Goal: Task Accomplishment & Management: Manage account settings

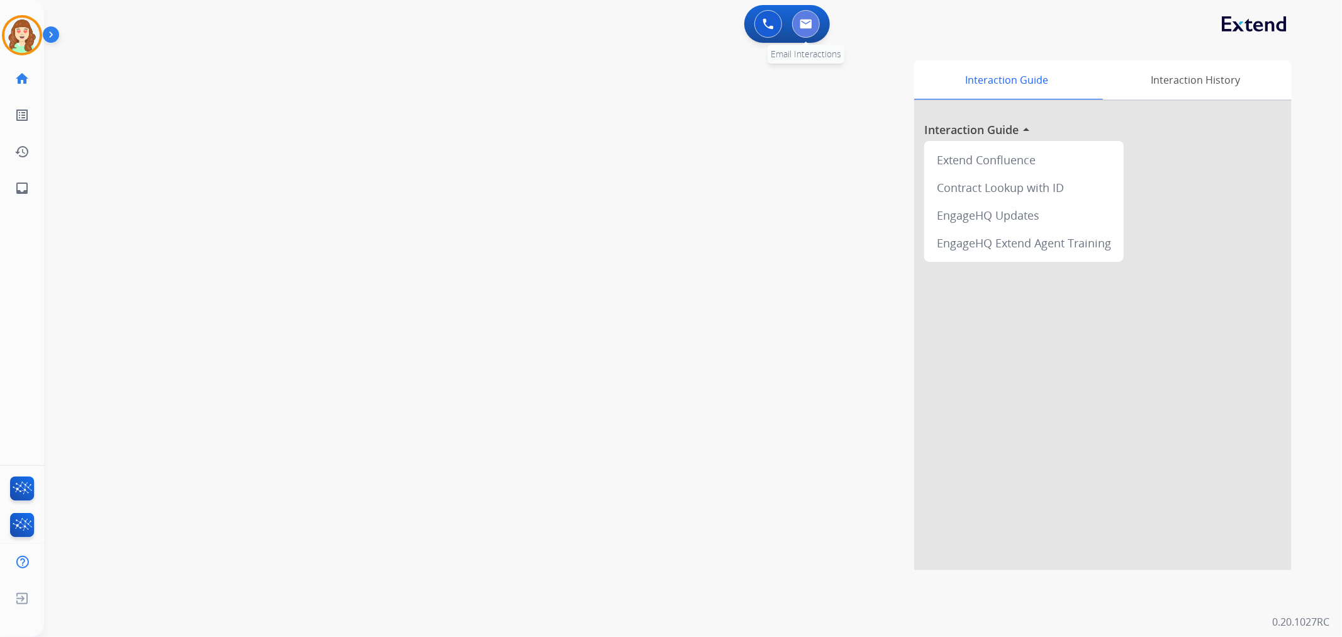
click at [792, 27] on button at bounding box center [806, 24] width 28 height 28
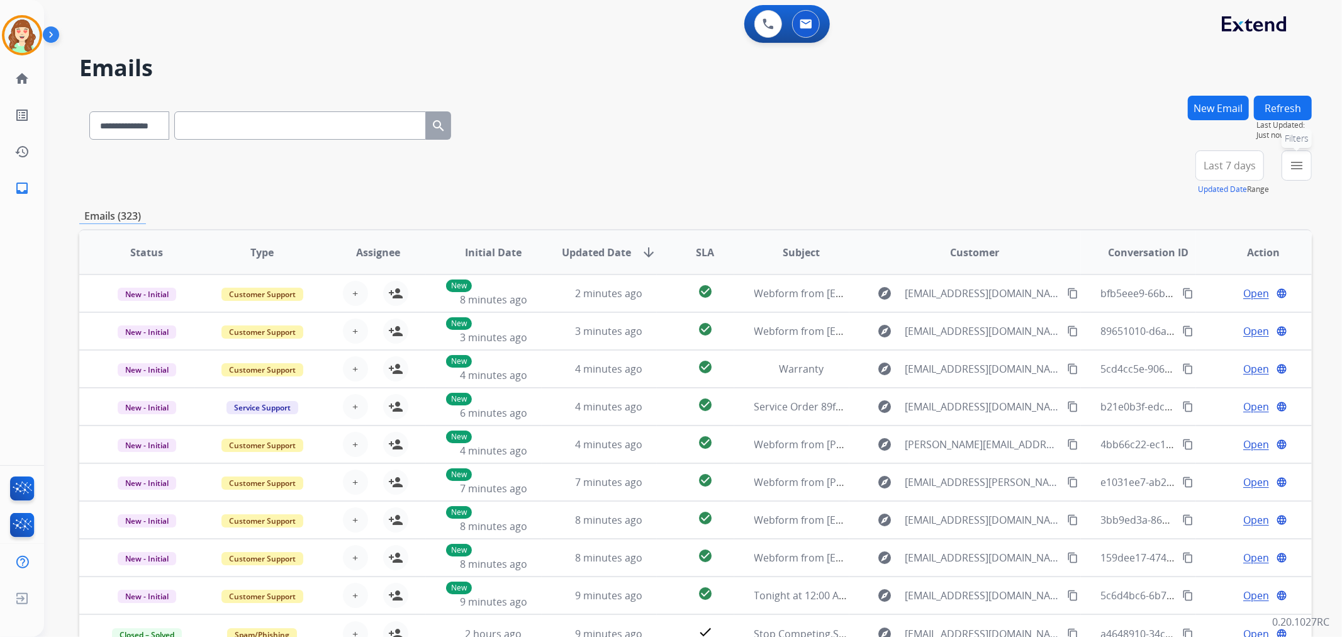
click at [1299, 172] on button "menu Filters" at bounding box center [1296, 165] width 30 height 30
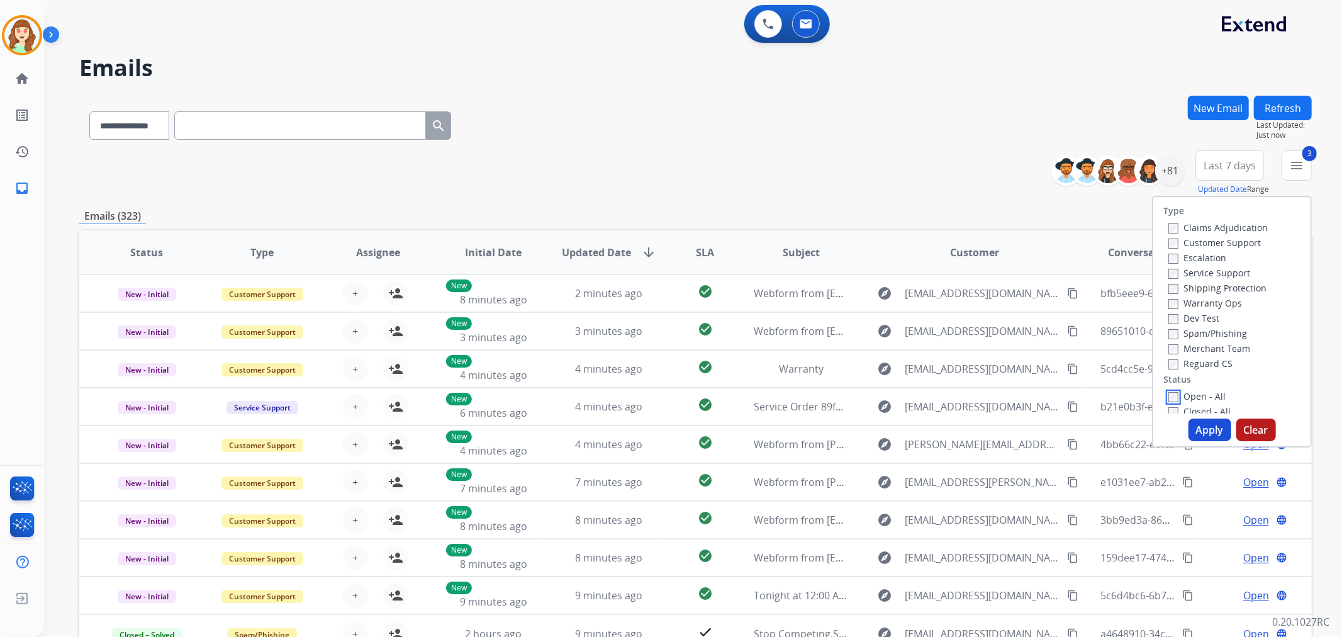
click at [1164, 403] on div "Open - All Closed - All New - Initial New - Reply On-hold – Internal On-hold - …" at bounding box center [1231, 471] width 137 height 166
click at [1195, 428] on button "Apply" at bounding box center [1209, 429] width 43 height 23
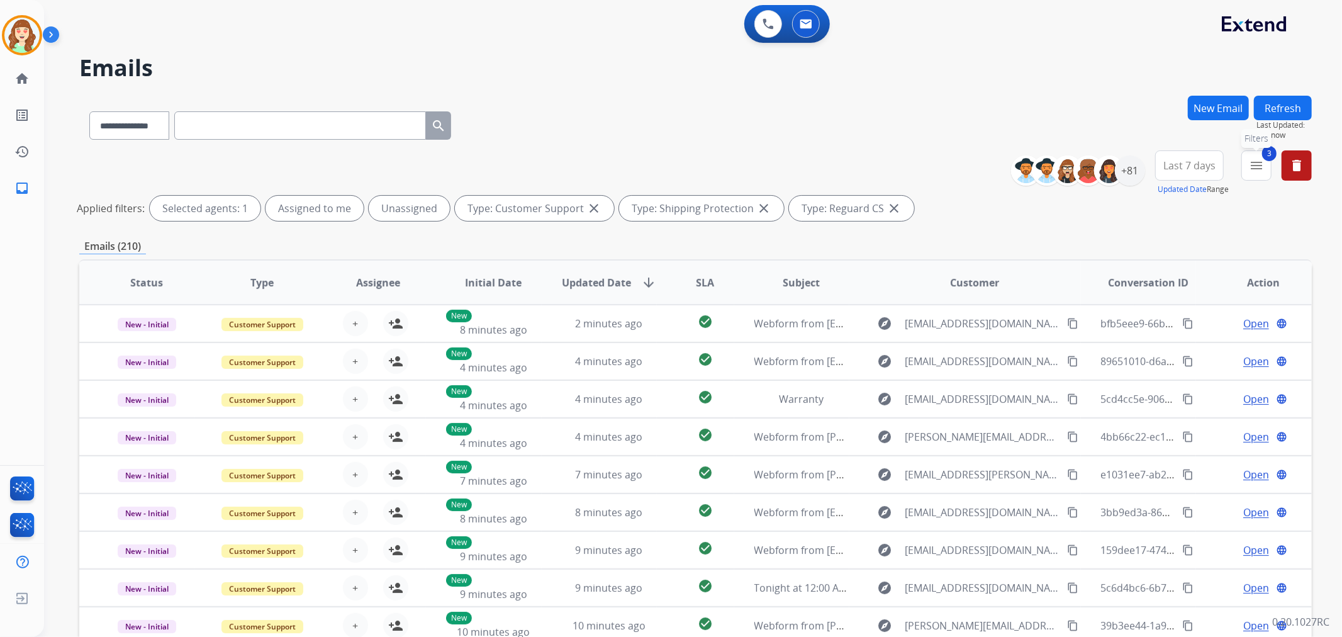
click at [1250, 164] on mat-icon "menu" at bounding box center [1255, 165] width 15 height 15
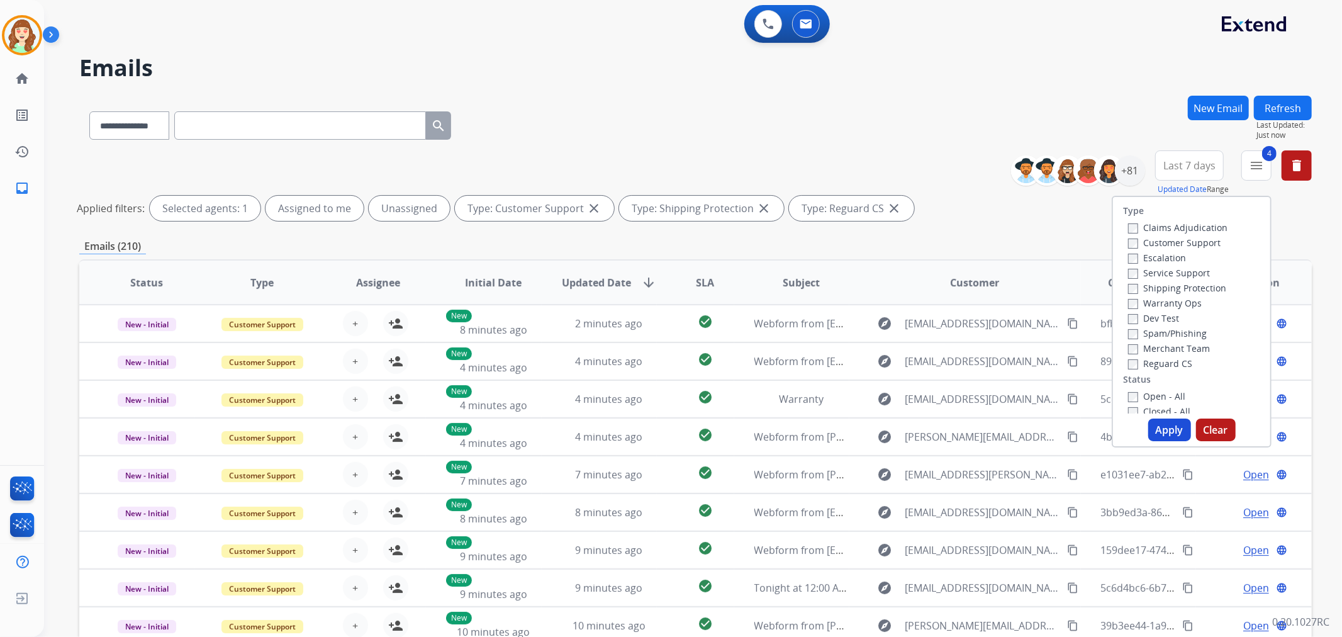
click at [1158, 428] on button "Apply" at bounding box center [1169, 429] width 43 height 23
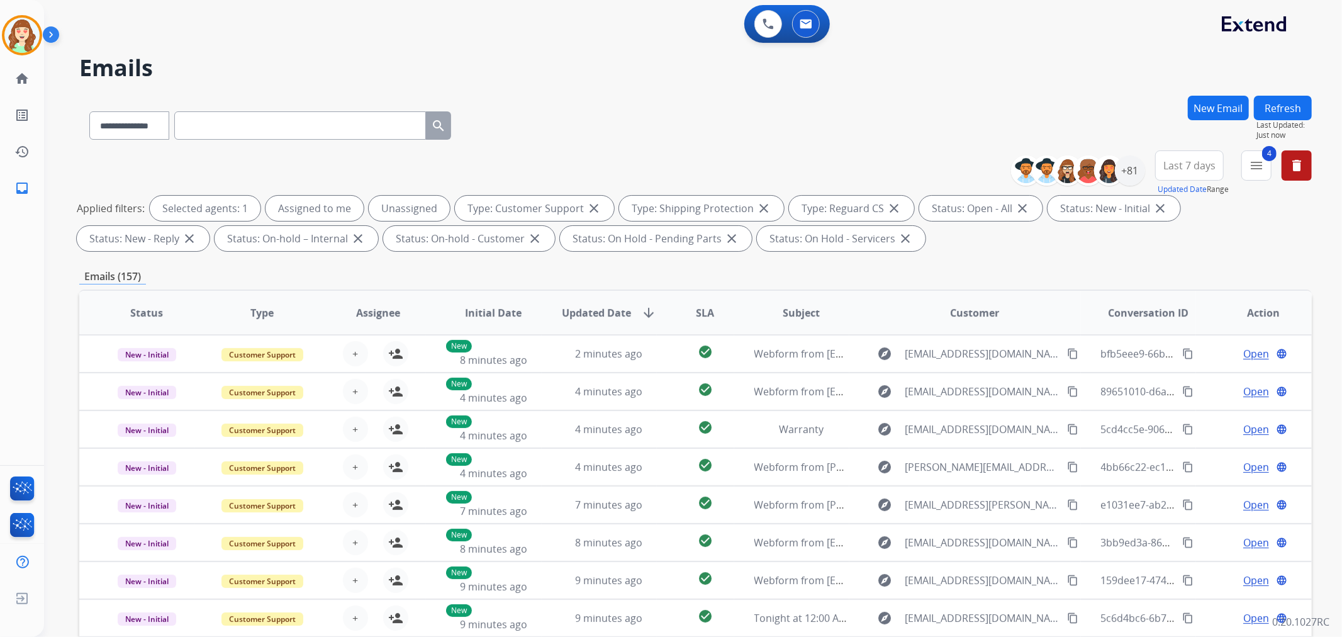
click at [1198, 168] on span "Last 7 days" at bounding box center [1189, 165] width 52 height 5
click at [1189, 323] on div "Last 90 days" at bounding box center [1184, 318] width 69 height 19
click at [1131, 175] on div "+81" at bounding box center [1130, 170] width 30 height 30
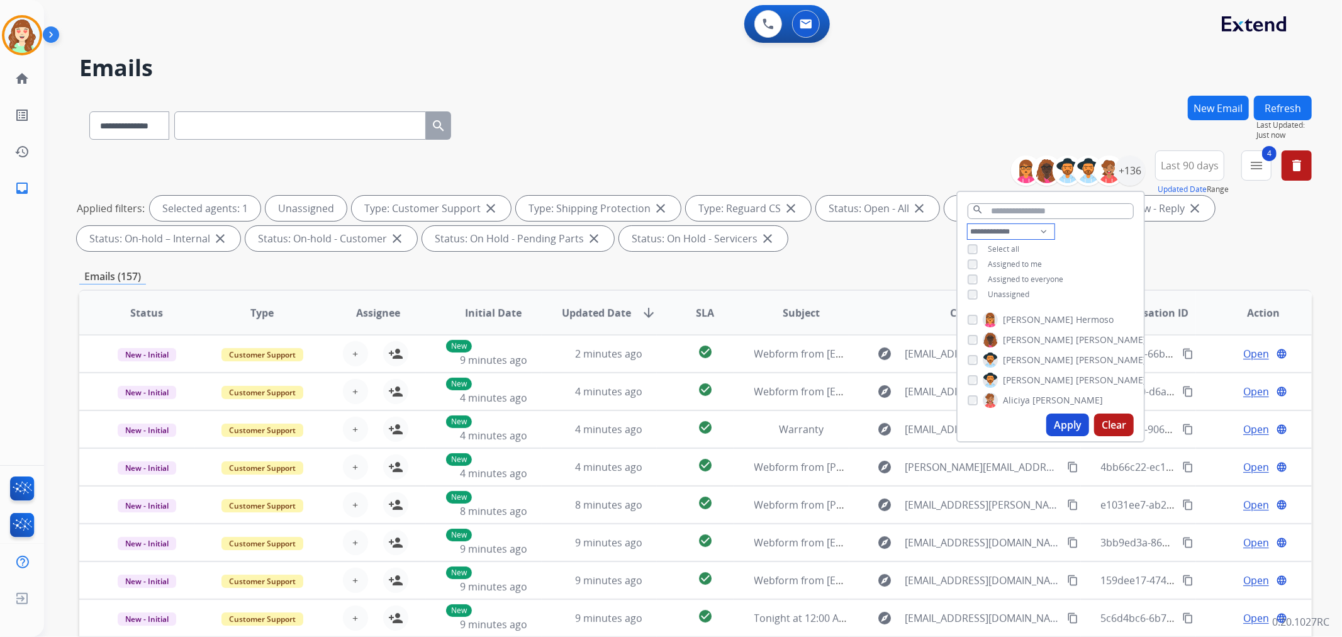
click at [991, 233] on select "**********" at bounding box center [1010, 231] width 87 height 15
select select "**********"
click at [967, 224] on select "**********" at bounding box center [1010, 231] width 87 height 15
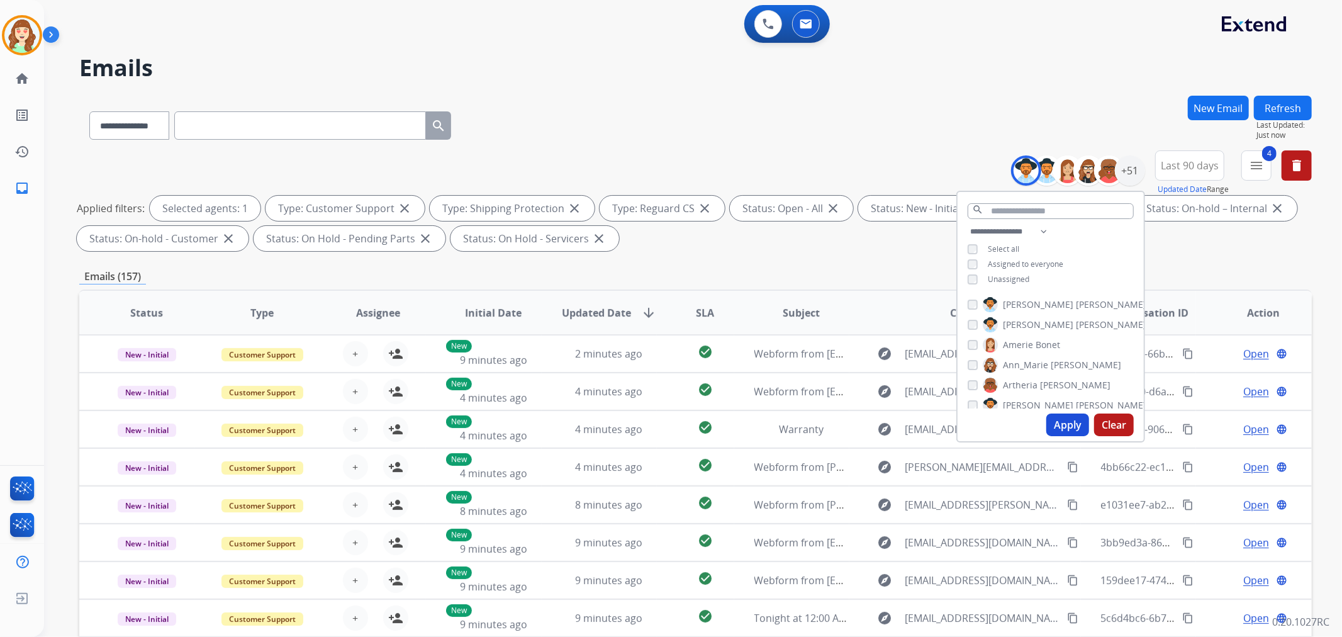
click at [1070, 424] on button "Apply" at bounding box center [1067, 424] width 43 height 23
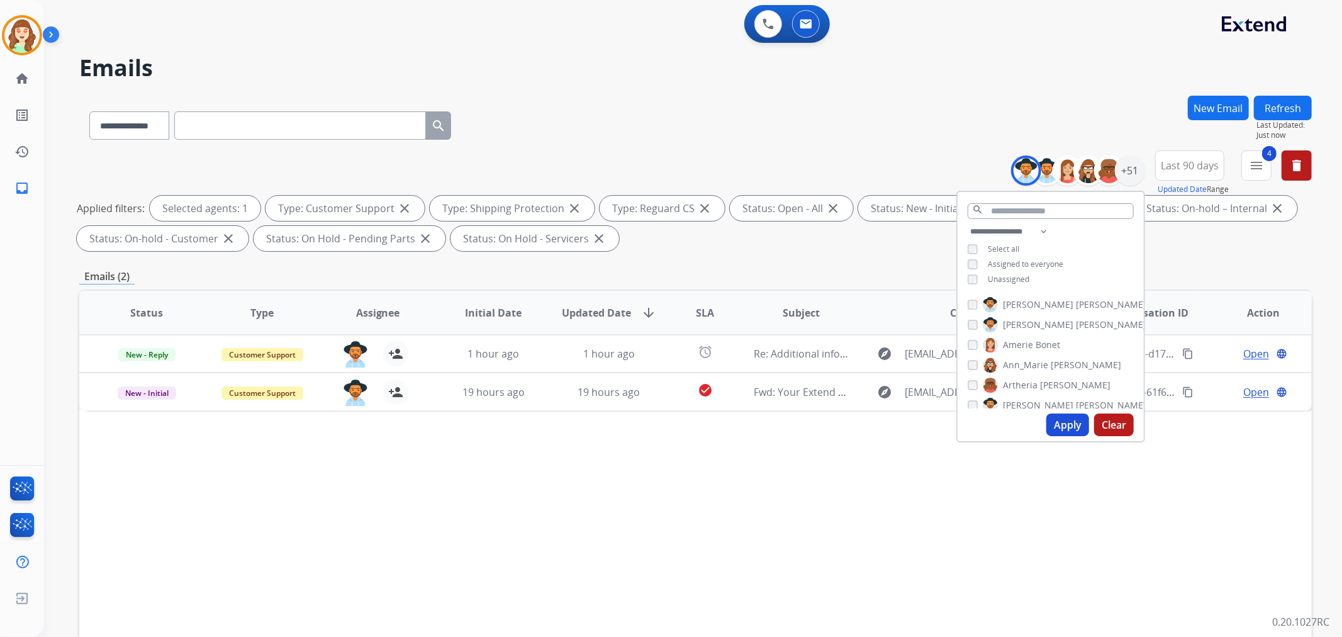
click at [978, 274] on div "Unassigned" at bounding box center [998, 279] width 62 height 10
click at [1057, 423] on button "Apply" at bounding box center [1067, 424] width 43 height 23
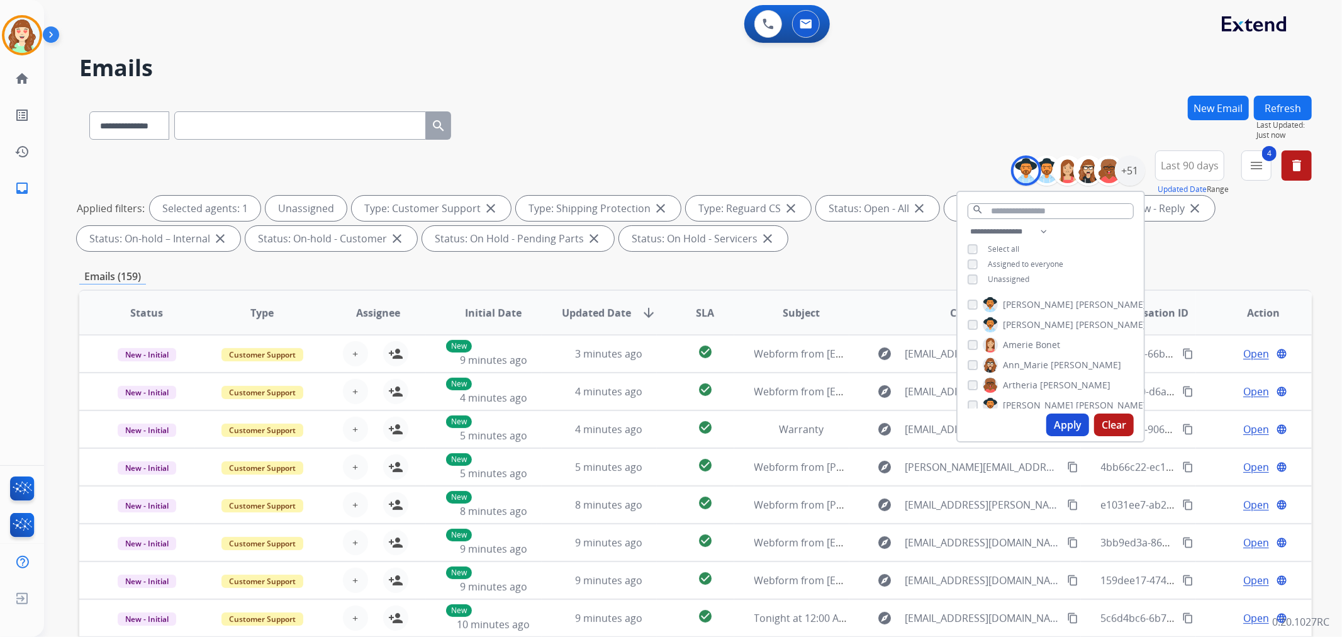
click at [689, 310] on th "SLA" at bounding box center [695, 313] width 77 height 44
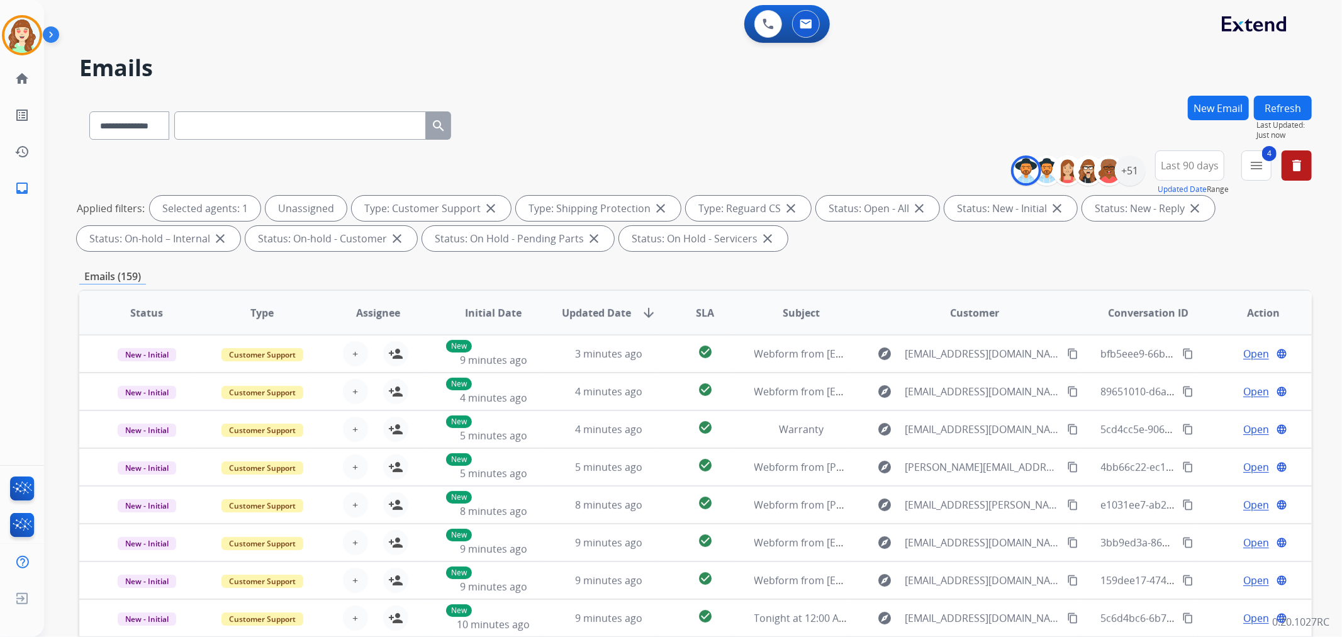
click at [701, 311] on span "SLA" at bounding box center [705, 312] width 18 height 15
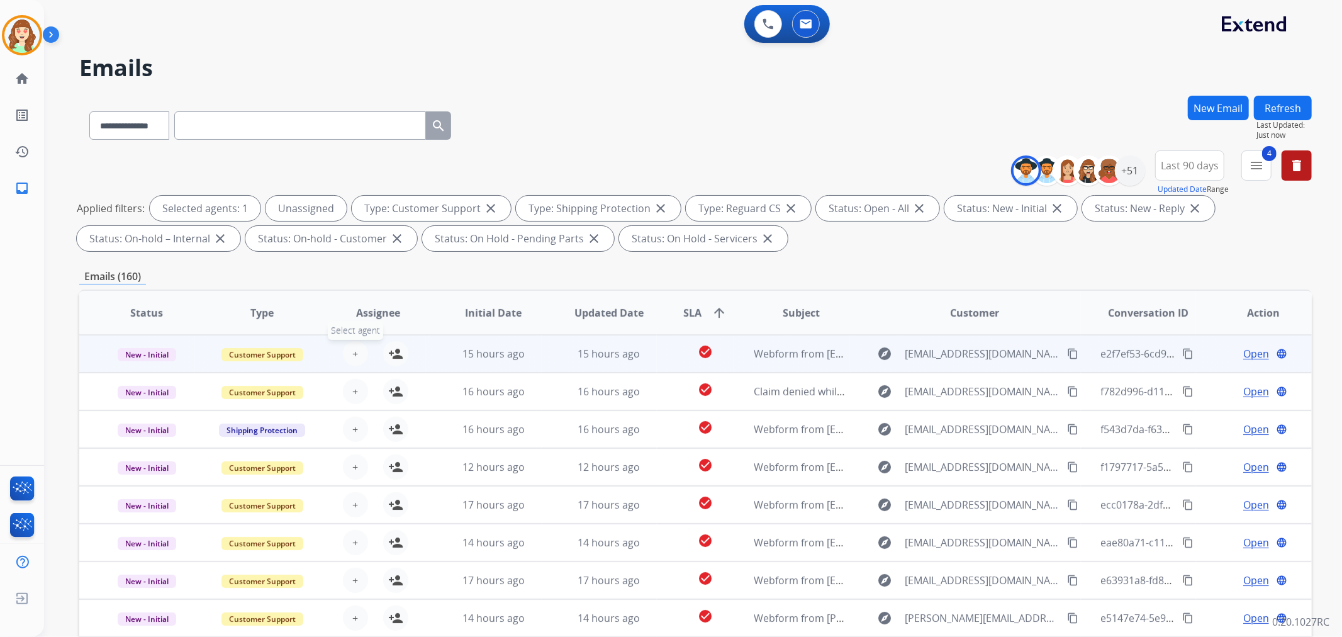
click at [355, 350] on span "+" at bounding box center [355, 353] width 6 height 15
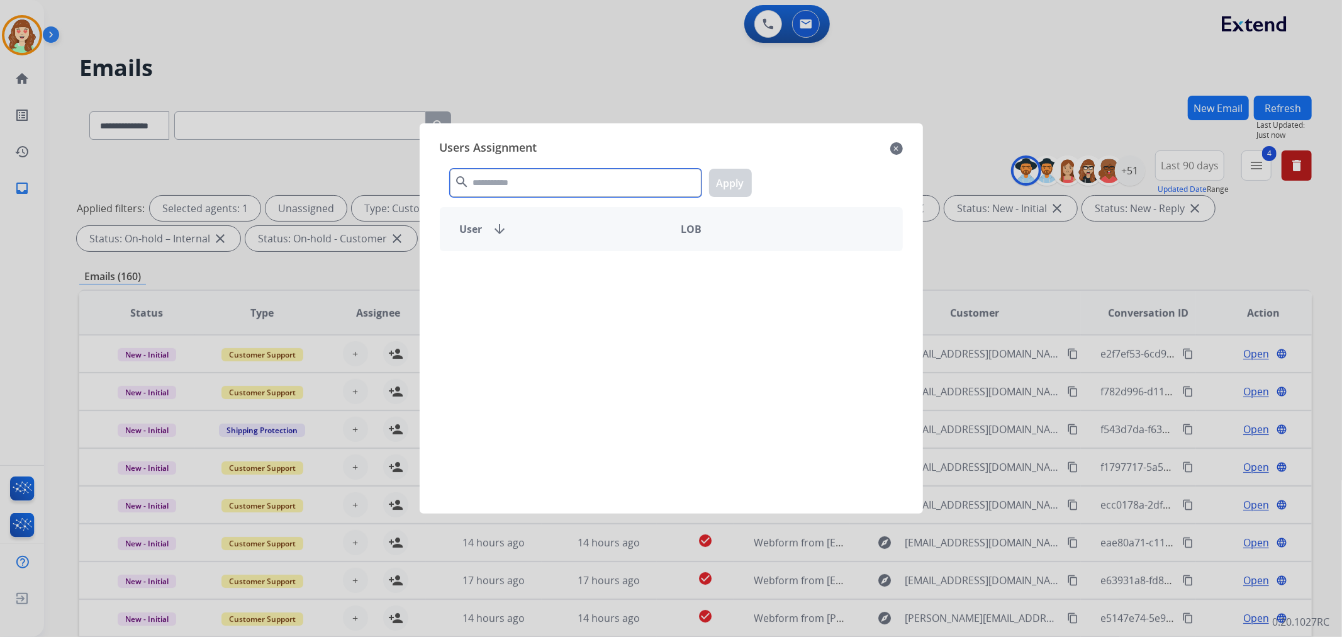
click at [582, 175] on input "text" at bounding box center [576, 183] width 252 height 28
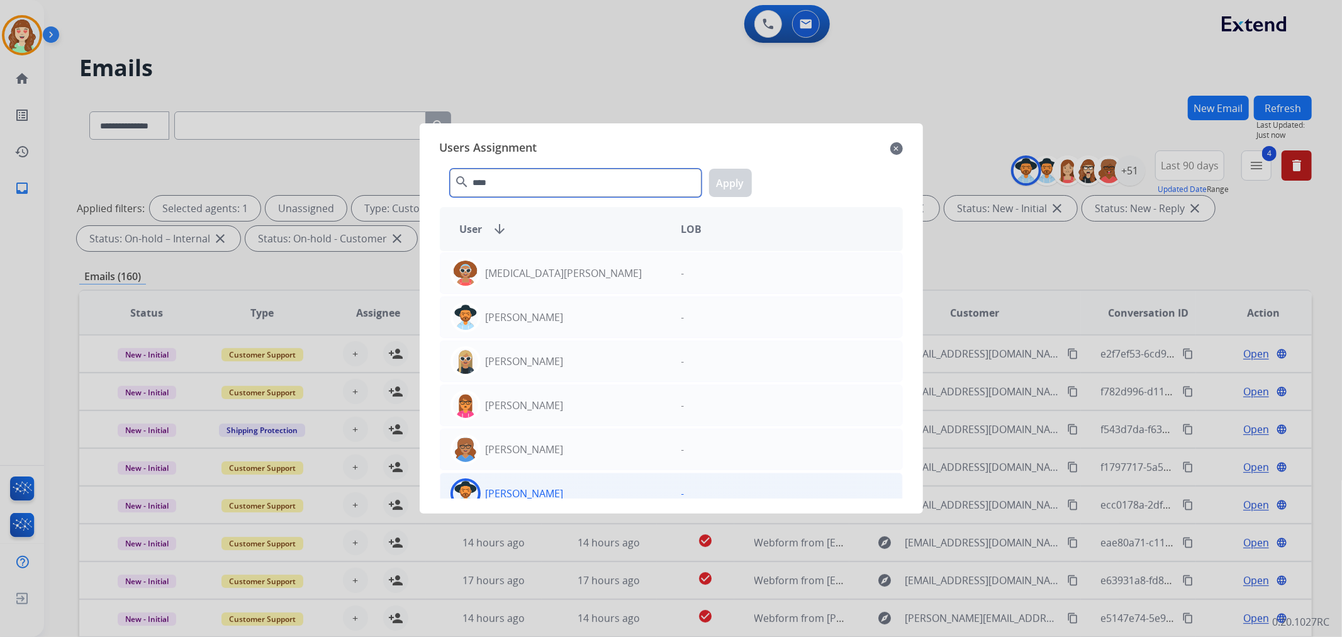
type input "****"
click at [564, 494] on div "[PERSON_NAME]" at bounding box center [555, 493] width 231 height 30
click at [730, 177] on button "Apply" at bounding box center [730, 183] width 43 height 28
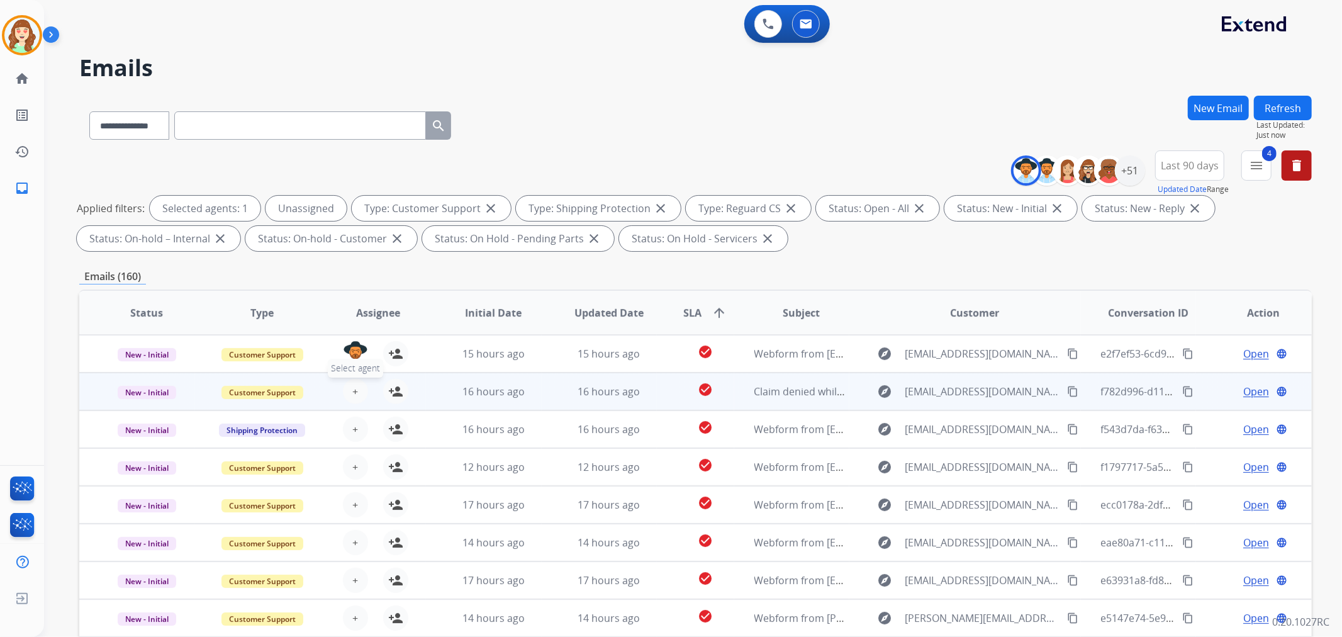
click at [347, 390] on button "+ Select agent" at bounding box center [355, 391] width 25 height 25
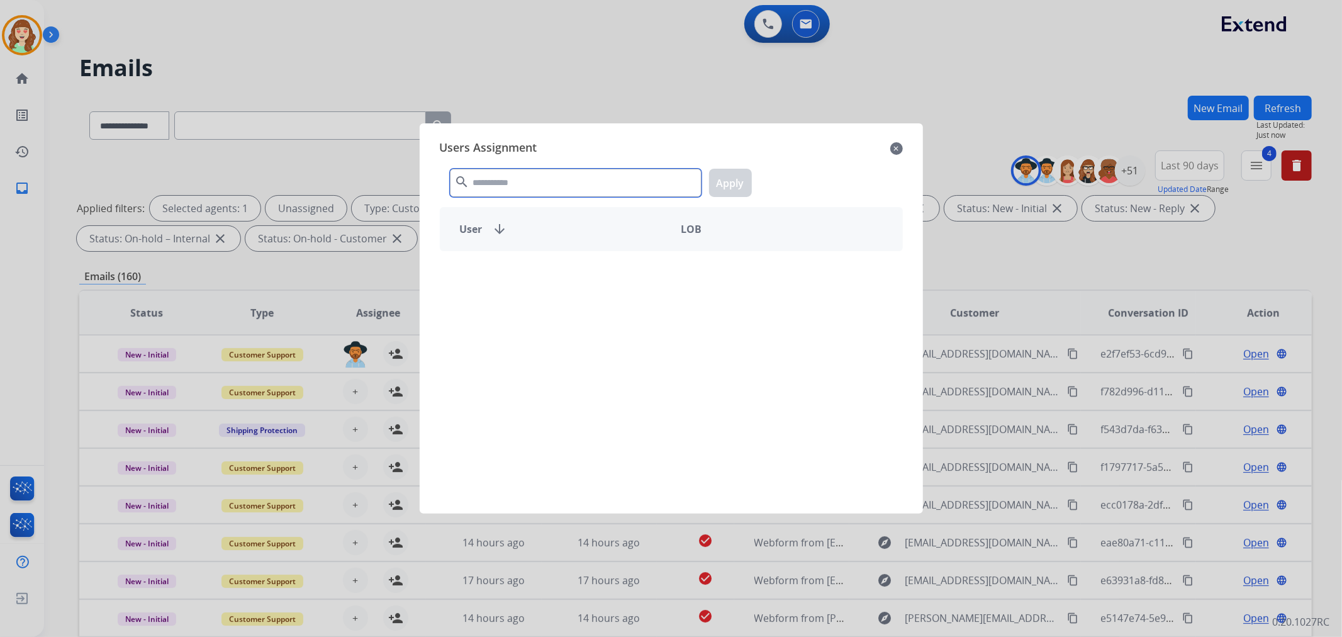
click at [573, 179] on input "text" at bounding box center [576, 183] width 252 height 28
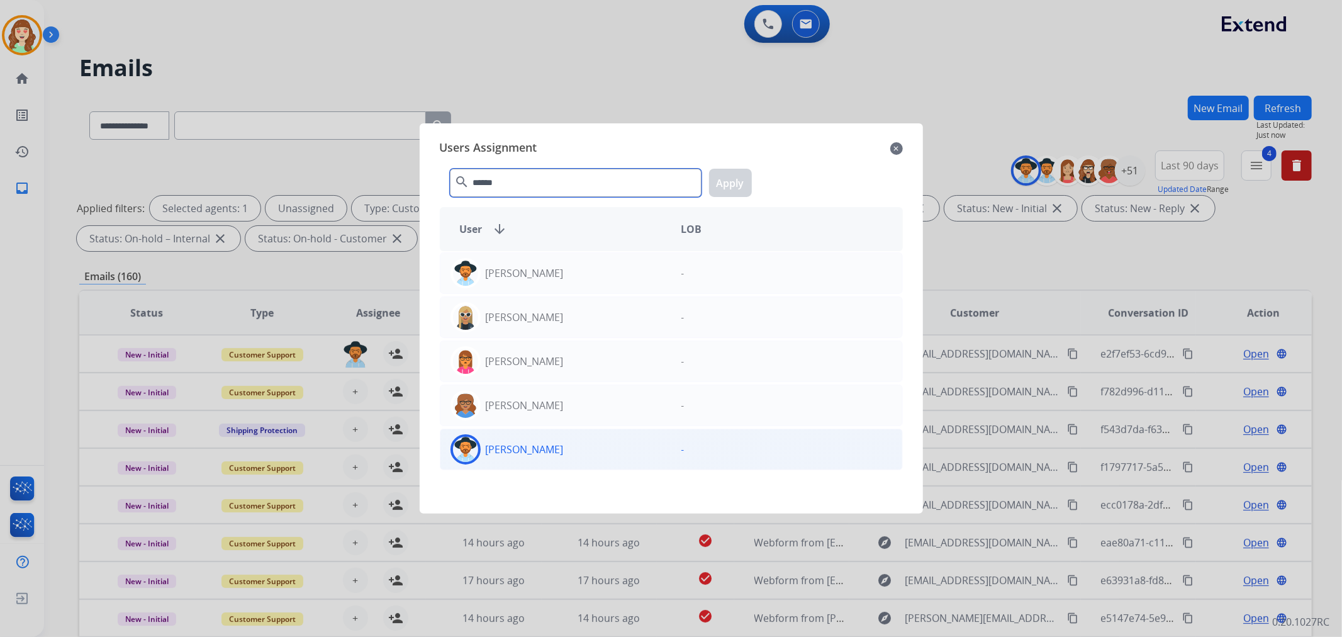
type input "******"
click at [610, 453] on div "[PERSON_NAME]" at bounding box center [555, 449] width 231 height 30
drag, startPoint x: 725, startPoint y: 179, endPoint x: 525, endPoint y: 268, distance: 218.2
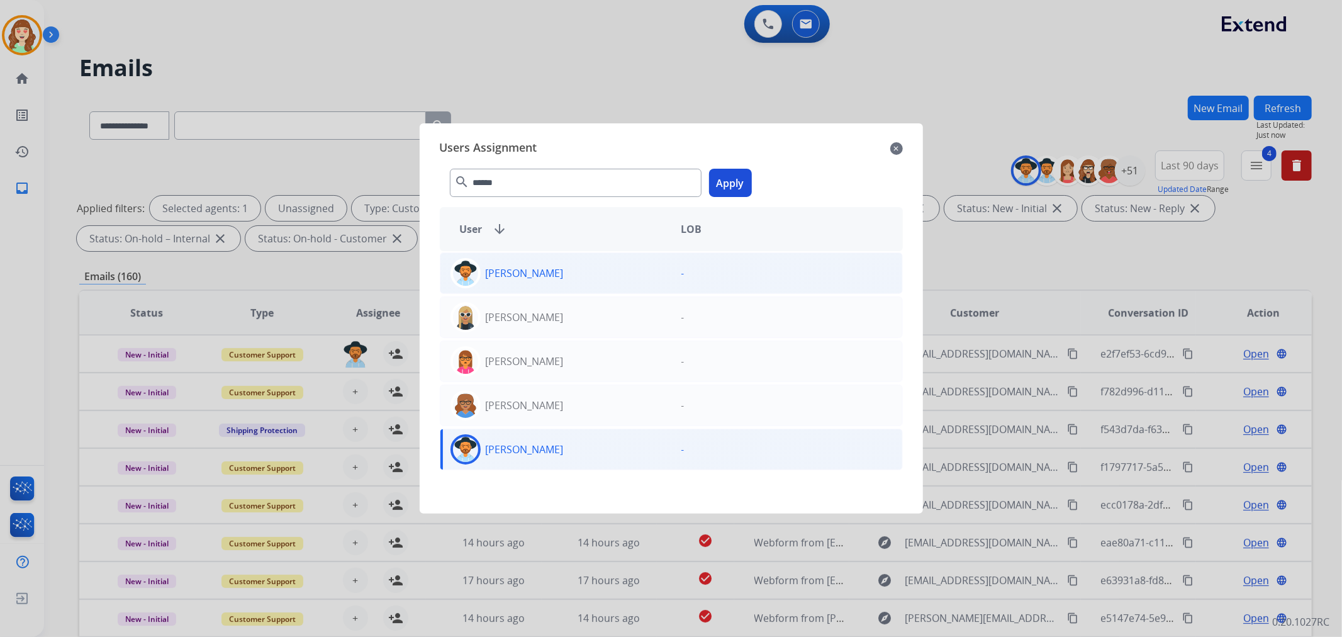
click at [723, 179] on button "Apply" at bounding box center [730, 183] width 43 height 28
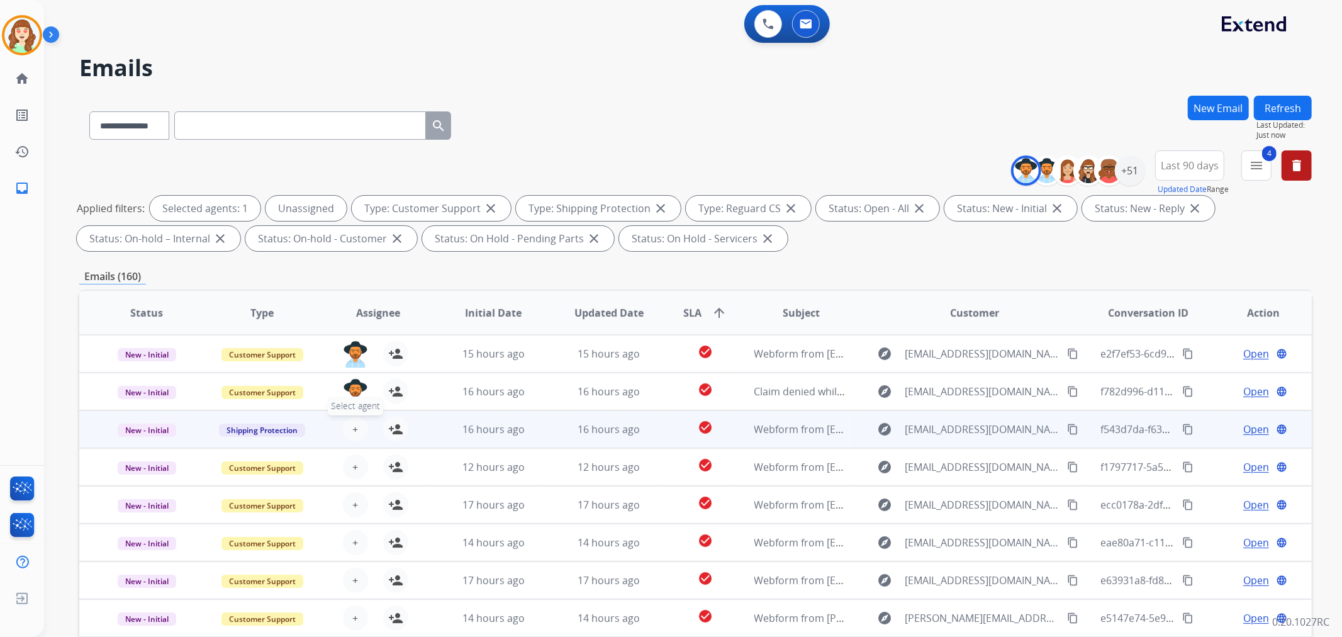
click at [346, 422] on button "+ Select agent" at bounding box center [355, 428] width 25 height 25
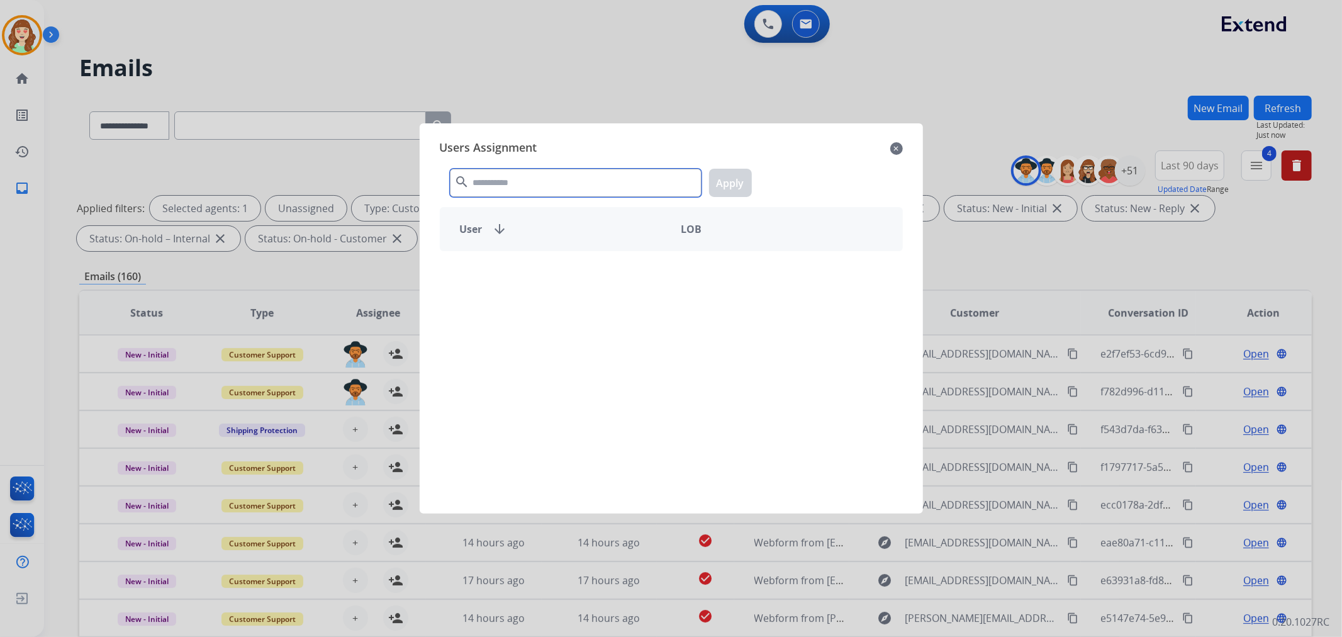
click at [538, 183] on input "text" at bounding box center [576, 183] width 252 height 28
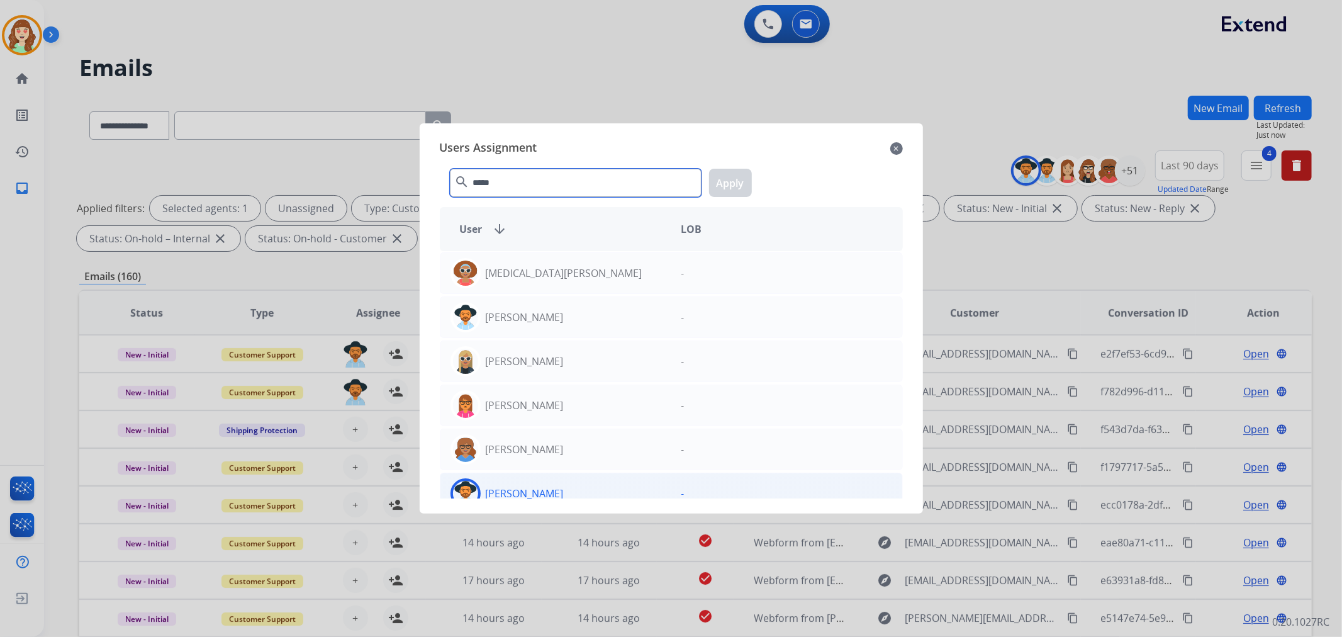
type input "*****"
click at [586, 488] on div "[PERSON_NAME]" at bounding box center [555, 493] width 231 height 30
click at [733, 170] on button "Apply" at bounding box center [730, 183] width 43 height 28
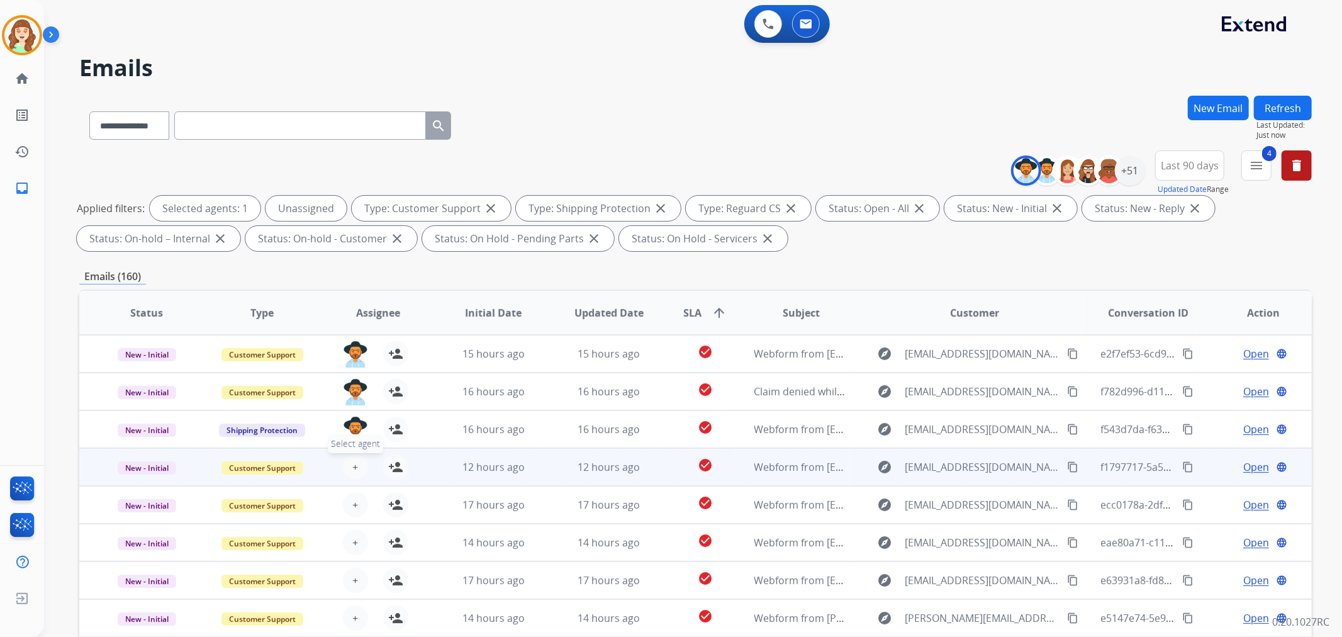
click at [349, 458] on button "+ Select agent" at bounding box center [355, 466] width 25 height 25
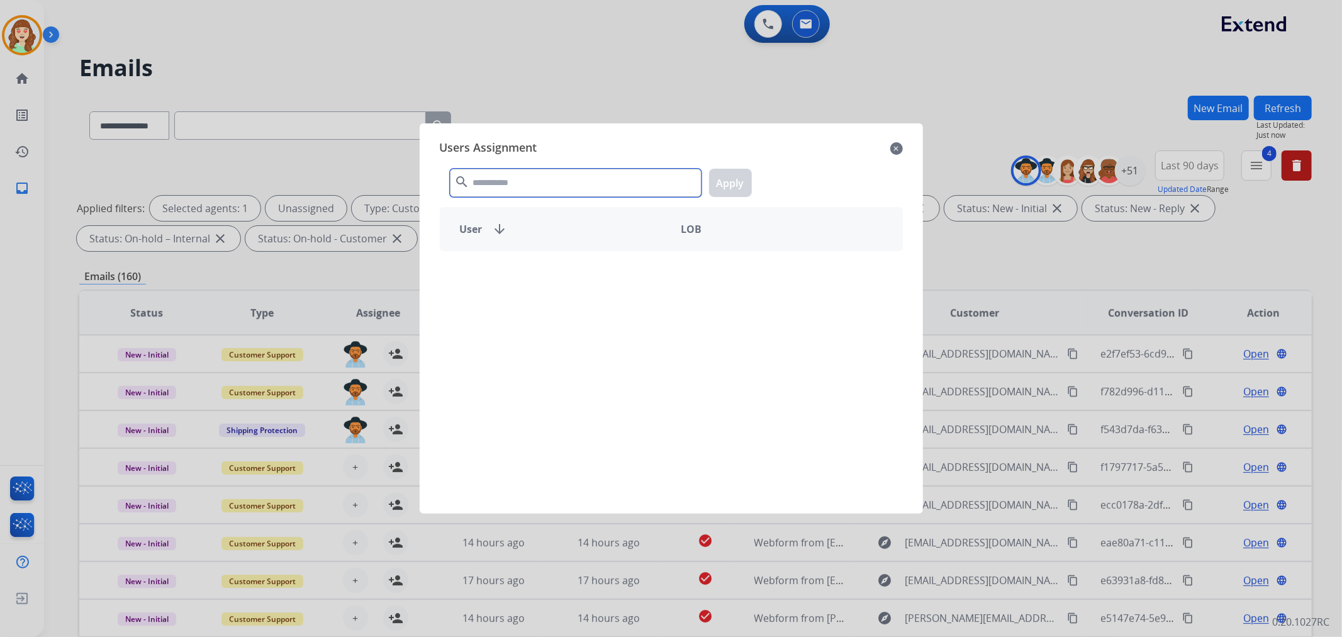
click at [577, 181] on input "text" at bounding box center [576, 183] width 252 height 28
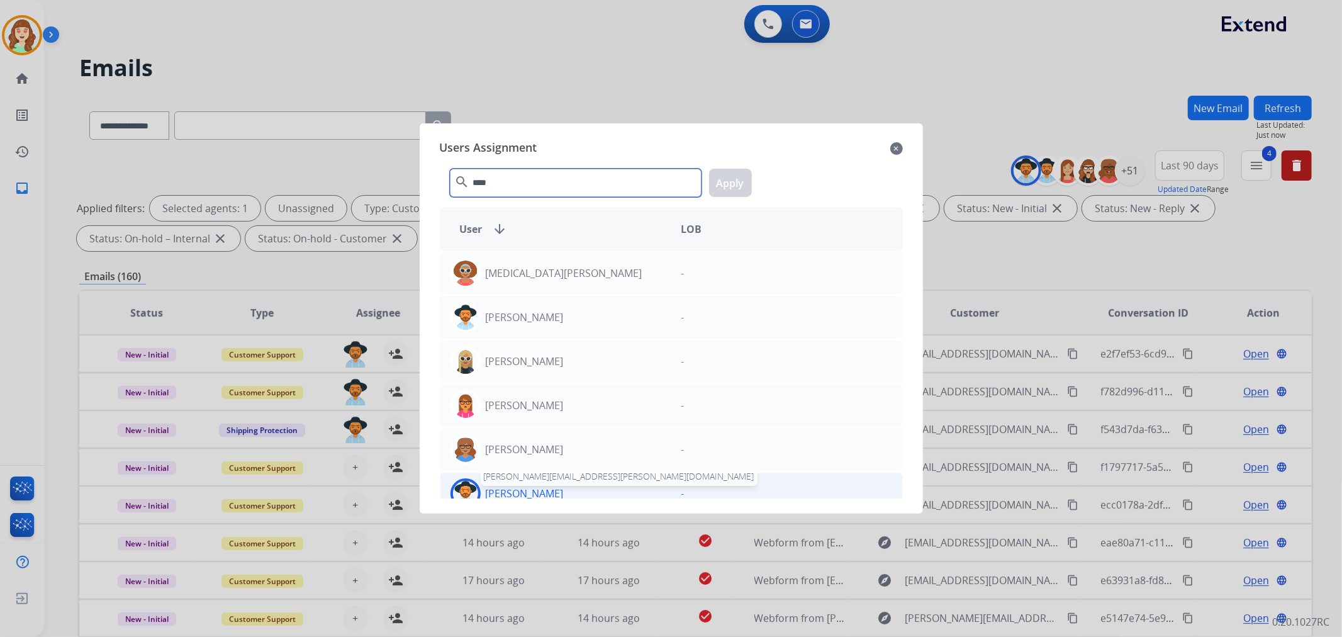
type input "****"
click at [527, 495] on p "[PERSON_NAME]" at bounding box center [525, 493] width 78 height 15
click at [737, 189] on button "Apply" at bounding box center [730, 183] width 43 height 28
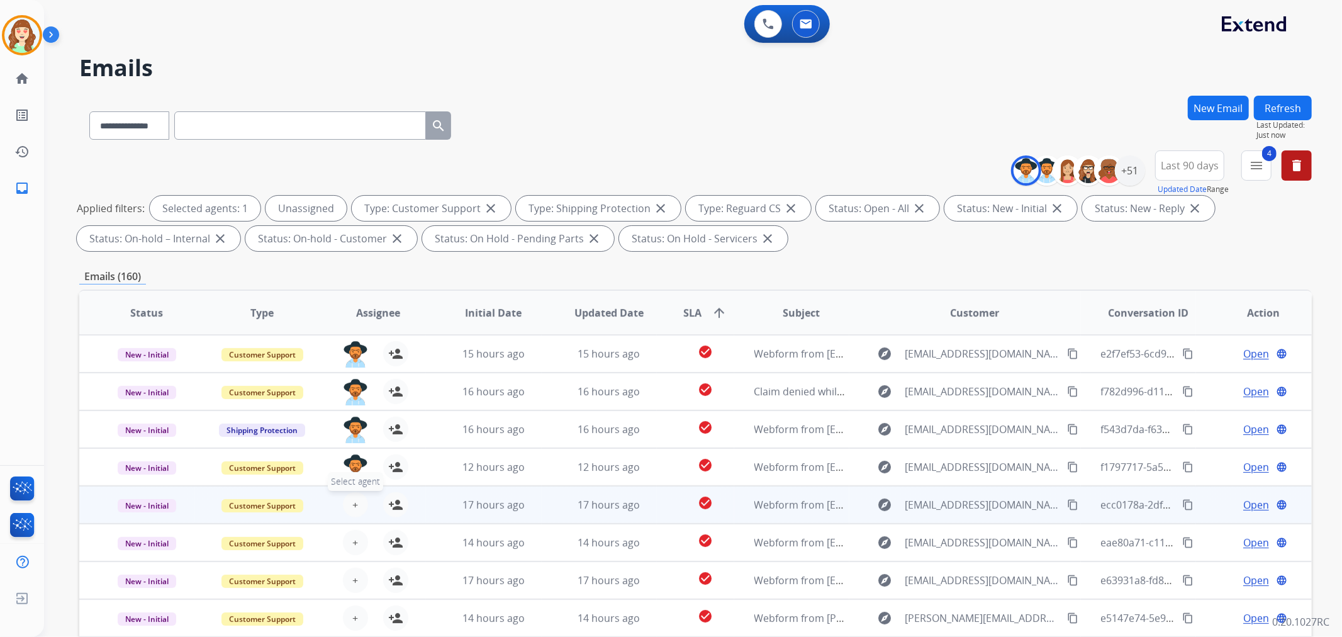
click at [349, 504] on button "+ Select agent" at bounding box center [355, 504] width 25 height 25
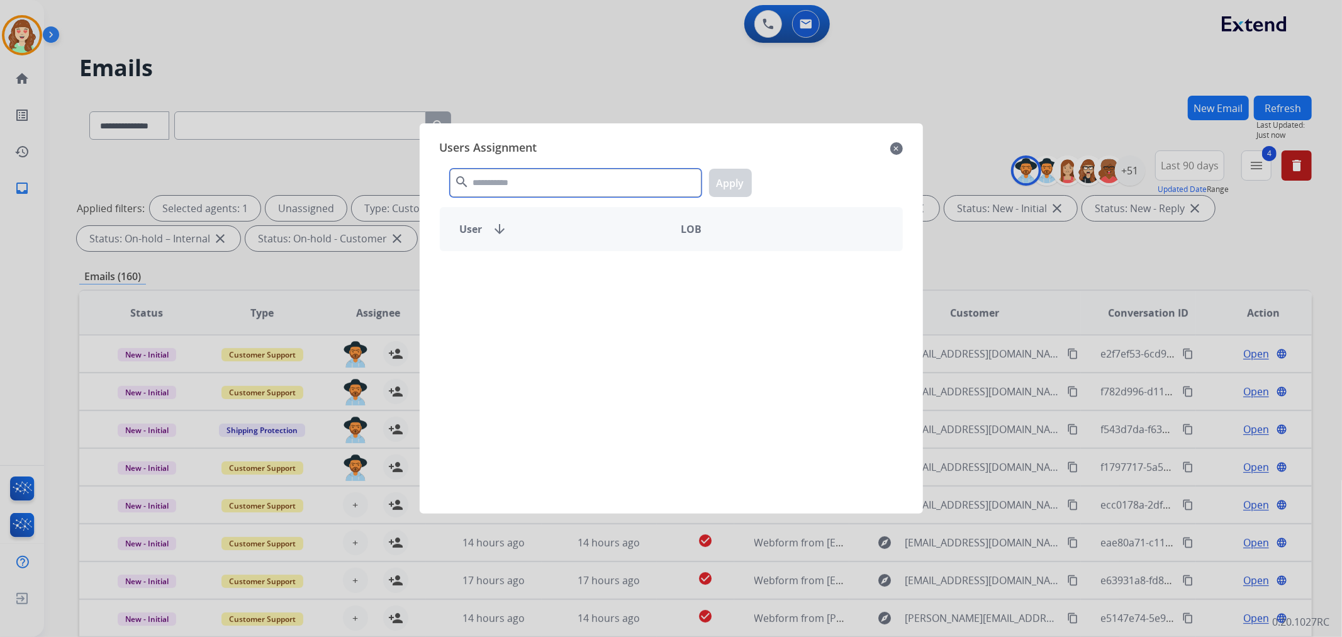
click at [507, 179] on input "text" at bounding box center [576, 183] width 252 height 28
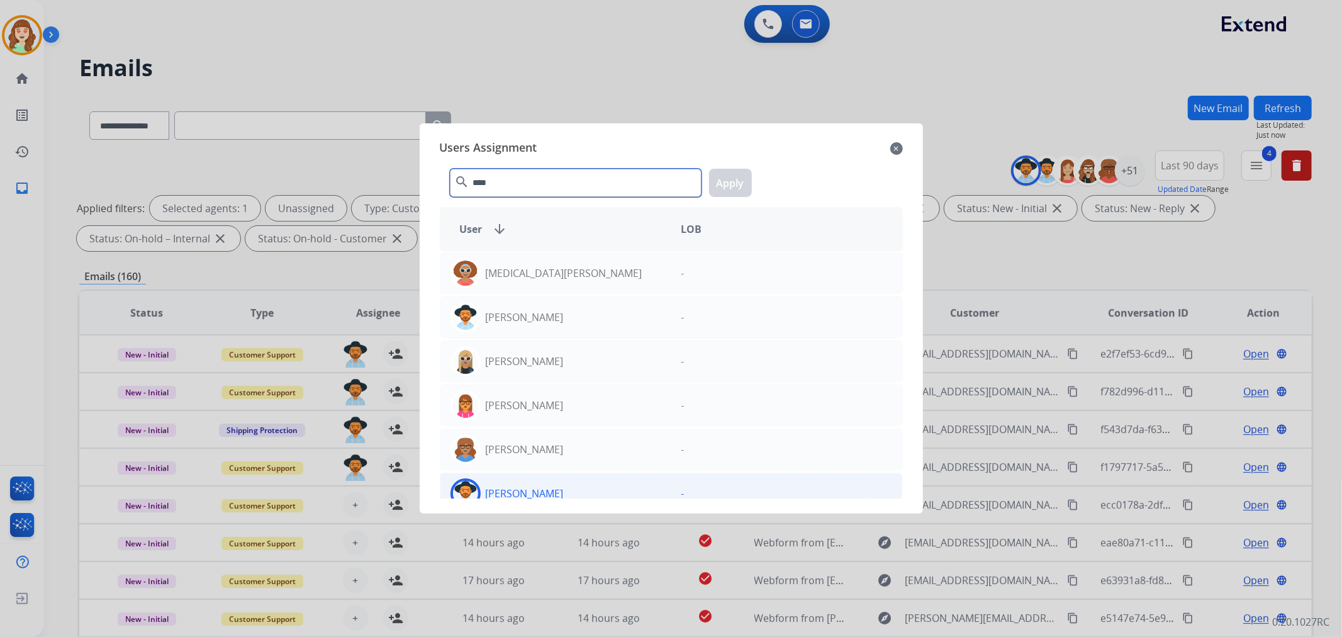
type input "****"
drag, startPoint x: 576, startPoint y: 491, endPoint x: 581, endPoint y: 473, distance: 18.9
click at [575, 491] on div "[PERSON_NAME]" at bounding box center [555, 493] width 231 height 30
drag, startPoint x: 728, startPoint y: 177, endPoint x: 643, endPoint y: 233, distance: 101.7
click at [726, 179] on button "Apply" at bounding box center [730, 183] width 43 height 28
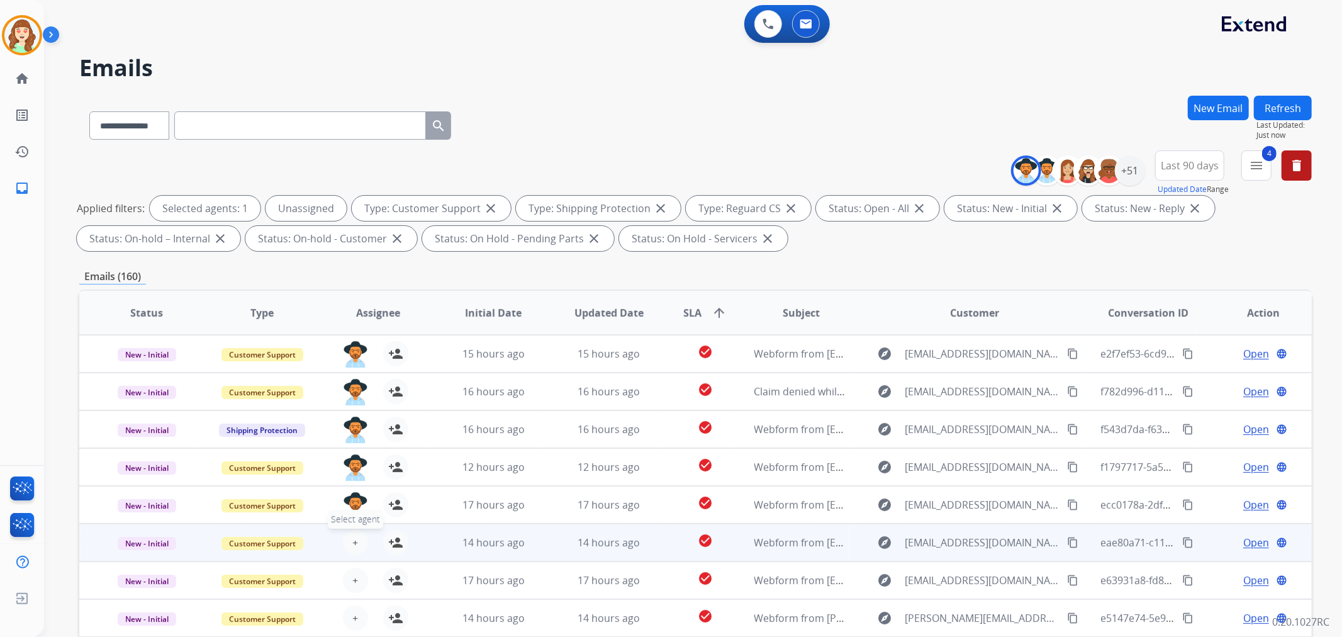
click at [352, 543] on span "+" at bounding box center [355, 542] width 6 height 15
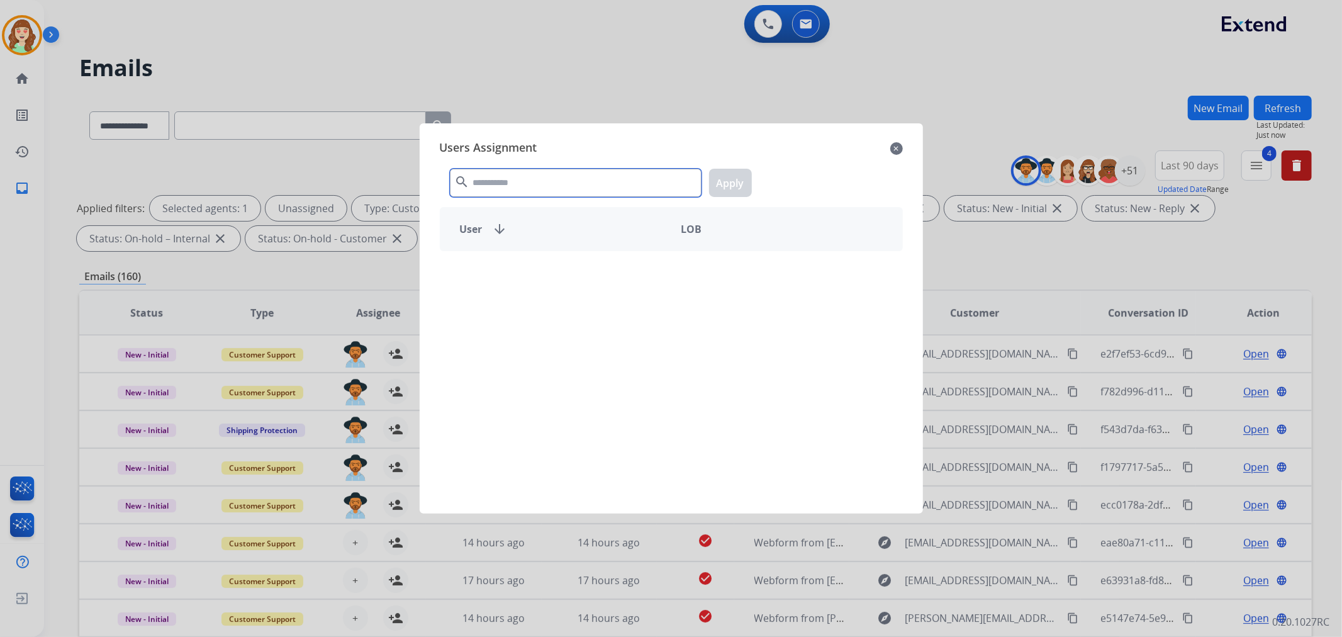
click at [518, 181] on input "text" at bounding box center [576, 183] width 252 height 28
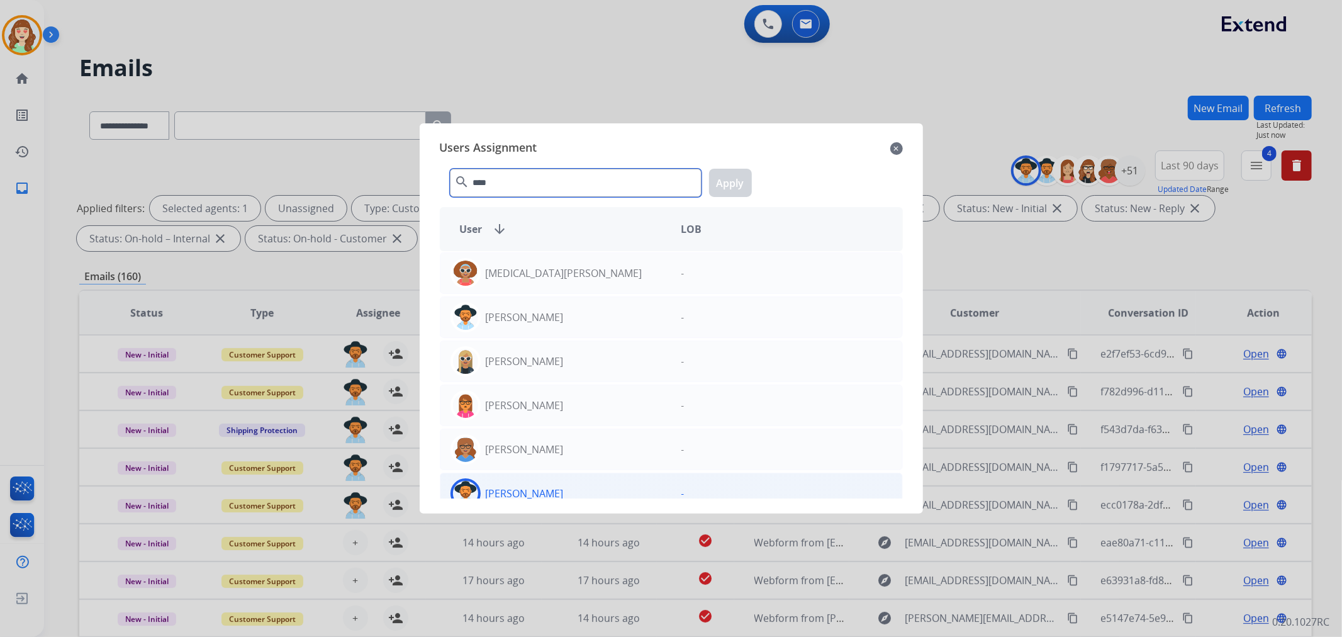
type input "****"
click at [582, 487] on div "[PERSON_NAME]" at bounding box center [555, 493] width 231 height 30
click at [731, 179] on button "Apply" at bounding box center [730, 183] width 43 height 28
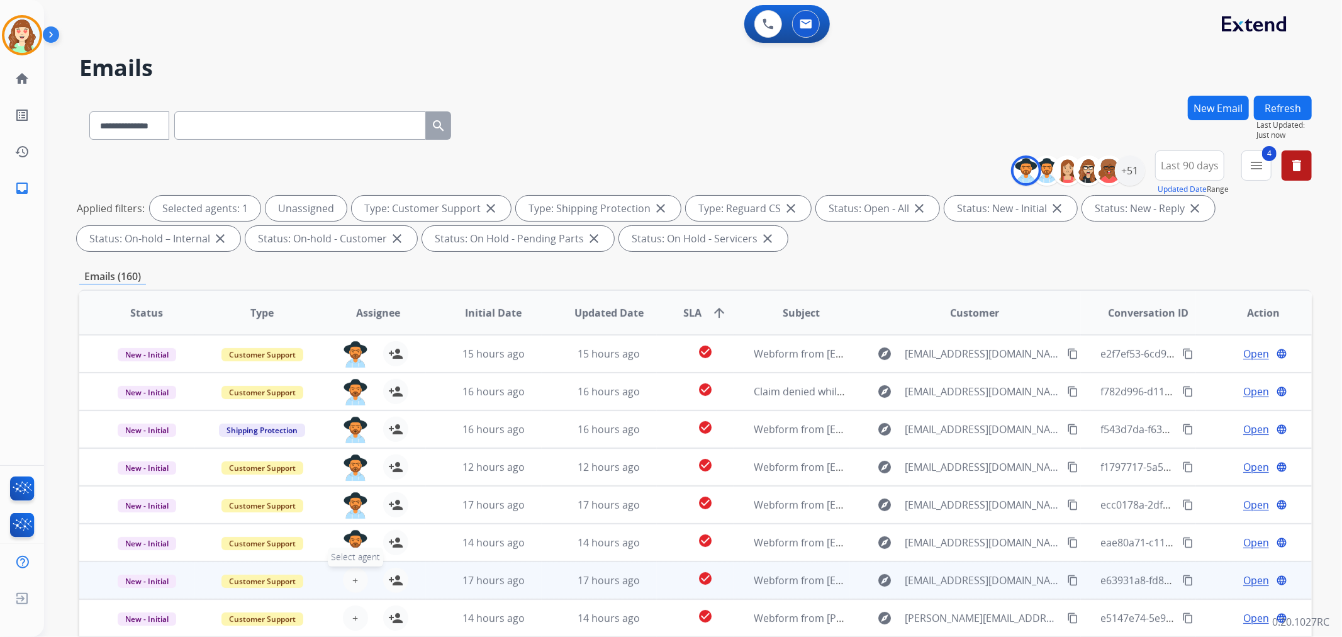
click at [348, 586] on button "+ Select agent" at bounding box center [355, 579] width 25 height 25
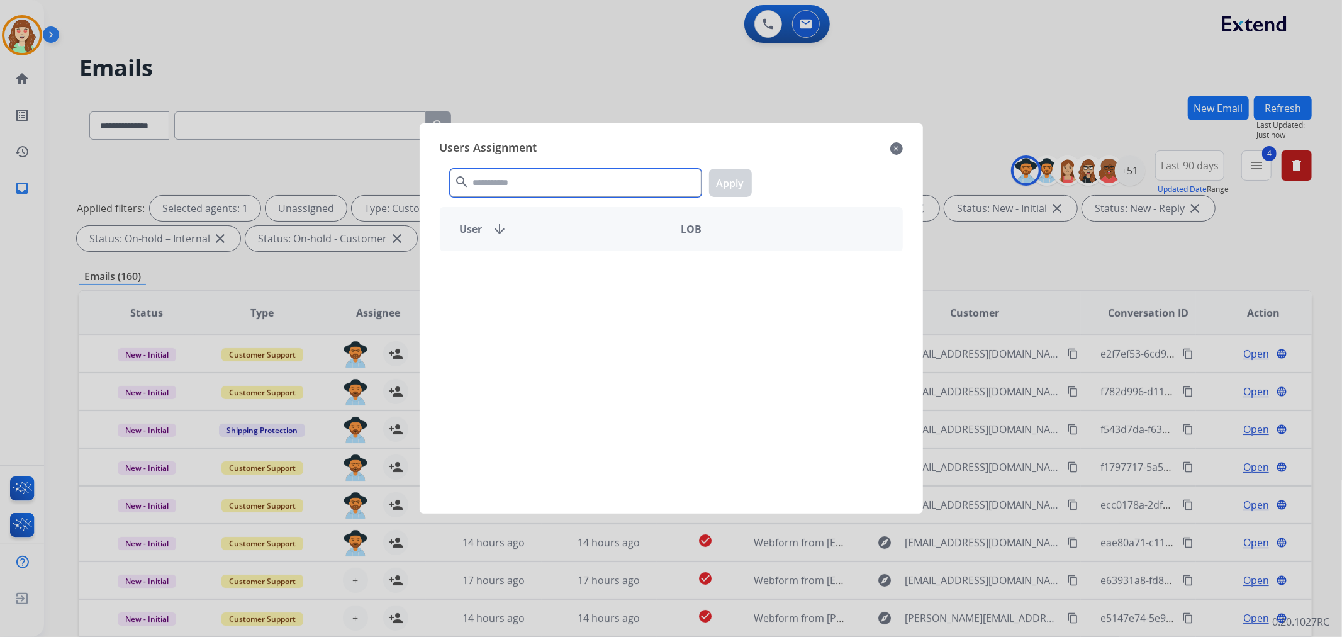
click at [543, 170] on input "text" at bounding box center [576, 183] width 252 height 28
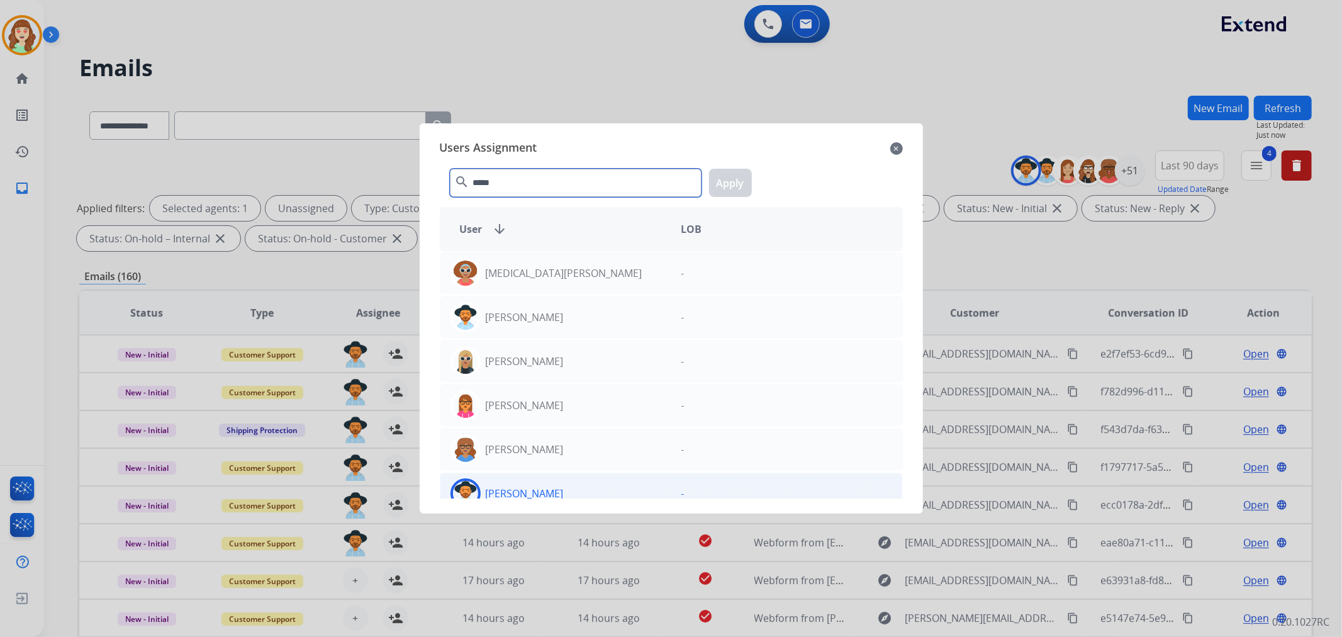
type input "*****"
click at [620, 487] on div "[PERSON_NAME]" at bounding box center [555, 493] width 231 height 30
drag, startPoint x: 721, startPoint y: 173, endPoint x: 719, endPoint y: 187, distance: 14.6
click at [721, 174] on button "Apply" at bounding box center [730, 183] width 43 height 28
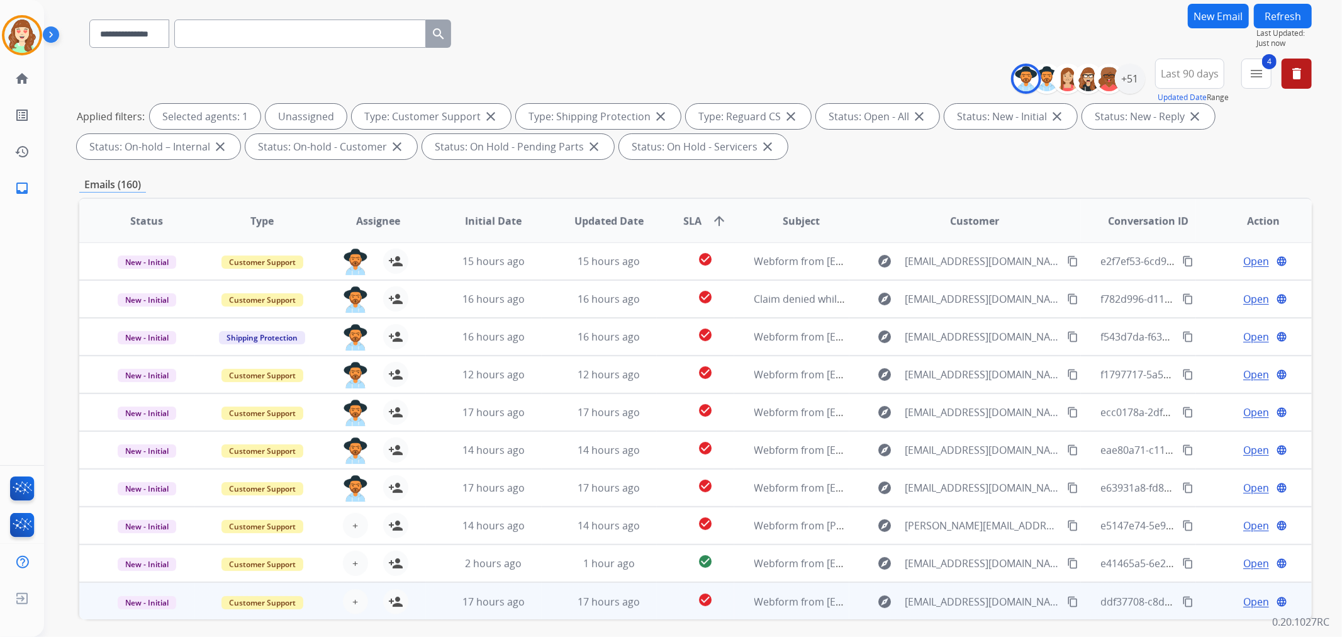
scroll to position [140, 0]
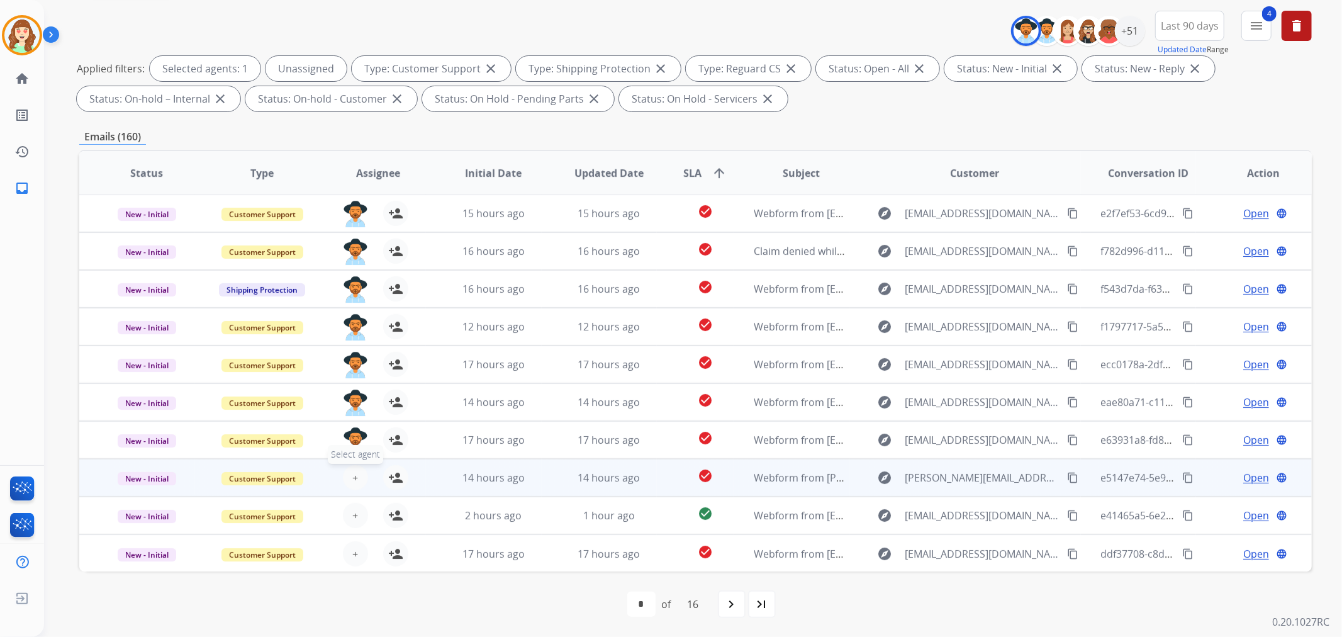
click at [353, 475] on span "+" at bounding box center [355, 477] width 6 height 15
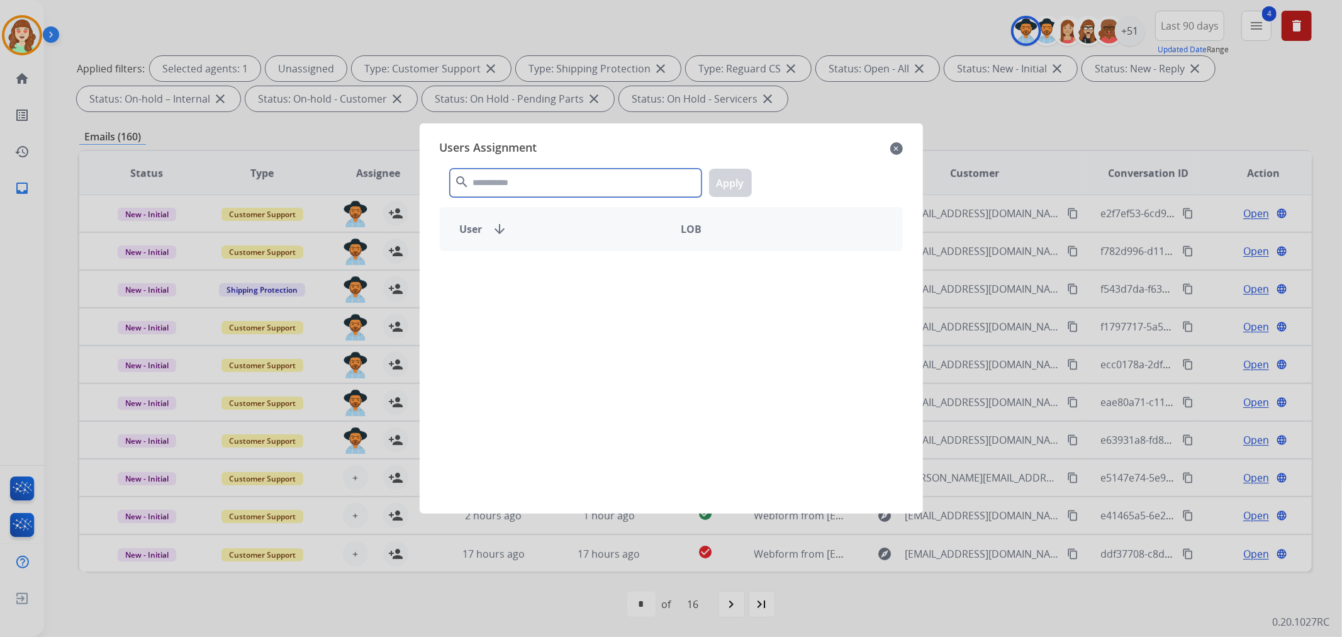
click at [554, 177] on input "text" at bounding box center [576, 183] width 252 height 28
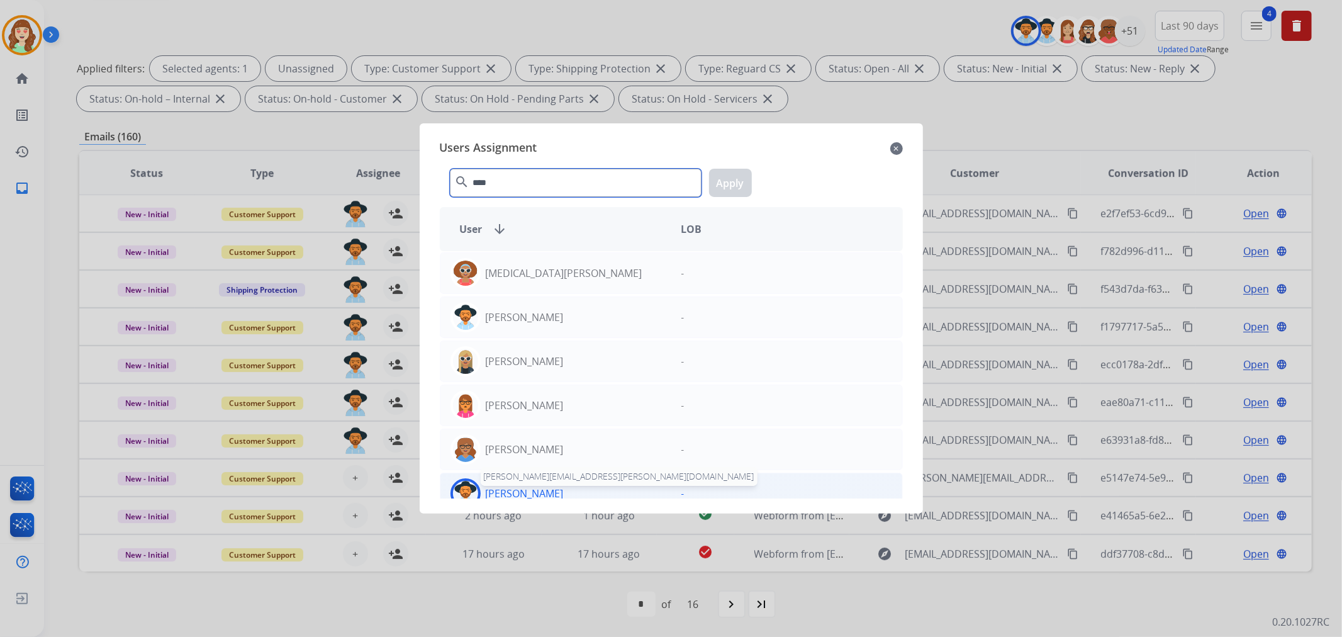
type input "****"
click at [547, 486] on p "[PERSON_NAME]" at bounding box center [525, 493] width 78 height 15
click at [725, 189] on button "Apply" at bounding box center [730, 183] width 43 height 28
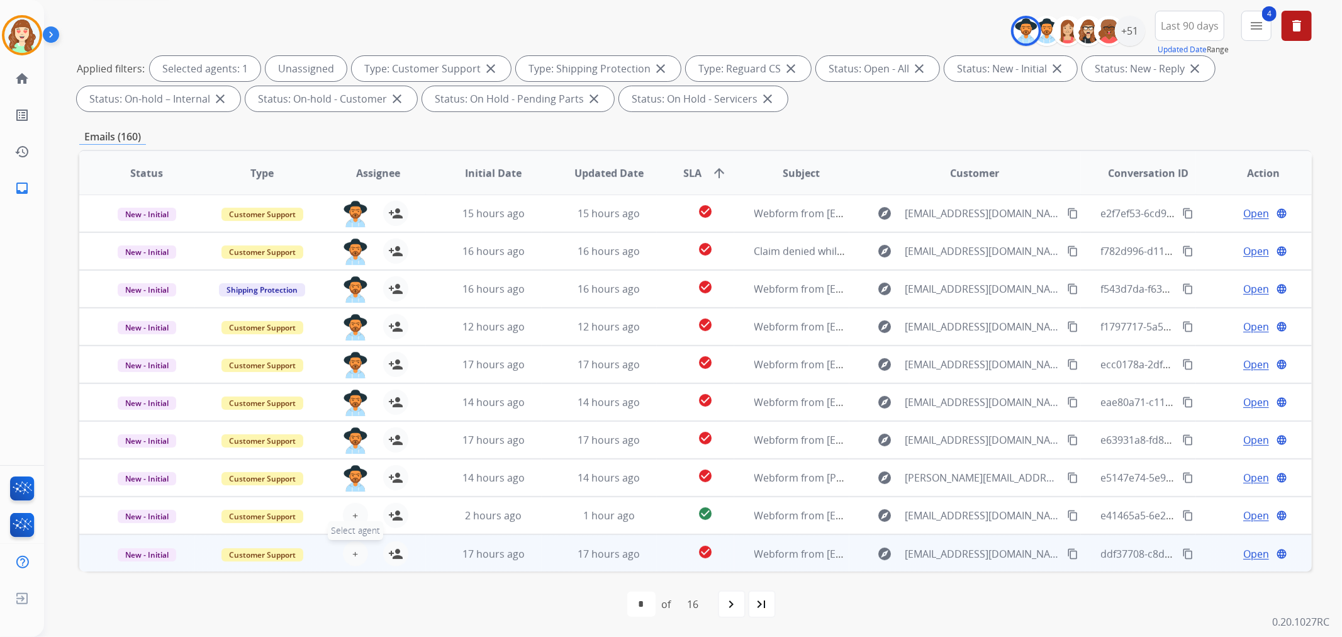
click at [353, 519] on table "Status Type Assignee Initial Date Updated Date SLA arrow_upward Subject Custome…" at bounding box center [695, 360] width 1232 height 421
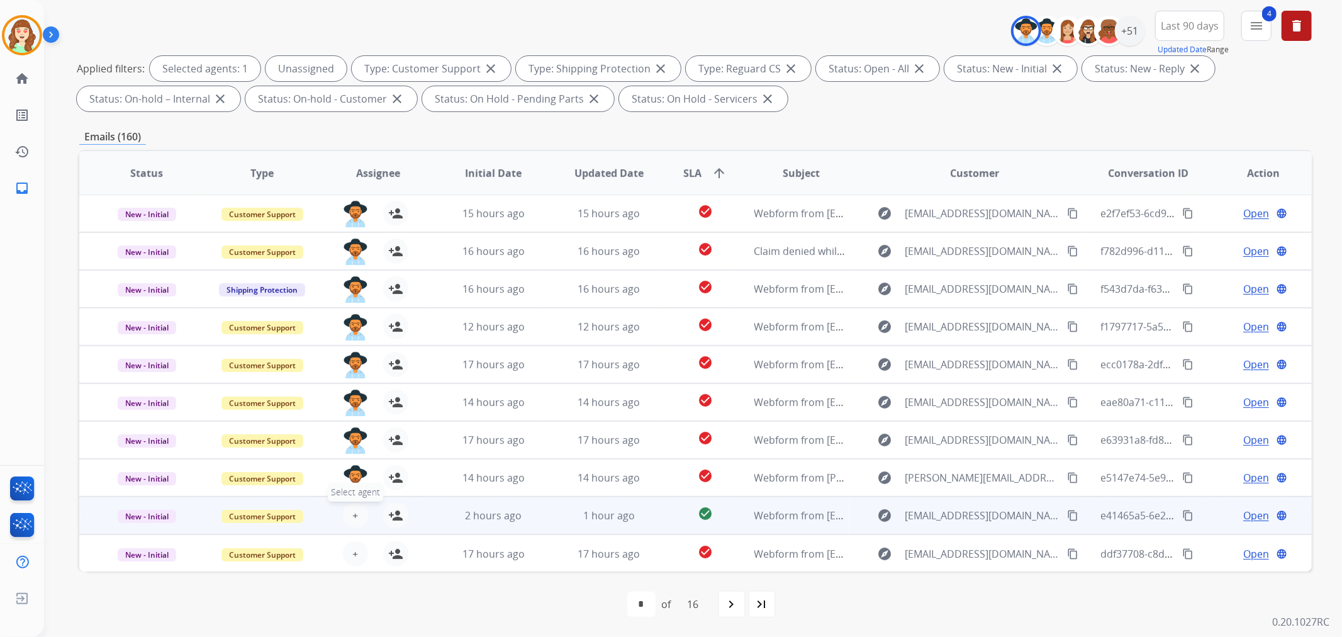
click at [349, 514] on button "+ Select agent" at bounding box center [355, 515] width 25 height 25
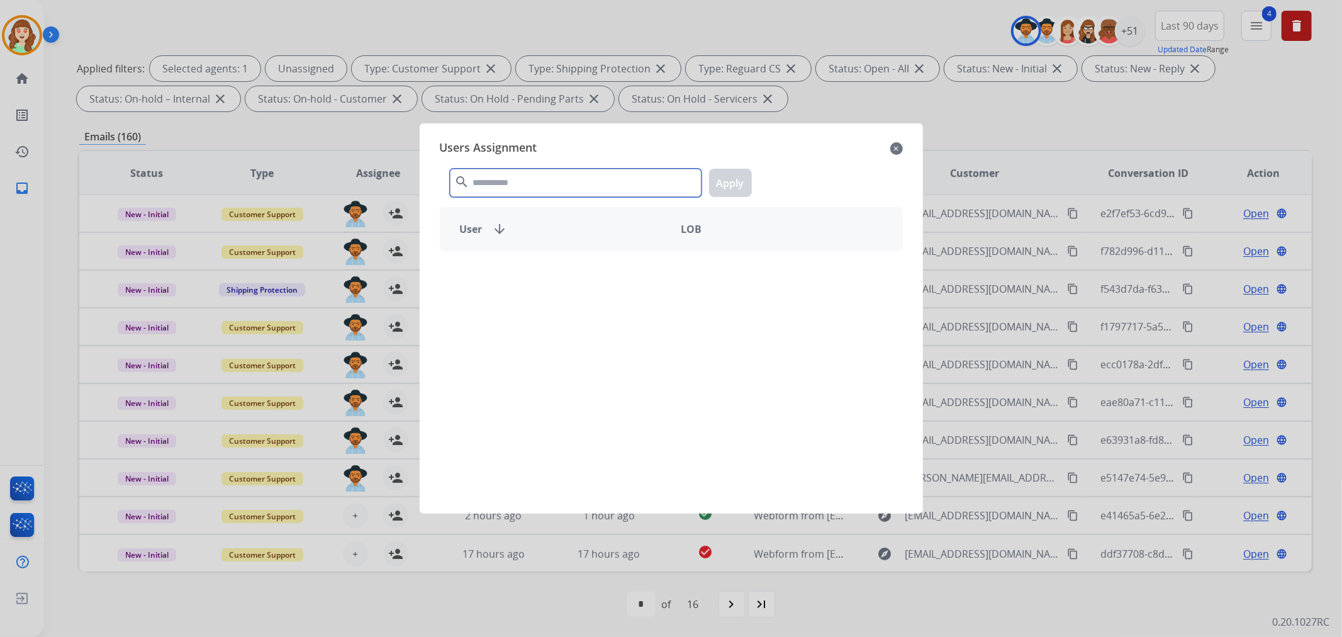
click at [617, 177] on input "text" at bounding box center [576, 183] width 252 height 28
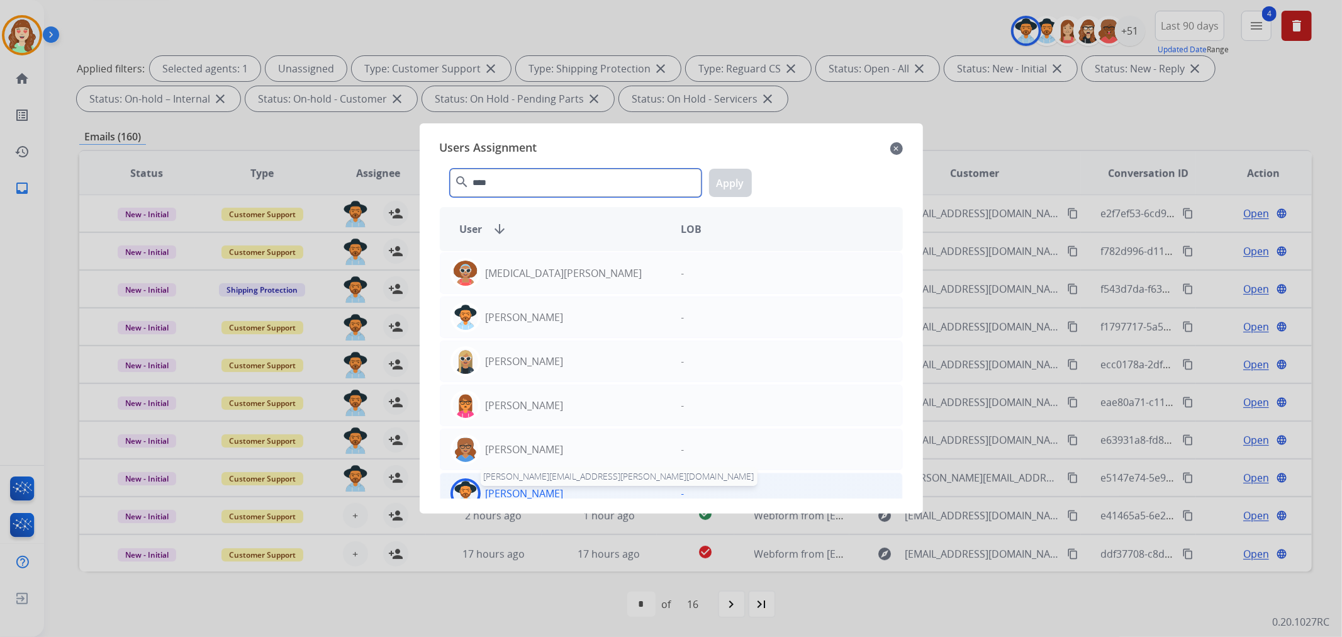
type input "****"
click at [548, 491] on p "[PERSON_NAME]" at bounding box center [525, 493] width 78 height 15
click at [720, 187] on button "Apply" at bounding box center [730, 183] width 43 height 28
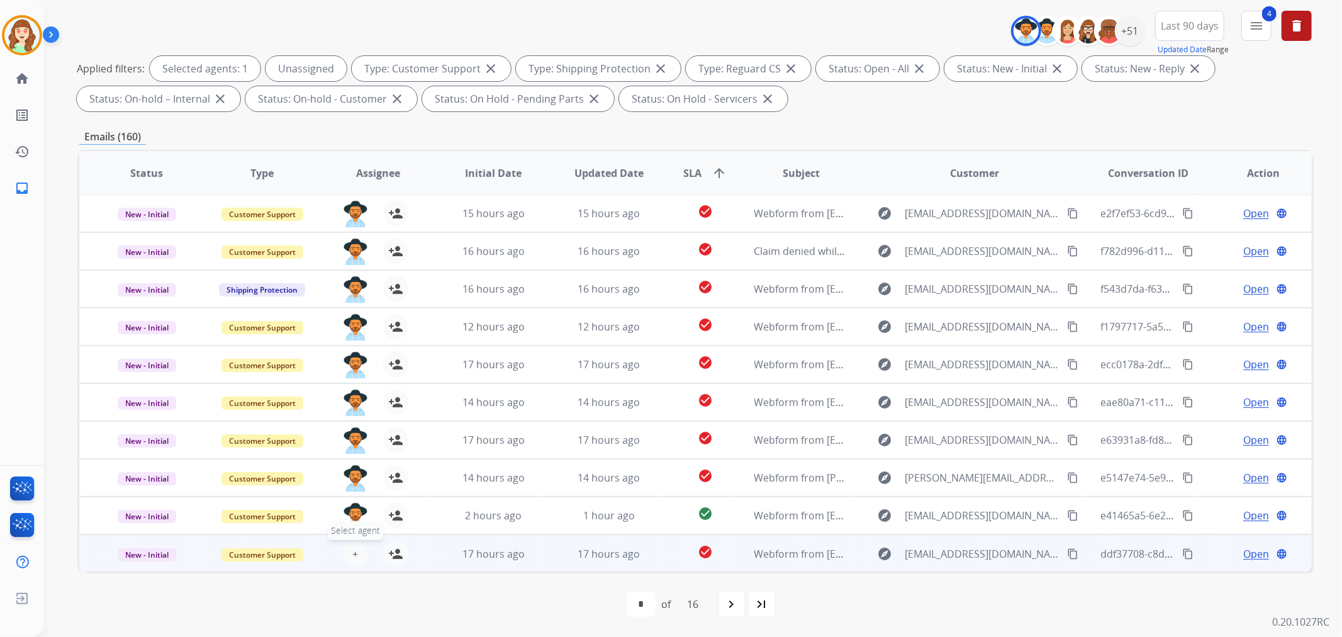
click at [352, 557] on span "+" at bounding box center [355, 553] width 6 height 15
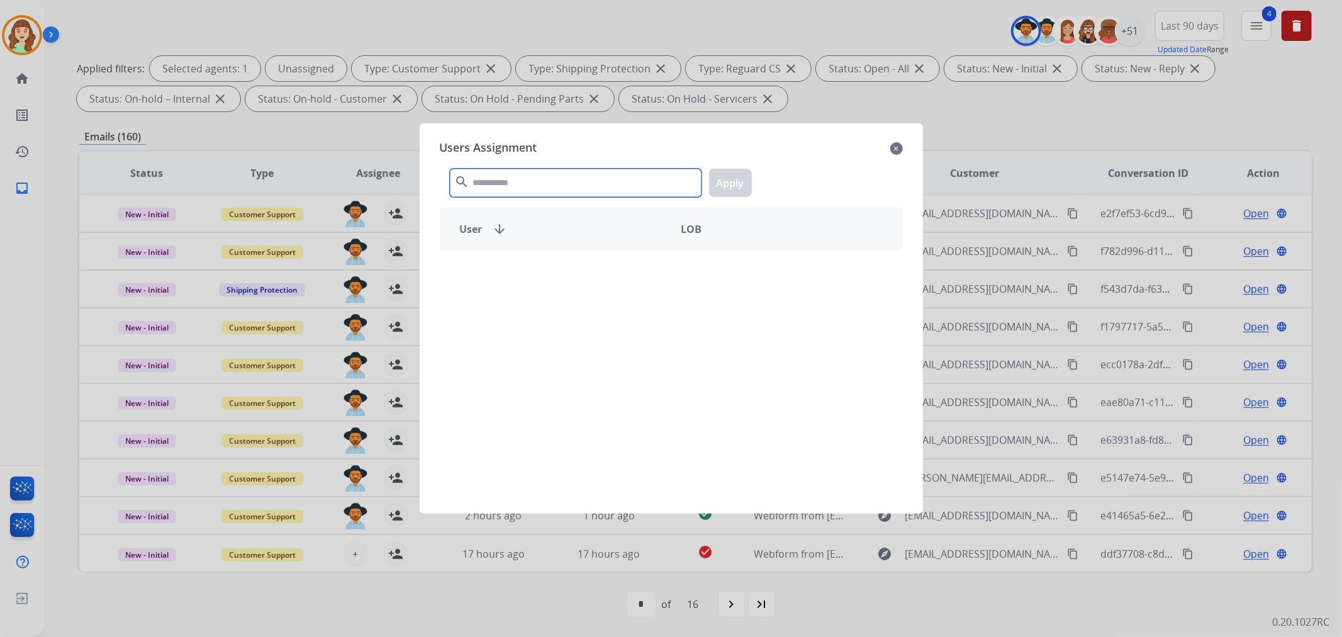
click at [586, 179] on input "text" at bounding box center [576, 183] width 252 height 28
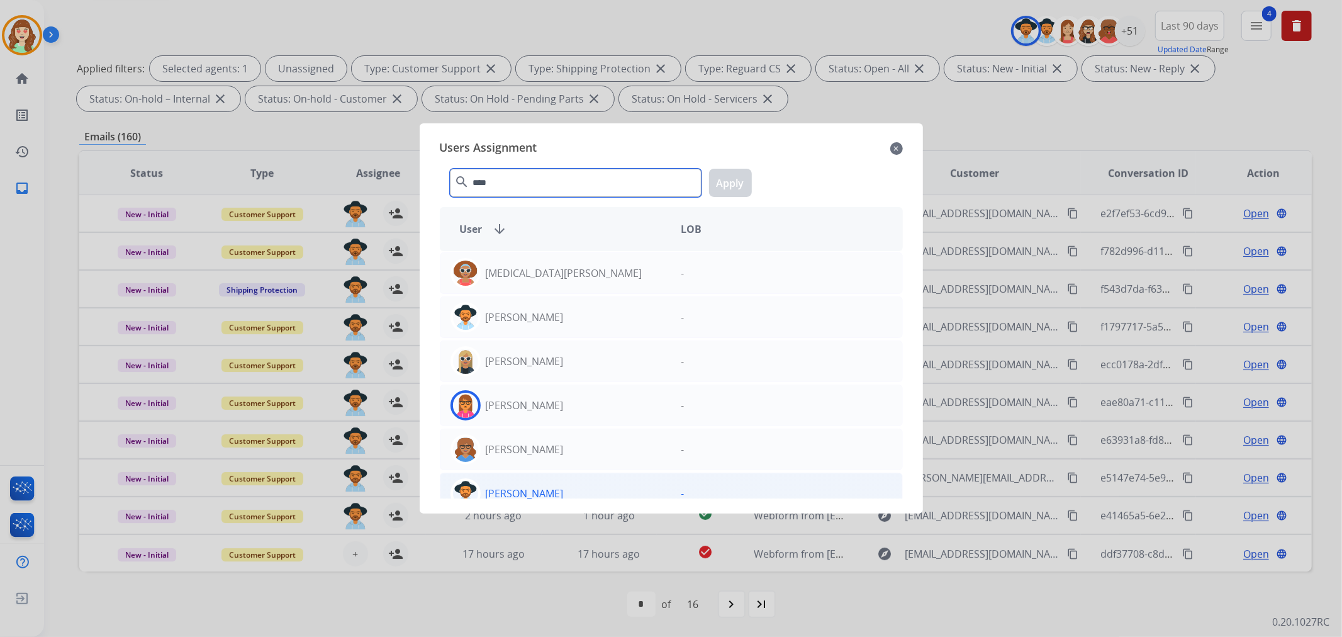
type input "****"
click at [596, 491] on div "[PERSON_NAME]" at bounding box center [555, 493] width 231 height 30
click at [730, 177] on button "Apply" at bounding box center [730, 183] width 43 height 28
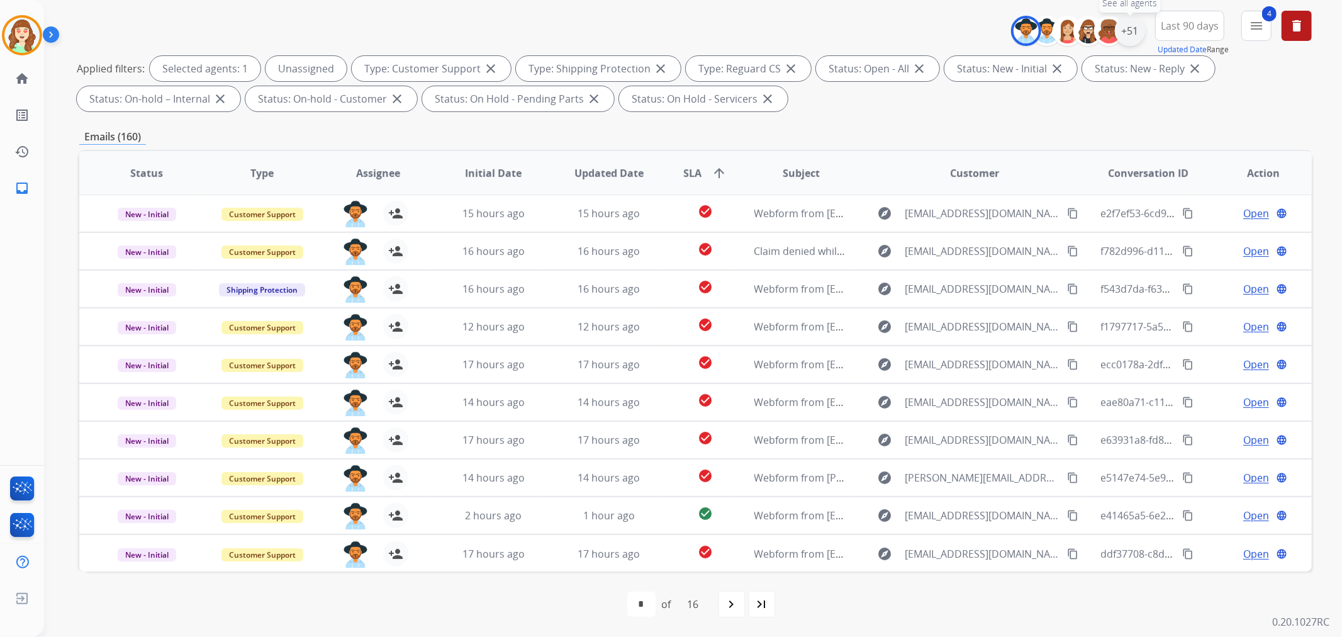
click at [1128, 34] on div "+51" at bounding box center [1130, 31] width 30 height 30
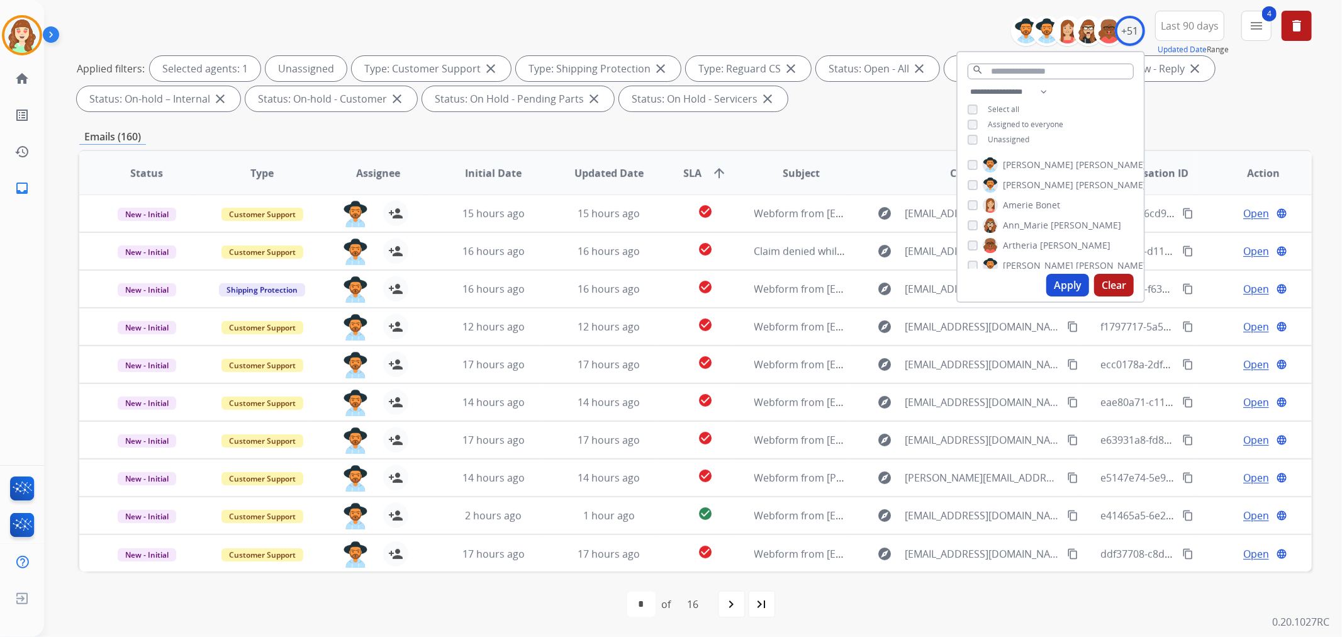
click at [964, 136] on div "**********" at bounding box center [1050, 116] width 186 height 65
click at [1067, 282] on button "Apply" at bounding box center [1067, 285] width 43 height 23
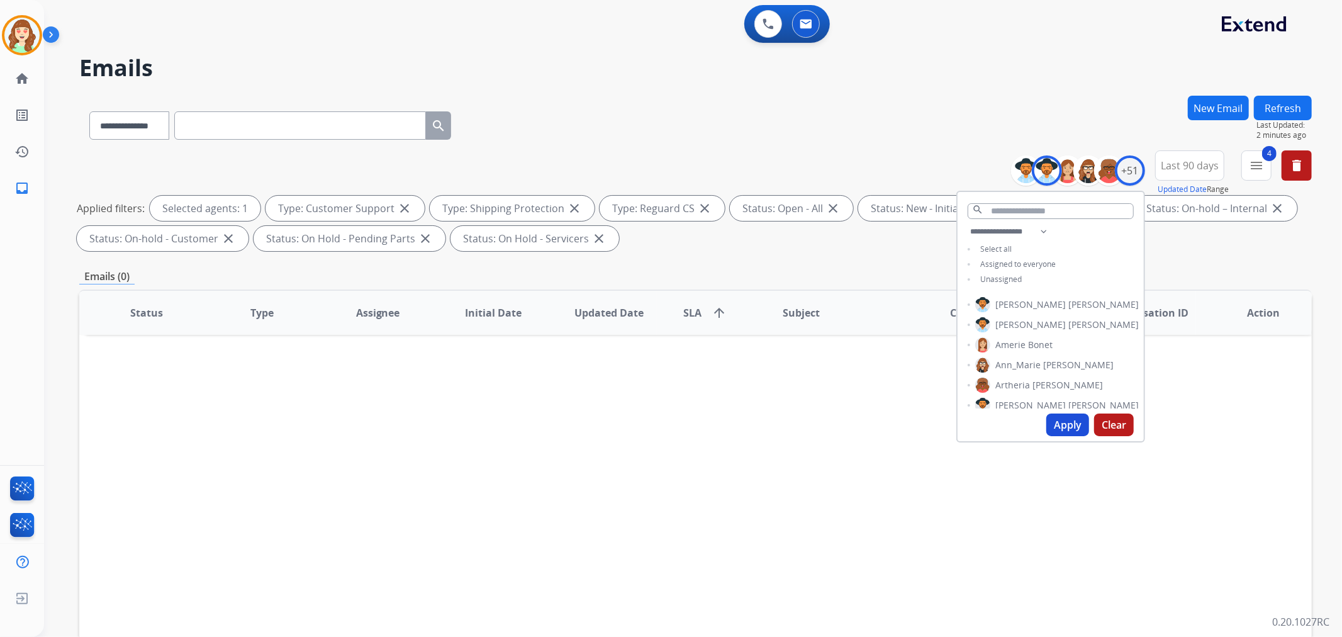
scroll to position [0, 0]
click at [1060, 423] on button "Apply" at bounding box center [1067, 424] width 43 height 23
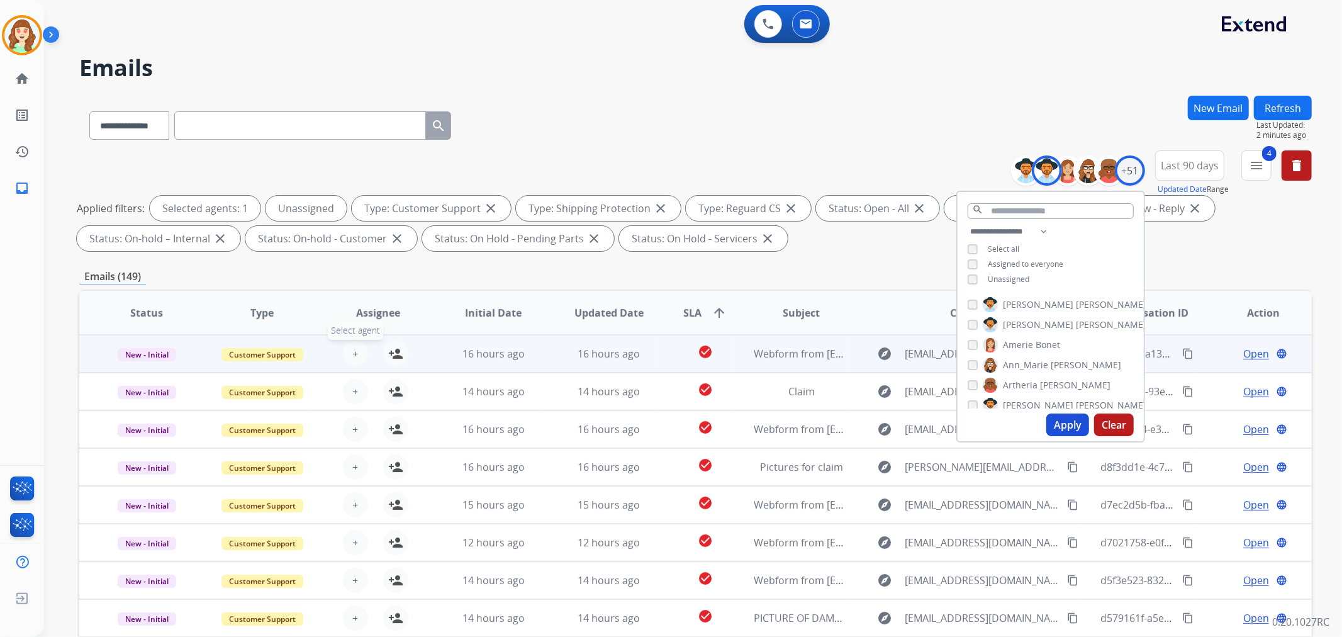
click at [352, 355] on span "+" at bounding box center [355, 353] width 6 height 15
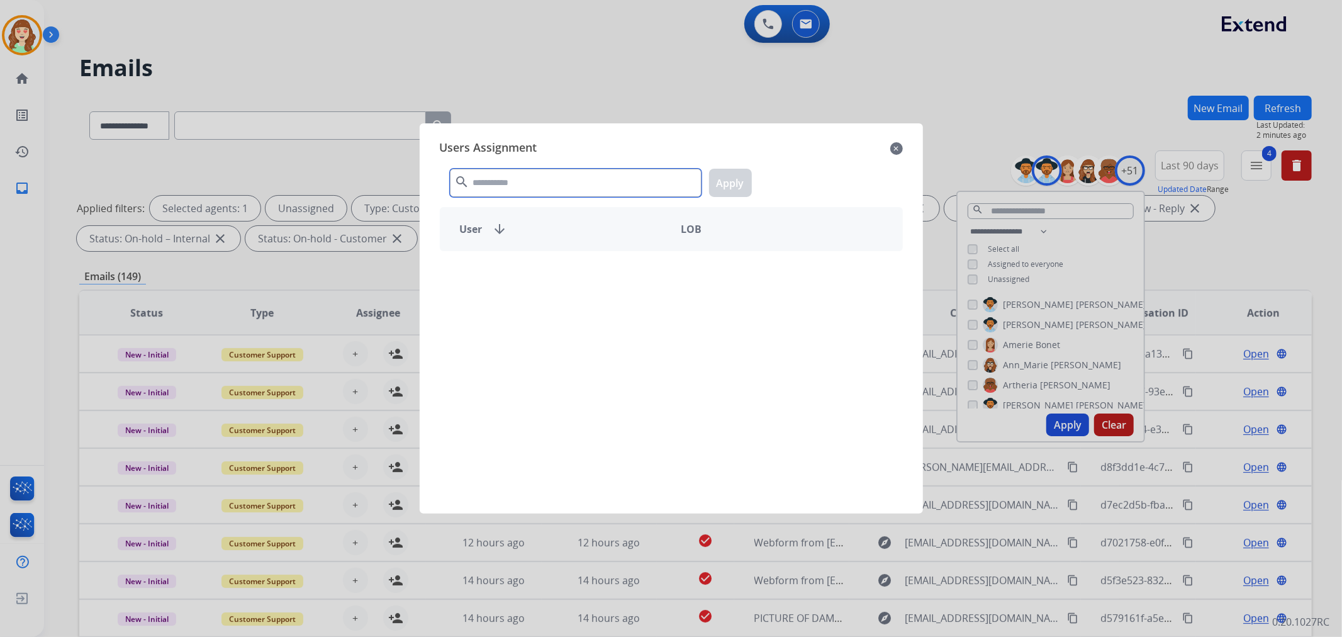
click at [553, 186] on input "text" at bounding box center [576, 183] width 252 height 28
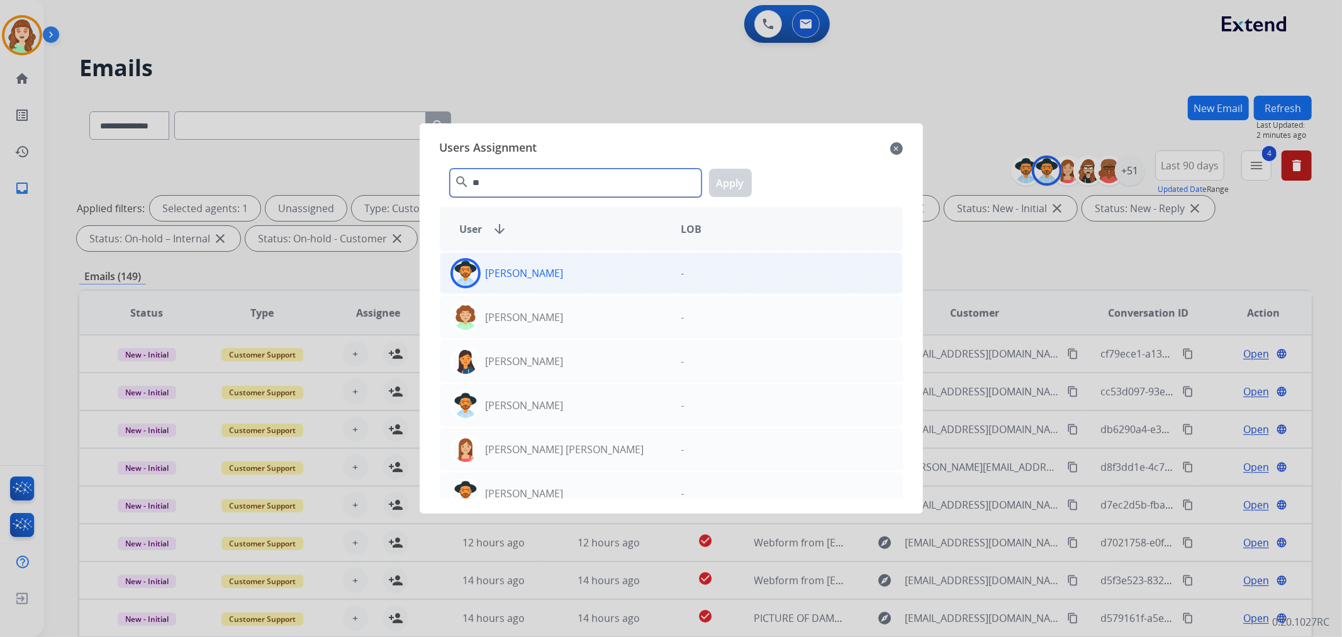
type input "**"
click at [518, 271] on p "[PERSON_NAME]" at bounding box center [525, 272] width 78 height 15
click at [724, 181] on button "Apply" at bounding box center [730, 183] width 43 height 28
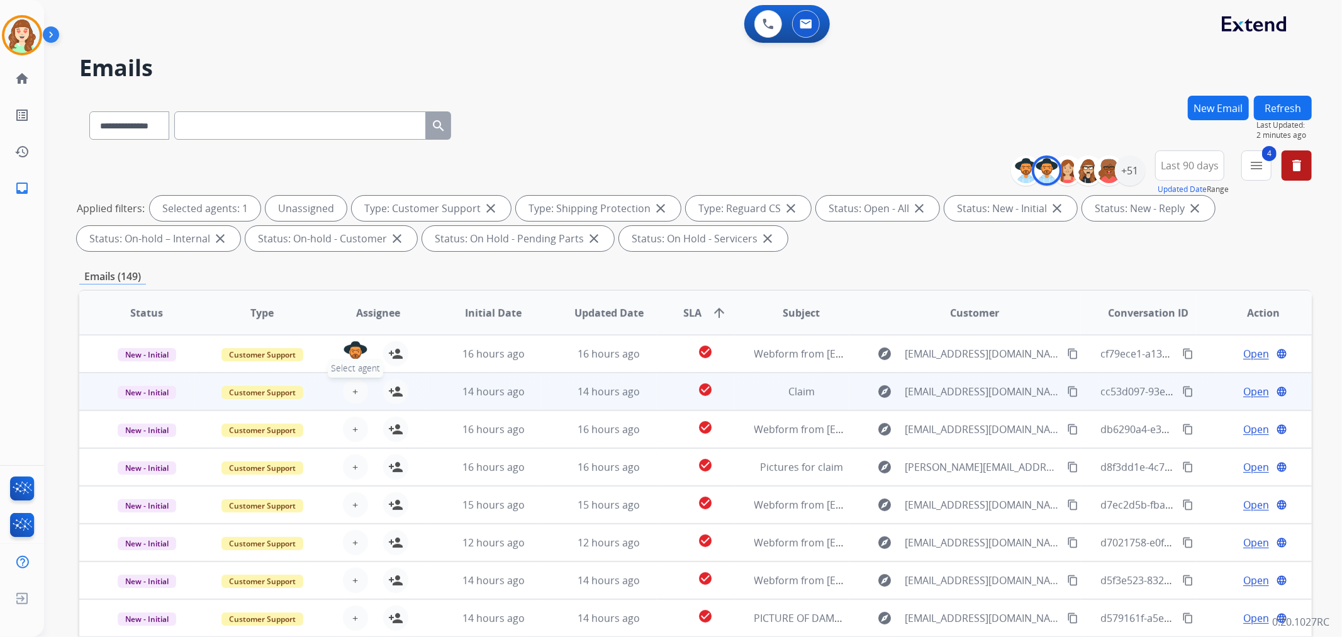
click at [348, 390] on button "+ Select agent" at bounding box center [355, 391] width 25 height 25
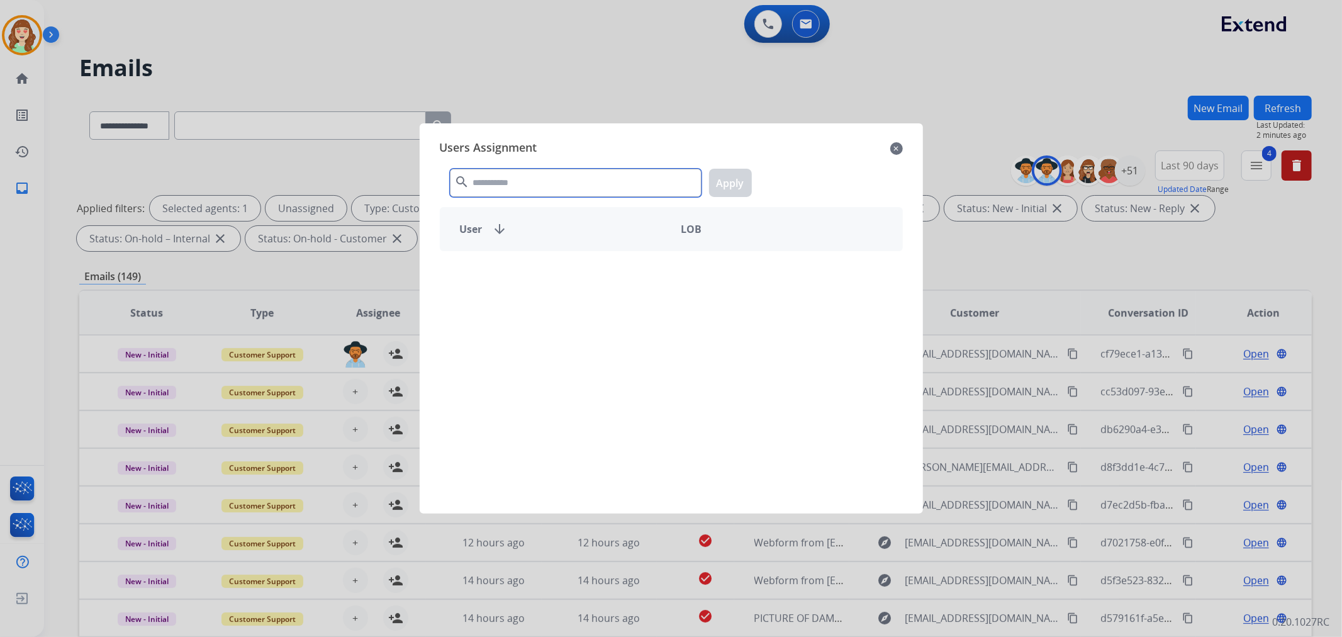
click at [484, 184] on input "text" at bounding box center [576, 183] width 252 height 28
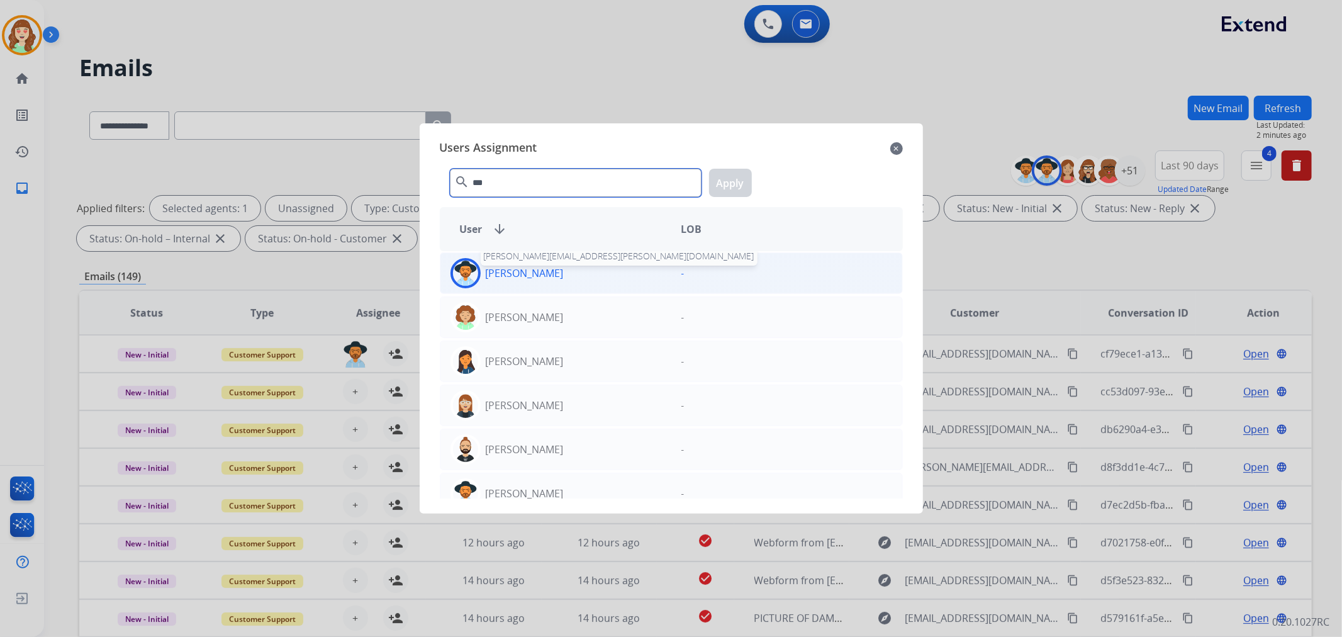
type input "***"
click at [552, 274] on div "[PERSON_NAME] [PERSON_NAME][EMAIL_ADDRESS][PERSON_NAME][DOMAIN_NAME]" at bounding box center [555, 273] width 231 height 30
click at [726, 183] on button "Apply" at bounding box center [730, 183] width 43 height 28
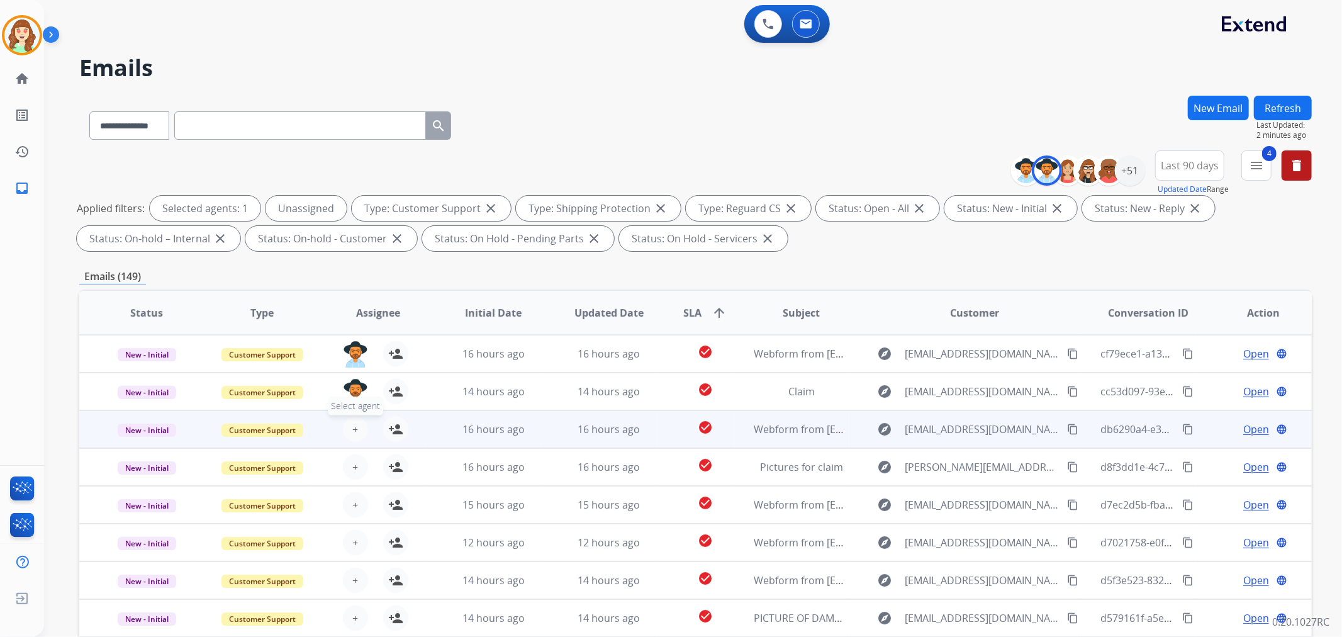
click at [353, 422] on span "+" at bounding box center [355, 428] width 6 height 15
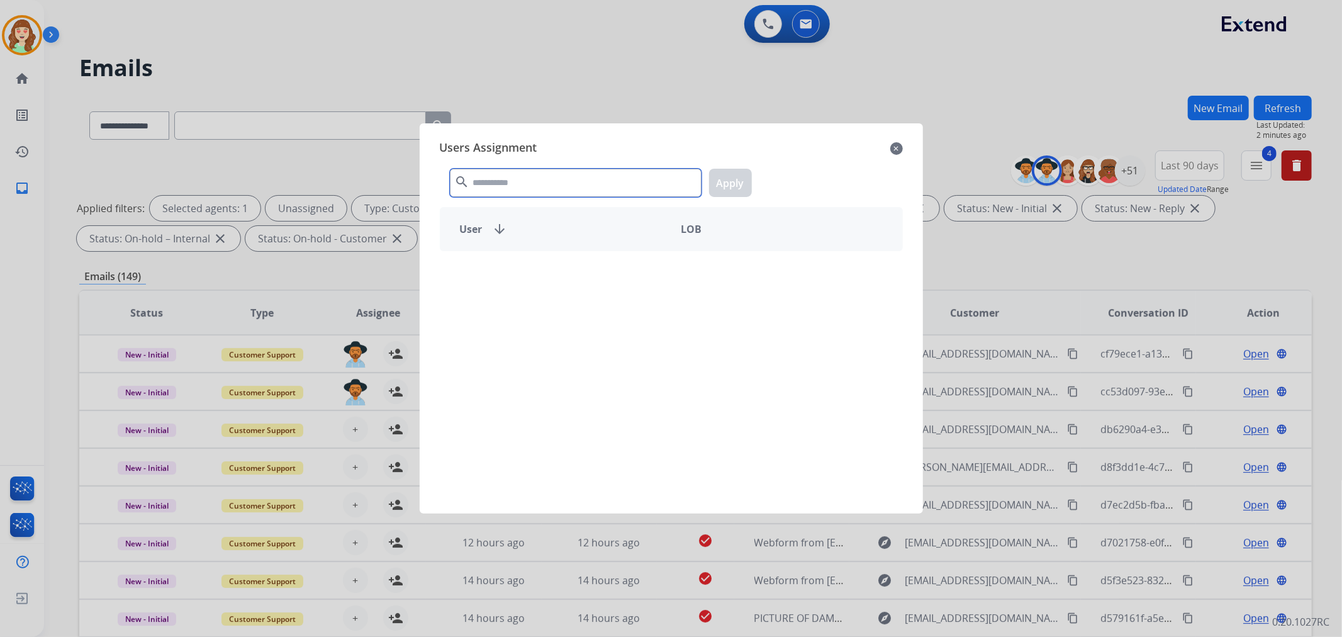
click at [552, 174] on input "text" at bounding box center [576, 183] width 252 height 28
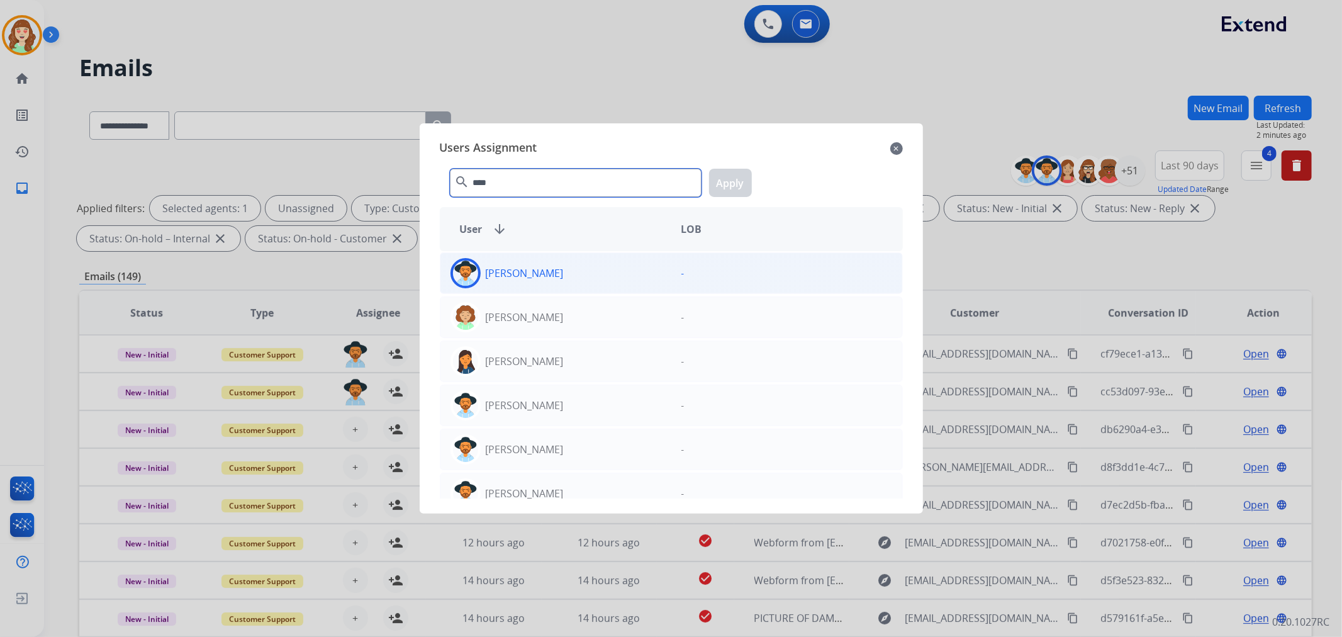
type input "****"
click at [564, 275] on div "[PERSON_NAME]" at bounding box center [555, 273] width 231 height 30
click at [733, 185] on button "Apply" at bounding box center [730, 183] width 43 height 28
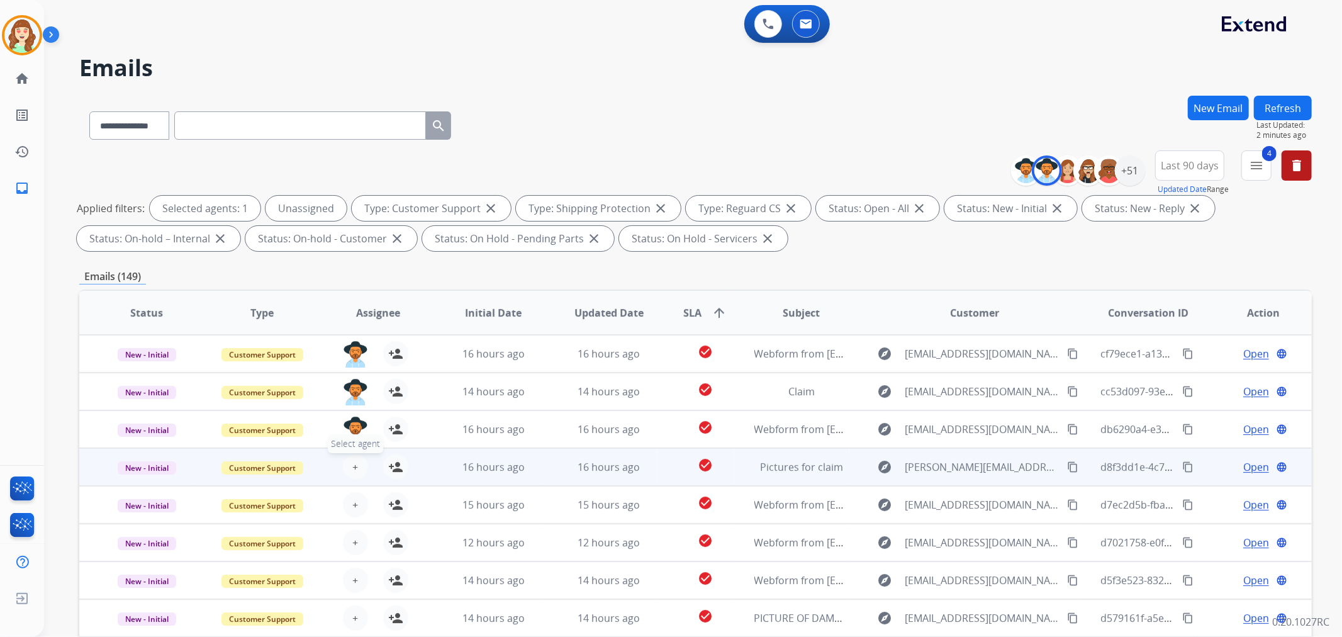
click at [354, 464] on span "+" at bounding box center [355, 466] width 6 height 15
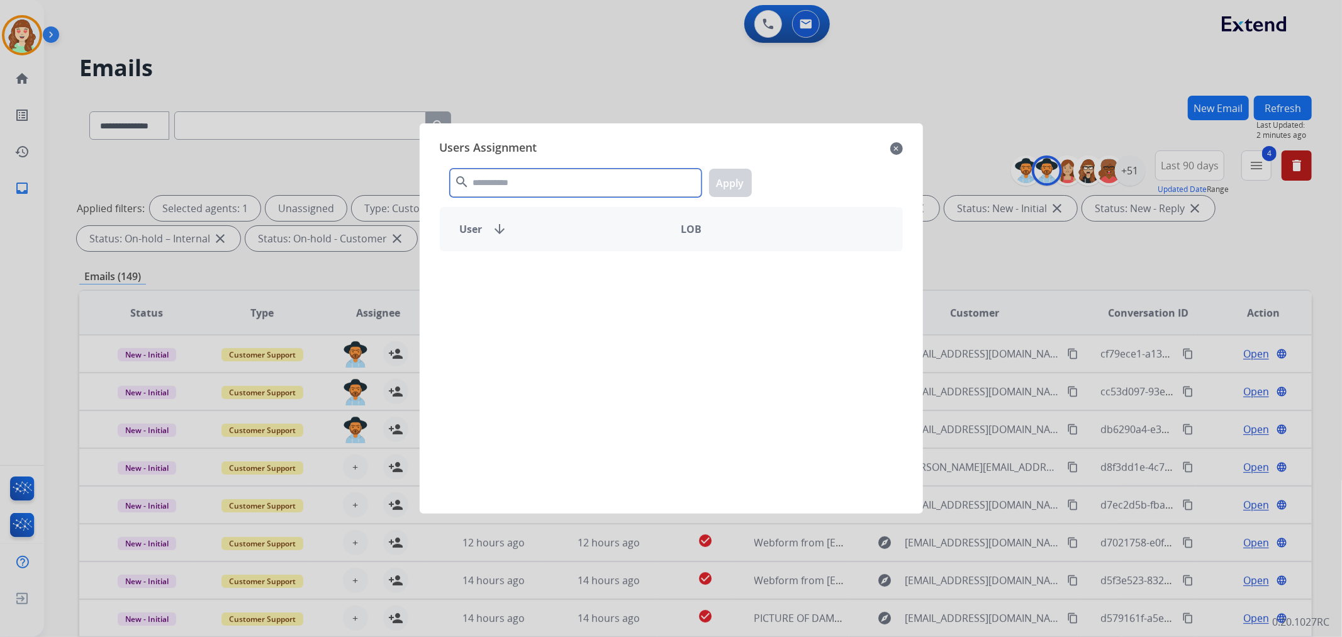
drag, startPoint x: 612, startPoint y: 184, endPoint x: 606, endPoint y: 176, distance: 9.8
click at [610, 181] on input "text" at bounding box center [576, 183] width 252 height 28
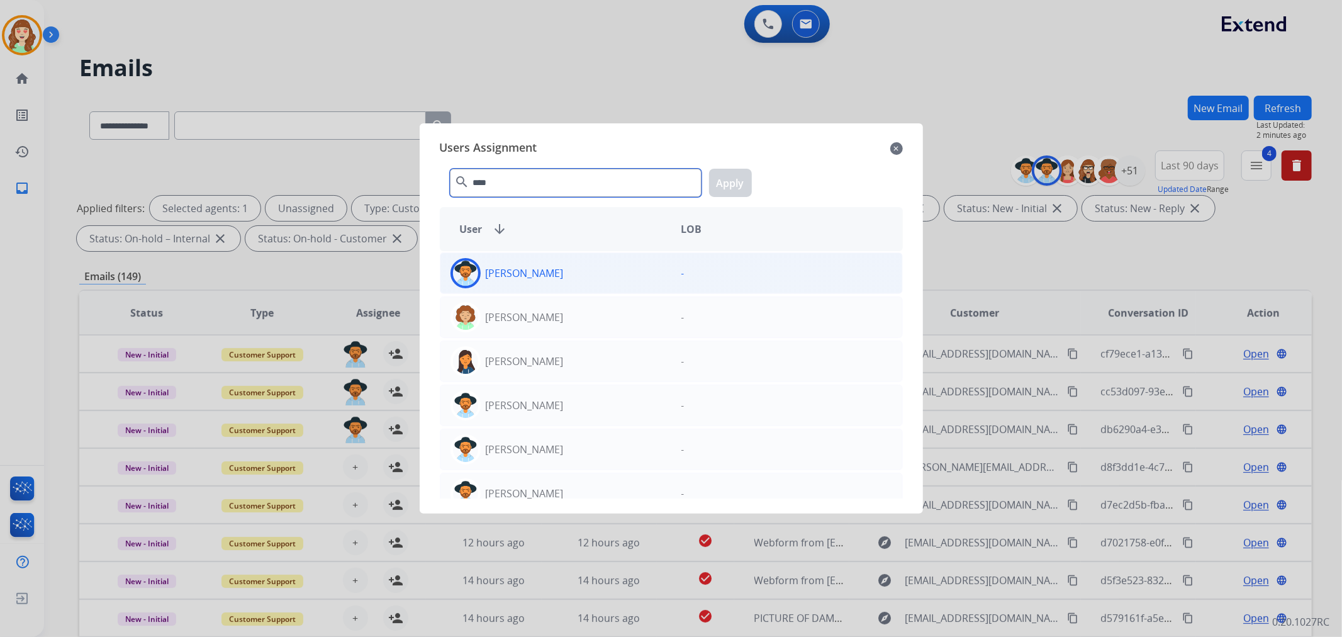
type input "****"
drag, startPoint x: 615, startPoint y: 274, endPoint x: 757, endPoint y: 184, distance: 167.9
click at [621, 270] on div "[PERSON_NAME]" at bounding box center [555, 273] width 231 height 30
click at [737, 178] on button "Apply" at bounding box center [730, 183] width 43 height 28
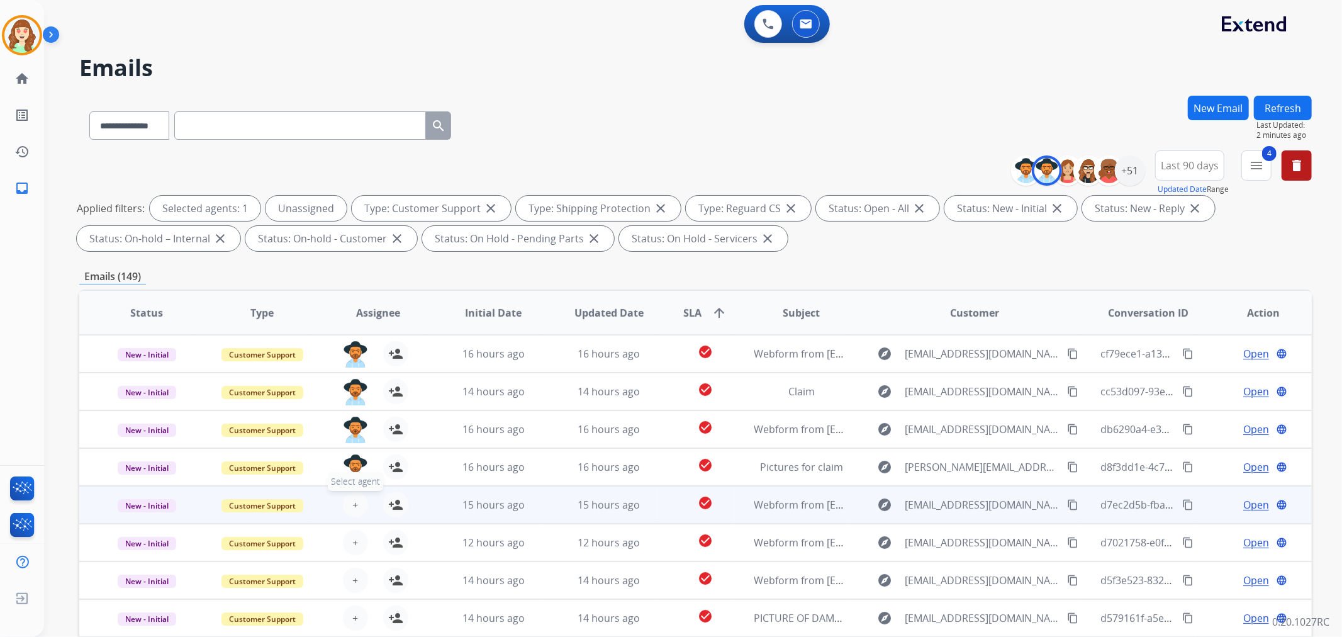
click at [343, 506] on button "+ Select agent" at bounding box center [355, 504] width 25 height 25
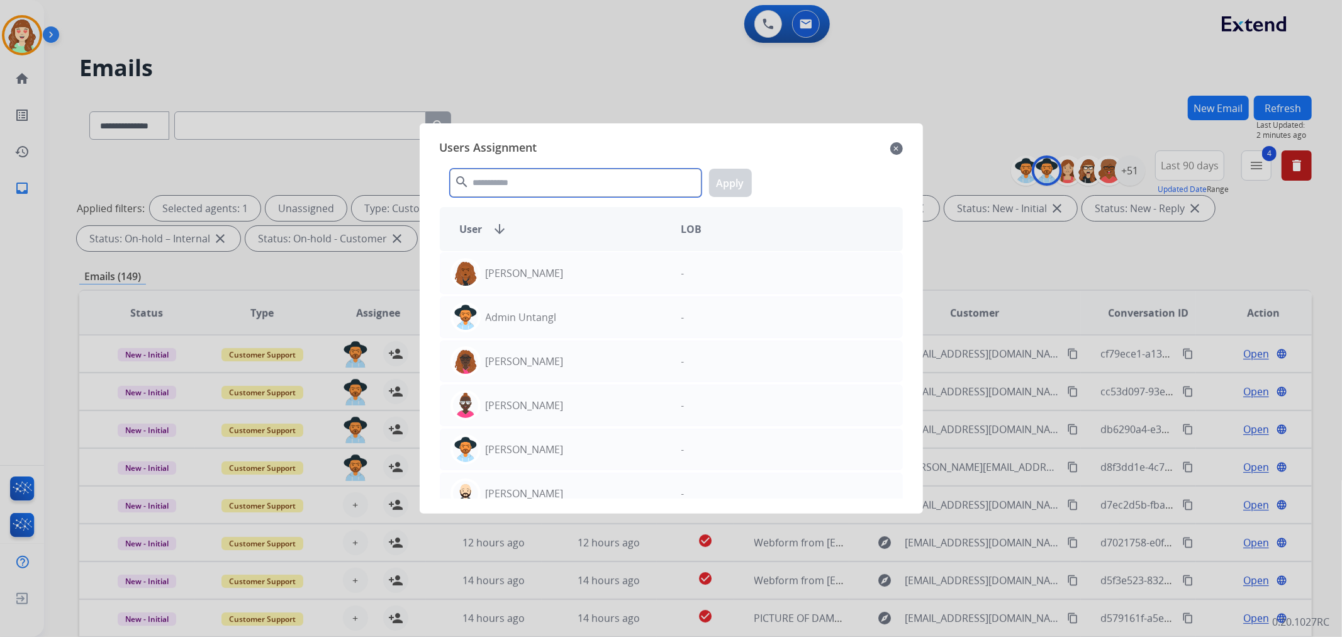
click at [524, 183] on input "text" at bounding box center [576, 183] width 252 height 28
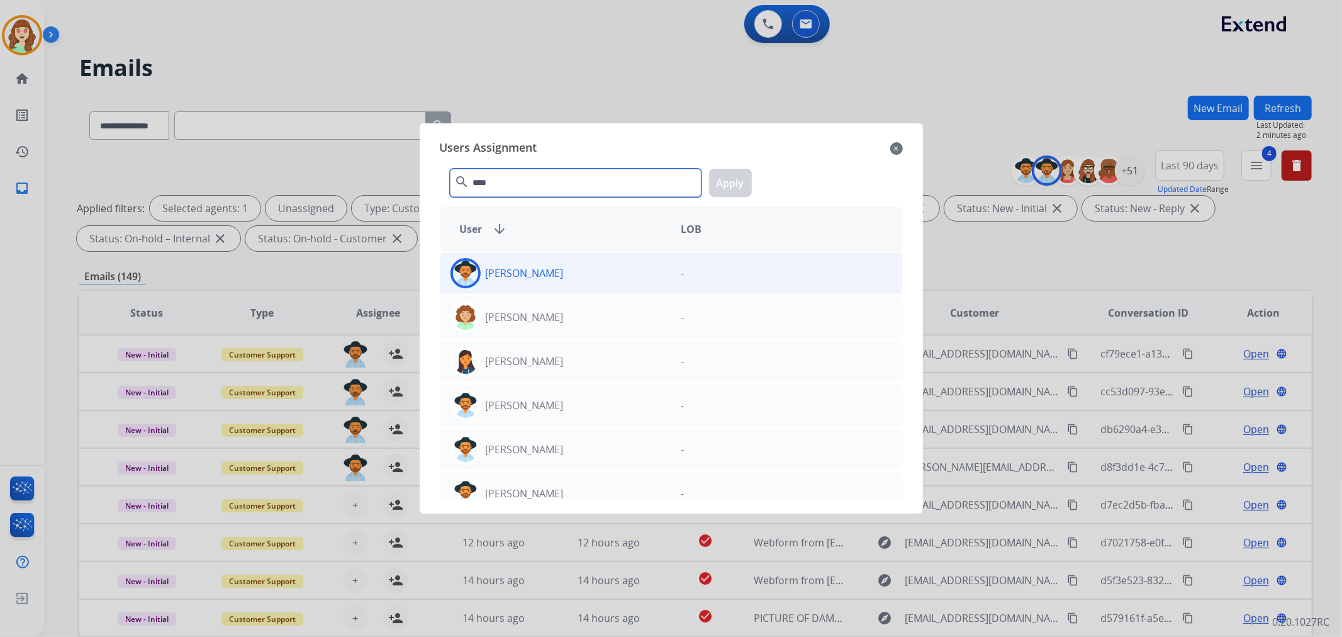
type input "****"
drag, startPoint x: 625, startPoint y: 269, endPoint x: 660, endPoint y: 259, distance: 36.6
click at [624, 270] on div "[PERSON_NAME]" at bounding box center [555, 273] width 231 height 30
click at [730, 178] on button "Apply" at bounding box center [730, 183] width 43 height 28
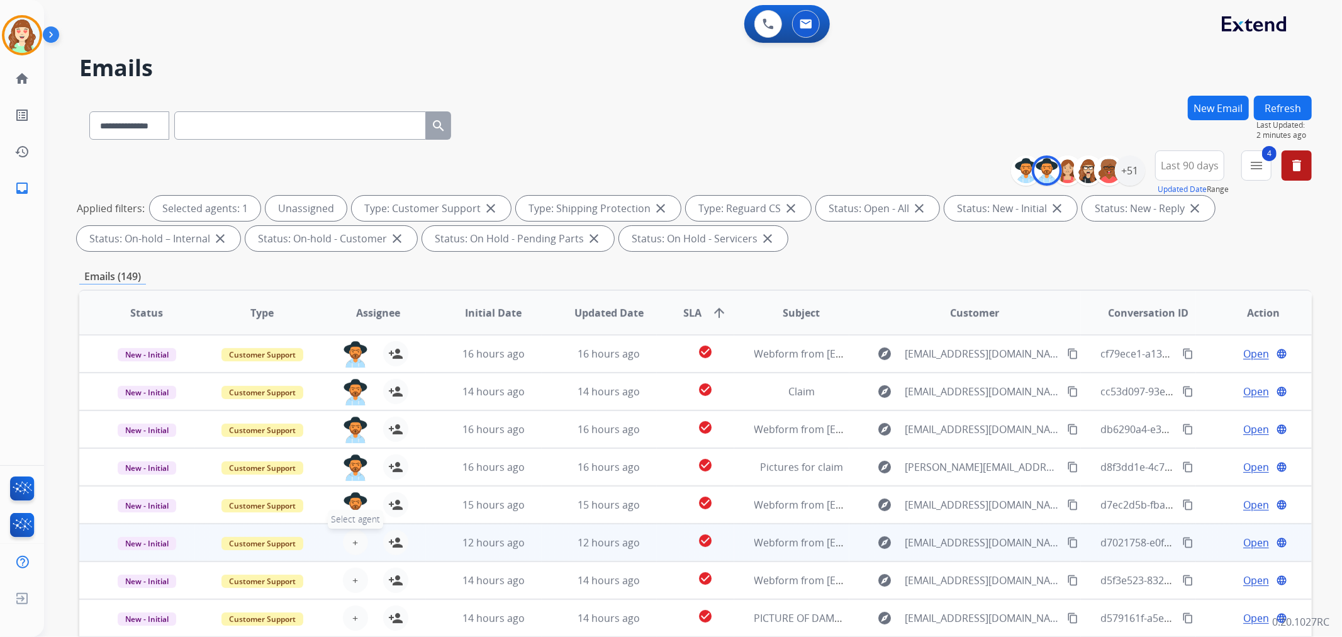
click at [352, 542] on span "+" at bounding box center [355, 542] width 6 height 15
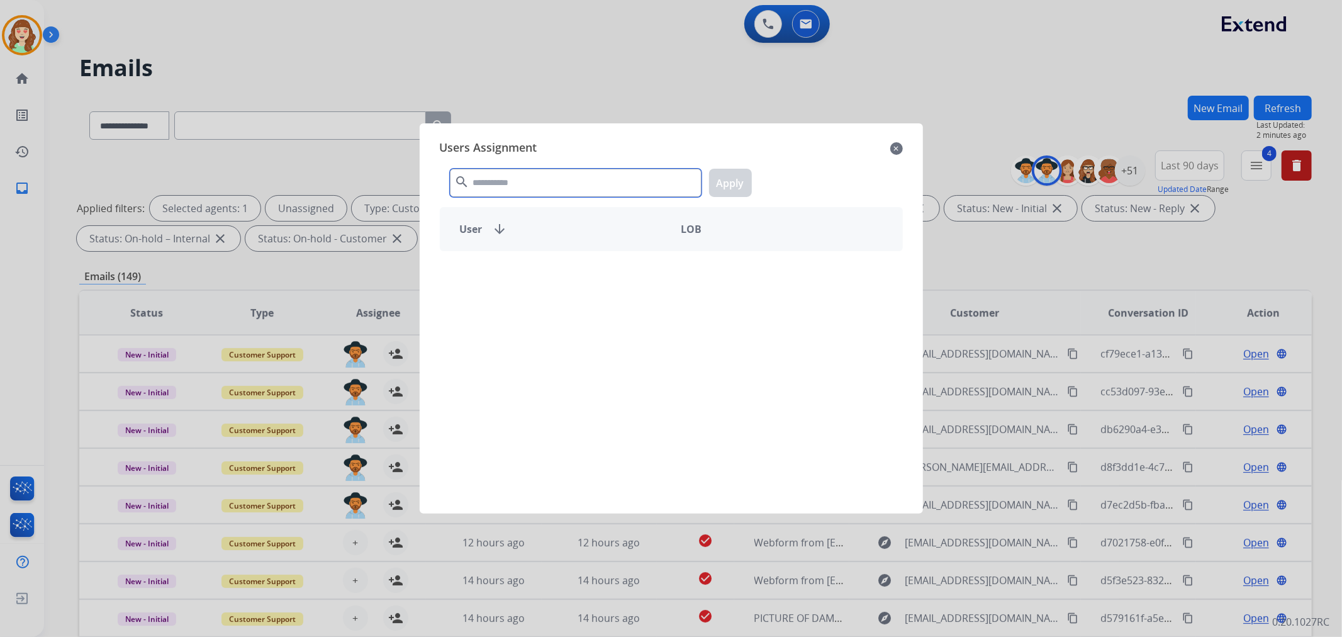
click at [527, 191] on input "text" at bounding box center [576, 183] width 252 height 28
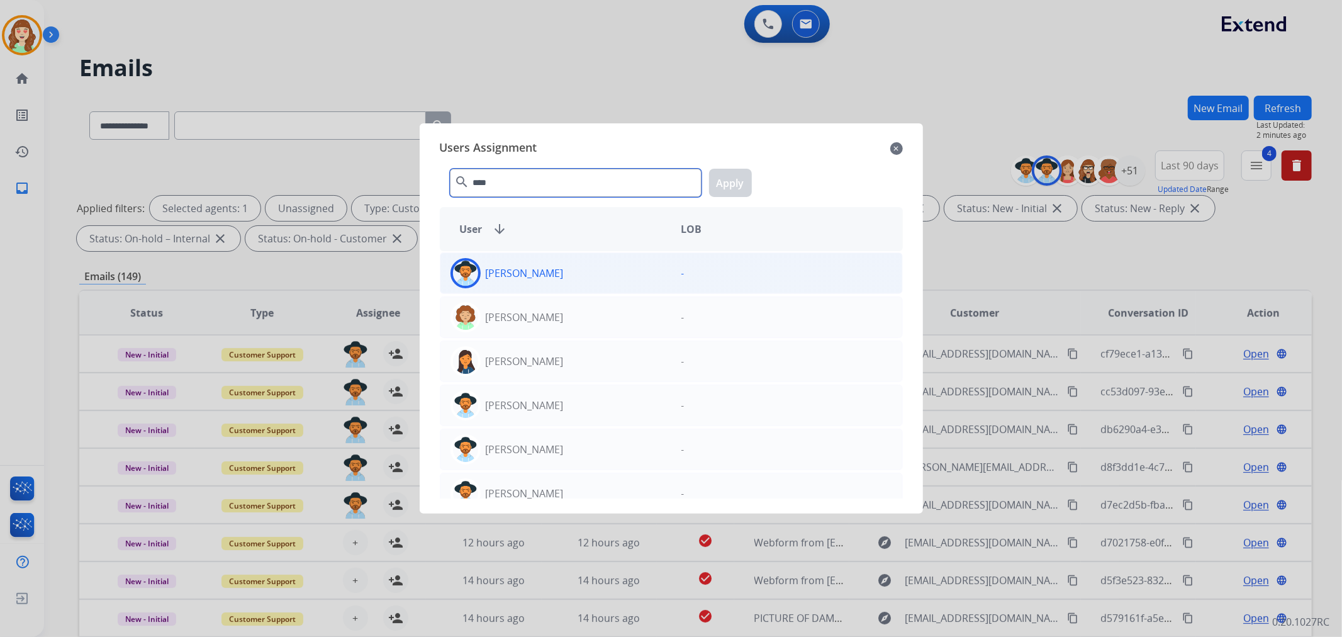
type input "****"
drag, startPoint x: 607, startPoint y: 284, endPoint x: 718, endPoint y: 186, distance: 148.3
click at [608, 282] on div "[PERSON_NAME]" at bounding box center [555, 273] width 231 height 30
click at [720, 181] on button "Apply" at bounding box center [730, 183] width 43 height 28
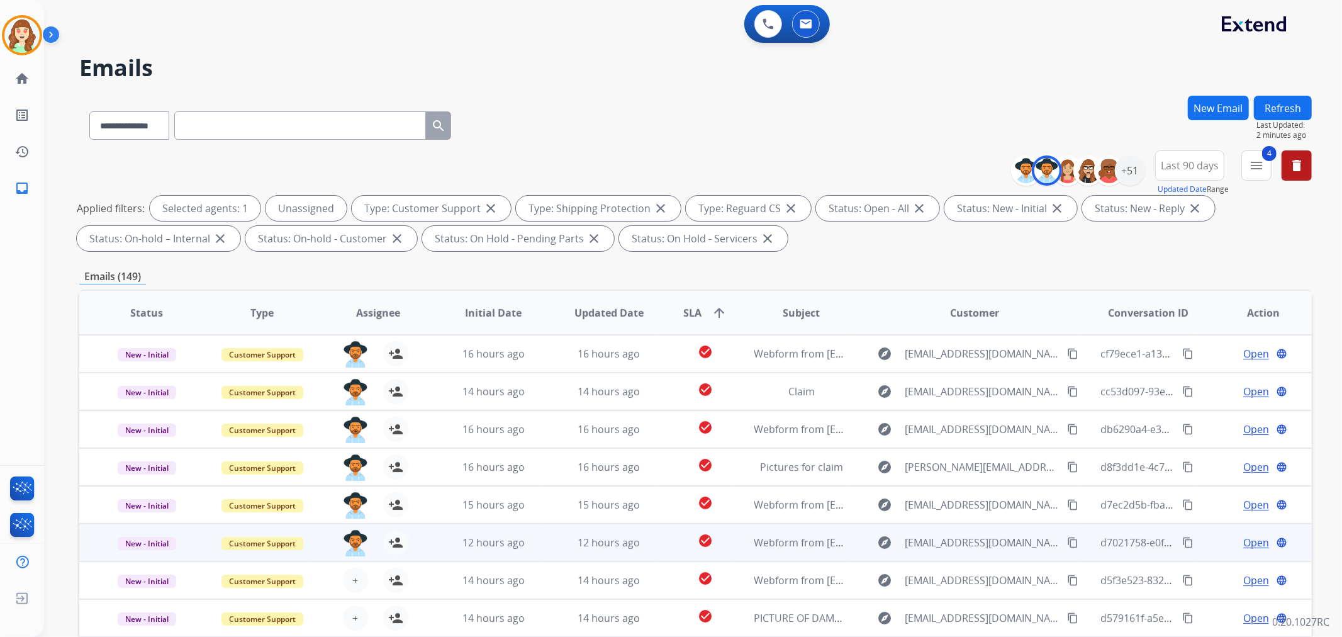
scroll to position [1, 0]
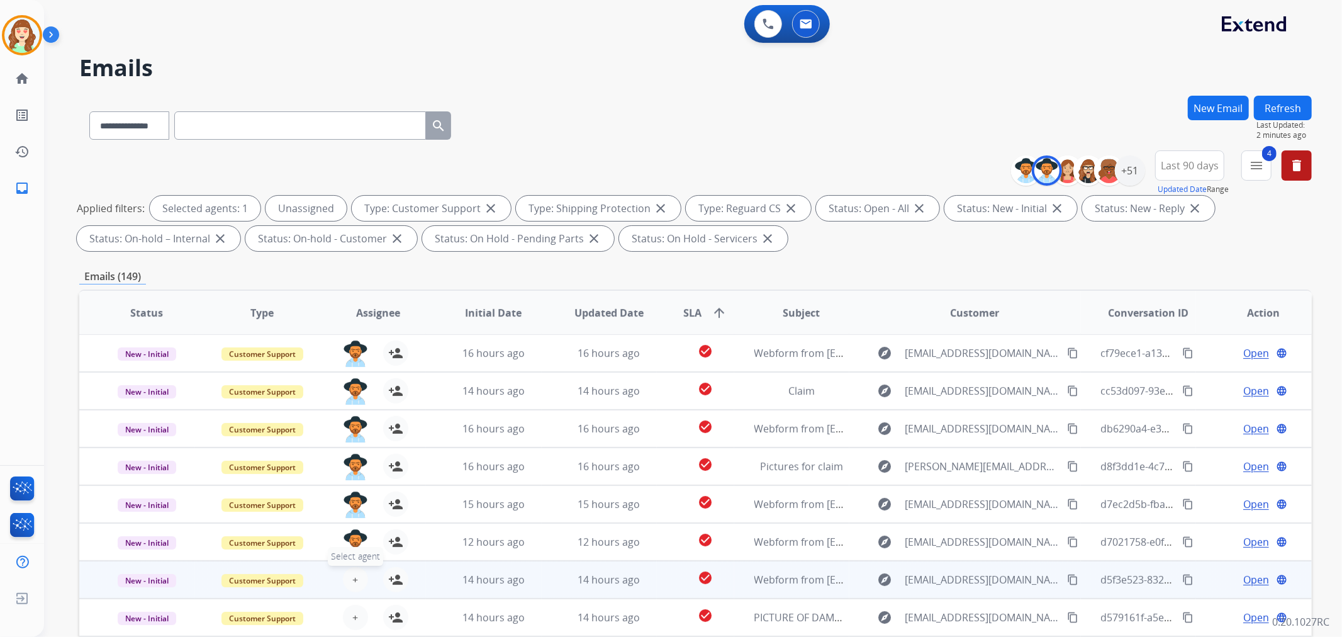
click at [353, 581] on span "+" at bounding box center [355, 579] width 6 height 15
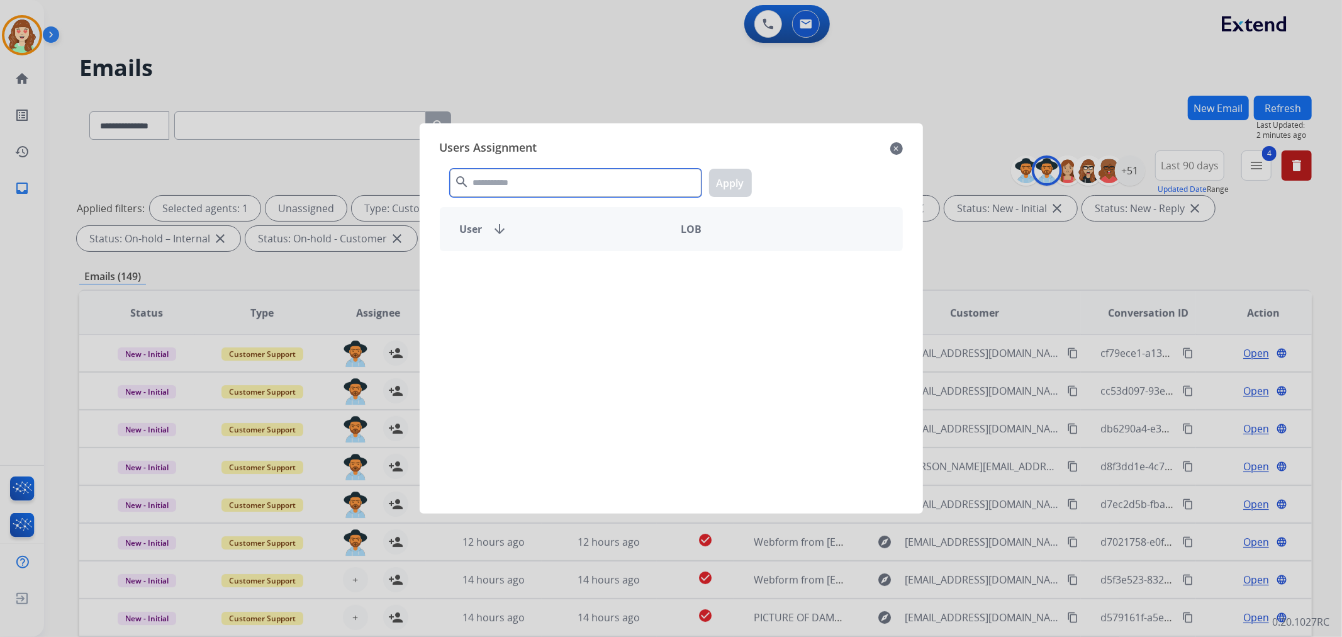
click at [538, 179] on input "text" at bounding box center [576, 183] width 252 height 28
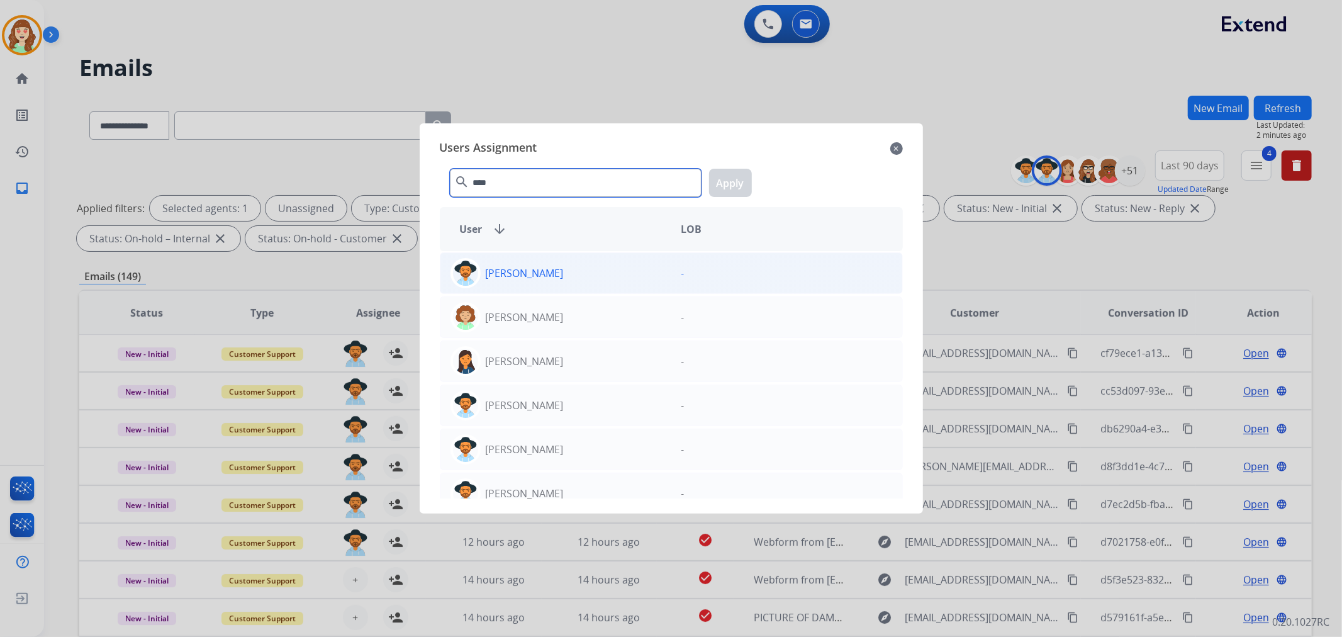
type input "****"
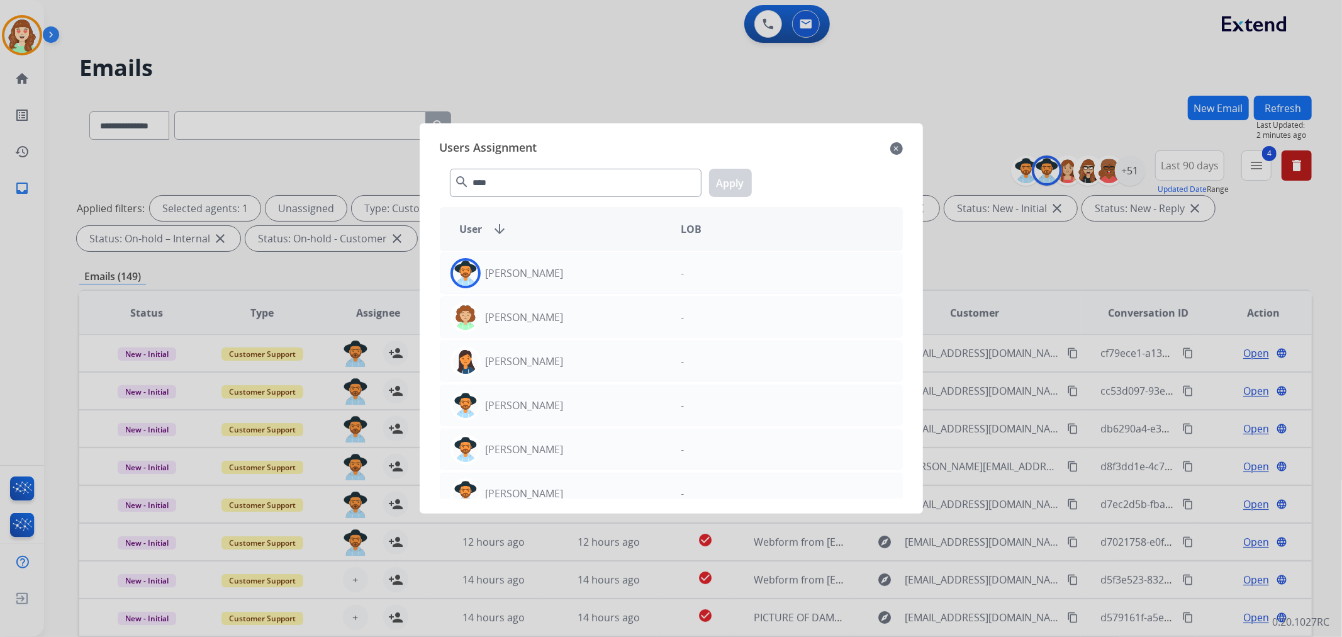
drag, startPoint x: 582, startPoint y: 284, endPoint x: 691, endPoint y: 236, distance: 119.1
click at [588, 284] on div "[PERSON_NAME]" at bounding box center [555, 273] width 231 height 30
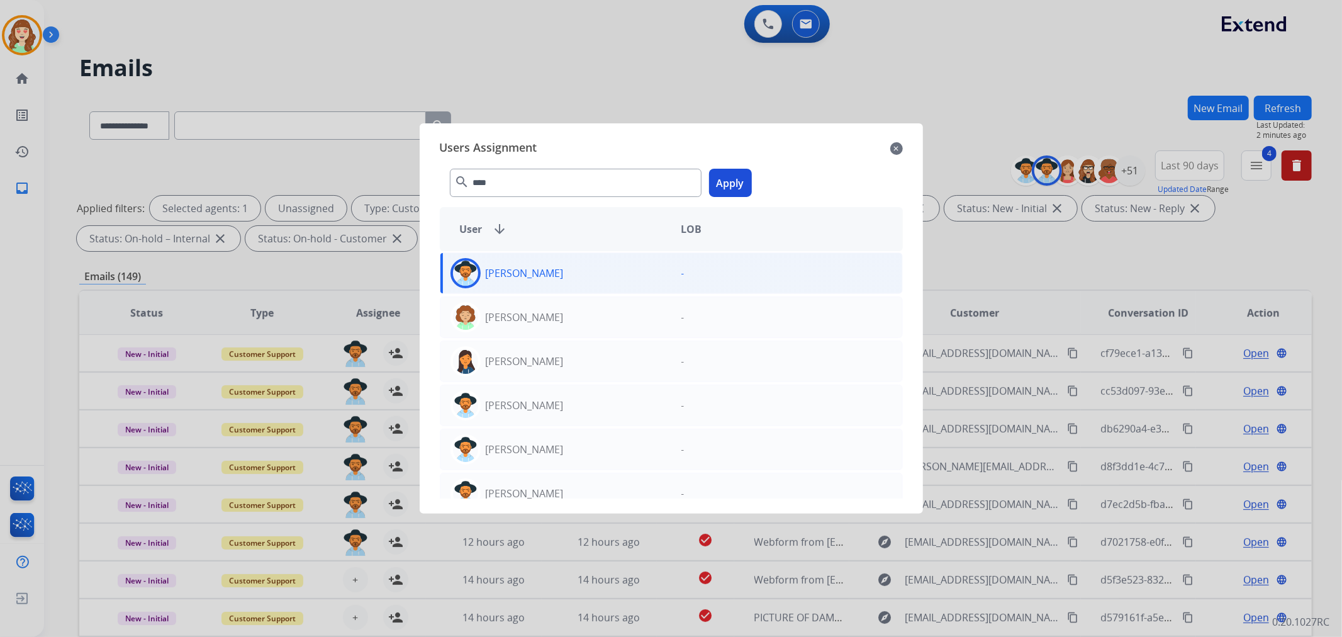
click at [739, 191] on button "Apply" at bounding box center [730, 183] width 43 height 28
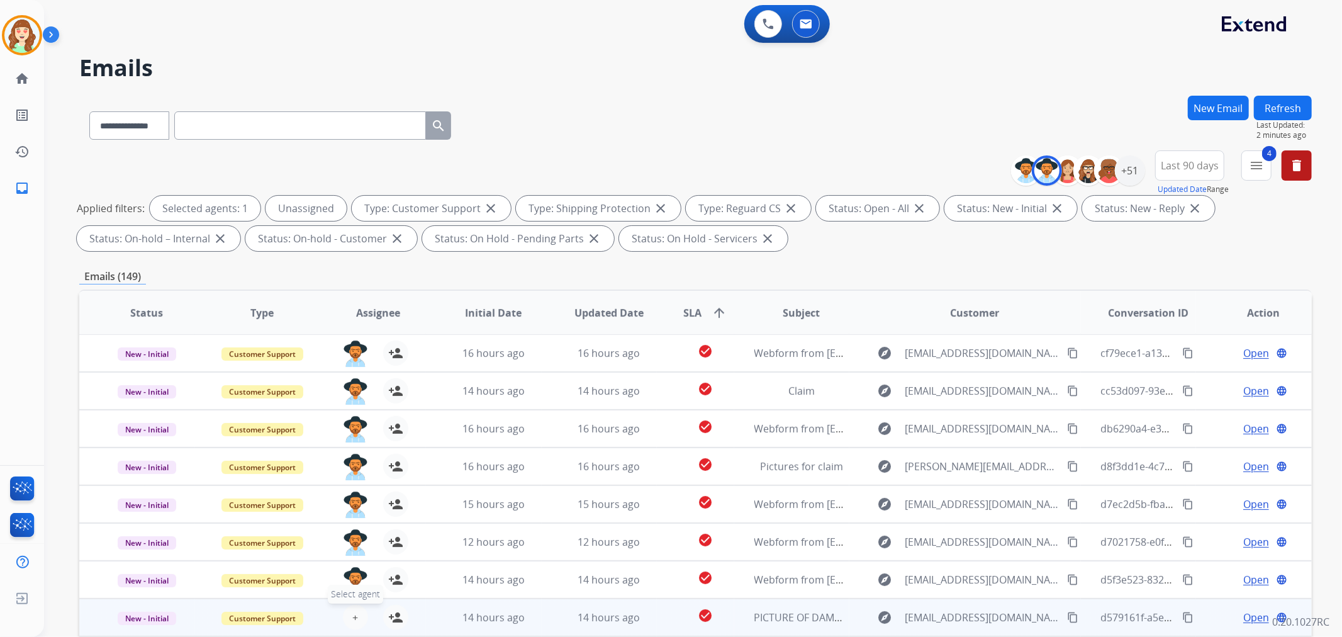
click at [353, 616] on span "+" at bounding box center [355, 616] width 6 height 15
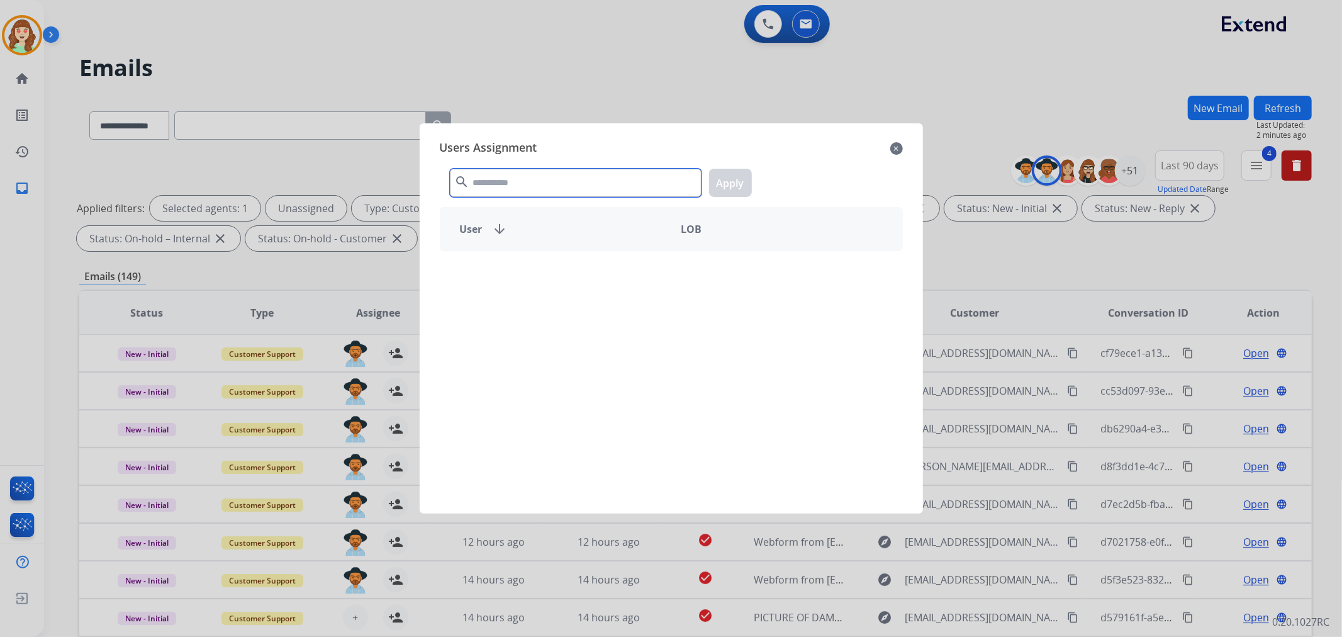
click at [501, 179] on input "text" at bounding box center [576, 183] width 252 height 28
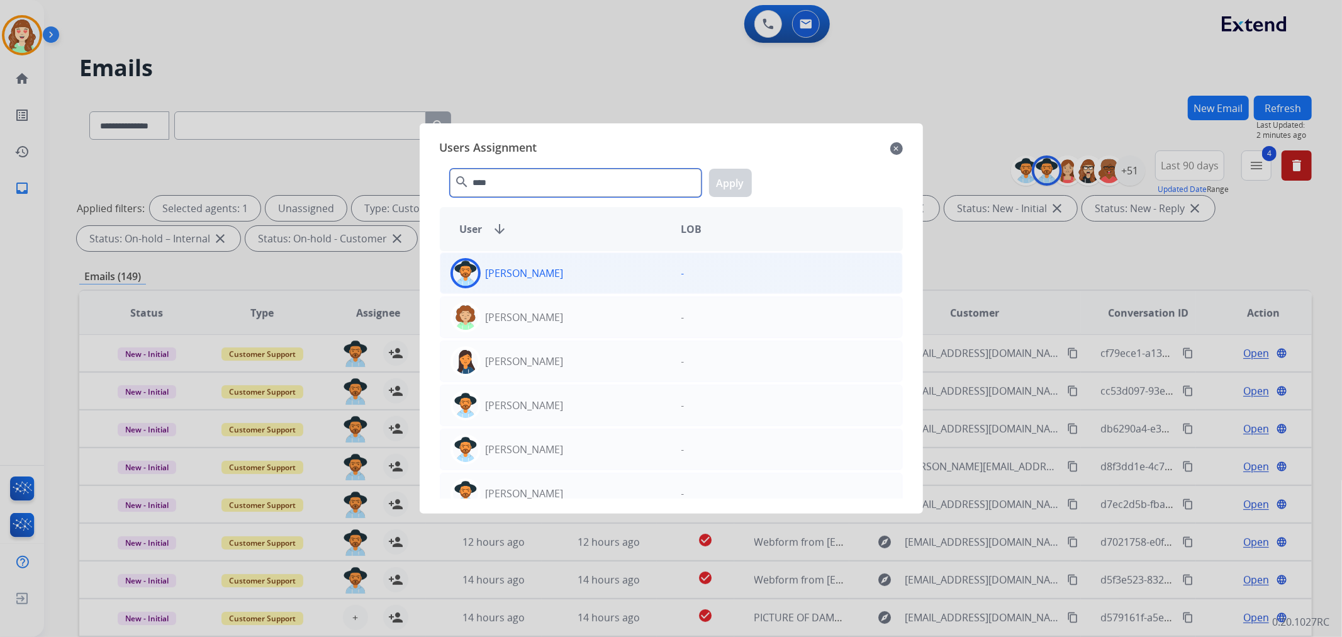
type input "****"
drag, startPoint x: 601, startPoint y: 277, endPoint x: 955, endPoint y: 310, distance: 355.0
click at [601, 278] on div "[PERSON_NAME]" at bounding box center [555, 273] width 231 height 30
click at [737, 179] on button "Apply" at bounding box center [730, 183] width 43 height 28
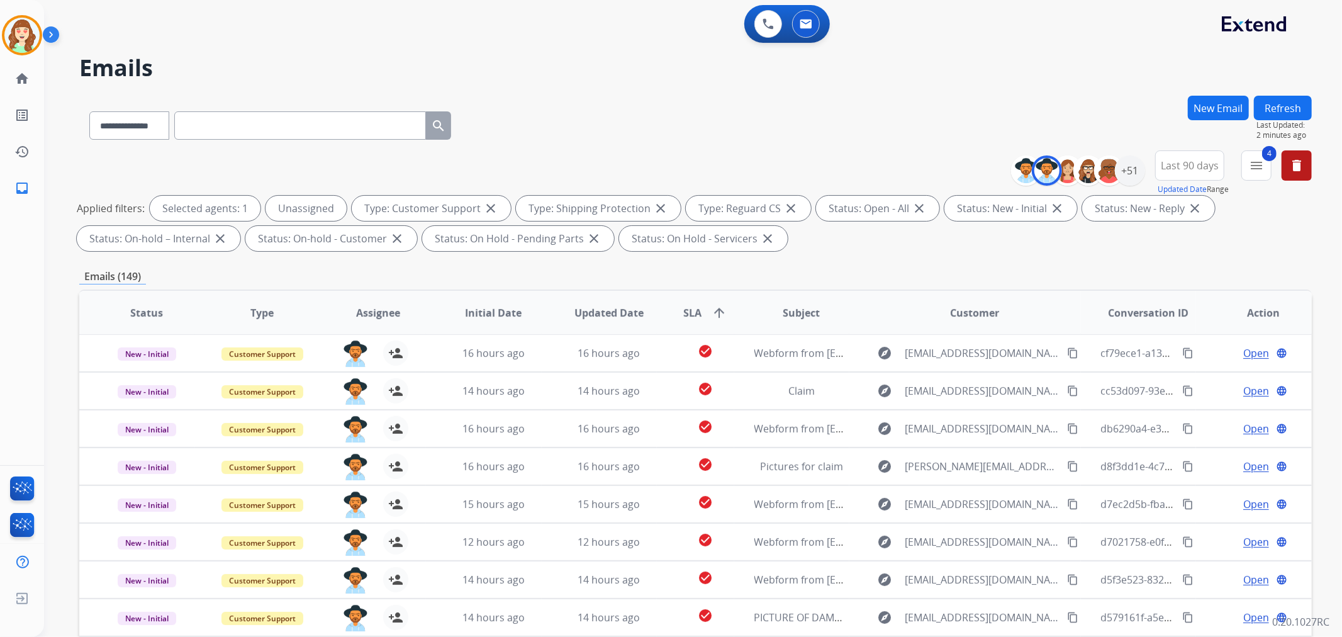
scroll to position [140, 0]
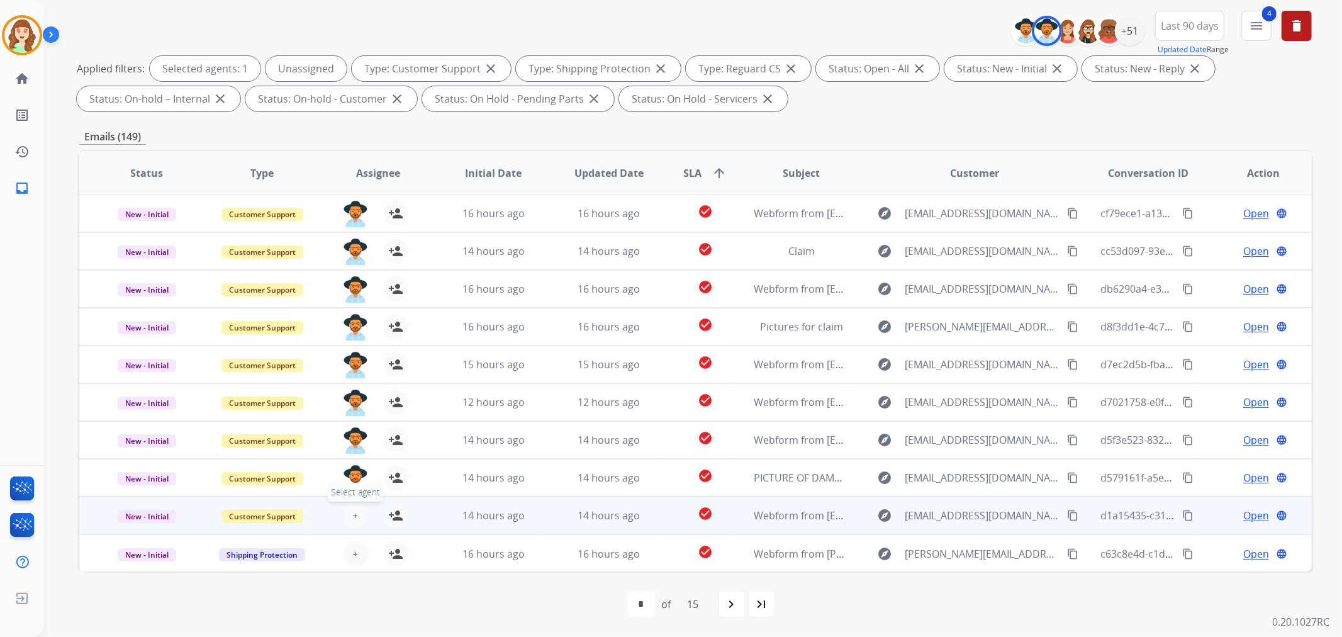
click at [348, 507] on button "+ Select agent" at bounding box center [355, 515] width 25 height 25
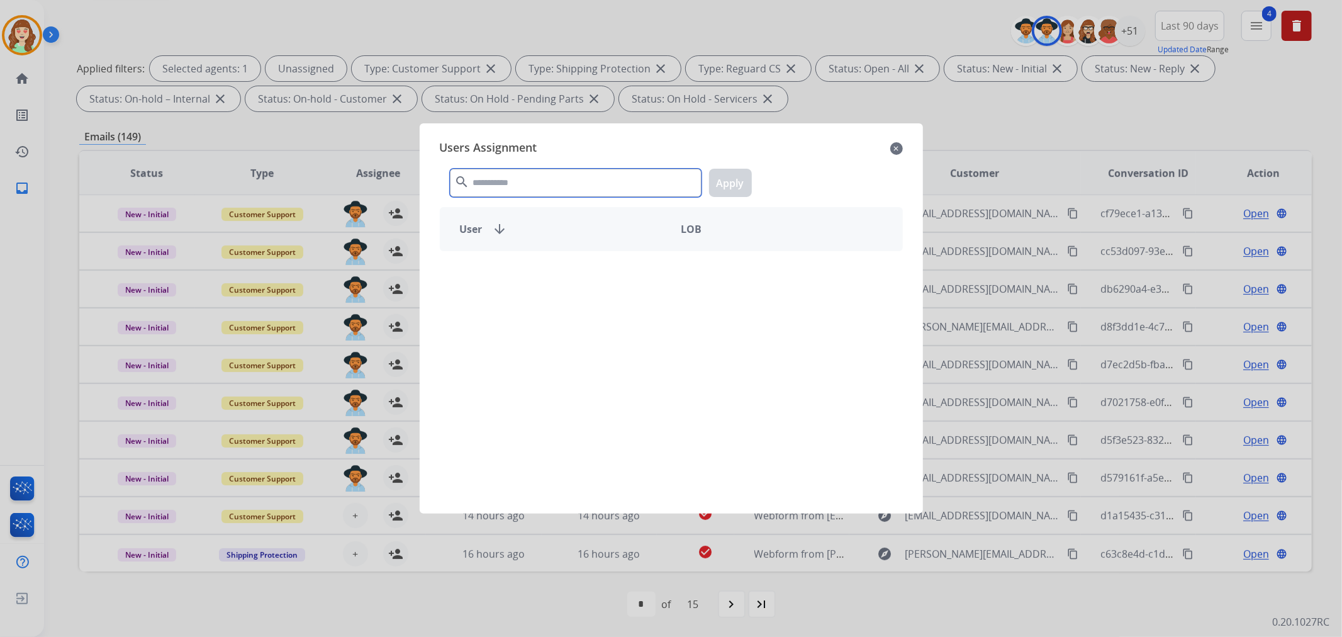
click at [516, 183] on input "text" at bounding box center [576, 183] width 252 height 28
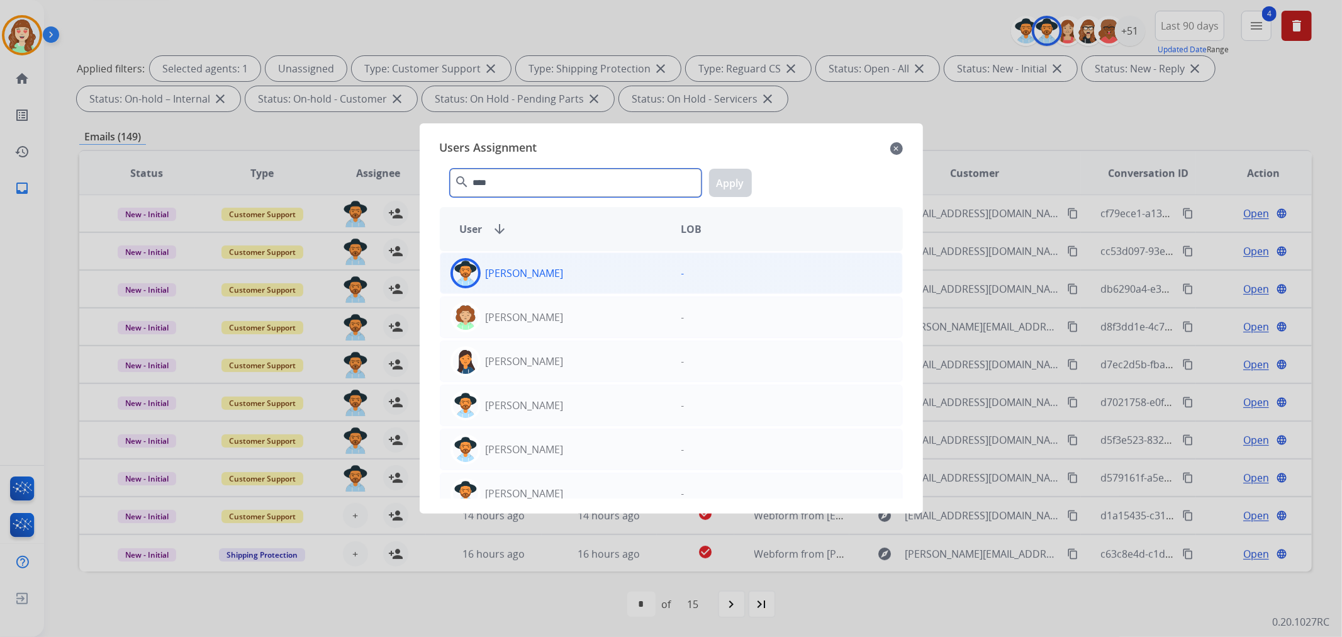
type input "****"
click at [575, 278] on div "[PERSON_NAME]" at bounding box center [555, 273] width 231 height 30
click at [738, 174] on button "Apply" at bounding box center [730, 183] width 43 height 28
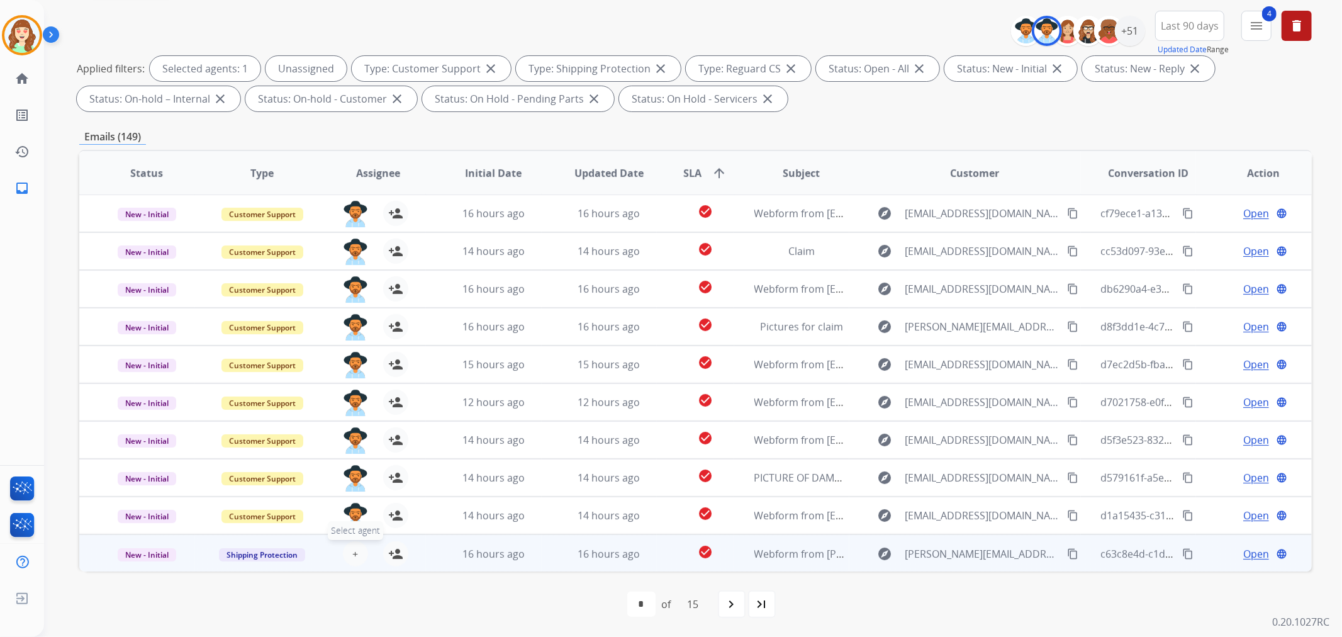
click at [347, 543] on button "+ Select agent" at bounding box center [355, 553] width 25 height 25
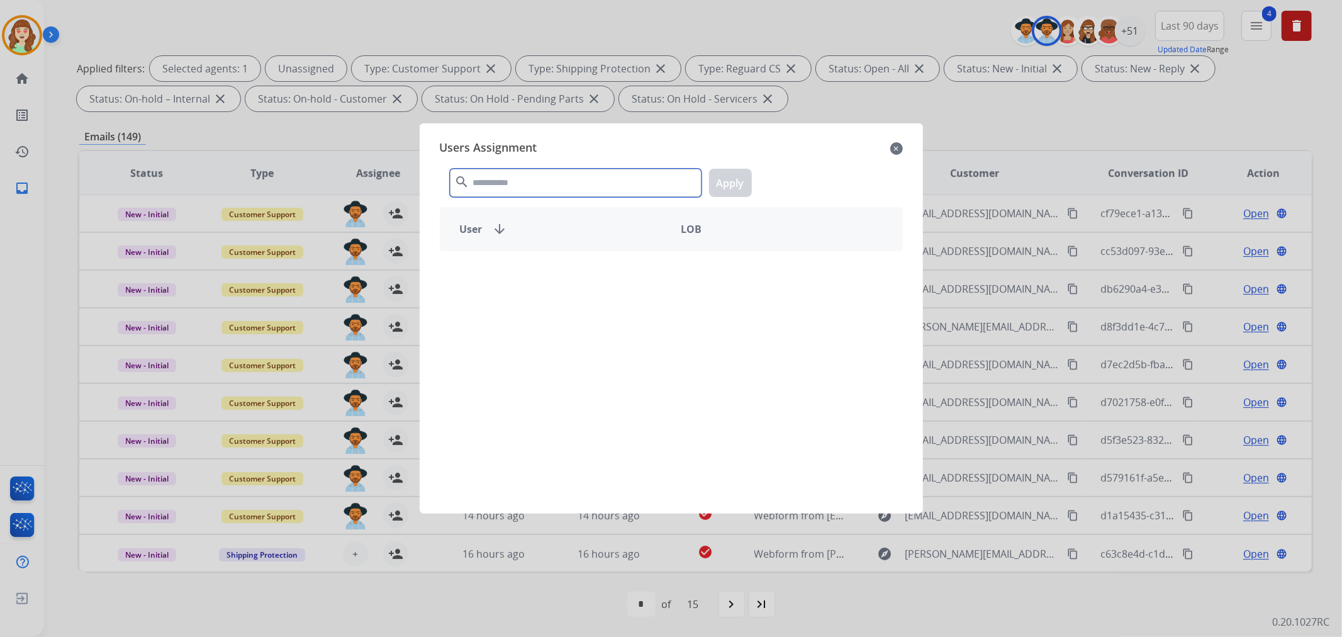
click at [500, 186] on input "text" at bounding box center [576, 183] width 252 height 28
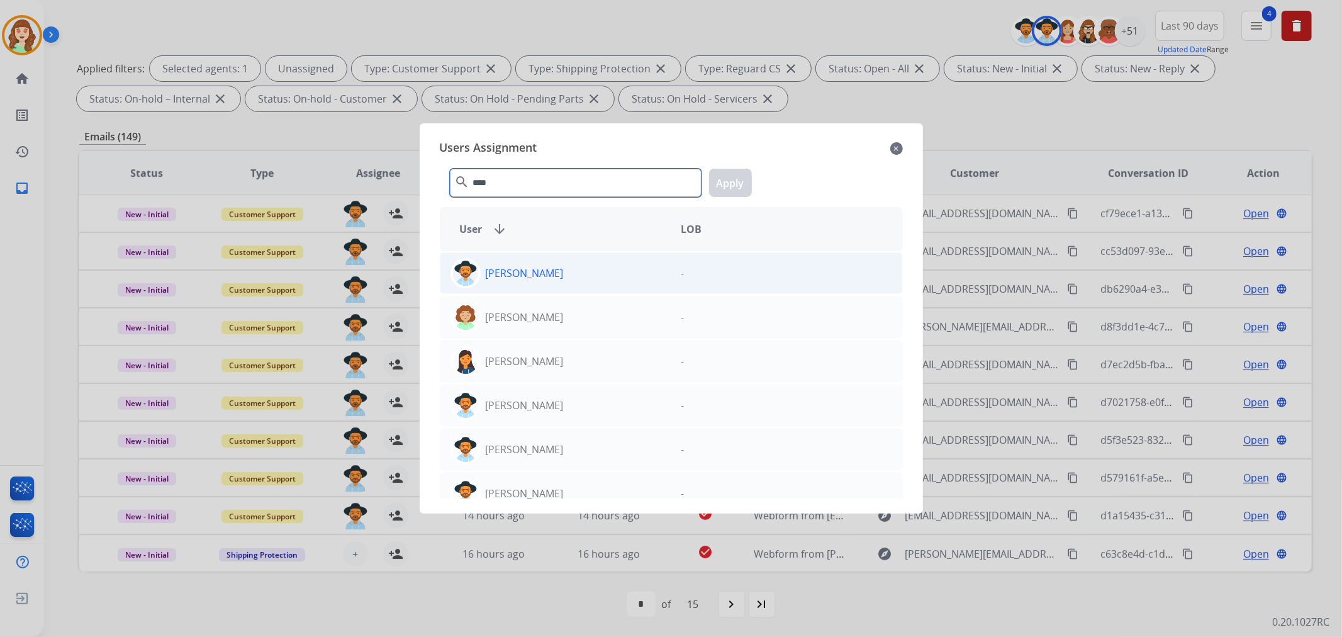
type input "****"
click at [574, 267] on div "[PERSON_NAME]" at bounding box center [555, 273] width 231 height 30
click at [725, 179] on button "Apply" at bounding box center [730, 183] width 43 height 28
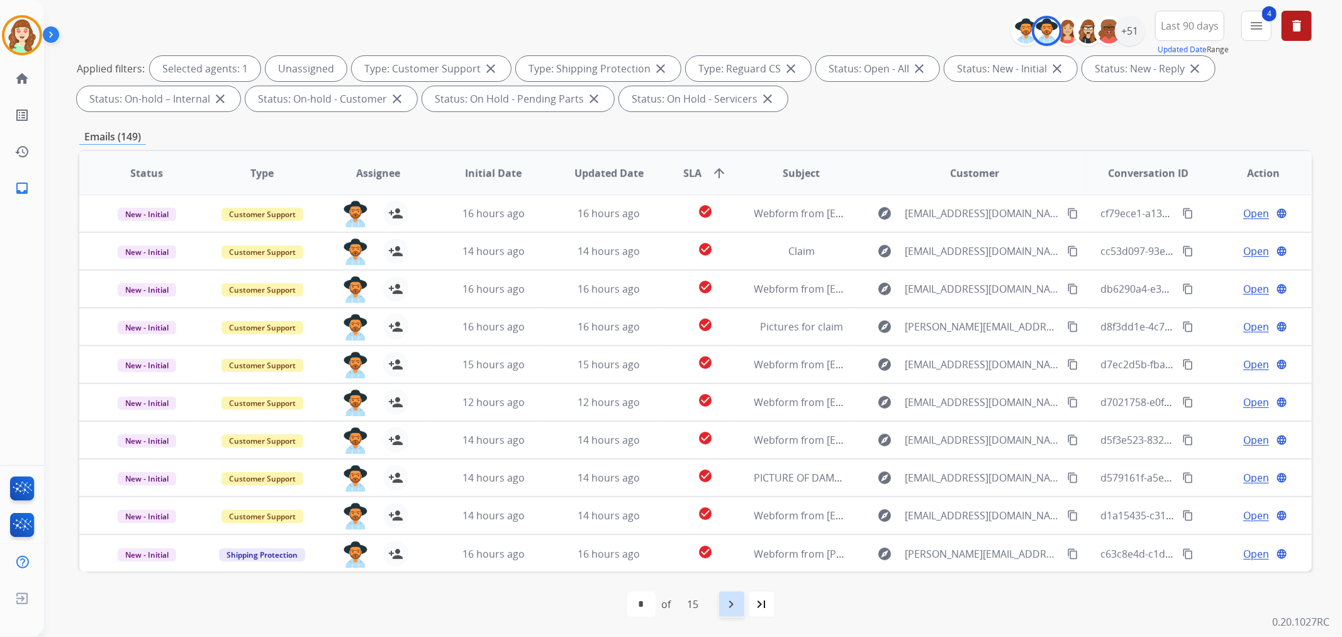
click at [730, 604] on mat-icon "navigate_next" at bounding box center [731, 603] width 15 height 15
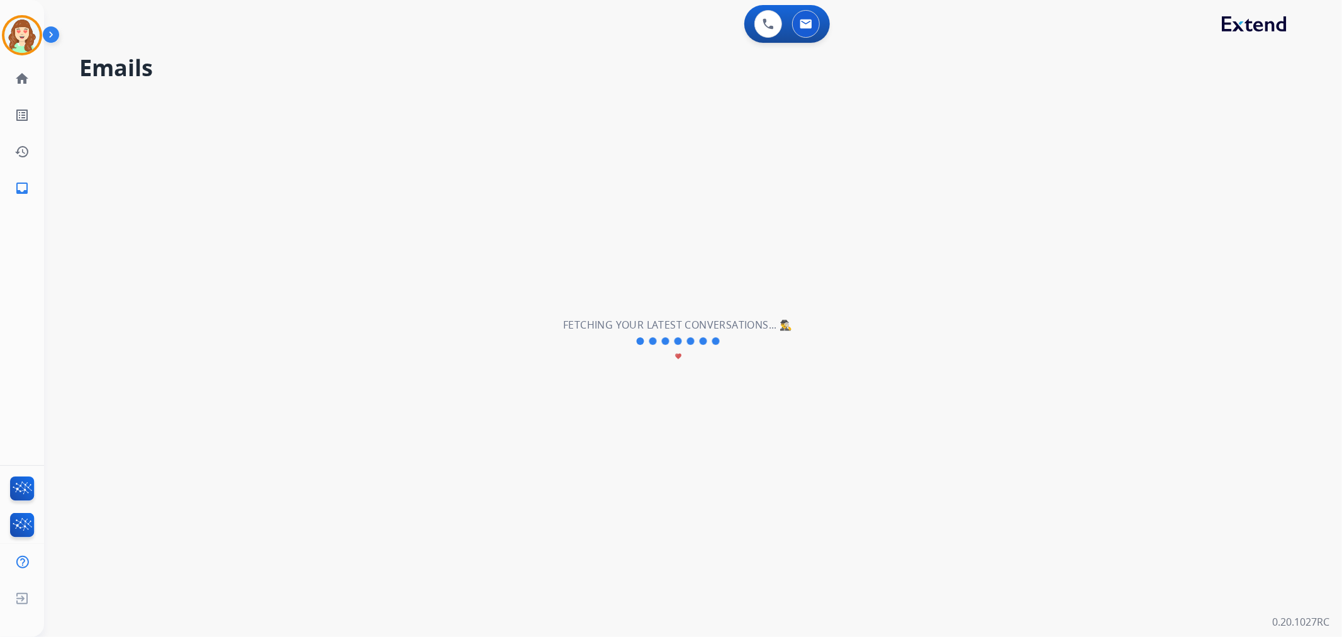
scroll to position [0, 0]
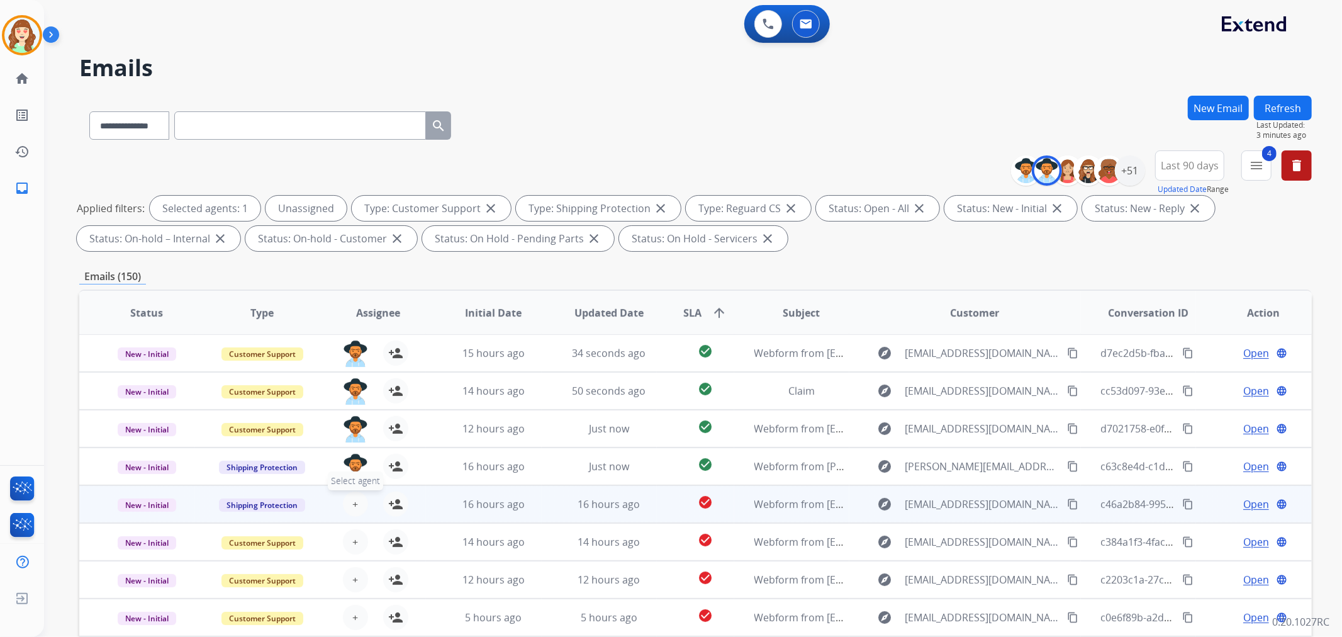
click at [352, 507] on span "+" at bounding box center [355, 503] width 6 height 15
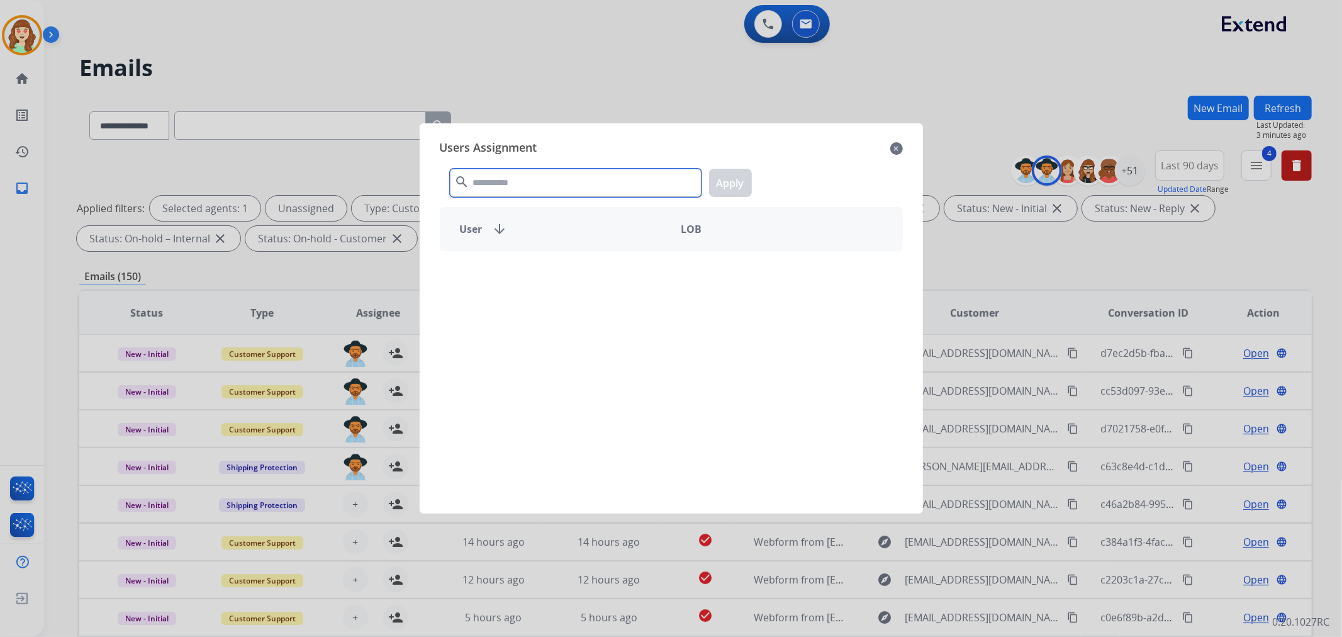
click at [522, 184] on input "text" at bounding box center [576, 183] width 252 height 28
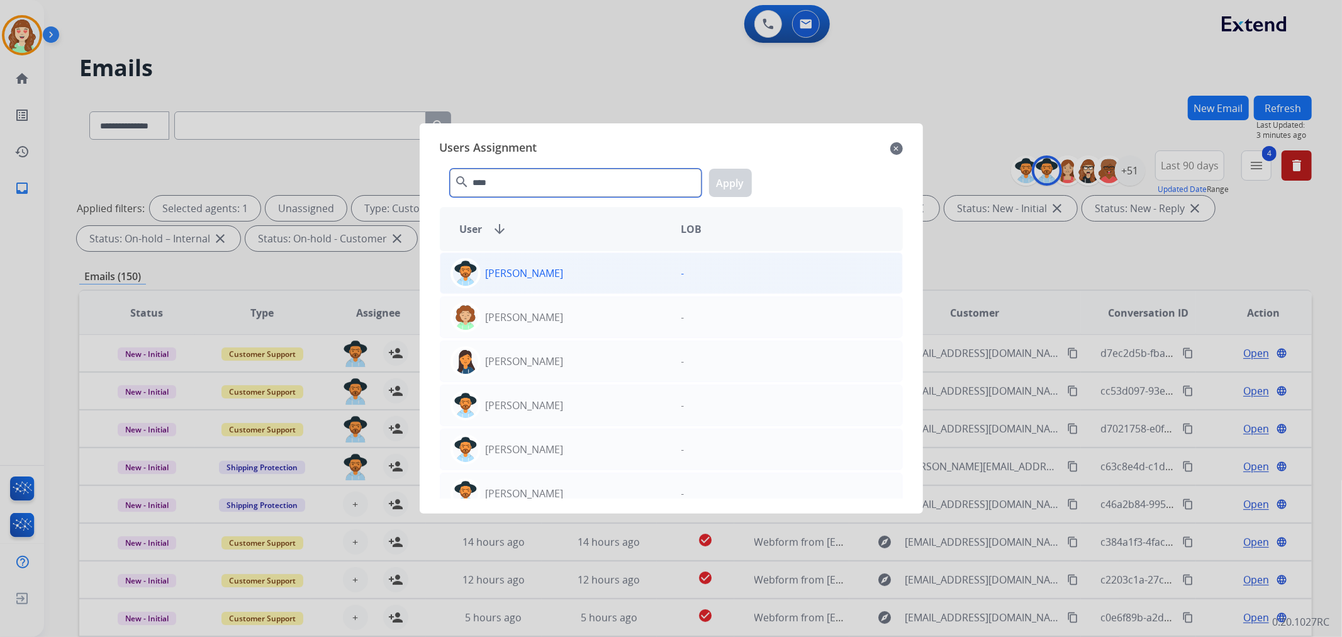
type input "****"
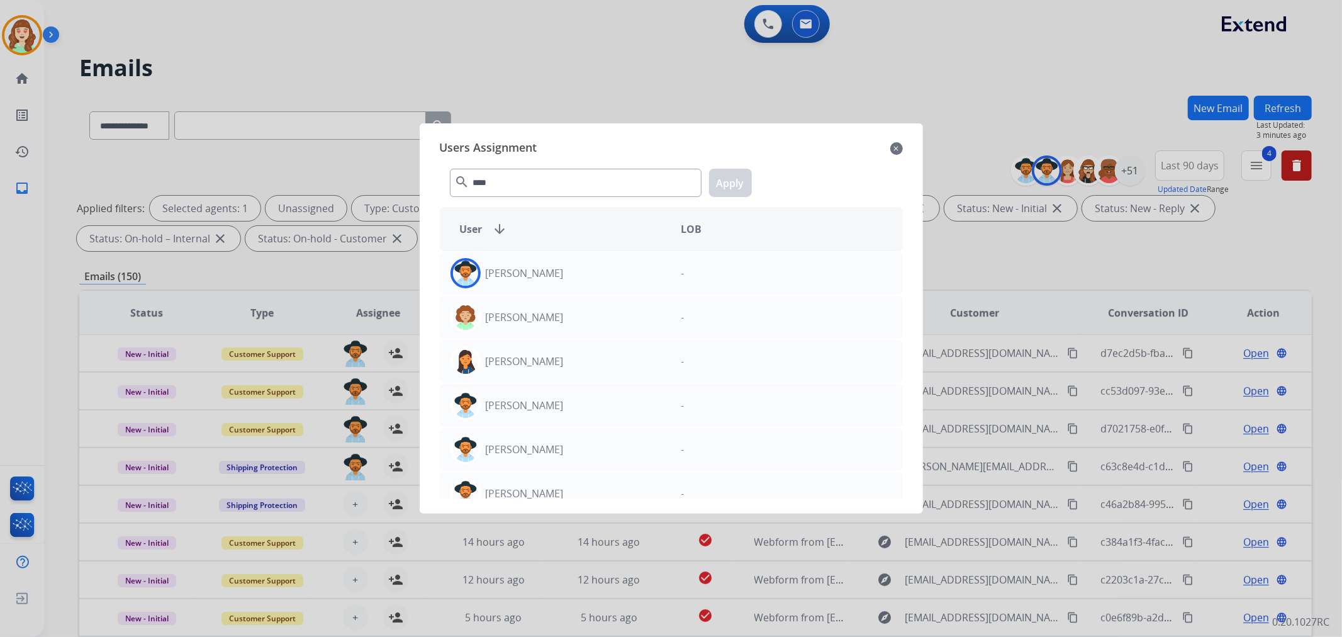
drag, startPoint x: 643, startPoint y: 269, endPoint x: 686, endPoint y: 245, distance: 49.0
click at [642, 272] on div "[PERSON_NAME]" at bounding box center [555, 273] width 231 height 30
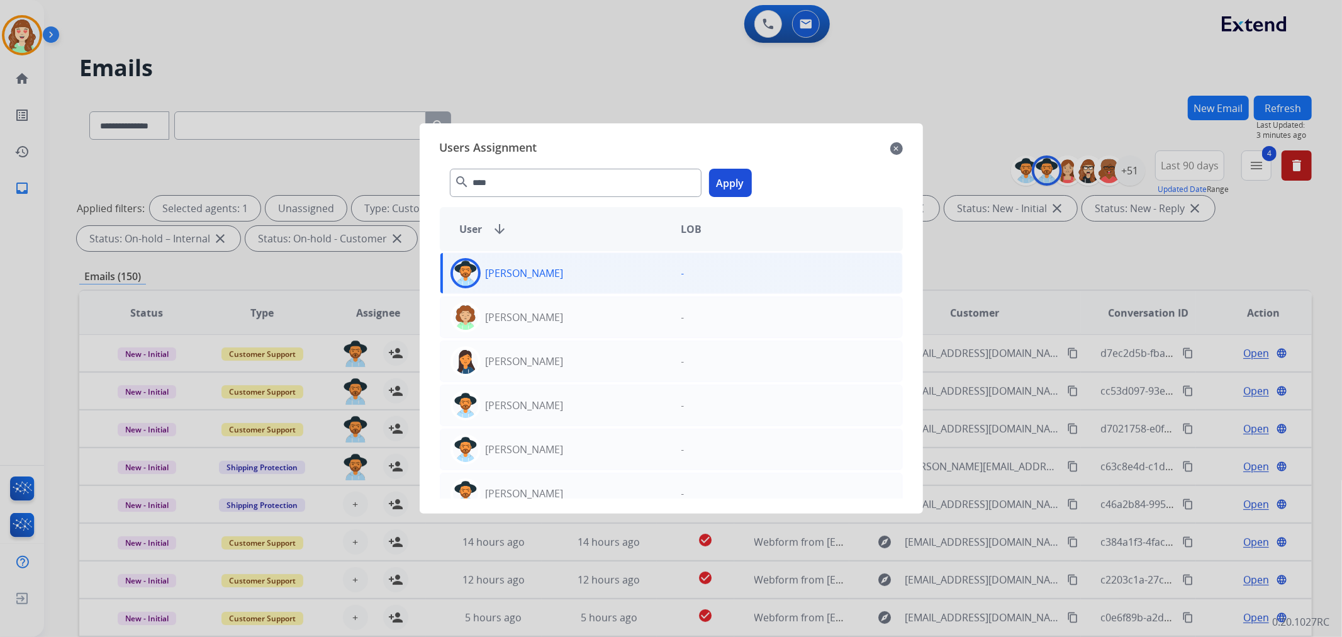
click at [725, 186] on button "Apply" at bounding box center [730, 183] width 43 height 28
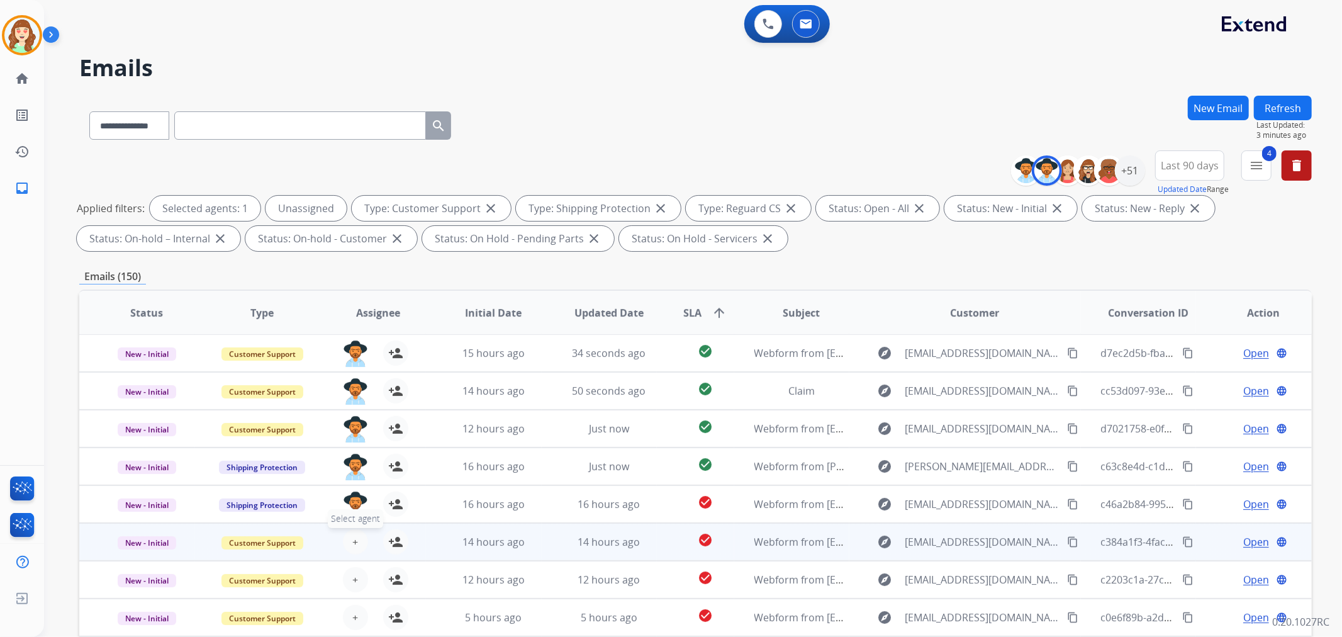
click at [353, 530] on button "+ Select agent" at bounding box center [355, 541] width 25 height 25
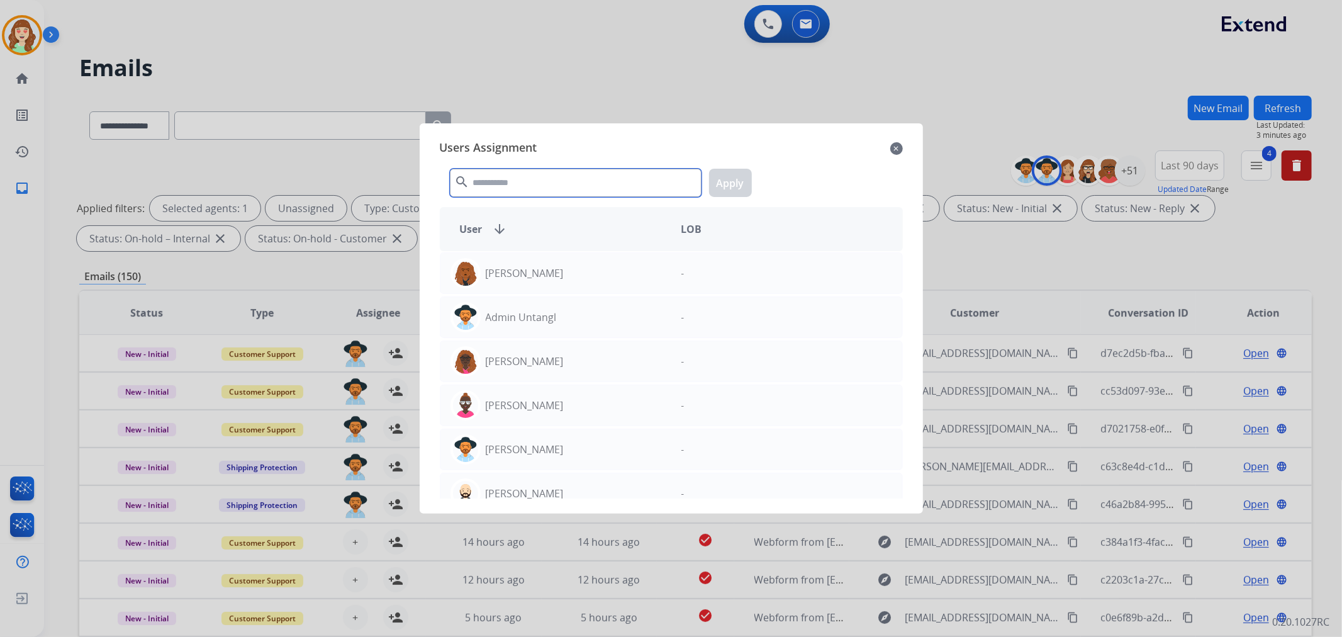
click at [499, 181] on input "text" at bounding box center [576, 183] width 252 height 28
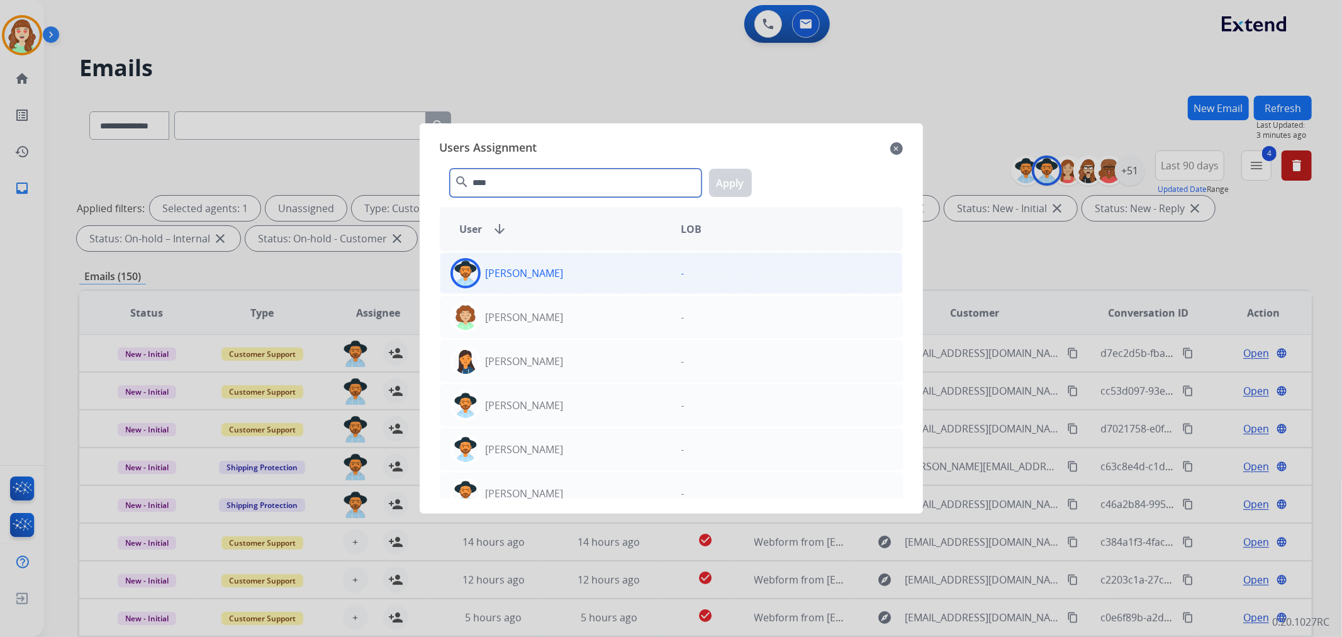
type input "****"
drag, startPoint x: 604, startPoint y: 275, endPoint x: 725, endPoint y: 230, distance: 129.2
click at [611, 277] on div "[PERSON_NAME]" at bounding box center [555, 273] width 231 height 30
click at [734, 181] on button "Apply" at bounding box center [730, 183] width 43 height 28
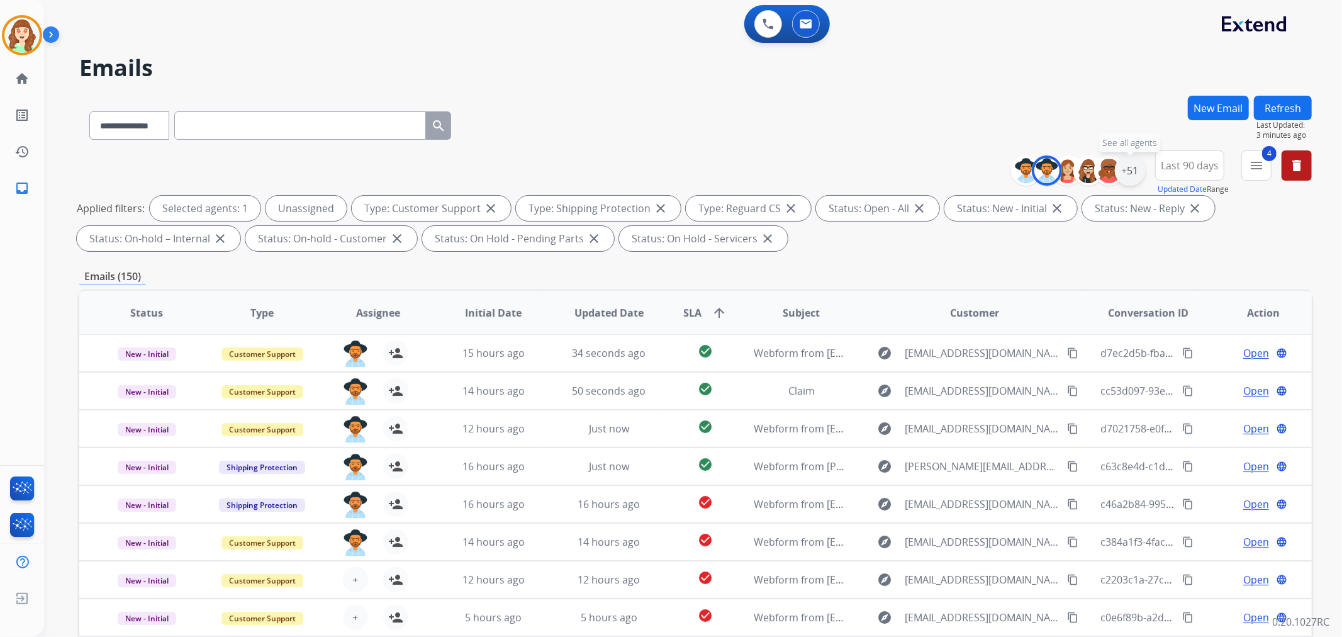
click at [1128, 170] on div "+51" at bounding box center [1130, 170] width 30 height 30
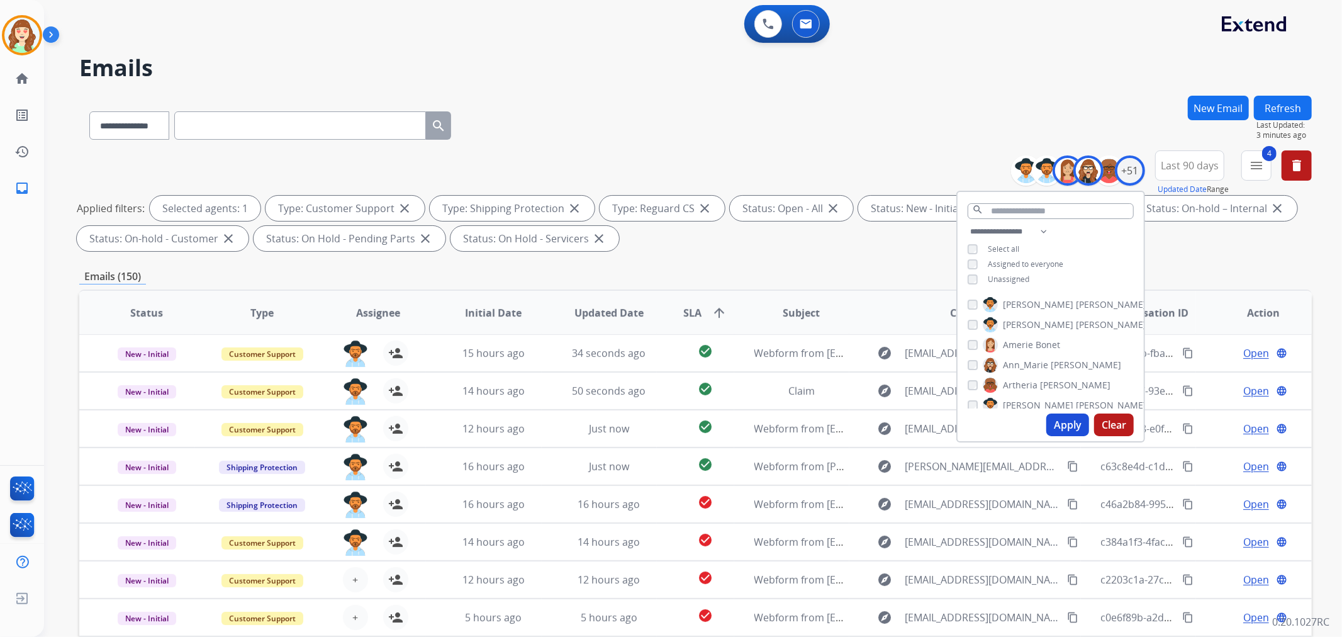
click at [976, 381] on div "[PERSON_NAME]" at bounding box center [1038, 384] width 143 height 15
click at [1066, 421] on button "Apply" at bounding box center [1067, 424] width 43 height 23
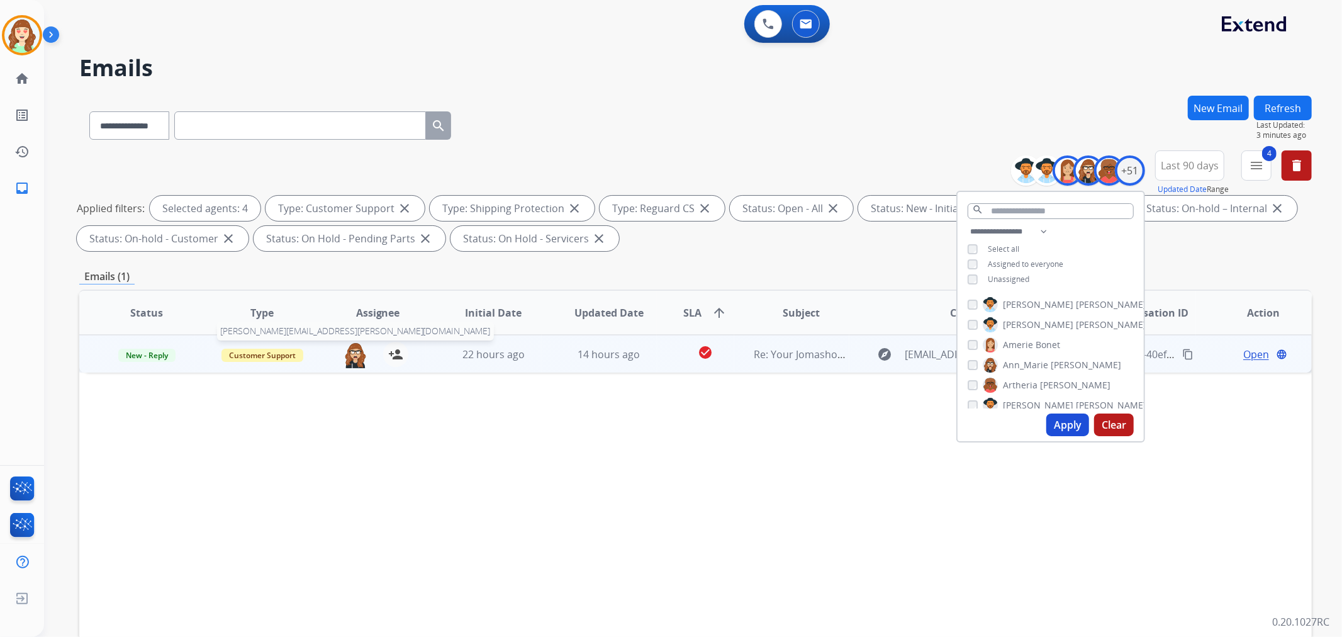
click at [353, 352] on img at bounding box center [355, 355] width 25 height 26
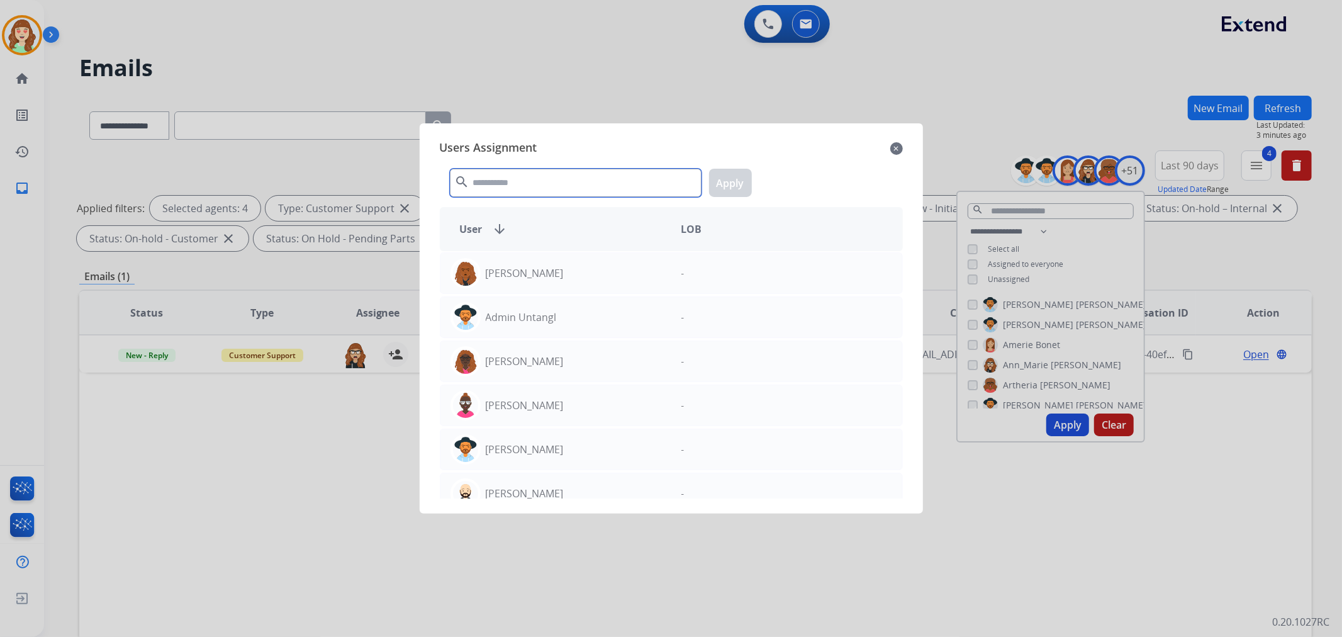
drag, startPoint x: 542, startPoint y: 180, endPoint x: 536, endPoint y: 176, distance: 7.3
click at [542, 179] on input "text" at bounding box center [576, 183] width 252 height 28
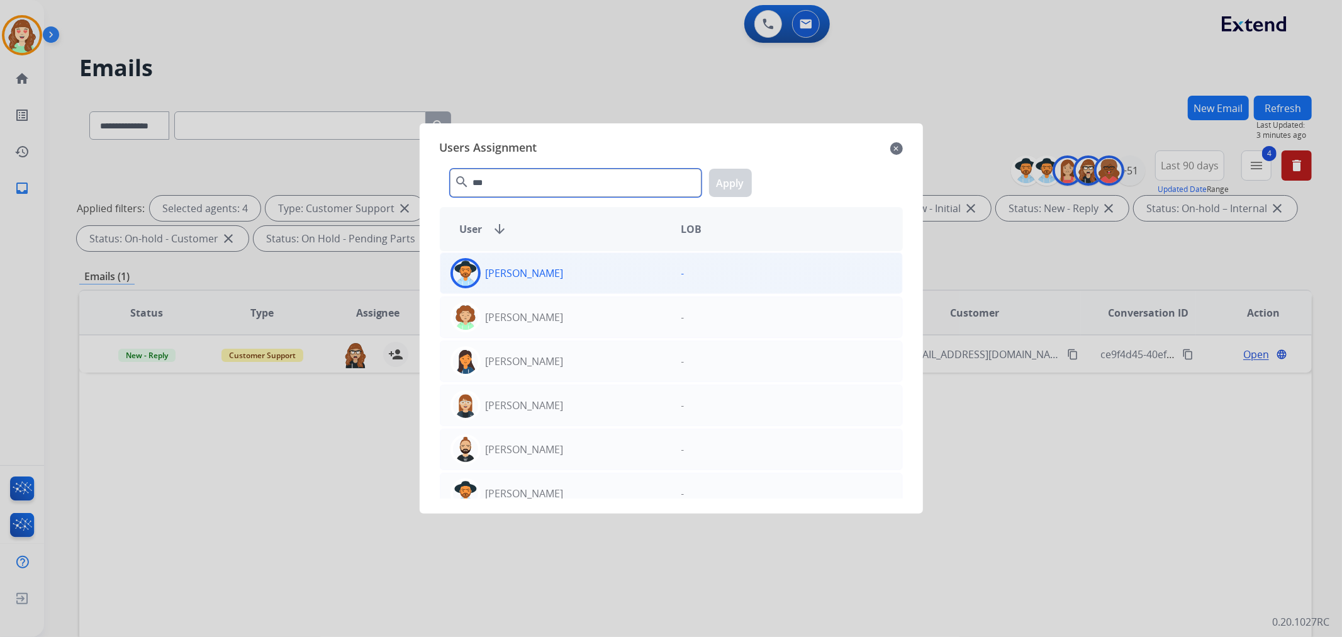
type input "***"
click at [617, 282] on div "[PERSON_NAME]" at bounding box center [555, 273] width 231 height 30
click at [722, 185] on button "Apply" at bounding box center [730, 183] width 43 height 28
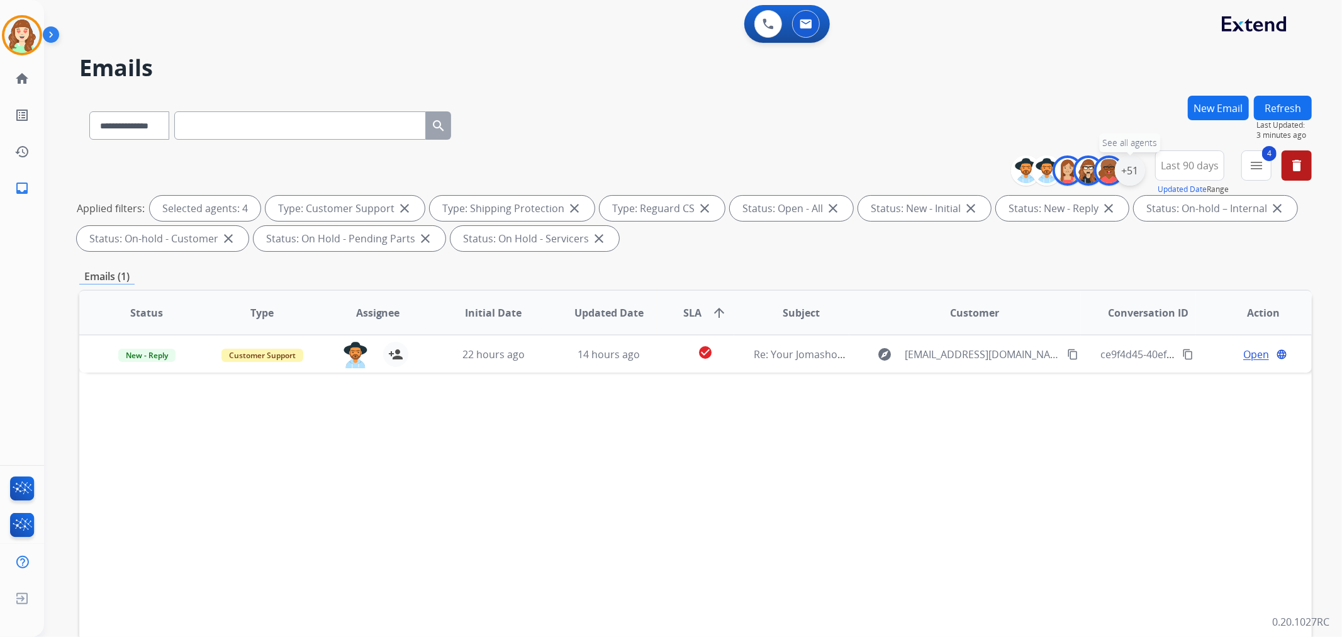
click at [1122, 174] on div "+51" at bounding box center [1130, 170] width 30 height 30
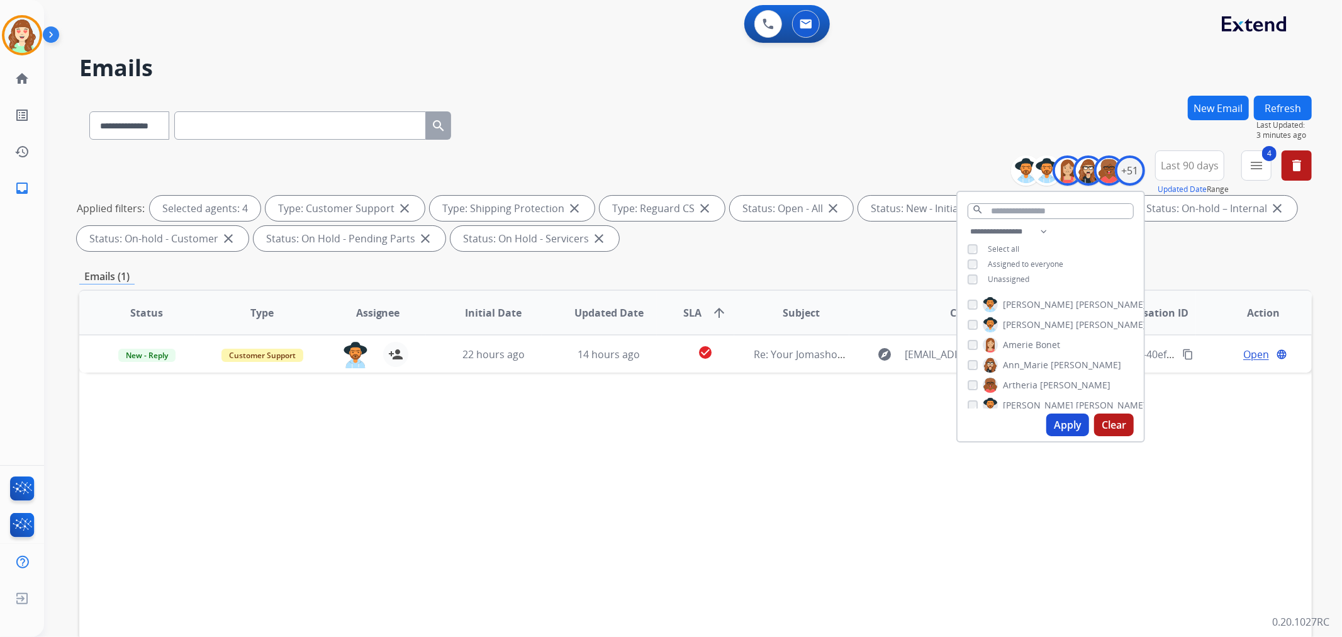
scroll to position [70, 0]
click at [1067, 428] on button "Apply" at bounding box center [1067, 424] width 43 height 23
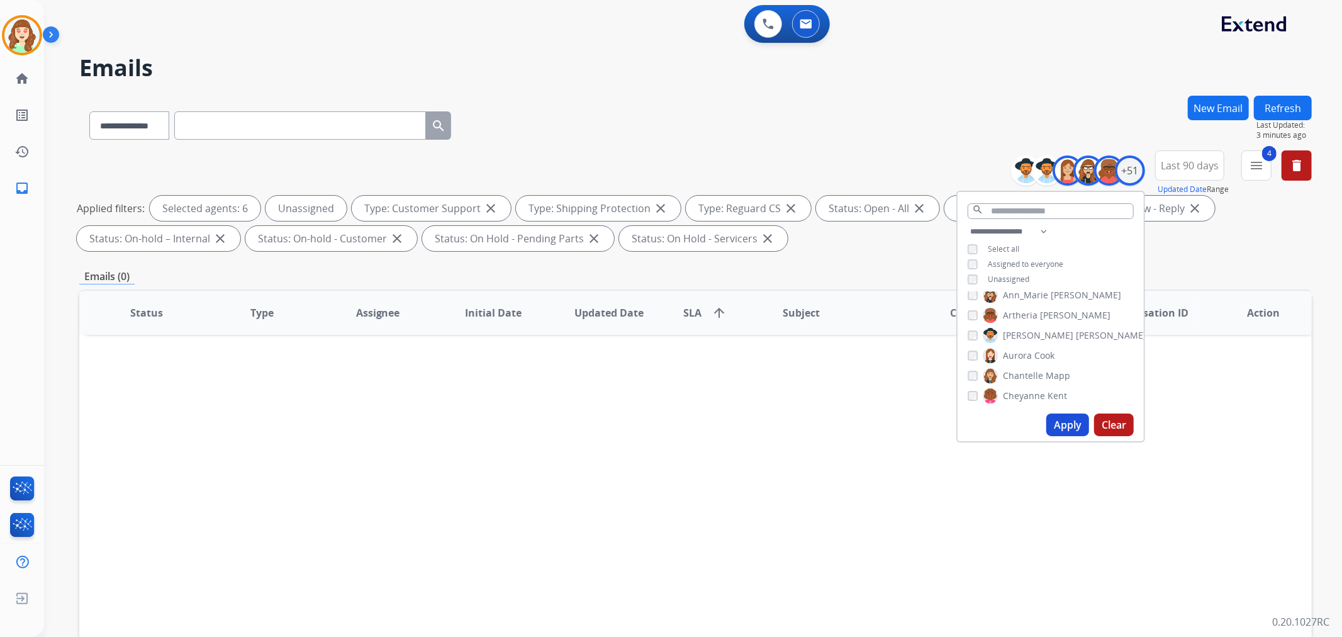
click at [1068, 429] on button "Apply" at bounding box center [1067, 424] width 43 height 23
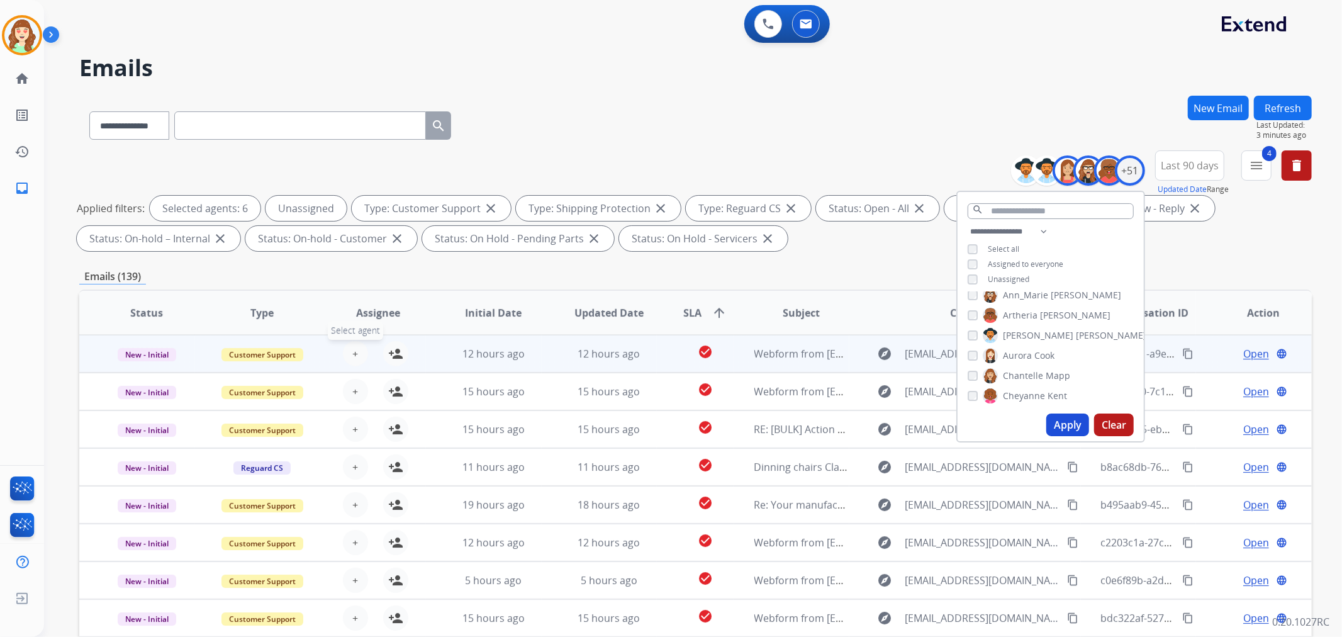
click at [352, 350] on span "+" at bounding box center [355, 353] width 6 height 15
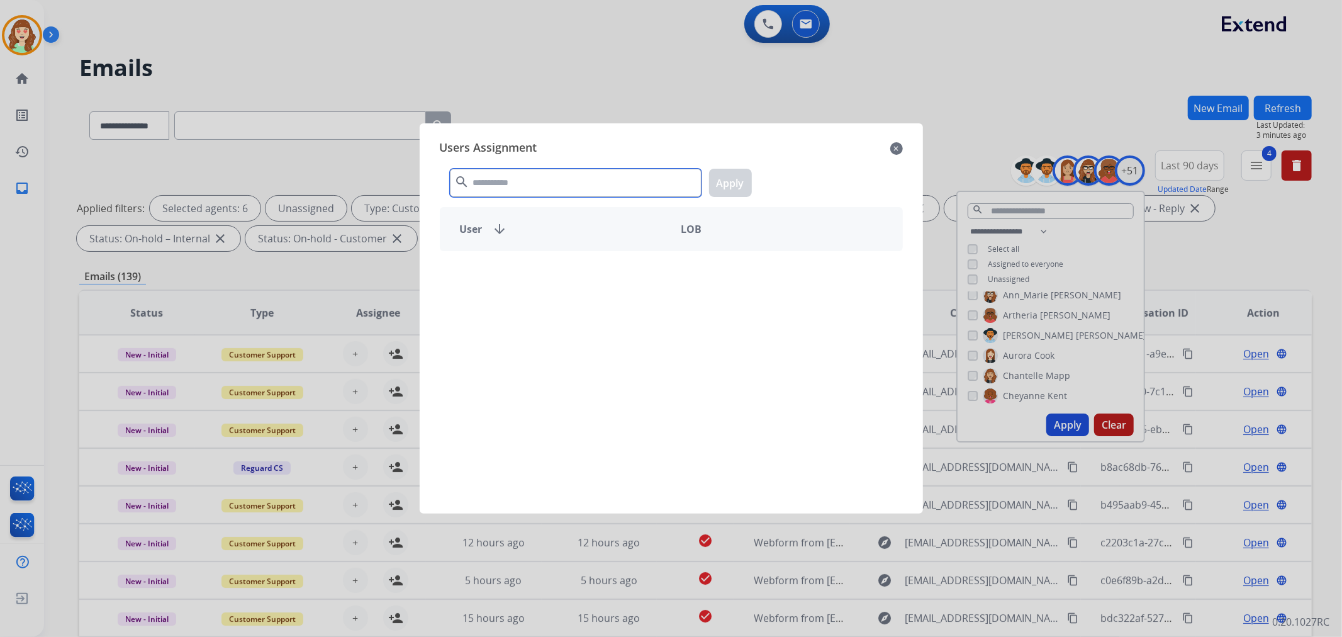
click at [552, 187] on input "text" at bounding box center [576, 183] width 252 height 28
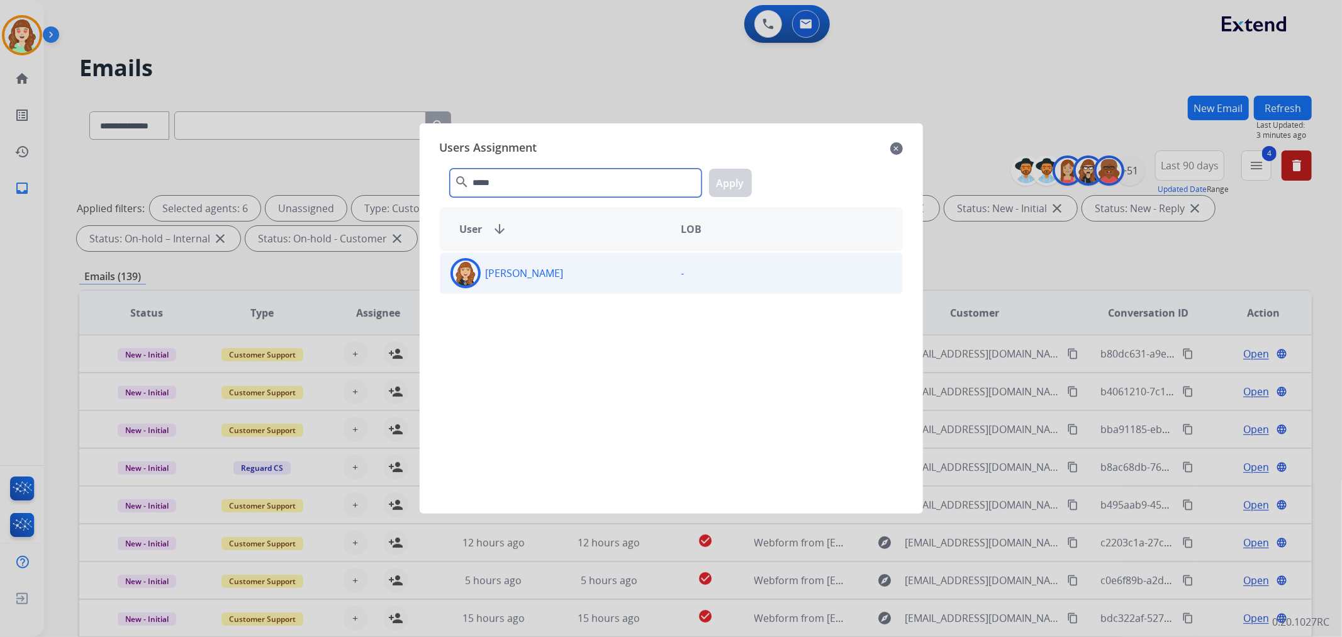
type input "*****"
drag, startPoint x: 595, startPoint y: 281, endPoint x: 733, endPoint y: 198, distance: 160.5
click at [598, 279] on div "[PERSON_NAME]" at bounding box center [555, 273] width 231 height 30
drag, startPoint x: 728, startPoint y: 184, endPoint x: 571, endPoint y: 267, distance: 177.8
click at [728, 184] on button "Apply" at bounding box center [730, 183] width 43 height 28
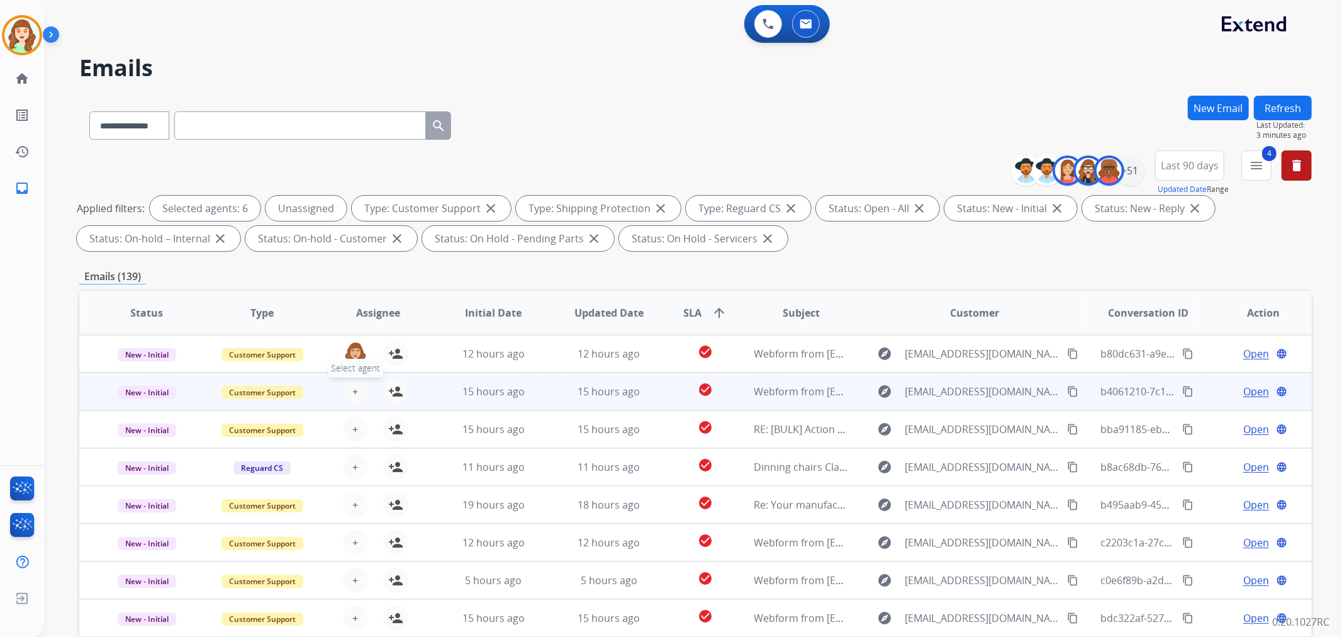
click at [352, 393] on span "+" at bounding box center [355, 391] width 6 height 15
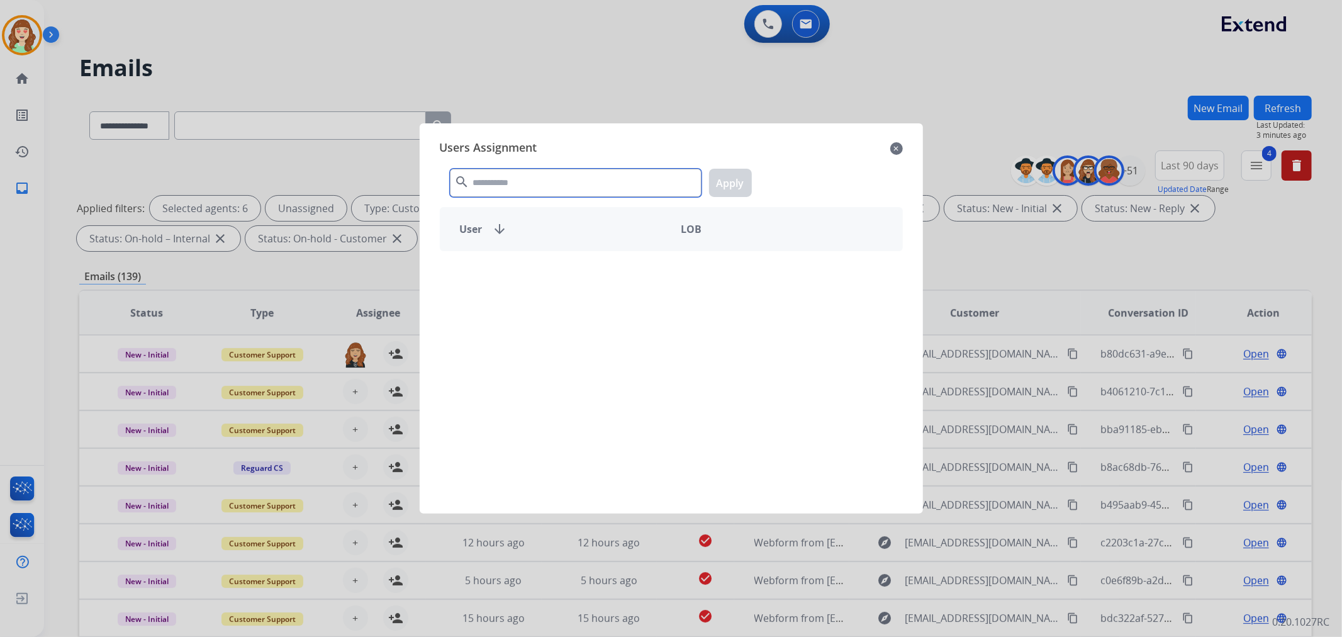
click at [504, 177] on input "text" at bounding box center [576, 183] width 252 height 28
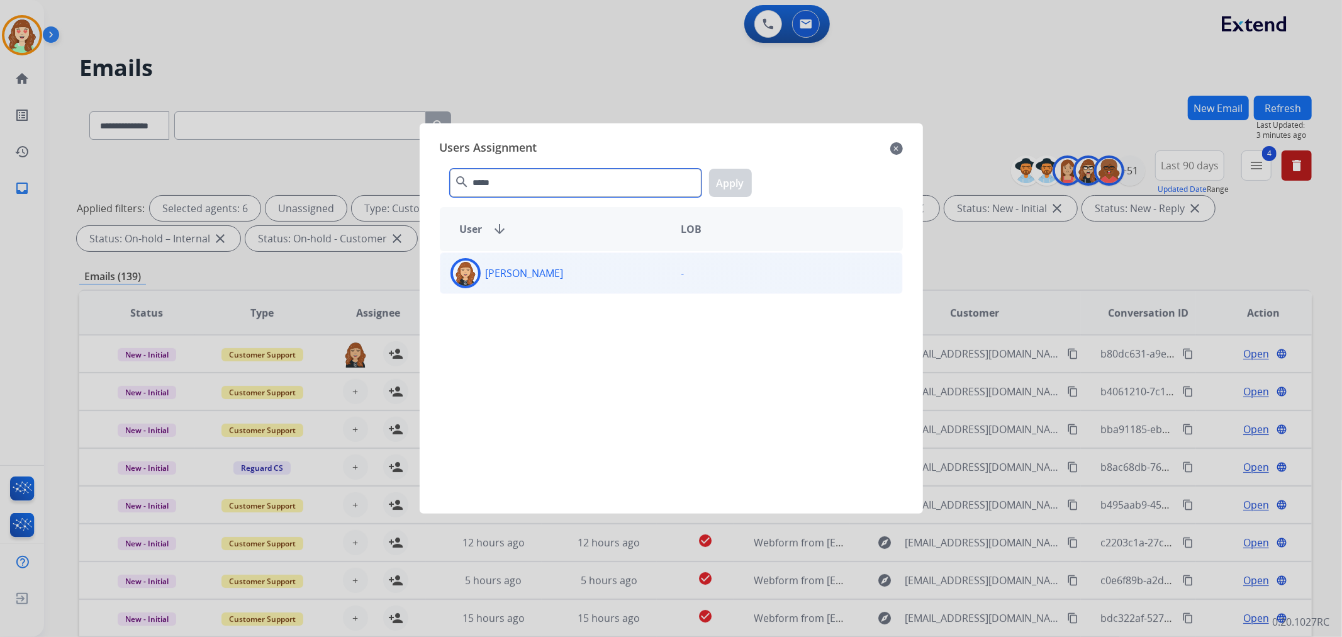
type input "*****"
click at [628, 279] on div "[PERSON_NAME]" at bounding box center [555, 273] width 231 height 30
click at [737, 187] on button "Apply" at bounding box center [730, 183] width 43 height 28
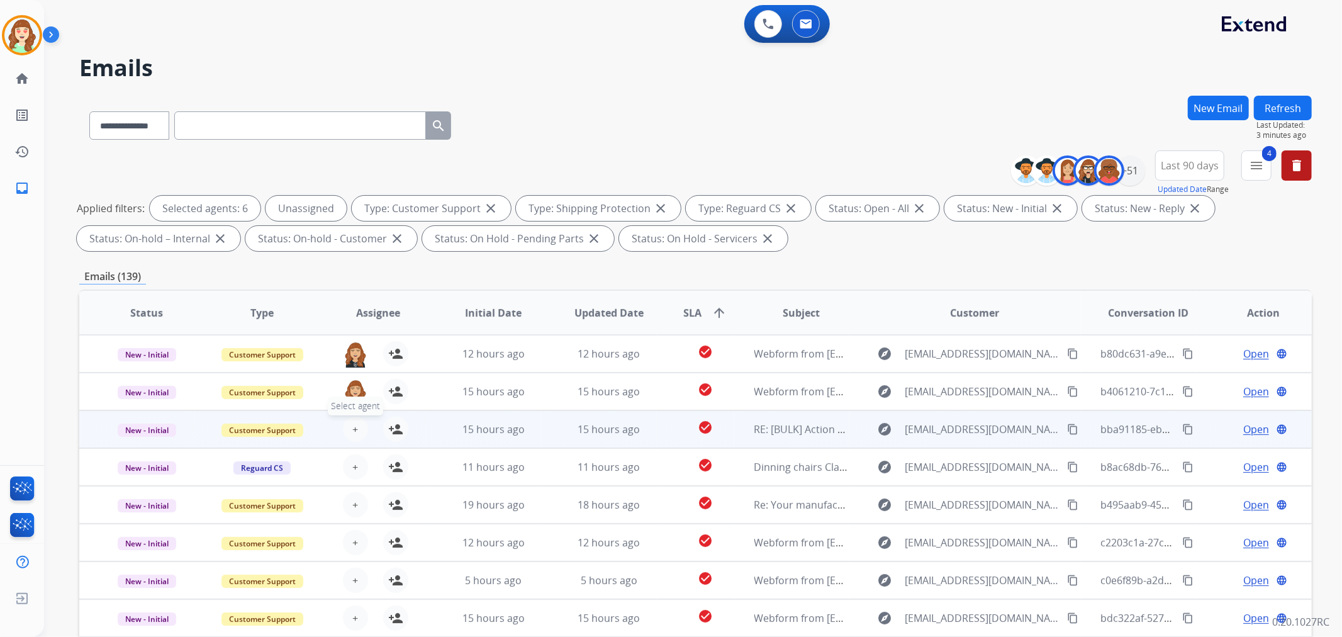
click at [355, 430] on span "+" at bounding box center [355, 428] width 6 height 15
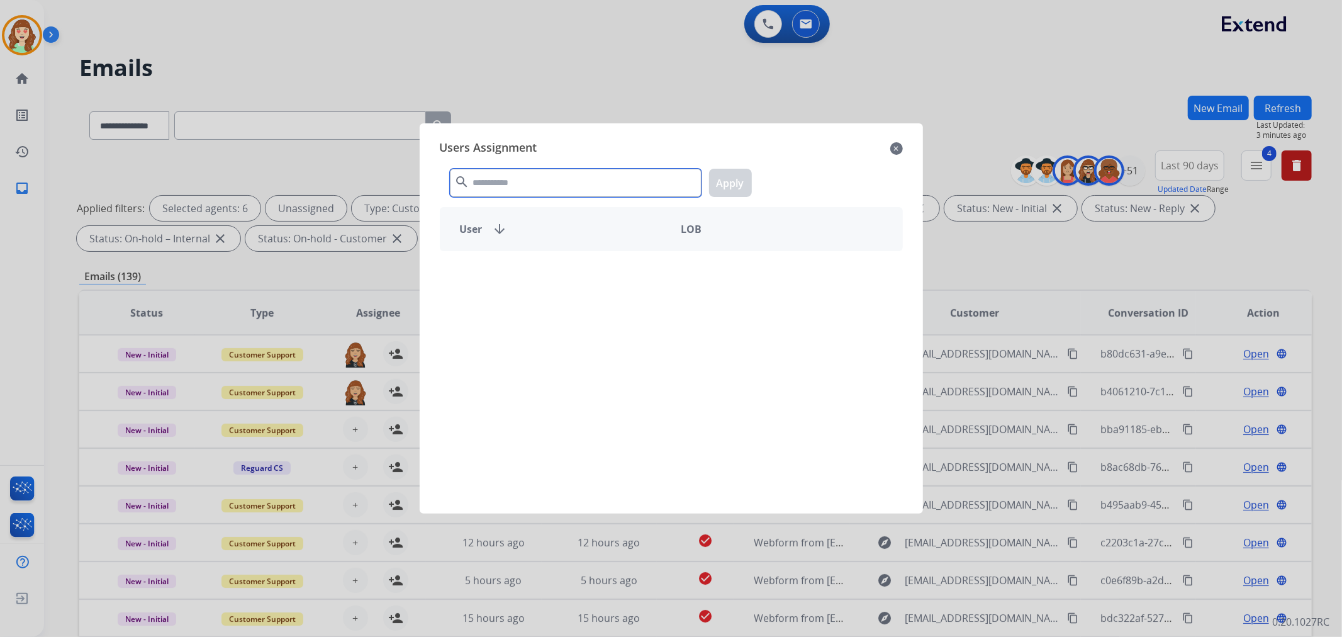
click at [511, 194] on input "text" at bounding box center [576, 183] width 252 height 28
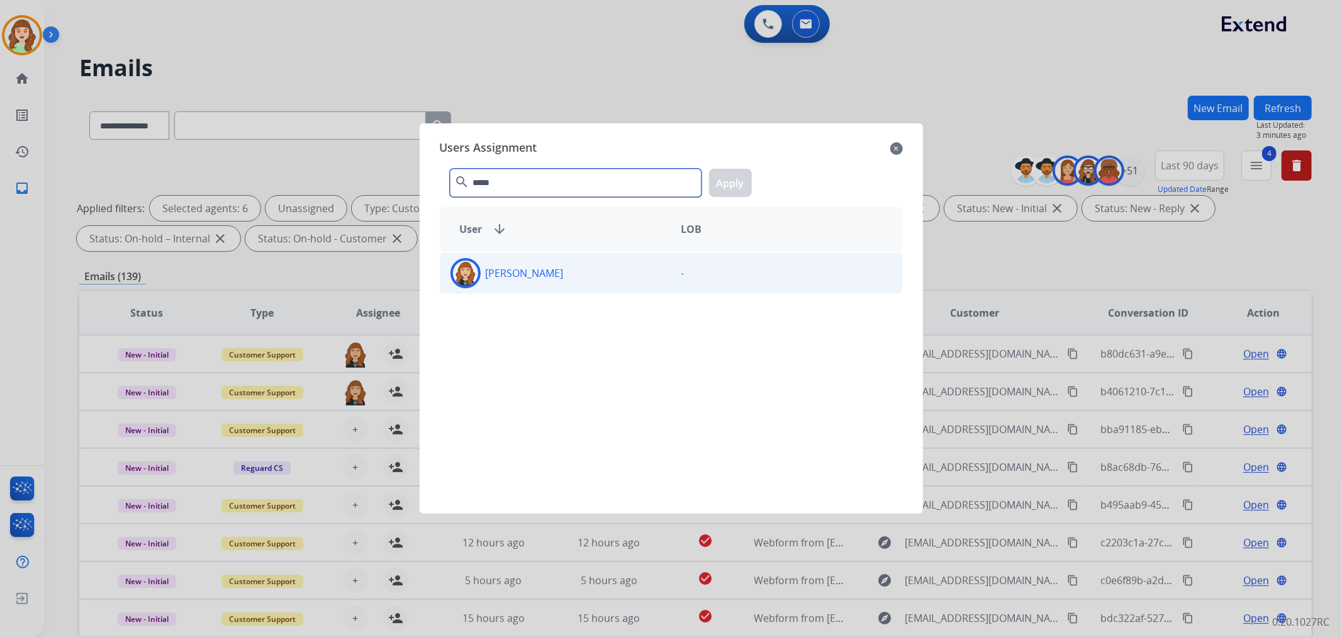
type input "*****"
click at [640, 281] on div "[PERSON_NAME]" at bounding box center [555, 273] width 231 height 30
drag, startPoint x: 722, startPoint y: 179, endPoint x: 528, endPoint y: 322, distance: 241.0
click at [723, 179] on button "Apply" at bounding box center [730, 183] width 43 height 28
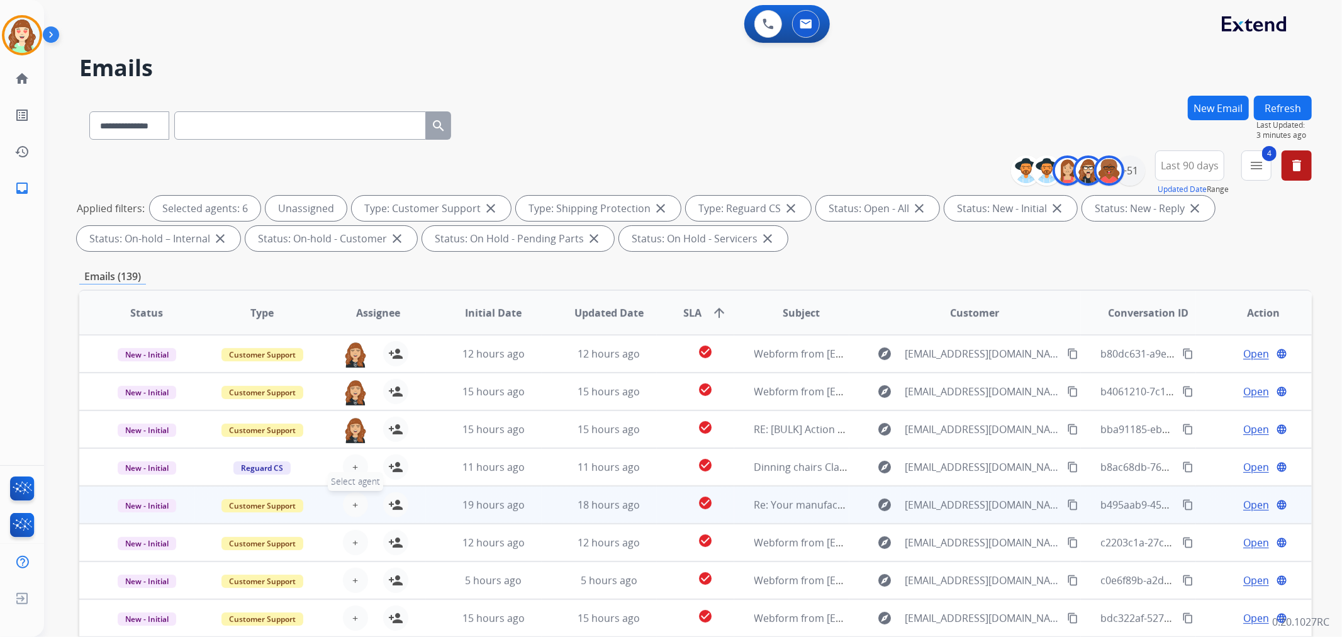
click at [352, 501] on span "+" at bounding box center [355, 504] width 6 height 15
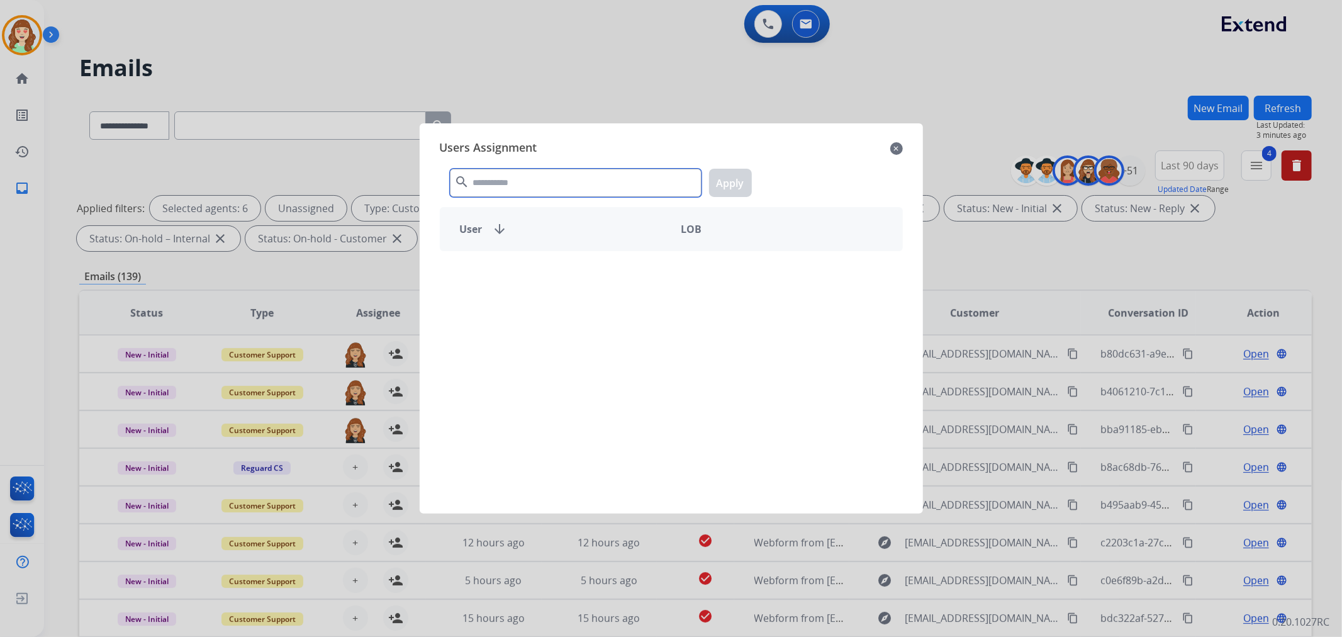
click at [519, 177] on input "text" at bounding box center [576, 183] width 252 height 28
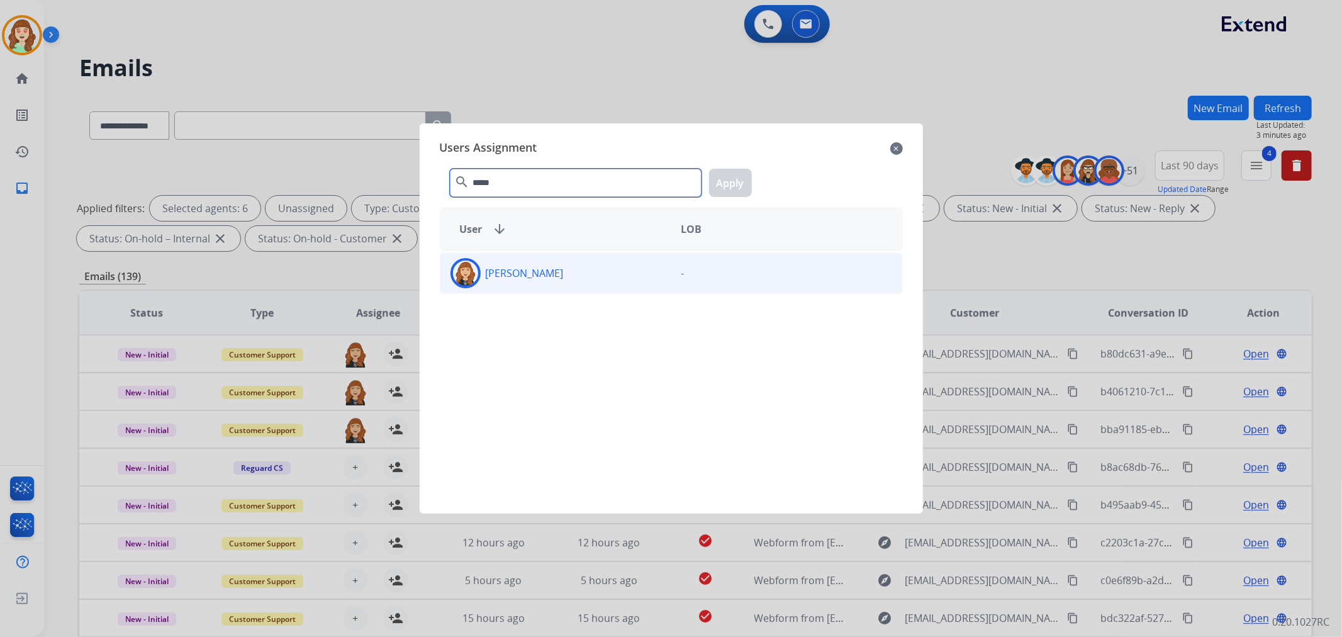
type input "*****"
drag, startPoint x: 654, startPoint y: 279, endPoint x: 662, endPoint y: 275, distance: 8.7
click at [655, 279] on div "[PERSON_NAME]" at bounding box center [555, 273] width 231 height 30
click at [728, 184] on button "Apply" at bounding box center [730, 183] width 43 height 28
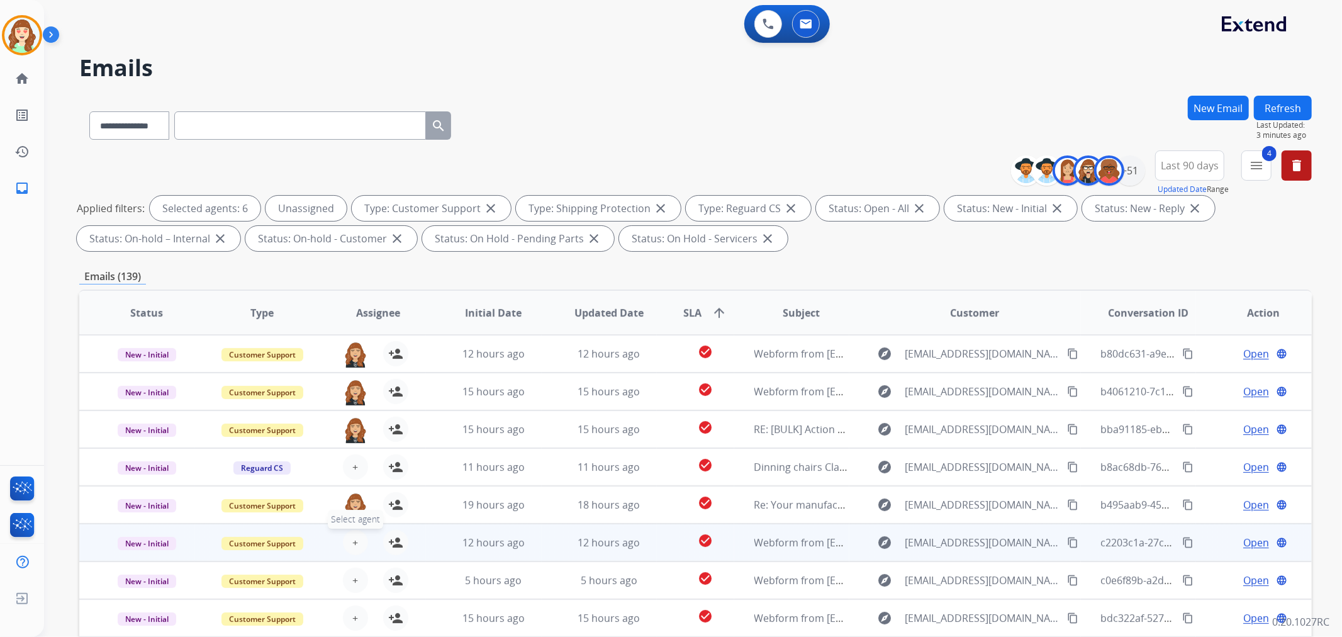
click at [352, 545] on span "+" at bounding box center [355, 542] width 6 height 15
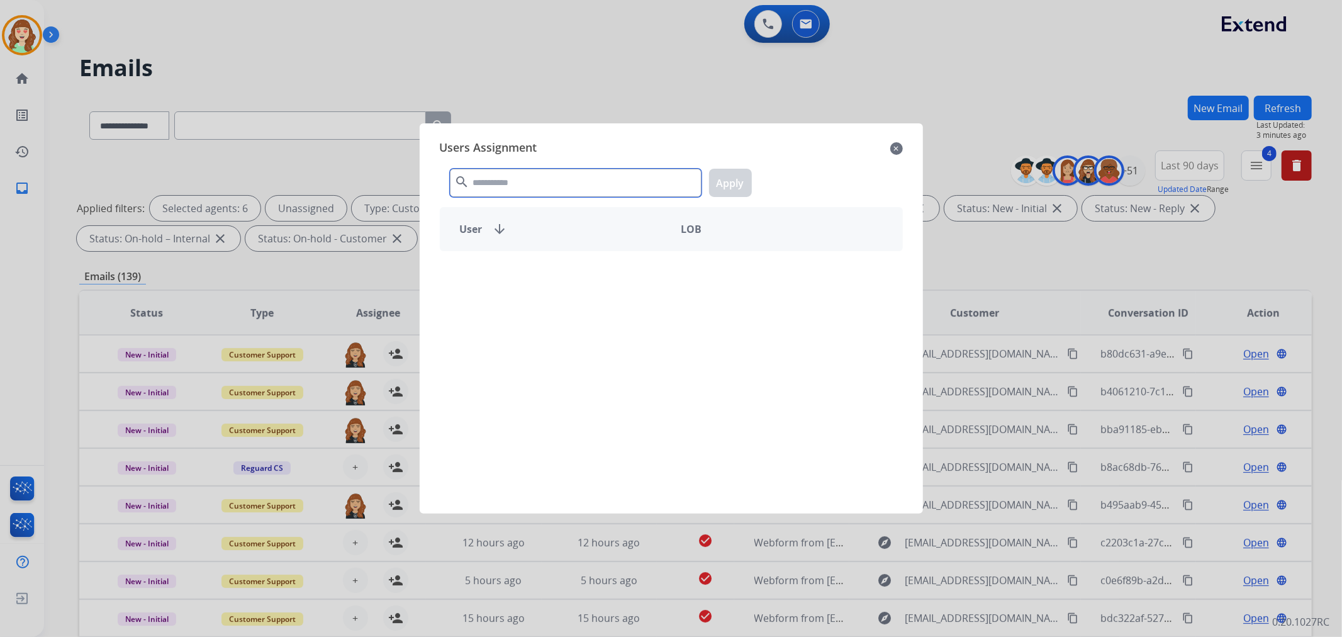
click at [542, 184] on input "text" at bounding box center [576, 183] width 252 height 28
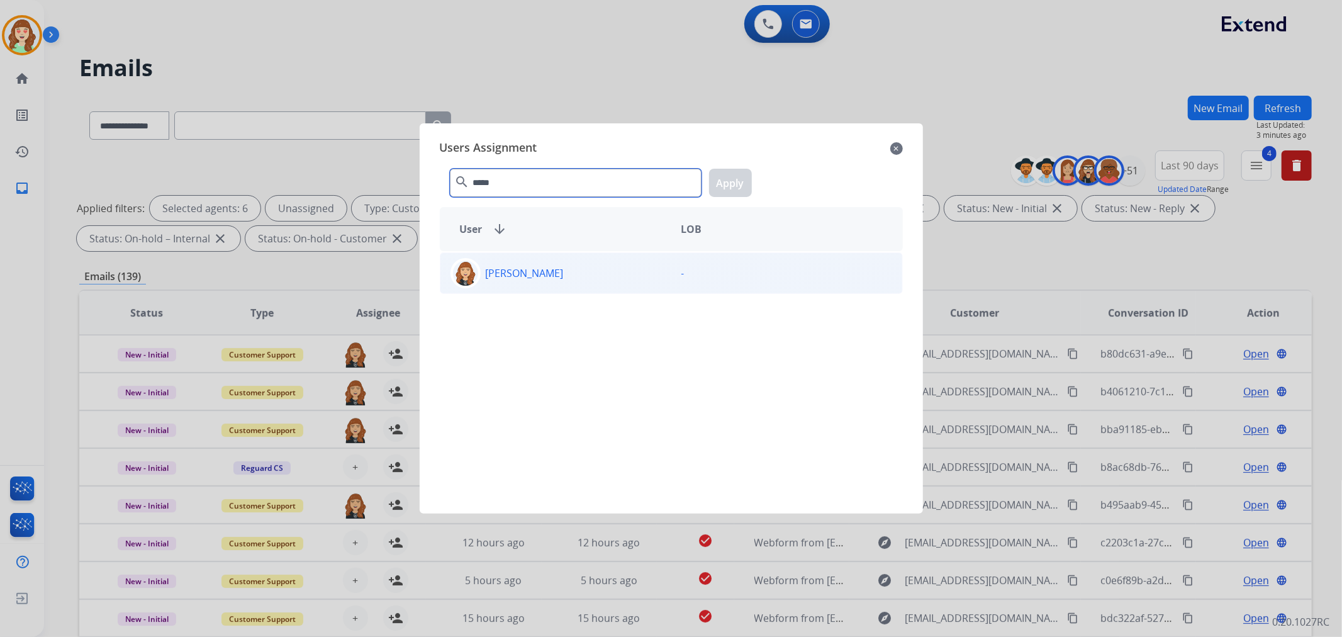
type input "*****"
click at [555, 275] on p "[PERSON_NAME]" at bounding box center [525, 272] width 78 height 15
click at [721, 187] on button "Apply" at bounding box center [730, 183] width 43 height 28
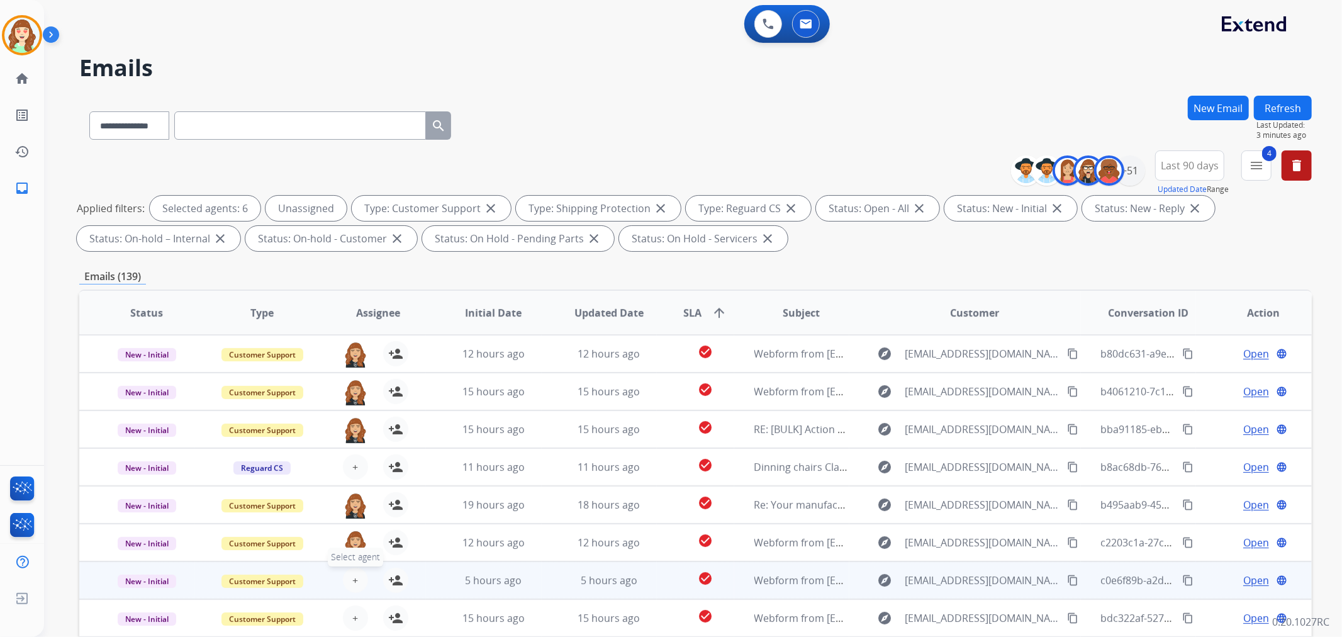
click at [352, 574] on span "+" at bounding box center [355, 579] width 6 height 15
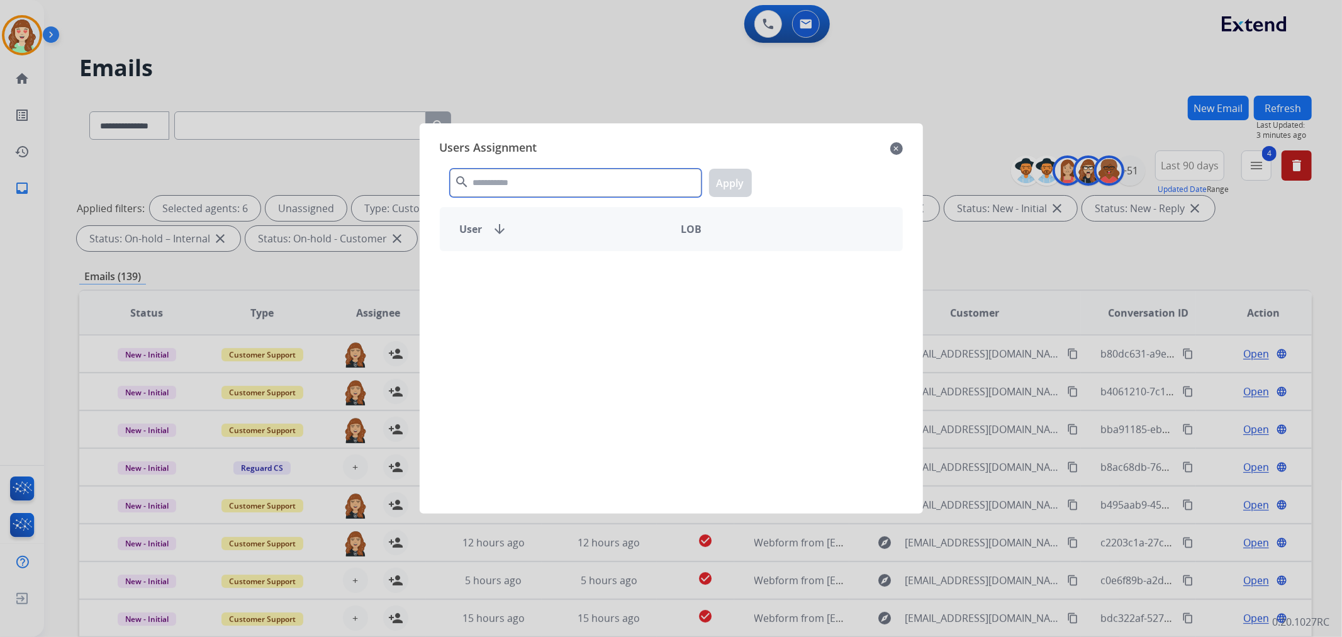
click at [529, 186] on input "text" at bounding box center [576, 183] width 252 height 28
type input "*****"
click at [557, 277] on p "[PERSON_NAME]" at bounding box center [525, 272] width 78 height 15
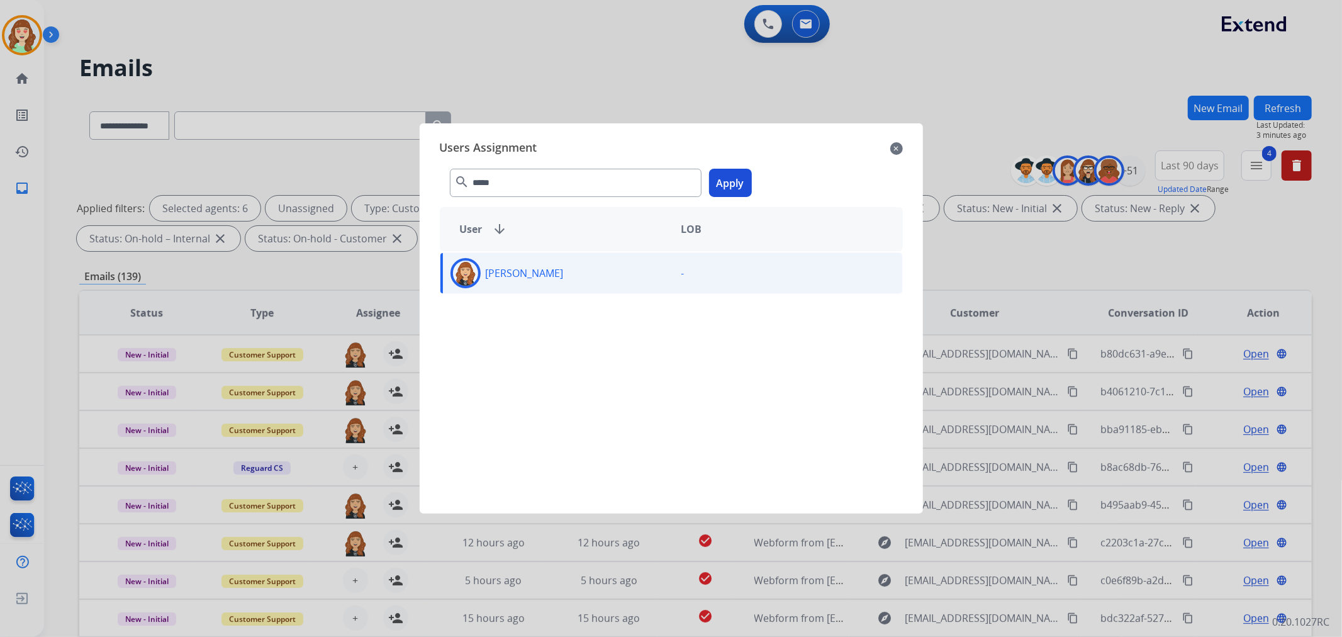
click at [720, 184] on button "Apply" at bounding box center [730, 183] width 43 height 28
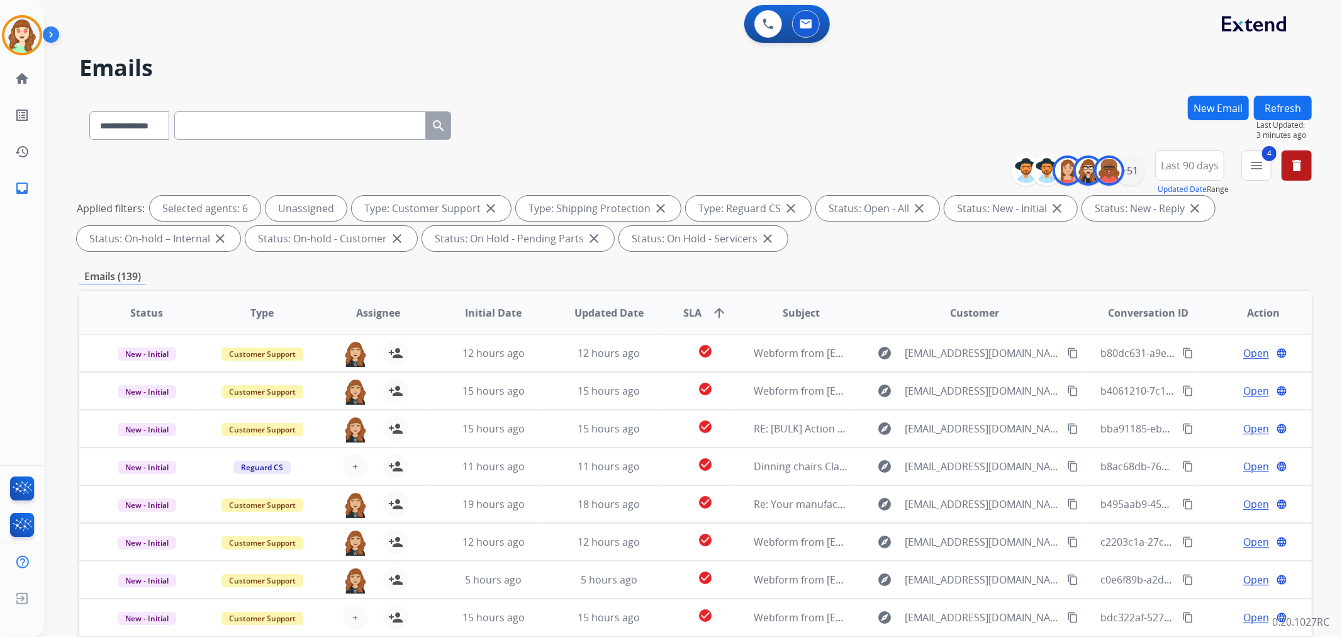
scroll to position [140, 0]
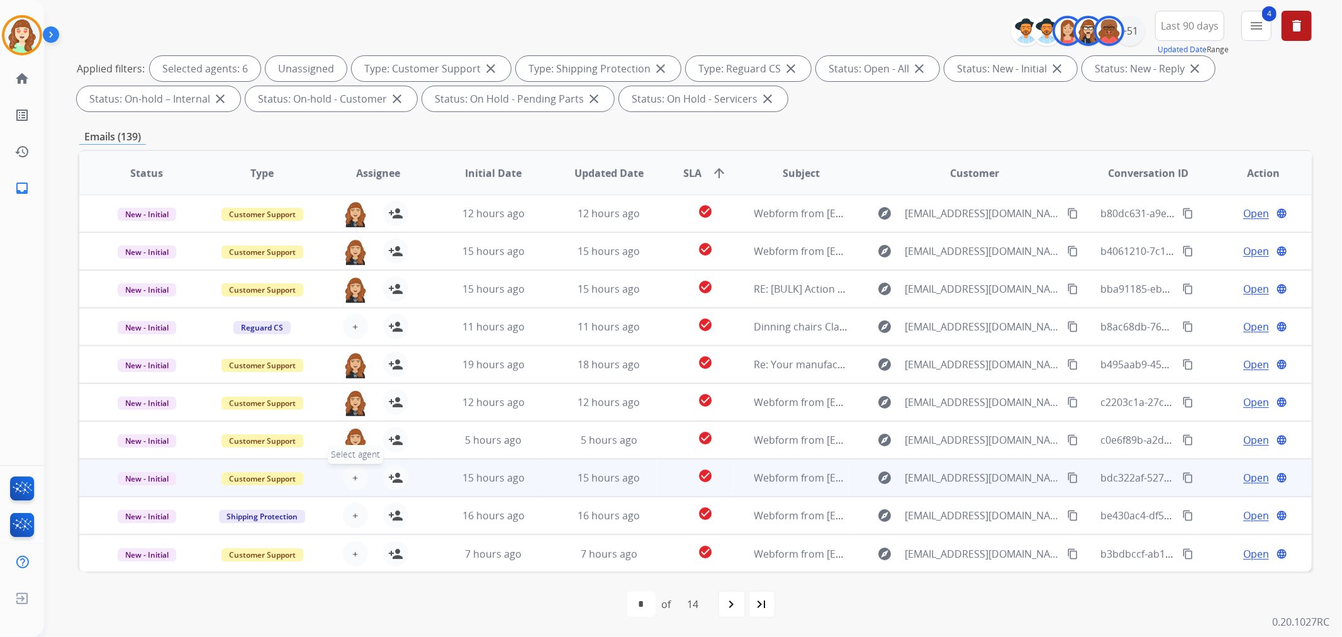
click at [355, 479] on button "+ Select agent" at bounding box center [355, 477] width 25 height 25
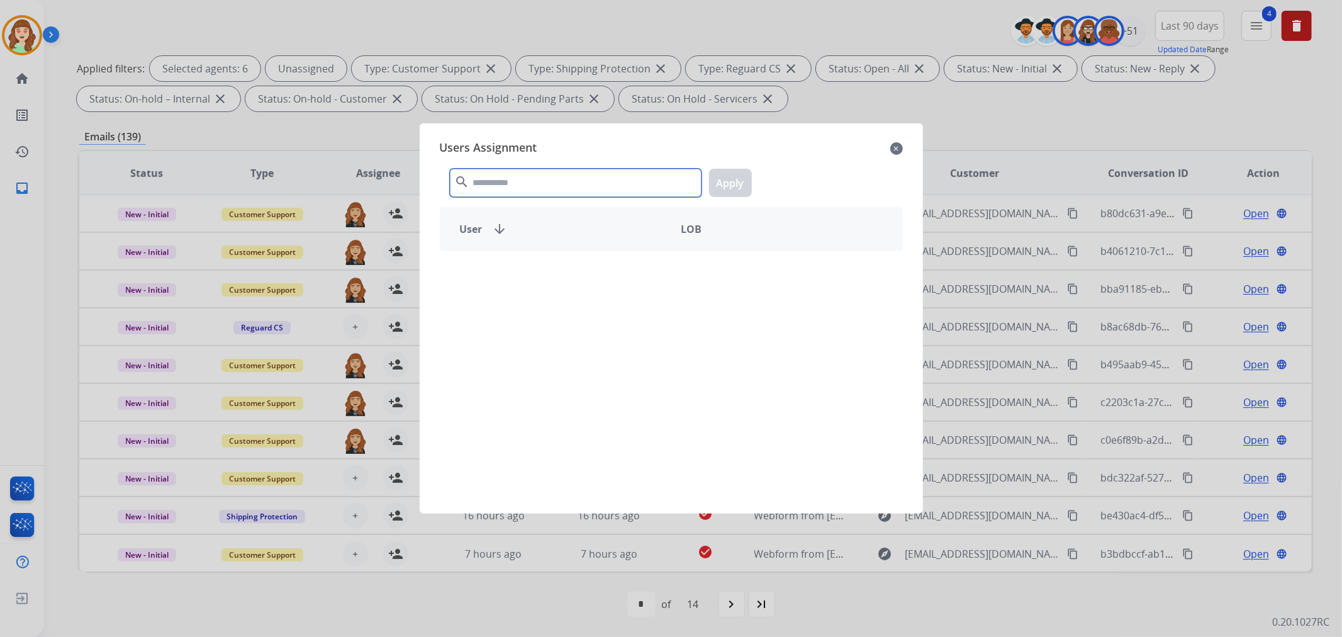
click at [495, 186] on input "text" at bounding box center [576, 183] width 252 height 28
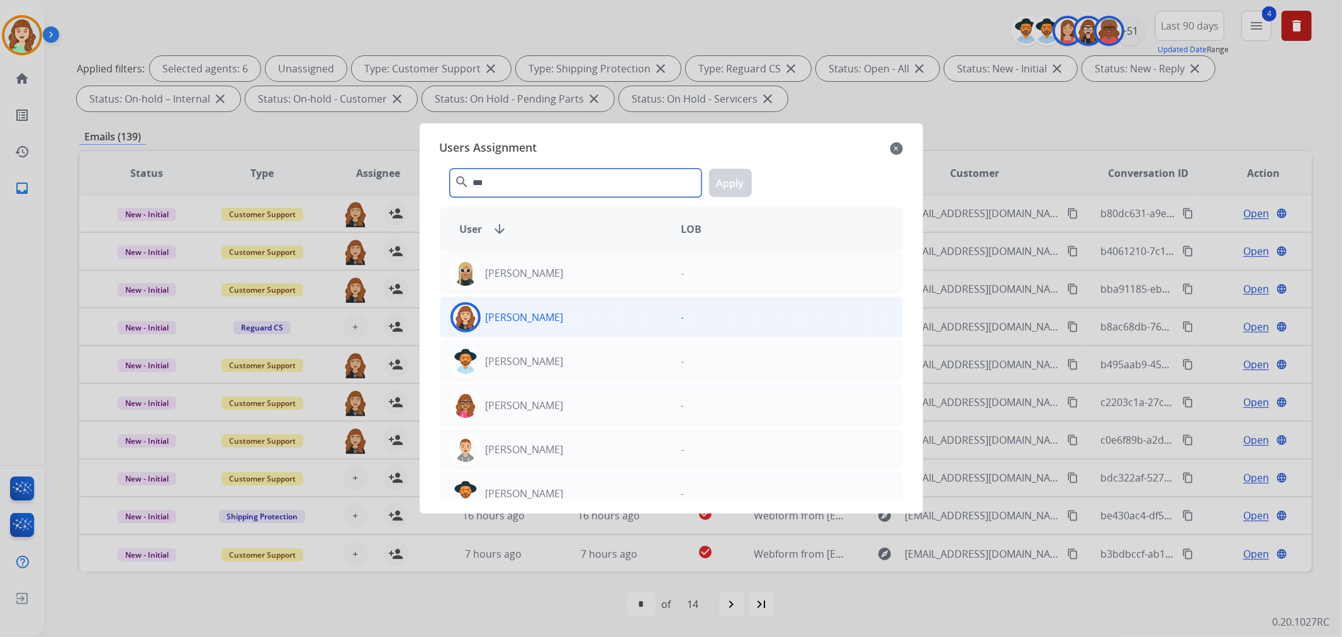
type input "***"
click at [618, 316] on div "[PERSON_NAME]" at bounding box center [555, 317] width 231 height 30
click at [722, 190] on button "Apply" at bounding box center [730, 183] width 43 height 28
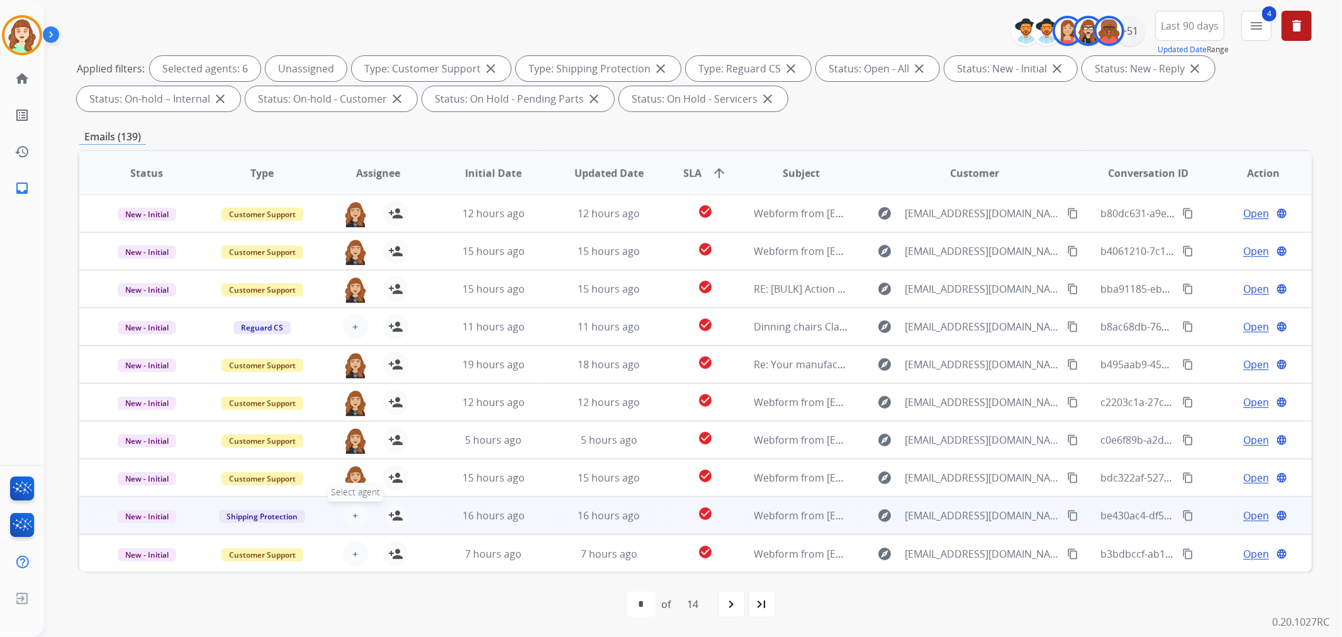
click at [348, 513] on button "+ Select agent" at bounding box center [355, 515] width 25 height 25
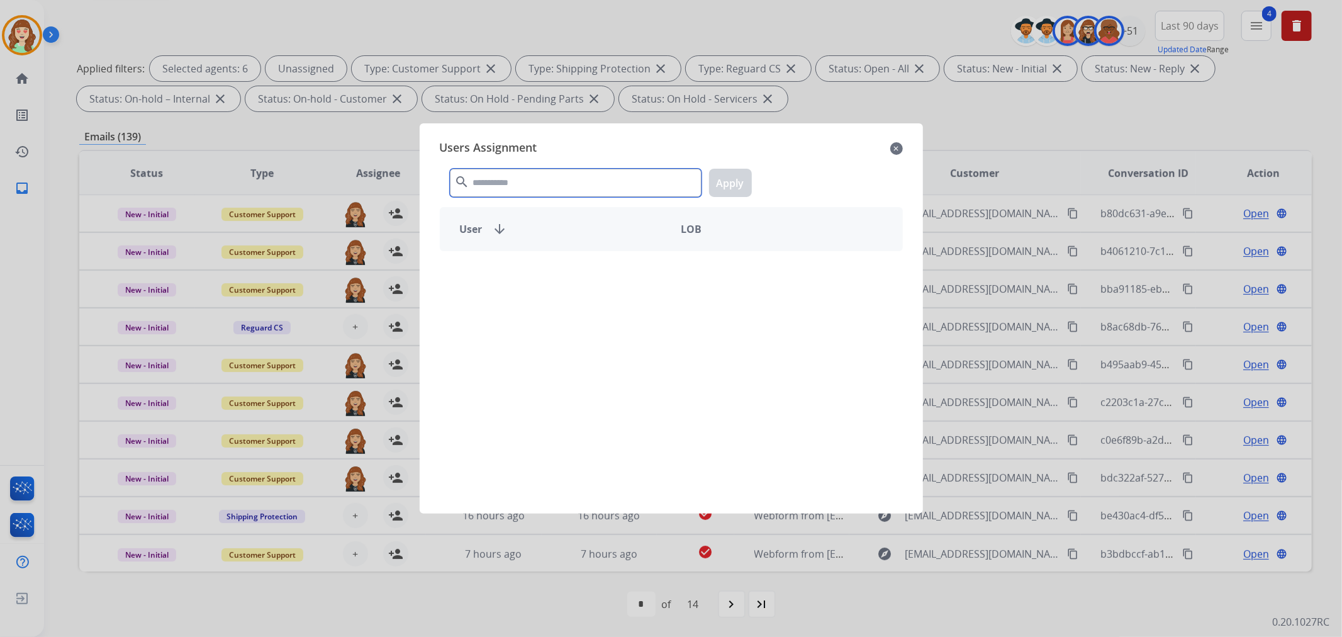
click at [542, 186] on input "text" at bounding box center [576, 183] width 252 height 28
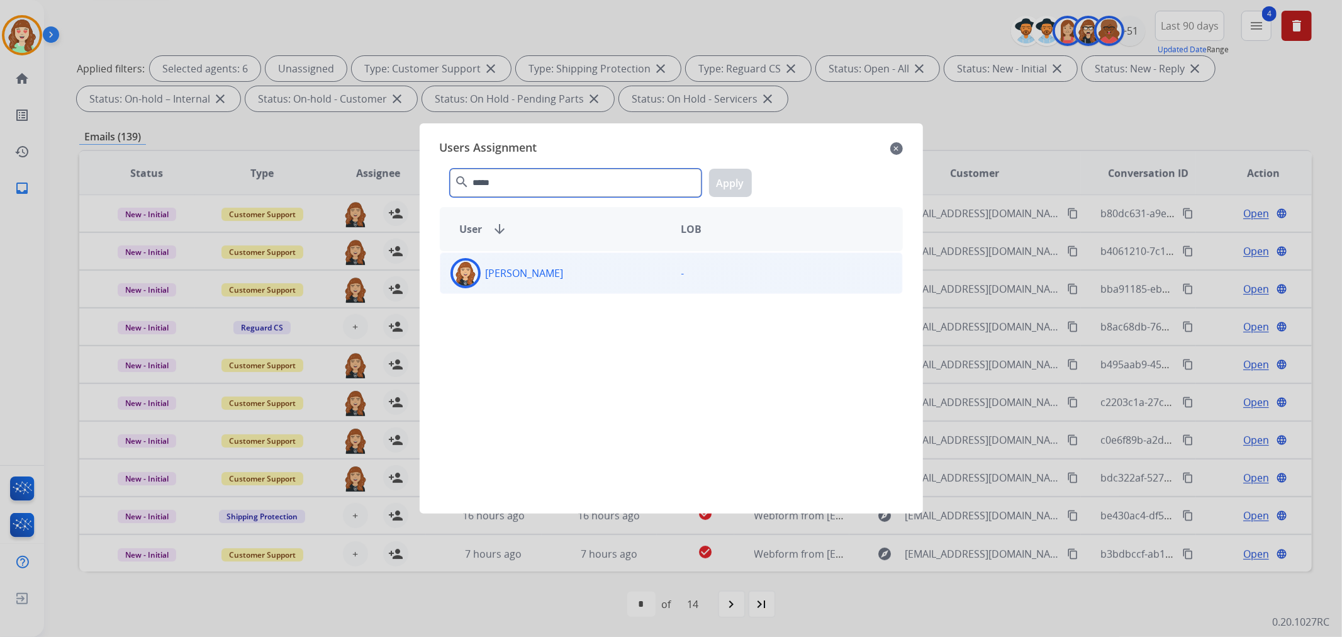
type input "*****"
drag, startPoint x: 581, startPoint y: 274, endPoint x: 694, endPoint y: 230, distance: 121.5
click at [581, 277] on div "[PERSON_NAME]" at bounding box center [555, 273] width 231 height 30
click at [720, 185] on button "Apply" at bounding box center [730, 183] width 43 height 28
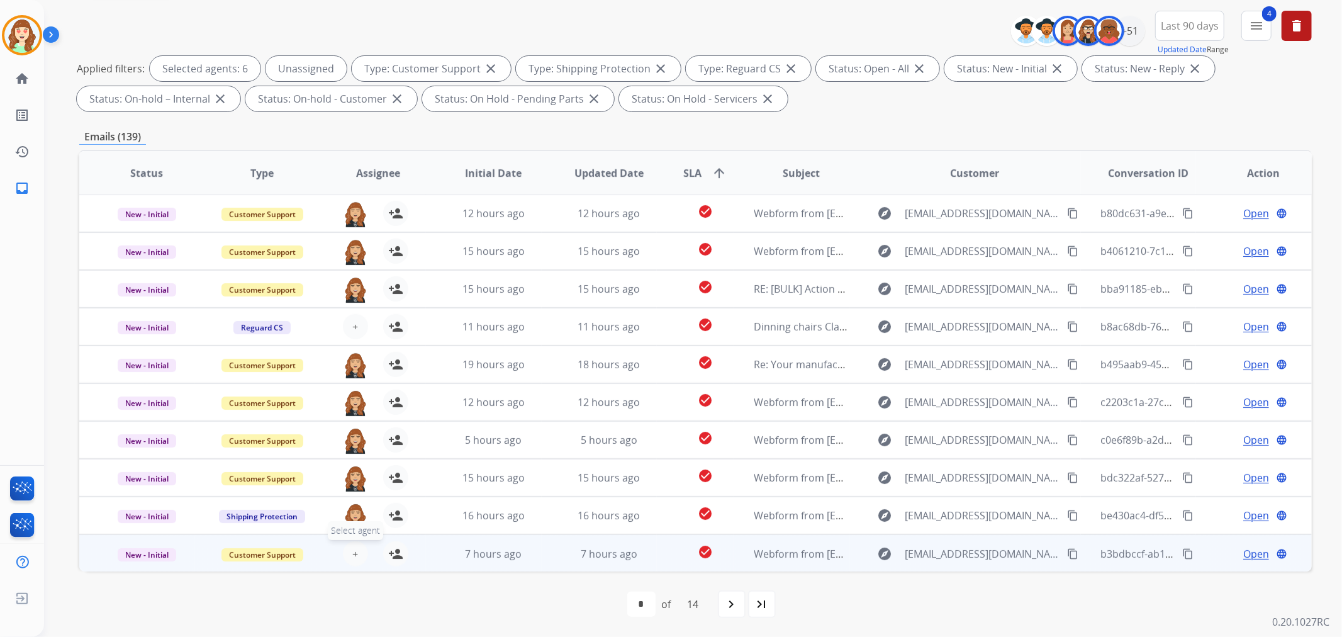
click at [354, 559] on span "+" at bounding box center [355, 553] width 6 height 15
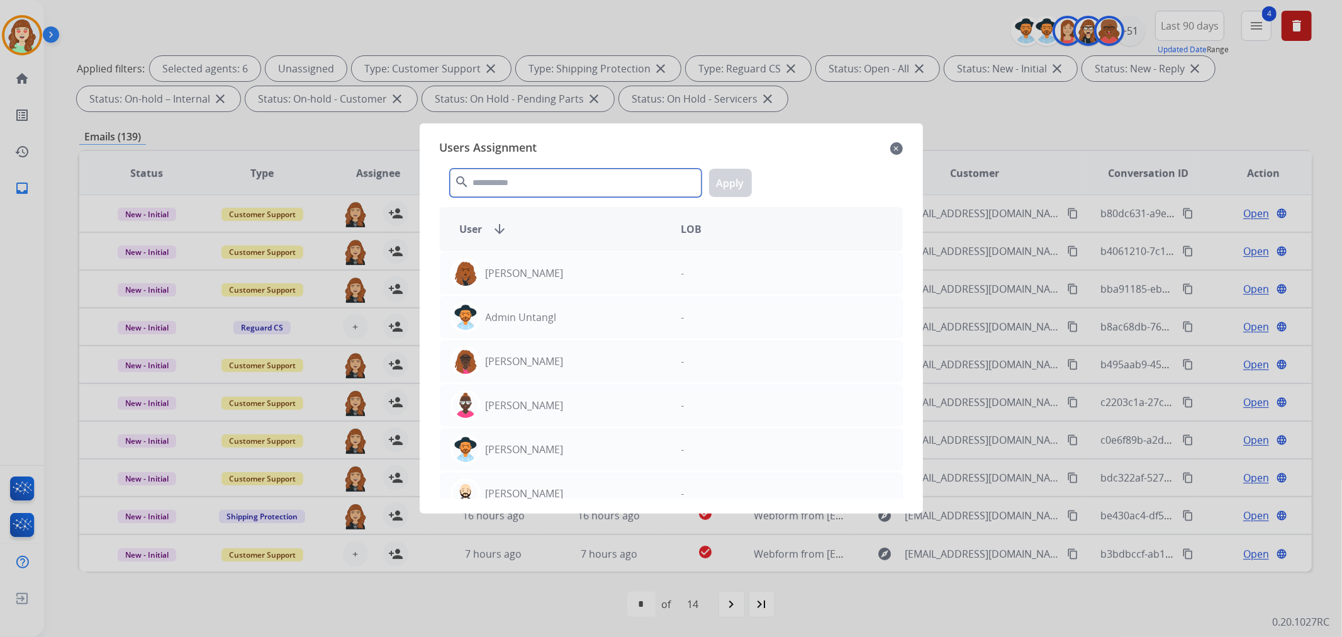
click at [549, 175] on input "text" at bounding box center [576, 183] width 252 height 28
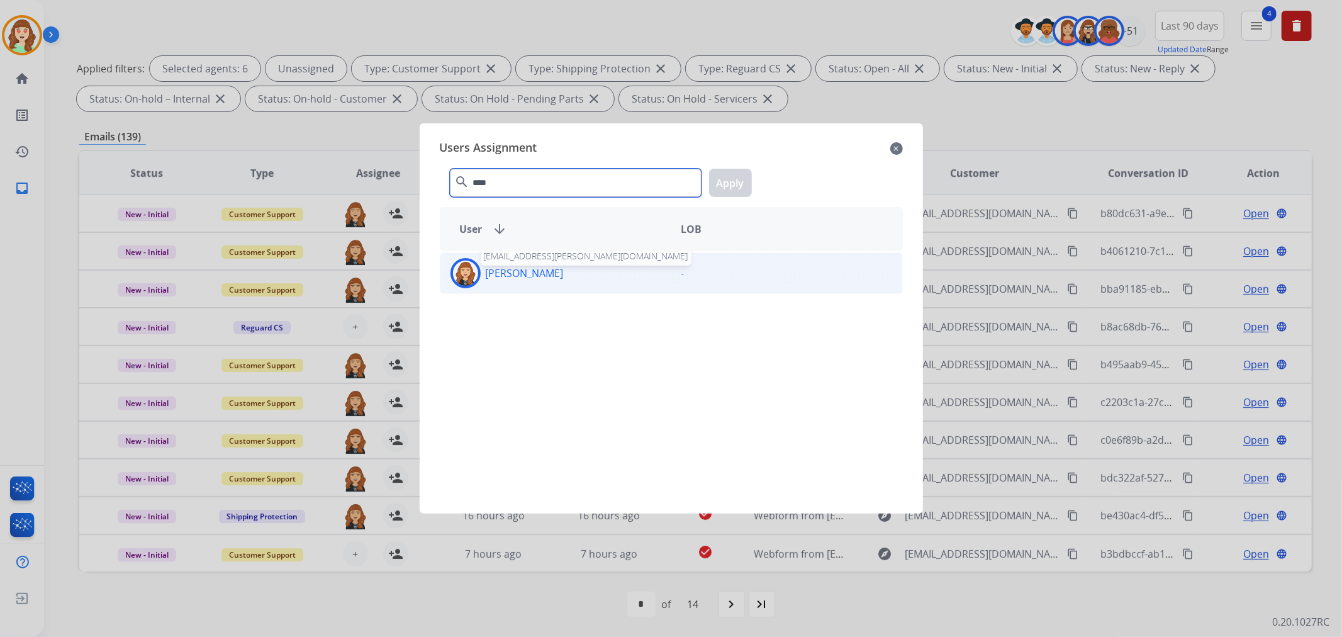
type input "****"
click at [536, 274] on p "[PERSON_NAME]" at bounding box center [525, 272] width 78 height 15
click at [720, 182] on button "Apply" at bounding box center [730, 183] width 43 height 28
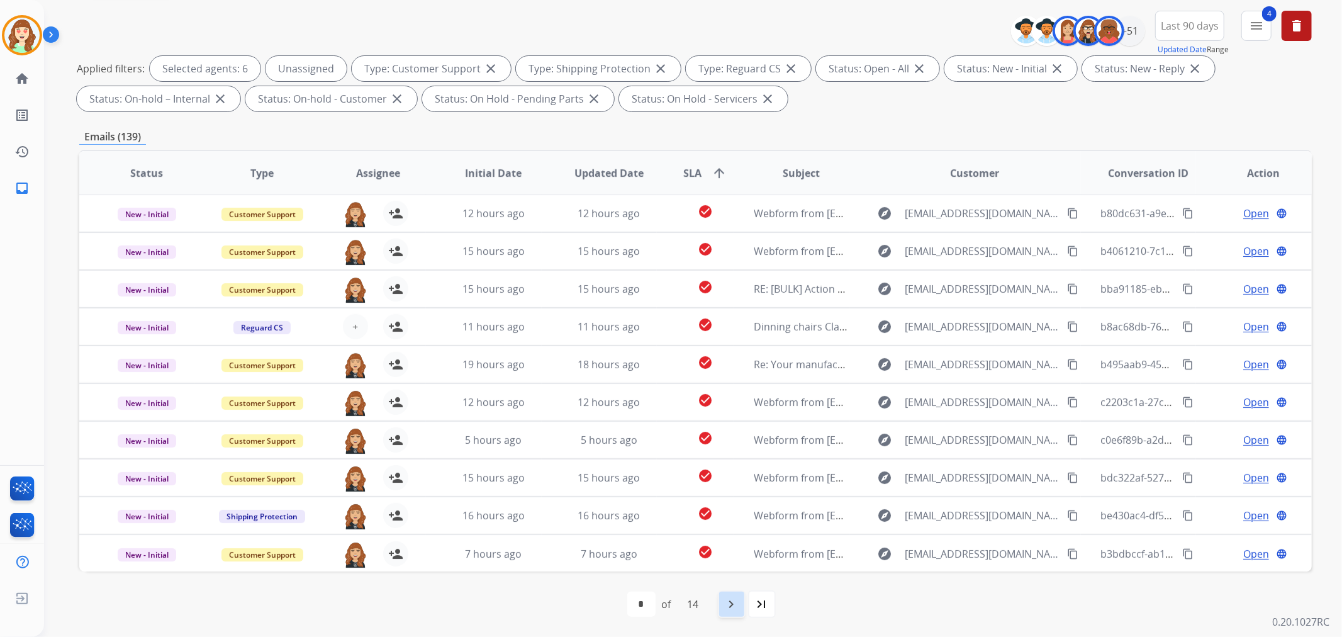
click at [721, 598] on div "navigate_next" at bounding box center [732, 604] width 28 height 28
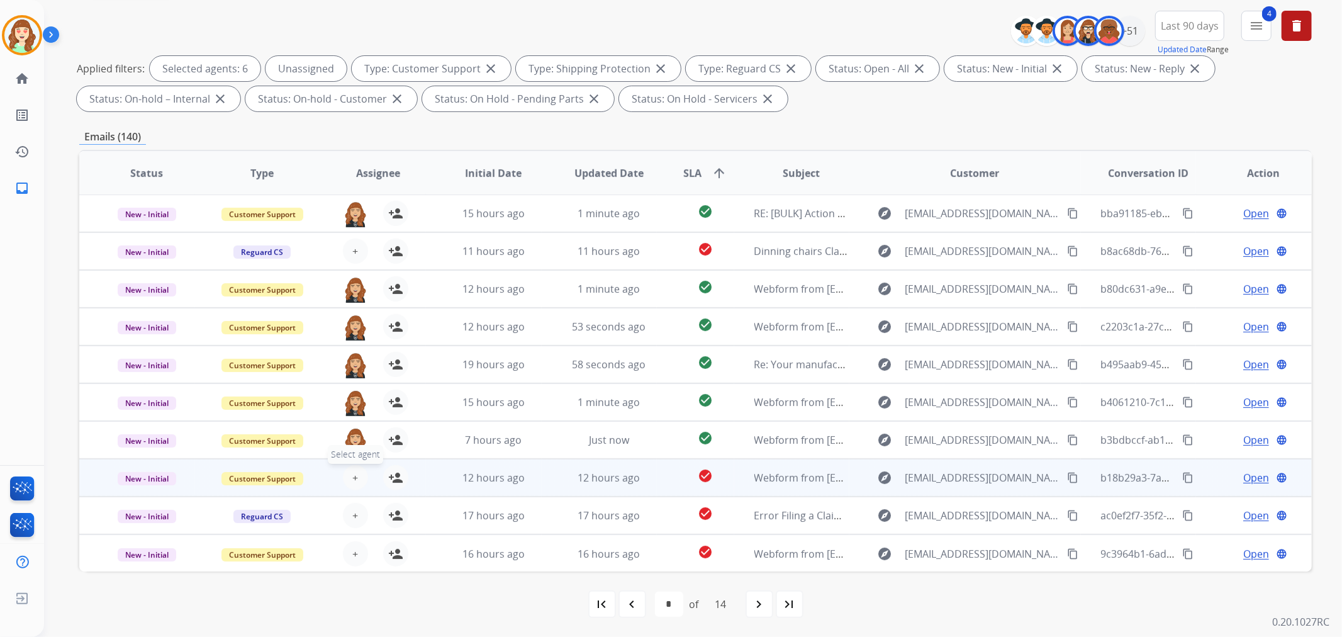
click at [355, 476] on span "+" at bounding box center [355, 477] width 6 height 15
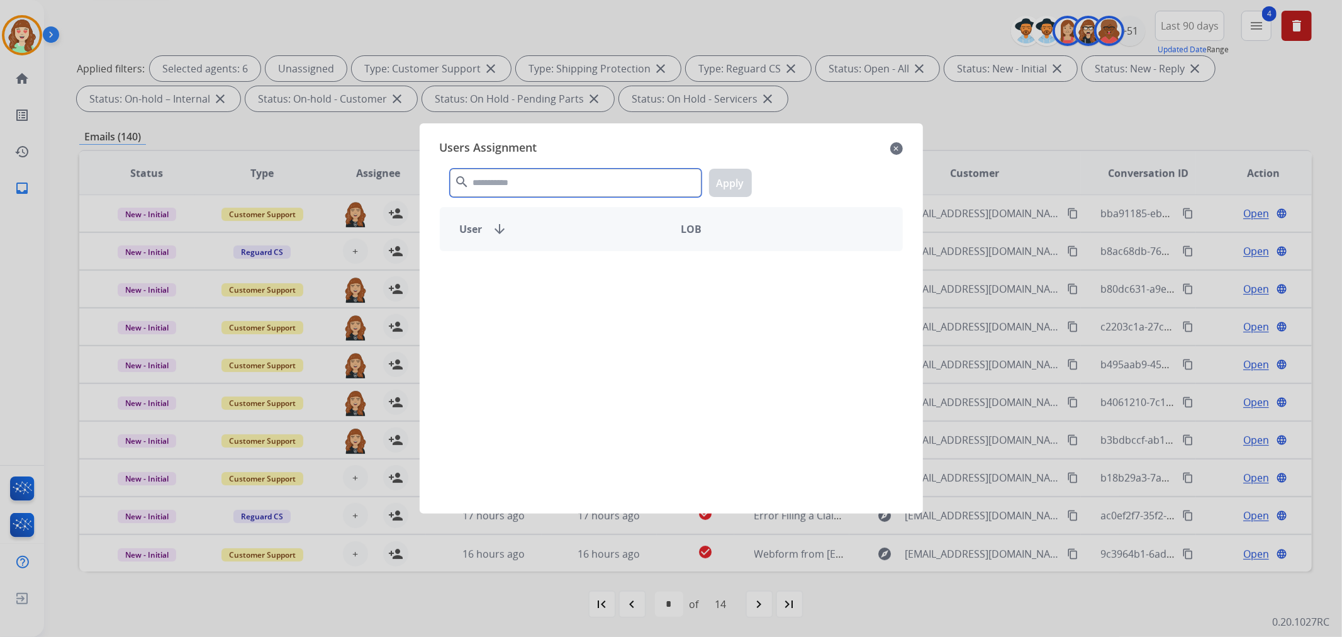
click at [564, 177] on input "text" at bounding box center [576, 183] width 252 height 28
type input "*****"
click at [659, 280] on div "[PERSON_NAME]" at bounding box center [555, 273] width 231 height 30
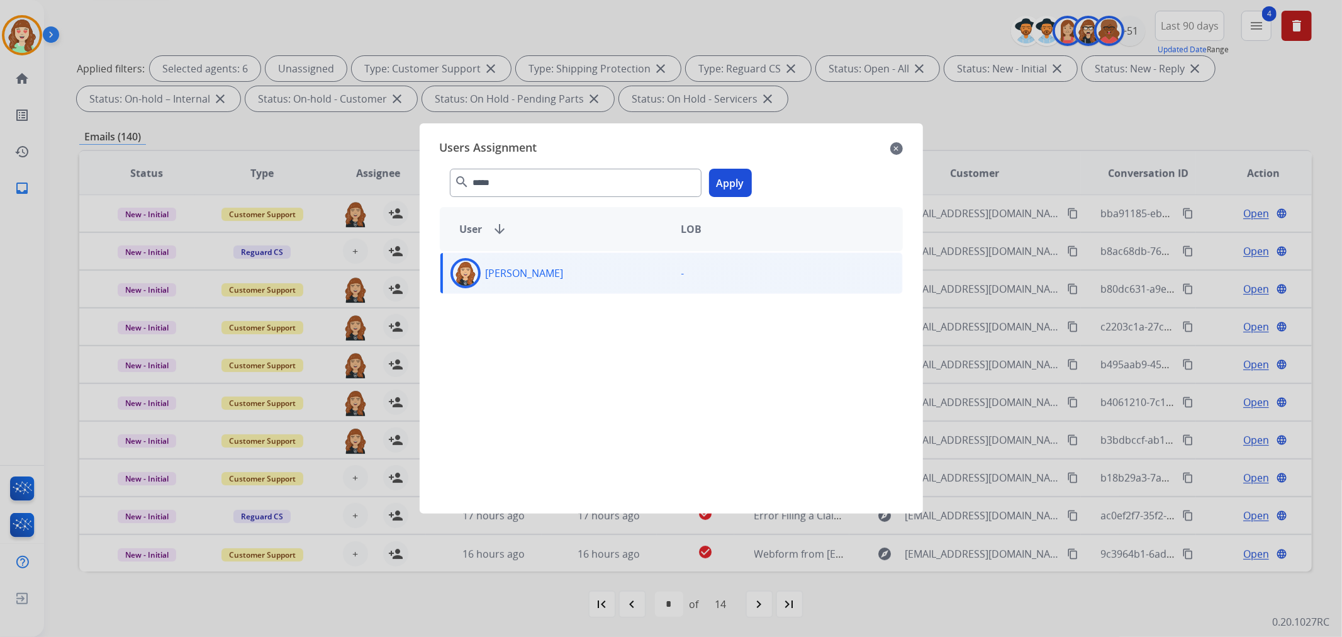
click at [730, 186] on button "Apply" at bounding box center [730, 183] width 43 height 28
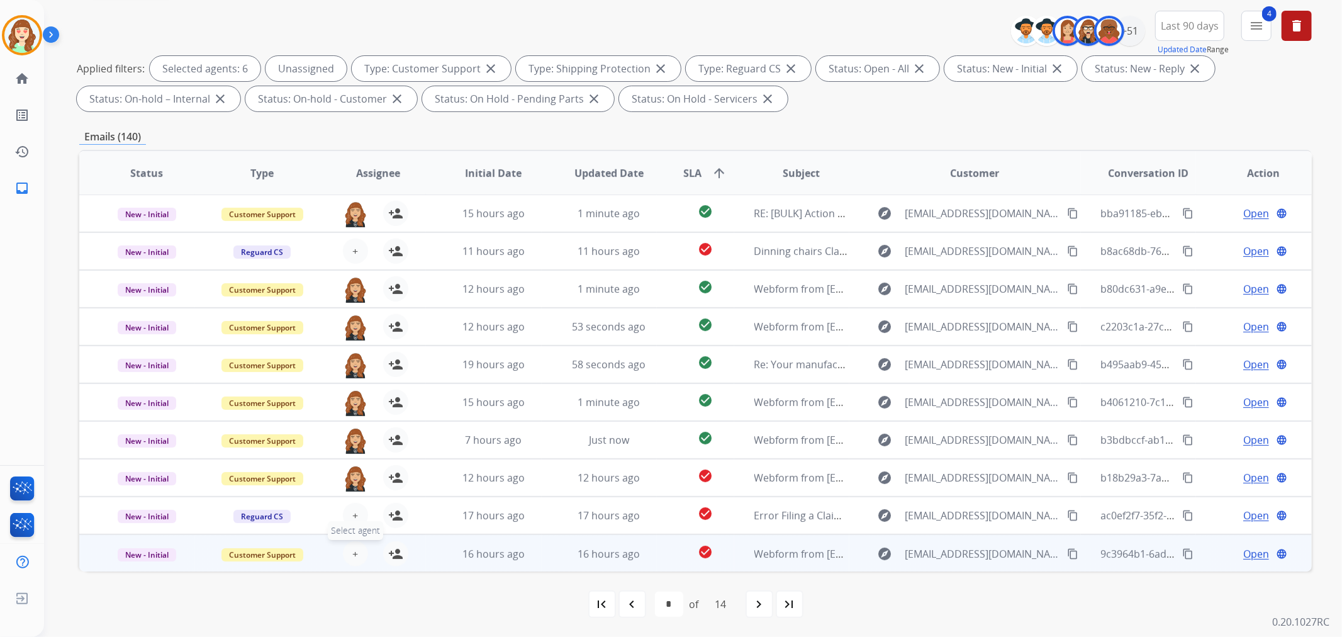
click at [348, 551] on button "+ Select agent" at bounding box center [355, 553] width 25 height 25
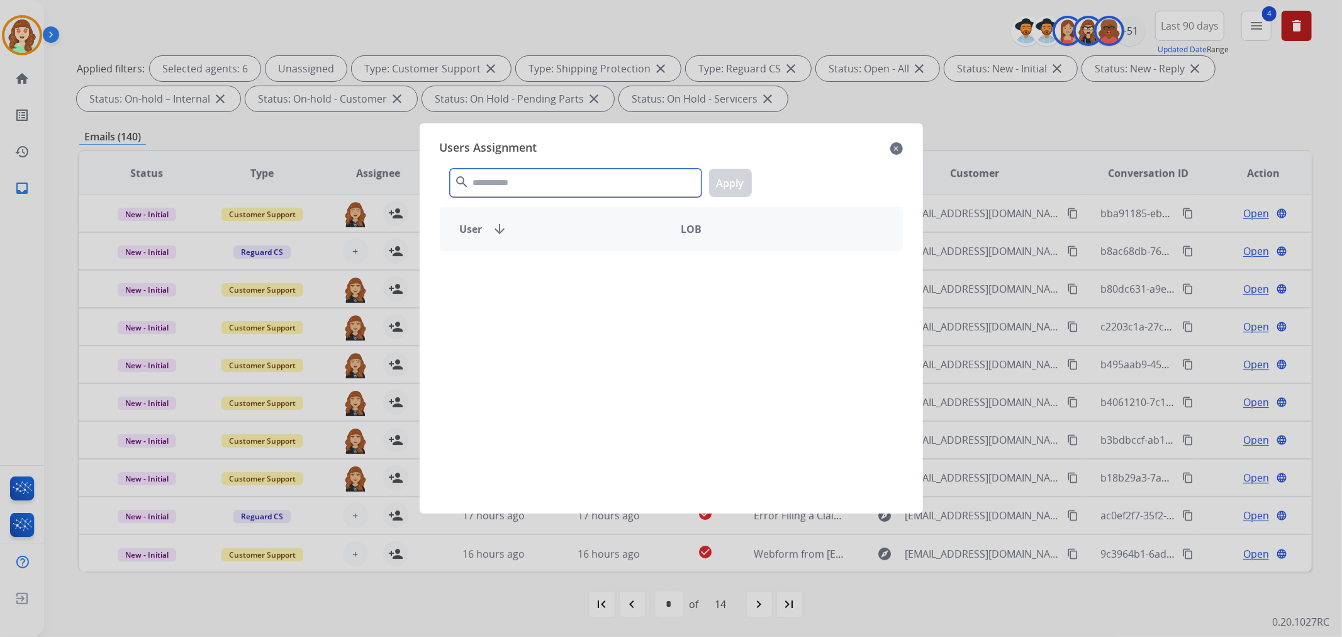
click at [508, 191] on input "text" at bounding box center [576, 183] width 252 height 28
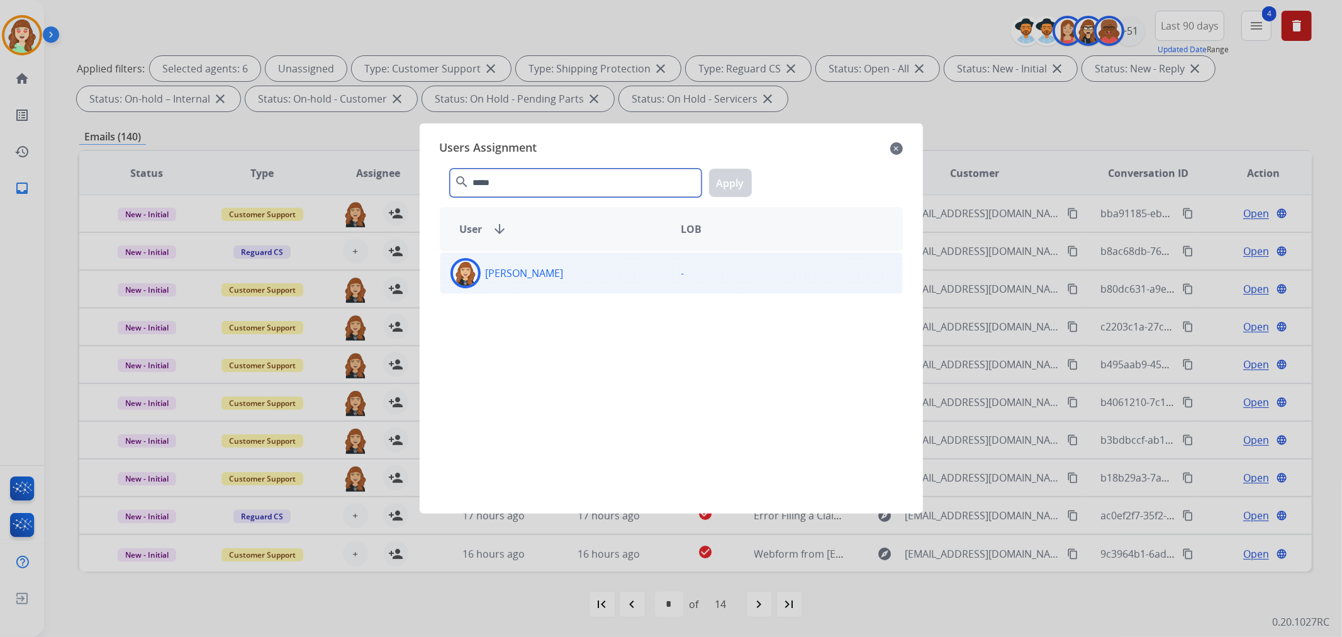
type input "*****"
drag, startPoint x: 602, startPoint y: 279, endPoint x: 637, endPoint y: 259, distance: 40.6
click at [603, 277] on div "[PERSON_NAME]" at bounding box center [555, 273] width 231 height 30
click at [738, 178] on button "Apply" at bounding box center [730, 183] width 43 height 28
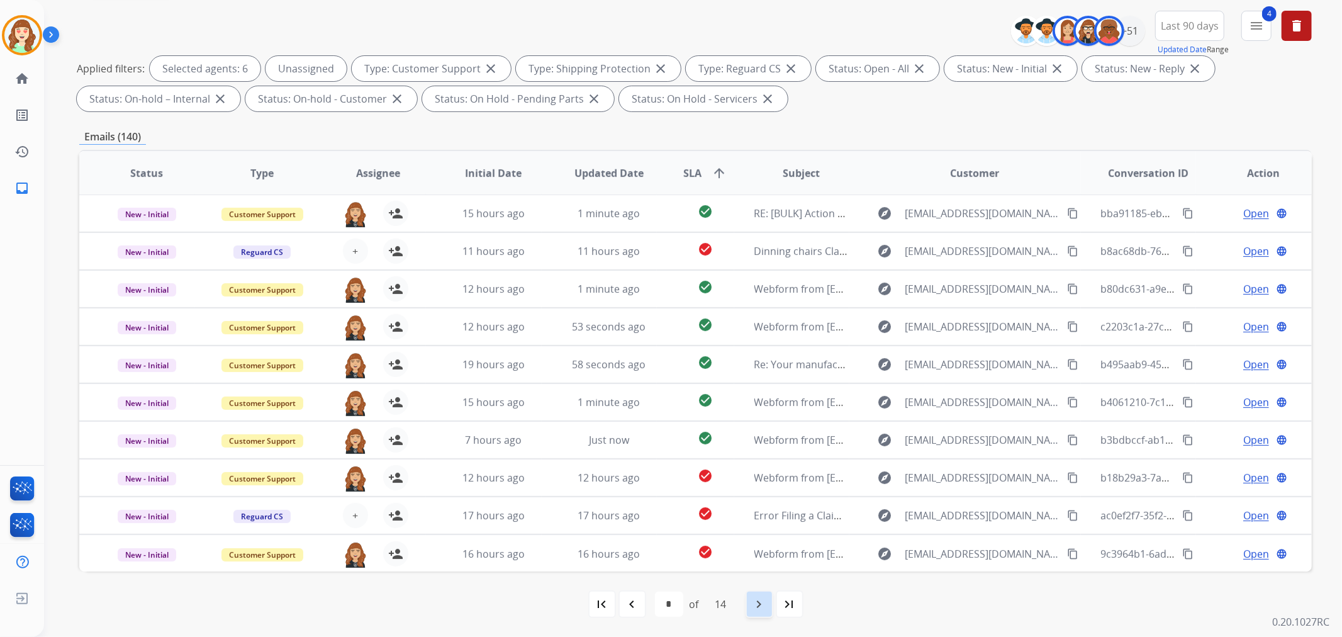
click at [762, 606] on mat-icon "navigate_next" at bounding box center [759, 603] width 15 height 15
select select "*"
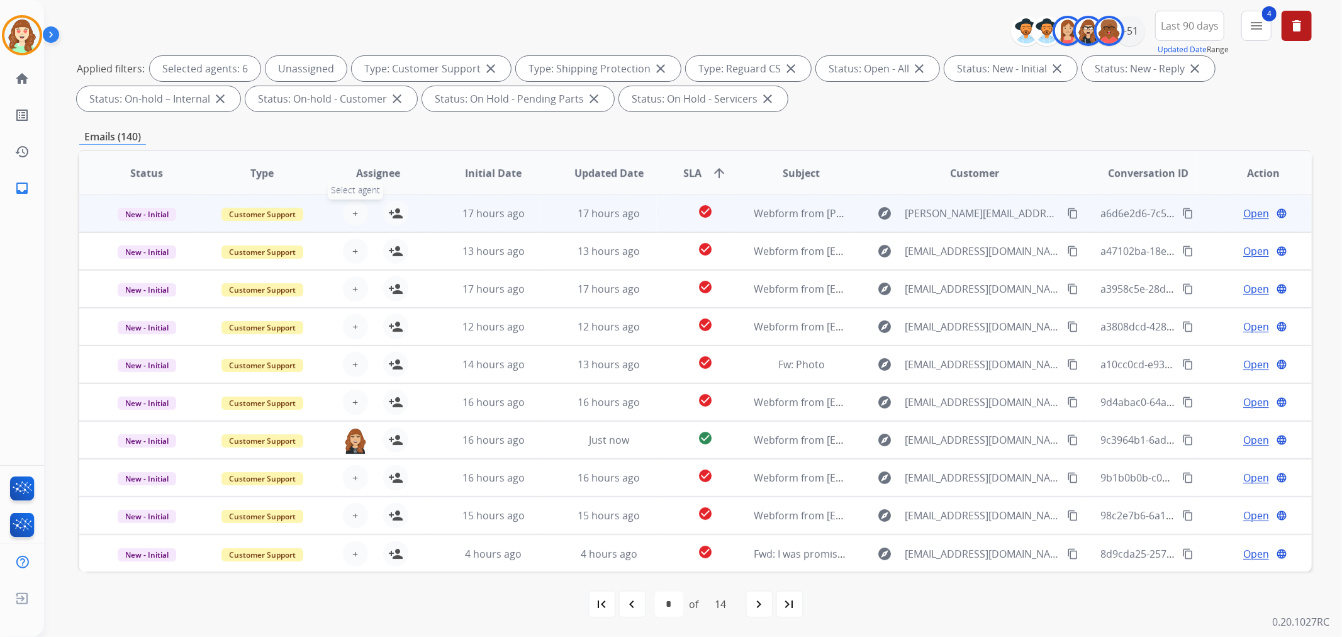
click at [357, 211] on button "+ Select agent" at bounding box center [355, 213] width 25 height 25
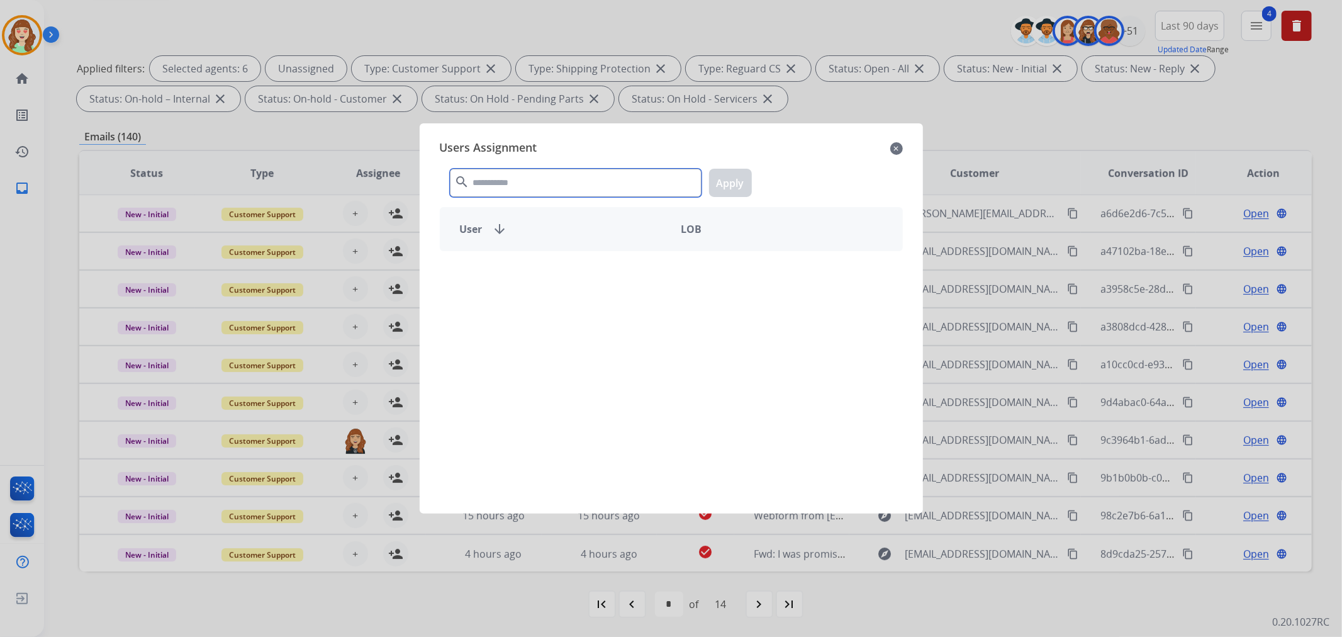
click at [531, 186] on input "text" at bounding box center [576, 183] width 252 height 28
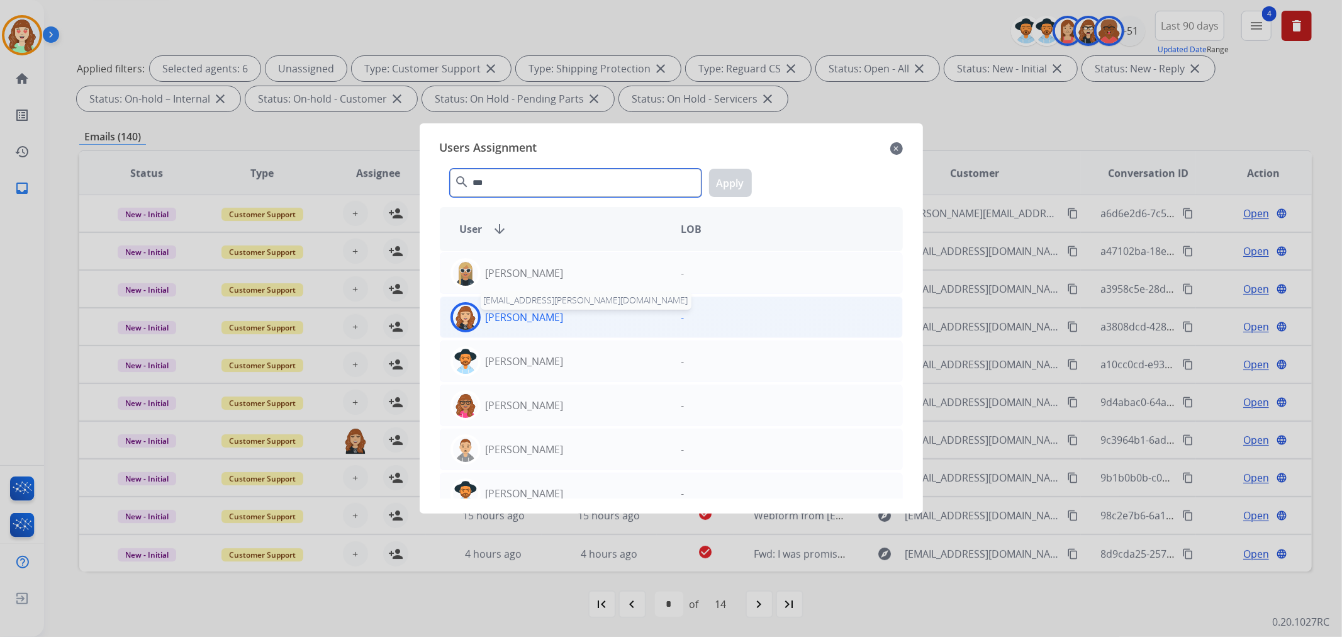
type input "***"
click at [554, 321] on p "[PERSON_NAME]" at bounding box center [525, 316] width 78 height 15
click at [733, 184] on button "Apply" at bounding box center [730, 183] width 43 height 28
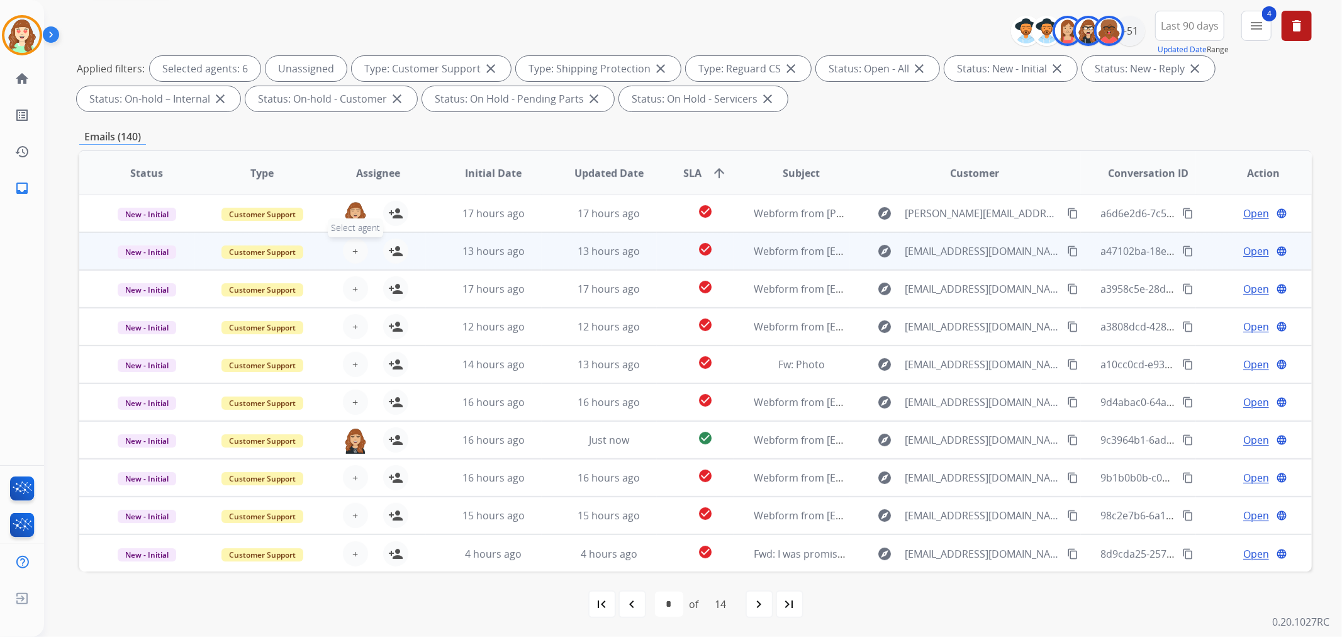
click at [353, 252] on span "+" at bounding box center [355, 250] width 6 height 15
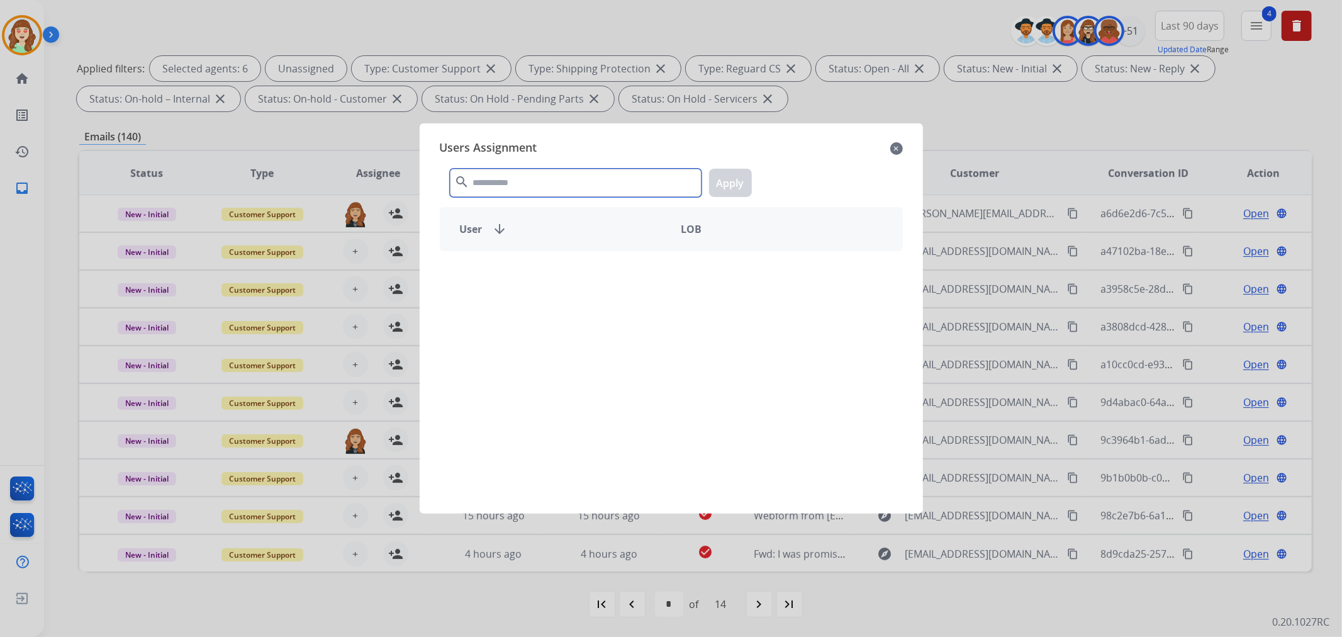
click at [517, 182] on input "text" at bounding box center [576, 183] width 252 height 28
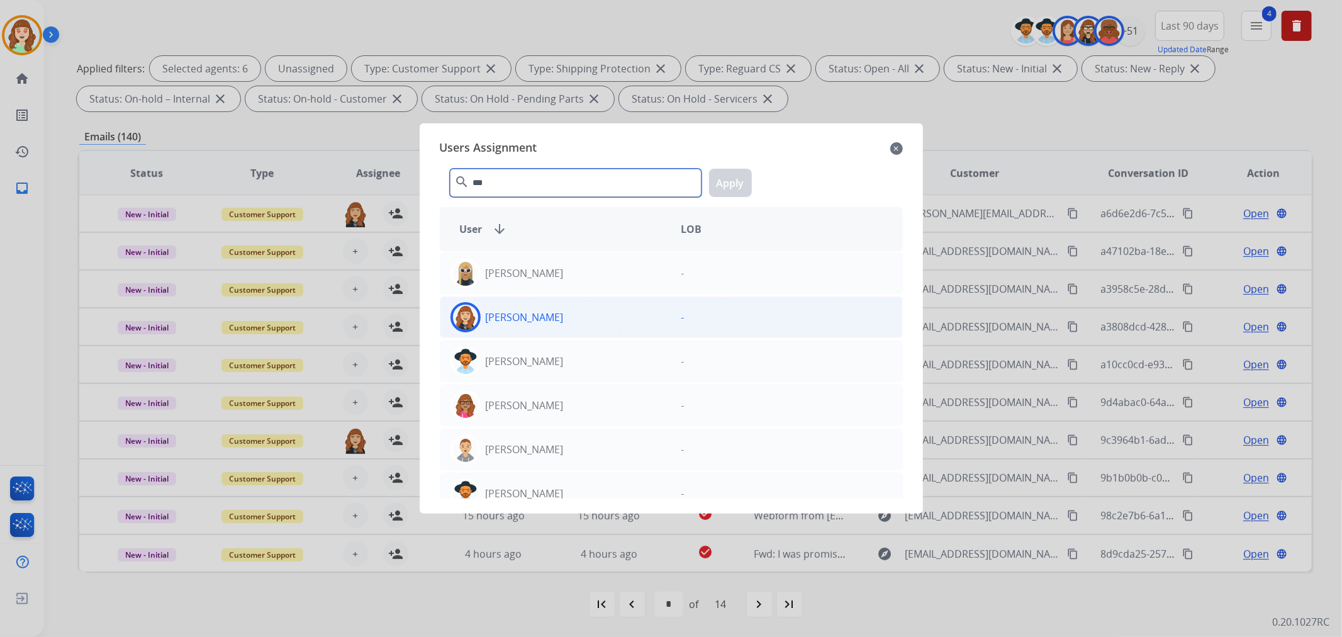
type input "***"
click at [572, 323] on div "[PERSON_NAME]" at bounding box center [555, 317] width 231 height 30
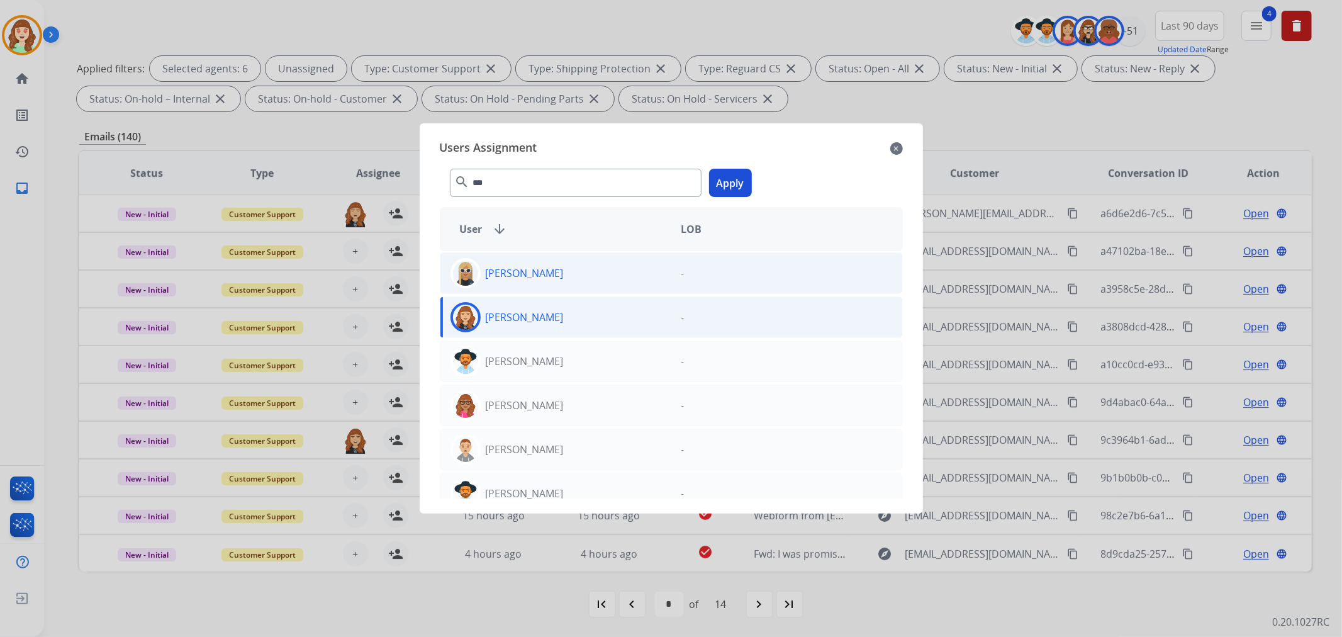
drag, startPoint x: 733, startPoint y: 183, endPoint x: 594, endPoint y: 260, distance: 158.2
click at [730, 184] on button "Apply" at bounding box center [730, 183] width 43 height 28
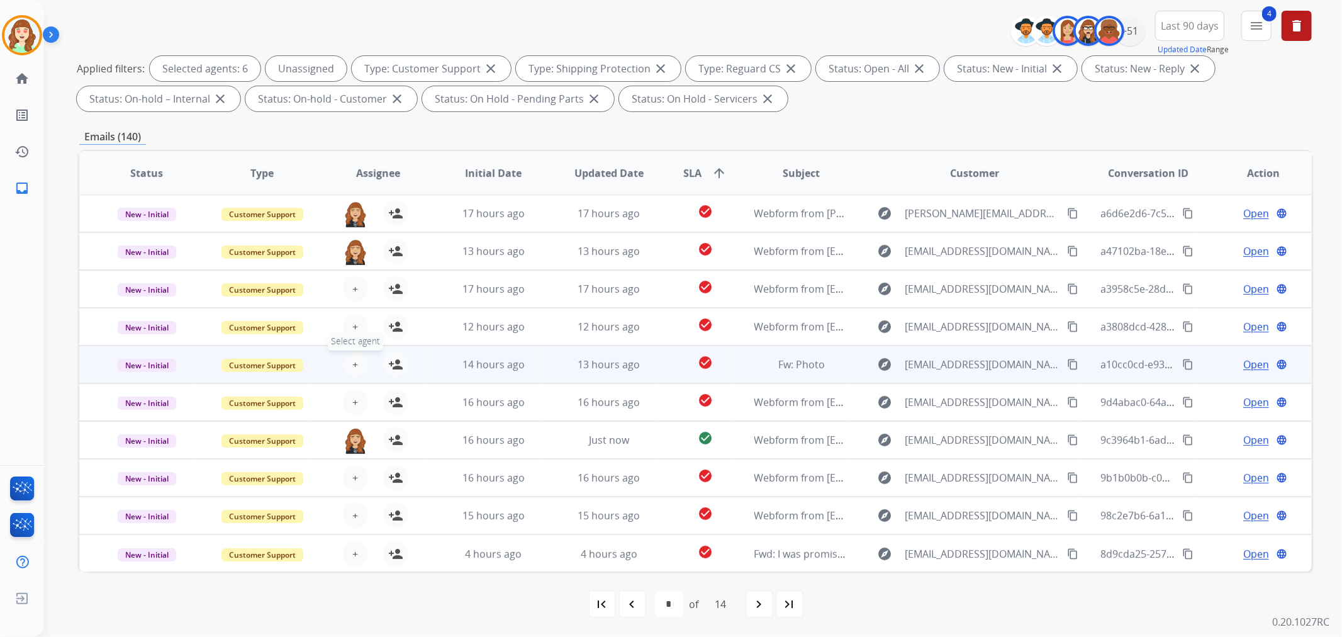
click at [353, 362] on span "+" at bounding box center [355, 364] width 6 height 15
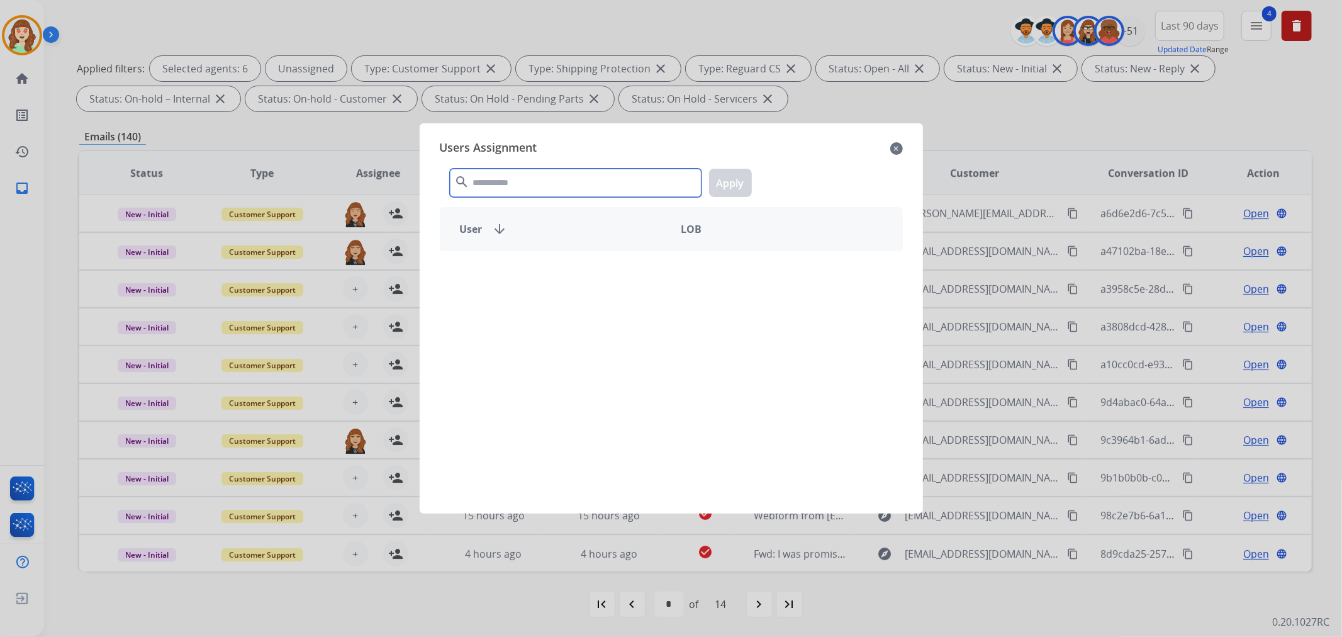
click at [560, 186] on input "text" at bounding box center [576, 183] width 252 height 28
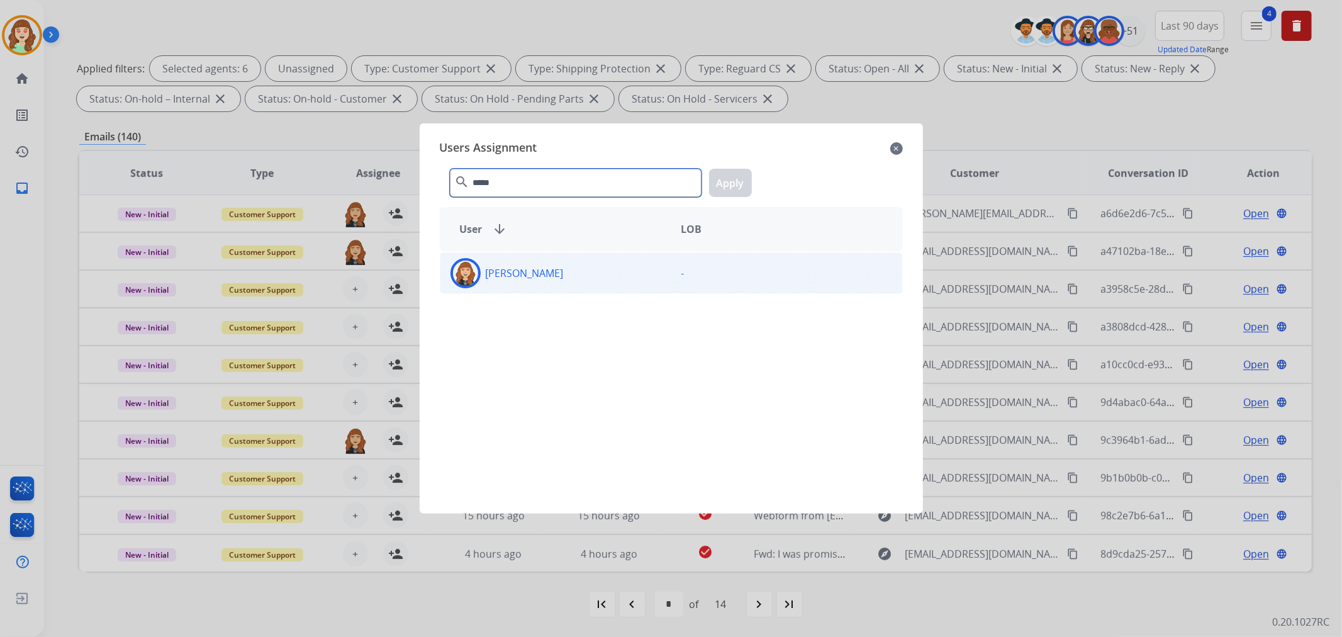
type input "*****"
click at [608, 279] on div "[PERSON_NAME]" at bounding box center [555, 273] width 231 height 30
click at [721, 184] on button "Apply" at bounding box center [730, 183] width 43 height 28
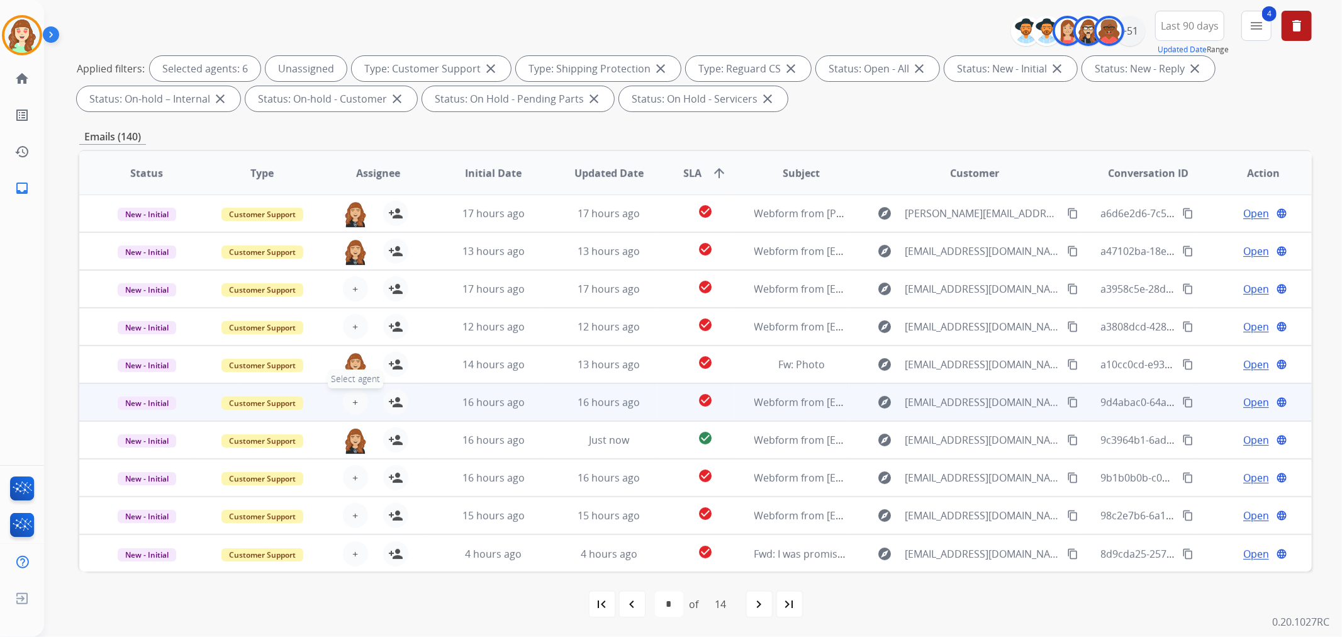
click at [353, 399] on span "+" at bounding box center [355, 401] width 6 height 15
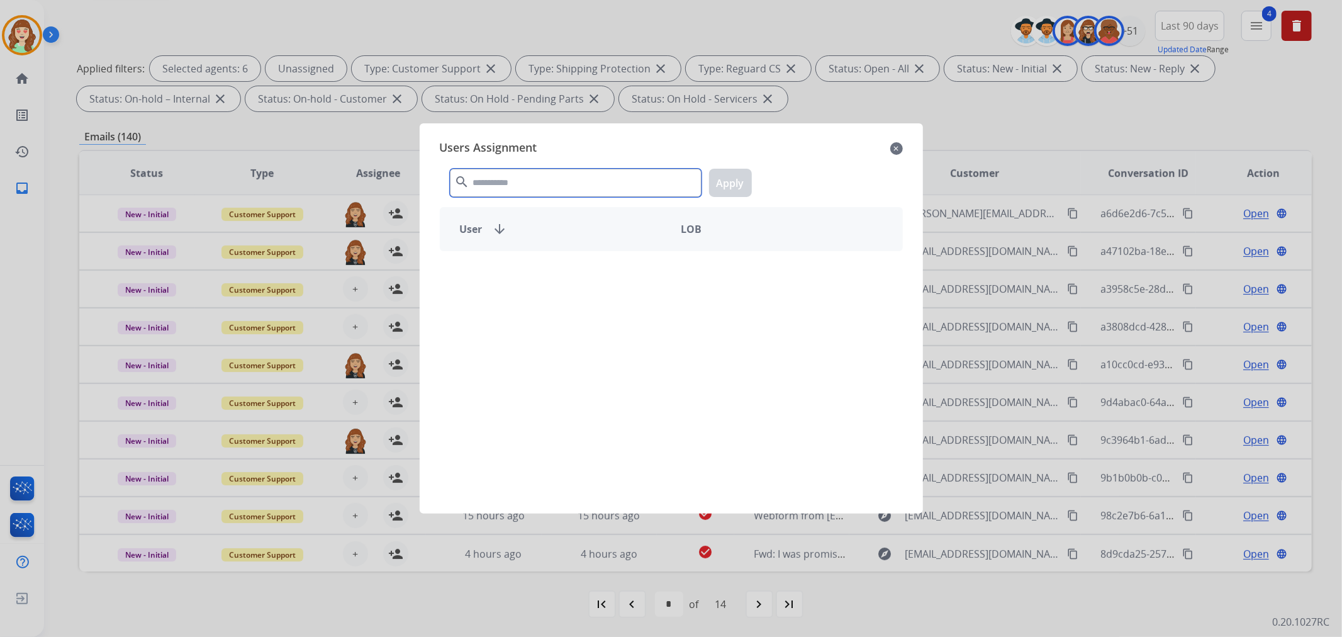
click at [551, 180] on input "text" at bounding box center [576, 183] width 252 height 28
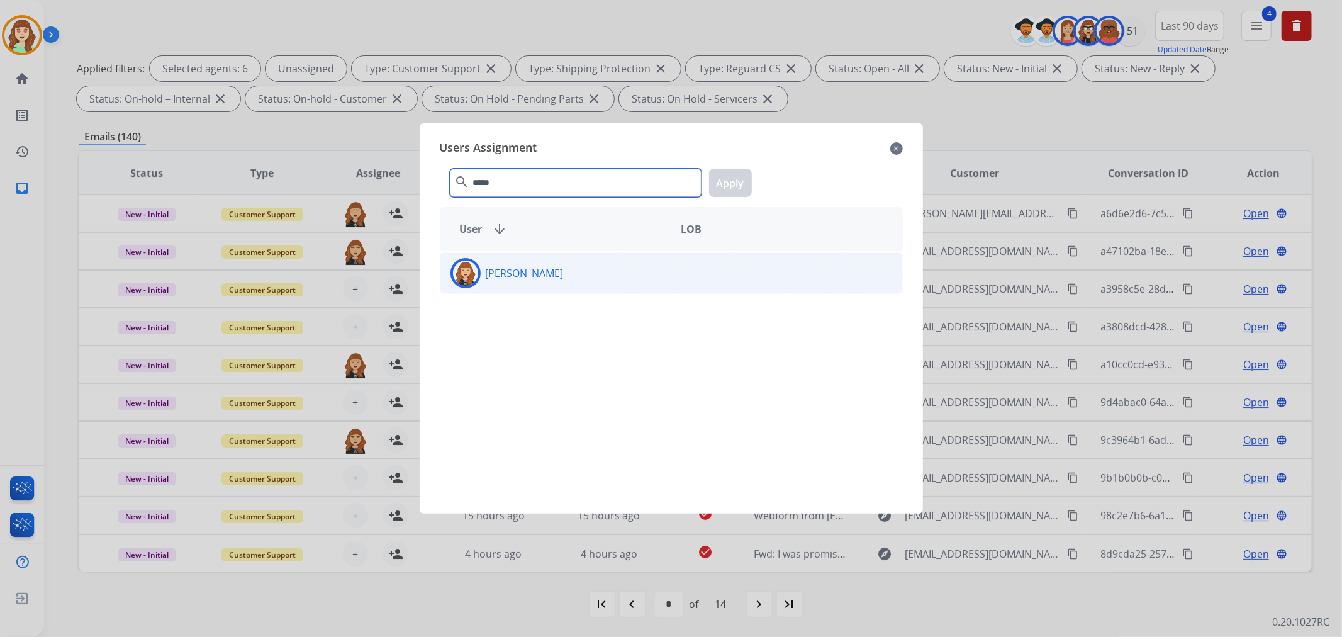
type input "*****"
click at [562, 274] on div "[PERSON_NAME]" at bounding box center [555, 273] width 231 height 30
click at [721, 180] on button "Apply" at bounding box center [730, 183] width 43 height 28
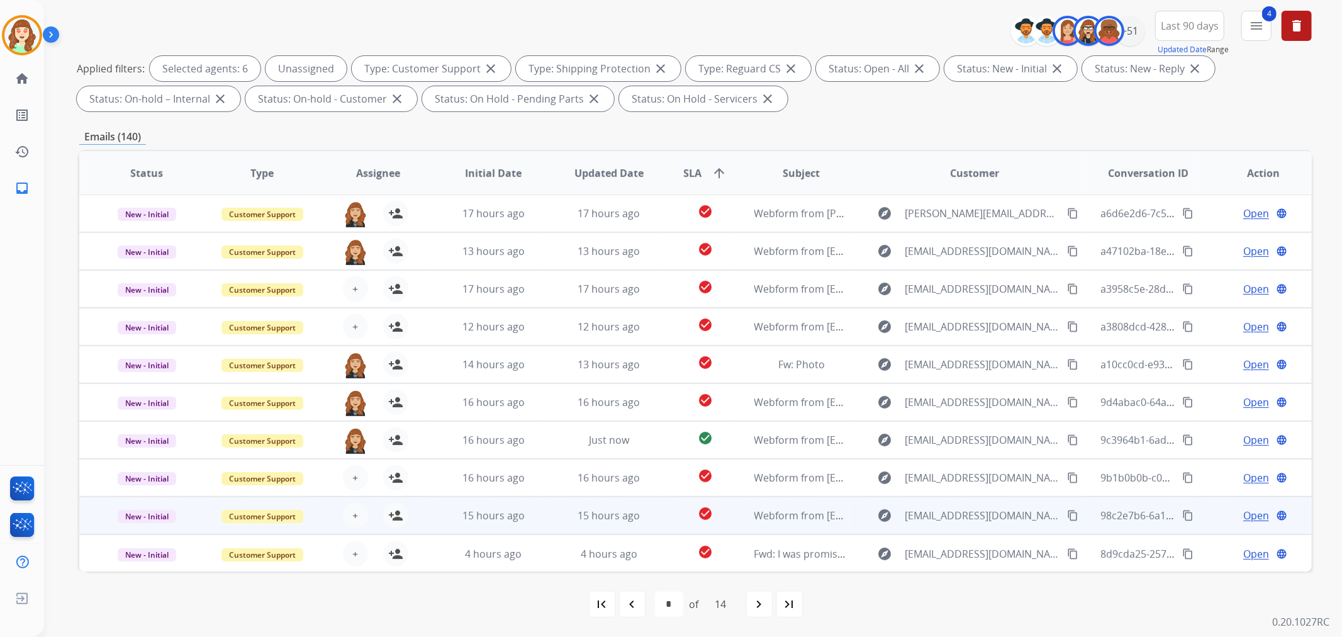
click at [355, 501] on div "+ Select agent person_add Assign to Me" at bounding box center [367, 515] width 115 height 35
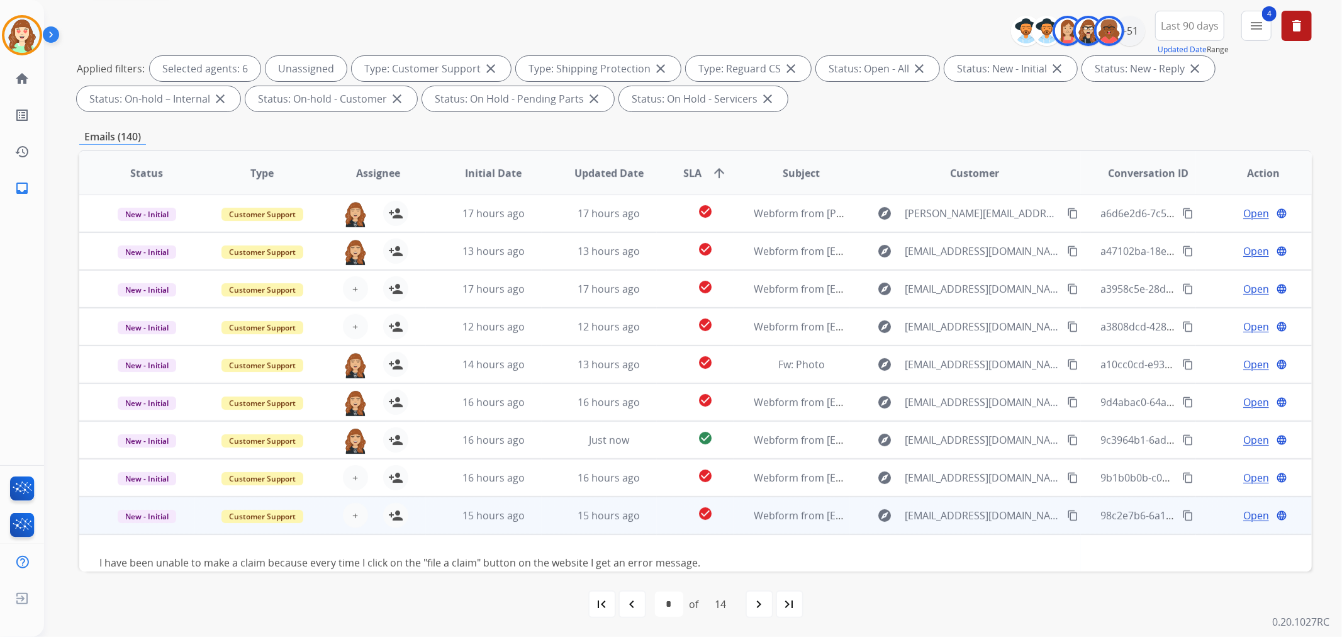
scroll to position [57, 0]
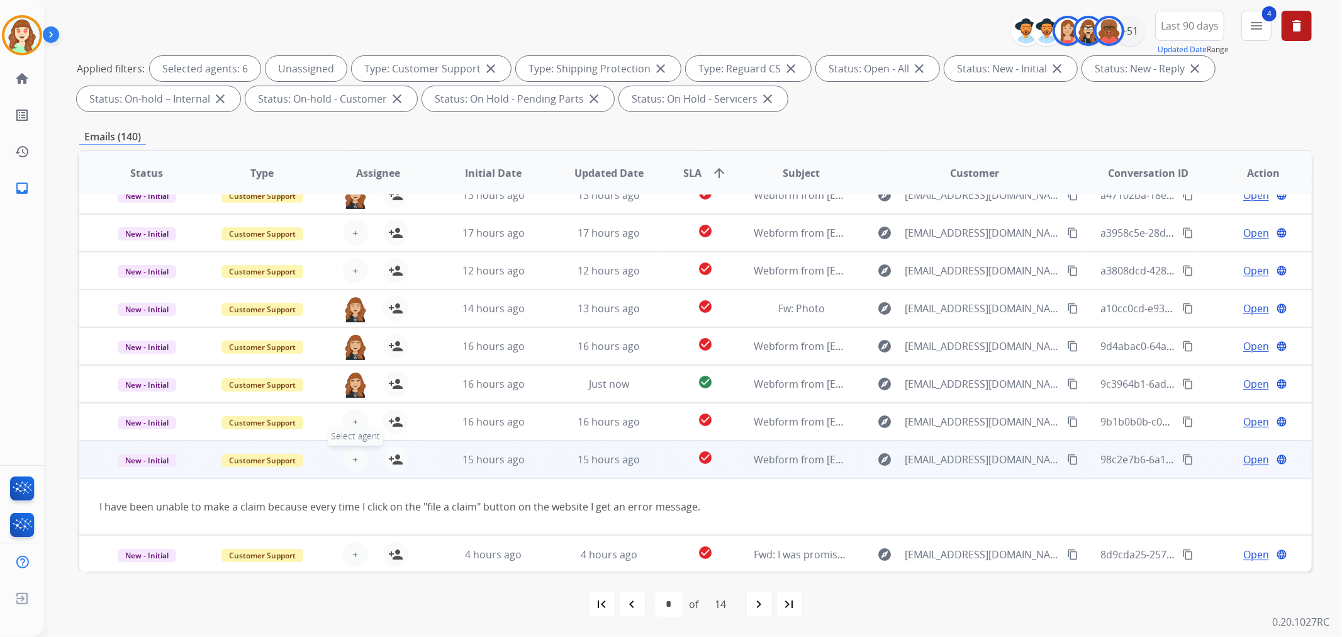
click at [353, 453] on span "+" at bounding box center [355, 459] width 6 height 15
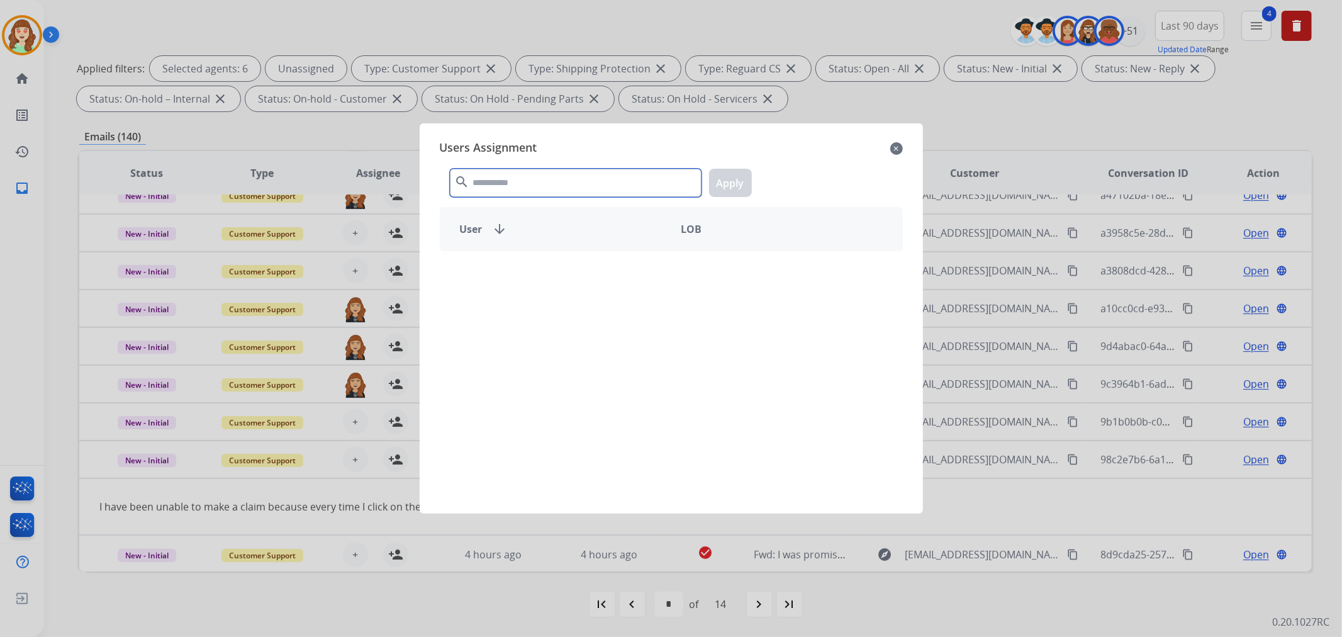
click at [583, 189] on input "text" at bounding box center [576, 183] width 252 height 28
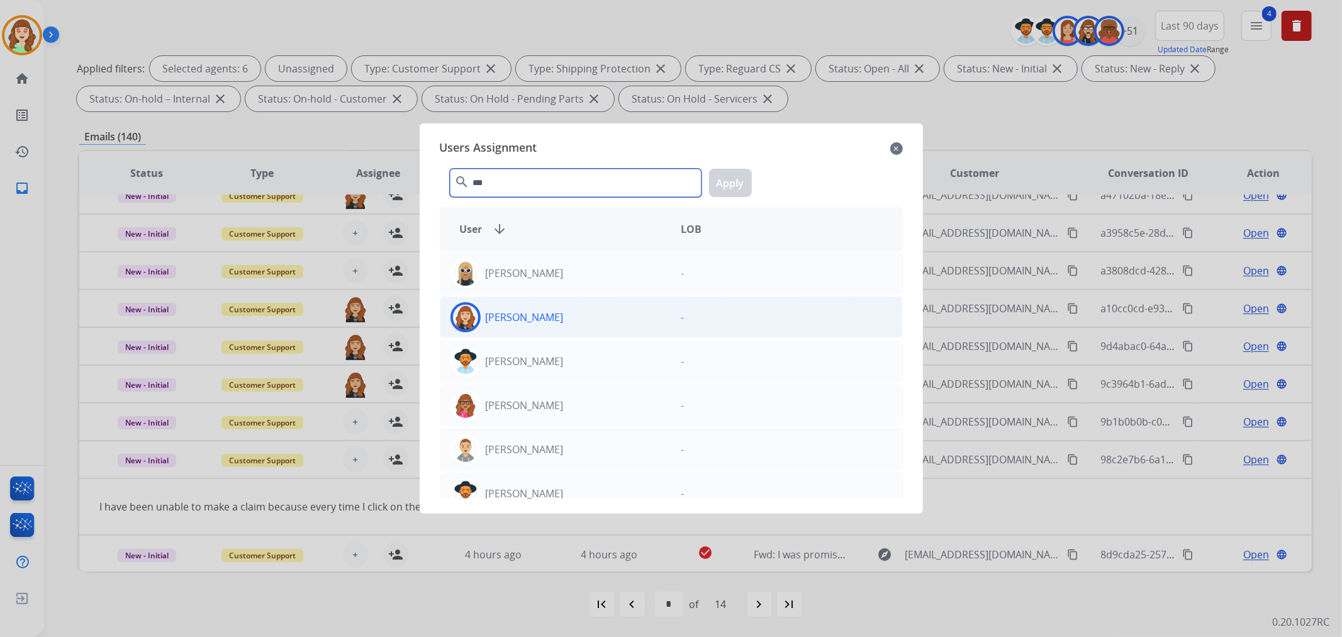
type input "***"
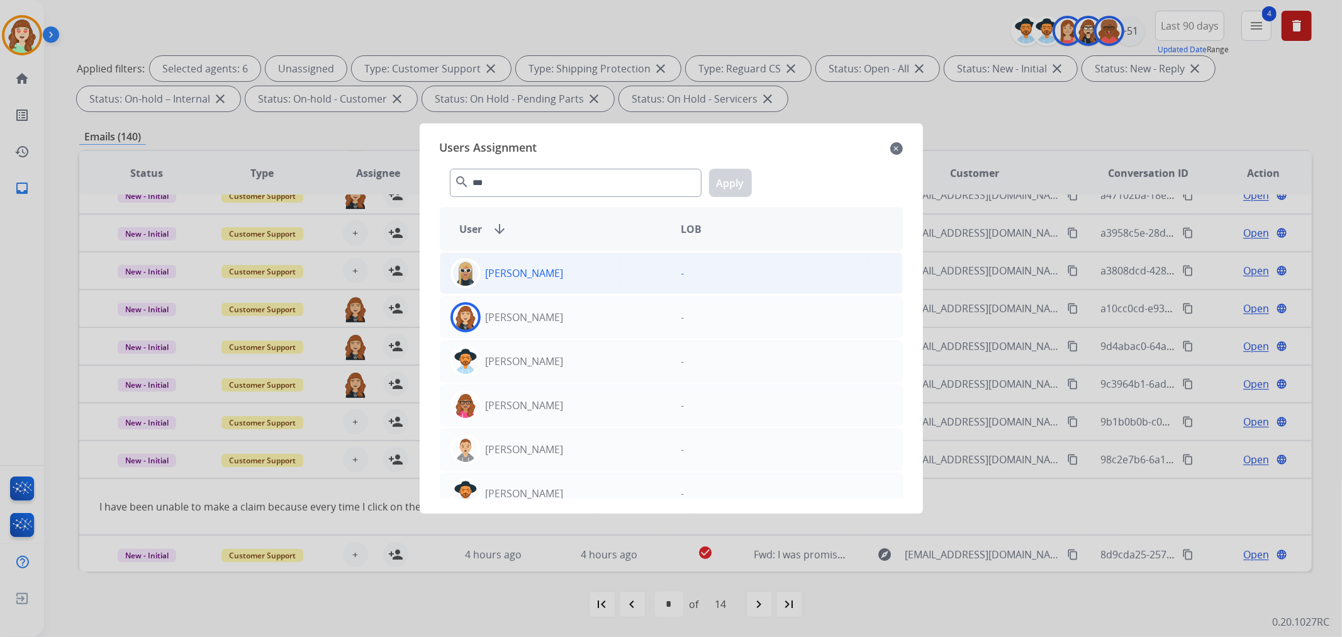
drag, startPoint x: 594, startPoint y: 316, endPoint x: 725, endPoint y: 252, distance: 145.7
click at [595, 316] on div "[PERSON_NAME]" at bounding box center [555, 317] width 231 height 30
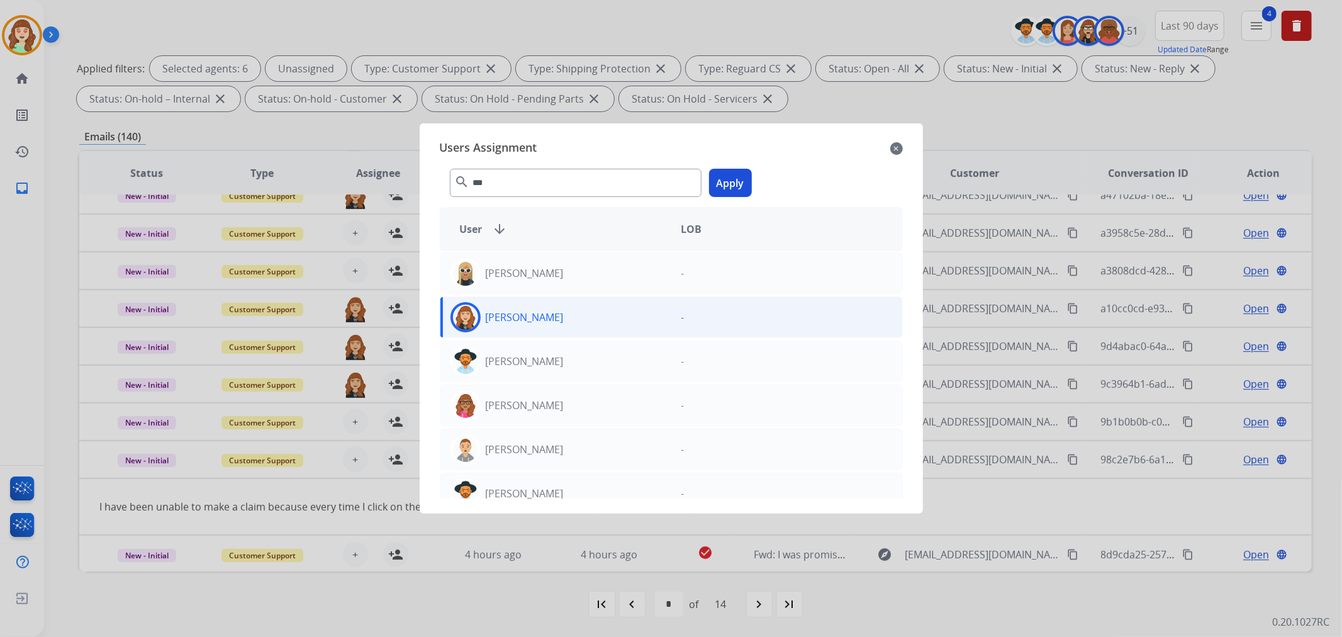
click at [736, 186] on button "Apply" at bounding box center [730, 183] width 43 height 28
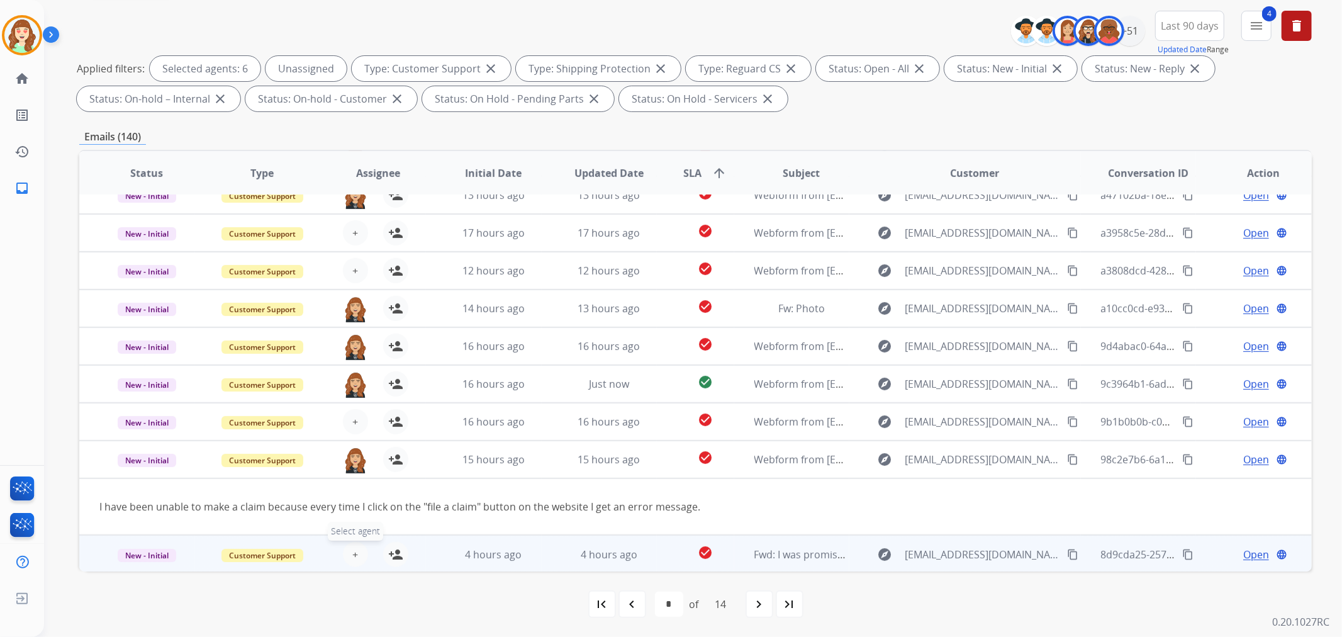
click at [352, 555] on span "+" at bounding box center [355, 554] width 6 height 15
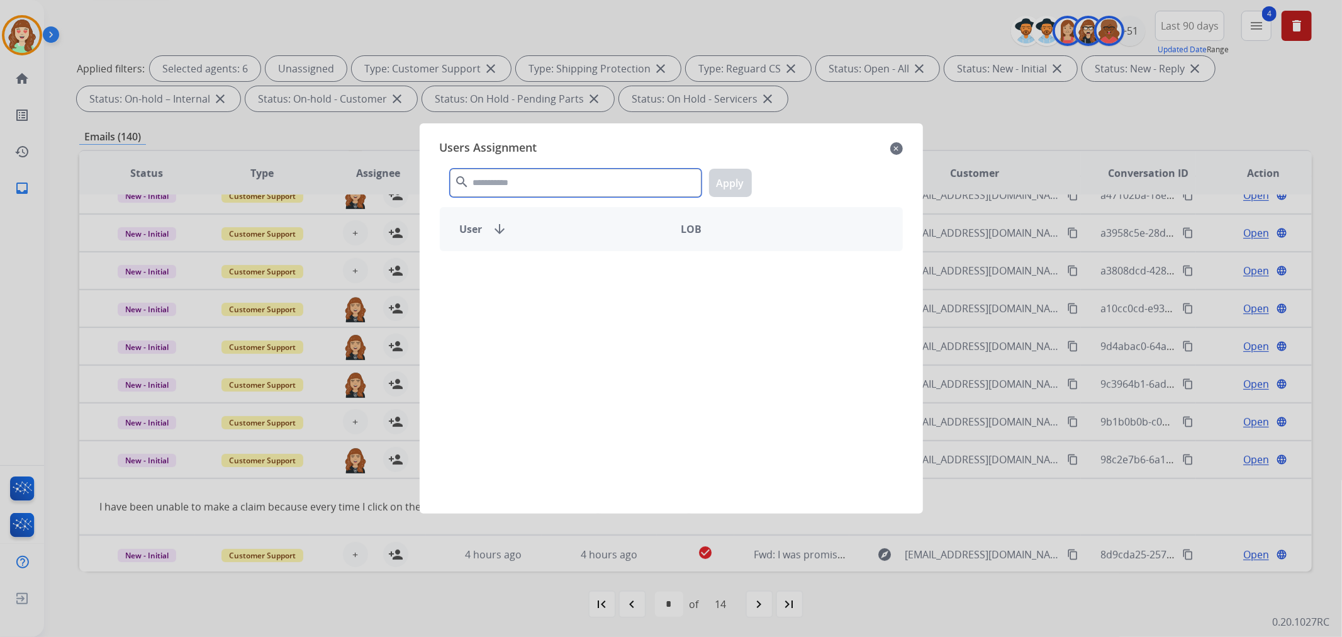
click at [540, 181] on input "text" at bounding box center [576, 183] width 252 height 28
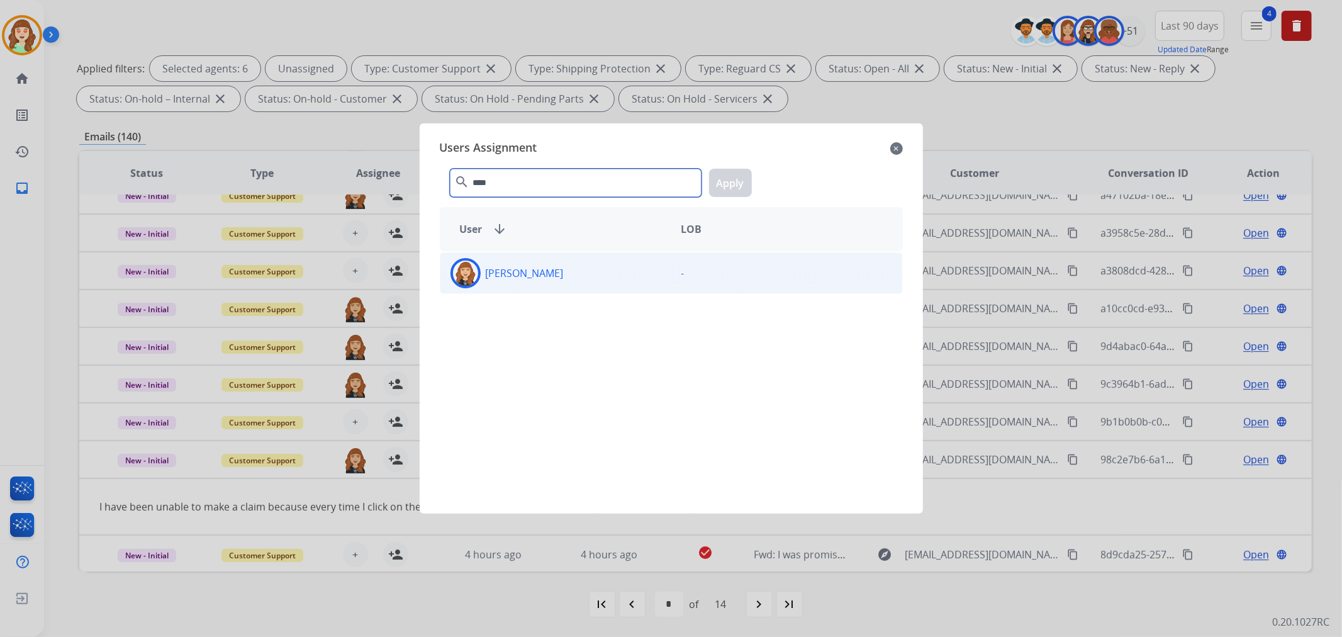
type input "****"
drag, startPoint x: 587, startPoint y: 271, endPoint x: 732, endPoint y: 179, distance: 171.7
click at [592, 270] on div "[PERSON_NAME]" at bounding box center [555, 273] width 231 height 30
click at [732, 179] on button "Apply" at bounding box center [730, 183] width 43 height 28
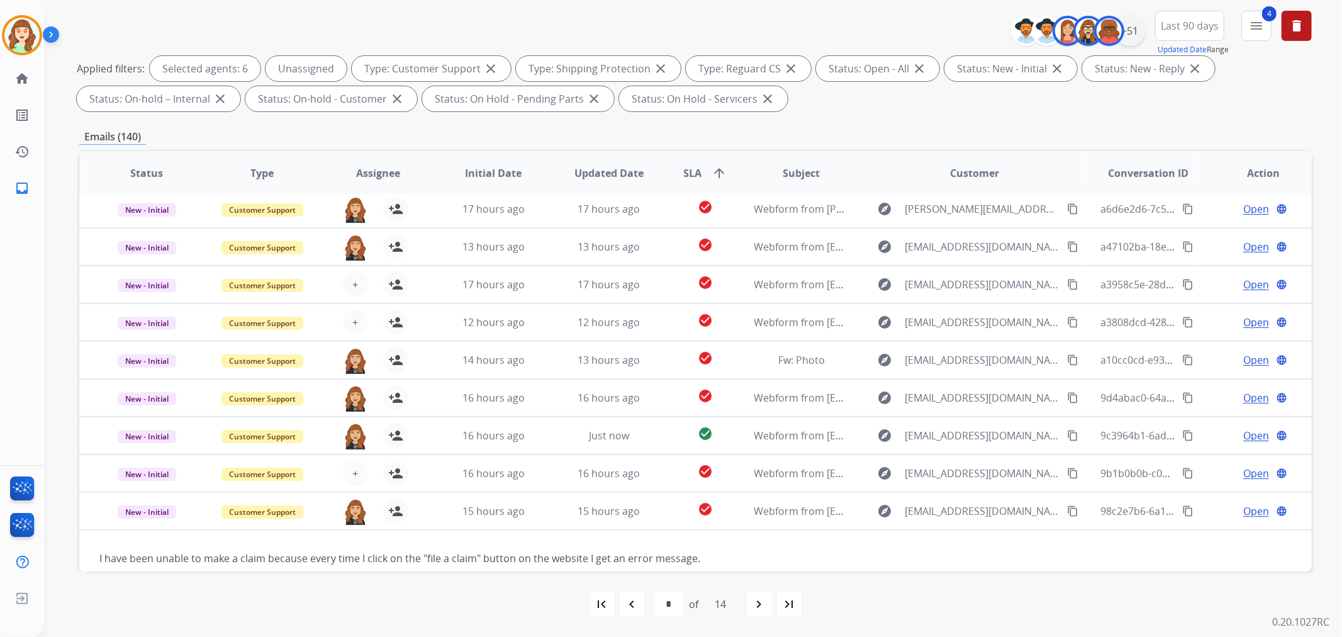
scroll to position [0, 0]
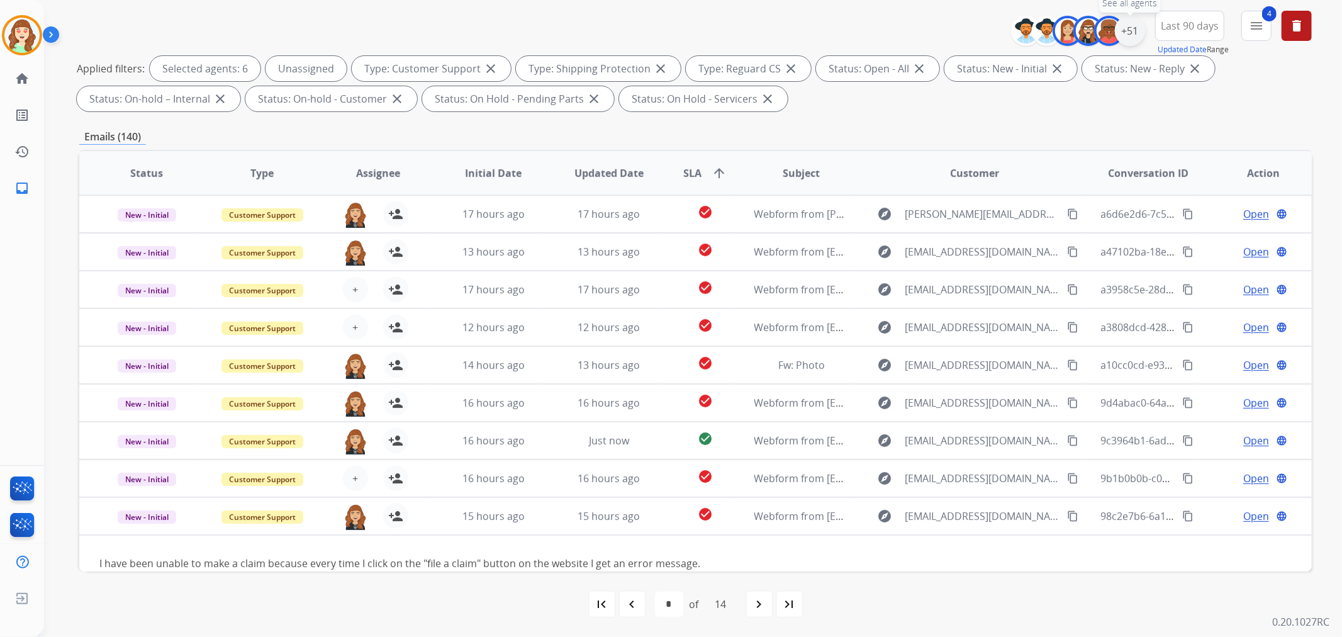
click at [1126, 33] on div "+51" at bounding box center [1130, 31] width 30 height 30
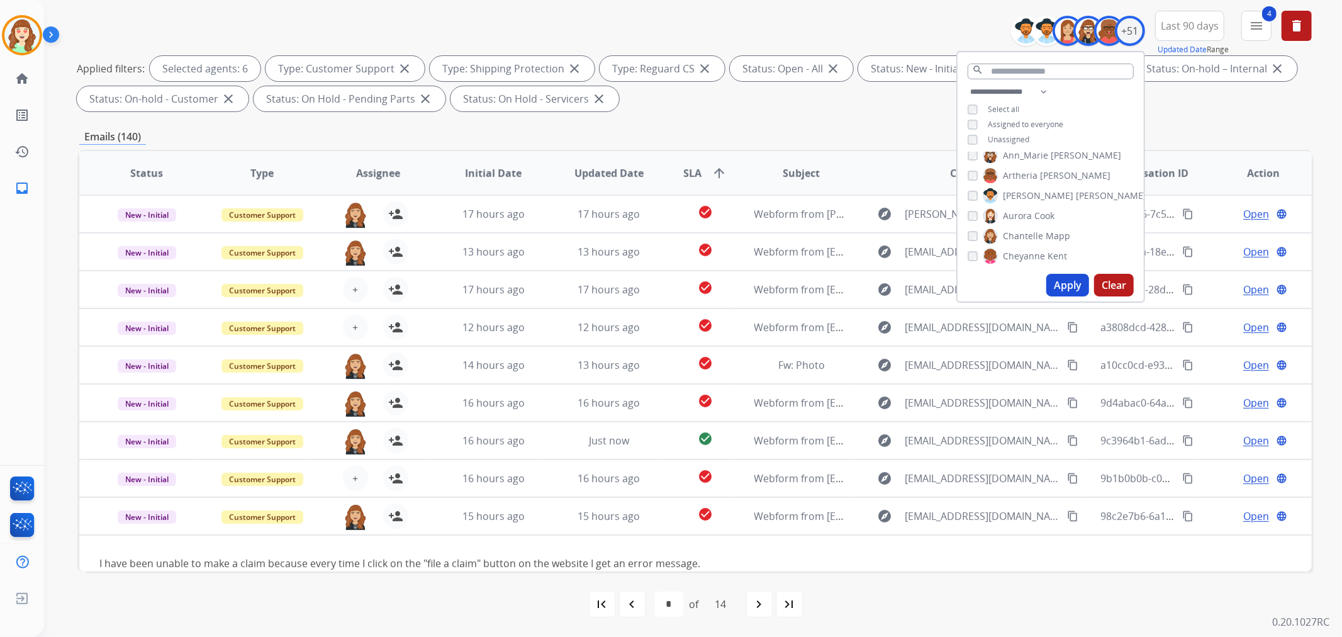
click at [1059, 282] on button "Apply" at bounding box center [1067, 285] width 43 height 23
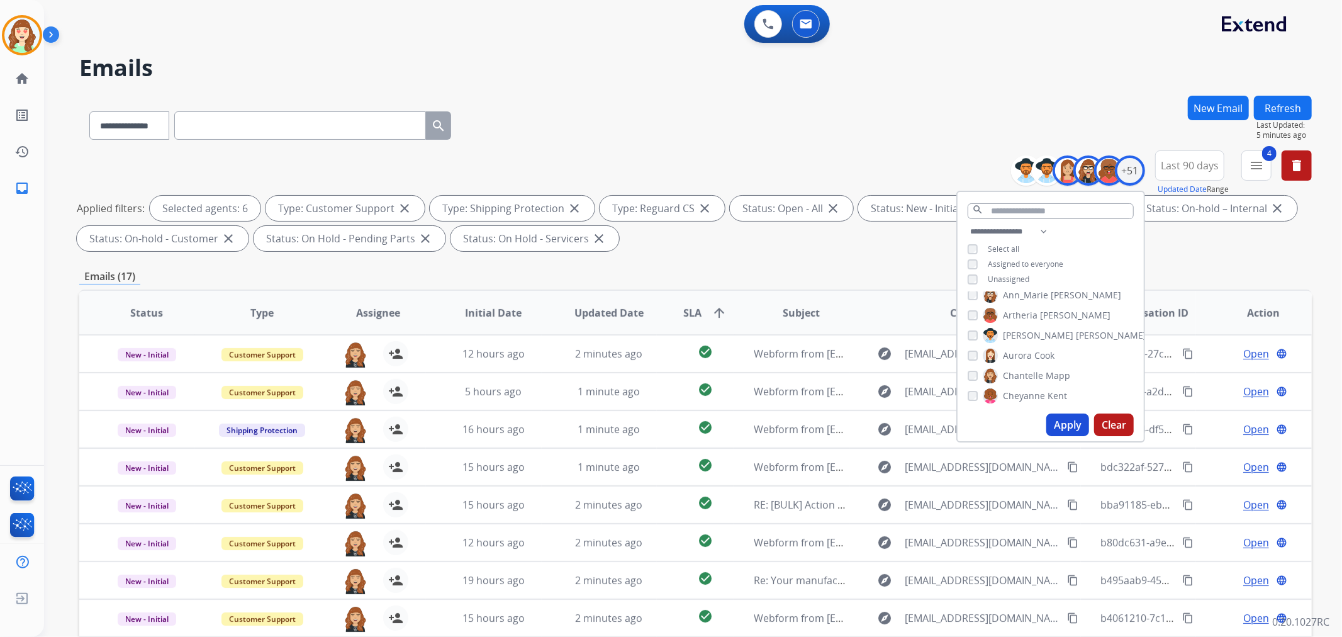
click at [964, 375] on div "[PERSON_NAME] [PERSON_NAME] [PERSON_NAME] [PERSON_NAME] [PERSON_NAME] [PERSON_N…" at bounding box center [1050, 350] width 186 height 116
click at [1059, 422] on button "Apply" at bounding box center [1067, 424] width 43 height 23
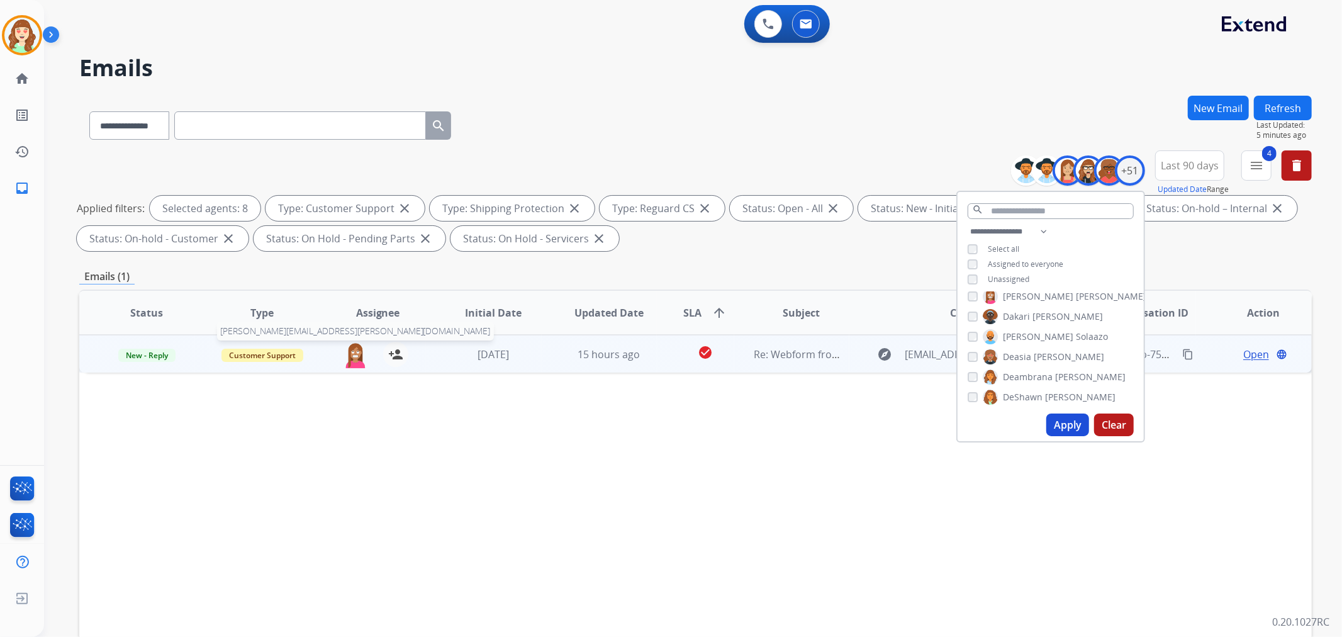
click at [347, 354] on img at bounding box center [355, 355] width 25 height 26
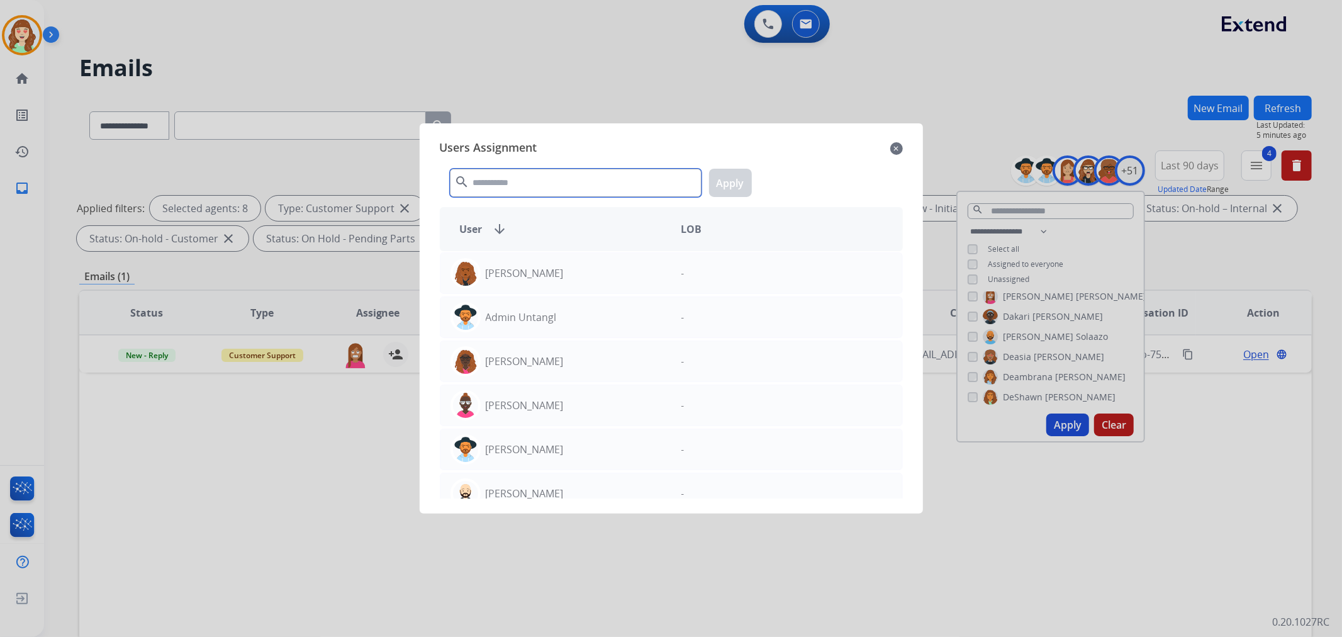
click at [522, 184] on input "text" at bounding box center [576, 183] width 252 height 28
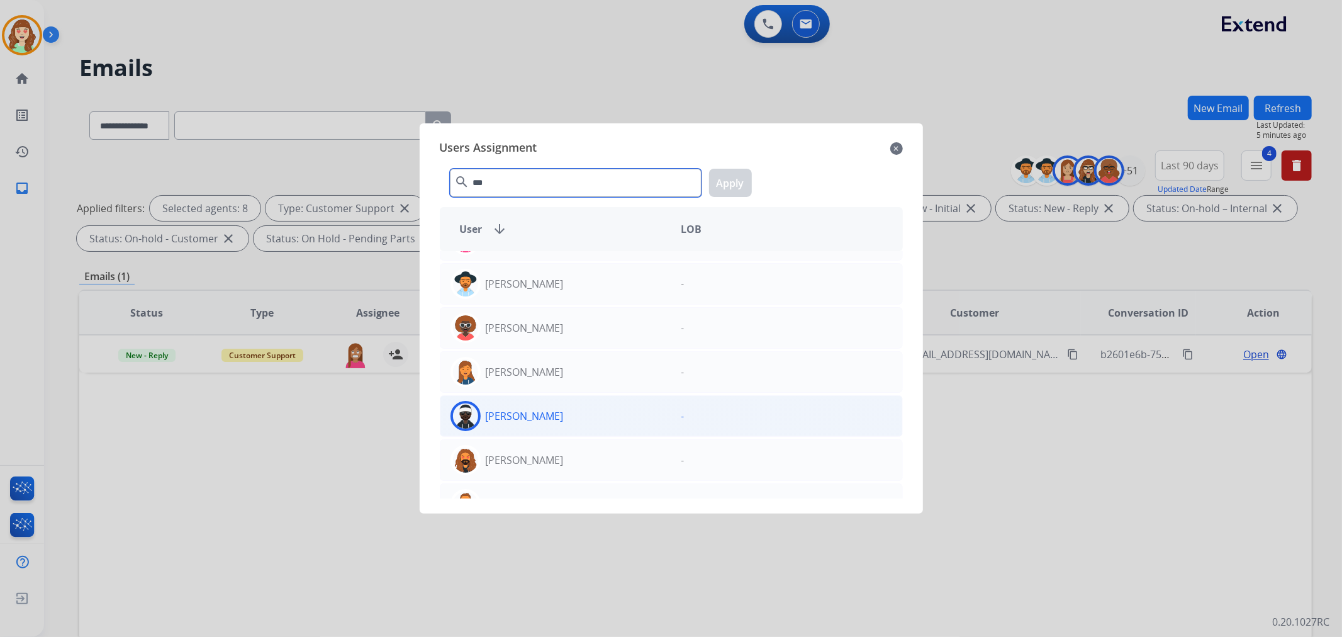
scroll to position [279, 0]
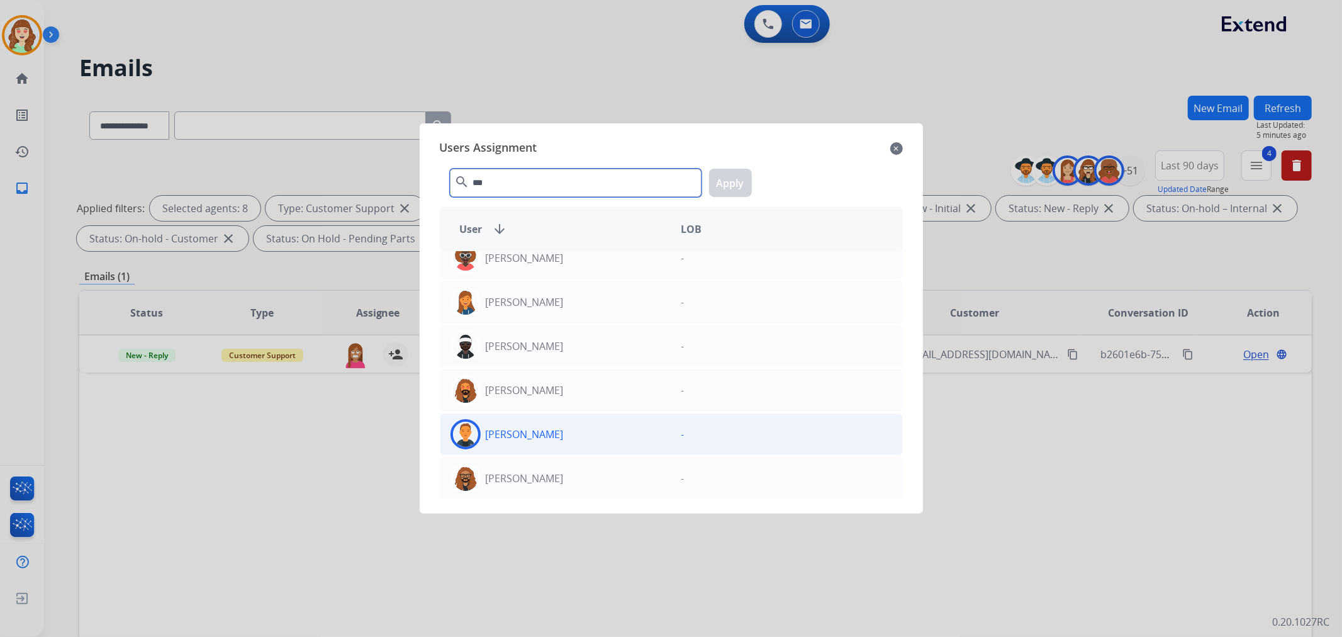
type input "***"
click at [570, 432] on div "[PERSON_NAME]" at bounding box center [555, 434] width 231 height 30
click at [726, 171] on button "Apply" at bounding box center [730, 183] width 43 height 28
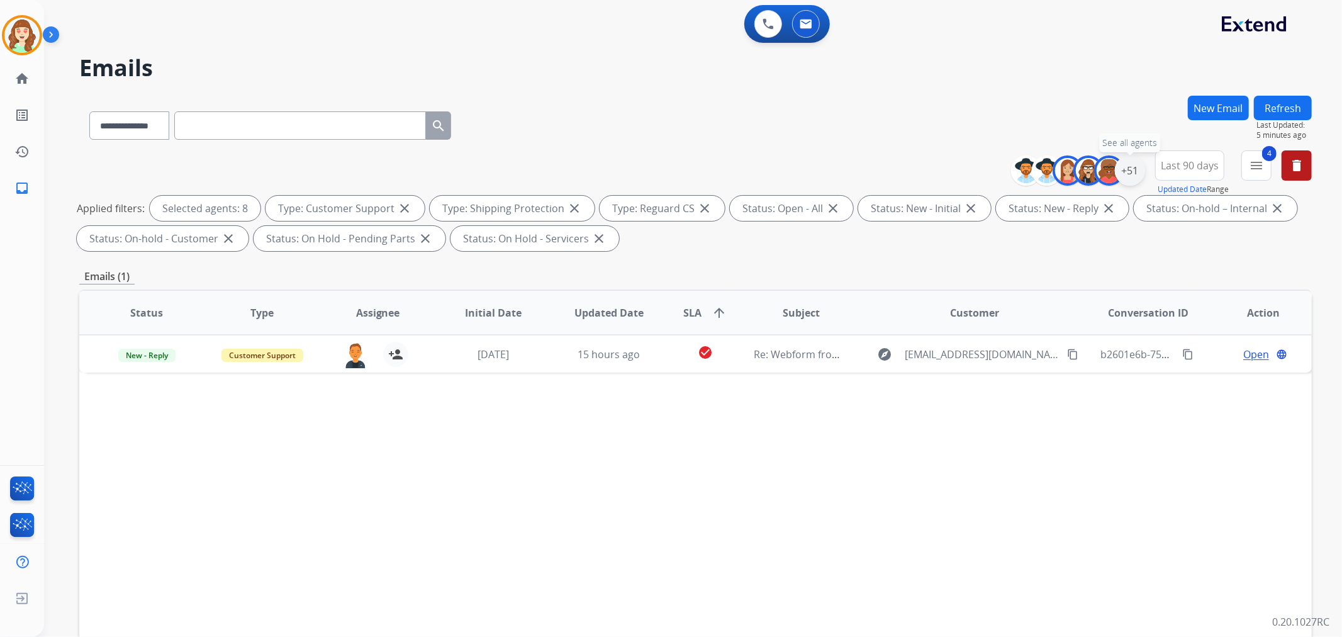
click at [1130, 177] on div "+51" at bounding box center [1130, 170] width 30 height 30
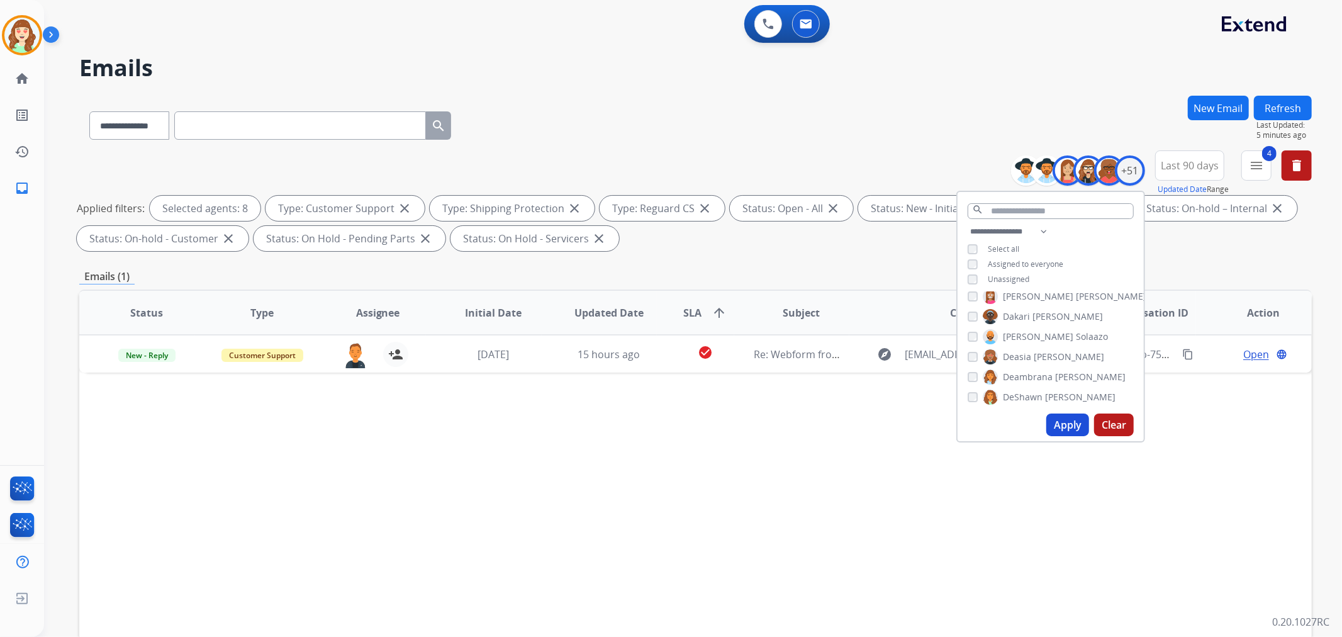
click at [977, 380] on div "[PERSON_NAME]" at bounding box center [1046, 376] width 158 height 15
click at [1082, 428] on button "Apply" at bounding box center [1067, 424] width 43 height 23
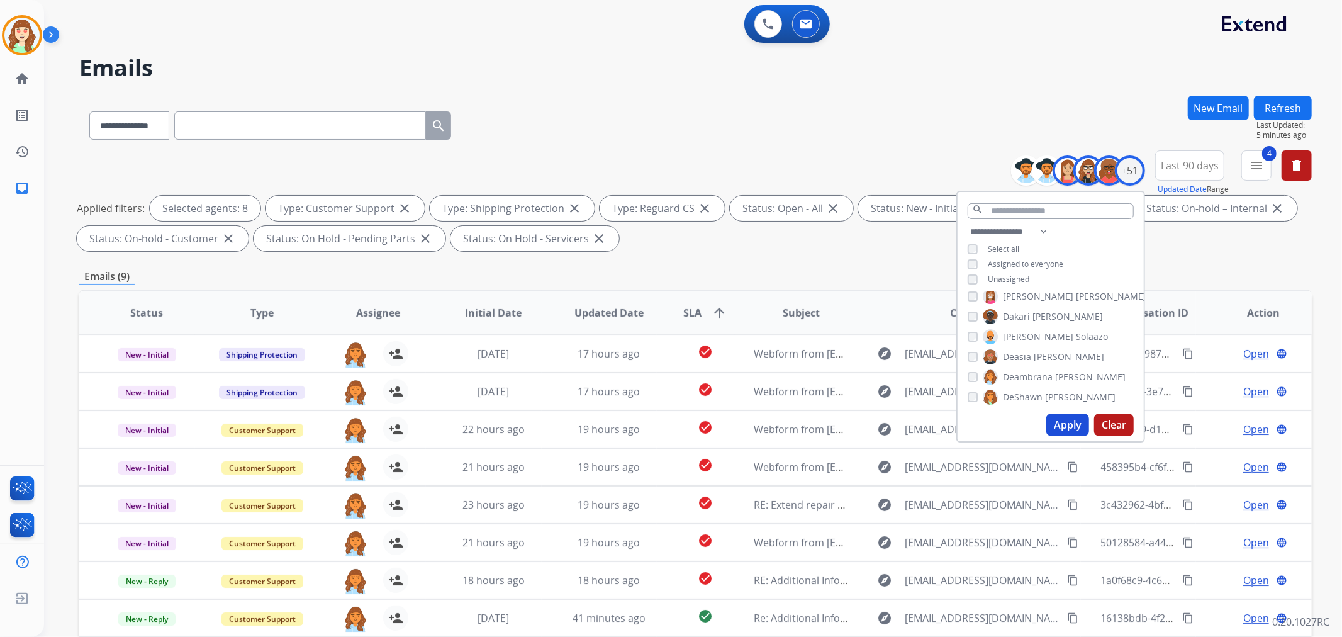
click at [1072, 423] on button "Apply" at bounding box center [1067, 424] width 43 height 23
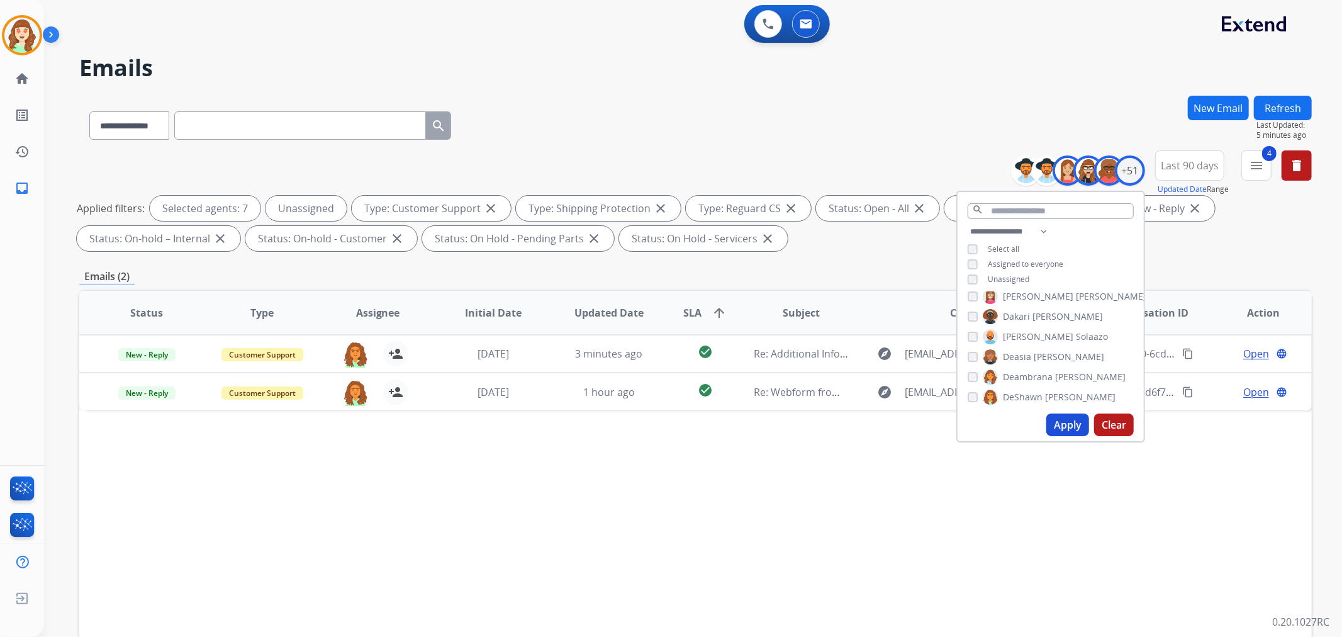
click at [1064, 418] on button "Apply" at bounding box center [1067, 424] width 43 height 23
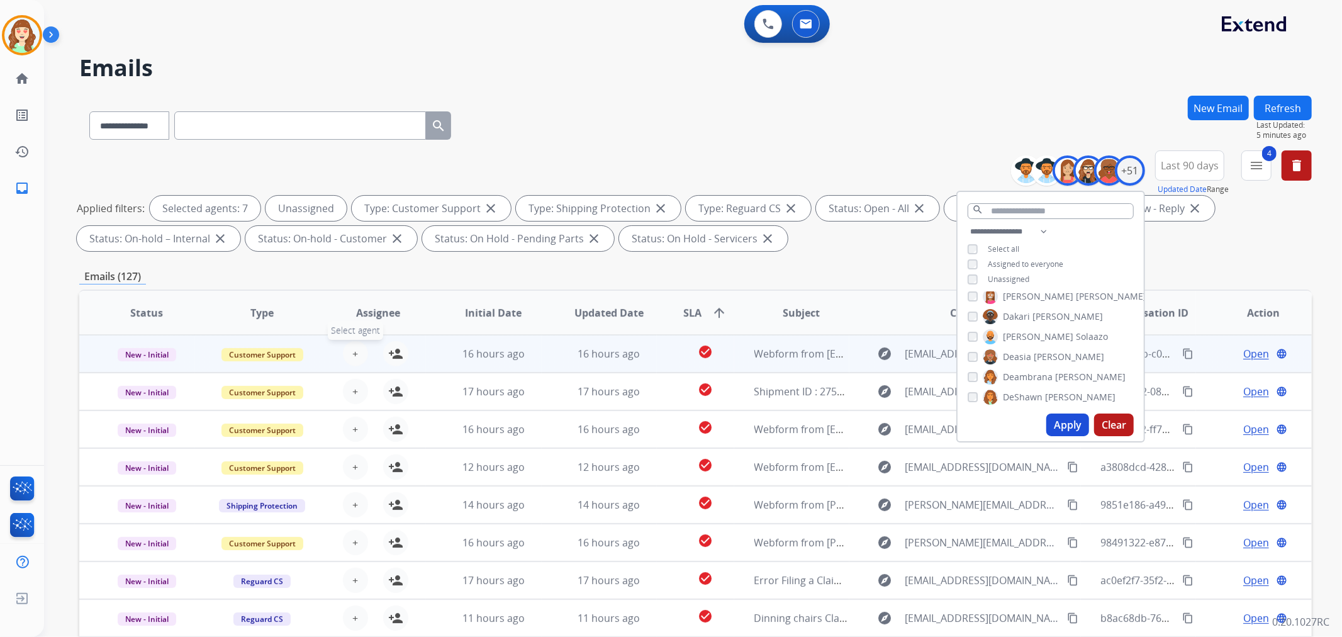
click at [352, 350] on span "+" at bounding box center [355, 353] width 6 height 15
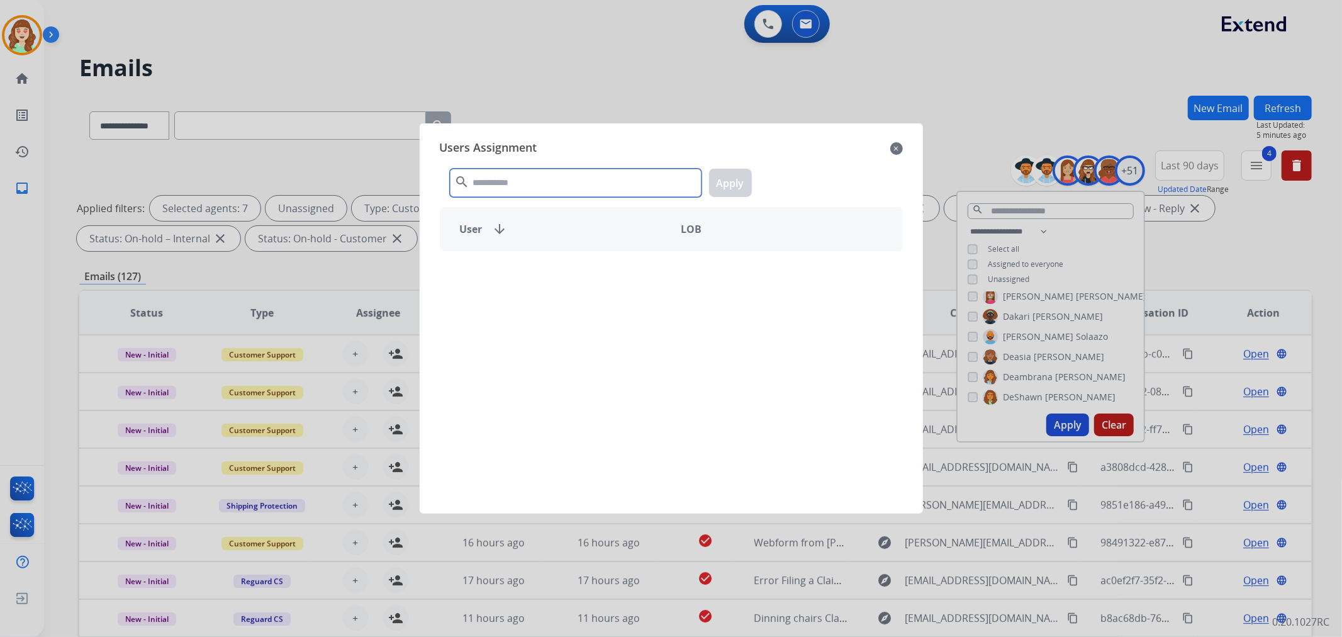
click at [588, 189] on input "text" at bounding box center [576, 183] width 252 height 28
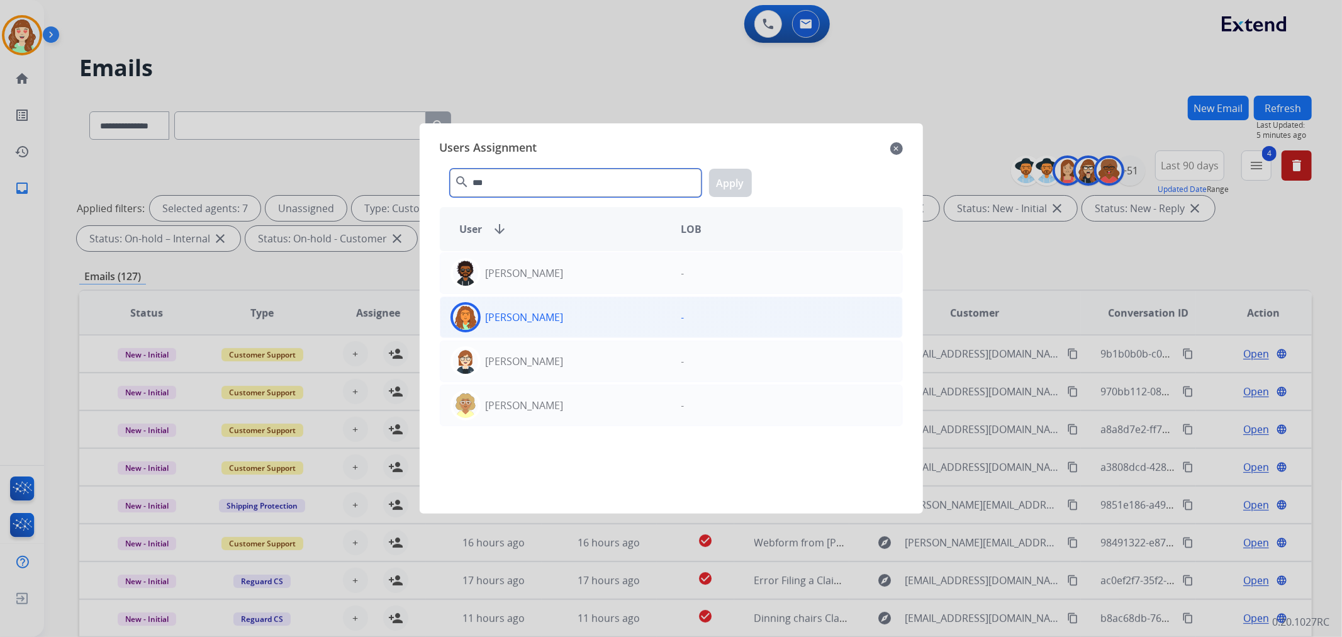
type input "***"
click at [617, 318] on div "[PERSON_NAME]" at bounding box center [555, 317] width 231 height 30
click at [730, 182] on button "Apply" at bounding box center [730, 183] width 43 height 28
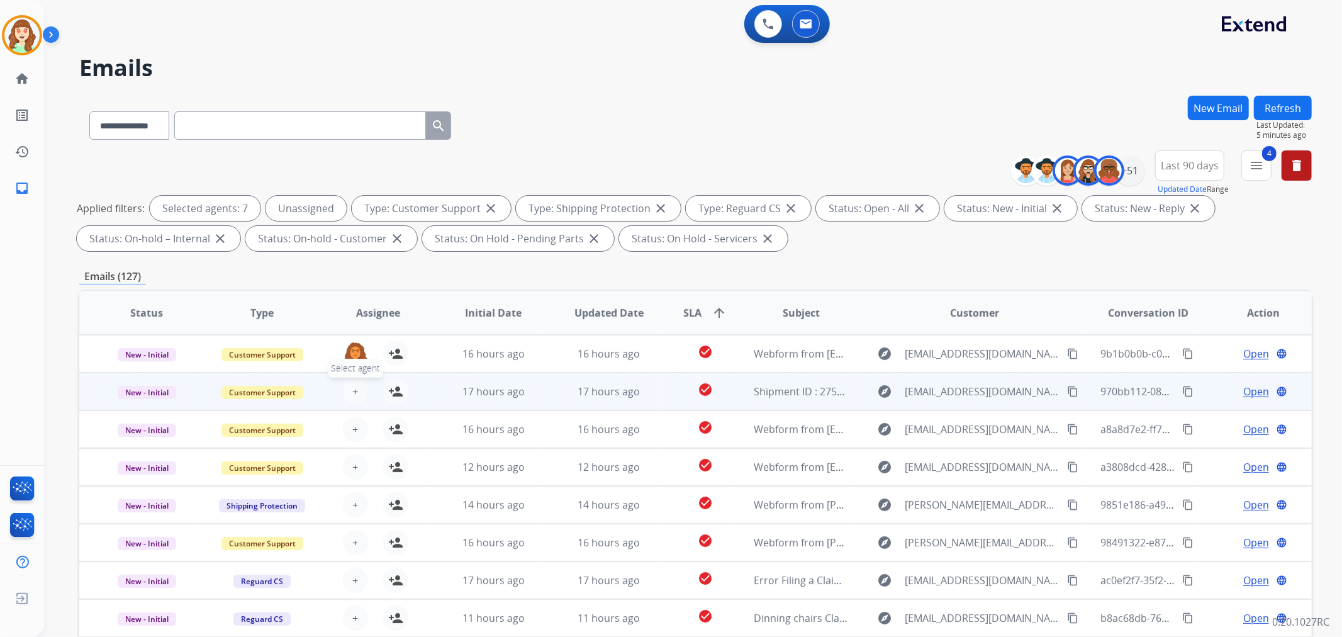
click at [357, 391] on button "+ Select agent" at bounding box center [355, 391] width 25 height 25
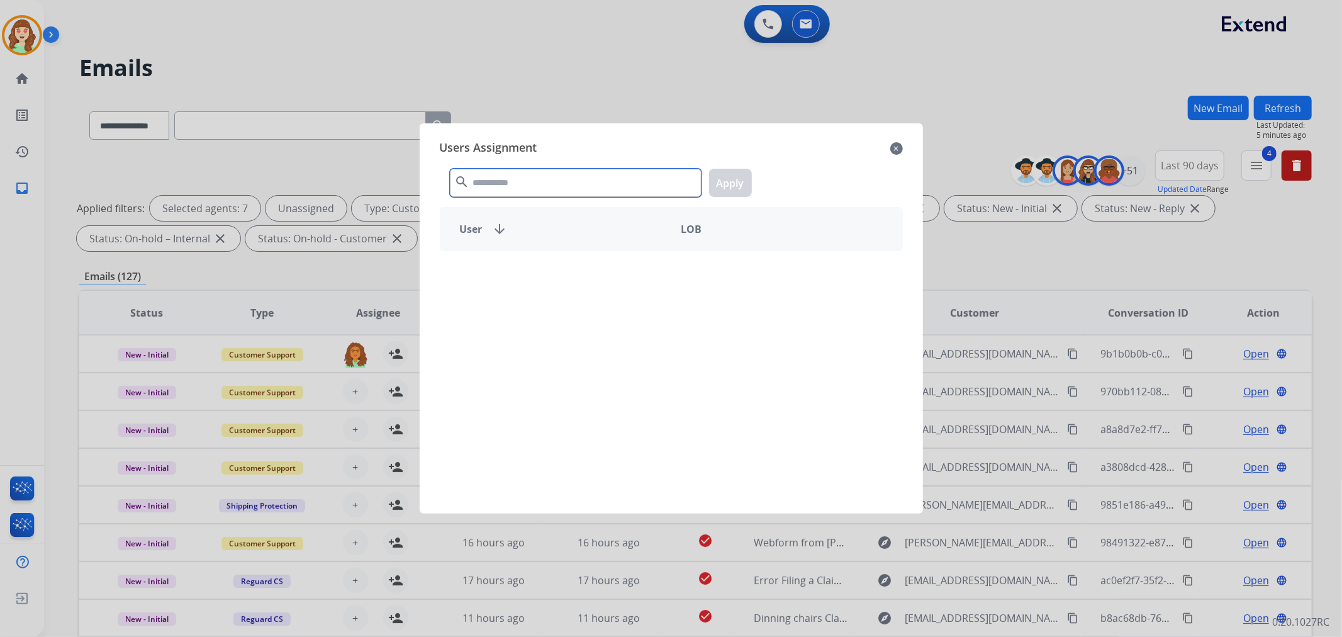
click at [506, 176] on input "text" at bounding box center [576, 183] width 252 height 28
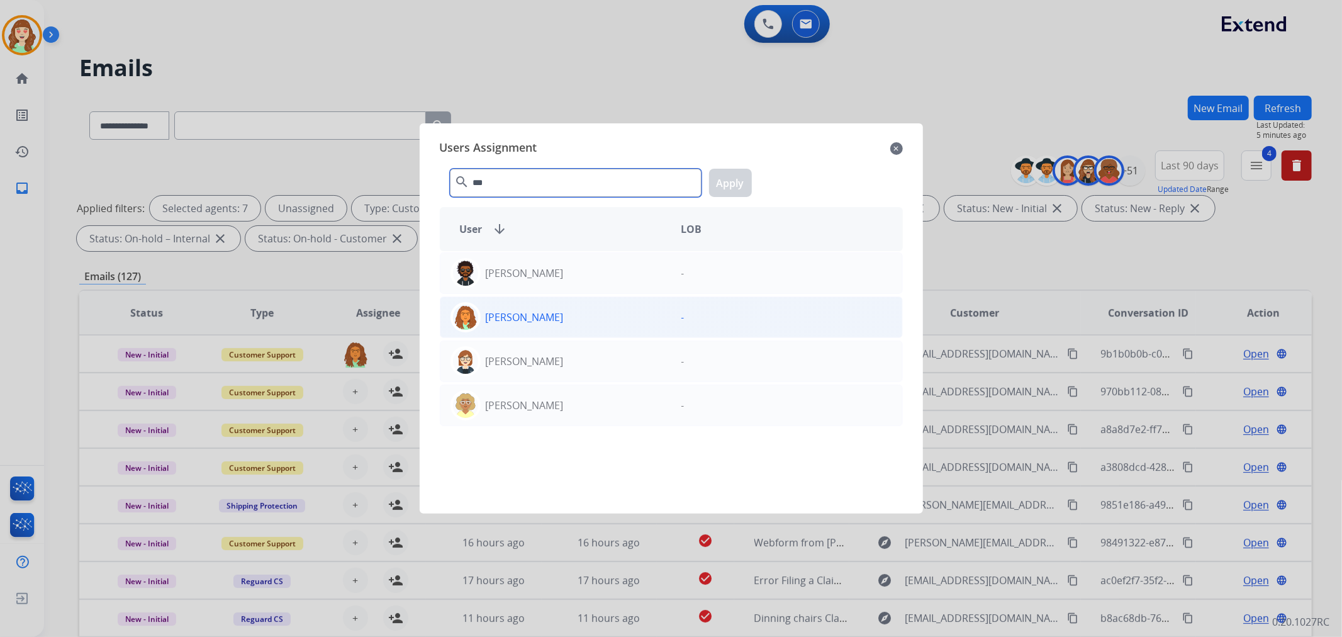
type input "***"
click at [614, 330] on div "[PERSON_NAME]" at bounding box center [555, 317] width 231 height 30
click at [733, 182] on button "Apply" at bounding box center [730, 183] width 43 height 28
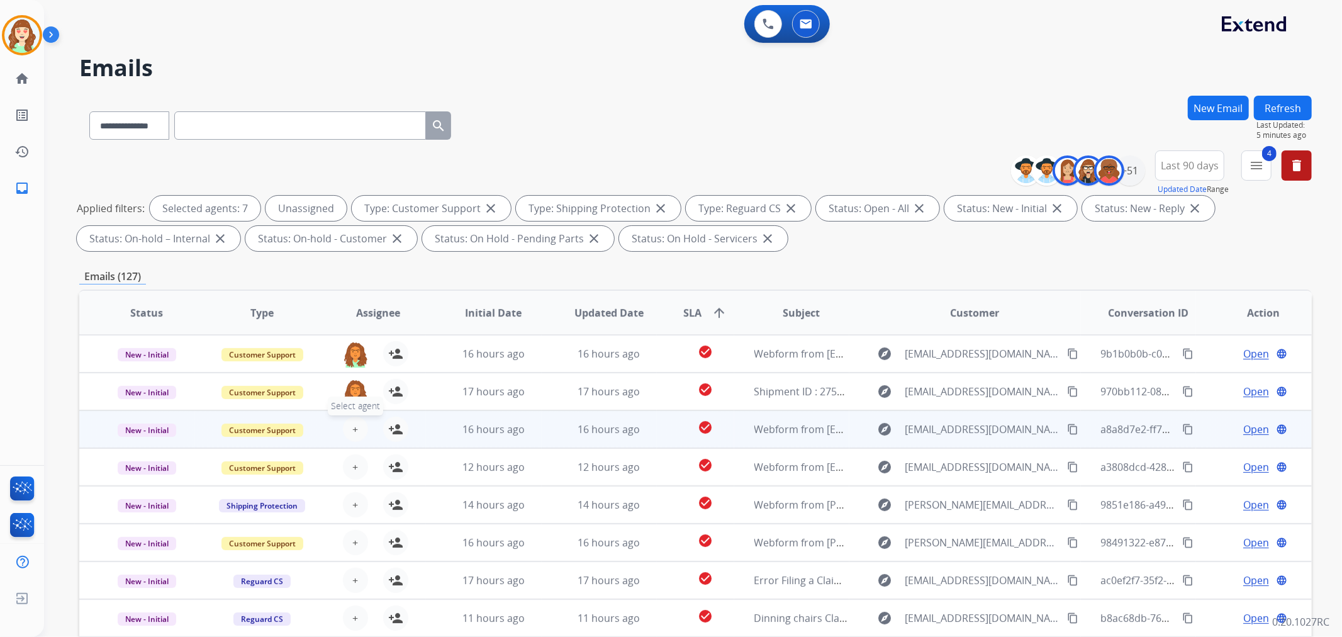
click at [357, 426] on button "+ Select agent" at bounding box center [355, 428] width 25 height 25
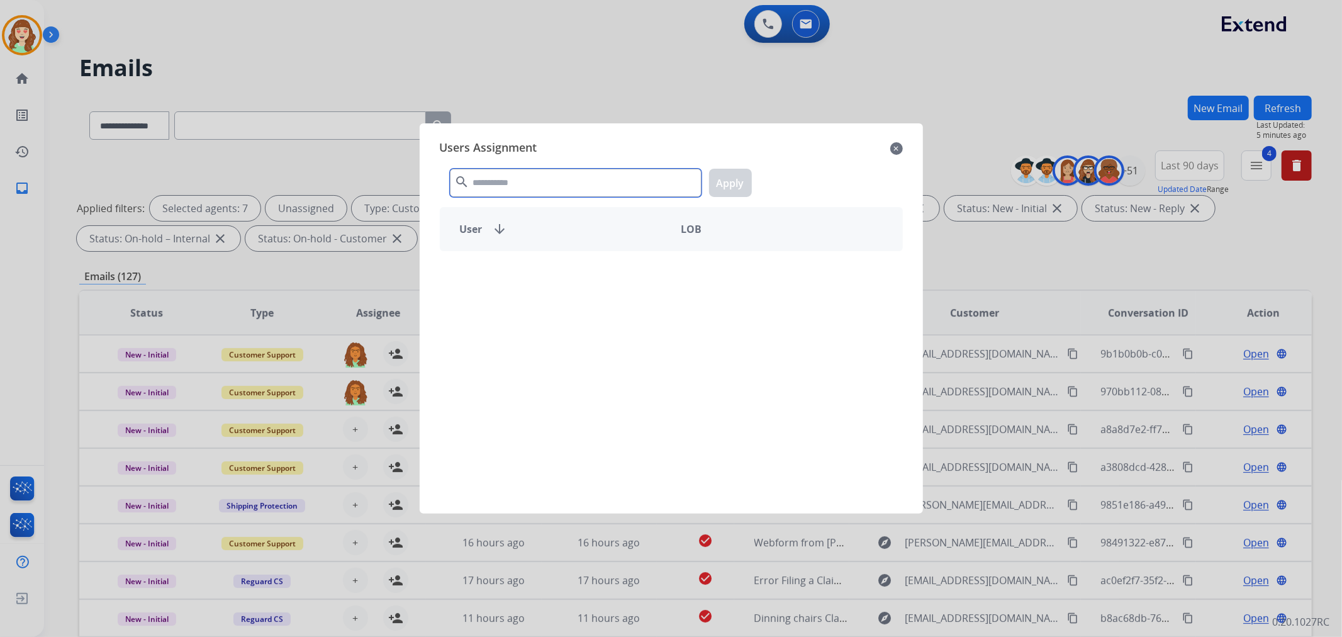
click at [544, 186] on input "text" at bounding box center [576, 183] width 252 height 28
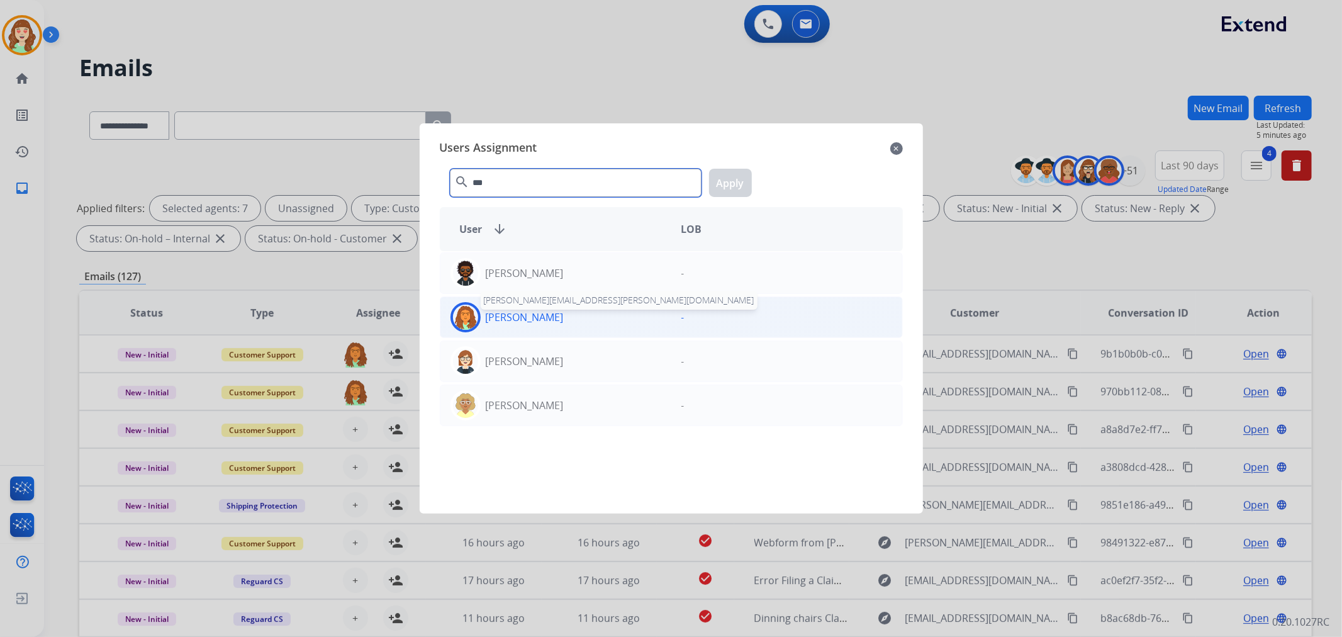
type input "***"
drag, startPoint x: 562, startPoint y: 323, endPoint x: 577, endPoint y: 314, distance: 17.2
click at [563, 323] on p "[PERSON_NAME]" at bounding box center [525, 316] width 78 height 15
drag, startPoint x: 726, startPoint y: 179, endPoint x: 720, endPoint y: 185, distance: 8.5
click at [726, 181] on button "Apply" at bounding box center [730, 183] width 43 height 28
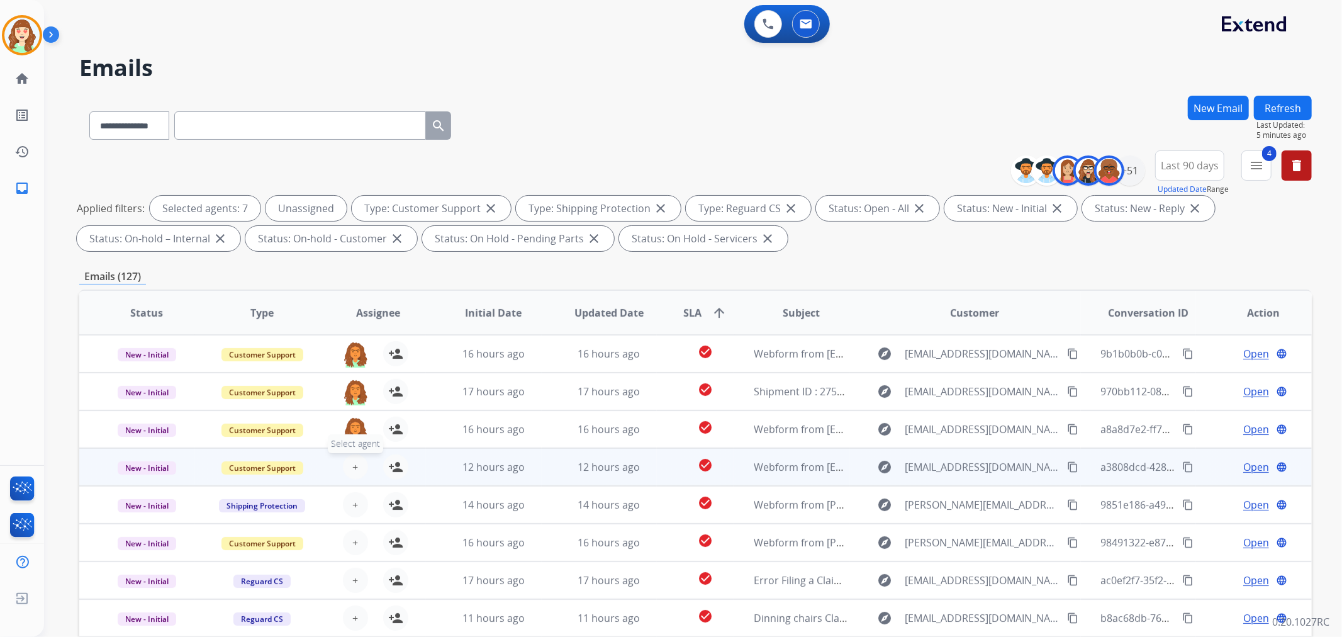
click at [352, 465] on span "+" at bounding box center [355, 466] width 6 height 15
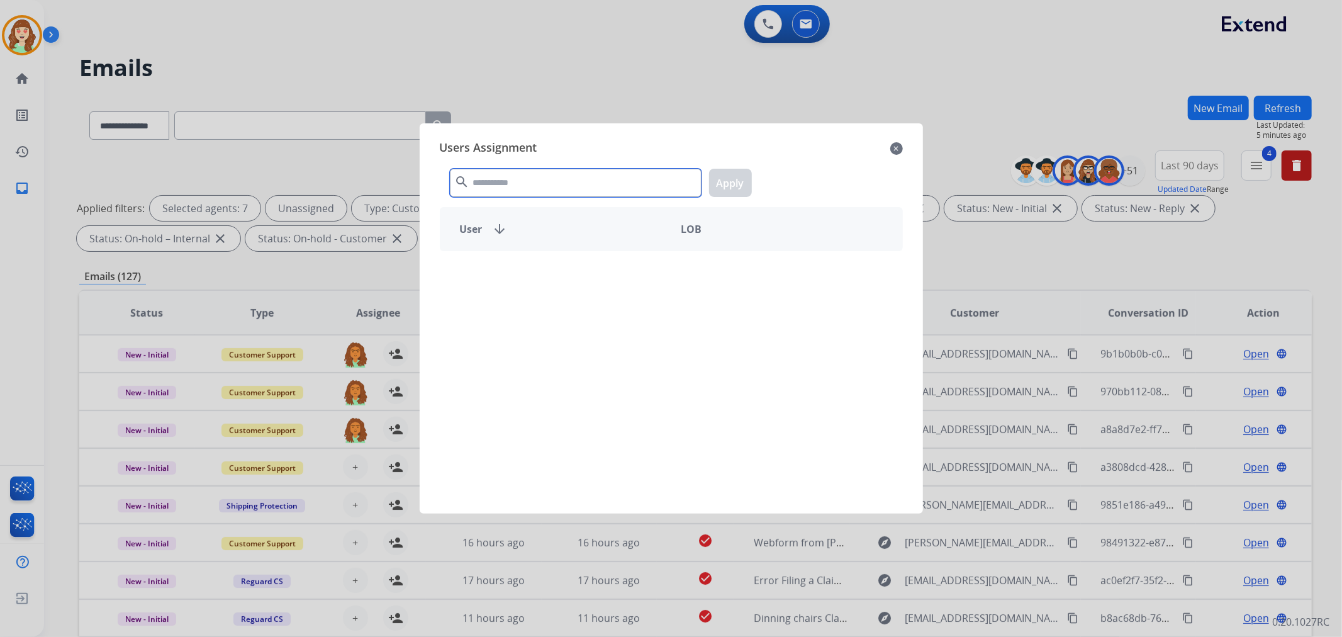
click at [498, 176] on input "text" at bounding box center [576, 183] width 252 height 28
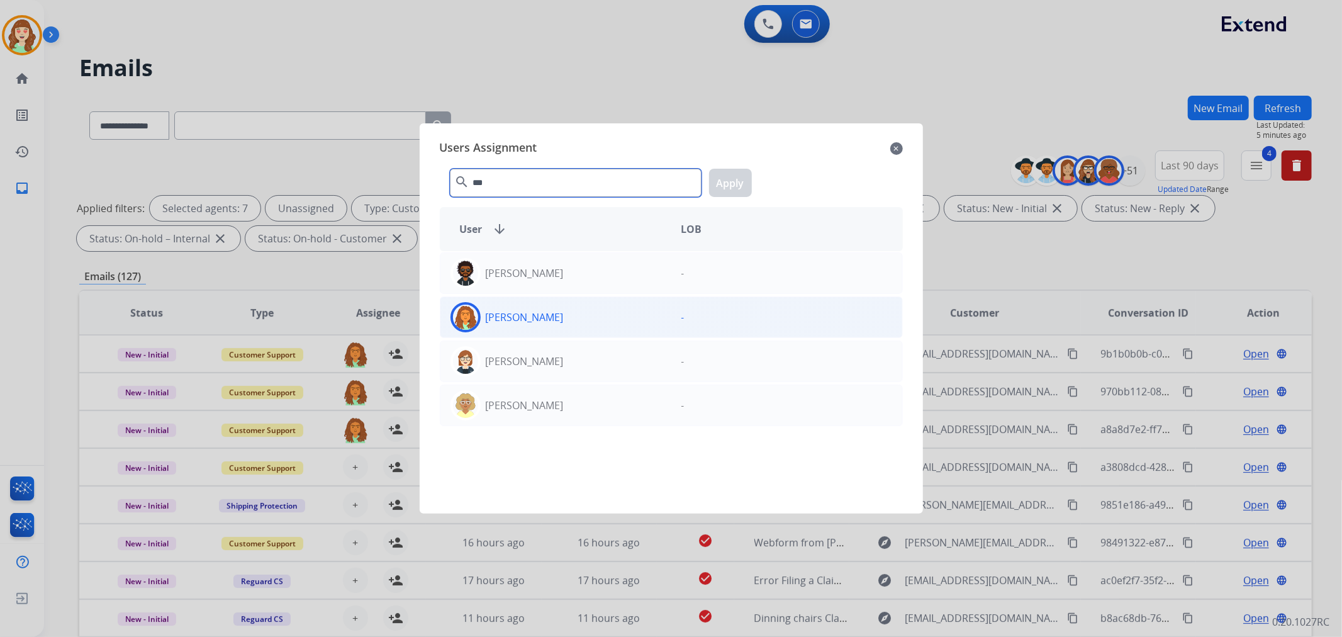
type input "***"
click at [581, 316] on div "[PERSON_NAME]" at bounding box center [555, 317] width 231 height 30
click at [725, 186] on button "Apply" at bounding box center [730, 183] width 43 height 28
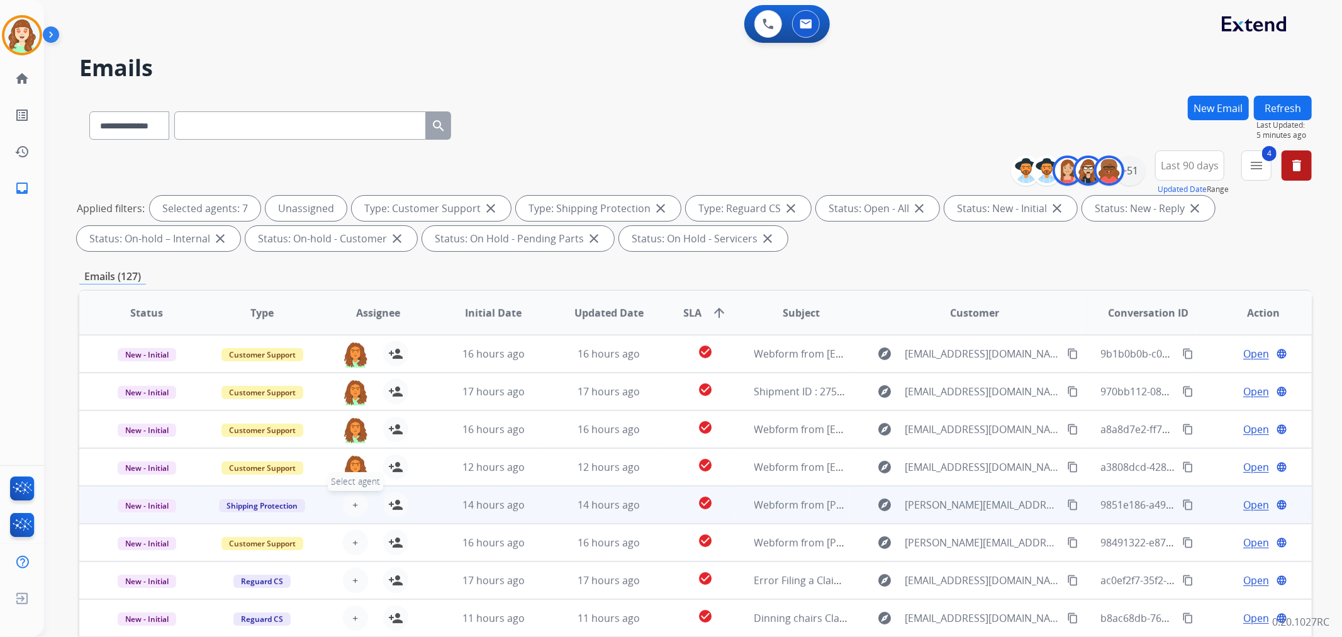
click at [355, 499] on span "+" at bounding box center [355, 504] width 6 height 15
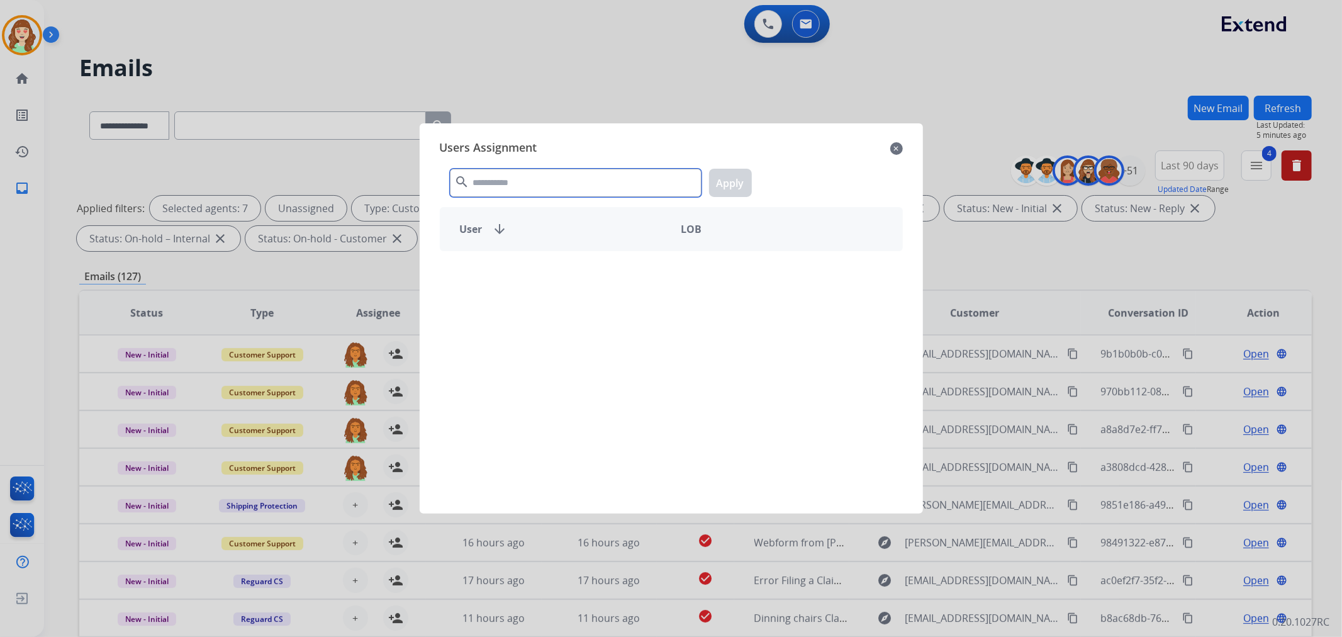
click at [499, 179] on input "text" at bounding box center [576, 183] width 252 height 28
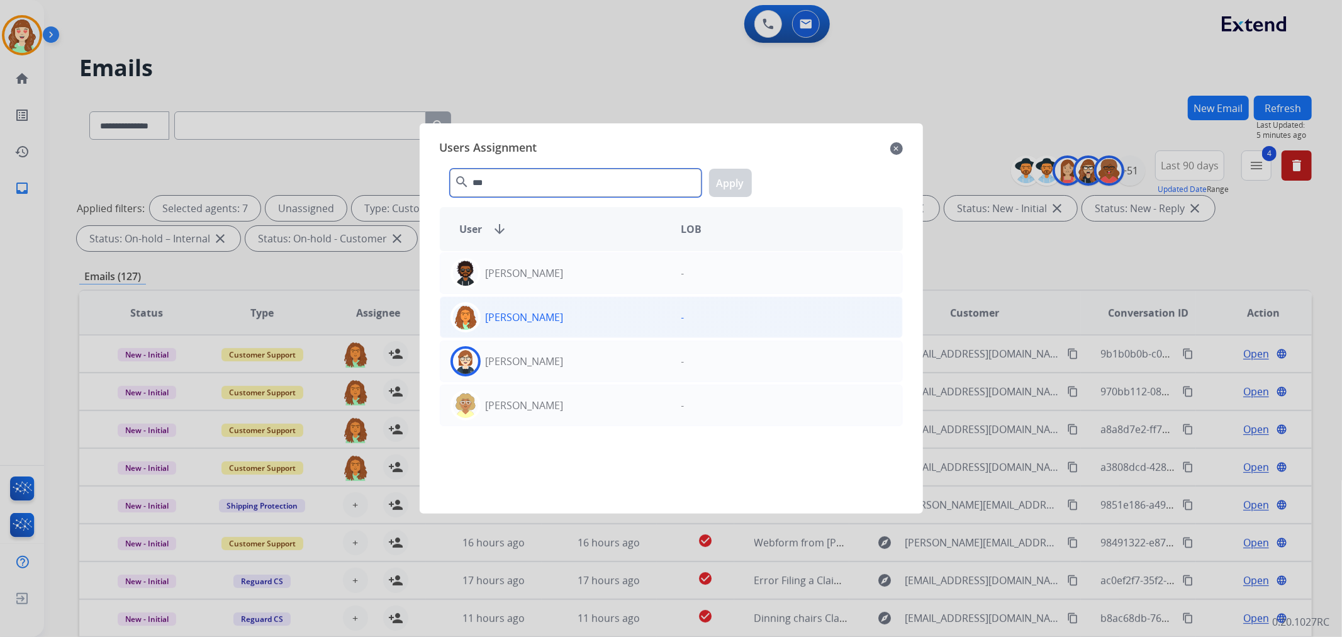
type input "***"
click at [579, 324] on div "[PERSON_NAME]" at bounding box center [555, 317] width 231 height 30
click at [726, 174] on button "Apply" at bounding box center [730, 183] width 43 height 28
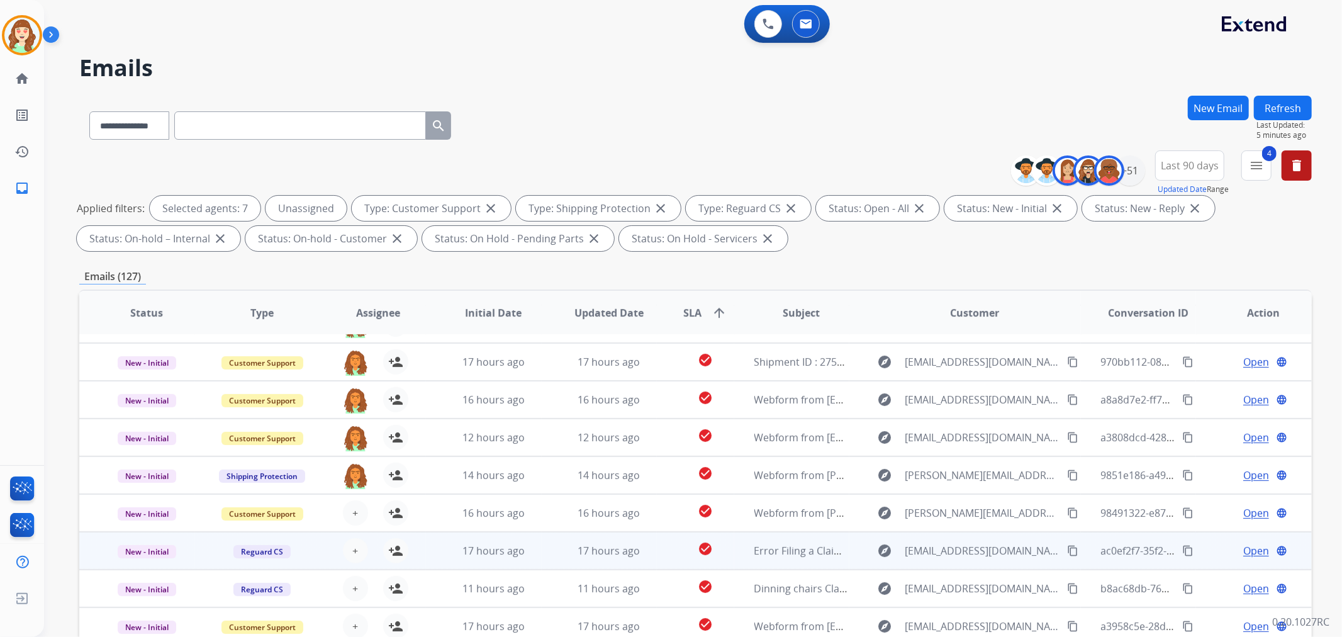
scroll to position [42, 0]
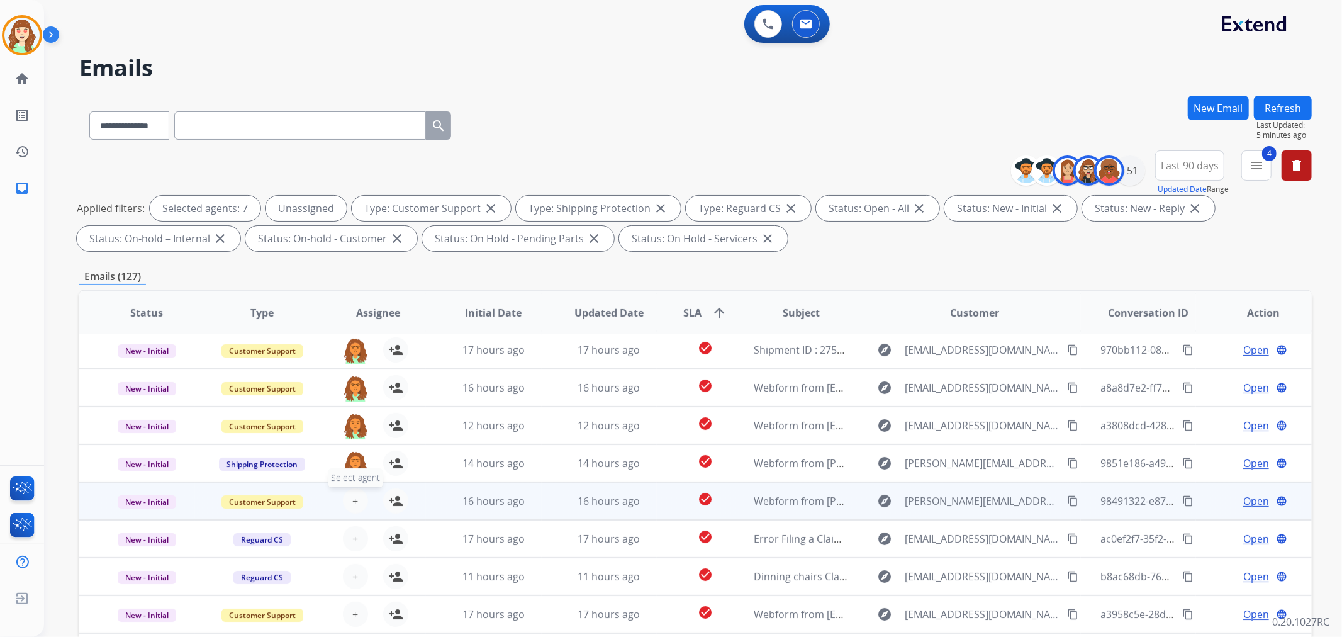
click at [352, 499] on span "+" at bounding box center [355, 500] width 6 height 15
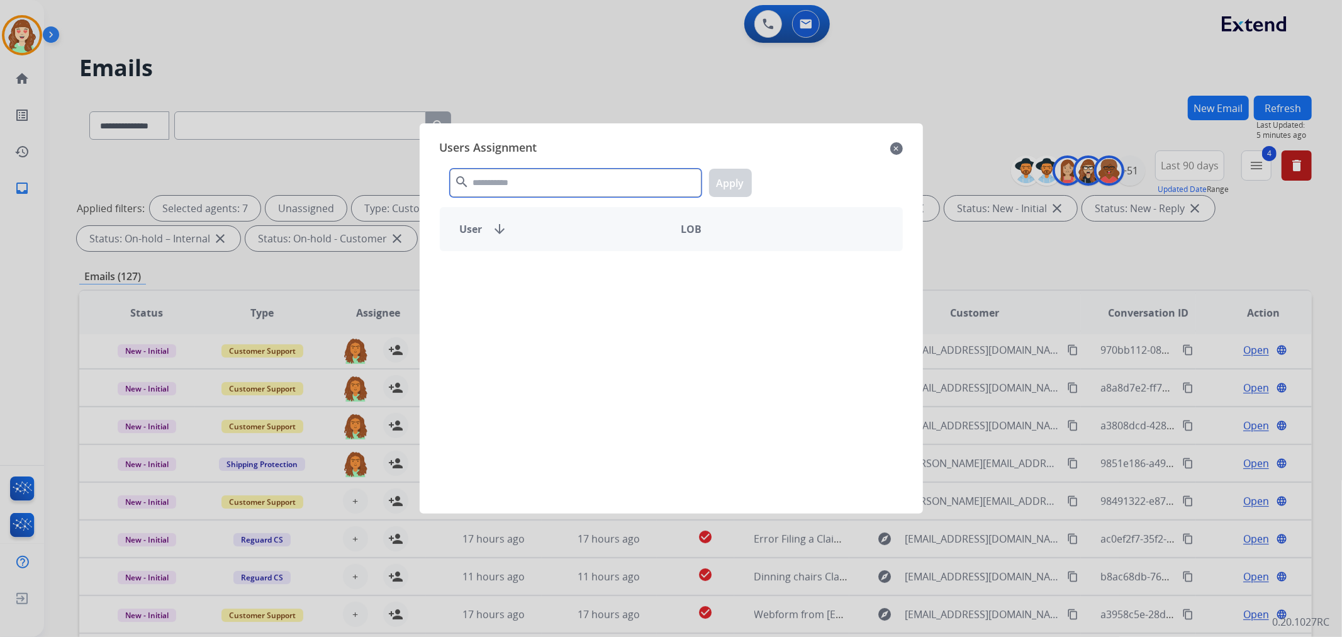
click at [496, 189] on input "text" at bounding box center [576, 183] width 252 height 28
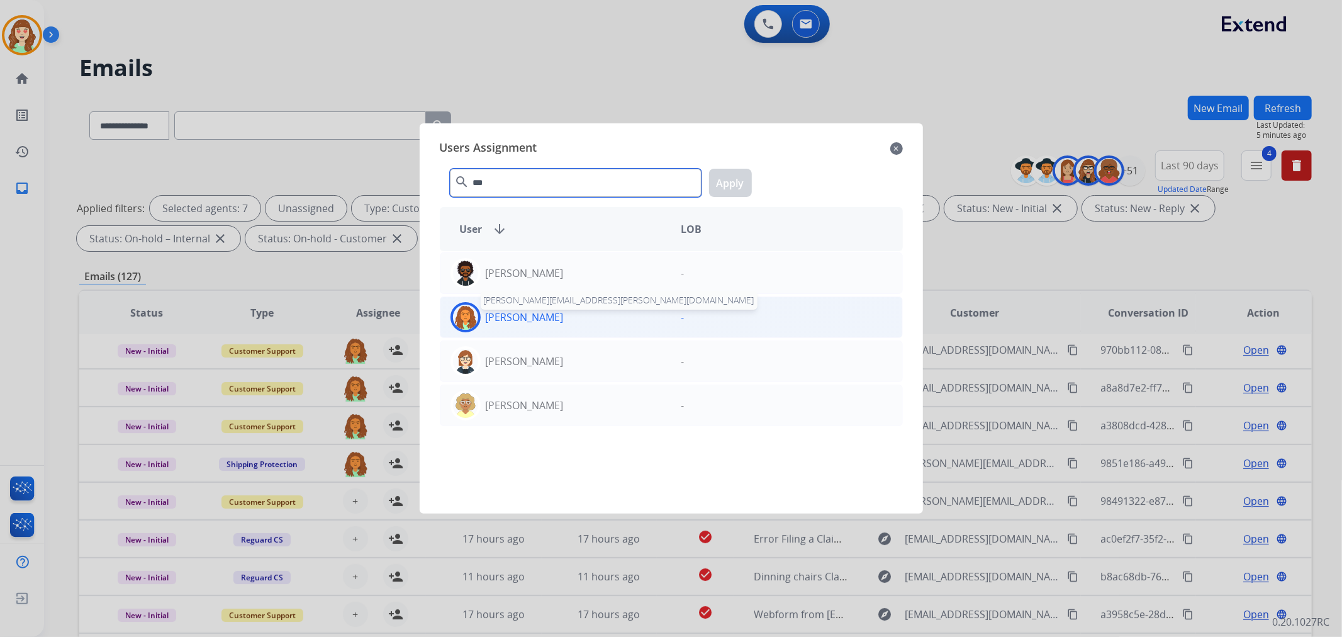
type input "***"
click at [560, 324] on p "[PERSON_NAME]" at bounding box center [525, 316] width 78 height 15
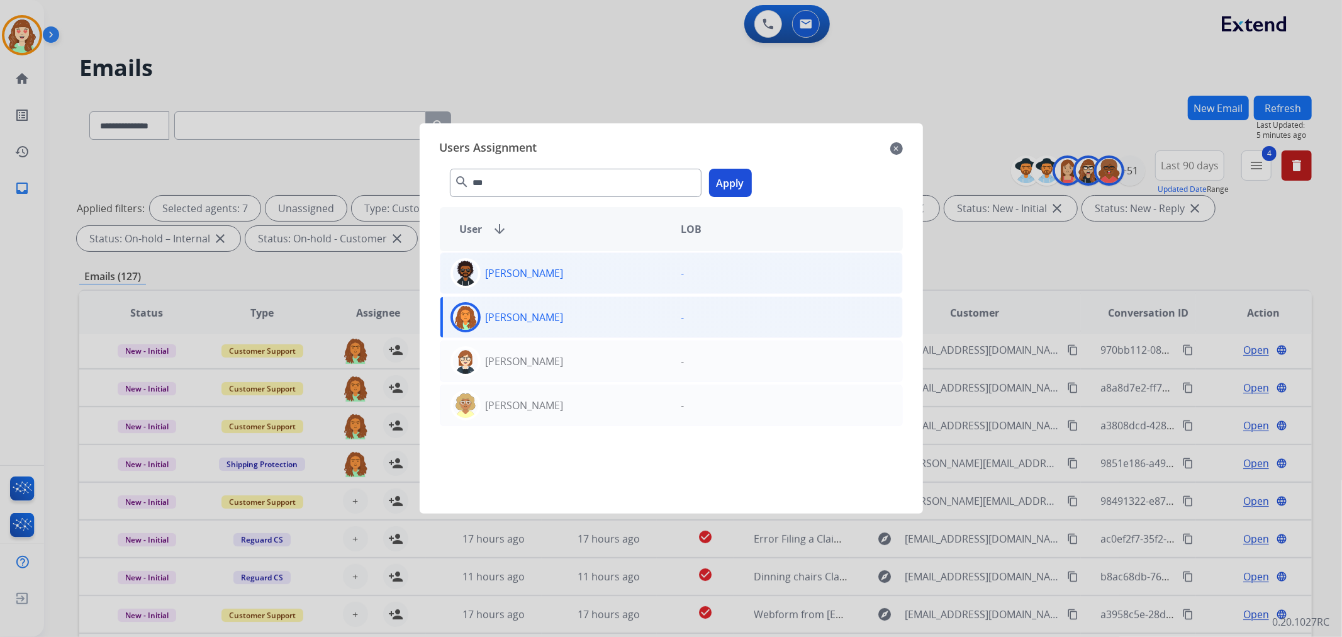
click at [725, 181] on button "Apply" at bounding box center [730, 183] width 43 height 28
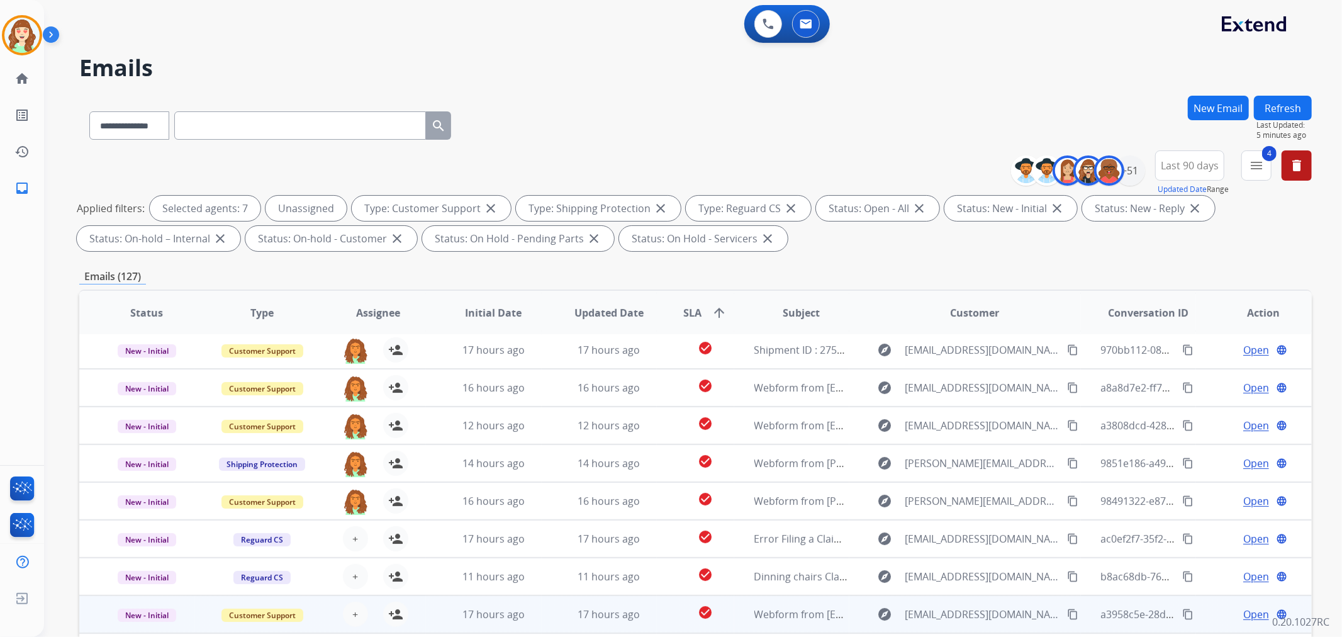
scroll to position [140, 0]
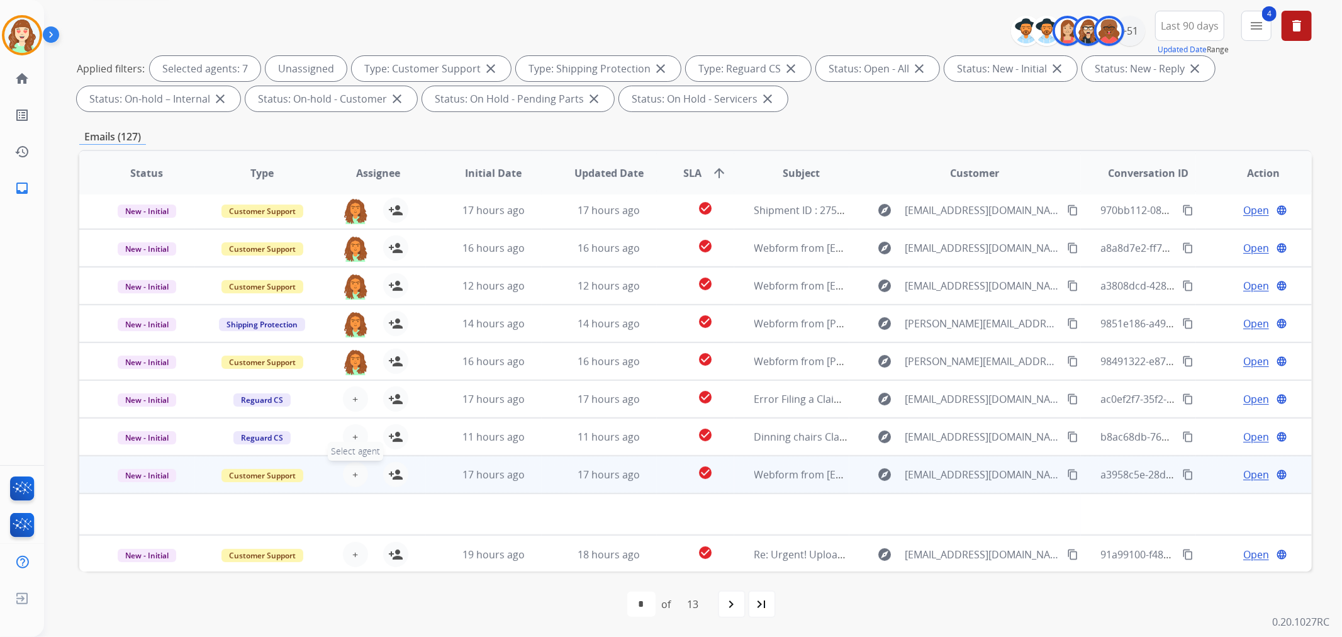
click at [352, 474] on span "+" at bounding box center [355, 474] width 6 height 15
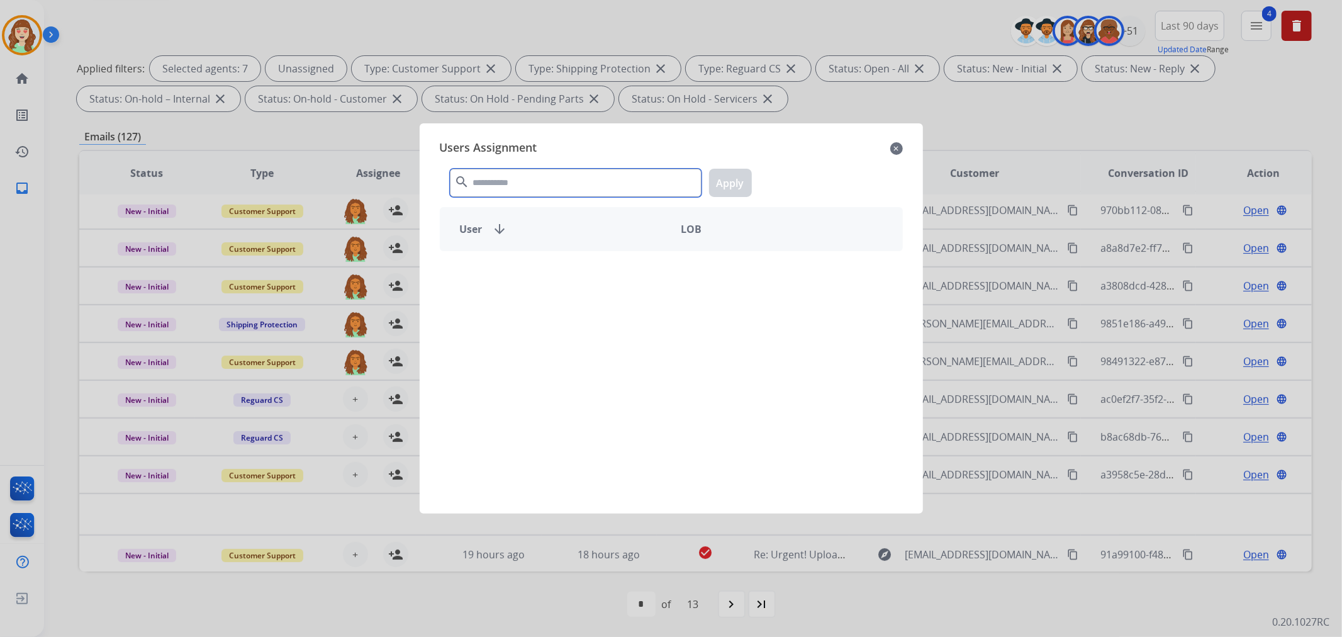
click at [535, 169] on input "text" at bounding box center [576, 183] width 252 height 28
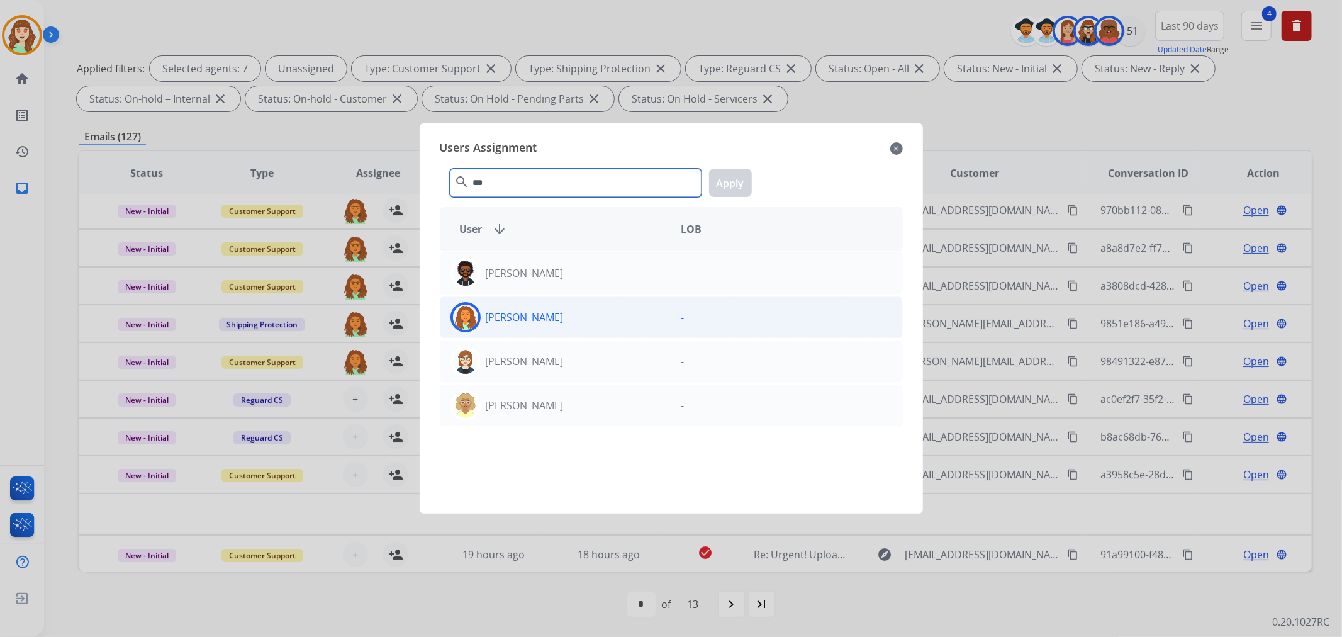
type input "***"
click at [577, 322] on div "[PERSON_NAME]" at bounding box center [555, 317] width 231 height 30
click at [728, 183] on button "Apply" at bounding box center [730, 183] width 43 height 28
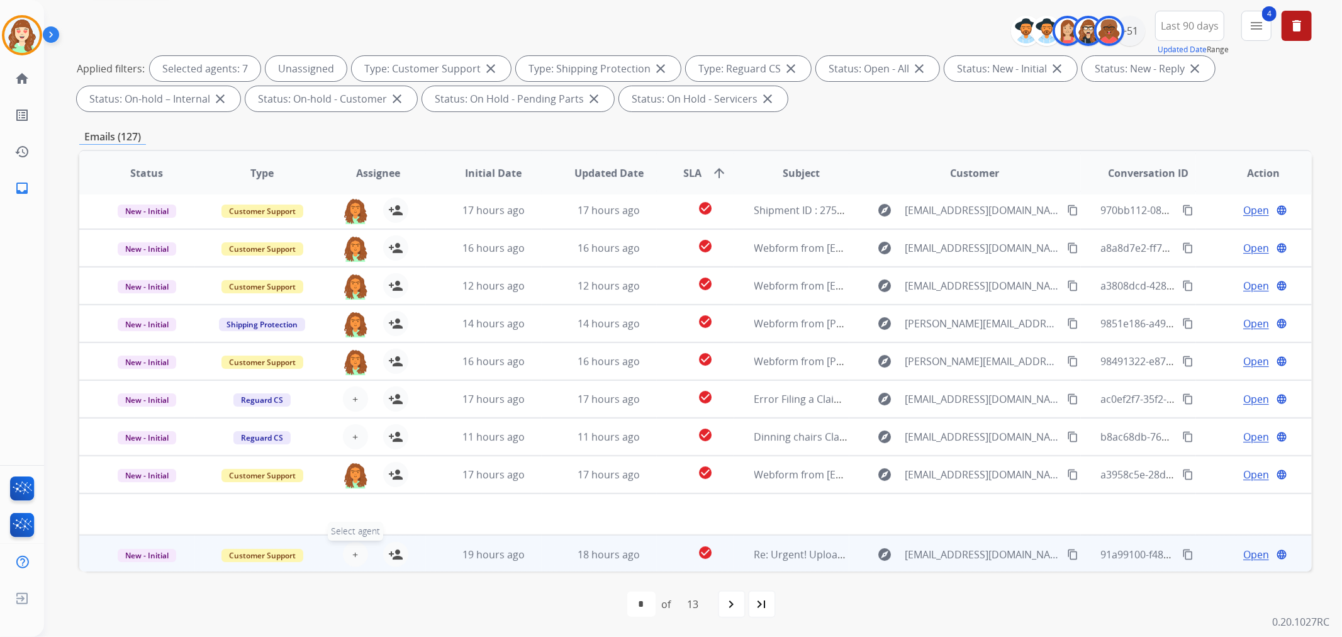
click at [355, 555] on button "+ Select agent" at bounding box center [355, 554] width 25 height 25
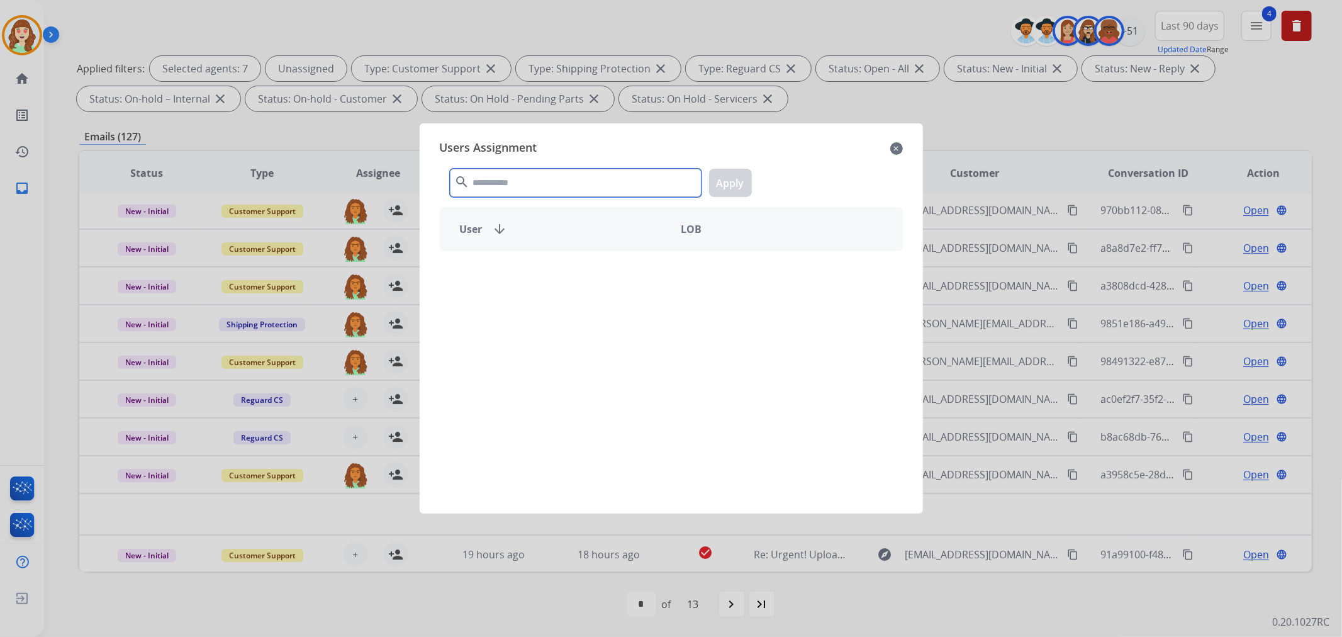
click at [577, 176] on input "text" at bounding box center [576, 183] width 252 height 28
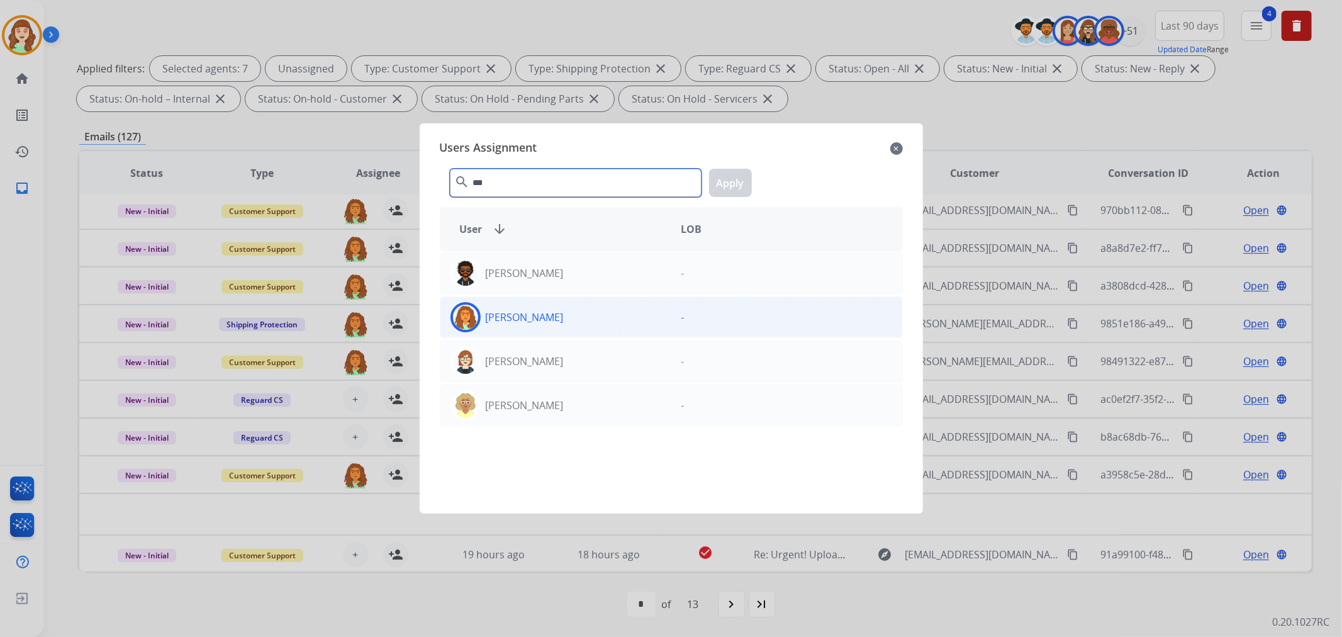
type input "***"
drag, startPoint x: 594, startPoint y: 316, endPoint x: 601, endPoint y: 316, distance: 6.9
click at [594, 316] on div "[PERSON_NAME]" at bounding box center [555, 317] width 231 height 30
drag, startPoint x: 735, startPoint y: 177, endPoint x: 722, endPoint y: 189, distance: 17.4
click at [734, 177] on button "Apply" at bounding box center [730, 183] width 43 height 28
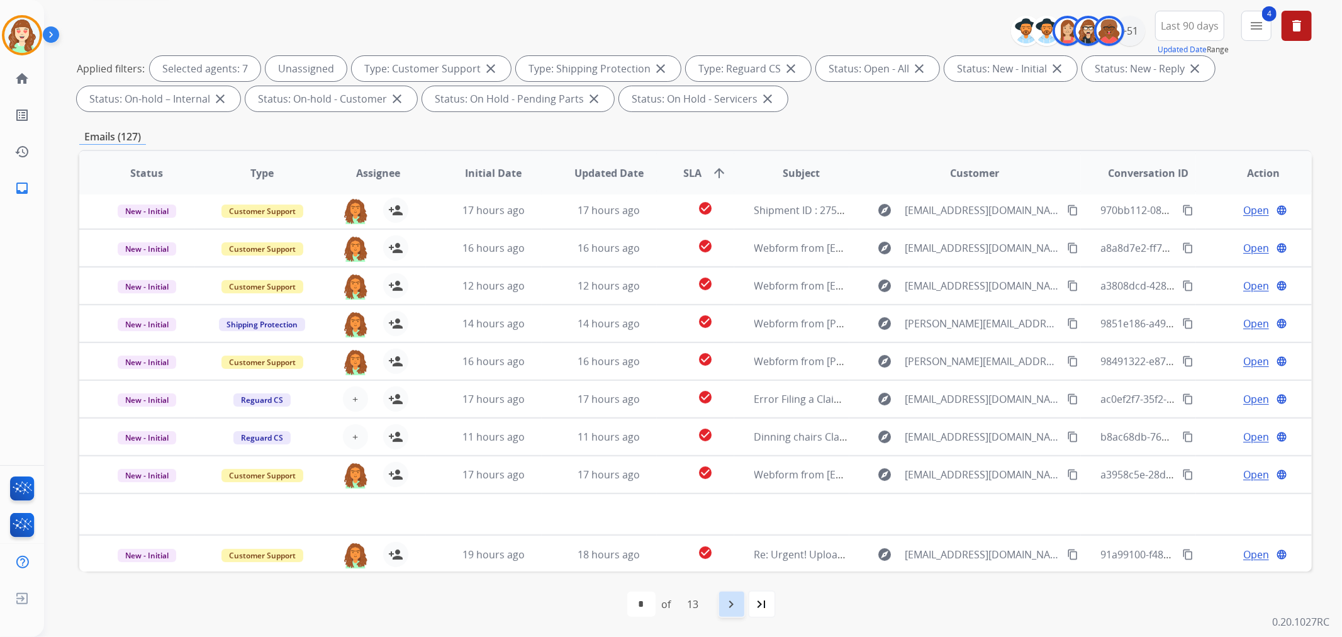
click at [733, 608] on mat-icon "navigate_next" at bounding box center [731, 603] width 15 height 15
select select "*"
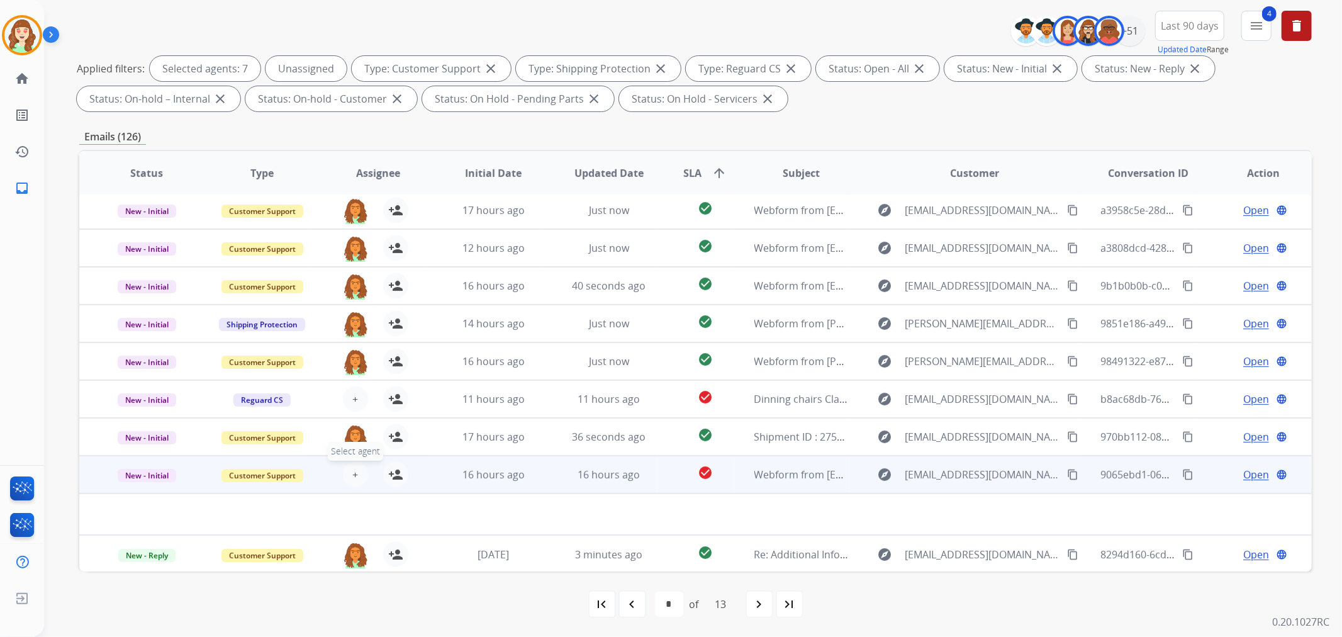
click at [353, 467] on span "+" at bounding box center [355, 474] width 6 height 15
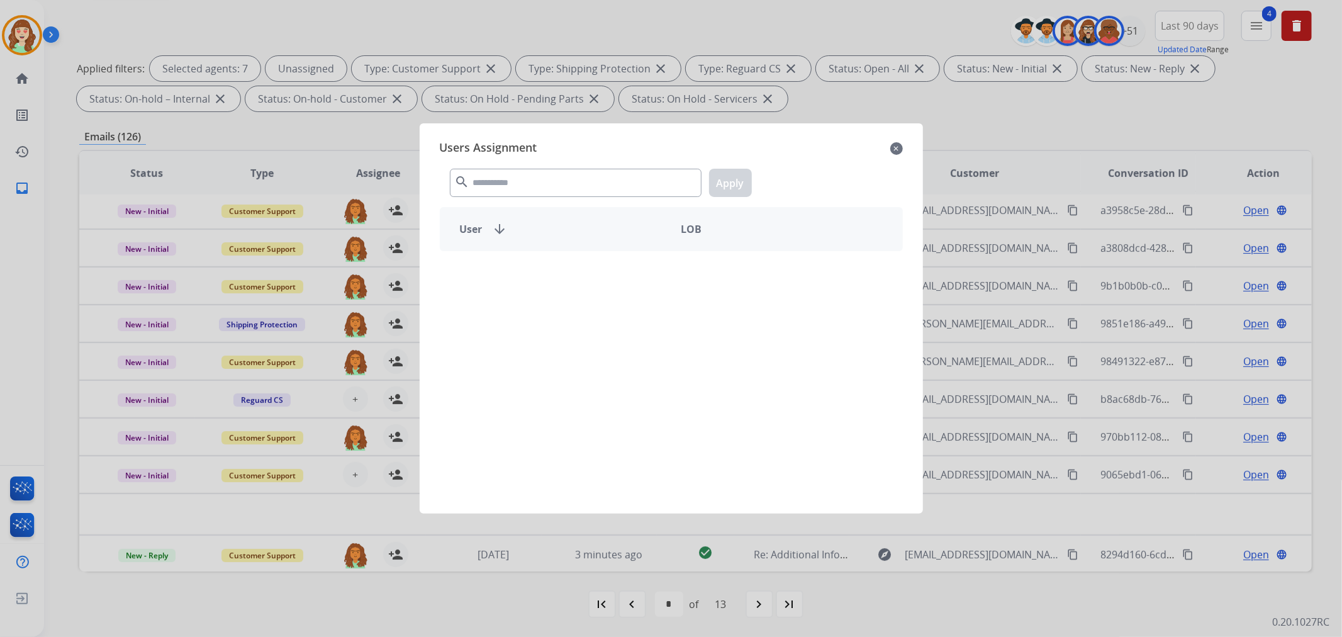
click at [508, 165] on div "search Apply" at bounding box center [671, 179] width 463 height 43
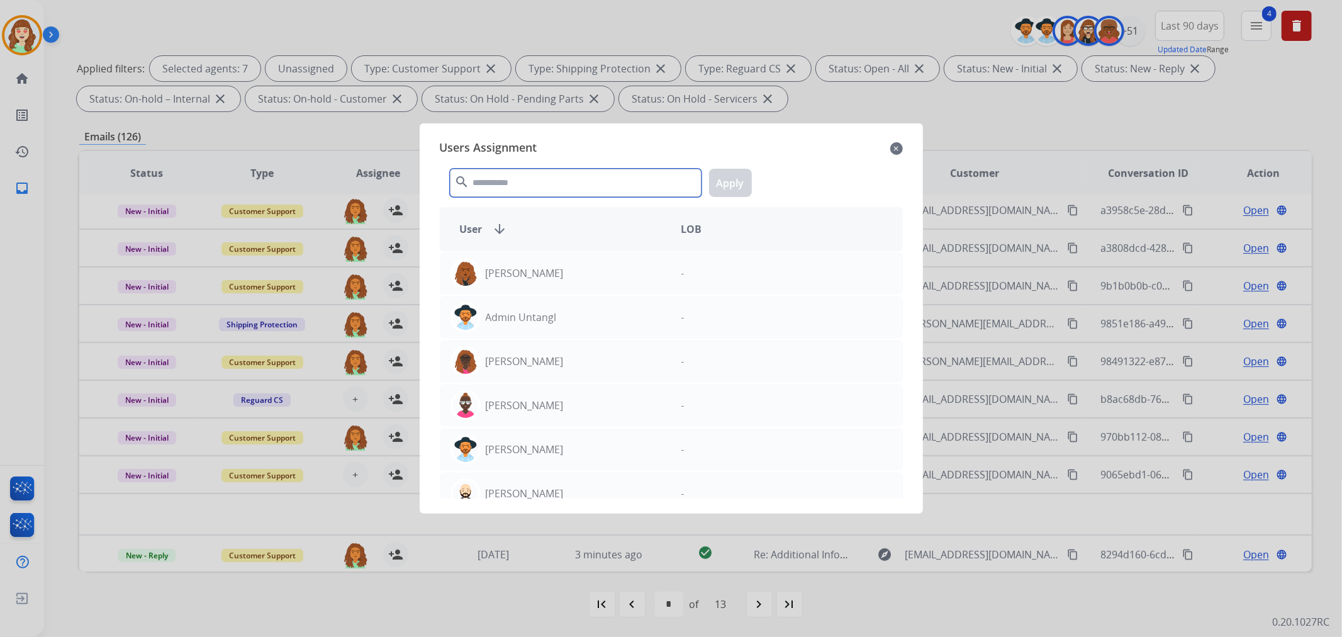
click at [504, 186] on input "text" at bounding box center [576, 183] width 252 height 28
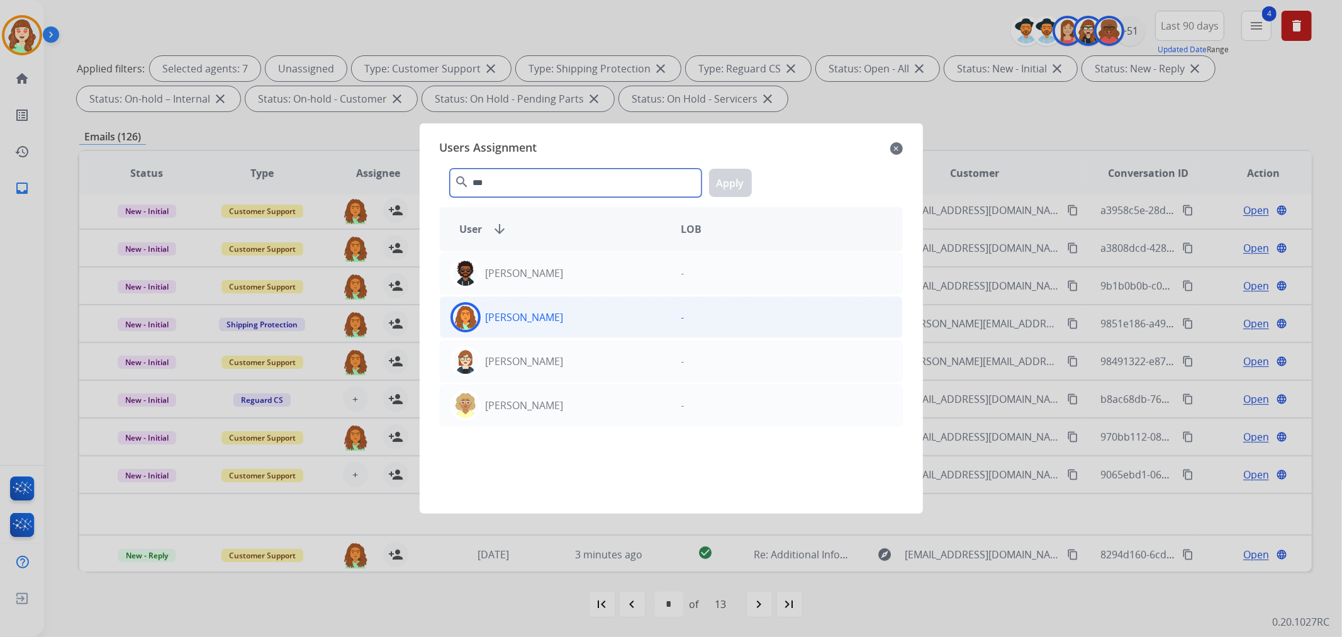
type input "***"
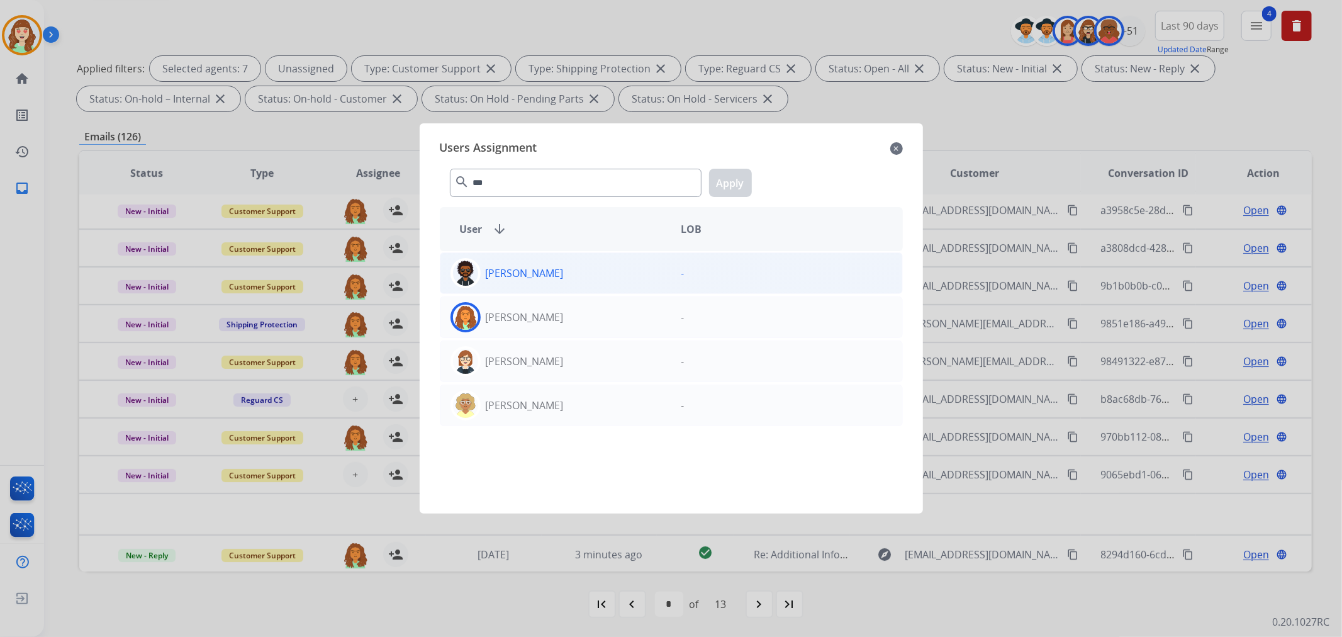
drag, startPoint x: 580, startPoint y: 315, endPoint x: 655, endPoint y: 265, distance: 90.7
click at [580, 316] on div "[PERSON_NAME]" at bounding box center [555, 317] width 231 height 30
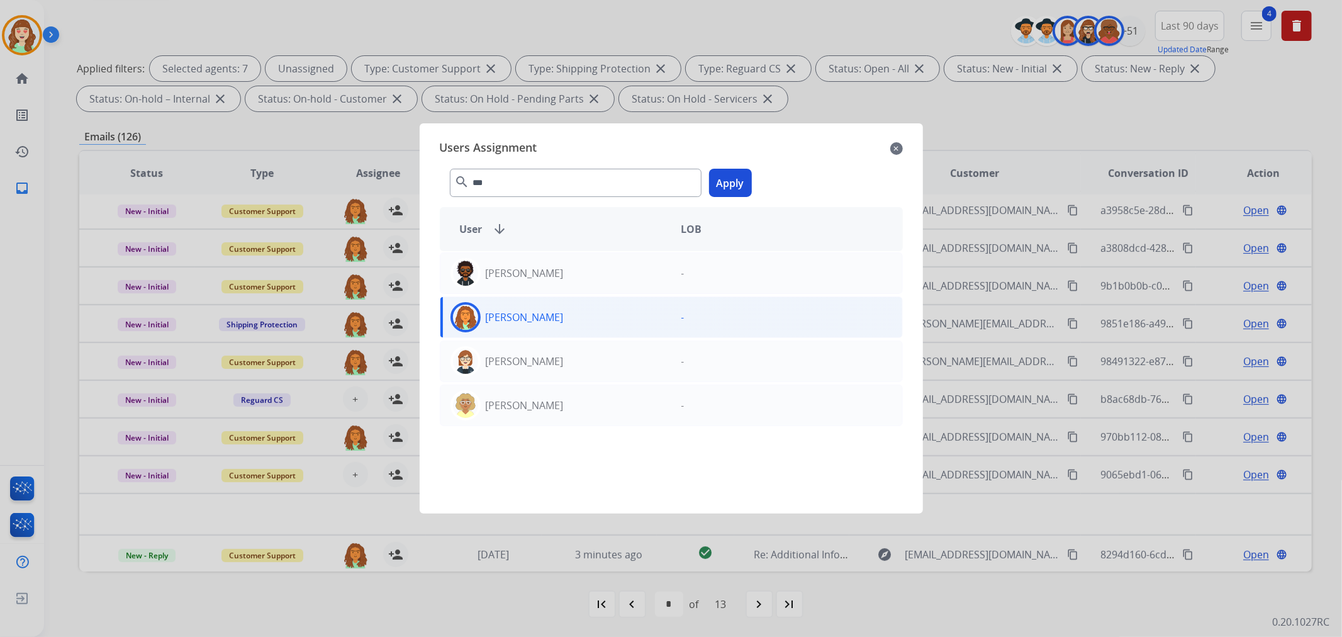
drag, startPoint x: 736, startPoint y: 190, endPoint x: 732, endPoint y: 198, distance: 9.0
click at [735, 190] on button "Apply" at bounding box center [730, 183] width 43 height 28
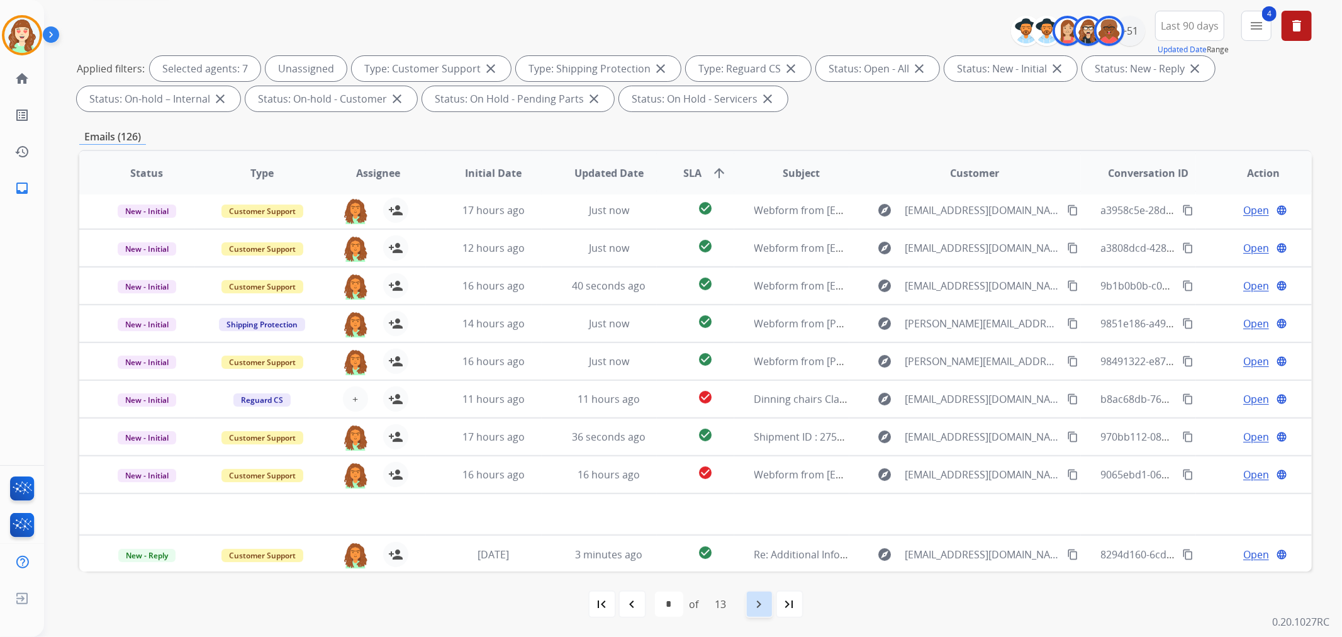
click at [755, 605] on mat-icon "navigate_next" at bounding box center [759, 603] width 15 height 15
select select "*"
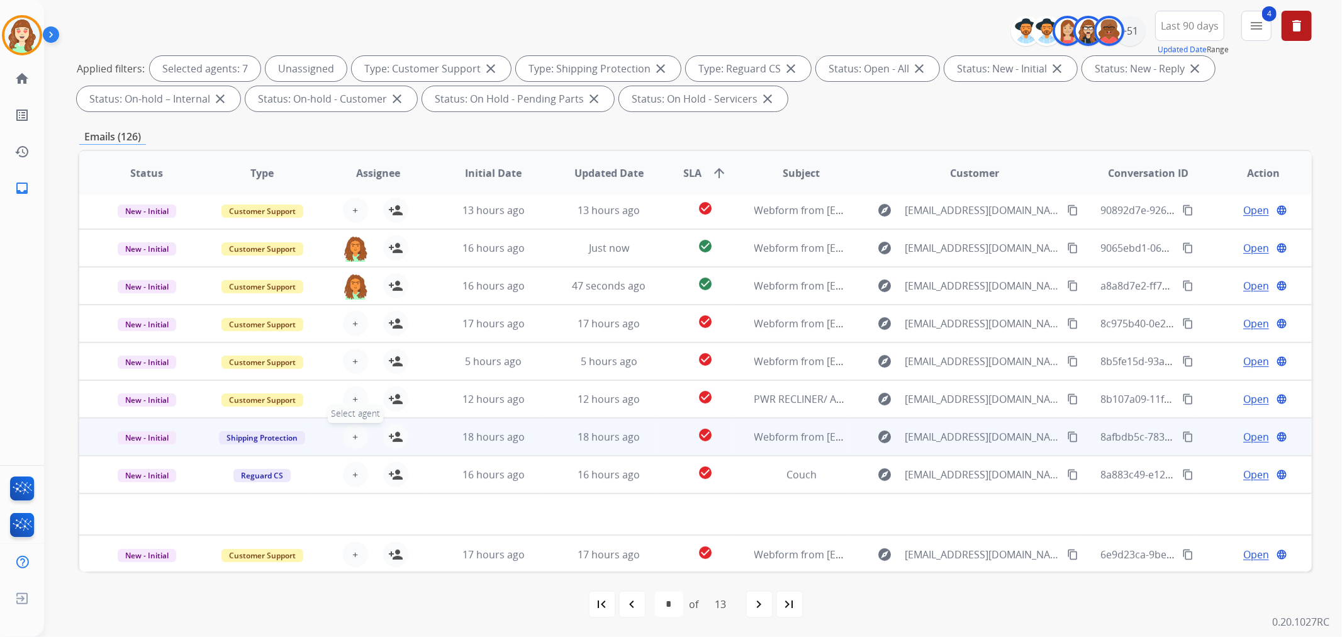
click at [352, 434] on span "+" at bounding box center [355, 436] width 6 height 15
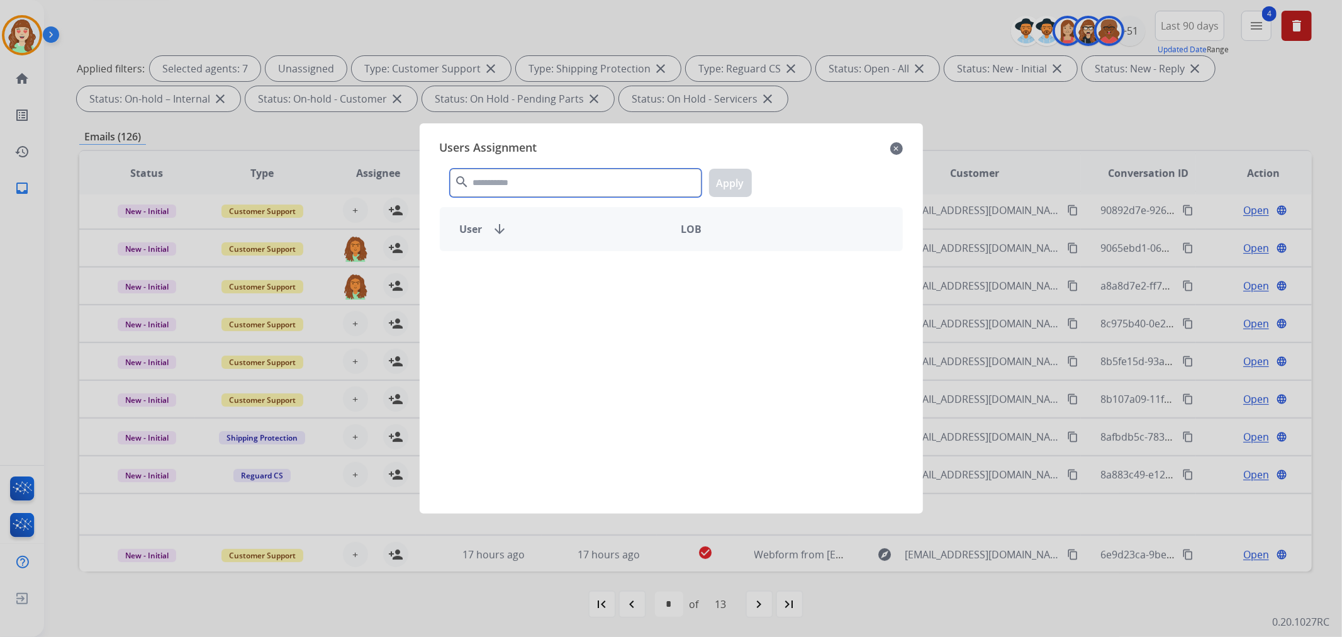
click at [564, 183] on input "text" at bounding box center [576, 183] width 252 height 28
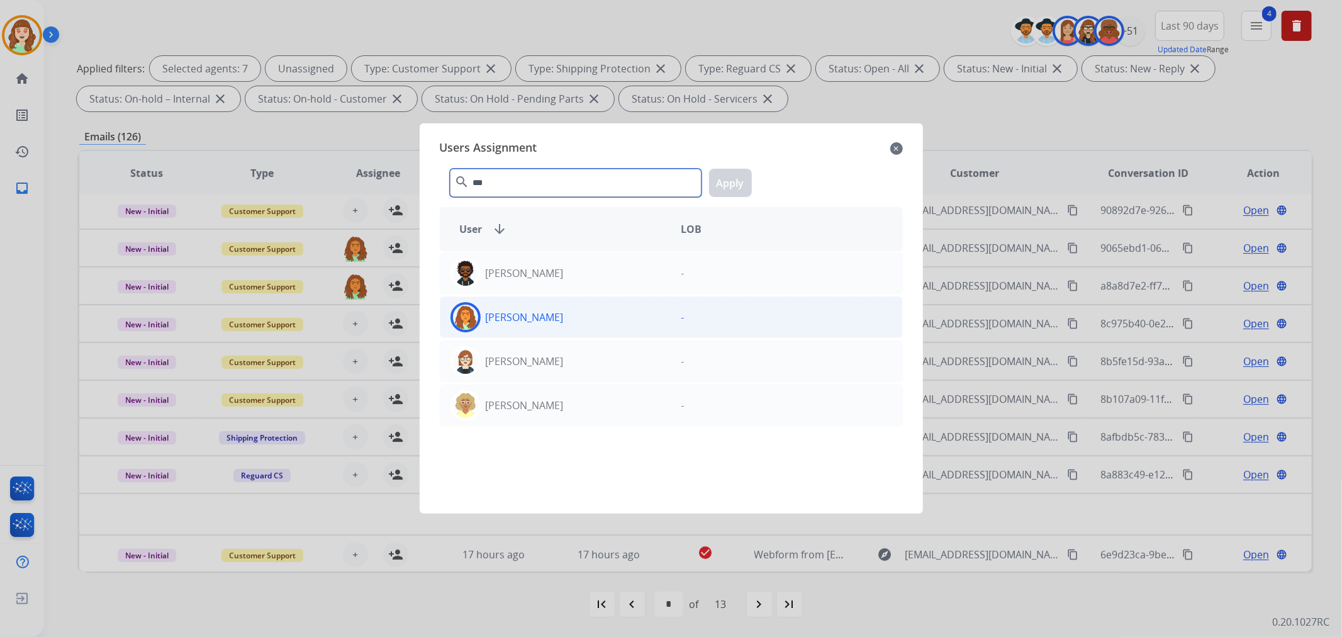
type input "***"
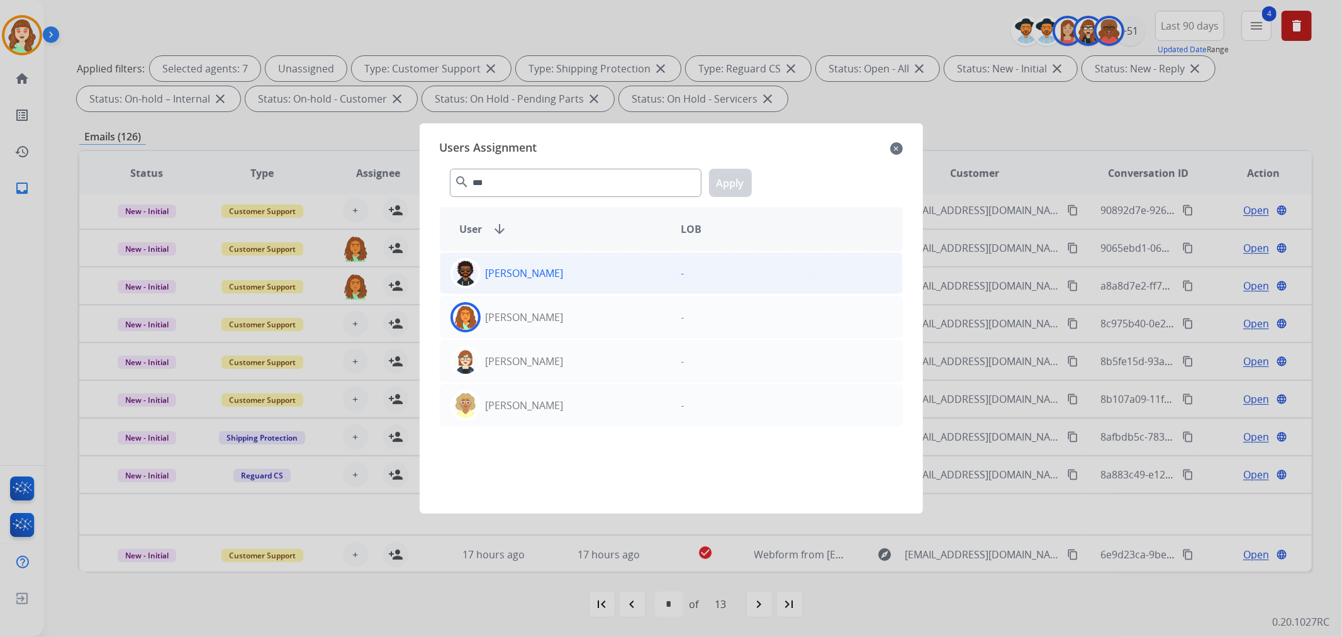
drag, startPoint x: 639, startPoint y: 325, endPoint x: 680, endPoint y: 278, distance: 61.9
click at [638, 325] on div "[PERSON_NAME]" at bounding box center [555, 317] width 231 height 30
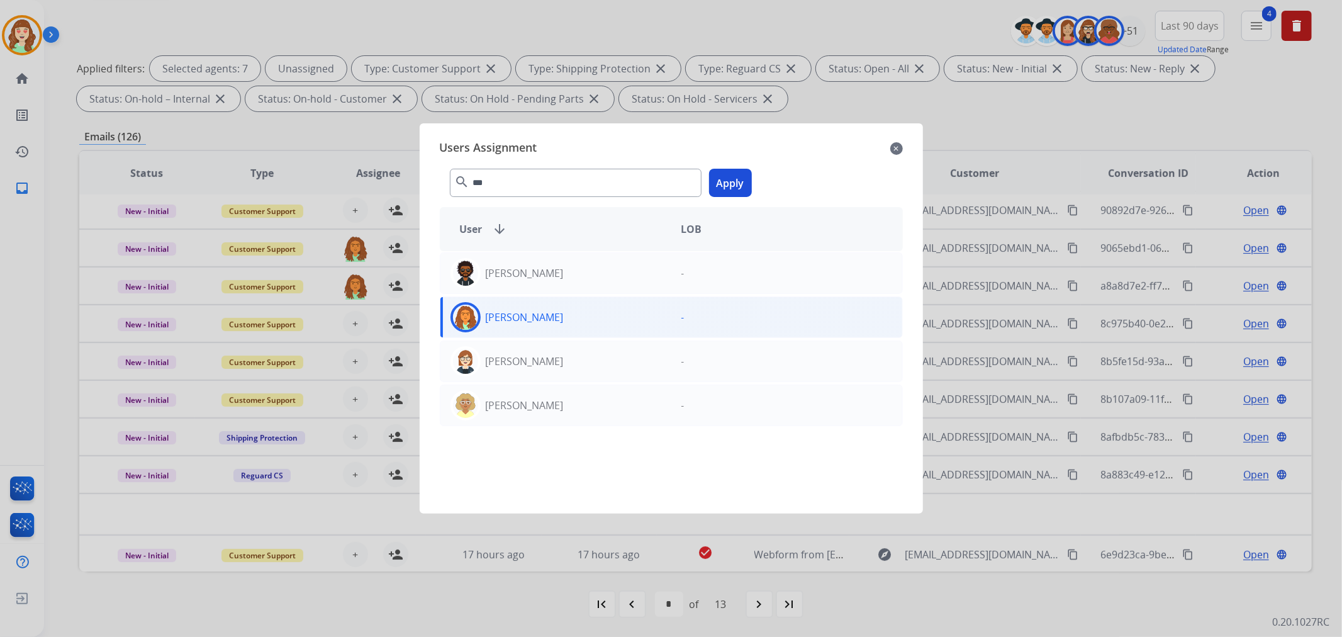
click at [732, 180] on button "Apply" at bounding box center [730, 183] width 43 height 28
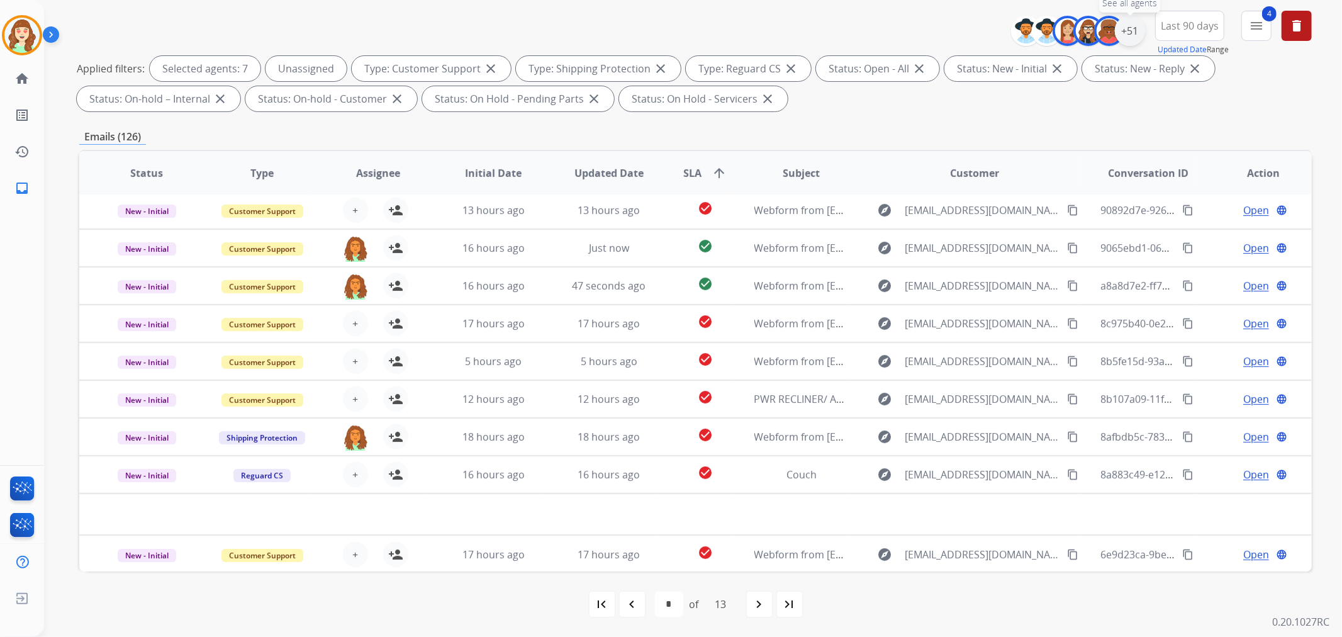
click at [1118, 30] on div "+51" at bounding box center [1130, 31] width 30 height 30
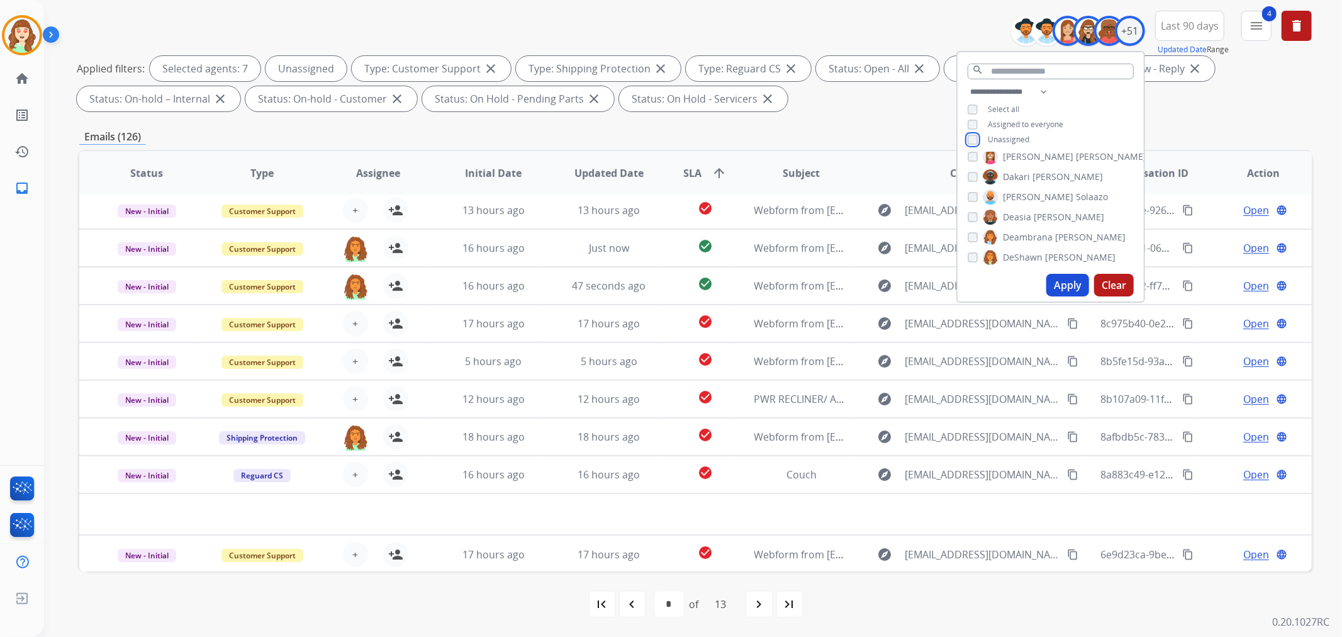
click at [967, 142] on div "Unassigned" at bounding box center [998, 140] width 62 height 10
click at [969, 143] on div "**********" at bounding box center [1050, 116] width 186 height 65
click at [1062, 284] on button "Apply" at bounding box center [1067, 285] width 43 height 23
select select "*"
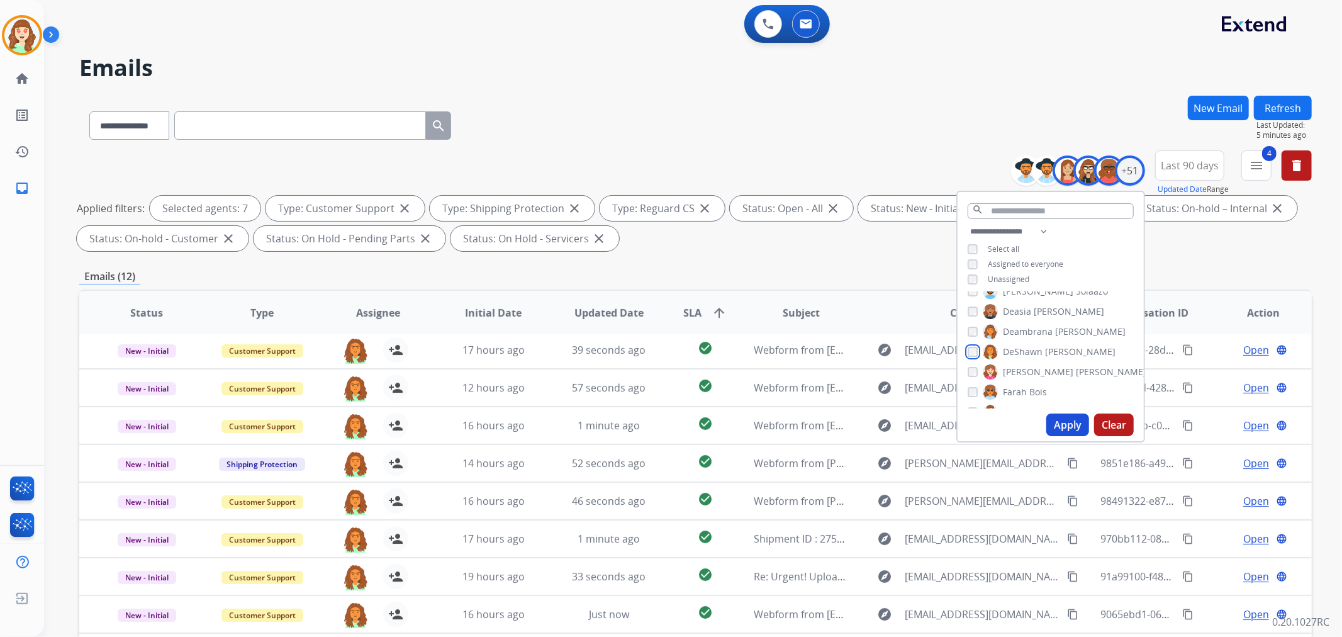
scroll to position [279, 0]
click at [1072, 422] on button "Apply" at bounding box center [1067, 424] width 43 height 23
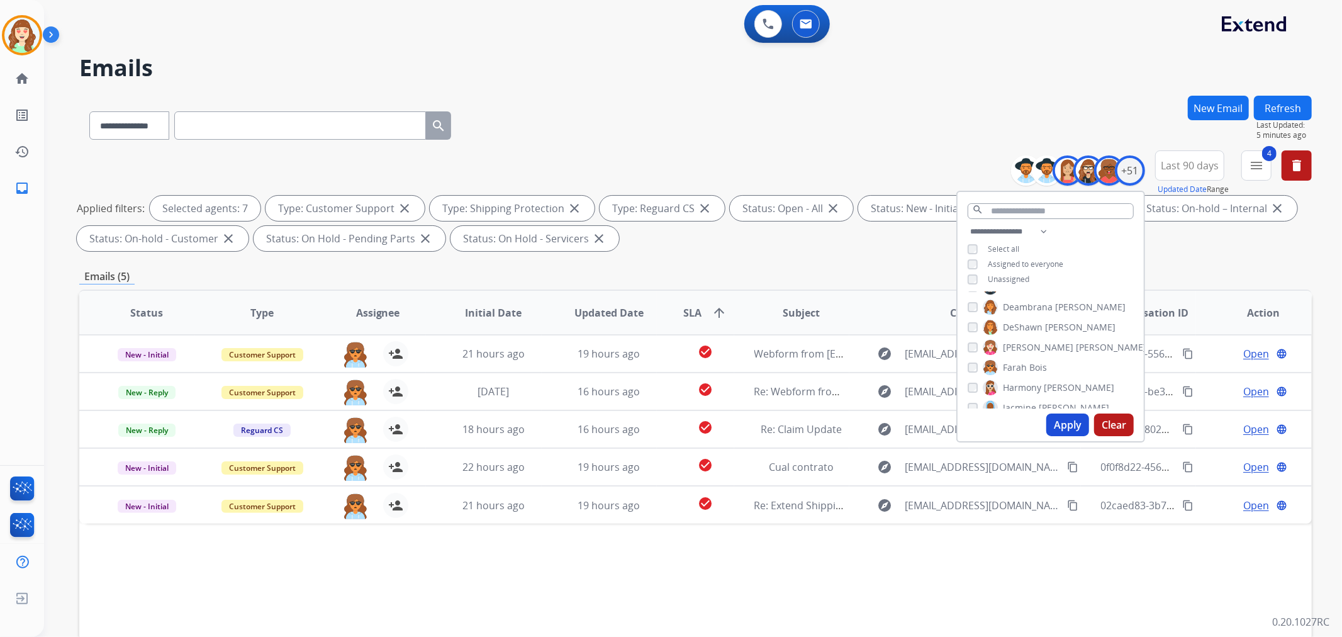
scroll to position [0, 0]
click at [1064, 421] on button "Apply" at bounding box center [1067, 424] width 43 height 23
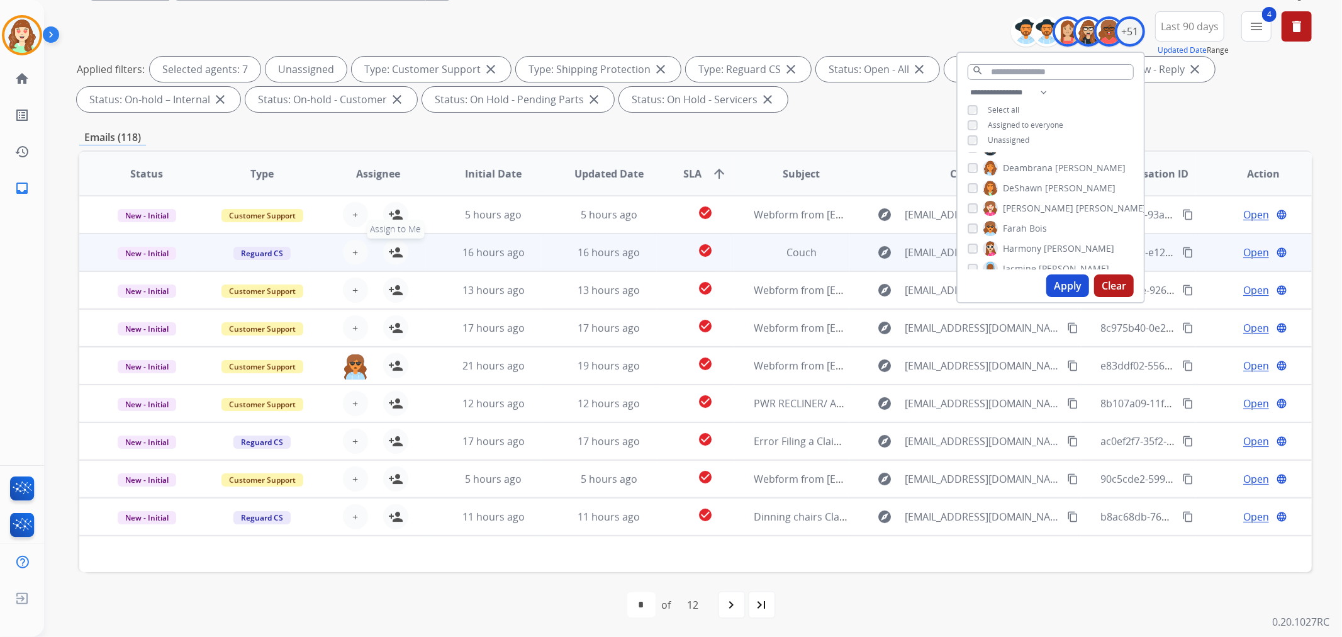
scroll to position [140, 0]
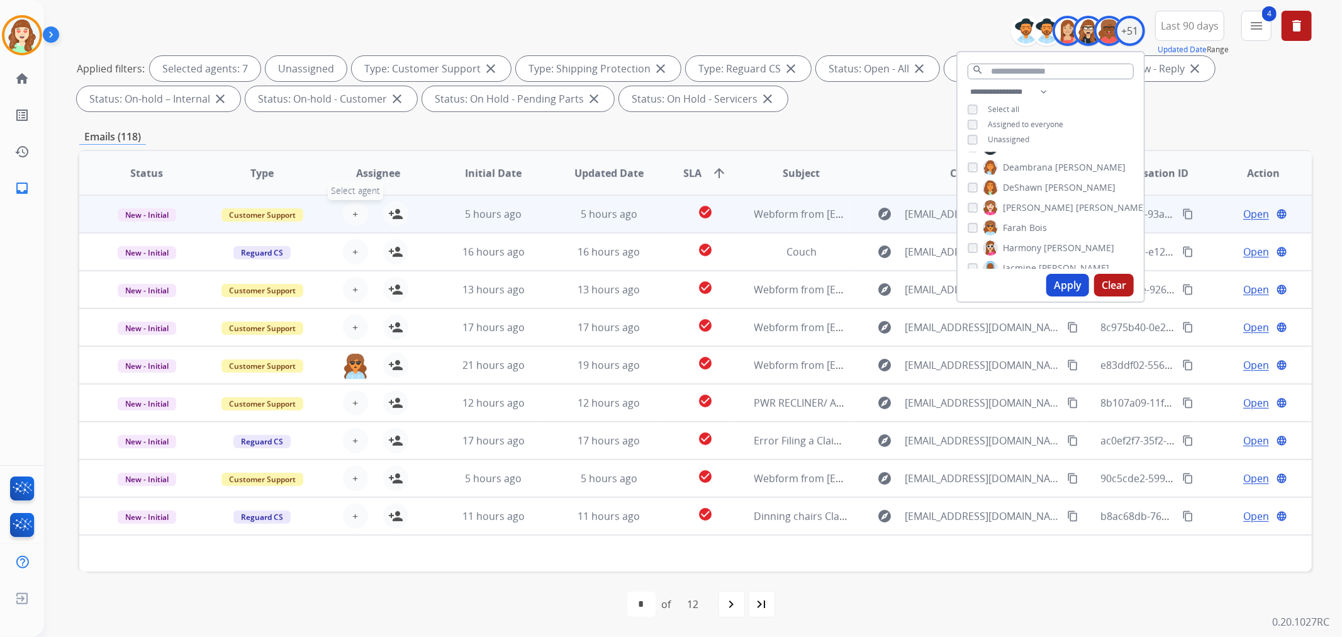
click at [355, 212] on button "+ Select agent" at bounding box center [355, 213] width 25 height 25
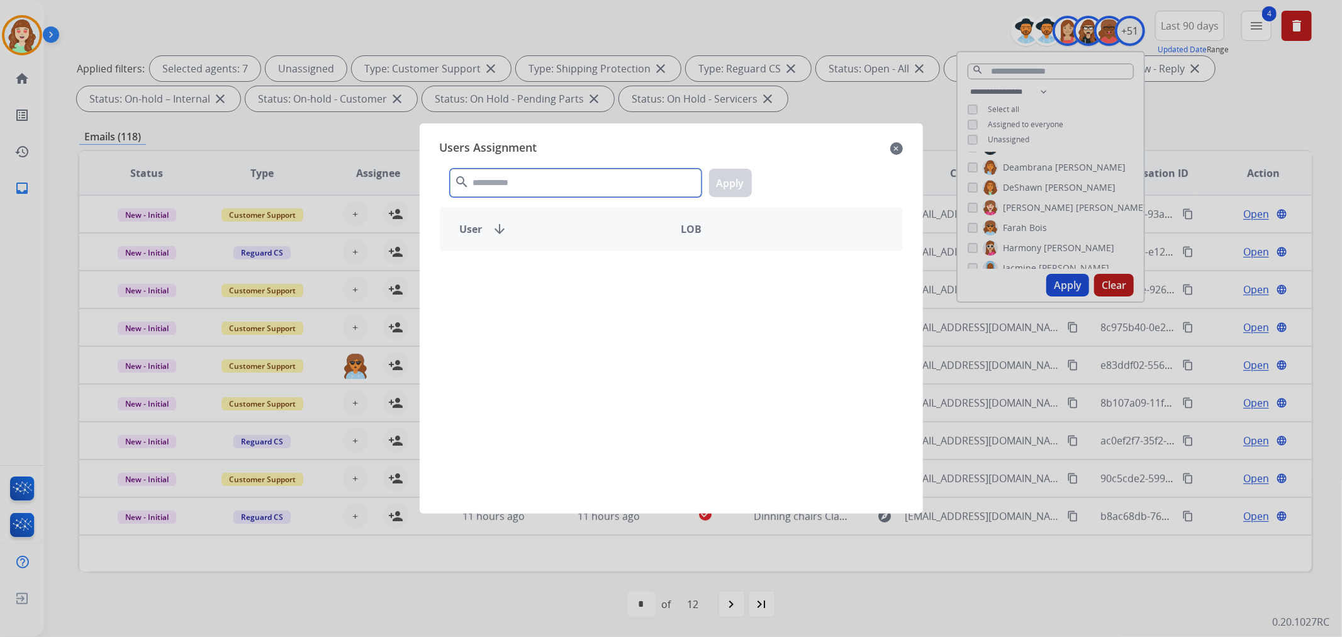
click at [525, 185] on input "text" at bounding box center [576, 183] width 252 height 28
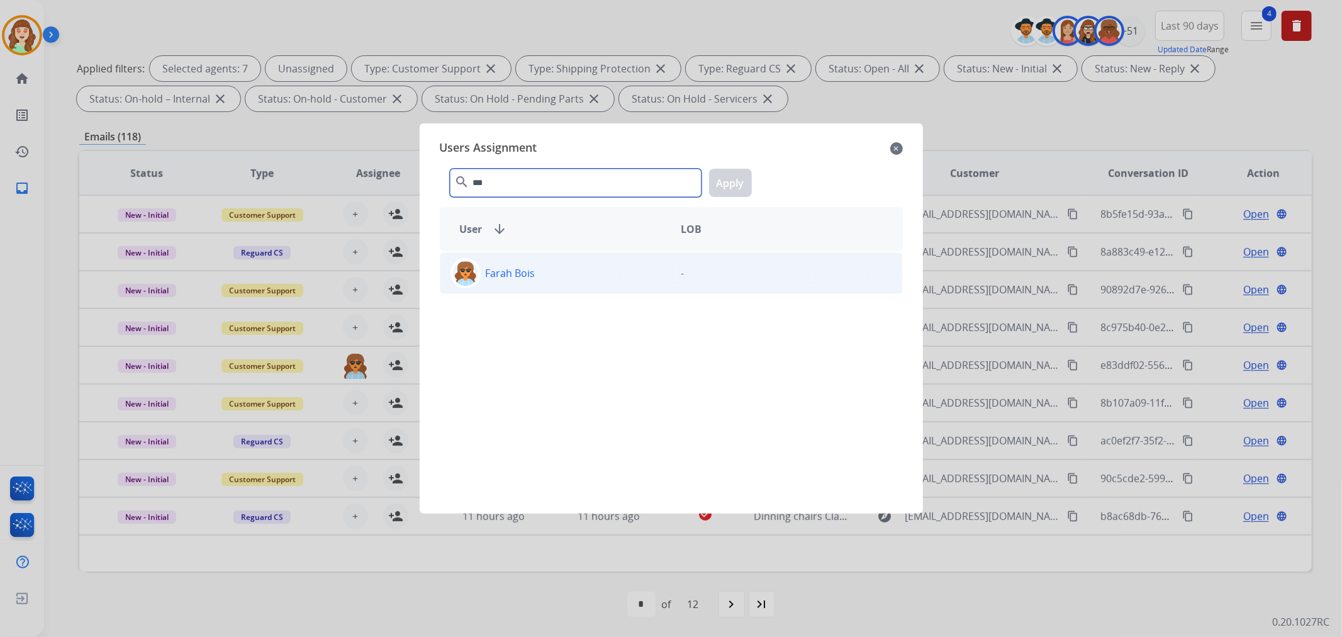
type input "***"
click at [536, 270] on div "Farah Bois" at bounding box center [555, 273] width 231 height 30
click at [741, 183] on button "Apply" at bounding box center [730, 183] width 43 height 28
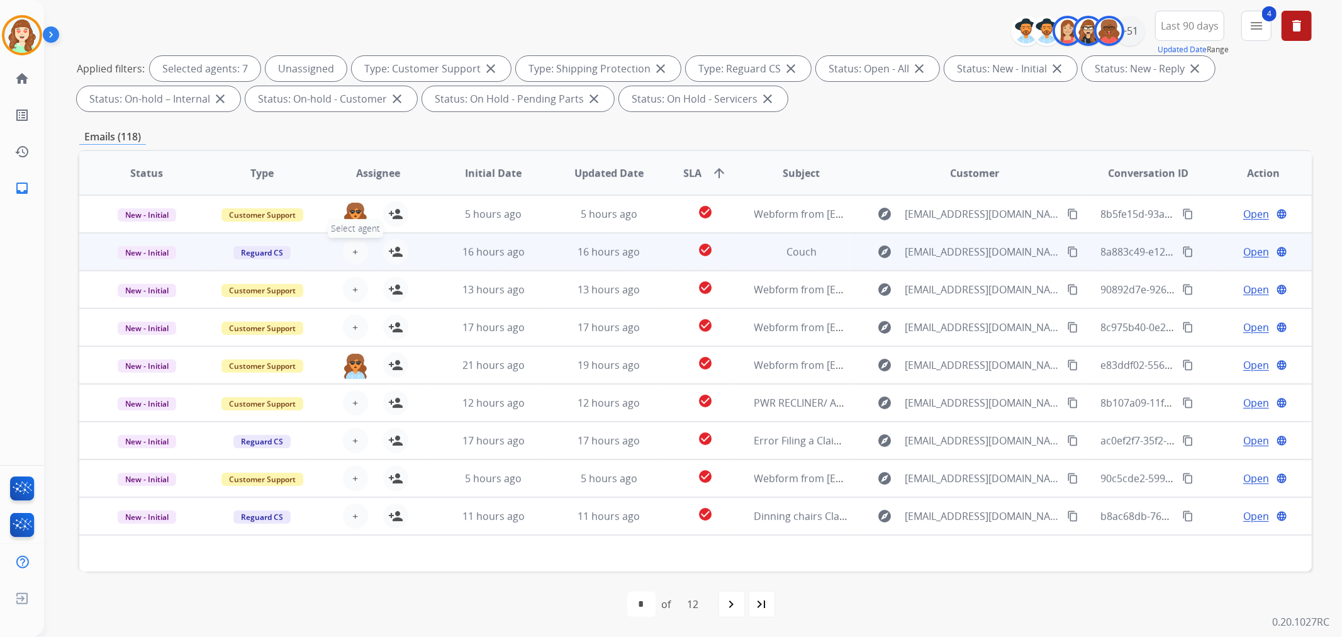
click at [355, 247] on button "+ Select agent" at bounding box center [355, 251] width 25 height 25
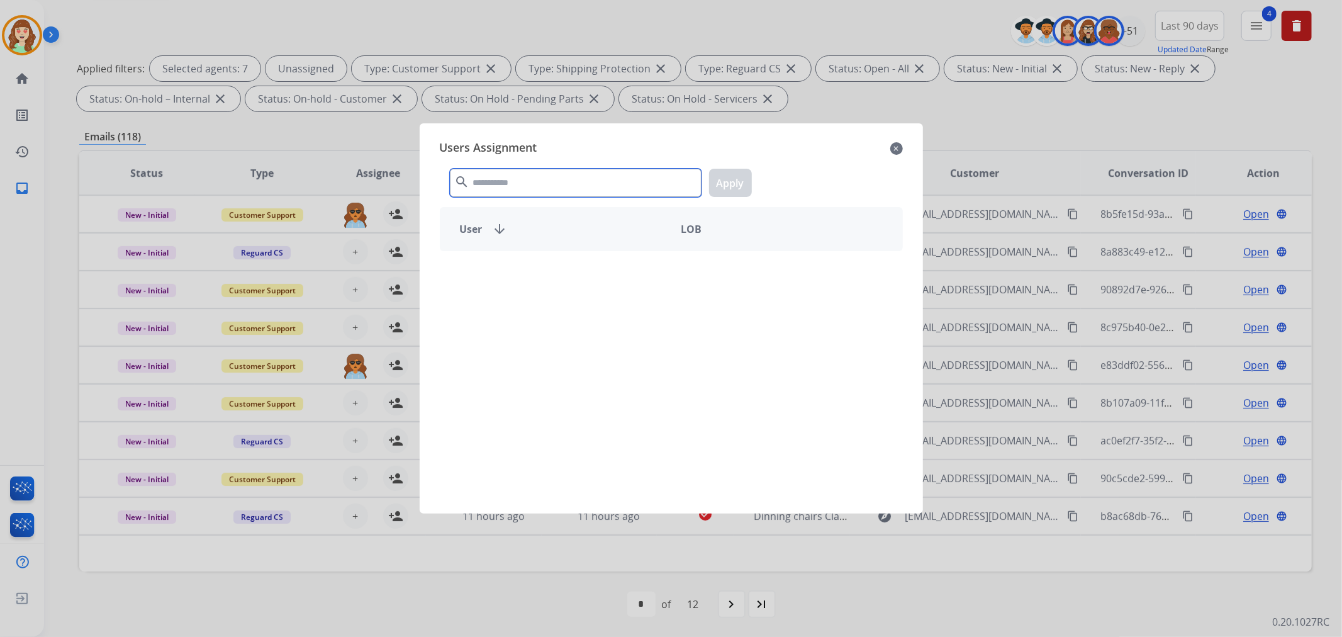
click at [565, 187] on input "text" at bounding box center [576, 183] width 252 height 28
type input "***"
click at [560, 274] on div "Farah Bois" at bounding box center [555, 273] width 231 height 30
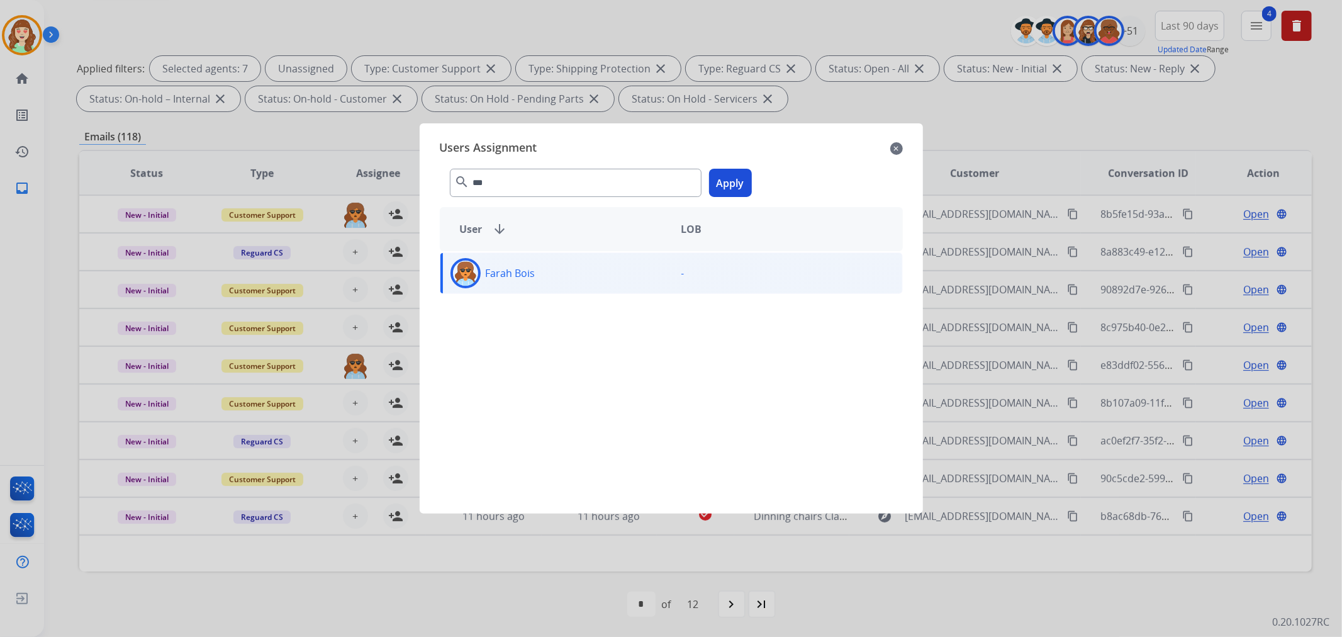
click at [740, 176] on button "Apply" at bounding box center [730, 183] width 43 height 28
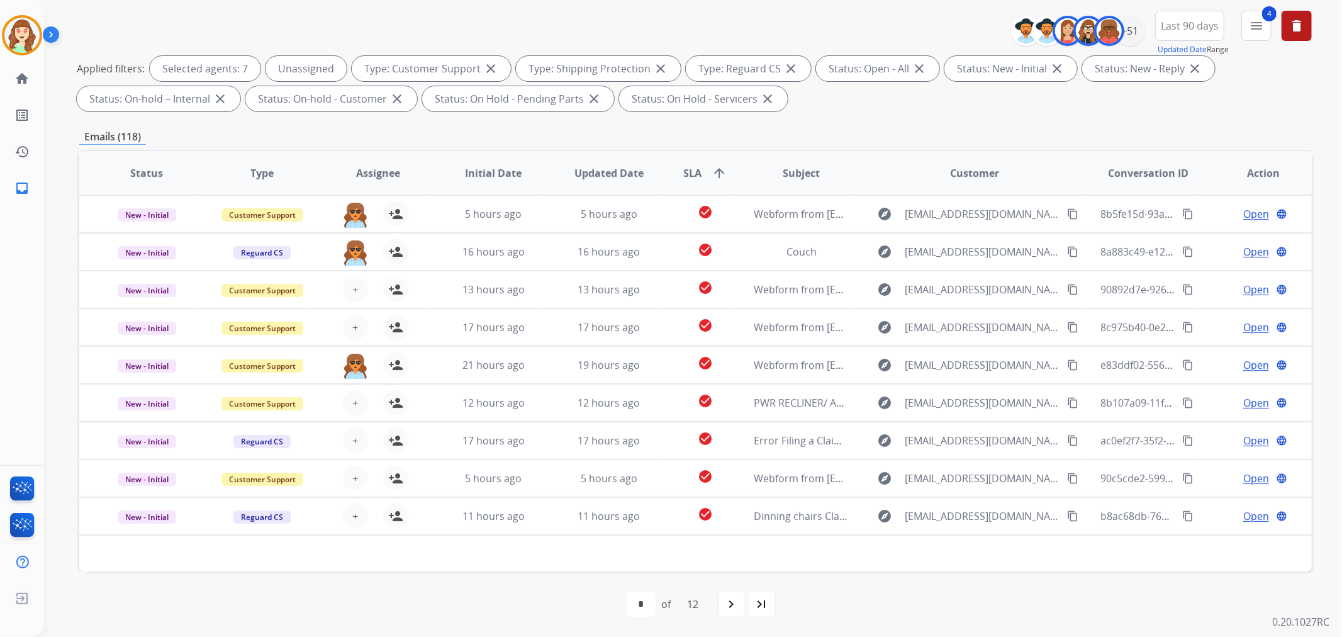
click at [355, 286] on span "+" at bounding box center [355, 289] width 6 height 15
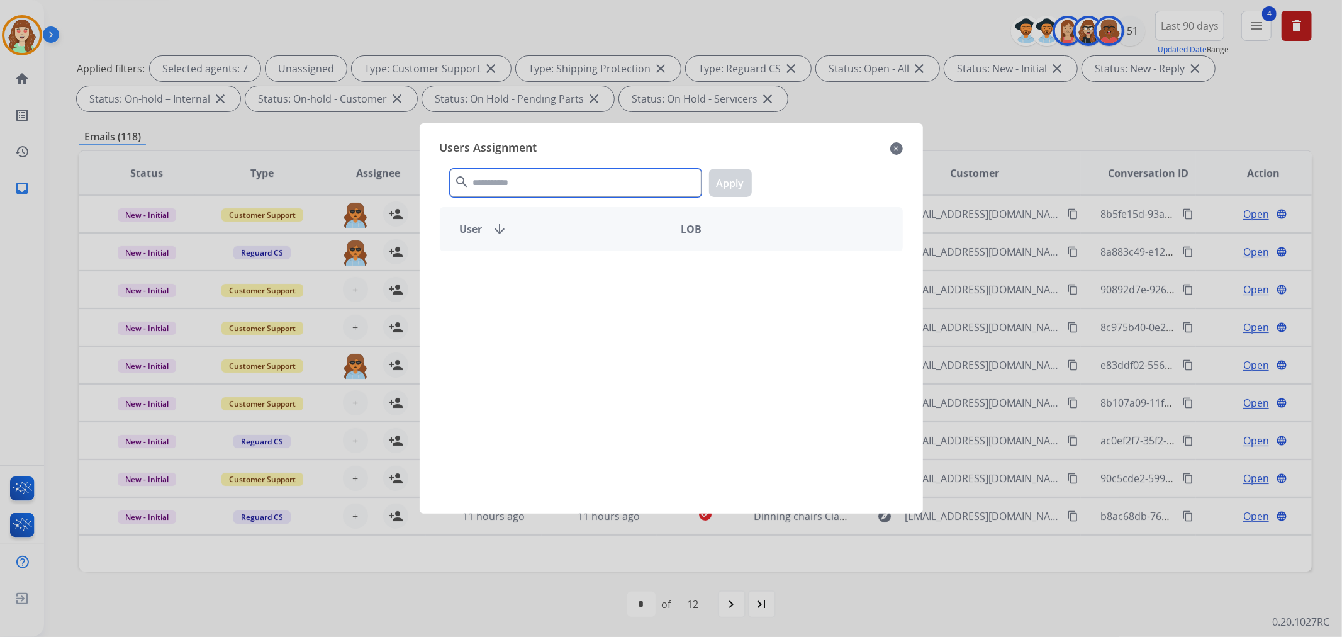
click at [512, 180] on input "text" at bounding box center [576, 183] width 252 height 28
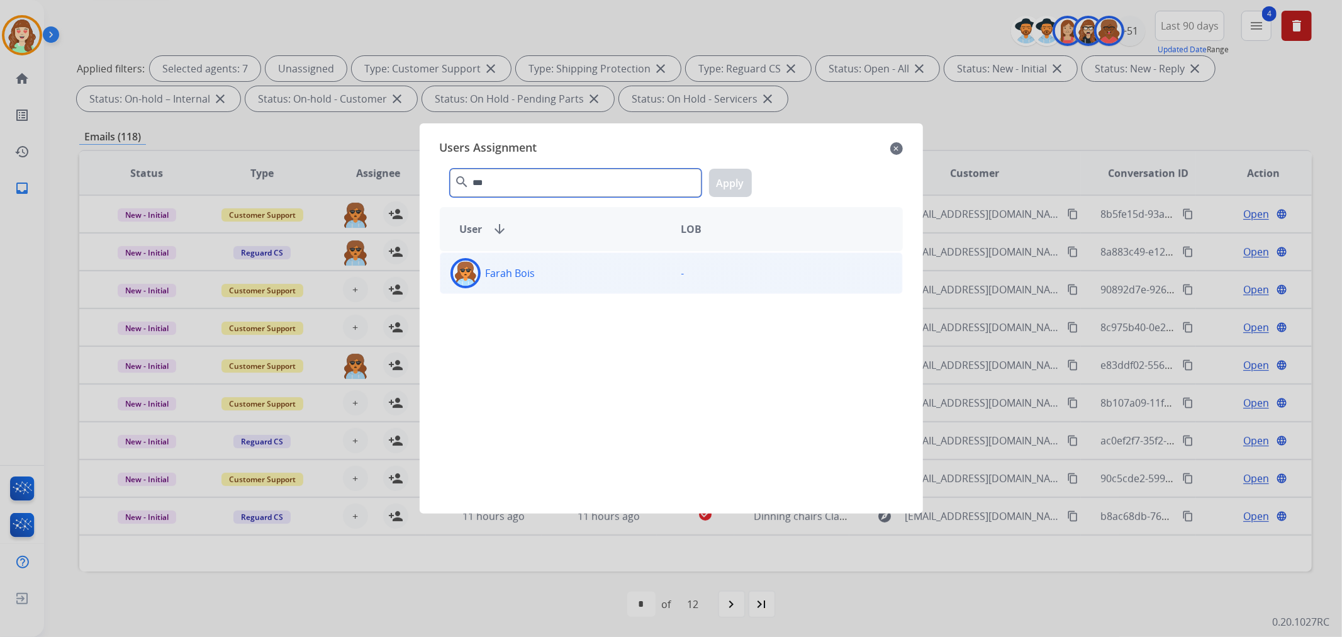
type input "***"
drag, startPoint x: 562, startPoint y: 275, endPoint x: 607, endPoint y: 267, distance: 46.0
click at [564, 274] on div "Farah Bois" at bounding box center [555, 273] width 231 height 30
click at [733, 177] on button "Apply" at bounding box center [730, 183] width 43 height 28
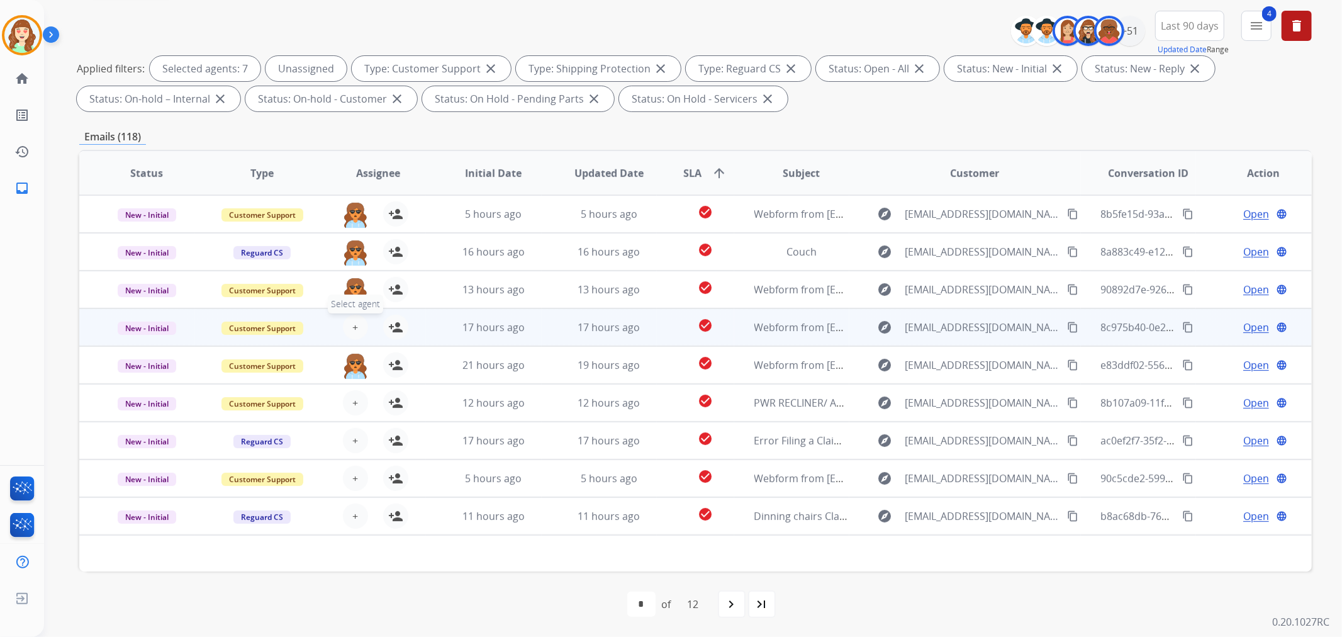
click at [359, 325] on button "+ Select agent" at bounding box center [355, 326] width 25 height 25
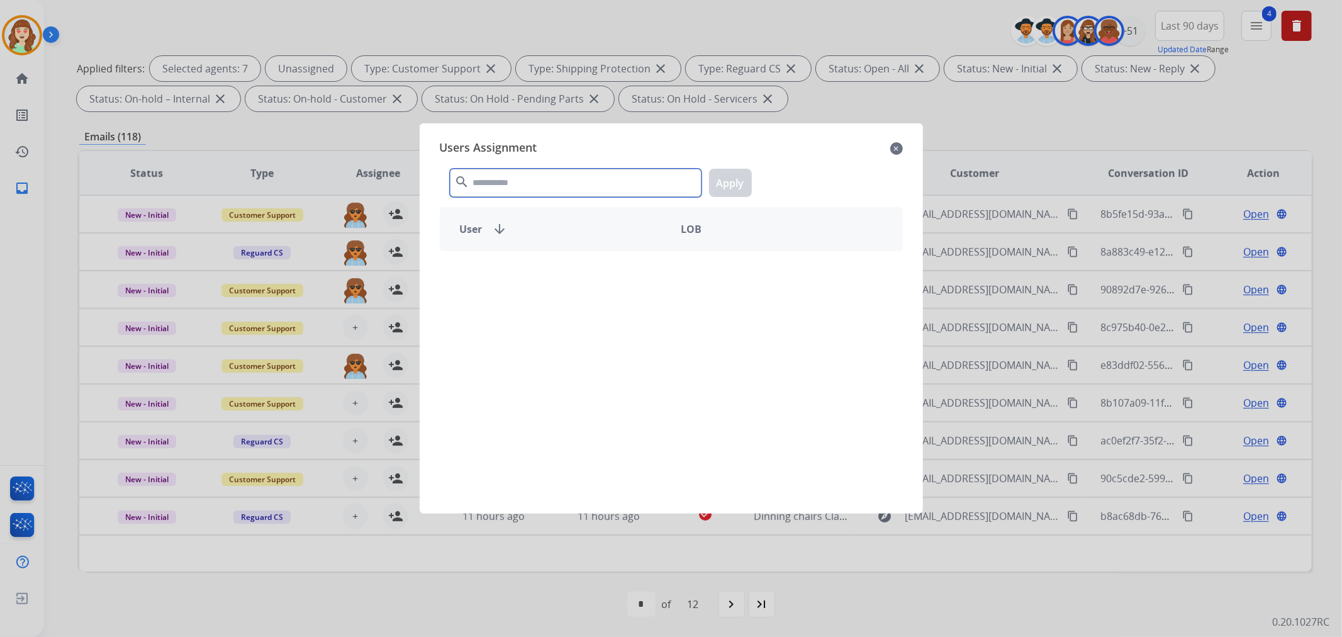
click at [498, 181] on input "text" at bounding box center [576, 183] width 252 height 28
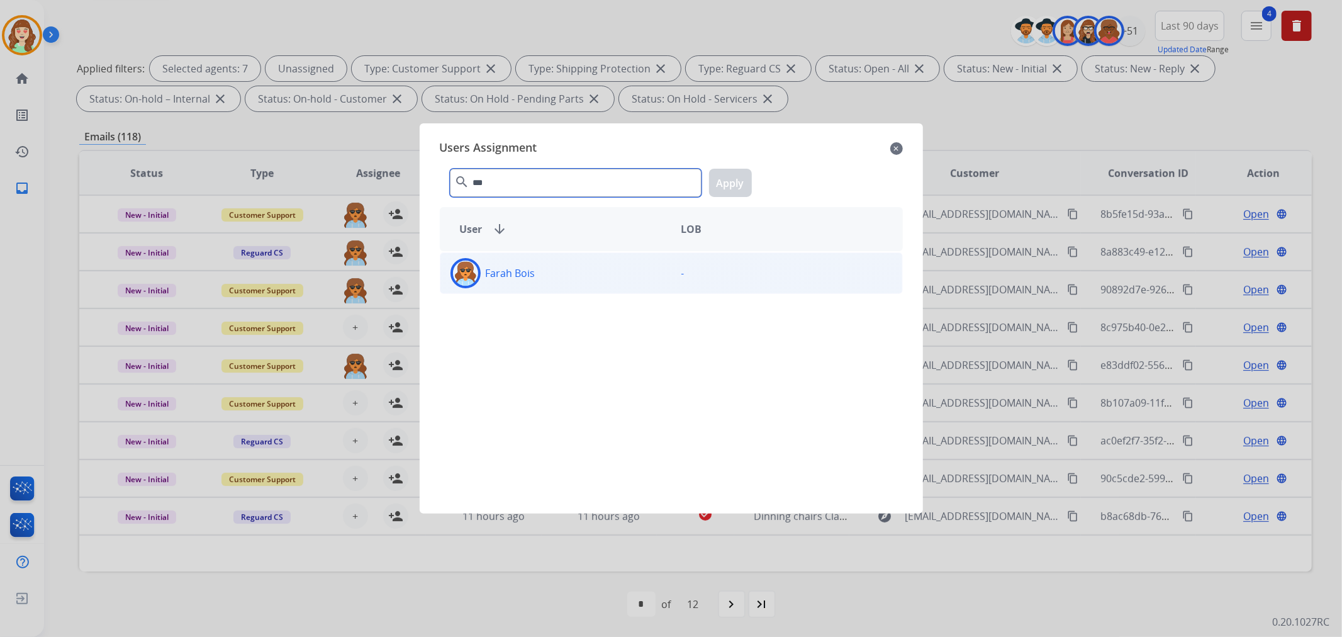
type input "***"
click at [555, 274] on div "Farah Bois" at bounding box center [555, 273] width 231 height 30
click at [728, 179] on button "Apply" at bounding box center [730, 183] width 43 height 28
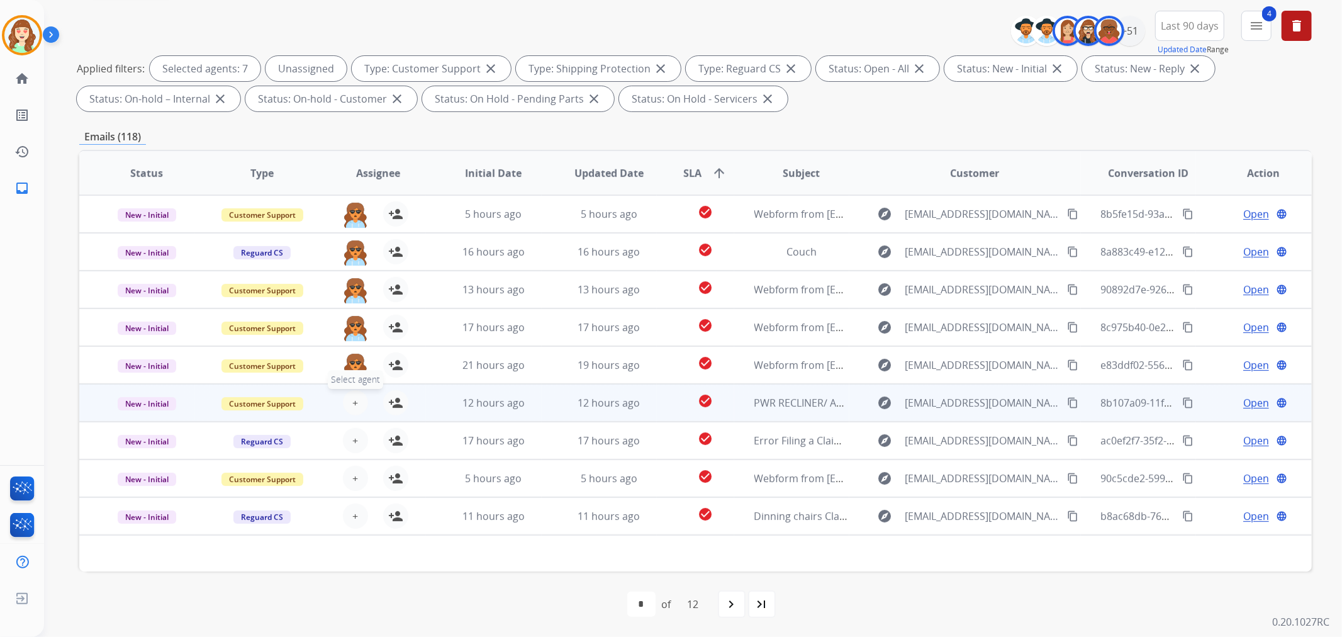
click at [346, 397] on button "+ Select agent" at bounding box center [355, 402] width 25 height 25
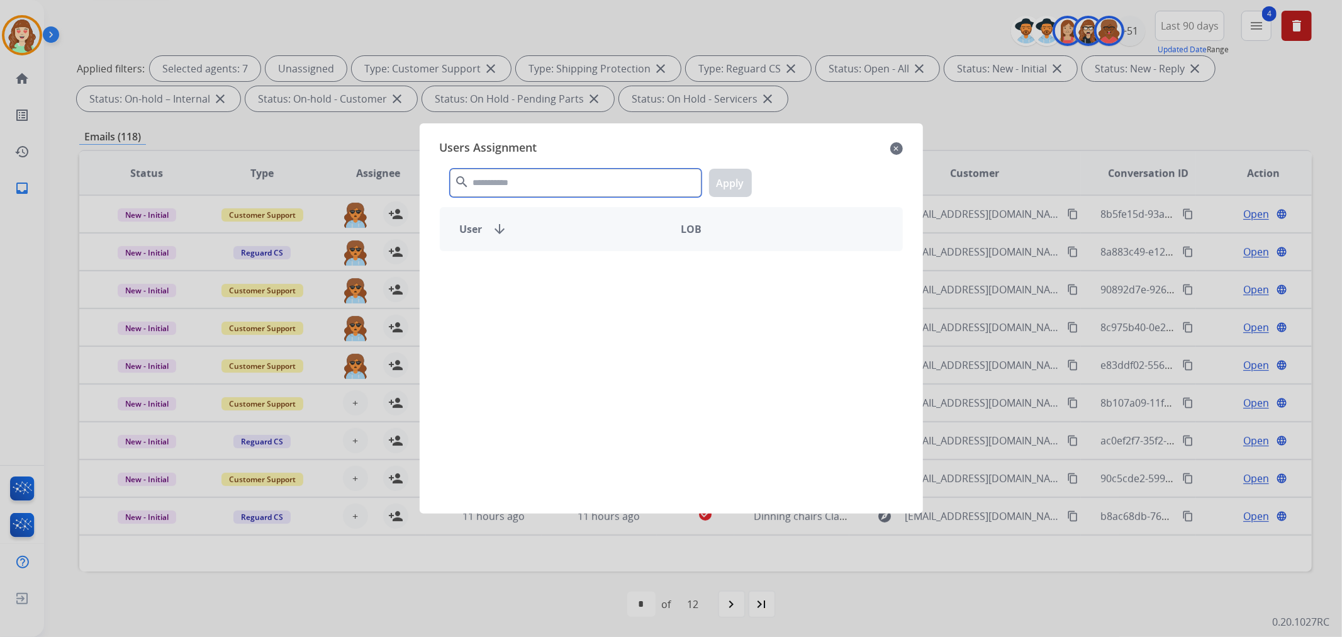
click at [478, 179] on input "text" at bounding box center [576, 183] width 252 height 28
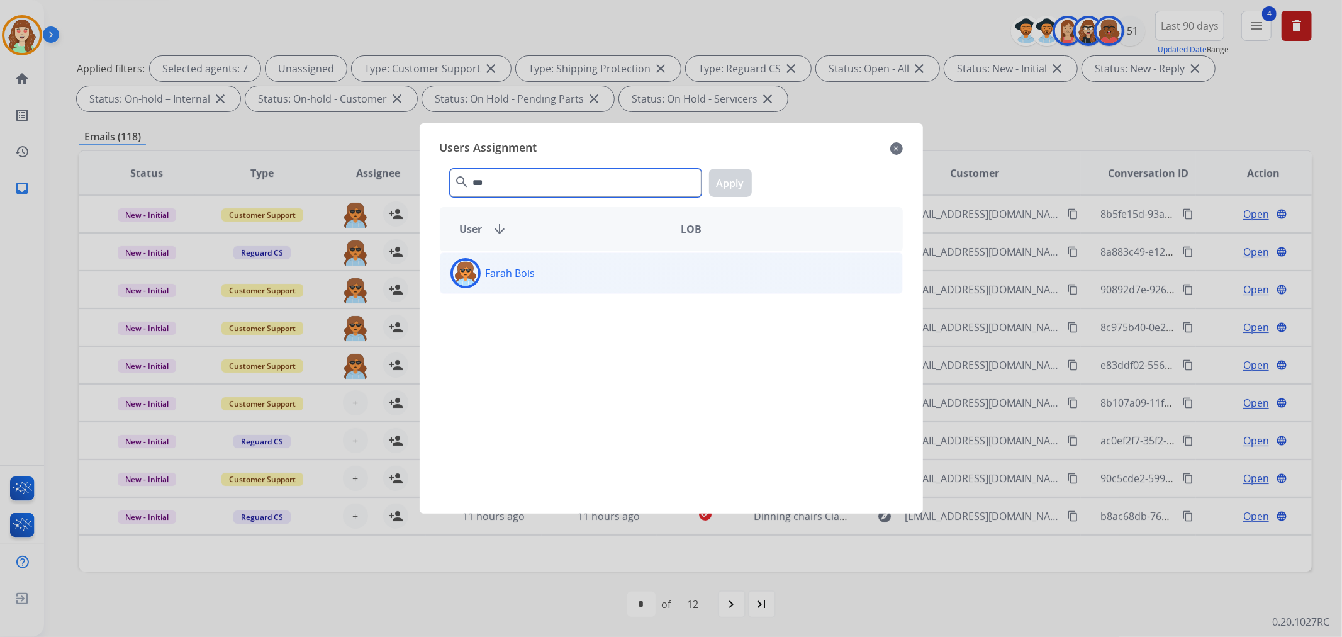
type input "***"
click at [560, 272] on div "Farah Bois" at bounding box center [555, 273] width 231 height 30
drag, startPoint x: 737, startPoint y: 185, endPoint x: 468, endPoint y: 382, distance: 333.9
click at [737, 185] on button "Apply" at bounding box center [730, 183] width 43 height 28
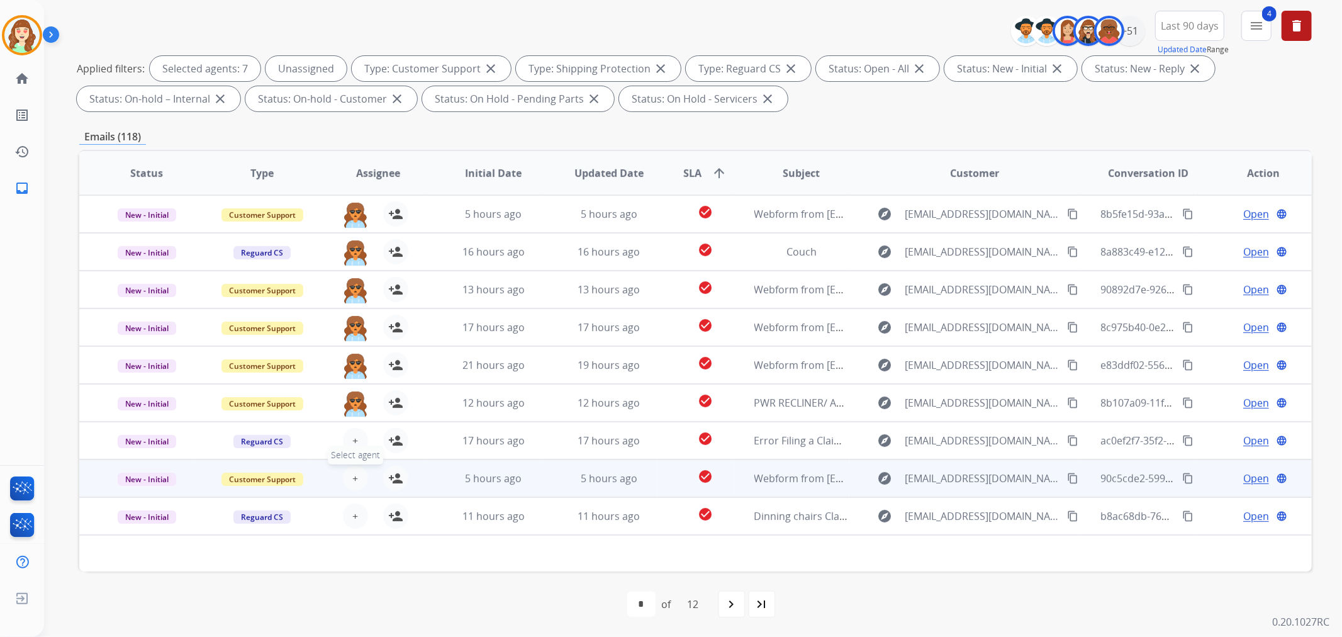
click at [352, 473] on span "+" at bounding box center [355, 477] width 6 height 15
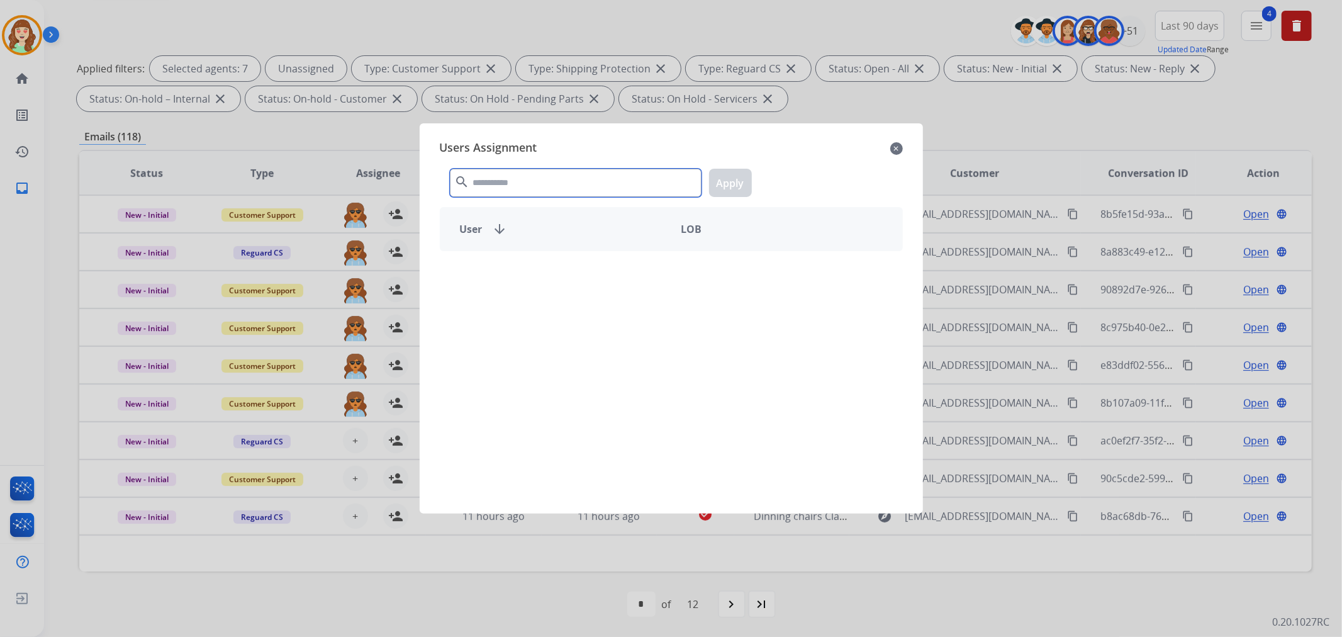
click at [489, 179] on input "text" at bounding box center [576, 183] width 252 height 28
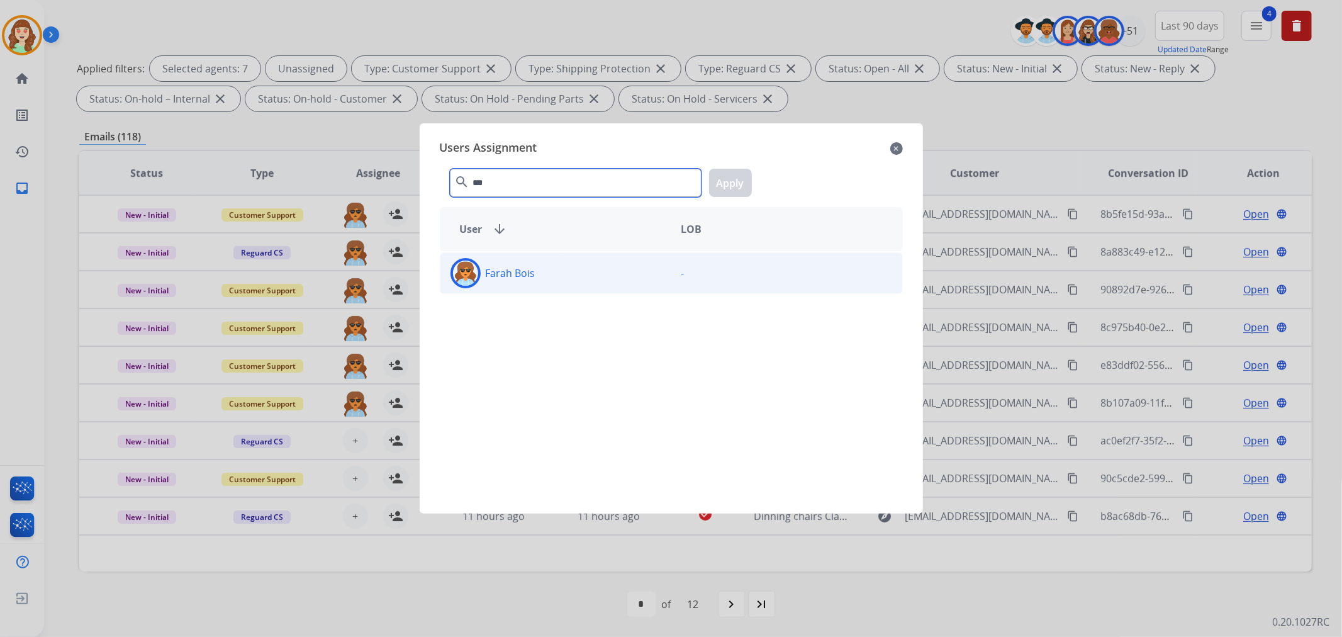
type input "***"
drag, startPoint x: 538, startPoint y: 277, endPoint x: 696, endPoint y: 189, distance: 181.3
click at [539, 278] on div "Farah Bois" at bounding box center [555, 273] width 231 height 30
click at [740, 180] on button "Apply" at bounding box center [730, 183] width 43 height 28
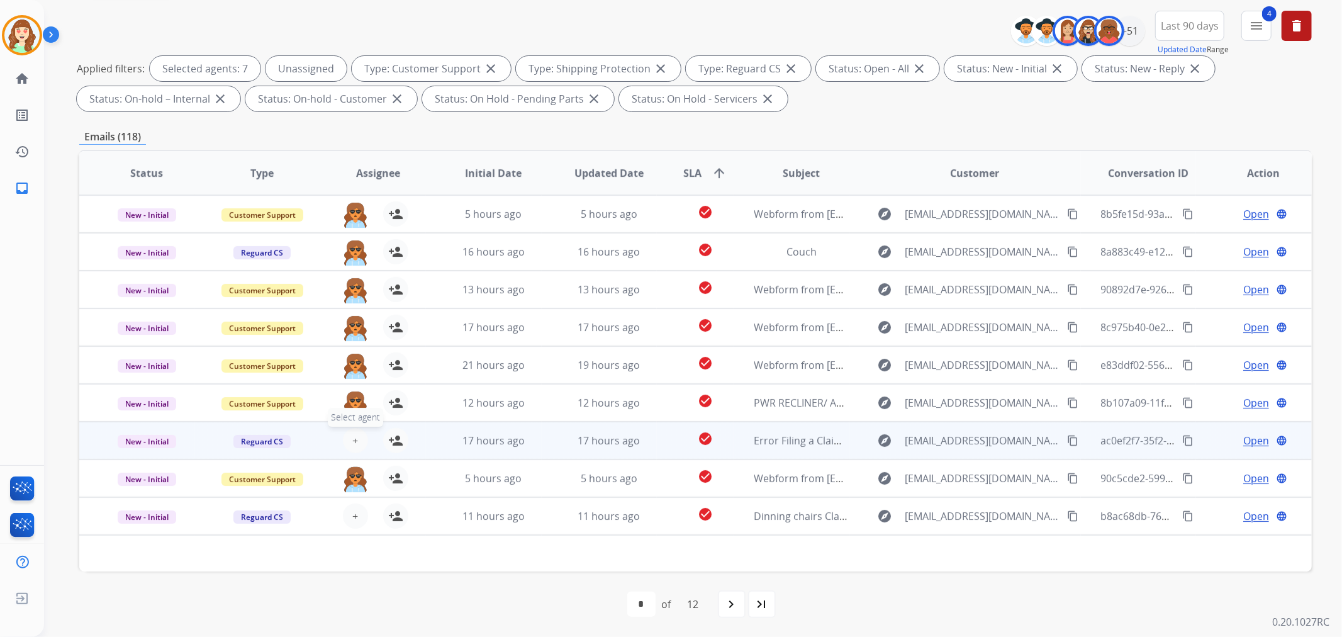
click at [357, 435] on button "+ Select agent" at bounding box center [355, 440] width 25 height 25
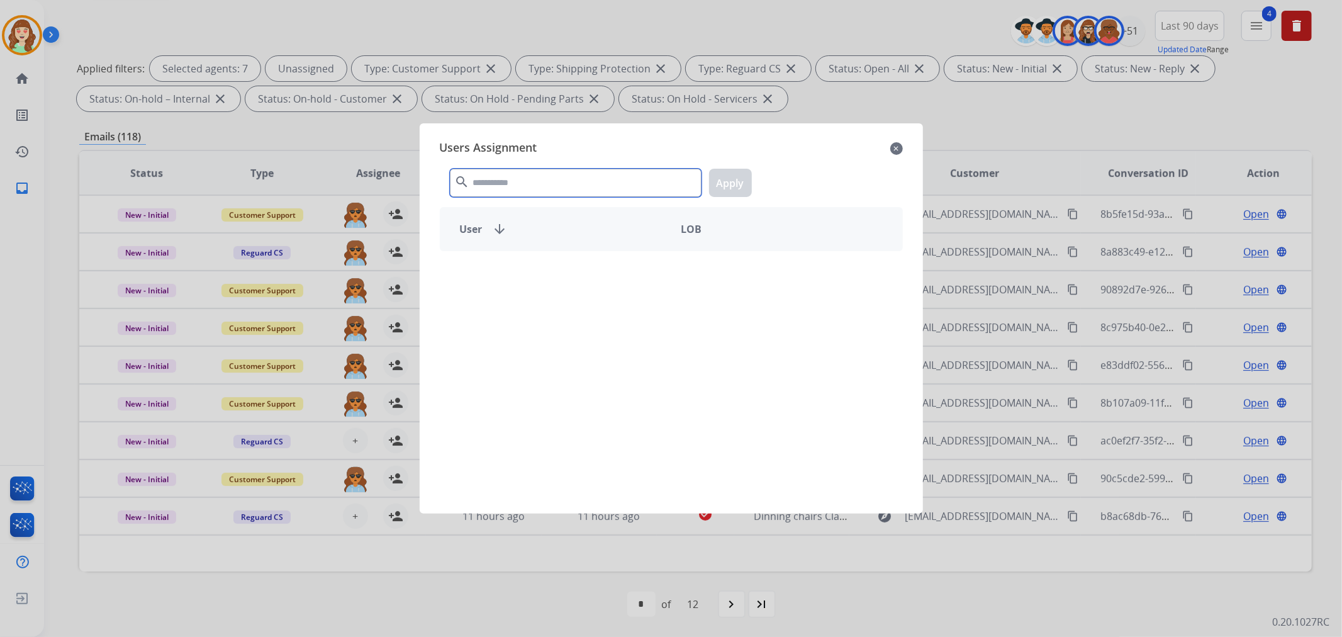
click at [526, 179] on input "text" at bounding box center [576, 183] width 252 height 28
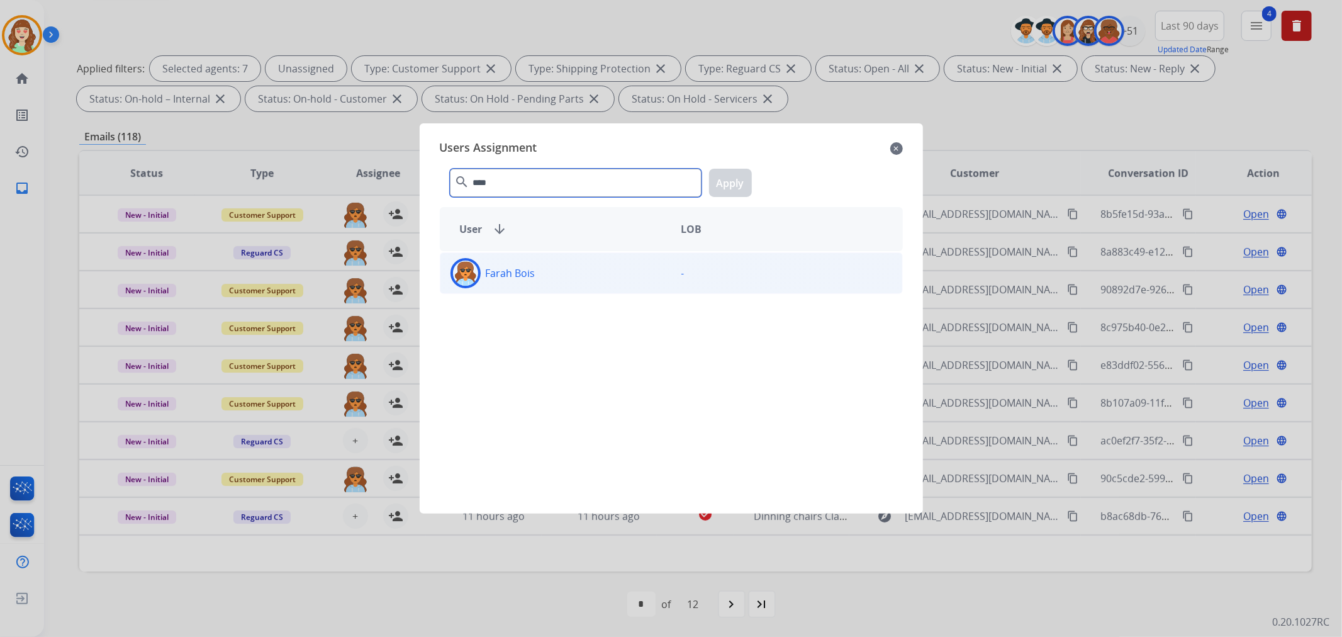
type input "****"
drag, startPoint x: 536, startPoint y: 275, endPoint x: 667, endPoint y: 224, distance: 140.4
click at [543, 275] on div "Farah Bois" at bounding box center [555, 273] width 231 height 30
click at [733, 187] on button "Apply" at bounding box center [730, 183] width 43 height 28
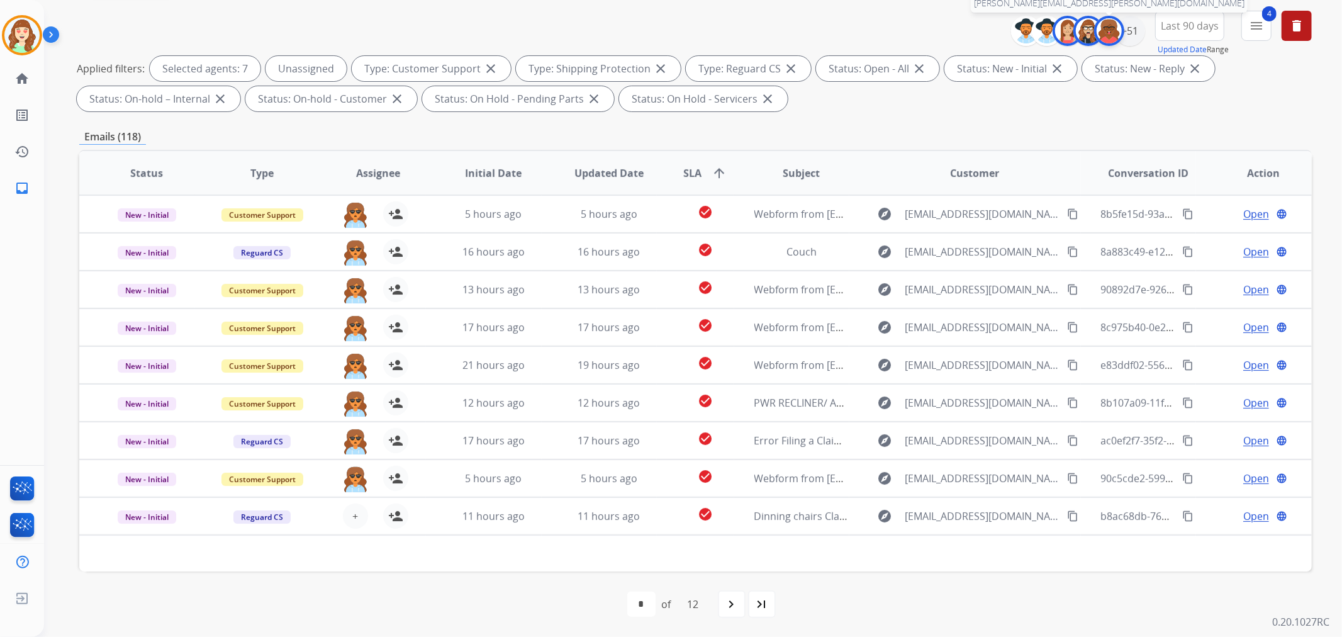
click at [1120, 30] on div at bounding box center [1109, 31] width 30 height 30
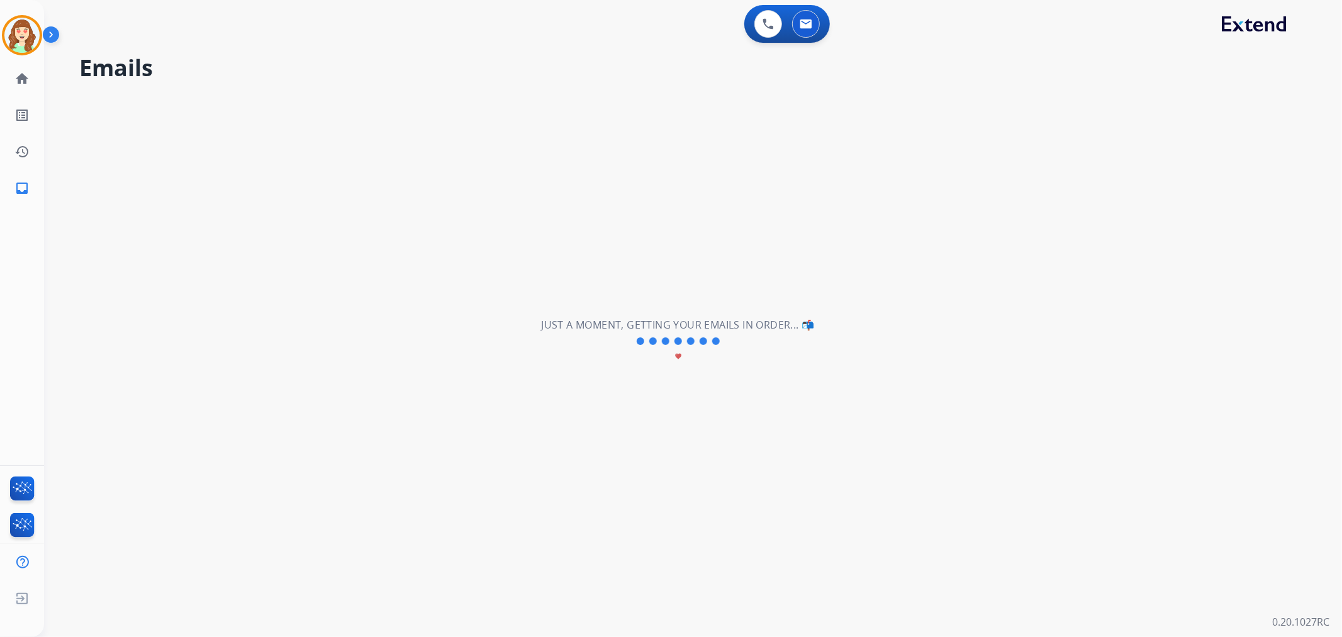
scroll to position [0, 0]
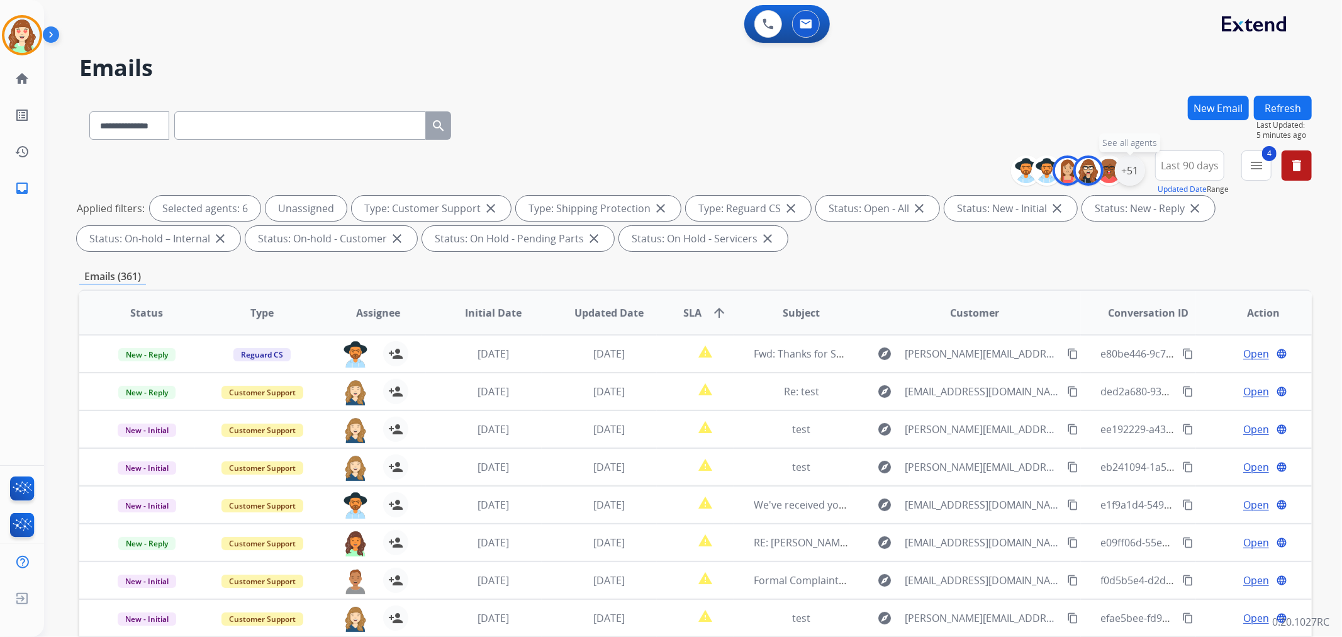
click at [1130, 175] on div "+51" at bounding box center [1130, 170] width 30 height 30
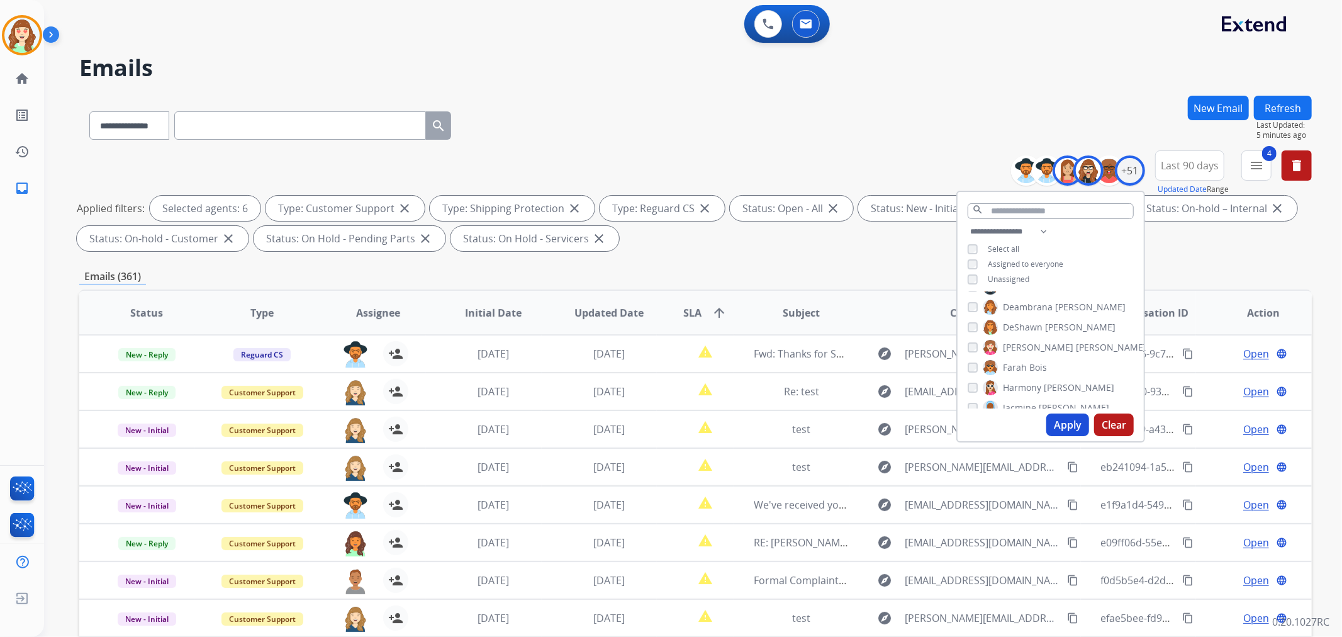
drag, startPoint x: 1068, startPoint y: 425, endPoint x: 1062, endPoint y: 403, distance: 22.3
click at [1068, 424] on button "Apply" at bounding box center [1067, 424] width 43 height 23
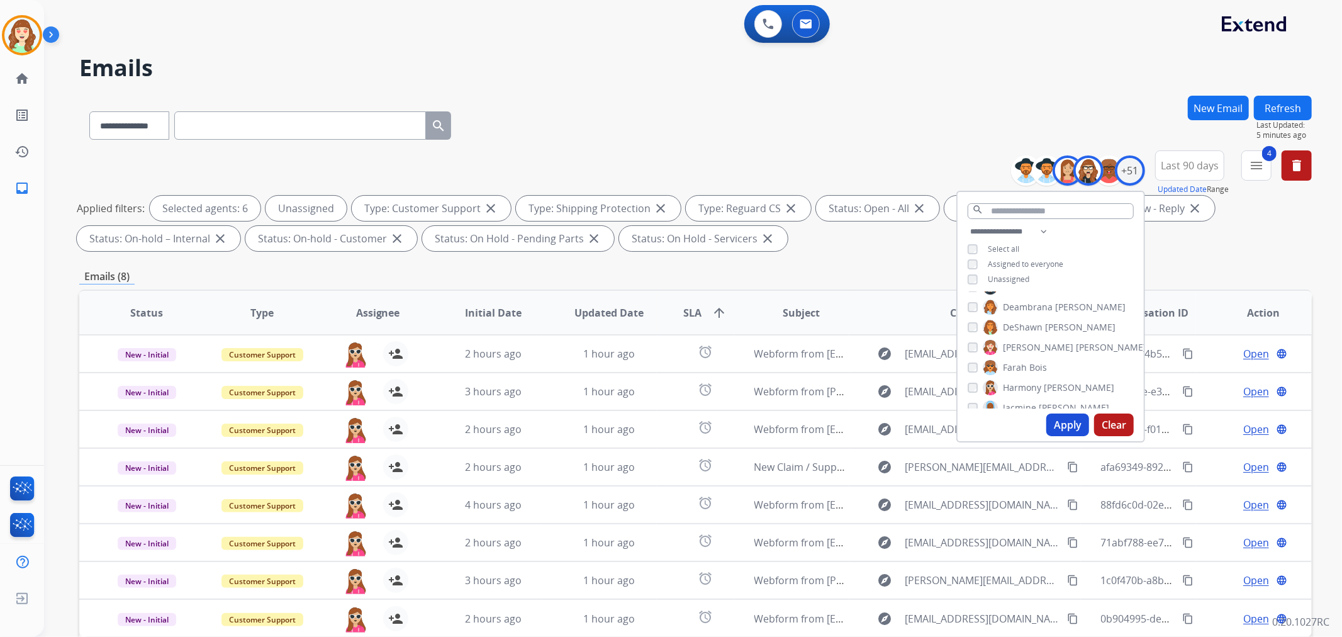
click at [1065, 421] on button "Apply" at bounding box center [1067, 424] width 43 height 23
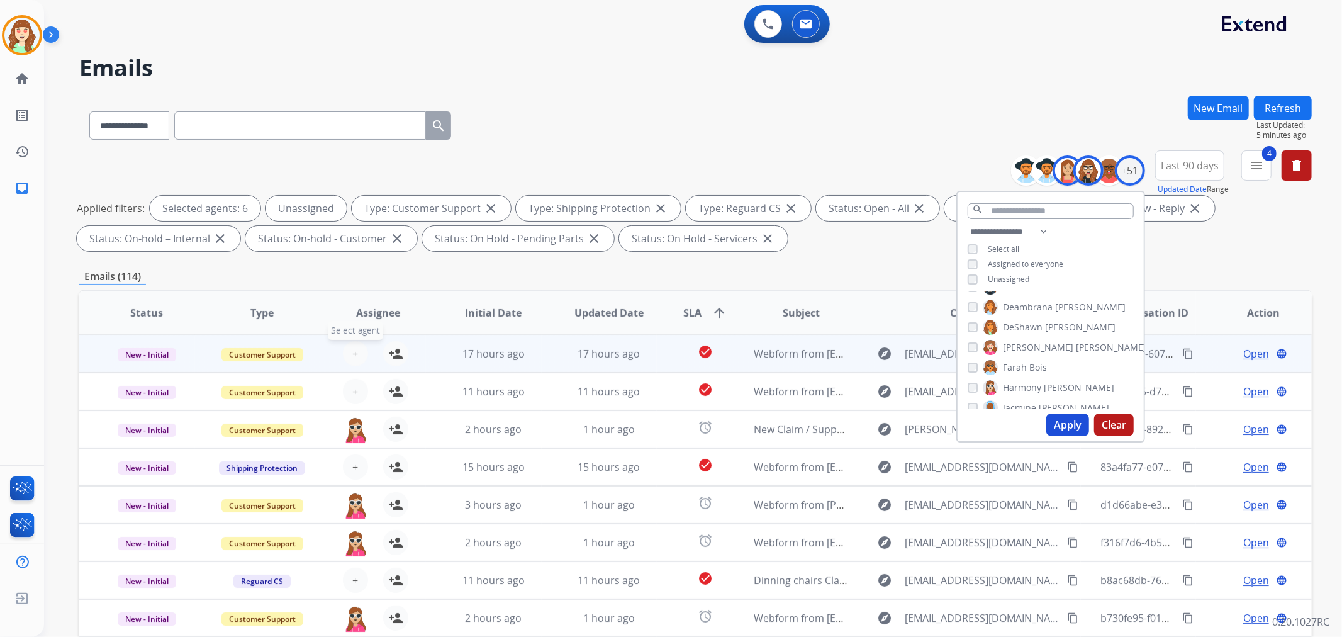
click at [349, 348] on button "+ Select agent" at bounding box center [355, 353] width 25 height 25
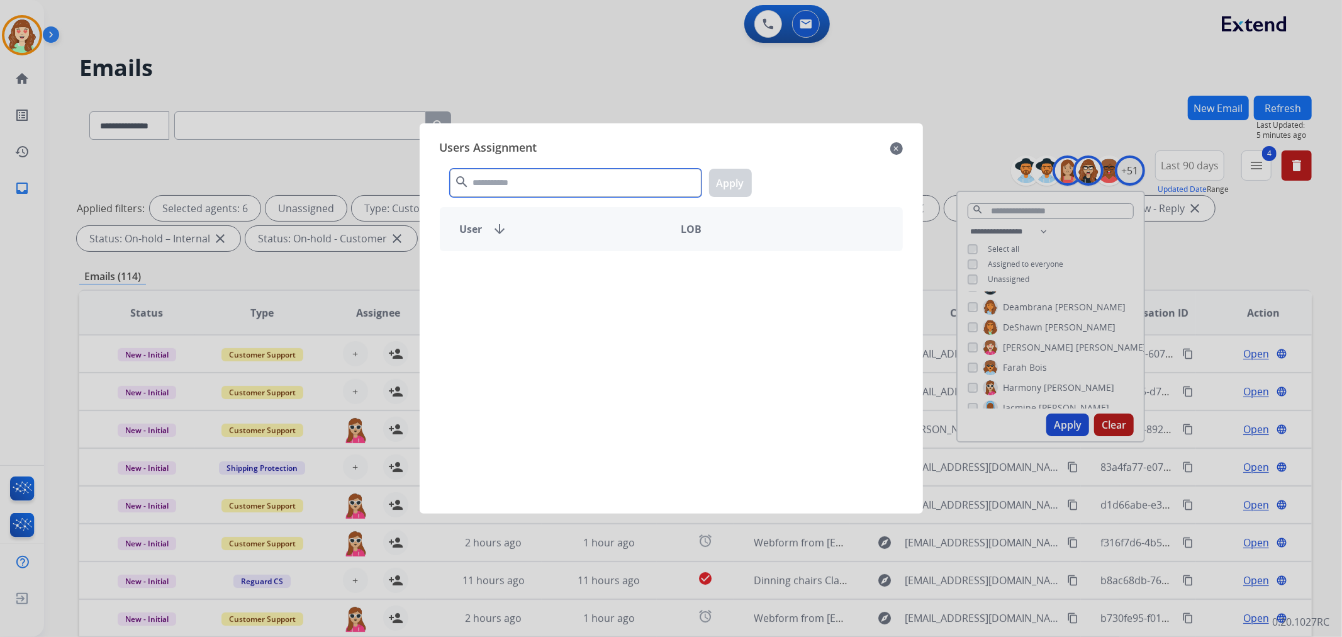
click at [565, 186] on input "text" at bounding box center [576, 183] width 252 height 28
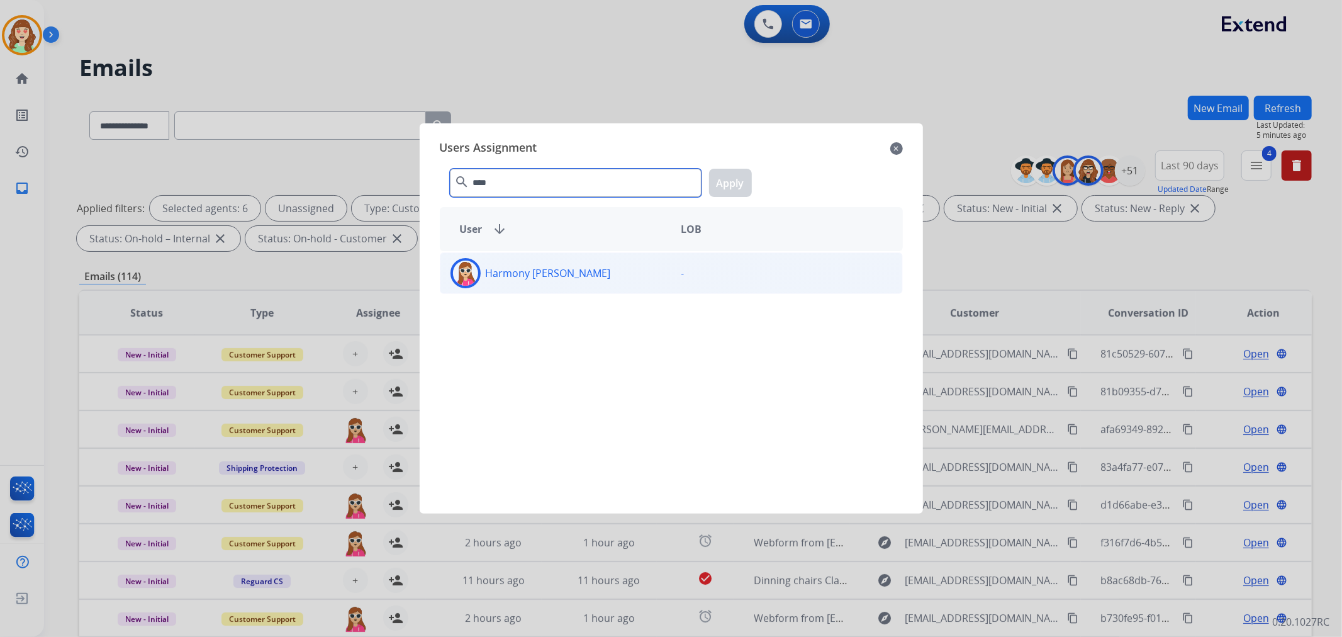
type input "****"
click at [631, 277] on div "Harmony [PERSON_NAME]" at bounding box center [555, 273] width 231 height 30
click at [732, 187] on button "Apply" at bounding box center [730, 183] width 43 height 28
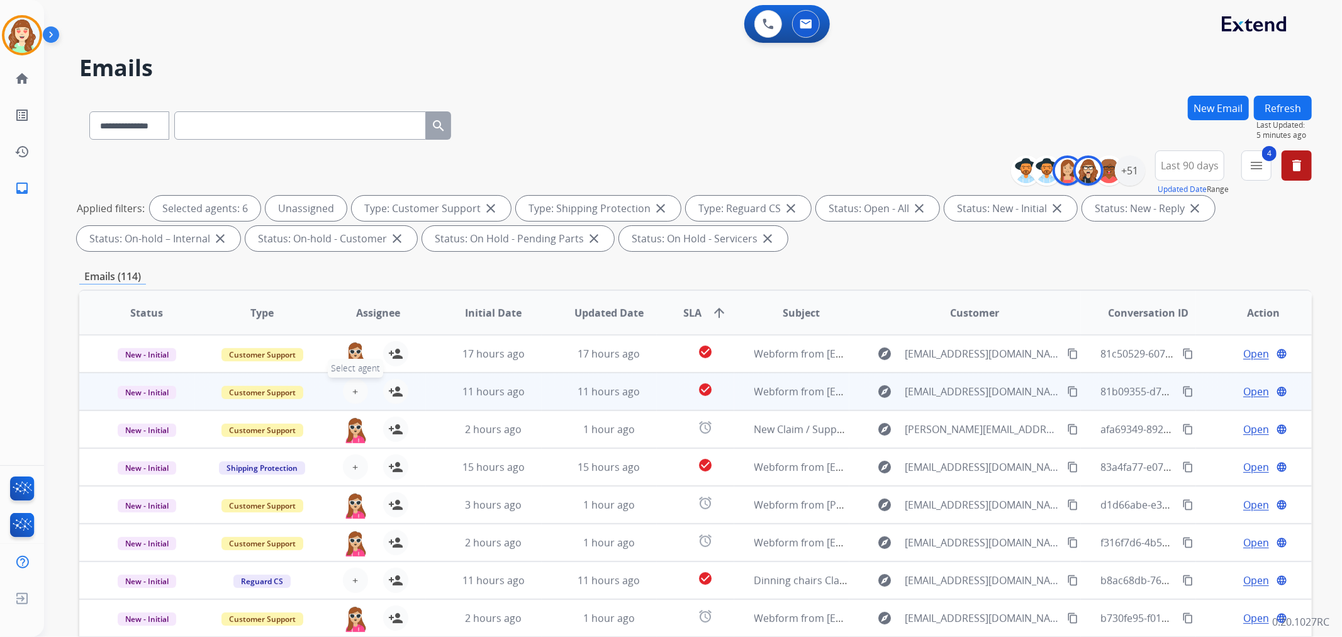
click at [353, 392] on span "+" at bounding box center [355, 391] width 6 height 15
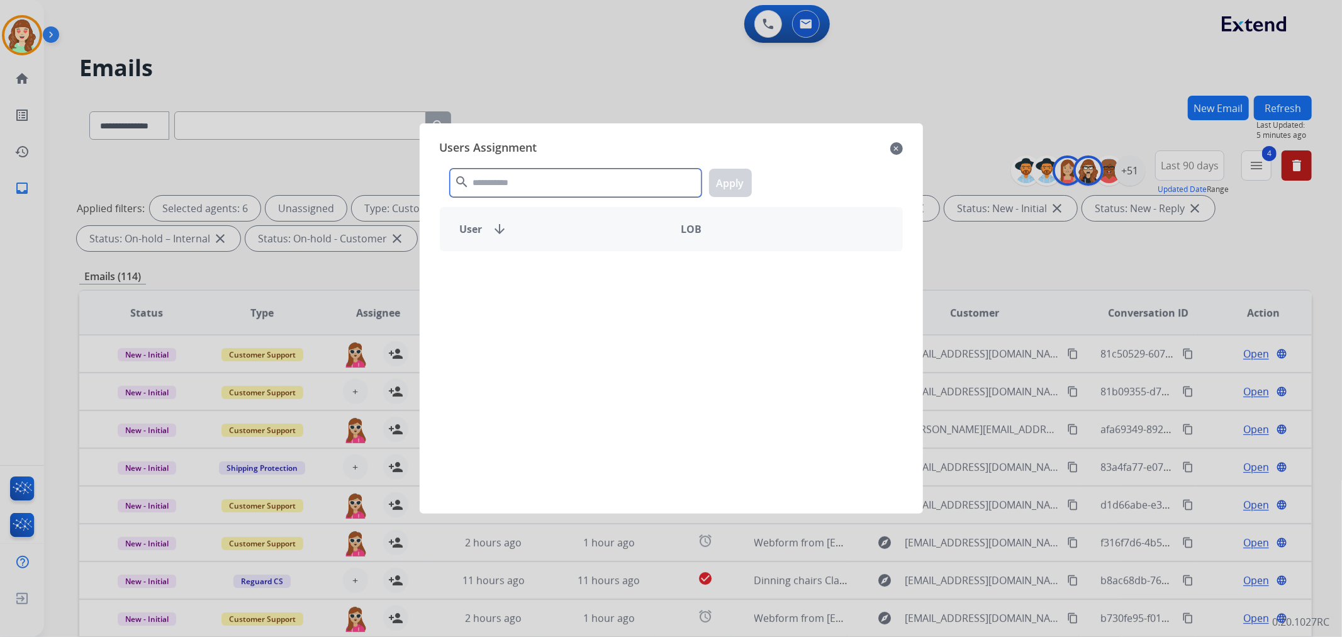
click at [518, 181] on input "text" at bounding box center [576, 183] width 252 height 28
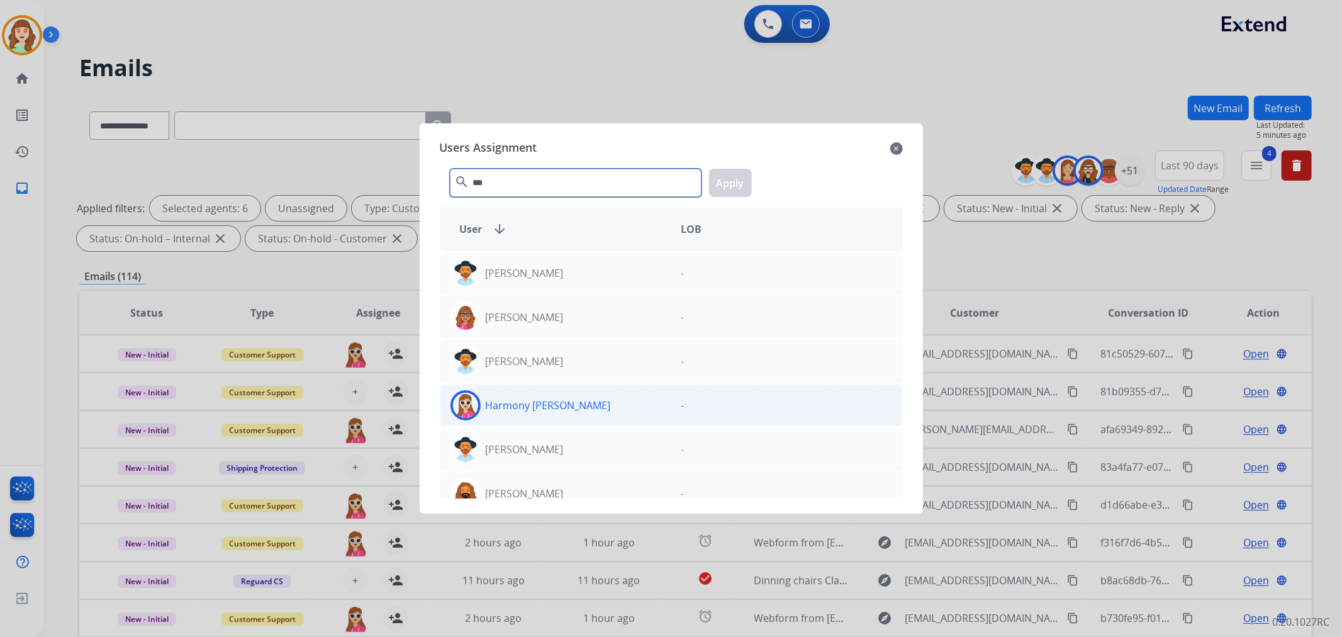
type input "***"
click at [588, 406] on div "Harmony [PERSON_NAME]" at bounding box center [555, 405] width 231 height 30
click at [720, 189] on button "Apply" at bounding box center [730, 183] width 43 height 28
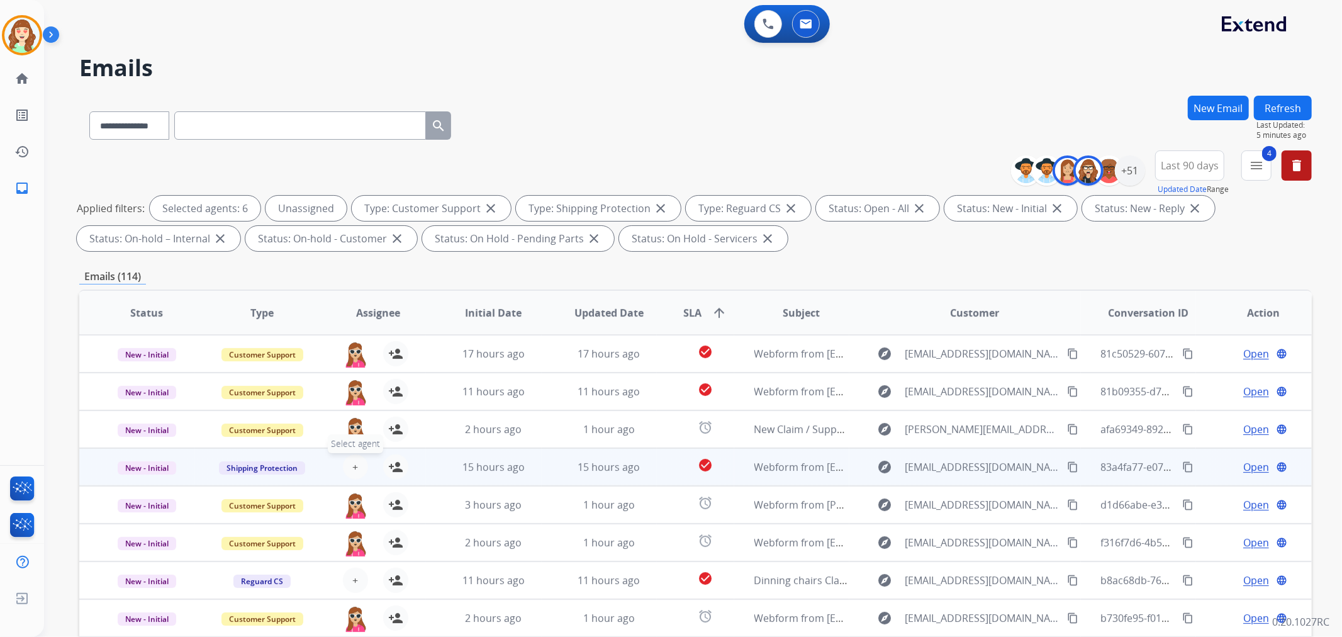
click at [359, 460] on button "+ Select agent" at bounding box center [355, 466] width 25 height 25
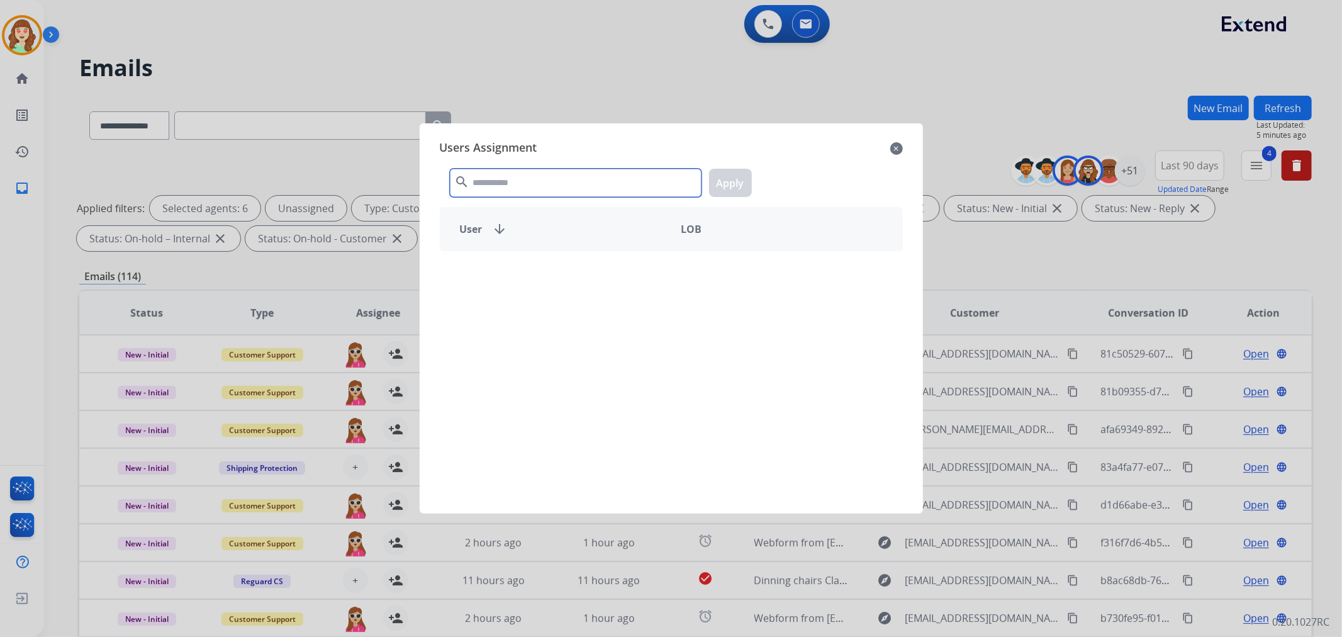
click at [526, 181] on input "text" at bounding box center [576, 183] width 252 height 28
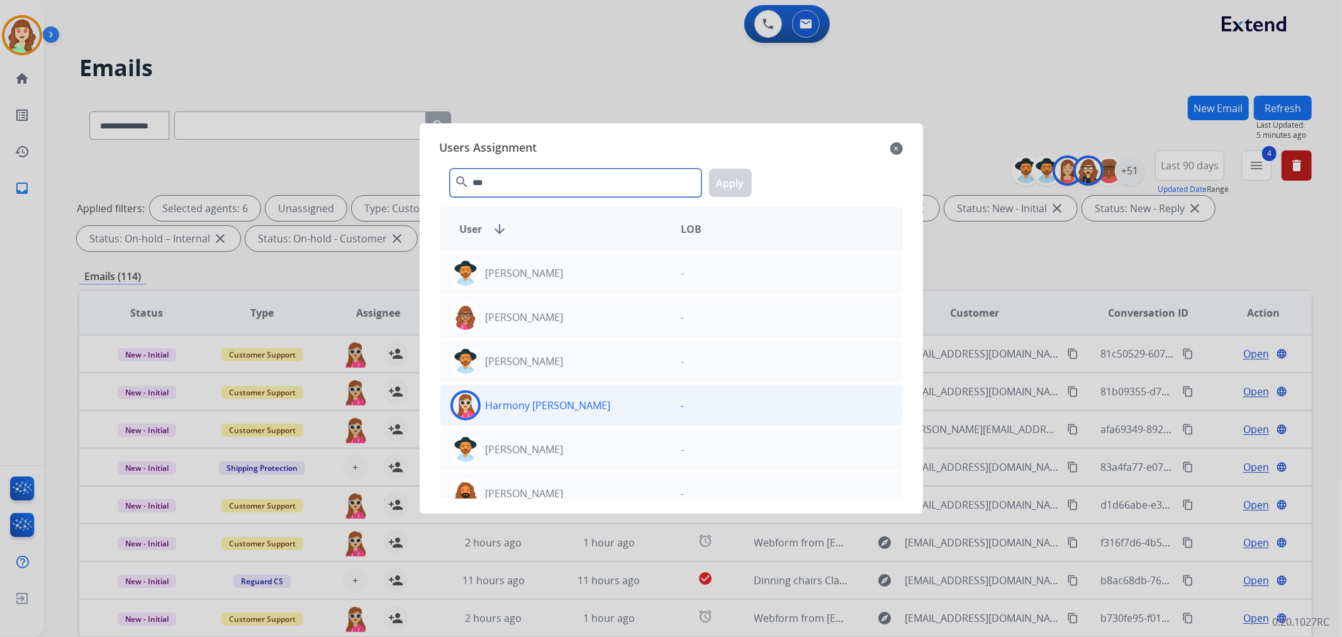
type input "***"
drag, startPoint x: 596, startPoint y: 401, endPoint x: 746, endPoint y: 218, distance: 236.4
click at [603, 397] on div "Harmony [PERSON_NAME]" at bounding box center [555, 405] width 231 height 30
click at [737, 181] on button "Apply" at bounding box center [730, 183] width 43 height 28
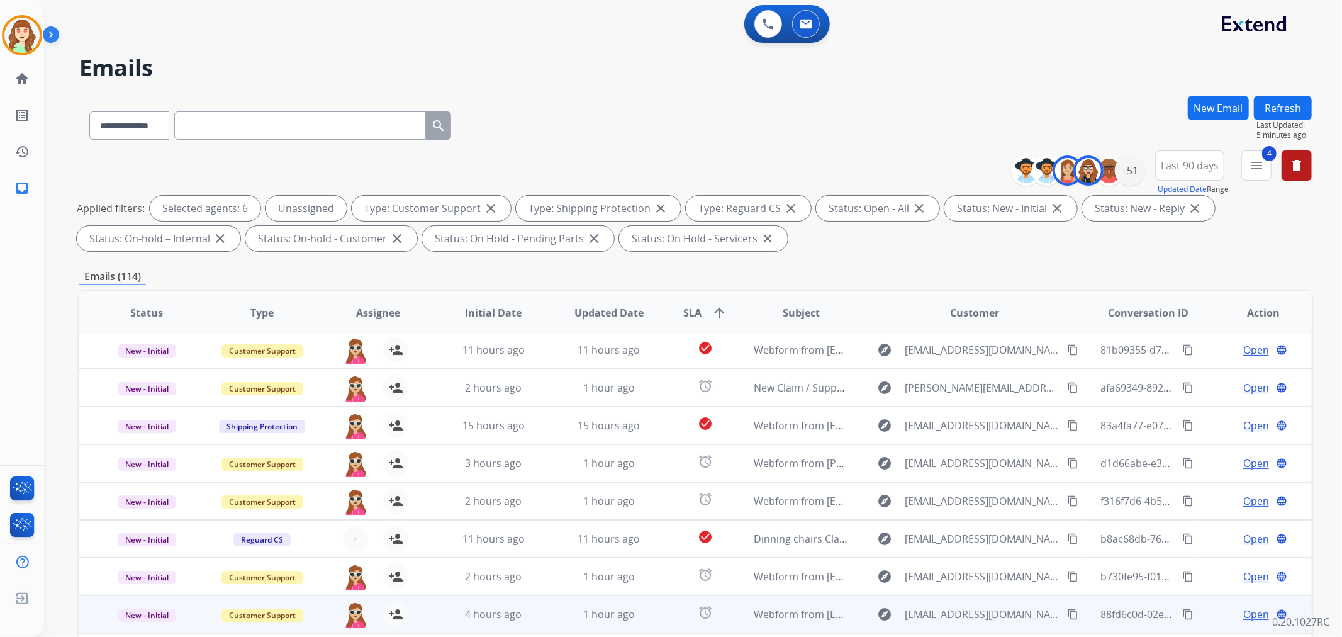
scroll to position [140, 0]
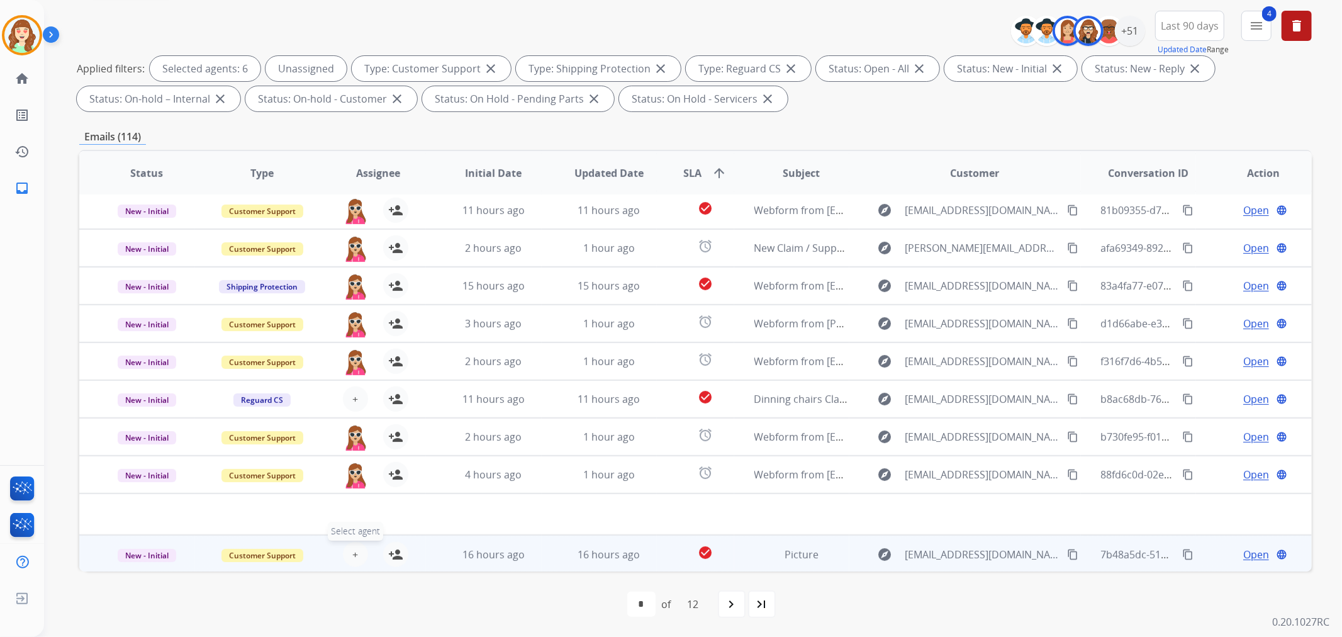
click at [352, 548] on span "+" at bounding box center [355, 554] width 6 height 15
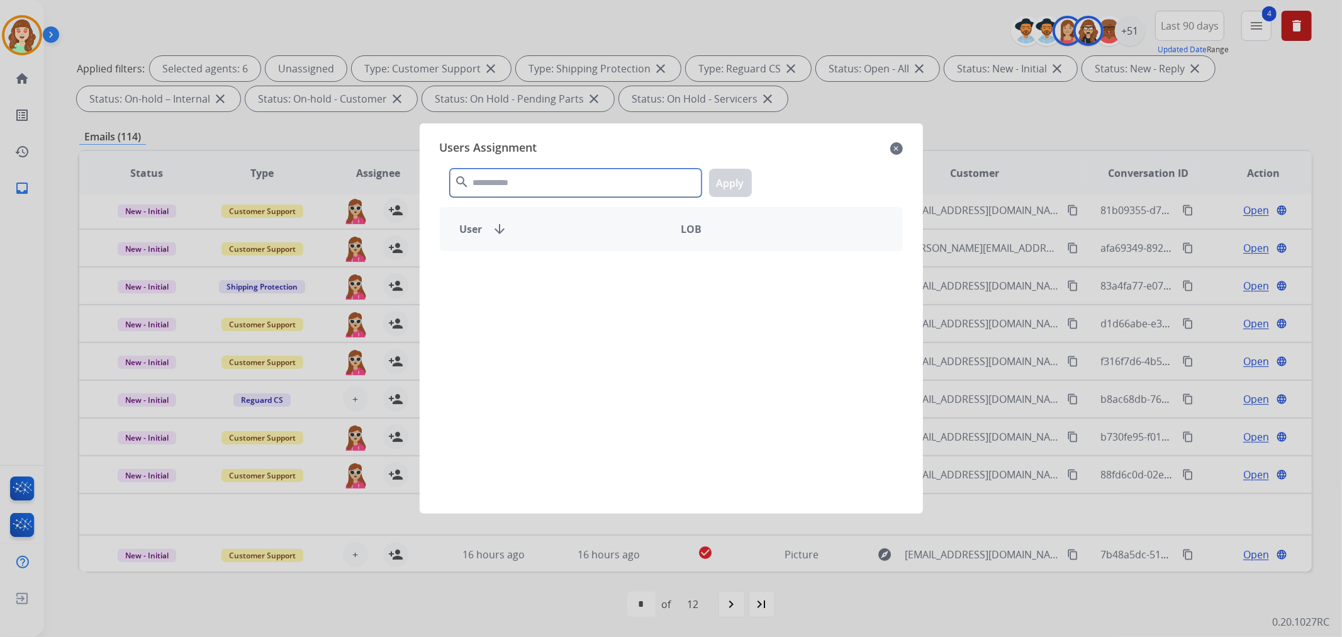
click at [569, 176] on input "text" at bounding box center [576, 183] width 252 height 28
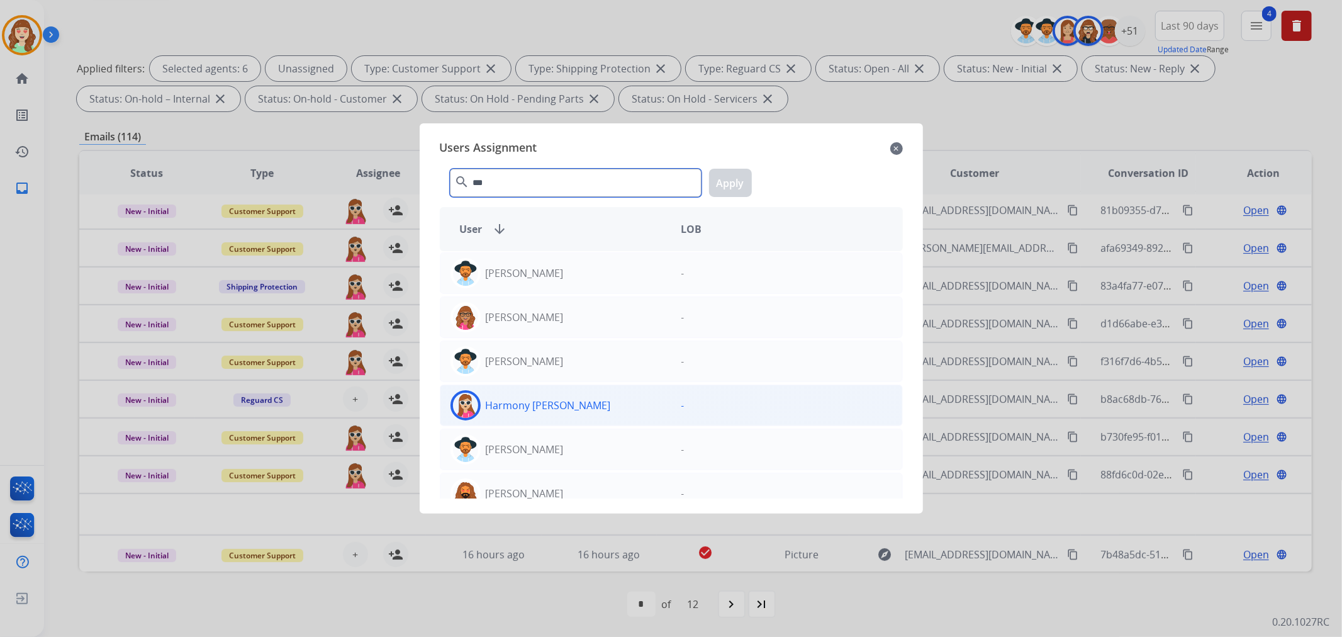
type input "***"
click at [645, 409] on div "Harmony [PERSON_NAME]" at bounding box center [555, 405] width 231 height 30
click at [730, 181] on button "Apply" at bounding box center [730, 183] width 43 height 28
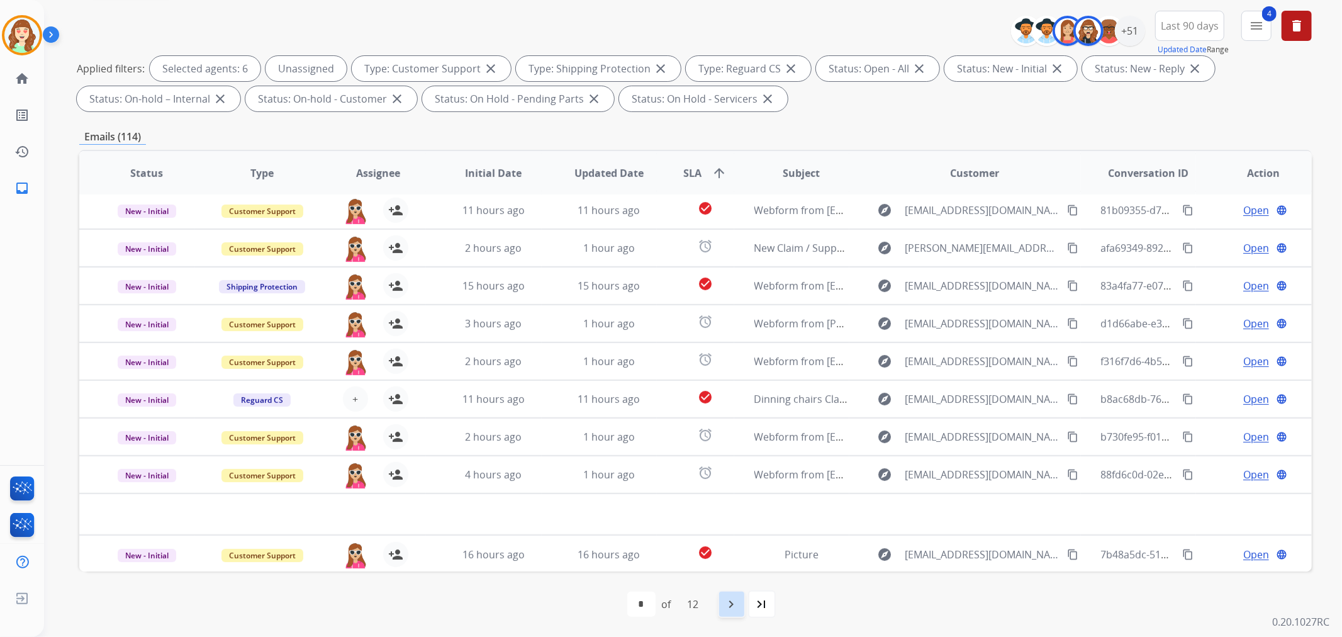
click at [737, 607] on mat-icon "navigate_next" at bounding box center [731, 603] width 15 height 15
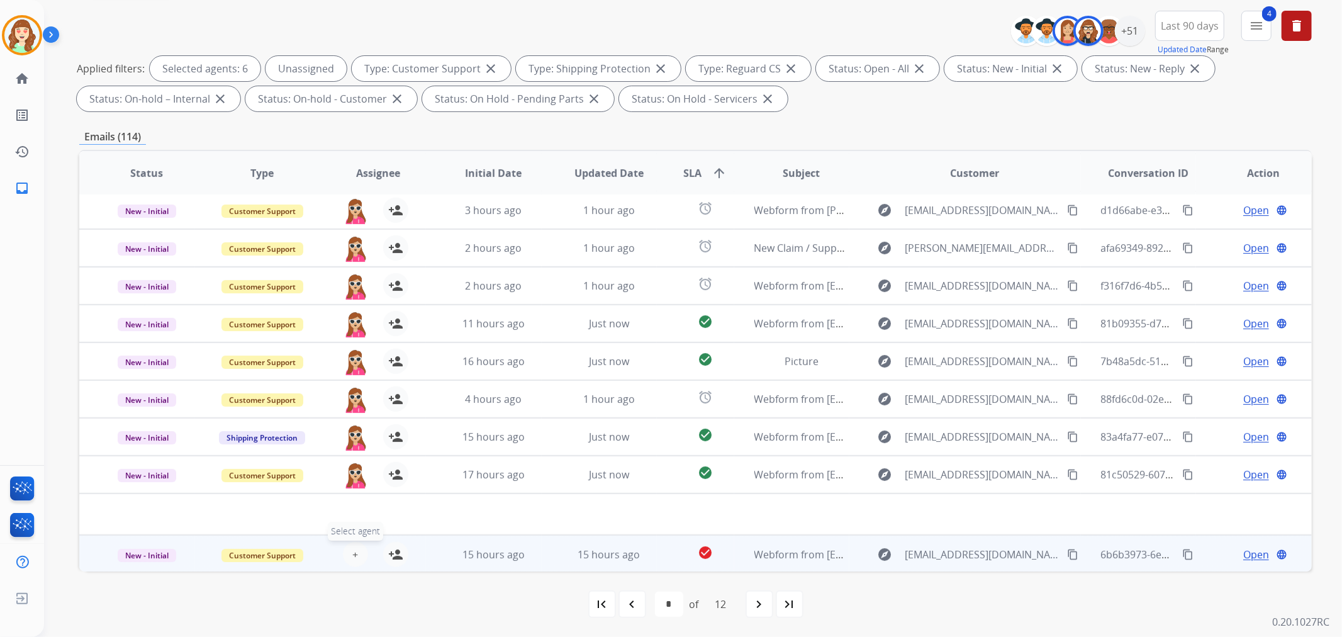
click at [355, 556] on button "+ Select agent" at bounding box center [355, 554] width 25 height 25
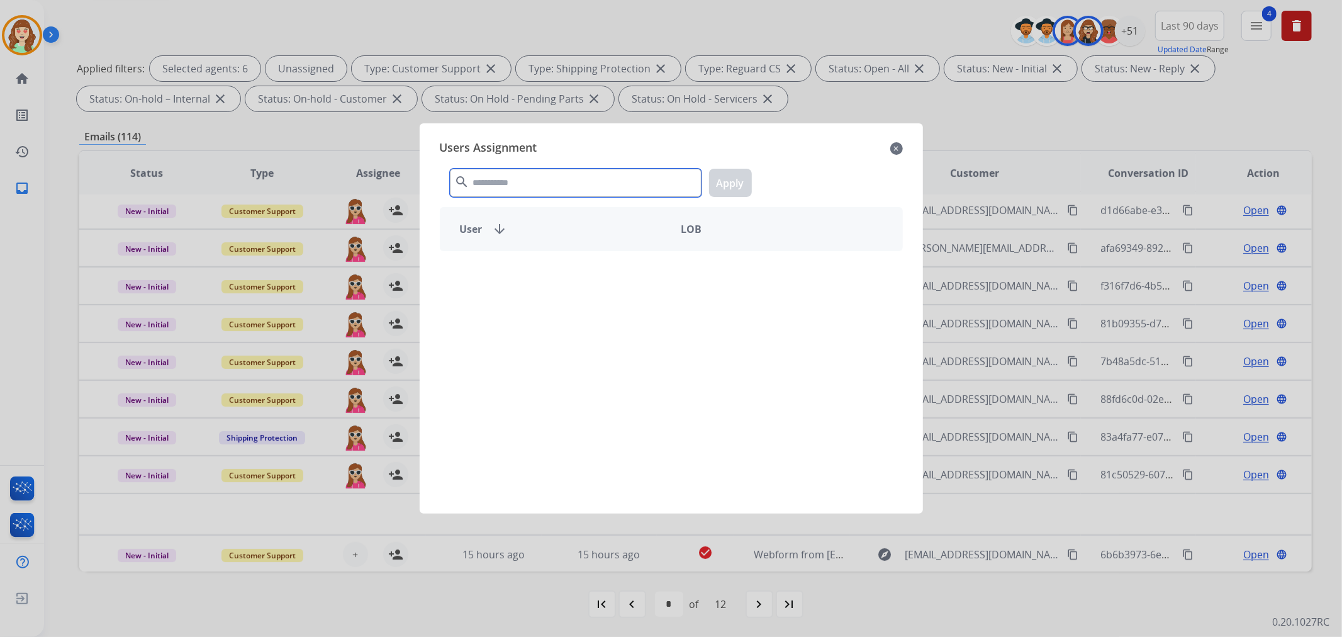
click at [533, 179] on input "text" at bounding box center [576, 183] width 252 height 28
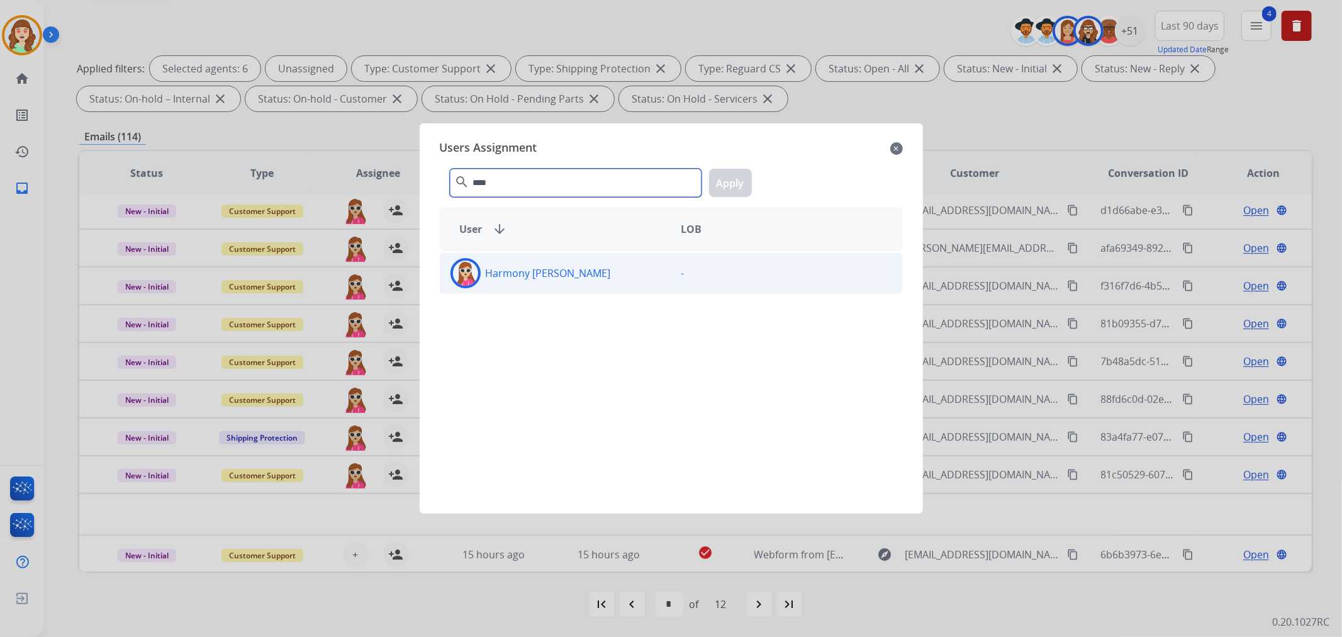
type input "****"
drag, startPoint x: 596, startPoint y: 275, endPoint x: 679, endPoint y: 241, distance: 89.9
click at [600, 275] on div "Harmony [PERSON_NAME]" at bounding box center [555, 273] width 231 height 30
click at [737, 180] on button "Apply" at bounding box center [730, 183] width 43 height 28
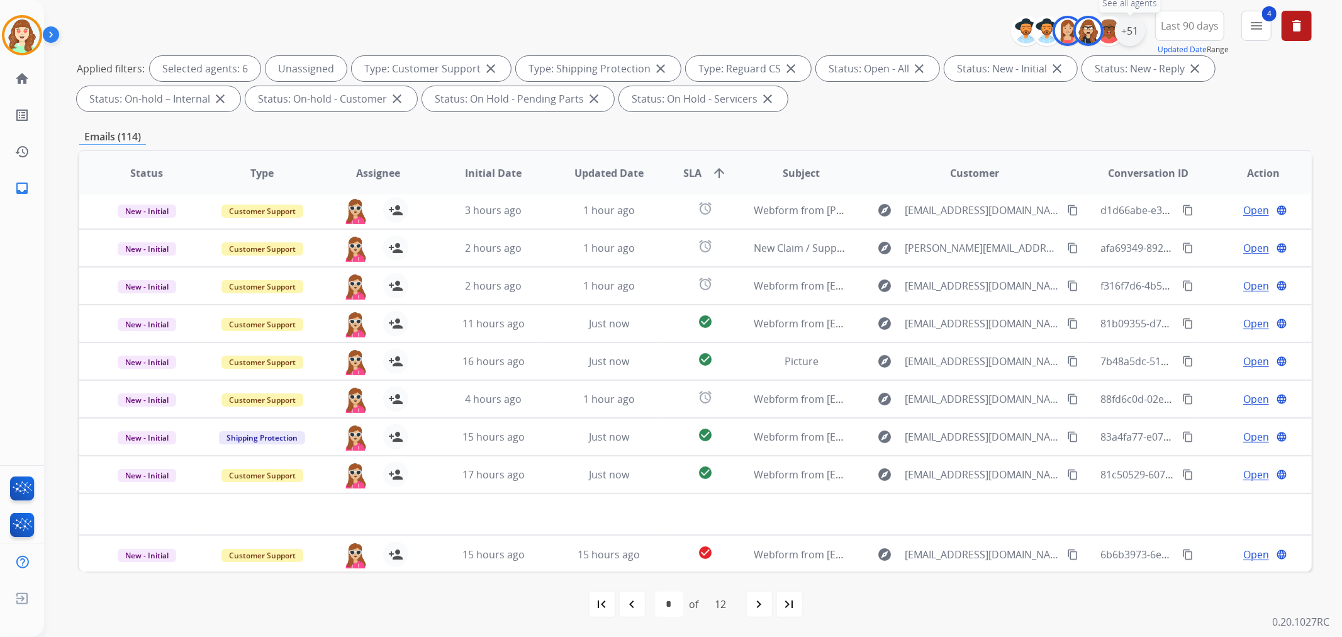
click at [1122, 34] on div "+51" at bounding box center [1130, 31] width 30 height 30
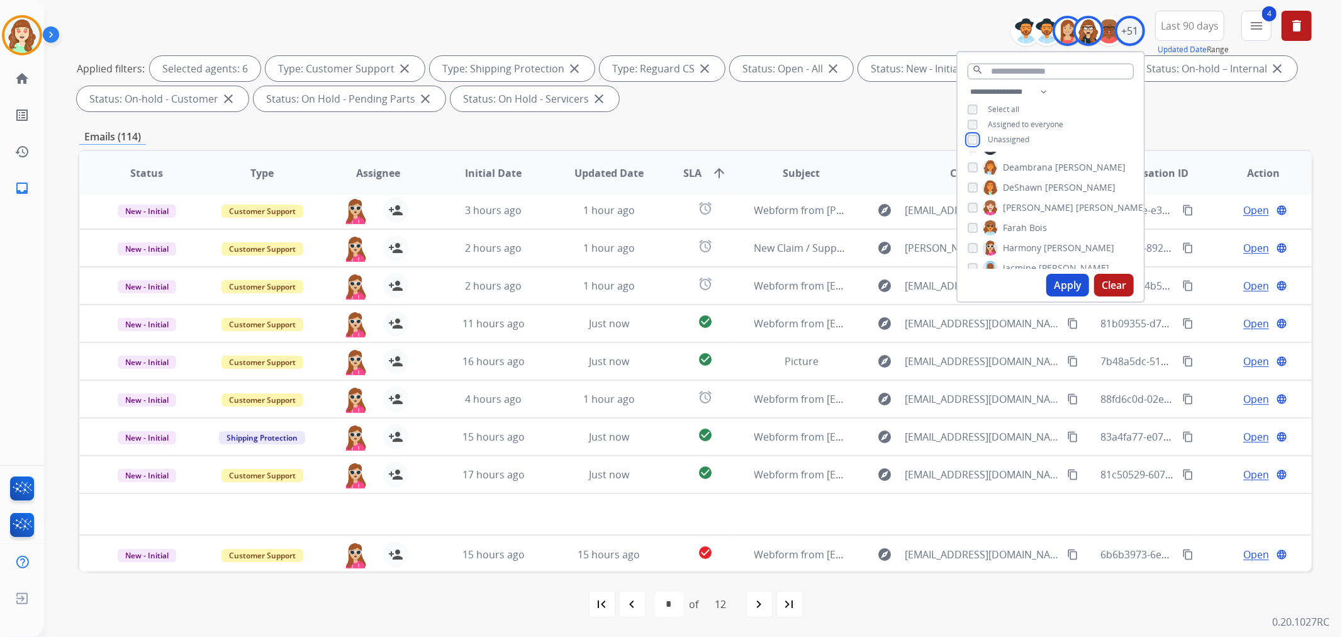
scroll to position [349, 0]
click at [1074, 283] on button "Apply" at bounding box center [1067, 285] width 43 height 23
select select "*"
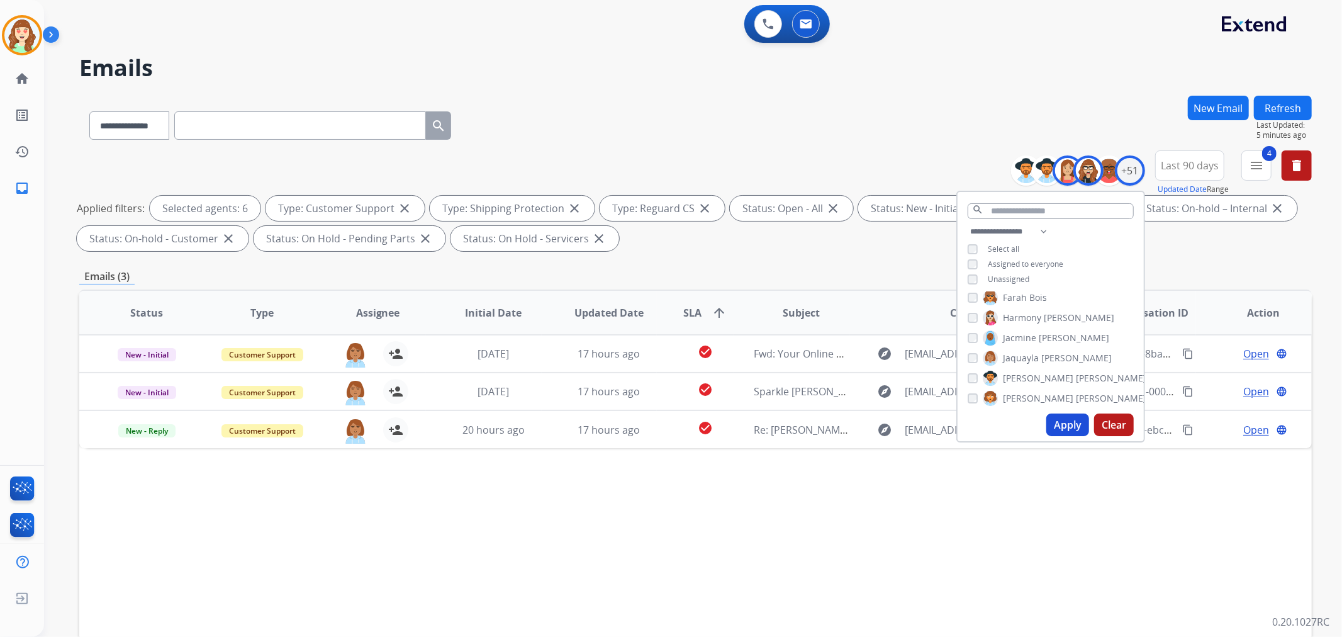
scroll to position [0, 0]
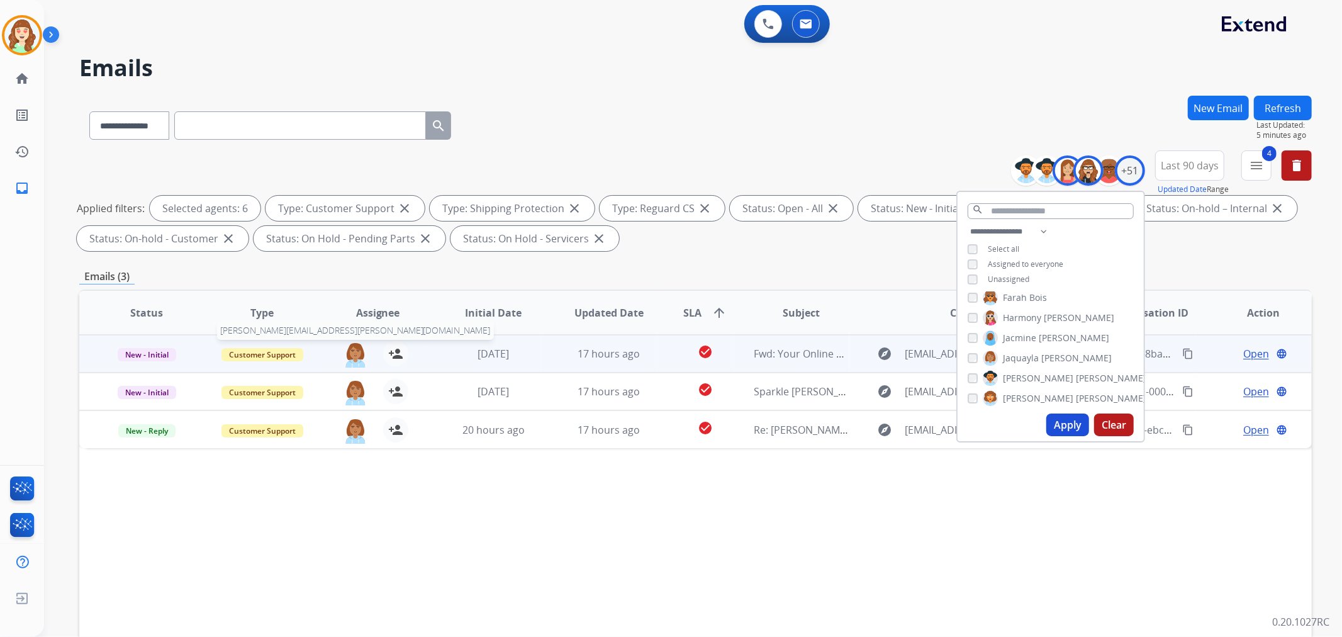
click at [353, 354] on img at bounding box center [355, 354] width 25 height 26
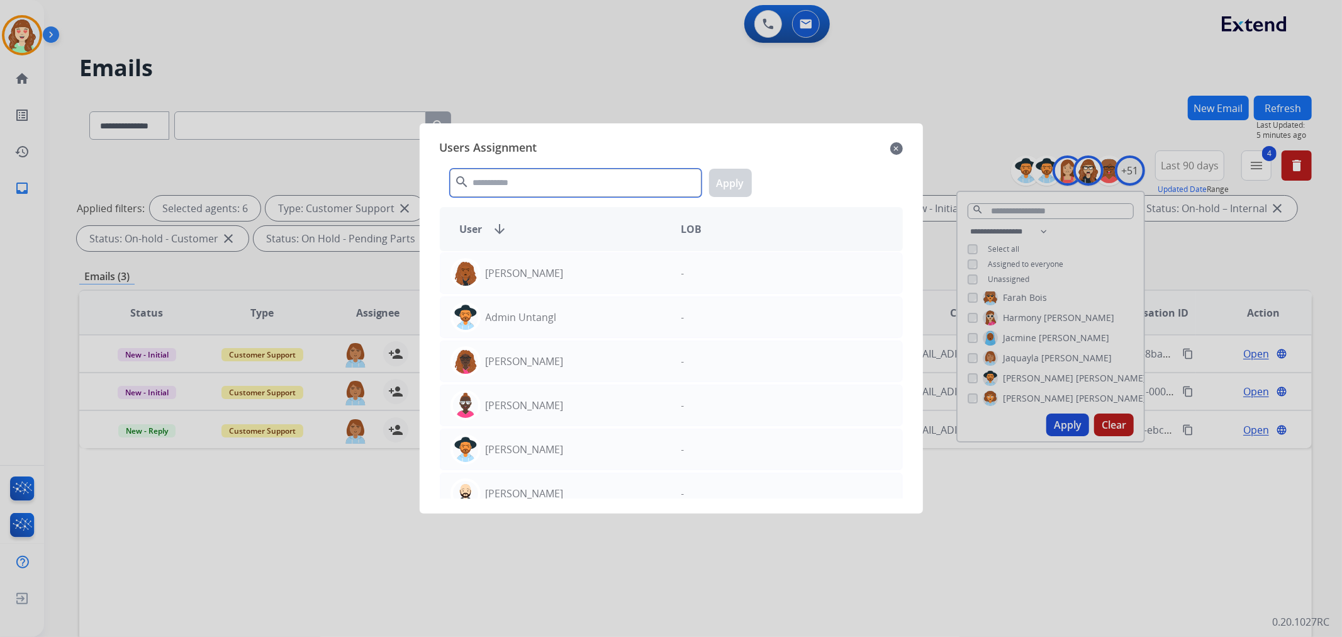
click at [535, 174] on input "text" at bounding box center [576, 183] width 252 height 28
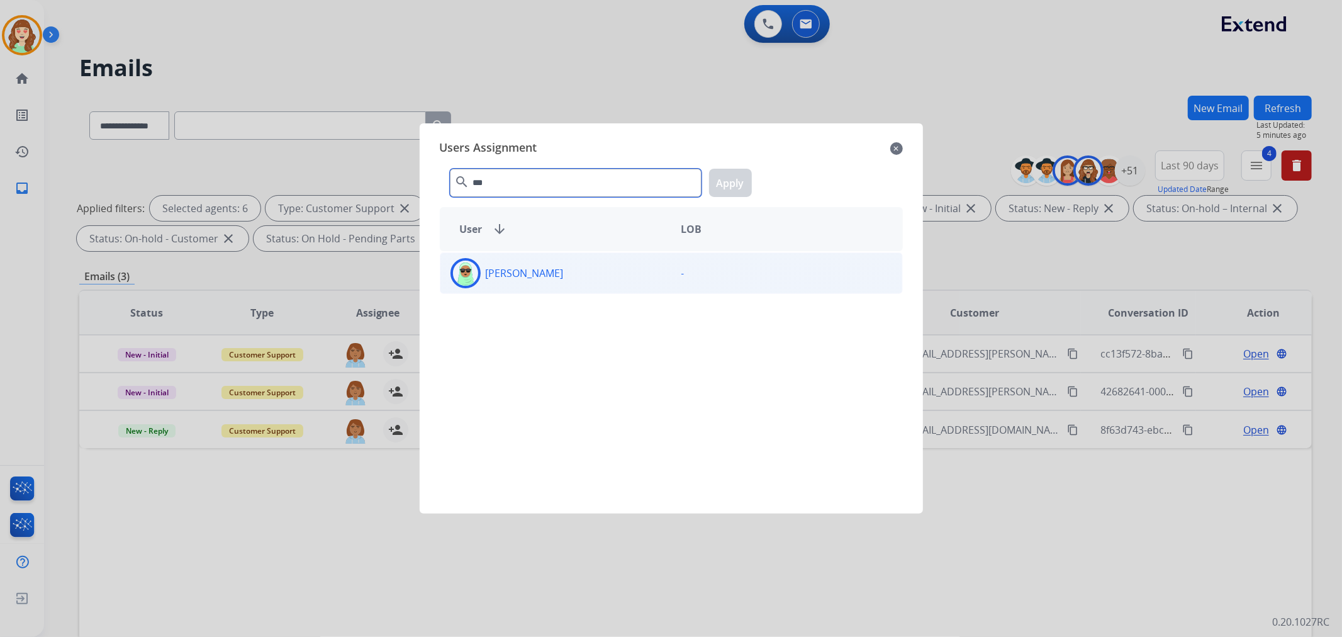
type input "***"
drag, startPoint x: 567, startPoint y: 275, endPoint x: 639, endPoint y: 241, distance: 79.3
click at [568, 275] on div "[PERSON_NAME]" at bounding box center [555, 273] width 231 height 30
click at [734, 186] on button "Apply" at bounding box center [730, 183] width 43 height 28
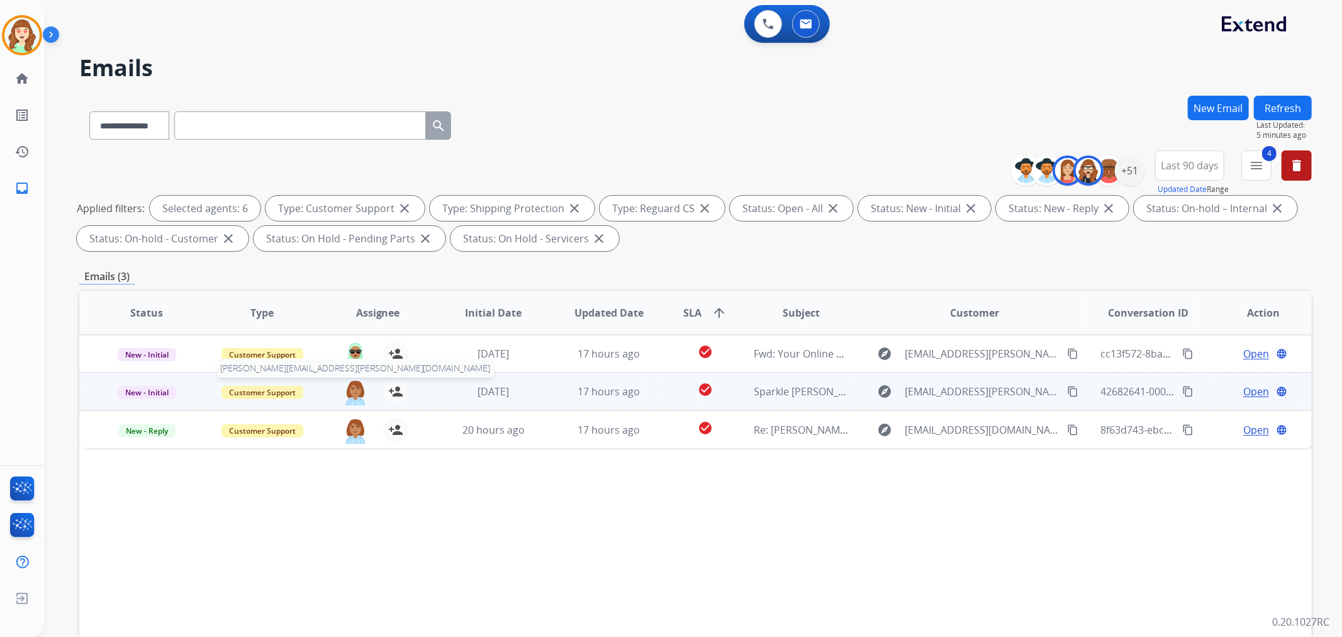
click at [353, 391] on img at bounding box center [355, 392] width 25 height 26
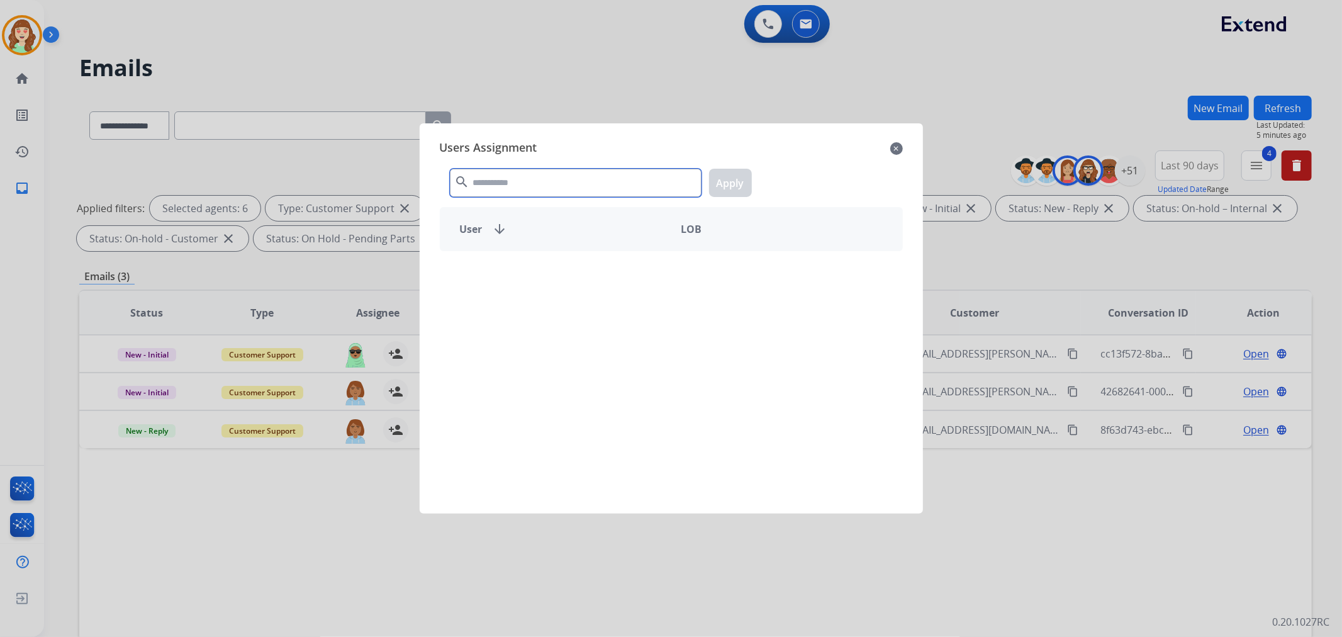
drag, startPoint x: 537, startPoint y: 173, endPoint x: 563, endPoint y: 171, distance: 25.9
click at [550, 171] on input "text" at bounding box center [576, 183] width 252 height 28
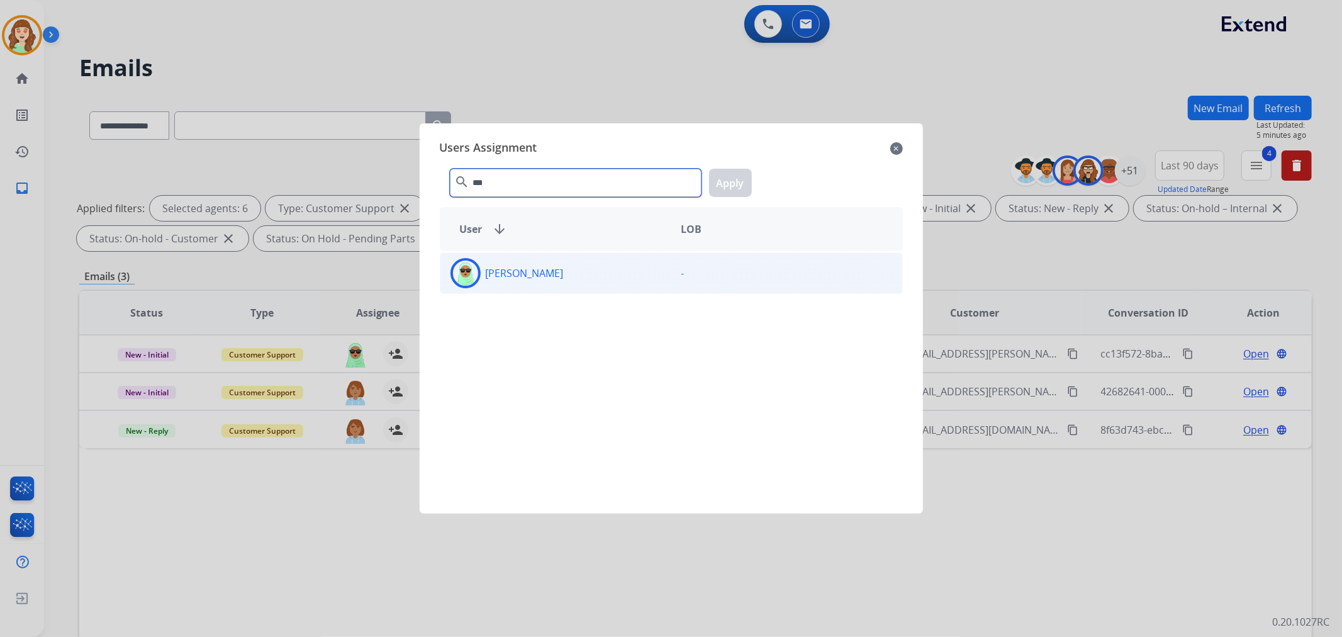
type input "***"
drag, startPoint x: 558, startPoint y: 279, endPoint x: 789, endPoint y: 178, distance: 252.4
click at [570, 275] on div "[PERSON_NAME]" at bounding box center [555, 273] width 231 height 30
click at [740, 181] on button "Apply" at bounding box center [730, 183] width 43 height 28
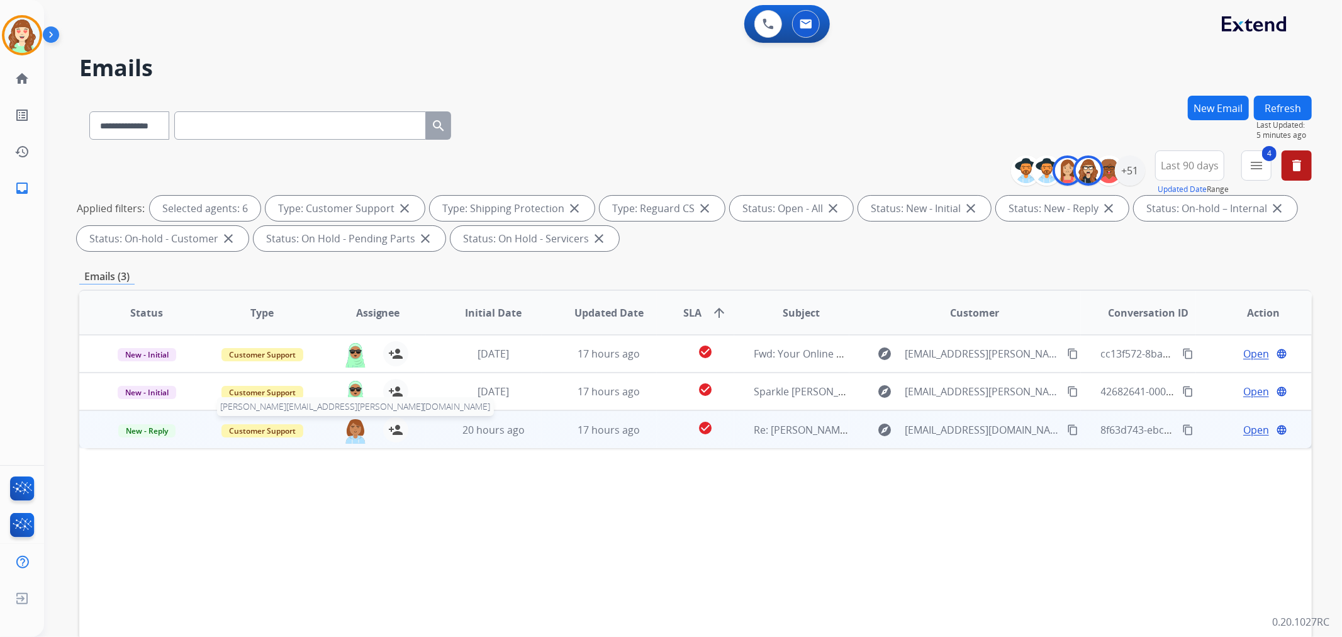
click at [357, 426] on img at bounding box center [355, 430] width 25 height 26
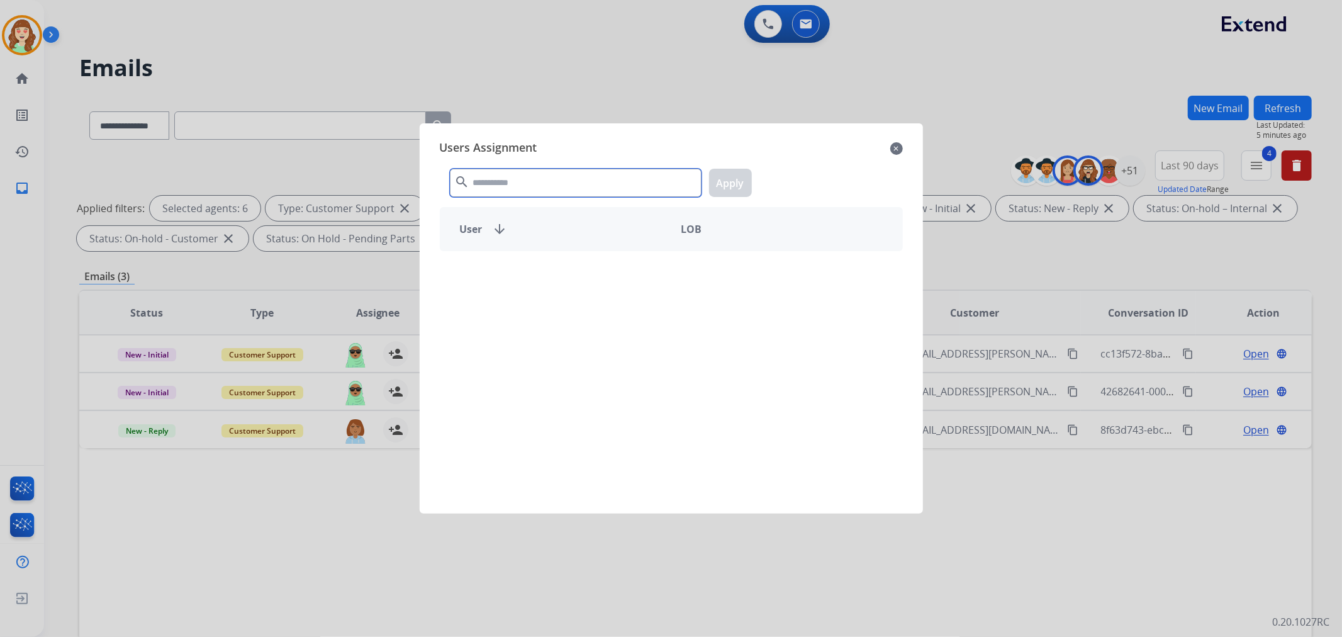
click at [525, 179] on input "text" at bounding box center [576, 183] width 252 height 28
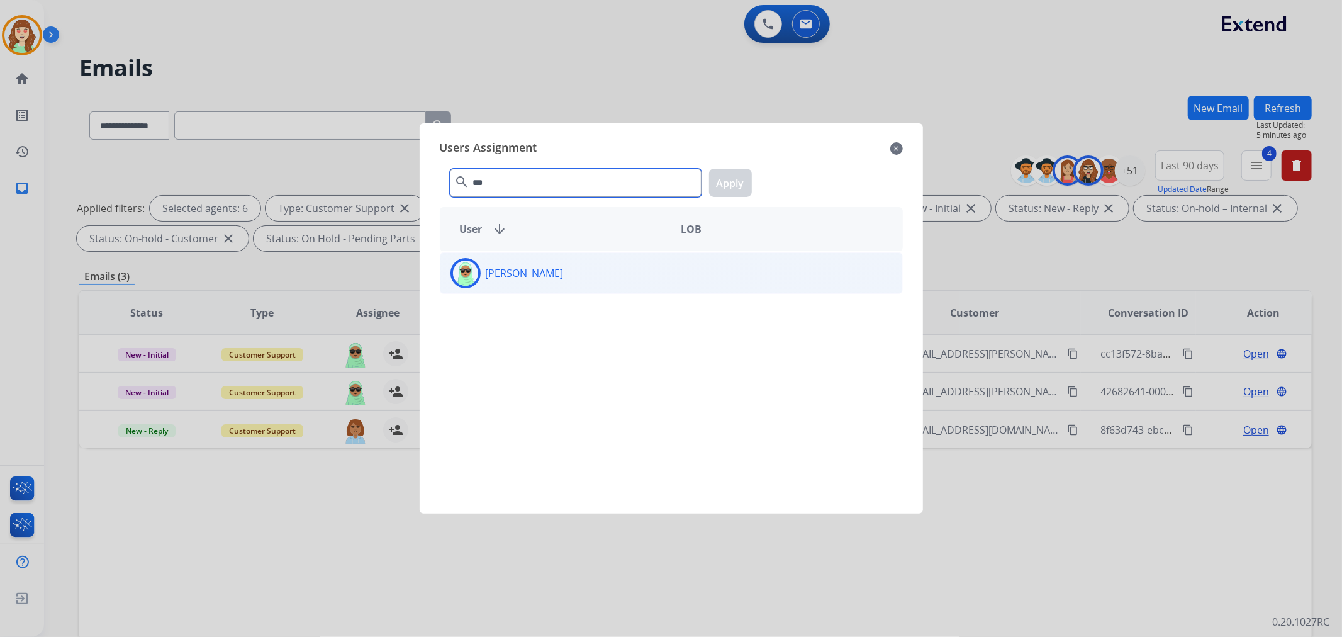
type input "***"
click at [586, 271] on div "[PERSON_NAME]" at bounding box center [555, 273] width 231 height 30
click at [740, 180] on button "Apply" at bounding box center [730, 183] width 43 height 28
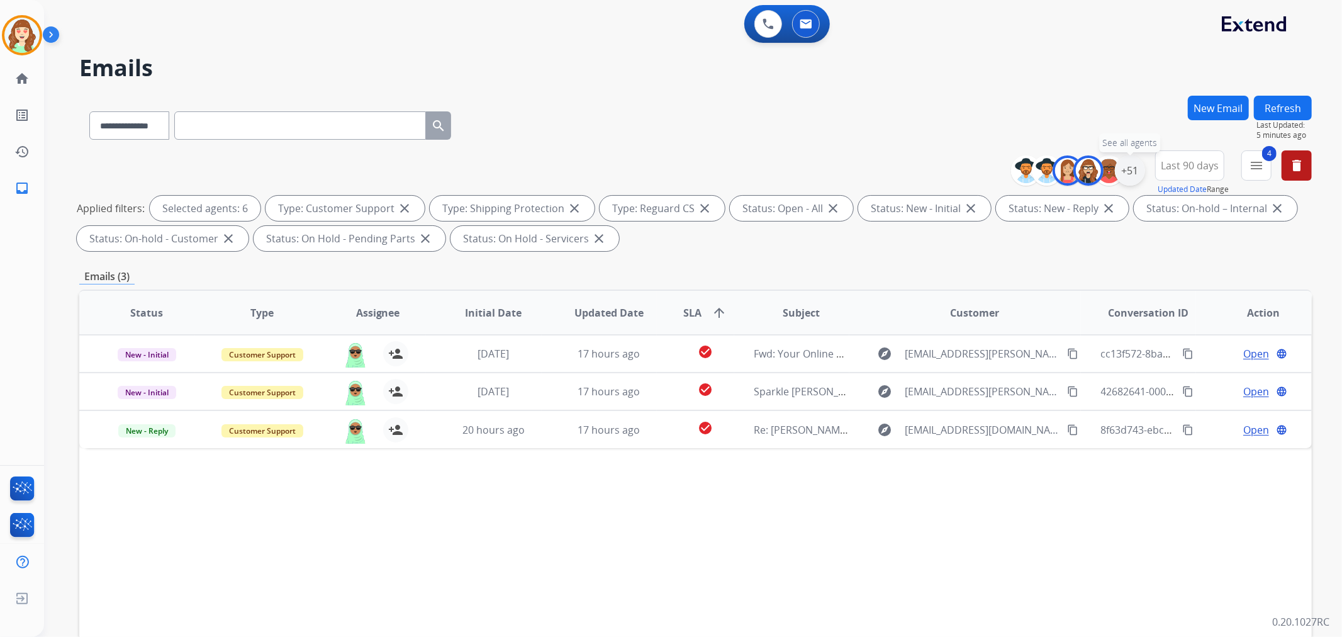
click at [1128, 172] on div "+51" at bounding box center [1130, 170] width 30 height 30
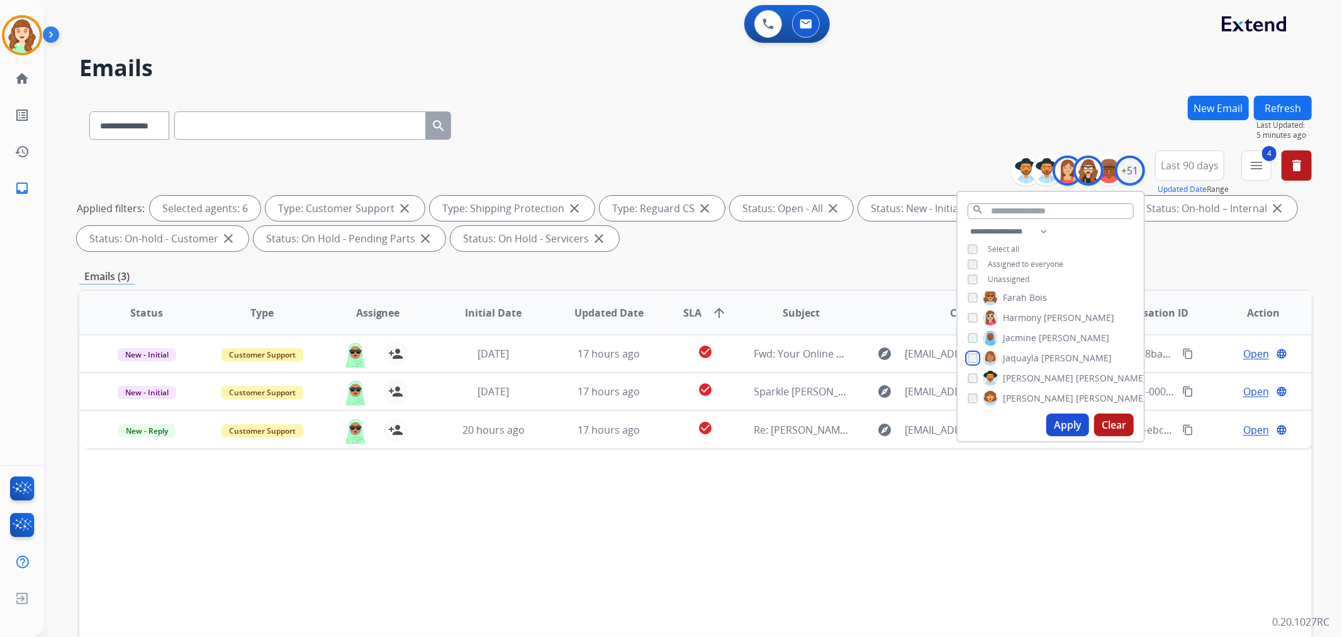
scroll to position [419, 0]
click at [1054, 420] on button "Apply" at bounding box center [1067, 424] width 43 height 23
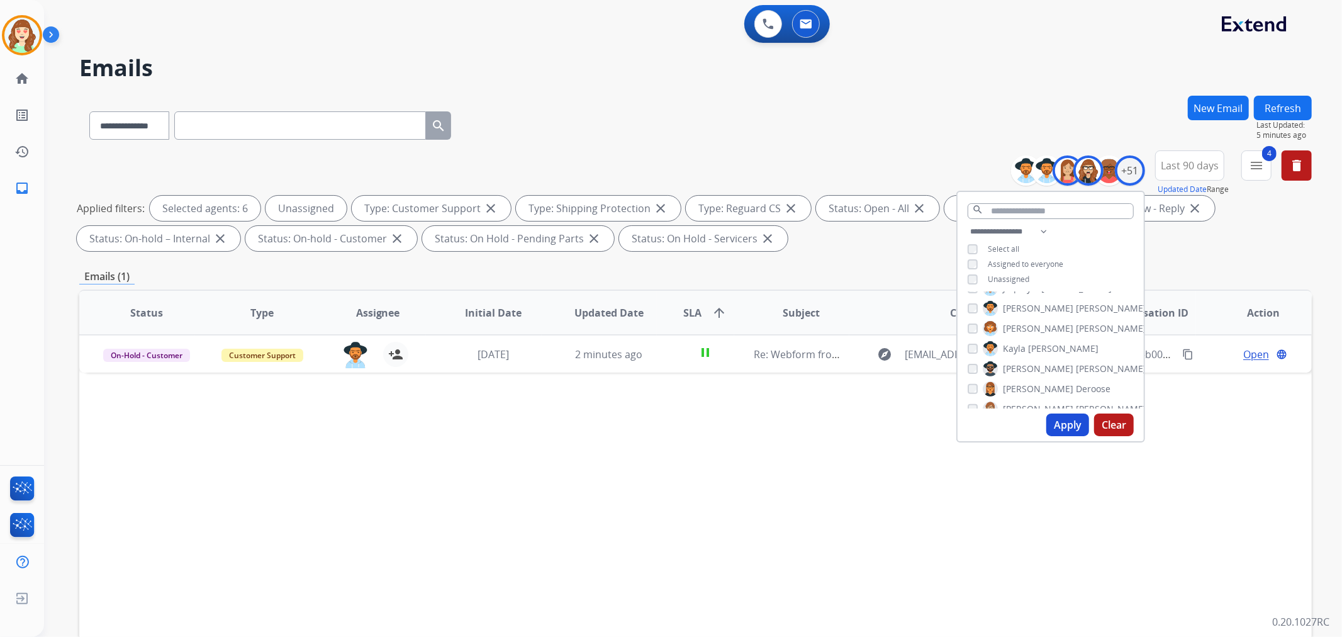
click at [1060, 425] on button "Apply" at bounding box center [1067, 424] width 43 height 23
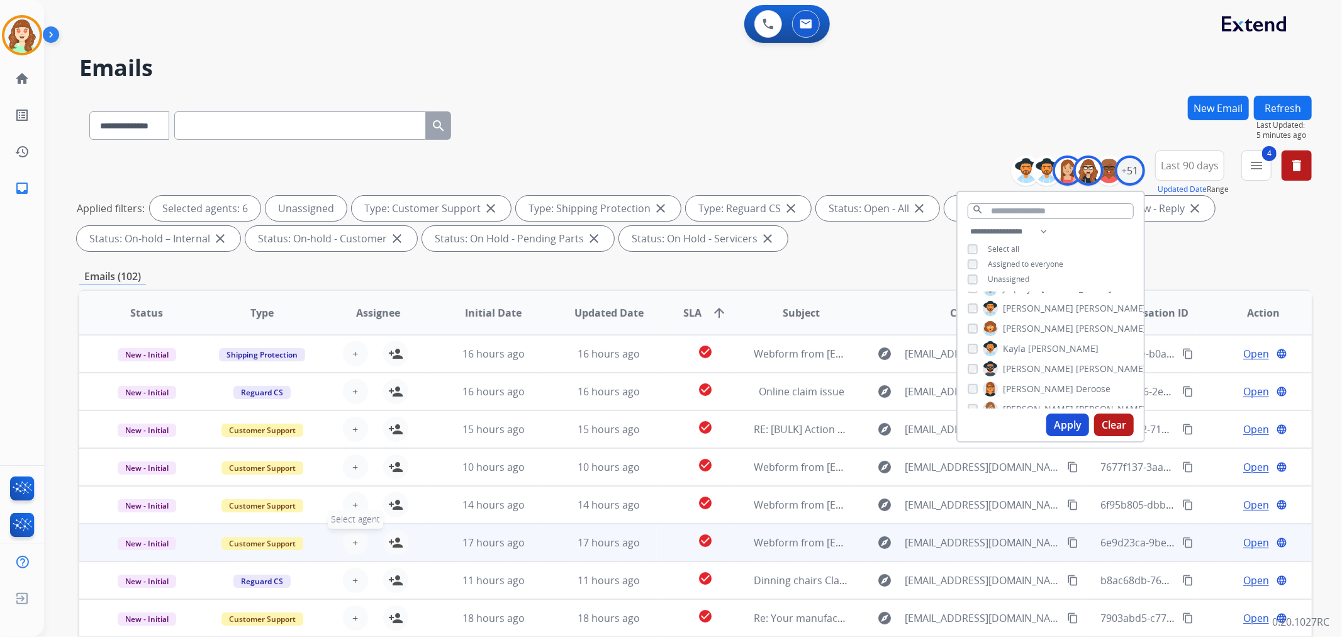
scroll to position [140, 0]
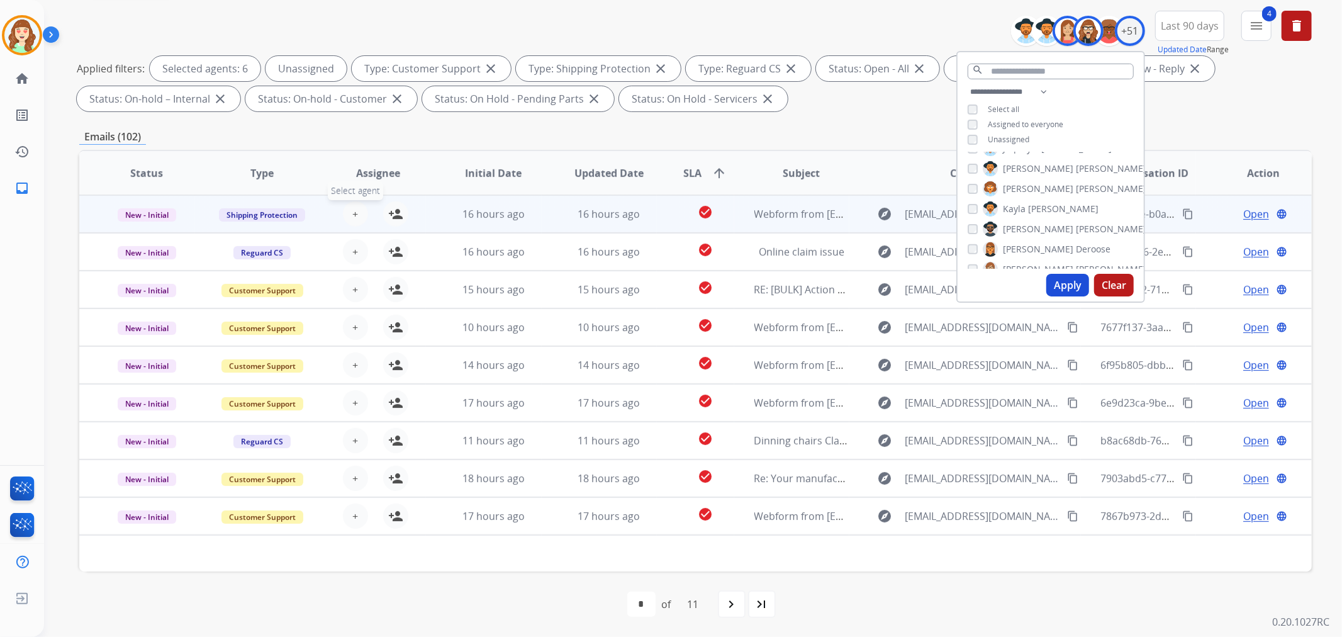
click at [344, 214] on button "+ Select agent" at bounding box center [355, 213] width 25 height 25
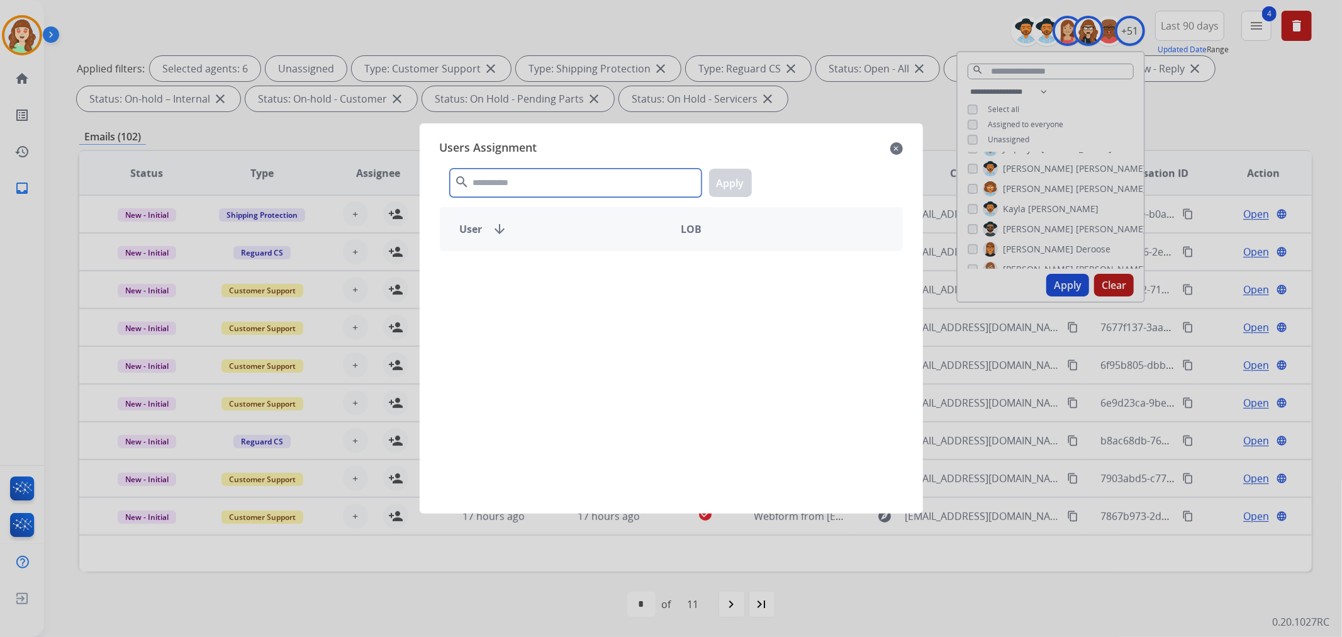
click at [554, 178] on input "text" at bounding box center [576, 183] width 252 height 28
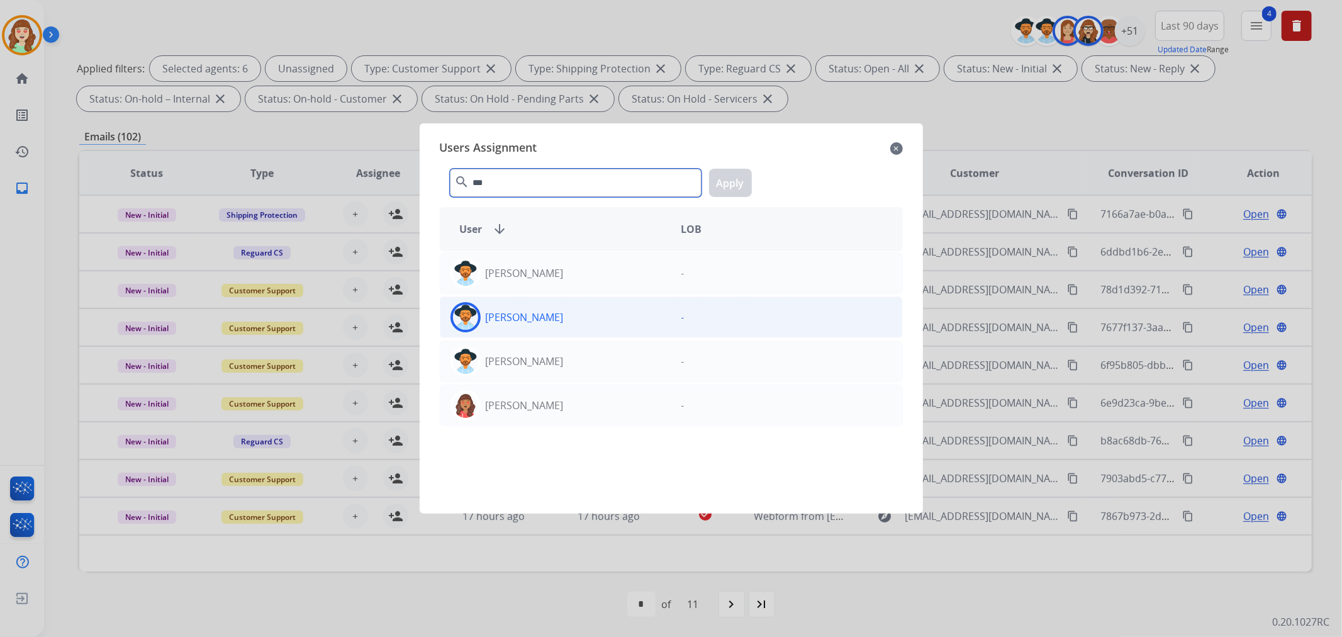
type input "***"
click at [575, 312] on div "[PERSON_NAME]" at bounding box center [555, 317] width 231 height 30
click at [728, 183] on button "Apply" at bounding box center [730, 183] width 43 height 28
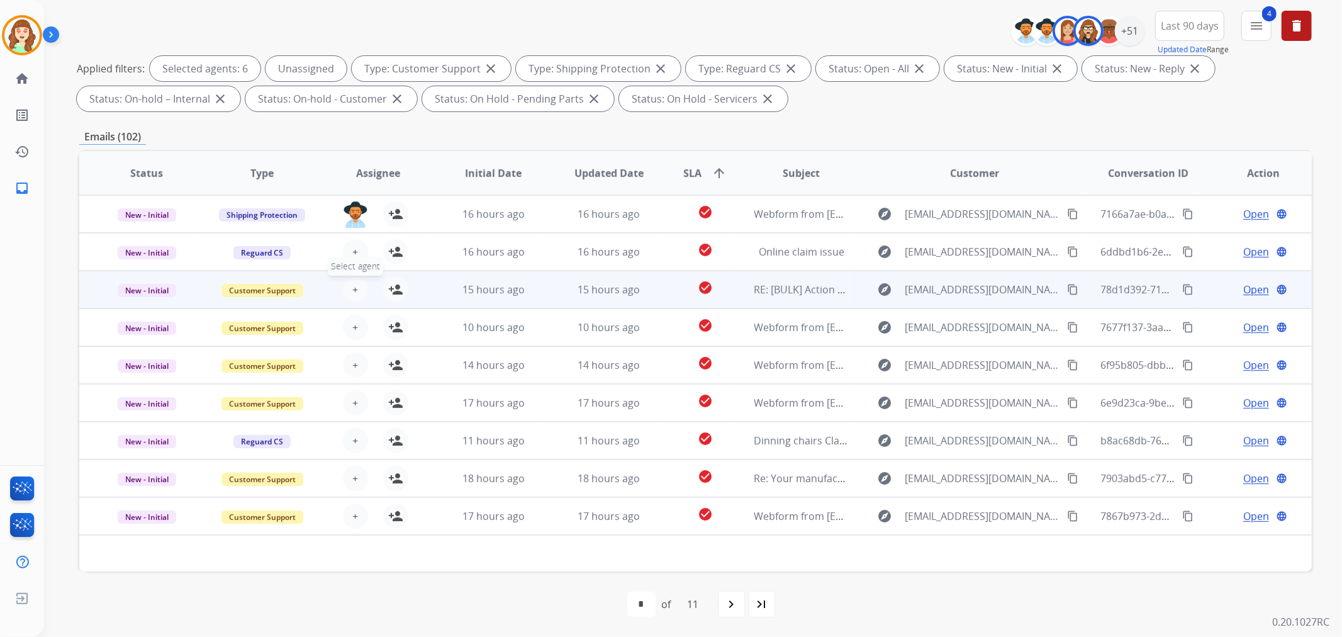
click at [353, 286] on span "+" at bounding box center [355, 289] width 6 height 15
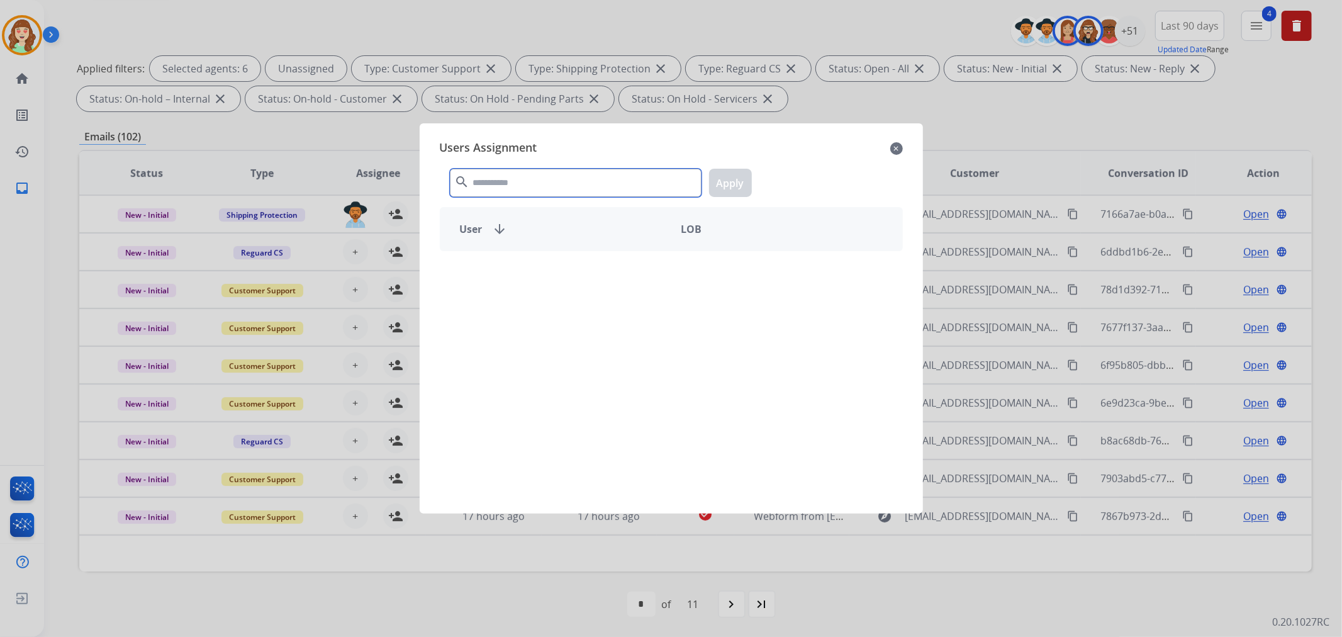
click at [522, 183] on input "text" at bounding box center [576, 183] width 252 height 28
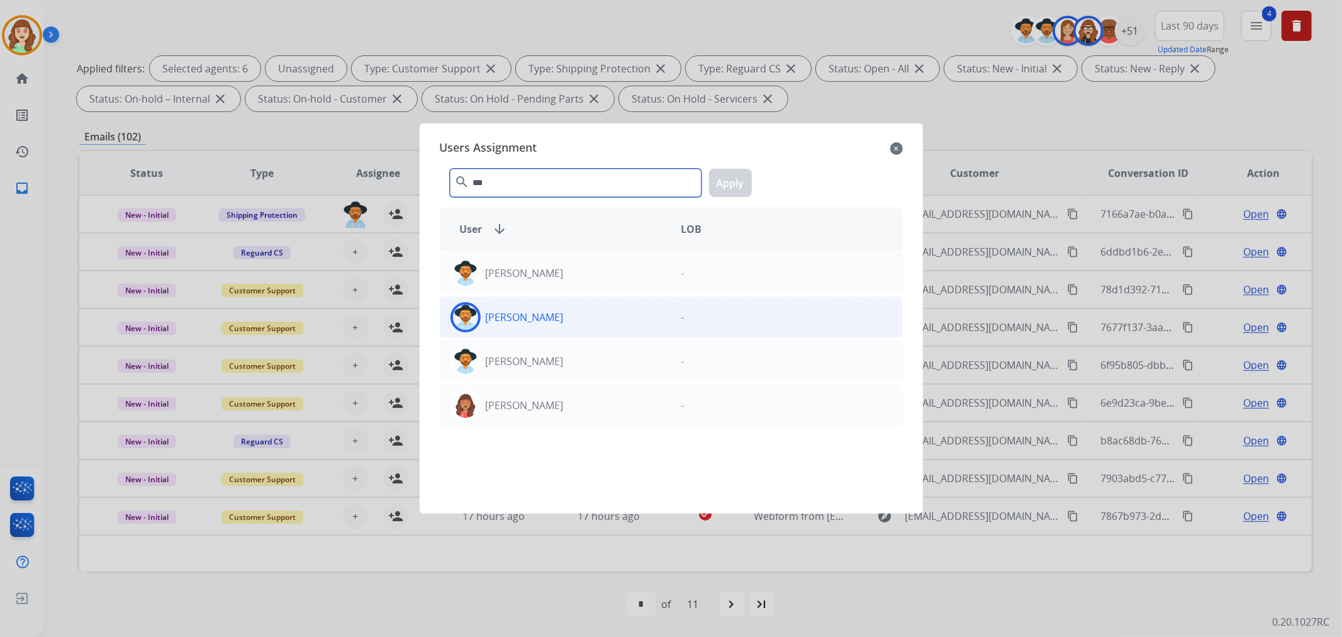
type input "***"
drag, startPoint x: 543, startPoint y: 309, endPoint x: 612, endPoint y: 281, distance: 73.9
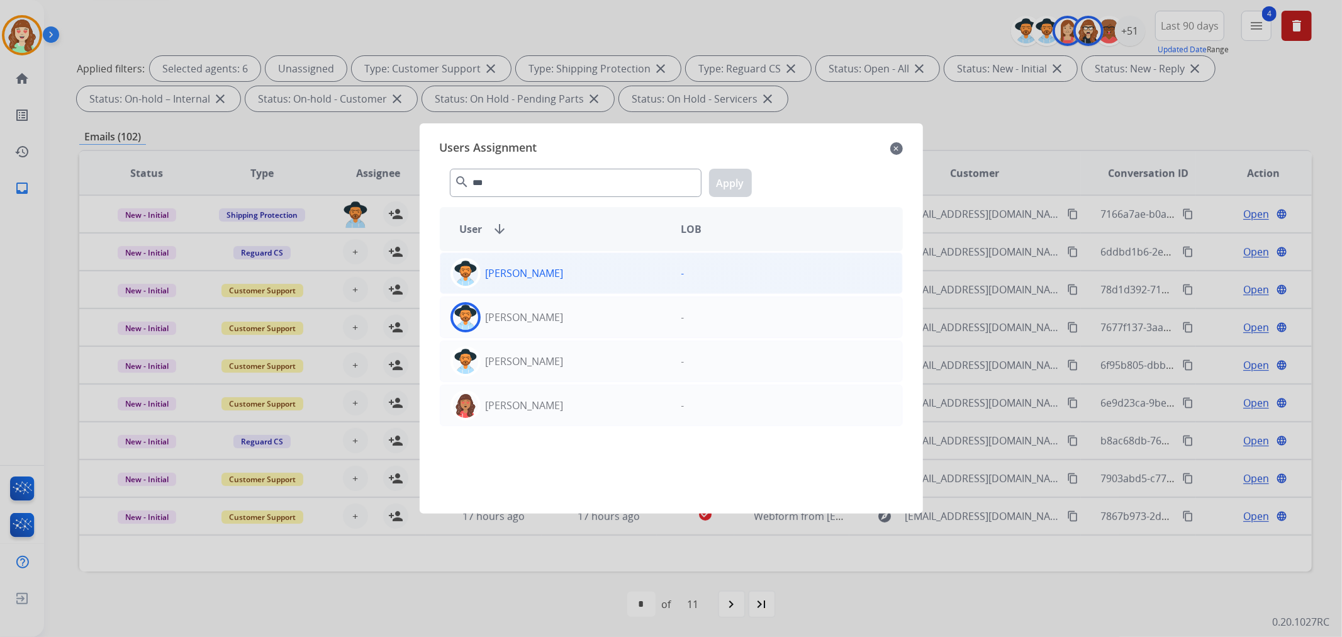
click at [545, 309] on div "[PERSON_NAME]" at bounding box center [555, 317] width 231 height 30
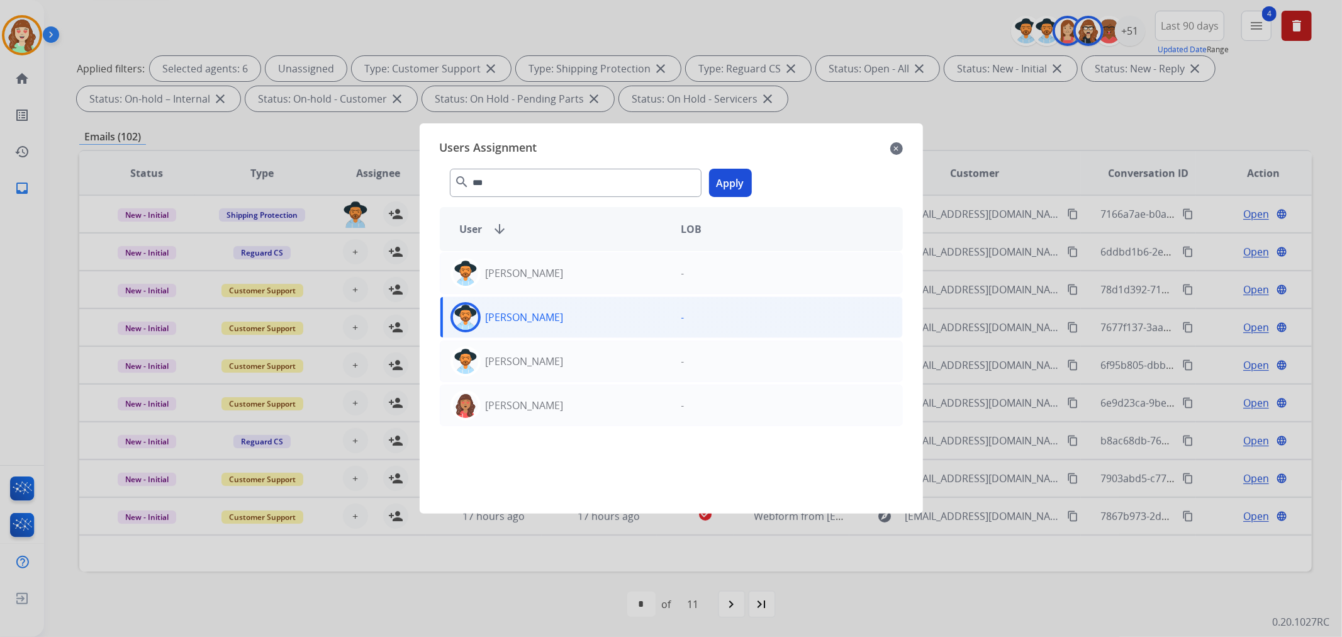
click at [737, 179] on button "Apply" at bounding box center [730, 183] width 43 height 28
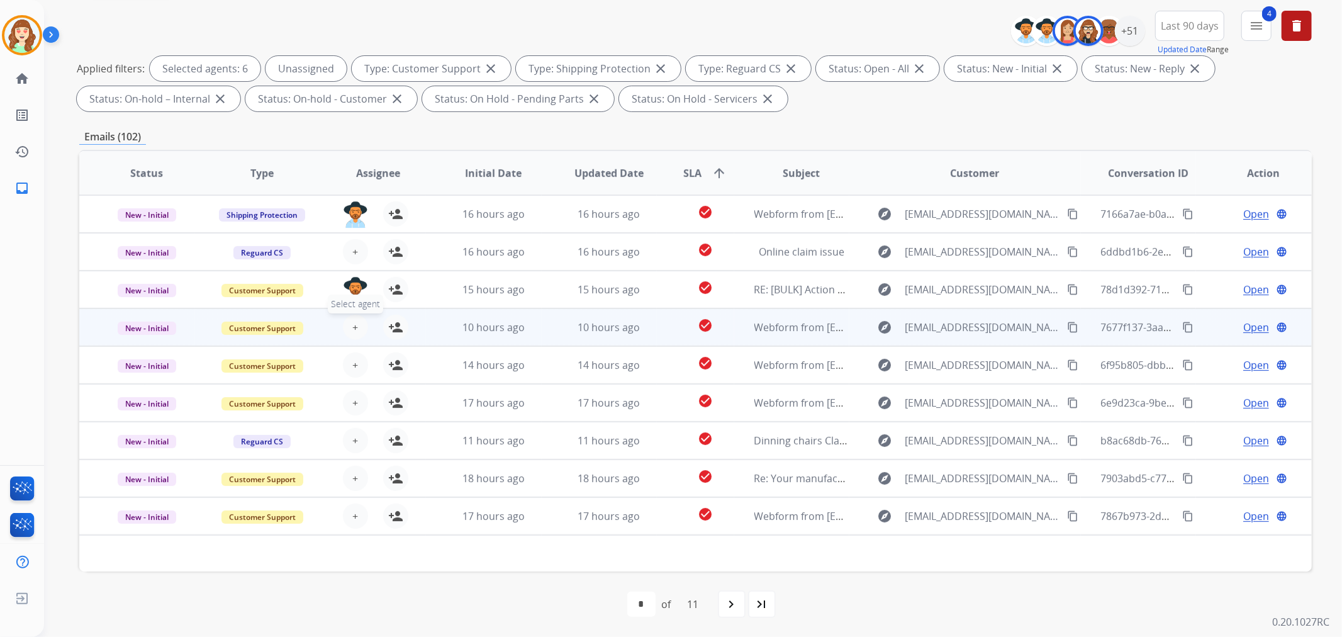
click at [349, 326] on button "+ Select agent" at bounding box center [355, 326] width 25 height 25
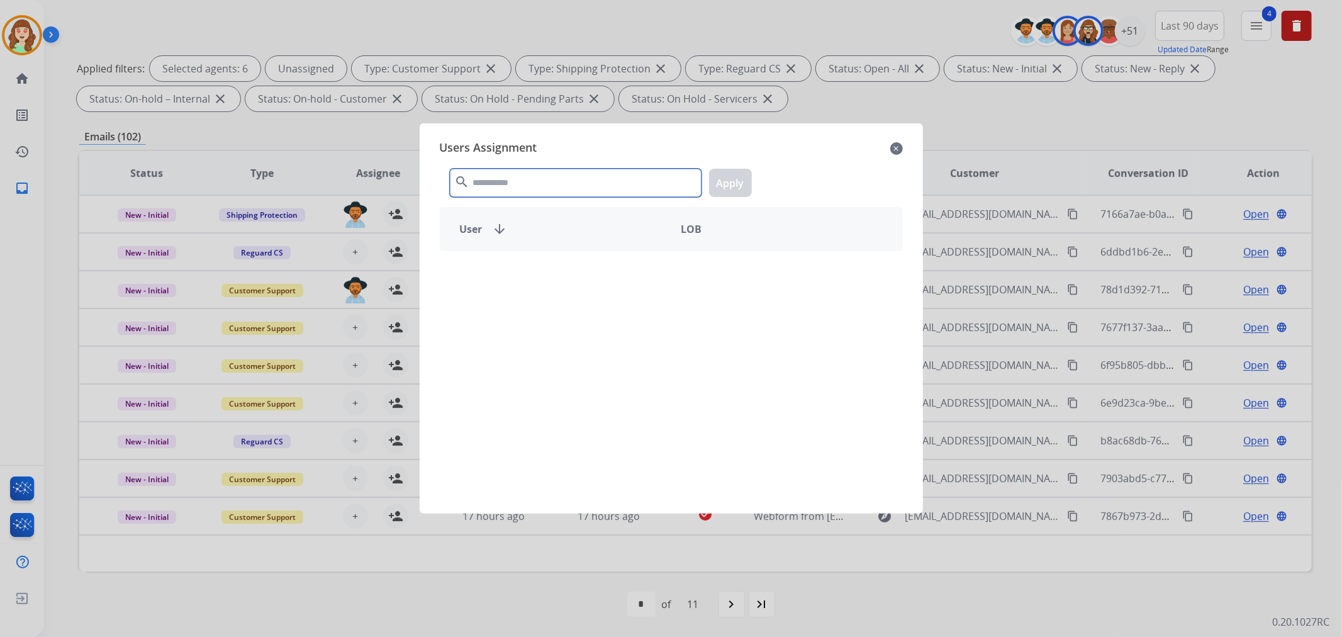
click at [527, 182] on input "text" at bounding box center [576, 183] width 252 height 28
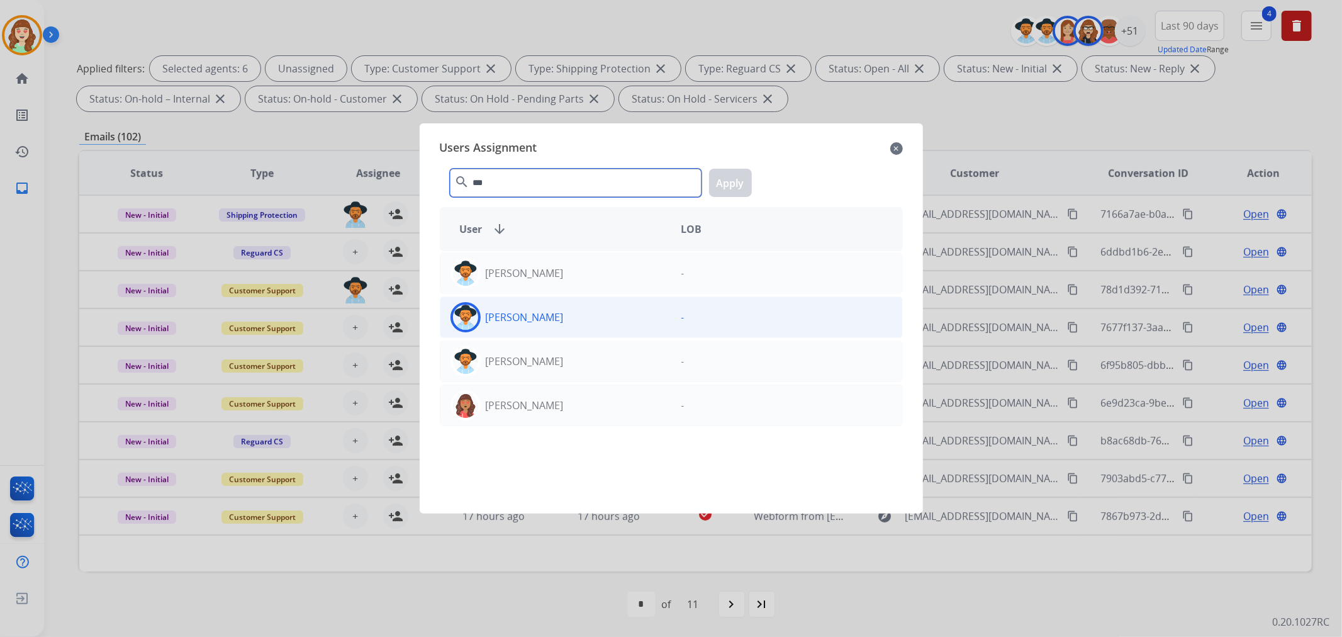
type input "***"
drag, startPoint x: 593, startPoint y: 318, endPoint x: 740, endPoint y: 186, distance: 196.9
click at [595, 317] on div "[PERSON_NAME]" at bounding box center [555, 317] width 231 height 30
click at [738, 185] on button "Apply" at bounding box center [730, 183] width 43 height 28
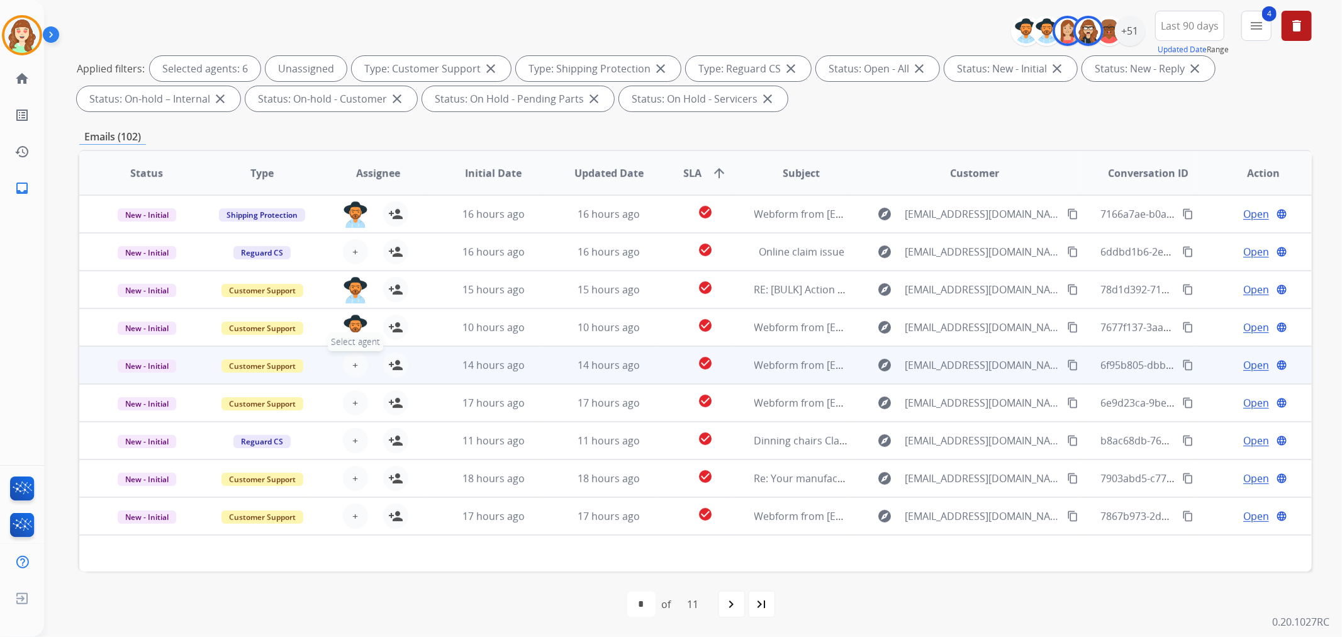
click at [349, 362] on button "+ Select agent" at bounding box center [355, 364] width 25 height 25
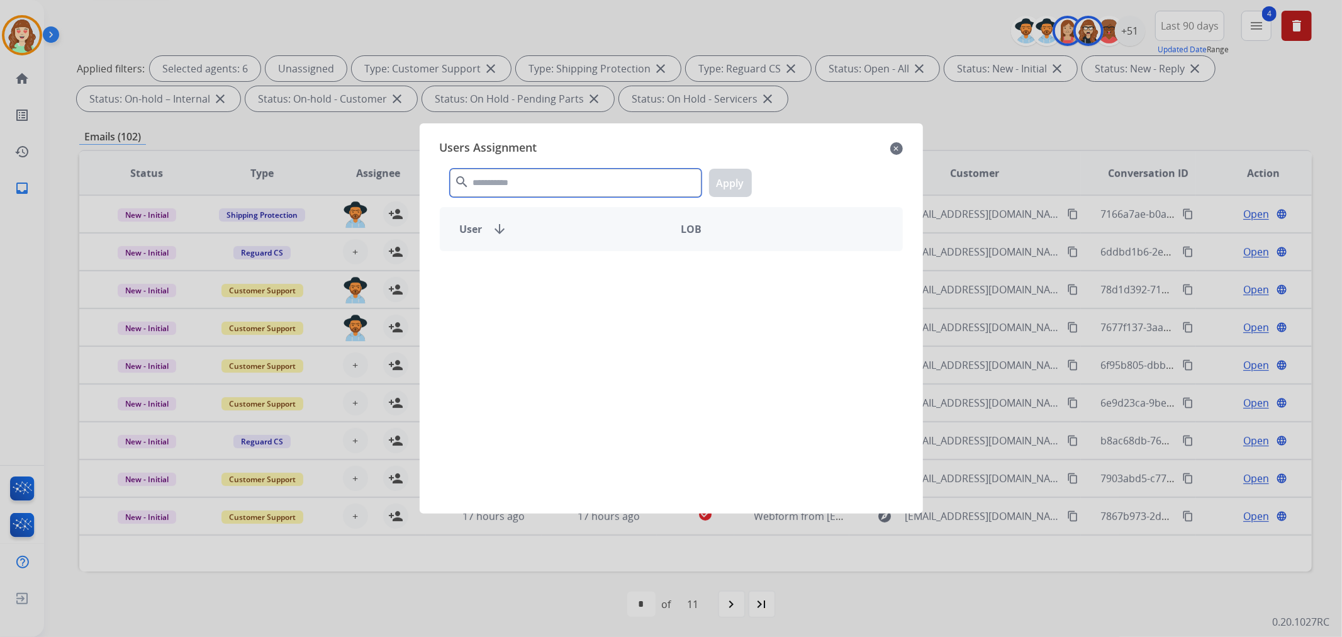
click at [478, 177] on input "text" at bounding box center [576, 183] width 252 height 28
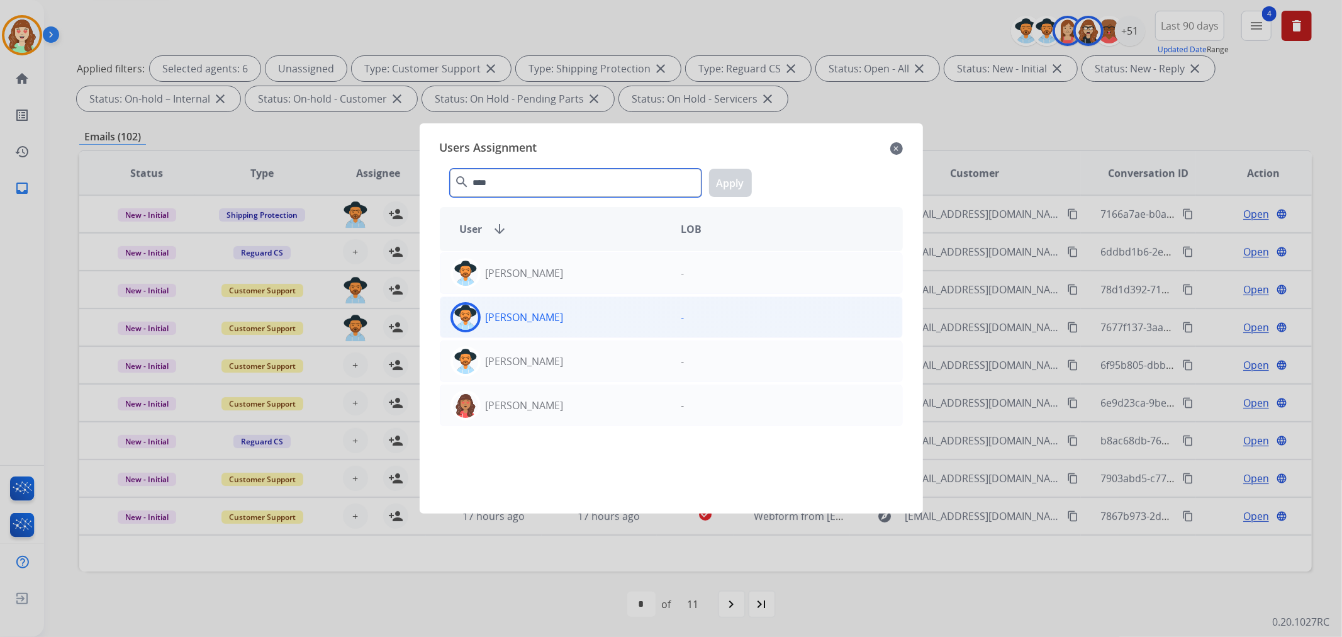
type input "****"
click at [631, 323] on div "[PERSON_NAME]" at bounding box center [555, 317] width 231 height 30
drag, startPoint x: 728, startPoint y: 187, endPoint x: 717, endPoint y: 192, distance: 12.7
click at [727, 187] on button "Apply" at bounding box center [730, 183] width 43 height 28
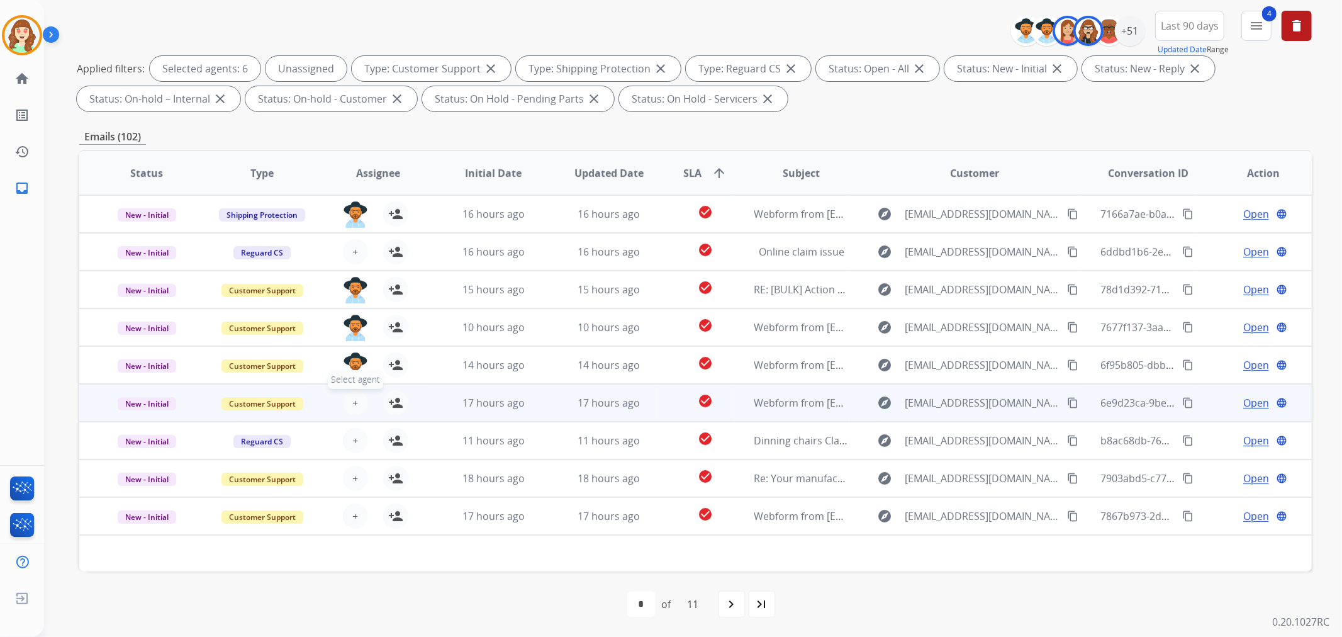
click at [349, 400] on button "+ Select agent" at bounding box center [355, 402] width 25 height 25
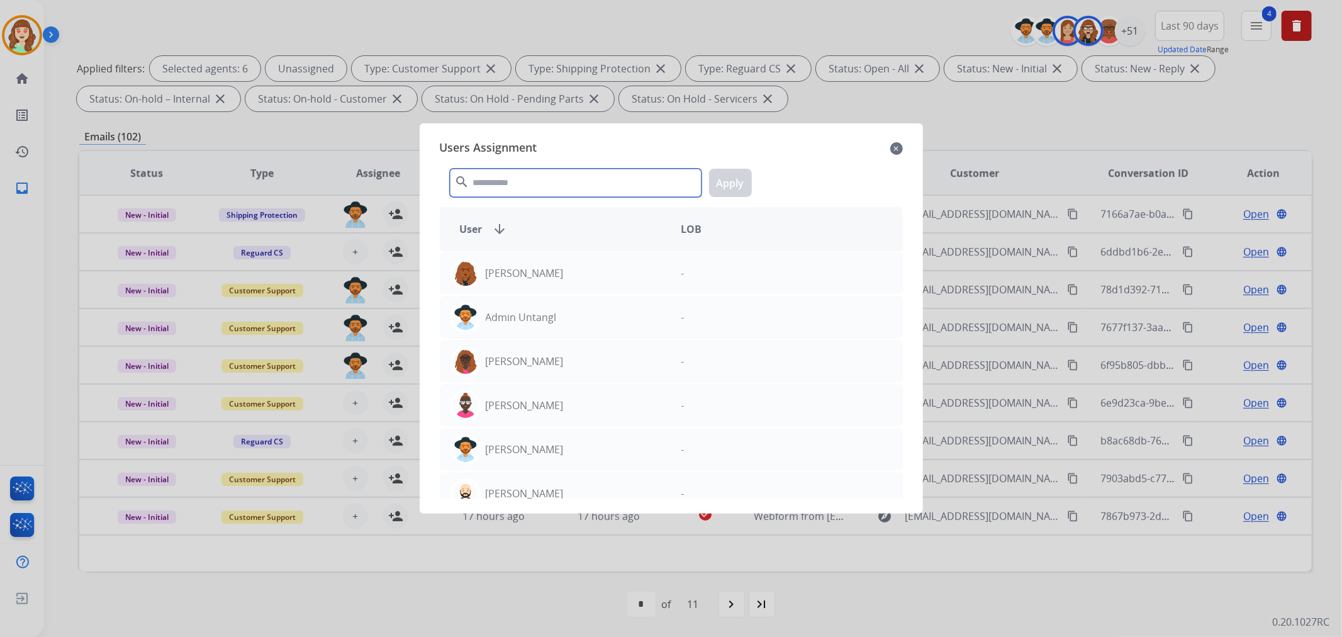
click at [518, 191] on input "text" at bounding box center [576, 183] width 252 height 28
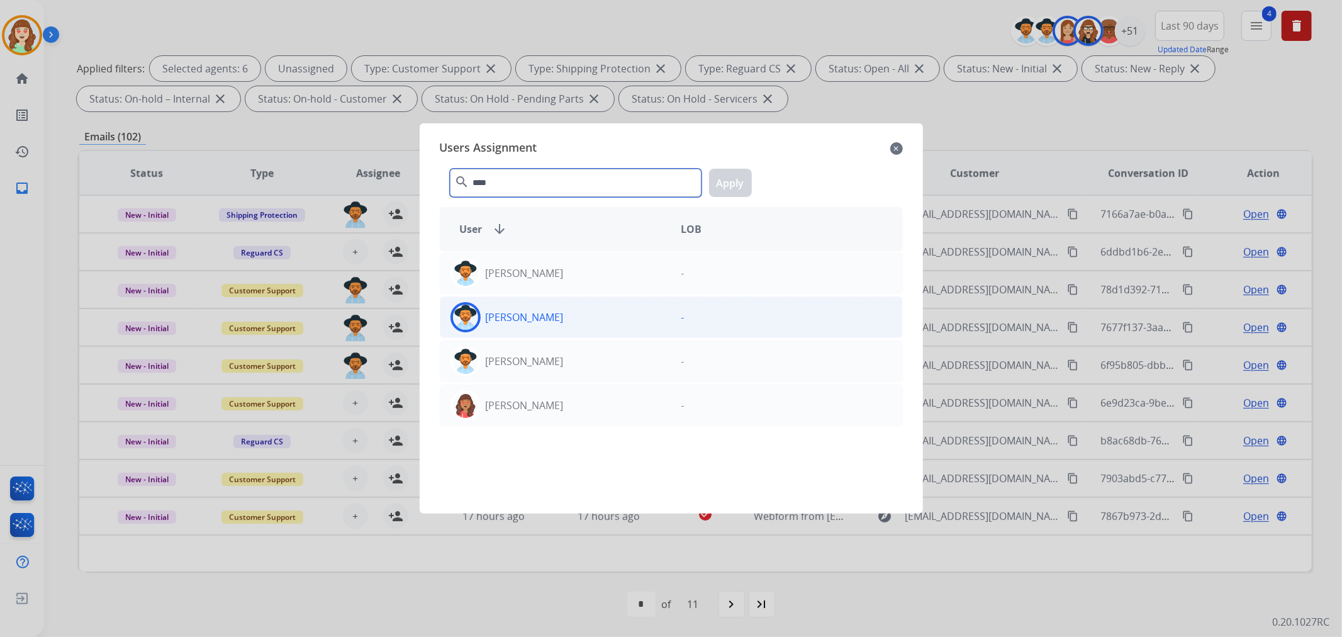
type input "****"
click at [555, 309] on div "[PERSON_NAME]" at bounding box center [555, 317] width 231 height 30
click at [735, 189] on button "Apply" at bounding box center [730, 183] width 43 height 28
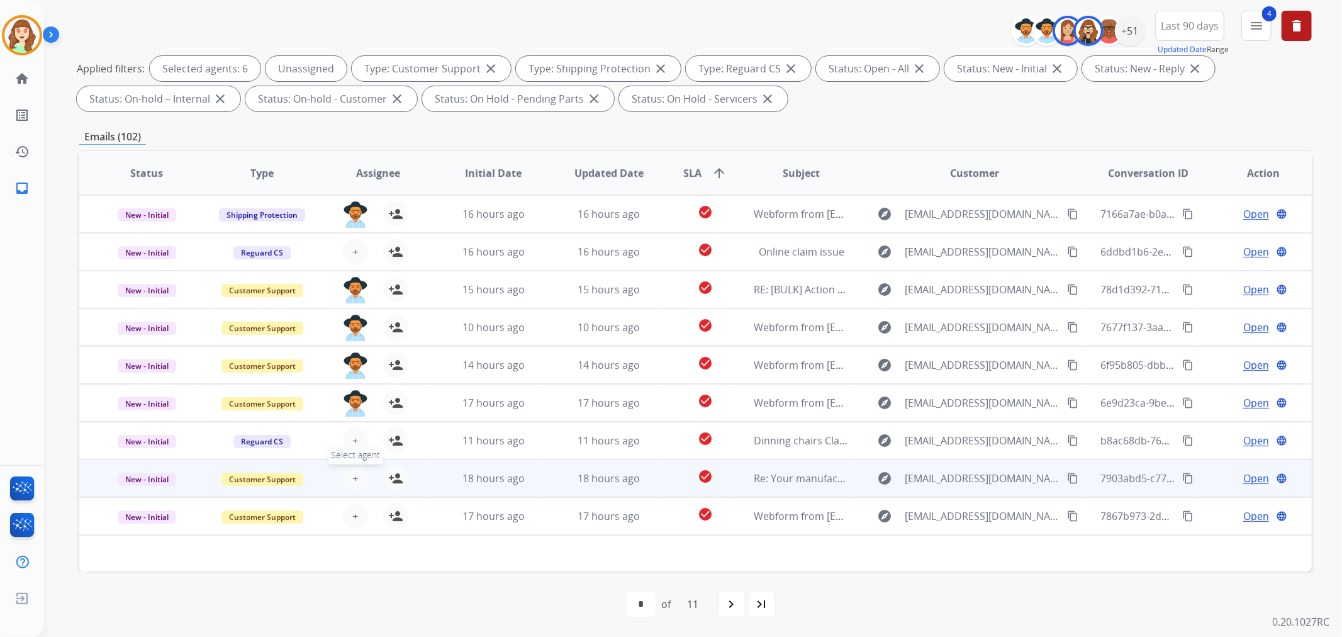
click at [352, 473] on span "+" at bounding box center [355, 477] width 6 height 15
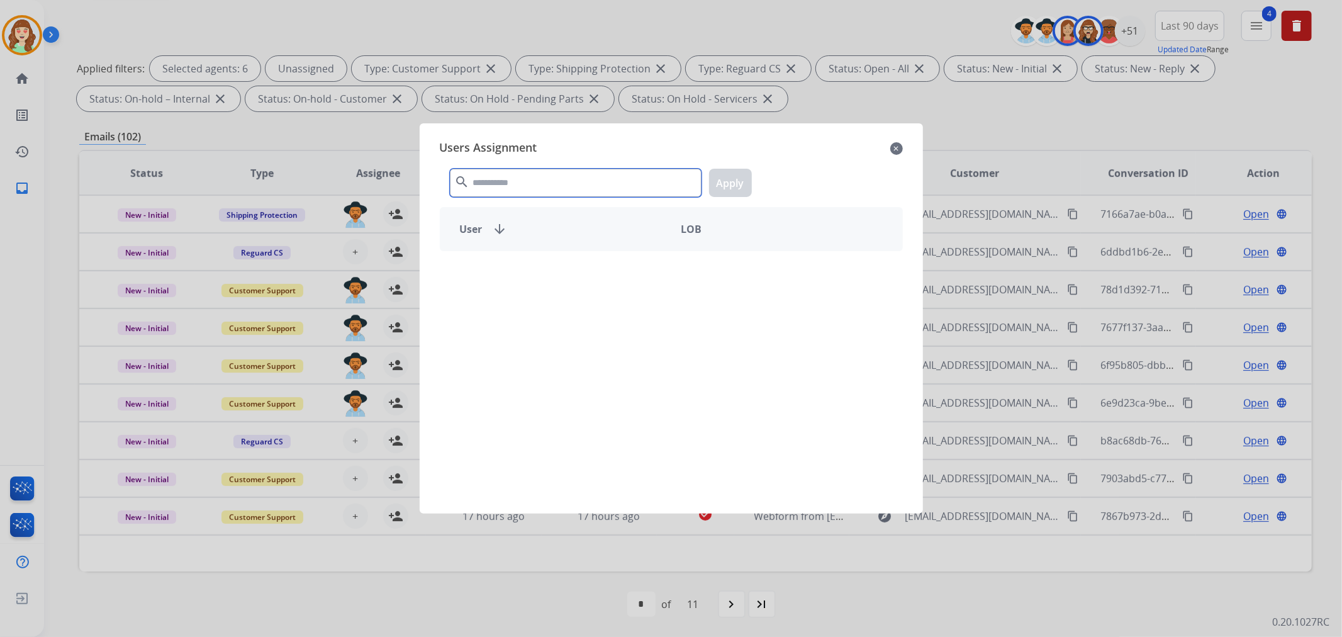
click at [525, 184] on input "text" at bounding box center [576, 183] width 252 height 28
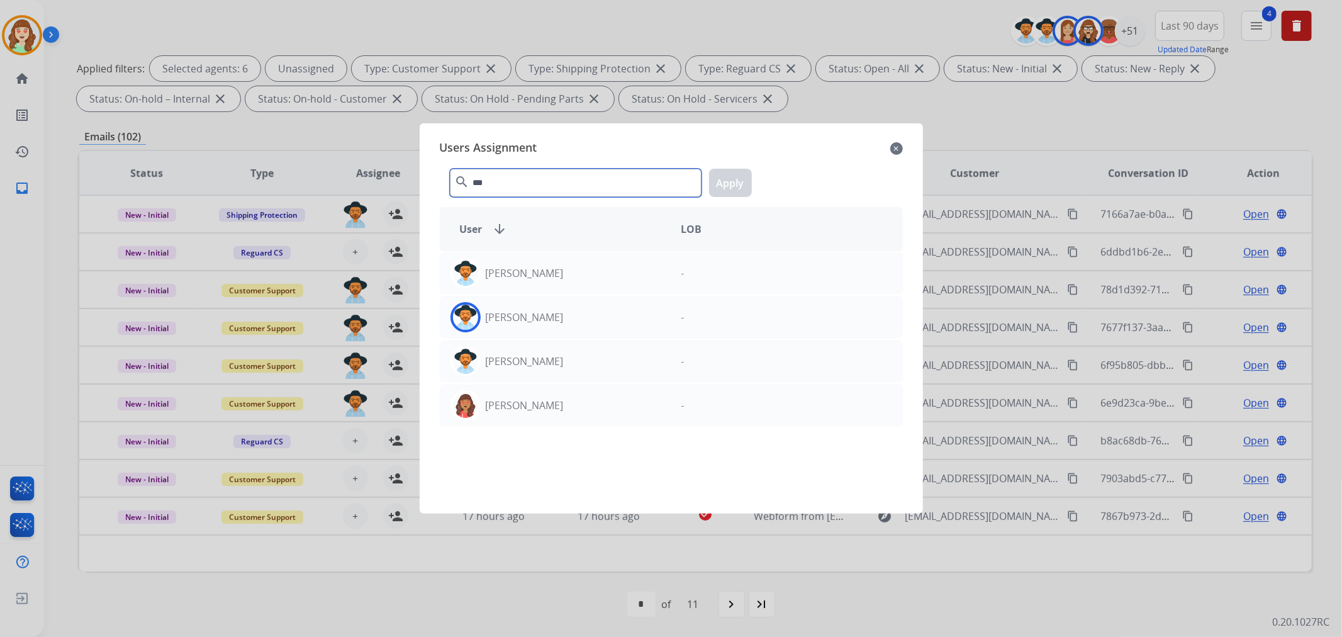
type input "***"
click at [623, 317] on div "[PERSON_NAME]" at bounding box center [555, 317] width 231 height 30
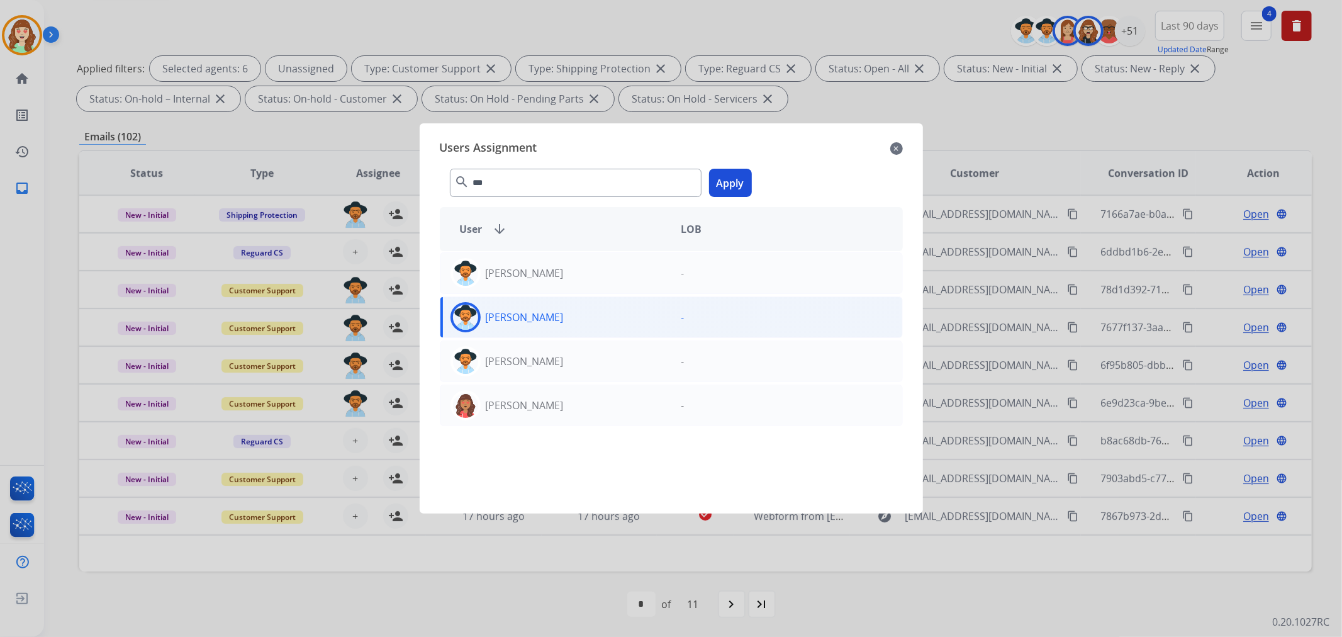
click at [731, 185] on button "Apply" at bounding box center [730, 183] width 43 height 28
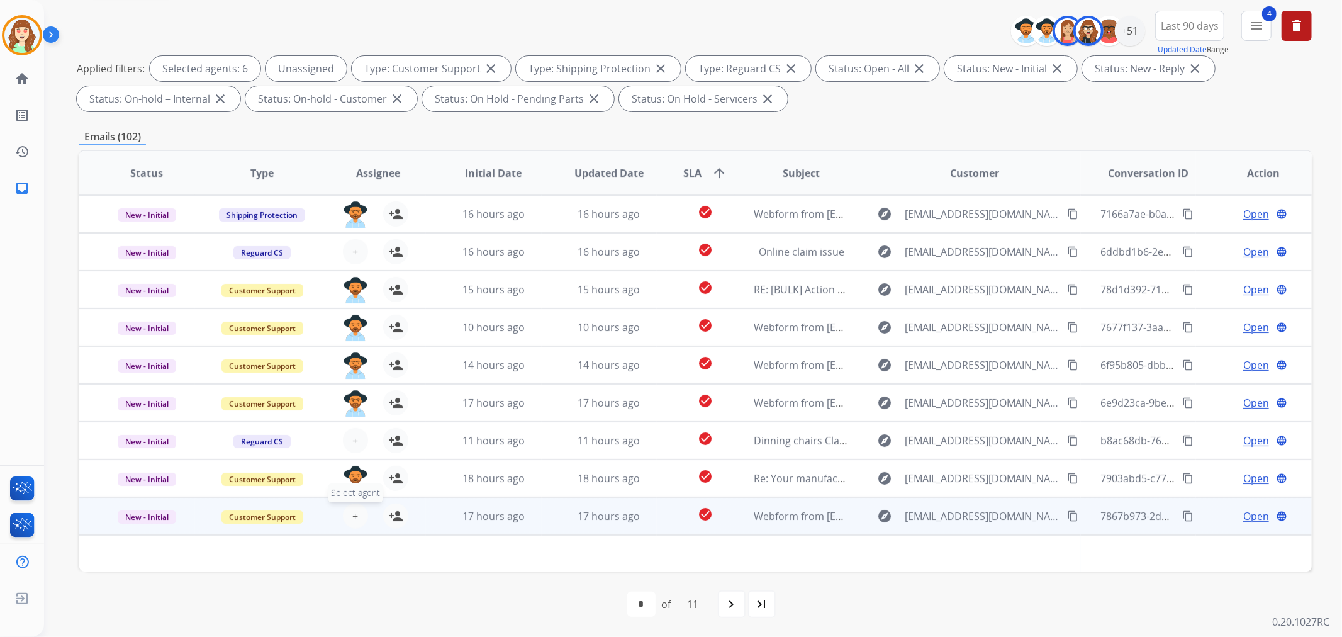
click at [353, 511] on span "+" at bounding box center [355, 515] width 6 height 15
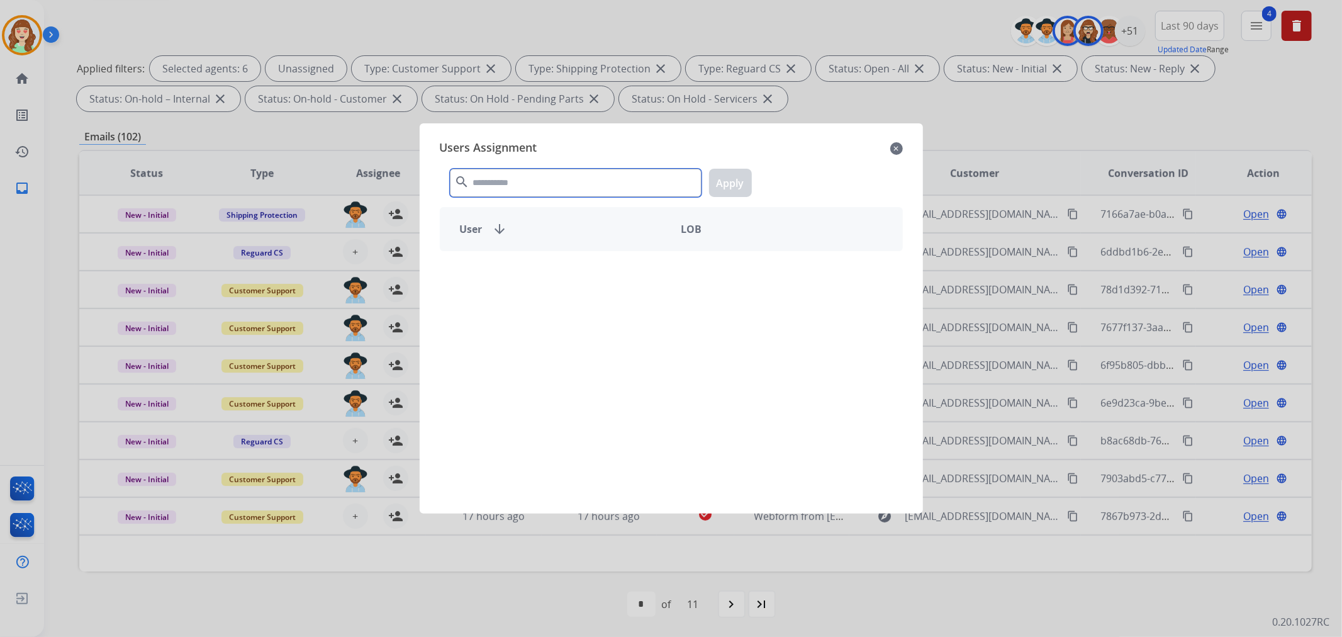
click at [487, 180] on input "text" at bounding box center [576, 183] width 252 height 28
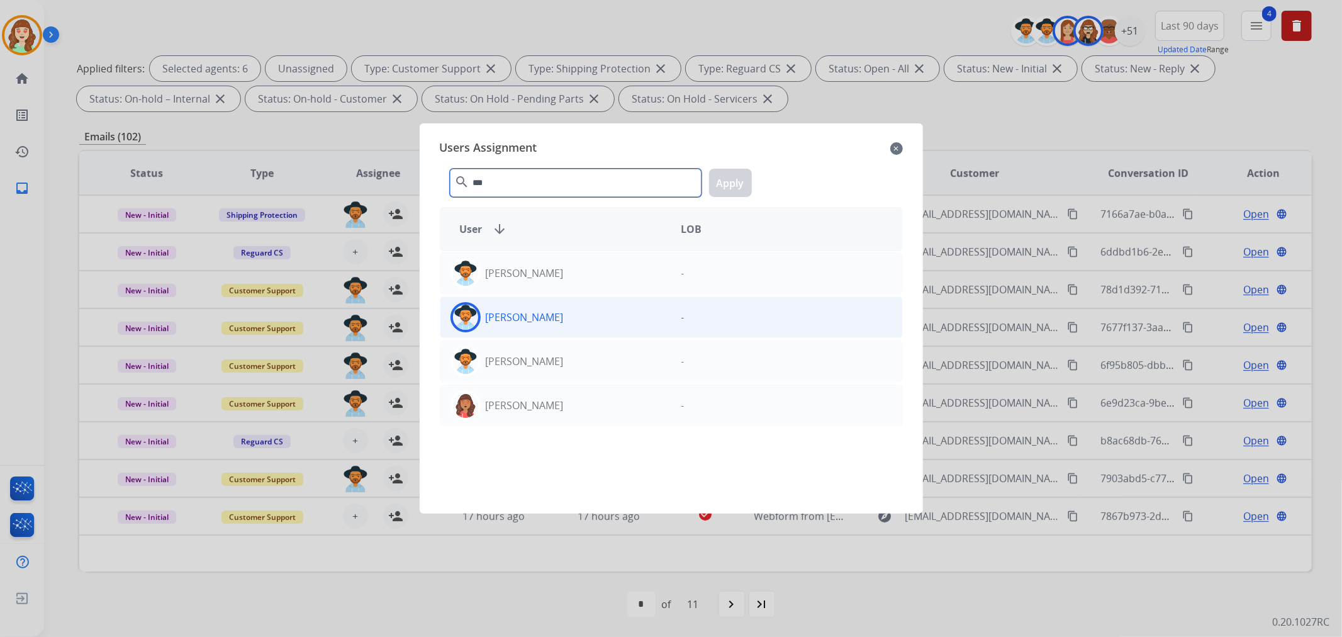
type input "***"
click at [585, 312] on div "[PERSON_NAME]" at bounding box center [555, 317] width 231 height 30
click at [731, 182] on button "Apply" at bounding box center [730, 183] width 43 height 28
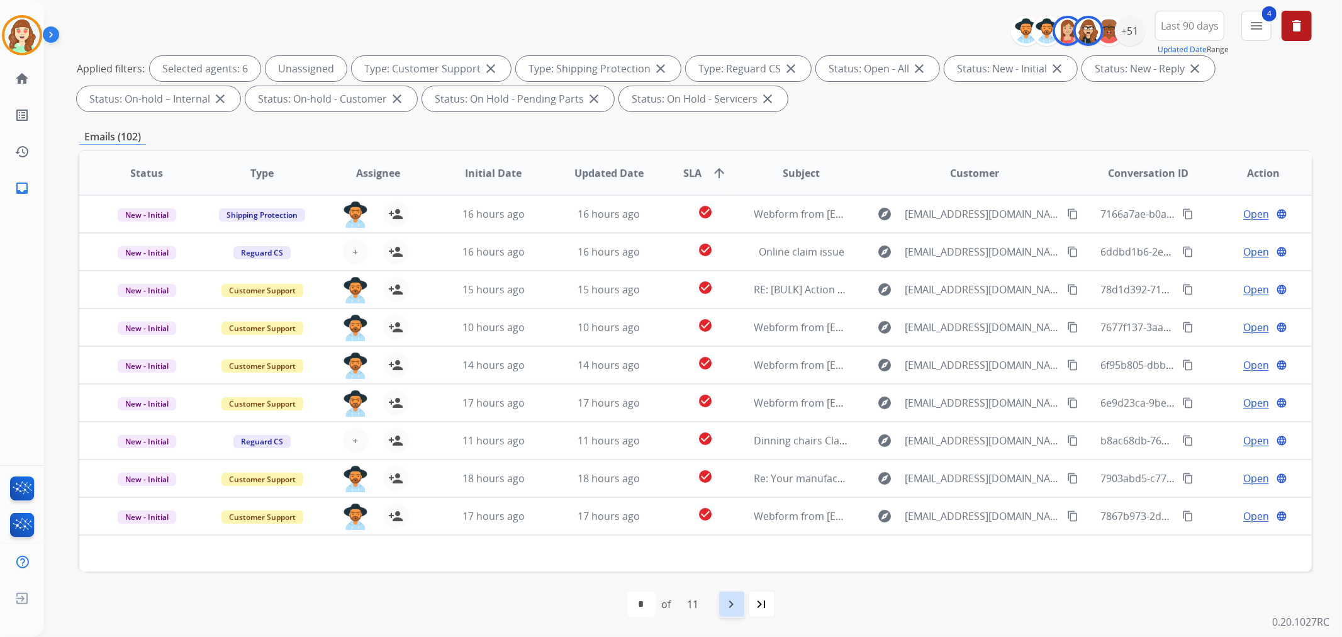
click at [737, 608] on mat-icon "navigate_next" at bounding box center [731, 603] width 15 height 15
select select "*"
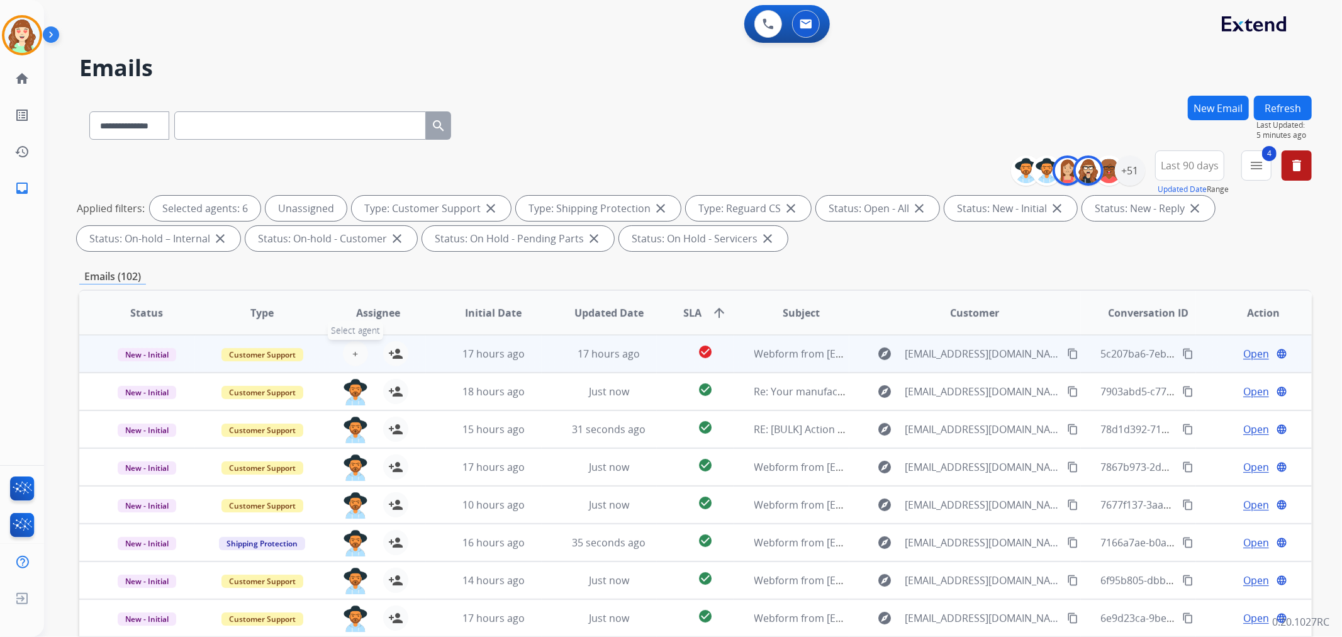
click at [354, 351] on span "+" at bounding box center [355, 353] width 6 height 15
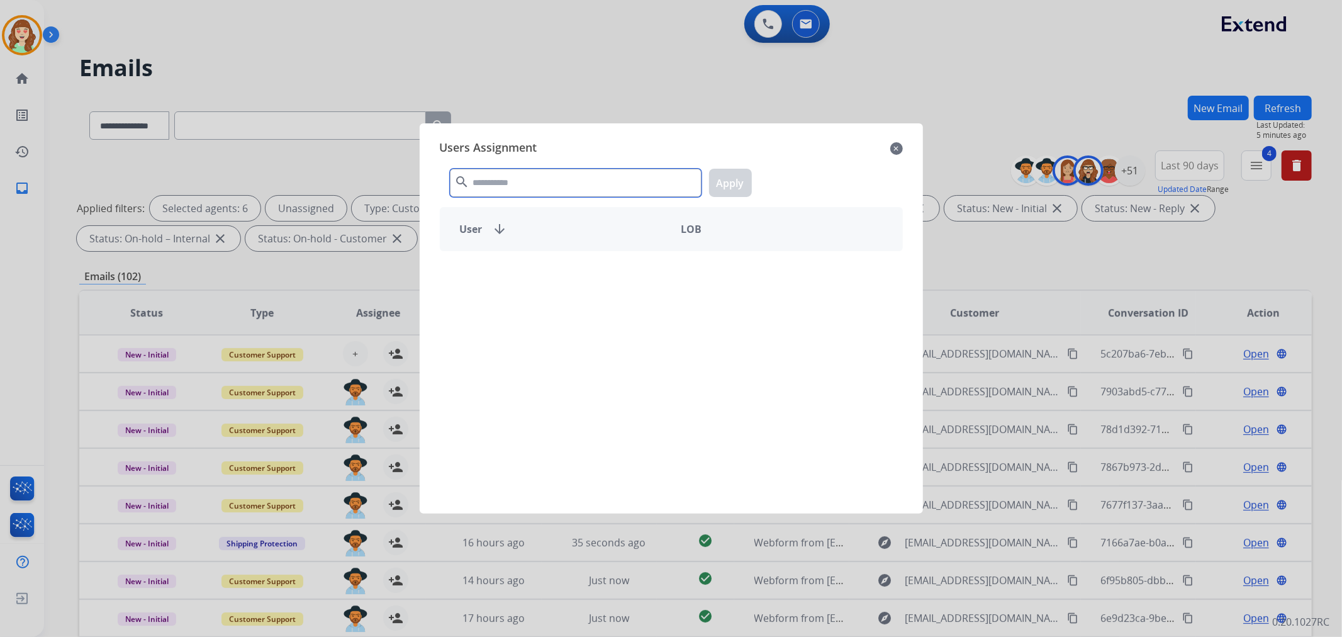
click at [538, 174] on input "text" at bounding box center [576, 183] width 252 height 28
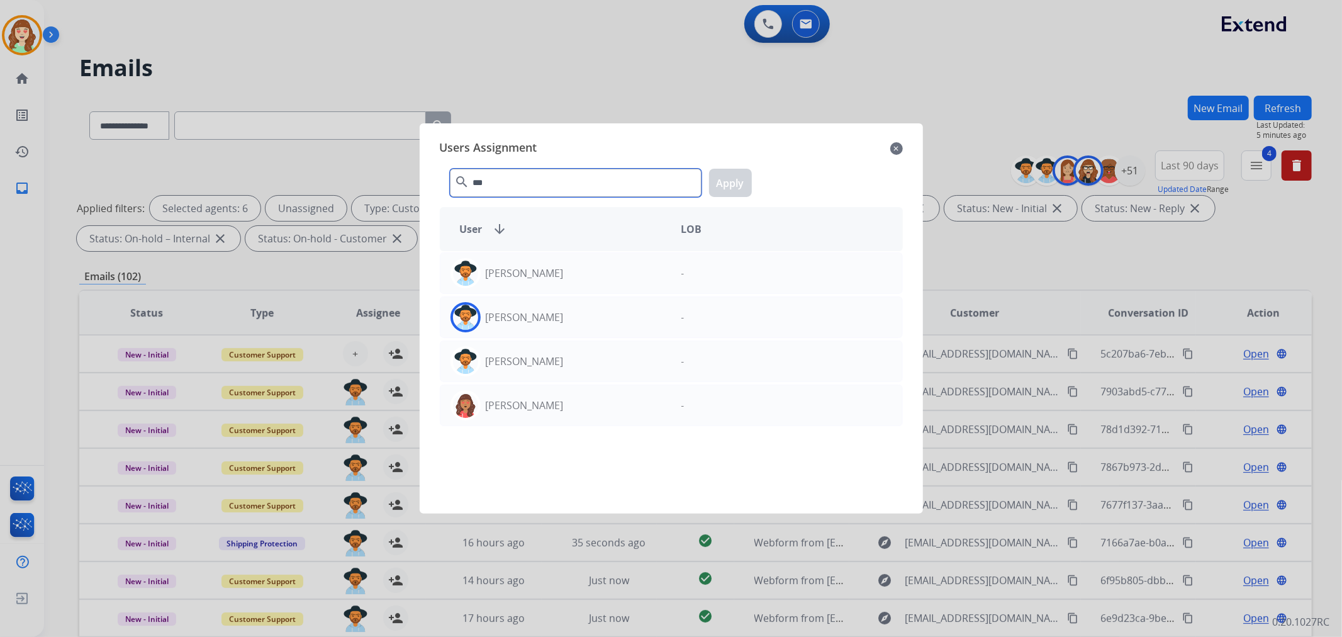
type input "***"
click at [584, 312] on div "[PERSON_NAME]" at bounding box center [555, 317] width 231 height 30
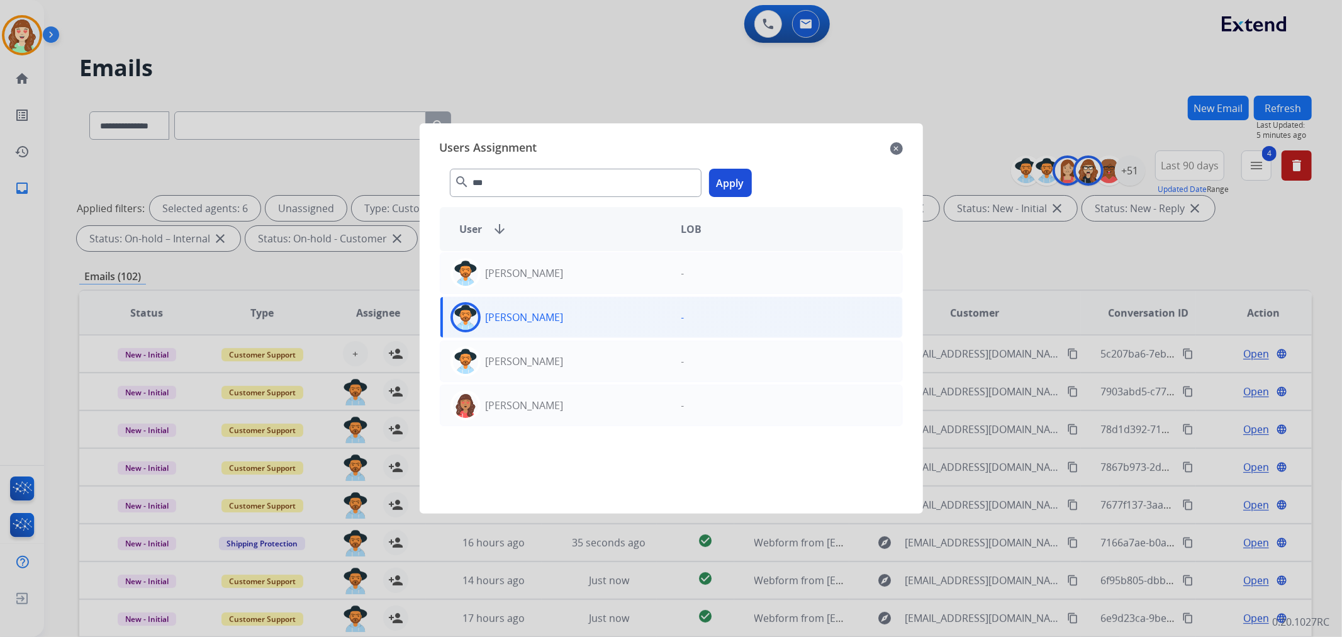
click at [733, 181] on button "Apply" at bounding box center [730, 183] width 43 height 28
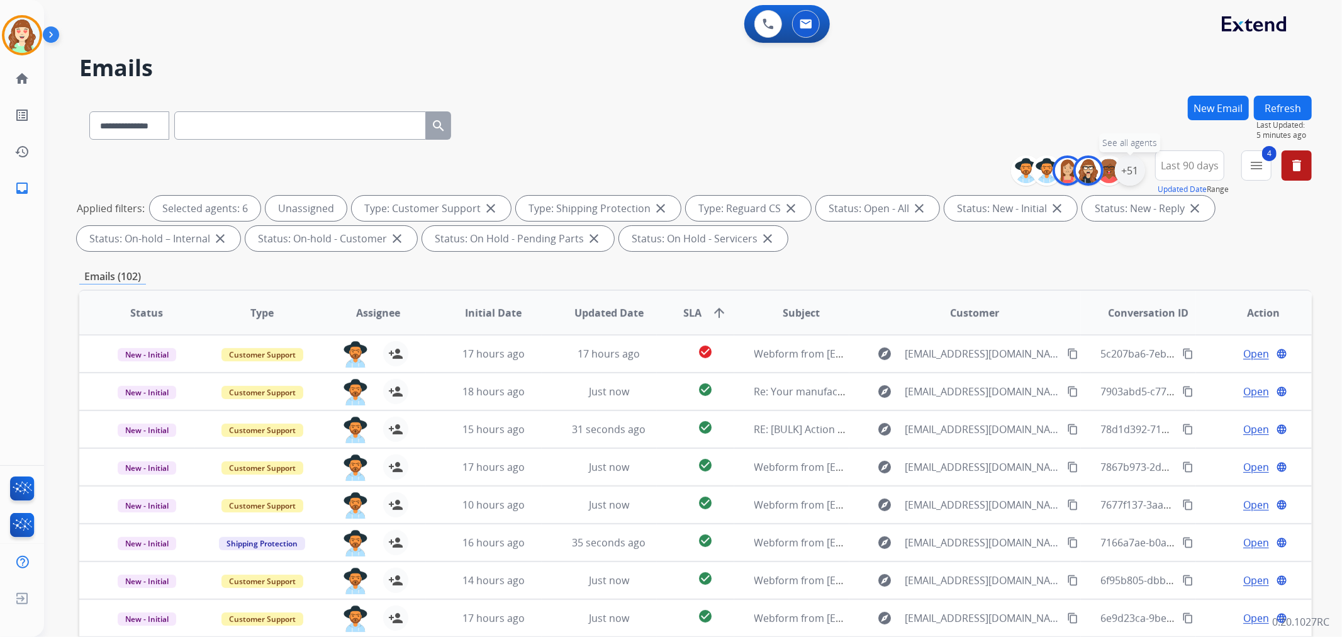
click at [1133, 165] on div "+51" at bounding box center [1130, 170] width 30 height 30
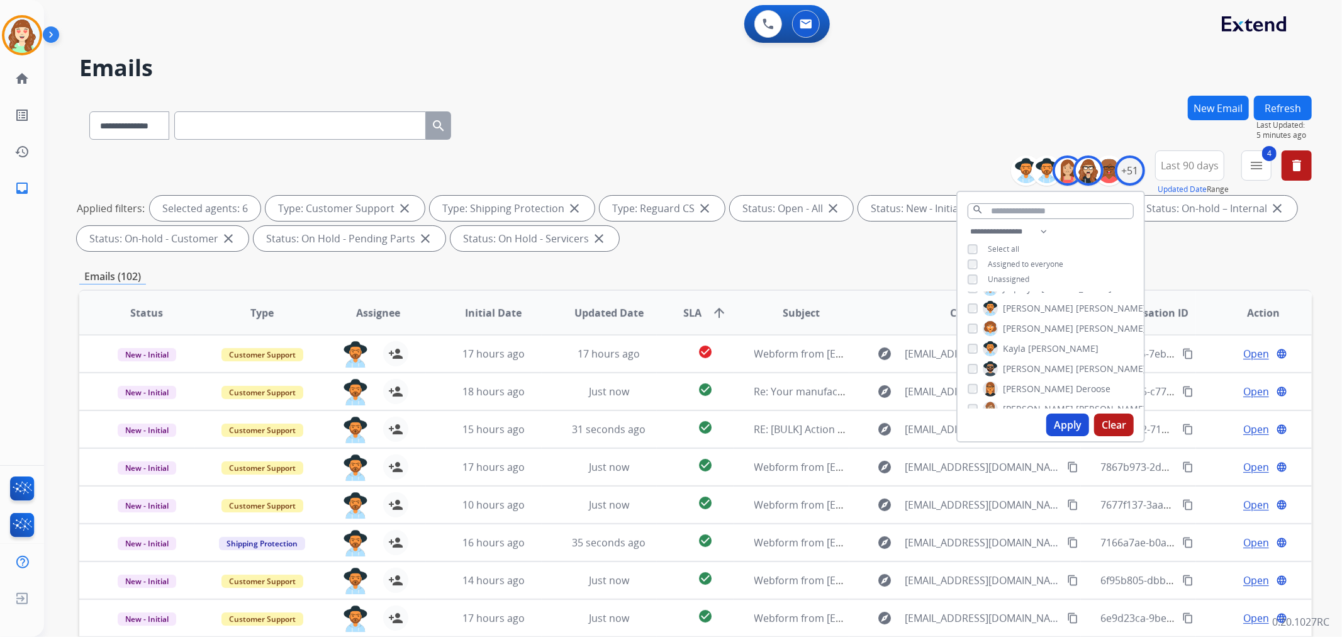
click at [1054, 423] on button "Apply" at bounding box center [1067, 424] width 43 height 23
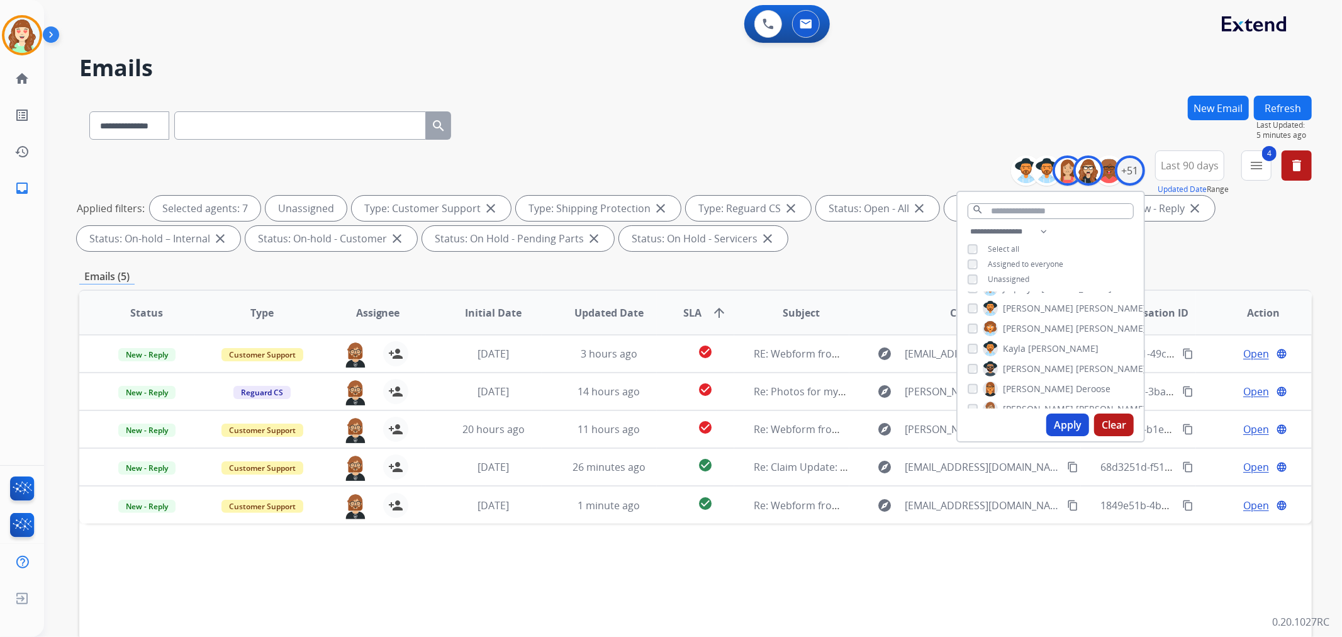
click at [1067, 428] on button "Apply" at bounding box center [1067, 424] width 43 height 23
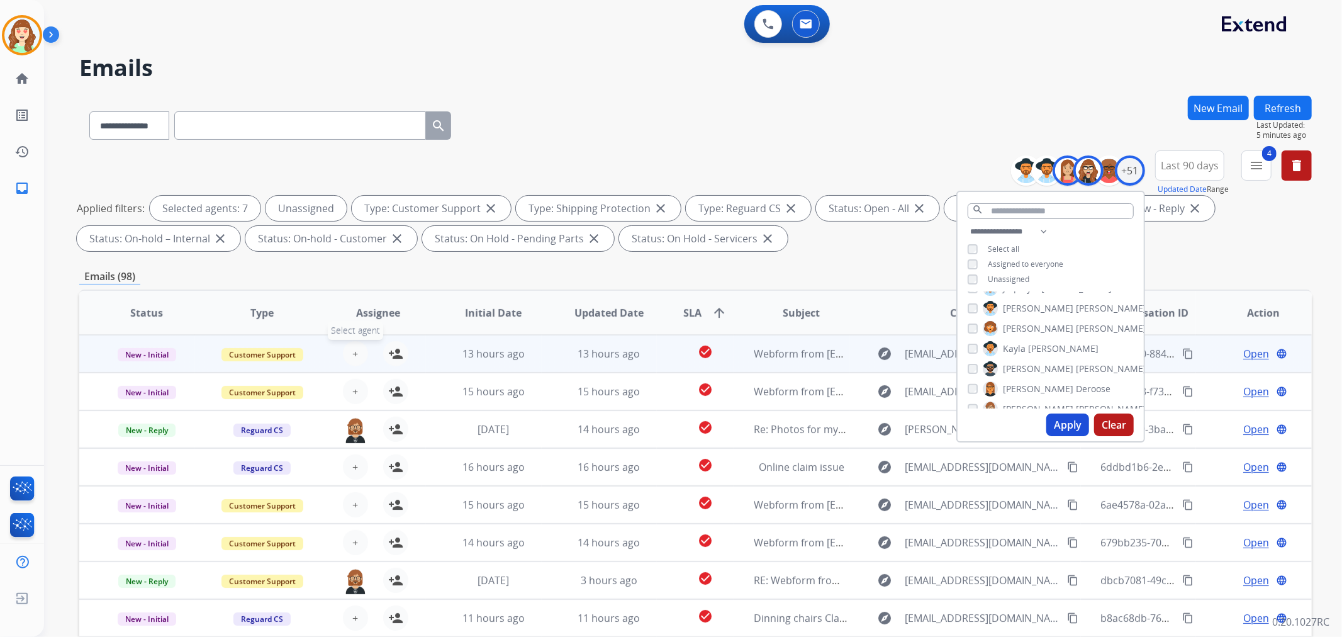
scroll to position [140, 0]
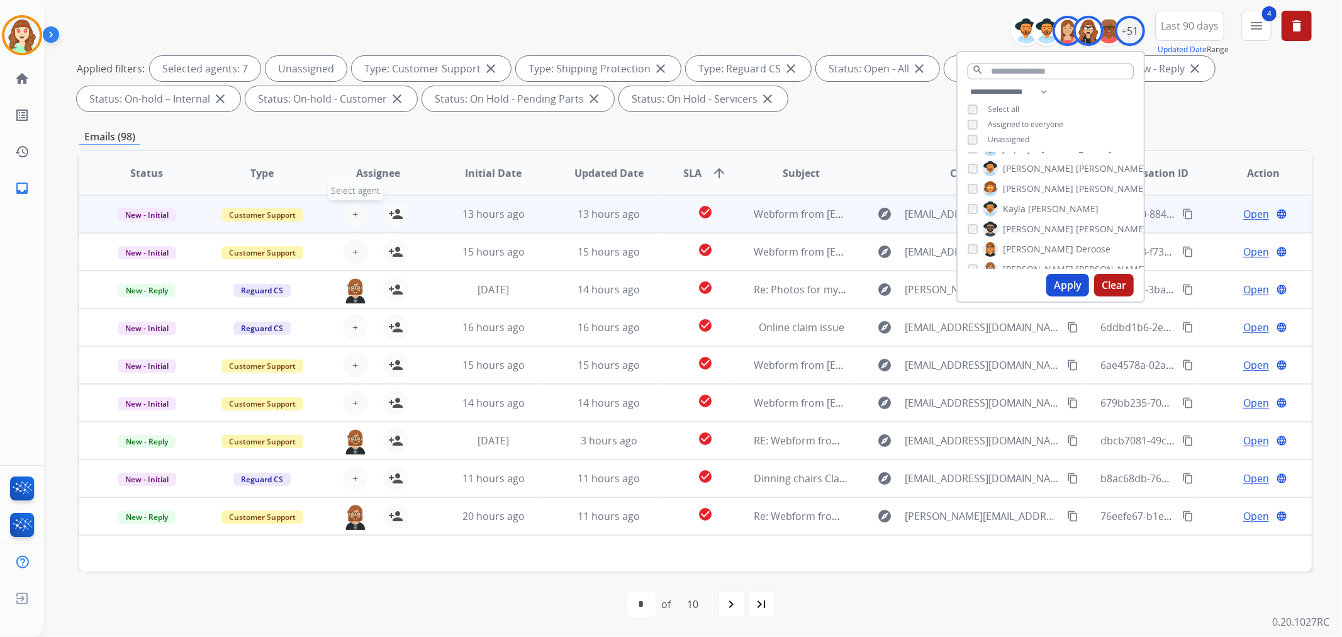
click at [355, 214] on button "+ Select agent" at bounding box center [355, 213] width 25 height 25
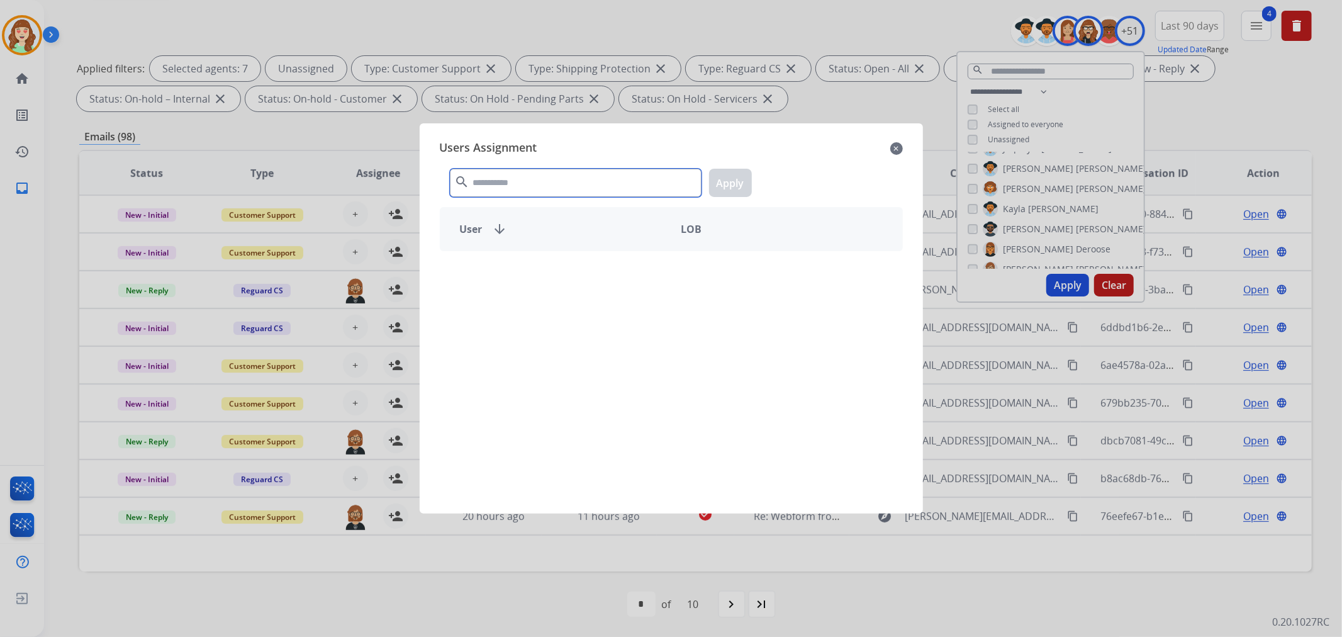
click at [535, 183] on input "text" at bounding box center [576, 183] width 252 height 28
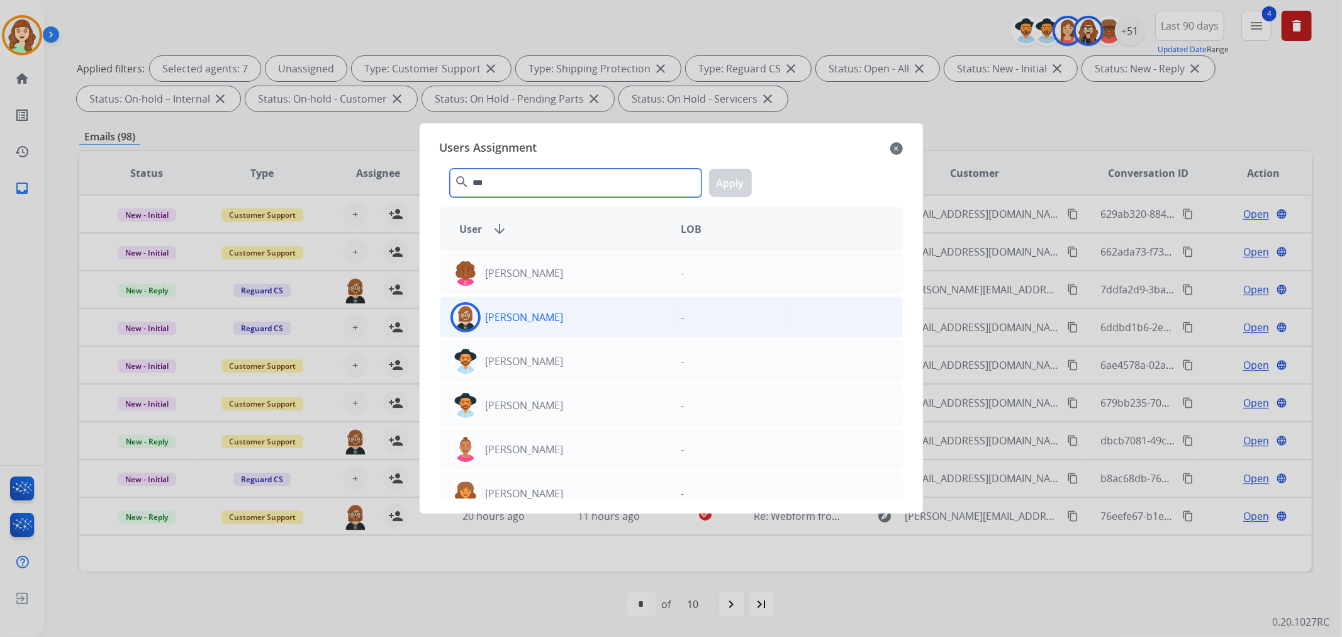
type input "***"
drag, startPoint x: 672, startPoint y: 321, endPoint x: 737, endPoint y: 225, distance: 116.5
click at [673, 319] on div "-" at bounding box center [786, 317] width 231 height 30
click at [736, 181] on button "Apply" at bounding box center [730, 183] width 43 height 28
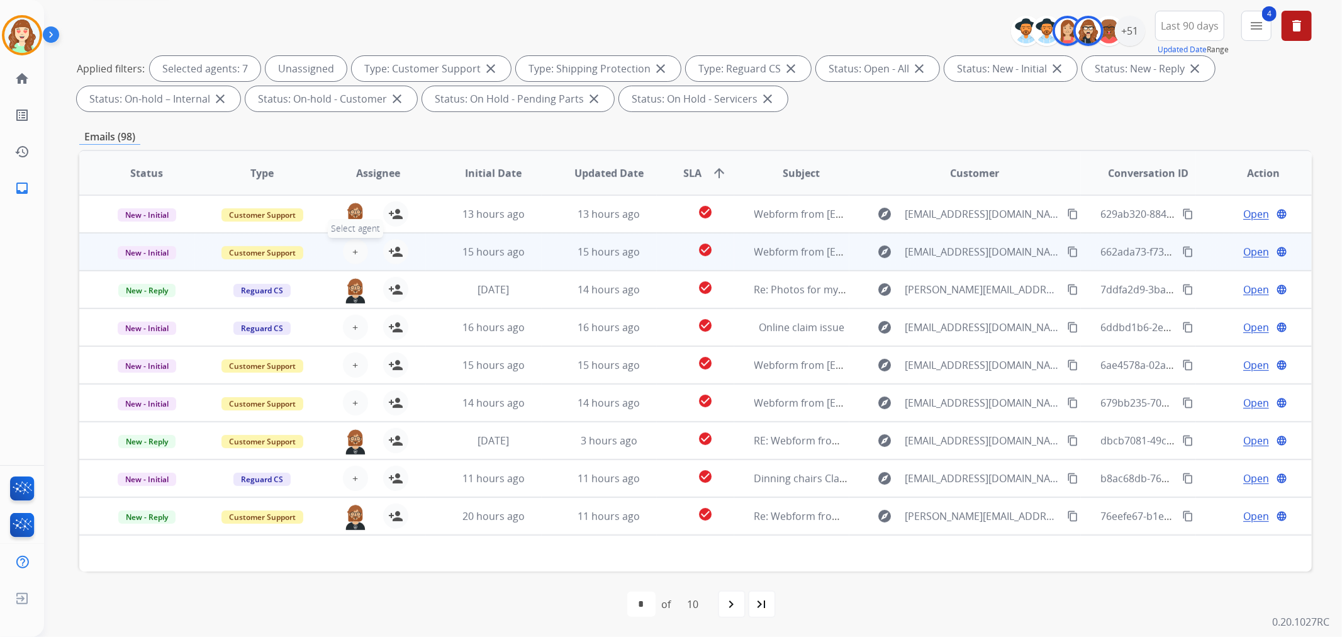
click at [346, 253] on button "+ Select agent" at bounding box center [355, 251] width 25 height 25
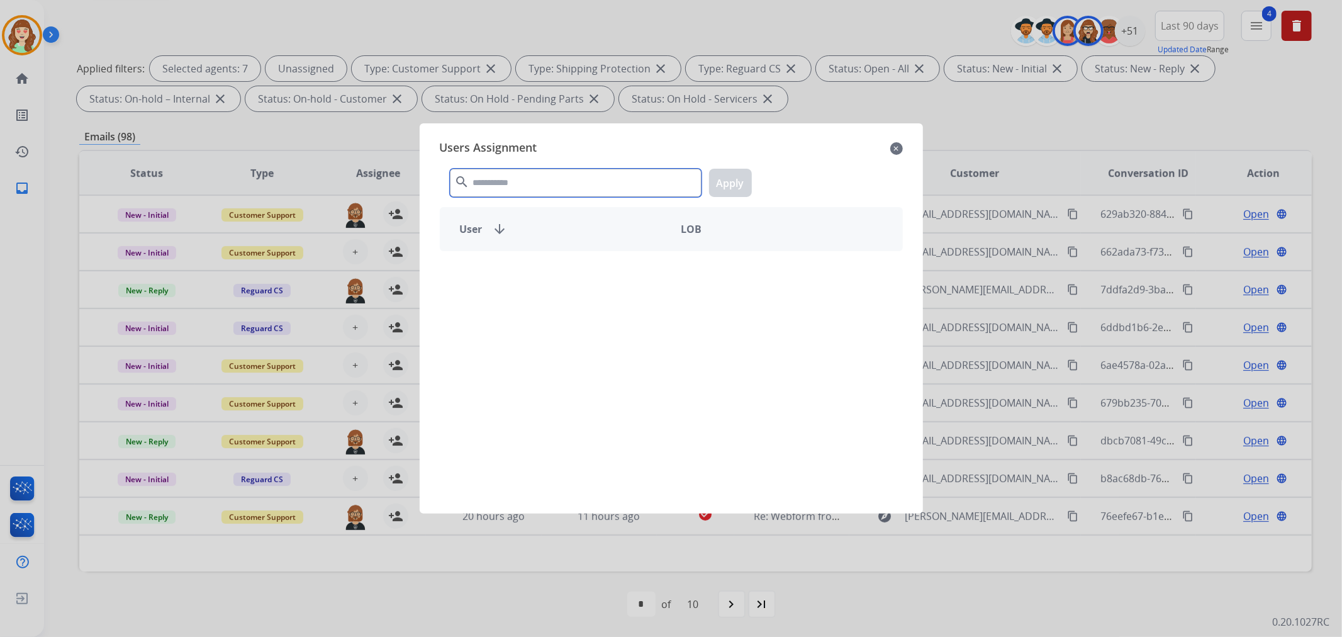
click at [514, 192] on input "text" at bounding box center [576, 183] width 252 height 28
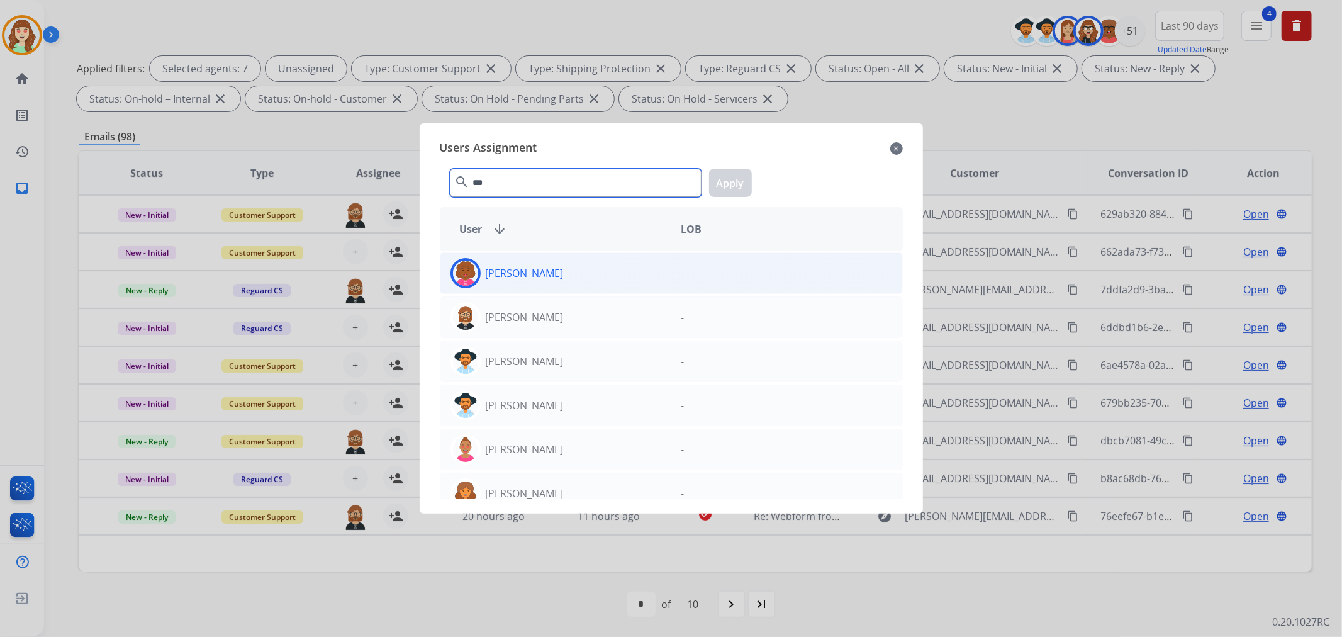
type input "***"
click at [600, 316] on div "[PERSON_NAME]" at bounding box center [555, 317] width 231 height 30
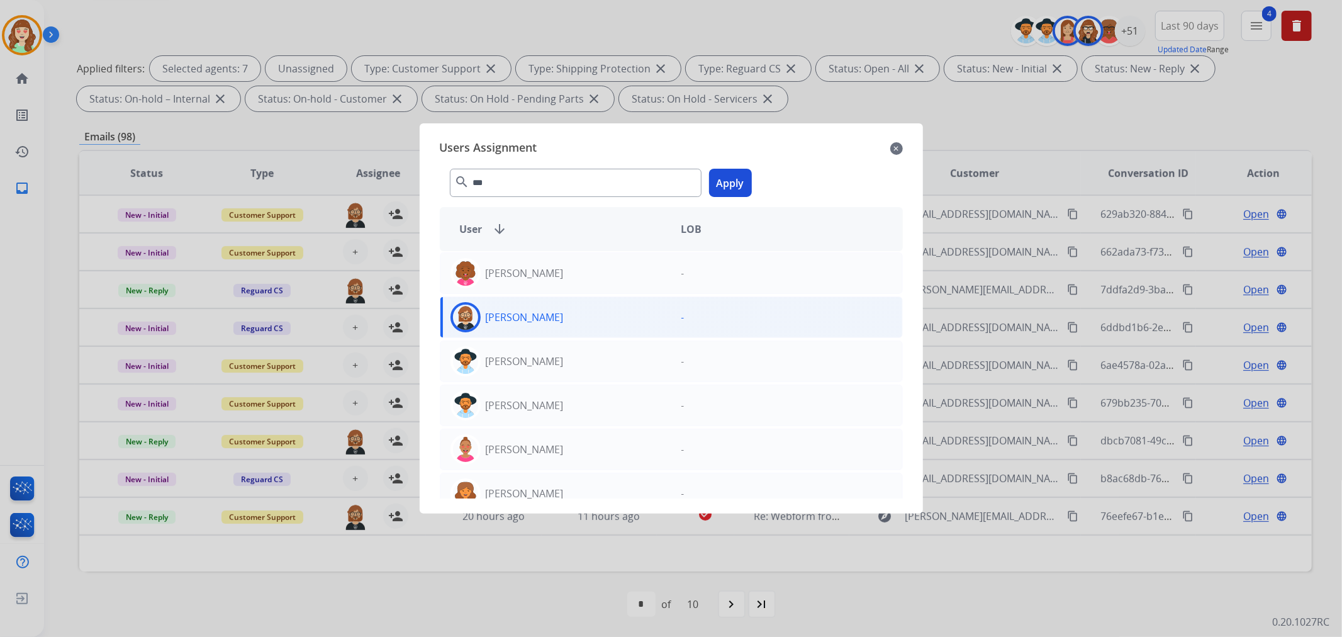
drag, startPoint x: 728, startPoint y: 180, endPoint x: 750, endPoint y: 184, distance: 21.7
click at [731, 180] on button "Apply" at bounding box center [730, 183] width 43 height 28
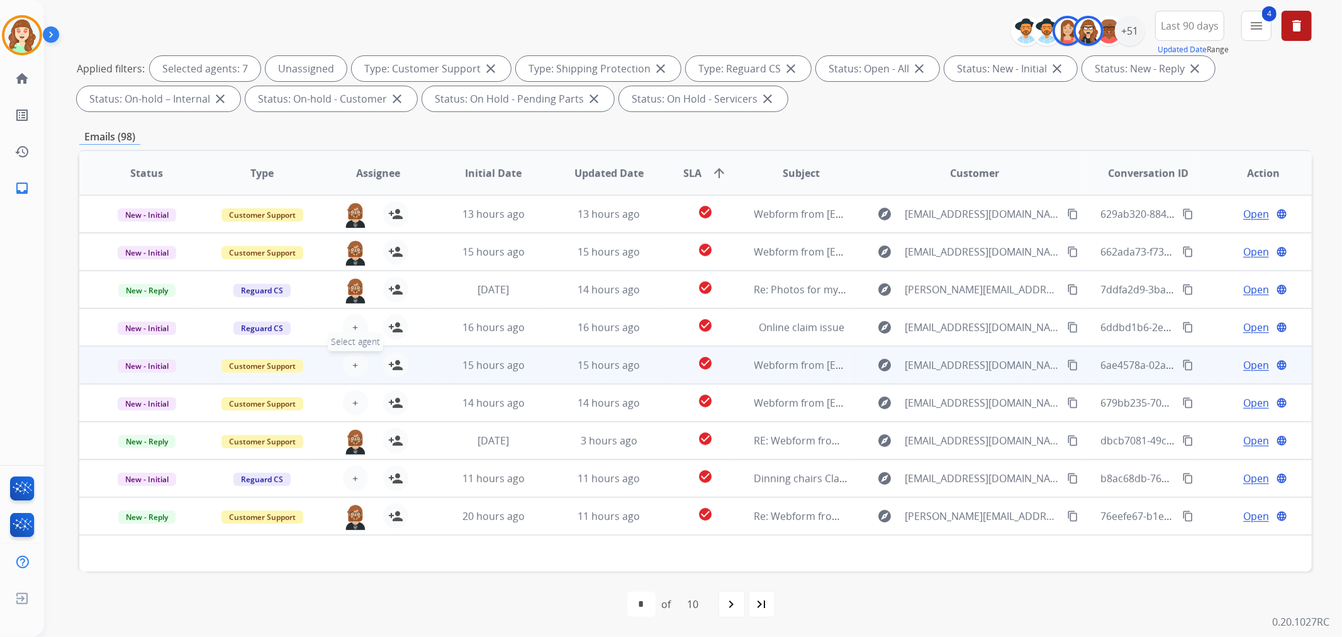
click at [348, 362] on button "+ Select agent" at bounding box center [355, 364] width 25 height 25
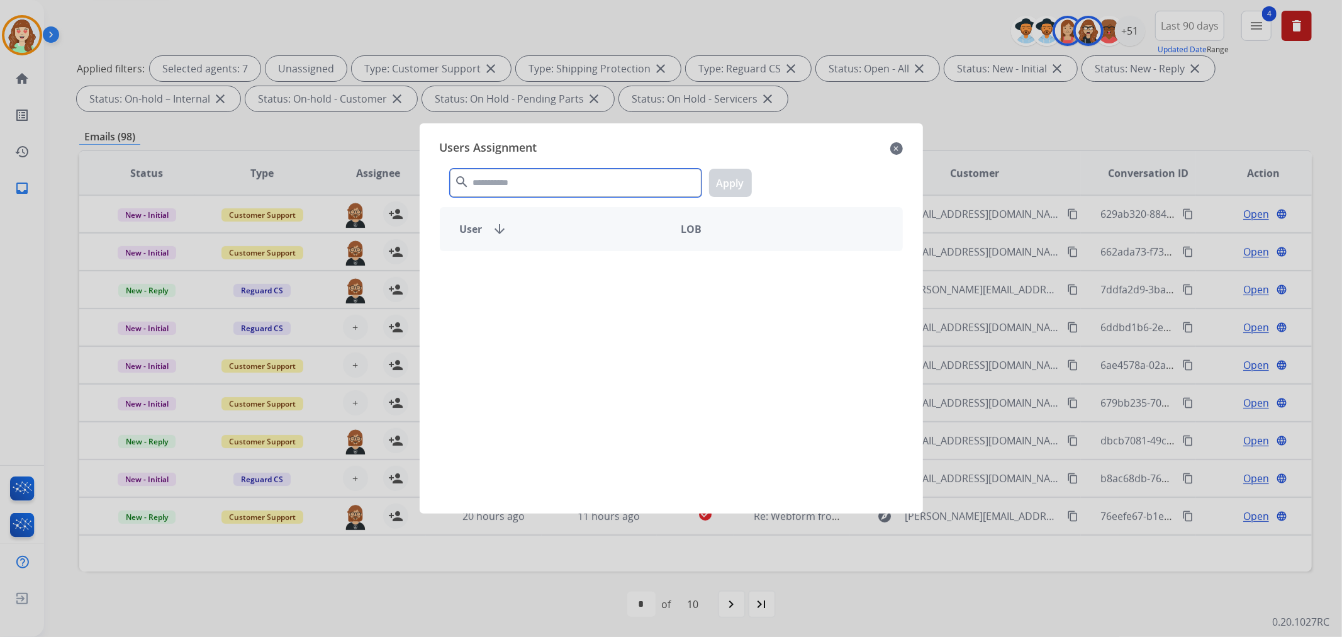
click at [509, 178] on input "text" at bounding box center [576, 183] width 252 height 28
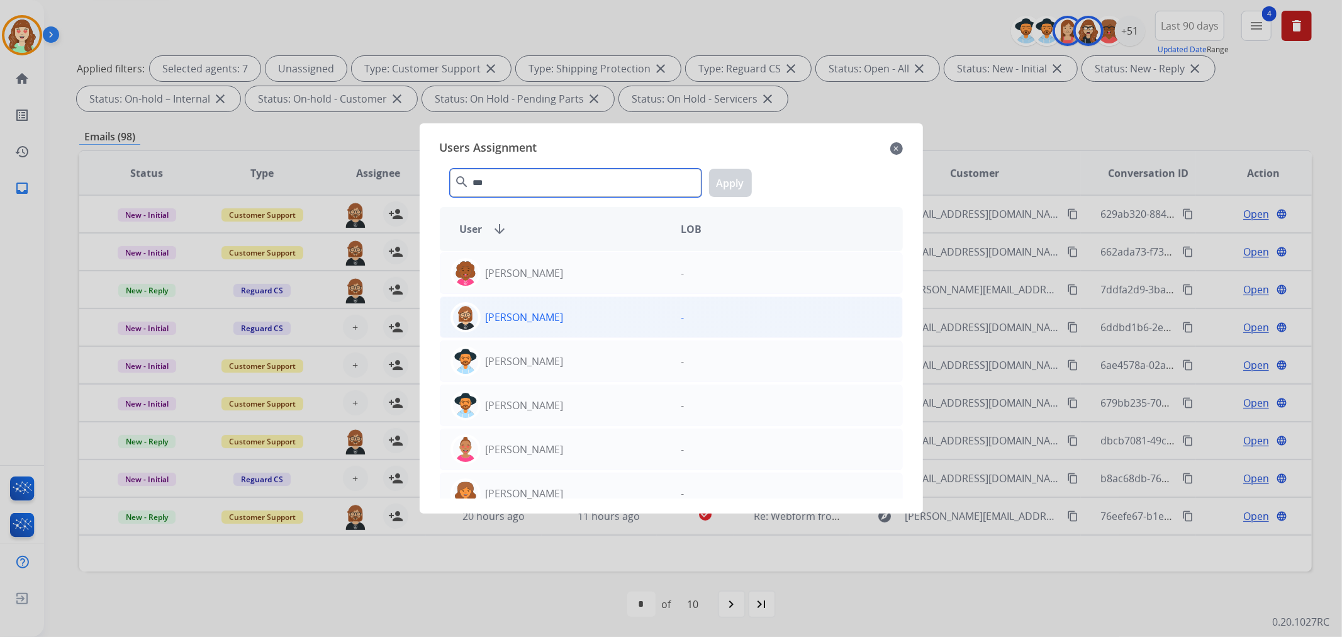
type input "***"
click at [584, 321] on div "[PERSON_NAME]" at bounding box center [555, 317] width 231 height 30
click at [722, 185] on button "Apply" at bounding box center [730, 183] width 43 height 28
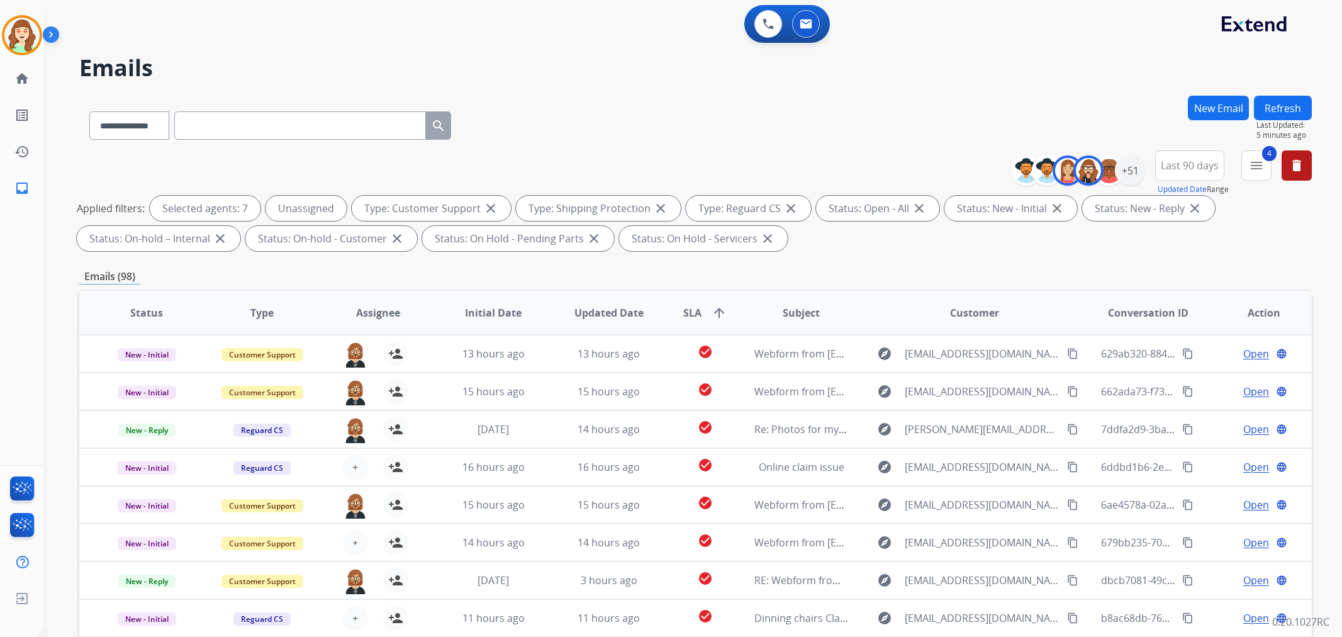
select select "**********"
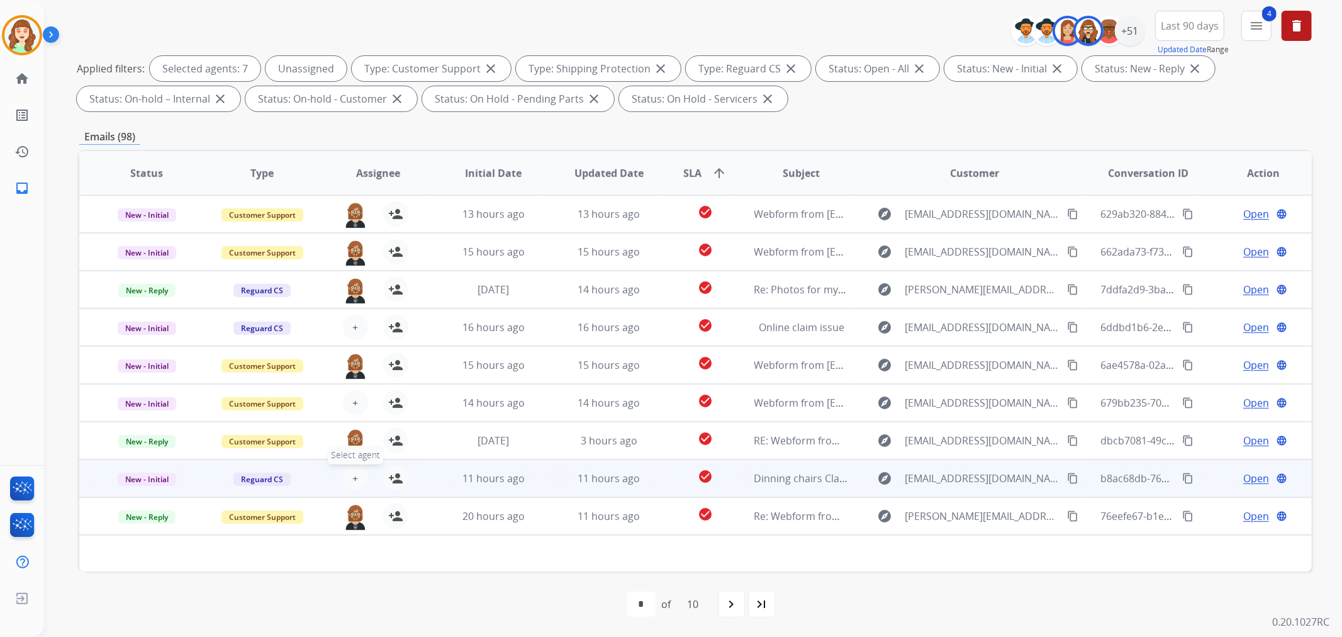
click at [354, 480] on span "+" at bounding box center [355, 477] width 6 height 15
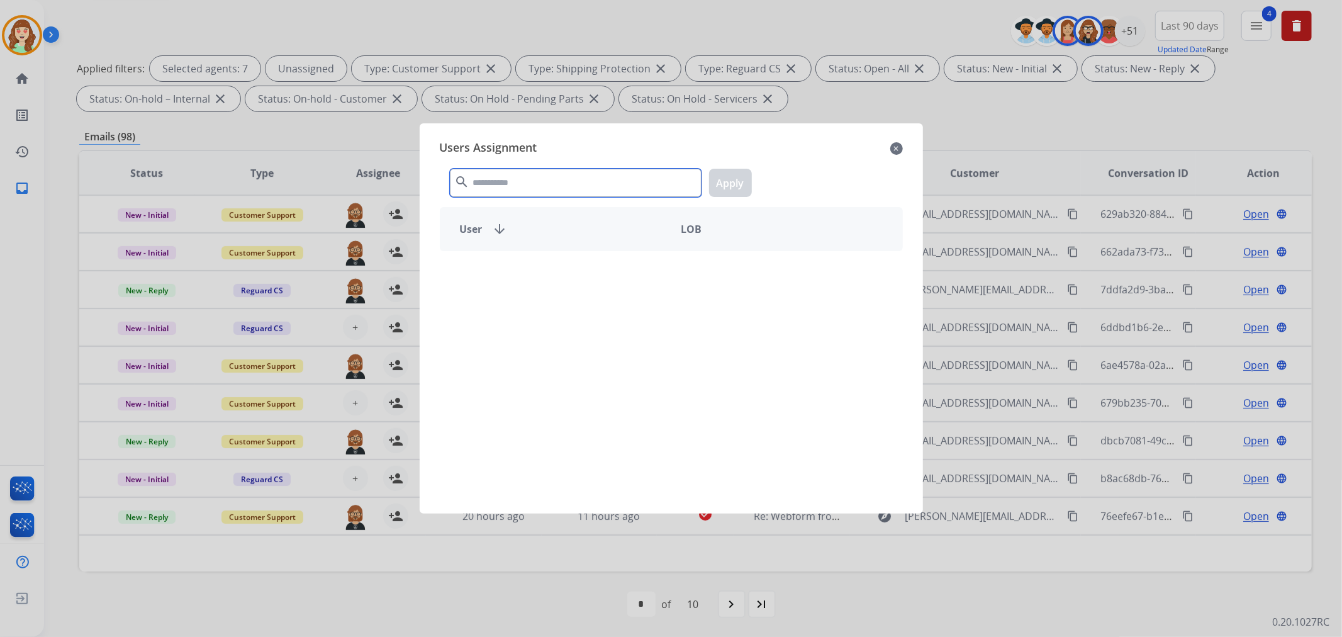
click at [522, 173] on input "text" at bounding box center [576, 183] width 252 height 28
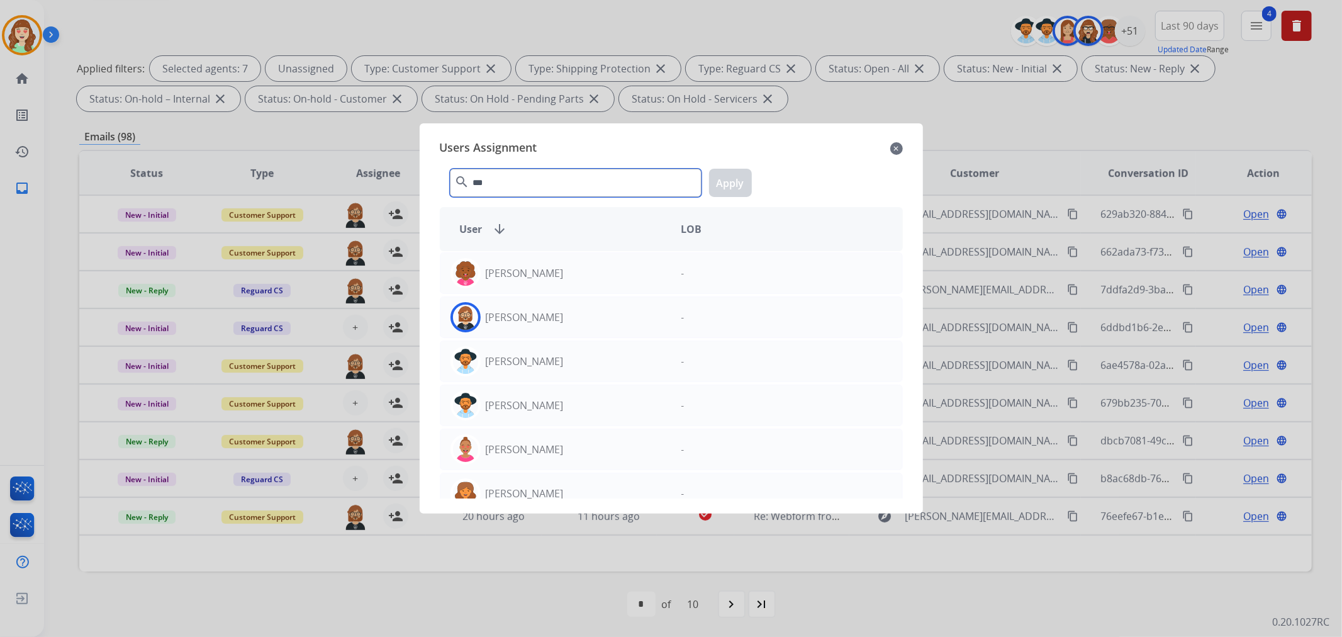
type input "***"
click at [589, 317] on div "[PERSON_NAME]" at bounding box center [555, 317] width 231 height 30
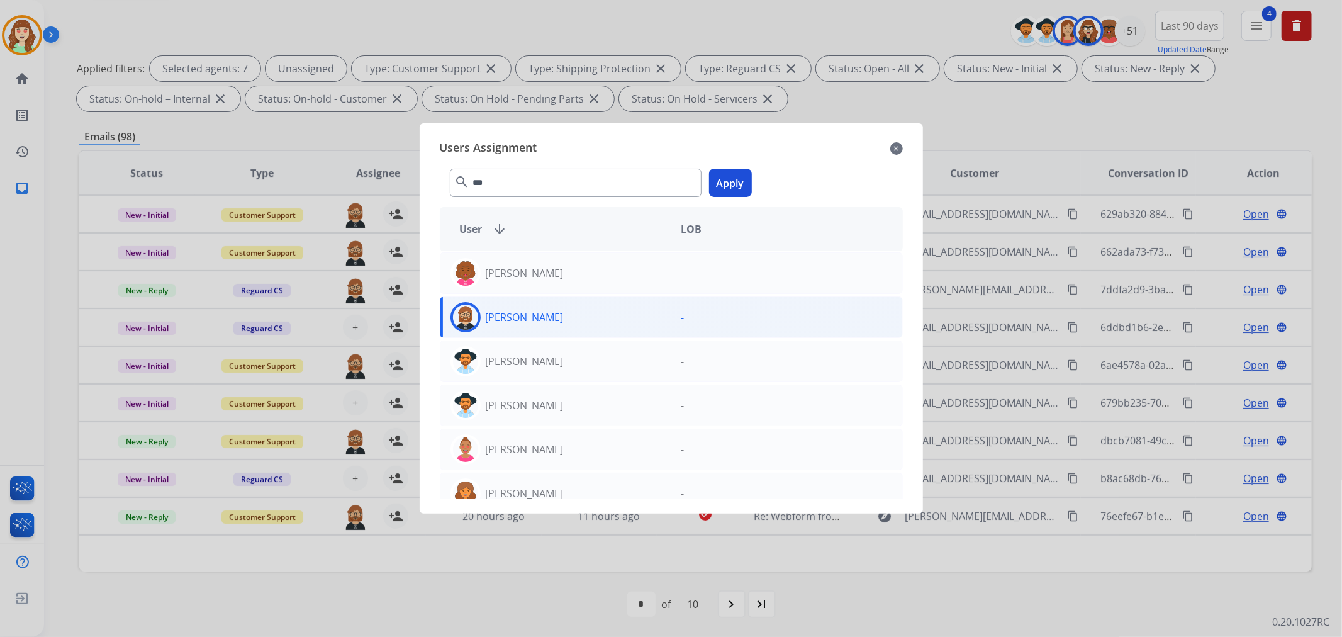
click at [722, 187] on button "Apply" at bounding box center [730, 183] width 43 height 28
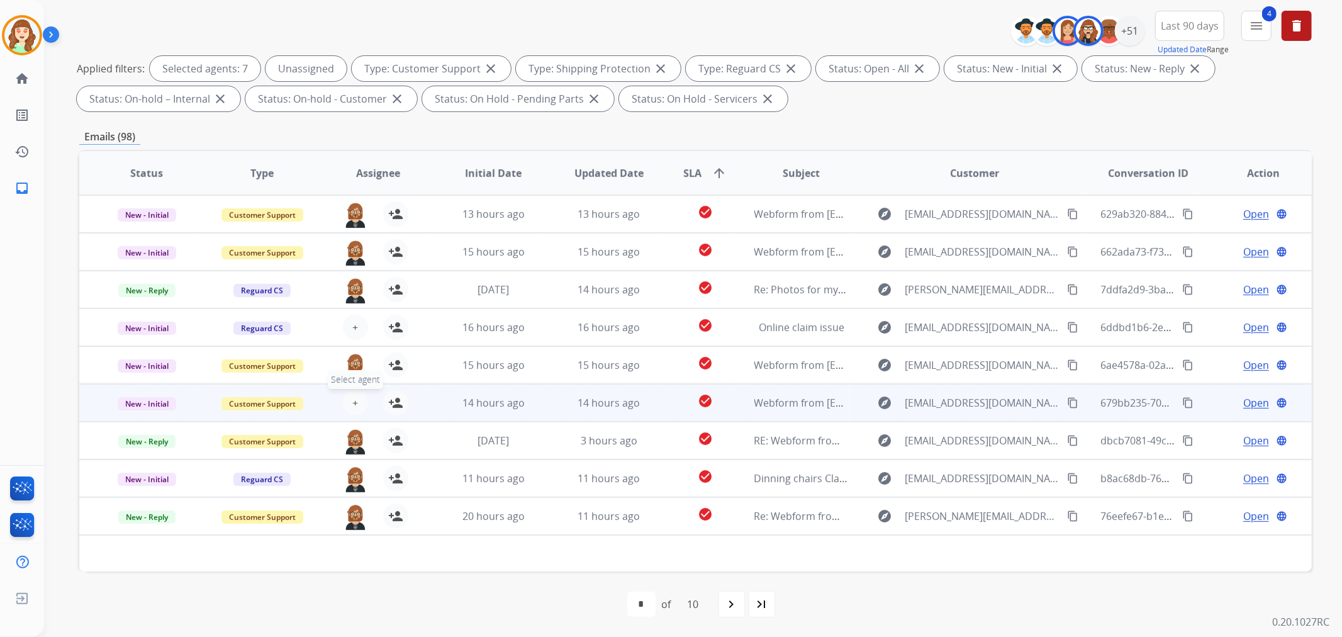
click at [352, 400] on span "+" at bounding box center [355, 402] width 6 height 15
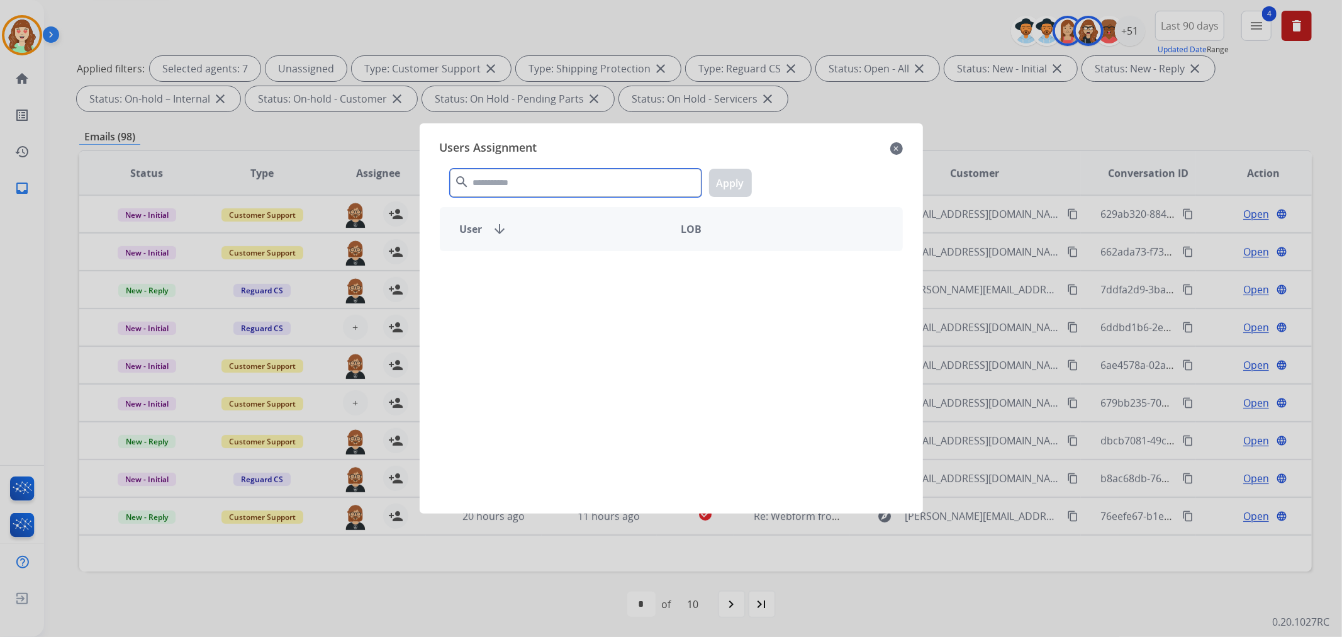
click at [611, 187] on input "text" at bounding box center [576, 183] width 252 height 28
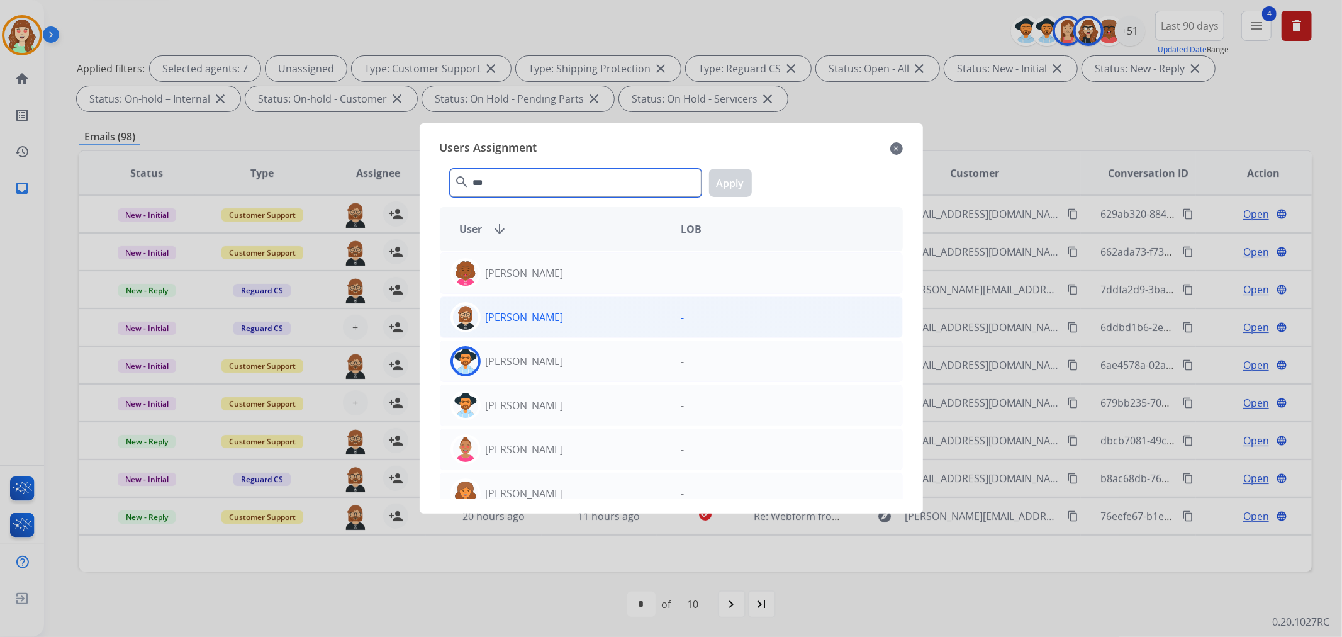
type input "***"
click at [581, 318] on div "[PERSON_NAME]" at bounding box center [555, 317] width 231 height 30
click at [727, 190] on button "Apply" at bounding box center [730, 183] width 43 height 28
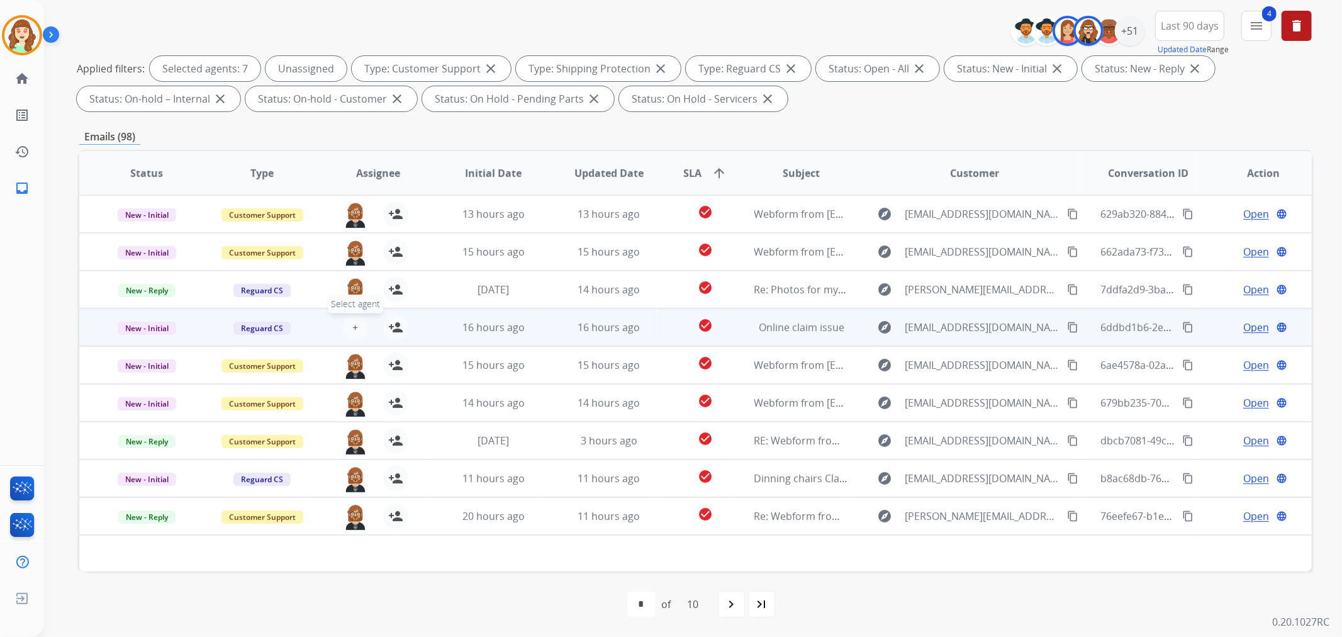
click at [353, 323] on span "+" at bounding box center [355, 327] width 6 height 15
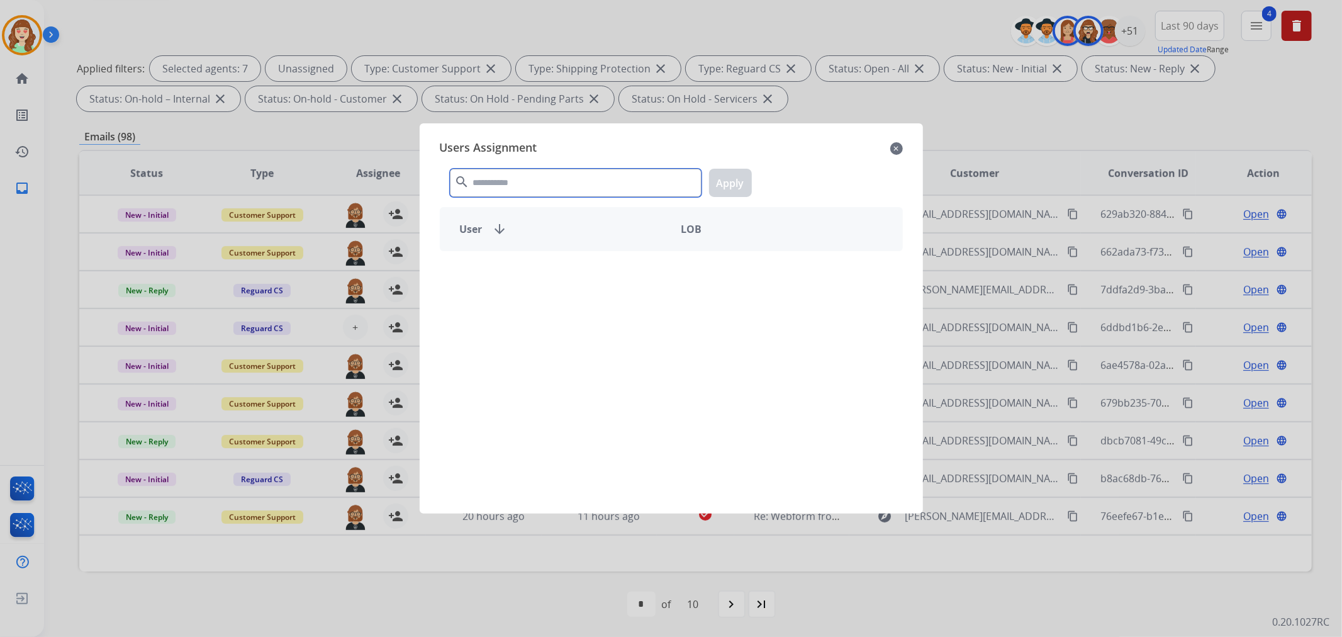
click at [600, 183] on input "text" at bounding box center [576, 183] width 252 height 28
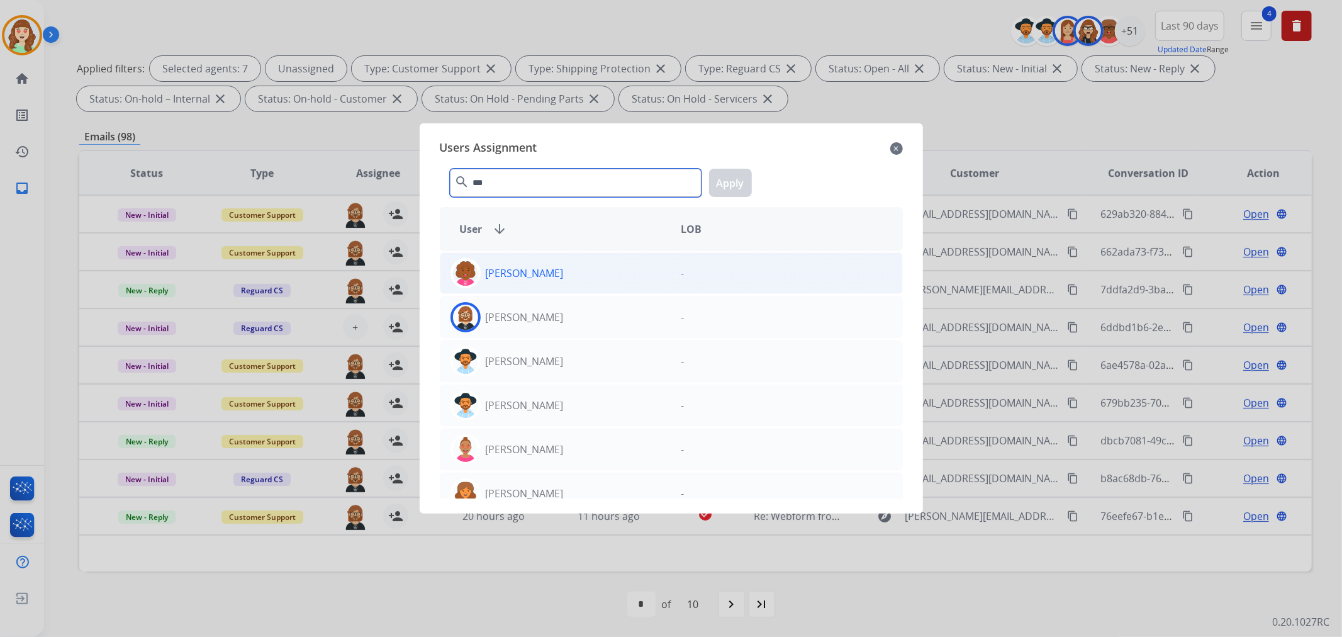
type input "***"
click at [556, 318] on div "[PERSON_NAME]" at bounding box center [555, 317] width 231 height 30
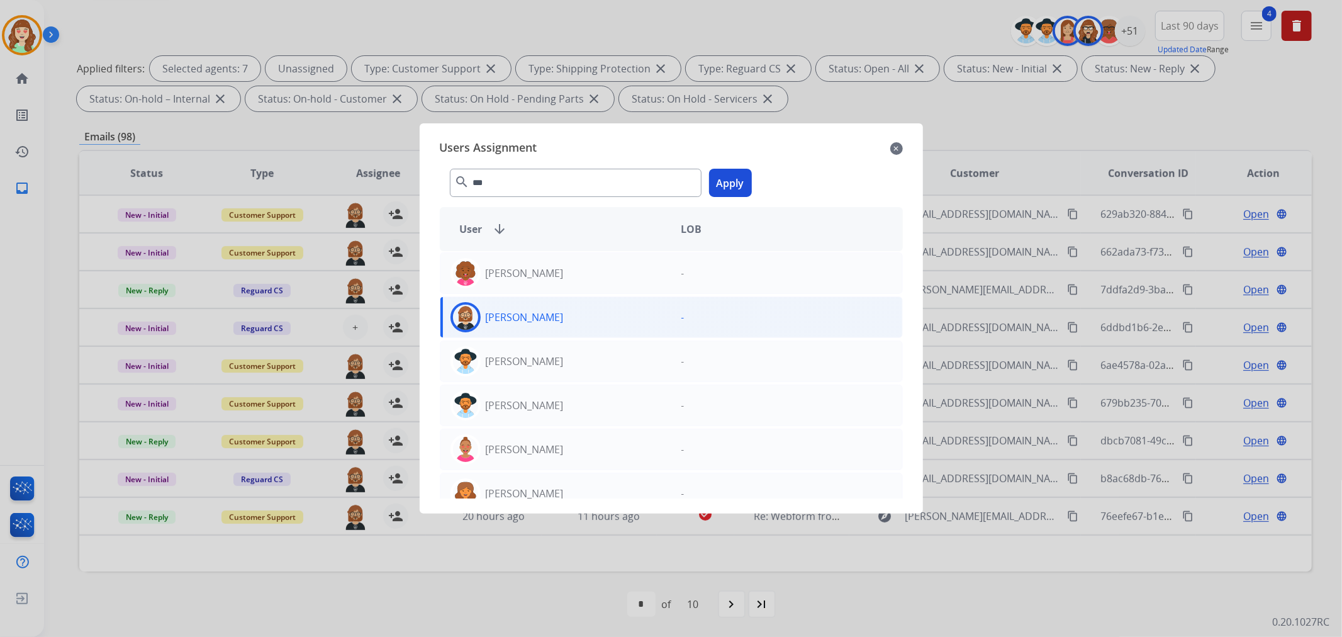
click at [730, 187] on button "Apply" at bounding box center [730, 183] width 43 height 28
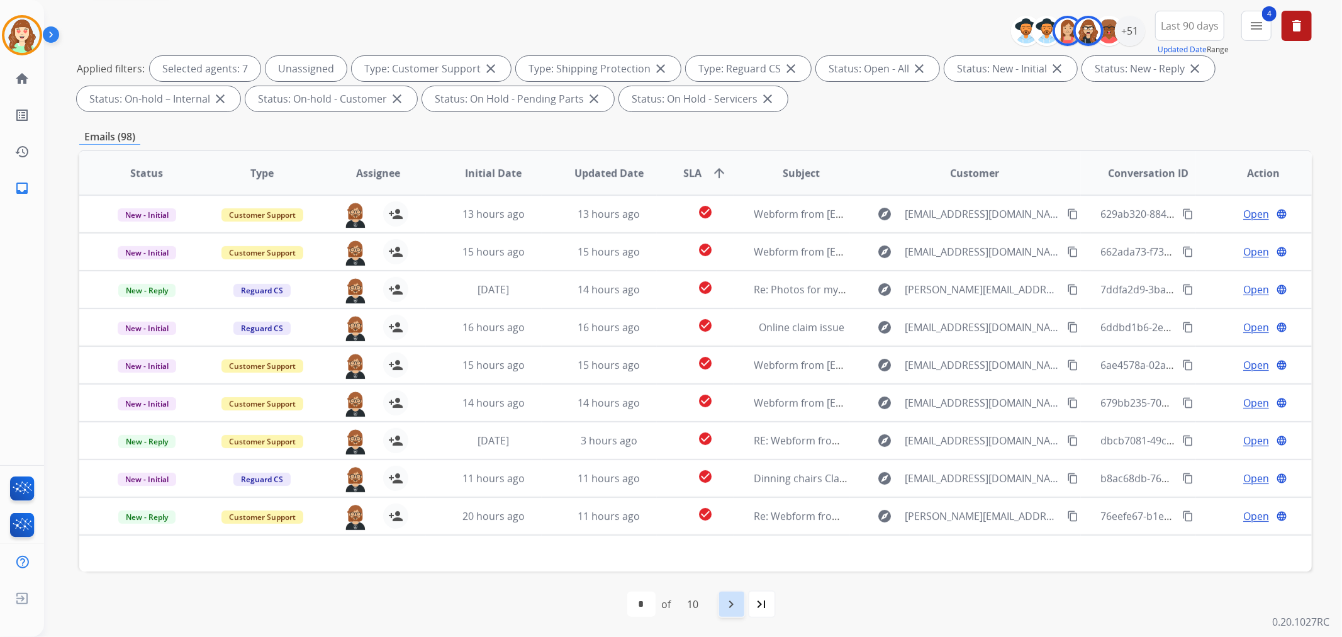
click at [745, 605] on div "navigate_next" at bounding box center [732, 604] width 28 height 28
select select "*"
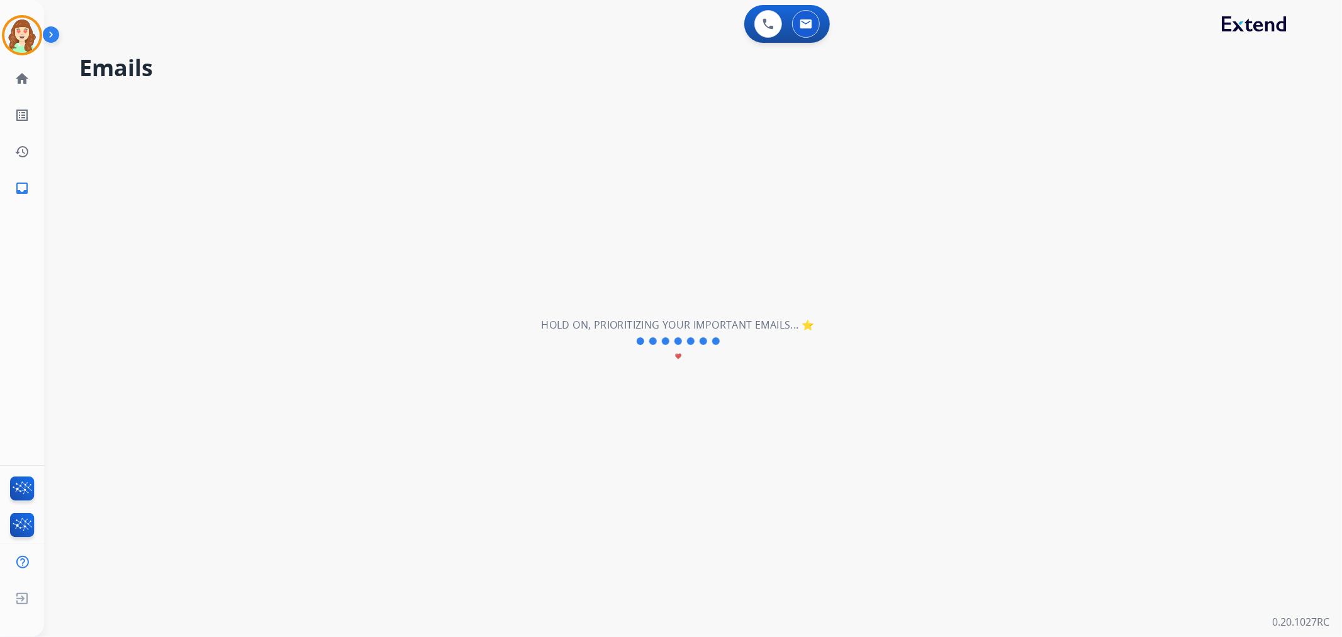
scroll to position [0, 0]
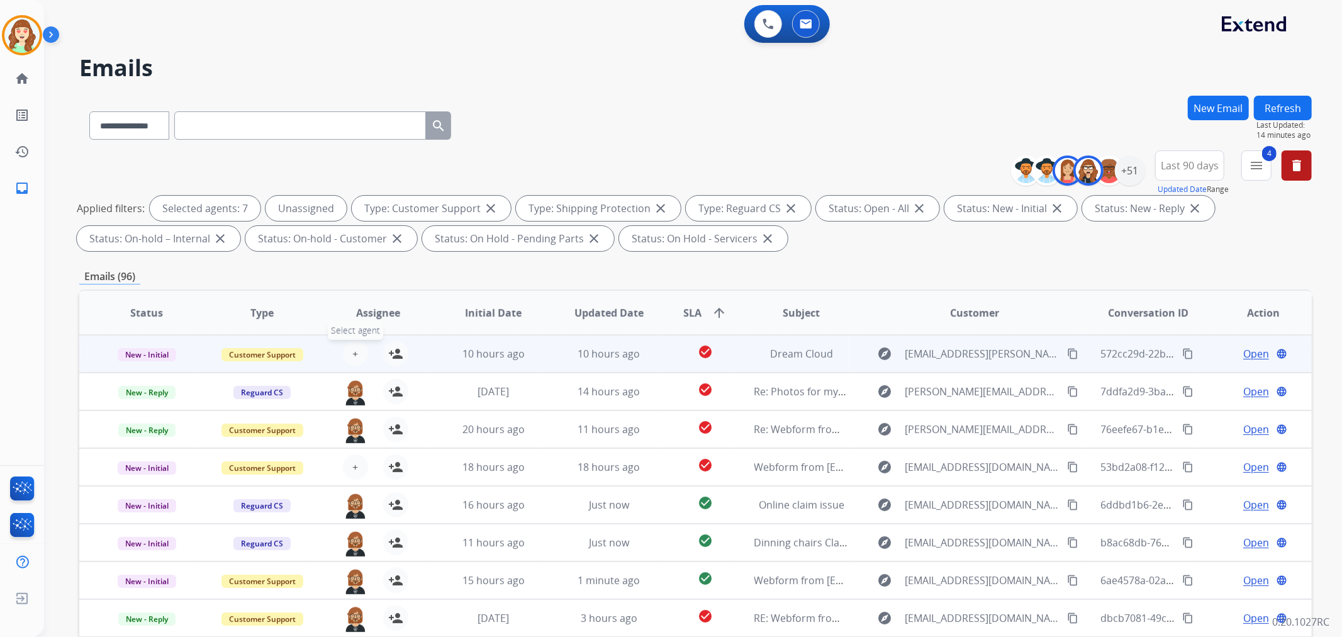
click at [352, 351] on span "+" at bounding box center [355, 353] width 6 height 15
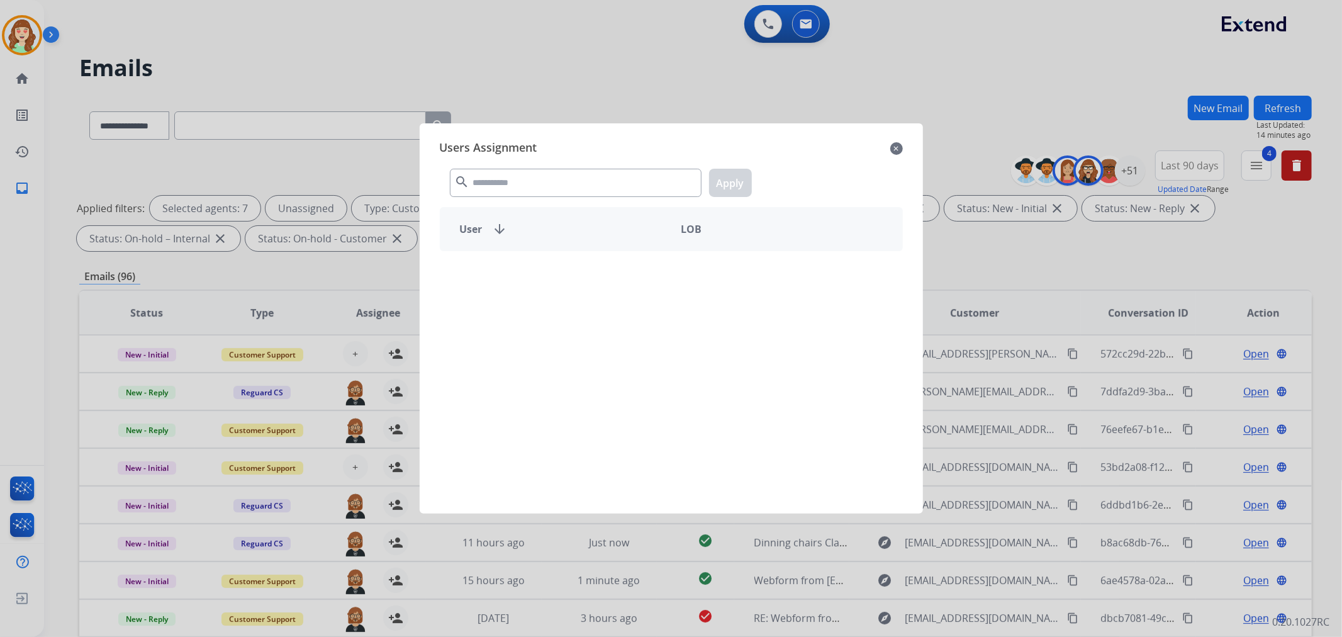
click at [514, 164] on div "search Apply" at bounding box center [671, 179] width 463 height 43
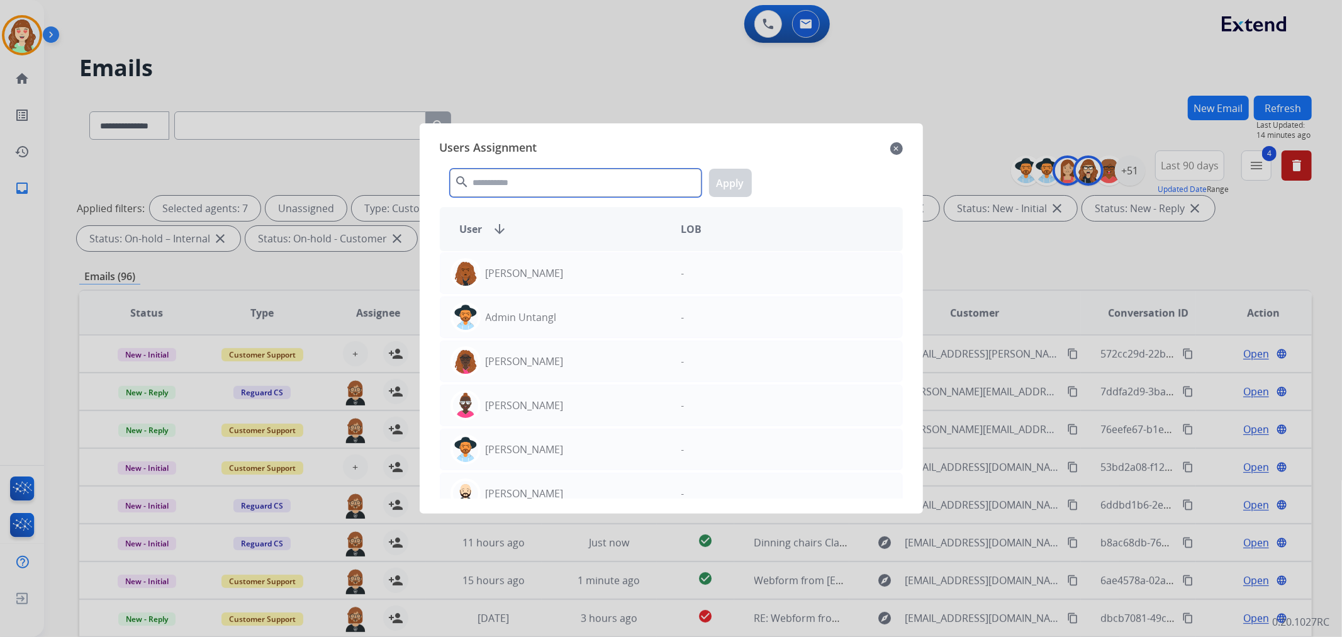
click at [514, 178] on input "text" at bounding box center [576, 183] width 252 height 28
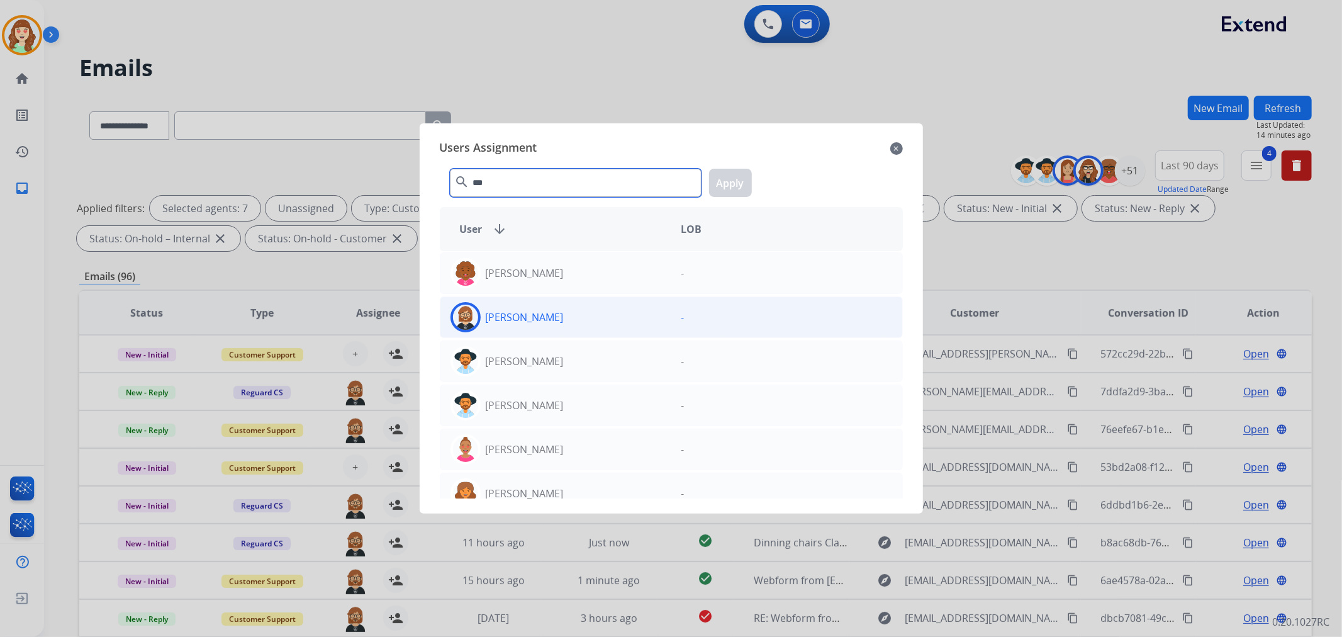
type input "***"
click at [574, 321] on div "[PERSON_NAME]" at bounding box center [555, 317] width 231 height 30
click at [733, 179] on button "Apply" at bounding box center [730, 183] width 43 height 28
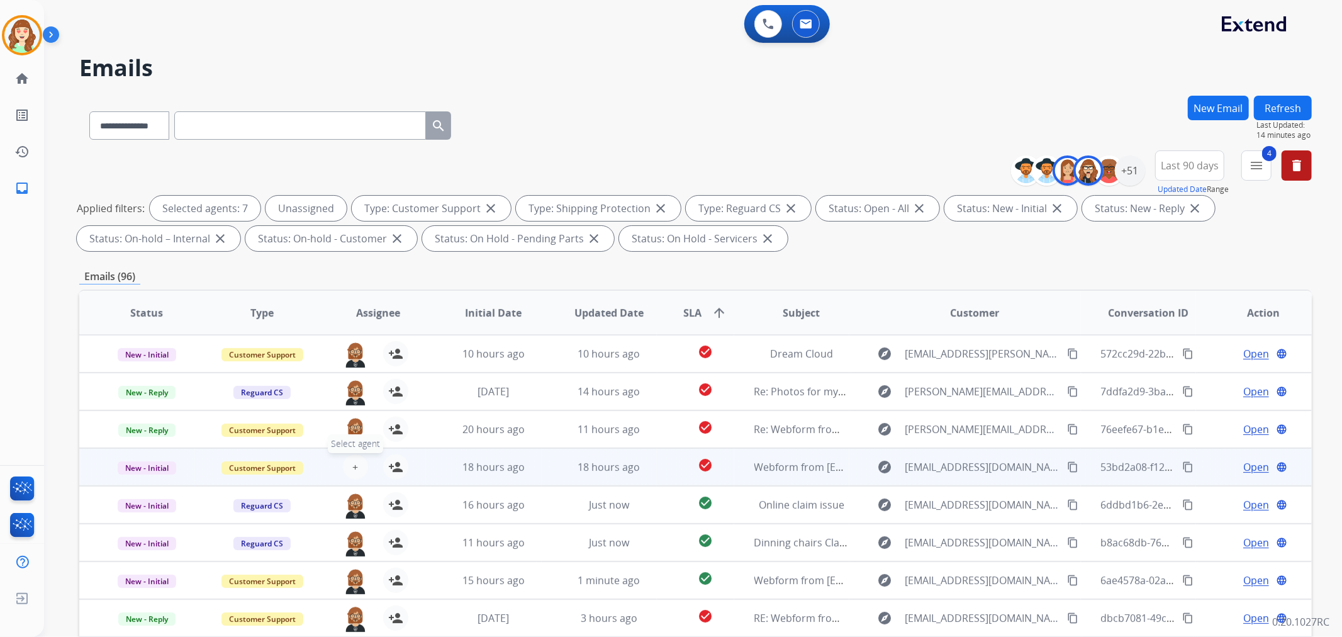
click at [348, 464] on button "+ Select agent" at bounding box center [355, 466] width 25 height 25
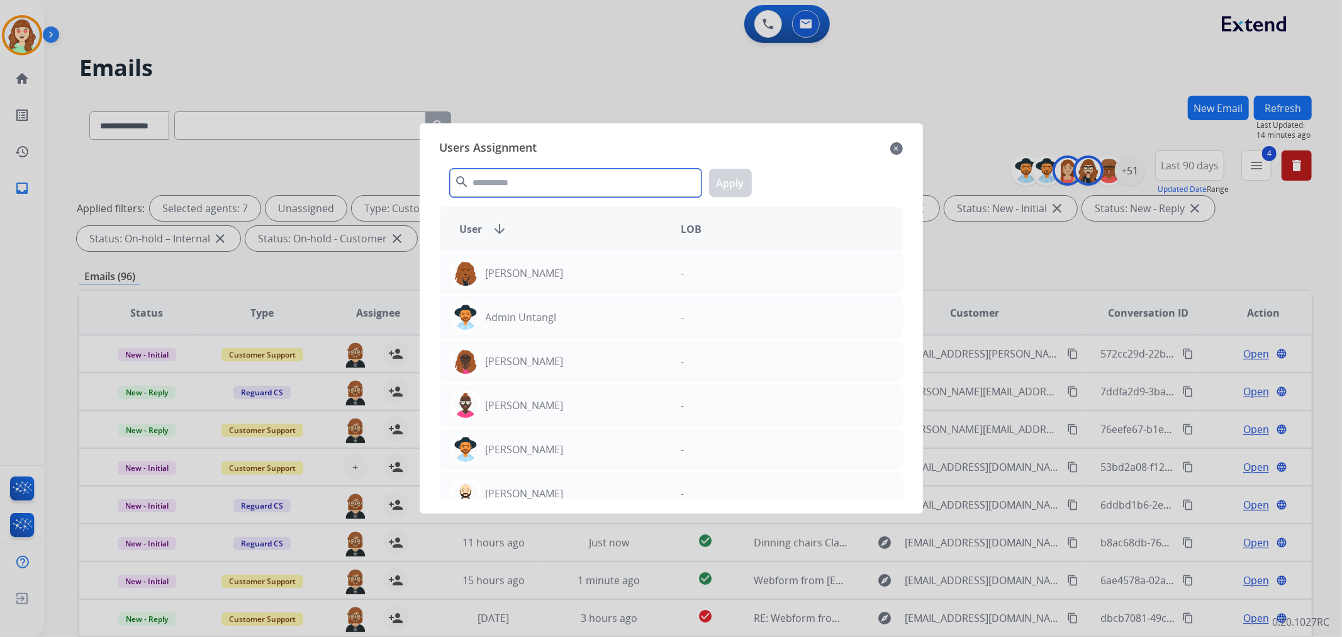
click at [608, 191] on input "text" at bounding box center [576, 183] width 252 height 28
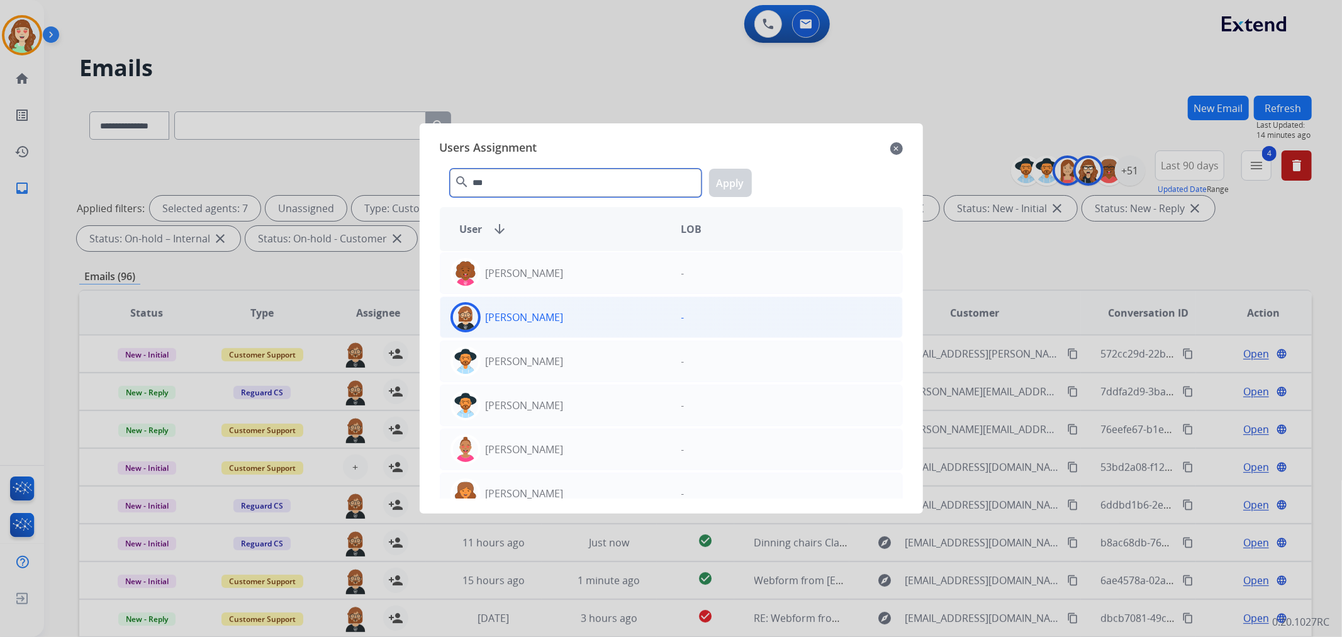
type input "***"
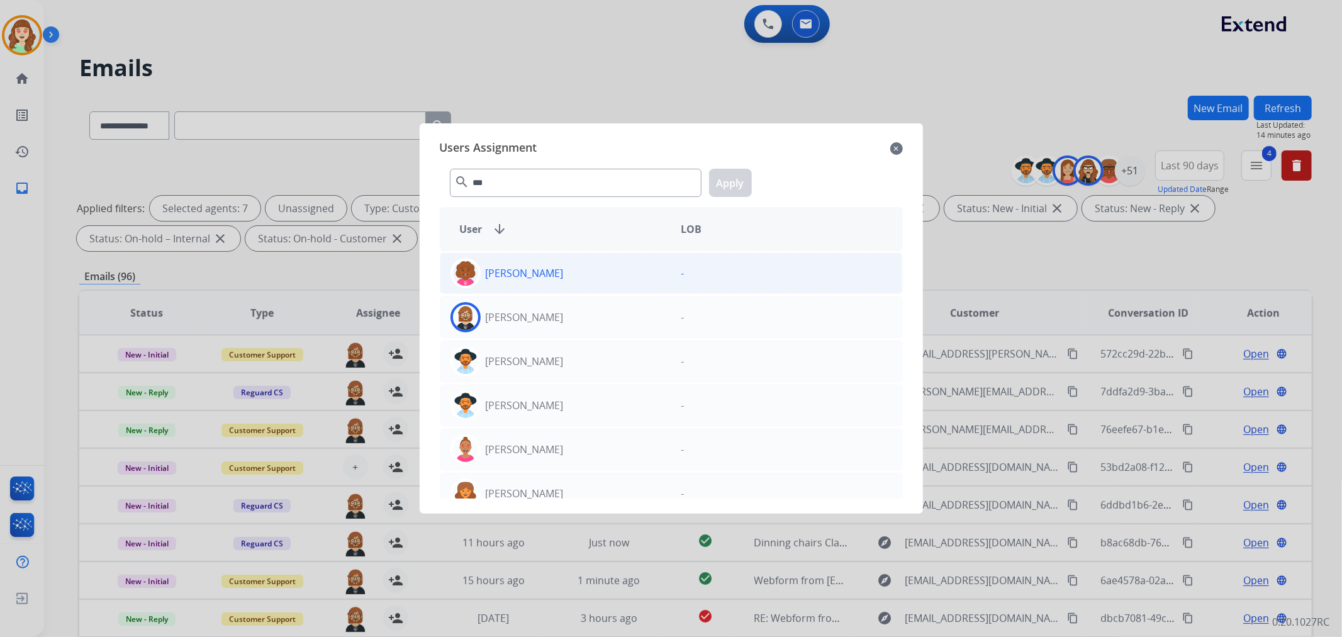
drag, startPoint x: 658, startPoint y: 316, endPoint x: 664, endPoint y: 275, distance: 41.3
click at [658, 314] on div "[PERSON_NAME]" at bounding box center [555, 317] width 231 height 30
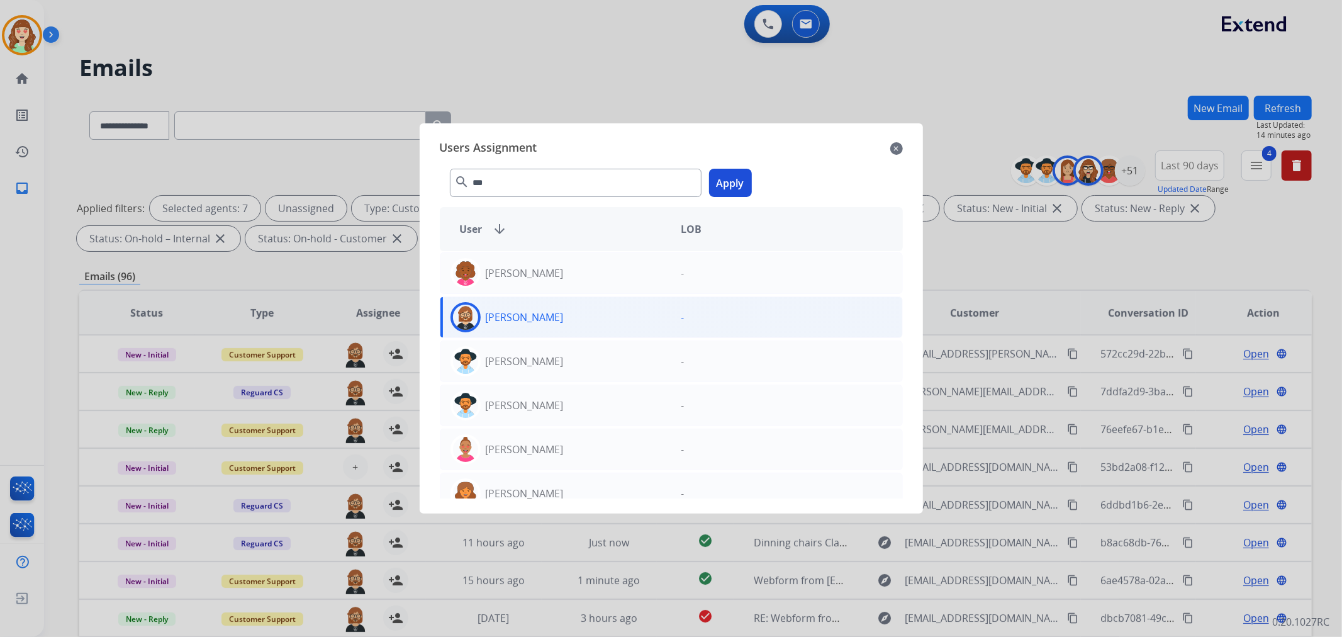
click at [718, 182] on button "Apply" at bounding box center [730, 183] width 43 height 28
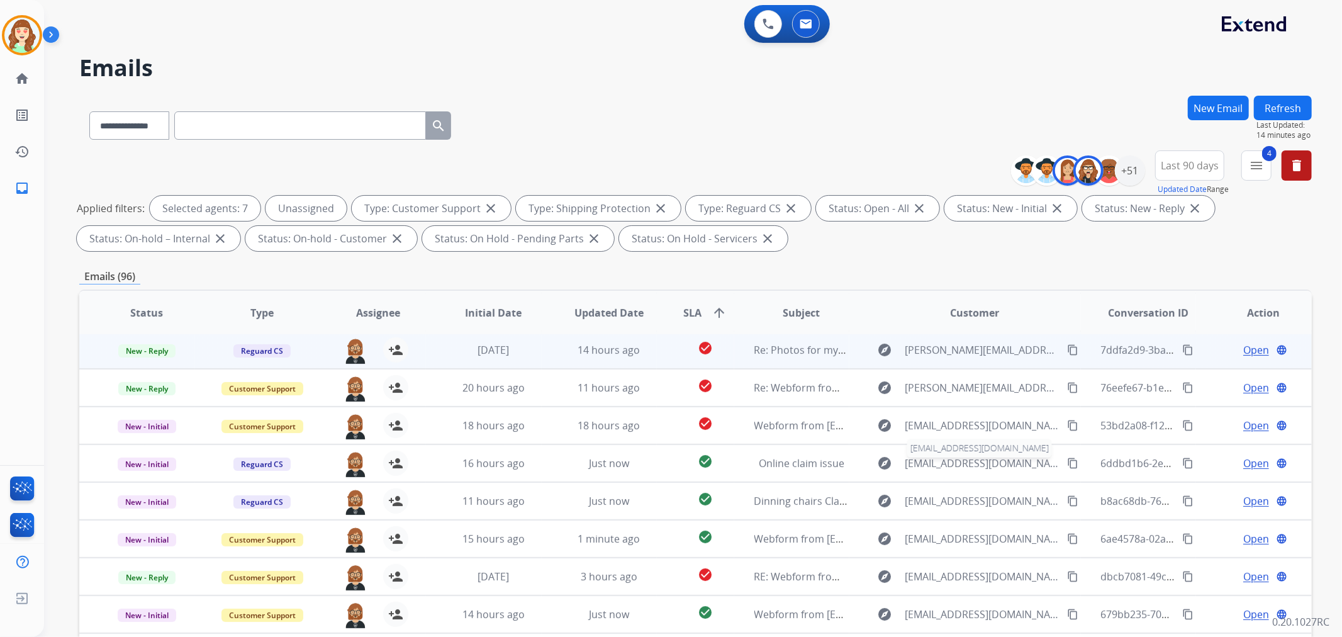
scroll to position [140, 0]
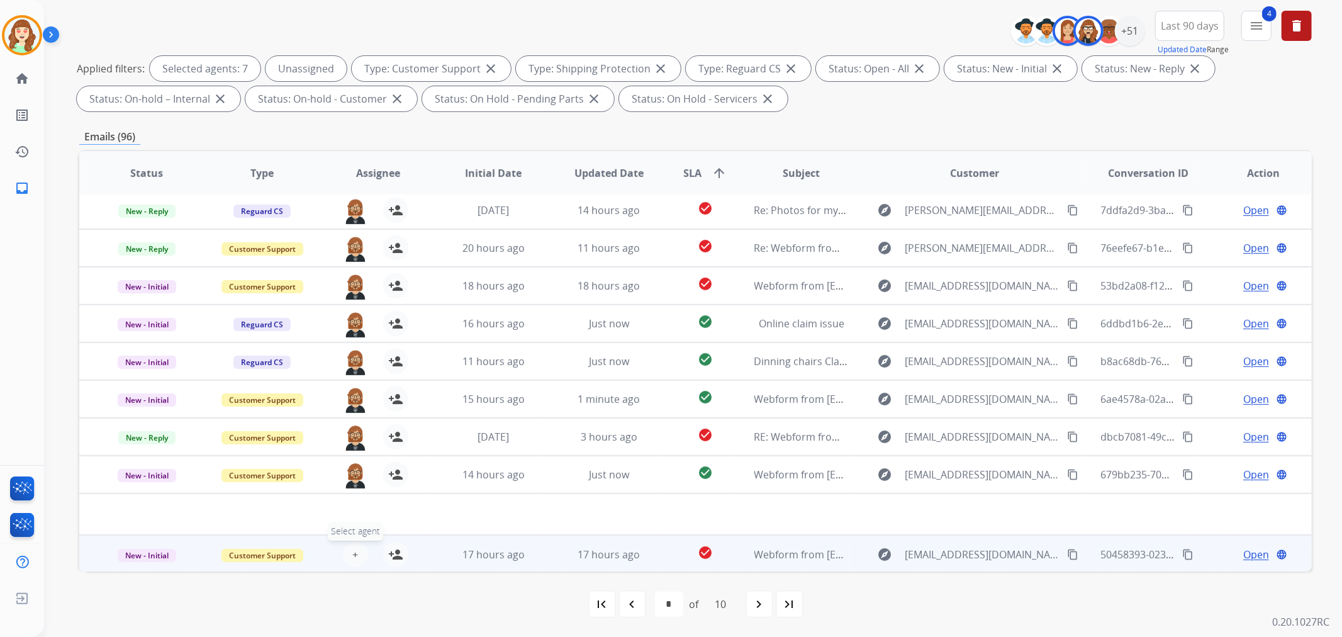
click at [347, 548] on button "+ Select agent" at bounding box center [355, 554] width 25 height 25
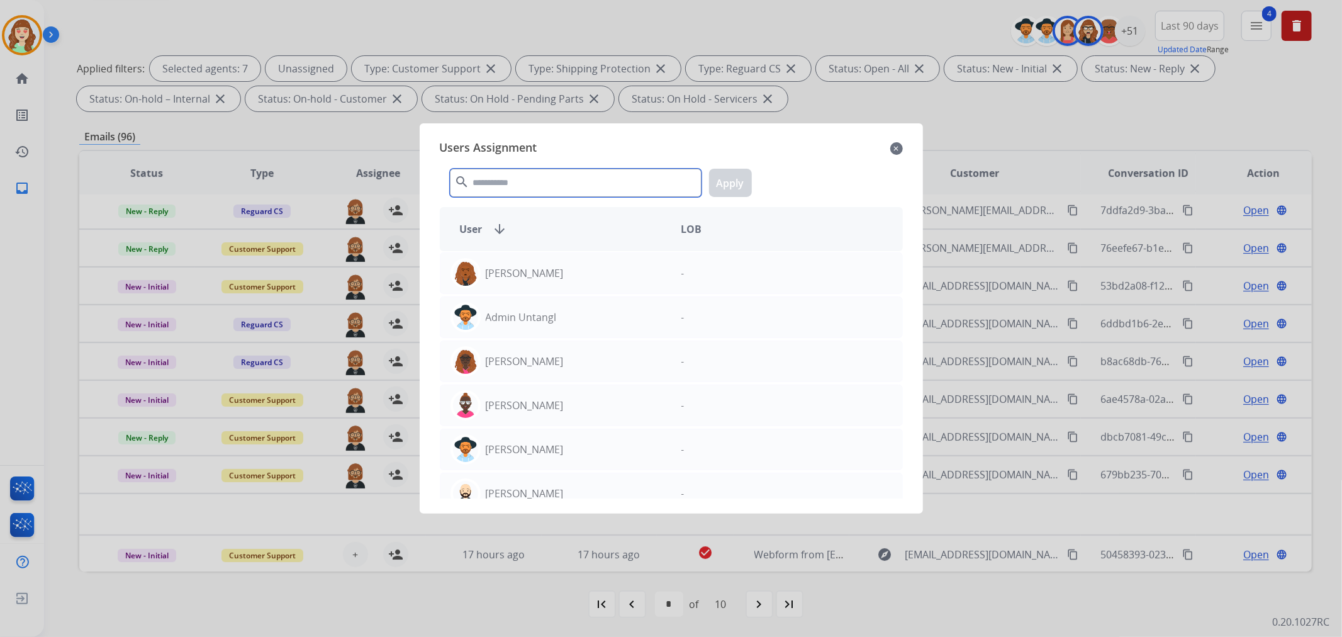
click at [511, 175] on input "text" at bounding box center [576, 183] width 252 height 28
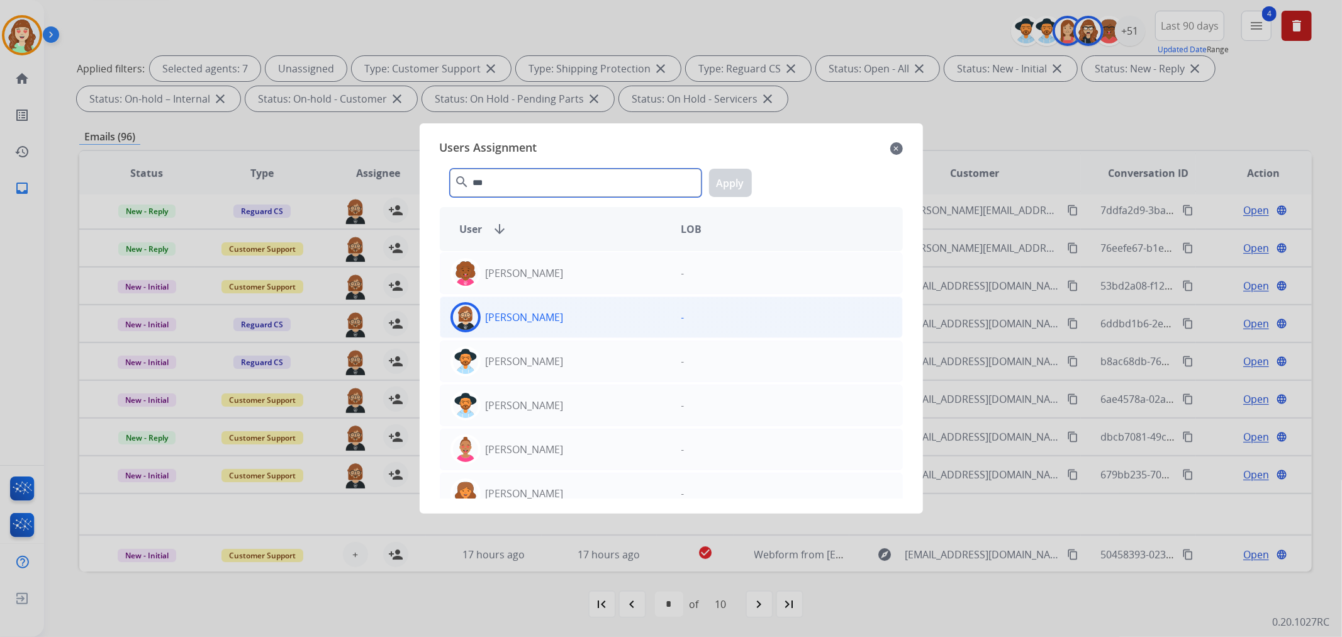
type input "***"
click at [602, 321] on div "[PERSON_NAME]" at bounding box center [555, 317] width 231 height 30
drag, startPoint x: 728, startPoint y: 165, endPoint x: 726, endPoint y: 172, distance: 7.2
click at [727, 165] on div "*** search Apply" at bounding box center [671, 179] width 463 height 43
click at [725, 174] on button "Apply" at bounding box center [730, 183] width 43 height 28
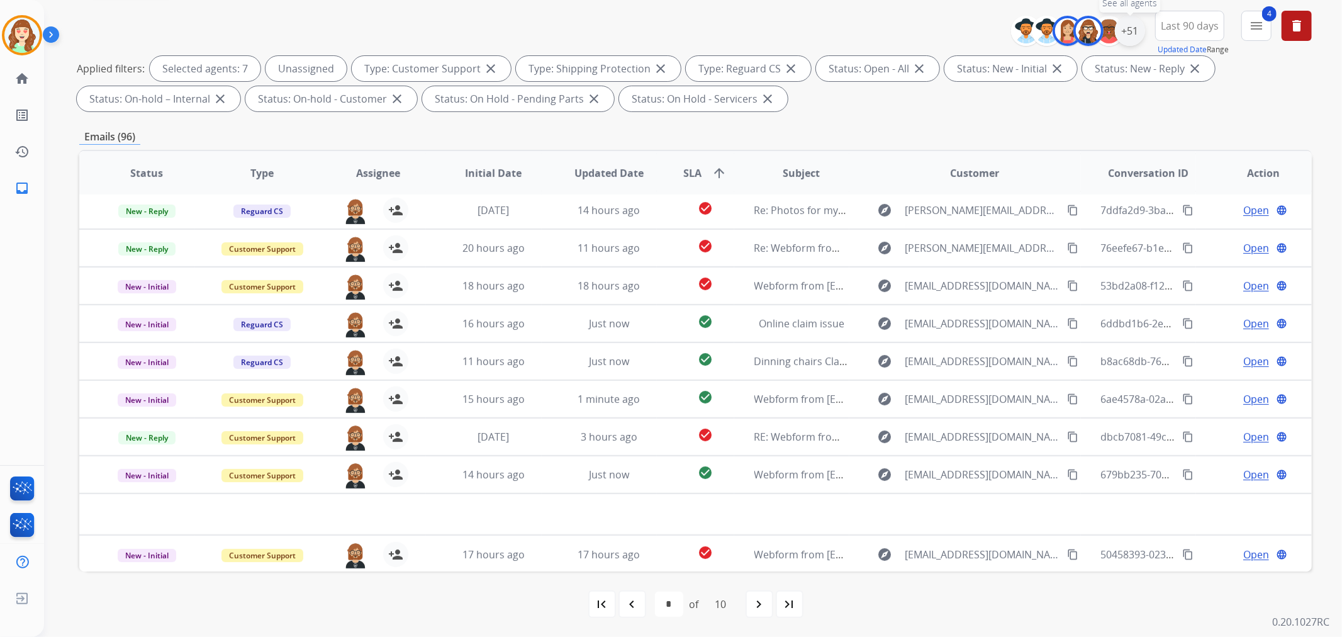
click at [1126, 20] on div "+51" at bounding box center [1130, 31] width 30 height 30
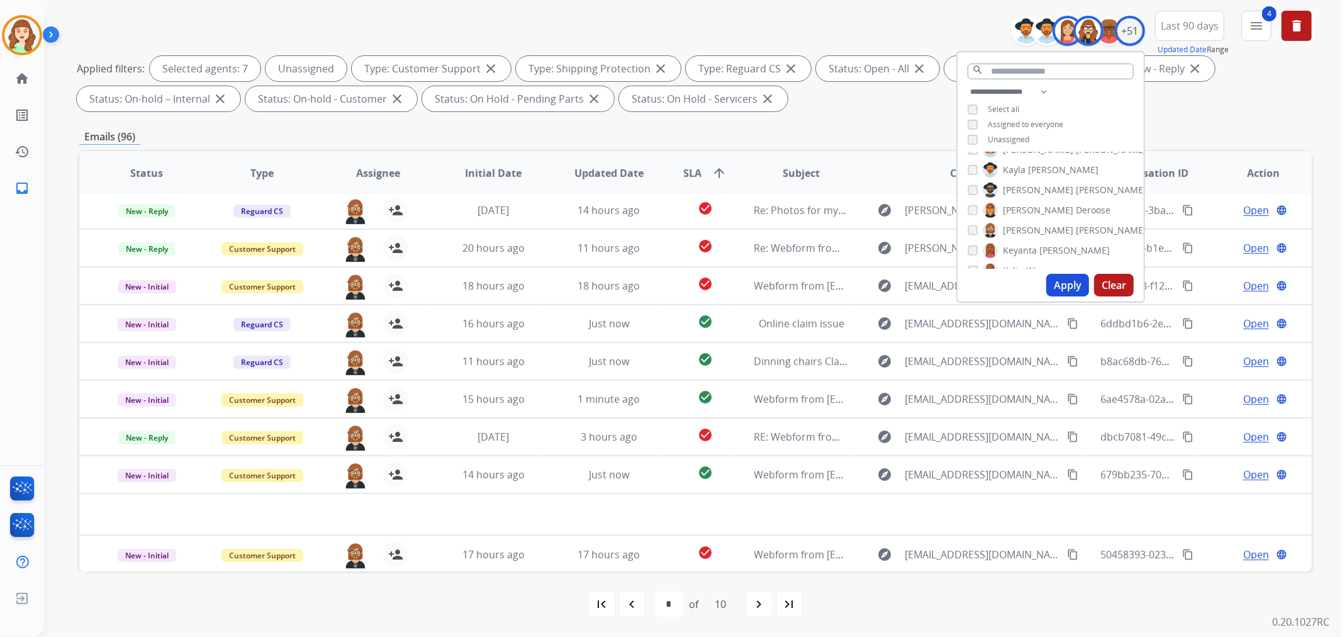
scroll to position [489, 0]
click at [1052, 281] on button "Apply" at bounding box center [1067, 285] width 43 height 23
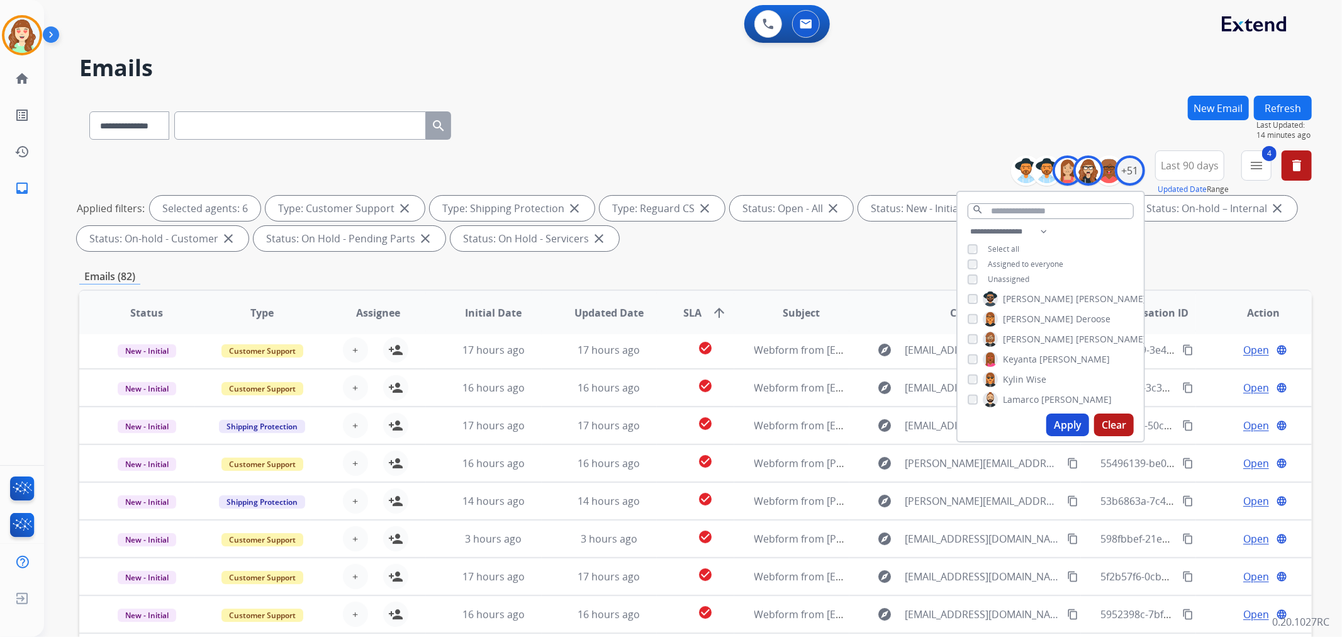
click at [1067, 417] on button "Apply" at bounding box center [1067, 424] width 43 height 23
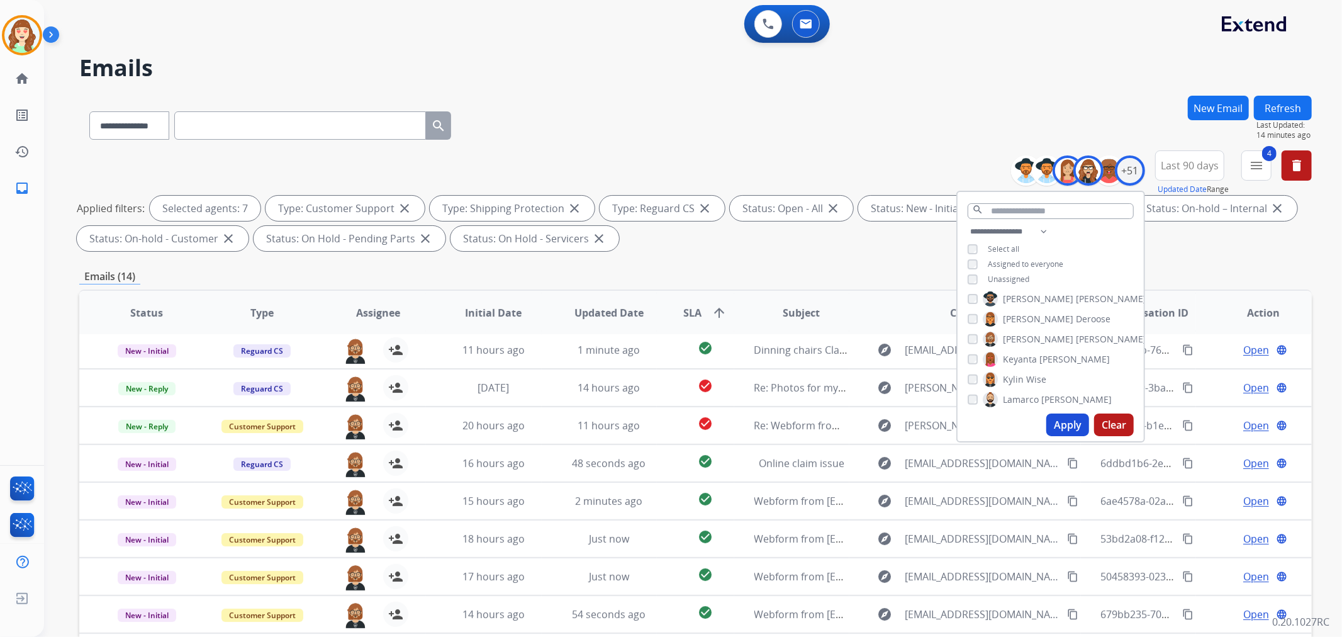
drag, startPoint x: 919, startPoint y: 117, endPoint x: 909, endPoint y: 118, distance: 10.1
click at [909, 118] on div "**********" at bounding box center [695, 123] width 1232 height 55
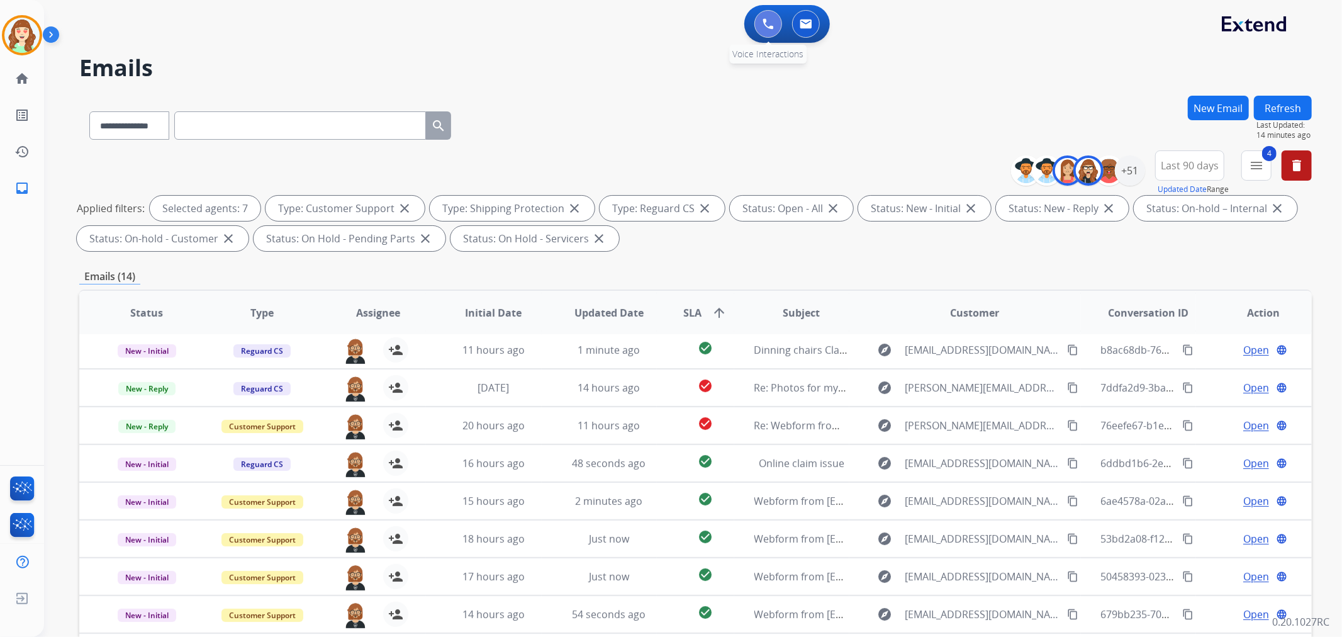
click at [762, 19] on img at bounding box center [767, 23] width 11 height 11
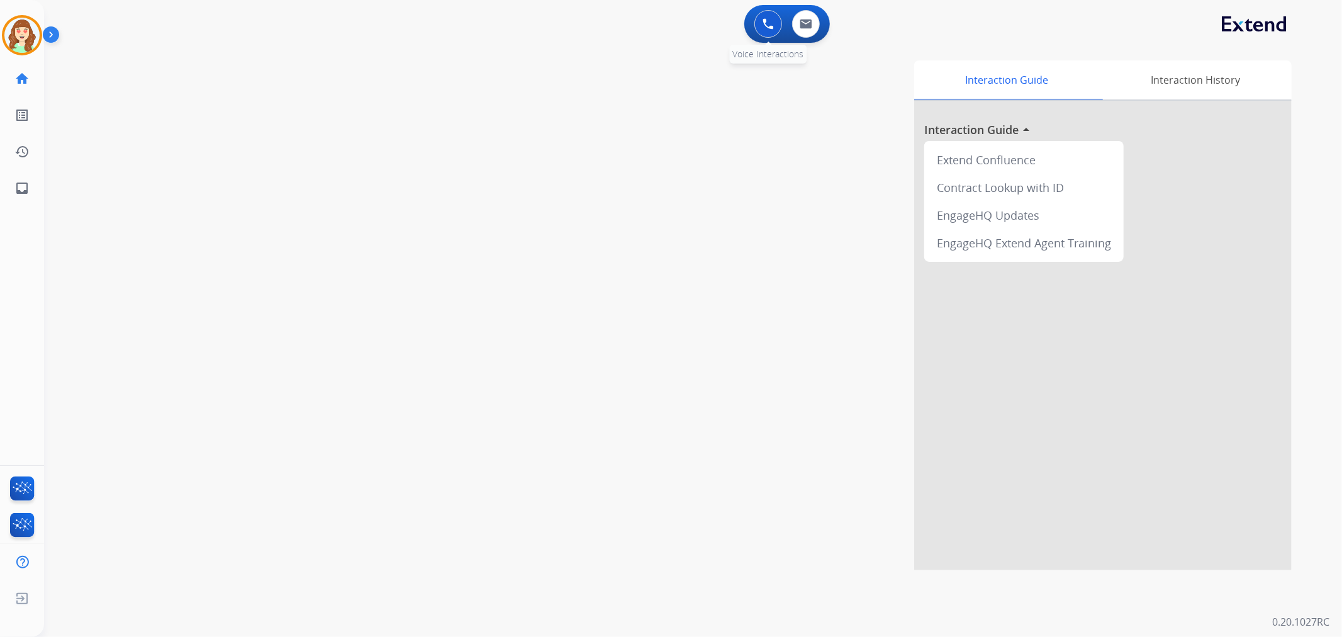
click at [765, 27] on img at bounding box center [767, 23] width 11 height 11
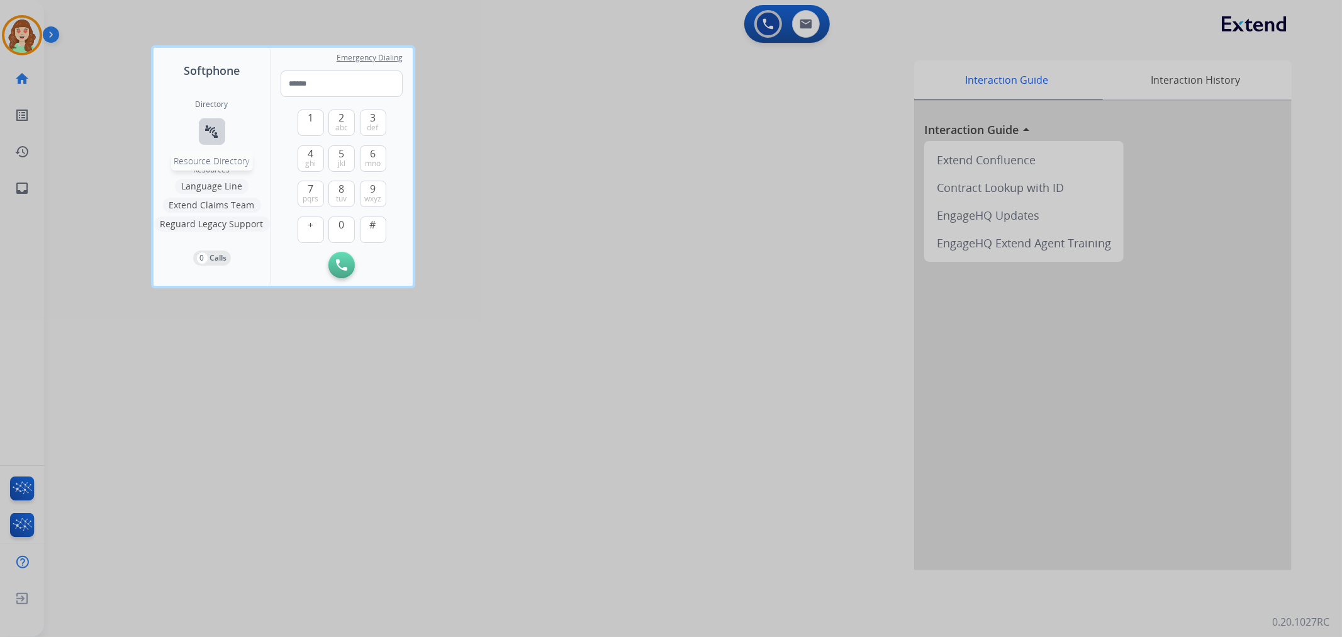
click at [215, 132] on mat-icon "connect_without_contact" at bounding box center [211, 131] width 15 height 15
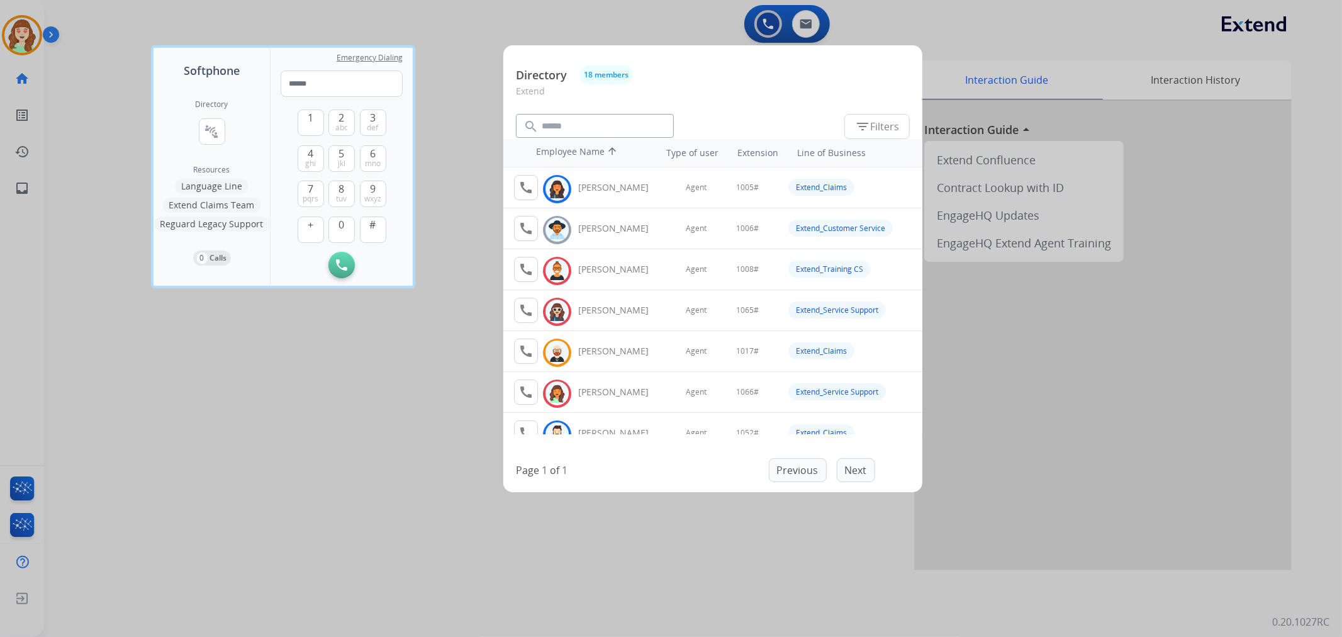
click at [455, 17] on div at bounding box center [671, 318] width 1342 height 637
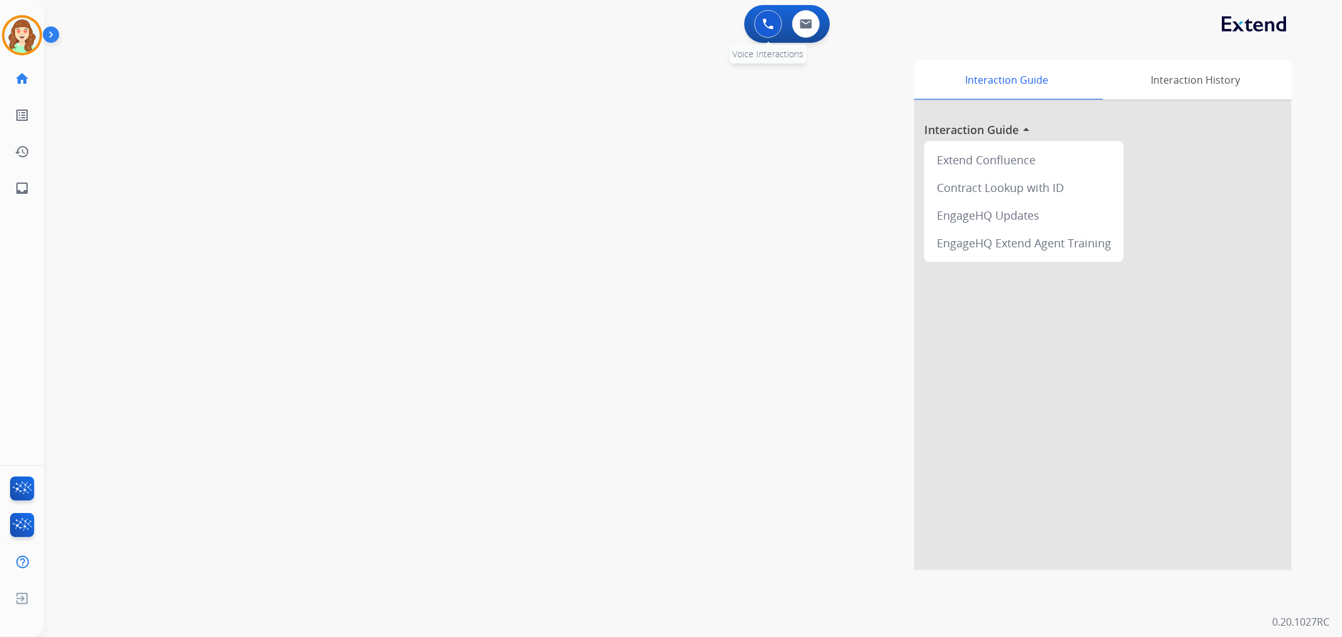
click at [755, 35] on div "0 Voice Interactions" at bounding box center [768, 24] width 38 height 28
click at [774, 28] on button at bounding box center [768, 24] width 28 height 28
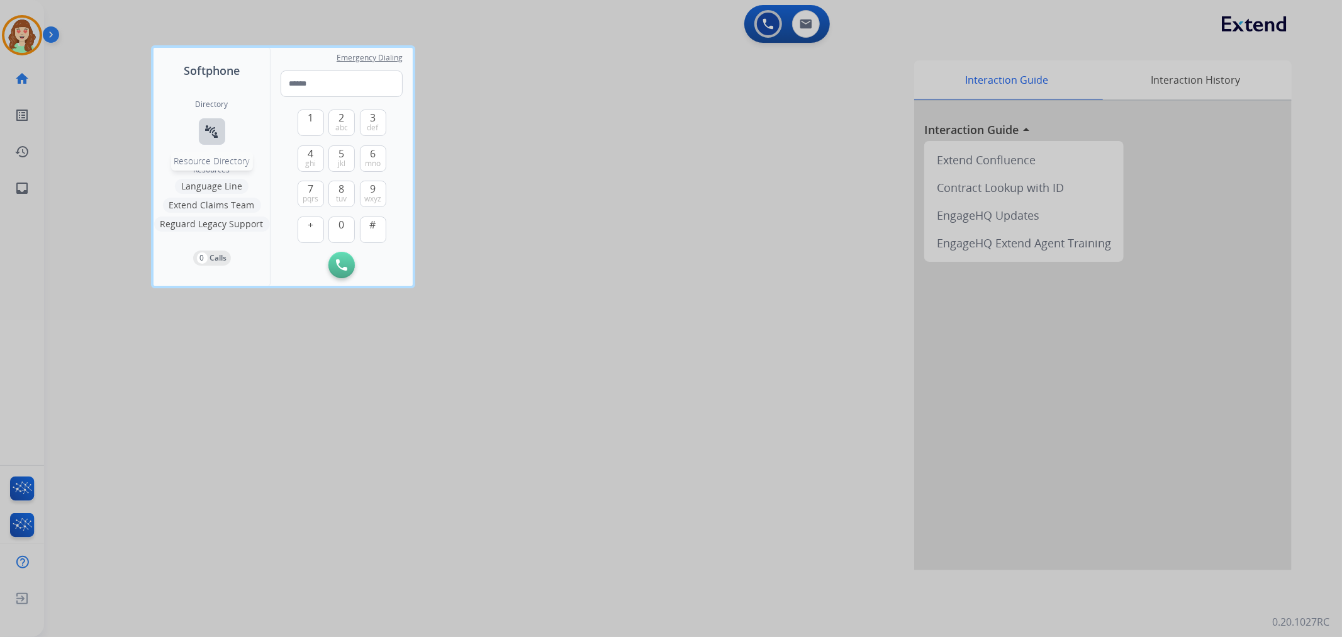
click at [205, 132] on mat-icon "connect_without_contact" at bounding box center [211, 131] width 15 height 15
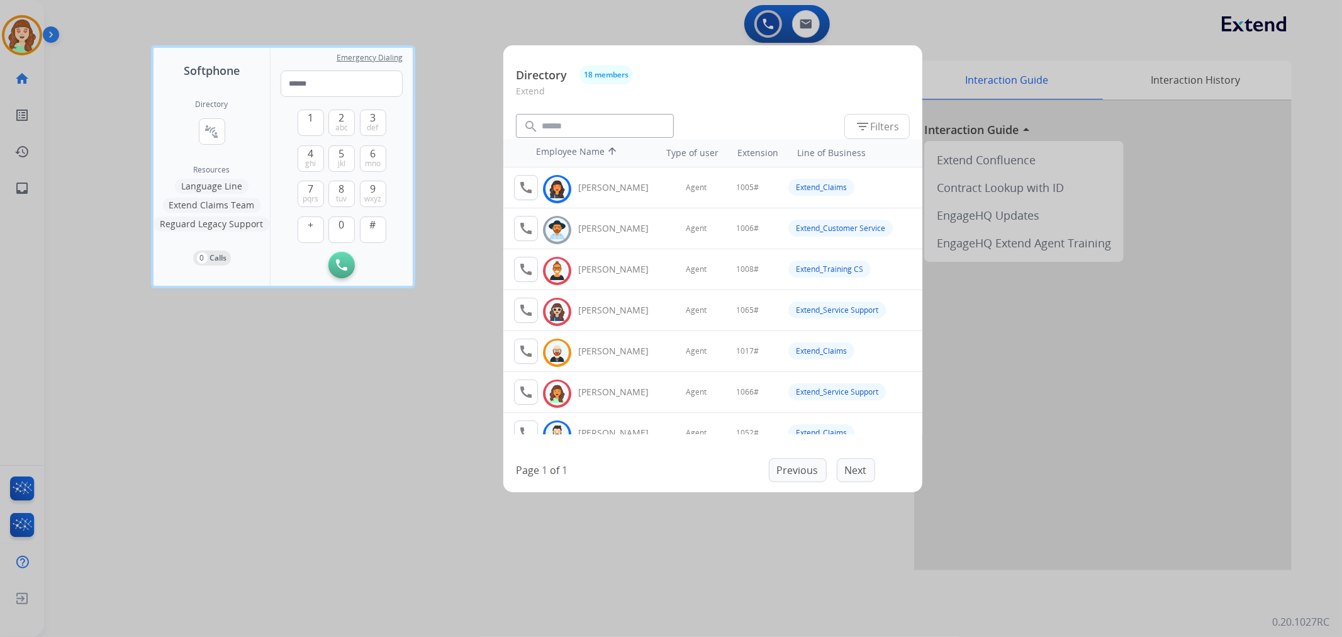
drag, startPoint x: 986, startPoint y: 24, endPoint x: 829, endPoint y: 26, distance: 157.3
click at [981, 23] on div at bounding box center [671, 318] width 1342 height 637
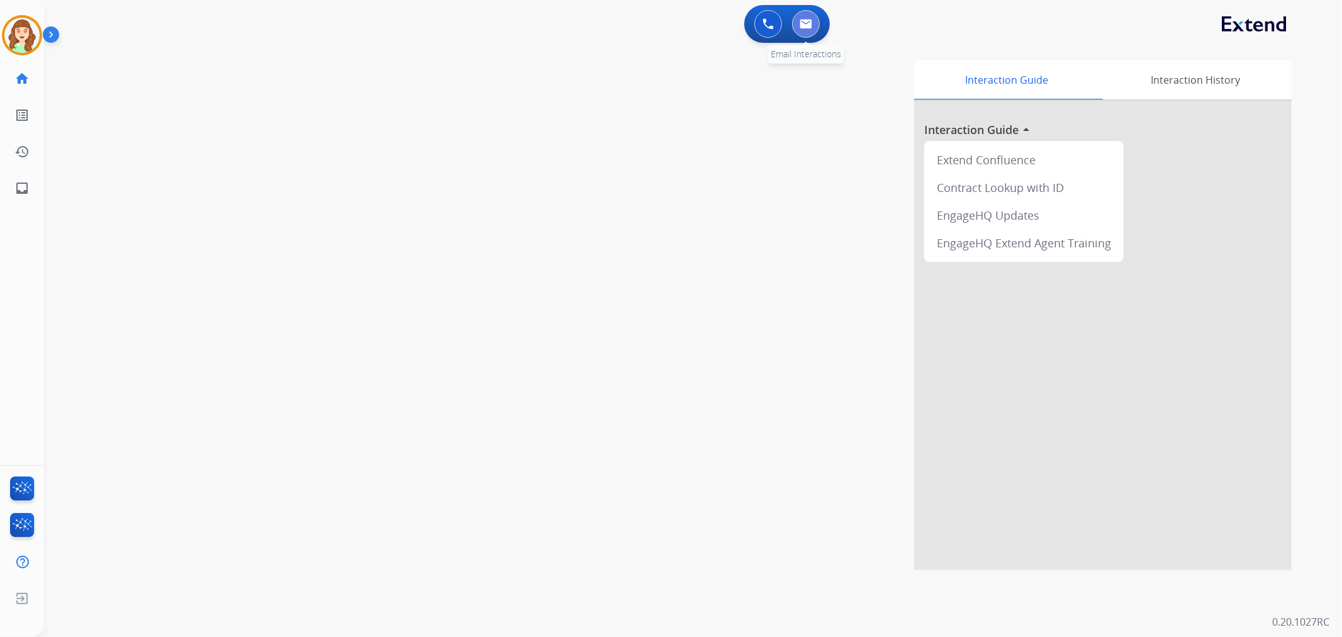
click at [809, 26] on img at bounding box center [805, 24] width 13 height 10
select select "**********"
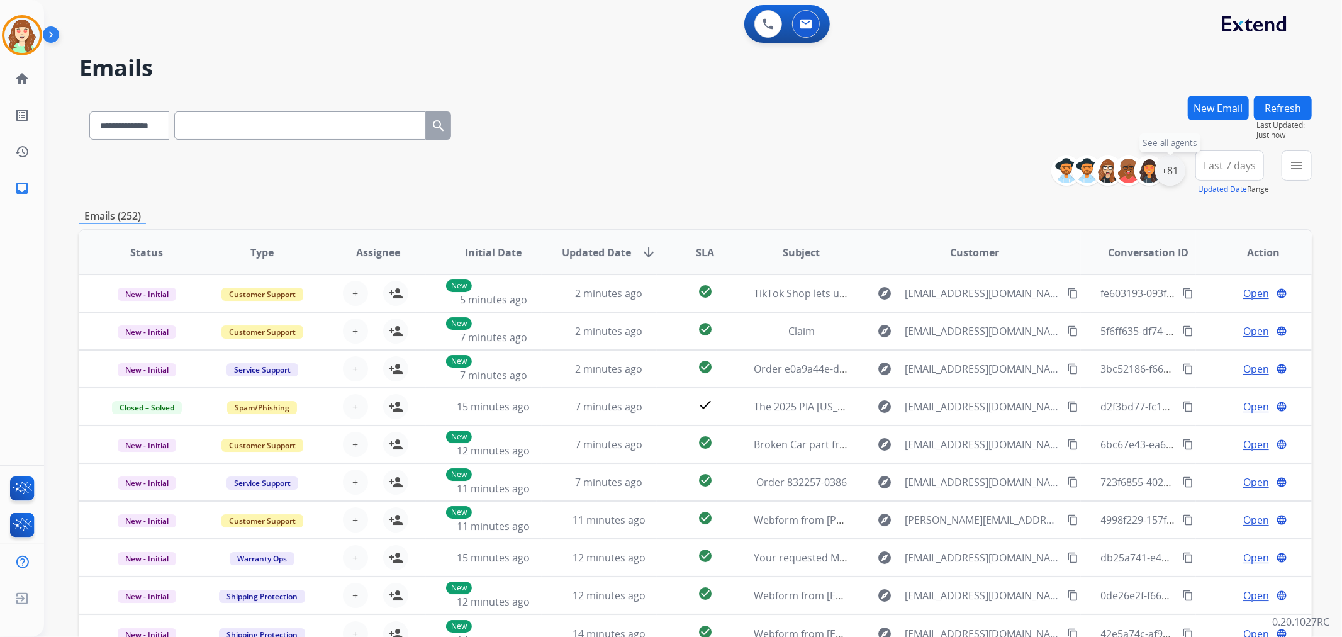
click at [1165, 164] on div "+81" at bounding box center [1170, 170] width 30 height 30
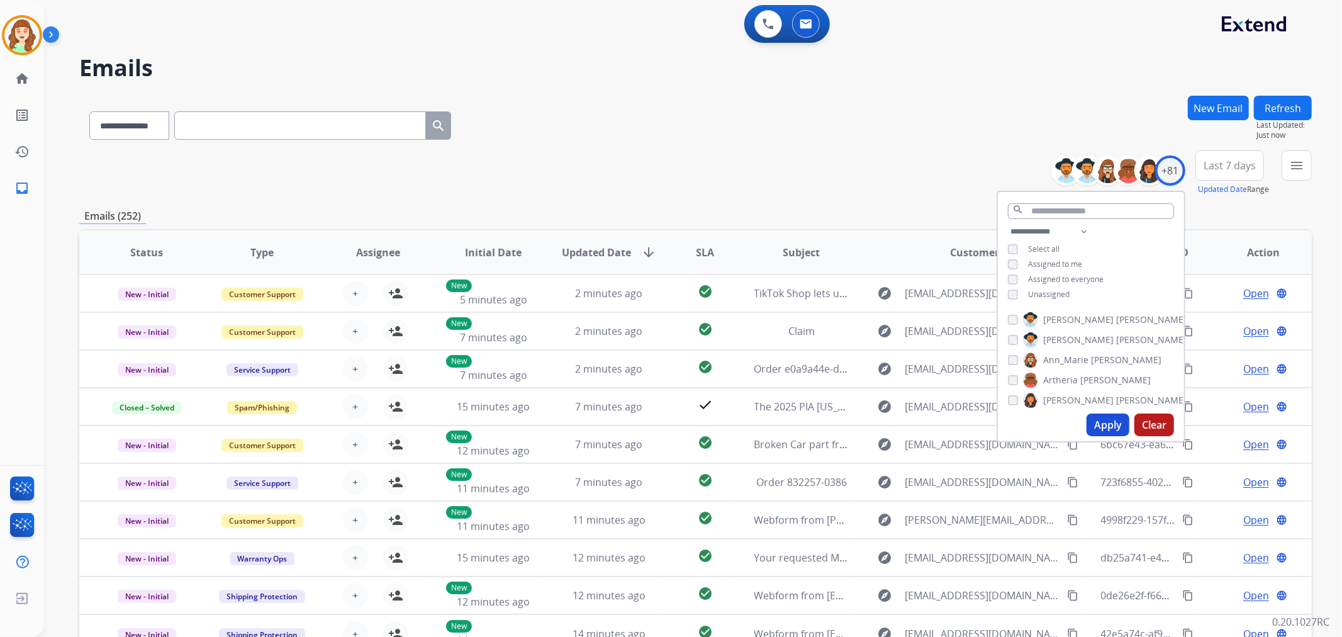
click at [1233, 163] on span "Last 7 days" at bounding box center [1229, 165] width 52 height 5
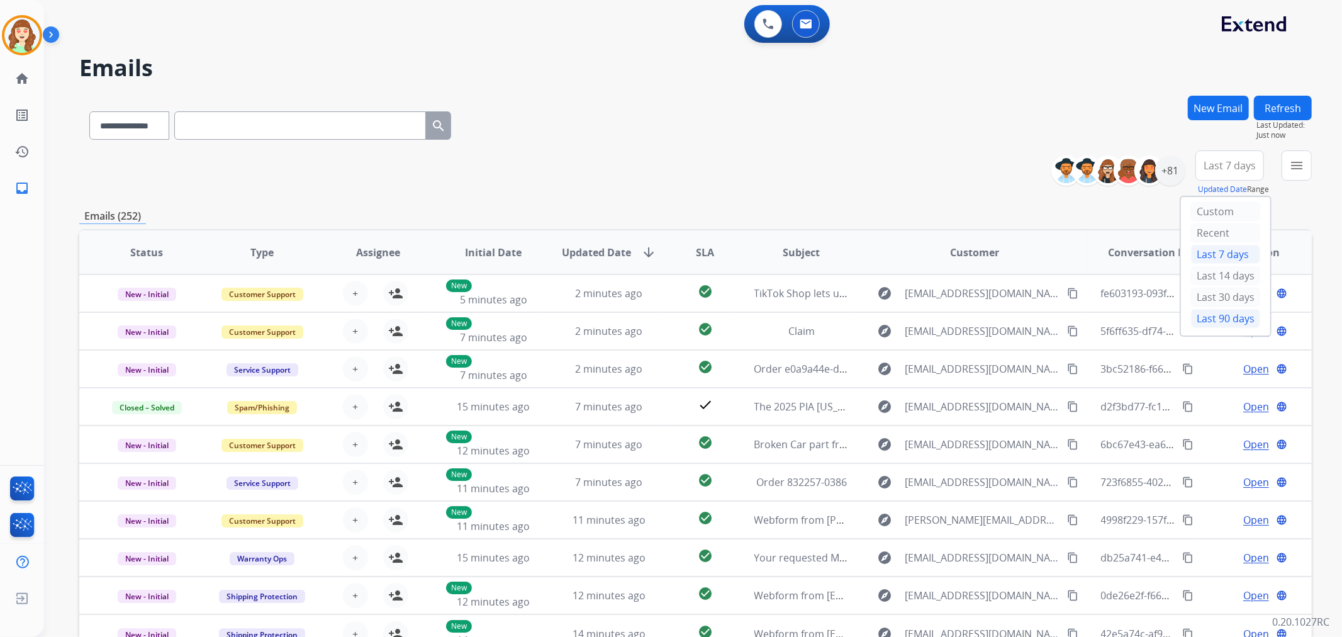
click at [1224, 314] on div "Last 90 days" at bounding box center [1225, 318] width 69 height 19
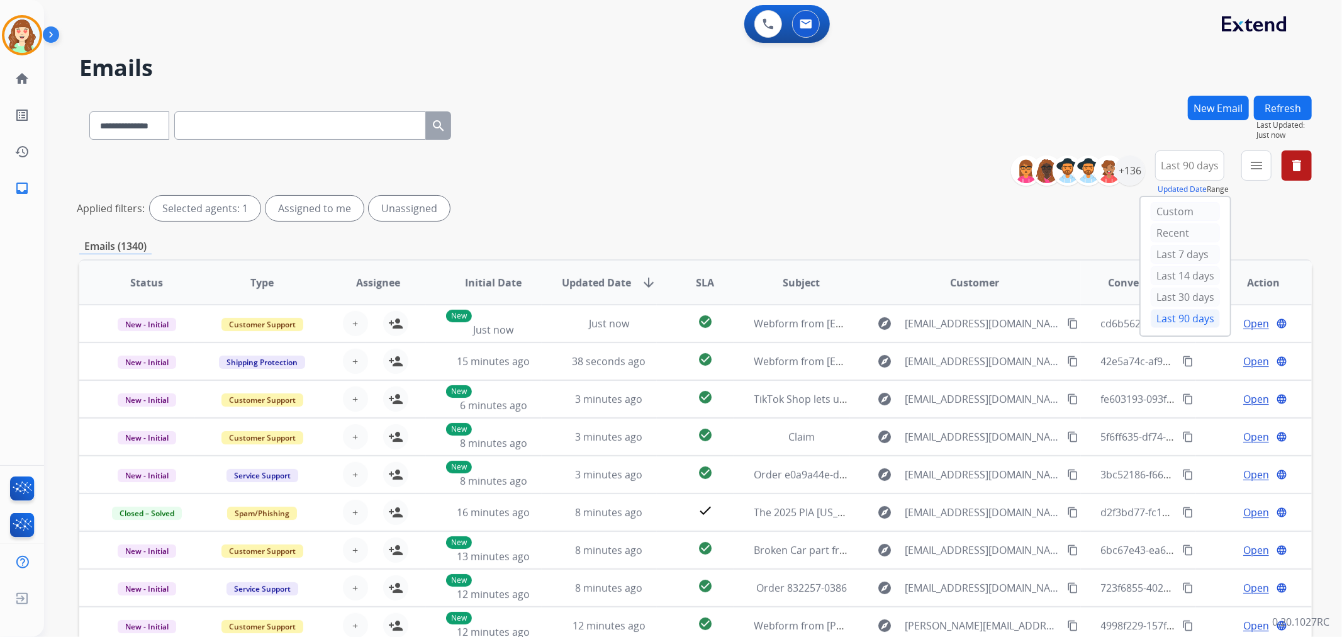
drag, startPoint x: 1292, startPoint y: 164, endPoint x: 1102, endPoint y: 89, distance: 203.9
click at [1102, 89] on div "**********" at bounding box center [677, 363] width 1267 height 637
click at [1254, 169] on mat-icon "menu" at bounding box center [1255, 165] width 15 height 15
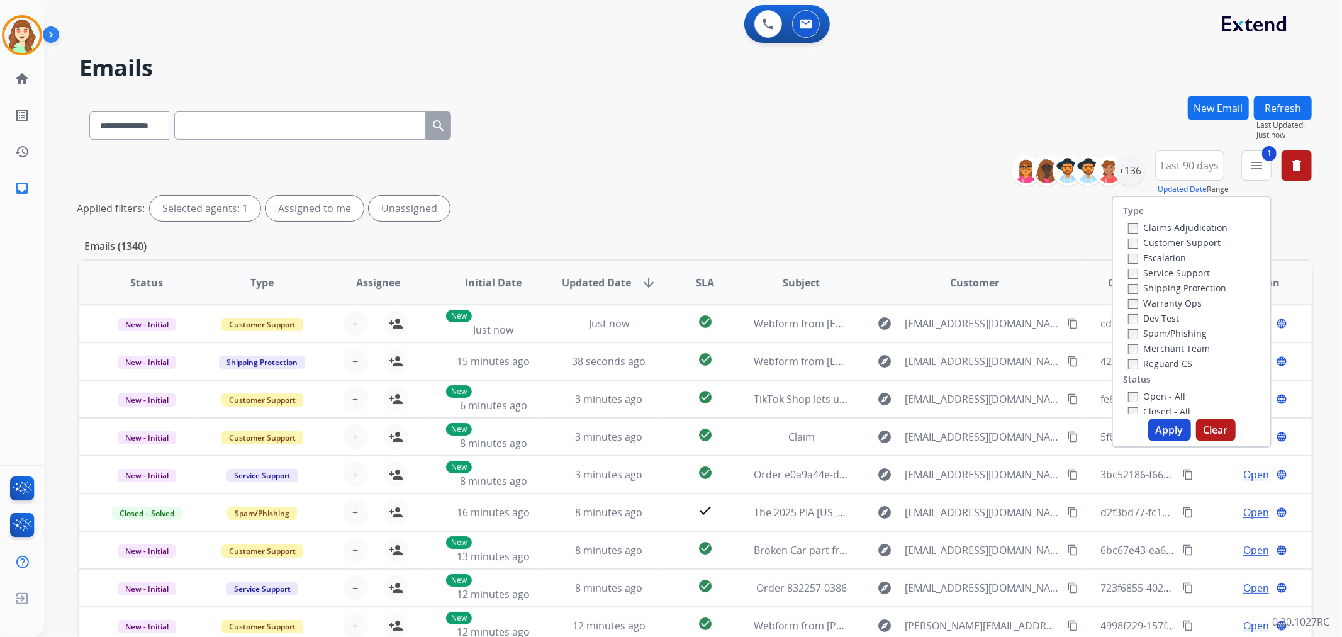
click at [1132, 290] on label "Shipping Protection" at bounding box center [1177, 288] width 98 height 12
click at [1157, 424] on button "Apply" at bounding box center [1169, 429] width 43 height 23
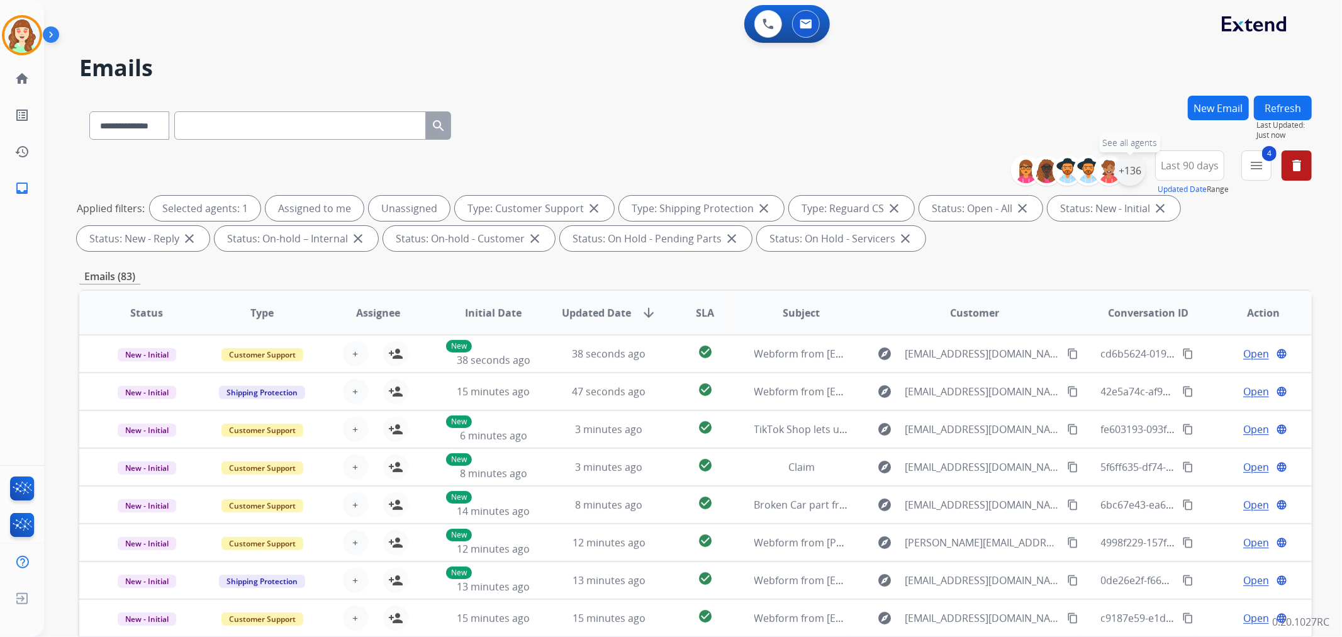
click at [1121, 175] on div "+136" at bounding box center [1130, 170] width 30 height 30
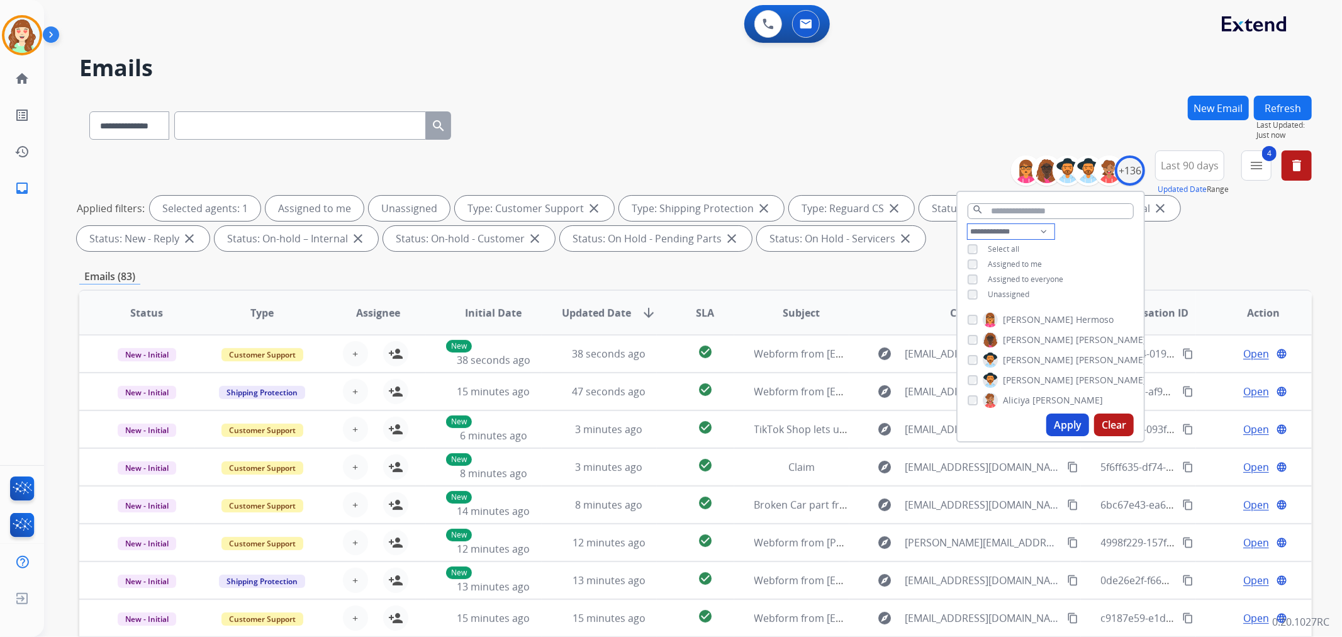
click at [992, 226] on select "**********" at bounding box center [1010, 231] width 87 height 15
select select "**********"
click at [967, 224] on select "**********" at bounding box center [1010, 231] width 87 height 15
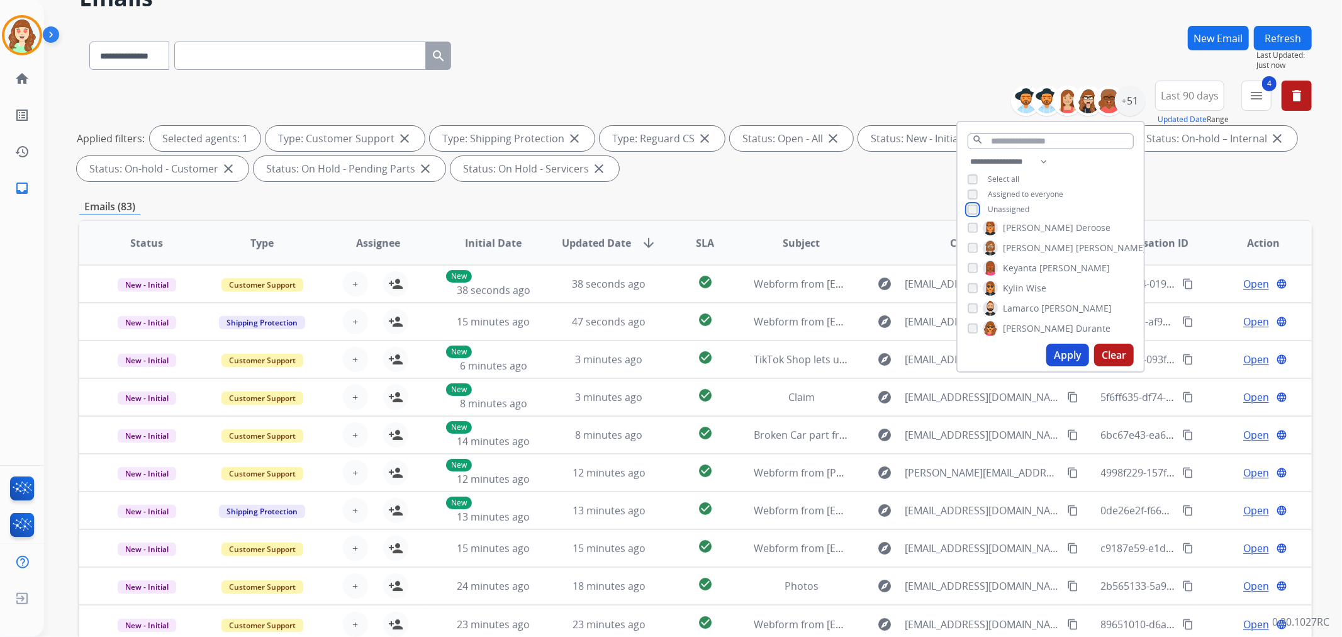
scroll to position [489, 0]
click at [979, 287] on div "[PERSON_NAME]" at bounding box center [1038, 289] width 142 height 15
click at [976, 287] on div "[PERSON_NAME]" at bounding box center [1038, 289] width 142 height 15
click at [1066, 351] on button "Apply" at bounding box center [1067, 354] width 43 height 23
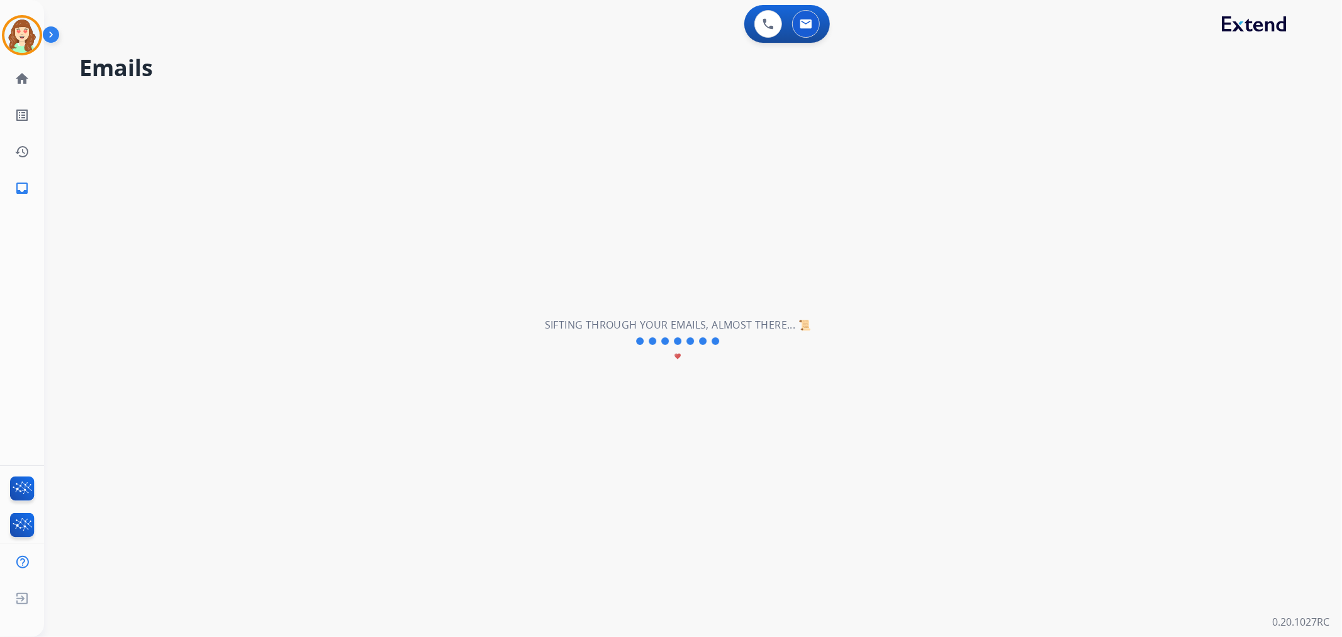
scroll to position [0, 0]
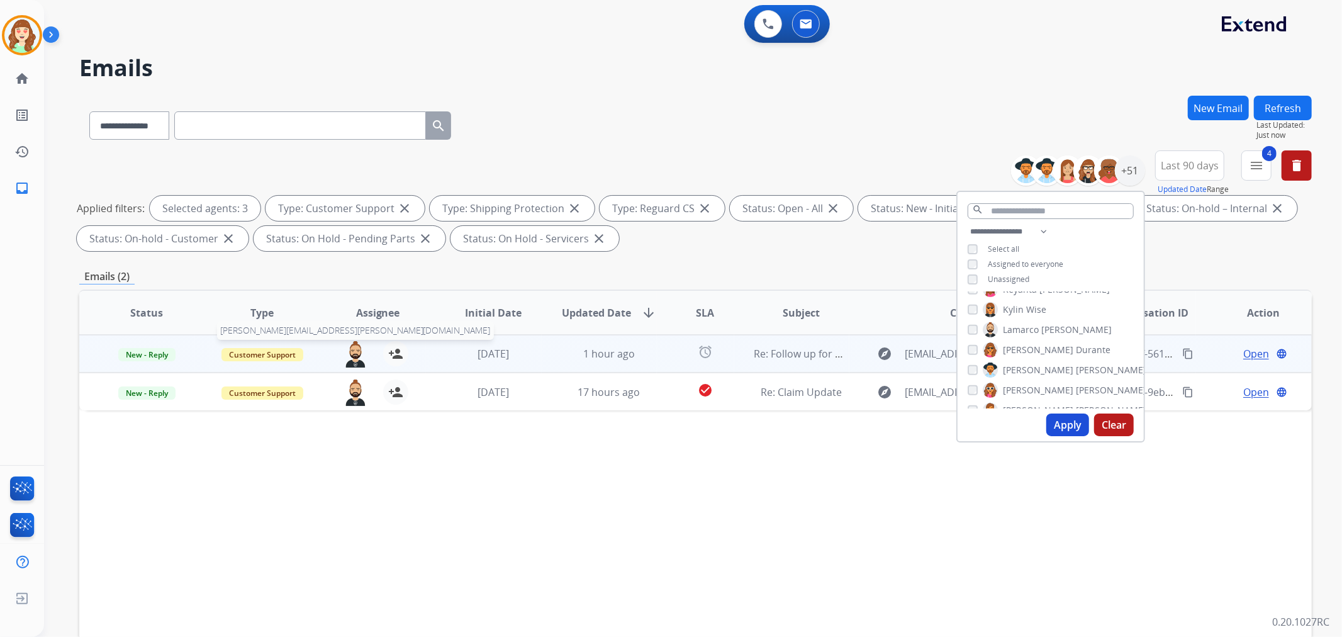
click at [347, 347] on img at bounding box center [355, 354] width 25 height 26
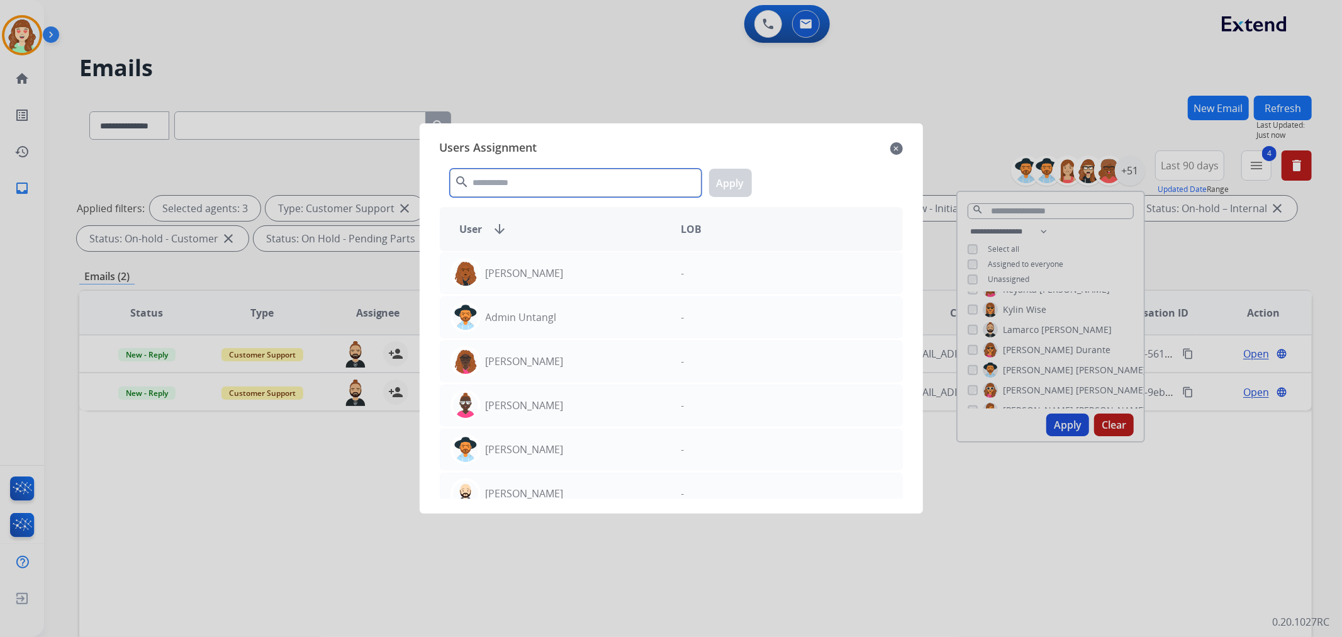
click at [528, 187] on input "text" at bounding box center [576, 183] width 252 height 28
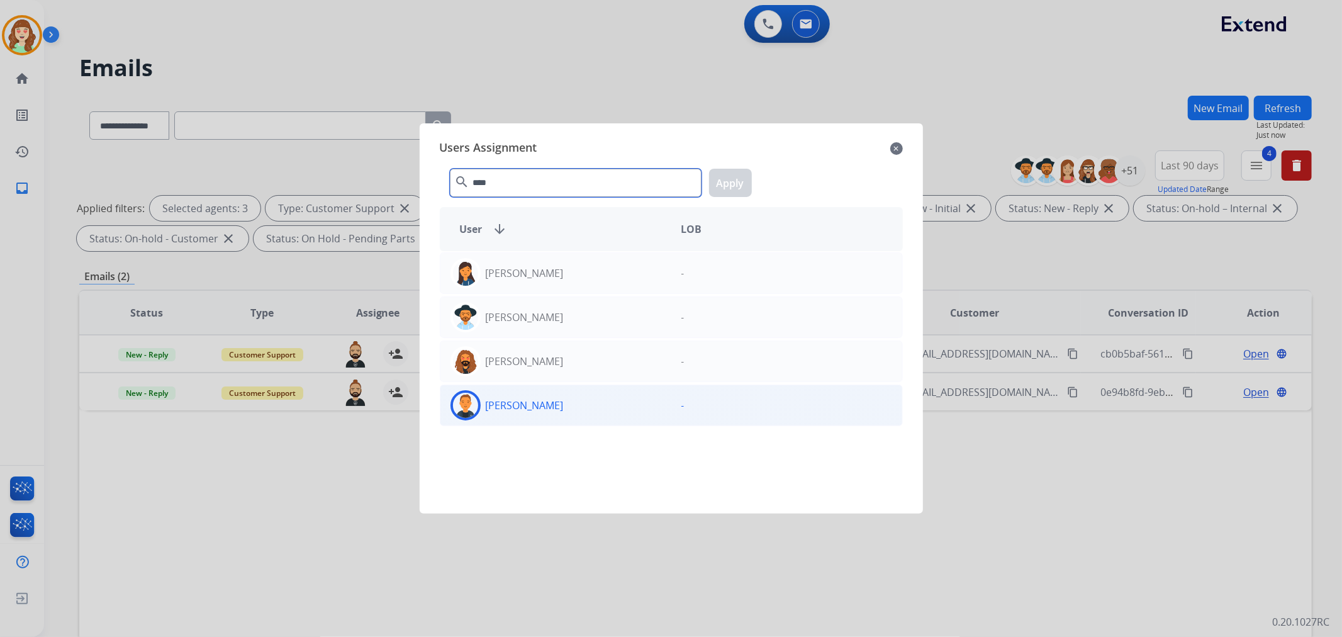
type input "****"
click at [570, 411] on div "[PERSON_NAME]" at bounding box center [555, 405] width 231 height 30
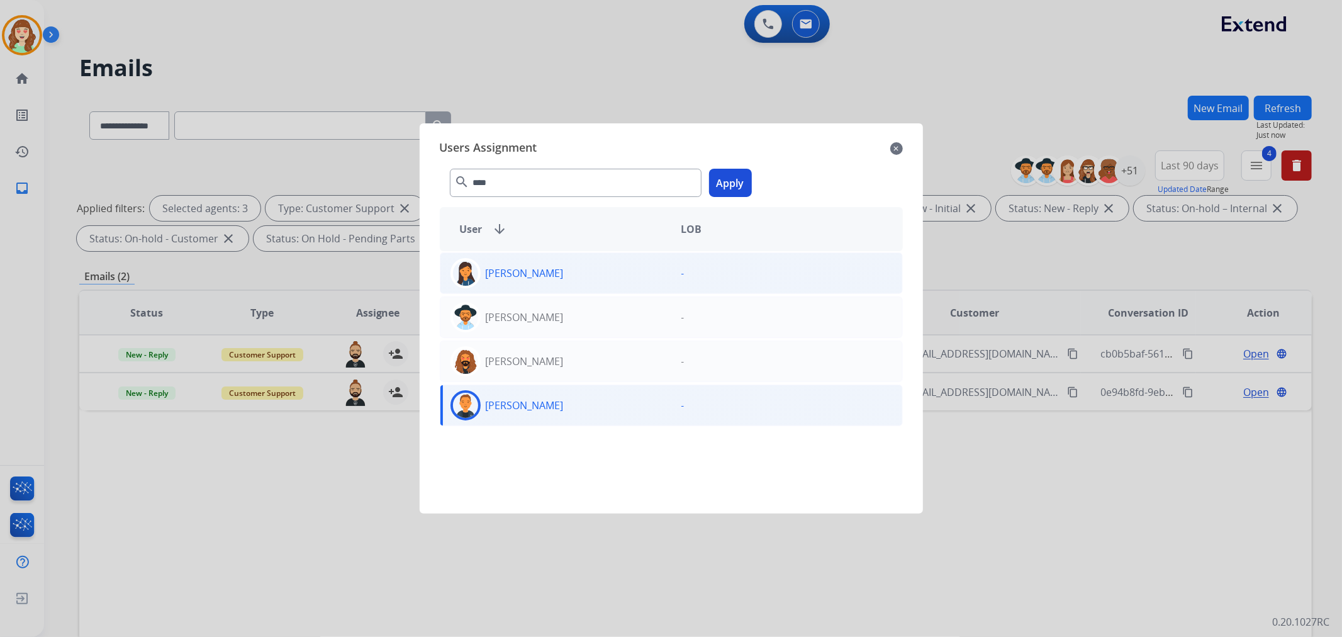
drag, startPoint x: 728, startPoint y: 181, endPoint x: 554, endPoint y: 253, distance: 188.9
click at [730, 180] on button "Apply" at bounding box center [730, 183] width 43 height 28
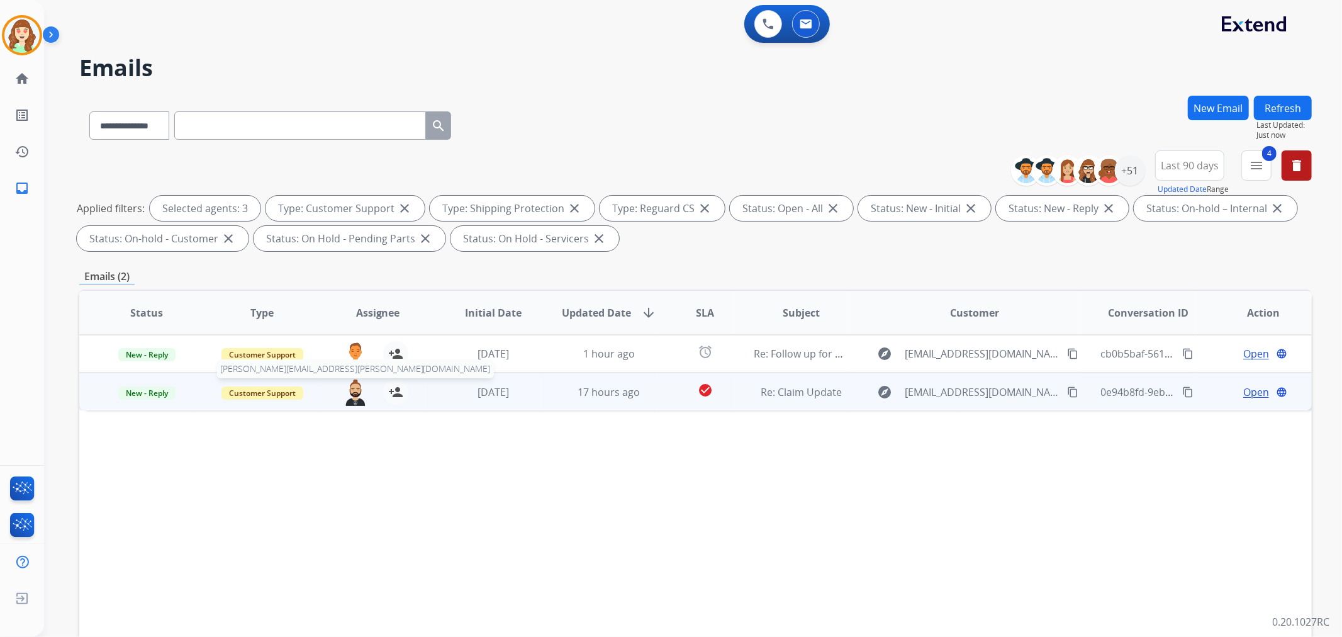
click at [353, 396] on img at bounding box center [355, 392] width 25 height 26
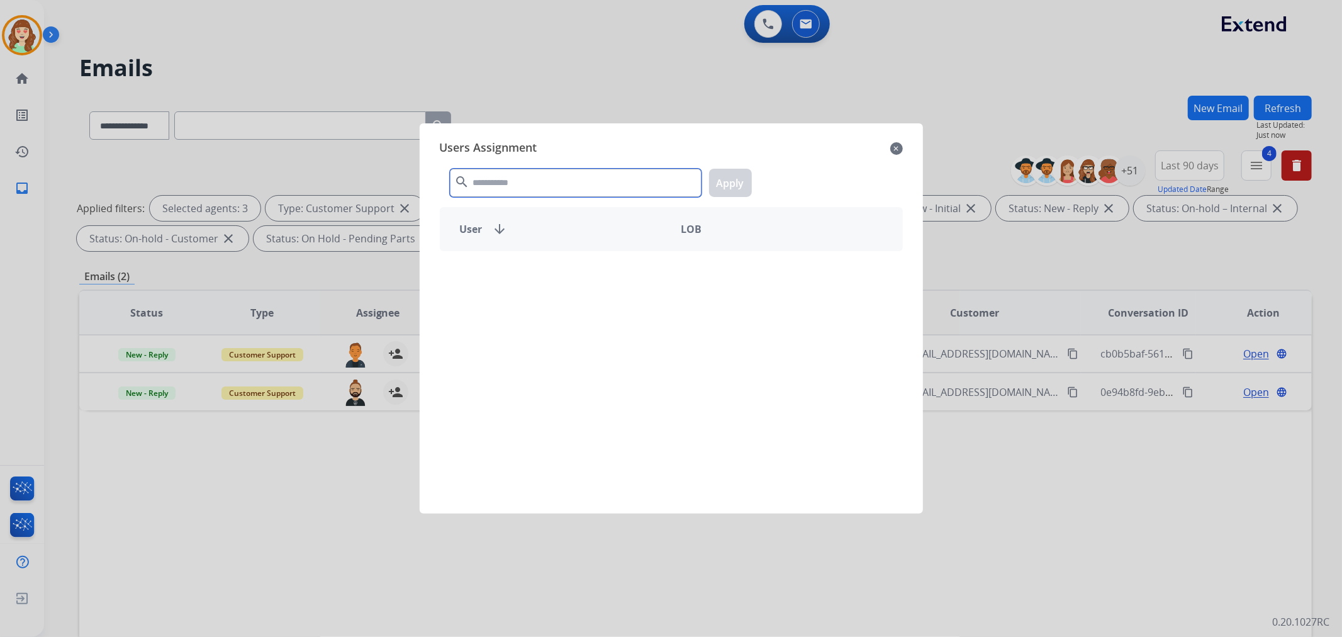
click at [543, 184] on input "text" at bounding box center [576, 183] width 252 height 28
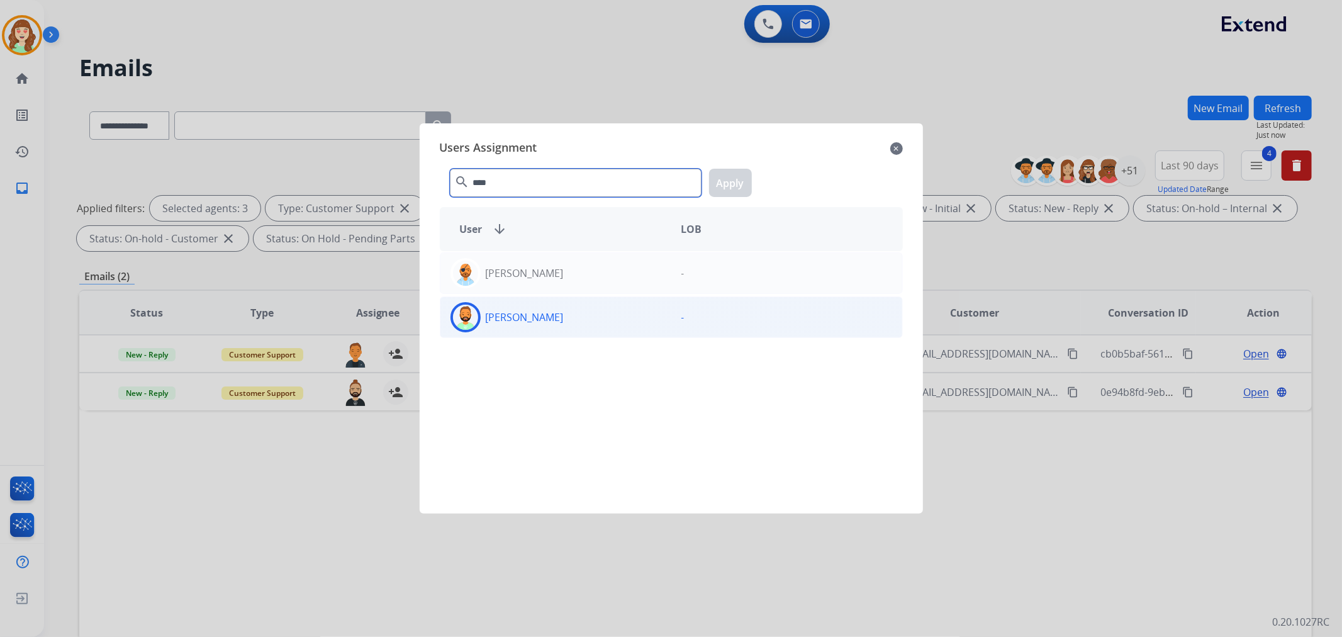
type input "****"
click at [650, 320] on div "[PERSON_NAME]" at bounding box center [555, 317] width 231 height 30
click at [732, 190] on button "Apply" at bounding box center [730, 183] width 43 height 28
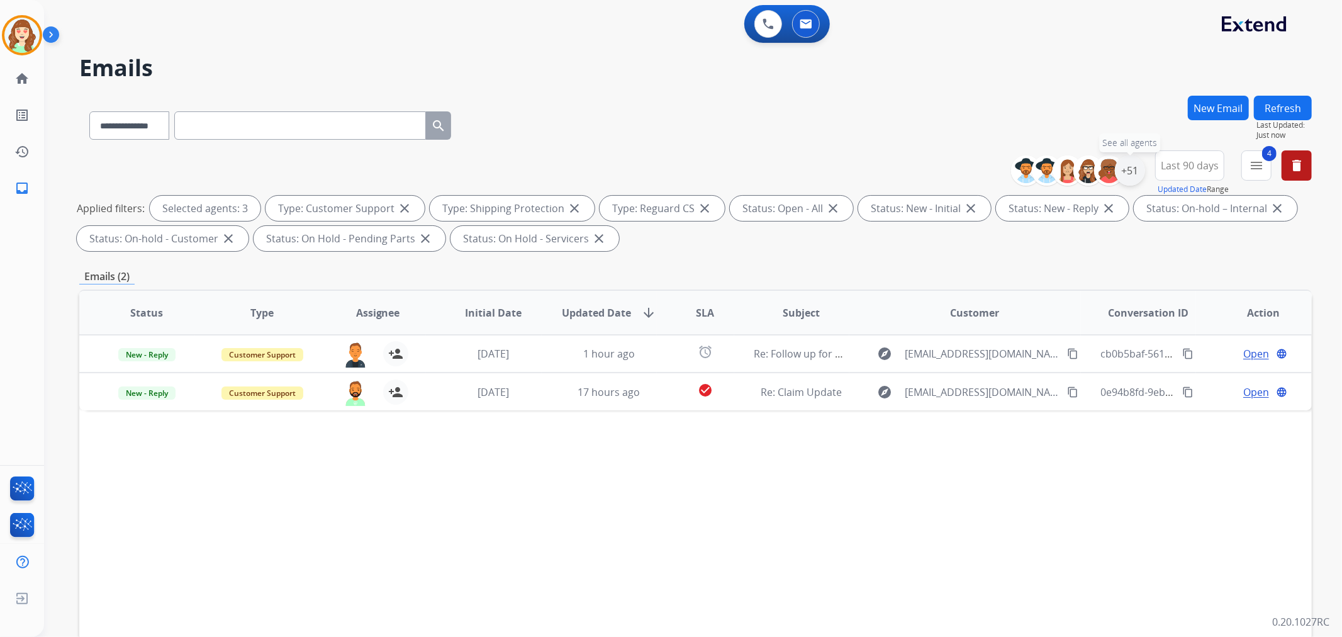
click at [1130, 170] on div "+51" at bounding box center [1130, 170] width 30 height 30
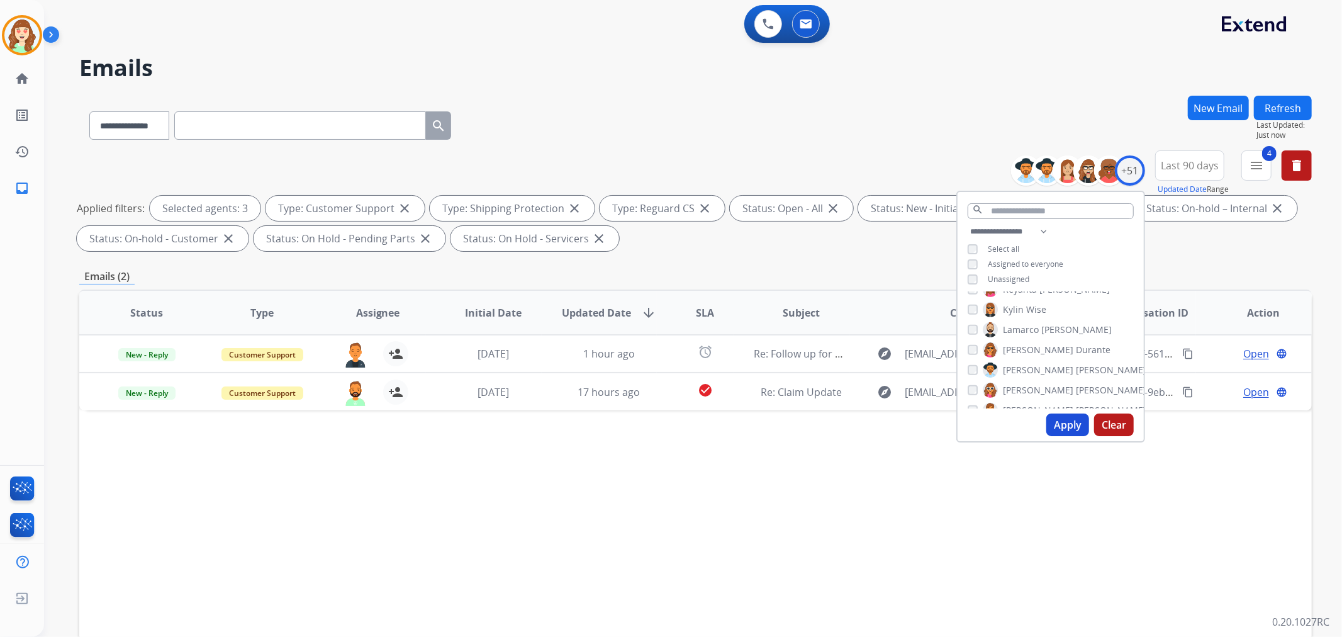
click at [1071, 422] on button "Apply" at bounding box center [1067, 424] width 43 height 23
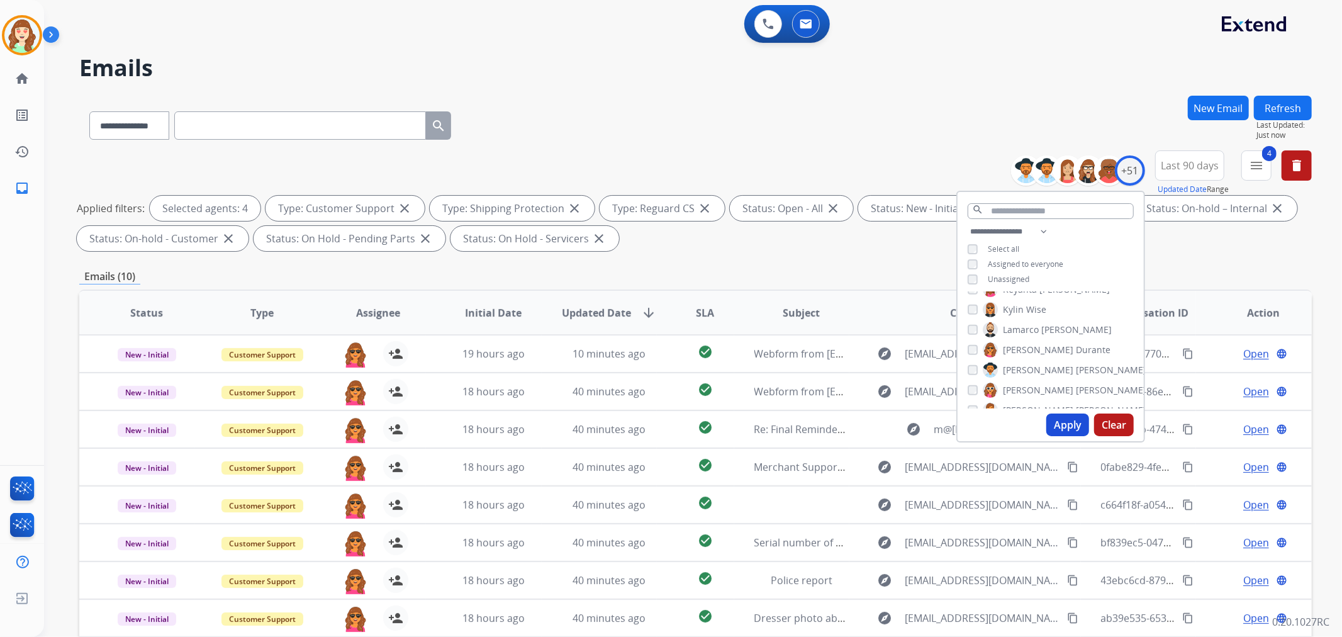
click at [1070, 421] on button "Apply" at bounding box center [1067, 424] width 43 height 23
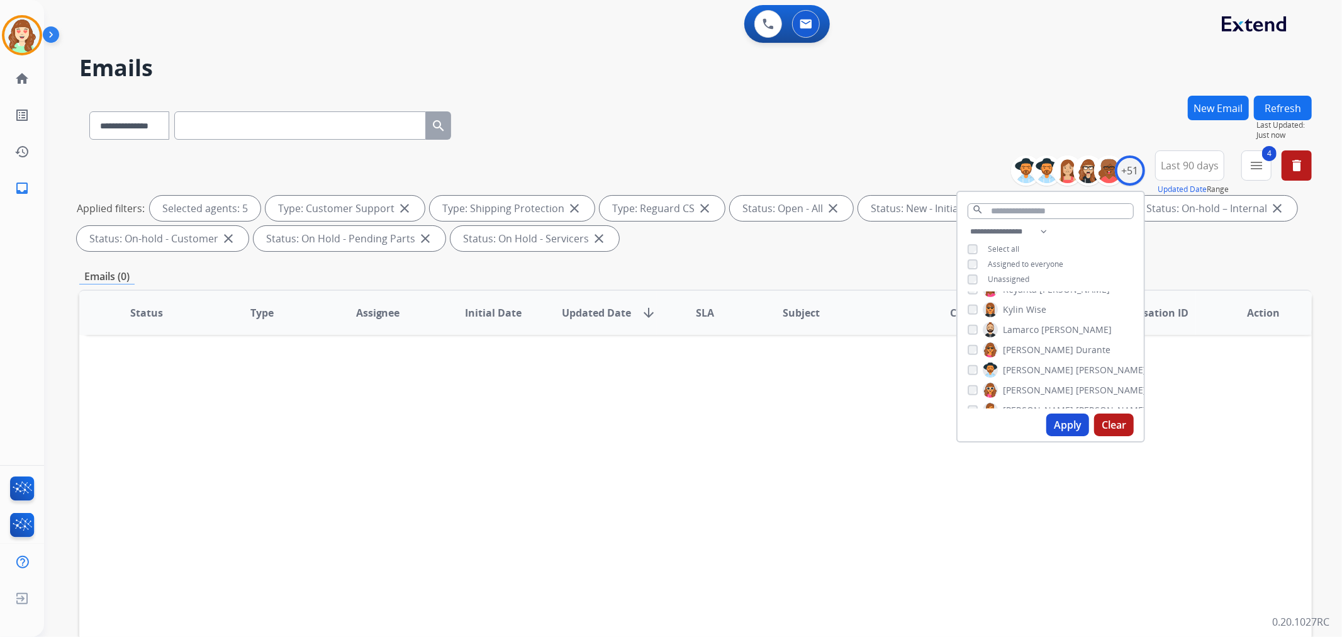
scroll to position [629, 0]
click at [962, 379] on div "[PERSON_NAME] [PERSON_NAME] [PERSON_NAME] [PERSON_NAME] [PERSON_NAME] [PERSON_N…" at bounding box center [1050, 350] width 186 height 116
click at [1060, 418] on button "Apply" at bounding box center [1067, 424] width 43 height 23
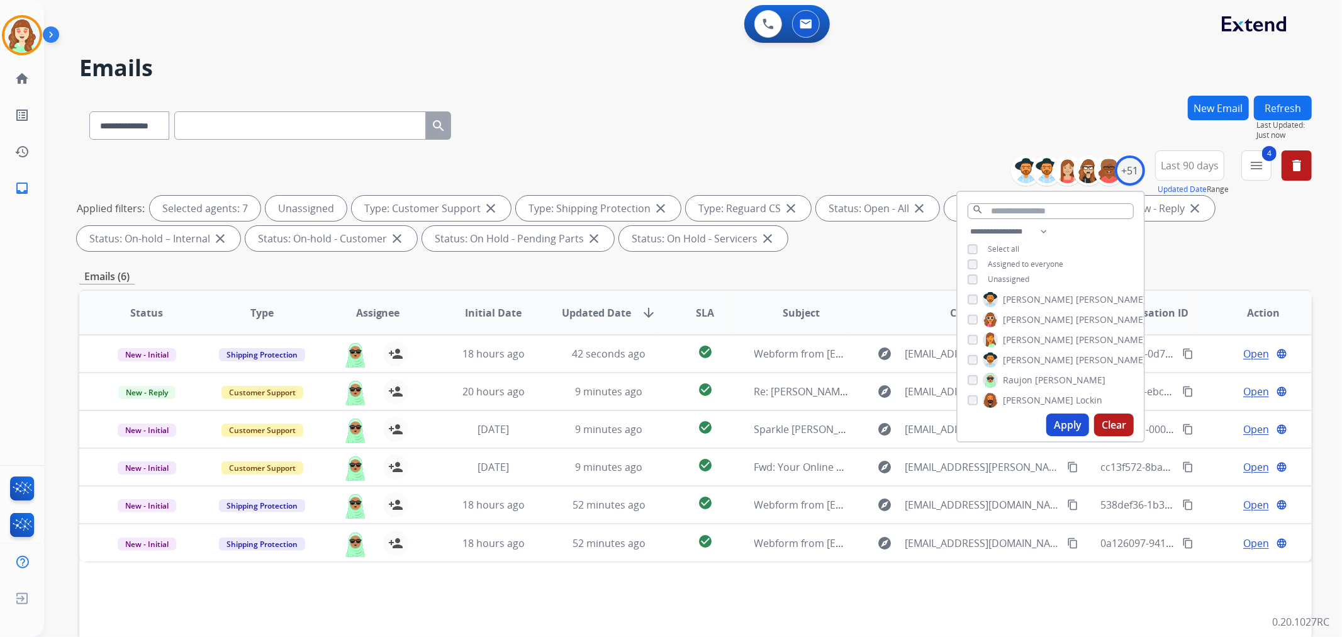
click at [1064, 426] on button "Apply" at bounding box center [1067, 424] width 43 height 23
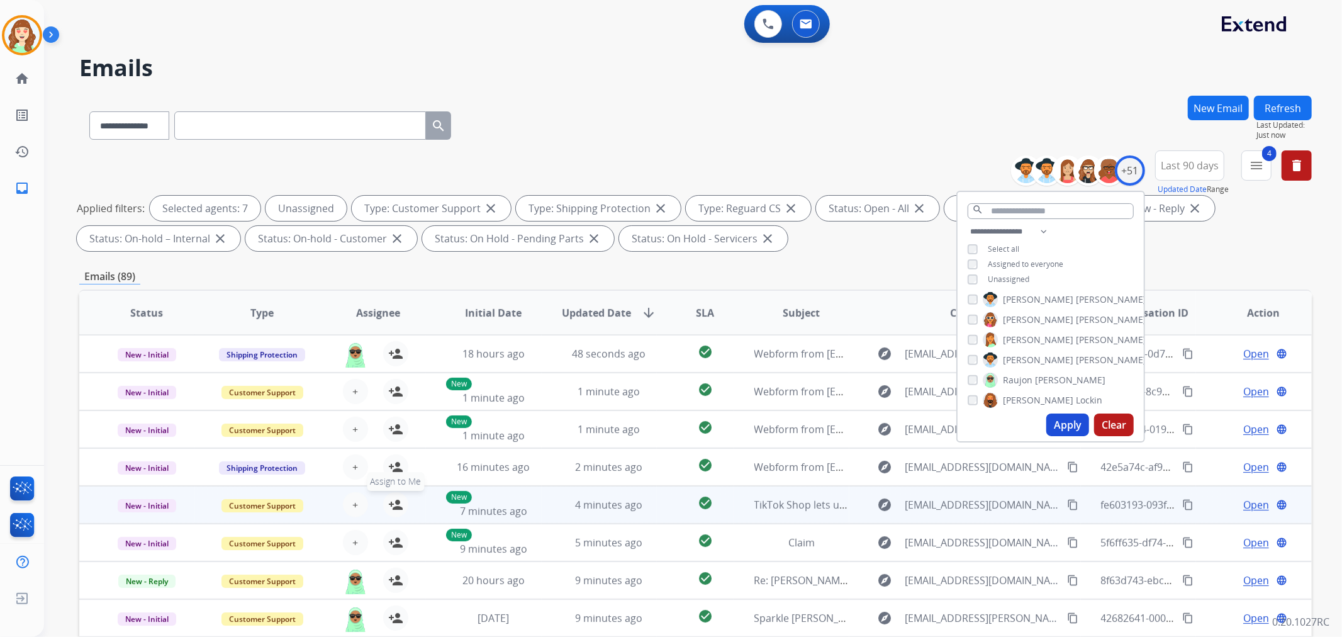
scroll to position [140, 0]
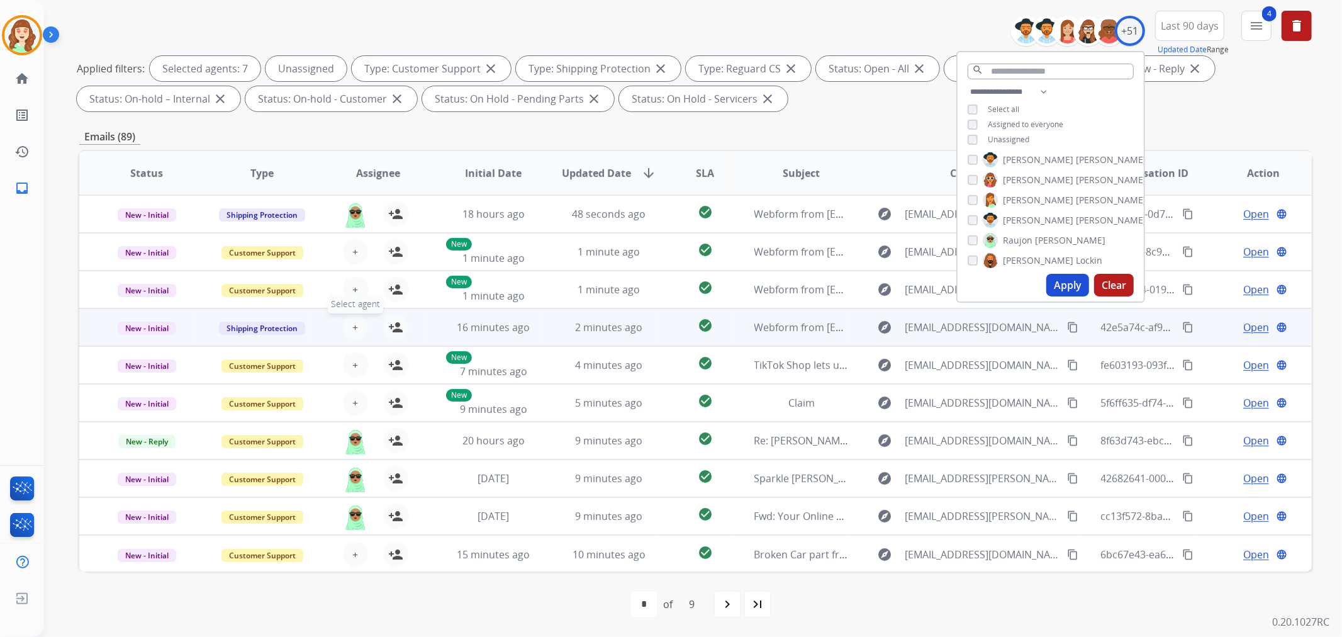
click at [352, 323] on span "+" at bounding box center [355, 327] width 6 height 15
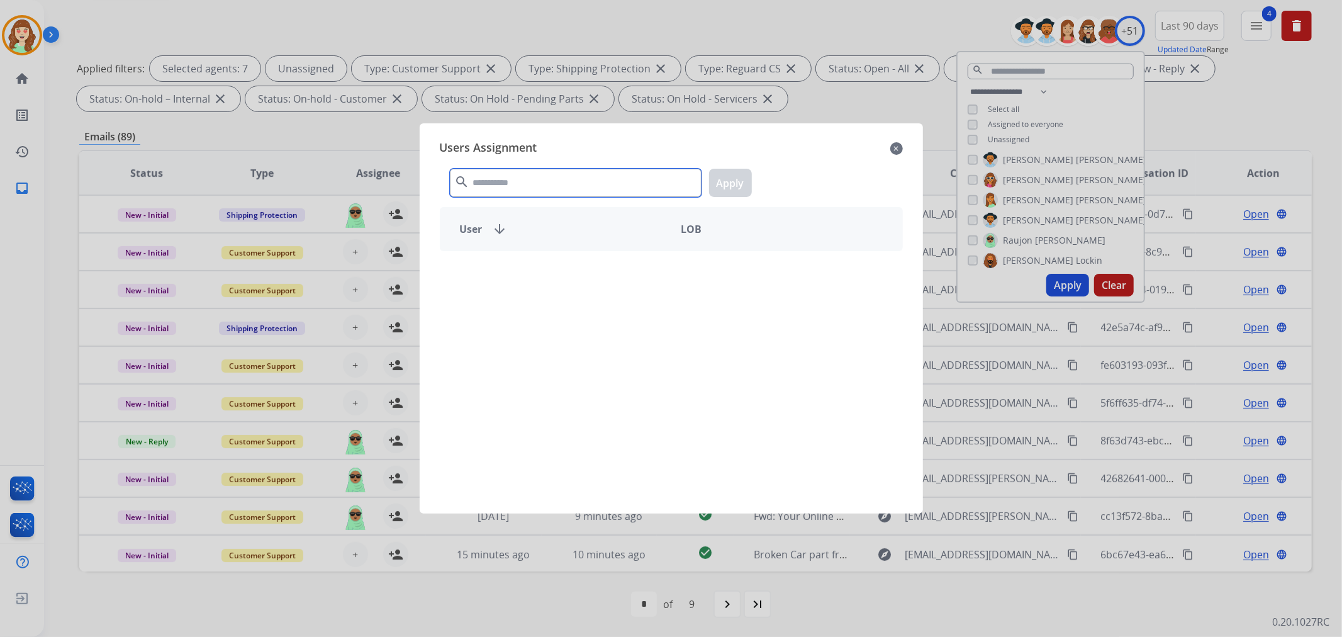
click at [616, 185] on input "text" at bounding box center [576, 183] width 252 height 28
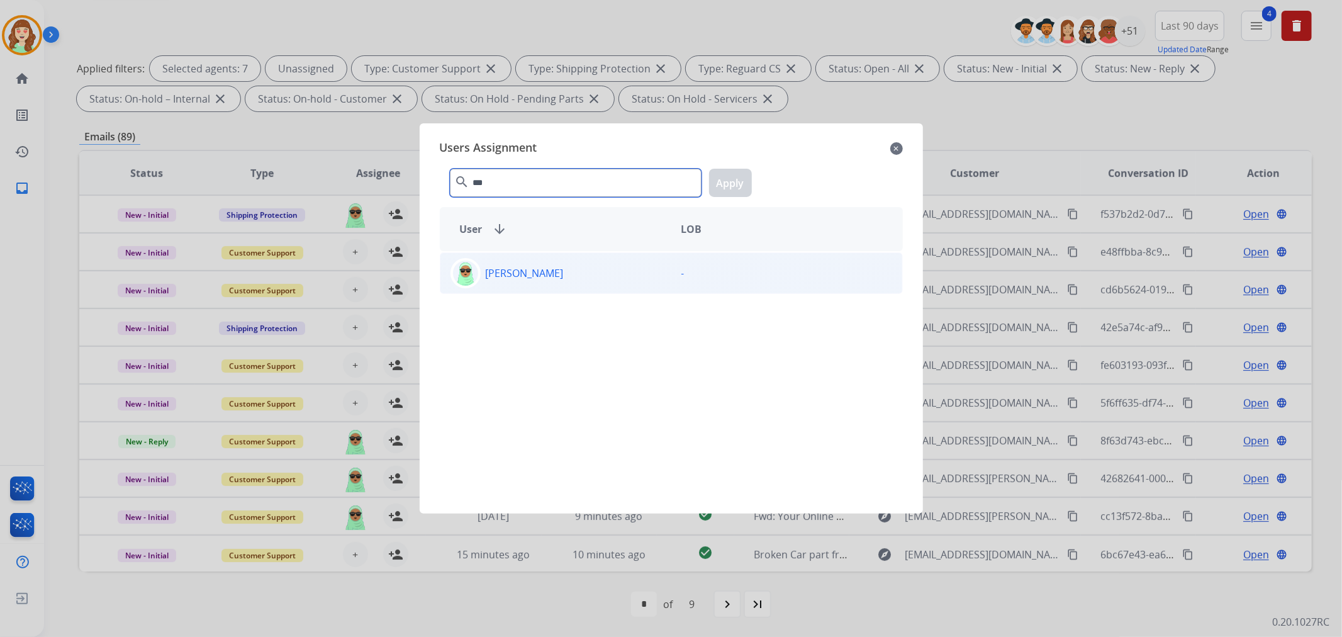
type input "***"
click at [631, 269] on div "[PERSON_NAME]" at bounding box center [555, 273] width 231 height 30
click at [722, 189] on button "Apply" at bounding box center [730, 183] width 43 height 28
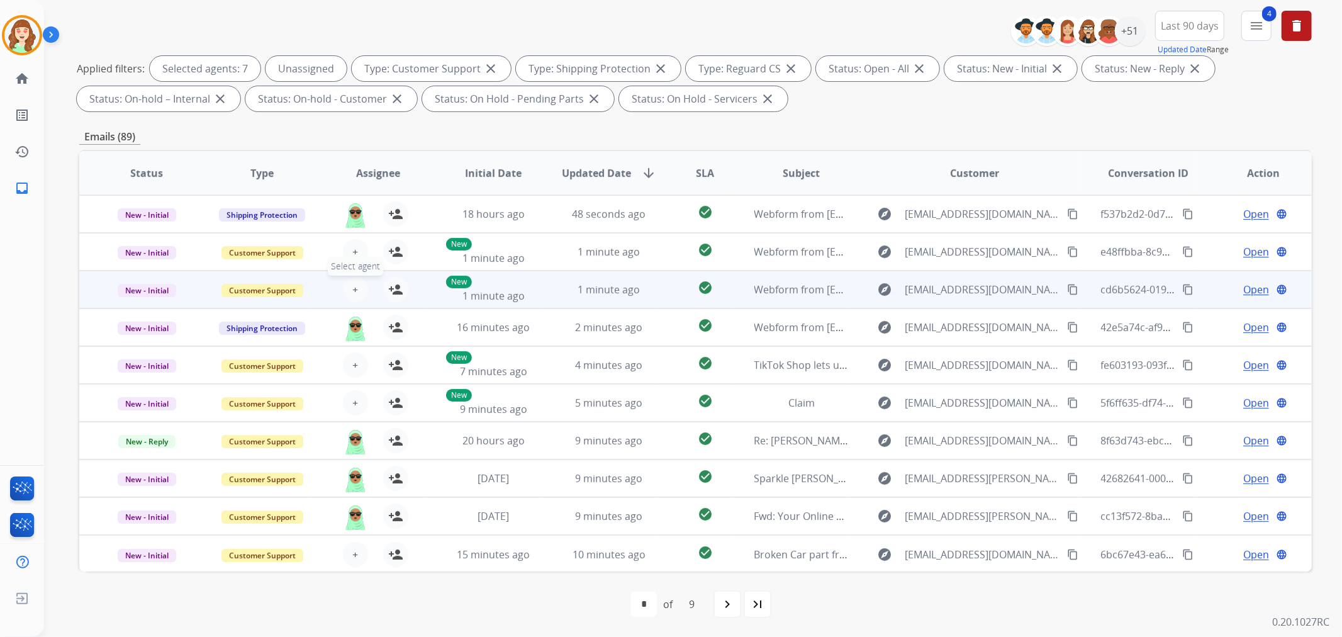
click at [352, 286] on span "+" at bounding box center [355, 289] width 6 height 15
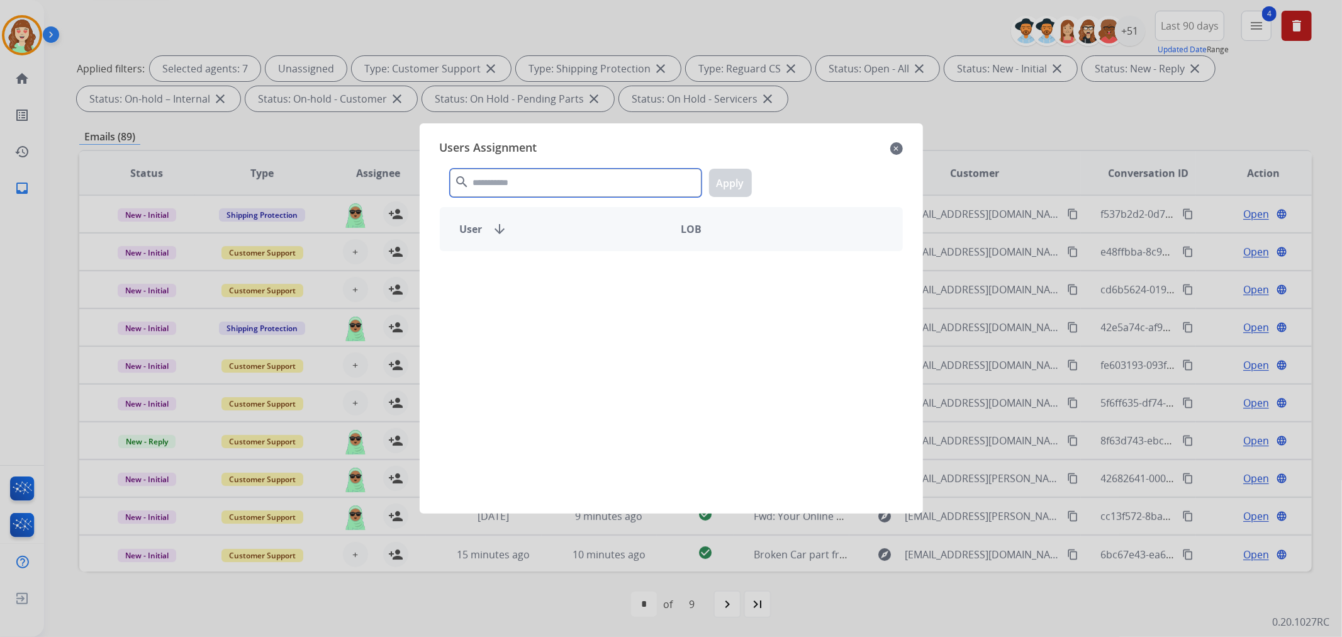
click at [562, 177] on input "text" at bounding box center [576, 183] width 252 height 28
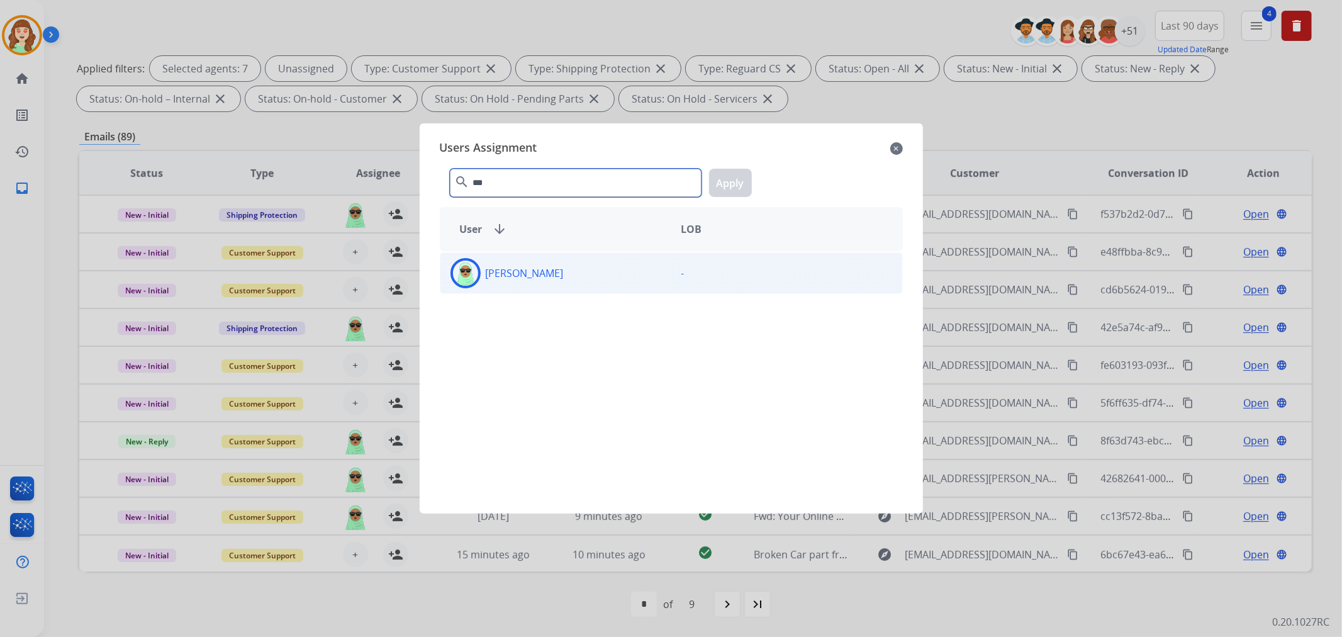
type input "***"
drag, startPoint x: 560, startPoint y: 274, endPoint x: 575, endPoint y: 270, distance: 14.8
click at [562, 274] on div "[PERSON_NAME]" at bounding box center [555, 273] width 231 height 30
drag, startPoint x: 727, startPoint y: 178, endPoint x: 682, endPoint y: 190, distance: 46.2
click at [728, 178] on button "Apply" at bounding box center [730, 183] width 43 height 28
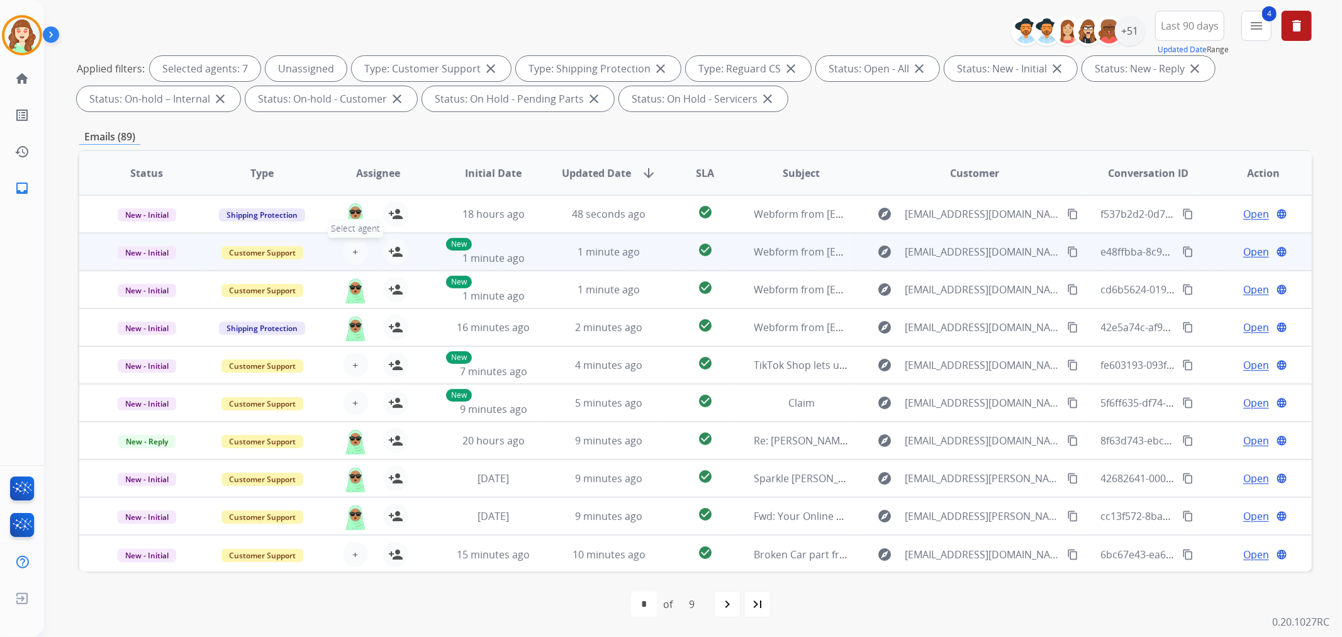
click at [355, 257] on button "+ Select agent" at bounding box center [355, 251] width 25 height 25
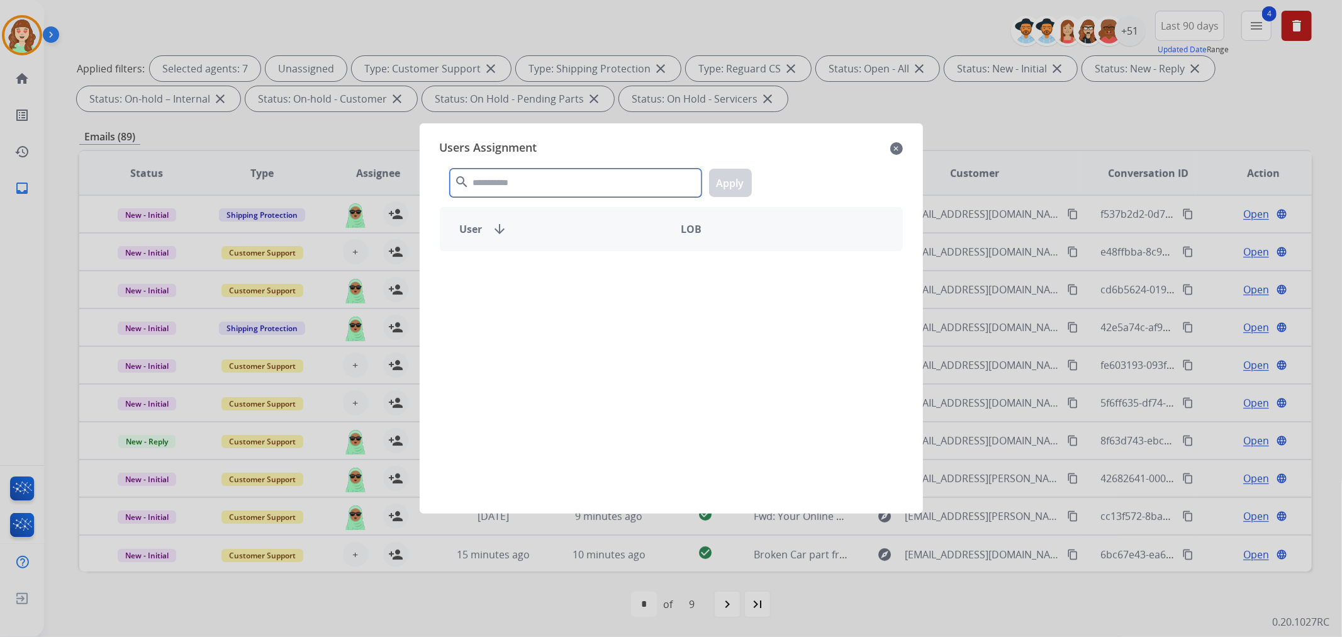
click at [514, 177] on input "text" at bounding box center [576, 183] width 252 height 28
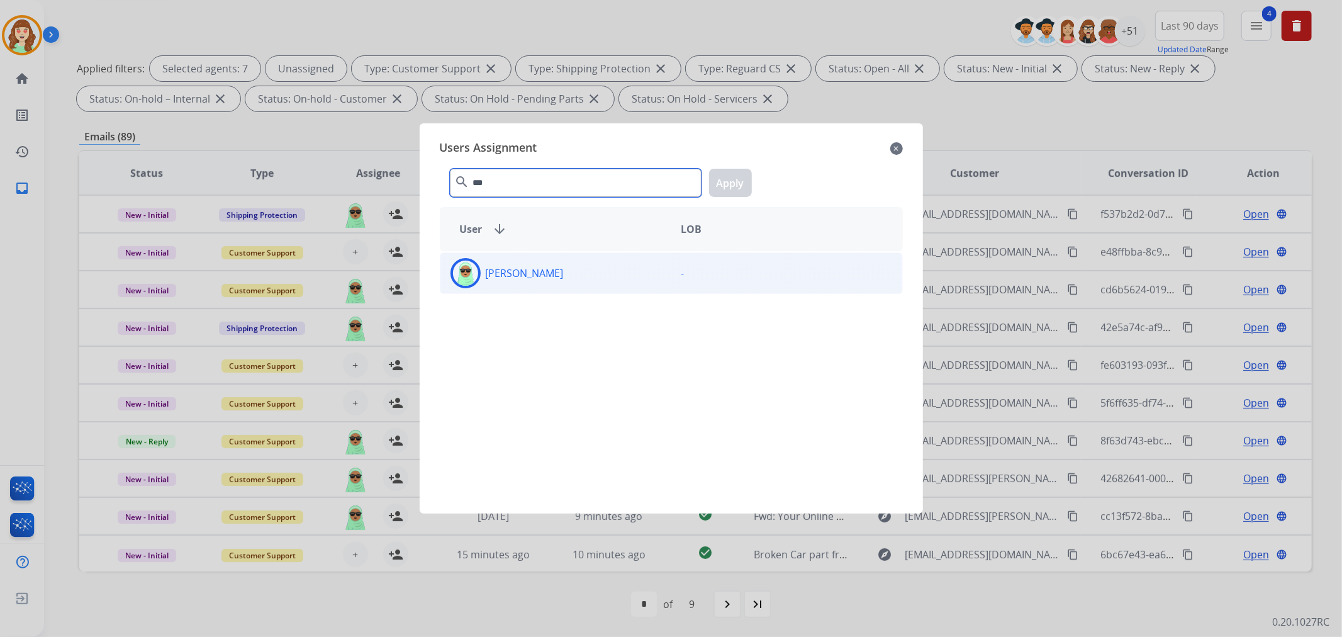
type input "***"
click at [522, 285] on div "[PERSON_NAME]" at bounding box center [555, 273] width 231 height 30
click at [733, 177] on button "Apply" at bounding box center [730, 183] width 43 height 28
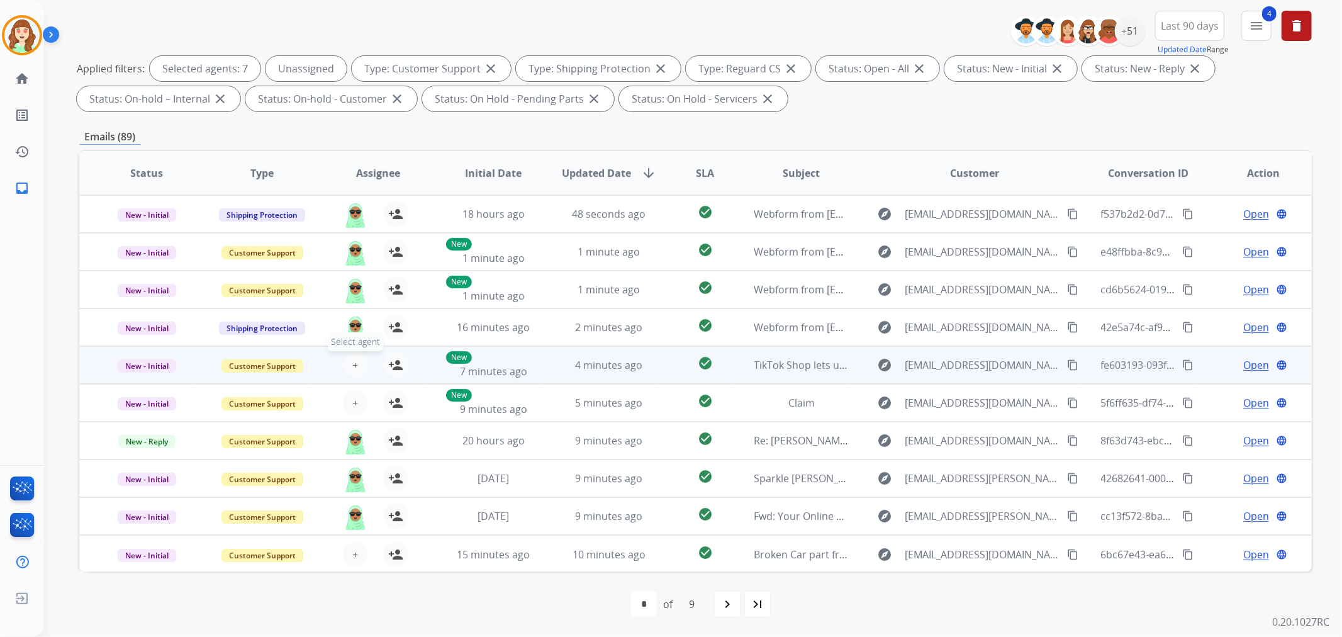
click at [352, 367] on span "+" at bounding box center [355, 364] width 6 height 15
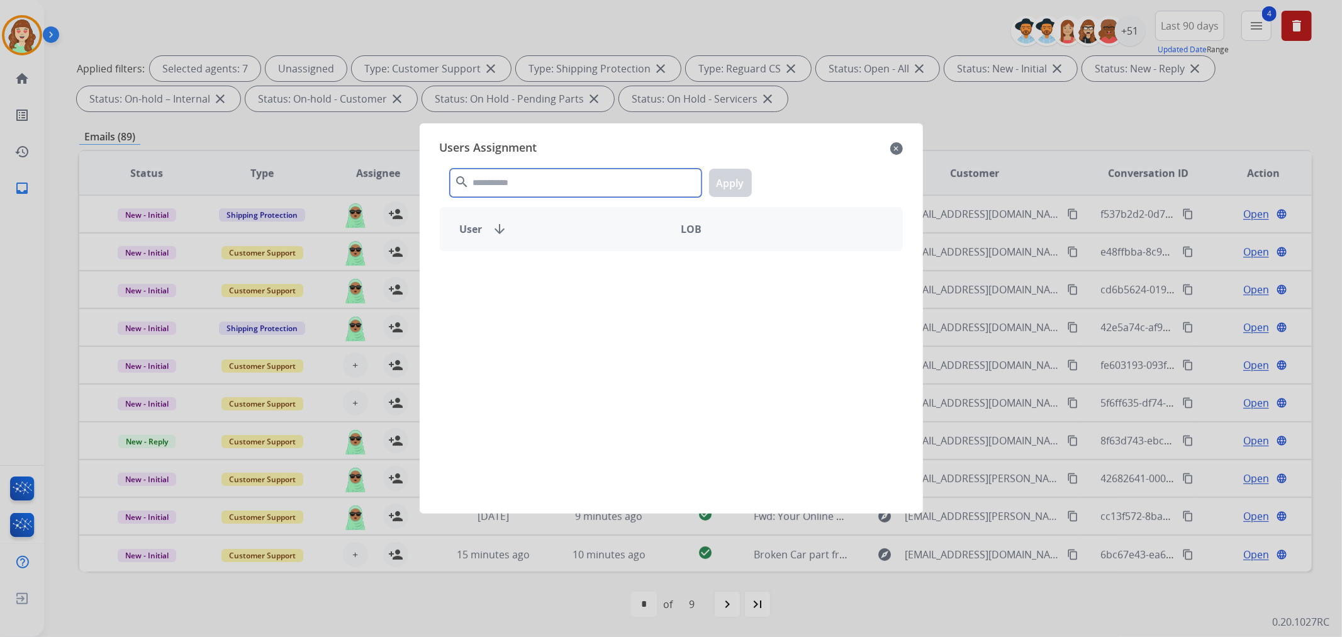
click at [570, 181] on input "text" at bounding box center [576, 183] width 252 height 28
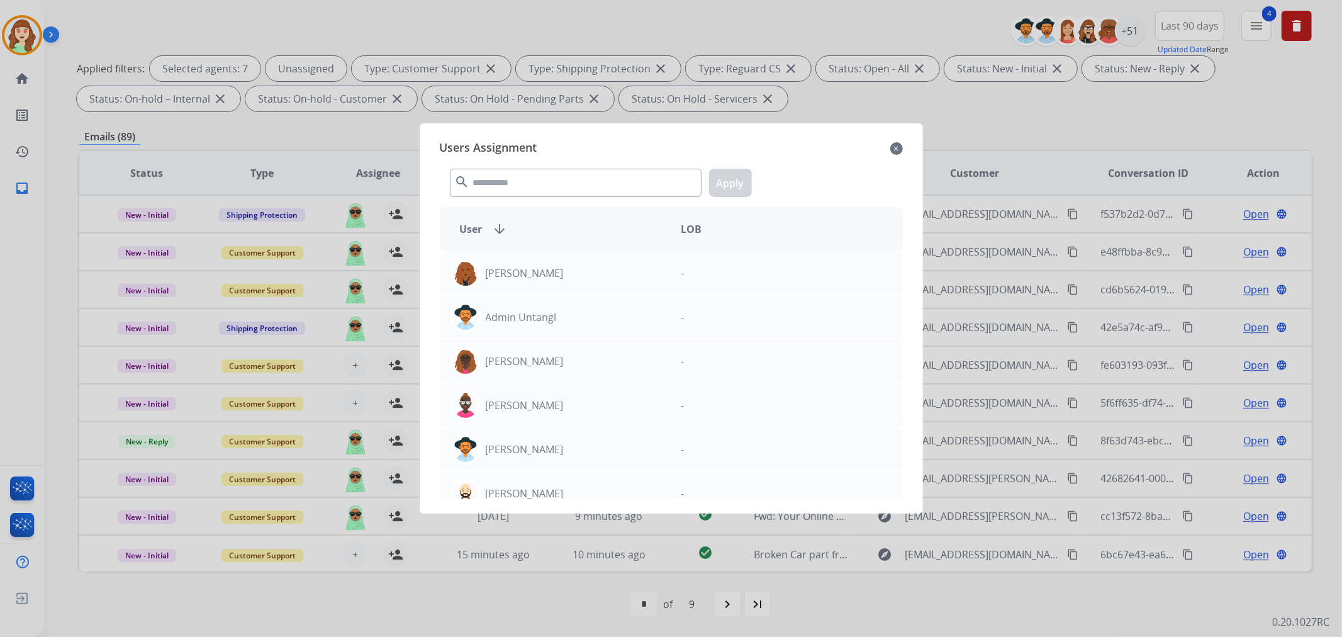
click at [887, 153] on div "Users Assignment close" at bounding box center [671, 148] width 463 height 20
drag, startPoint x: 896, startPoint y: 143, endPoint x: 816, endPoint y: 143, distance: 79.9
click at [896, 143] on mat-icon "close" at bounding box center [896, 148] width 13 height 15
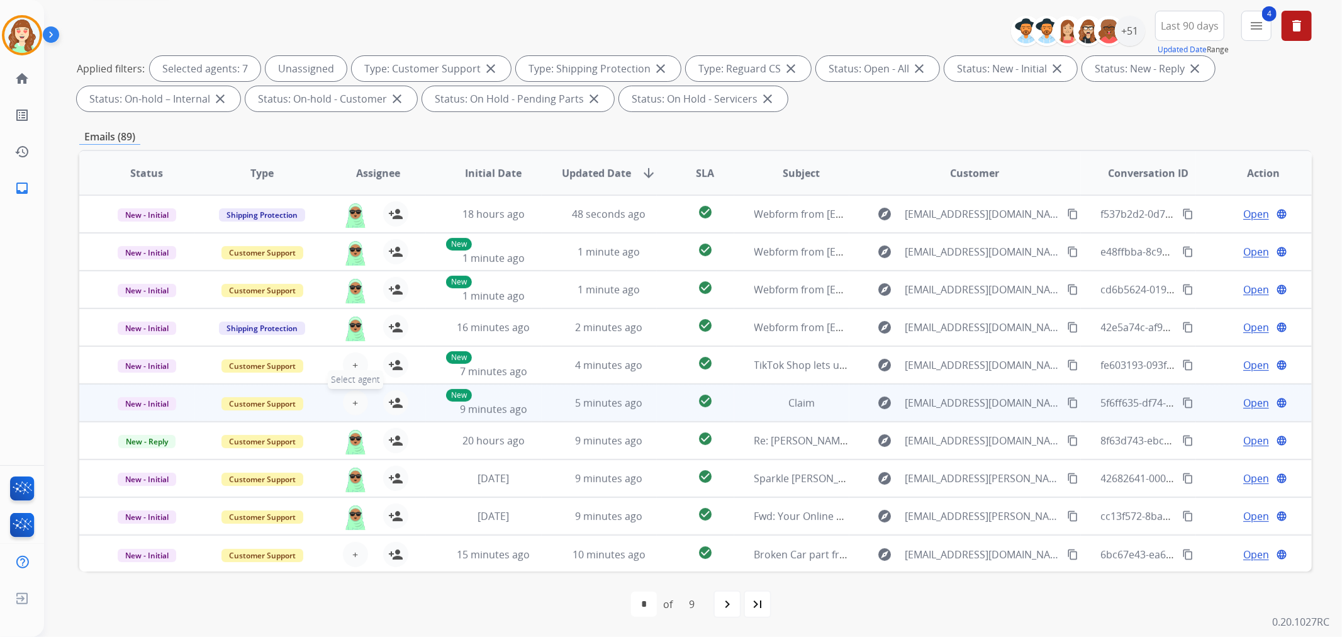
click at [353, 399] on span "+" at bounding box center [355, 402] width 6 height 15
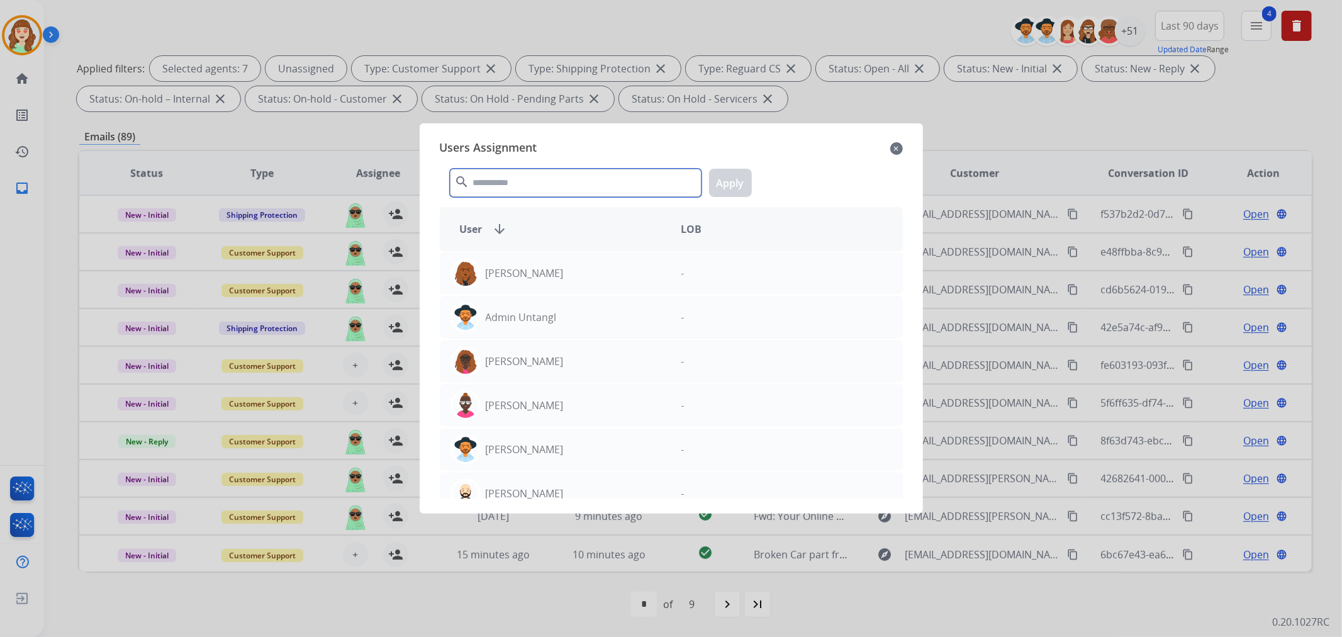
click at [516, 177] on input "text" at bounding box center [576, 183] width 252 height 28
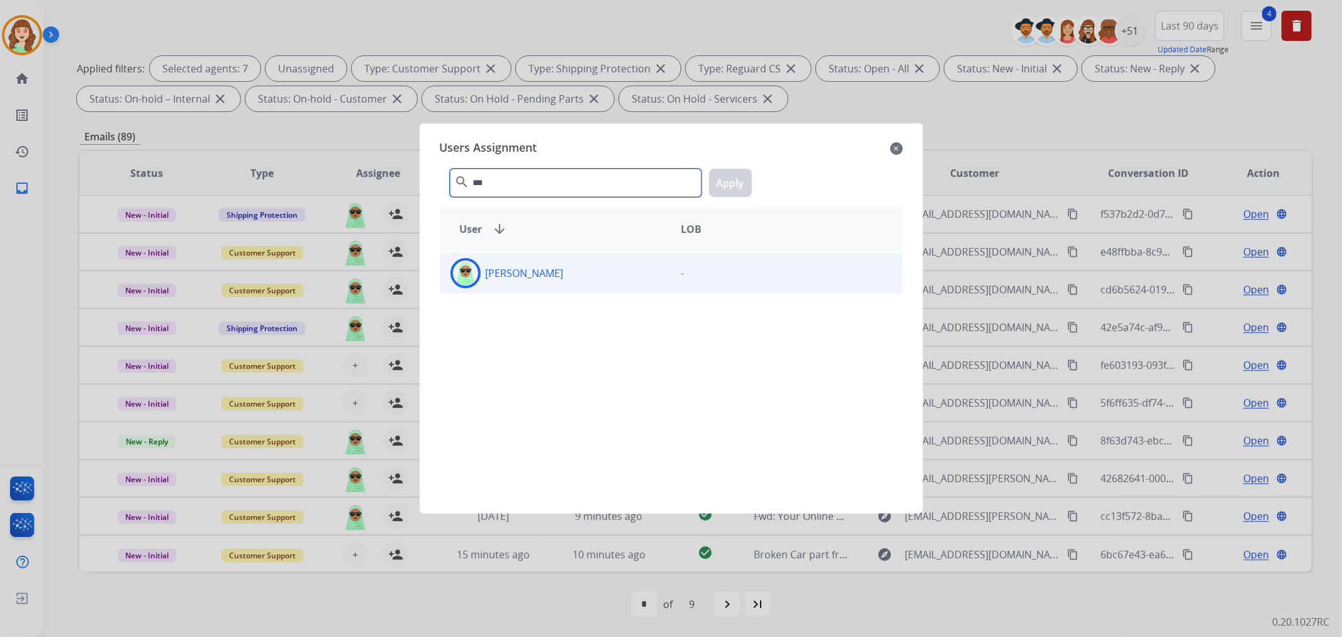
type input "***"
drag, startPoint x: 567, startPoint y: 281, endPoint x: 627, endPoint y: 255, distance: 65.9
click at [567, 281] on div "[PERSON_NAME]" at bounding box center [555, 273] width 231 height 30
drag, startPoint x: 725, startPoint y: 190, endPoint x: 1038, endPoint y: 89, distance: 329.0
click at [728, 190] on button "Apply" at bounding box center [730, 183] width 43 height 28
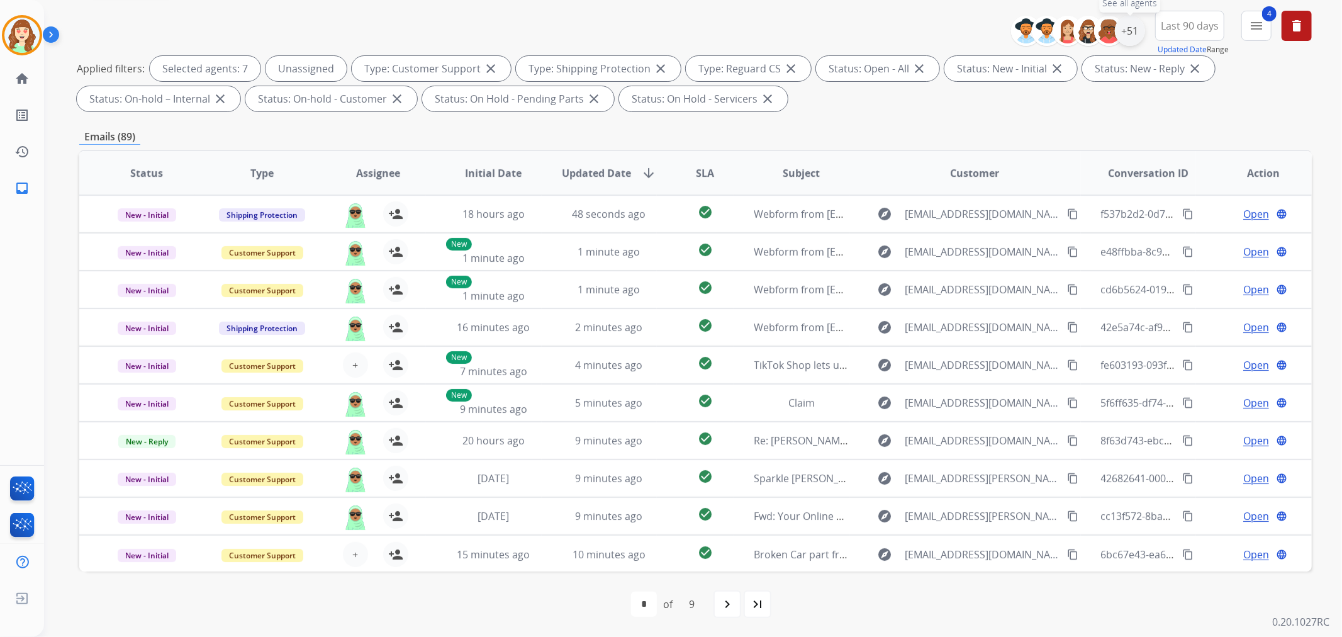
drag, startPoint x: 1126, startPoint y: 32, endPoint x: 1120, endPoint y: 43, distance: 12.1
click at [1126, 33] on div "+51" at bounding box center [1130, 31] width 30 height 30
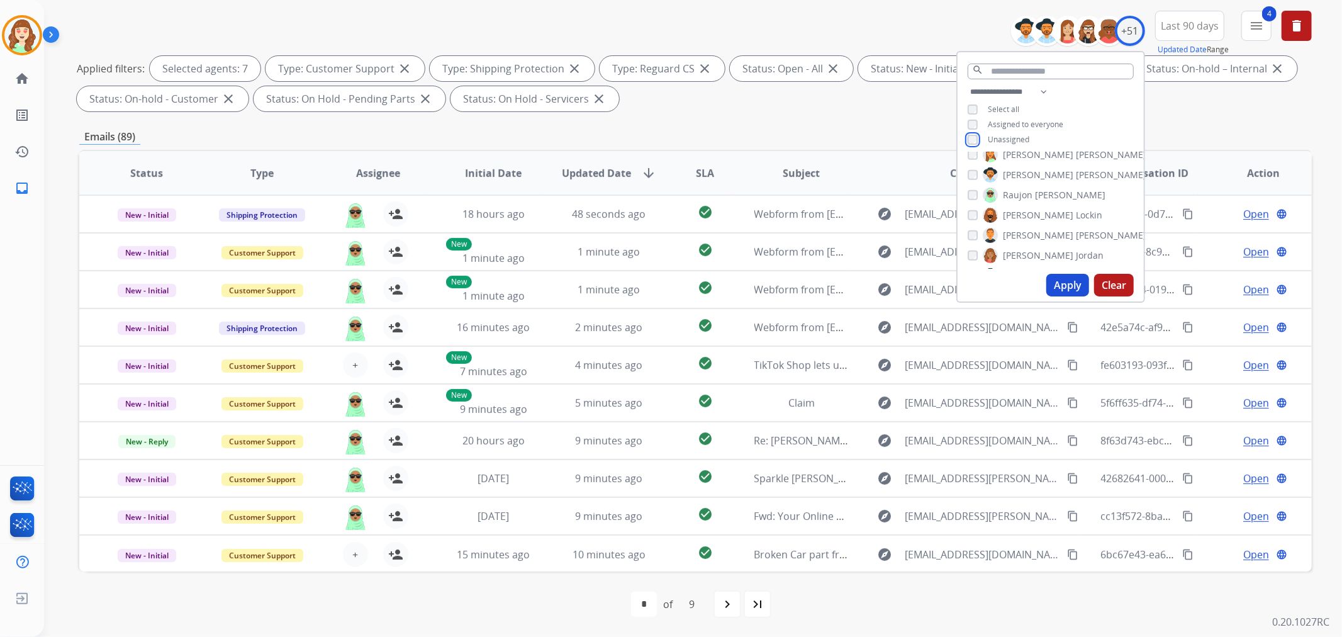
scroll to position [699, 0]
click at [1059, 284] on button "Apply" at bounding box center [1067, 285] width 43 height 23
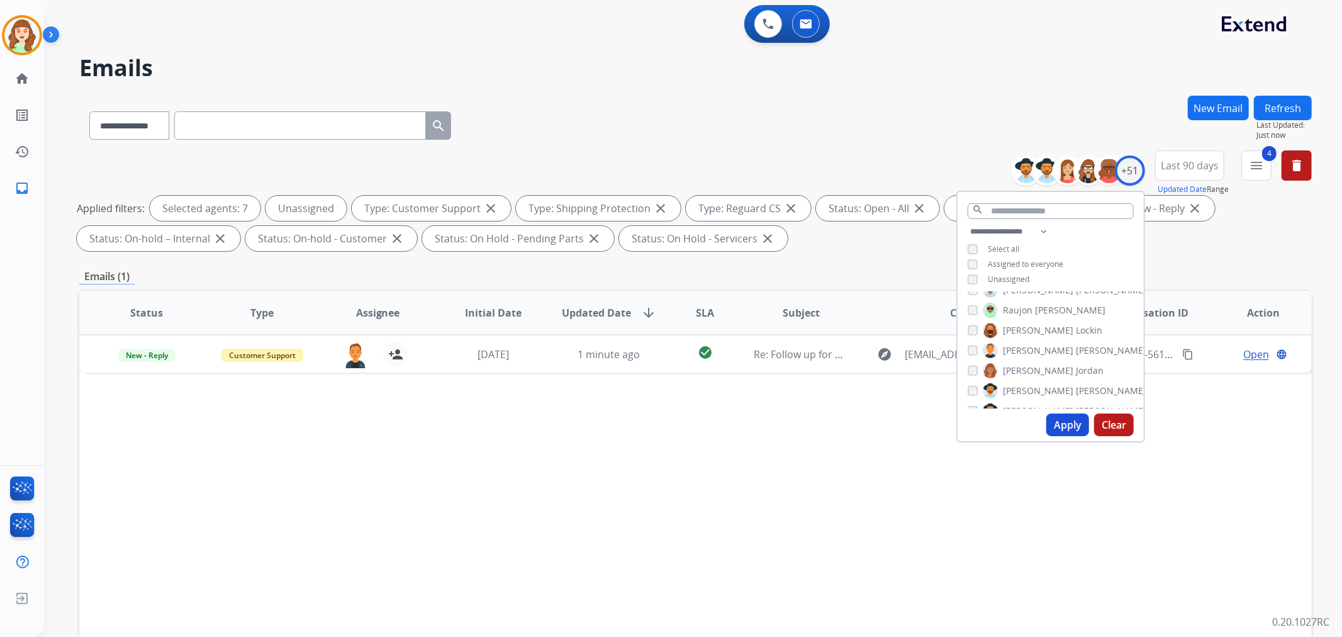
click at [1055, 423] on button "Apply" at bounding box center [1067, 424] width 43 height 23
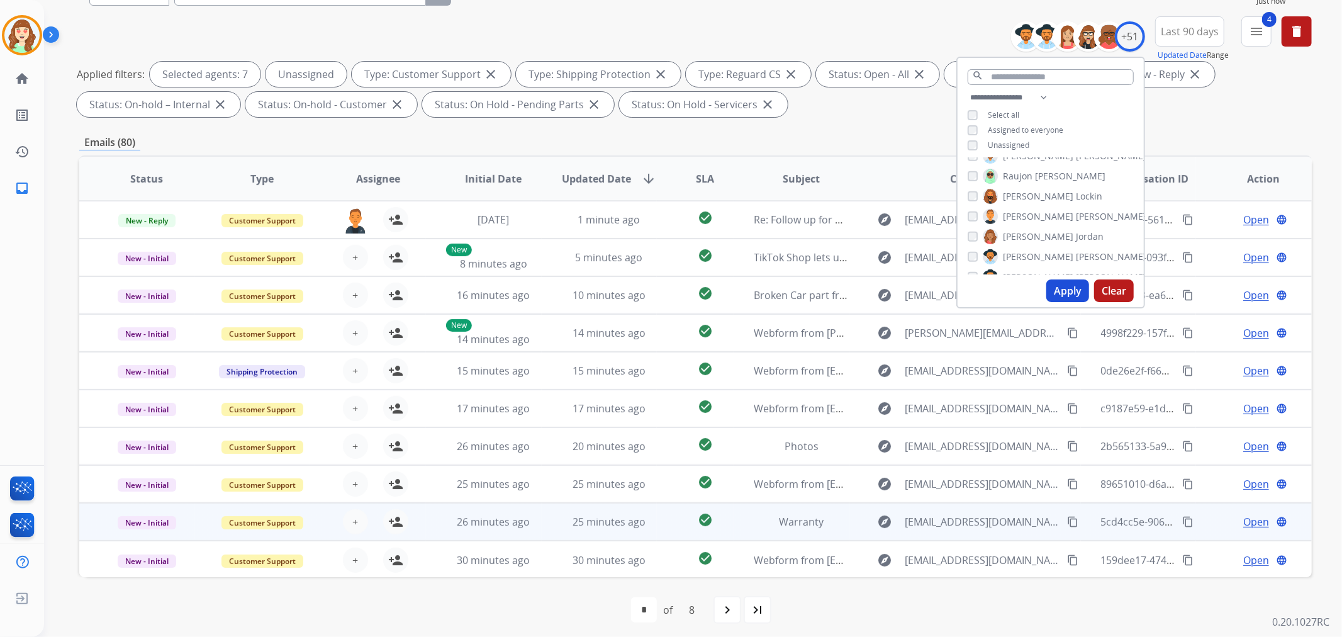
scroll to position [140, 0]
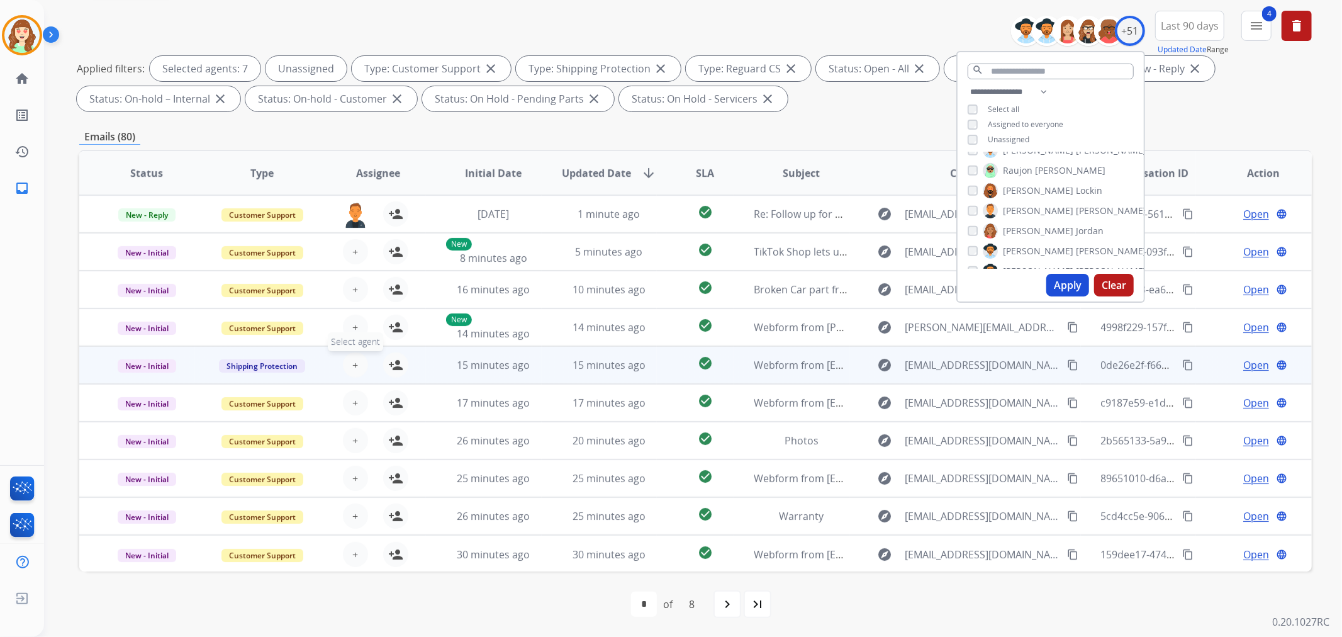
click at [356, 366] on button "+ Select agent" at bounding box center [355, 364] width 25 height 25
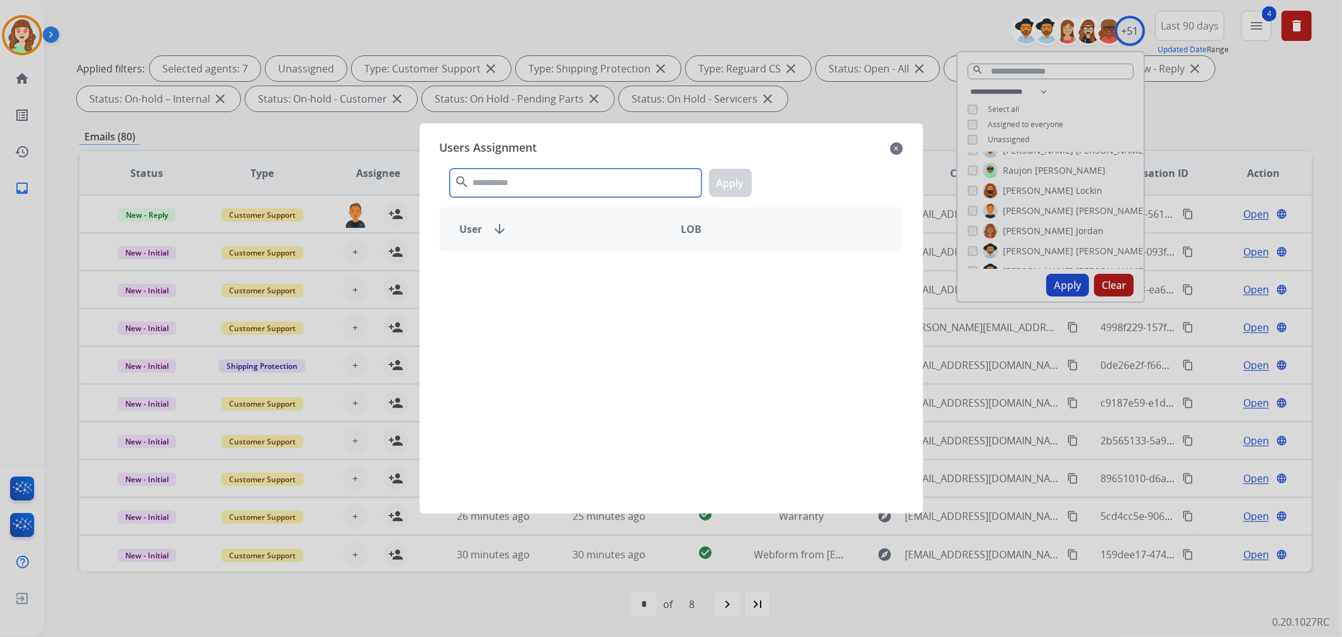
click at [541, 185] on input "text" at bounding box center [576, 183] width 252 height 28
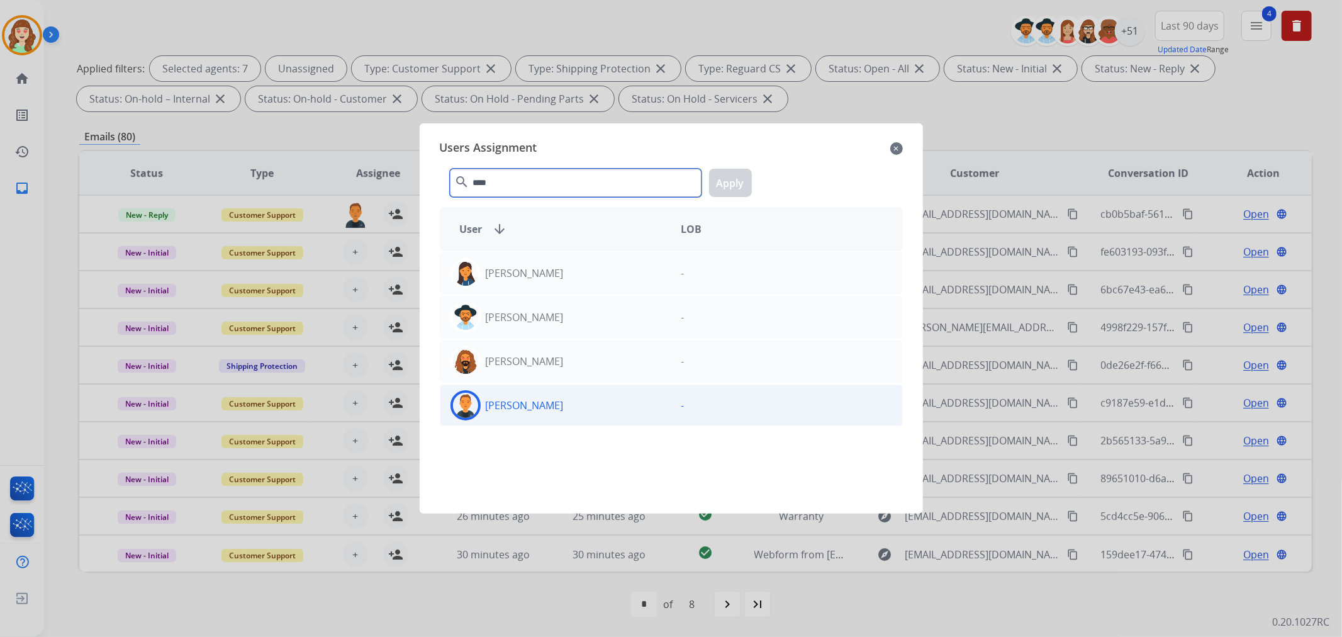
type input "****"
click at [550, 406] on div "[PERSON_NAME]" at bounding box center [555, 405] width 231 height 30
click at [734, 182] on button "Apply" at bounding box center [730, 183] width 43 height 28
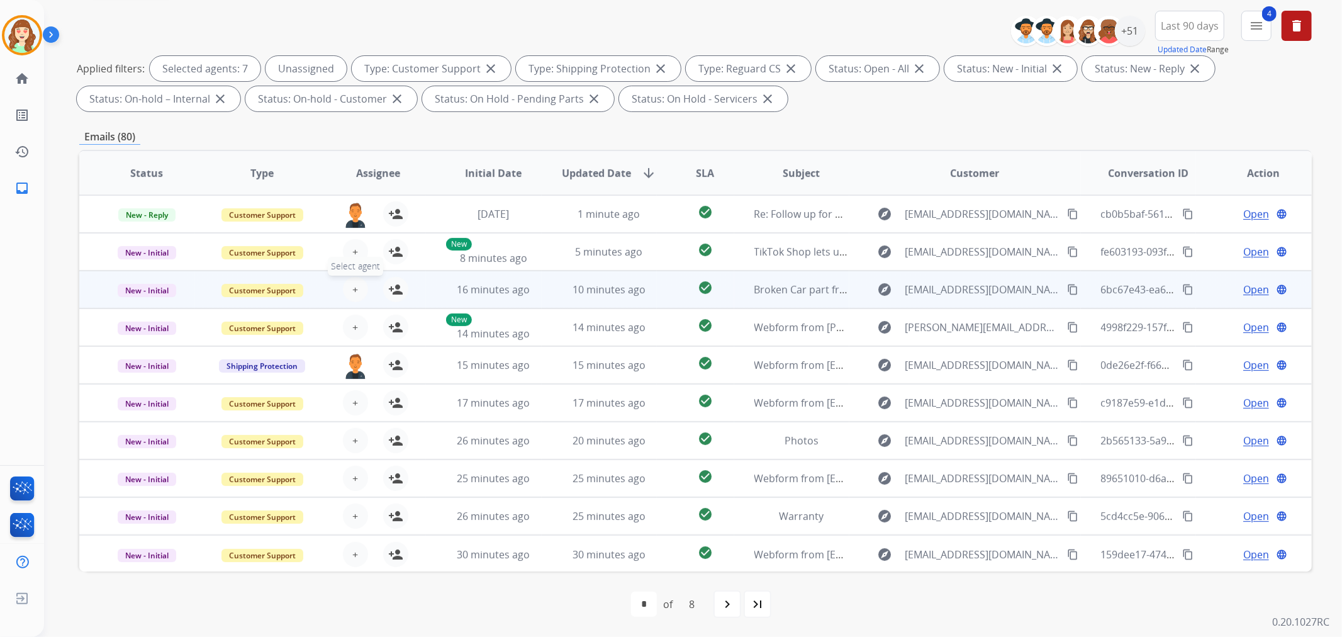
click at [353, 292] on span "+" at bounding box center [355, 289] width 6 height 15
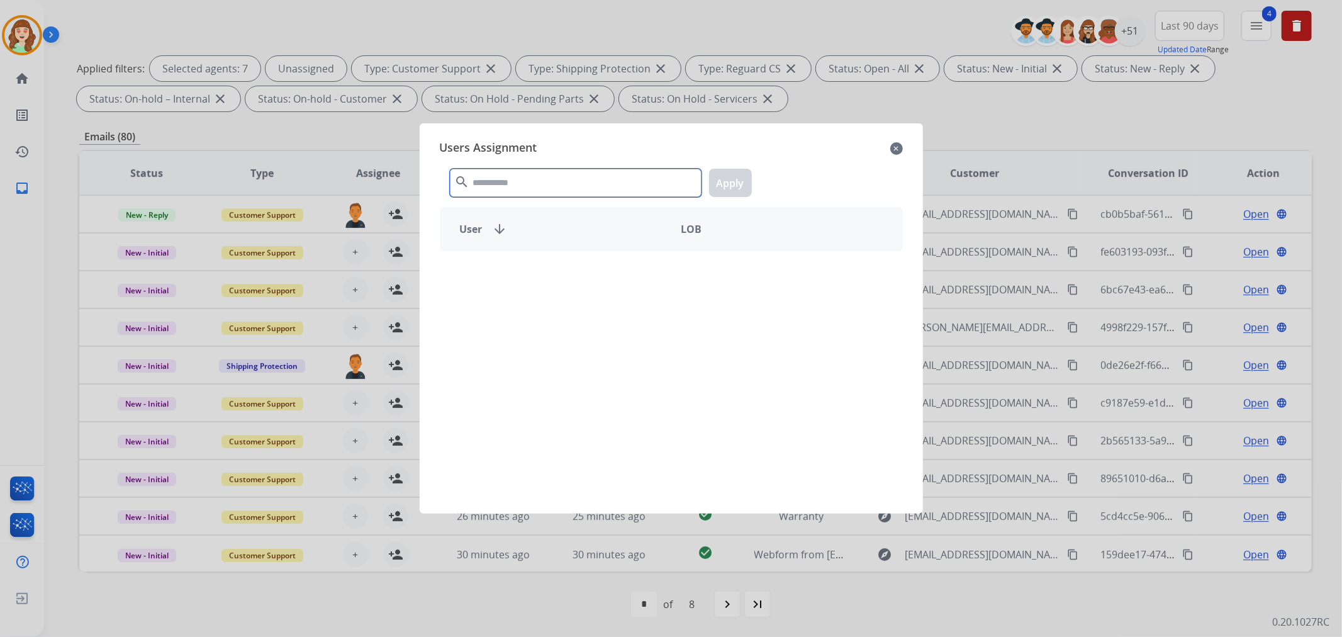
click at [566, 187] on input "text" at bounding box center [576, 183] width 252 height 28
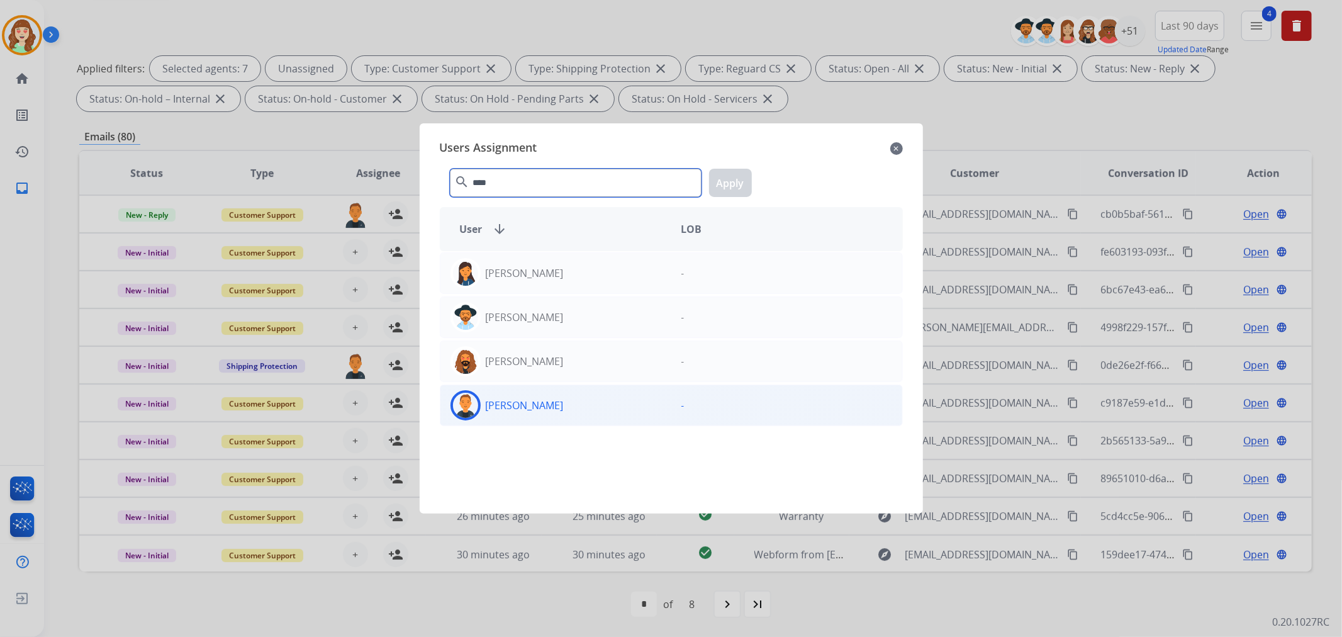
type input "****"
drag, startPoint x: 596, startPoint y: 408, endPoint x: 694, endPoint y: 205, distance: 225.3
click at [596, 409] on div "[PERSON_NAME]" at bounding box center [555, 405] width 231 height 30
drag, startPoint x: 737, startPoint y: 184, endPoint x: 469, endPoint y: 260, distance: 278.4
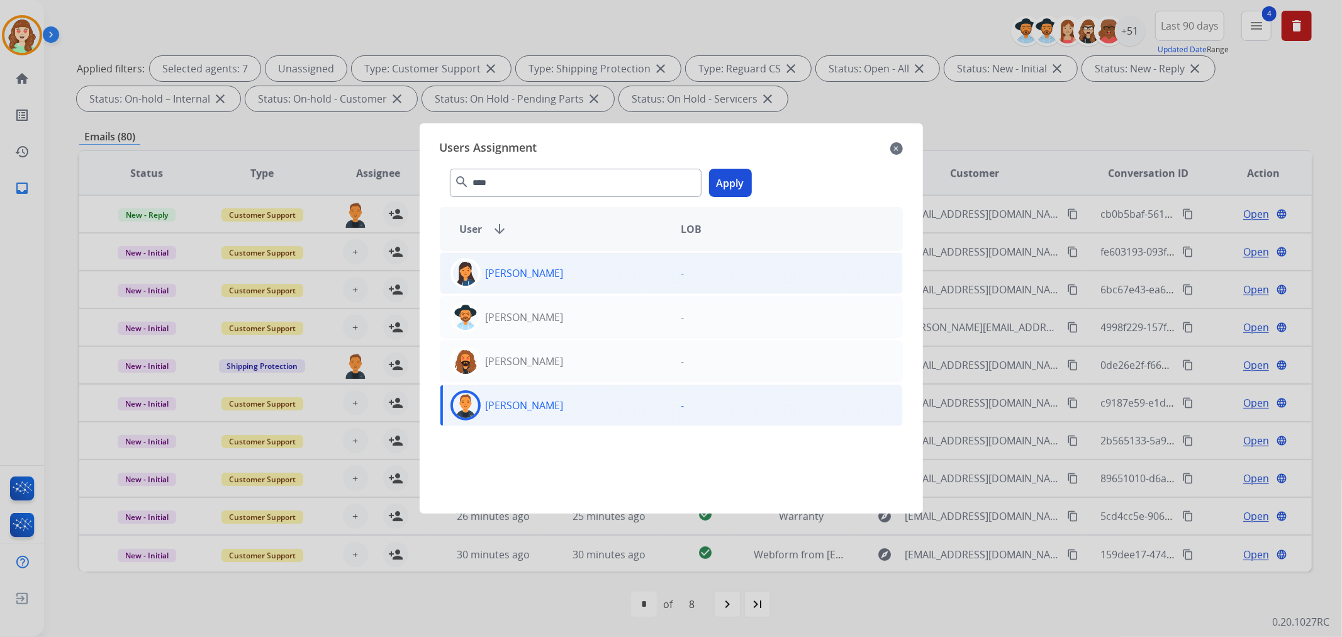
click at [736, 184] on button "Apply" at bounding box center [730, 183] width 43 height 28
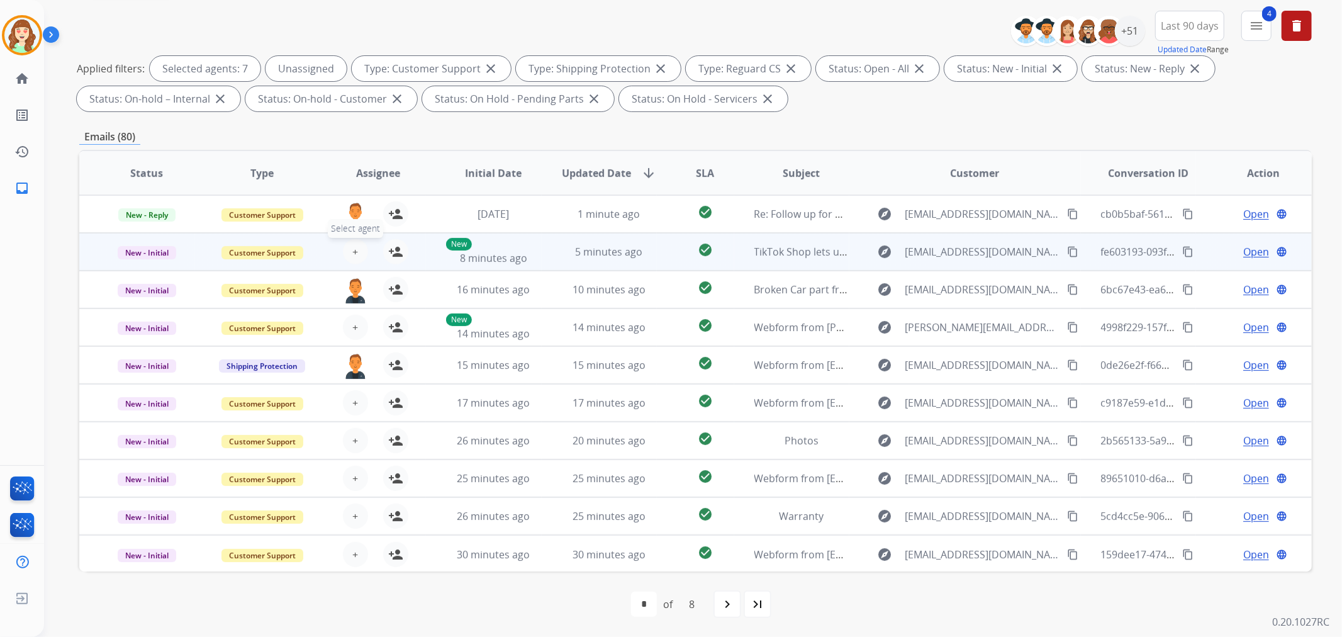
click at [353, 250] on span "+" at bounding box center [355, 251] width 6 height 15
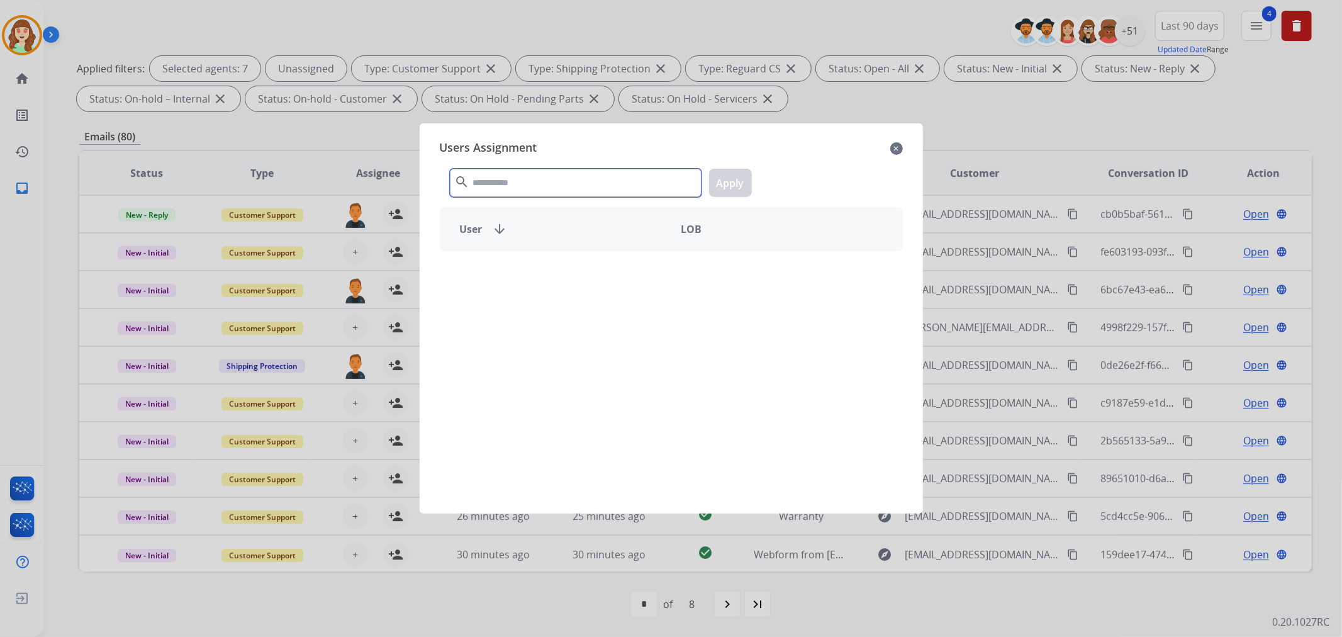
click at [606, 191] on input "text" at bounding box center [576, 183] width 252 height 28
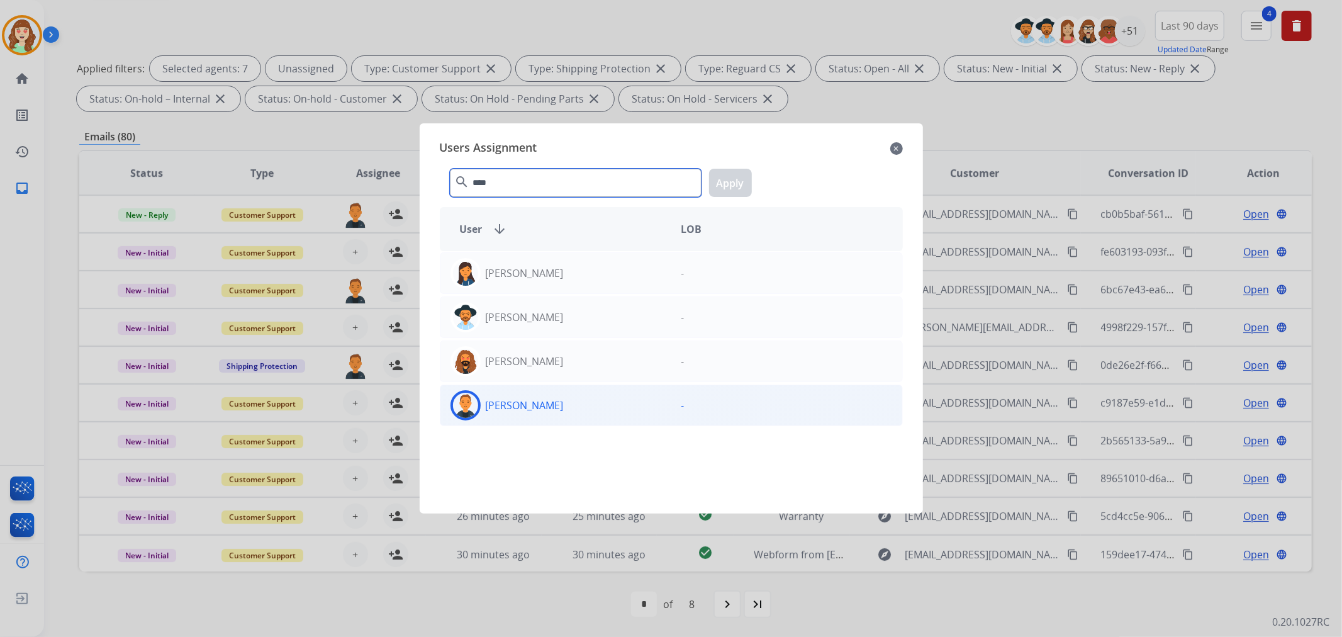
type input "****"
click at [577, 399] on div "[PERSON_NAME]" at bounding box center [555, 405] width 231 height 30
drag, startPoint x: 721, startPoint y: 181, endPoint x: 580, endPoint y: 215, distance: 145.5
click at [720, 179] on button "Apply" at bounding box center [730, 183] width 43 height 28
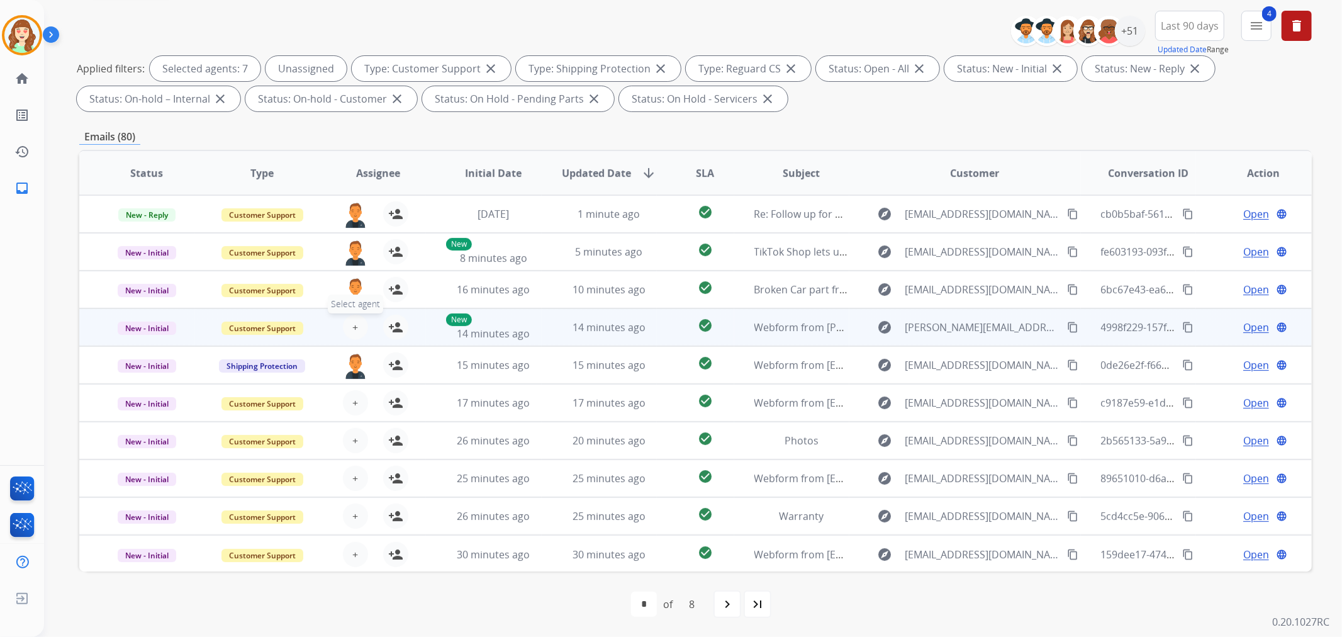
click at [355, 324] on button "+ Select agent" at bounding box center [355, 326] width 25 height 25
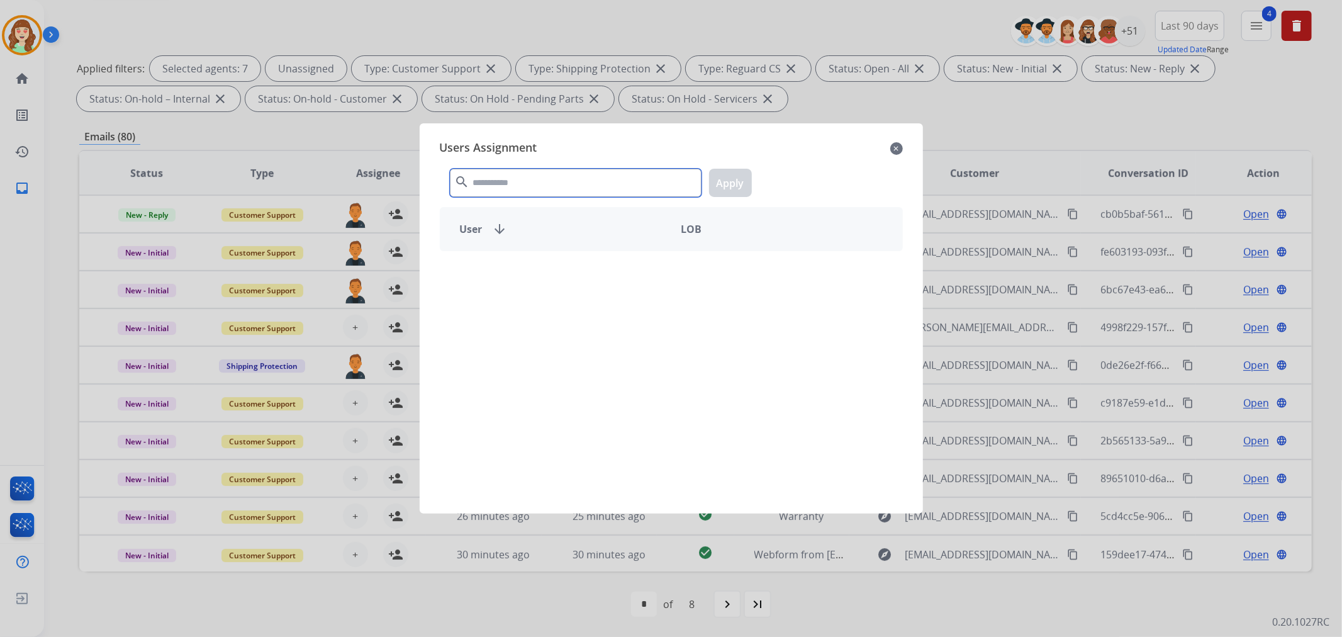
click at [533, 183] on input "text" at bounding box center [576, 183] width 252 height 28
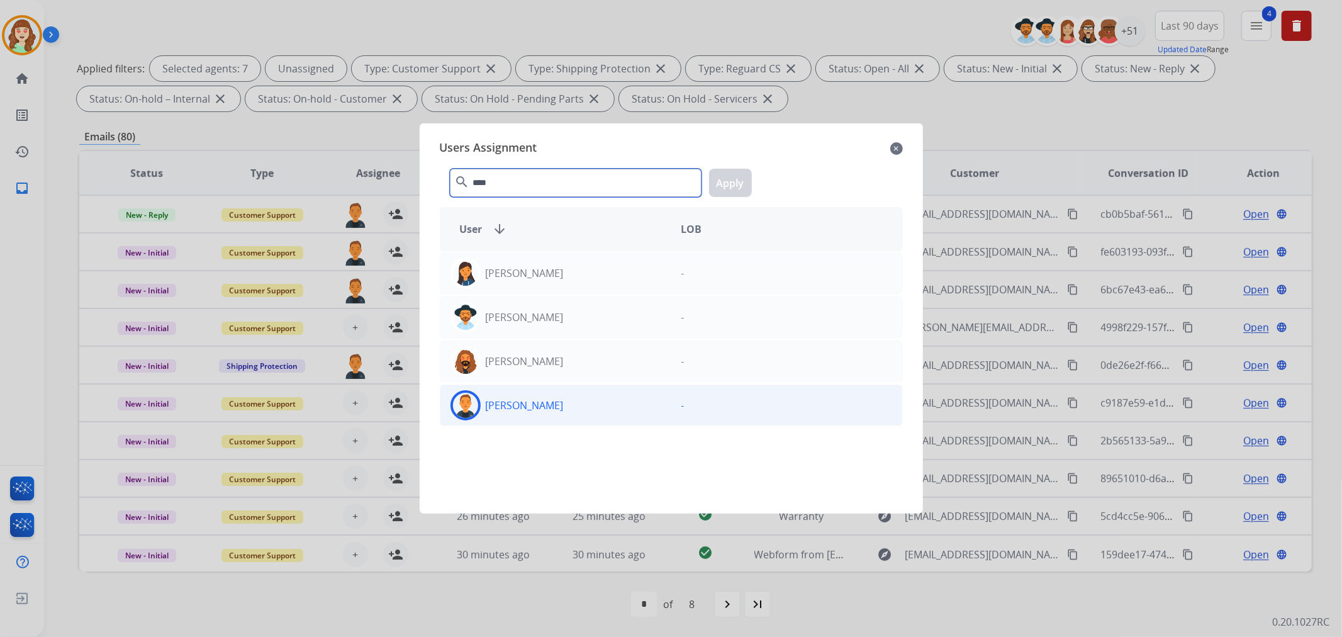
type input "****"
drag, startPoint x: 619, startPoint y: 392, endPoint x: 692, endPoint y: 255, distance: 155.3
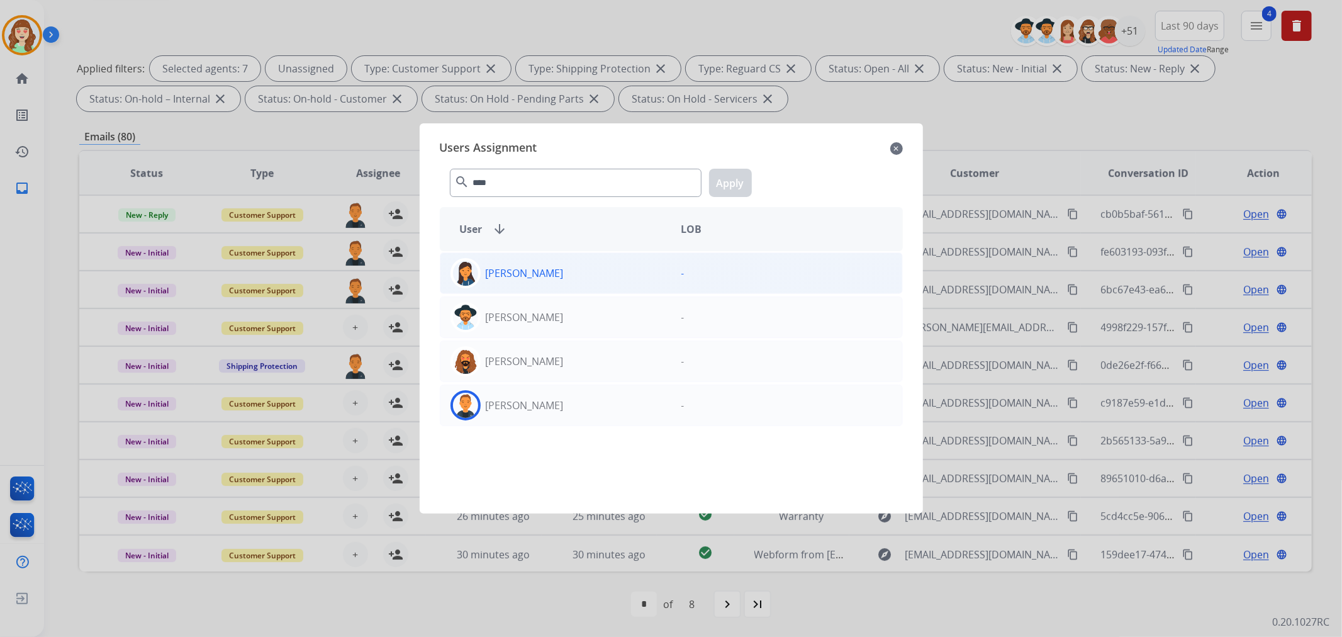
click at [620, 393] on div "[PERSON_NAME]" at bounding box center [555, 405] width 231 height 30
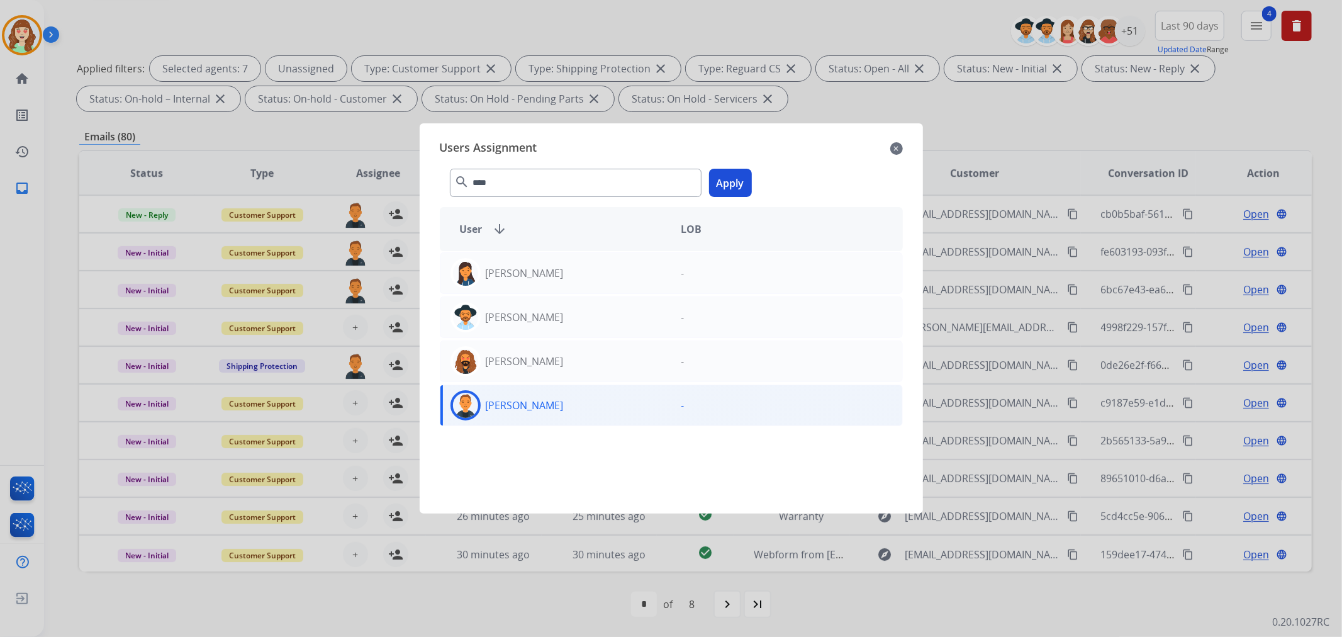
click at [738, 178] on button "Apply" at bounding box center [730, 183] width 43 height 28
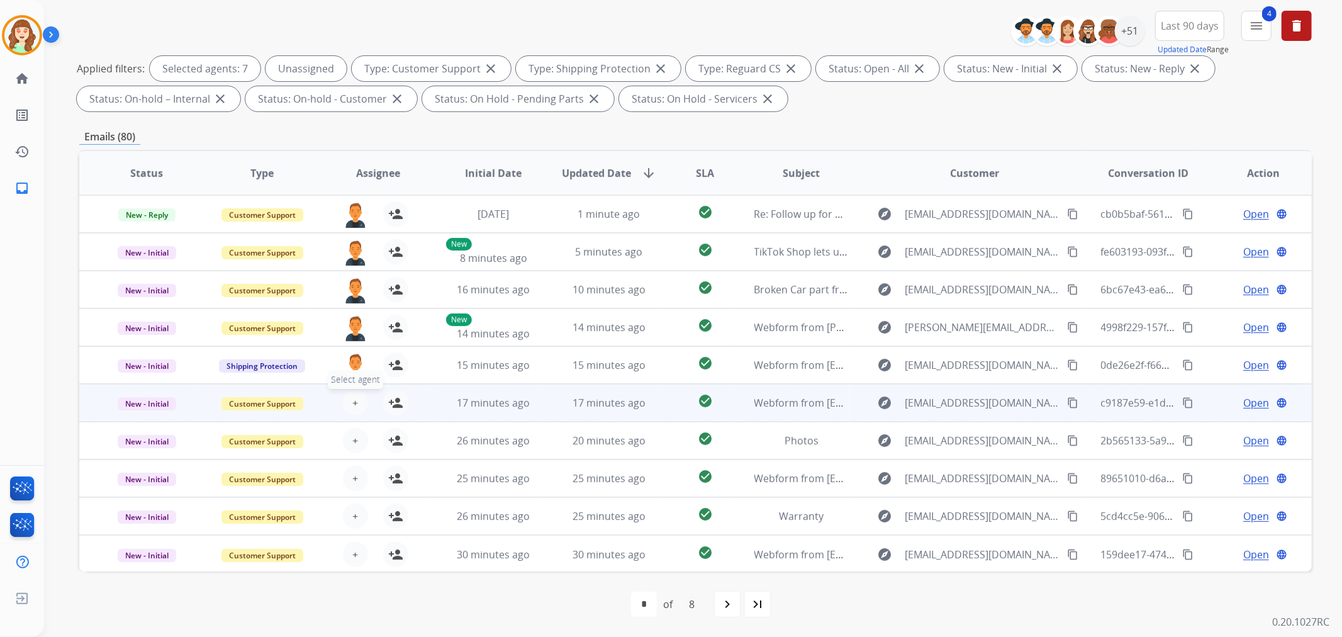
click at [352, 403] on span "+" at bounding box center [355, 402] width 6 height 15
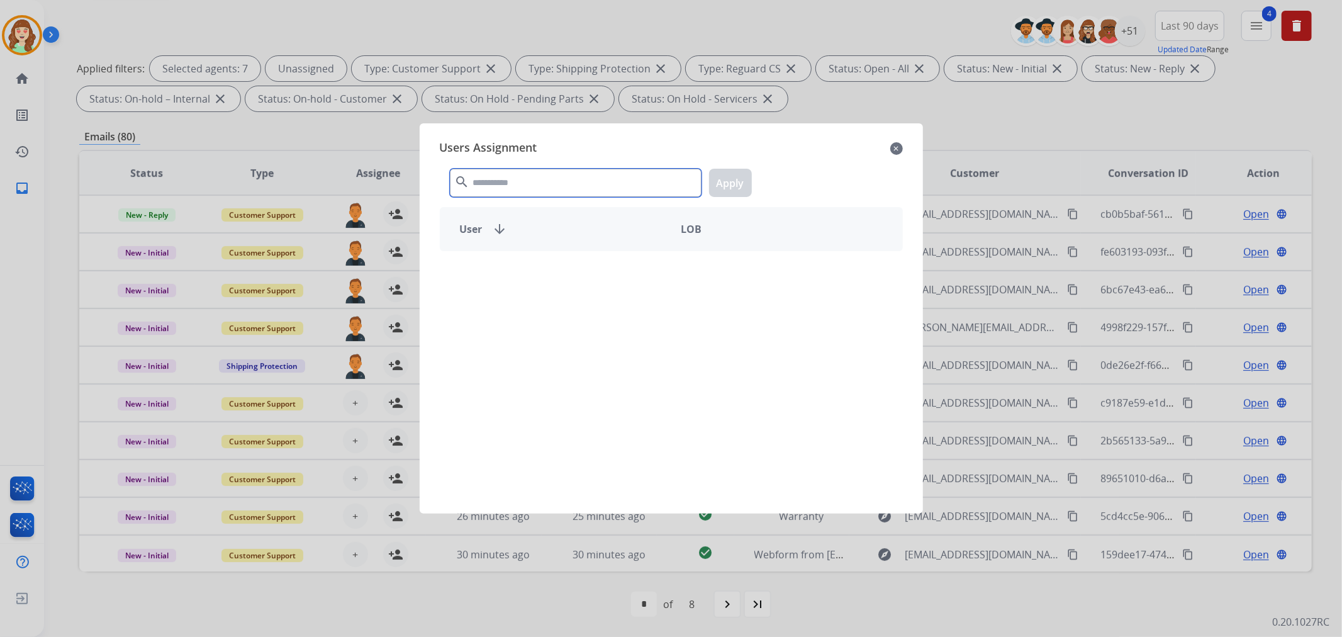
click at [511, 174] on input "text" at bounding box center [576, 183] width 252 height 28
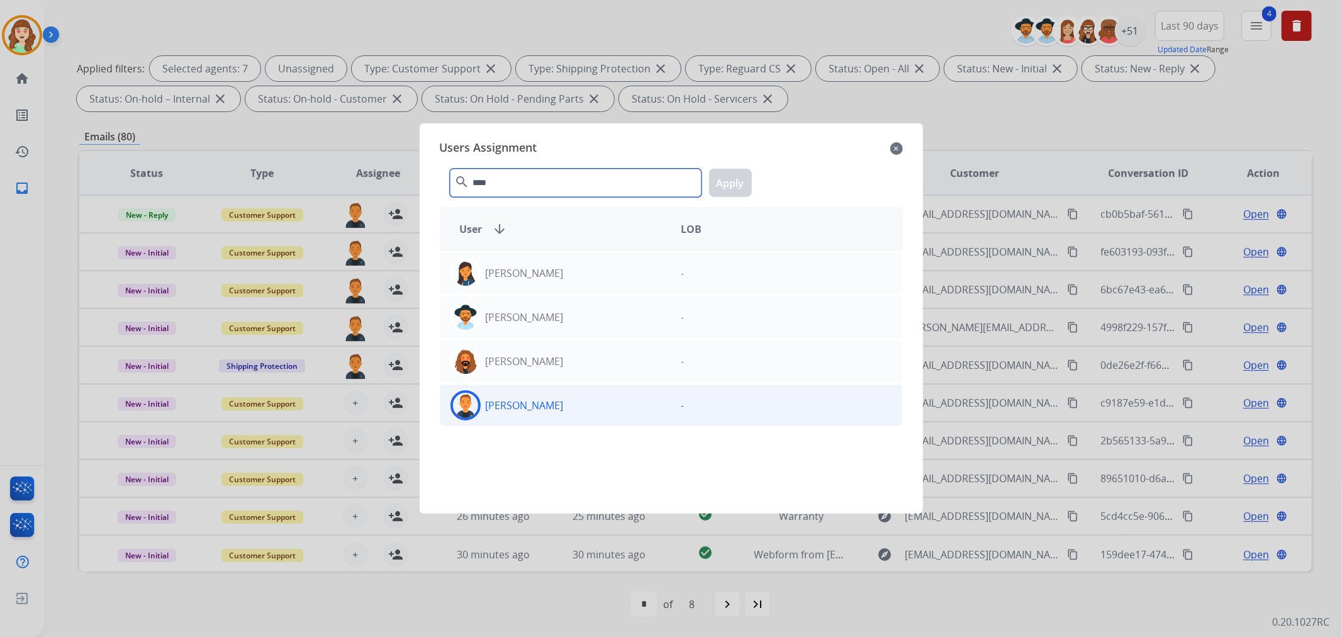
type input "****"
drag, startPoint x: 589, startPoint y: 406, endPoint x: 709, endPoint y: 236, distance: 208.0
click at [596, 397] on div "[PERSON_NAME]" at bounding box center [555, 405] width 231 height 30
drag, startPoint x: 725, startPoint y: 184, endPoint x: 453, endPoint y: 340, distance: 312.8
click at [720, 185] on button "Apply" at bounding box center [730, 183] width 43 height 28
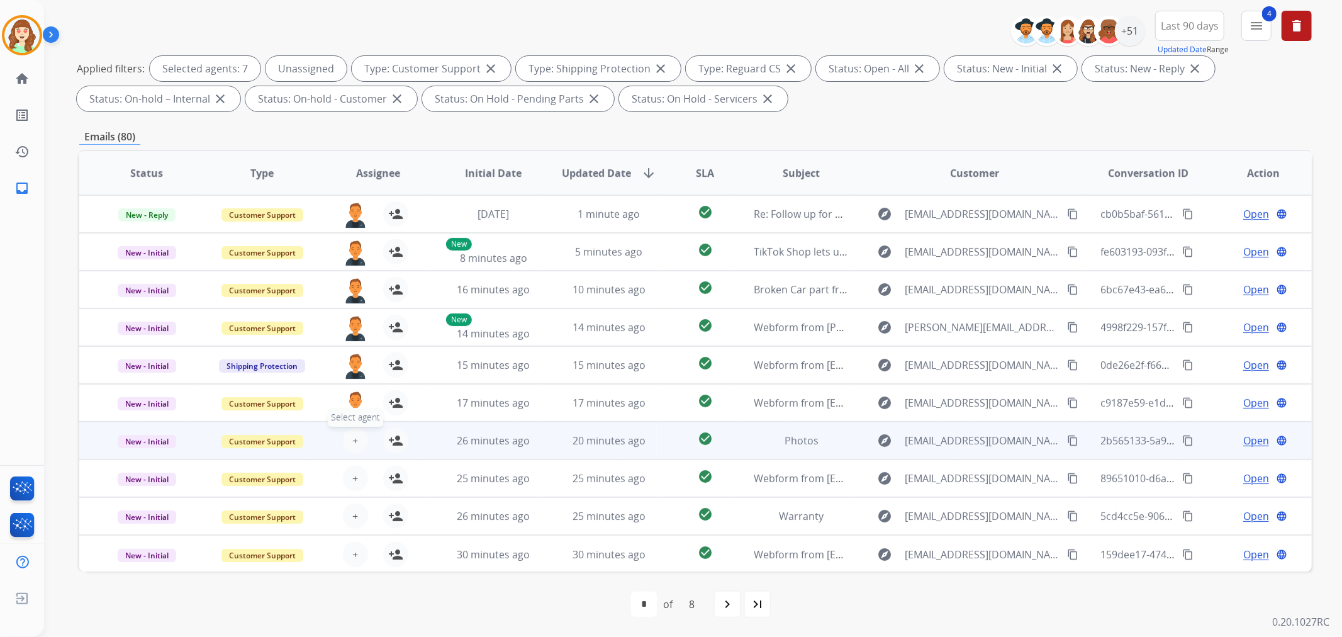
click at [354, 440] on span "+" at bounding box center [355, 440] width 6 height 15
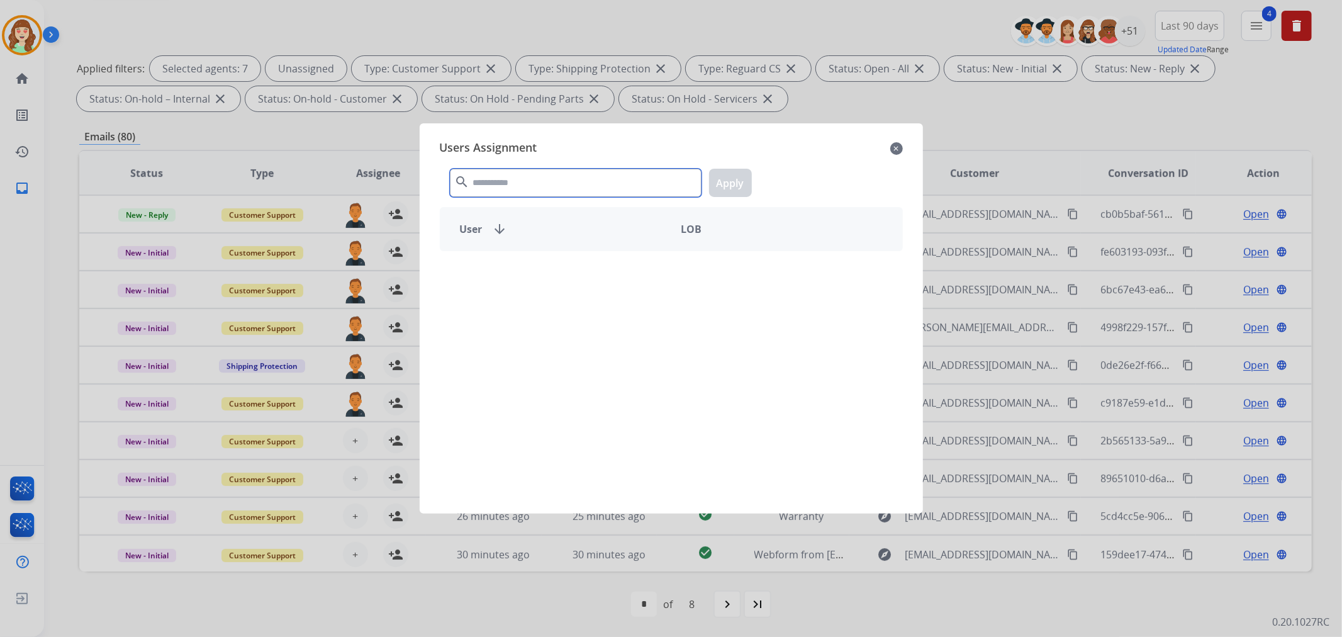
click at [508, 186] on input "text" at bounding box center [576, 183] width 252 height 28
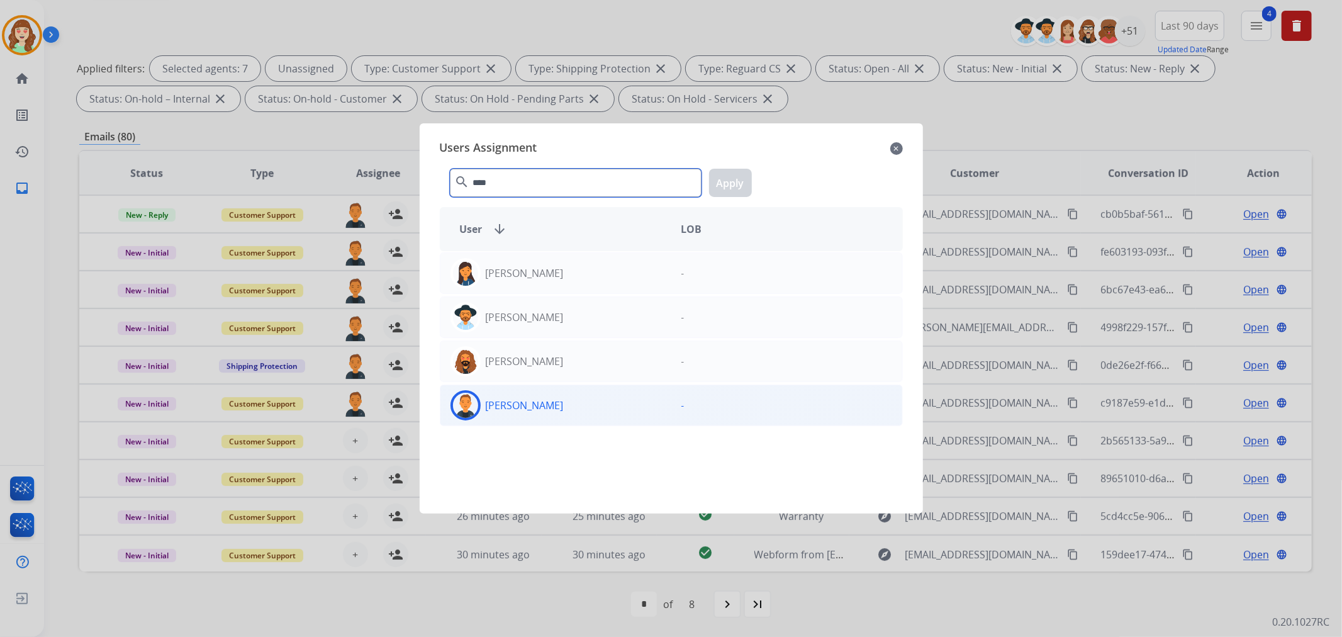
type input "****"
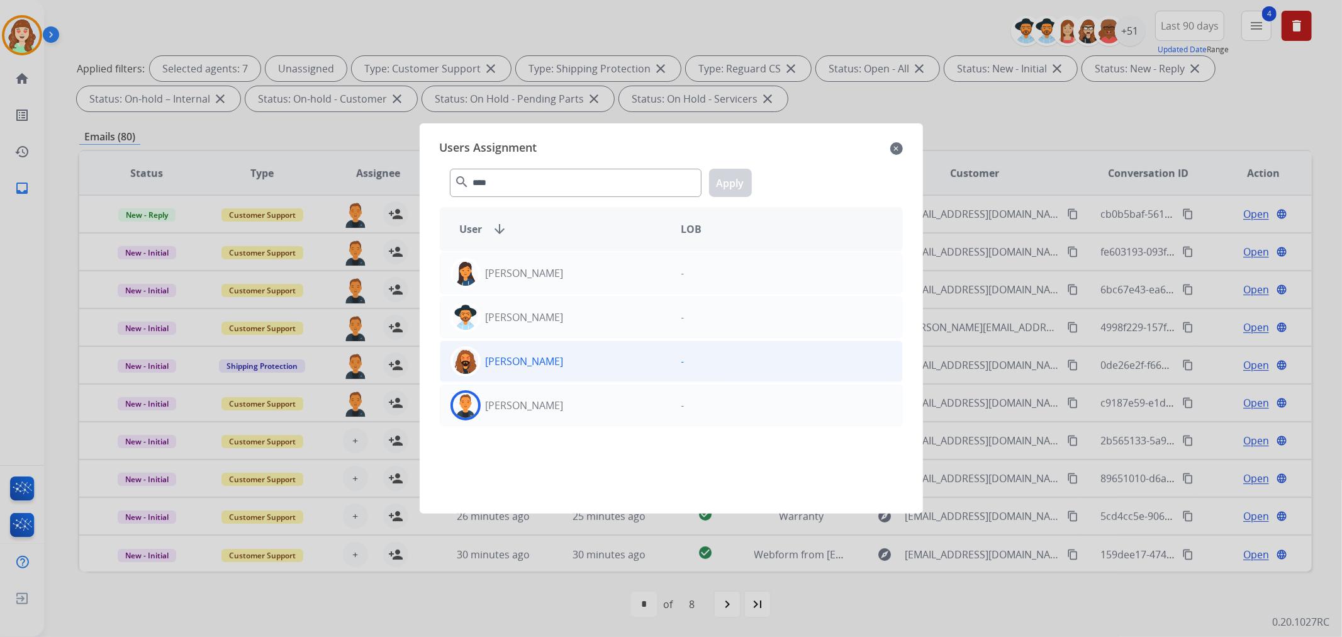
drag, startPoint x: 566, startPoint y: 408, endPoint x: 652, endPoint y: 364, distance: 96.2
click at [572, 407] on div "[PERSON_NAME]" at bounding box center [555, 405] width 231 height 30
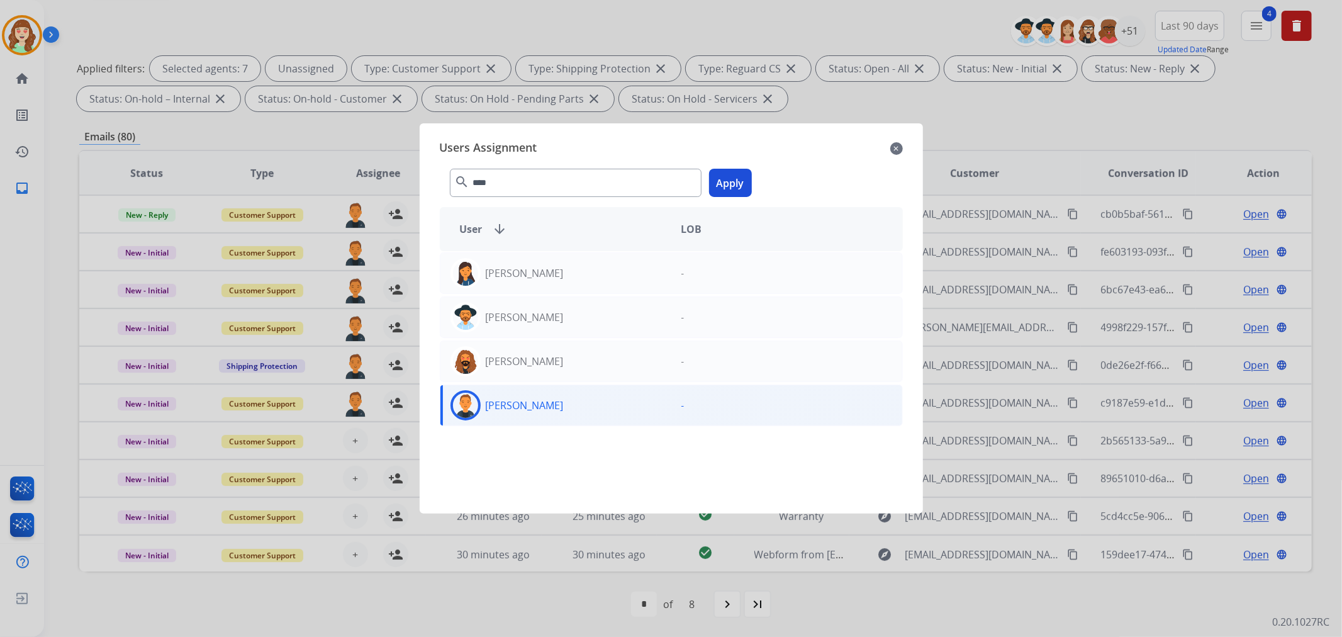
drag, startPoint x: 723, startPoint y: 181, endPoint x: 423, endPoint y: 437, distance: 394.4
click at [712, 196] on div "**** search Apply" at bounding box center [671, 179] width 463 height 43
drag, startPoint x: 728, startPoint y: 178, endPoint x: 384, endPoint y: 423, distance: 422.2
click at [726, 178] on button "Apply" at bounding box center [730, 183] width 43 height 28
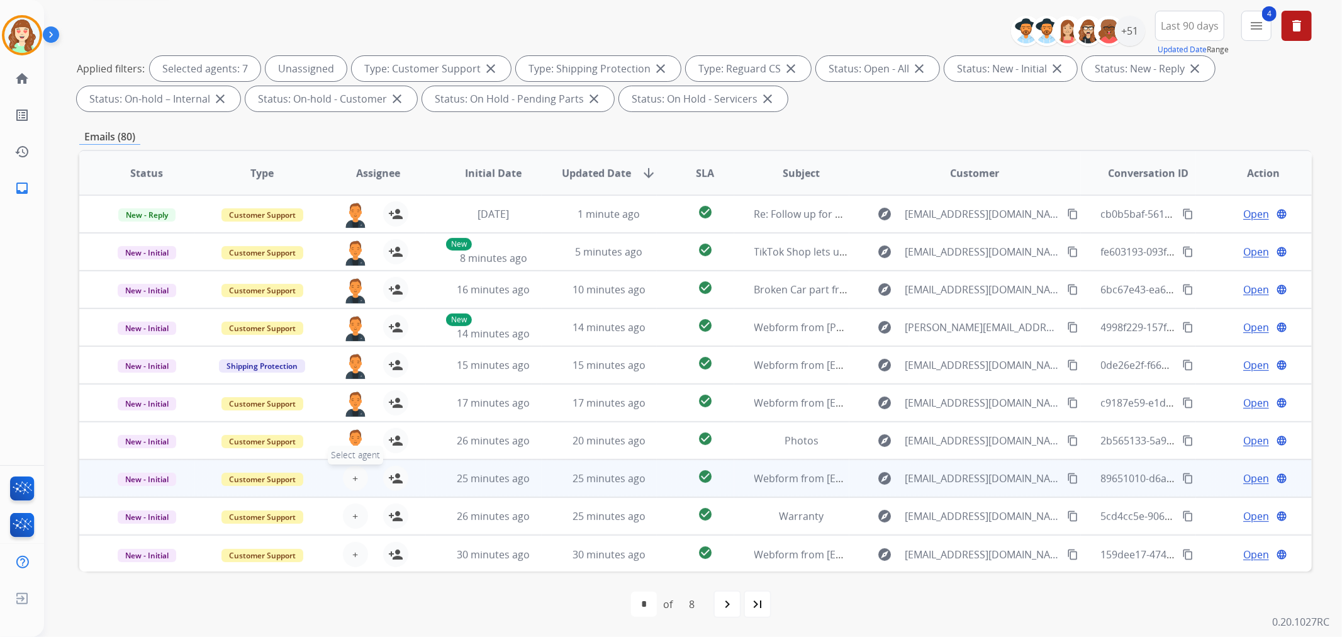
click at [356, 482] on button "+ Select agent" at bounding box center [355, 477] width 25 height 25
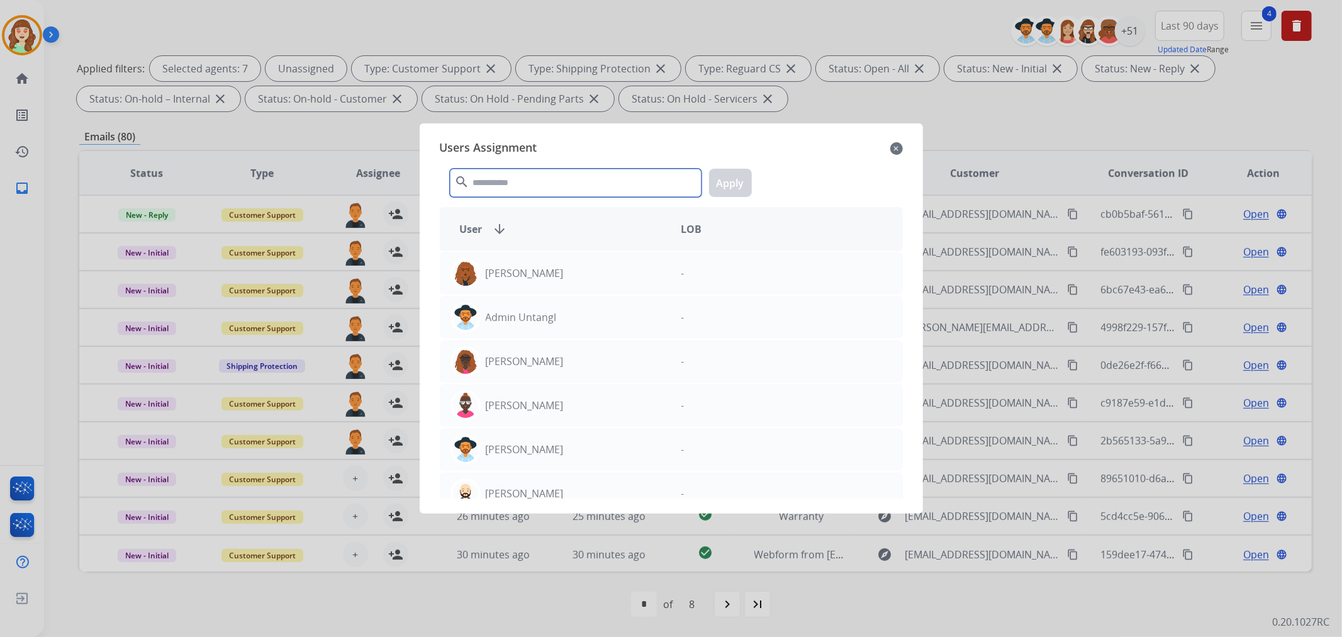
click at [506, 187] on input "text" at bounding box center [576, 183] width 252 height 28
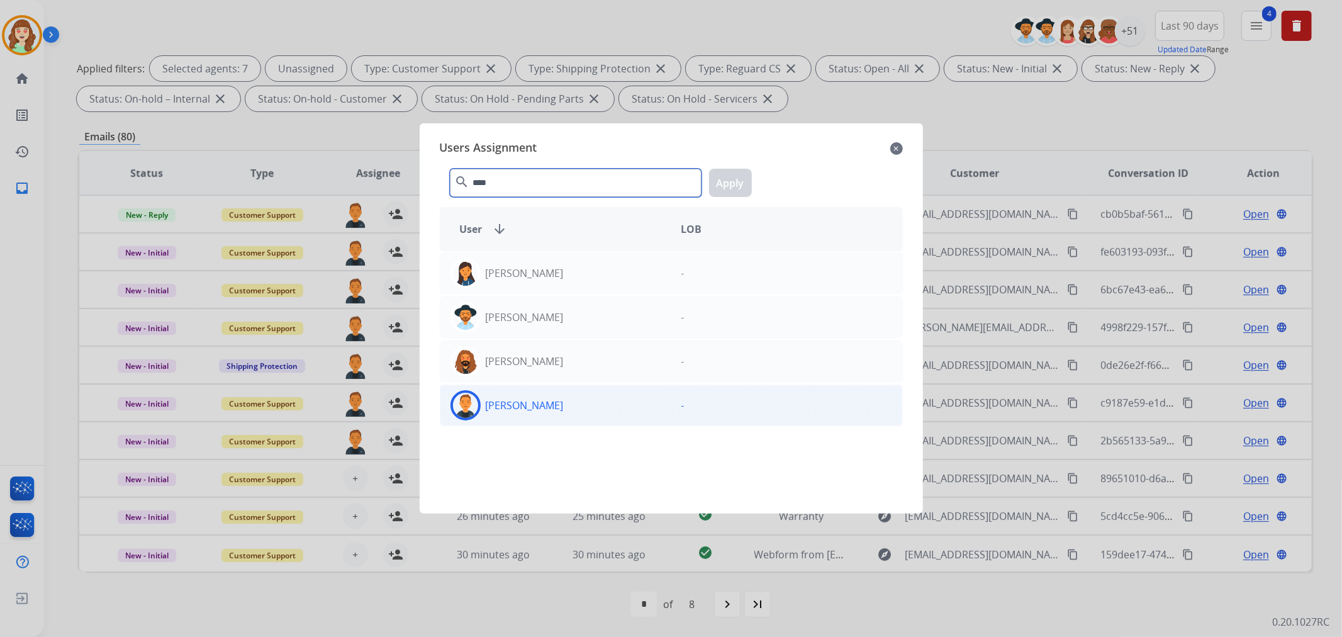
type input "****"
click at [574, 403] on div "[PERSON_NAME]" at bounding box center [555, 405] width 231 height 30
click at [731, 187] on button "Apply" at bounding box center [730, 183] width 43 height 28
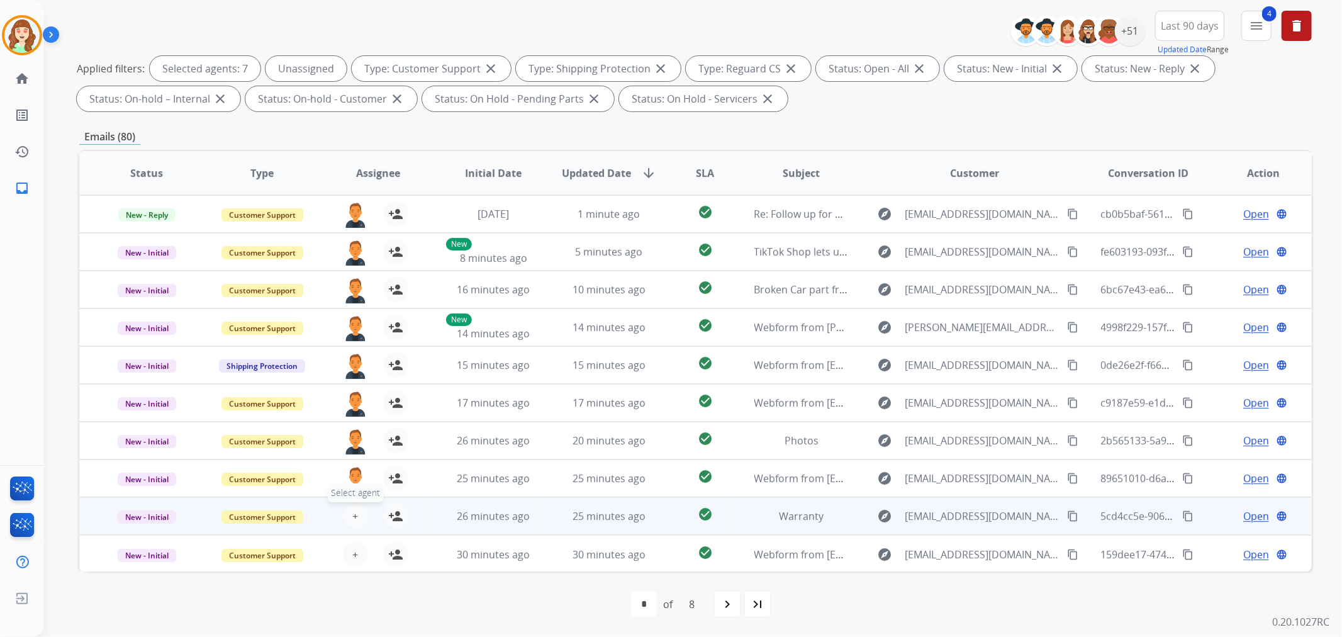
click at [353, 516] on span "+" at bounding box center [355, 515] width 6 height 15
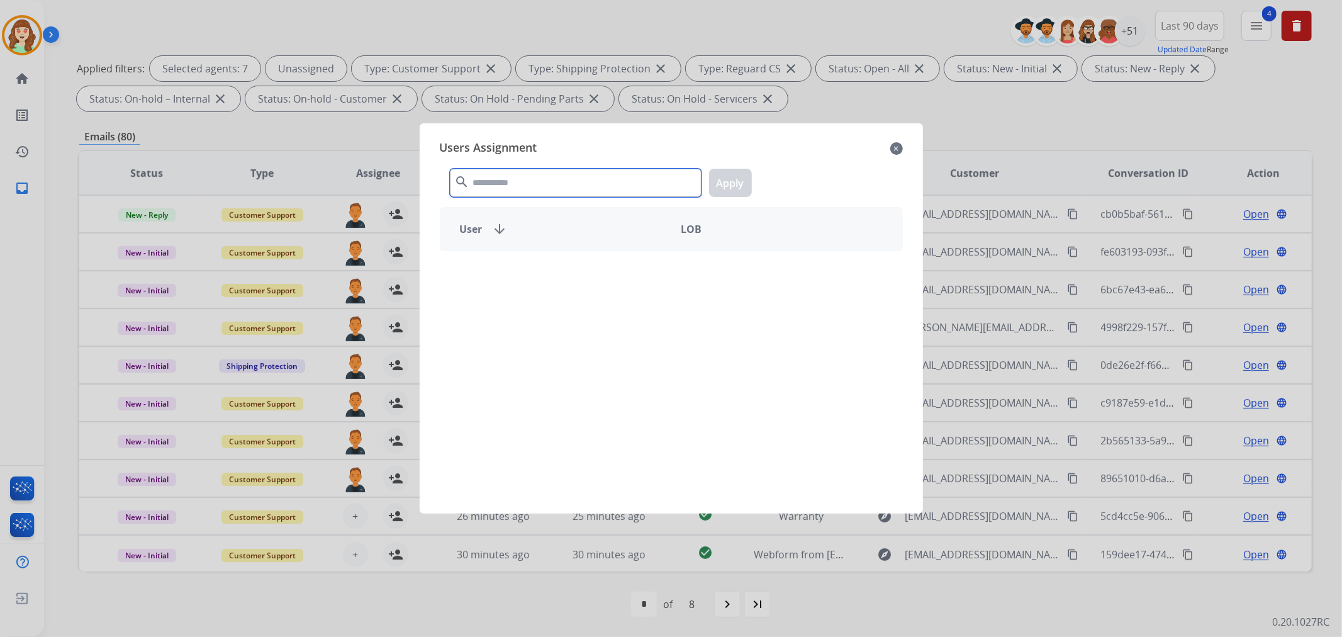
drag, startPoint x: 520, startPoint y: 182, endPoint x: 513, endPoint y: 181, distance: 6.4
click at [517, 182] on input "text" at bounding box center [576, 183] width 252 height 28
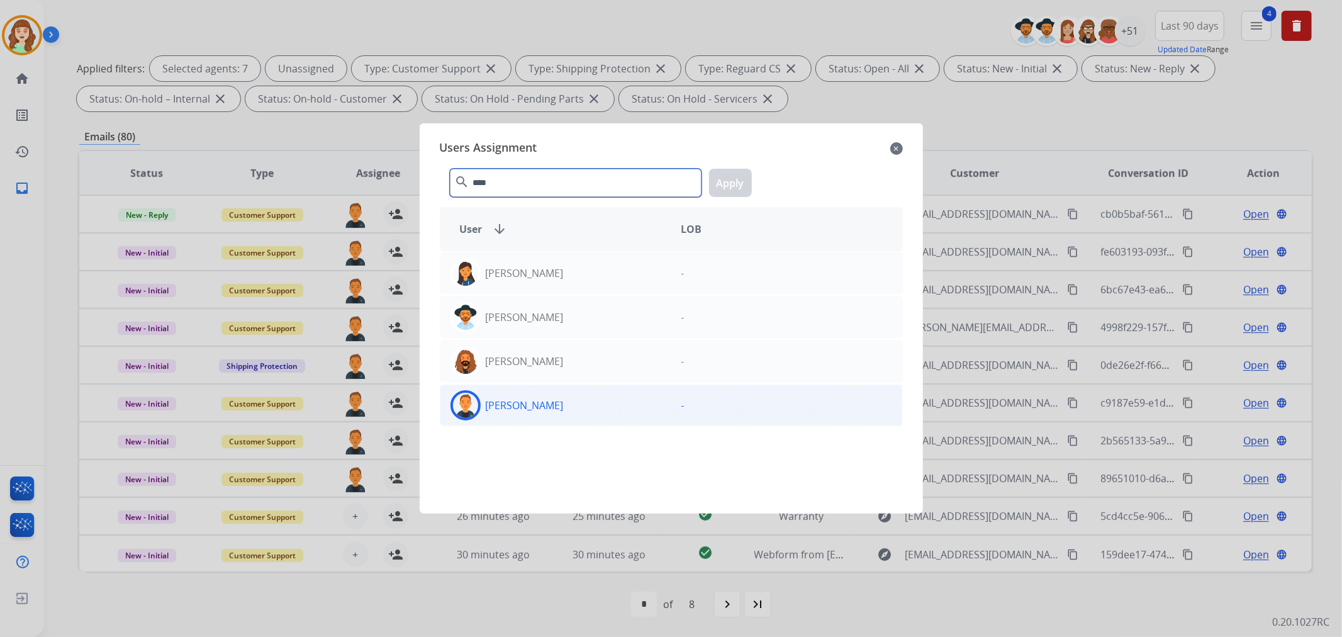
type input "****"
click at [565, 406] on div "[PERSON_NAME]" at bounding box center [555, 405] width 231 height 30
click at [728, 179] on button "Apply" at bounding box center [730, 183] width 43 height 28
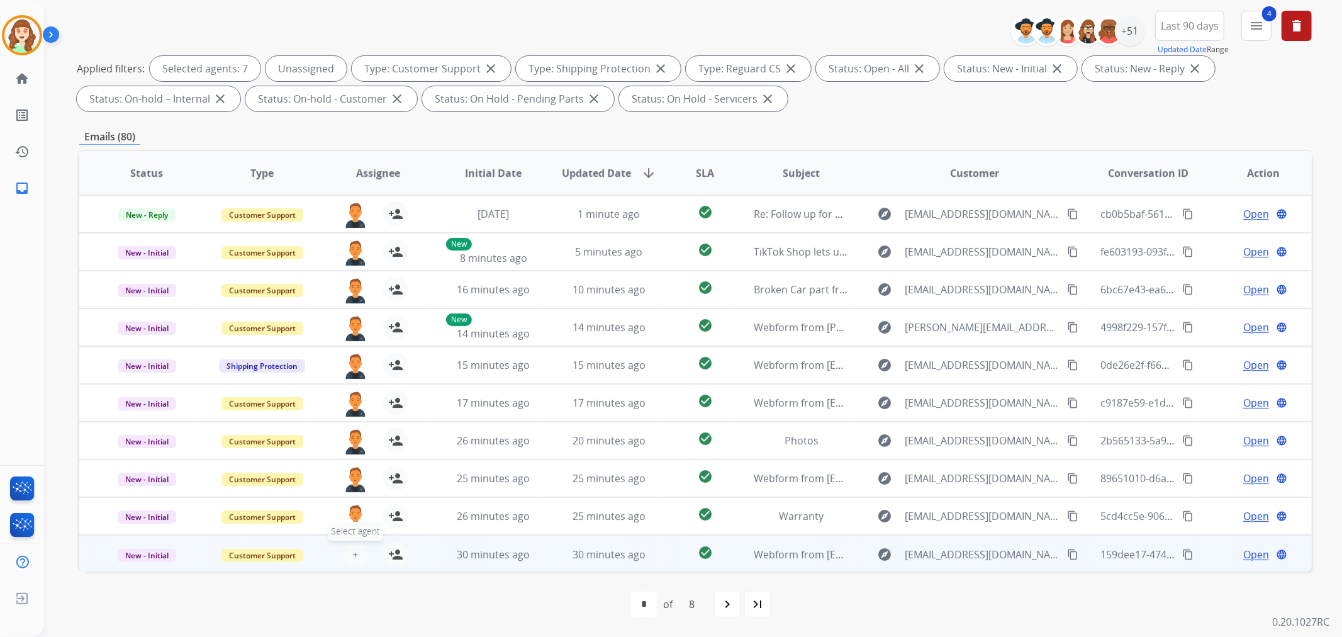
click at [354, 553] on span "+" at bounding box center [355, 554] width 6 height 15
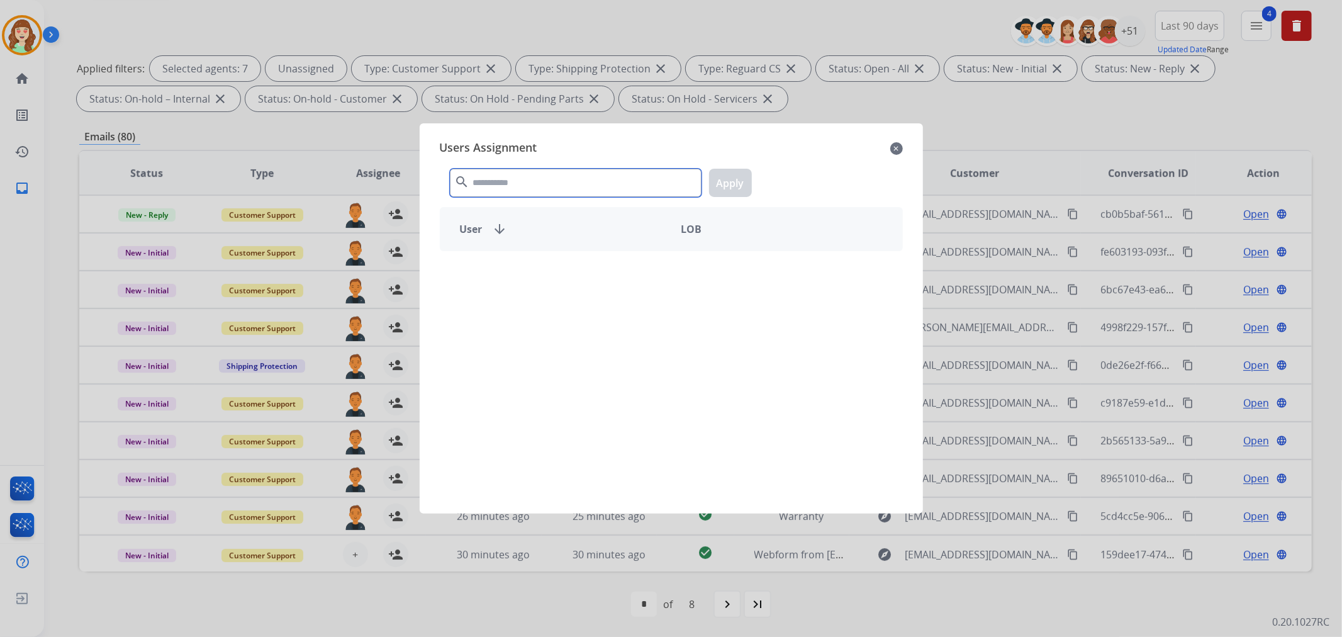
click at [542, 186] on input "text" at bounding box center [576, 183] width 252 height 28
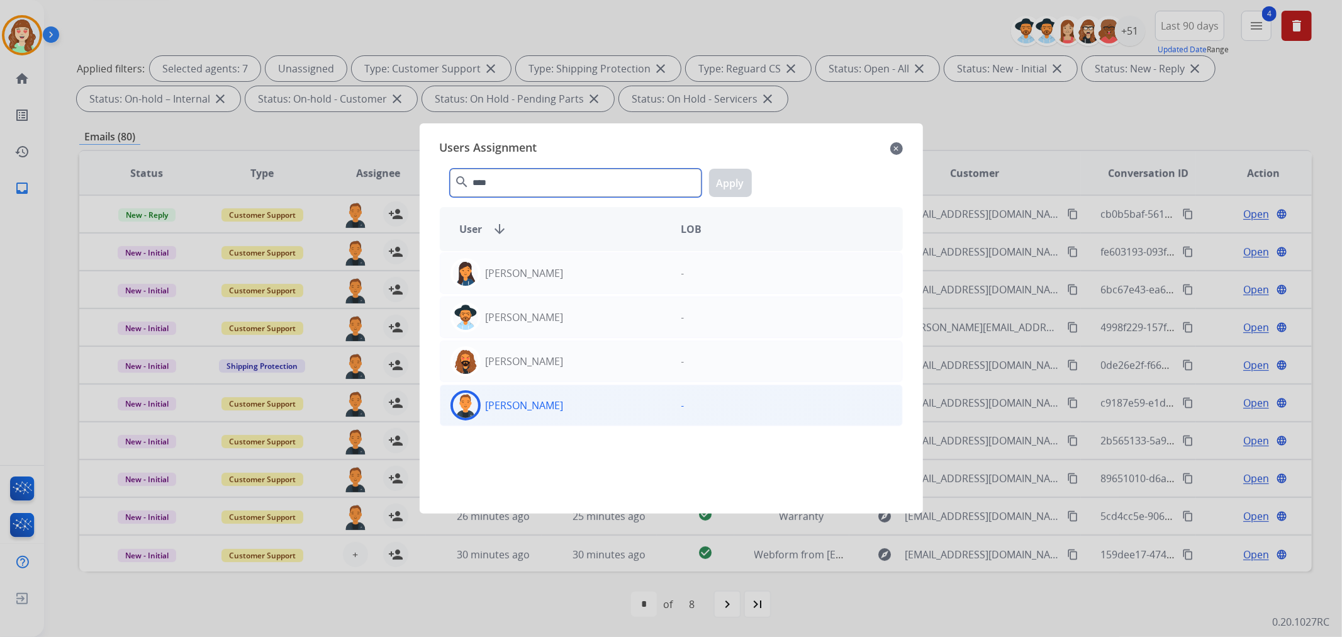
type input "****"
drag, startPoint x: 579, startPoint y: 400, endPoint x: 726, endPoint y: 174, distance: 270.4
click at [582, 400] on div "[PERSON_NAME]" at bounding box center [555, 405] width 231 height 30
drag, startPoint x: 727, startPoint y: 192, endPoint x: 751, endPoint y: 184, distance: 25.1
click at [730, 191] on button "Apply" at bounding box center [730, 183] width 43 height 28
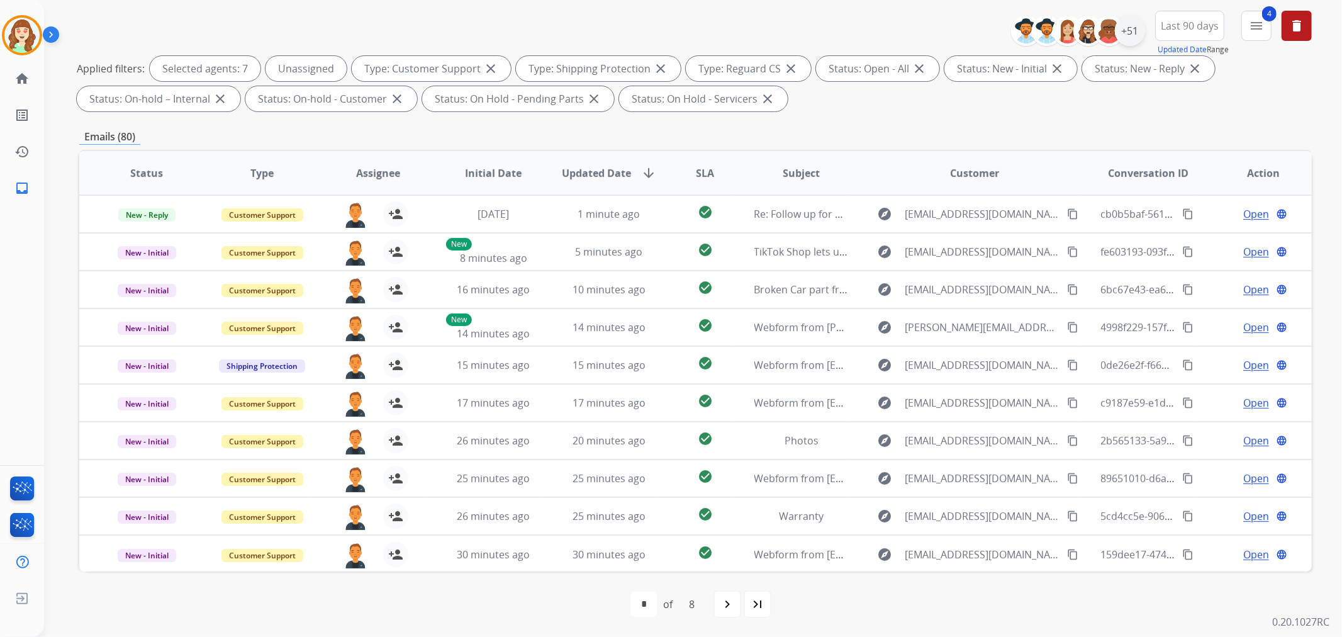
click at [1122, 38] on div "+51" at bounding box center [1130, 31] width 30 height 30
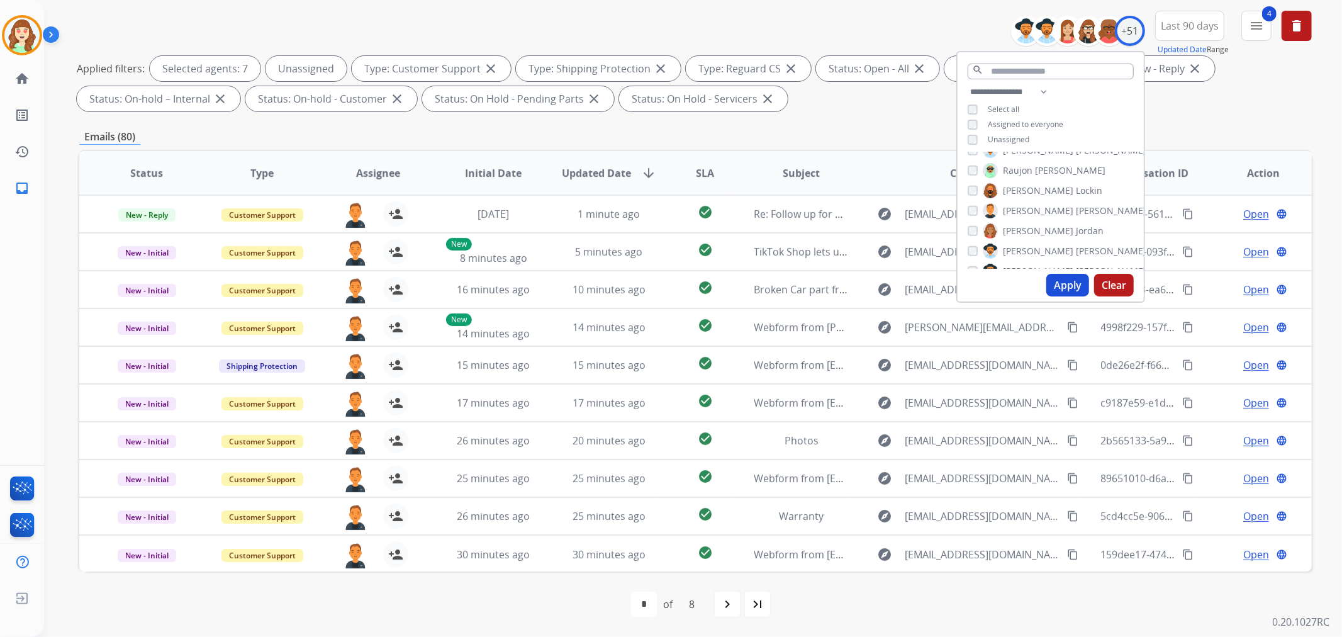
click at [970, 136] on div "**********" at bounding box center [1050, 116] width 186 height 65
click at [967, 225] on div "[PERSON_NAME]" at bounding box center [1035, 230] width 136 height 15
drag, startPoint x: 967, startPoint y: 234, endPoint x: 975, endPoint y: 235, distance: 7.6
click at [969, 147] on div "**********" at bounding box center [1050, 116] width 186 height 65
click at [1058, 272] on div "Apply Clear" at bounding box center [1050, 285] width 186 height 33
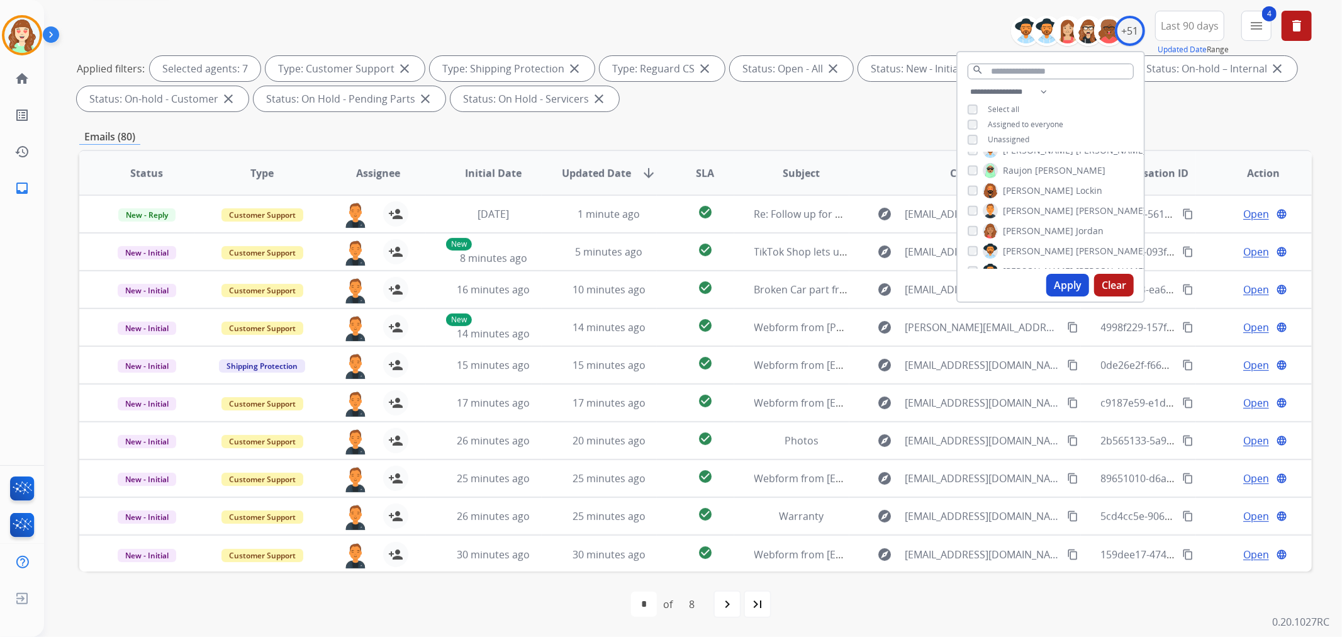
click at [1061, 283] on button "Apply" at bounding box center [1067, 285] width 43 height 23
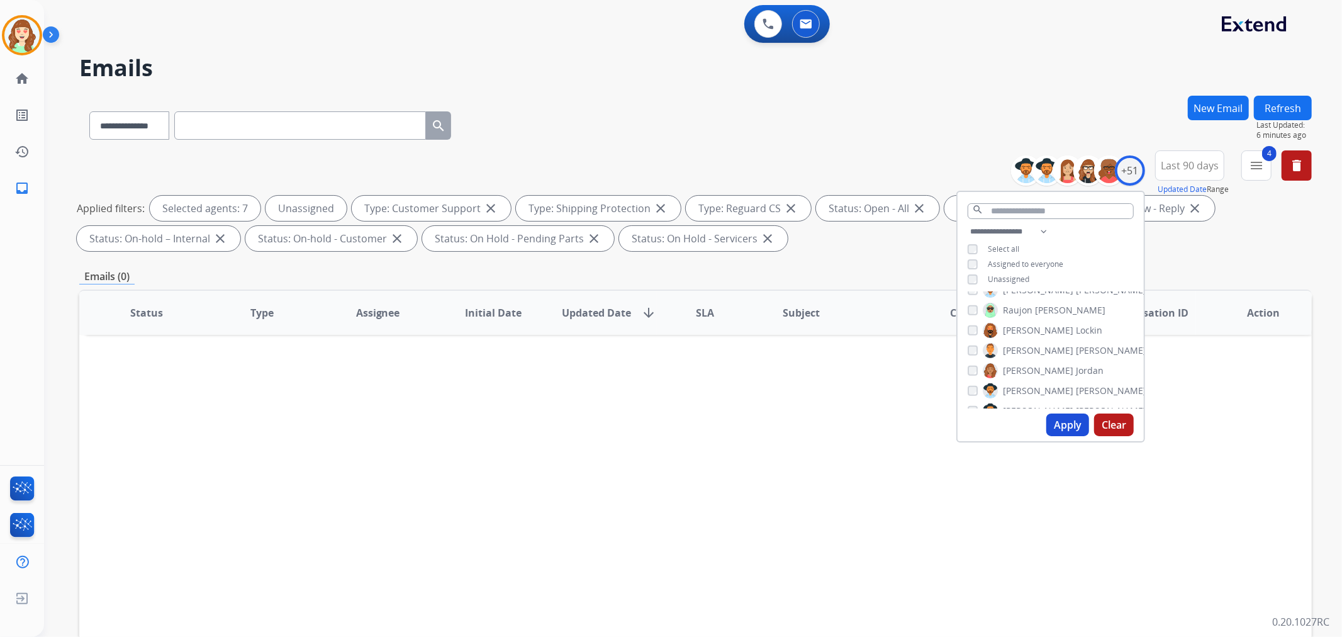
click at [1057, 424] on button "Apply" at bounding box center [1067, 424] width 43 height 23
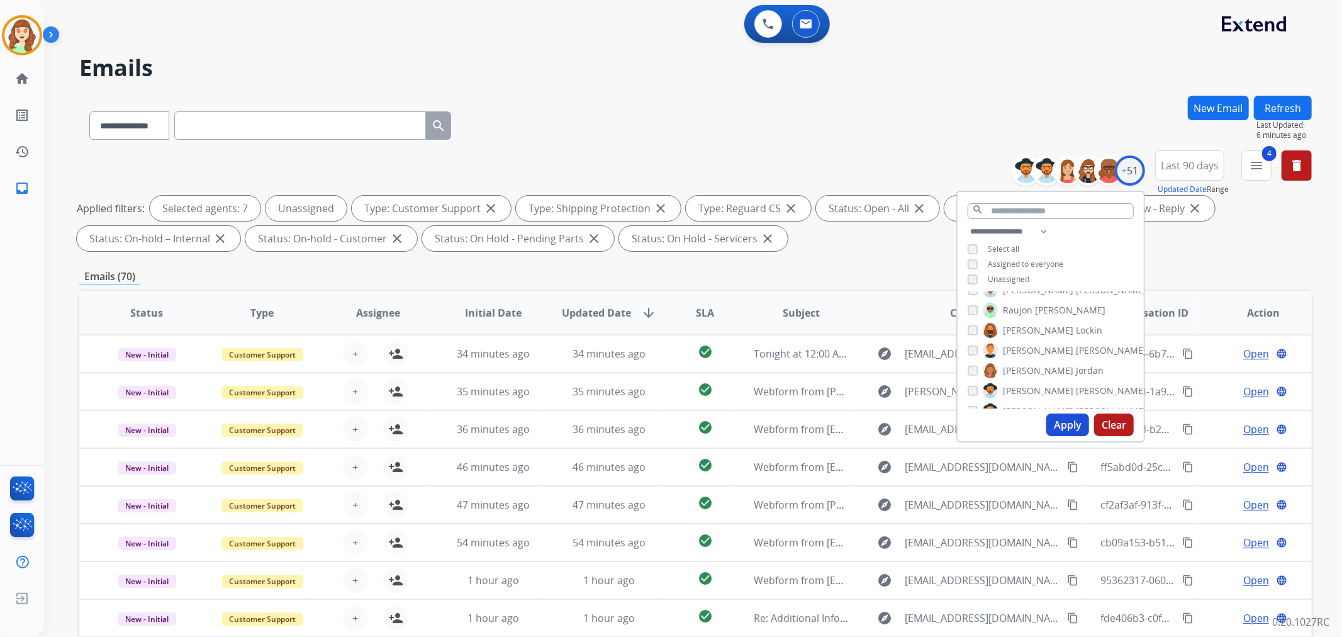
click at [703, 313] on span "SLA" at bounding box center [705, 312] width 18 height 15
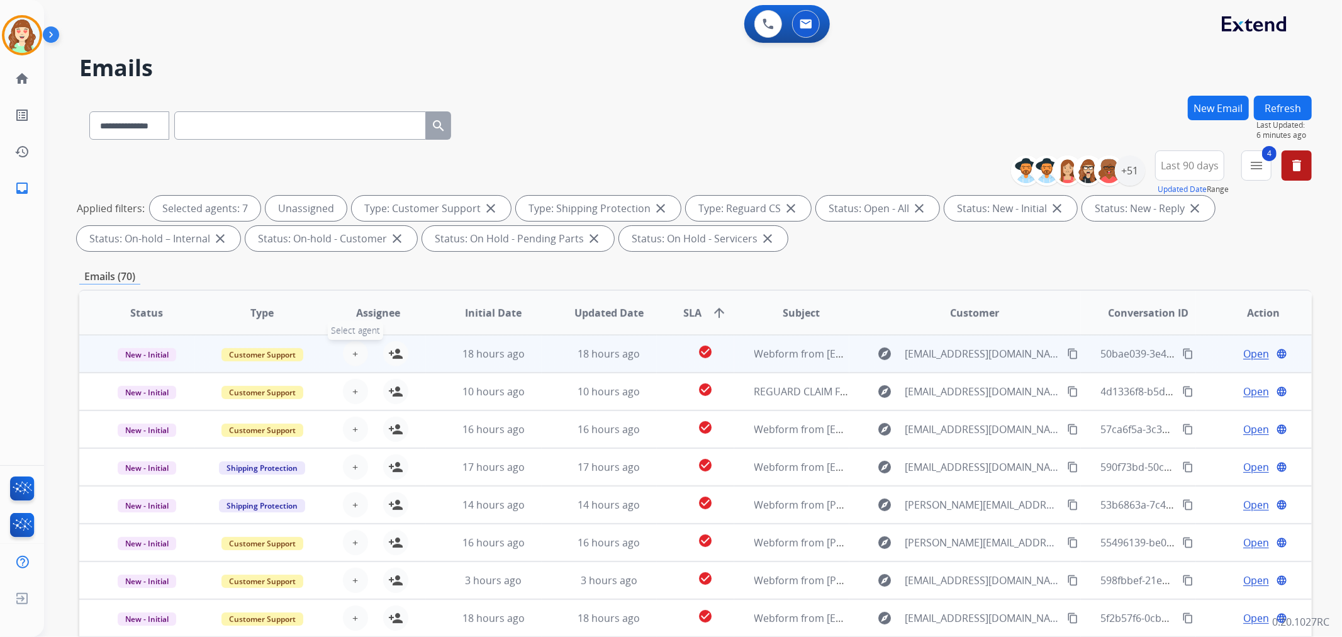
click at [355, 355] on button "+ Select agent" at bounding box center [355, 353] width 25 height 25
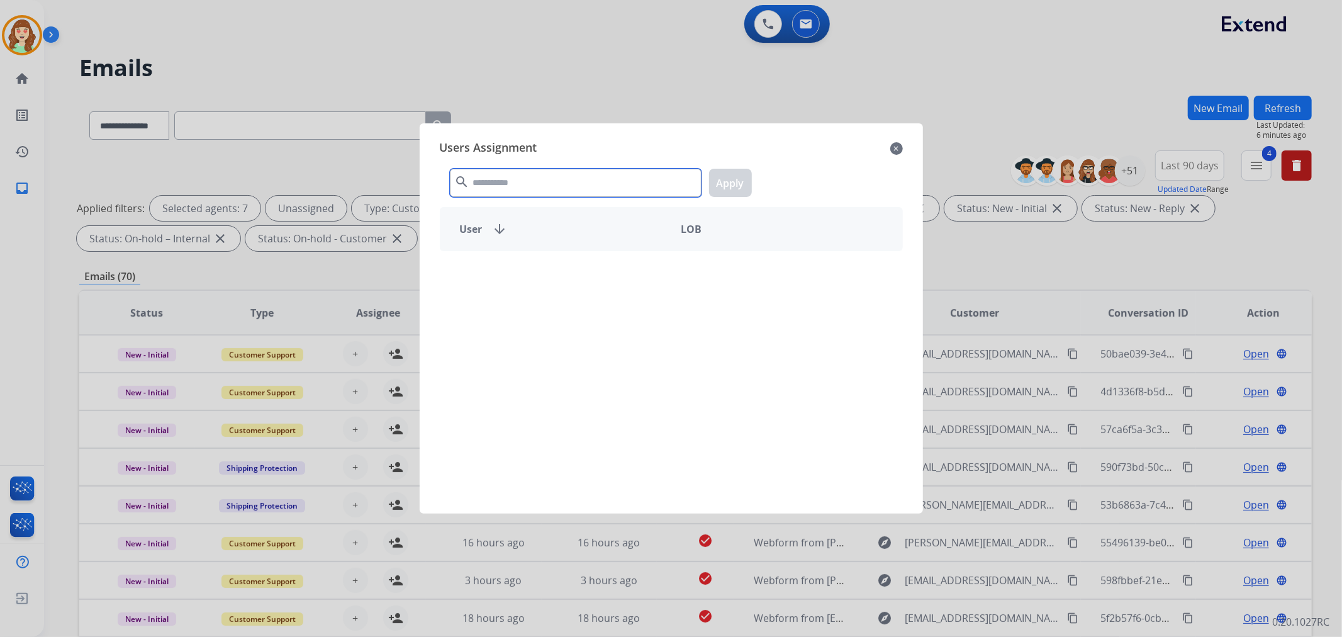
click at [533, 180] on input "text" at bounding box center [576, 183] width 252 height 28
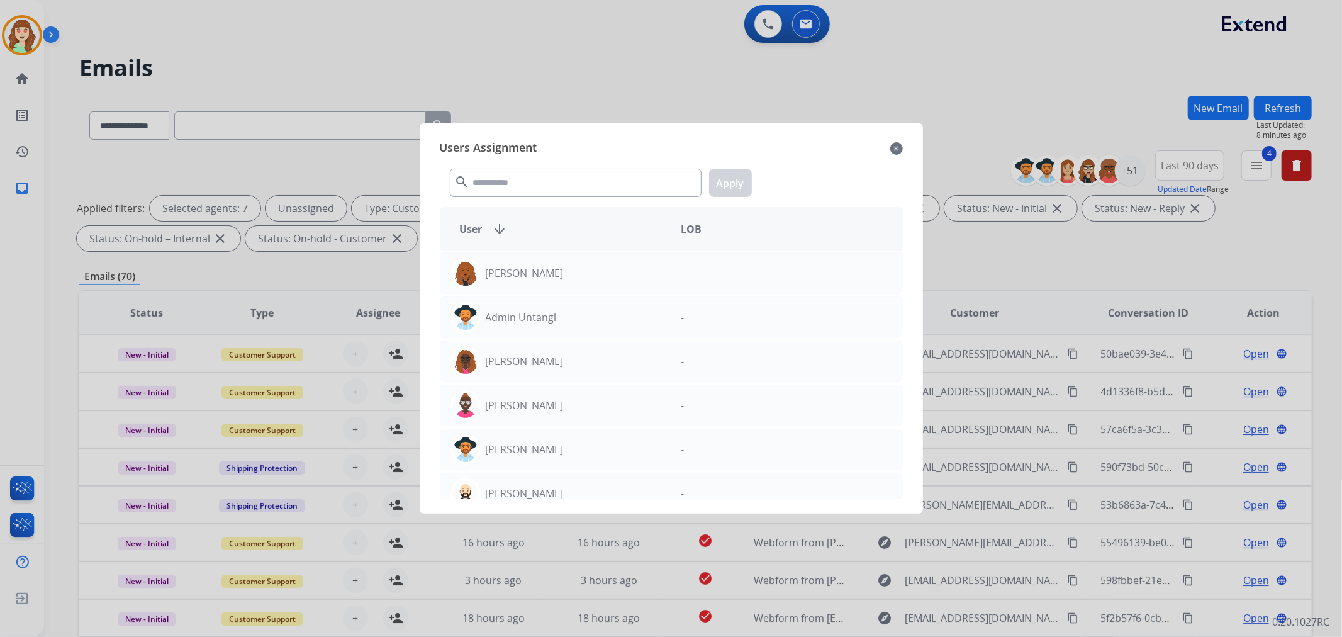
drag, startPoint x: 898, startPoint y: 141, endPoint x: 548, endPoint y: 189, distance: 353.0
click at [556, 189] on div "Users Assignment close search Apply User arrow_downward LOB Abigail Joseph - Ad…" at bounding box center [671, 318] width 483 height 370
click at [543, 187] on input "text" at bounding box center [576, 183] width 252 height 28
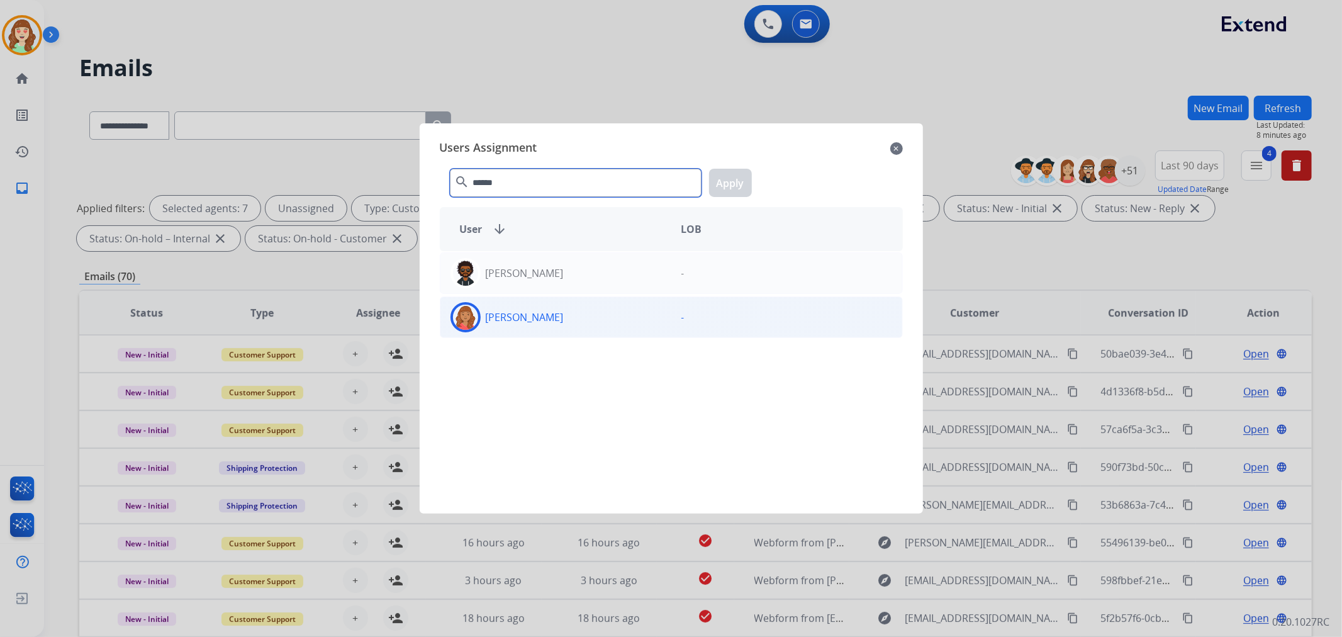
type input "******"
drag, startPoint x: 567, startPoint y: 327, endPoint x: 684, endPoint y: 213, distance: 164.1
click at [567, 325] on div "[PERSON_NAME]" at bounding box center [555, 317] width 231 height 30
drag, startPoint x: 738, startPoint y: 179, endPoint x: 604, endPoint y: 209, distance: 138.1
click at [737, 179] on button "Apply" at bounding box center [730, 183] width 43 height 28
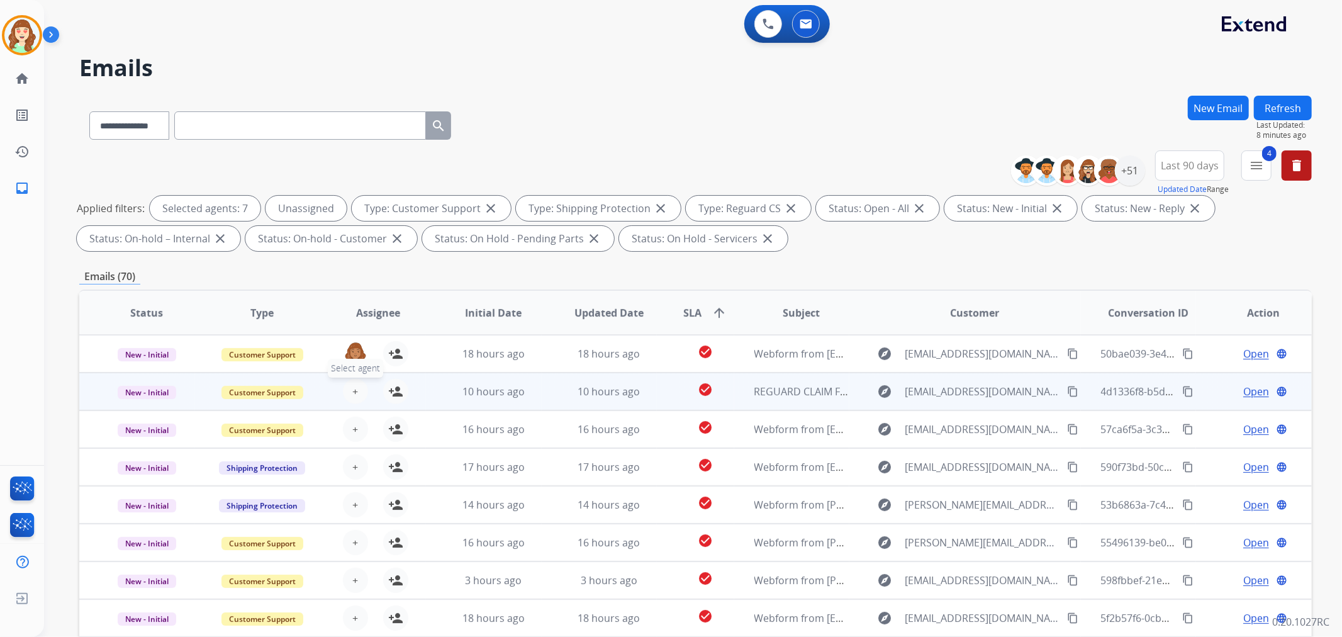
click at [352, 390] on span "+" at bounding box center [355, 391] width 6 height 15
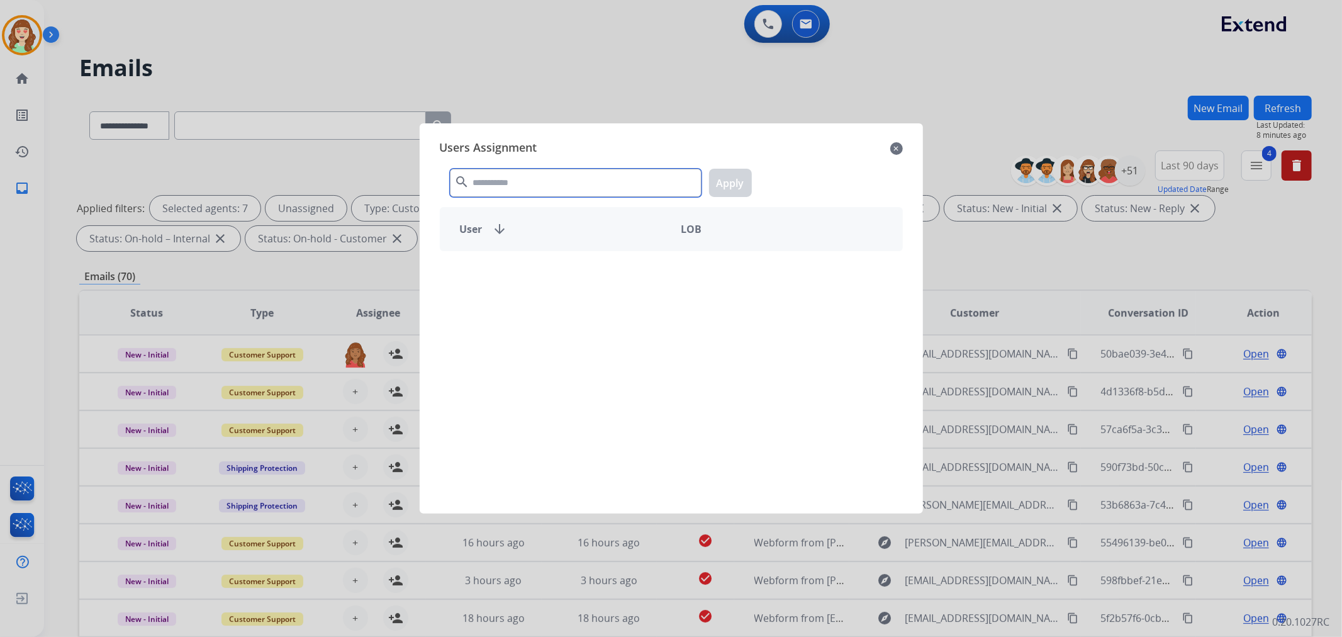
click at [548, 179] on input "text" at bounding box center [576, 183] width 252 height 28
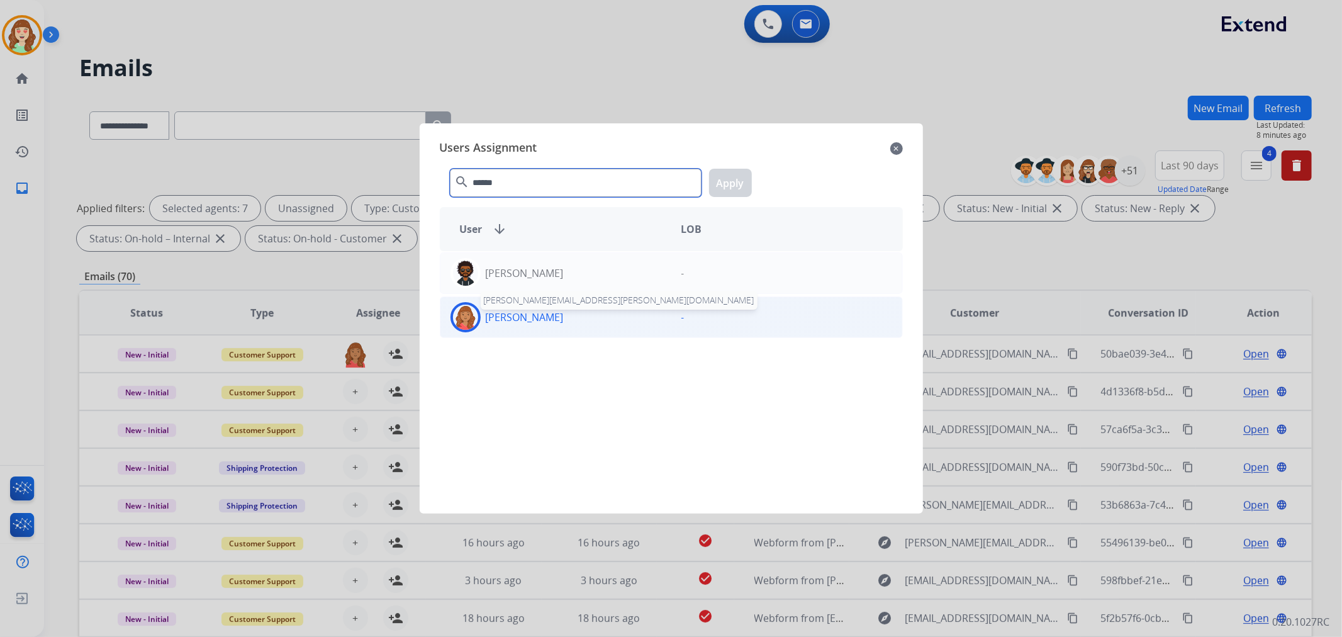
type input "******"
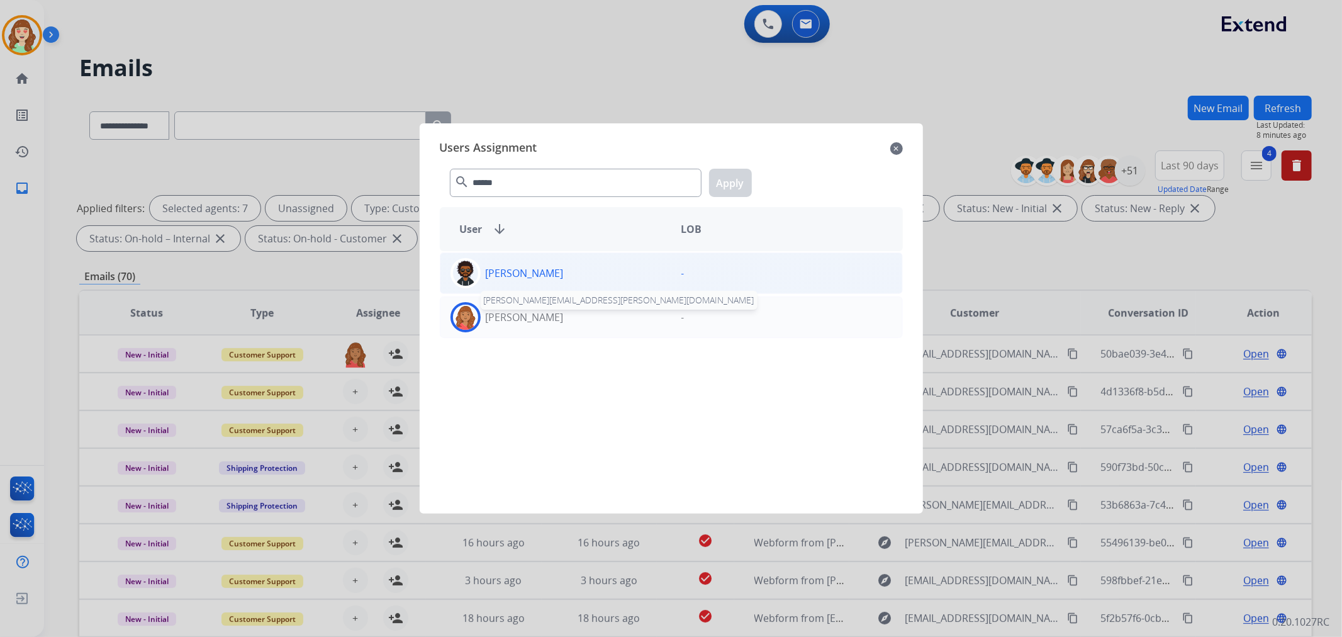
drag, startPoint x: 550, startPoint y: 315, endPoint x: 711, endPoint y: 255, distance: 171.7
click at [555, 315] on p "[PERSON_NAME]" at bounding box center [525, 316] width 78 height 15
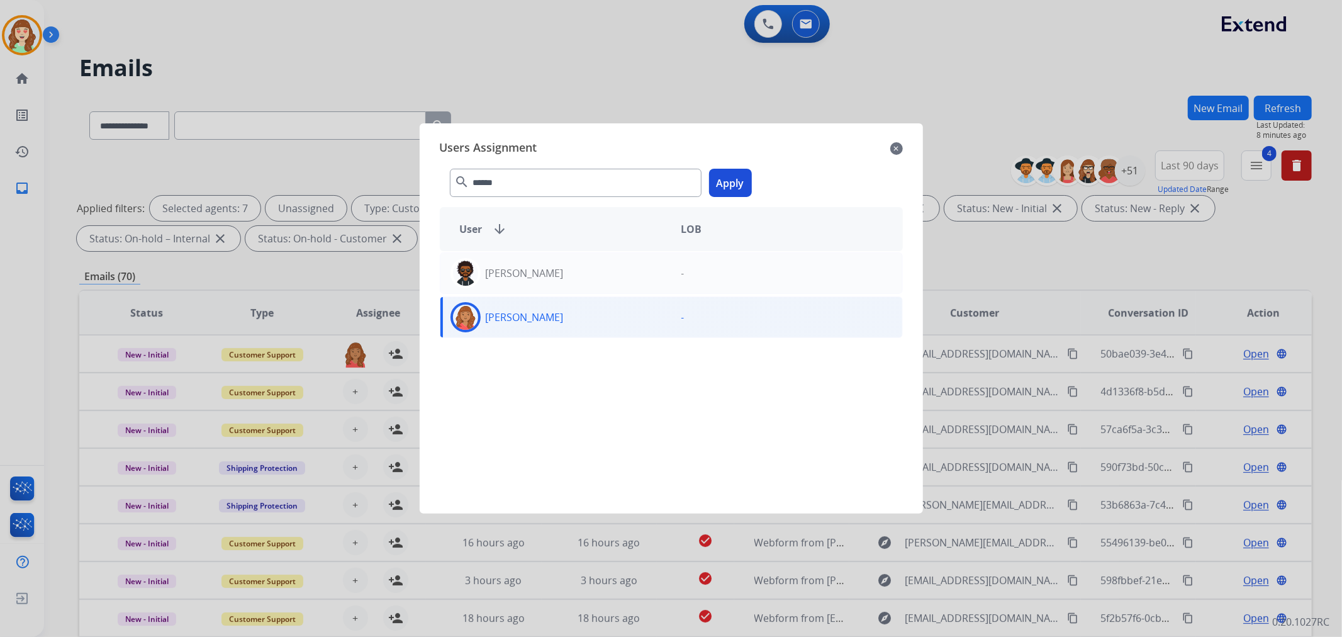
click at [738, 189] on button "Apply" at bounding box center [730, 183] width 43 height 28
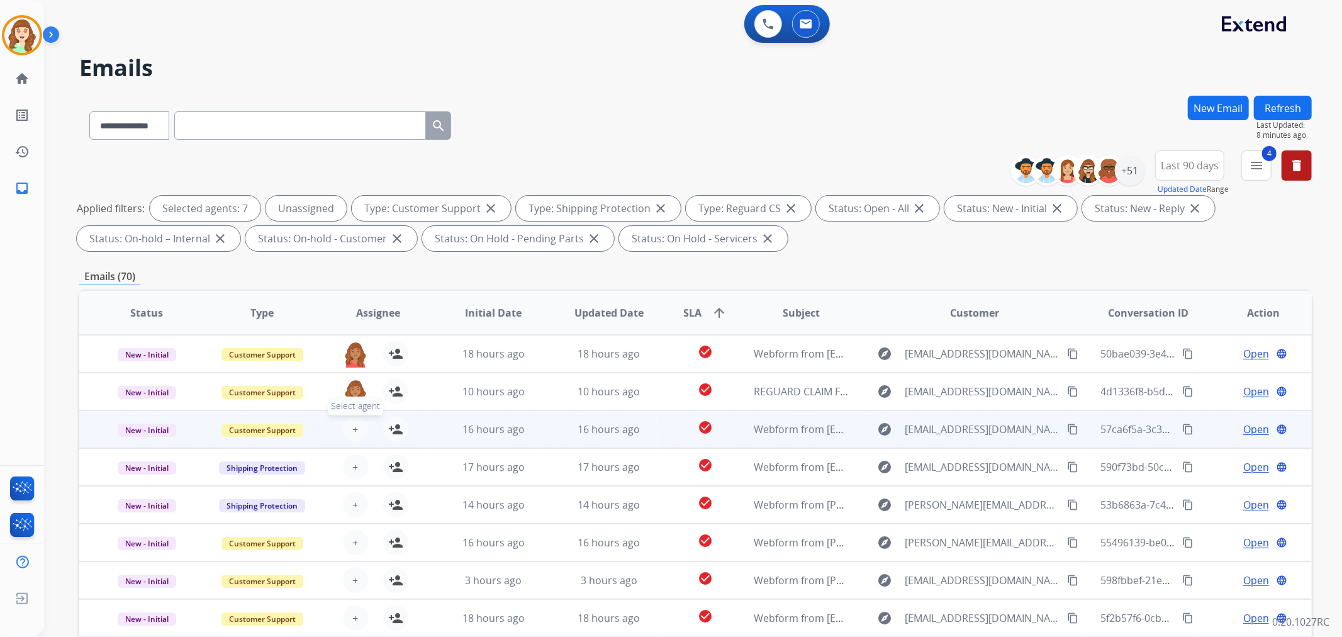
click at [355, 429] on span "+" at bounding box center [355, 428] width 6 height 15
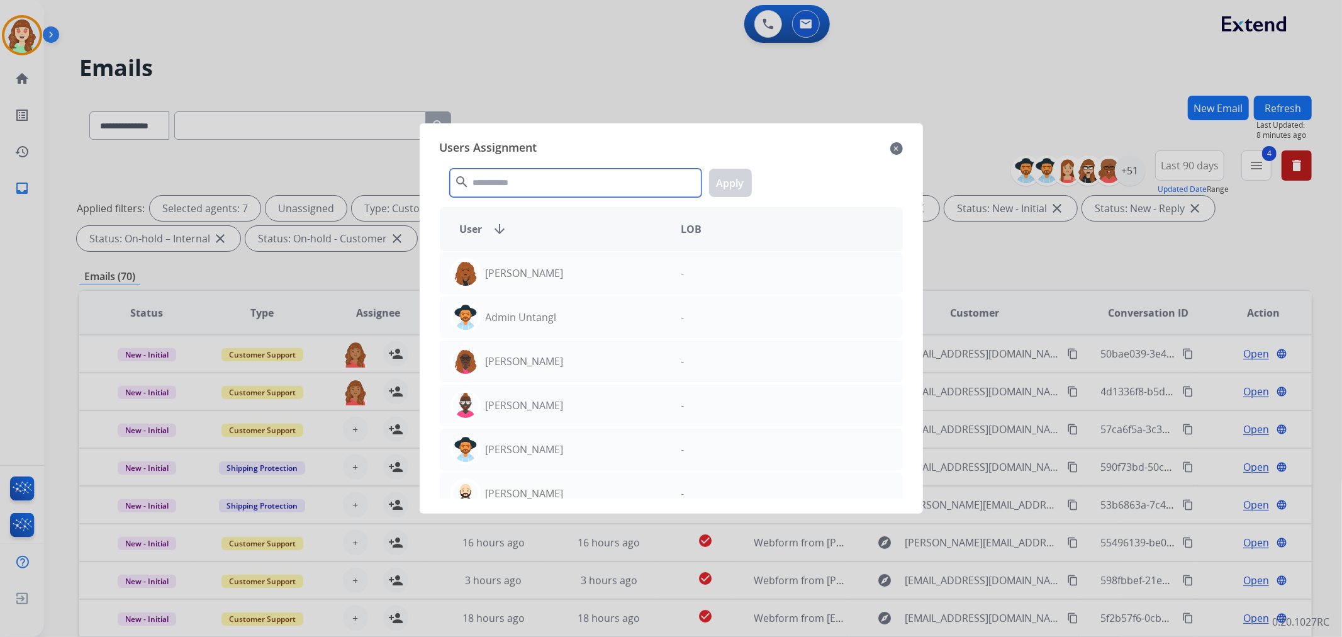
click at [536, 176] on input "text" at bounding box center [576, 183] width 252 height 28
drag, startPoint x: 536, startPoint y: 176, endPoint x: 539, endPoint y: 184, distance: 8.2
click at [539, 184] on input "text" at bounding box center [576, 183] width 252 height 28
drag, startPoint x: 547, startPoint y: 189, endPoint x: 524, endPoint y: 194, distance: 23.7
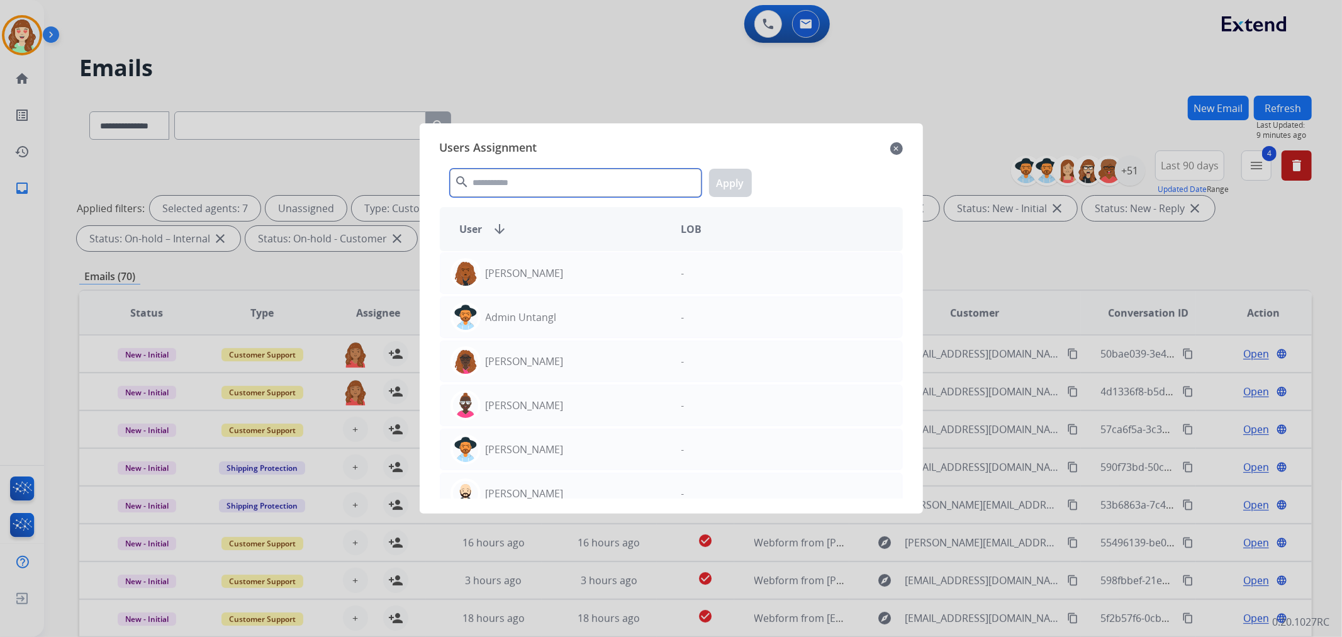
click at [538, 194] on input "text" at bounding box center [576, 183] width 252 height 28
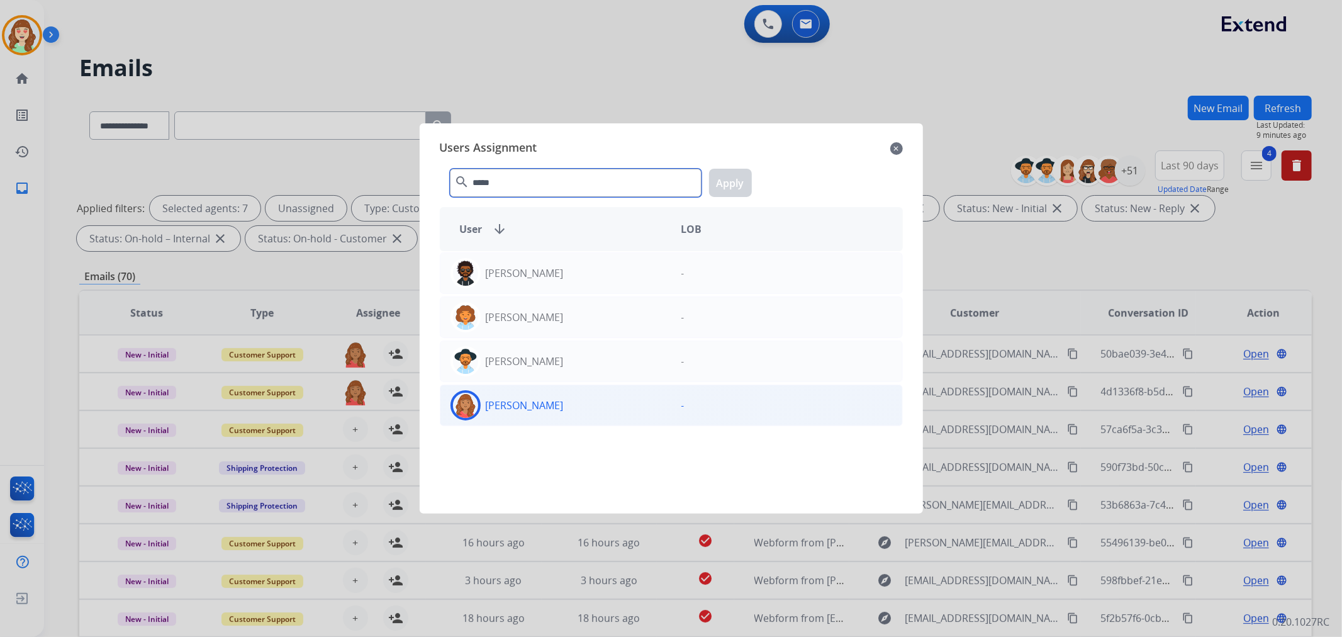
type input "*****"
click at [563, 403] on div "[PERSON_NAME]" at bounding box center [555, 405] width 231 height 30
drag, startPoint x: 716, startPoint y: 186, endPoint x: 655, endPoint y: 217, distance: 68.6
click at [717, 185] on button "Apply" at bounding box center [730, 183] width 43 height 28
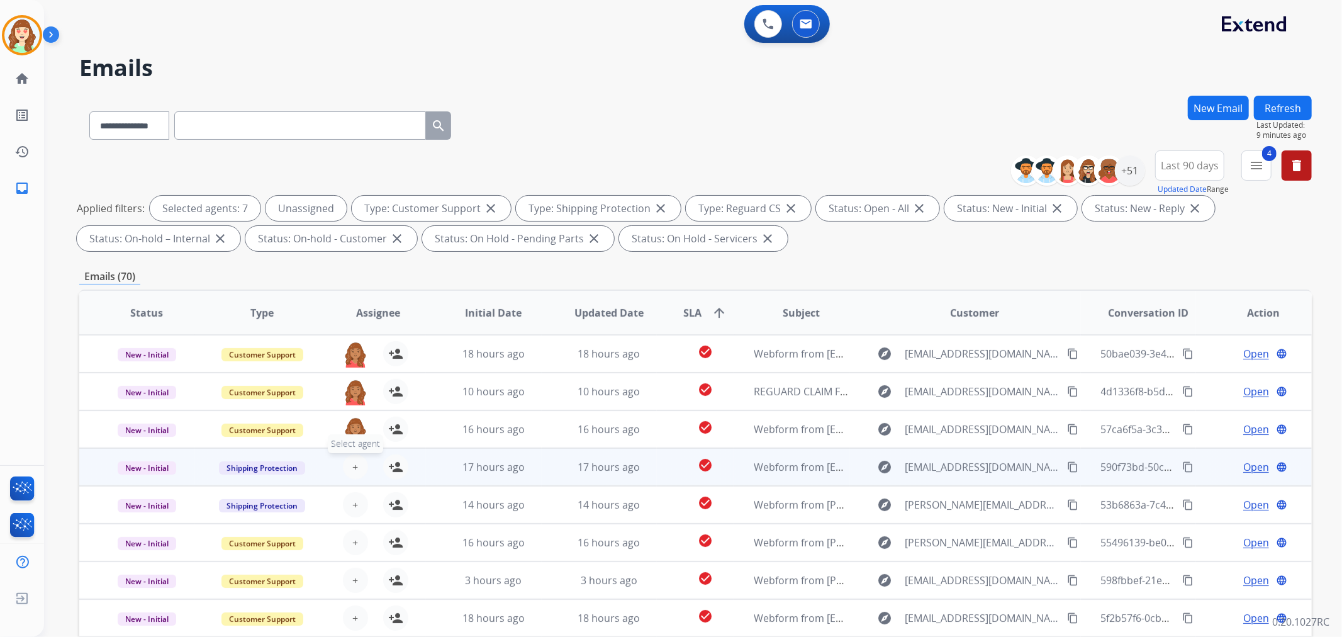
click at [352, 464] on span "+" at bounding box center [355, 466] width 6 height 15
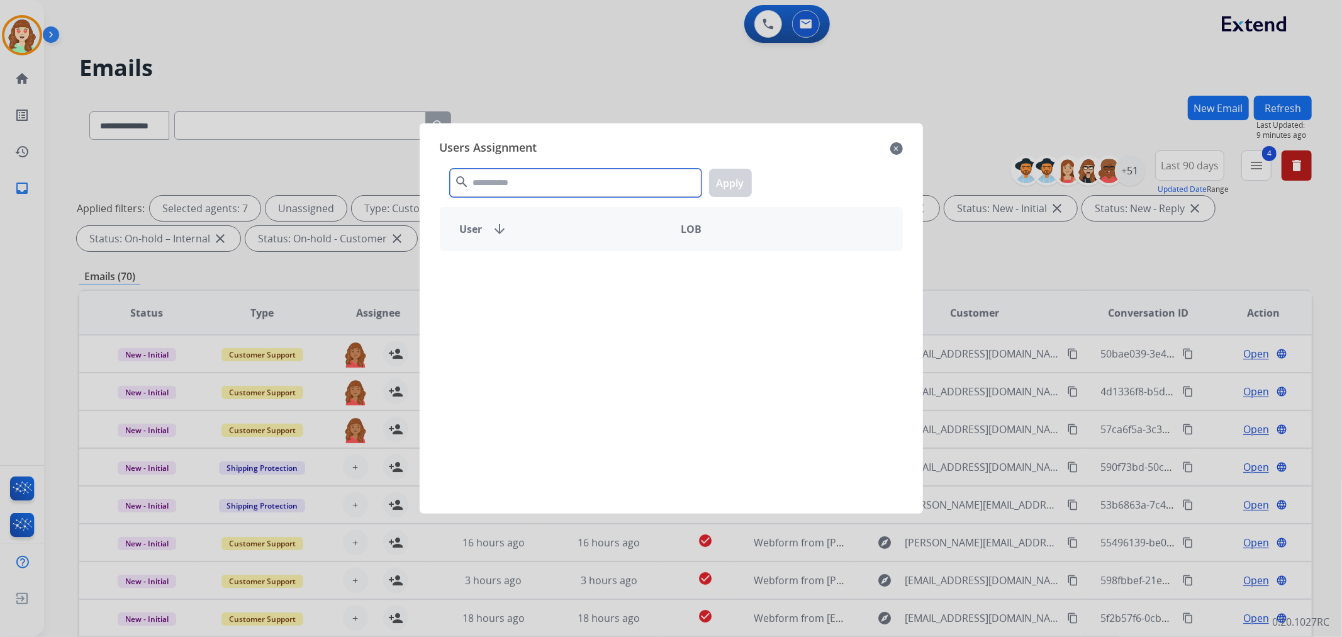
click at [524, 192] on input "text" at bounding box center [576, 183] width 252 height 28
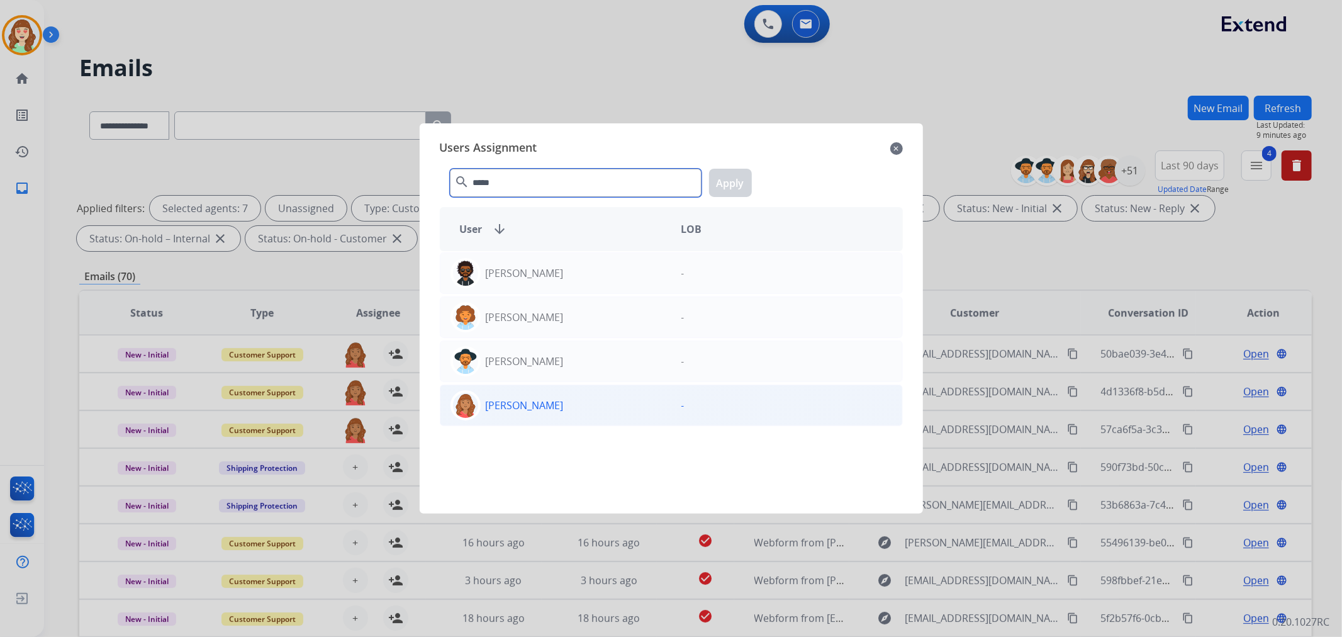
type input "*****"
click at [583, 398] on div "[PERSON_NAME]" at bounding box center [555, 405] width 231 height 30
click at [718, 183] on button "Apply" at bounding box center [730, 183] width 43 height 28
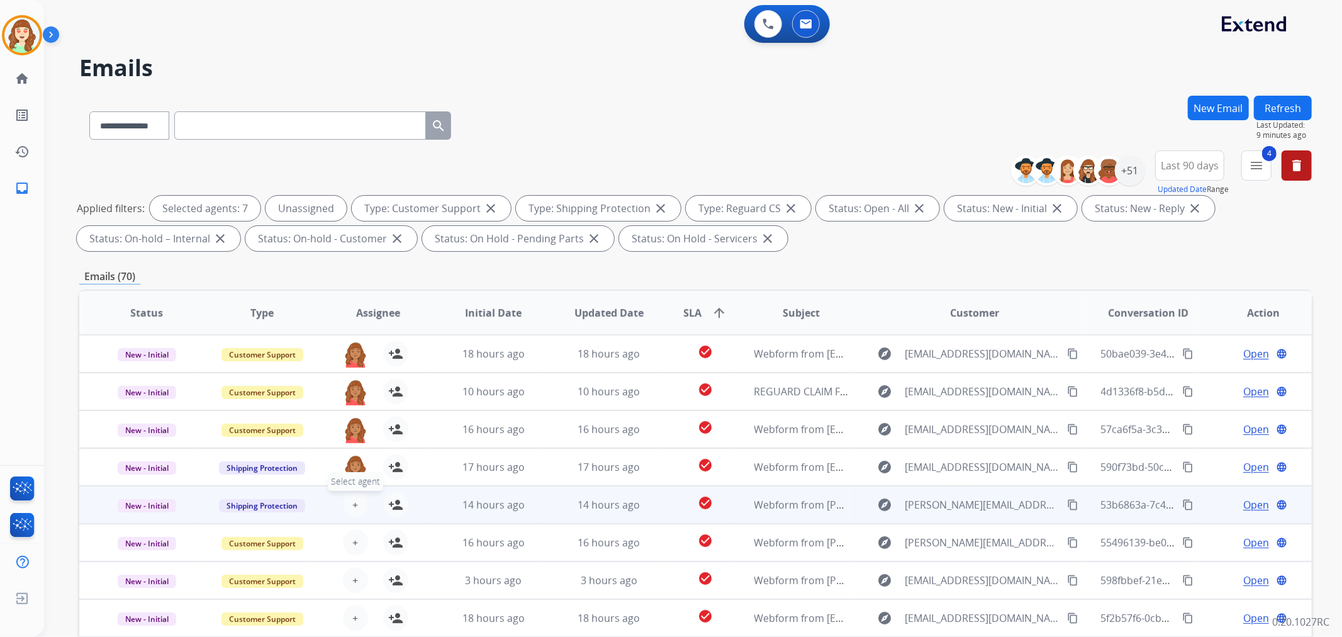
click at [354, 499] on span "+" at bounding box center [355, 504] width 6 height 15
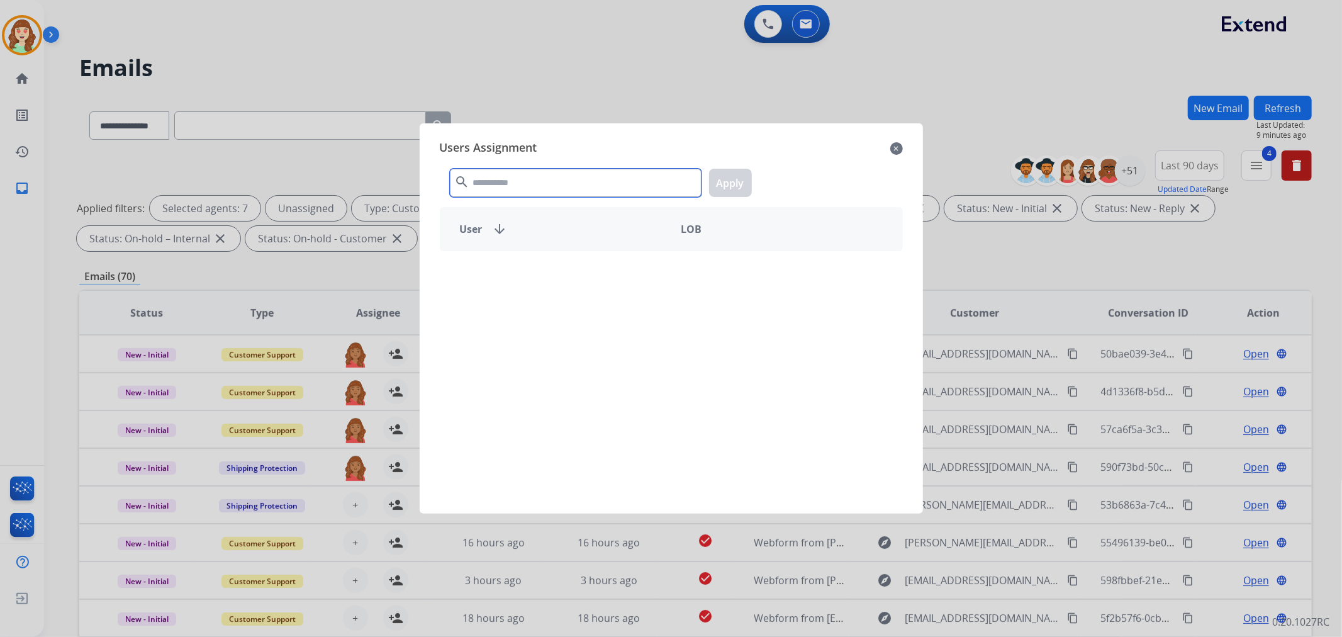
click at [530, 174] on input "text" at bounding box center [576, 183] width 252 height 28
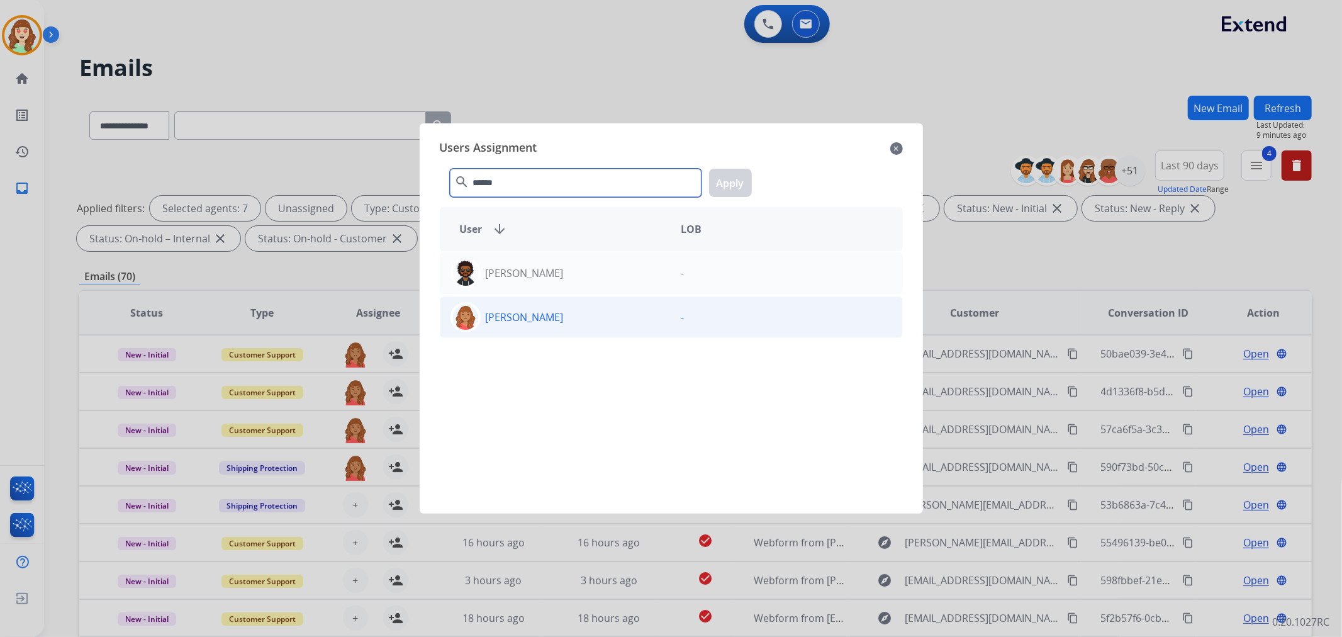
type input "******"
click at [550, 321] on p "[PERSON_NAME]" at bounding box center [525, 316] width 78 height 15
drag, startPoint x: 725, startPoint y: 187, endPoint x: 349, endPoint y: 508, distance: 493.9
click at [721, 192] on button "Apply" at bounding box center [730, 183] width 43 height 28
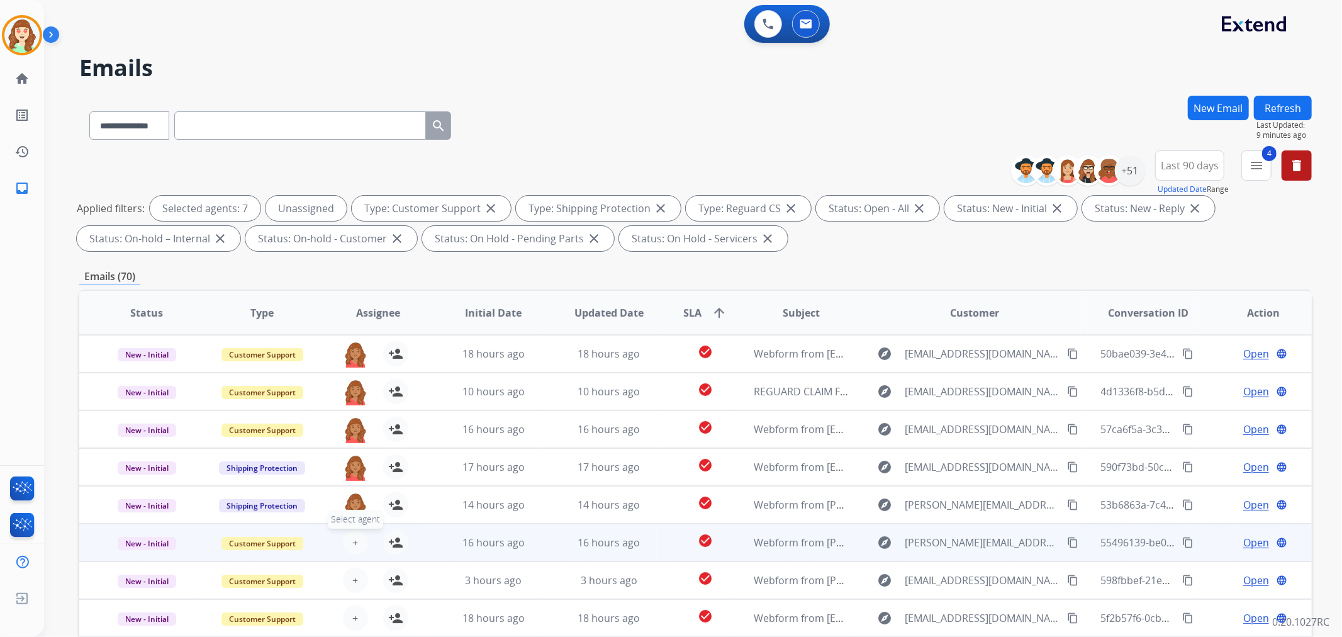
click at [354, 541] on span "+" at bounding box center [355, 542] width 6 height 15
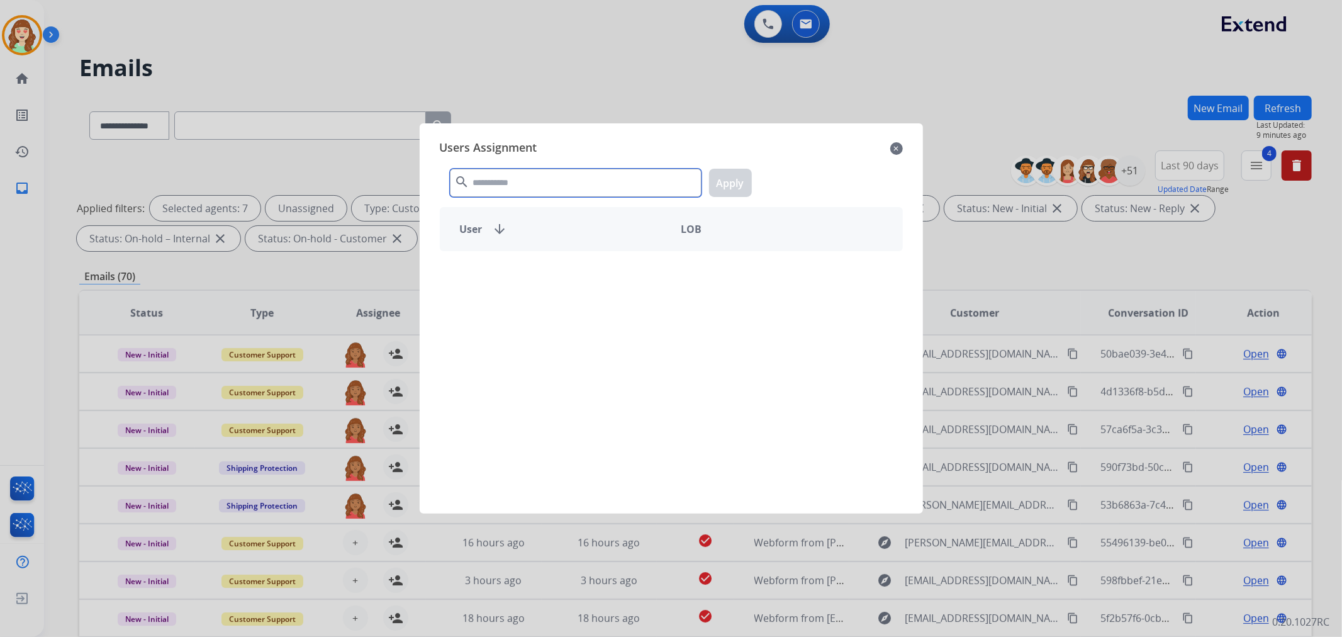
click at [573, 181] on input "text" at bounding box center [576, 183] width 252 height 28
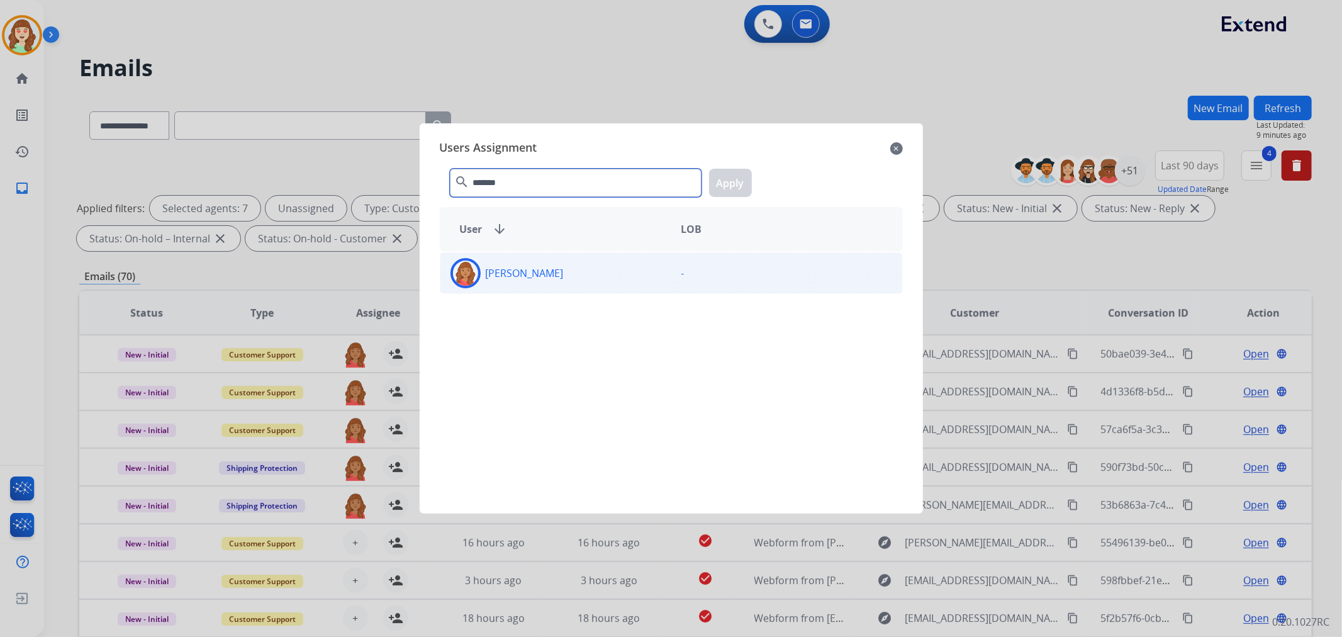
type input "*******"
click at [598, 277] on div "[PERSON_NAME]" at bounding box center [555, 273] width 231 height 30
click at [720, 184] on button "Apply" at bounding box center [730, 183] width 43 height 28
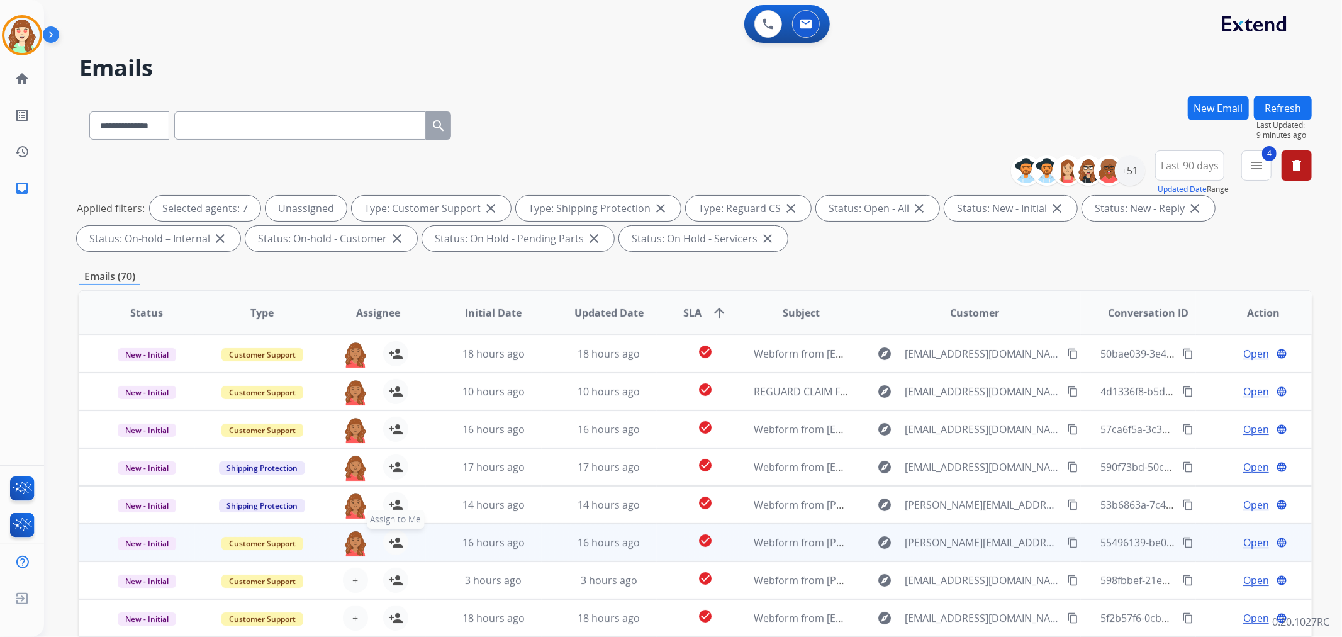
scroll to position [1, 0]
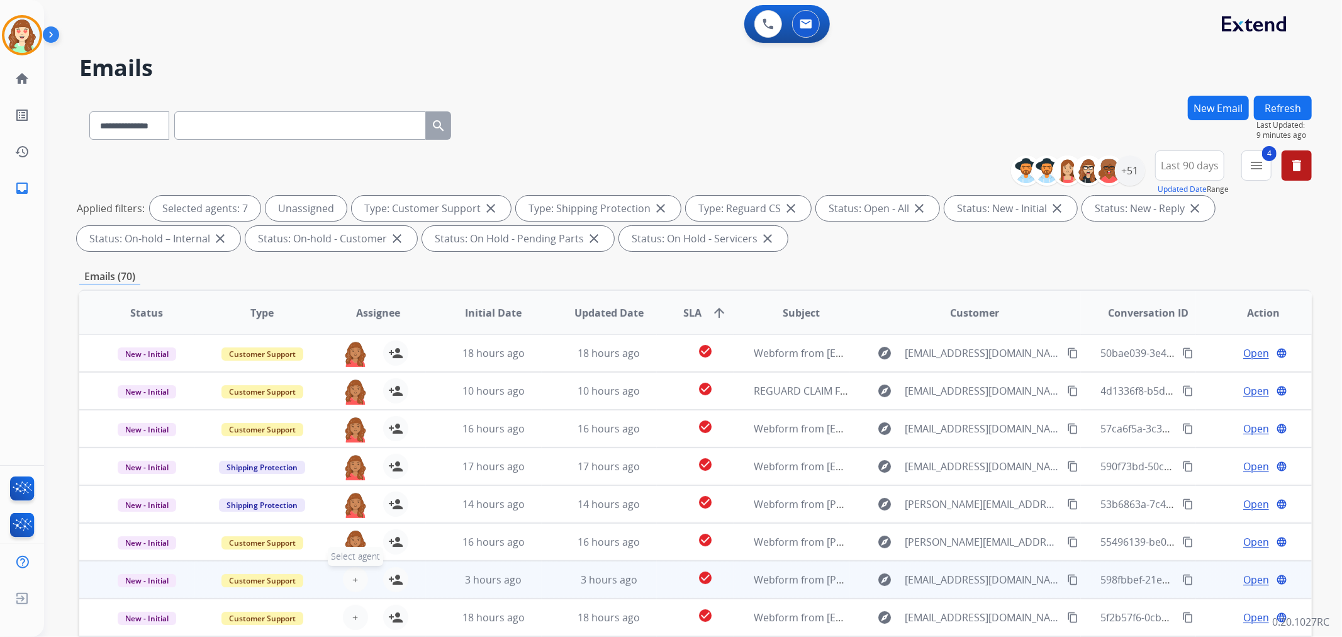
click at [352, 576] on span "+" at bounding box center [355, 579] width 6 height 15
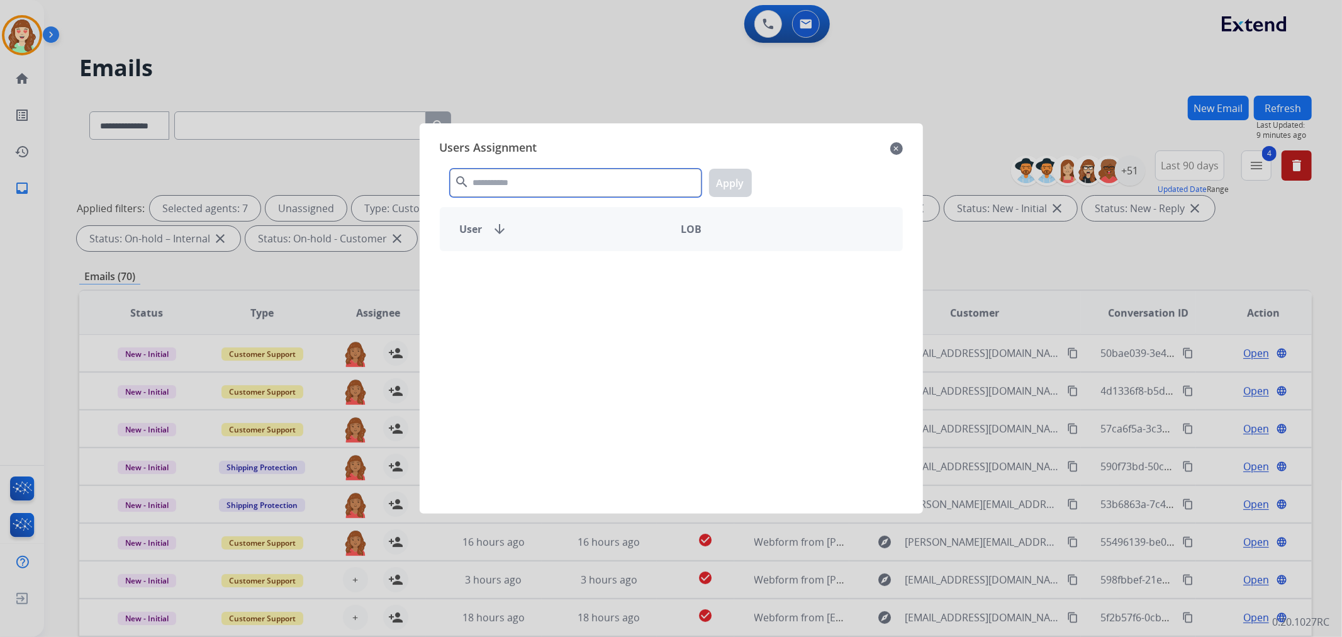
drag, startPoint x: 524, startPoint y: 176, endPoint x: 521, endPoint y: 168, distance: 8.8
click at [522, 169] on input "text" at bounding box center [576, 183] width 252 height 28
type input "******"
click at [648, 311] on div "[PERSON_NAME]" at bounding box center [555, 317] width 231 height 30
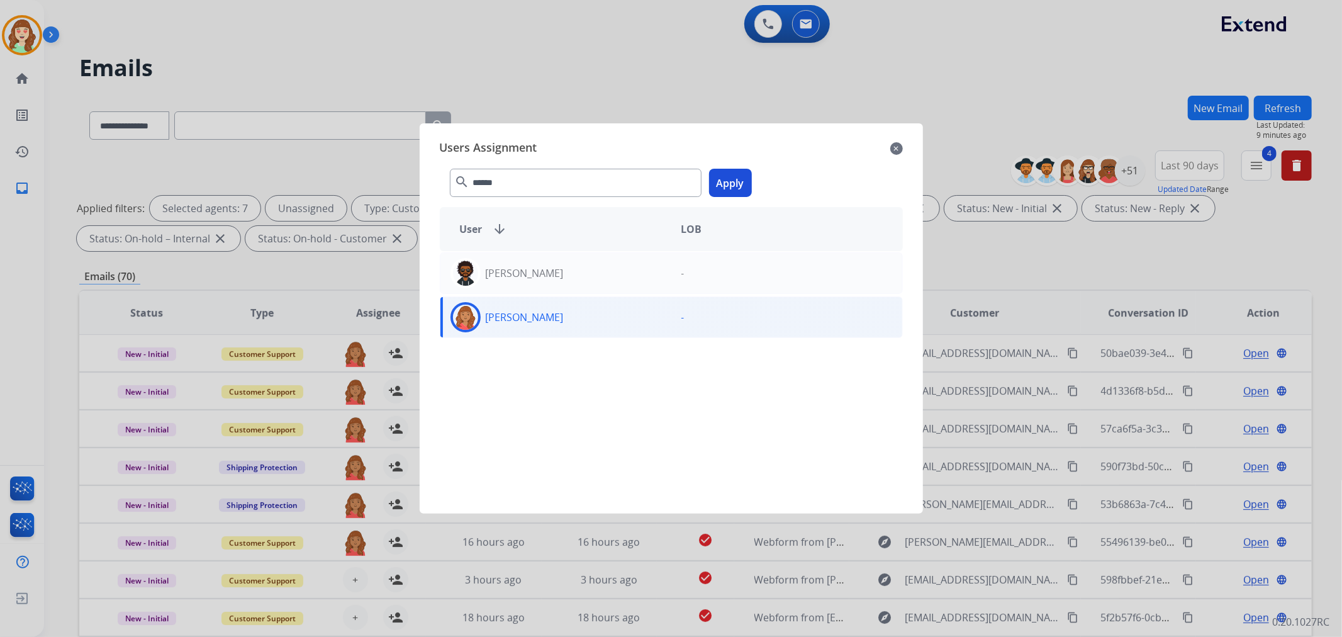
click at [732, 179] on button "Apply" at bounding box center [730, 183] width 43 height 28
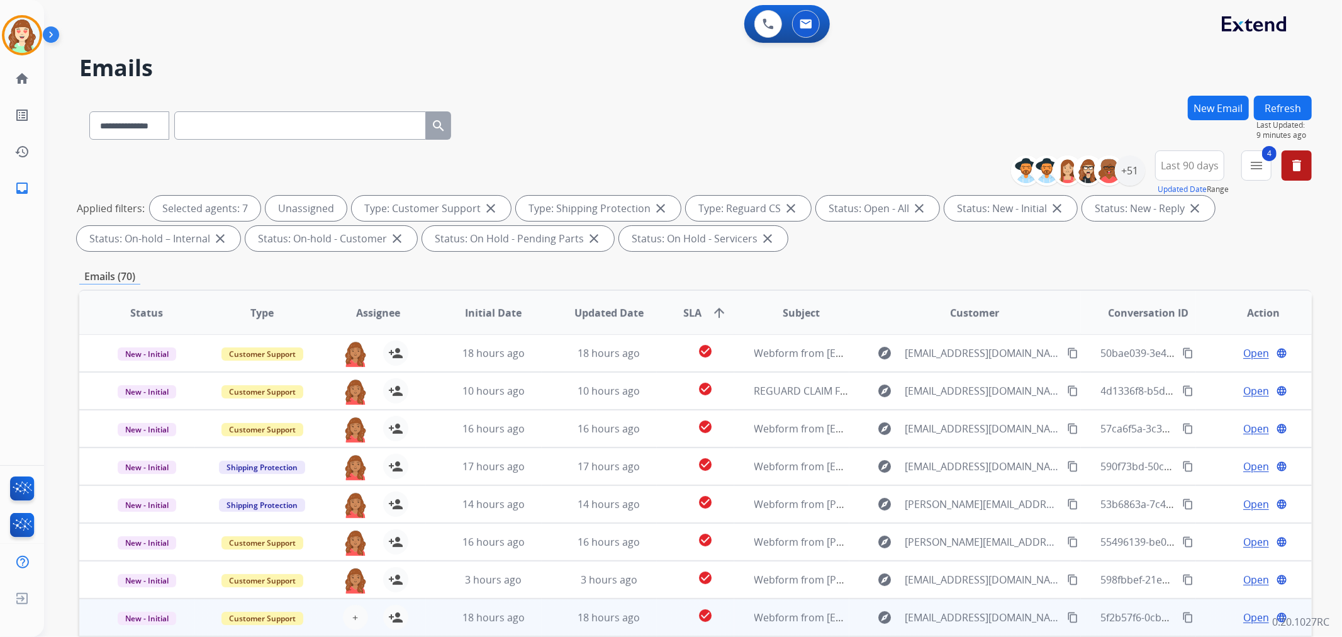
scroll to position [140, 0]
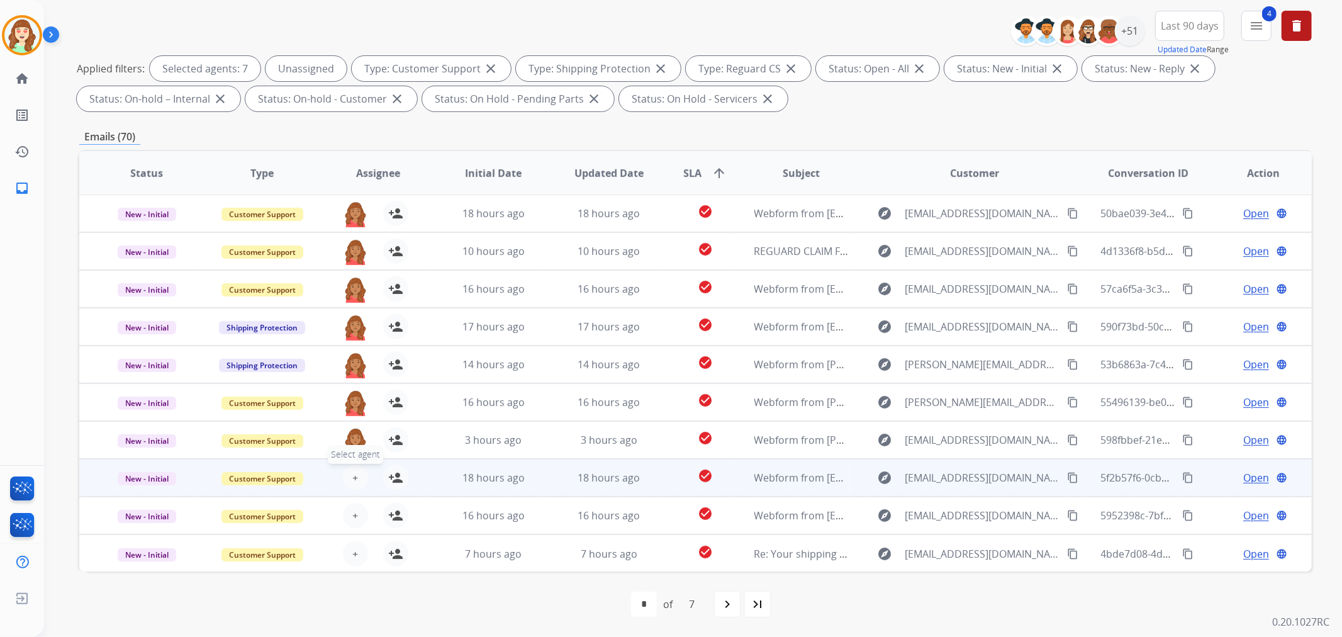
click at [352, 475] on span "+" at bounding box center [355, 477] width 6 height 15
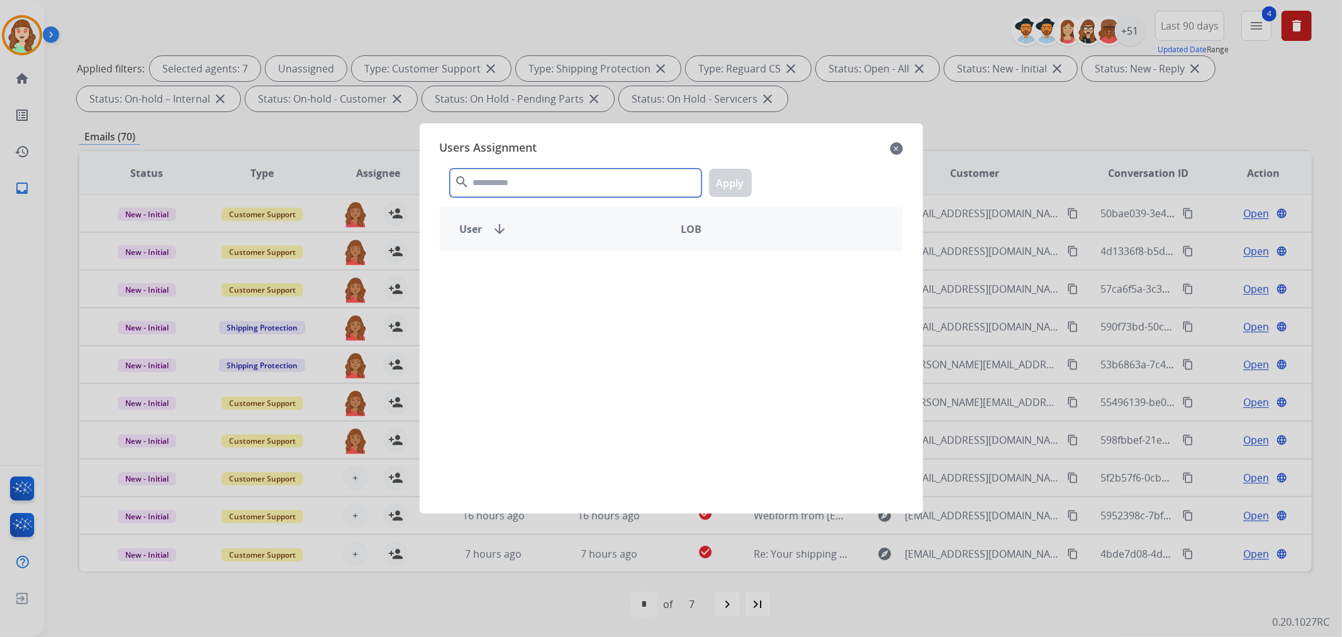
click at [519, 184] on input "text" at bounding box center [576, 183] width 252 height 28
type input "******"
click at [596, 320] on div "[PERSON_NAME]" at bounding box center [555, 317] width 231 height 30
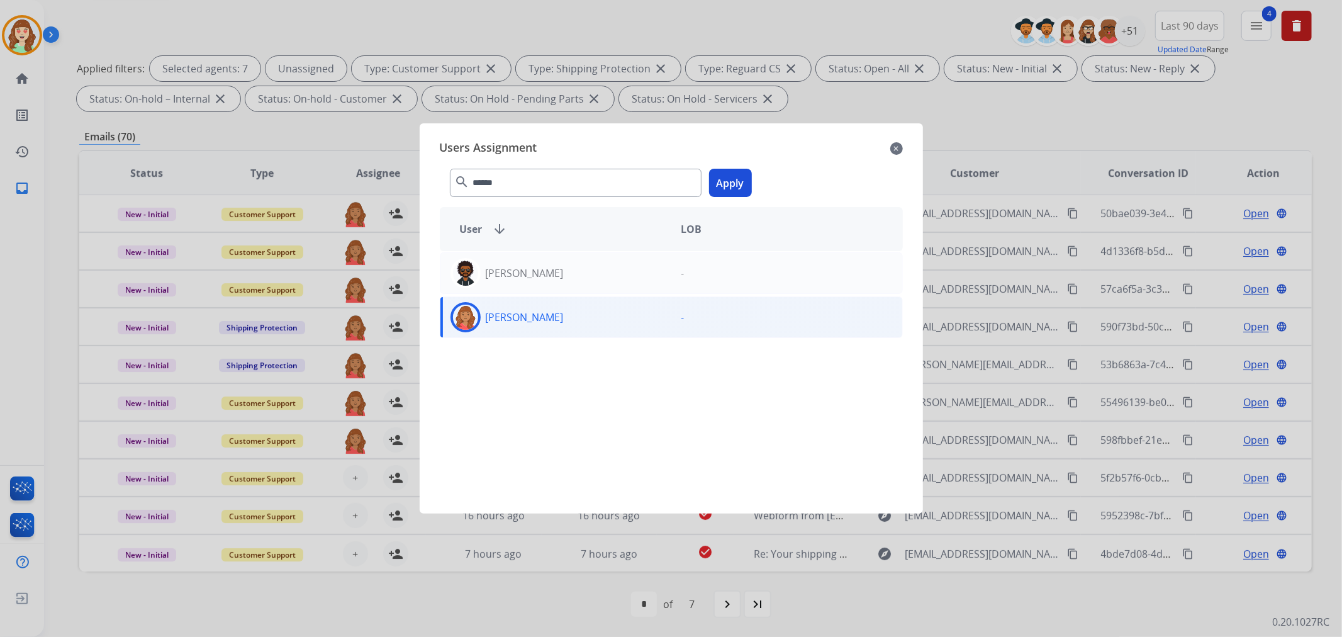
click at [731, 182] on button "Apply" at bounding box center [730, 183] width 43 height 28
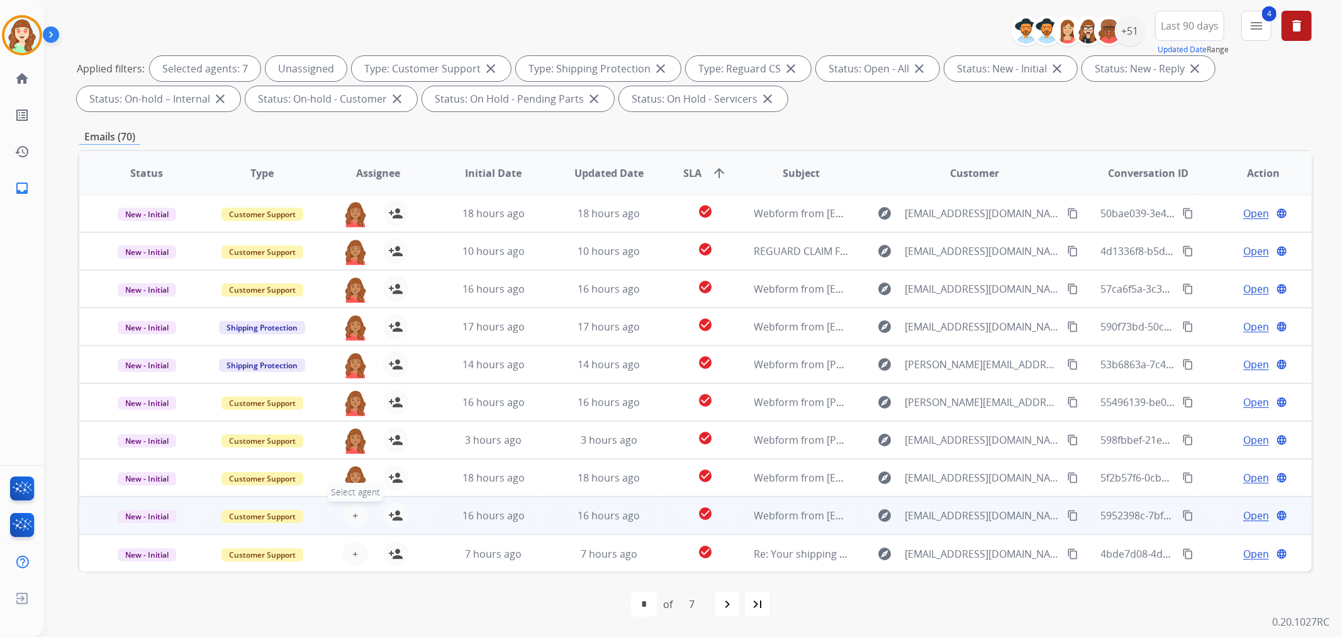
click at [356, 518] on button "+ Select agent" at bounding box center [355, 515] width 25 height 25
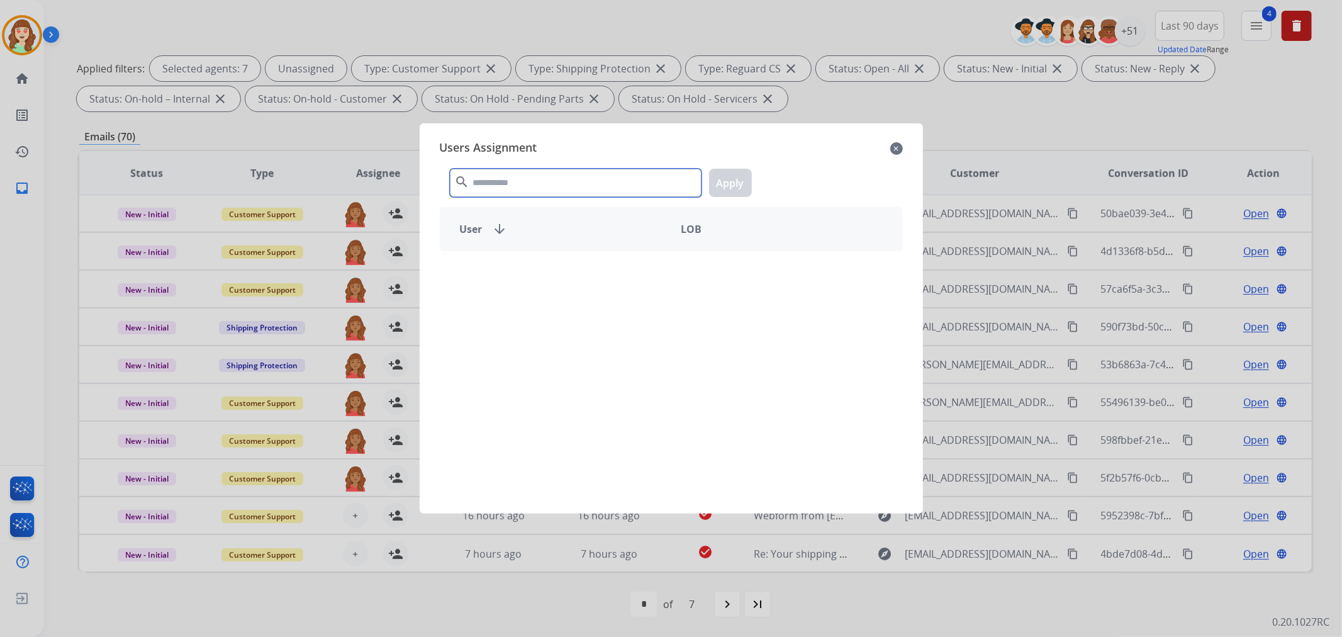
drag, startPoint x: 586, startPoint y: 171, endPoint x: 576, endPoint y: 182, distance: 15.1
click at [581, 177] on input "text" at bounding box center [576, 183] width 252 height 28
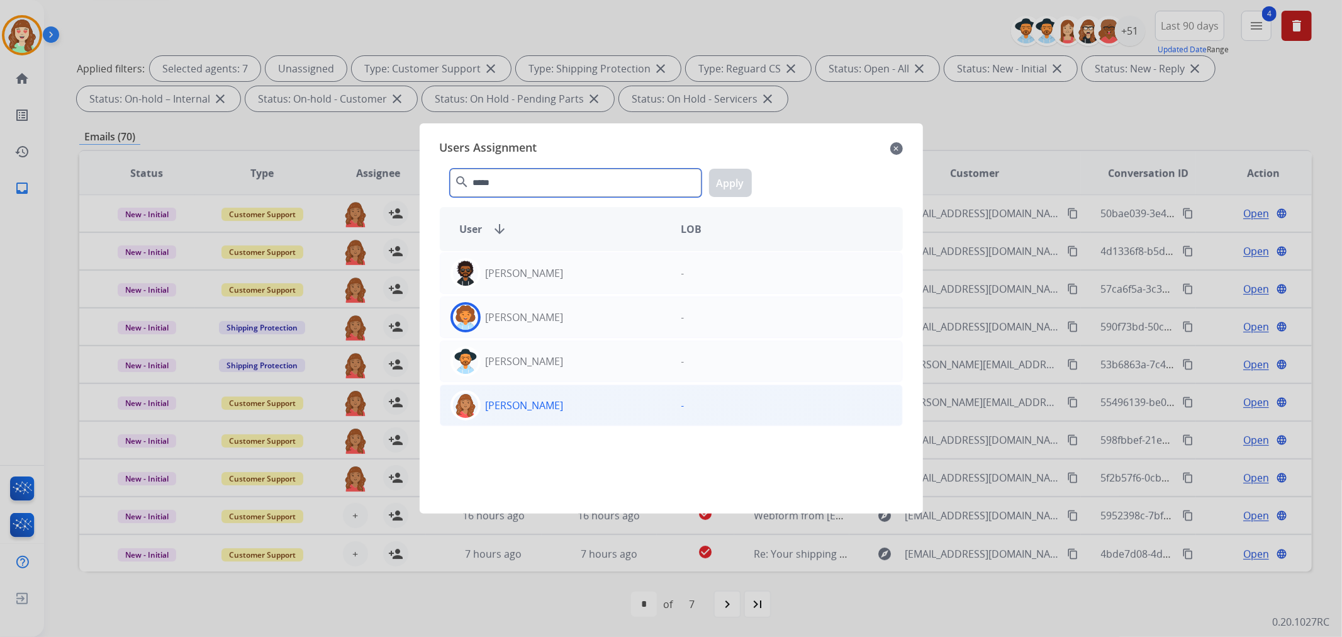
type input "*****"
drag, startPoint x: 536, startPoint y: 407, endPoint x: 725, endPoint y: 189, distance: 288.5
click at [539, 406] on p "[PERSON_NAME]" at bounding box center [525, 404] width 78 height 15
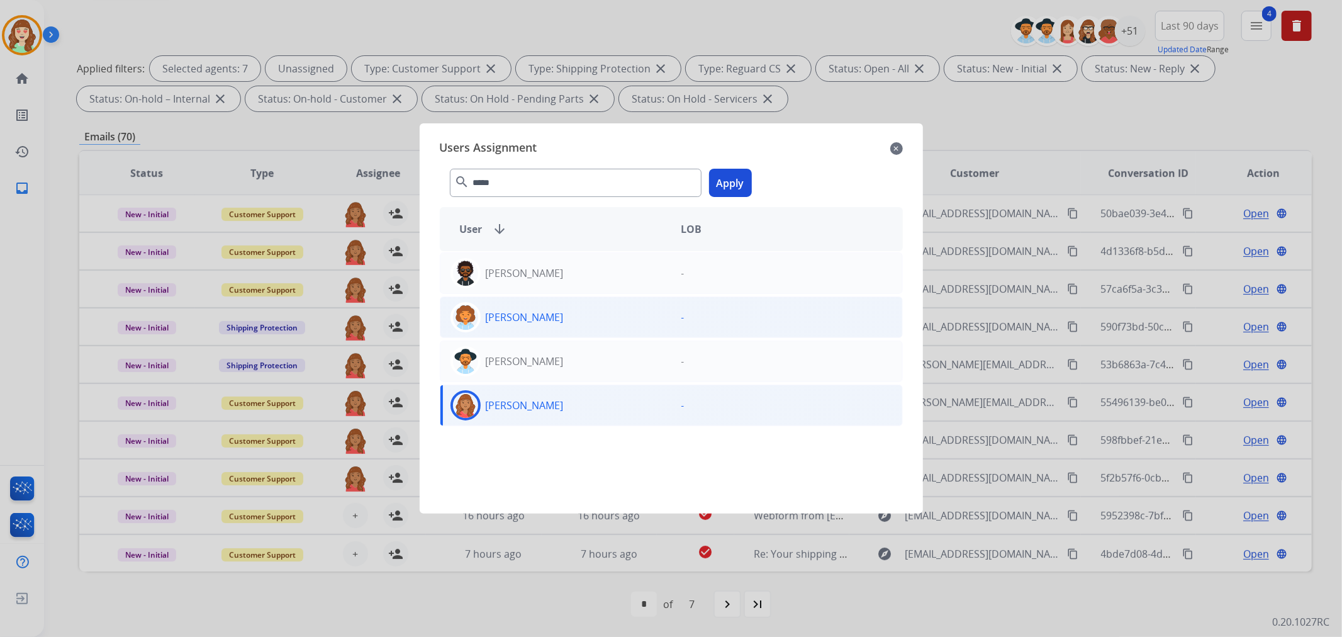
drag, startPoint x: 726, startPoint y: 186, endPoint x: 559, endPoint y: 302, distance: 203.4
click at [722, 187] on button "Apply" at bounding box center [730, 183] width 43 height 28
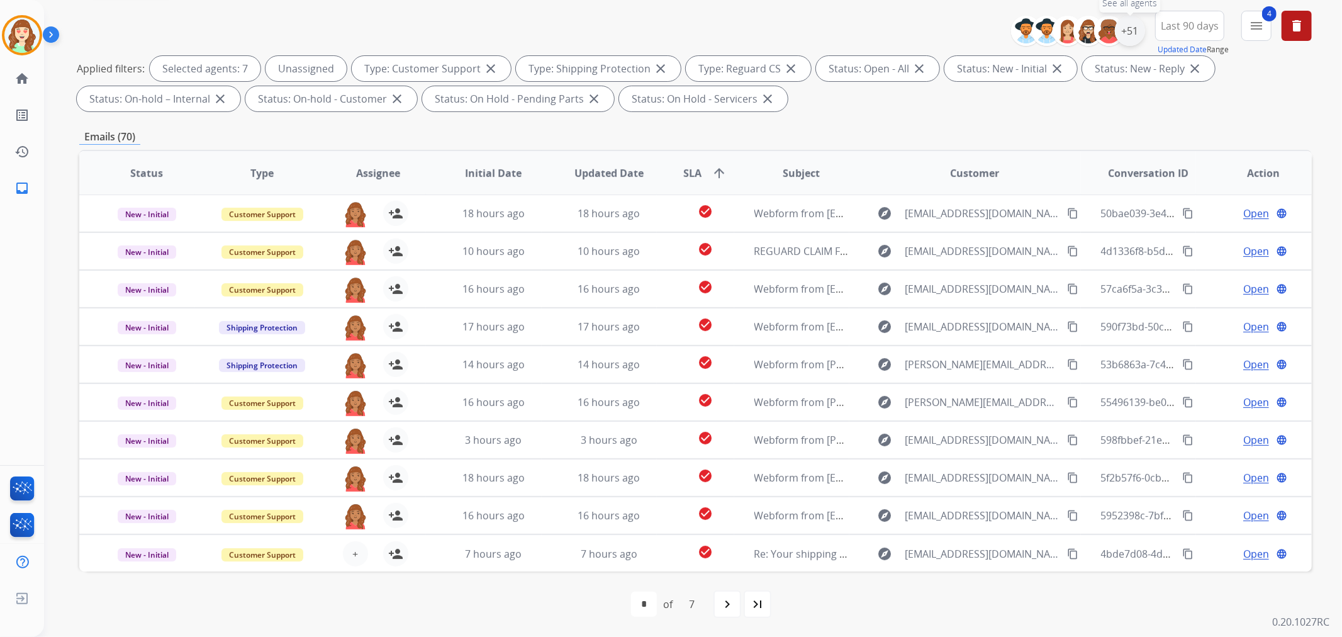
click at [1132, 36] on div "+51" at bounding box center [1130, 31] width 30 height 30
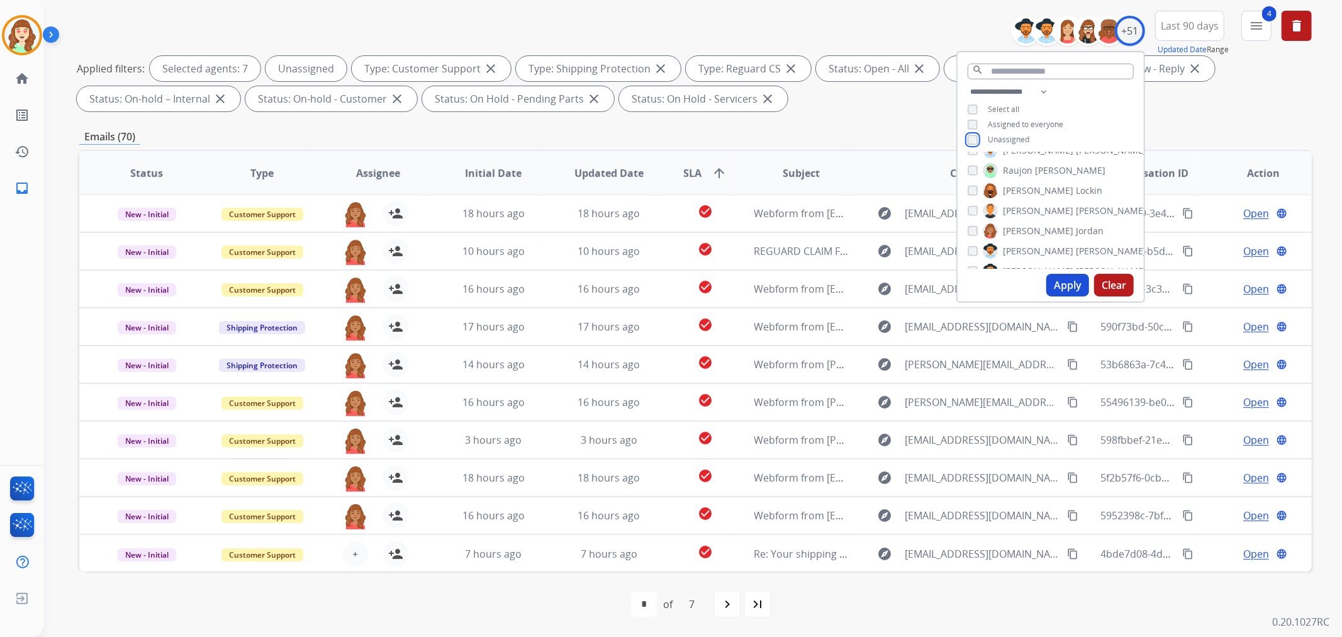
click at [957, 140] on div "**********" at bounding box center [1050, 116] width 186 height 65
click at [970, 245] on div "Shqnetta Fudge" at bounding box center [1018, 241] width 102 height 15
click at [1065, 282] on button "Apply" at bounding box center [1067, 285] width 43 height 23
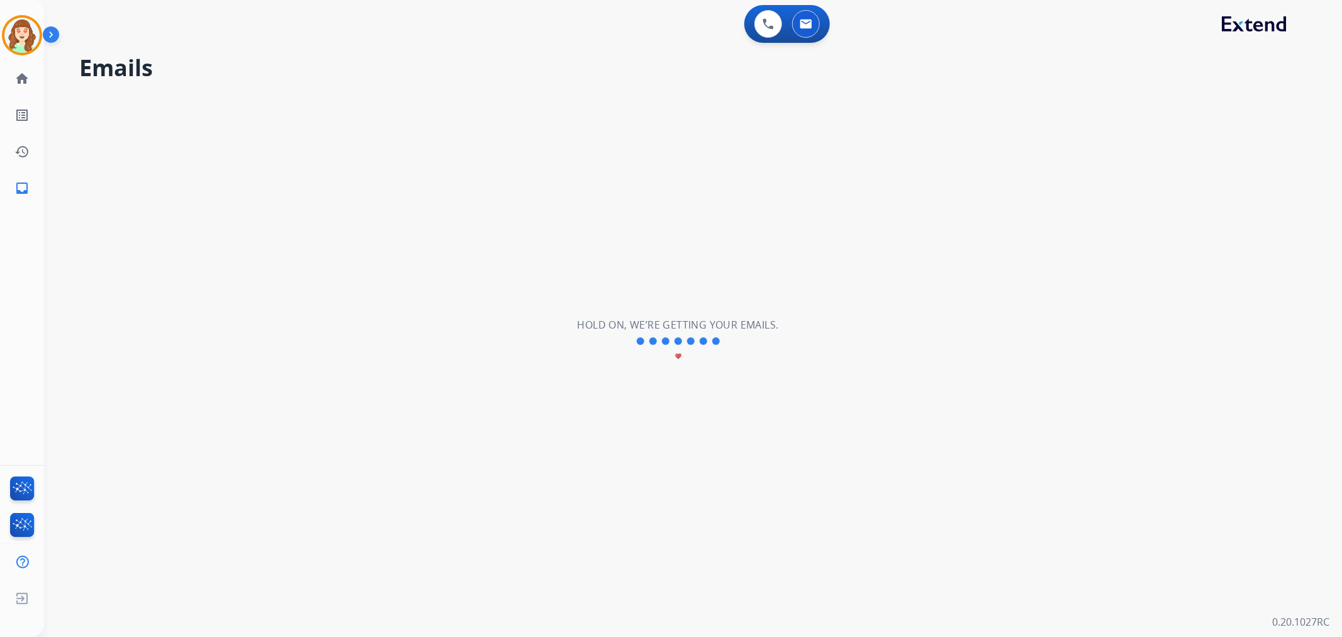
scroll to position [0, 0]
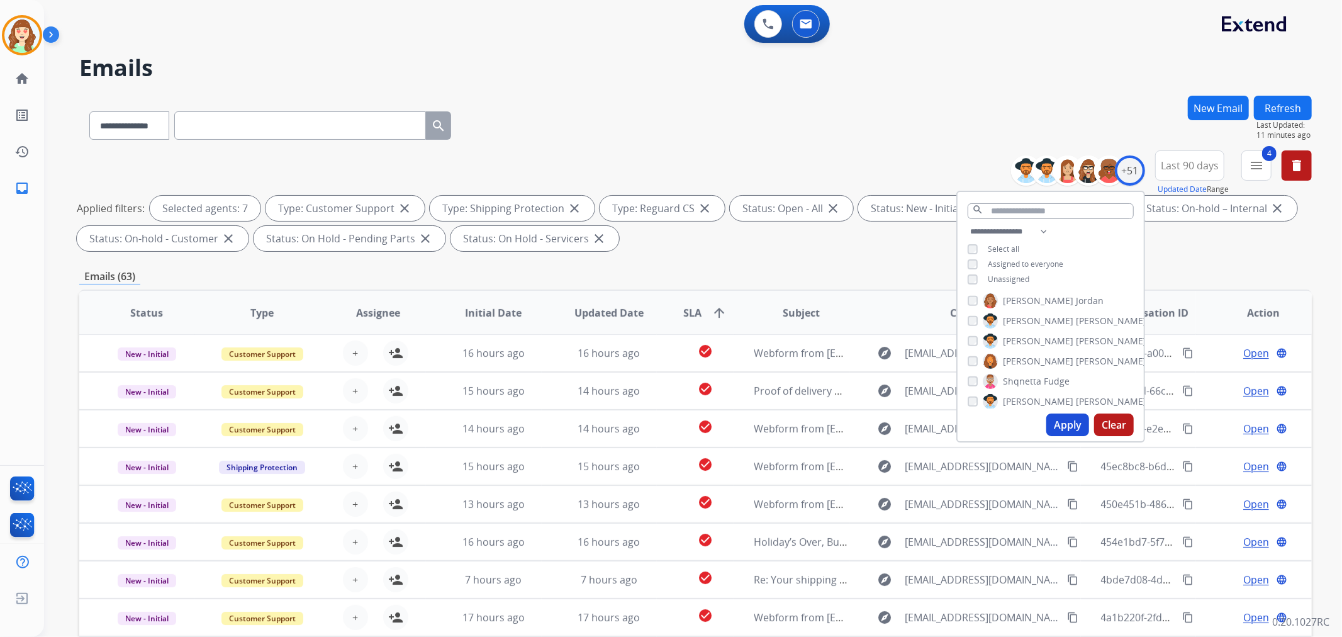
click at [1063, 420] on button "Apply" at bounding box center [1067, 424] width 43 height 23
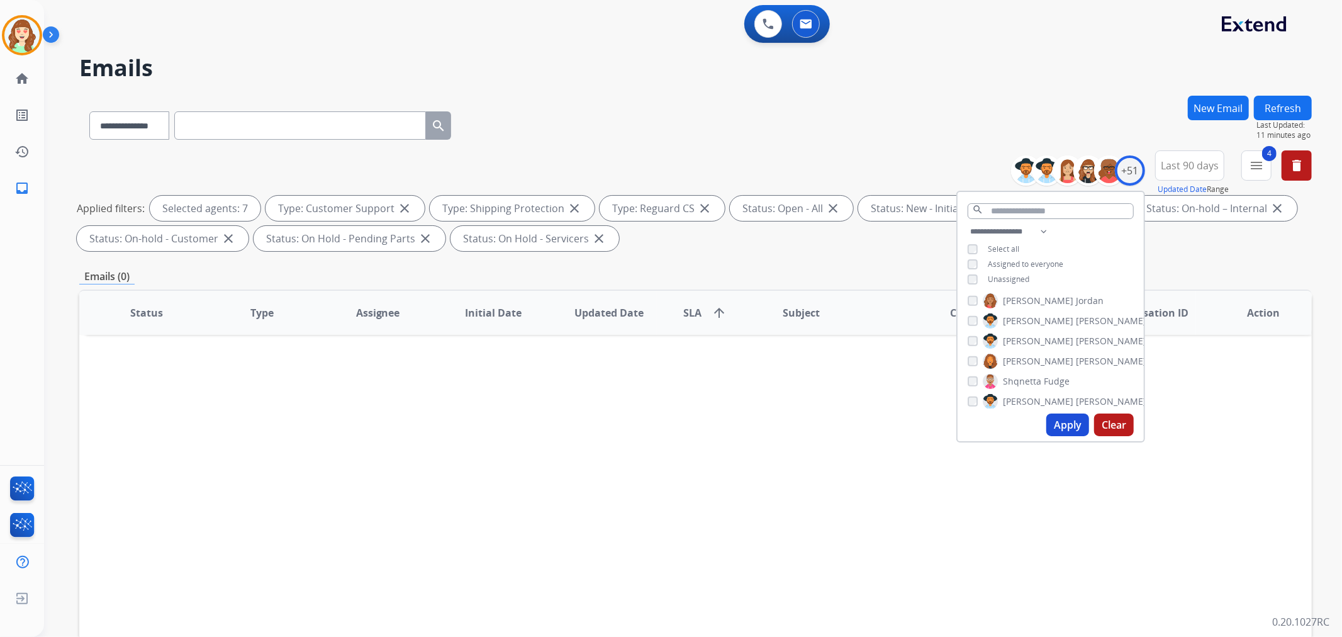
click at [1061, 417] on button "Apply" at bounding box center [1067, 424] width 43 height 23
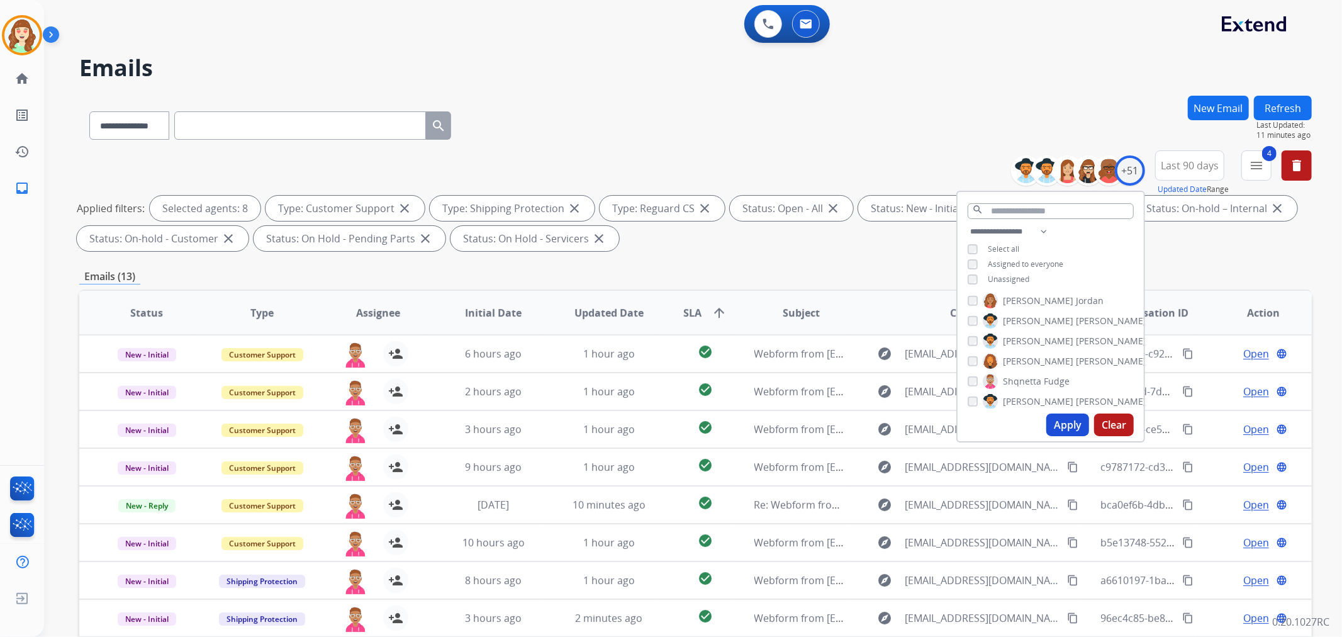
click at [1074, 428] on button "Apply" at bounding box center [1067, 424] width 43 height 23
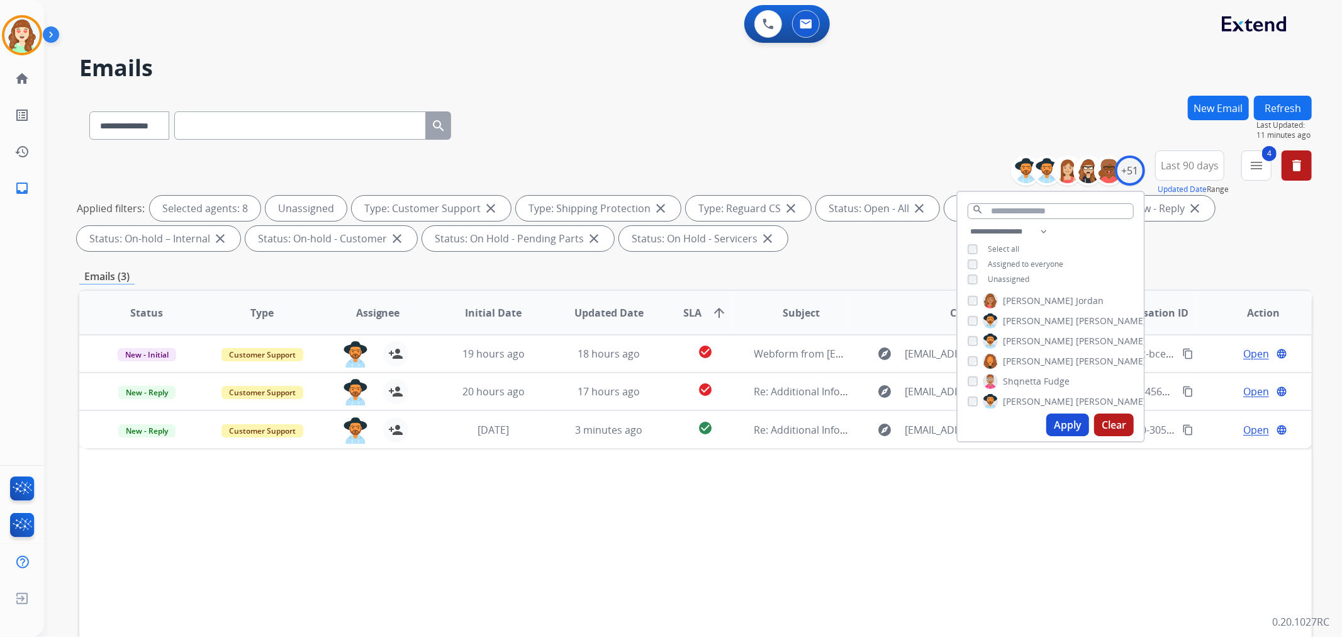
click at [1062, 426] on button "Apply" at bounding box center [1067, 424] width 43 height 23
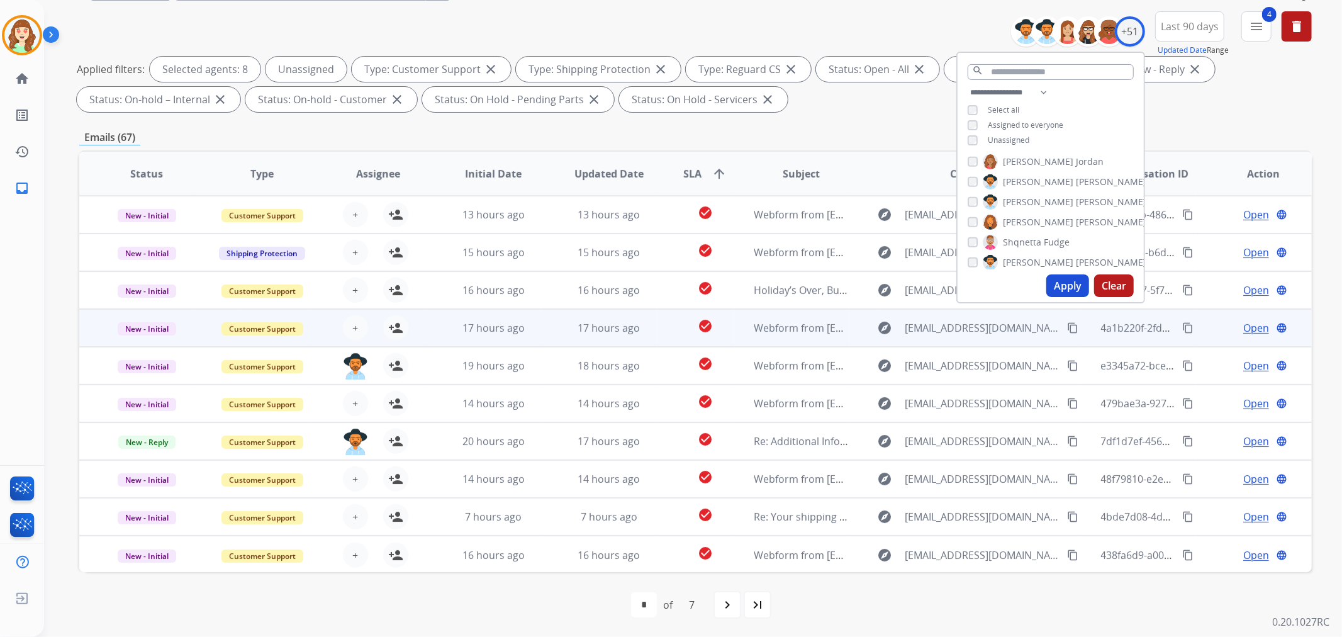
scroll to position [140, 0]
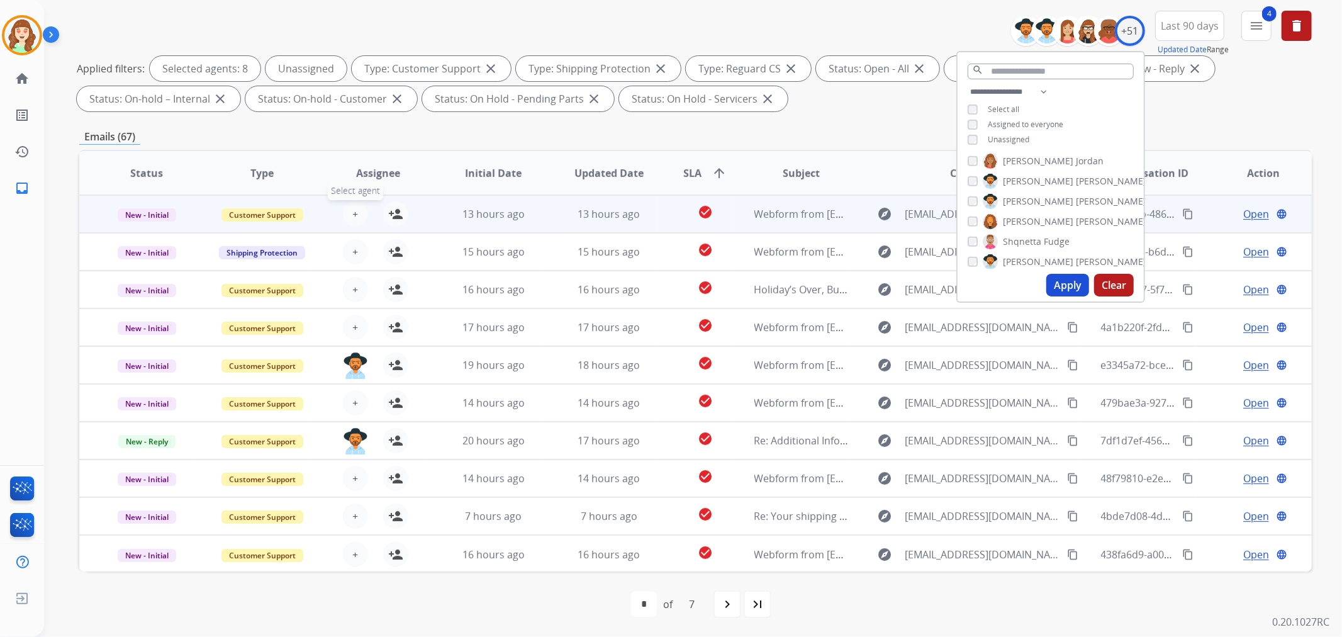
click at [353, 211] on span "+" at bounding box center [355, 213] width 6 height 15
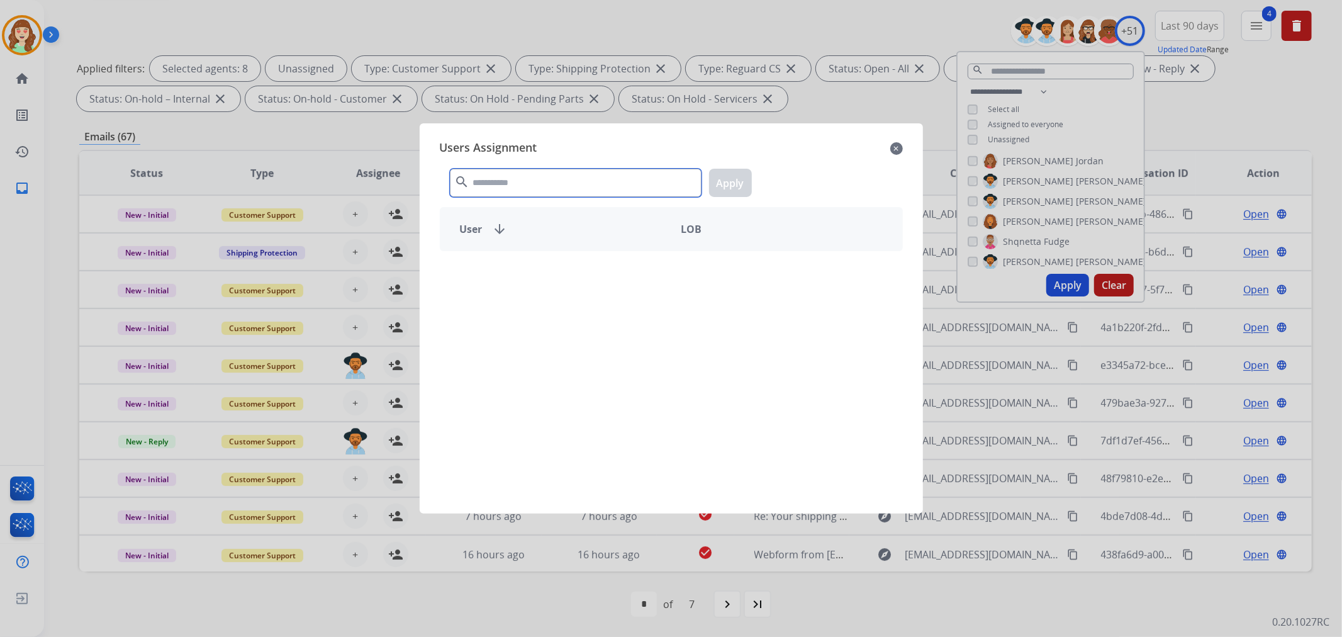
click at [508, 179] on input "text" at bounding box center [576, 183] width 252 height 28
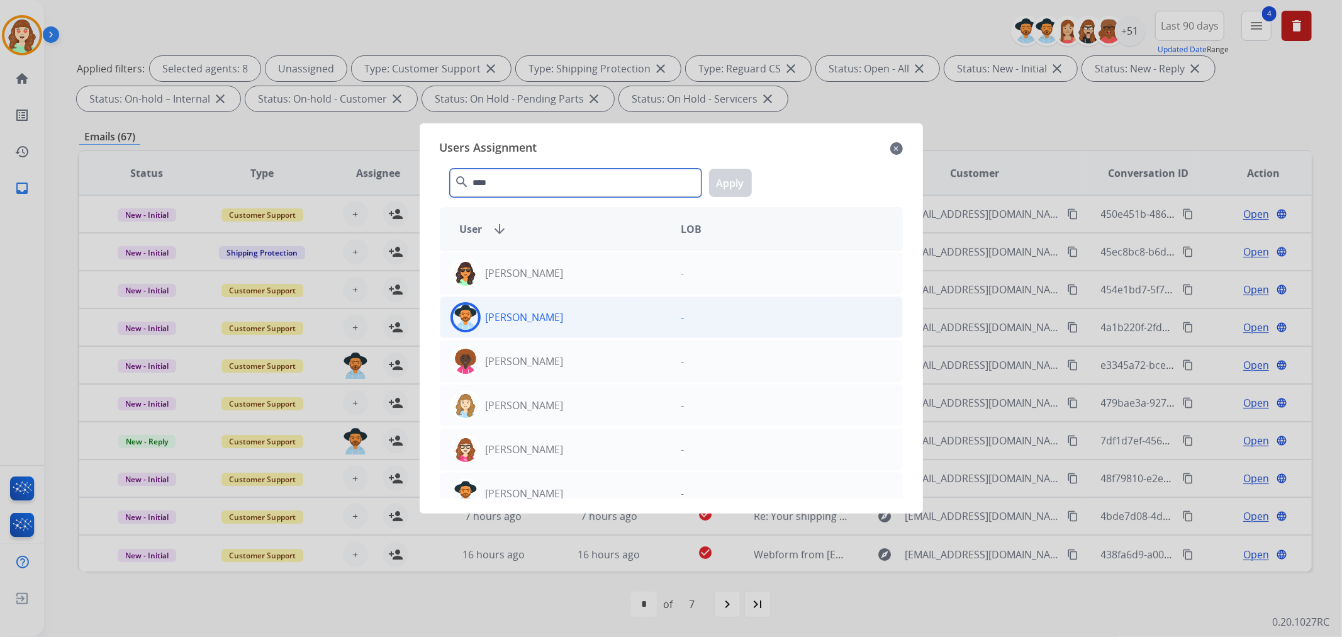
type input "****"
drag, startPoint x: 606, startPoint y: 319, endPoint x: 689, endPoint y: 250, distance: 108.1
click at [607, 319] on div "[PERSON_NAME]" at bounding box center [555, 317] width 231 height 30
click at [738, 172] on button "Apply" at bounding box center [730, 183] width 43 height 28
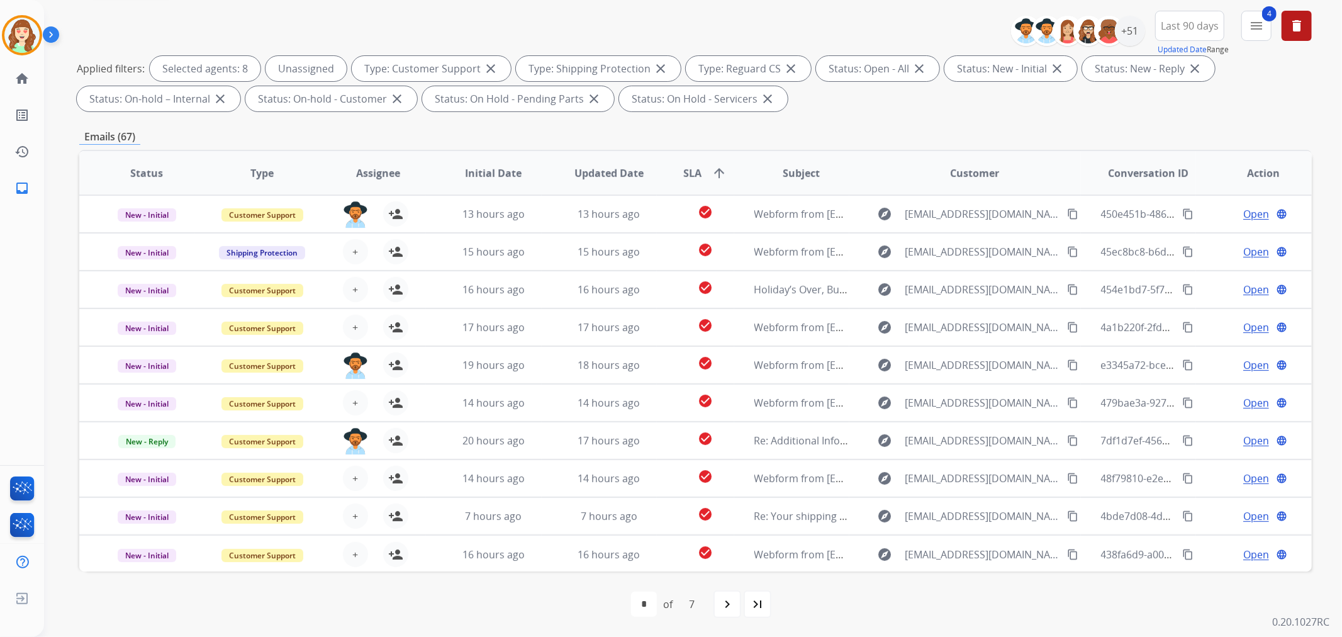
click at [352, 249] on span "+" at bounding box center [355, 251] width 6 height 15
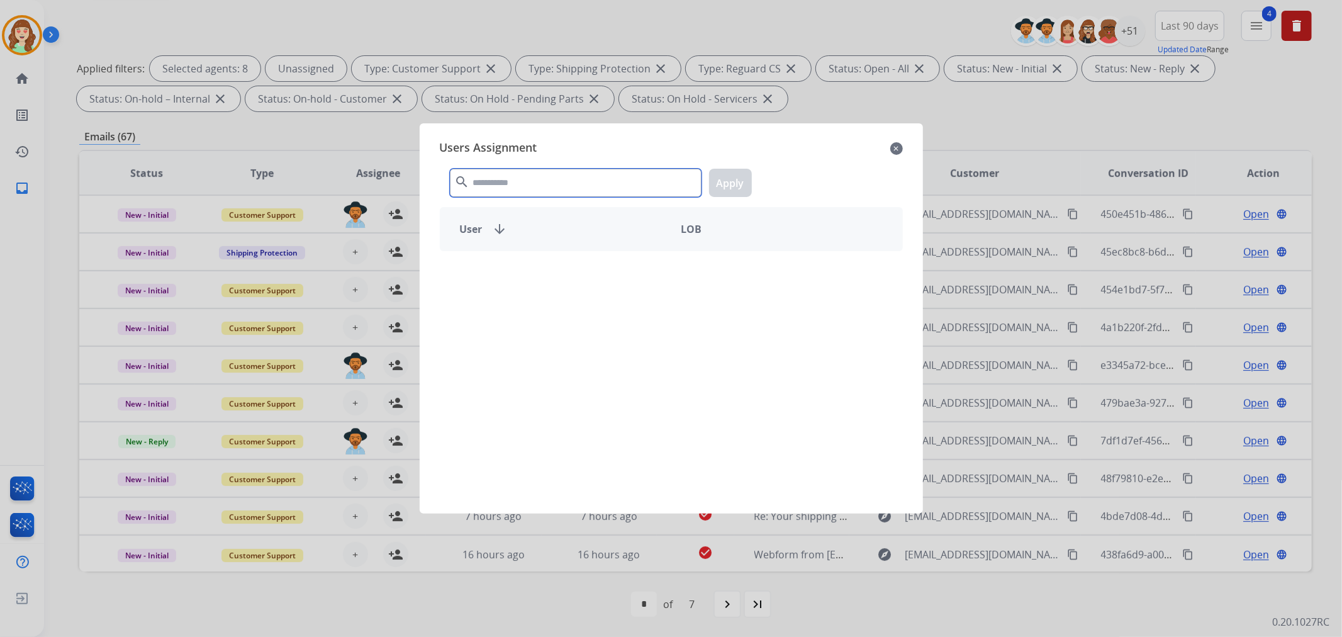
click at [522, 179] on input "text" at bounding box center [576, 183] width 252 height 28
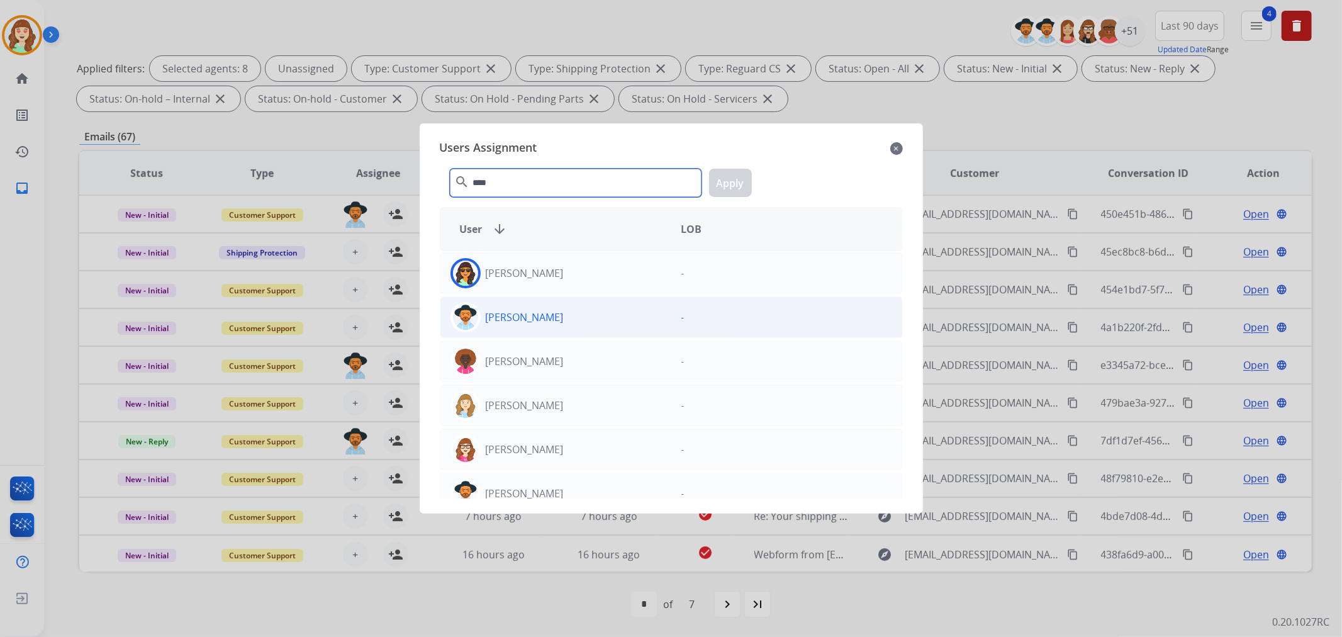
type input "****"
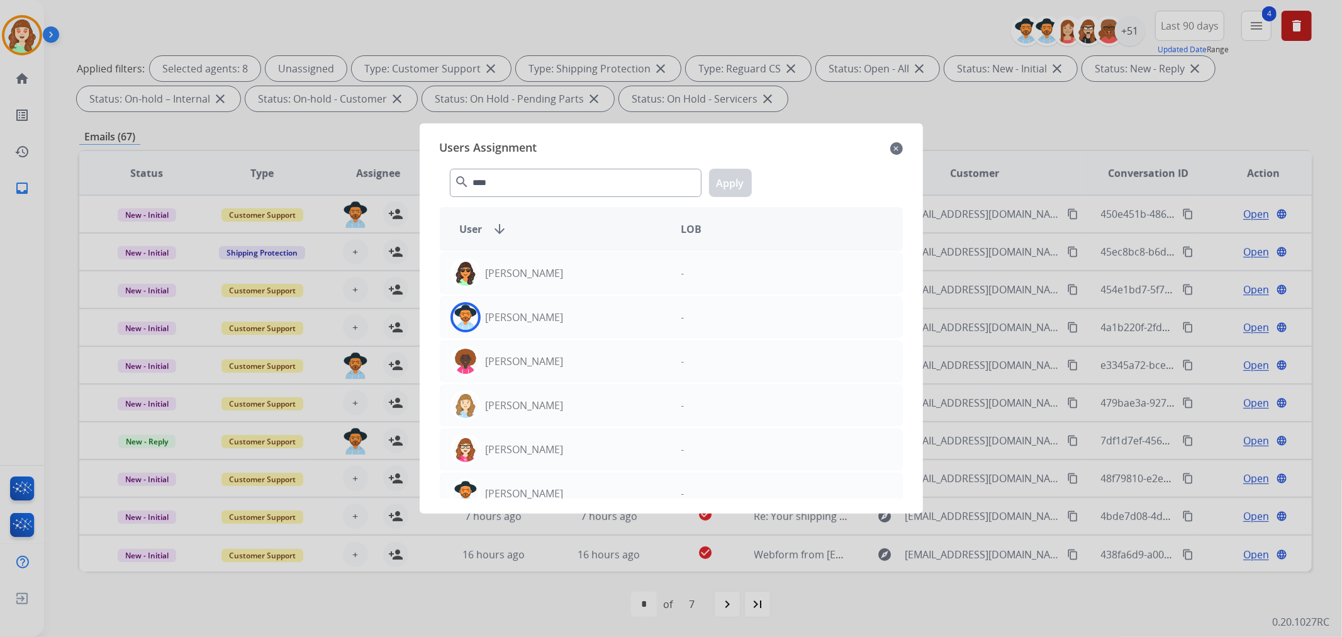
drag, startPoint x: 580, startPoint y: 316, endPoint x: 731, endPoint y: 192, distance: 195.8
click at [576, 316] on div "[PERSON_NAME]" at bounding box center [555, 317] width 231 height 30
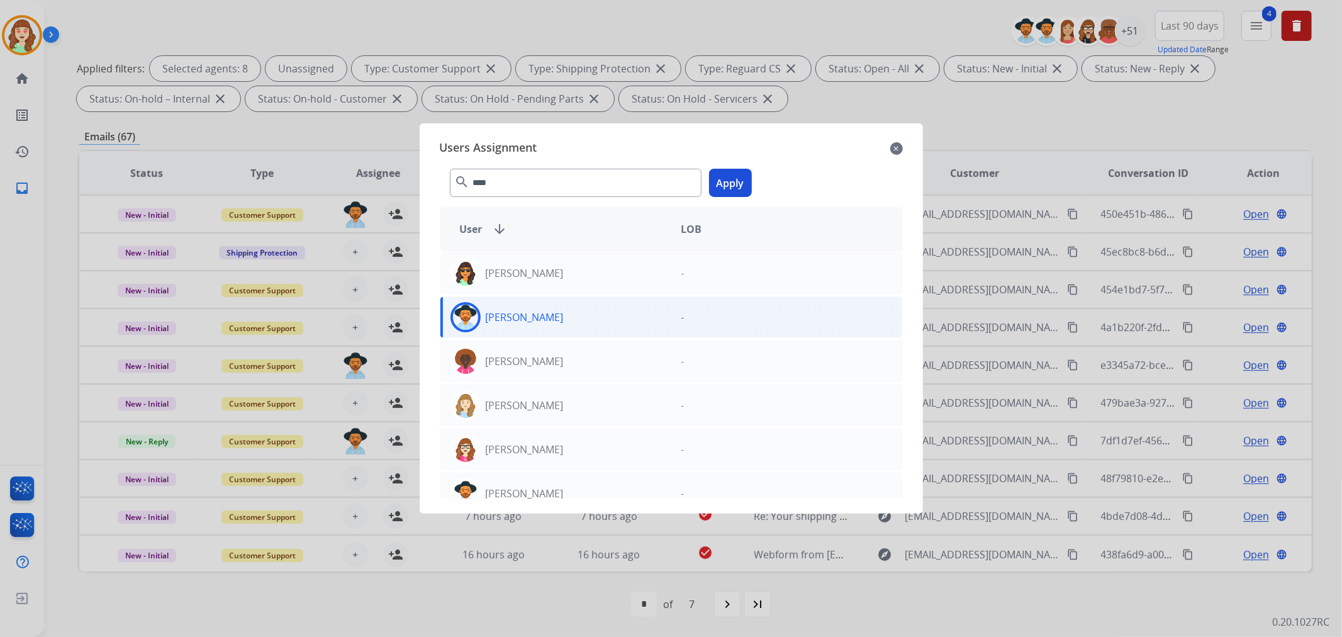
click at [733, 186] on button "Apply" at bounding box center [730, 183] width 43 height 28
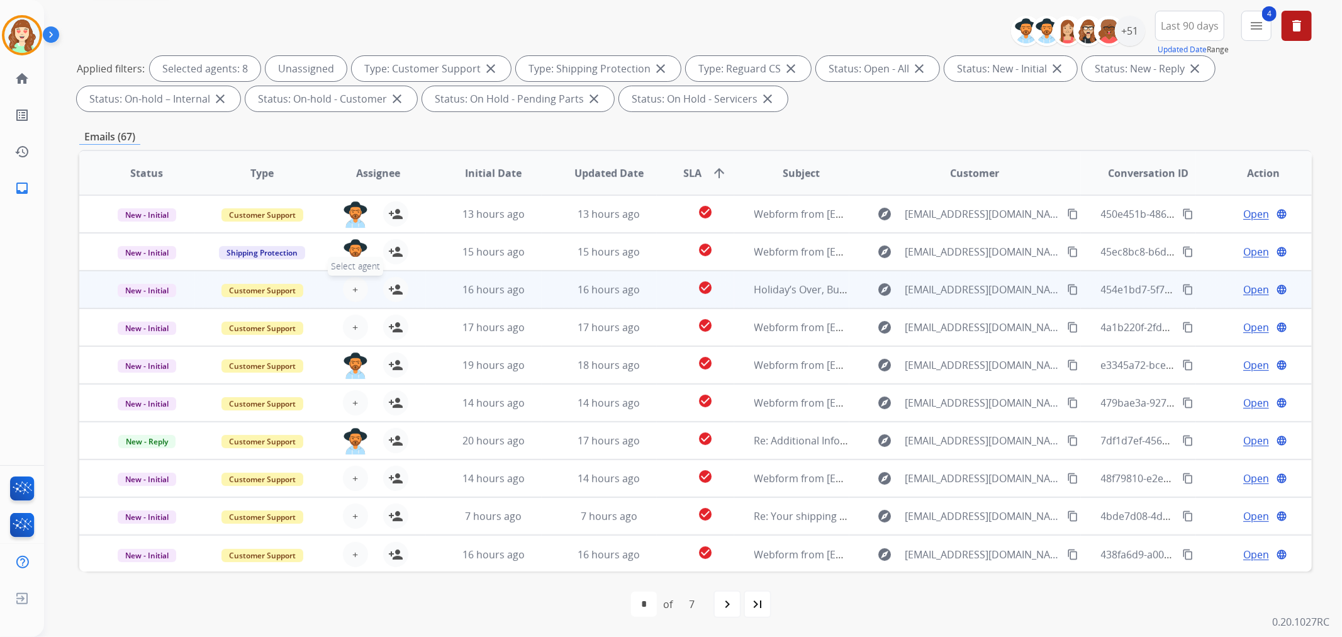
click at [353, 288] on span "+" at bounding box center [355, 289] width 6 height 15
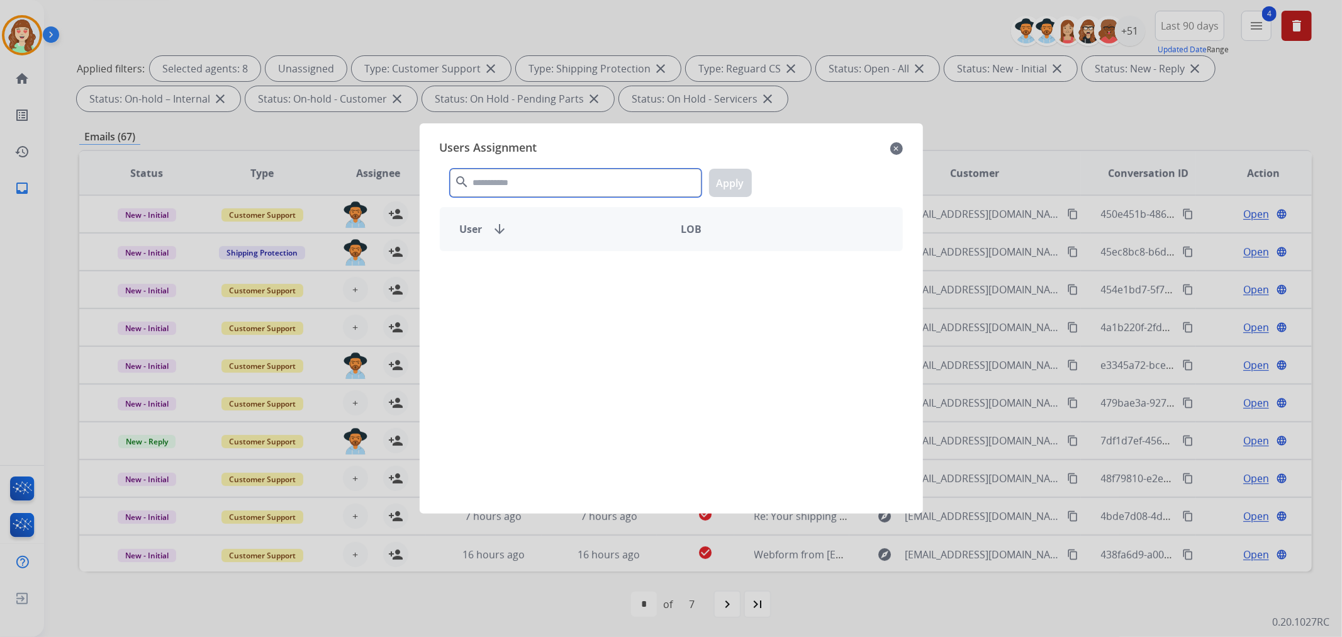
click at [543, 189] on input "text" at bounding box center [576, 183] width 252 height 28
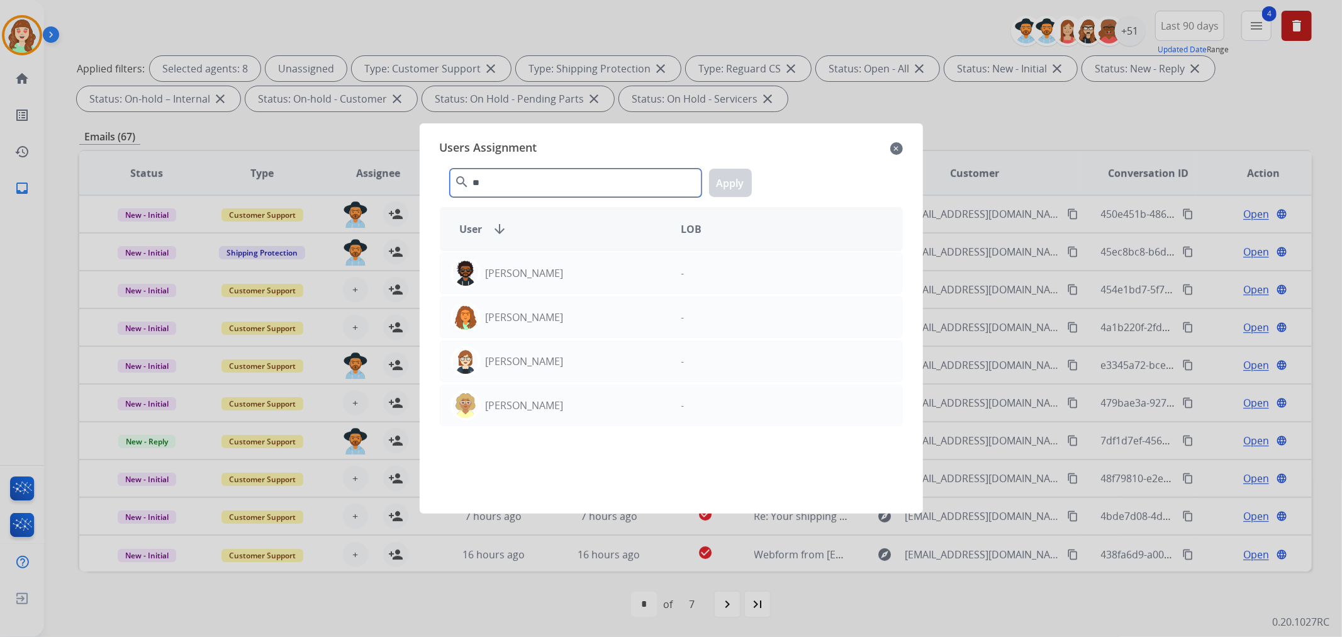
type input "*"
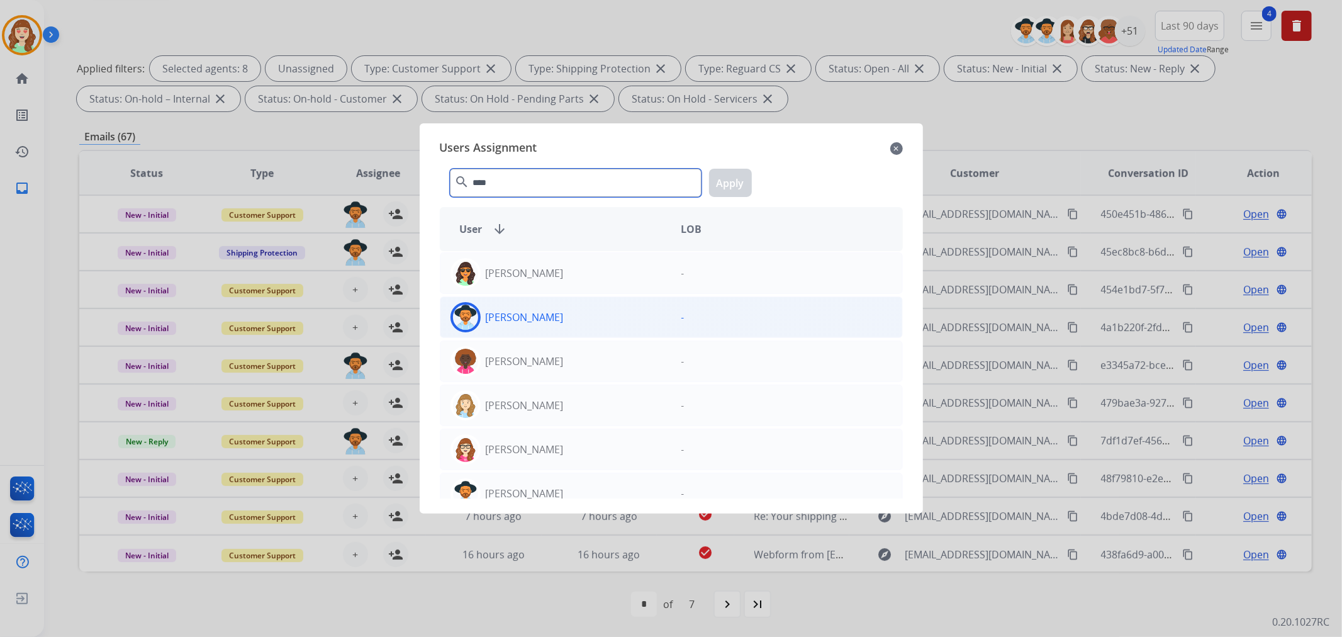
type input "****"
click at [601, 310] on div "[PERSON_NAME]" at bounding box center [555, 317] width 231 height 30
click at [735, 185] on button "Apply" at bounding box center [730, 183] width 43 height 28
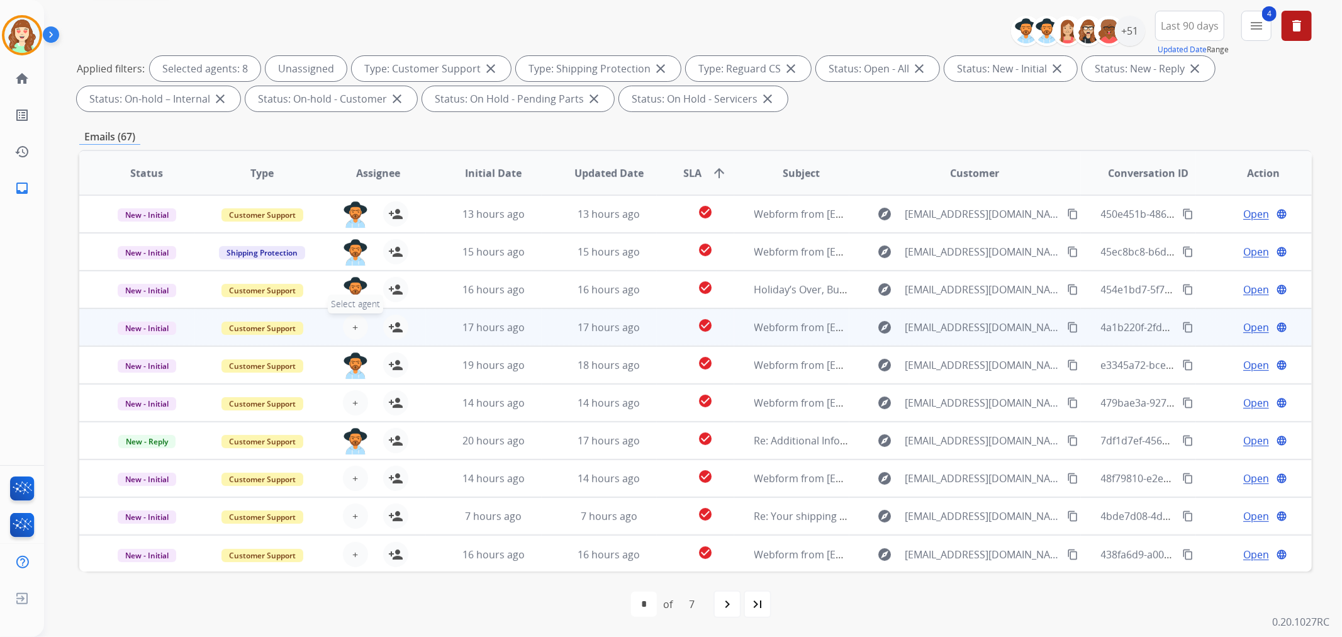
click at [355, 322] on span "+" at bounding box center [355, 327] width 6 height 15
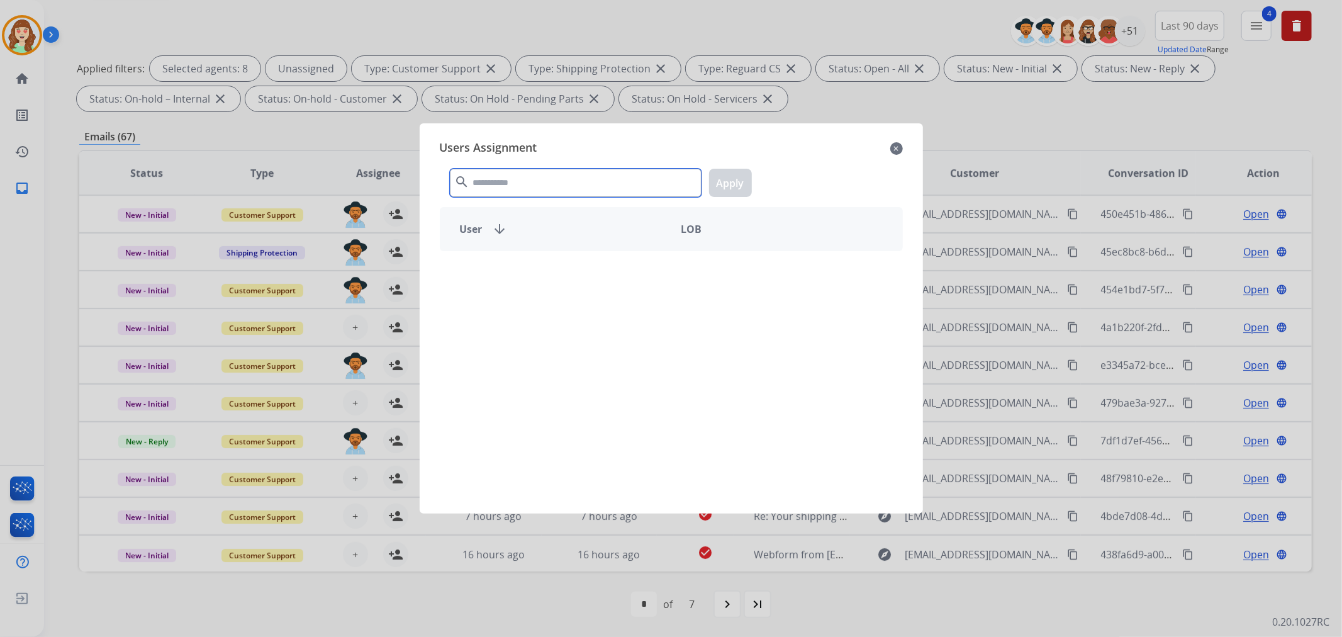
click at [526, 183] on input "text" at bounding box center [576, 183] width 252 height 28
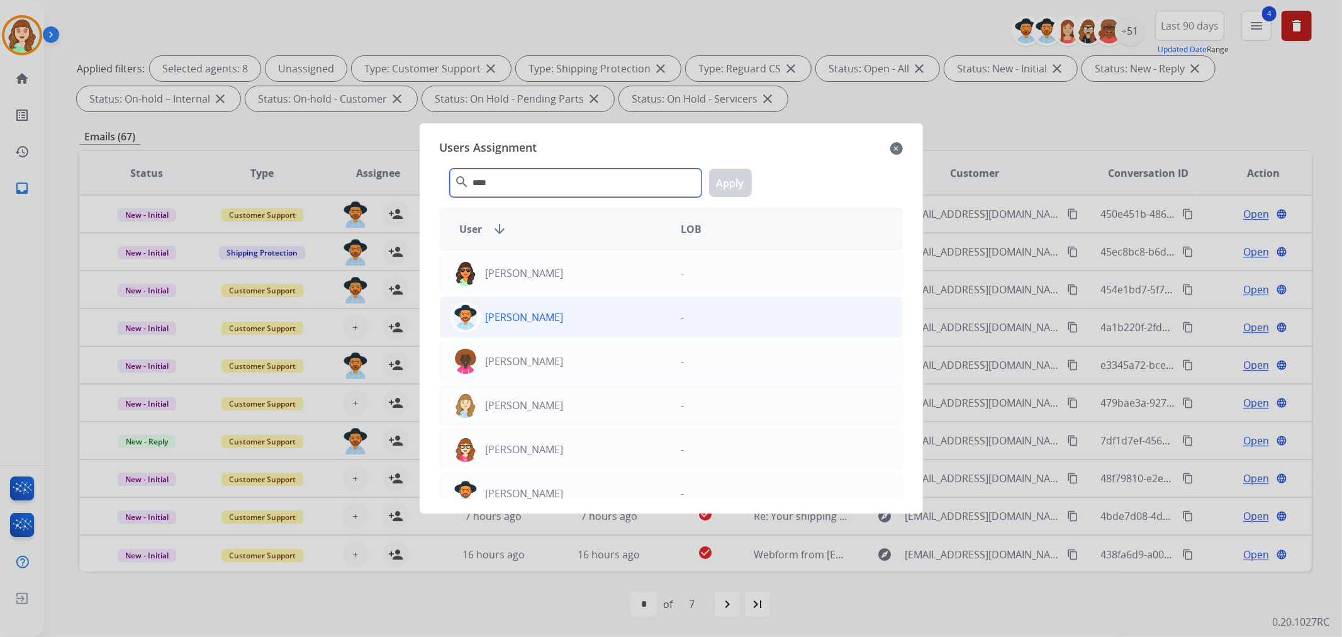
type input "****"
click at [611, 313] on div "[PERSON_NAME]" at bounding box center [555, 317] width 231 height 30
drag, startPoint x: 730, startPoint y: 183, endPoint x: 277, endPoint y: 350, distance: 482.8
click at [728, 183] on button "Apply" at bounding box center [730, 183] width 43 height 28
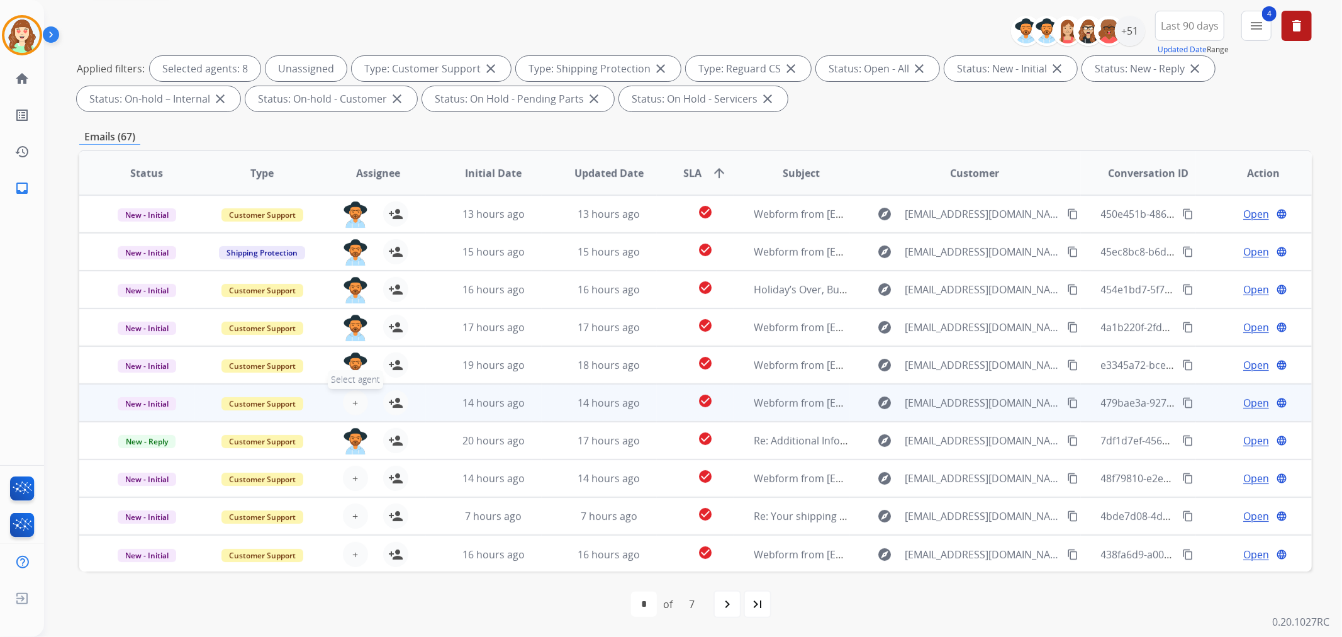
click at [355, 401] on button "+ Select agent" at bounding box center [355, 402] width 25 height 25
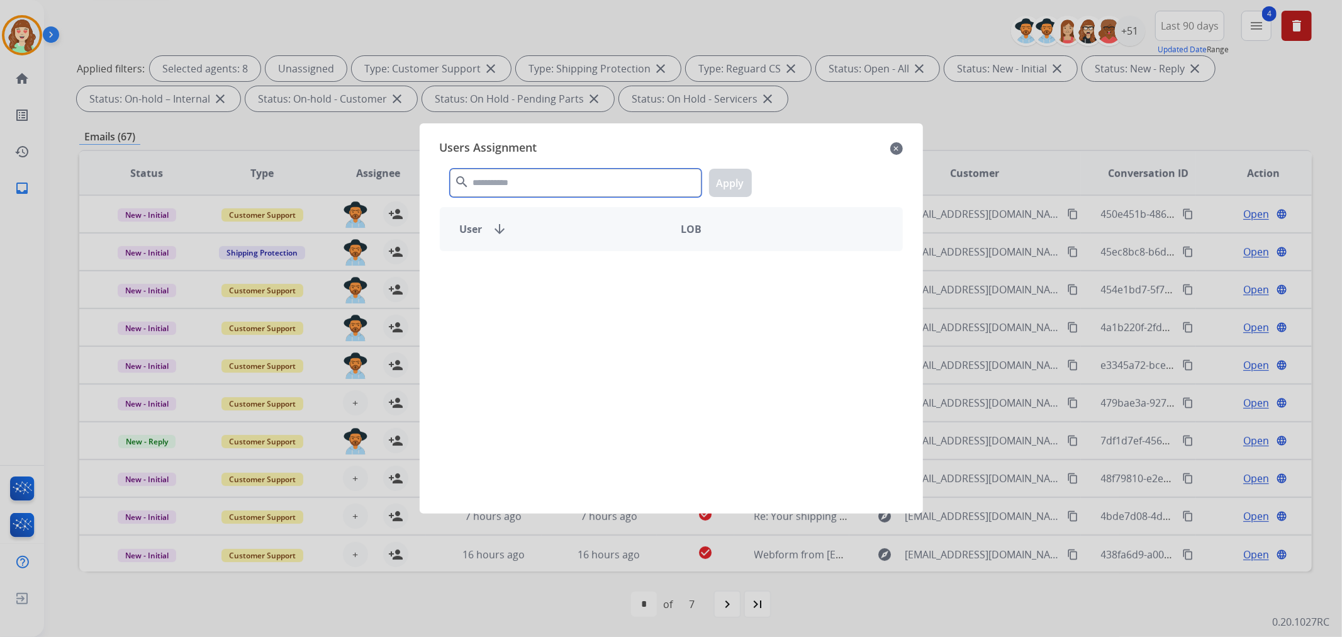
click at [533, 189] on input "text" at bounding box center [576, 183] width 252 height 28
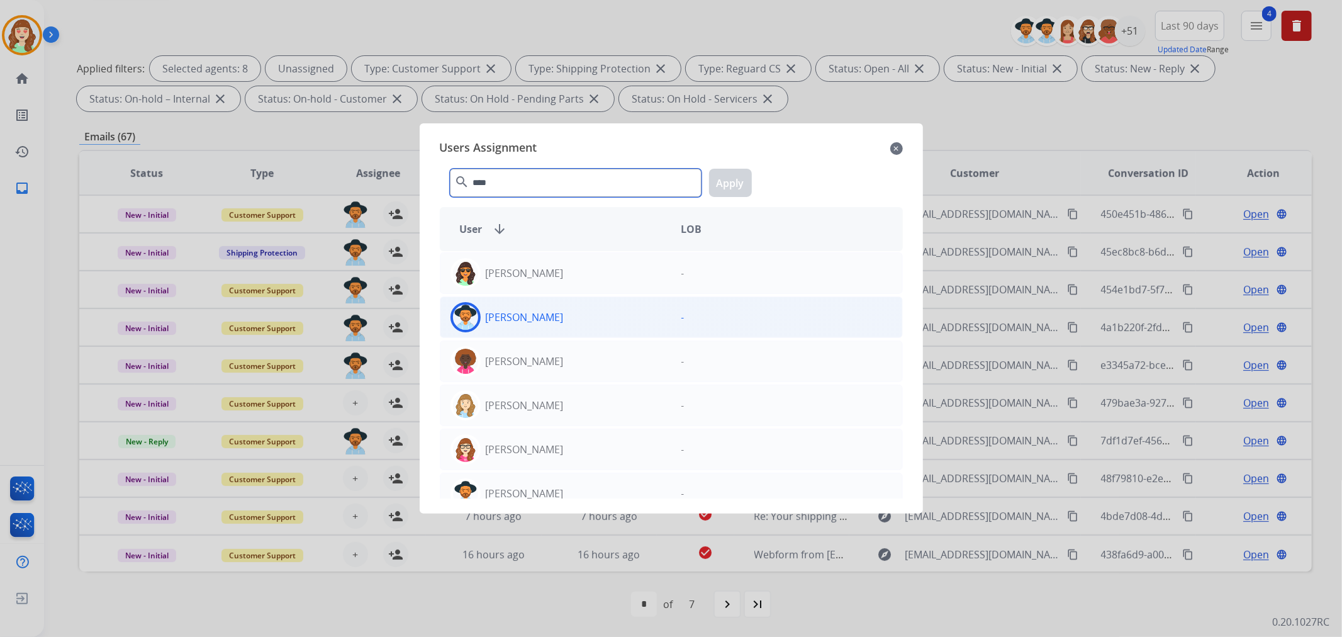
type input "****"
click at [594, 314] on div "[PERSON_NAME]" at bounding box center [555, 317] width 231 height 30
drag, startPoint x: 732, startPoint y: 186, endPoint x: 725, endPoint y: 189, distance: 8.4
click at [731, 186] on button "Apply" at bounding box center [730, 183] width 43 height 28
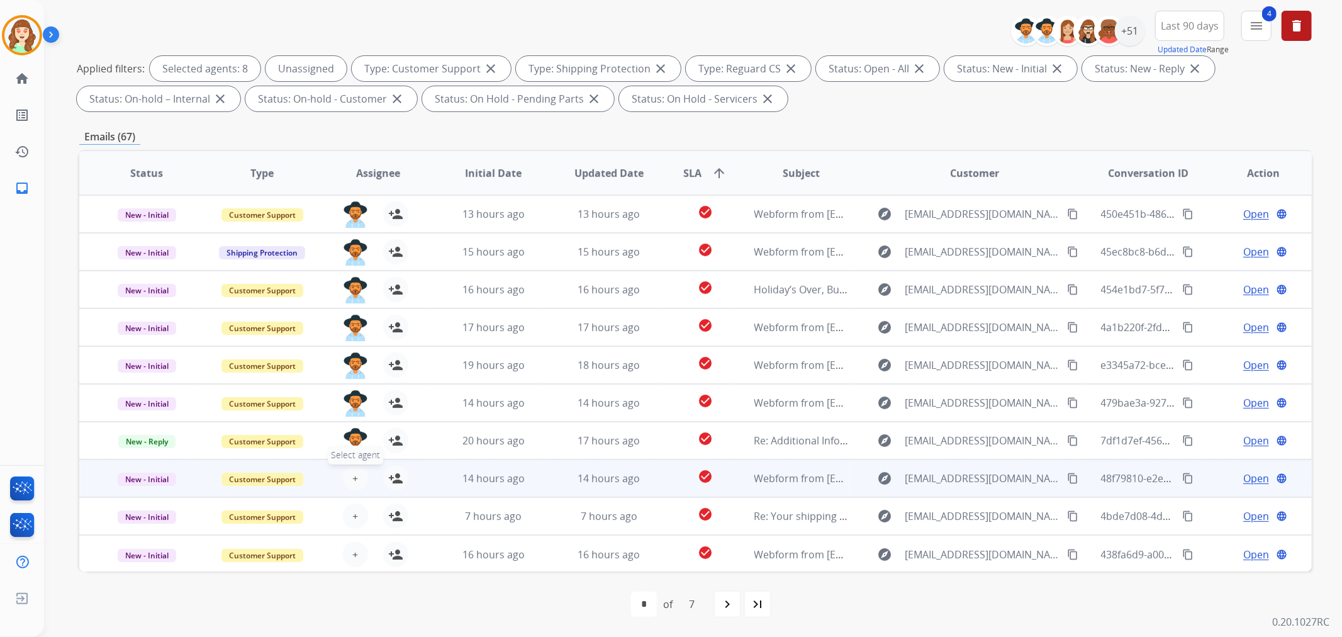
click at [349, 481] on button "+ Select agent" at bounding box center [355, 477] width 25 height 25
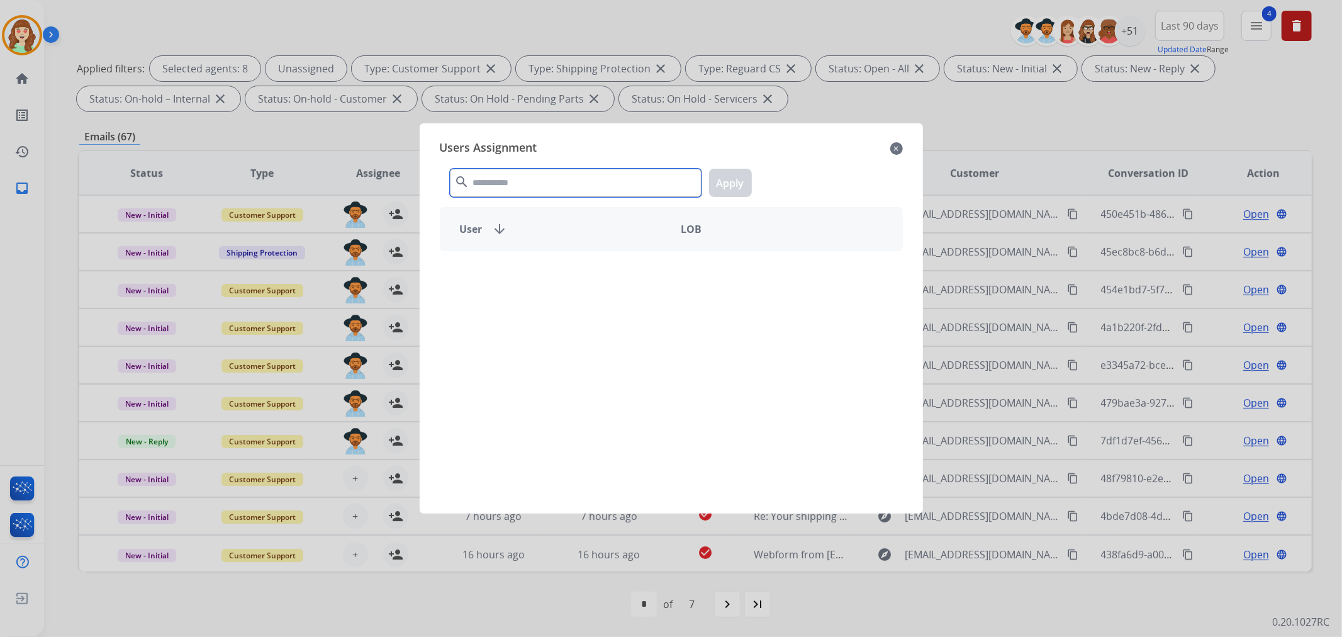
click at [556, 186] on input "text" at bounding box center [576, 183] width 252 height 28
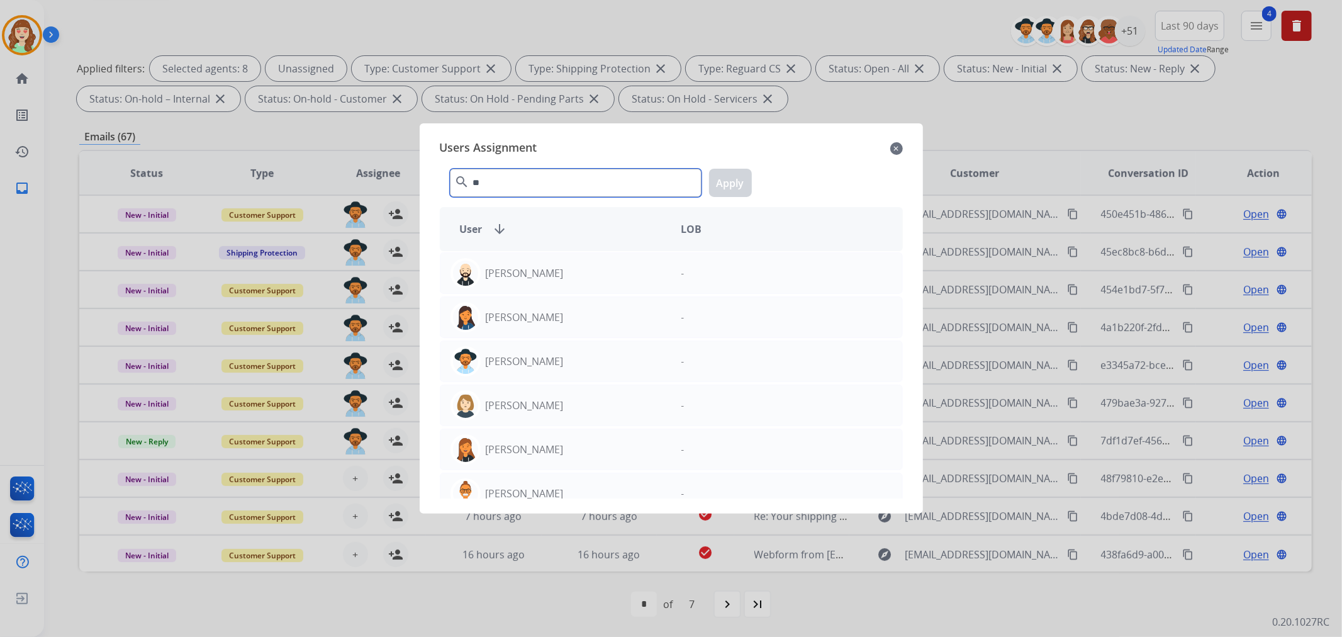
type input "*"
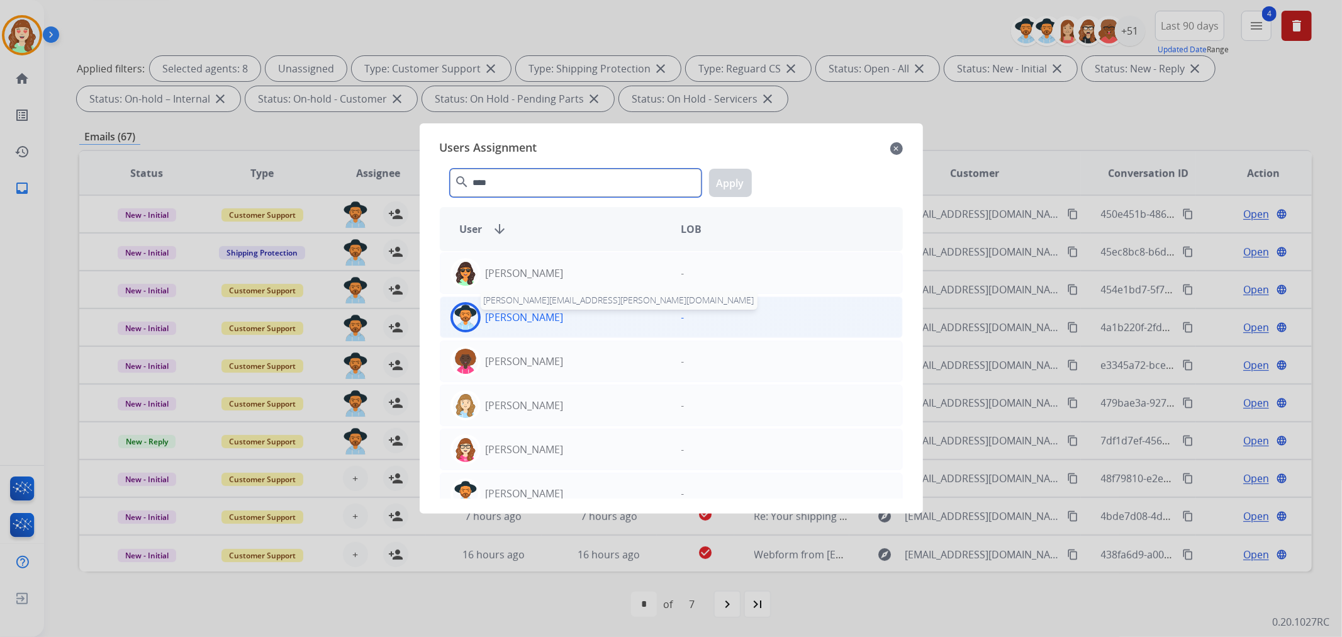
type input "****"
drag, startPoint x: 550, startPoint y: 328, endPoint x: 648, endPoint y: 246, distance: 127.7
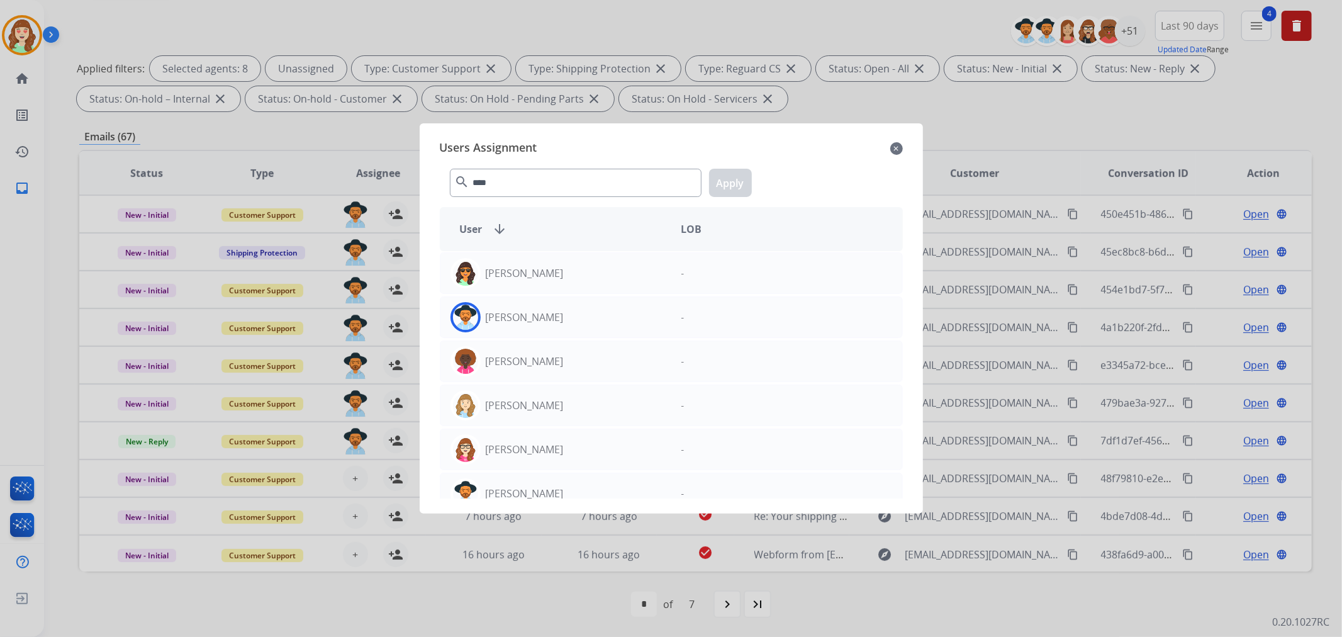
click at [550, 327] on div "[PERSON_NAME]" at bounding box center [555, 317] width 231 height 30
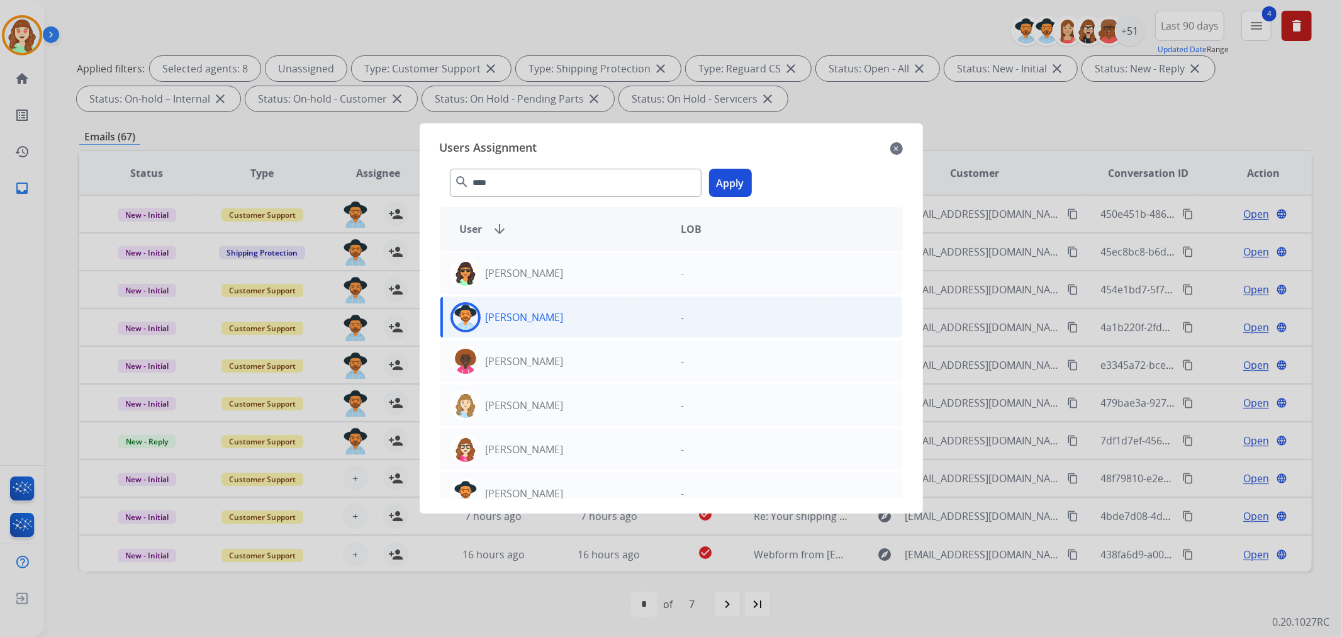
click at [726, 179] on button "Apply" at bounding box center [730, 183] width 43 height 28
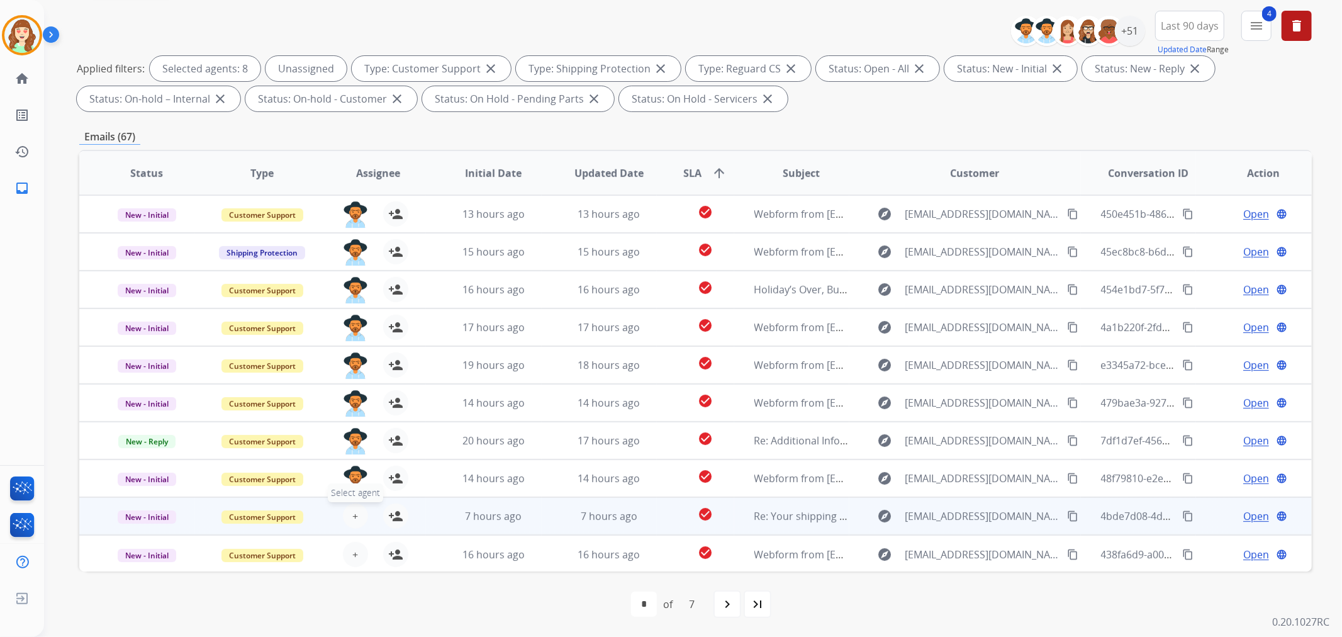
click at [356, 507] on button "+ Select agent" at bounding box center [355, 515] width 25 height 25
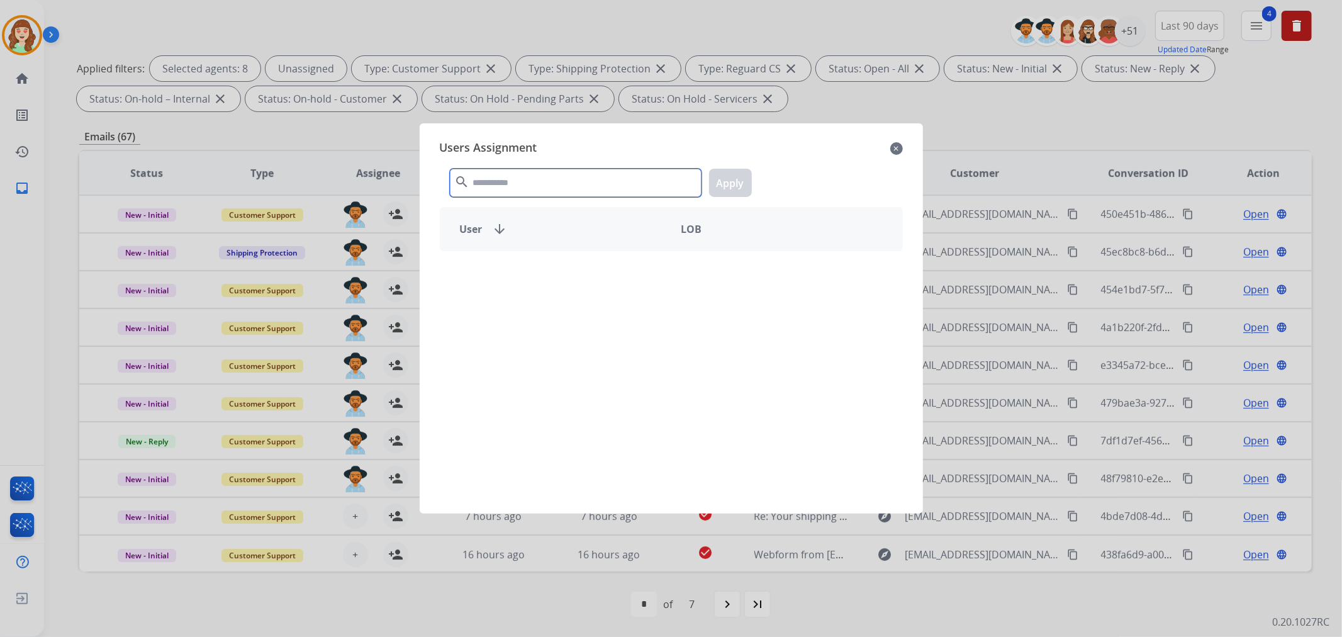
click at [509, 182] on input "text" at bounding box center [576, 183] width 252 height 28
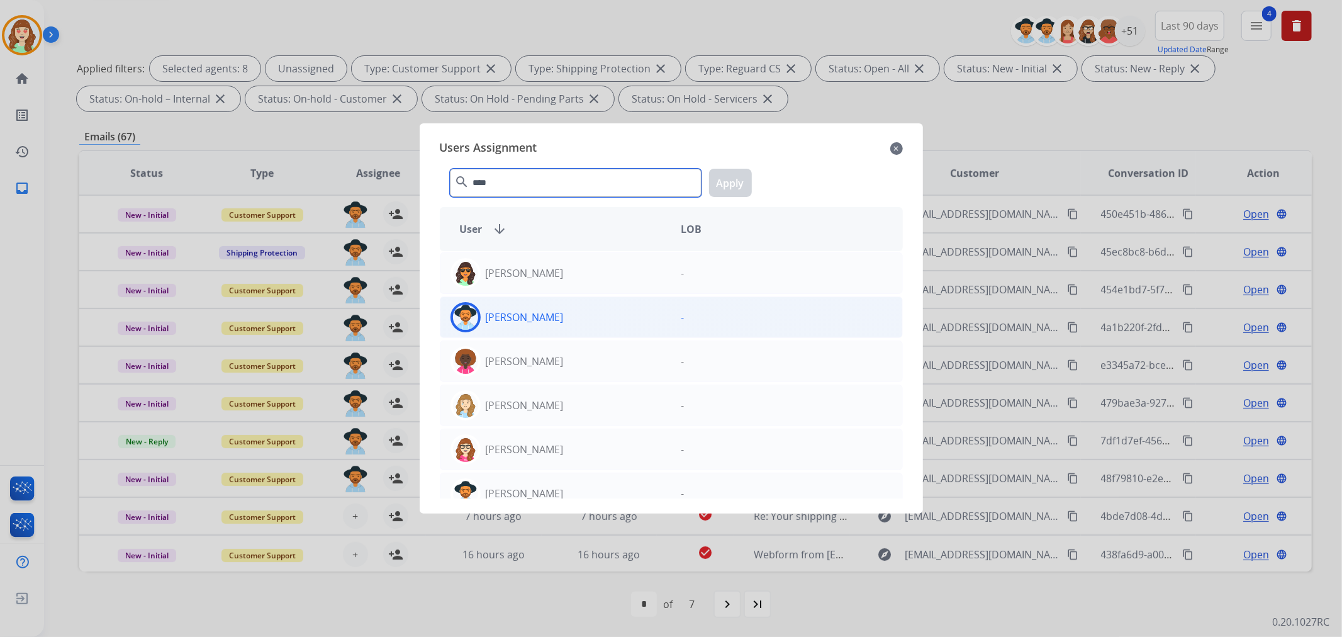
type input "****"
click at [611, 324] on div "[PERSON_NAME]" at bounding box center [555, 317] width 231 height 30
click at [721, 184] on button "Apply" at bounding box center [730, 183] width 43 height 28
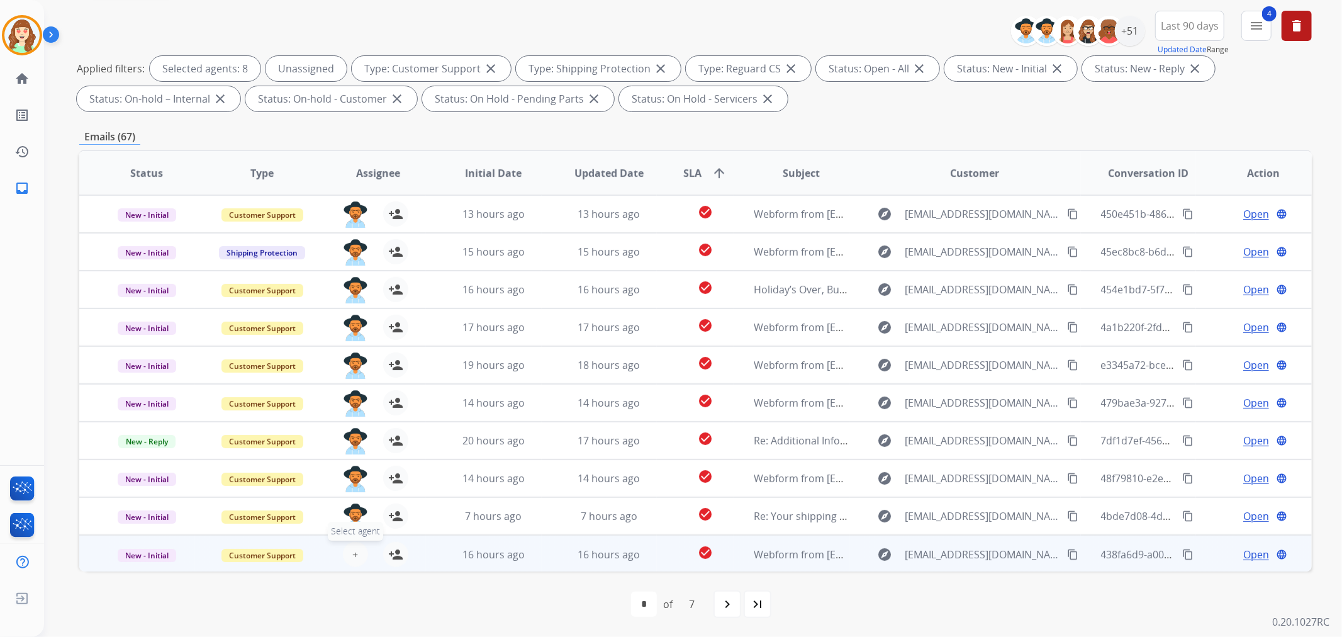
click at [352, 550] on span "+" at bounding box center [355, 554] width 6 height 15
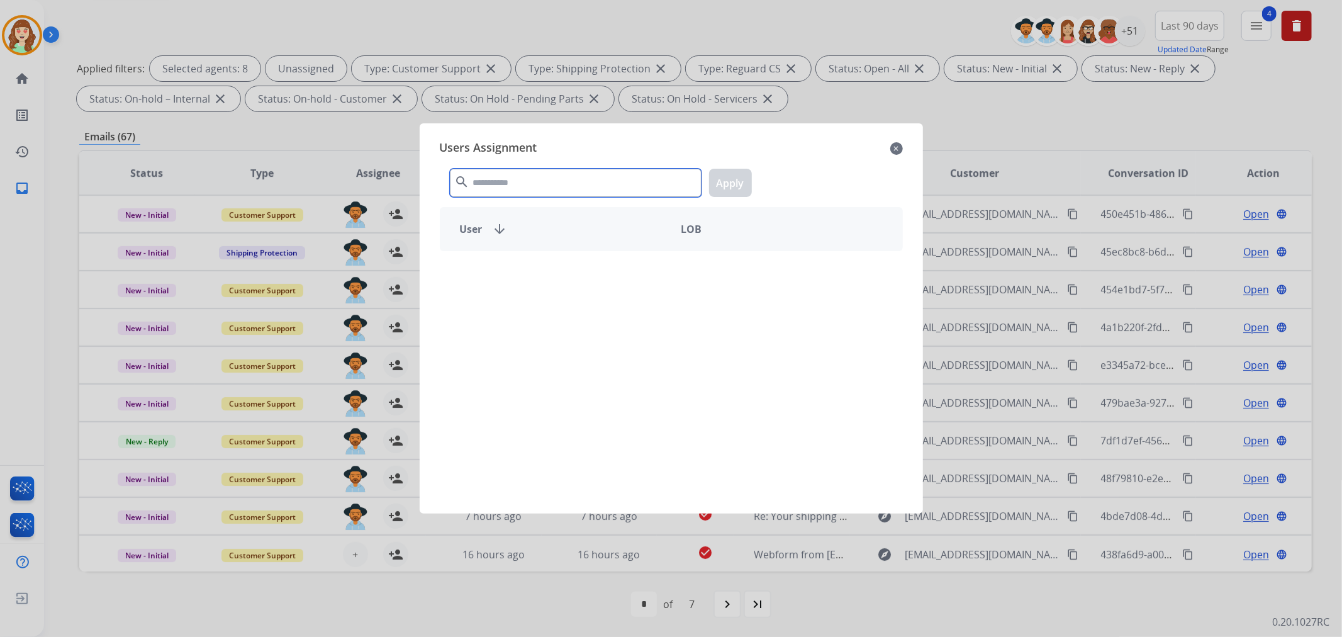
click at [596, 184] on input "text" at bounding box center [576, 183] width 252 height 28
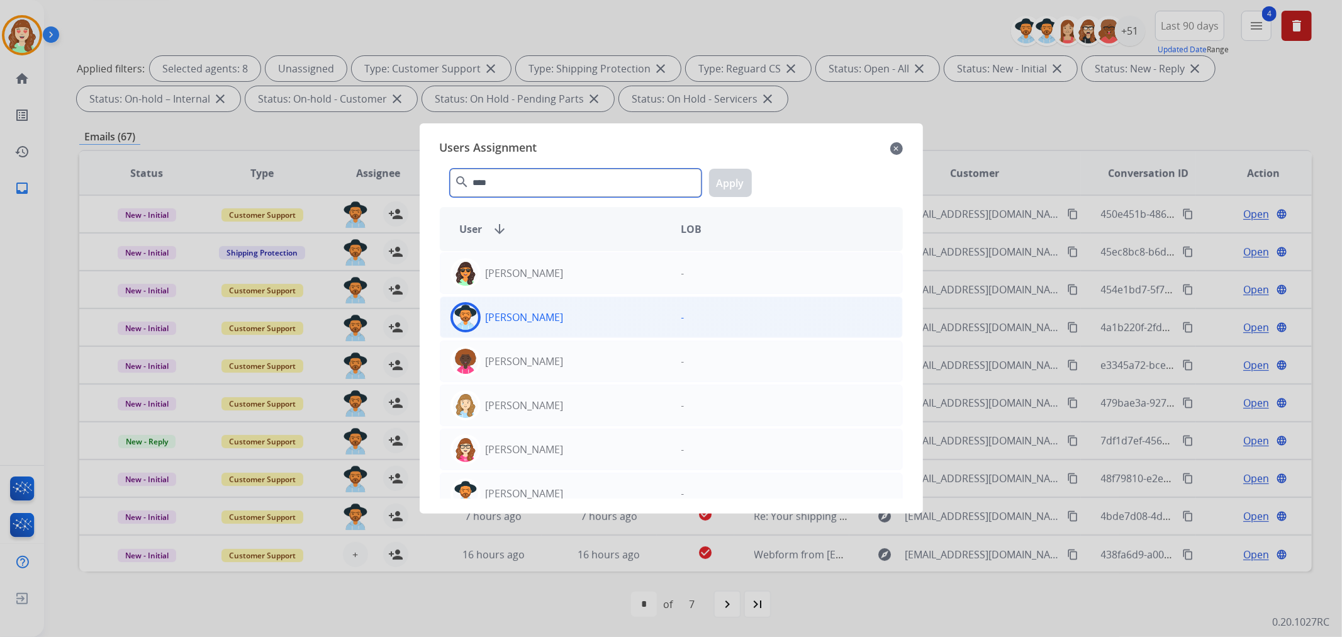
type input "****"
click at [608, 323] on div "[PERSON_NAME]" at bounding box center [555, 317] width 231 height 30
click at [725, 185] on button "Apply" at bounding box center [730, 183] width 43 height 28
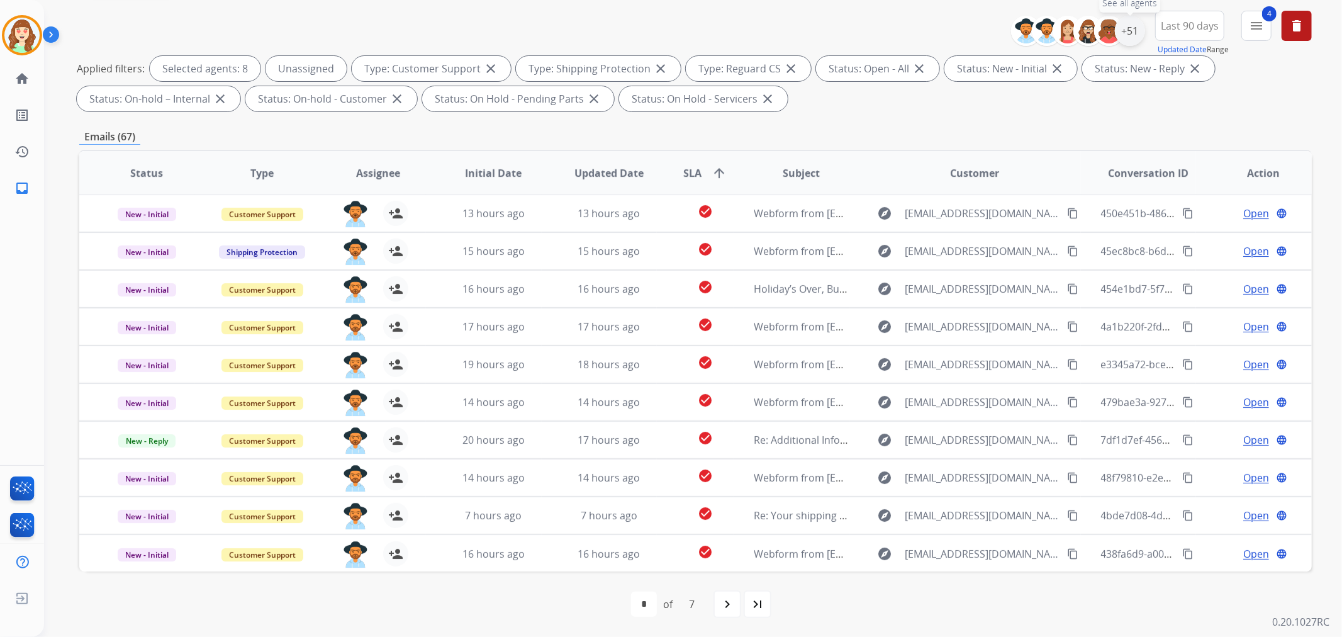
click at [1128, 35] on div "+51" at bounding box center [1130, 31] width 30 height 30
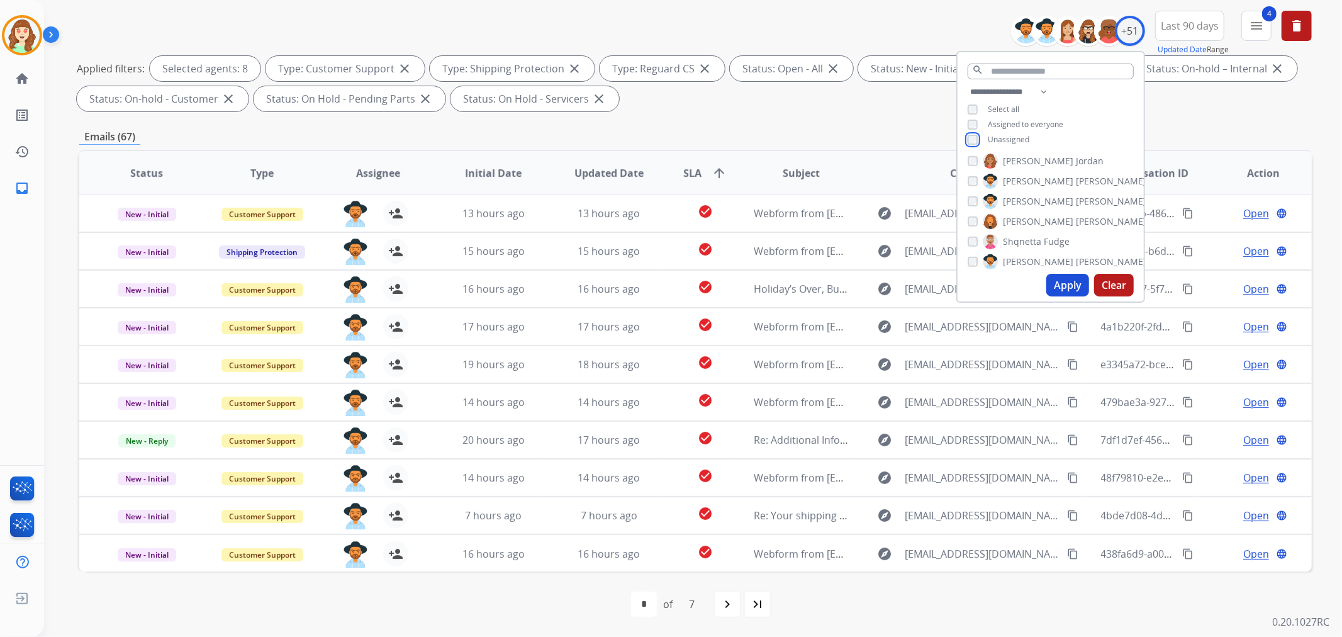
scroll to position [838, 0]
click at [976, 230] on div "[PERSON_NAME]" at bounding box center [1040, 232] width 147 height 15
click at [1054, 279] on button "Apply" at bounding box center [1067, 285] width 43 height 23
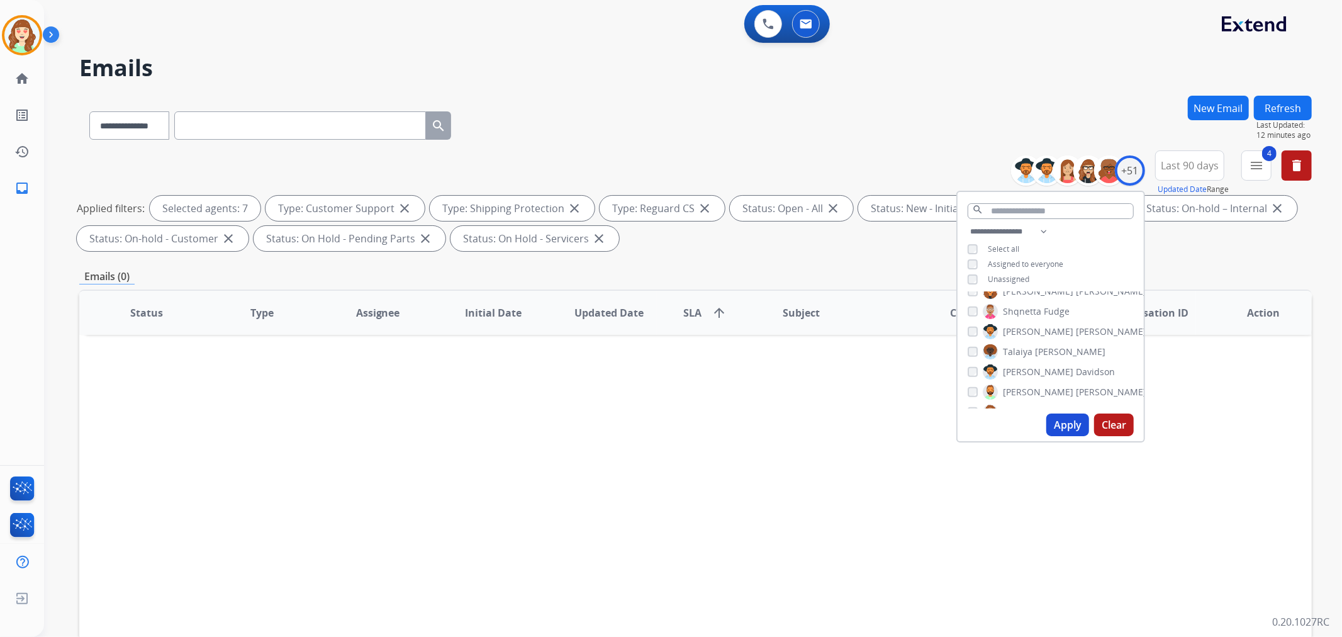
scroll to position [0, 0]
click at [960, 277] on div "**********" at bounding box center [1050, 256] width 186 height 65
click at [1054, 420] on button "Apply" at bounding box center [1067, 424] width 43 height 23
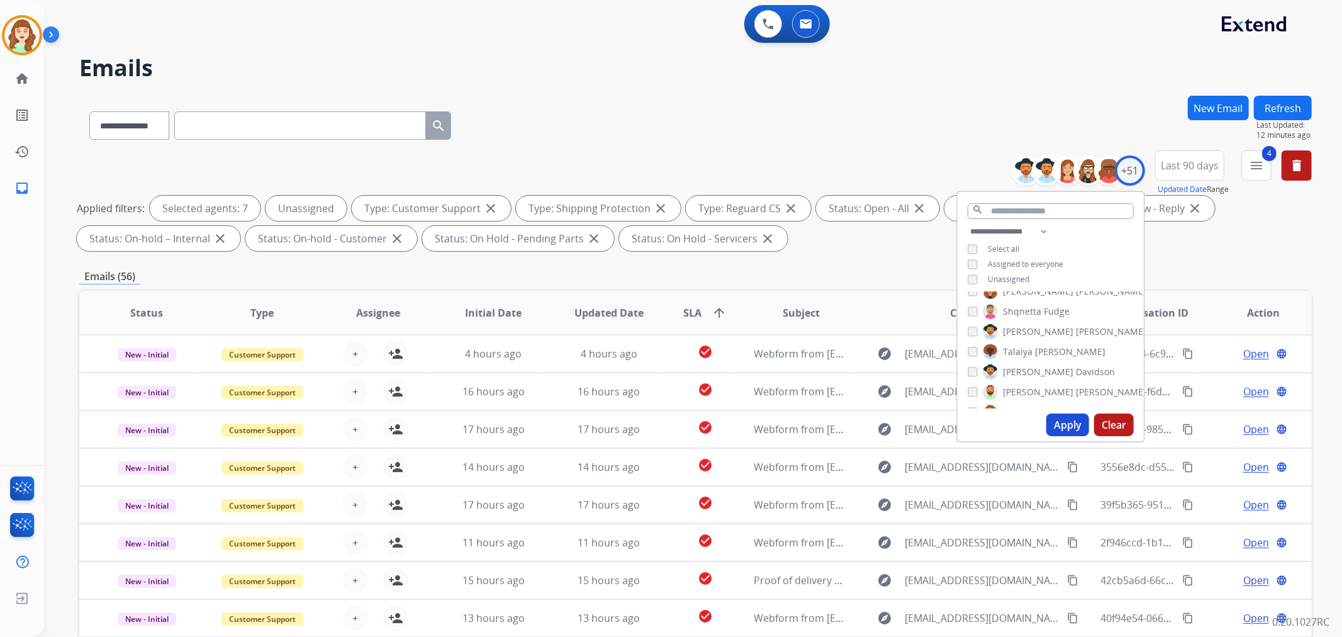
scroll to position [1, 0]
click at [352, 345] on span "+" at bounding box center [355, 352] width 6 height 15
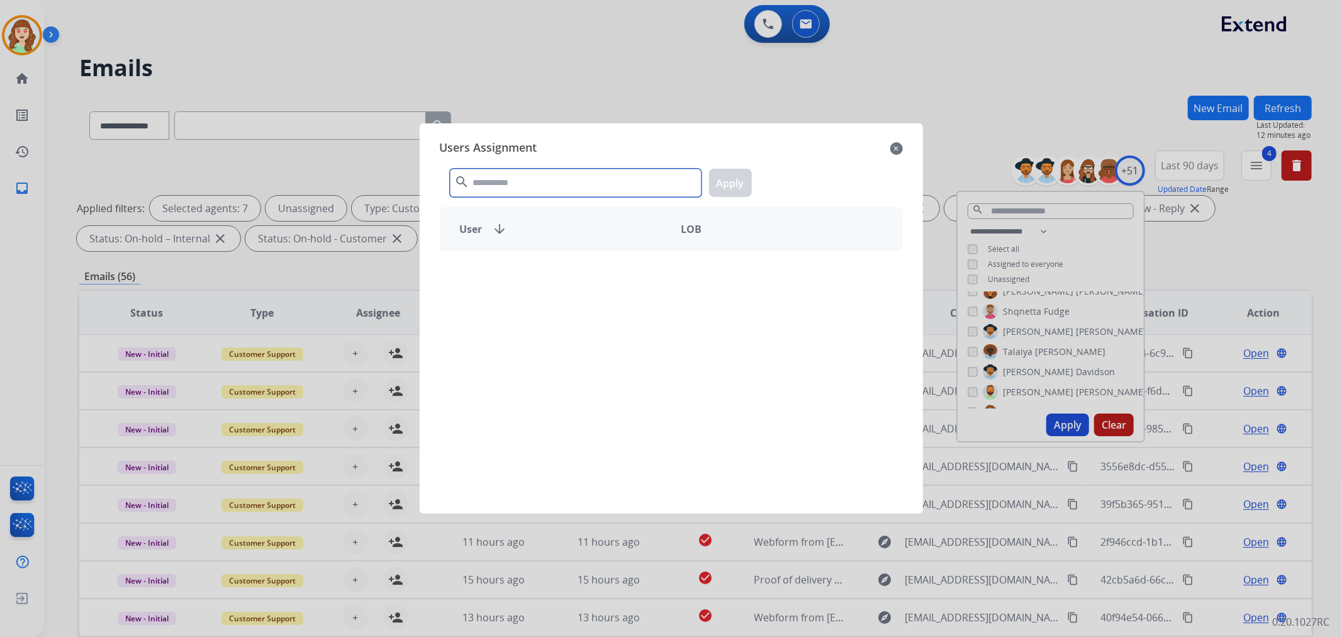
click at [520, 179] on input "text" at bounding box center [576, 183] width 252 height 28
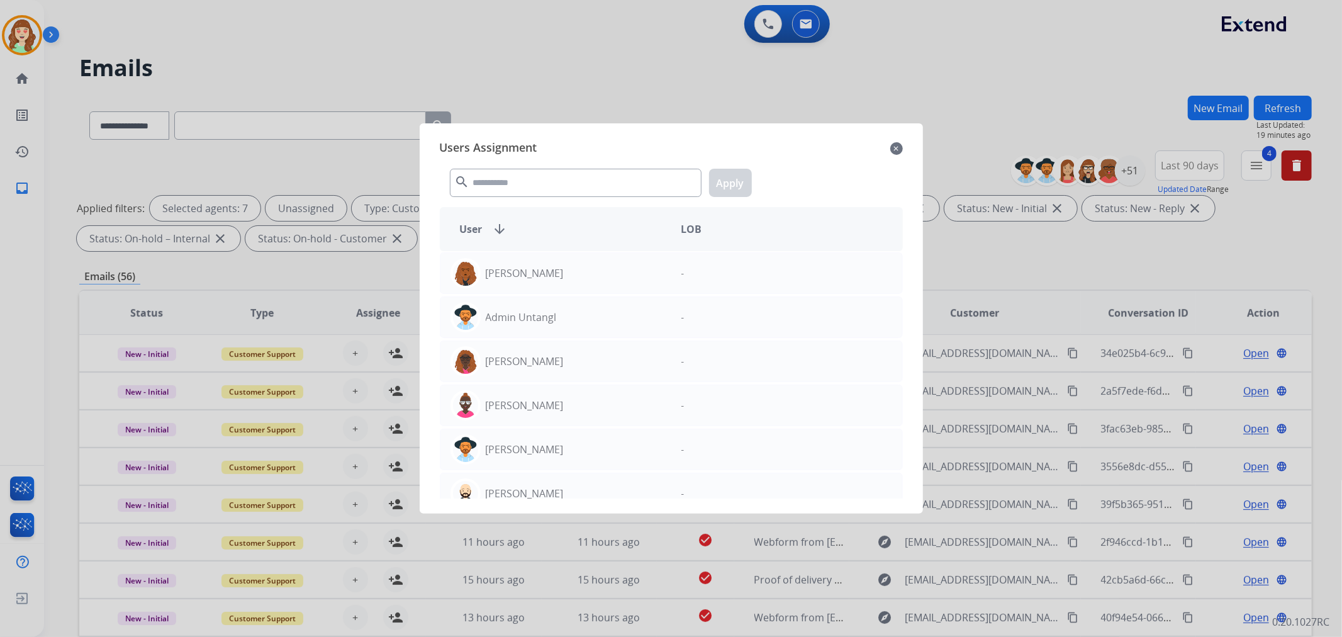
drag, startPoint x: 899, startPoint y: 142, endPoint x: 1064, endPoint y: 147, distance: 164.2
click at [901, 142] on mat-icon "close" at bounding box center [896, 148] width 13 height 15
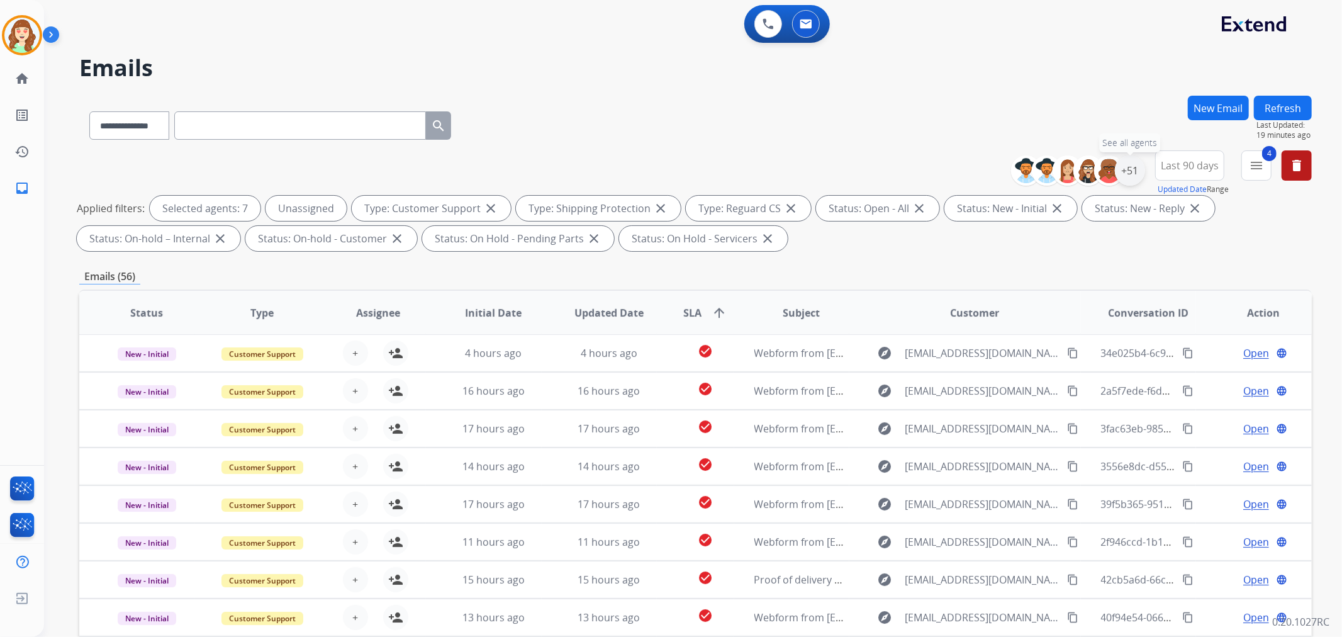
click at [1127, 170] on div "+51" at bounding box center [1130, 170] width 30 height 30
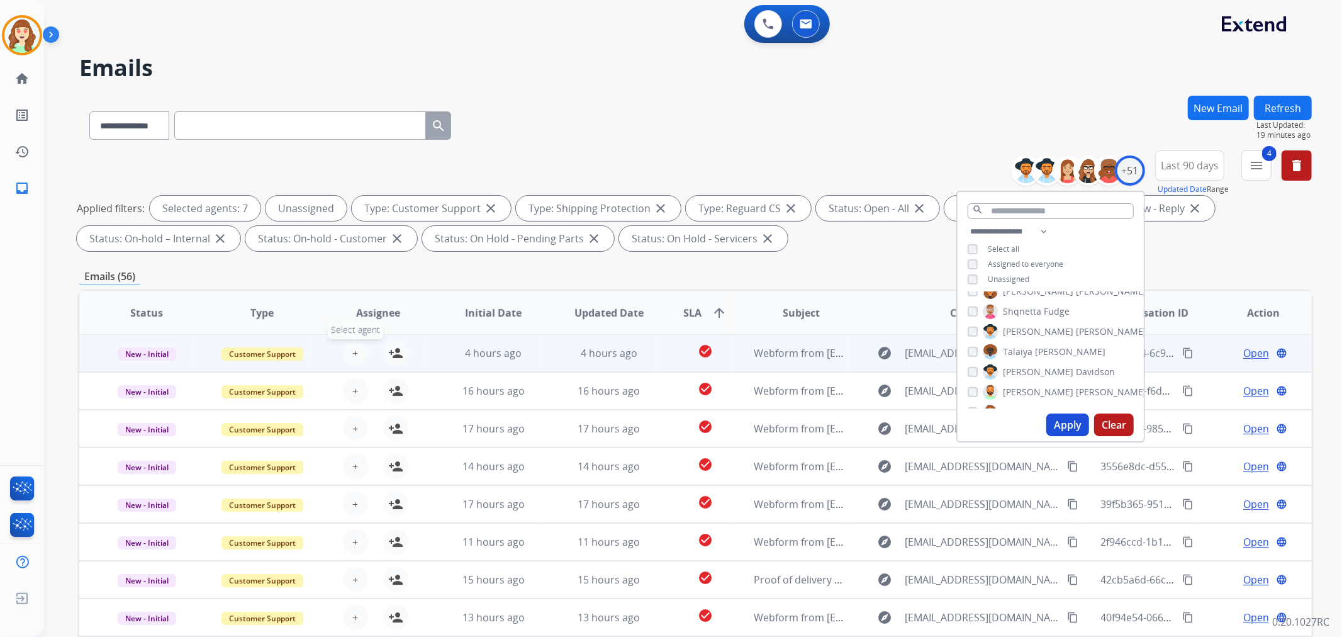
click at [355, 350] on span "+" at bounding box center [355, 352] width 6 height 15
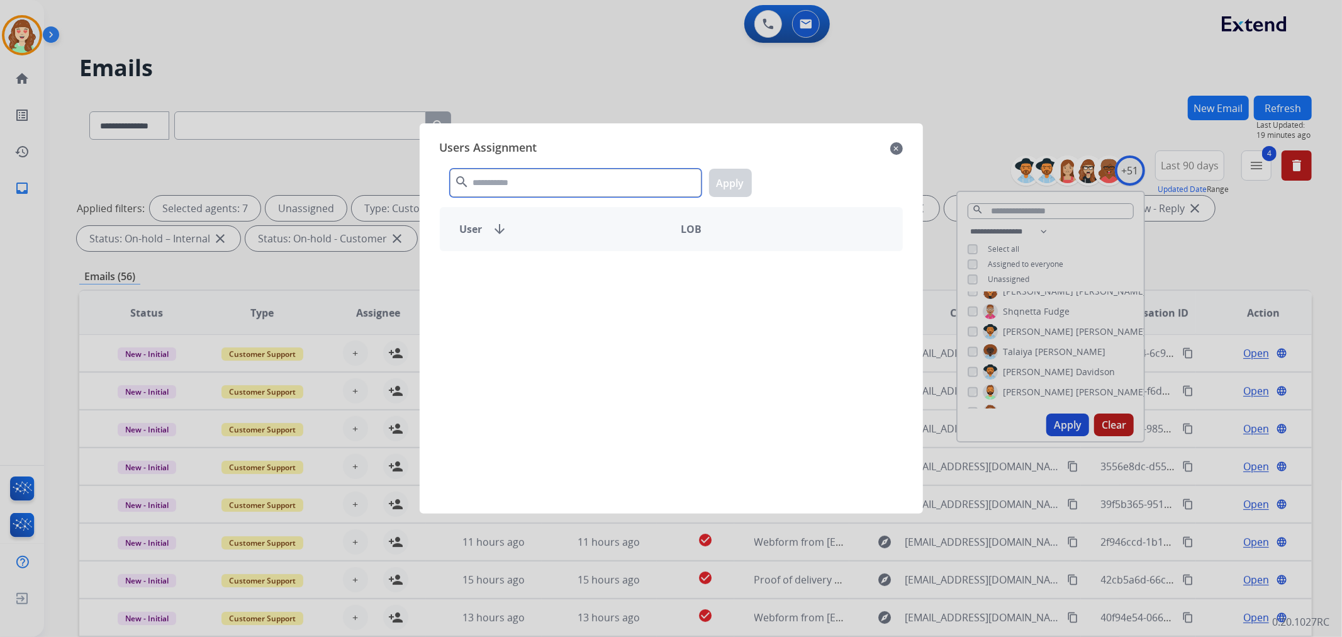
click at [592, 179] on input "text" at bounding box center [576, 183] width 252 height 28
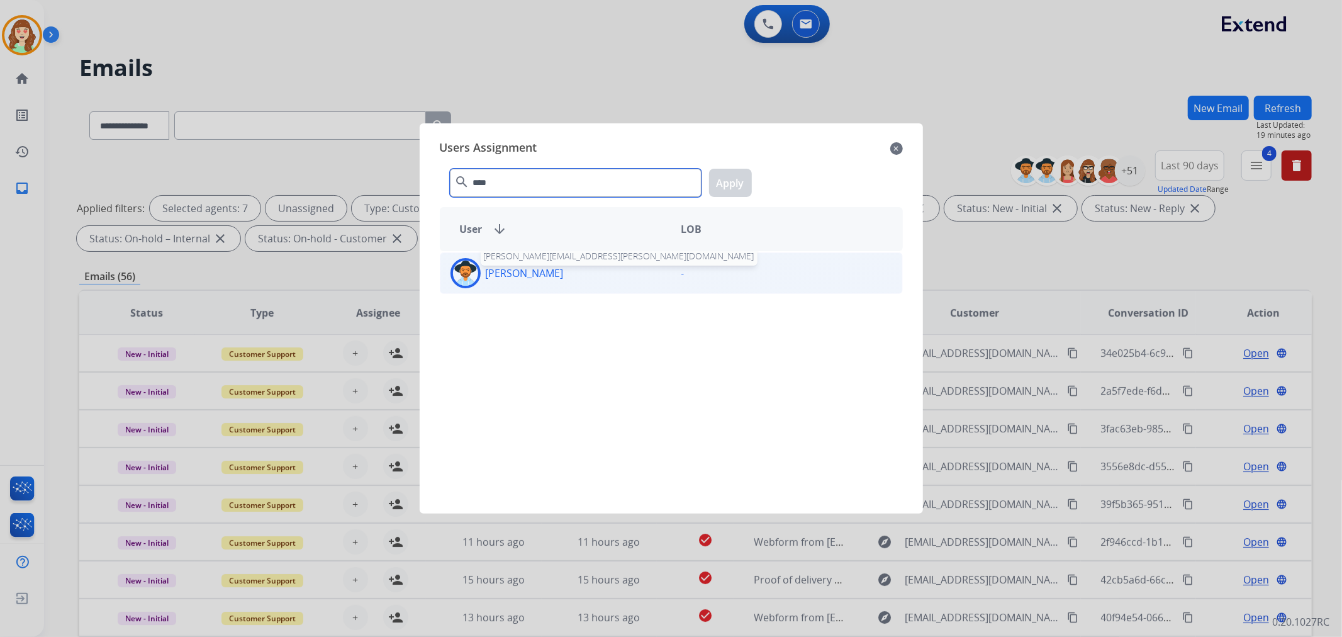
type input "****"
drag, startPoint x: 556, startPoint y: 274, endPoint x: 694, endPoint y: 221, distance: 147.5
click at [562, 274] on p "[PERSON_NAME]" at bounding box center [525, 272] width 78 height 15
click at [720, 189] on button "Apply" at bounding box center [730, 183] width 43 height 28
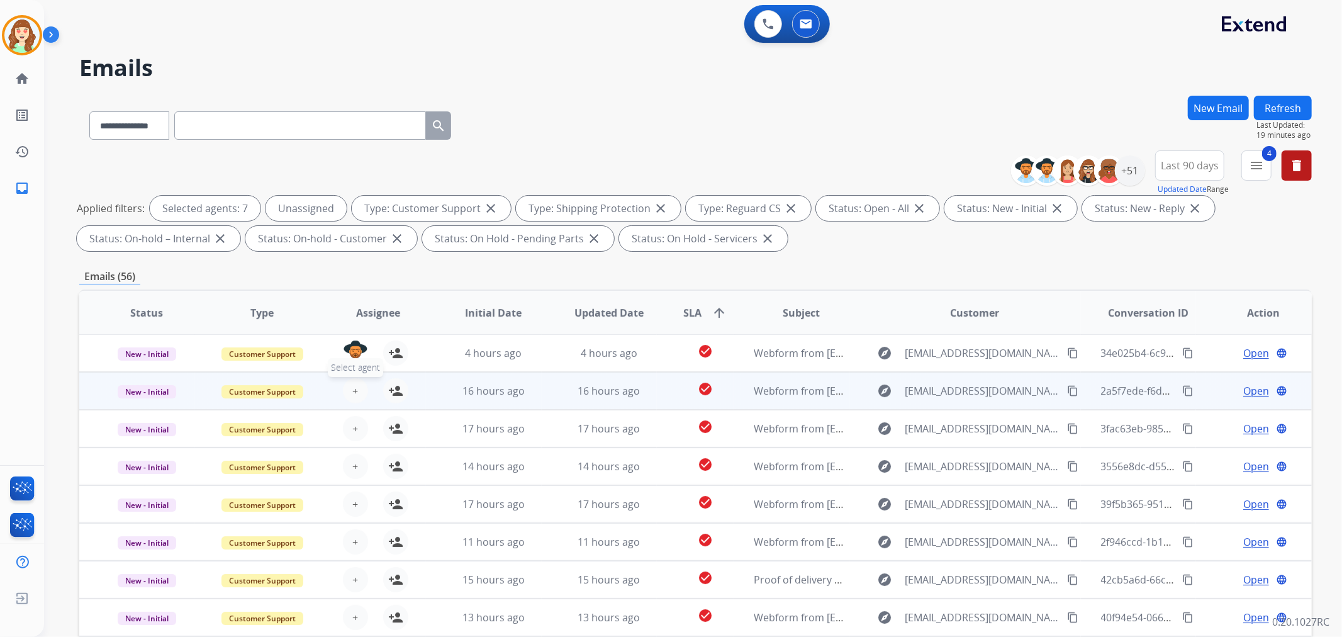
click at [349, 392] on button "+ Select agent" at bounding box center [355, 390] width 25 height 25
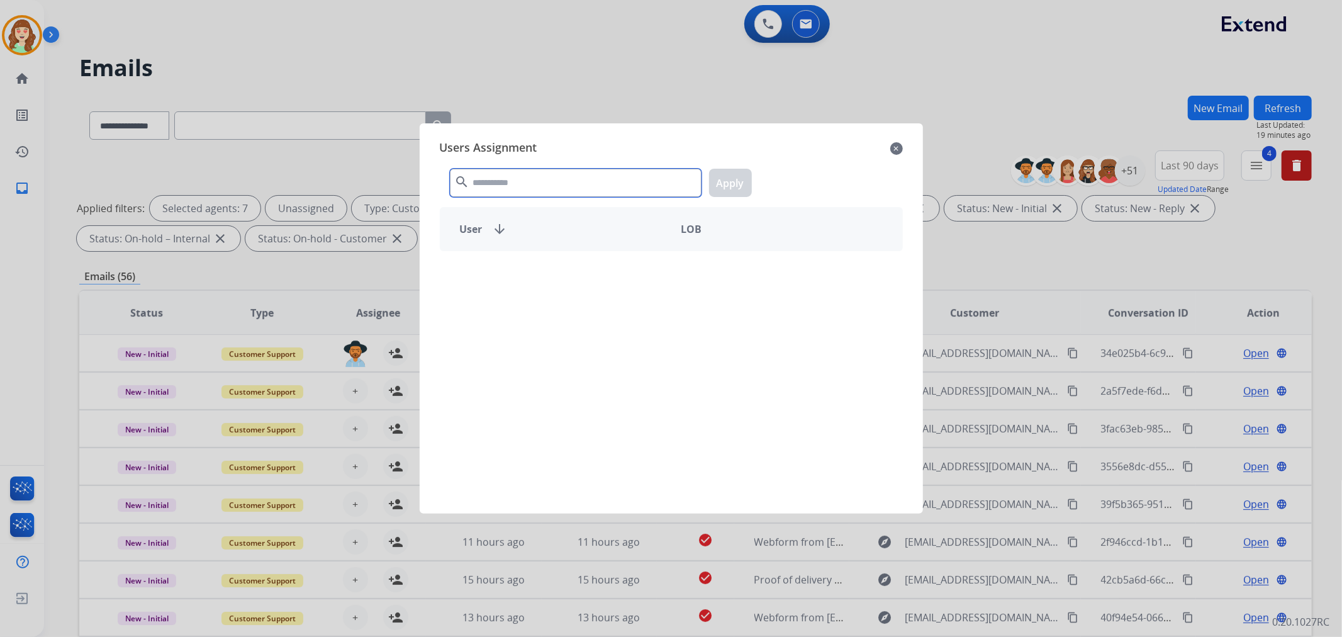
click at [565, 190] on input "text" at bounding box center [576, 183] width 252 height 28
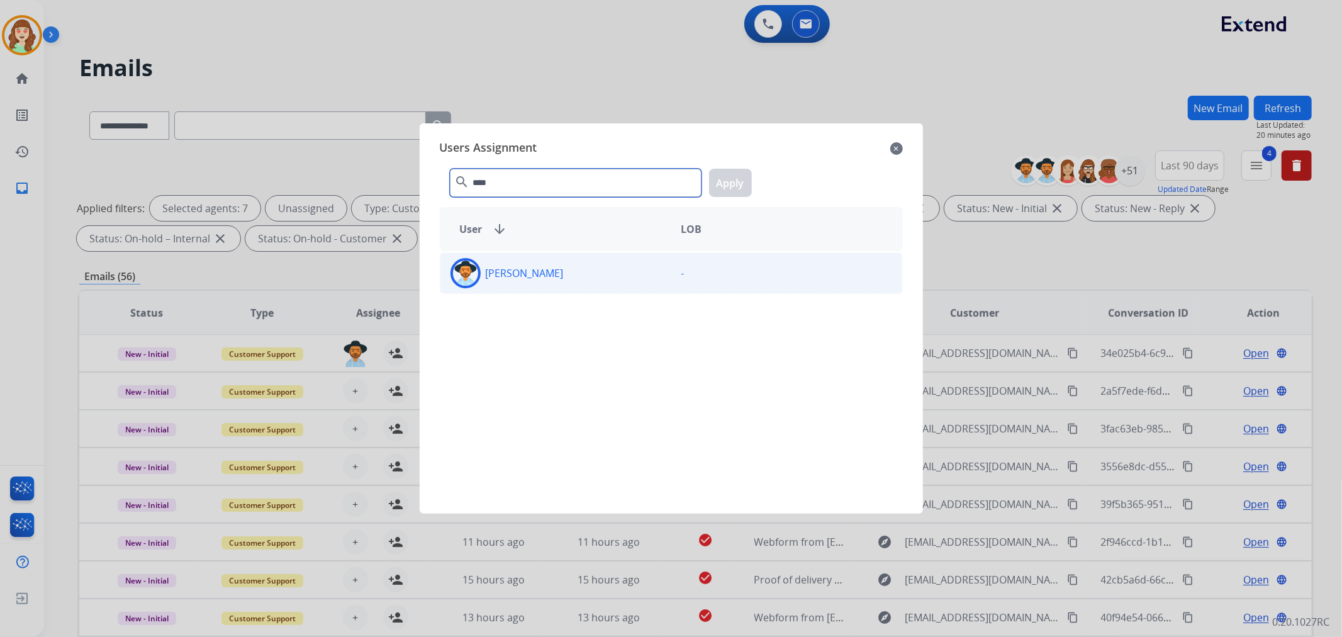
type input "****"
drag, startPoint x: 660, startPoint y: 284, endPoint x: 718, endPoint y: 204, distance: 98.8
click at [665, 279] on div "Tammy Davidson -" at bounding box center [671, 273] width 463 height 42
drag, startPoint x: 731, startPoint y: 180, endPoint x: 423, endPoint y: 359, distance: 355.7
click at [731, 181] on button "Apply" at bounding box center [730, 183] width 43 height 28
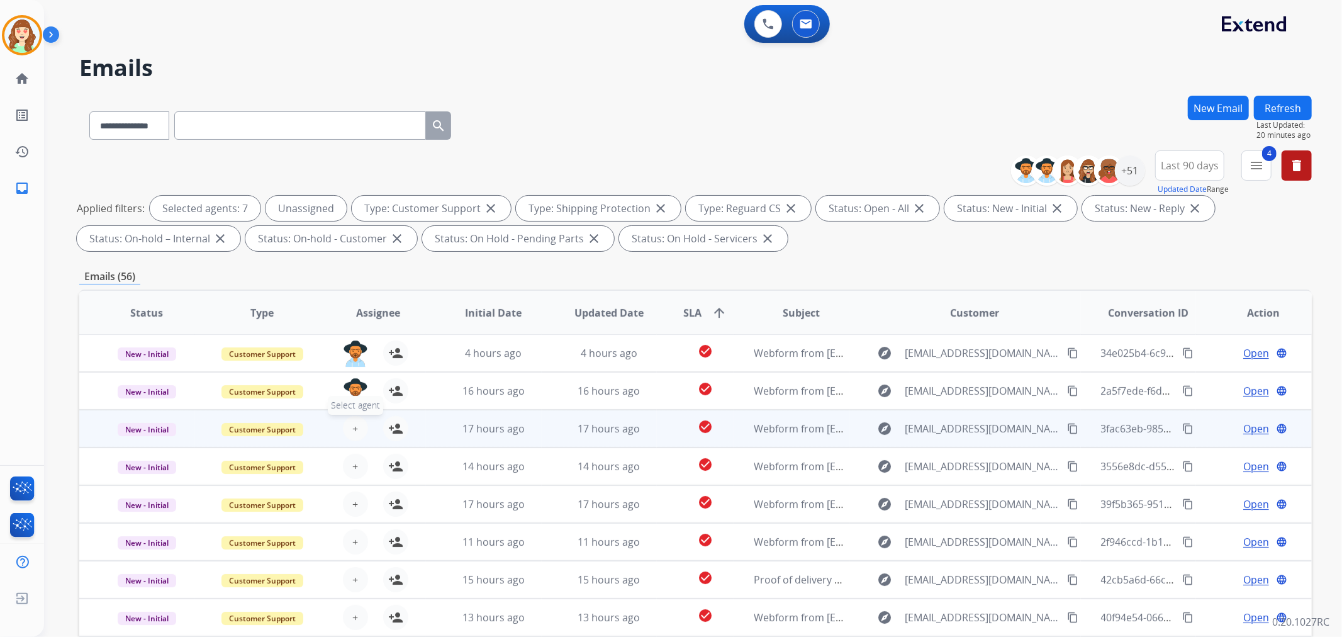
click at [352, 432] on span "+" at bounding box center [355, 428] width 6 height 15
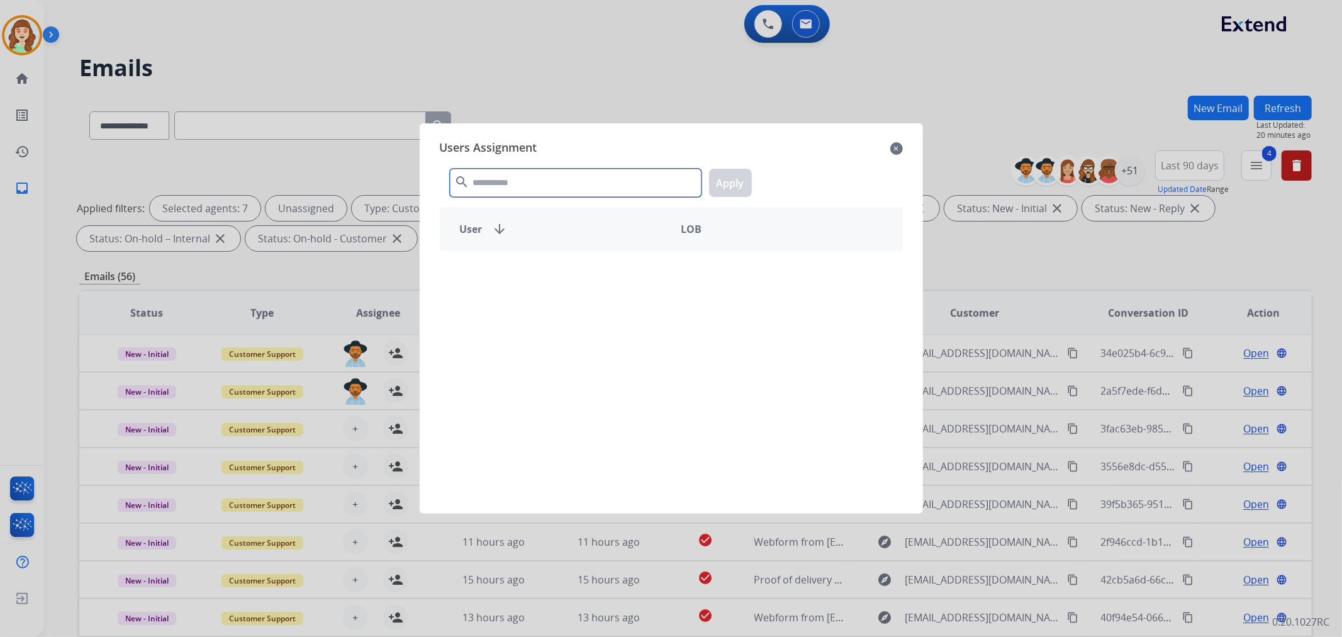
click at [557, 193] on input "text" at bounding box center [576, 183] width 252 height 28
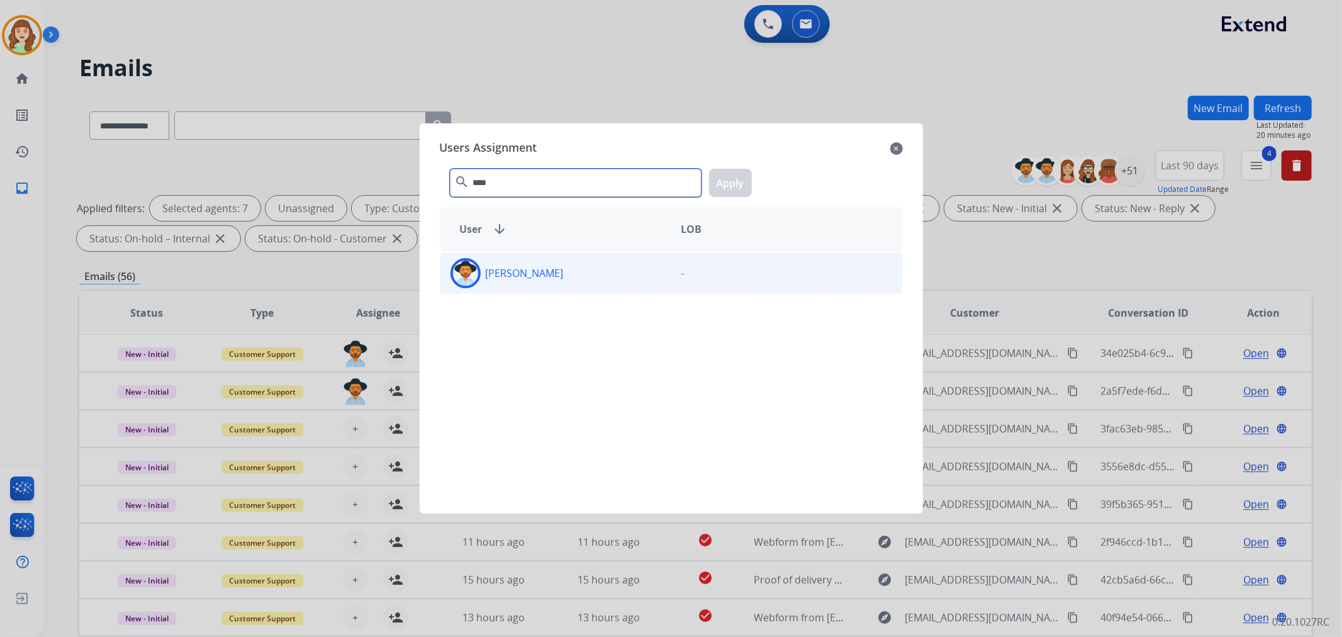
type input "****"
click at [609, 274] on div "[PERSON_NAME]" at bounding box center [555, 273] width 231 height 30
click at [726, 179] on button "Apply" at bounding box center [730, 183] width 43 height 28
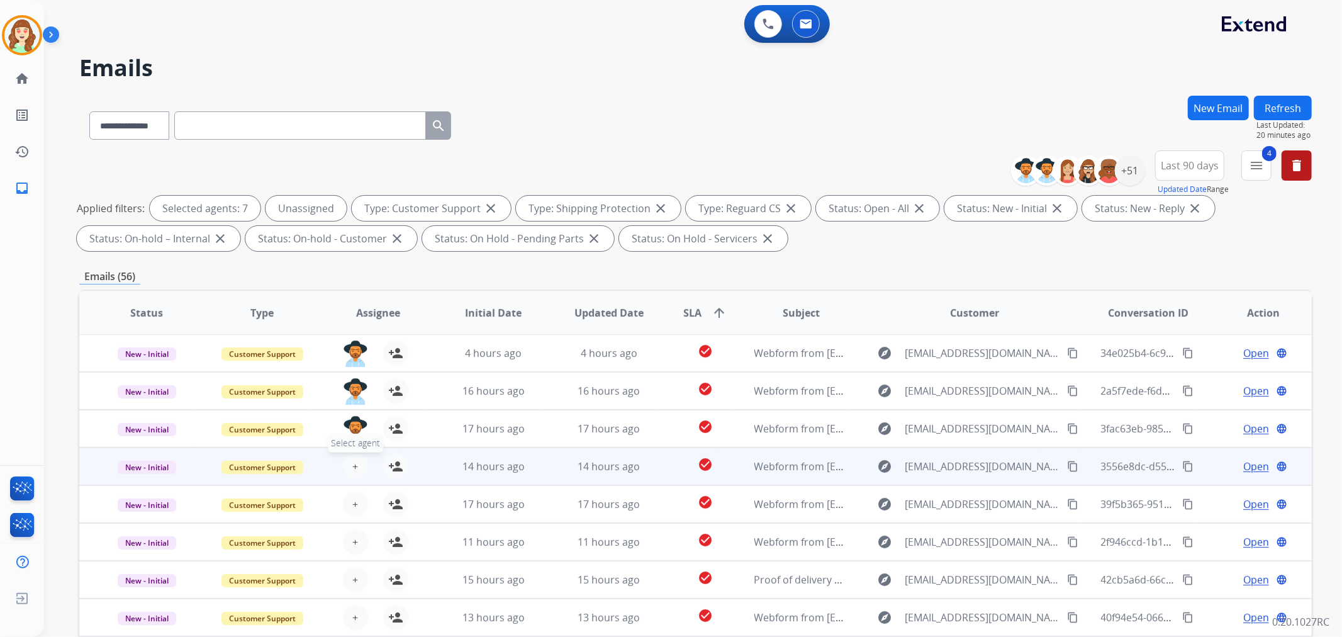
click at [352, 462] on span "+" at bounding box center [355, 466] width 6 height 15
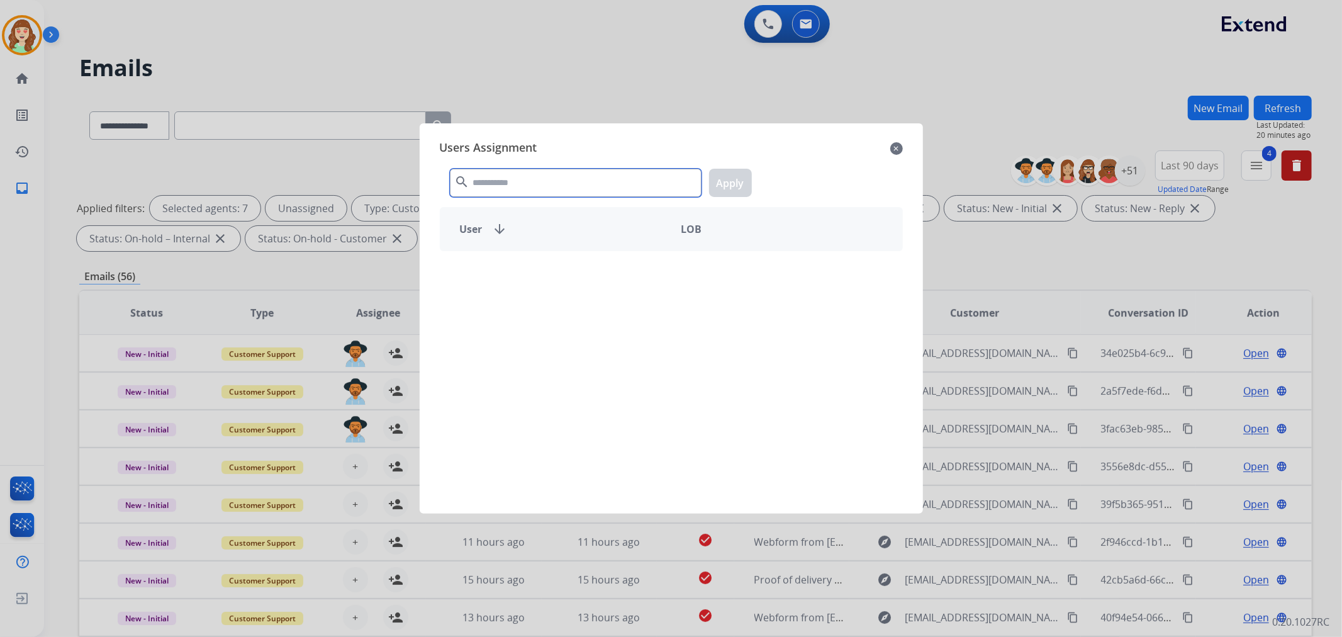
click at [621, 180] on input "text" at bounding box center [576, 183] width 252 height 28
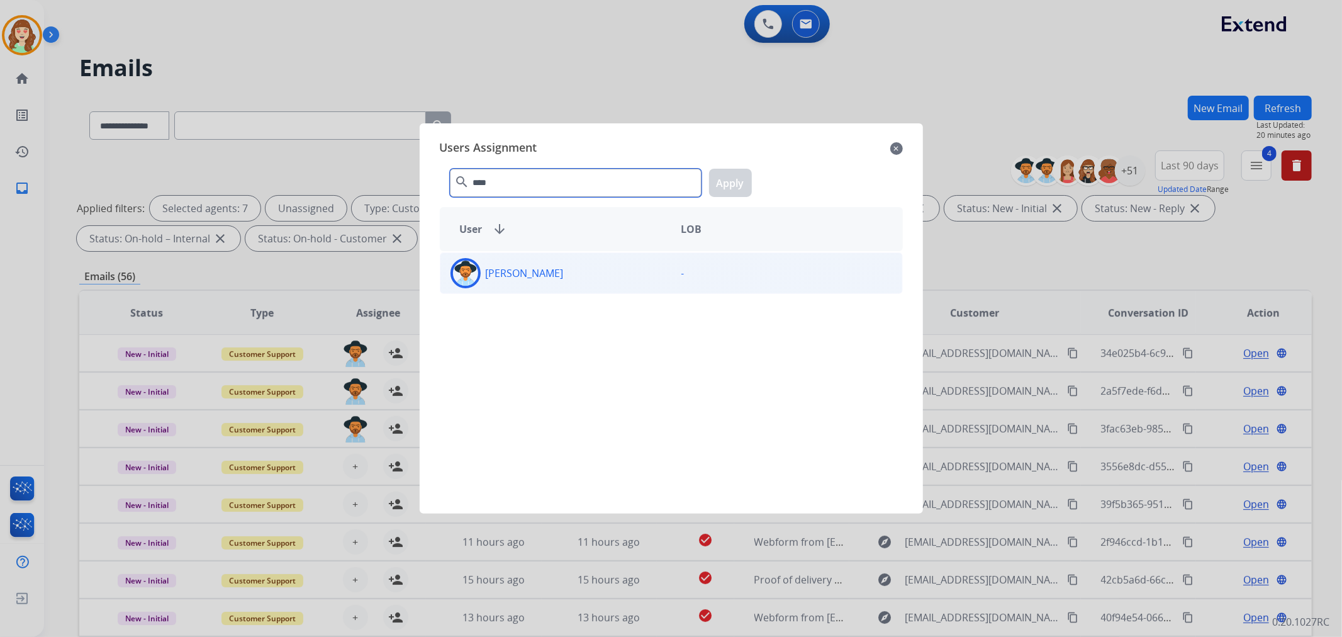
type input "****"
drag, startPoint x: 633, startPoint y: 268, endPoint x: 726, endPoint y: 186, distance: 123.4
click at [637, 268] on div "[PERSON_NAME]" at bounding box center [555, 273] width 231 height 30
drag, startPoint x: 736, startPoint y: 181, endPoint x: 708, endPoint y: 186, distance: 28.1
click at [734, 181] on button "Apply" at bounding box center [730, 183] width 43 height 28
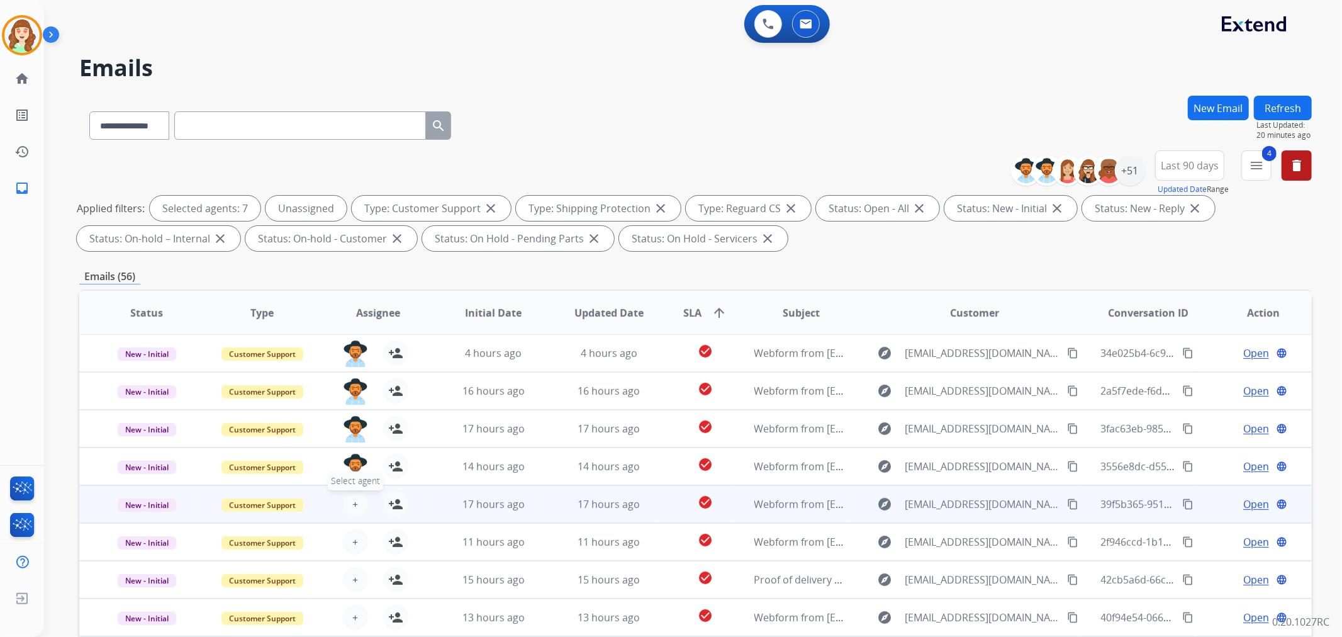
click at [352, 500] on span "+" at bounding box center [355, 503] width 6 height 15
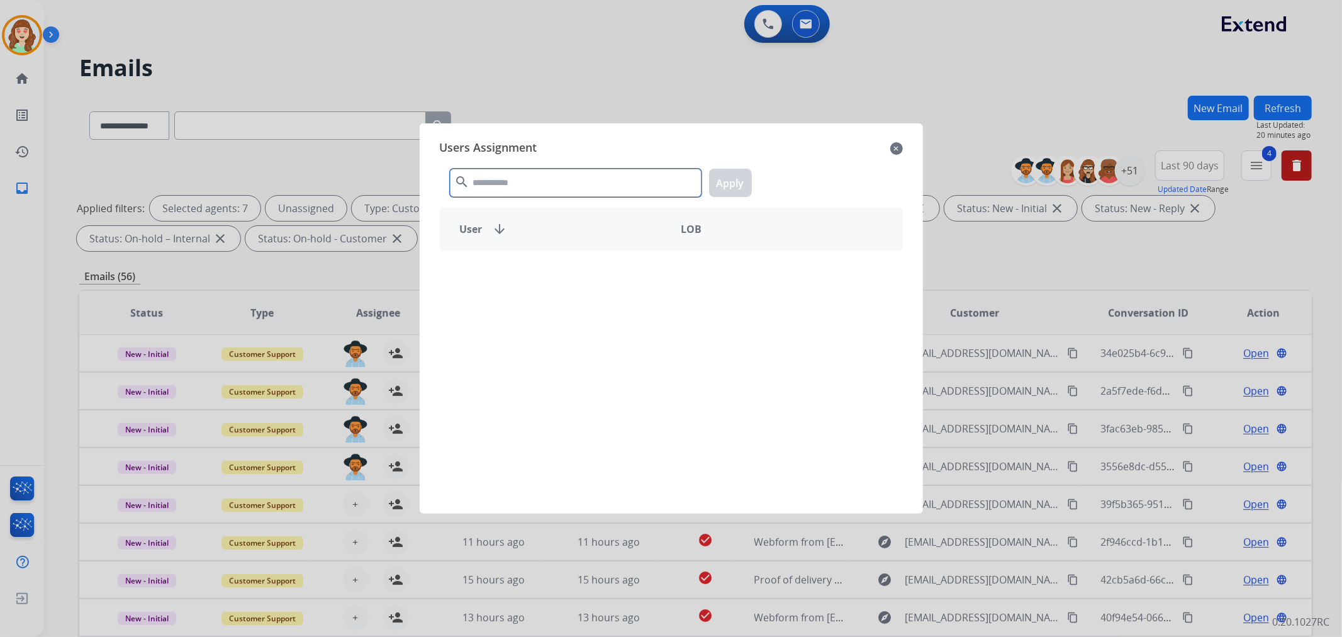
click at [582, 190] on input "text" at bounding box center [576, 183] width 252 height 28
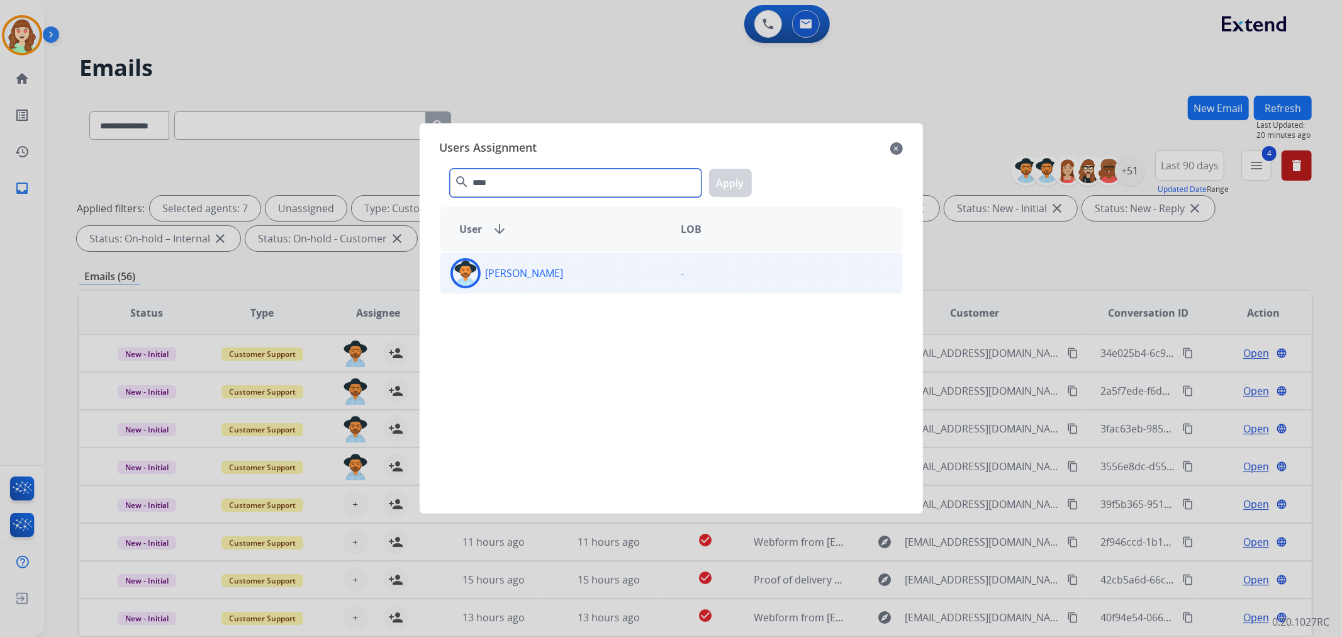
type input "****"
click at [611, 282] on div "[PERSON_NAME]" at bounding box center [555, 273] width 231 height 30
drag, startPoint x: 733, startPoint y: 177, endPoint x: 466, endPoint y: 352, distance: 319.4
click at [728, 182] on button "Apply" at bounding box center [730, 183] width 43 height 28
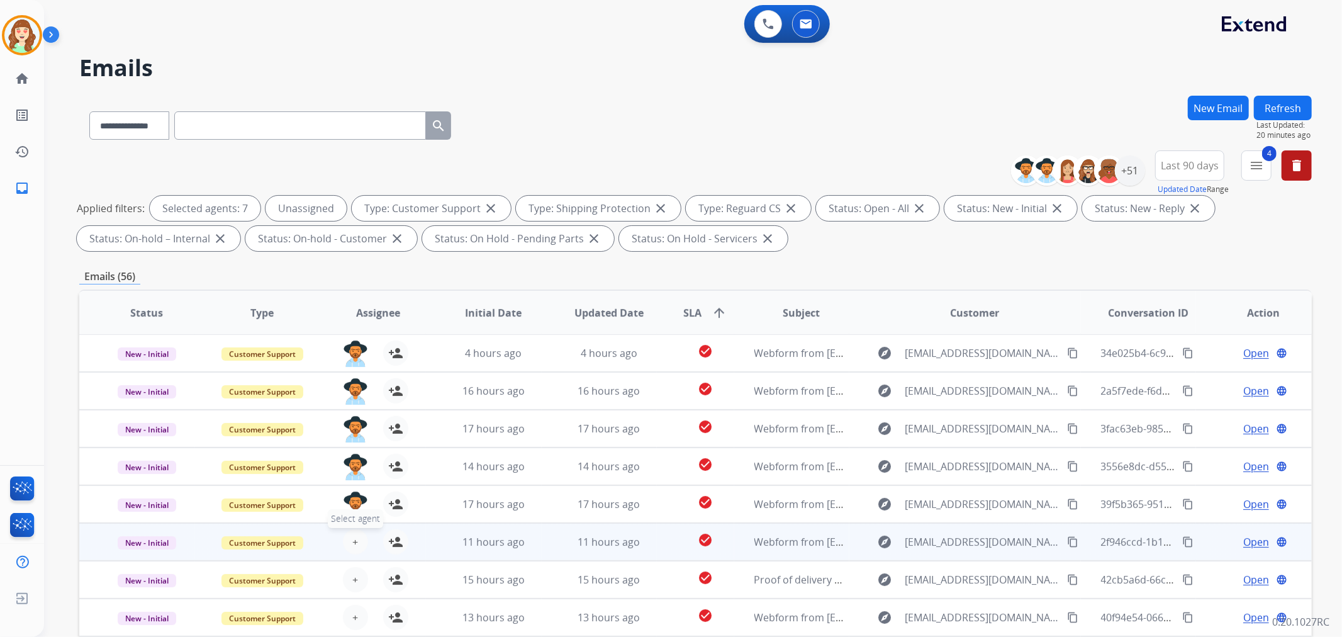
click at [349, 530] on button "+ Select agent" at bounding box center [355, 541] width 25 height 25
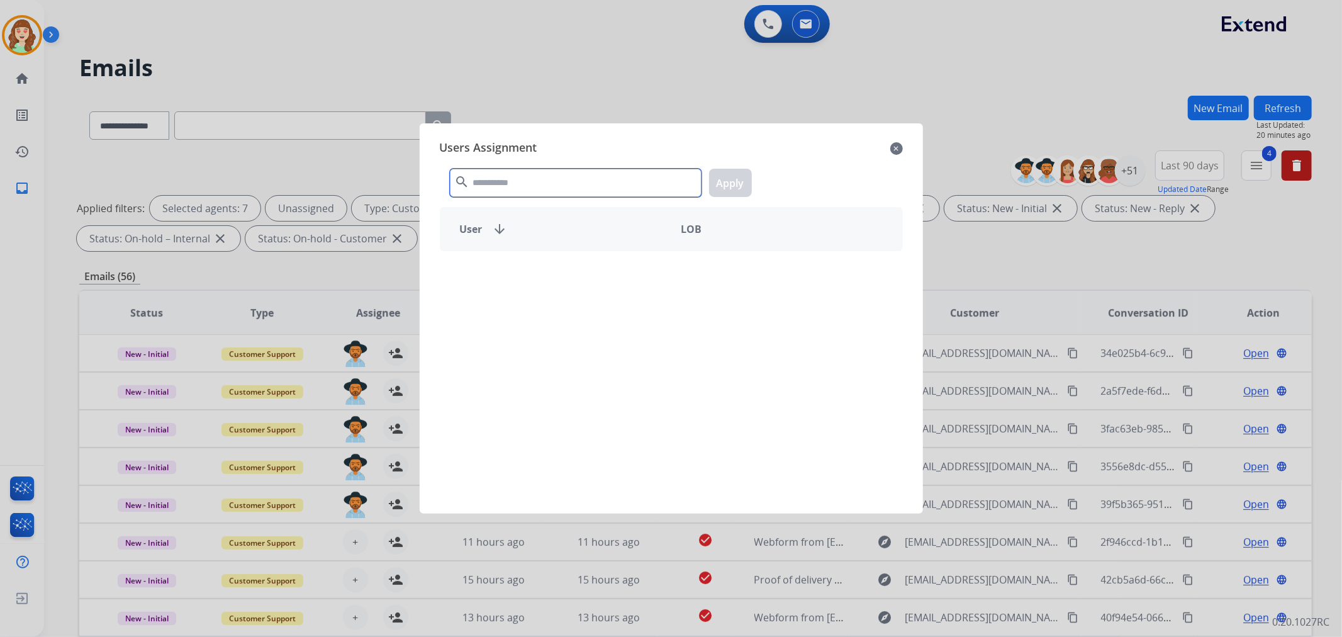
click at [506, 178] on input "text" at bounding box center [576, 183] width 252 height 28
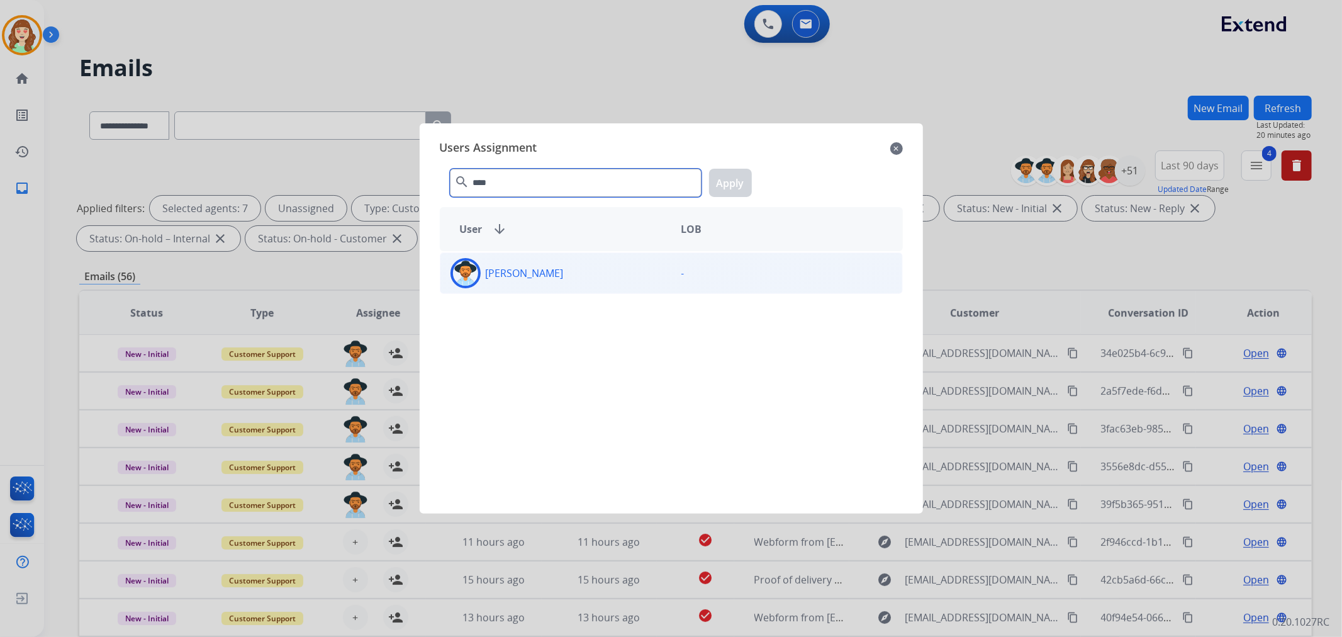
type input "****"
drag, startPoint x: 550, startPoint y: 271, endPoint x: 706, endPoint y: 196, distance: 173.3
click at [554, 270] on p "[PERSON_NAME]" at bounding box center [525, 272] width 78 height 15
drag, startPoint x: 737, startPoint y: 185, endPoint x: 670, endPoint y: 230, distance: 79.7
click at [728, 191] on button "Apply" at bounding box center [730, 183] width 43 height 28
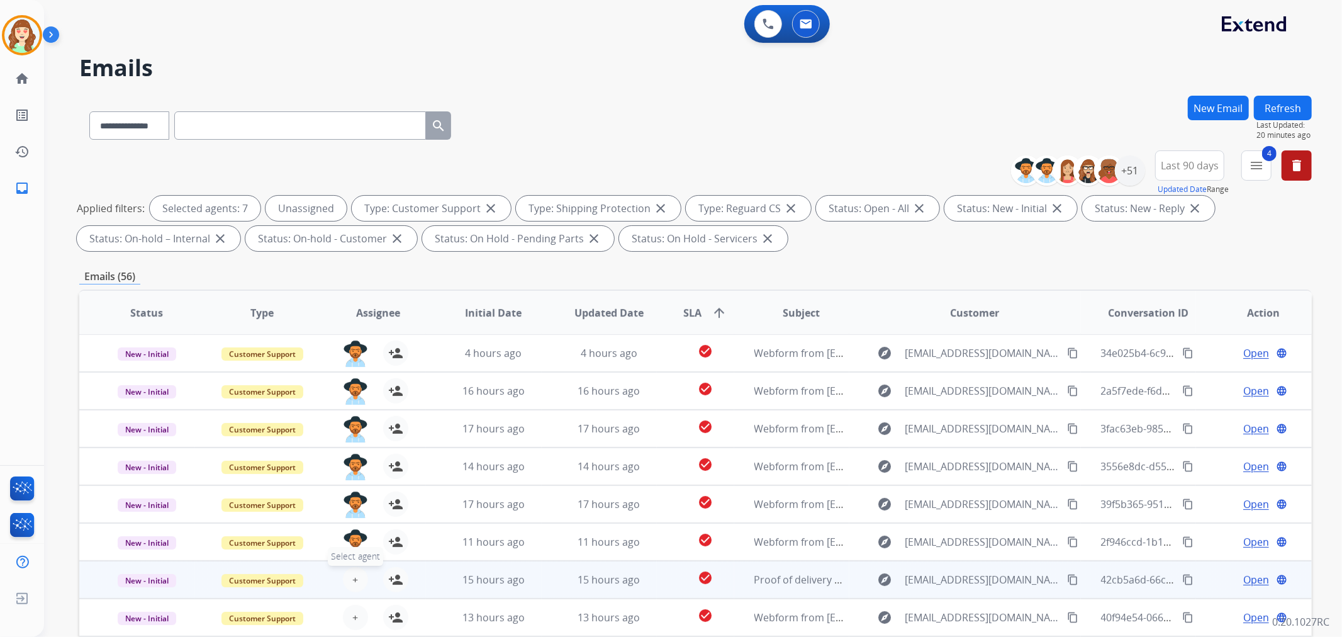
click at [352, 572] on span "+" at bounding box center [355, 579] width 6 height 15
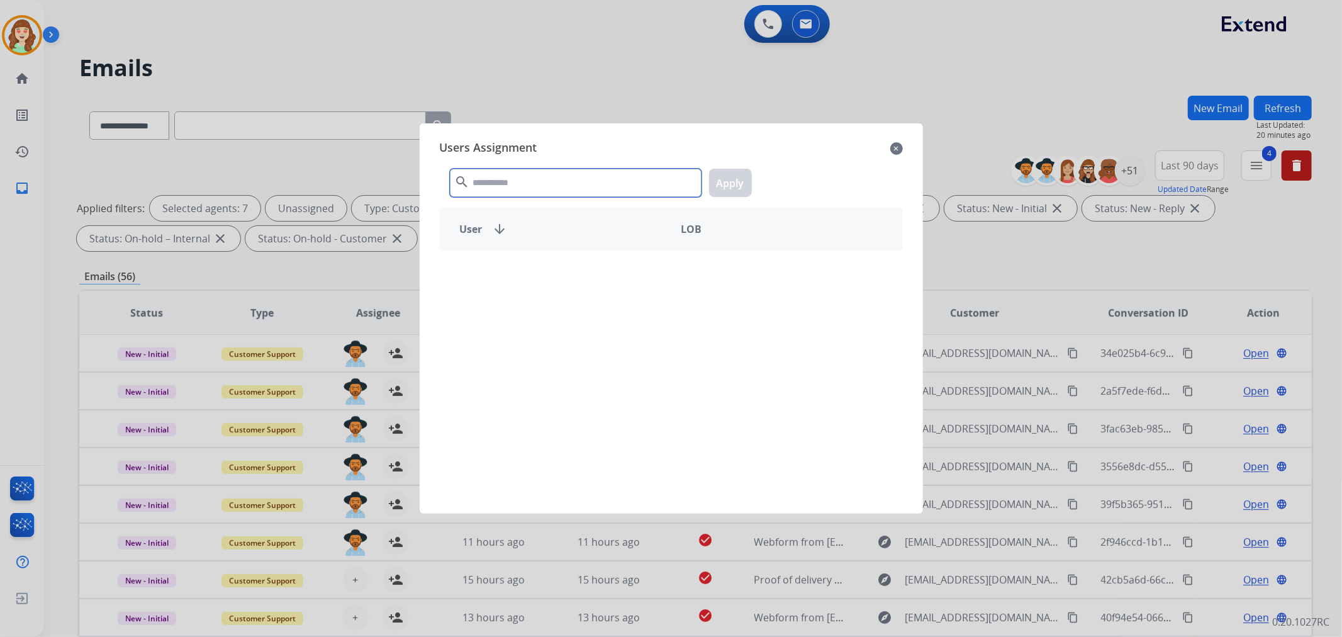
click at [526, 181] on input "text" at bounding box center [576, 183] width 252 height 28
type input "****"
click at [611, 268] on div "[PERSON_NAME]" at bounding box center [555, 273] width 231 height 30
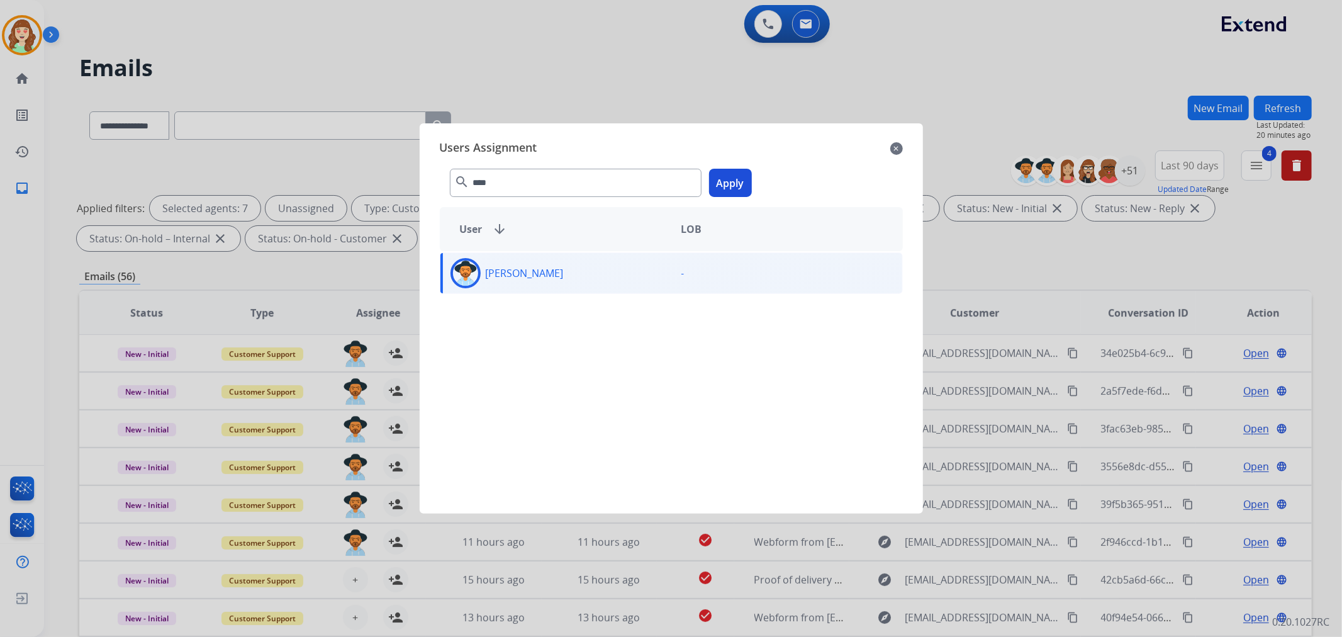
click at [726, 181] on button "Apply" at bounding box center [730, 183] width 43 height 28
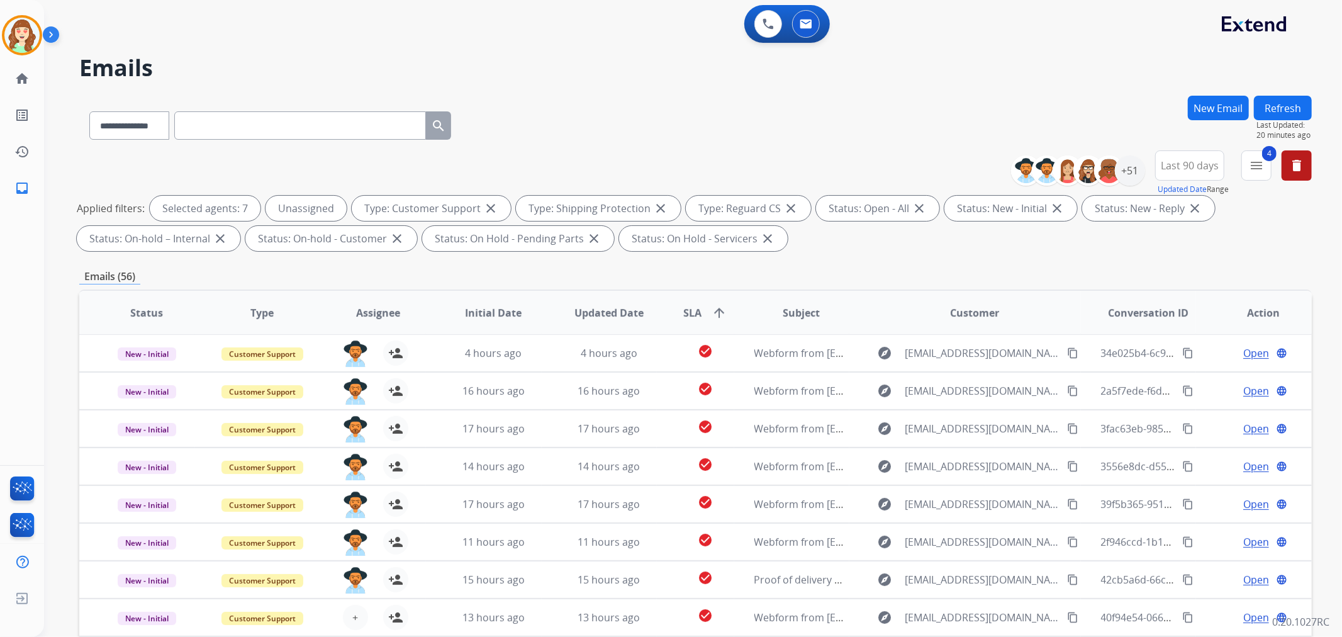
scroll to position [140, 0]
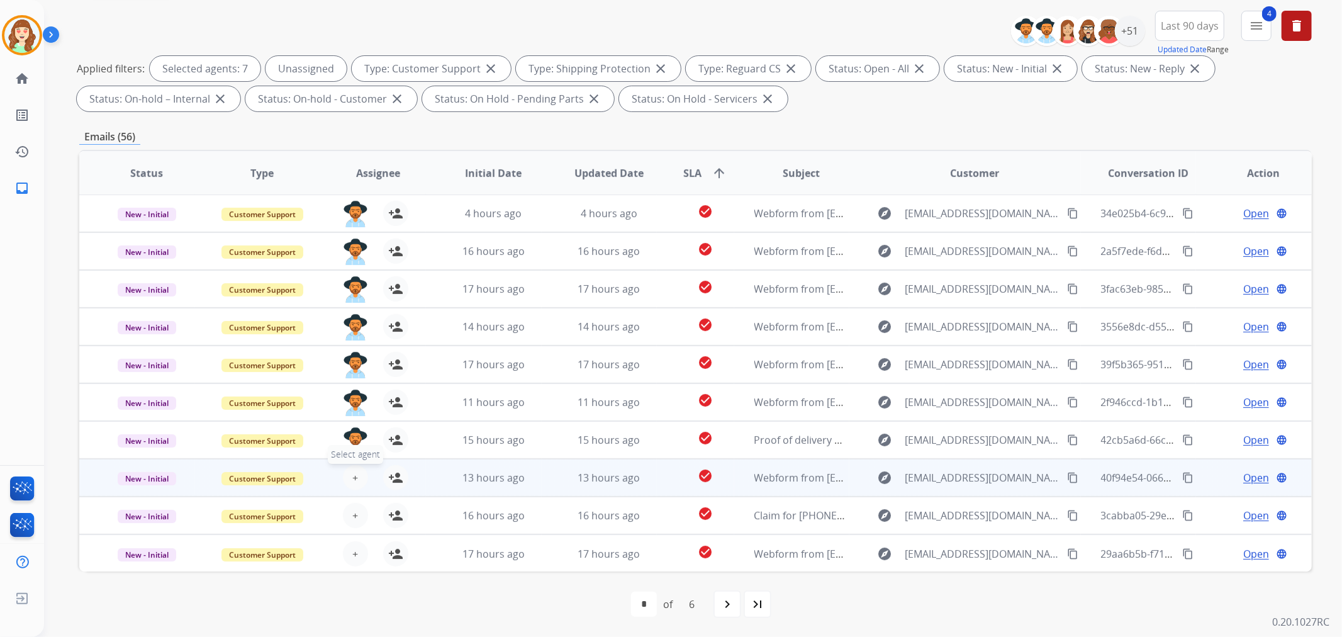
click at [352, 474] on span "+" at bounding box center [355, 477] width 6 height 15
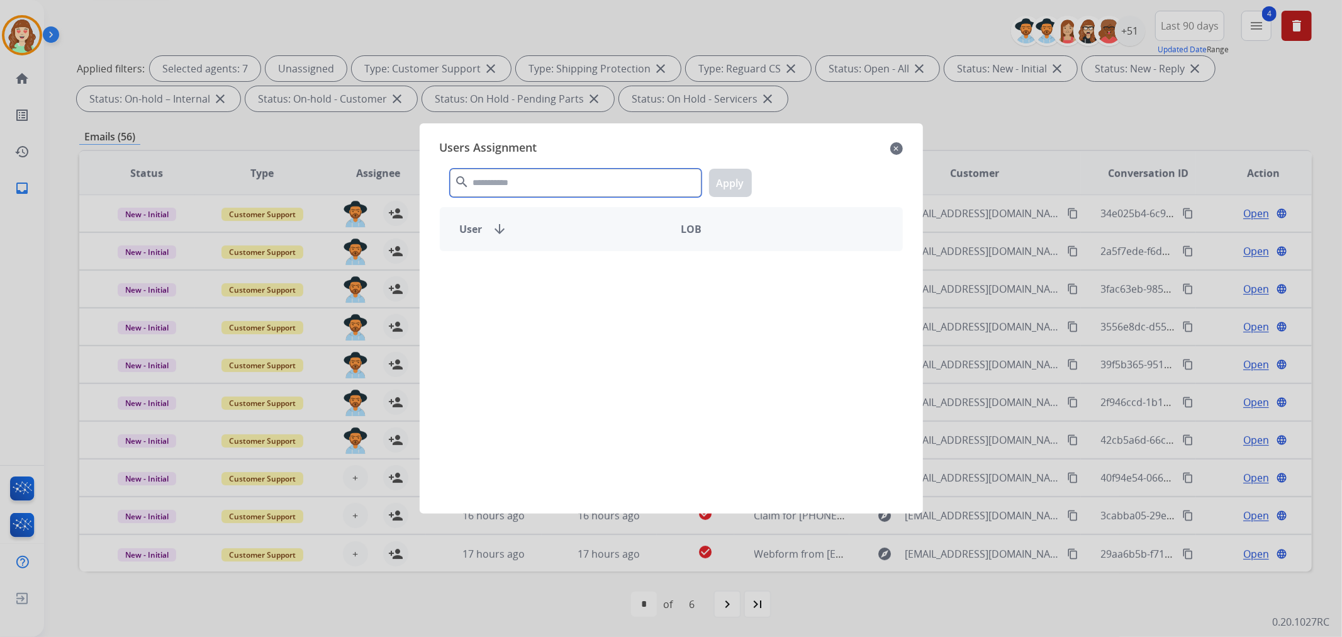
click at [567, 186] on input "text" at bounding box center [576, 183] width 252 height 28
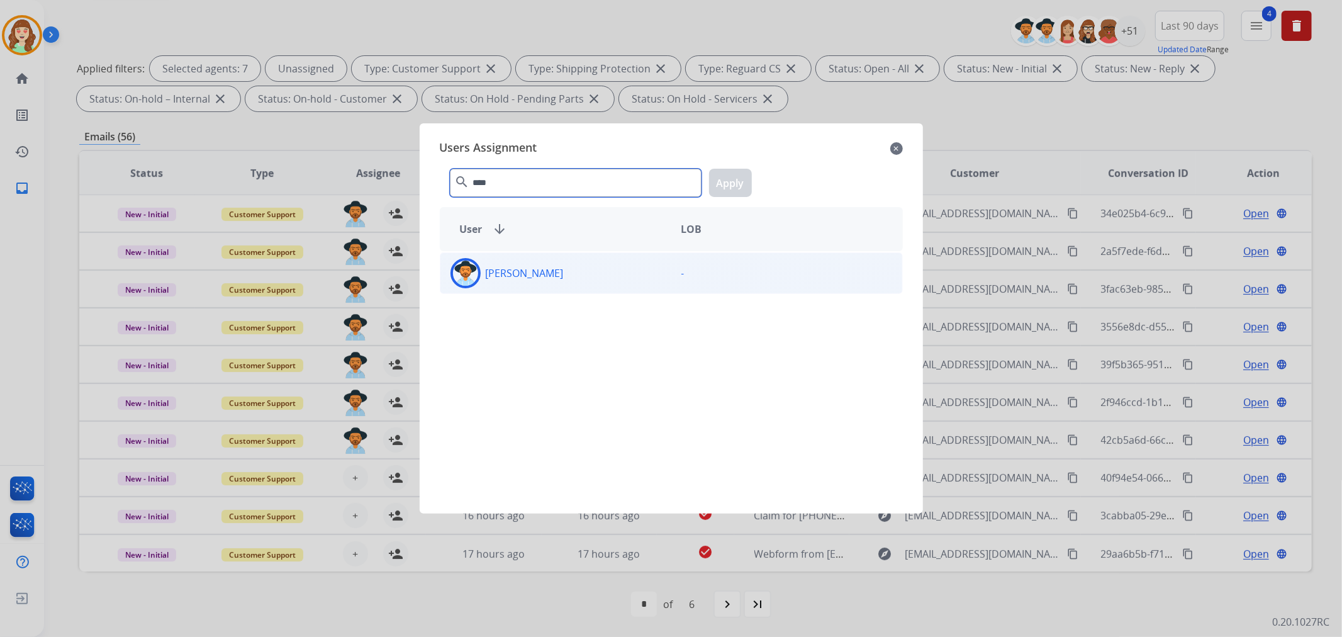
type input "****"
click at [523, 275] on p "[PERSON_NAME]" at bounding box center [525, 272] width 78 height 15
drag, startPoint x: 601, startPoint y: 277, endPoint x: 674, endPoint y: 235, distance: 84.3
click at [601, 277] on div "[PERSON_NAME]" at bounding box center [555, 273] width 231 height 30
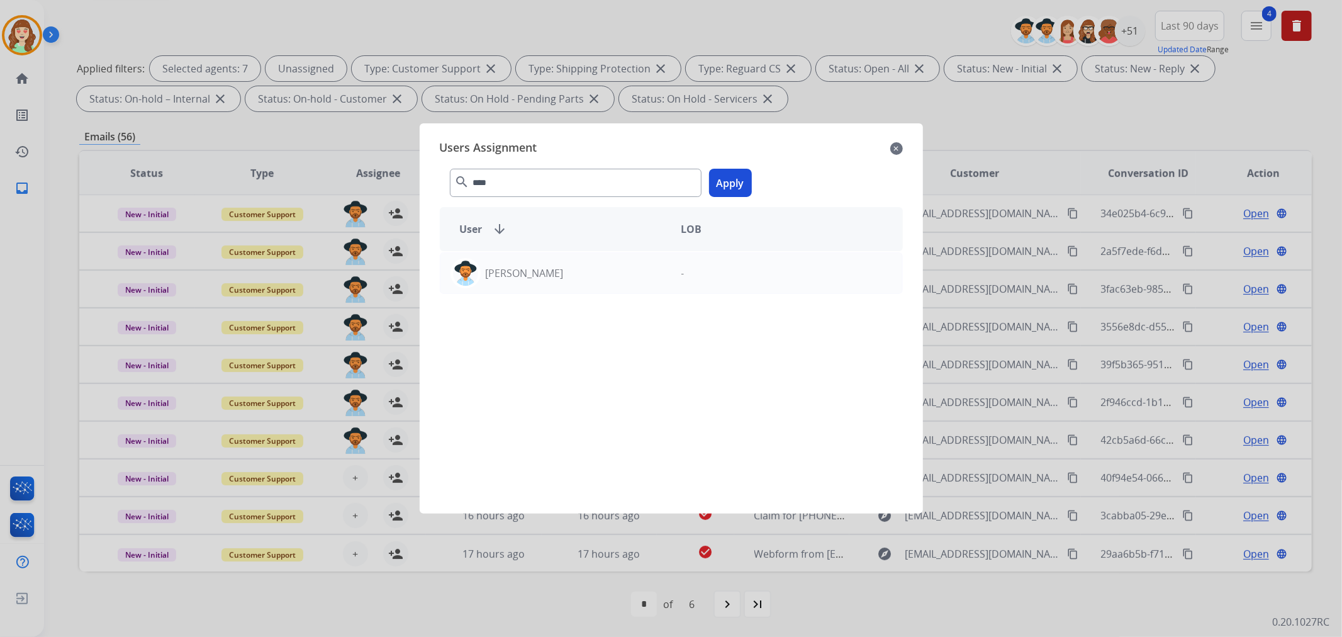
click at [725, 178] on button "Apply" at bounding box center [730, 183] width 43 height 28
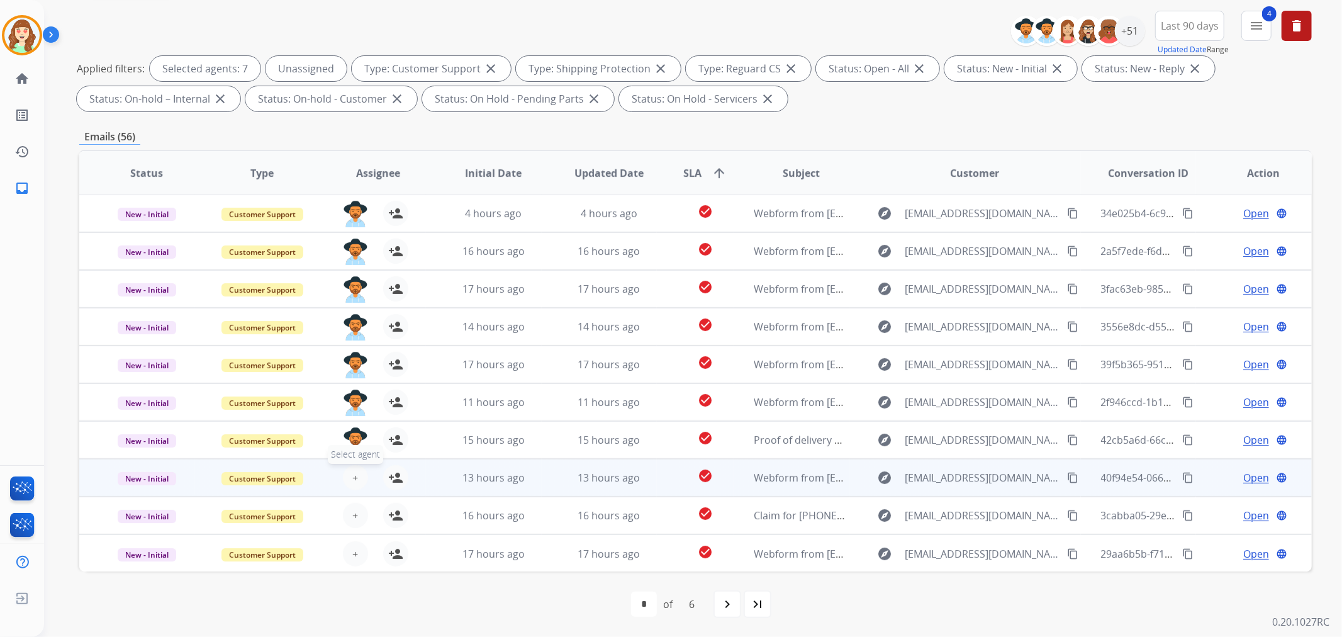
click at [352, 474] on span "+" at bounding box center [355, 477] width 6 height 15
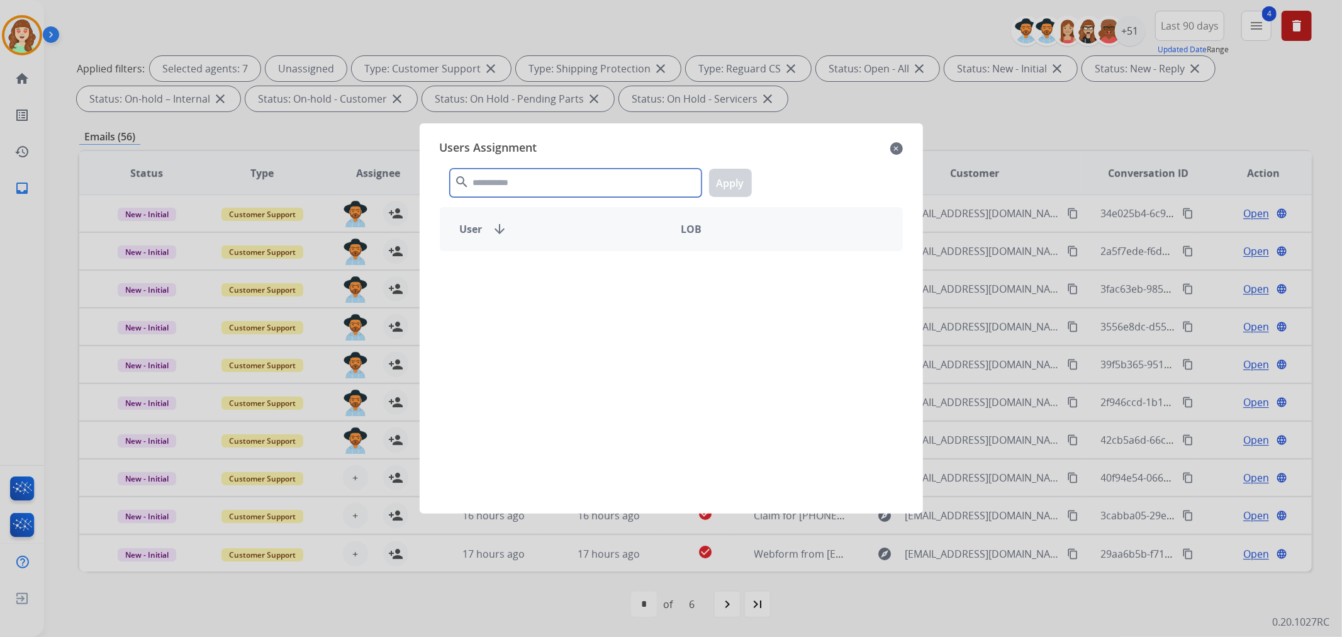
click at [543, 176] on input "text" at bounding box center [576, 183] width 252 height 28
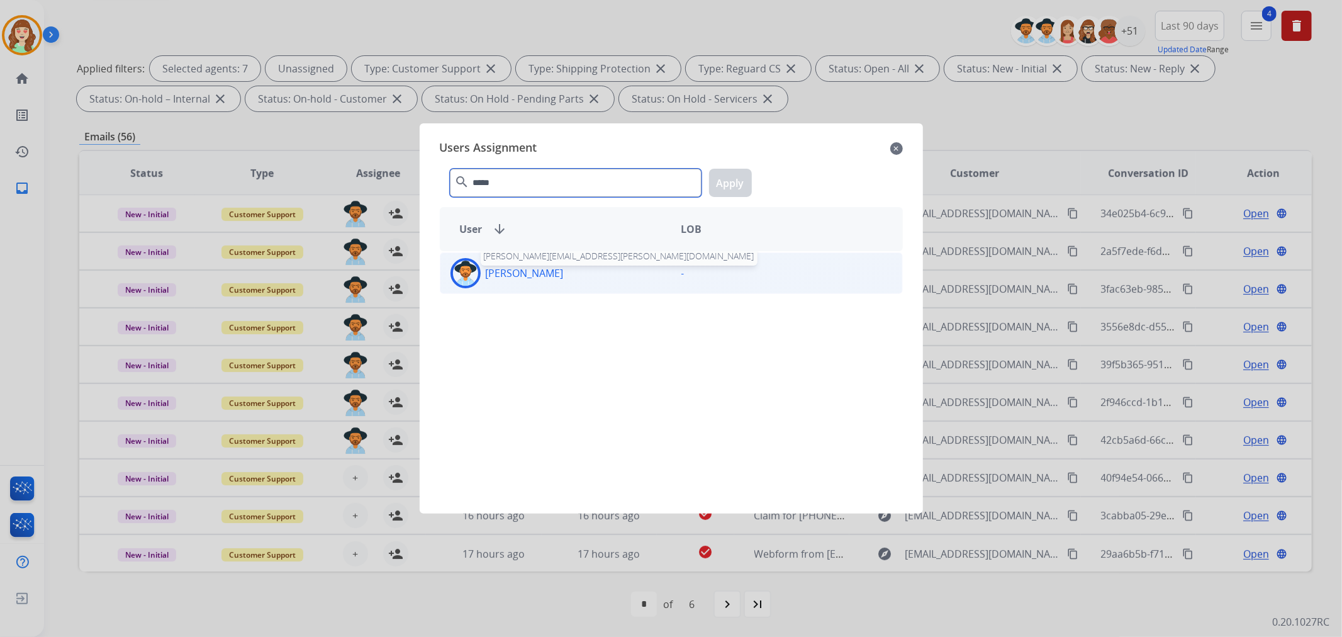
type input "*****"
click at [548, 274] on p "[PERSON_NAME]" at bounding box center [525, 272] width 78 height 15
click at [733, 175] on button "Apply" at bounding box center [730, 183] width 43 height 28
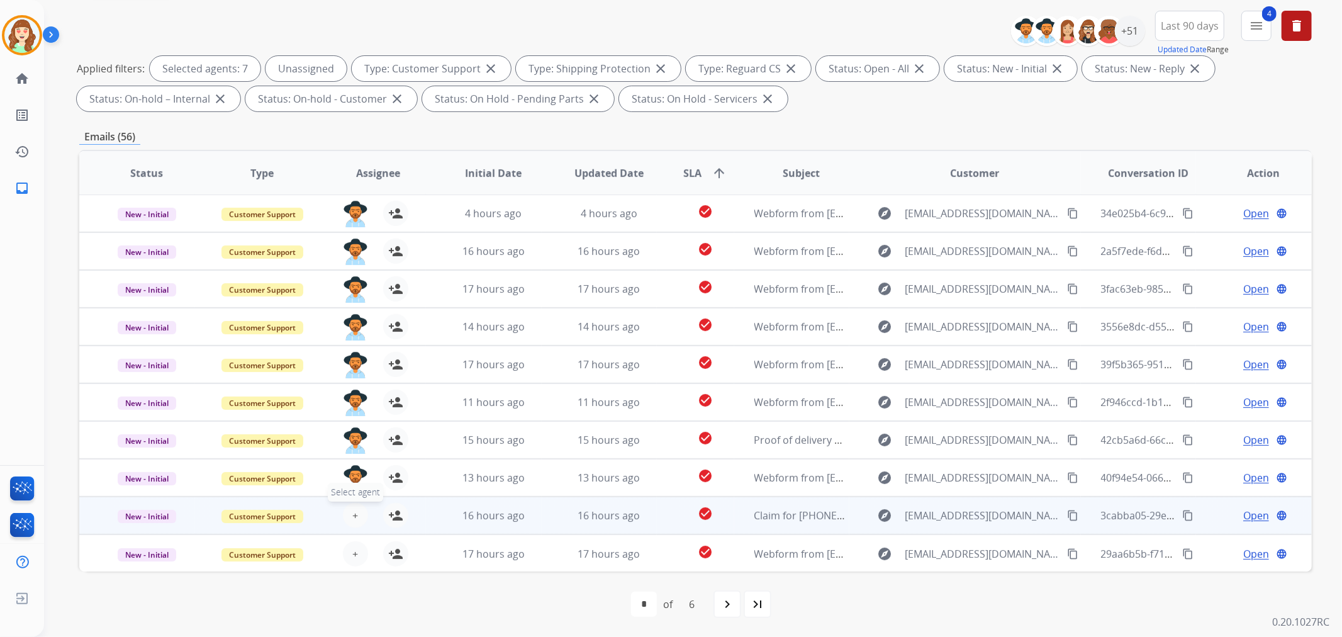
click at [352, 514] on span "+" at bounding box center [355, 515] width 6 height 15
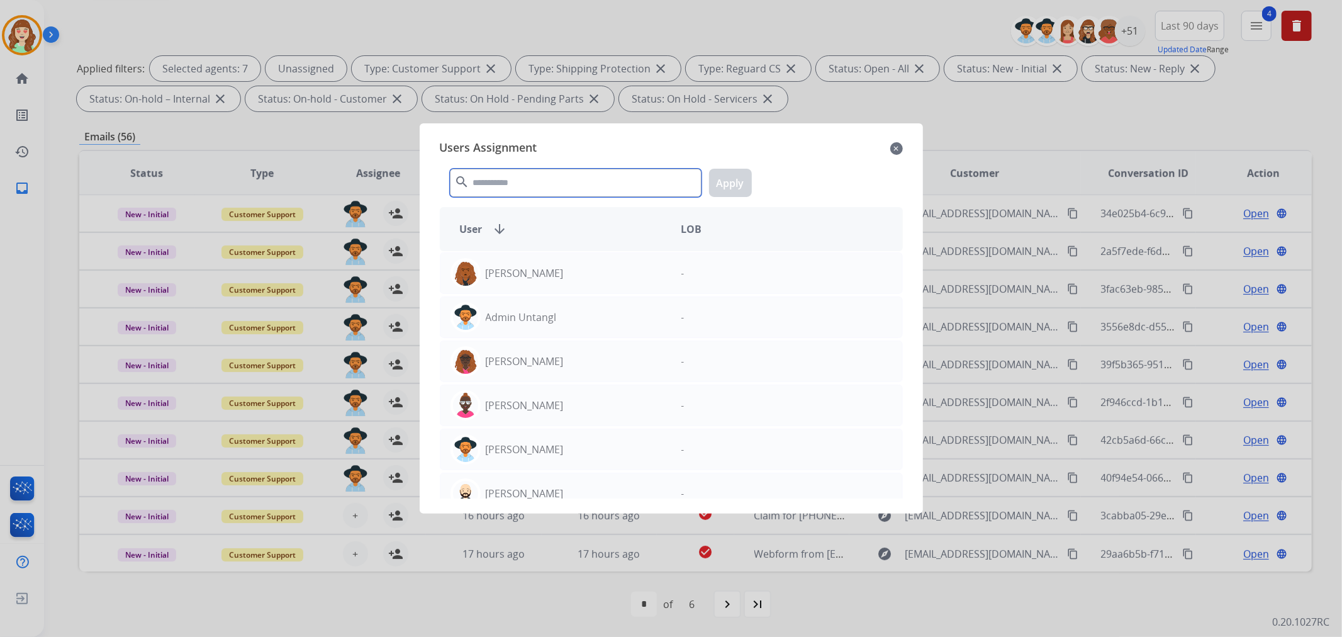
click at [543, 183] on input "text" at bounding box center [576, 183] width 252 height 28
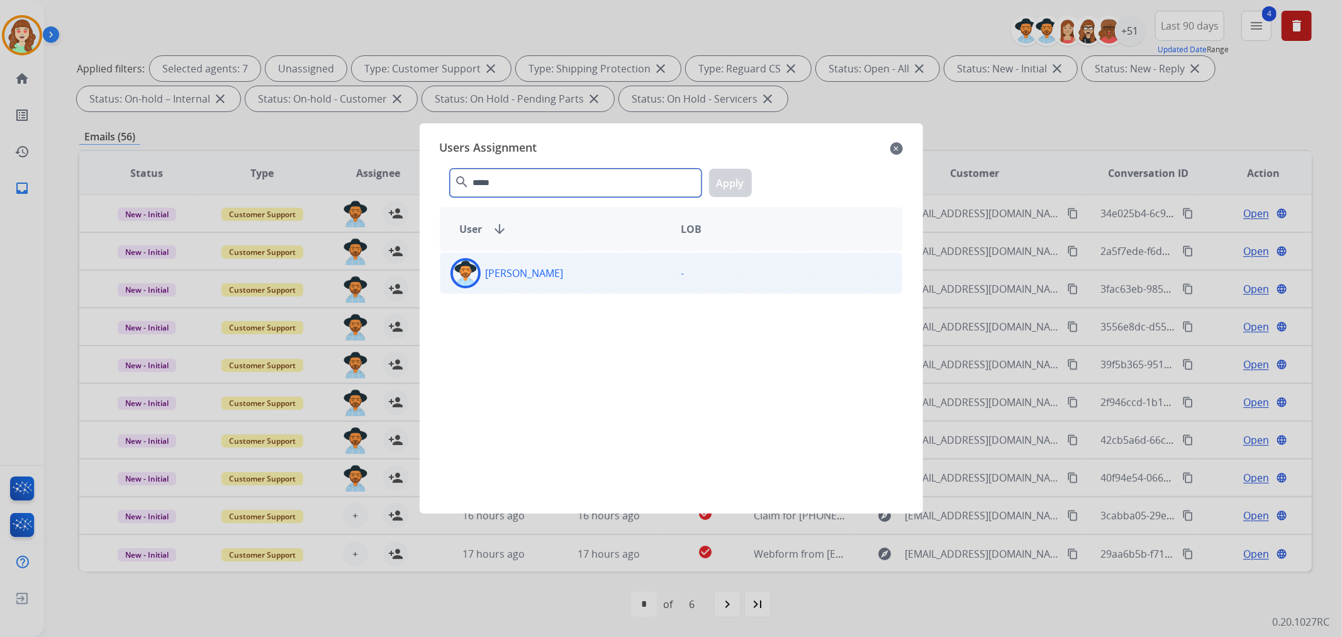
type input "*****"
drag, startPoint x: 617, startPoint y: 271, endPoint x: 775, endPoint y: 187, distance: 178.7
click at [638, 269] on div "[PERSON_NAME]" at bounding box center [555, 273] width 231 height 30
click at [747, 182] on button "Apply" at bounding box center [730, 183] width 43 height 28
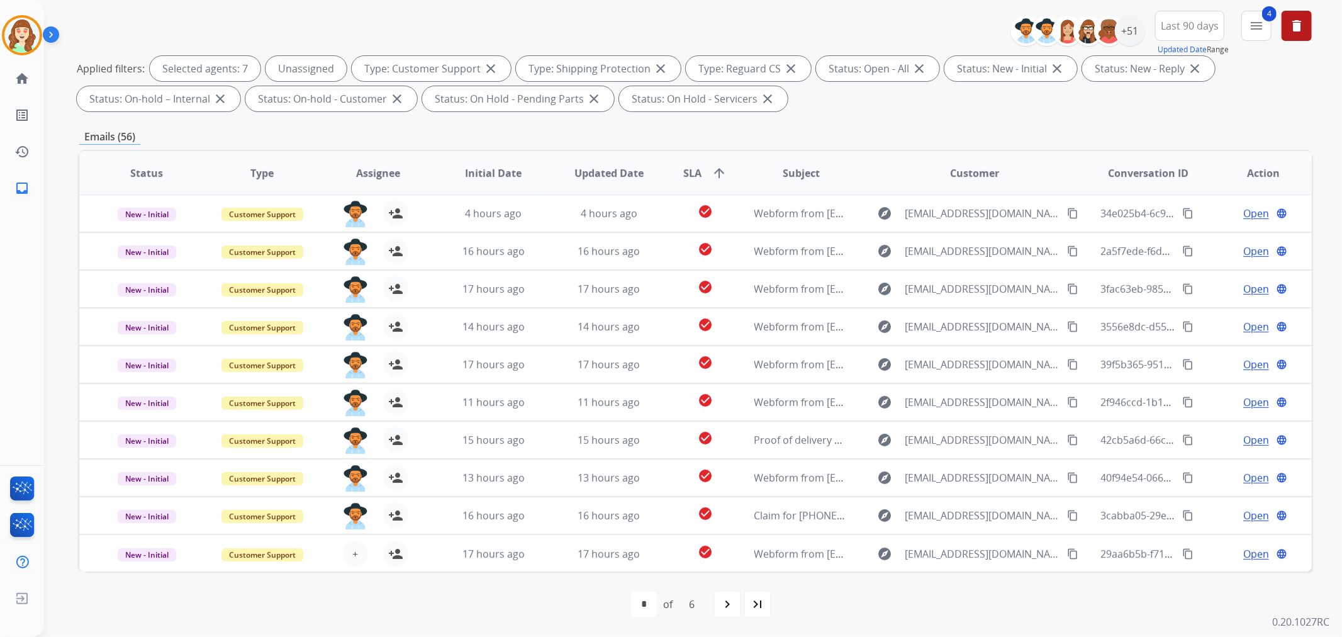
drag, startPoint x: 1341, startPoint y: 45, endPoint x: 1341, endPoint y: 32, distance: 12.6
click at [1341, 40] on div "**********" at bounding box center [693, 318] width 1298 height 637
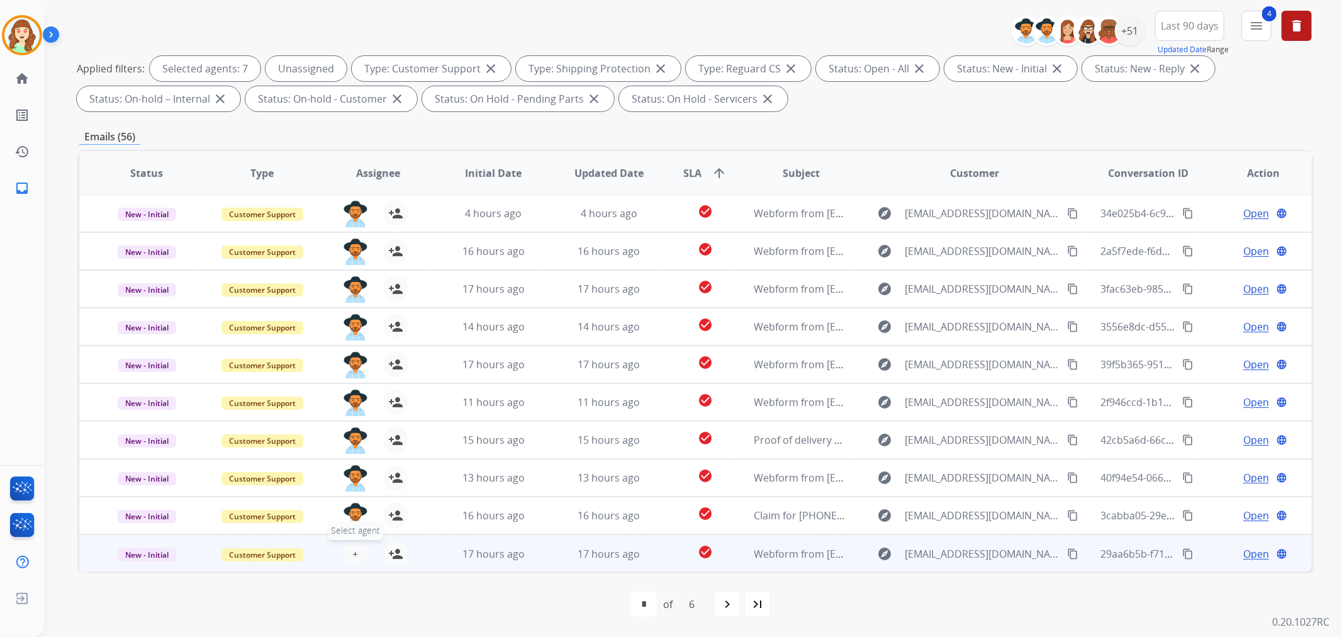
click at [352, 550] on span "+" at bounding box center [355, 553] width 6 height 15
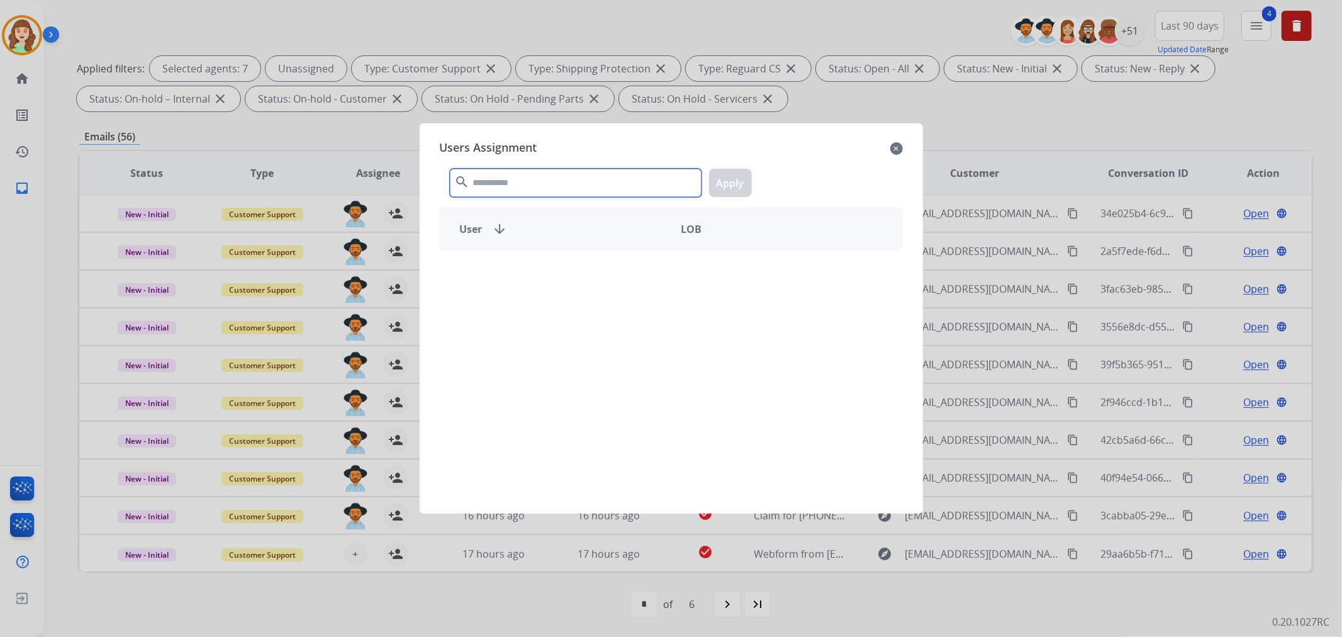
click at [562, 178] on input "text" at bounding box center [576, 183] width 252 height 28
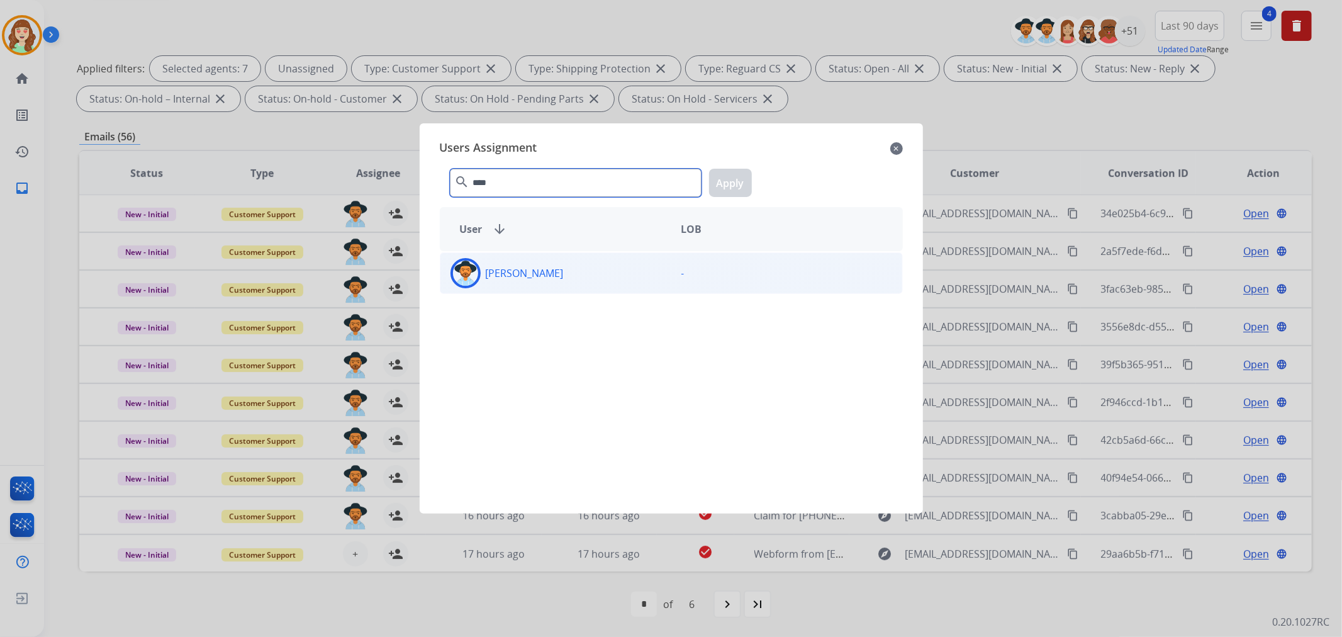
type input "****"
drag, startPoint x: 581, startPoint y: 271, endPoint x: 746, endPoint y: 174, distance: 191.1
click at [583, 271] on div "[PERSON_NAME]" at bounding box center [555, 273] width 231 height 30
click at [726, 185] on button "Apply" at bounding box center [730, 183] width 43 height 28
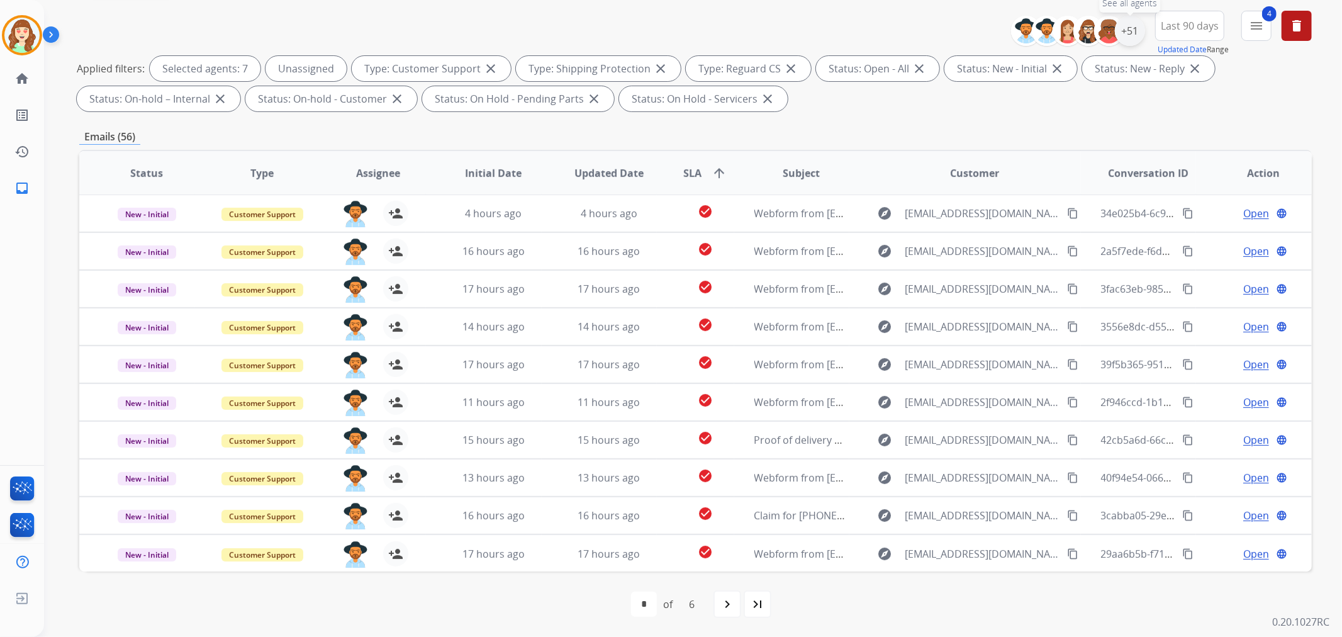
click at [1133, 35] on div "+51" at bounding box center [1130, 31] width 30 height 30
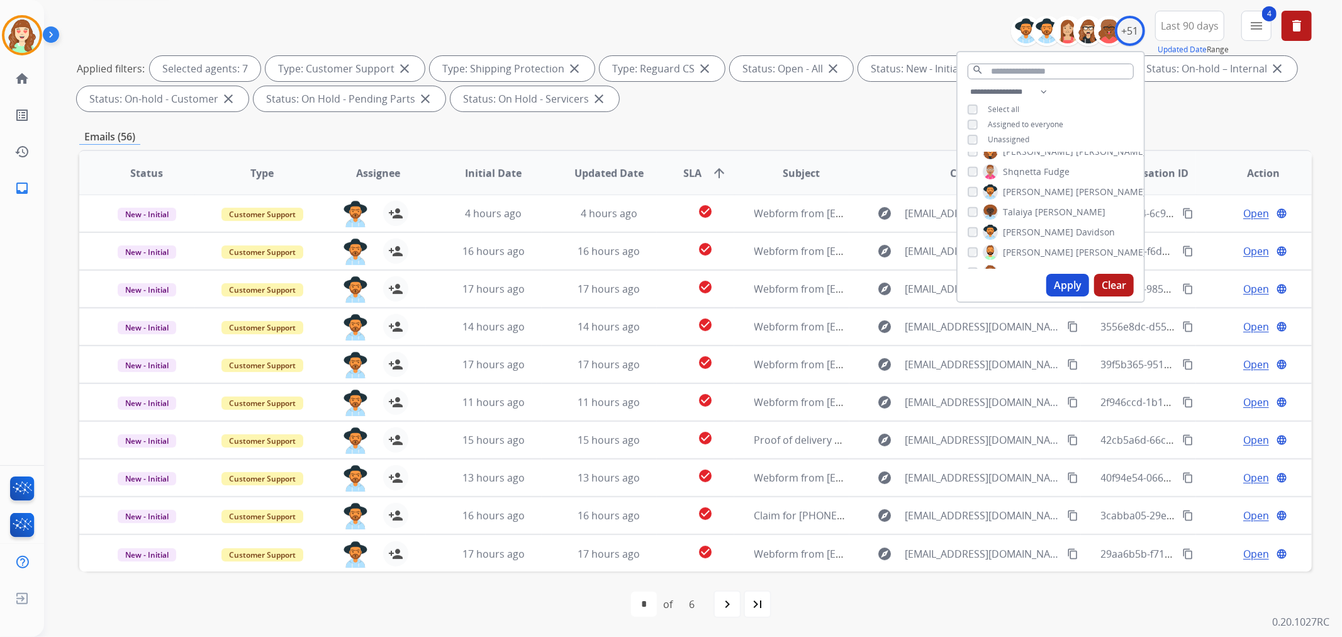
click at [1064, 287] on button "Apply" at bounding box center [1067, 285] width 43 height 23
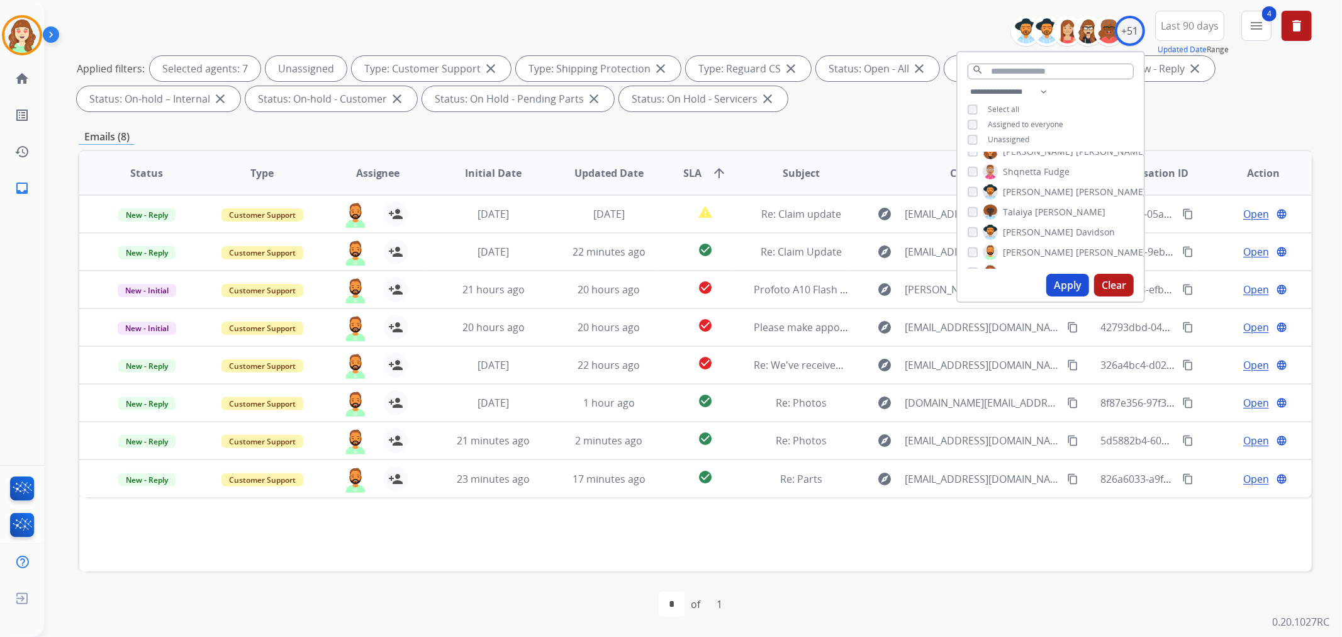
click at [1054, 281] on button "Apply" at bounding box center [1067, 285] width 43 height 23
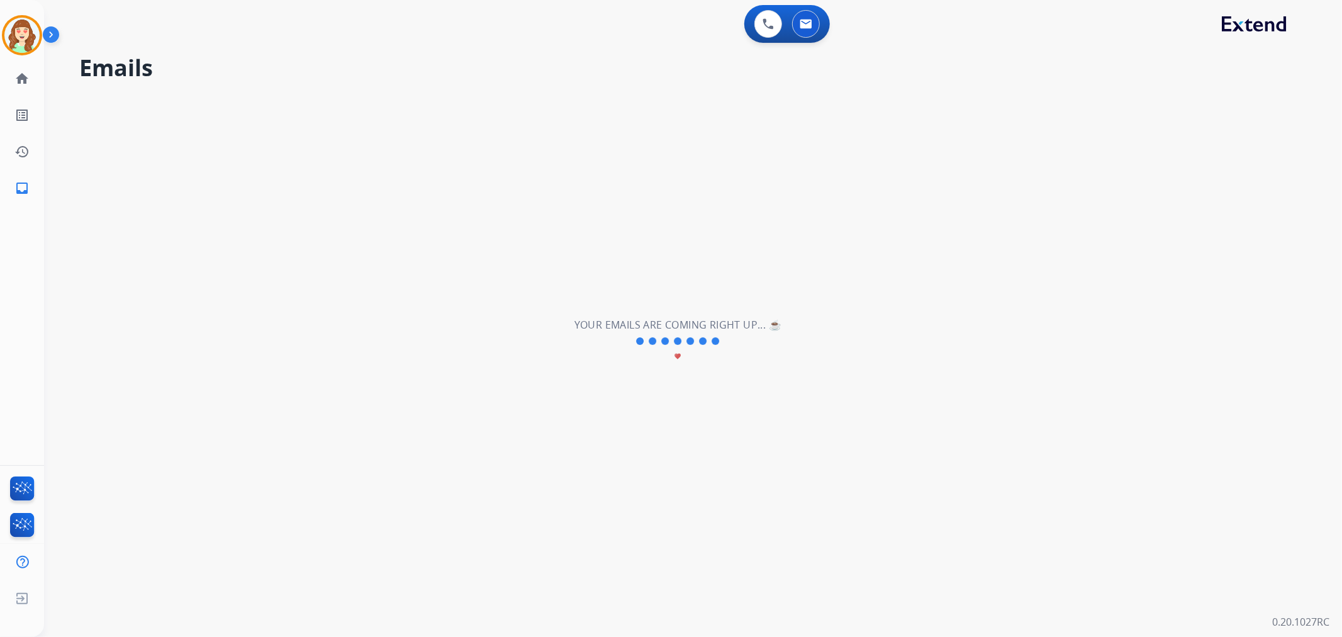
scroll to position [0, 0]
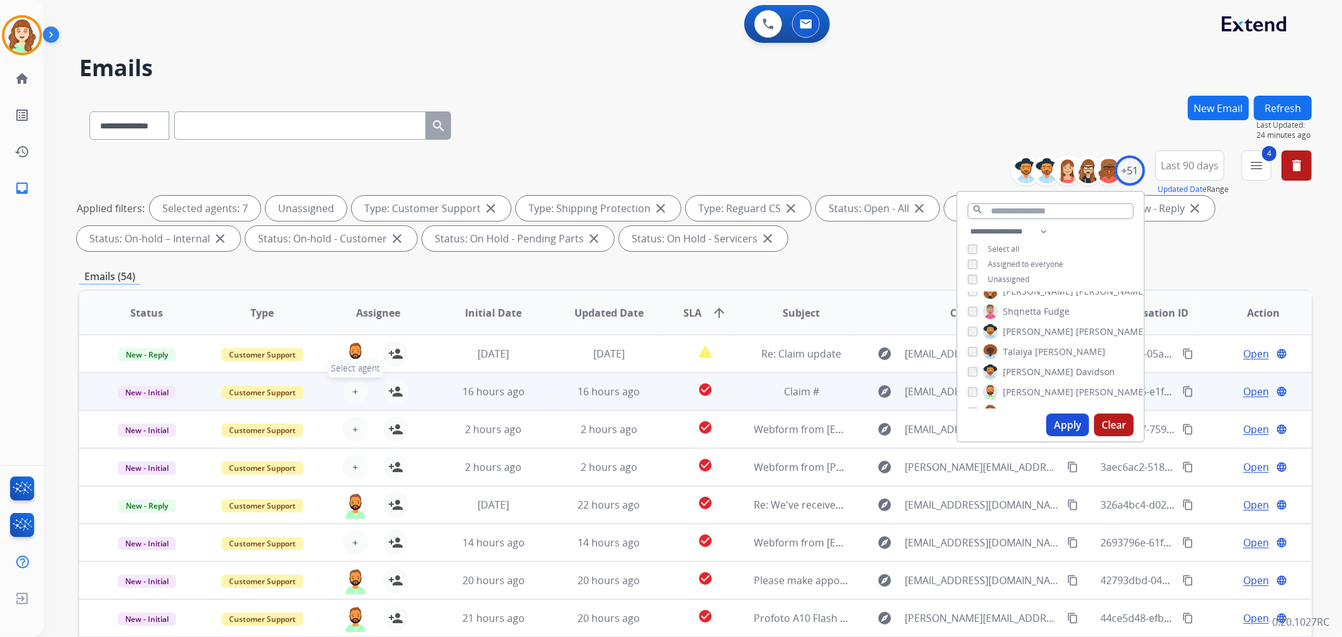
click at [344, 388] on button "+ Select agent" at bounding box center [355, 391] width 25 height 25
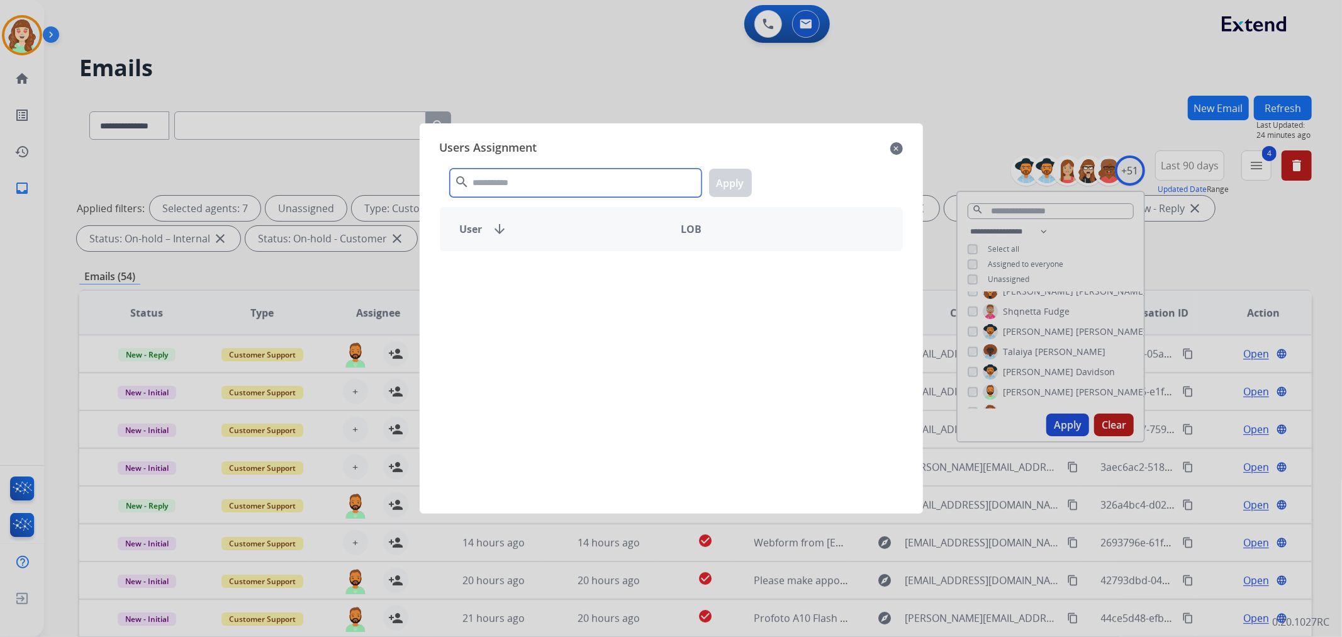
click at [599, 184] on input "text" at bounding box center [576, 183] width 252 height 28
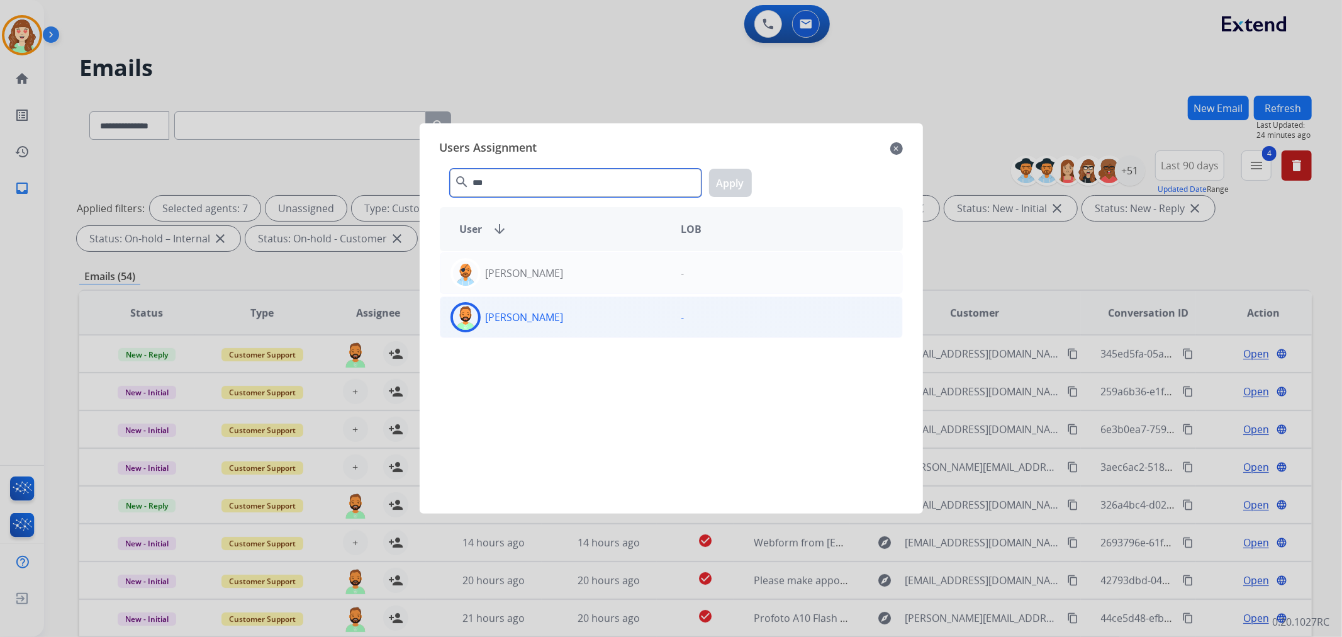
type input "***"
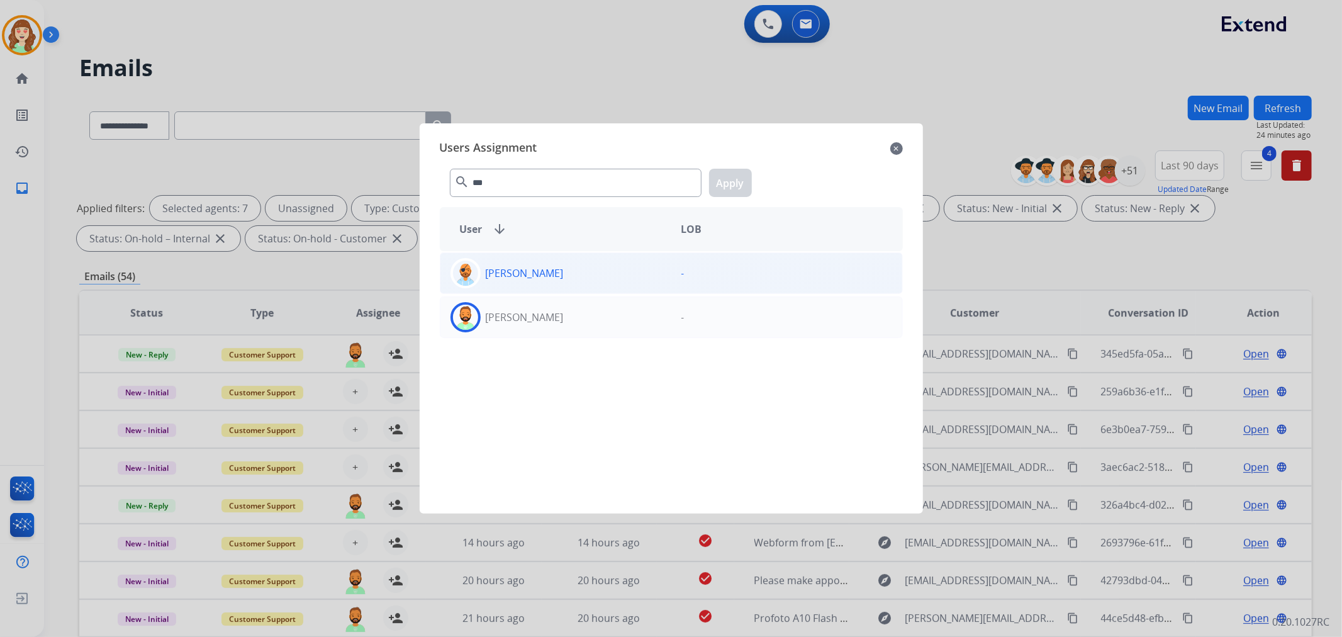
drag, startPoint x: 592, startPoint y: 309, endPoint x: 659, endPoint y: 266, distance: 79.5
click at [613, 296] on div "Carmen Todd - Todd Lauletta -" at bounding box center [671, 374] width 463 height 247
drag, startPoint x: 558, startPoint y: 316, endPoint x: 669, endPoint y: 273, distance: 118.7
click at [563, 316] on div "[PERSON_NAME]" at bounding box center [555, 317] width 231 height 30
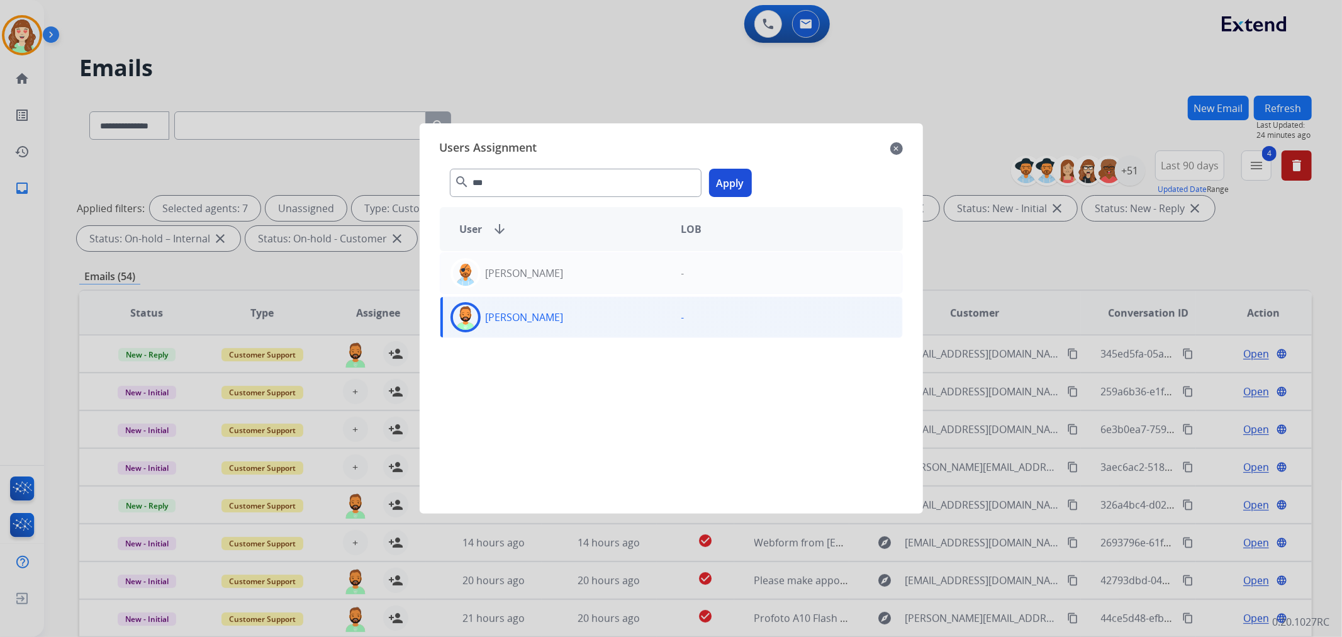
drag, startPoint x: 722, startPoint y: 189, endPoint x: 664, endPoint y: 240, distance: 77.2
click at [720, 192] on button "Apply" at bounding box center [730, 183] width 43 height 28
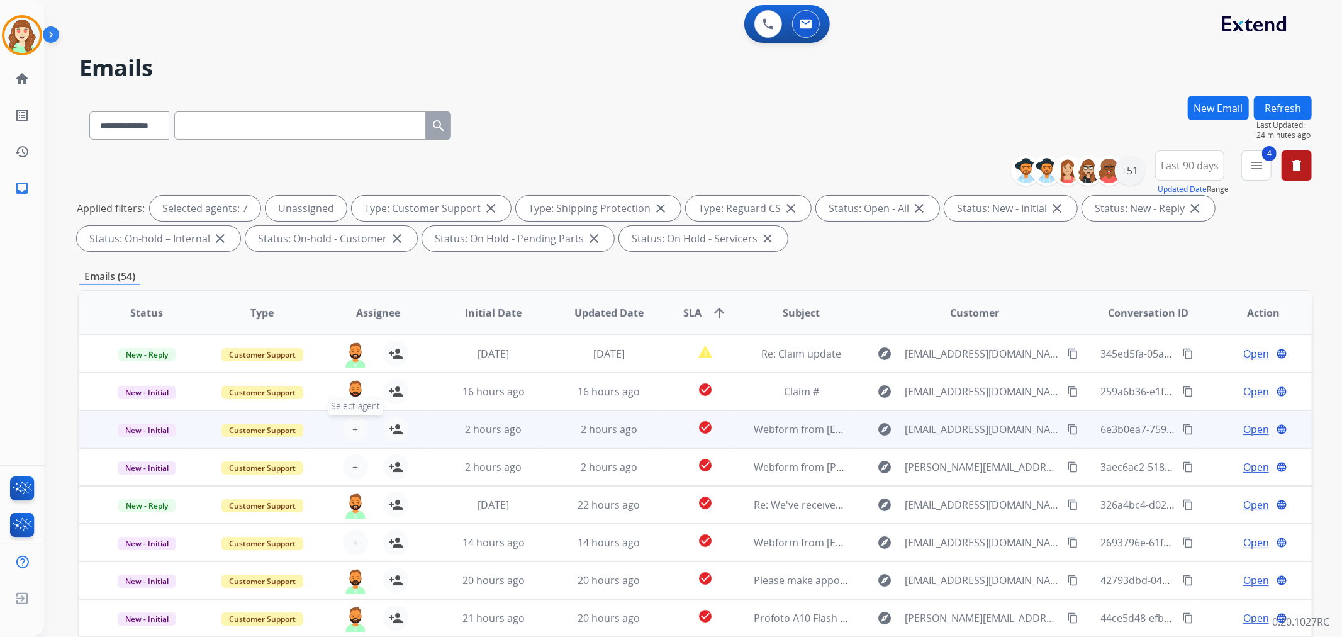
click at [356, 428] on button "+ Select agent" at bounding box center [355, 428] width 25 height 25
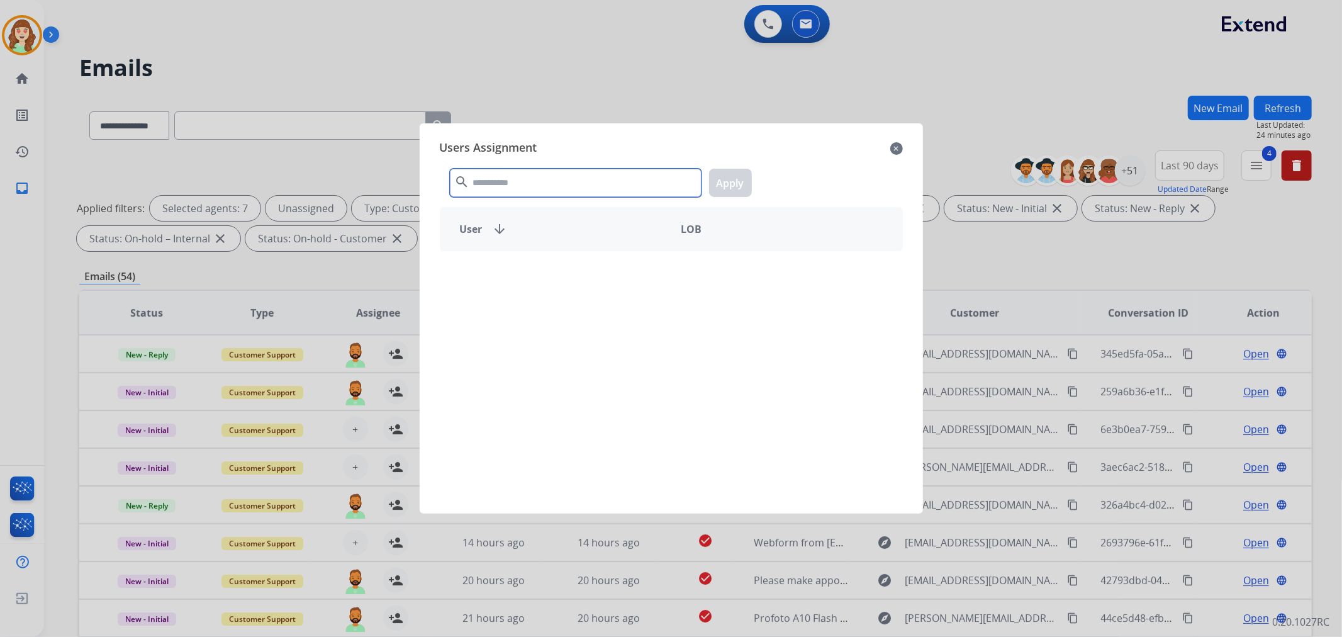
click at [541, 187] on input "text" at bounding box center [576, 183] width 252 height 28
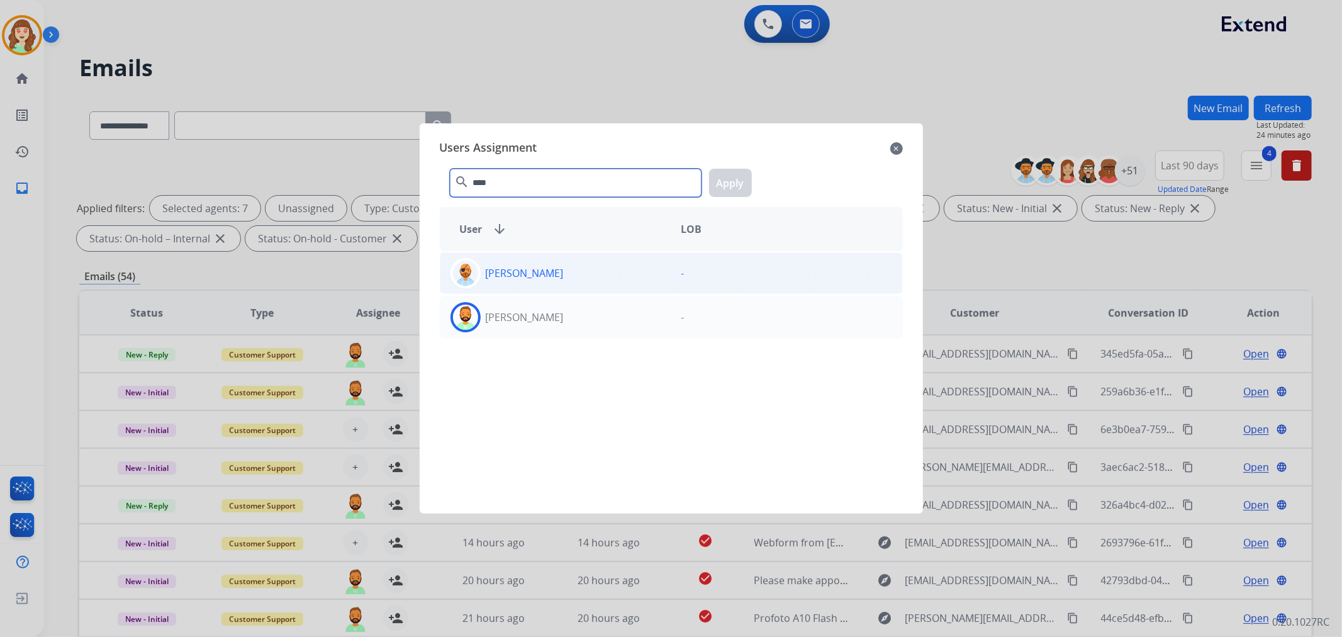
type input "****"
click at [557, 319] on div "[PERSON_NAME]" at bounding box center [555, 317] width 231 height 30
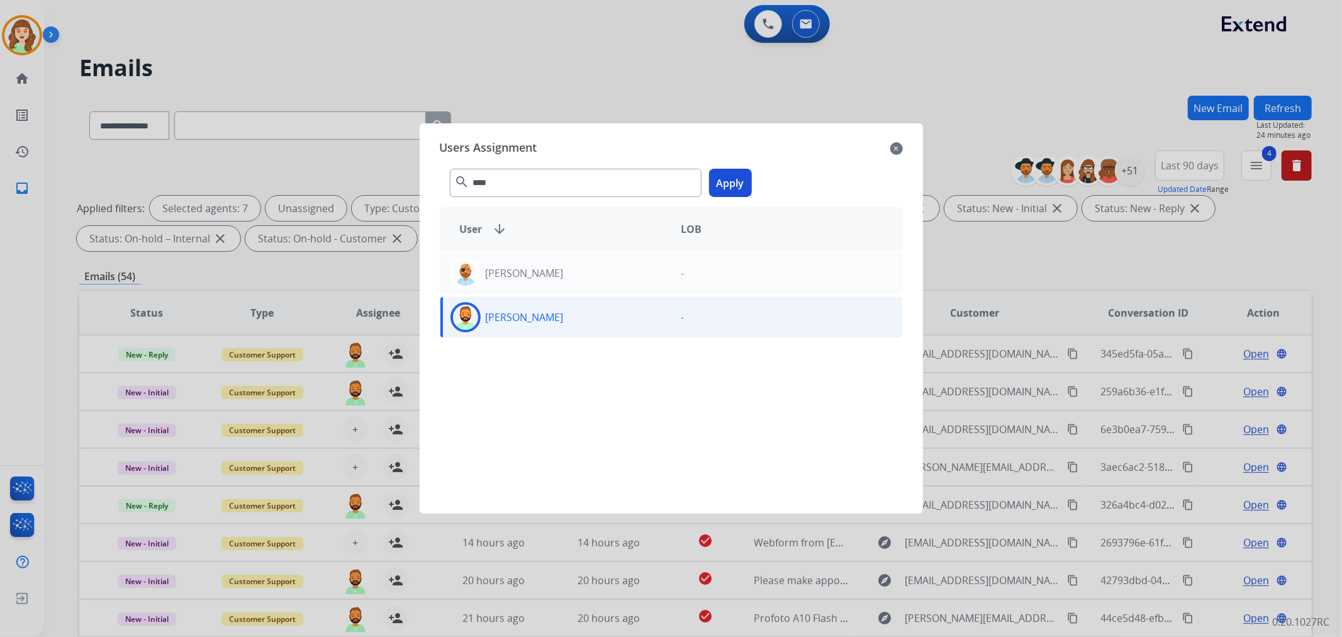
drag, startPoint x: 720, startPoint y: 184, endPoint x: 414, endPoint y: 395, distance: 372.1
click at [716, 186] on button "Apply" at bounding box center [730, 183] width 43 height 28
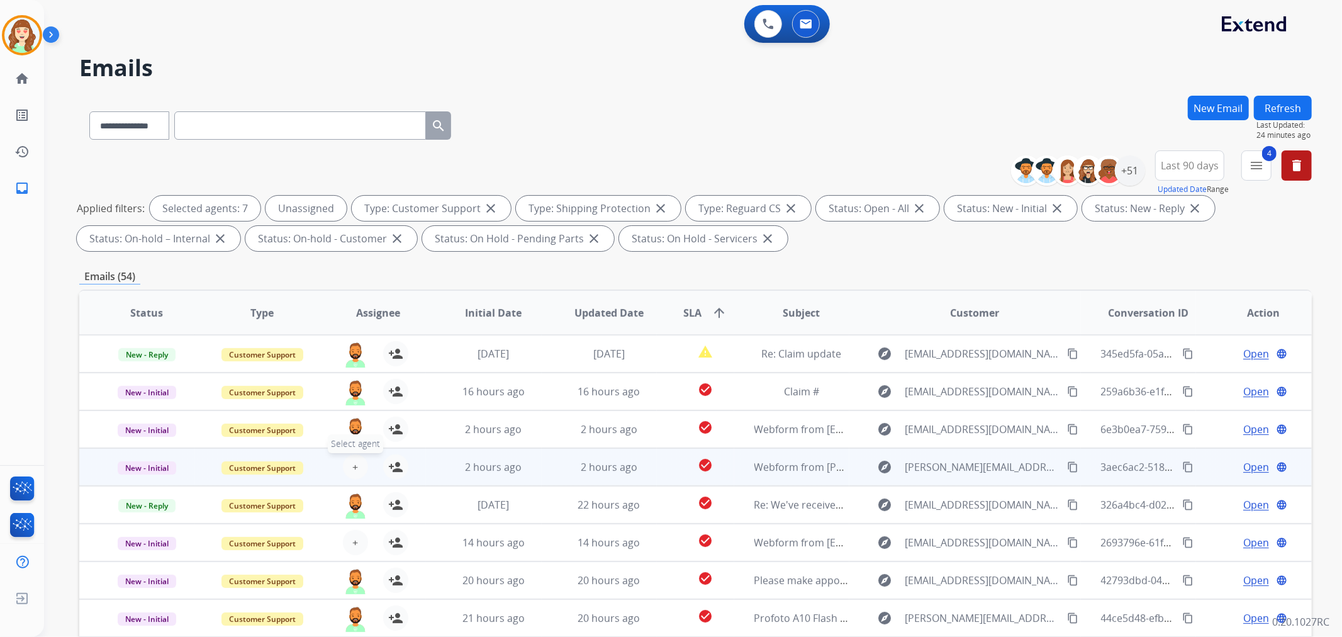
click at [352, 463] on span "+" at bounding box center [355, 466] width 6 height 15
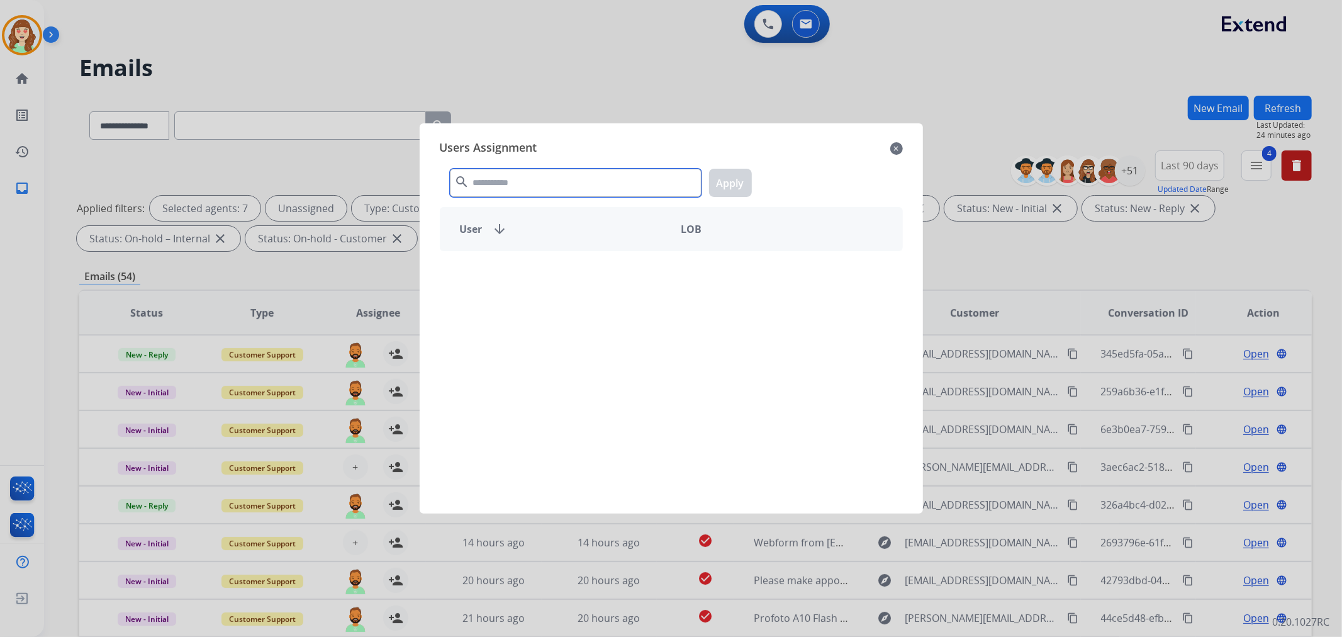
drag, startPoint x: 545, startPoint y: 180, endPoint x: 536, endPoint y: 180, distance: 8.2
click at [544, 180] on input "text" at bounding box center [576, 183] width 252 height 28
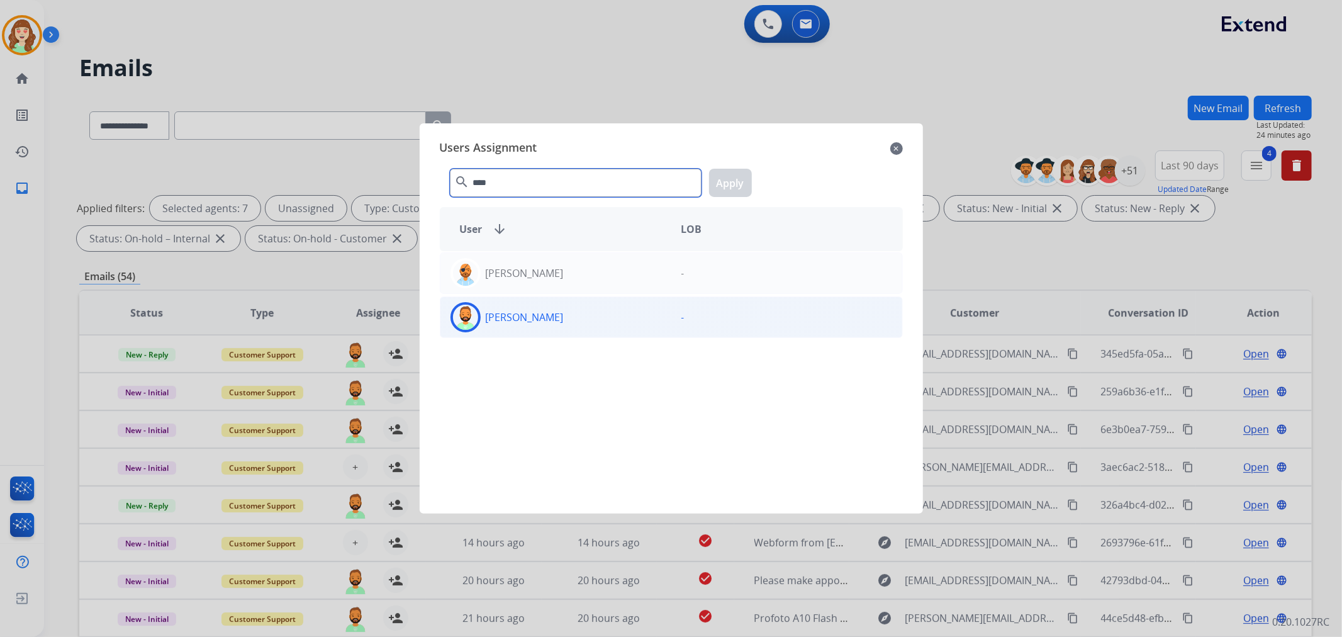
type input "****"
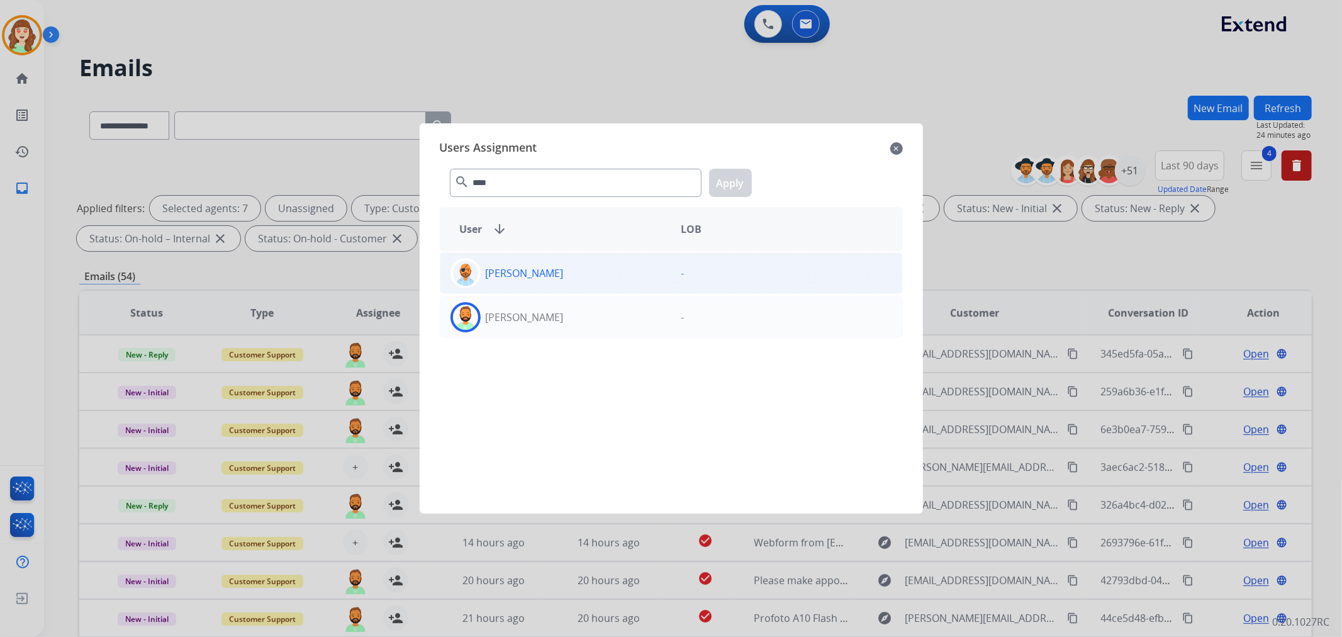
drag, startPoint x: 555, startPoint y: 323, endPoint x: 686, endPoint y: 252, distance: 149.1
click at [557, 322] on div "[PERSON_NAME]" at bounding box center [555, 317] width 231 height 30
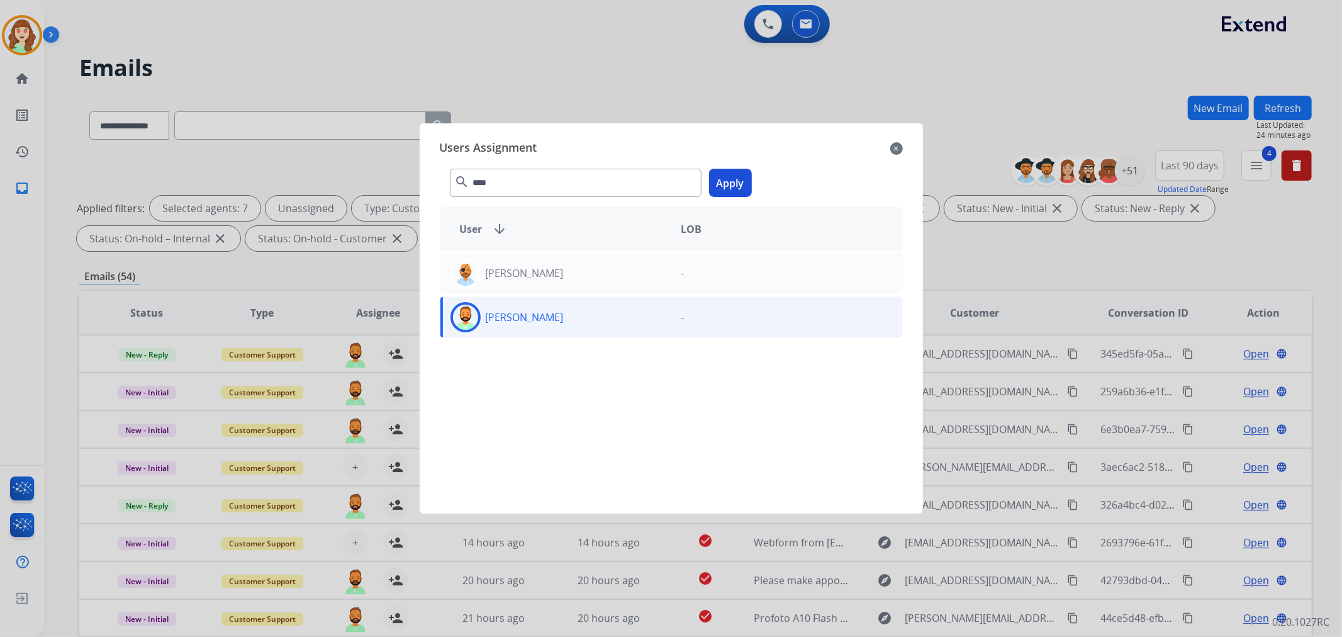
click at [718, 186] on button "Apply" at bounding box center [730, 183] width 43 height 28
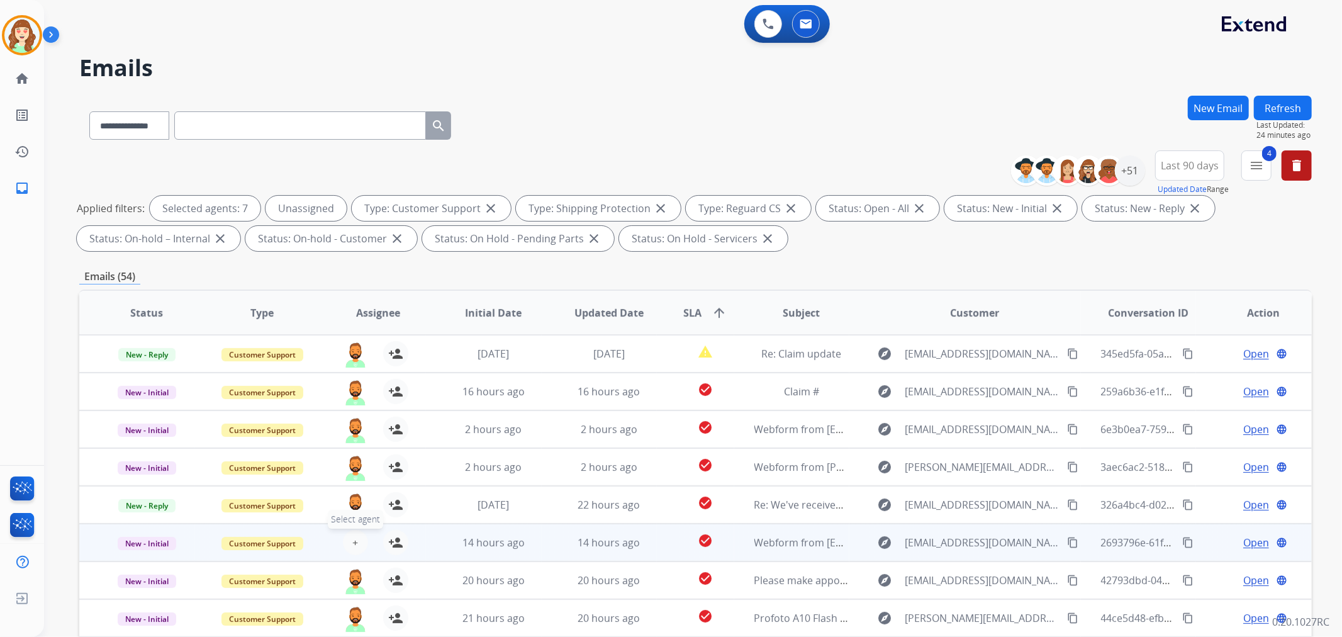
click at [346, 543] on button "+ Select agent" at bounding box center [355, 542] width 25 height 25
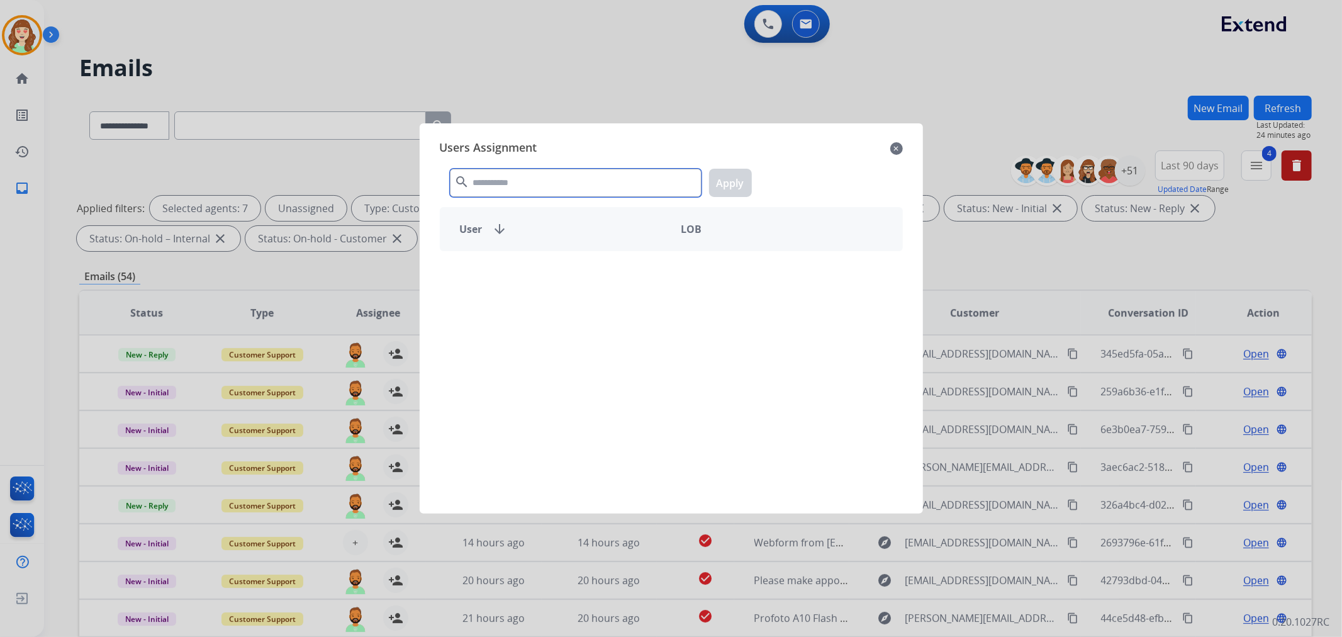
click at [538, 182] on input "text" at bounding box center [576, 183] width 252 height 28
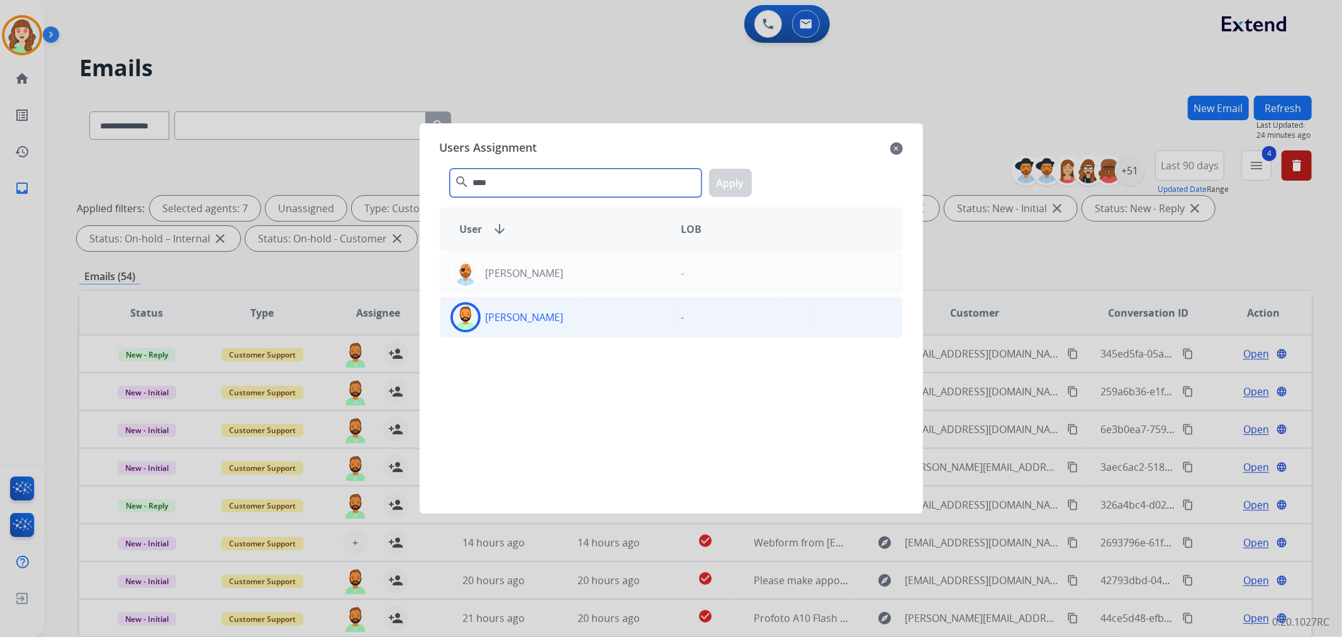
type input "****"
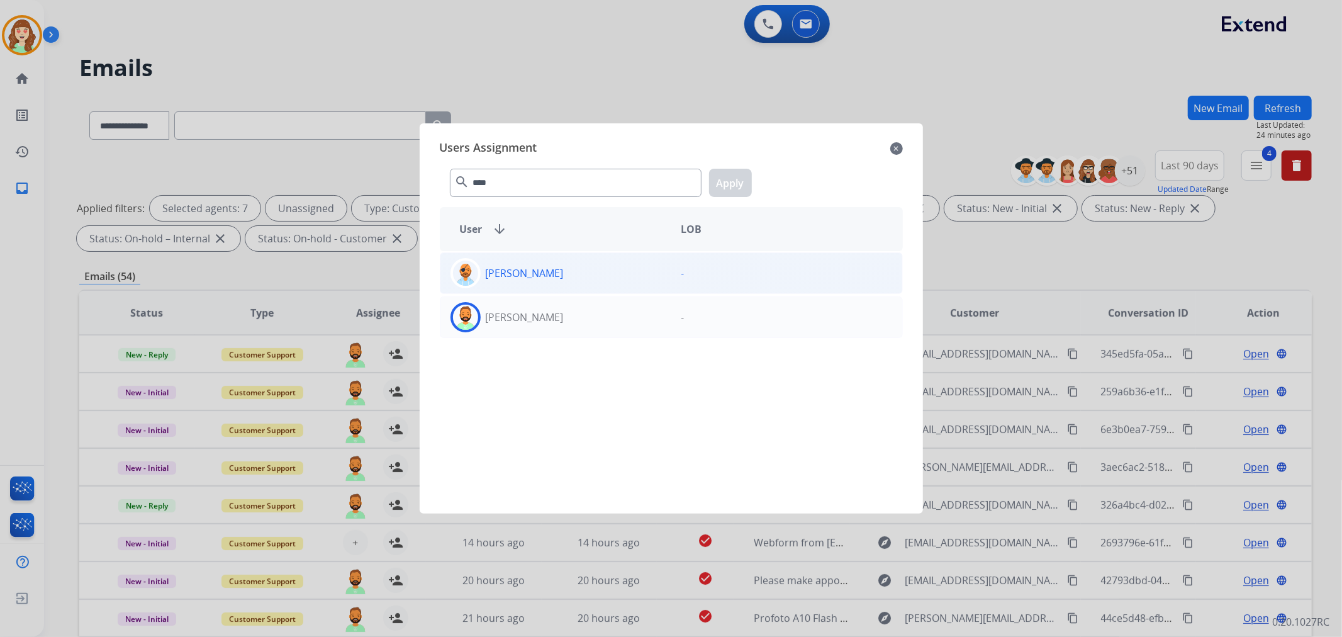
drag, startPoint x: 552, startPoint y: 318, endPoint x: 695, endPoint y: 267, distance: 152.4
click at [552, 318] on div "[PERSON_NAME]" at bounding box center [555, 317] width 231 height 30
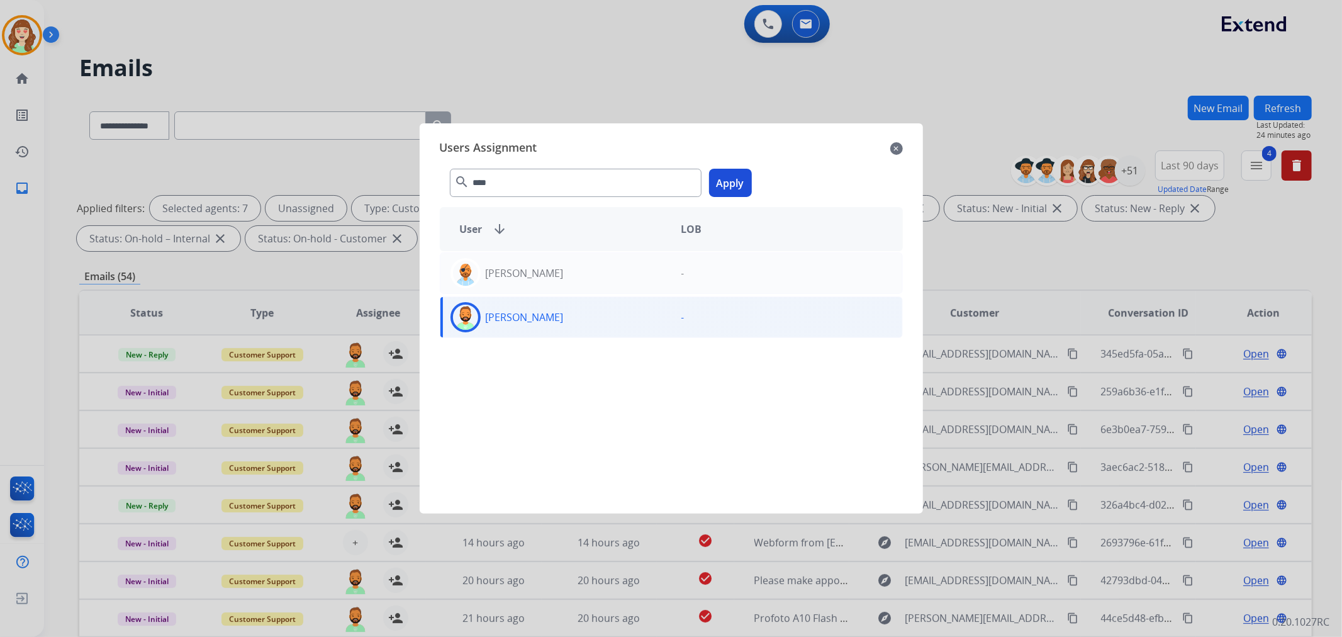
click at [728, 186] on button "Apply" at bounding box center [730, 183] width 43 height 28
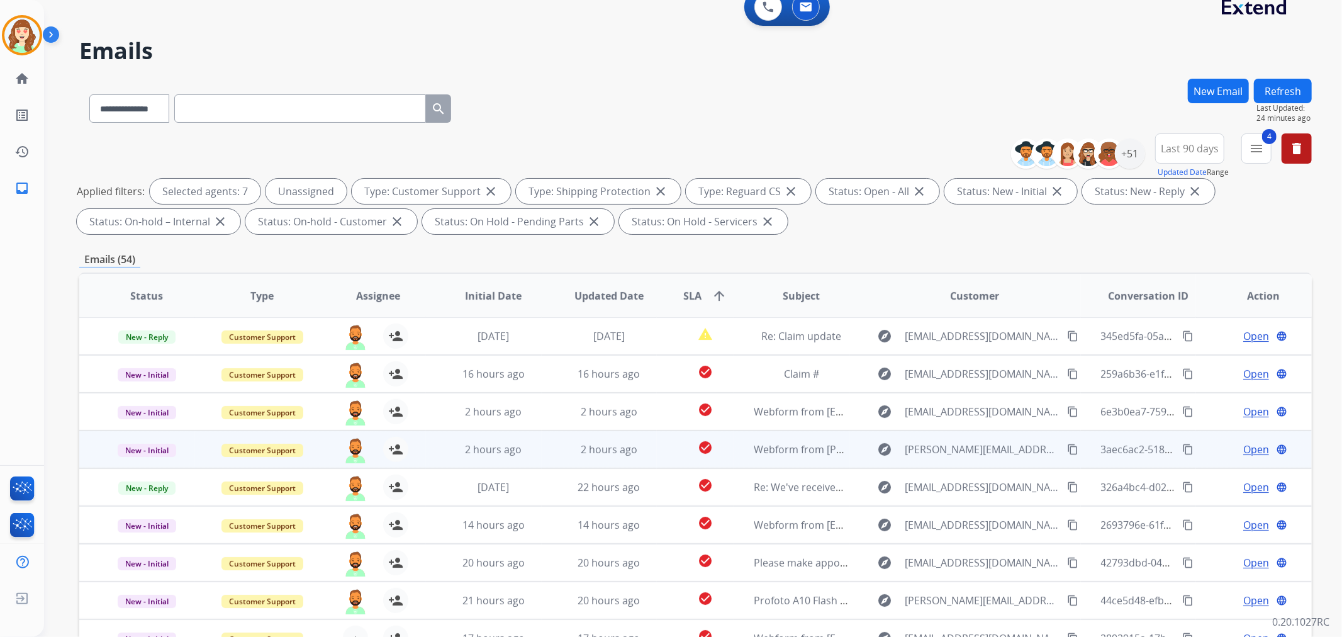
scroll to position [140, 0]
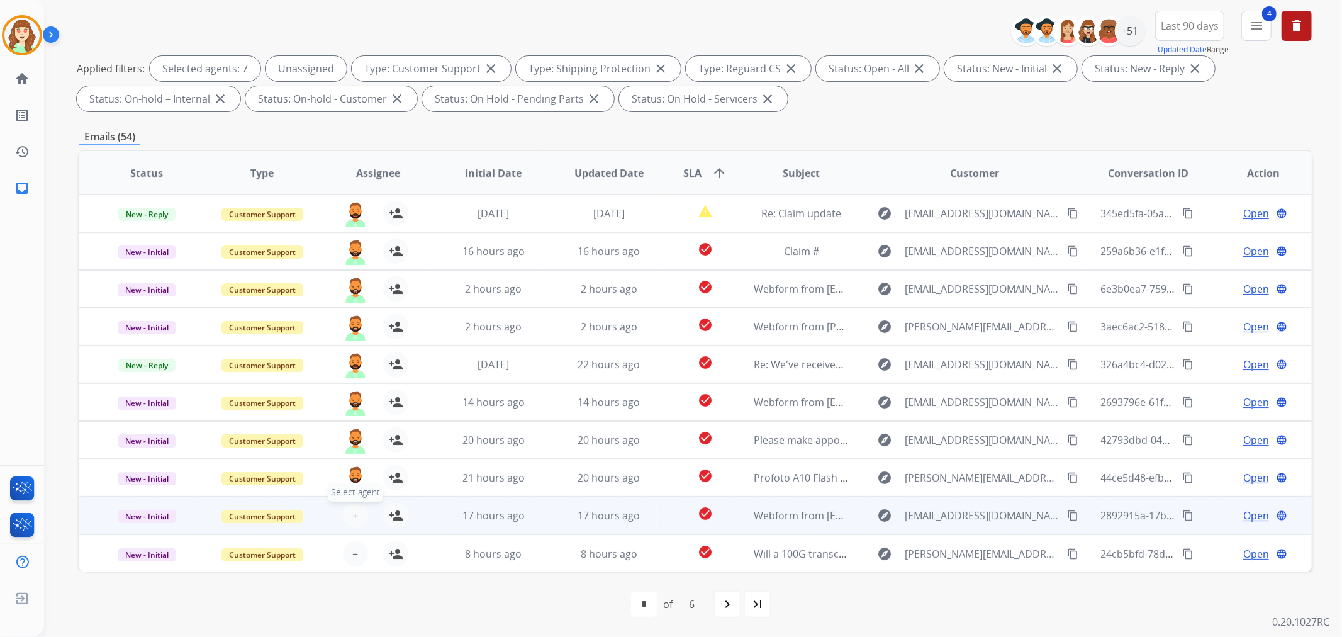
click at [352, 510] on span "+" at bounding box center [355, 515] width 6 height 15
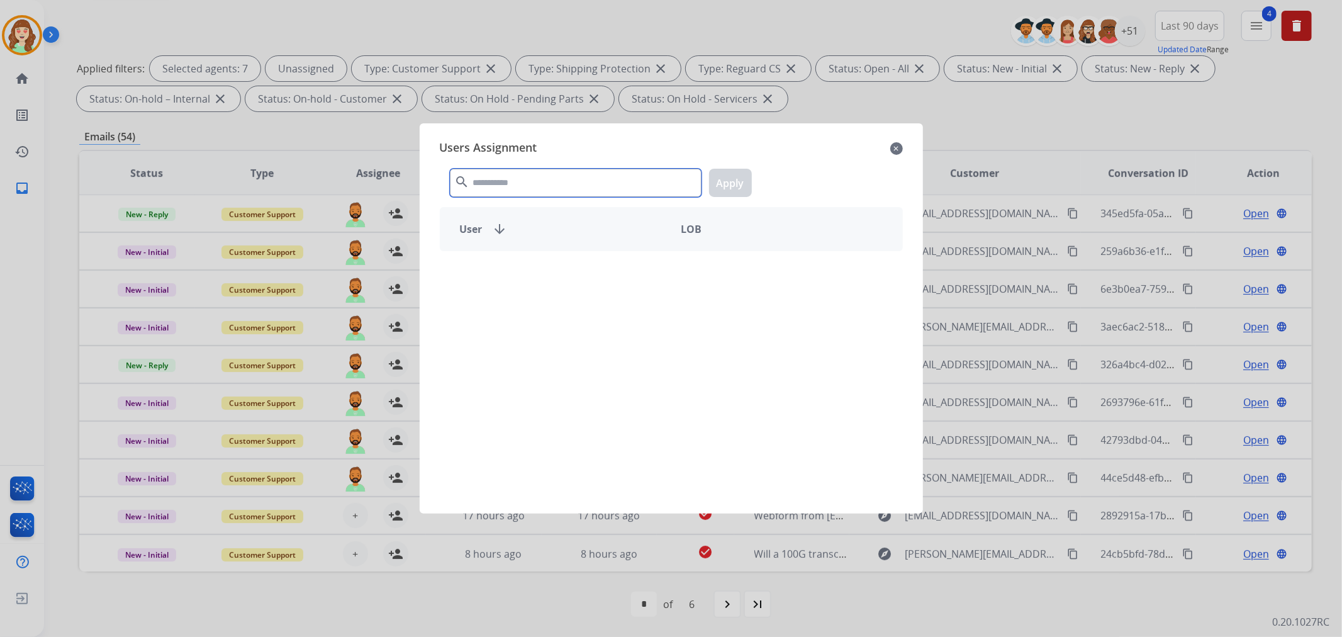
click at [523, 187] on input "text" at bounding box center [576, 183] width 252 height 28
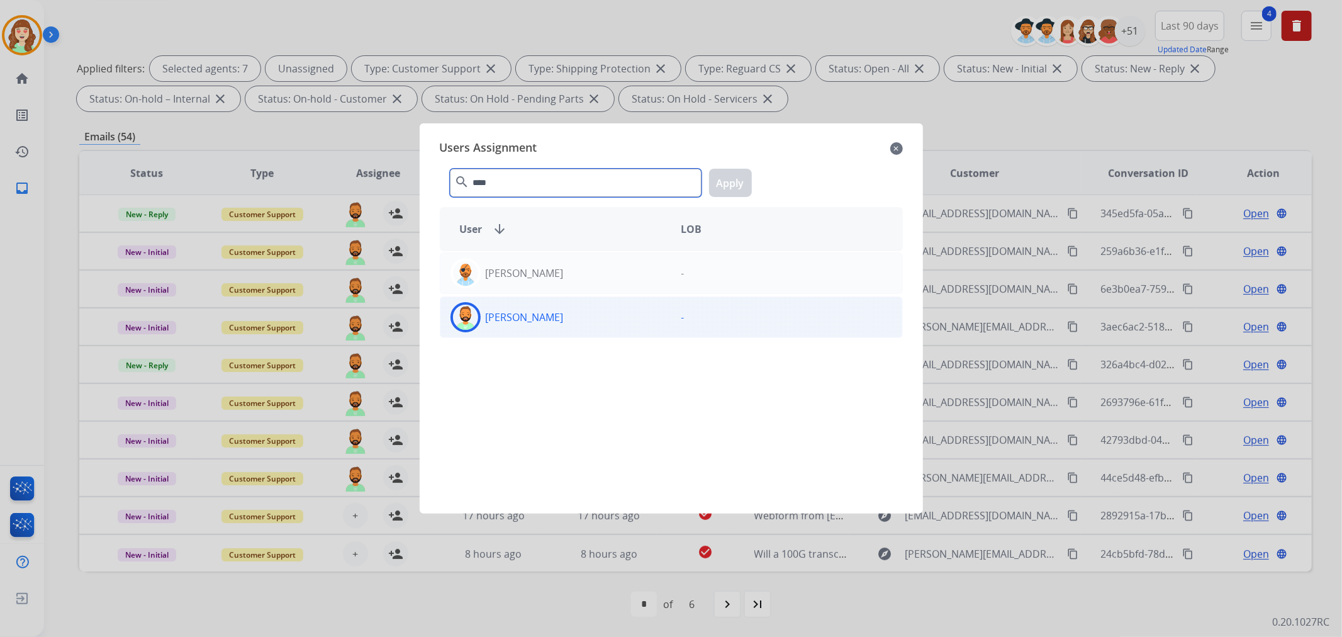
type input "****"
click at [574, 318] on div "[PERSON_NAME]" at bounding box center [555, 317] width 231 height 30
click at [727, 179] on button "Apply" at bounding box center [730, 183] width 43 height 28
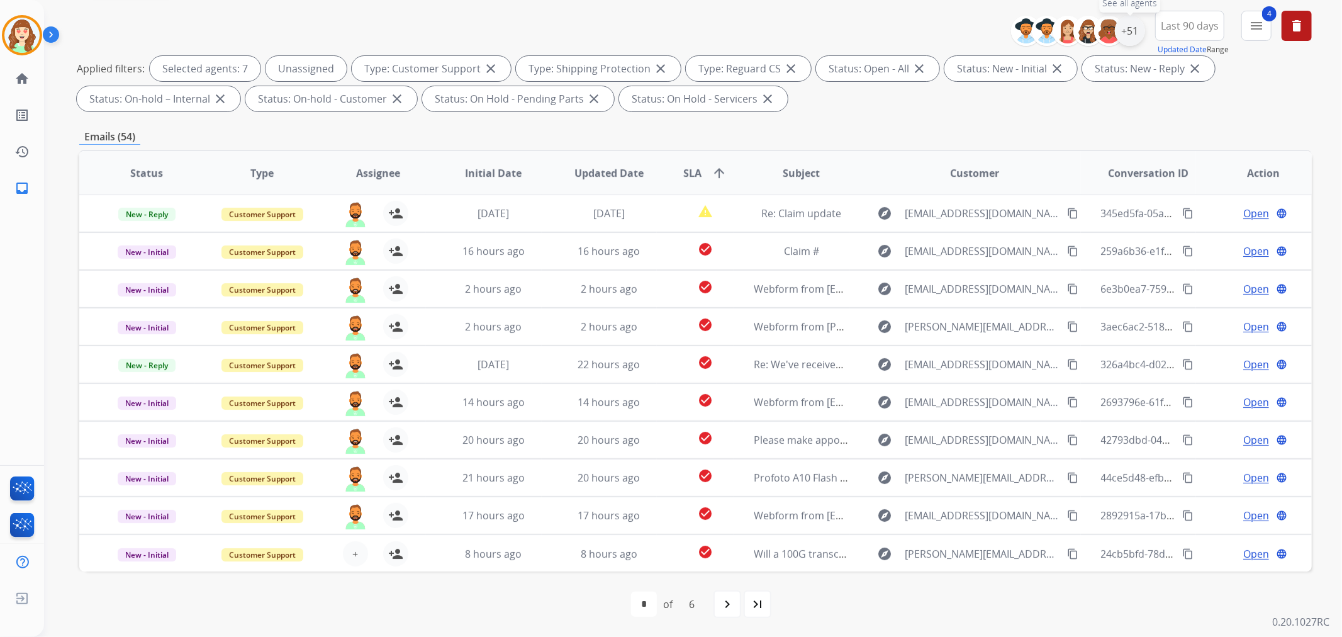
click at [1125, 30] on div "+51" at bounding box center [1130, 31] width 30 height 30
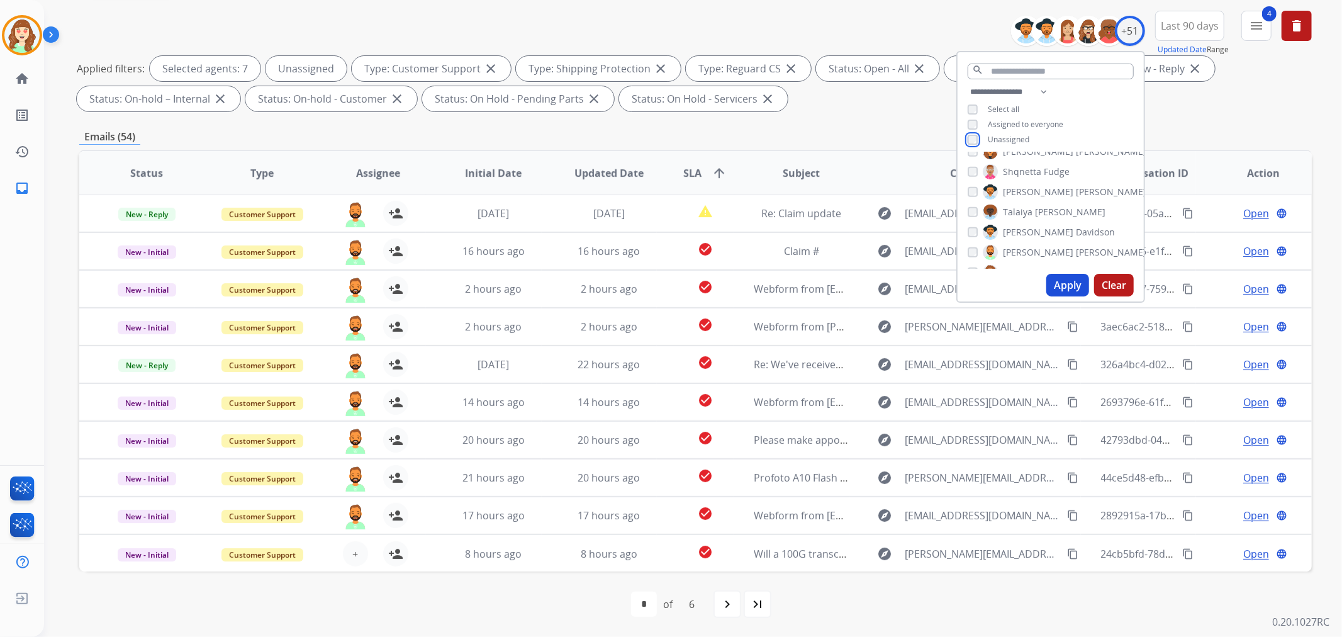
click at [972, 152] on div "**********" at bounding box center [1050, 177] width 189 height 252
click at [962, 204] on div "[PERSON_NAME] [PERSON_NAME] [PERSON_NAME] [PERSON_NAME] [PERSON_NAME] [PERSON_N…" at bounding box center [1050, 210] width 186 height 116
click at [1064, 287] on button "Apply" at bounding box center [1067, 285] width 43 height 23
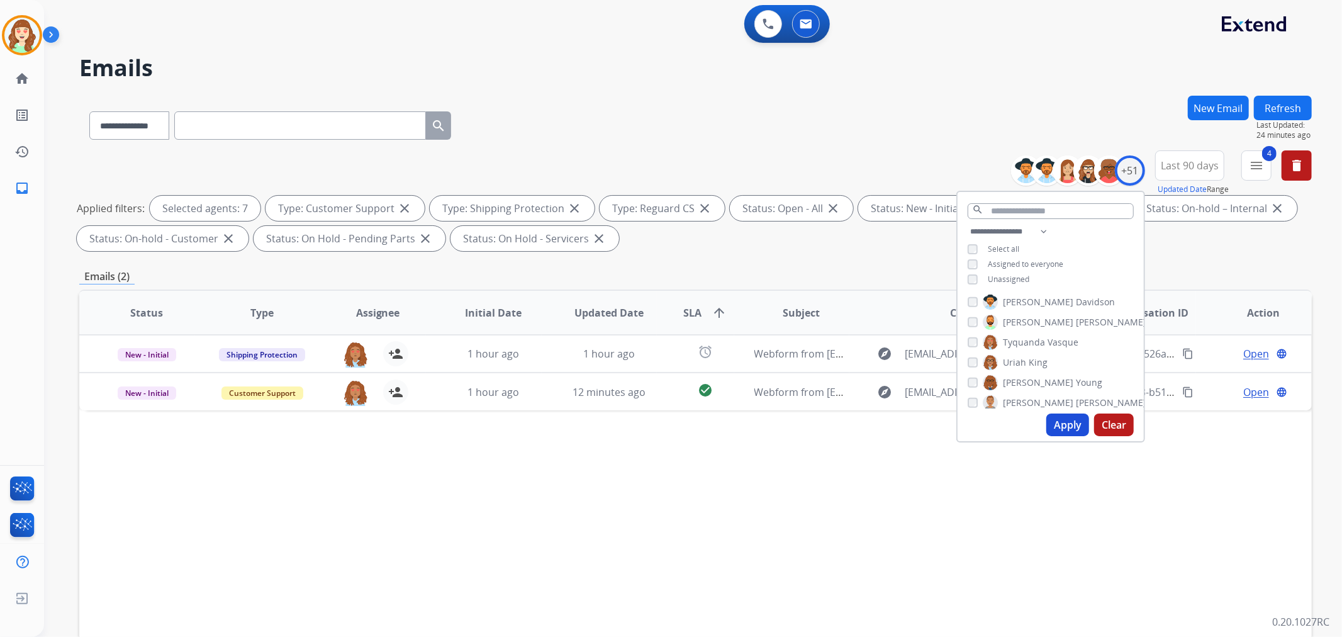
scroll to position [0, 0]
click at [1064, 420] on button "Apply" at bounding box center [1067, 424] width 43 height 23
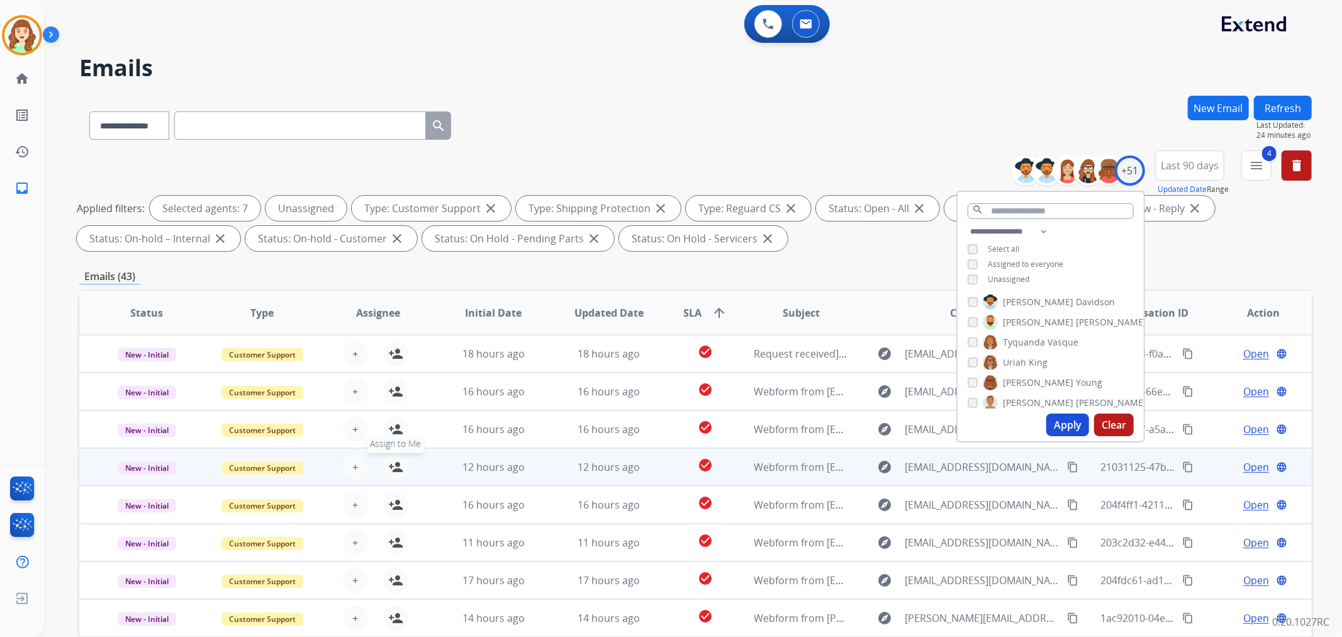
scroll to position [140, 0]
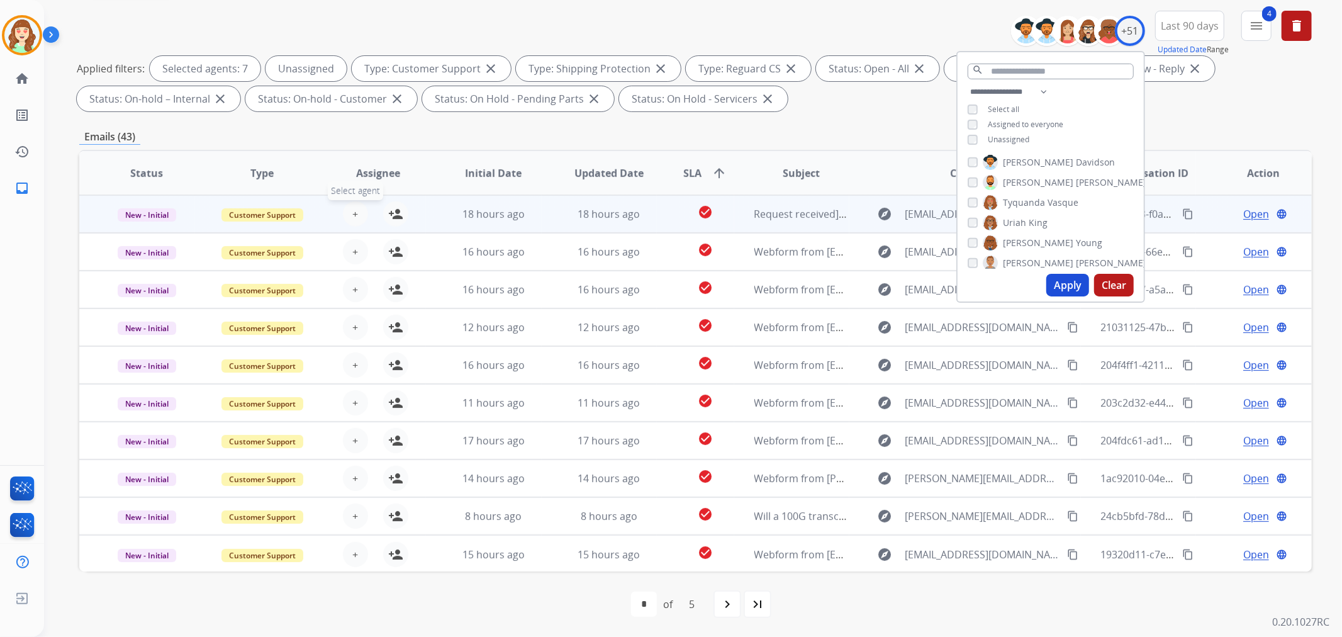
click at [352, 216] on span "+" at bounding box center [355, 213] width 6 height 15
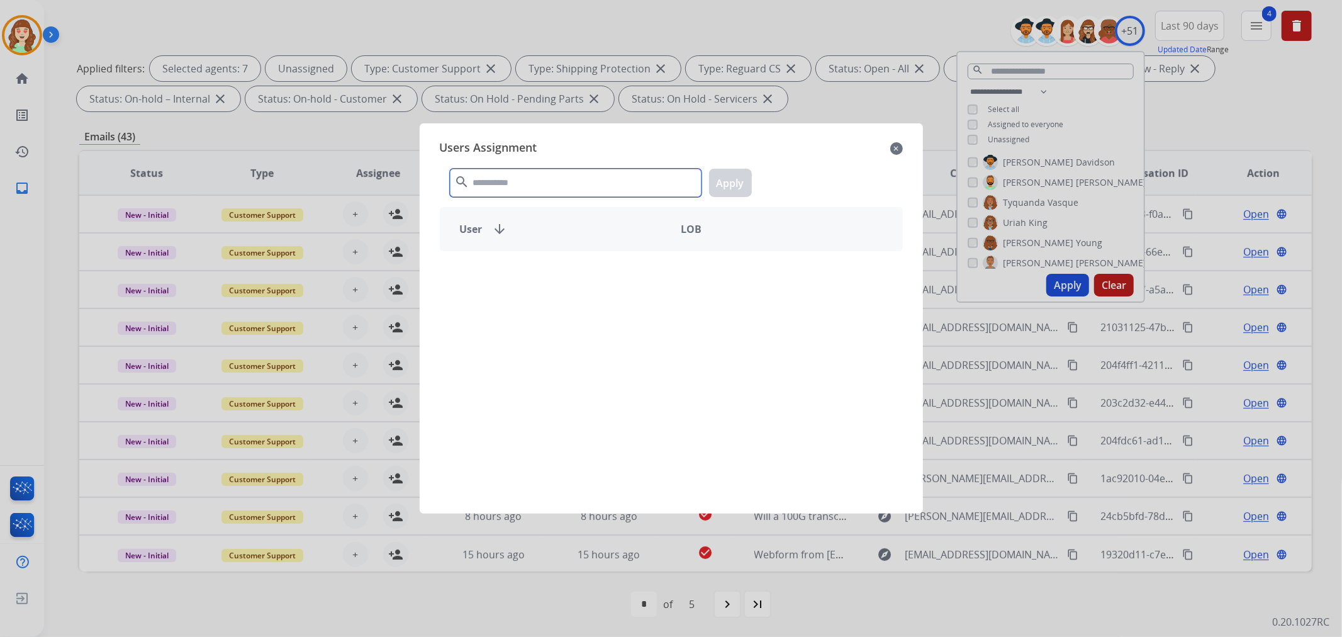
click at [601, 177] on input "text" at bounding box center [576, 183] width 252 height 28
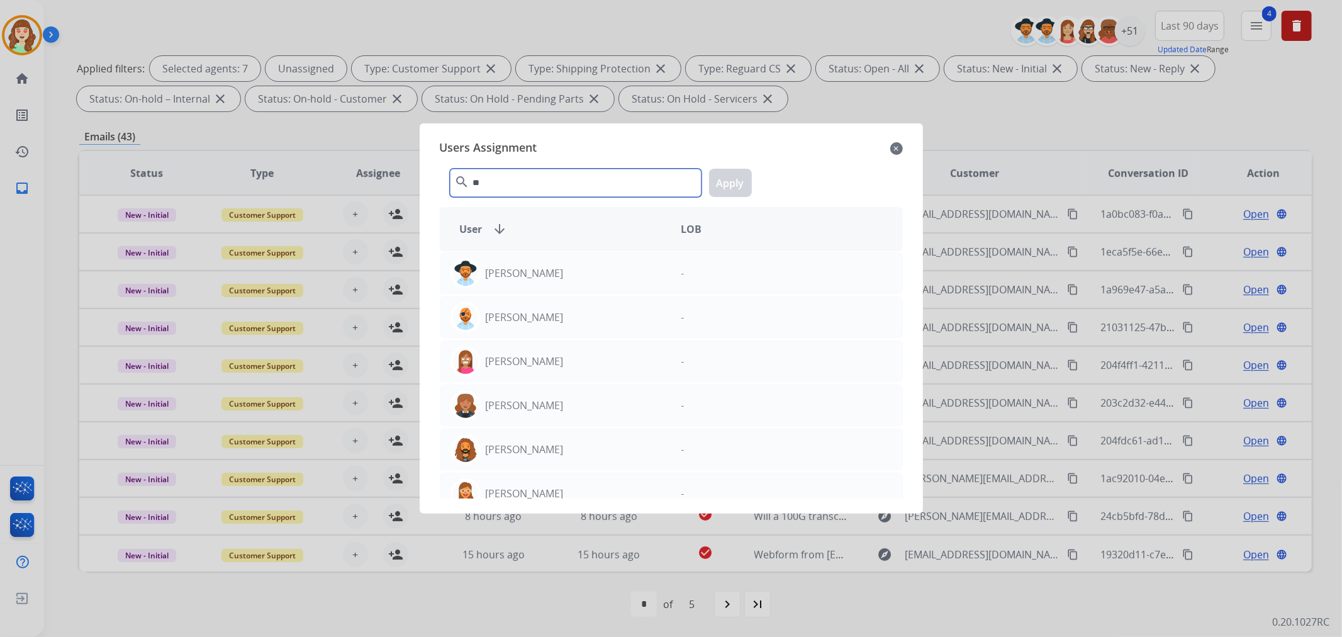
type input "*"
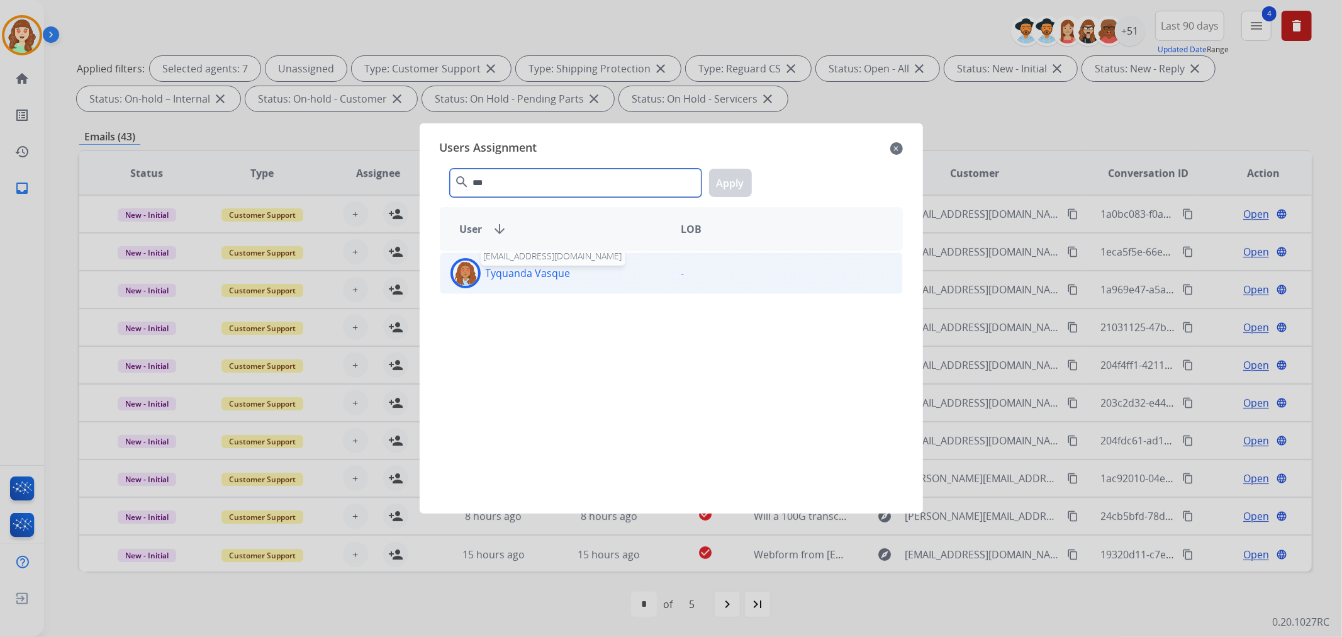
type input "***"
click at [562, 277] on p "Tyquanda Vasque" at bounding box center [528, 272] width 85 height 15
click at [728, 189] on button "Apply" at bounding box center [730, 183] width 43 height 28
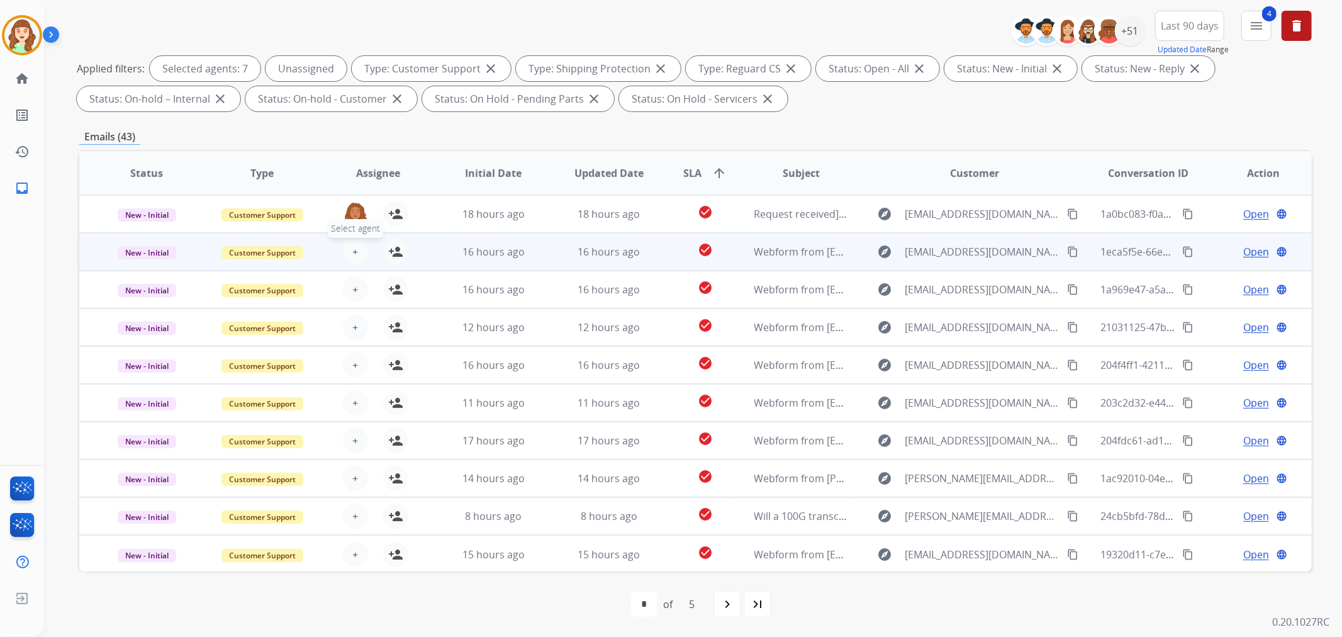
click at [359, 253] on button "+ Select agent" at bounding box center [355, 251] width 25 height 25
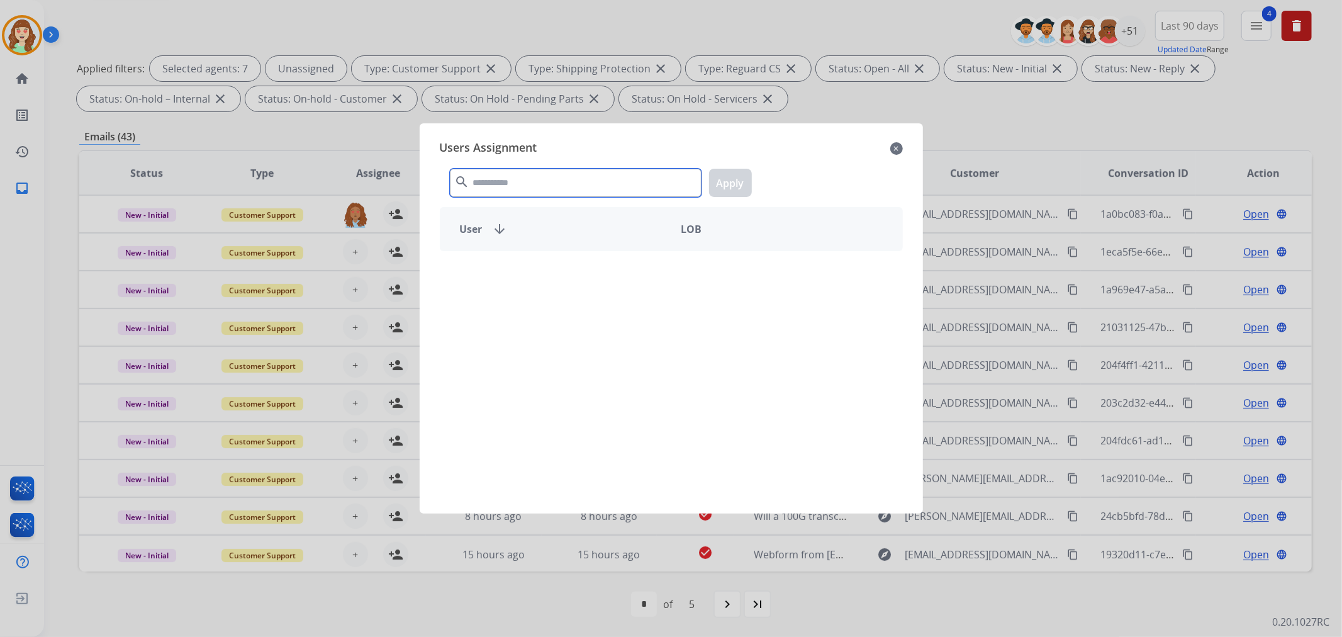
click at [539, 189] on input "text" at bounding box center [576, 183] width 252 height 28
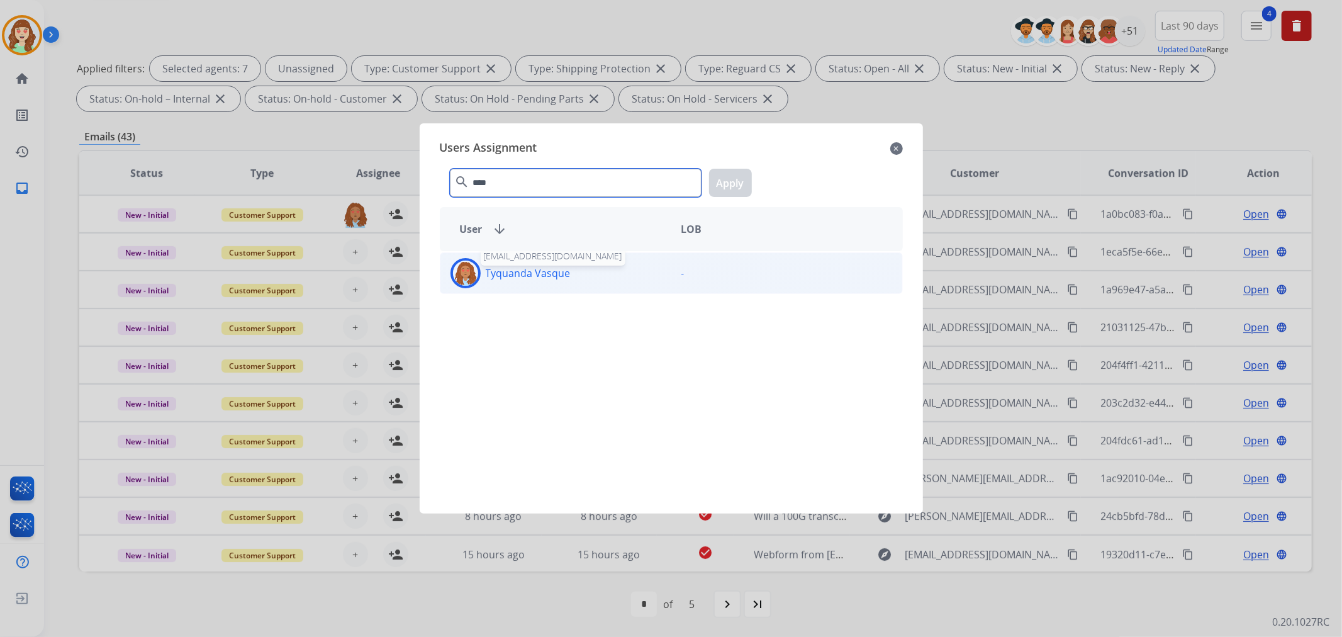
type input "****"
click at [550, 272] on p "Tyquanda Vasque" at bounding box center [528, 272] width 85 height 15
click at [720, 181] on button "Apply" at bounding box center [730, 183] width 43 height 28
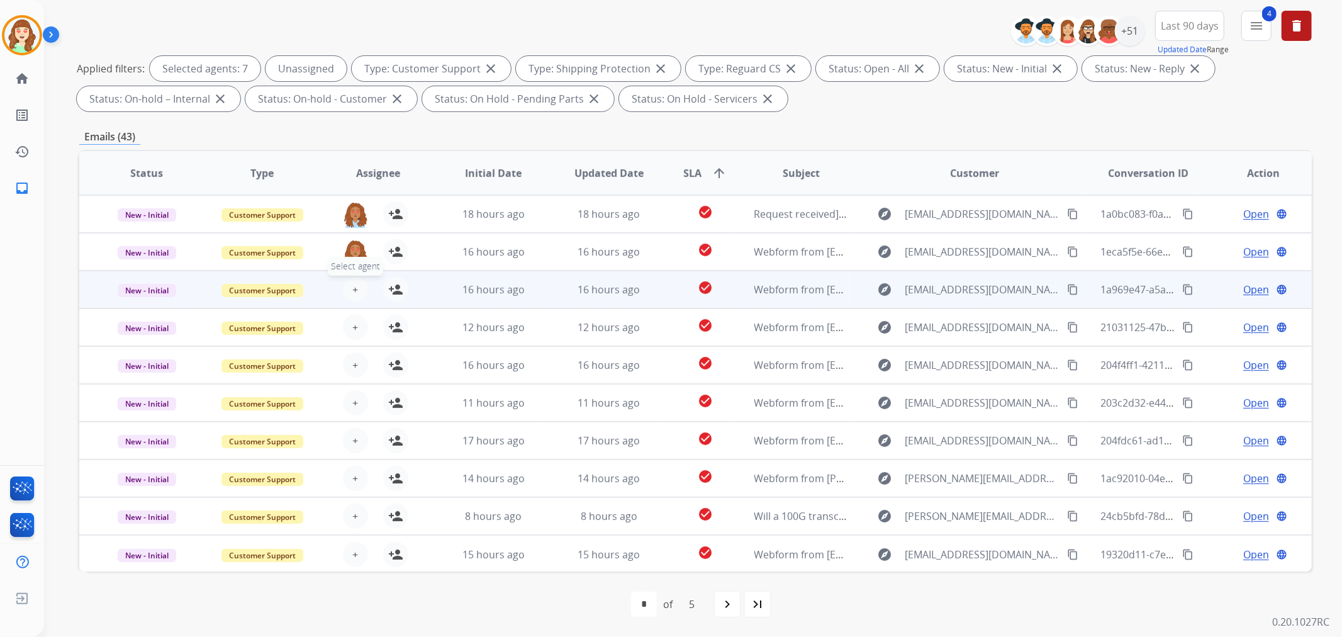
click at [352, 289] on span "+" at bounding box center [355, 289] width 6 height 15
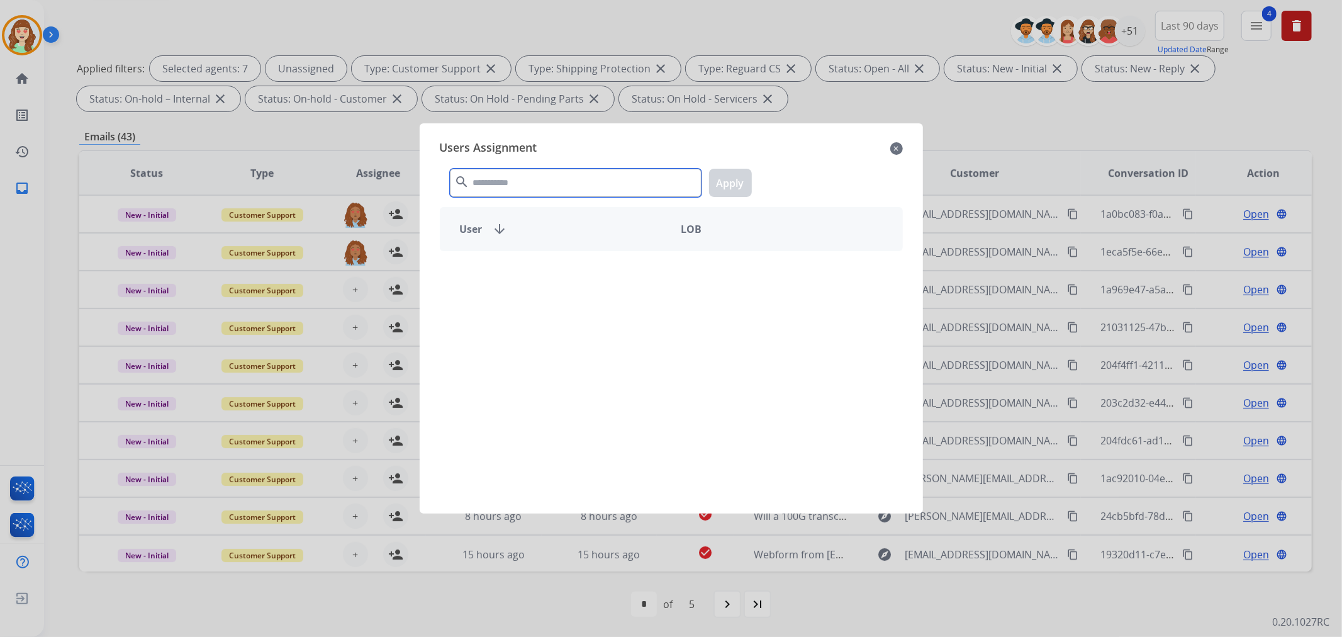
click at [602, 187] on input "text" at bounding box center [576, 183] width 252 height 28
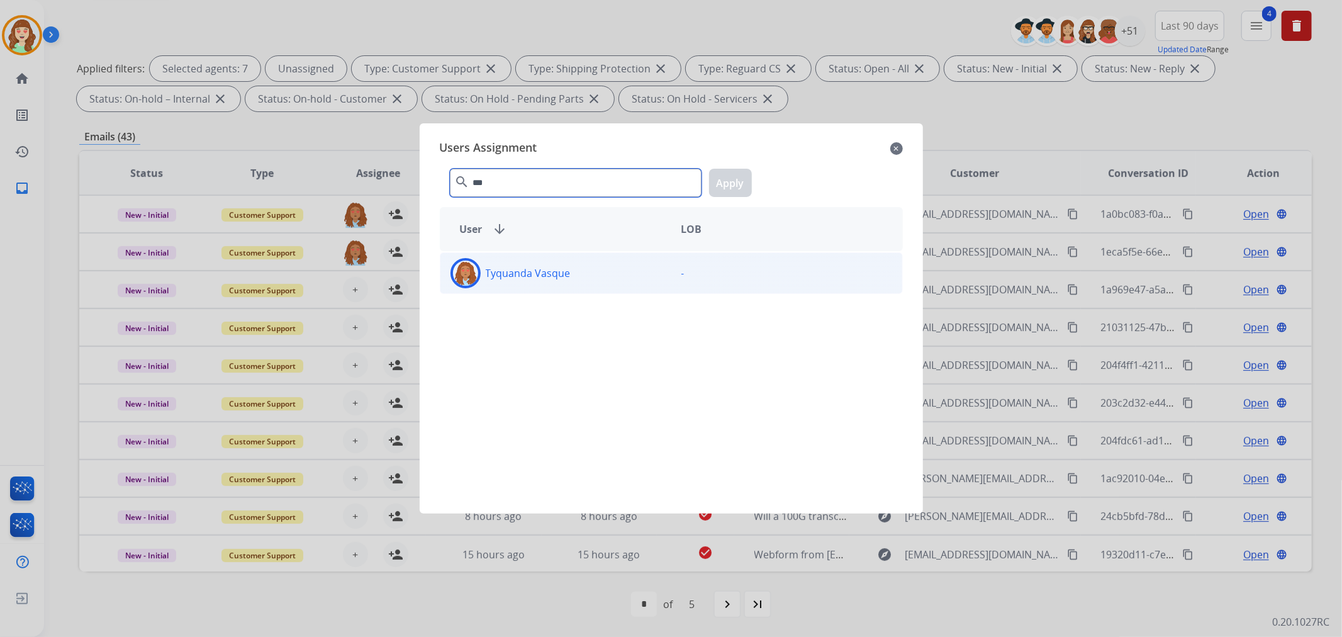
type input "***"
drag, startPoint x: 604, startPoint y: 275, endPoint x: 657, endPoint y: 244, distance: 62.0
click at [608, 272] on div "Tyquanda Vasque" at bounding box center [555, 273] width 231 height 30
click at [730, 186] on button "Apply" at bounding box center [730, 183] width 43 height 28
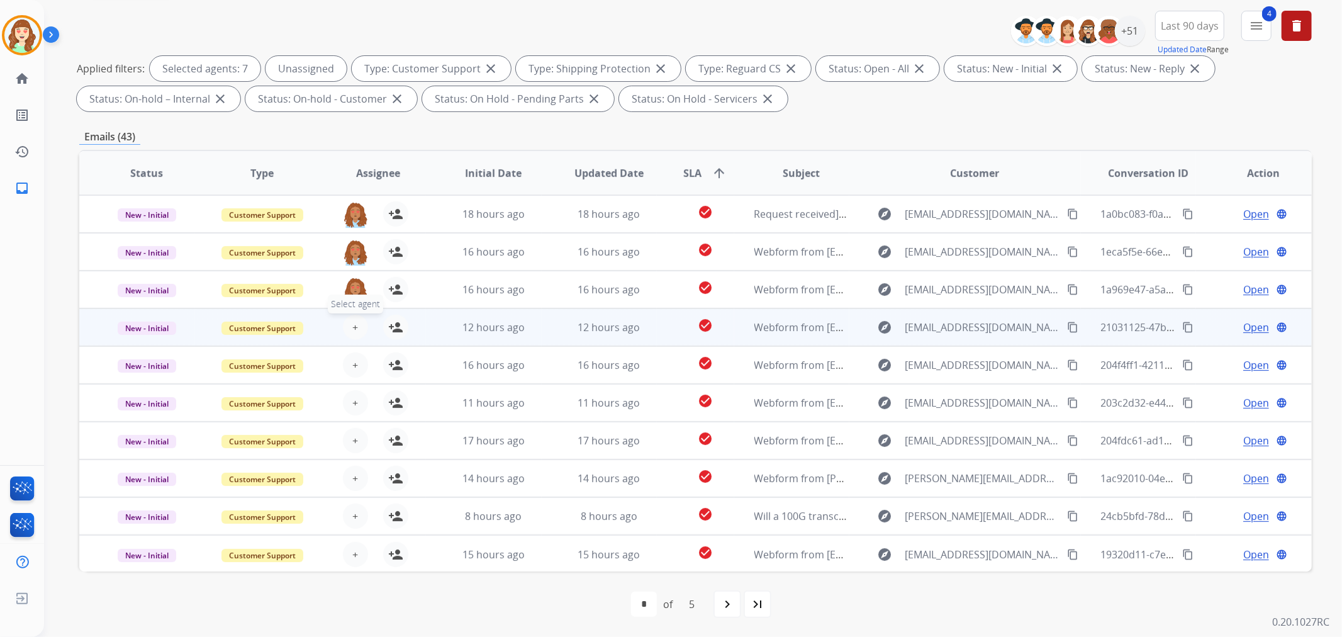
click at [348, 324] on button "+ Select agent" at bounding box center [355, 326] width 25 height 25
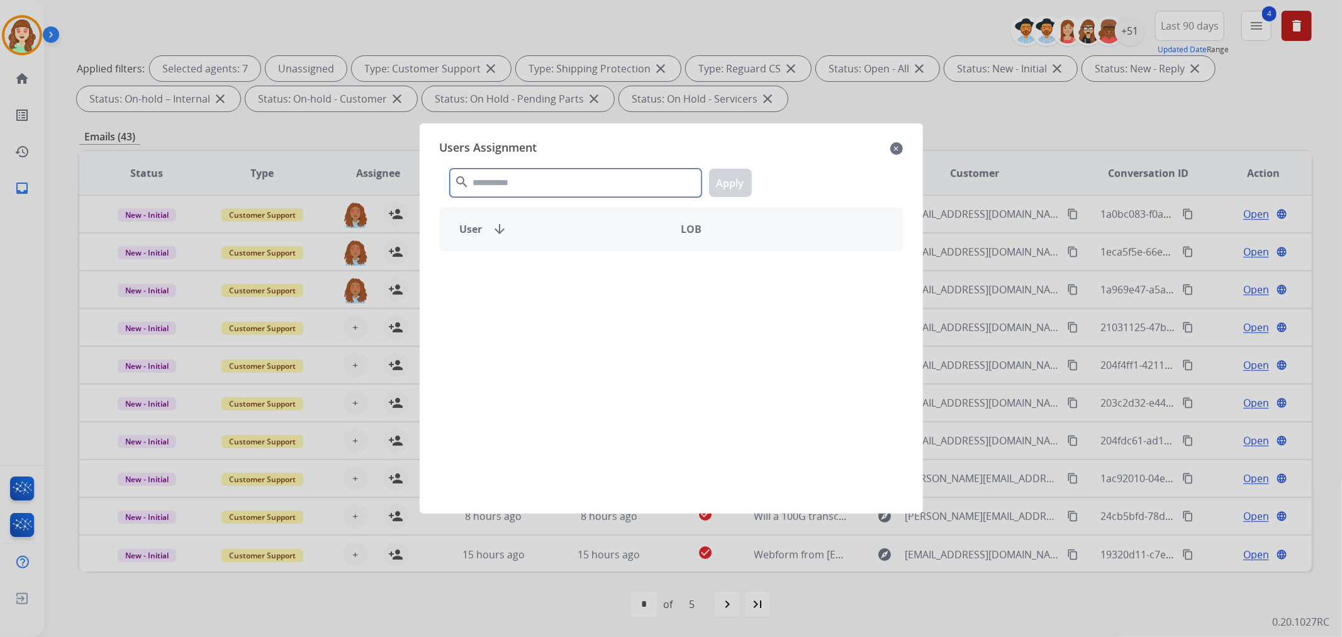
click at [519, 182] on input "text" at bounding box center [576, 183] width 252 height 28
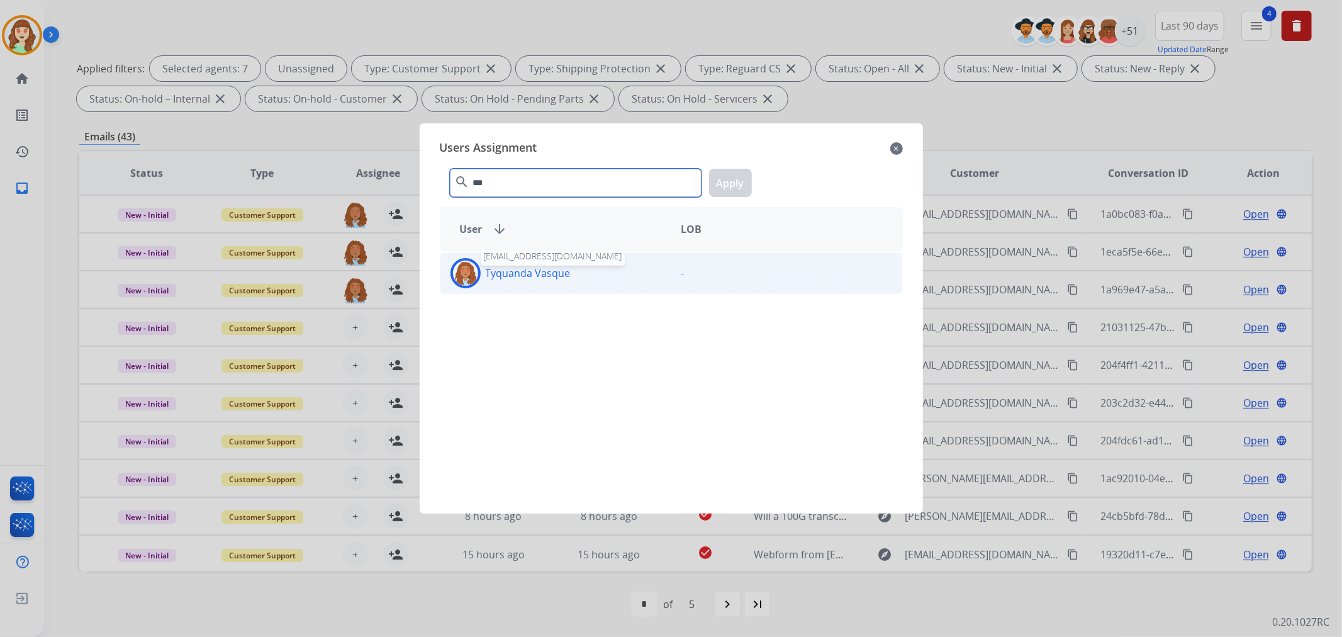
type input "***"
drag, startPoint x: 550, startPoint y: 271, endPoint x: 565, endPoint y: 269, distance: 14.7
click at [554, 272] on p "Tyquanda Vasque" at bounding box center [528, 272] width 85 height 15
drag, startPoint x: 725, startPoint y: 180, endPoint x: 702, endPoint y: 187, distance: 24.5
click at [726, 179] on button "Apply" at bounding box center [730, 183] width 43 height 28
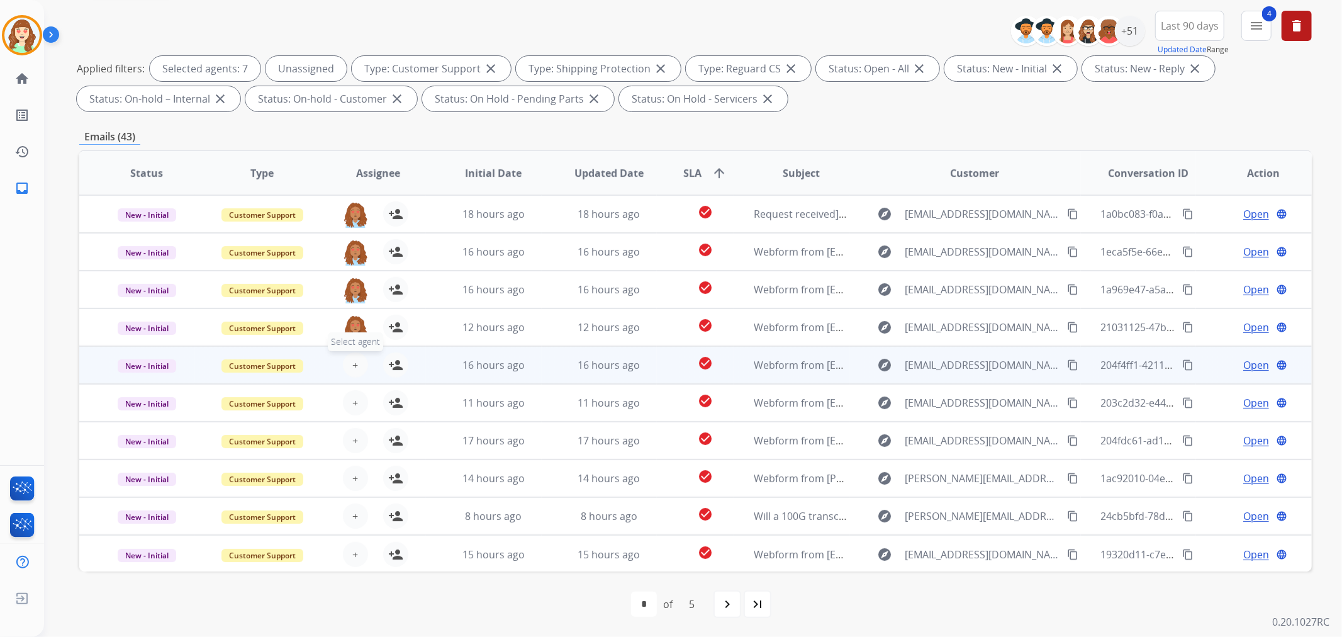
click at [352, 366] on span "+" at bounding box center [355, 364] width 6 height 15
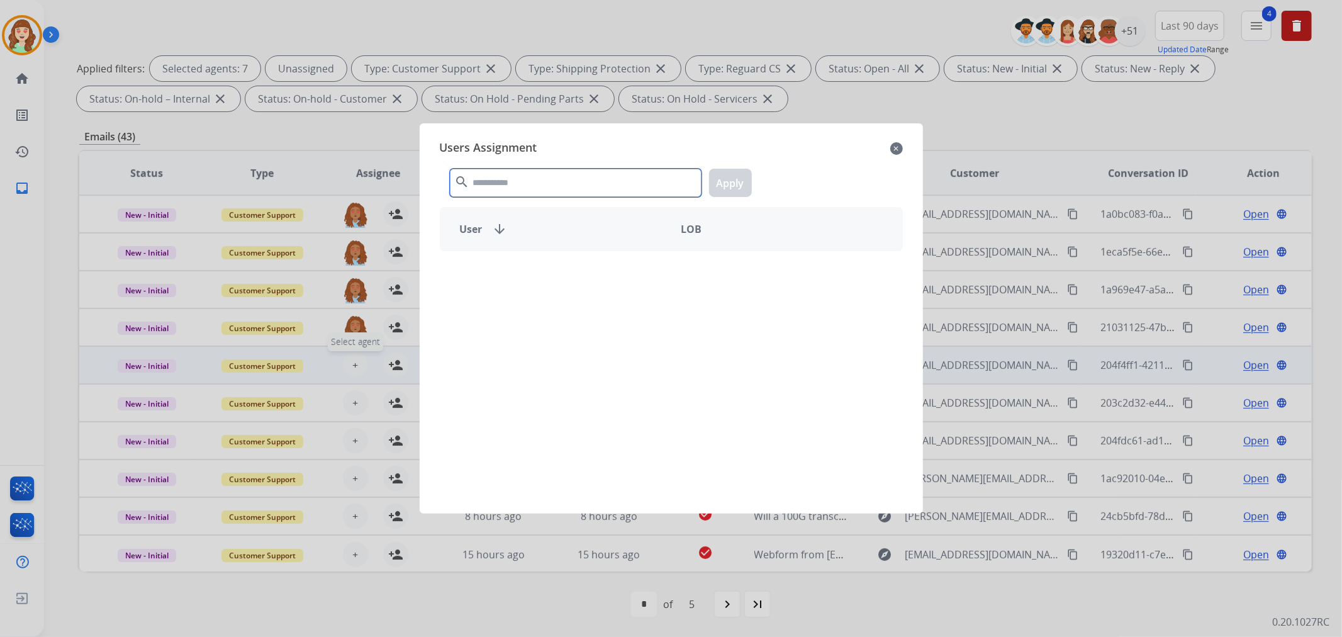
click at [552, 192] on input "text" at bounding box center [576, 183] width 252 height 28
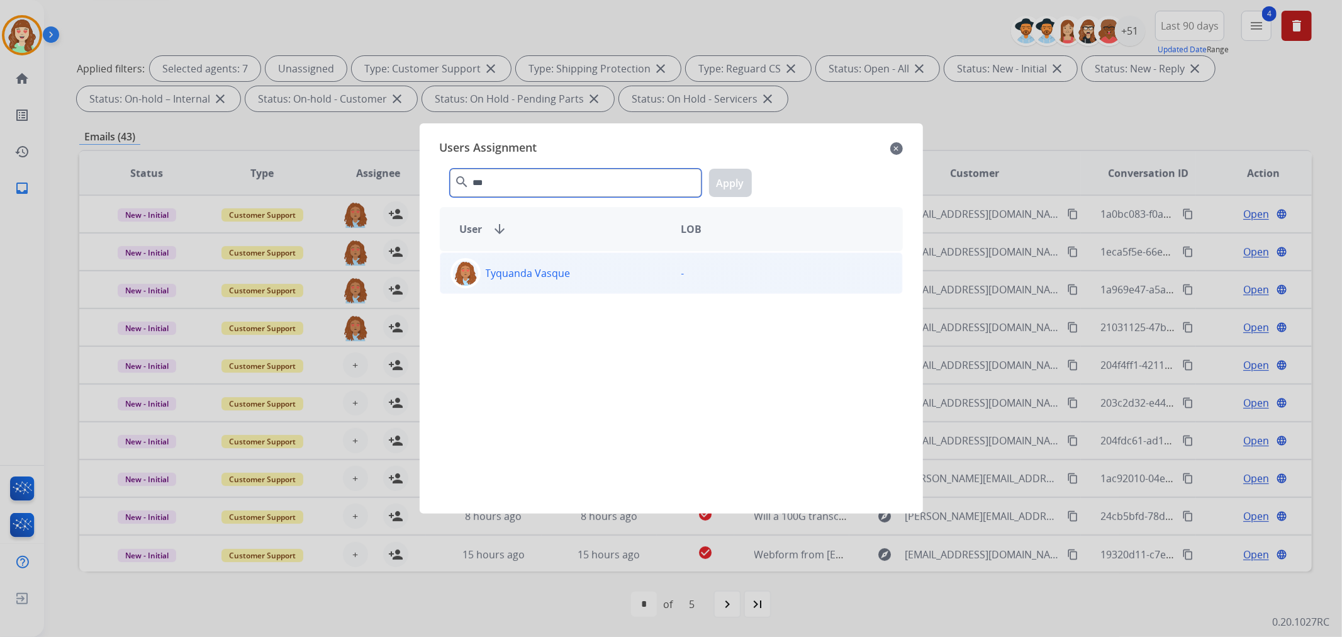
type input "***"
click at [563, 261] on div "Tyquanda Vasque" at bounding box center [555, 273] width 231 height 30
drag, startPoint x: 726, startPoint y: 180, endPoint x: 547, endPoint y: 217, distance: 182.4
click at [725, 179] on button "Apply" at bounding box center [730, 183] width 43 height 28
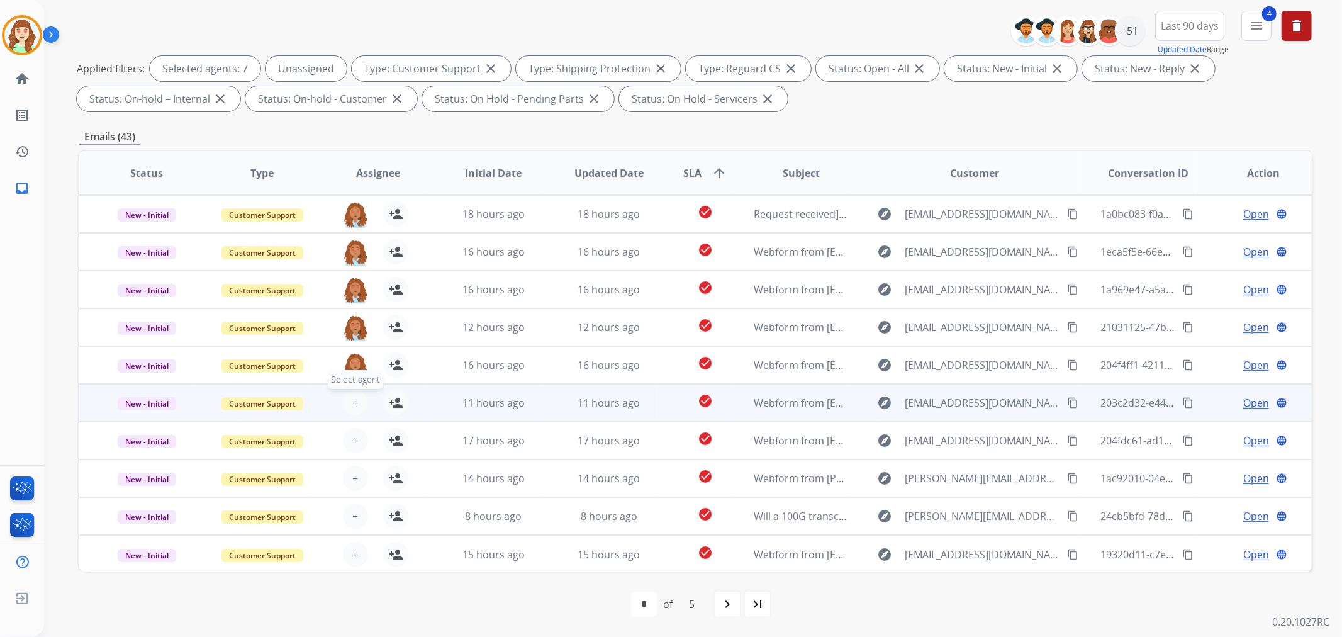
click at [349, 398] on button "+ Select agent" at bounding box center [355, 402] width 25 height 25
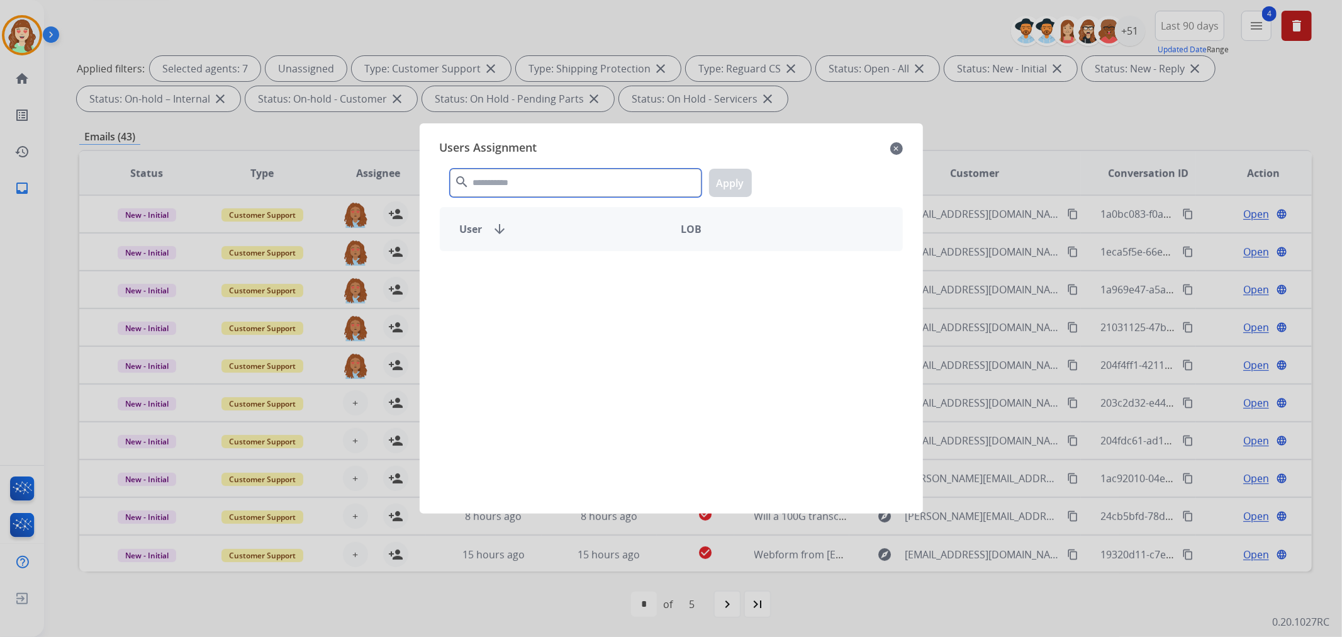
click at [511, 181] on input "text" at bounding box center [576, 183] width 252 height 28
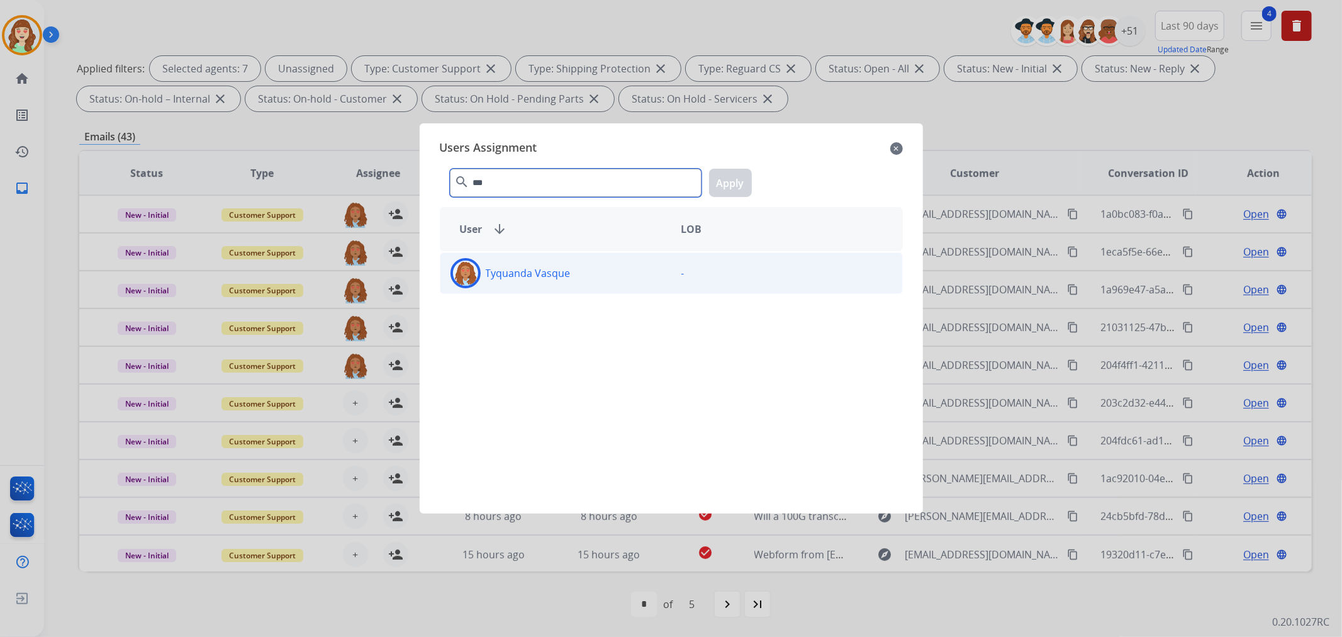
type input "***"
drag, startPoint x: 580, startPoint y: 275, endPoint x: 699, endPoint y: 219, distance: 132.2
click at [579, 275] on div "Tyquanda Vasque" at bounding box center [555, 273] width 231 height 30
click at [728, 182] on button "Apply" at bounding box center [730, 183] width 43 height 28
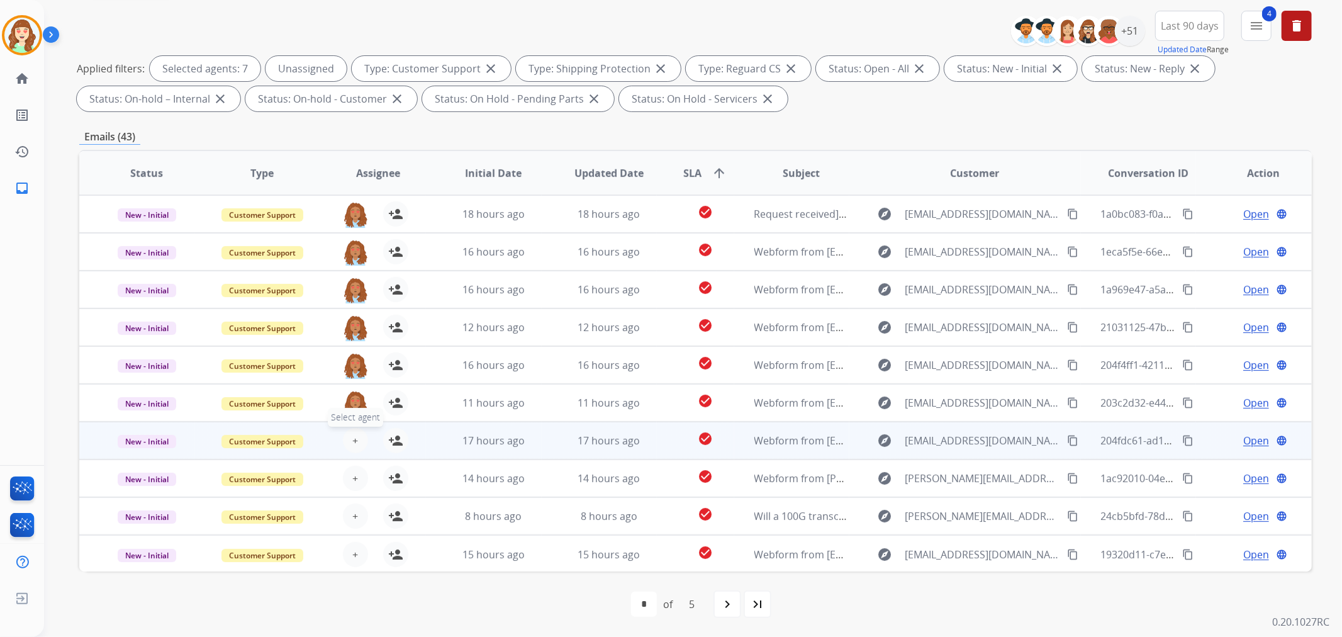
click at [347, 440] on button "+ Select agent" at bounding box center [355, 440] width 25 height 25
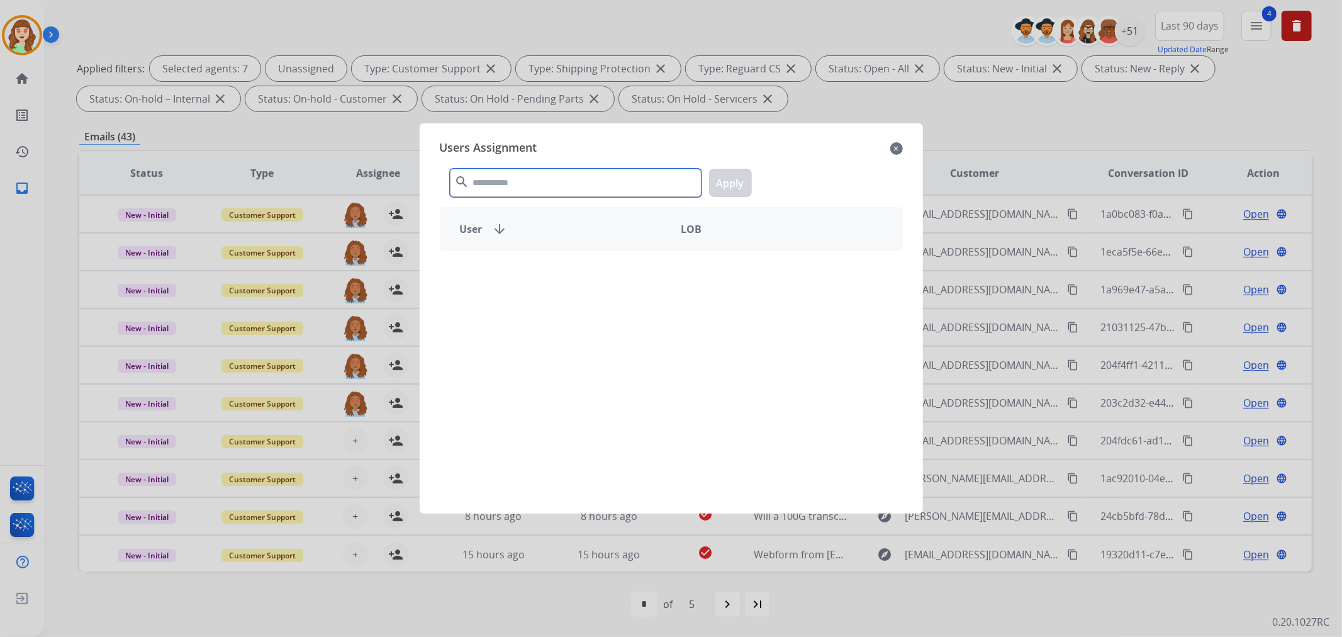
click at [491, 189] on input "text" at bounding box center [576, 183] width 252 height 28
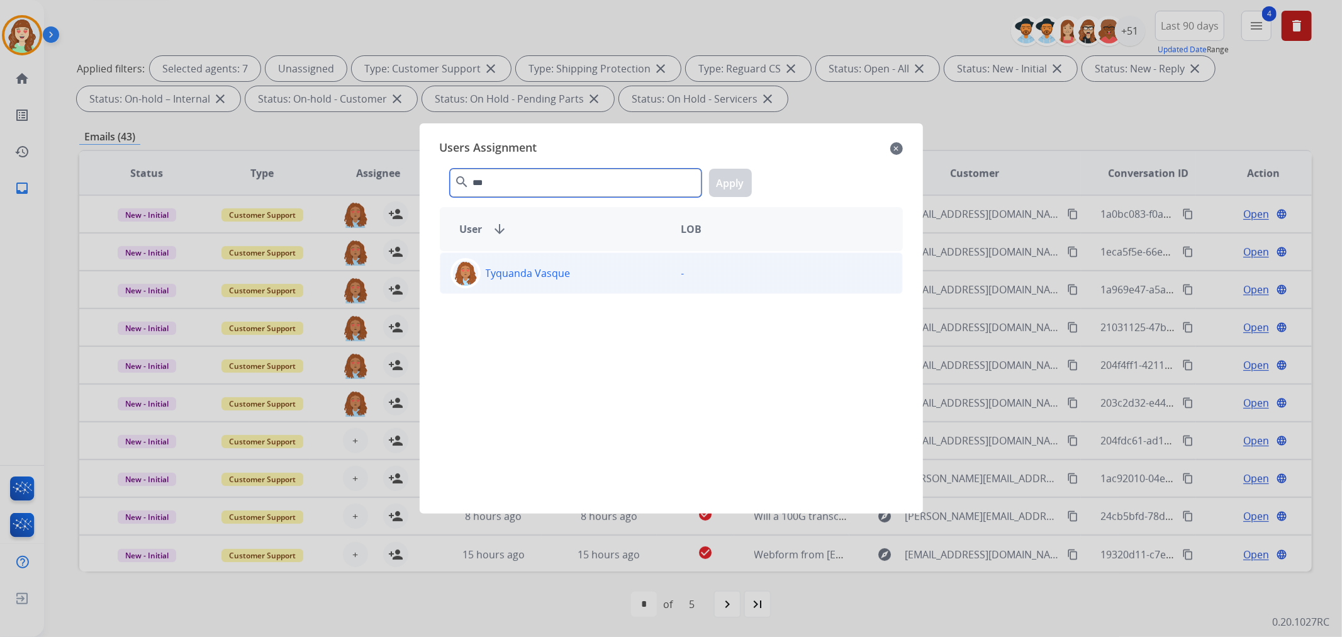
type input "***"
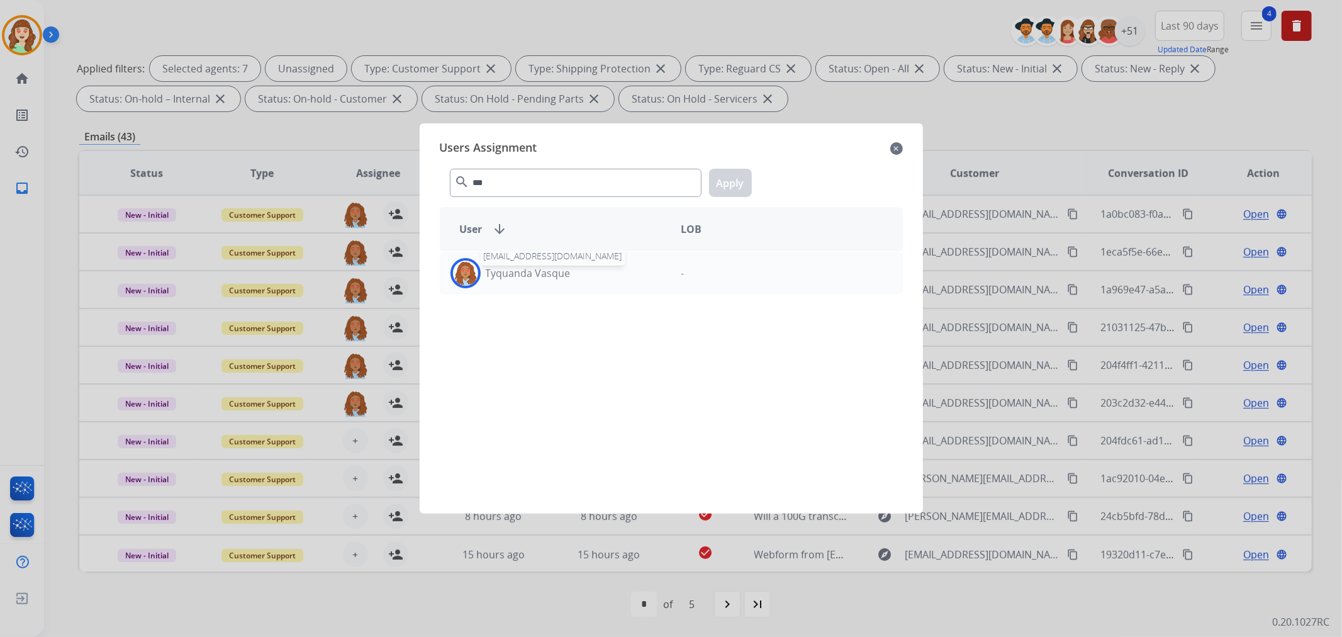
drag, startPoint x: 531, startPoint y: 272, endPoint x: 606, endPoint y: 248, distance: 79.2
click at [530, 273] on p "Tyquanda Vasque" at bounding box center [528, 272] width 85 height 15
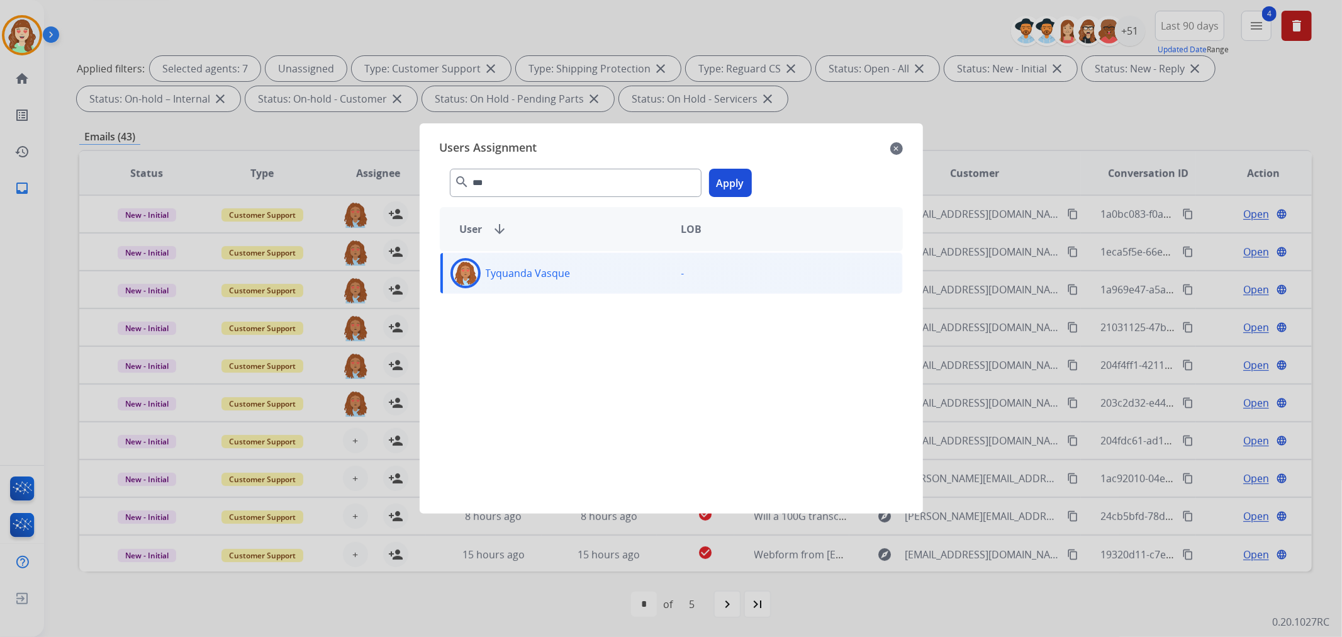
click at [737, 186] on button "Apply" at bounding box center [730, 183] width 43 height 28
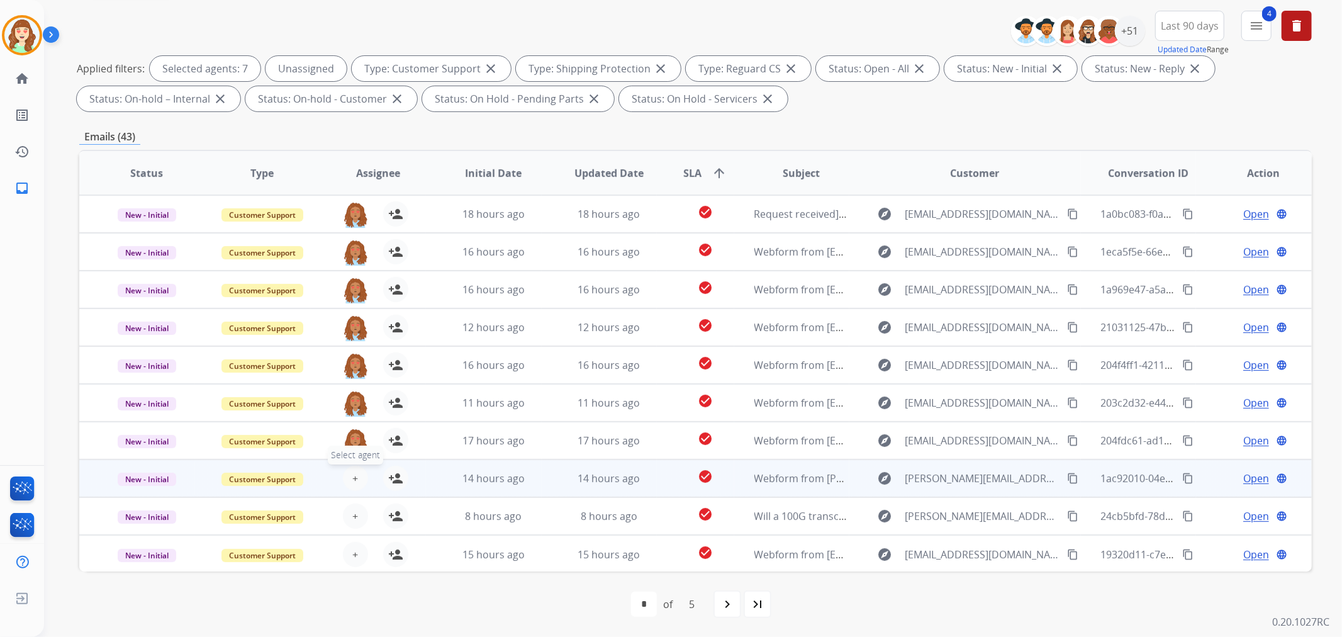
click at [345, 480] on button "+ Select agent" at bounding box center [355, 477] width 25 height 25
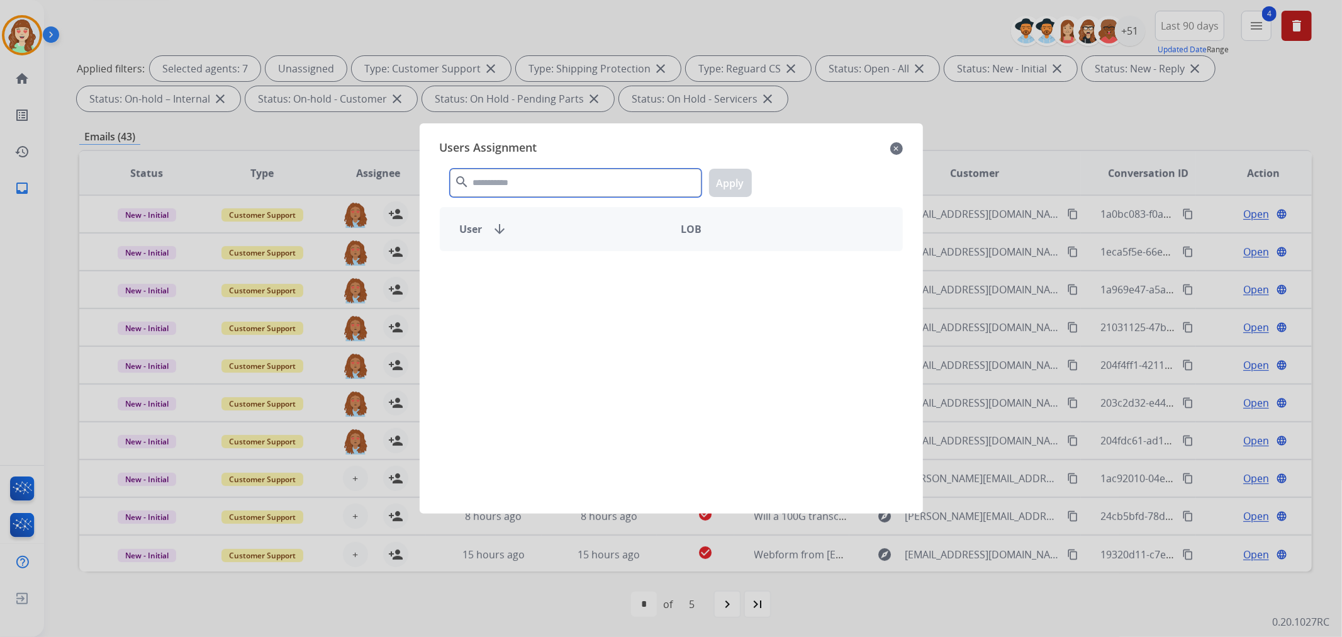
click at [523, 186] on input "text" at bounding box center [576, 183] width 252 height 28
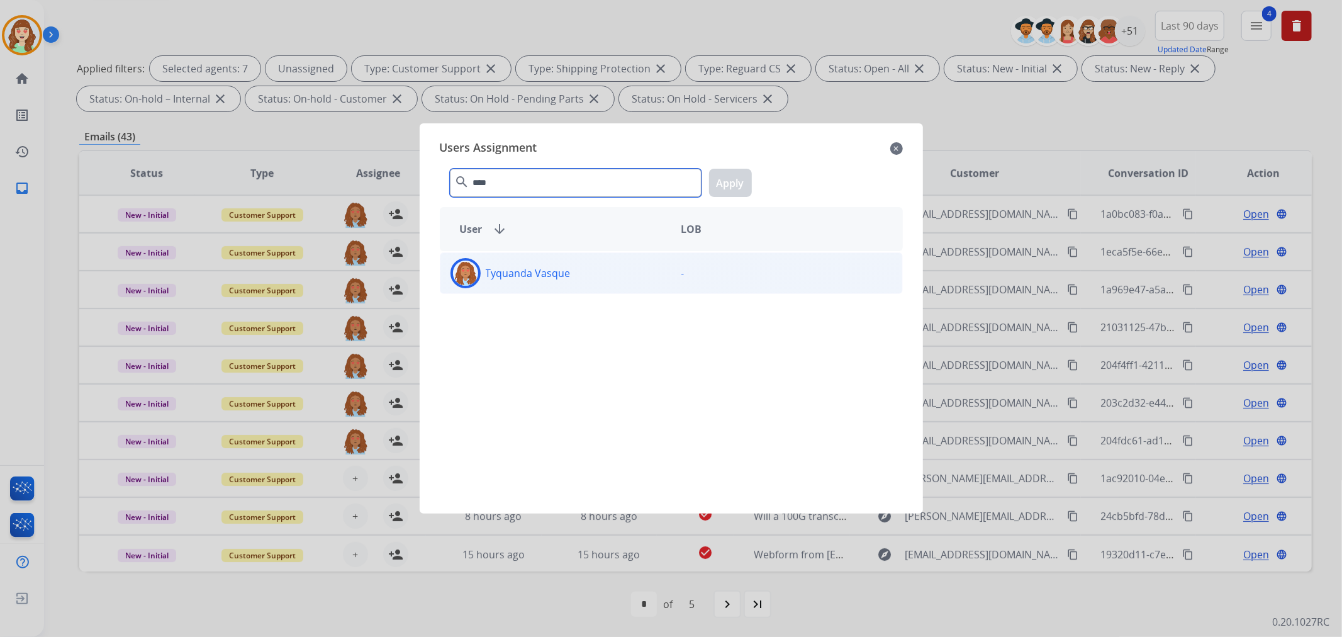
type input "****"
click at [584, 278] on div "Tyquanda Vasque" at bounding box center [555, 273] width 231 height 30
click at [720, 180] on button "Apply" at bounding box center [730, 183] width 43 height 28
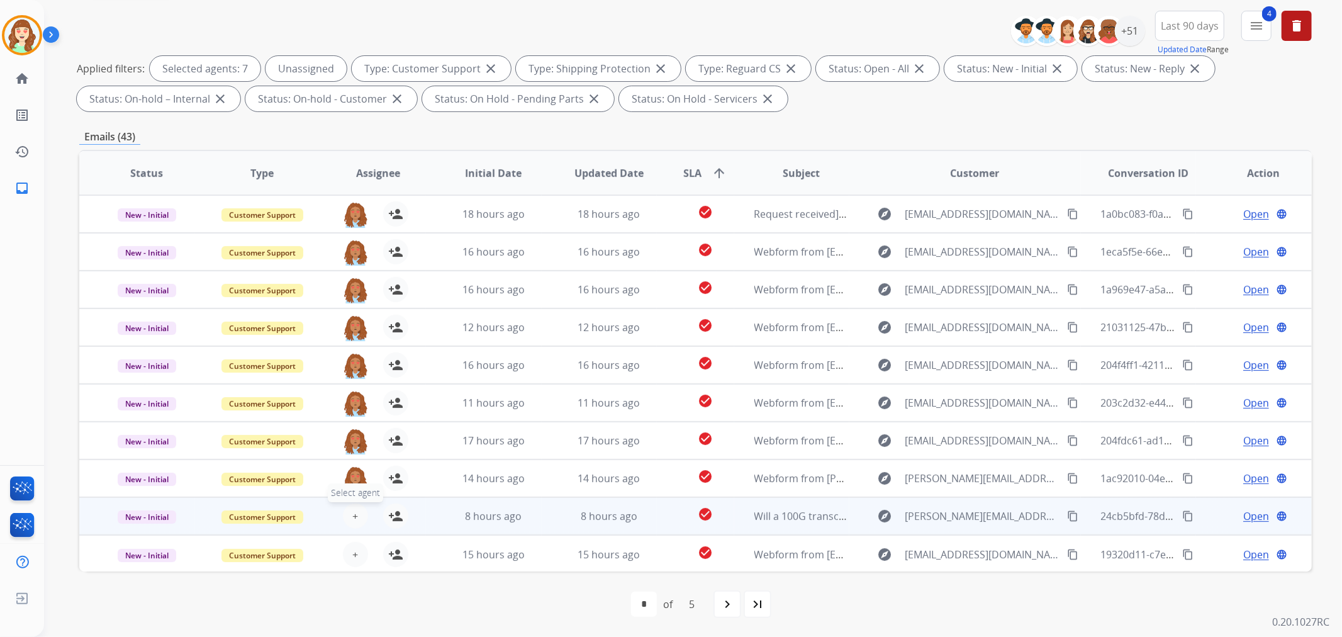
click at [352, 518] on span "+" at bounding box center [355, 515] width 6 height 15
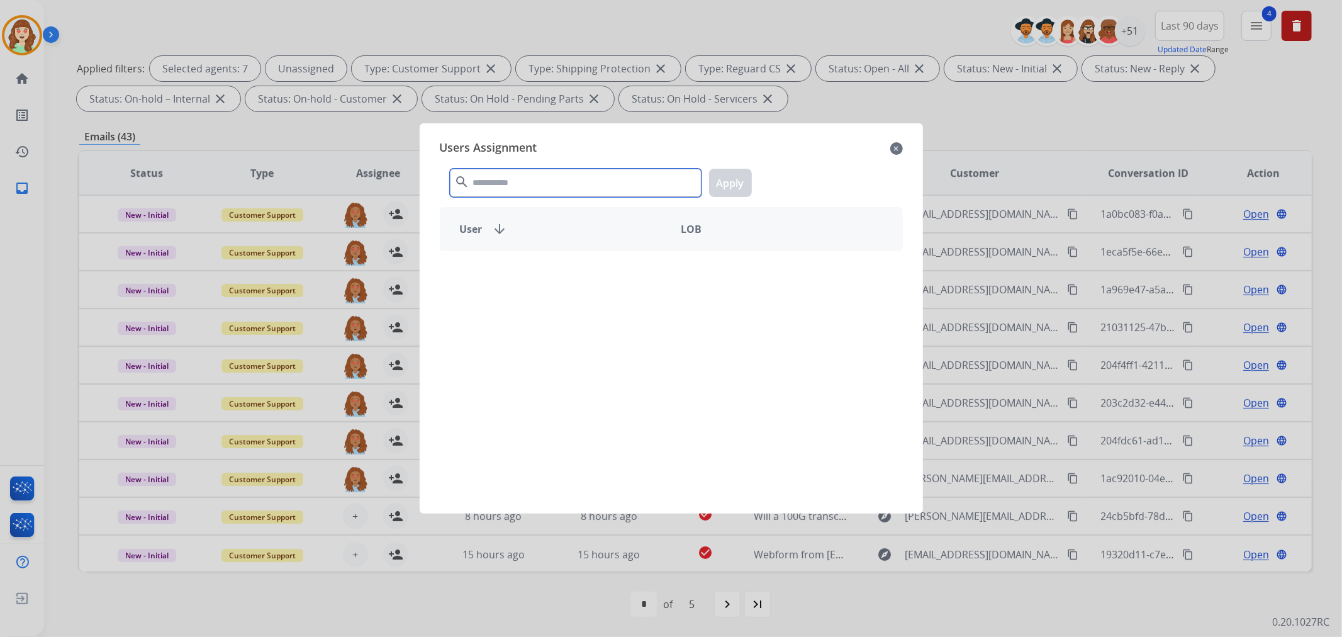
click at [543, 195] on input "text" at bounding box center [576, 183] width 252 height 28
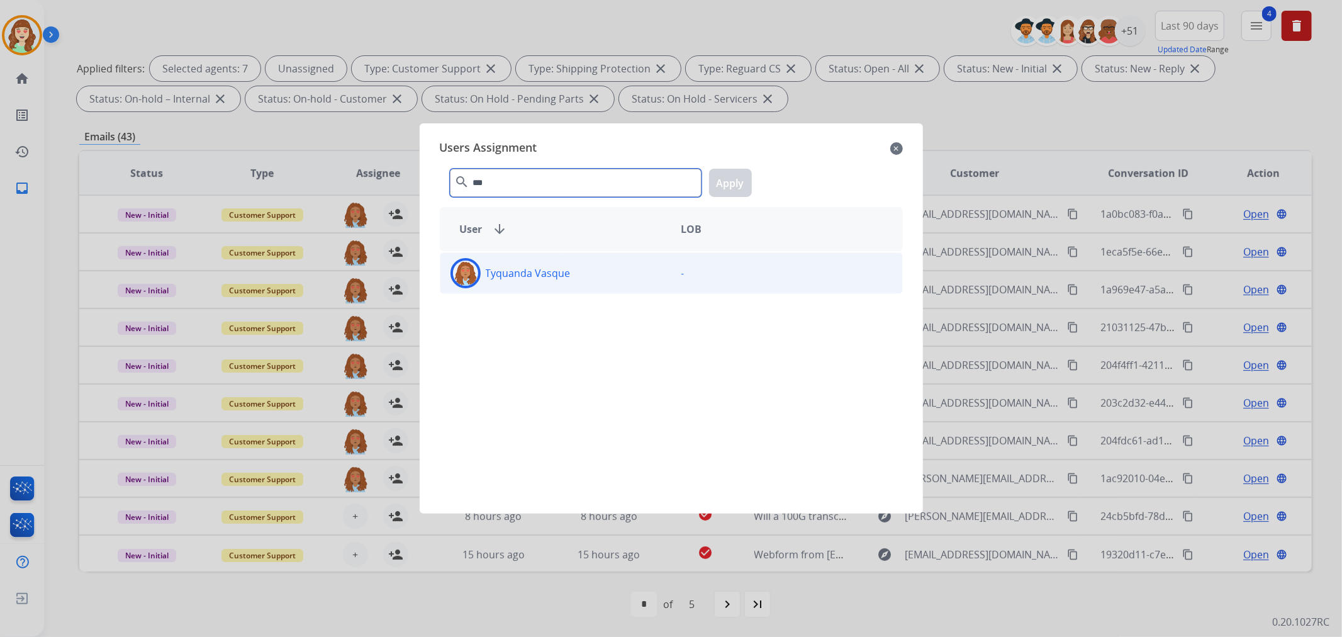
type input "***"
drag, startPoint x: 638, startPoint y: 269, endPoint x: 746, endPoint y: 170, distance: 146.9
click at [640, 269] on div "Tyquanda Vasque" at bounding box center [555, 273] width 231 height 30
click at [737, 183] on button "Apply" at bounding box center [730, 183] width 43 height 28
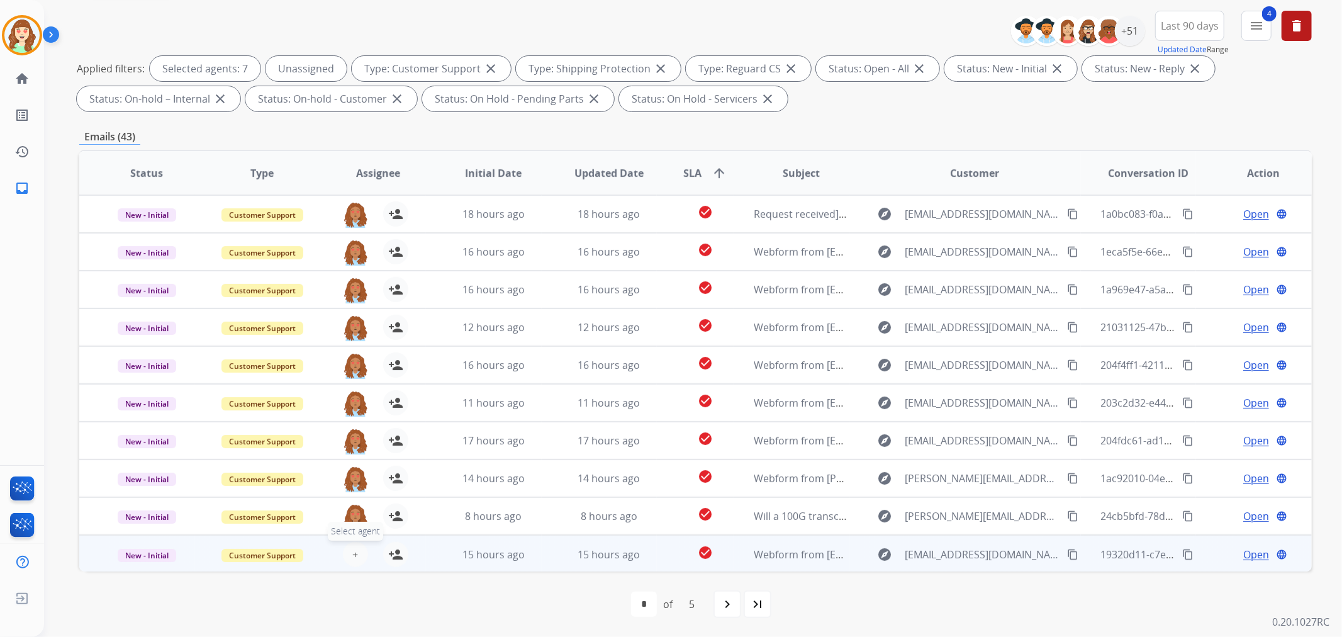
click at [352, 555] on span "+" at bounding box center [355, 554] width 6 height 15
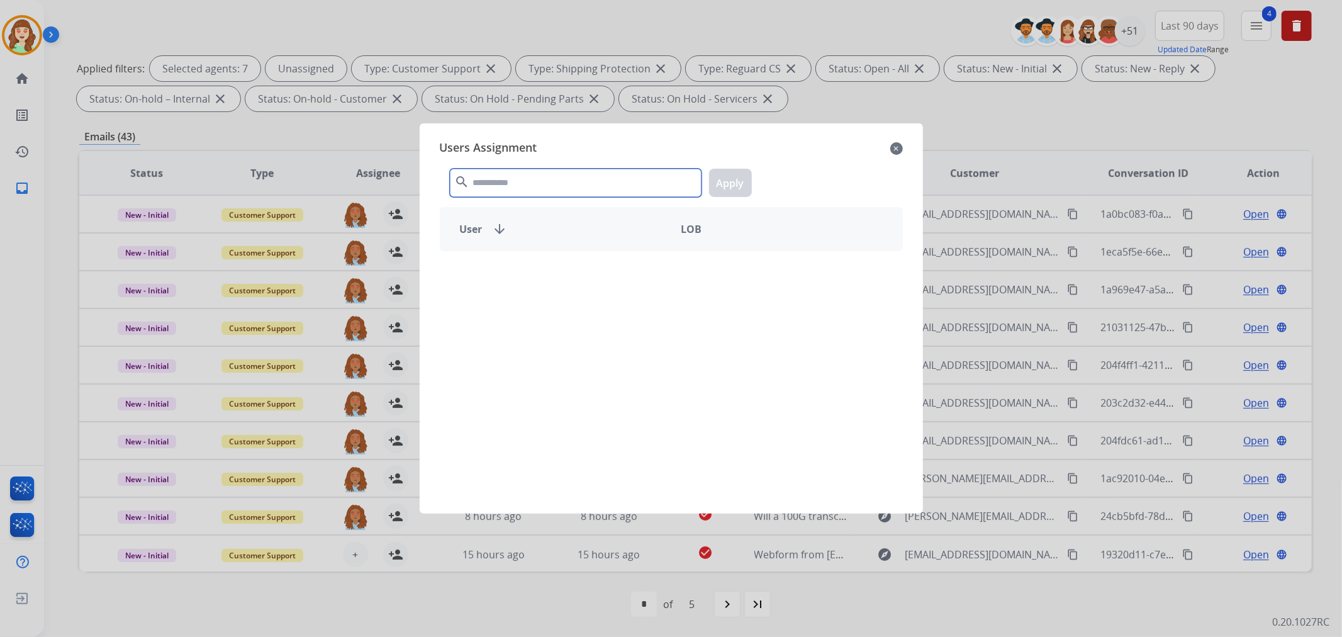
click at [527, 186] on input "text" at bounding box center [576, 183] width 252 height 28
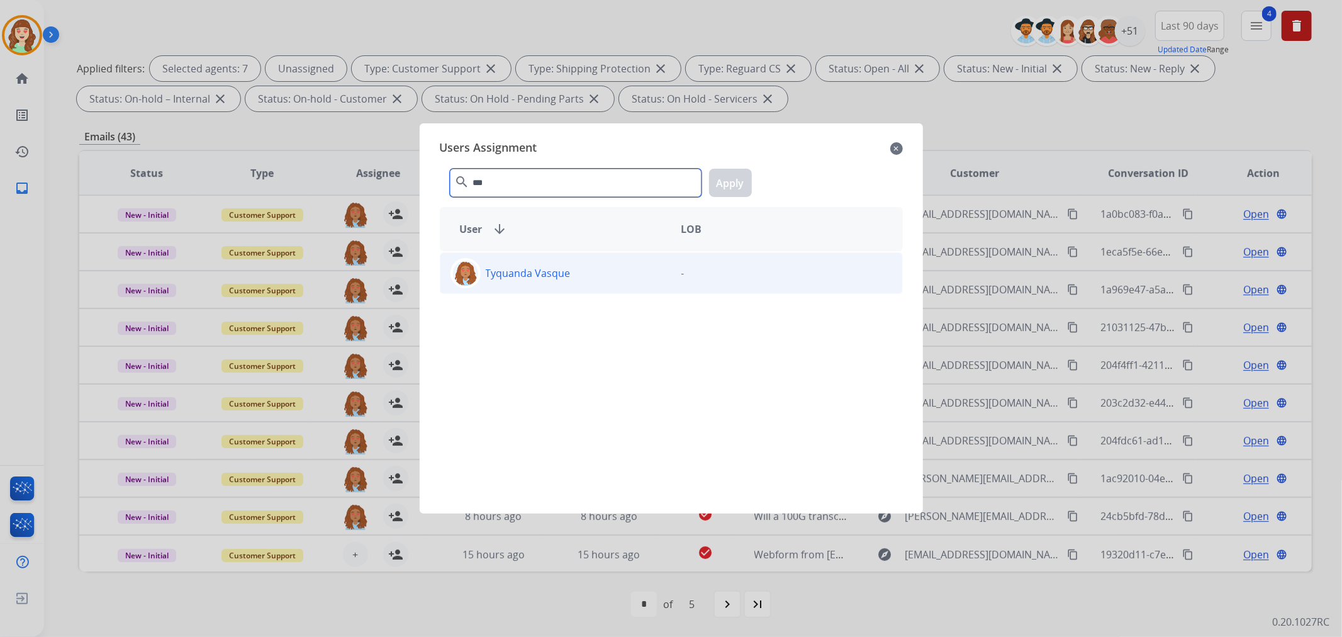
type input "***"
click at [606, 267] on div "Tyquanda Vasque" at bounding box center [555, 273] width 231 height 30
drag, startPoint x: 718, startPoint y: 181, endPoint x: 847, endPoint y: 160, distance: 130.7
click at [736, 181] on button "Apply" at bounding box center [730, 183] width 43 height 28
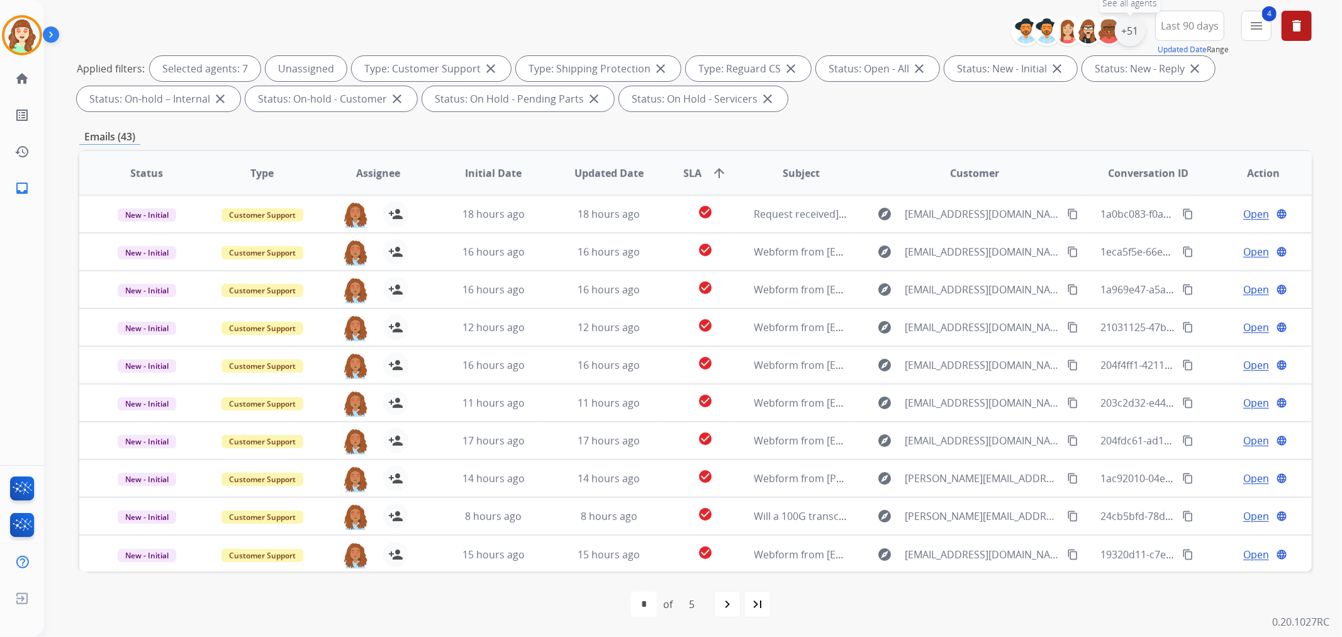
click at [1123, 30] on div "+51" at bounding box center [1130, 31] width 30 height 30
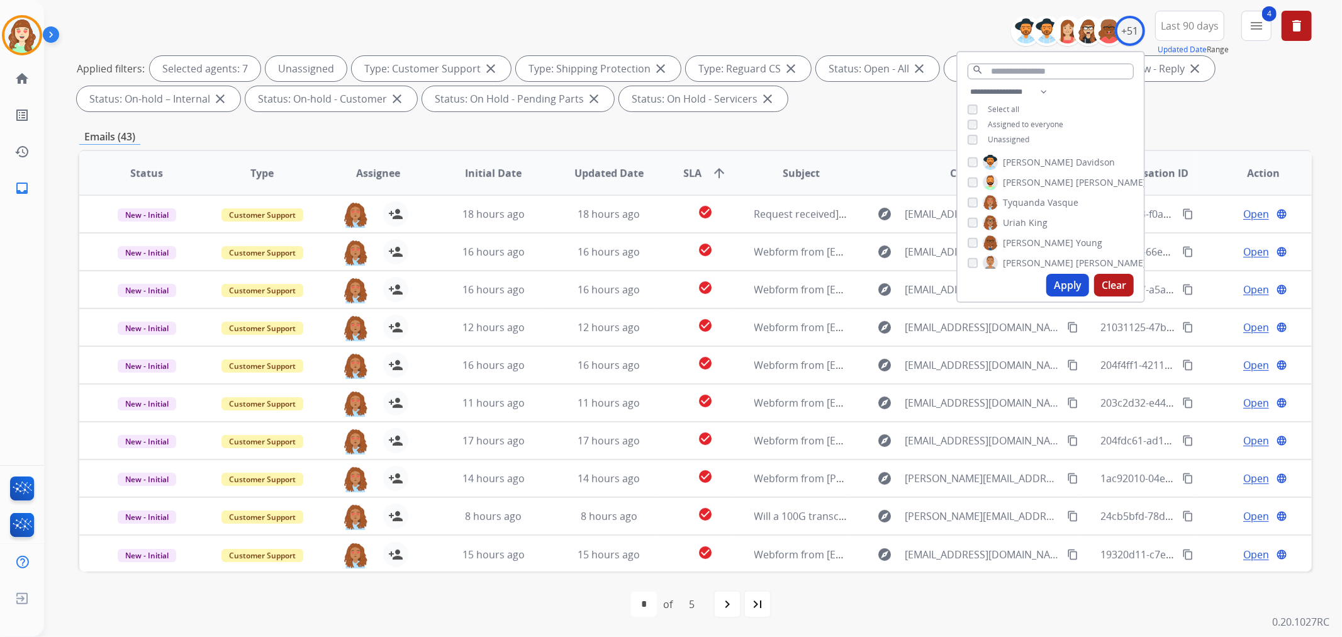
click at [965, 130] on div "**********" at bounding box center [1050, 116] width 186 height 65
click at [1069, 275] on button "Apply" at bounding box center [1067, 285] width 43 height 23
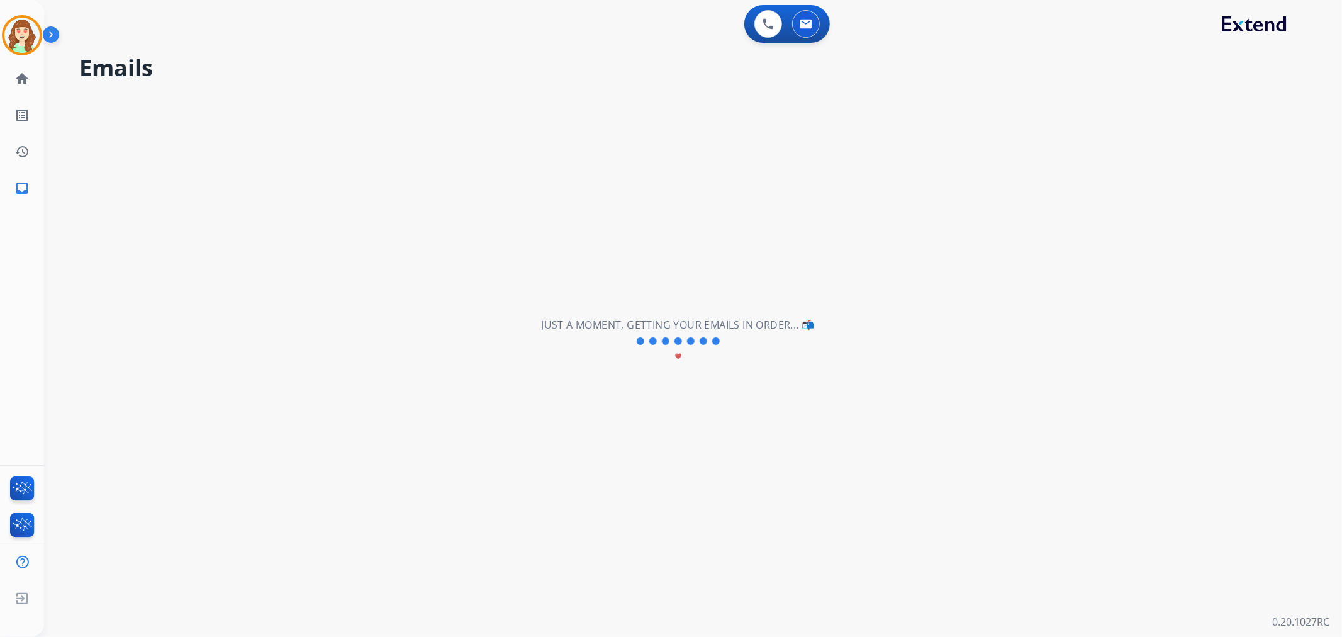
scroll to position [0, 0]
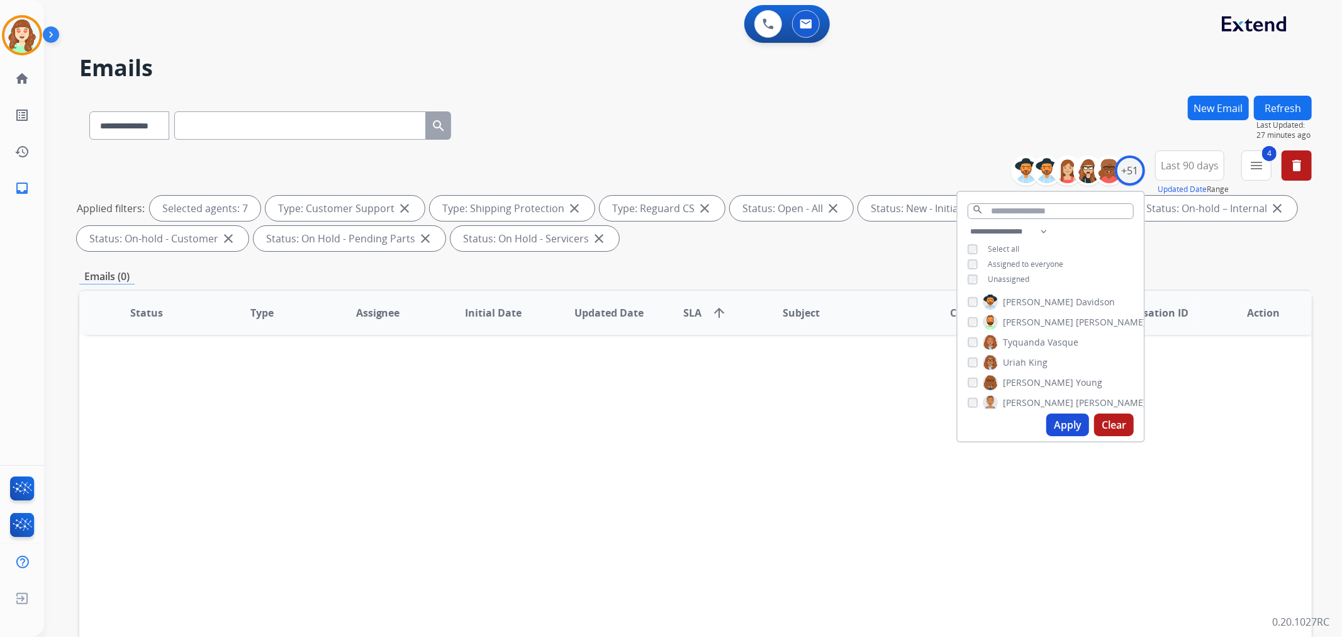
click at [1061, 423] on button "Apply" at bounding box center [1067, 424] width 43 height 23
click at [1072, 426] on button "Apply" at bounding box center [1067, 424] width 43 height 23
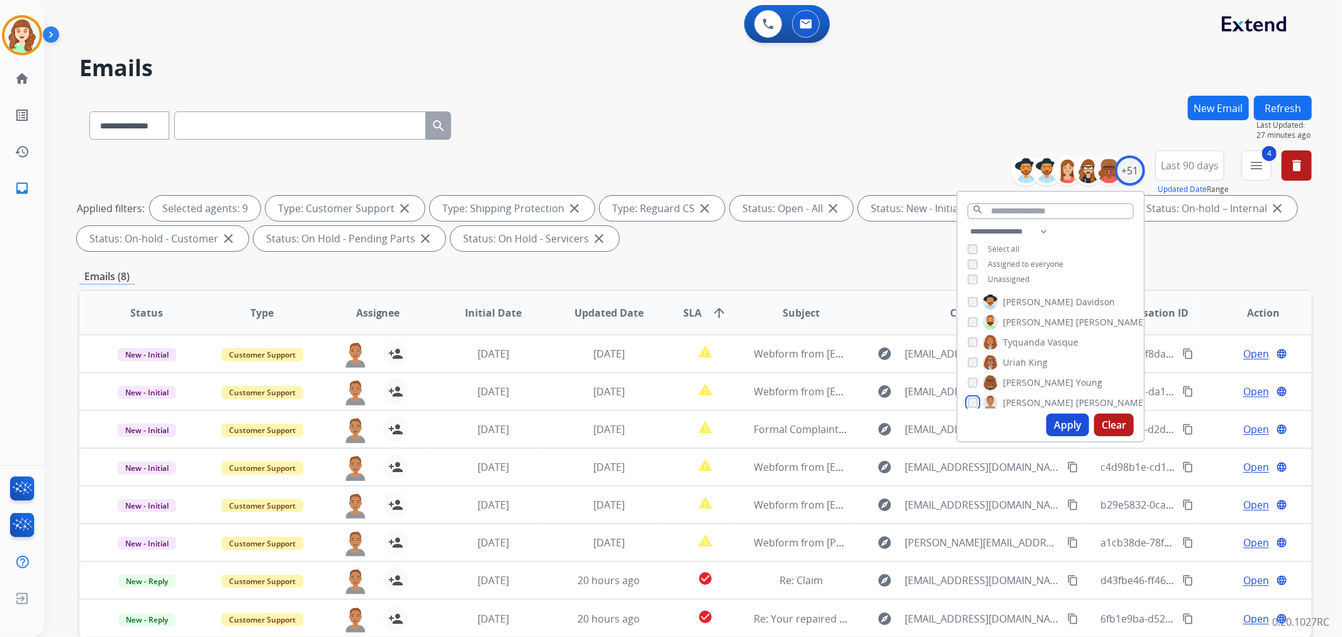
scroll to position [209, 0]
click at [1055, 418] on button "Apply" at bounding box center [1067, 424] width 43 height 23
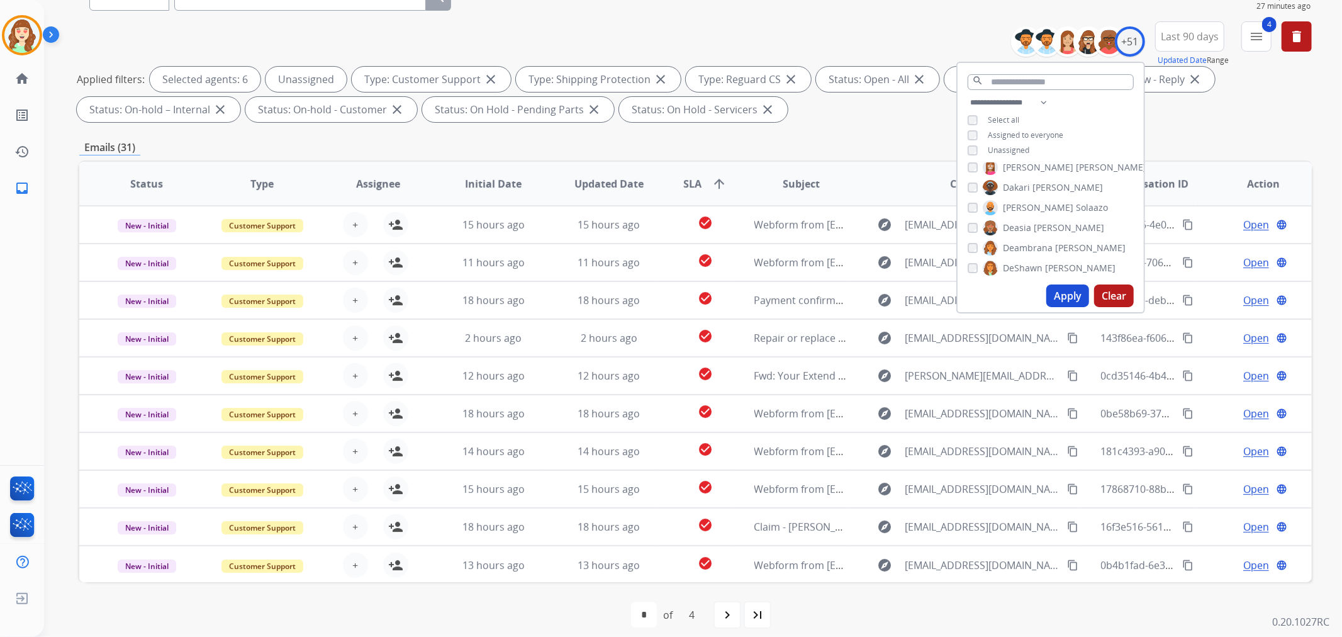
scroll to position [140, 0]
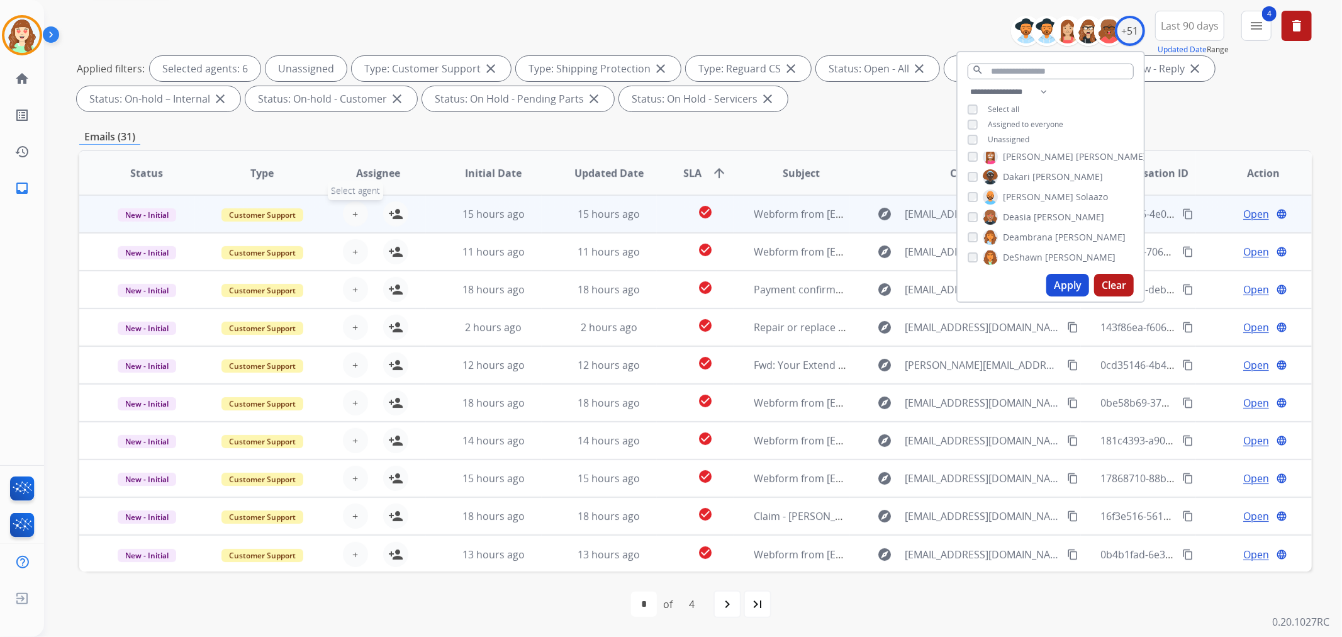
click at [352, 211] on span "+" at bounding box center [355, 213] width 6 height 15
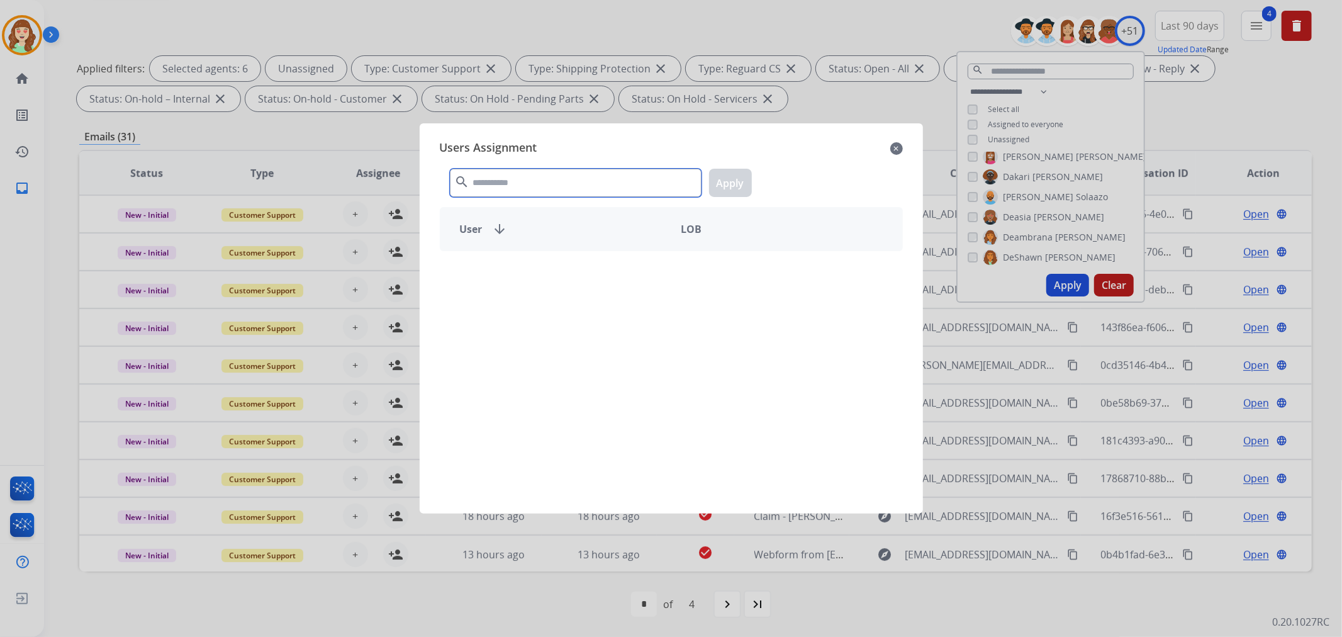
click at [567, 184] on input "text" at bounding box center [576, 183] width 252 height 28
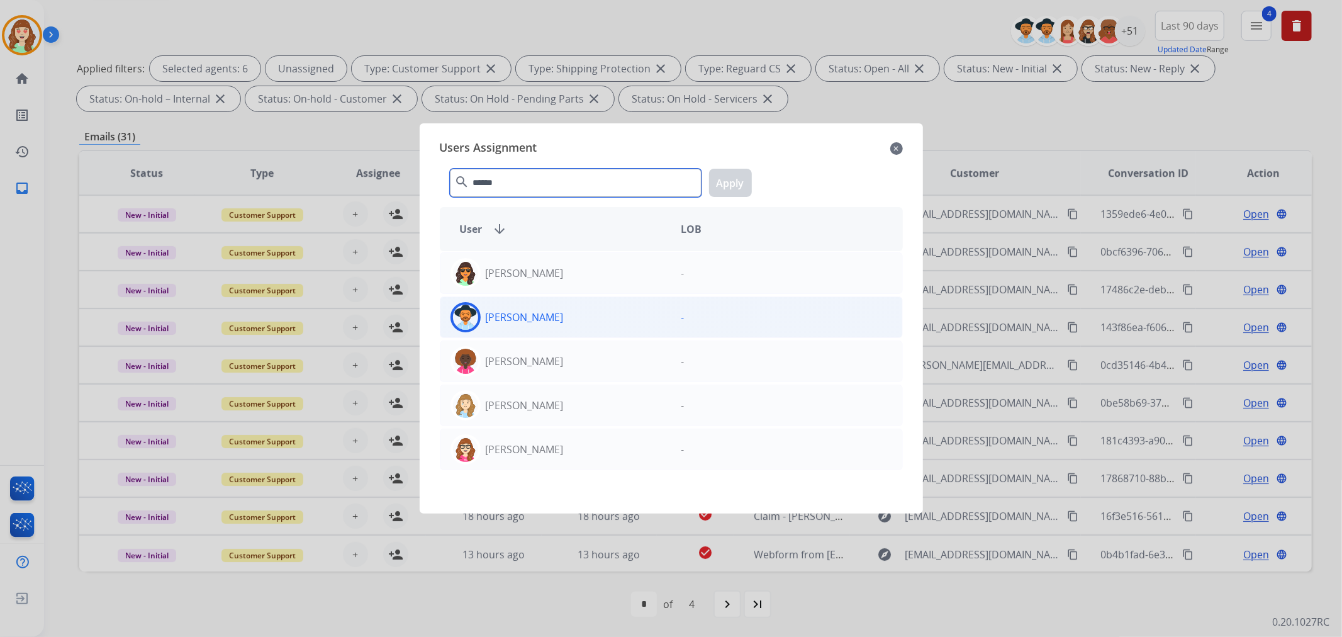
type input "******"
click at [594, 320] on div "[PERSON_NAME]" at bounding box center [555, 317] width 231 height 30
drag, startPoint x: 724, startPoint y: 172, endPoint x: 387, endPoint y: 236, distance: 342.6
click at [724, 172] on button "Apply" at bounding box center [730, 183] width 43 height 28
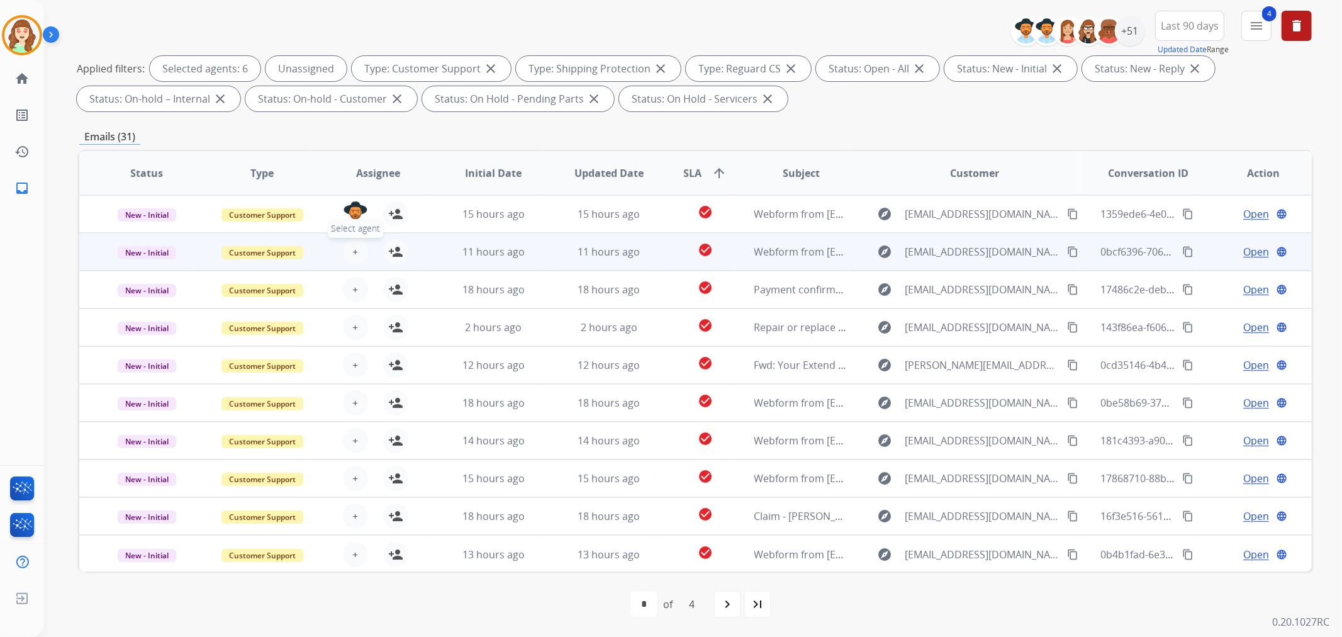
click at [352, 250] on span "+" at bounding box center [355, 251] width 6 height 15
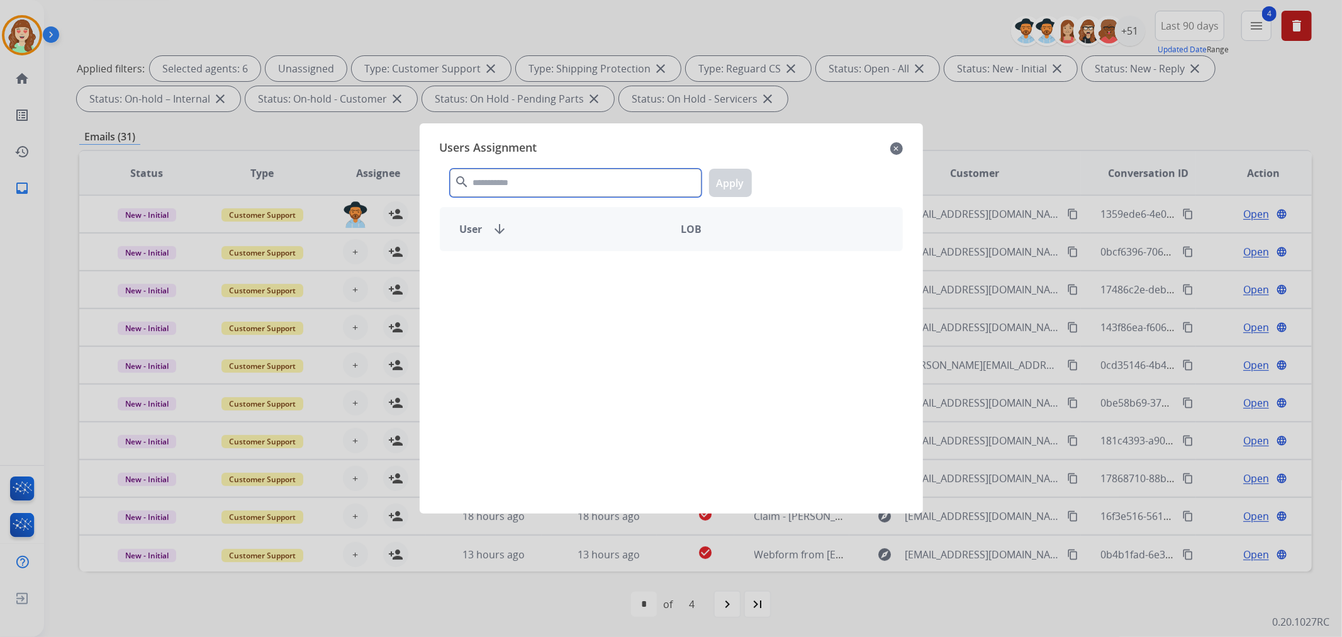
click at [499, 174] on input "text" at bounding box center [576, 183] width 252 height 28
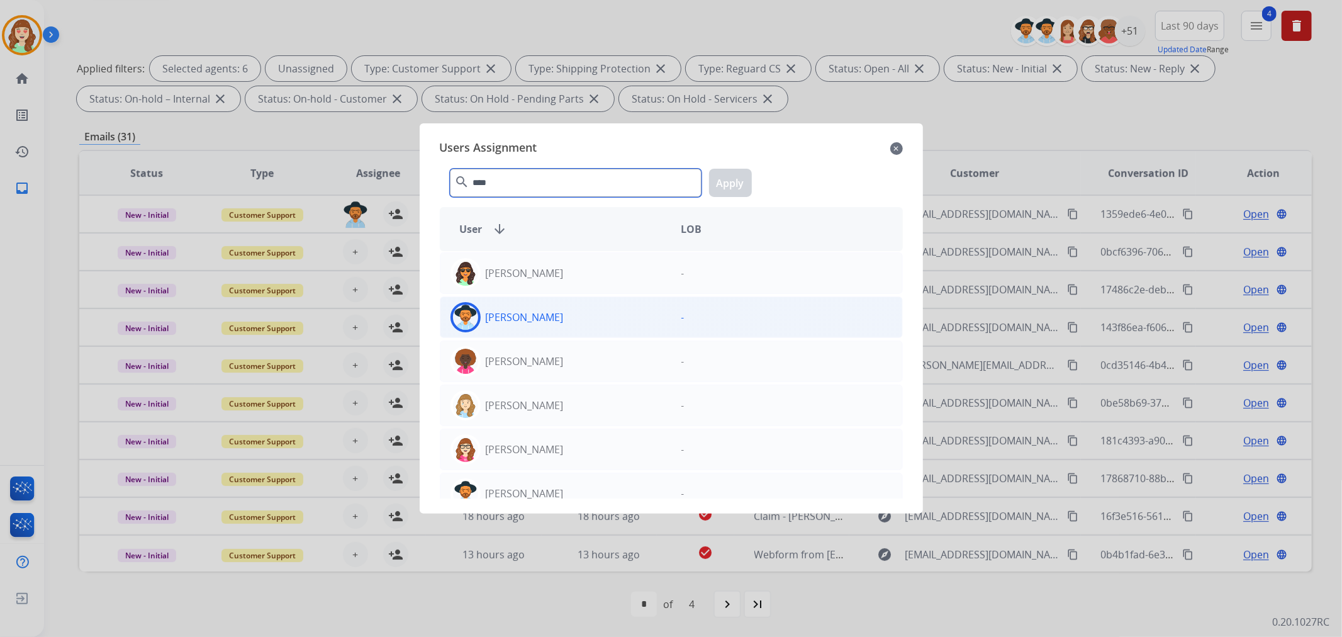
type input "****"
click at [596, 317] on div "[PERSON_NAME]" at bounding box center [555, 317] width 231 height 30
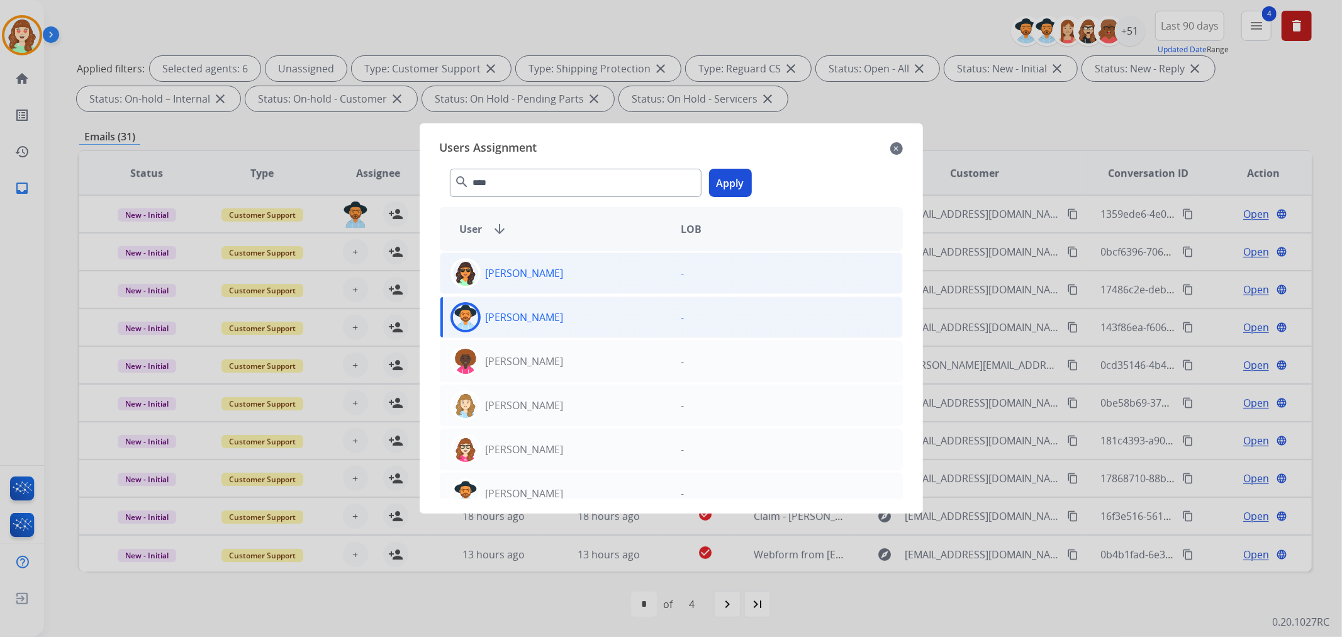
drag, startPoint x: 724, startPoint y: 187, endPoint x: 457, endPoint y: 253, distance: 274.7
click at [723, 189] on button "Apply" at bounding box center [730, 183] width 43 height 28
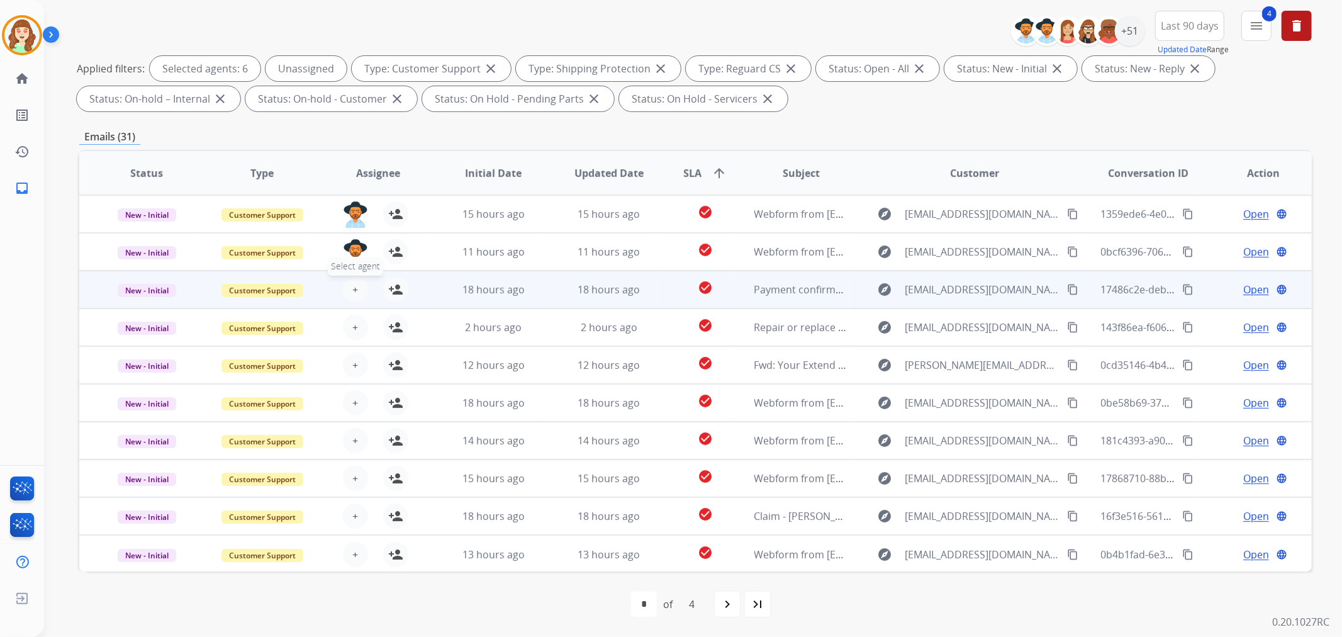
click at [352, 286] on span "+" at bounding box center [355, 289] width 6 height 15
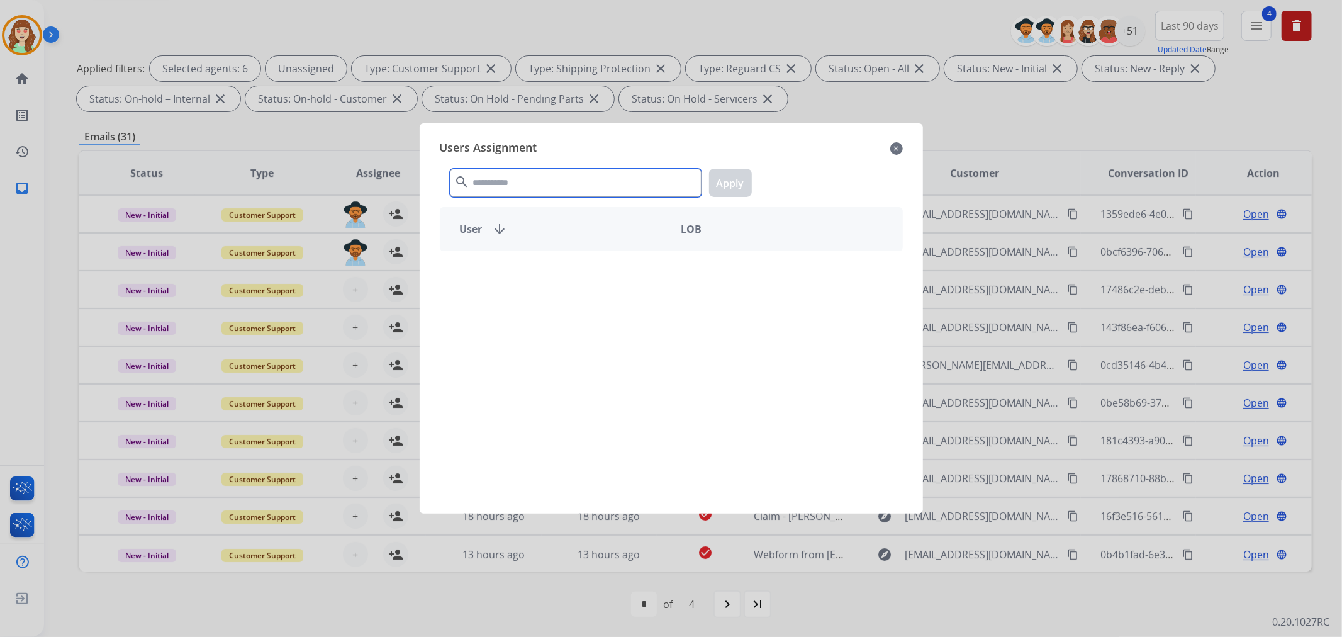
click at [474, 181] on input "text" at bounding box center [576, 183] width 252 height 28
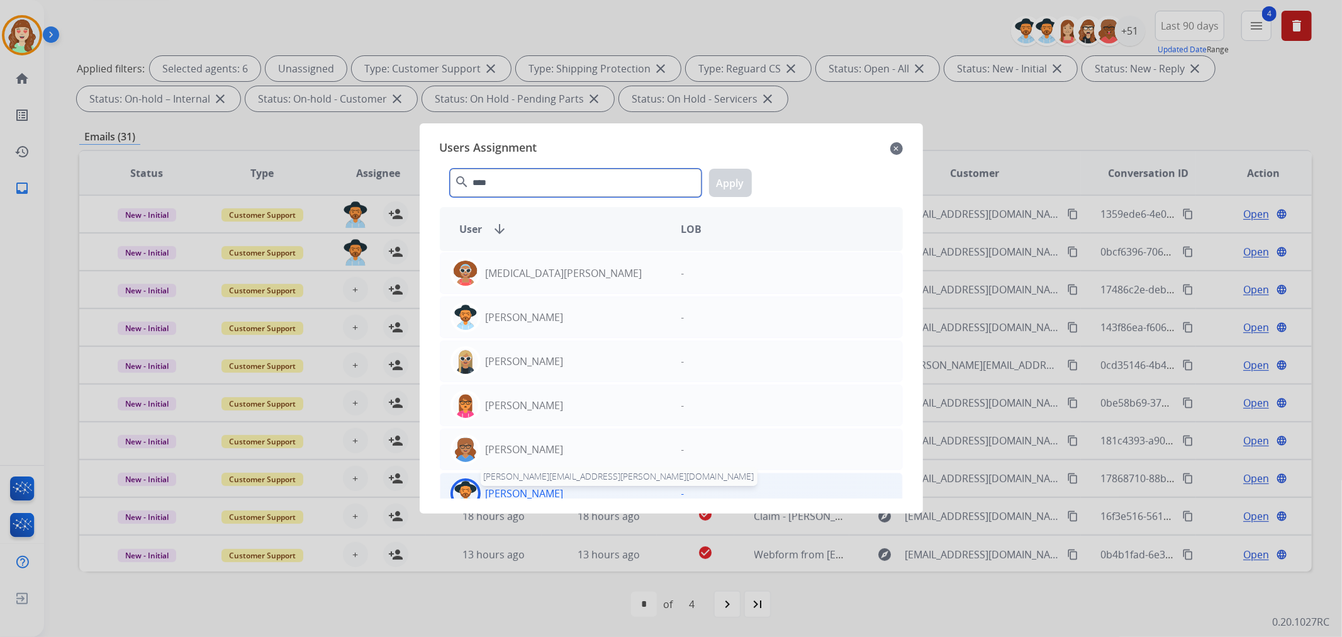
type input "****"
click at [525, 489] on p "[PERSON_NAME]" at bounding box center [525, 493] width 78 height 15
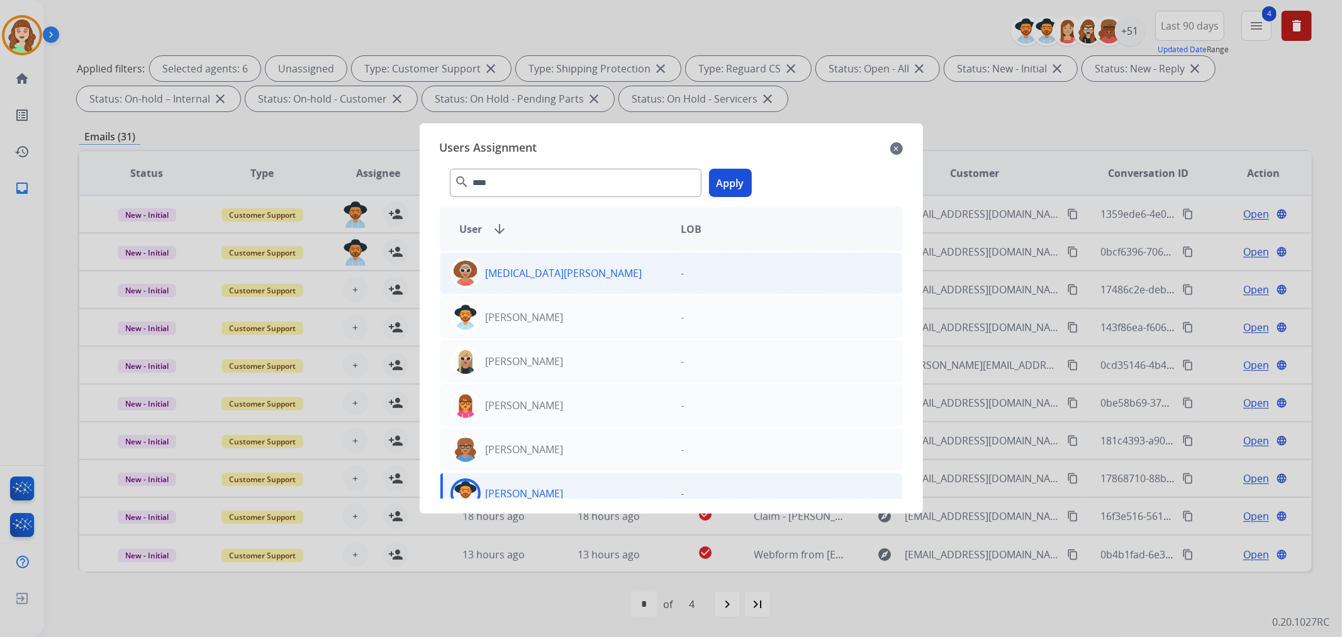
drag, startPoint x: 725, startPoint y: 185, endPoint x: 445, endPoint y: 291, distance: 299.4
click at [724, 186] on button "Apply" at bounding box center [730, 183] width 43 height 28
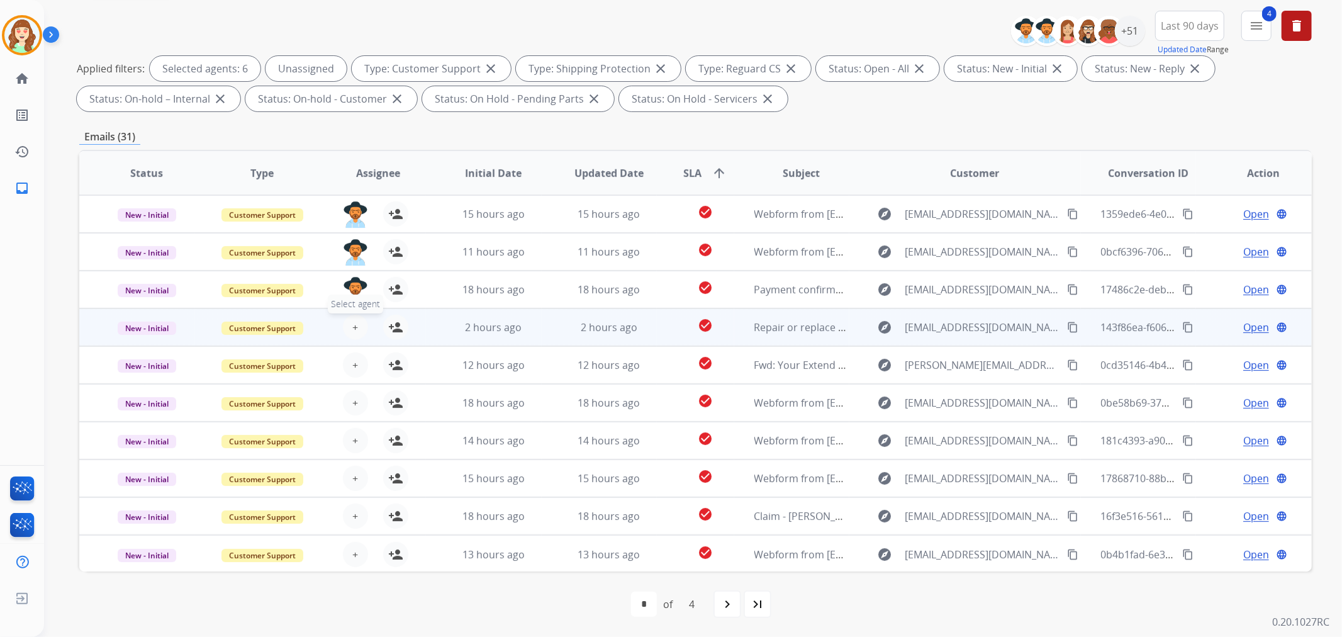
click at [354, 324] on span "+" at bounding box center [355, 327] width 6 height 15
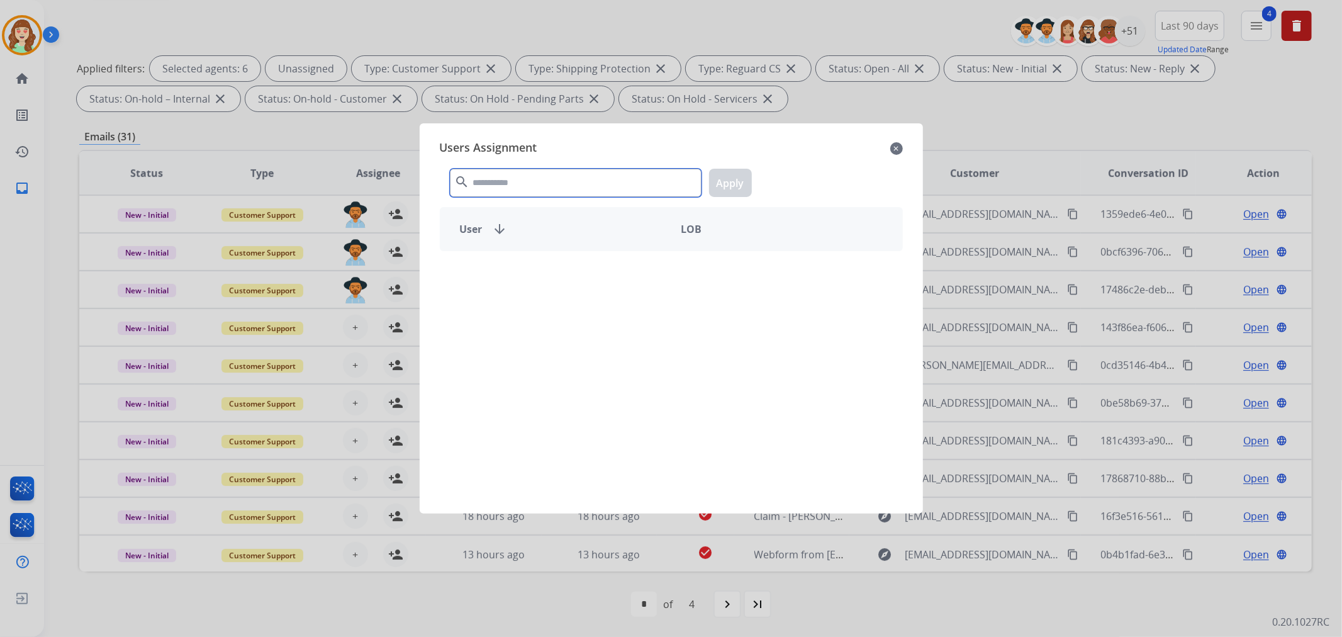
click at [503, 187] on input "text" at bounding box center [576, 183] width 252 height 28
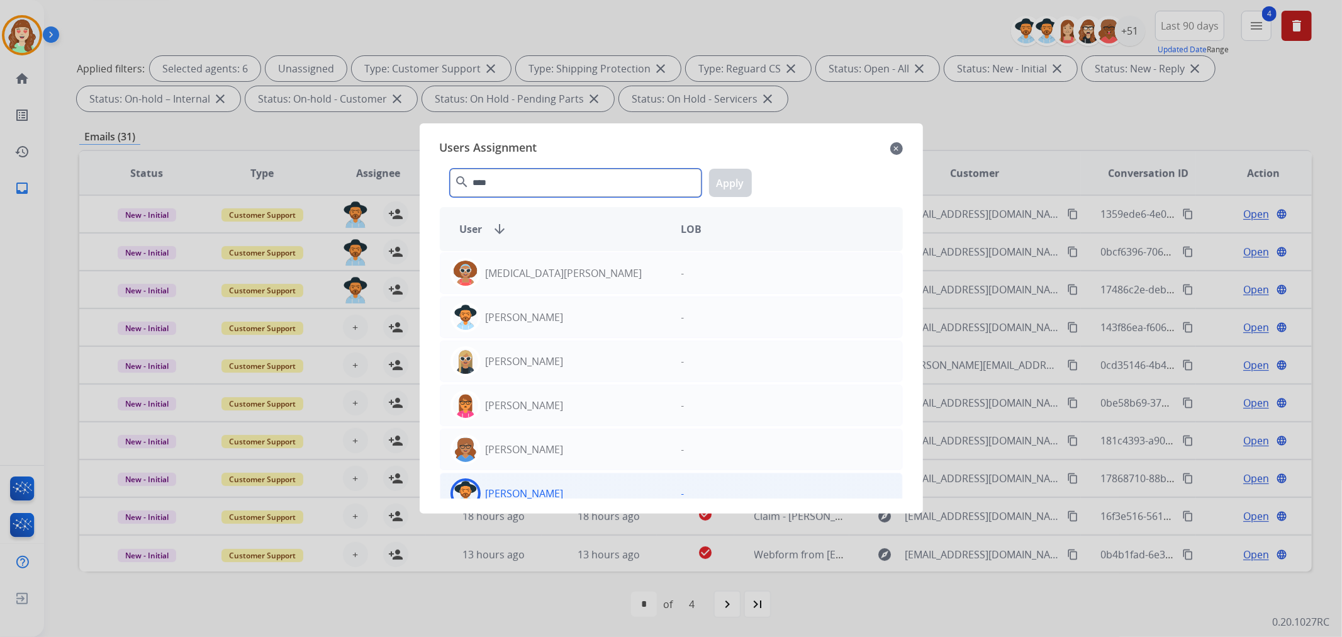
type input "****"
click at [540, 495] on p "[PERSON_NAME]" at bounding box center [525, 493] width 78 height 15
drag, startPoint x: 728, startPoint y: 185, endPoint x: 725, endPoint y: 191, distance: 7.3
click at [730, 184] on button "Apply" at bounding box center [730, 183] width 43 height 28
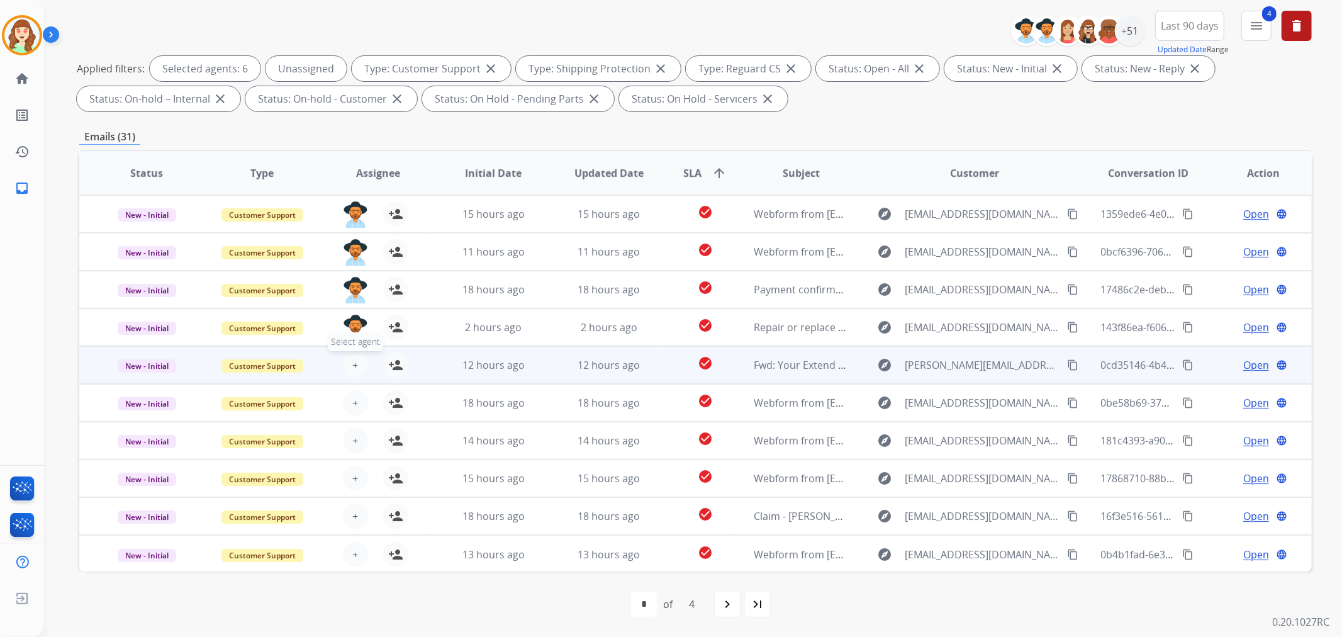
click at [352, 360] on span "+" at bounding box center [355, 364] width 6 height 15
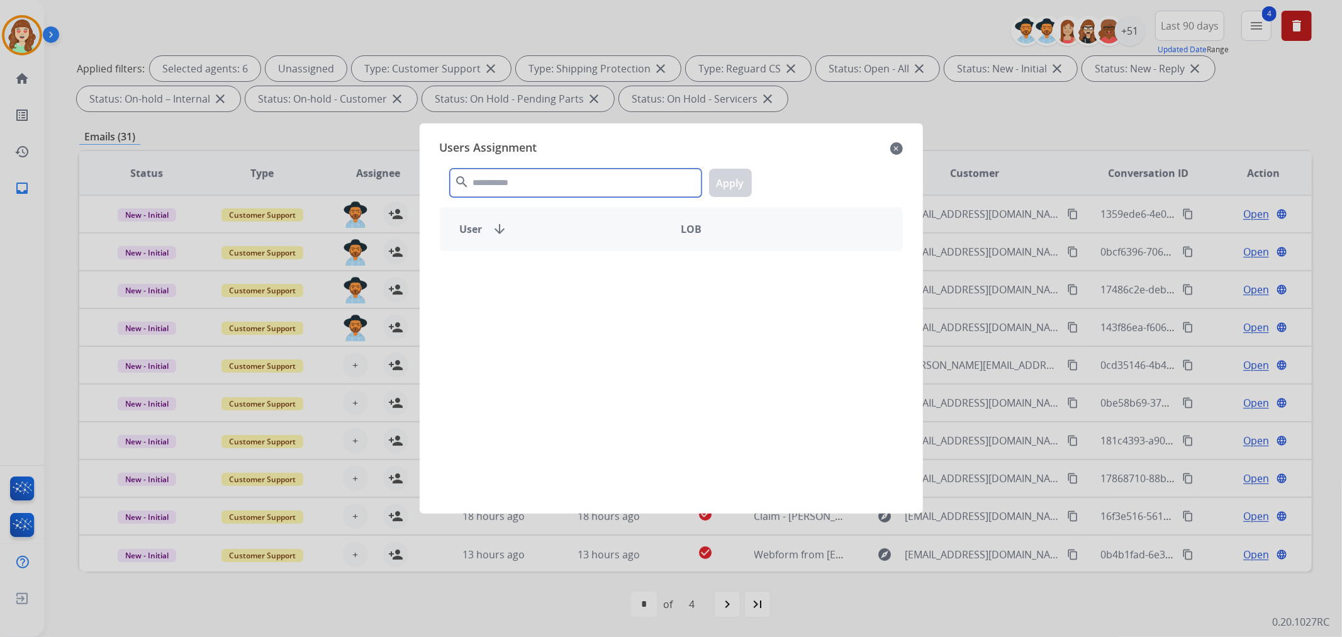
click at [572, 179] on input "text" at bounding box center [576, 183] width 252 height 28
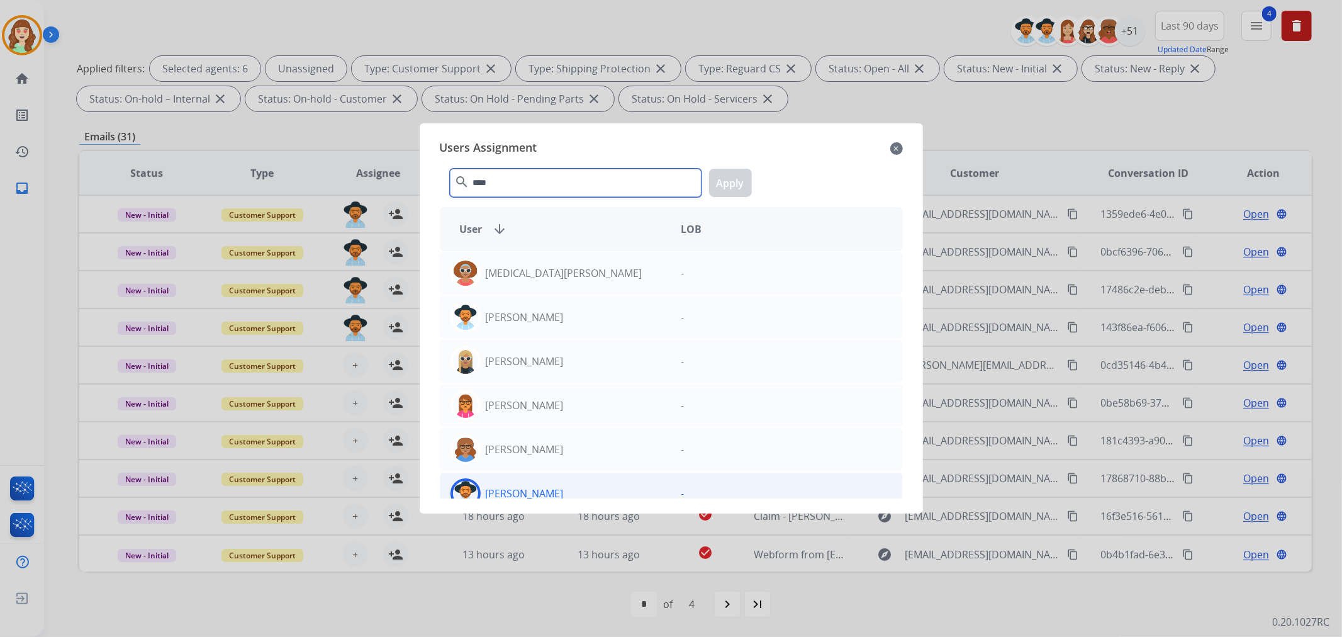
type input "****"
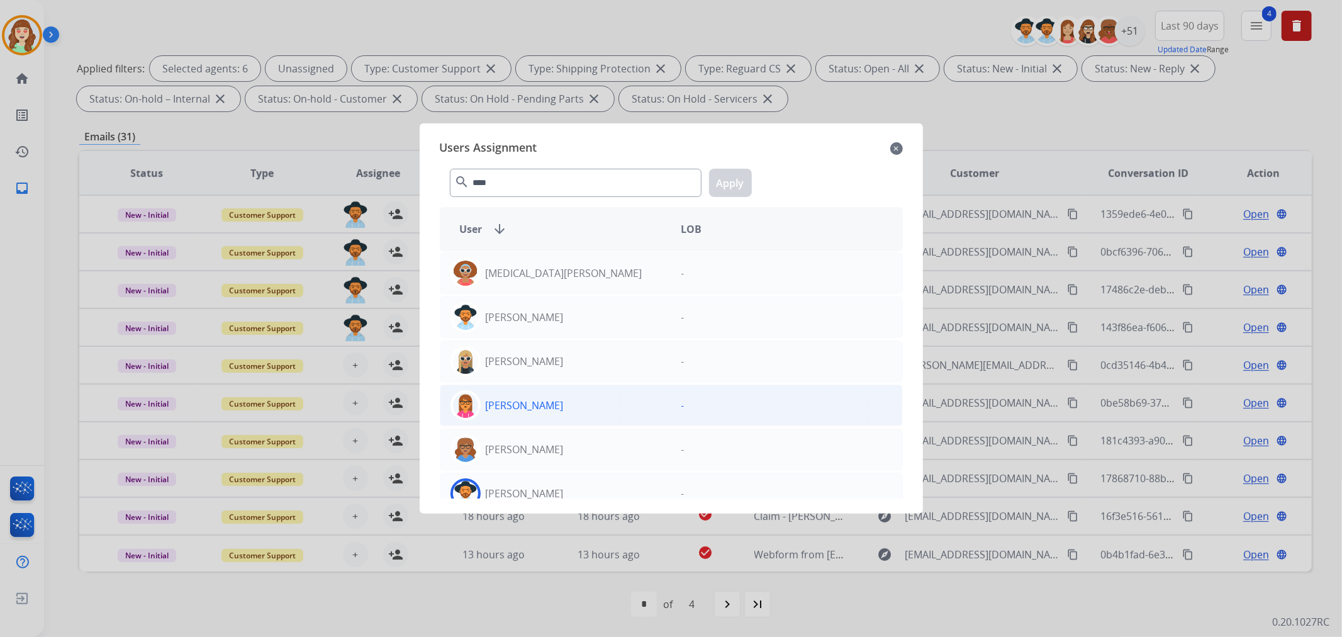
drag, startPoint x: 564, startPoint y: 488, endPoint x: 638, endPoint y: 397, distance: 116.7
click at [566, 486] on div "[PERSON_NAME]" at bounding box center [555, 493] width 231 height 30
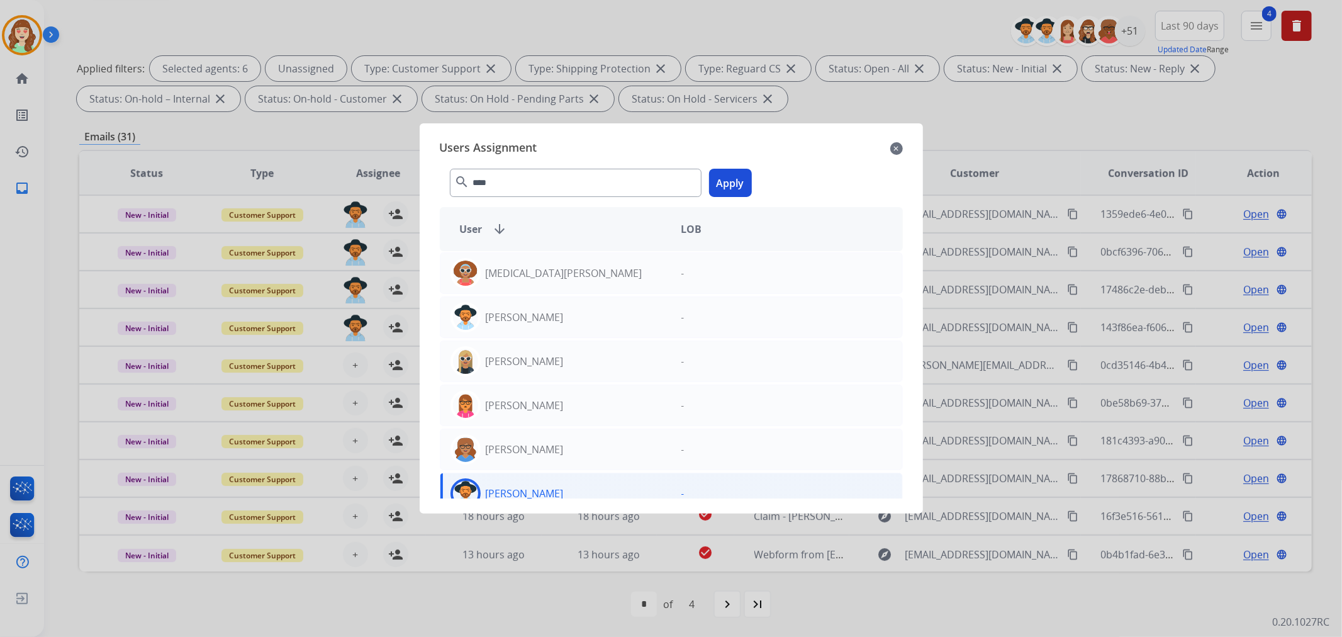
click at [721, 183] on button "Apply" at bounding box center [730, 183] width 43 height 28
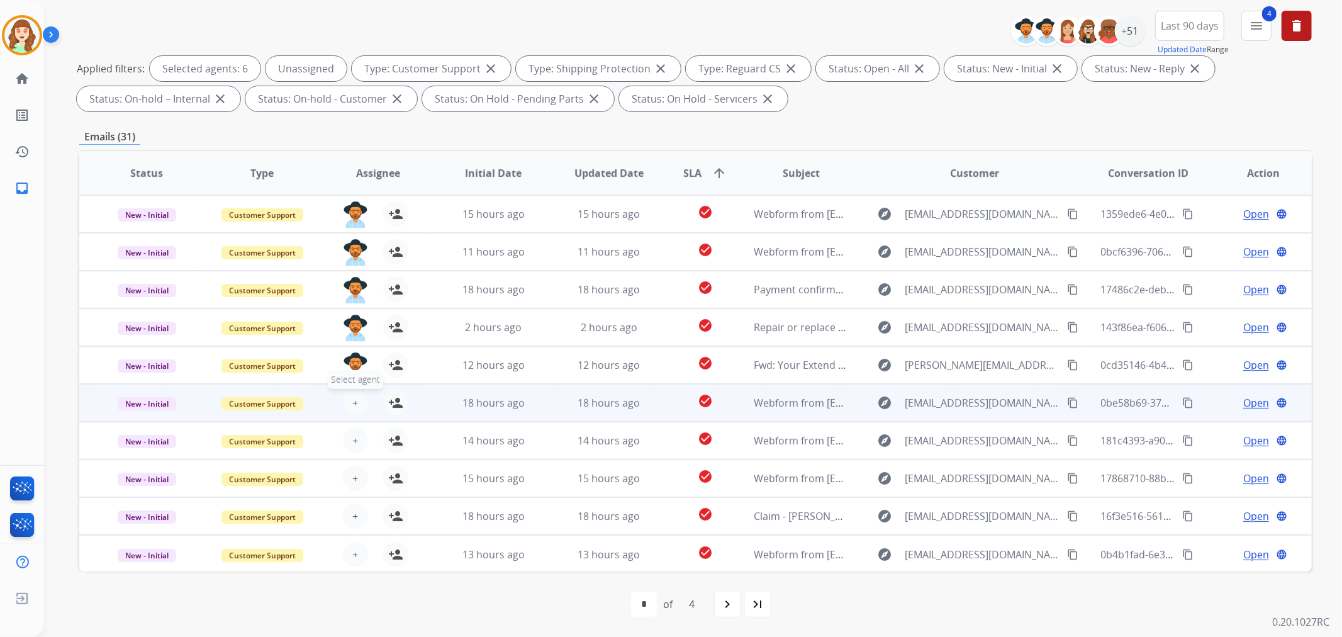
click at [352, 401] on span "+" at bounding box center [355, 402] width 6 height 15
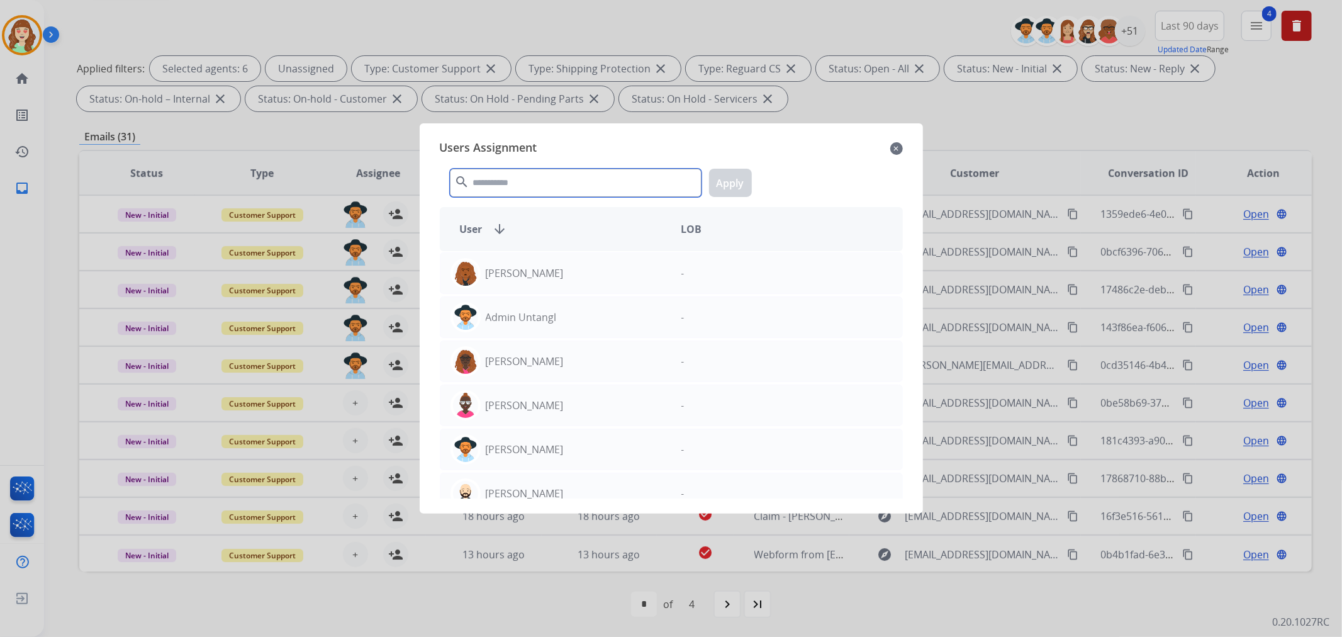
click at [530, 186] on input "text" at bounding box center [576, 183] width 252 height 28
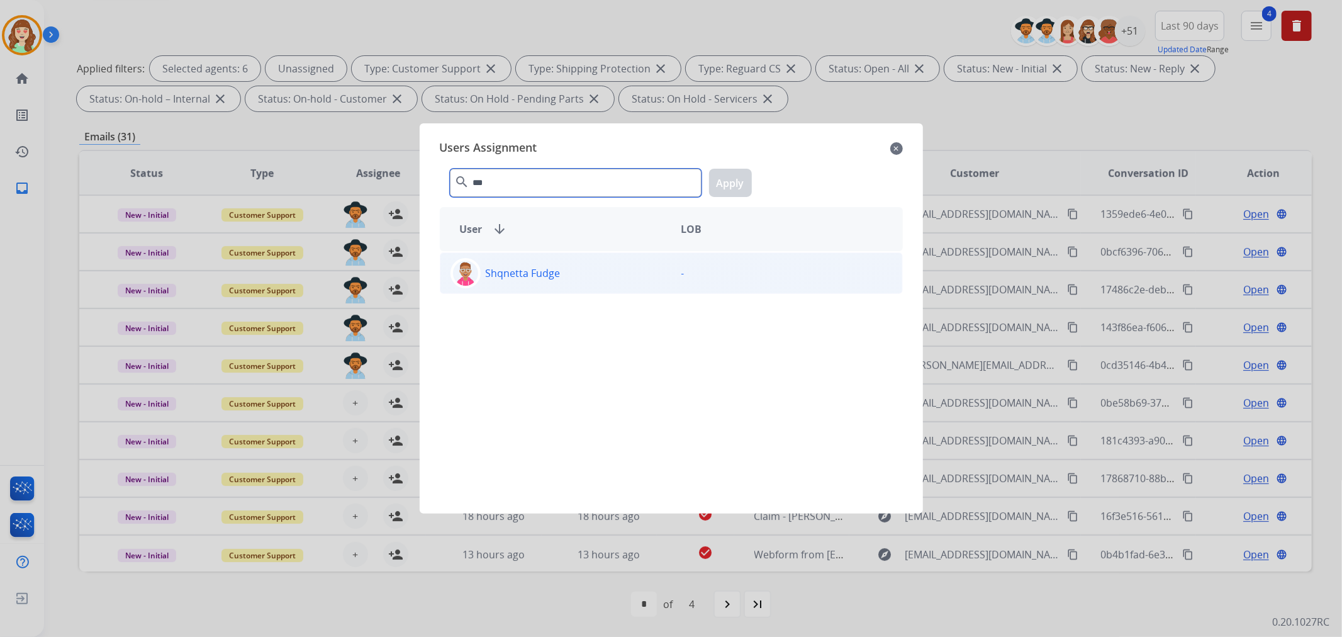
type input "***"
click at [560, 273] on div "Shqnetta Fudge" at bounding box center [555, 273] width 231 height 30
drag, startPoint x: 730, startPoint y: 186, endPoint x: 637, endPoint y: 261, distance: 119.8
click at [727, 186] on button "Apply" at bounding box center [730, 183] width 43 height 28
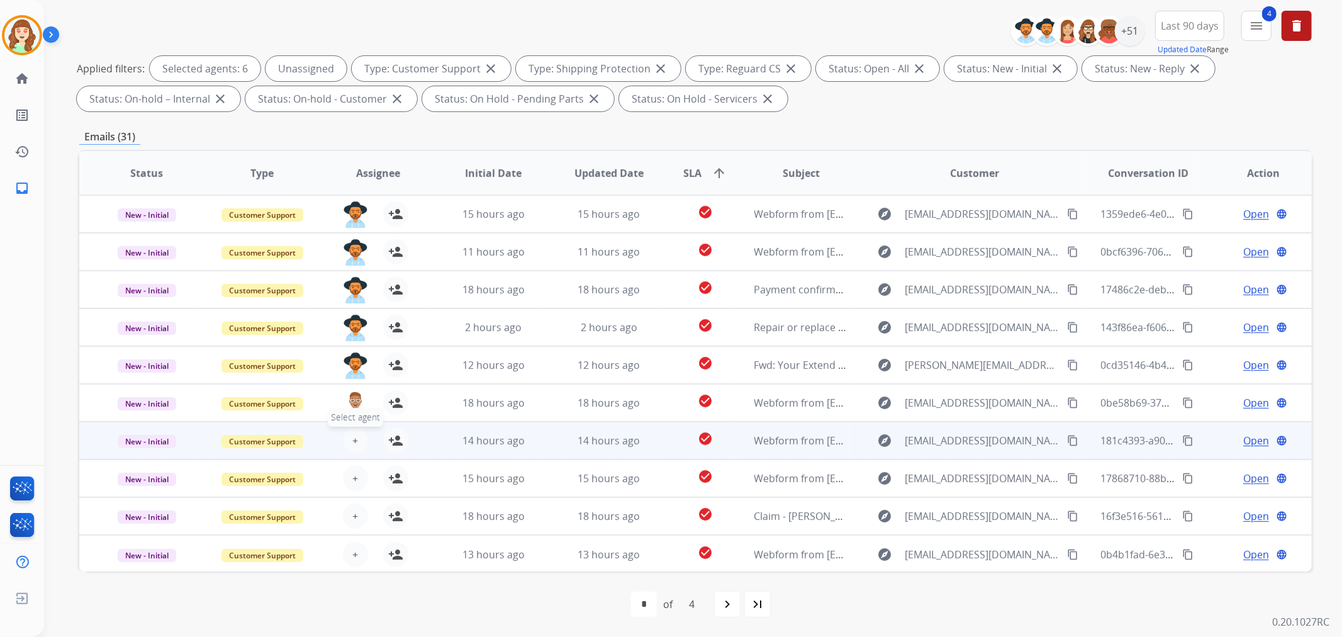
click at [354, 438] on span "+" at bounding box center [355, 440] width 6 height 15
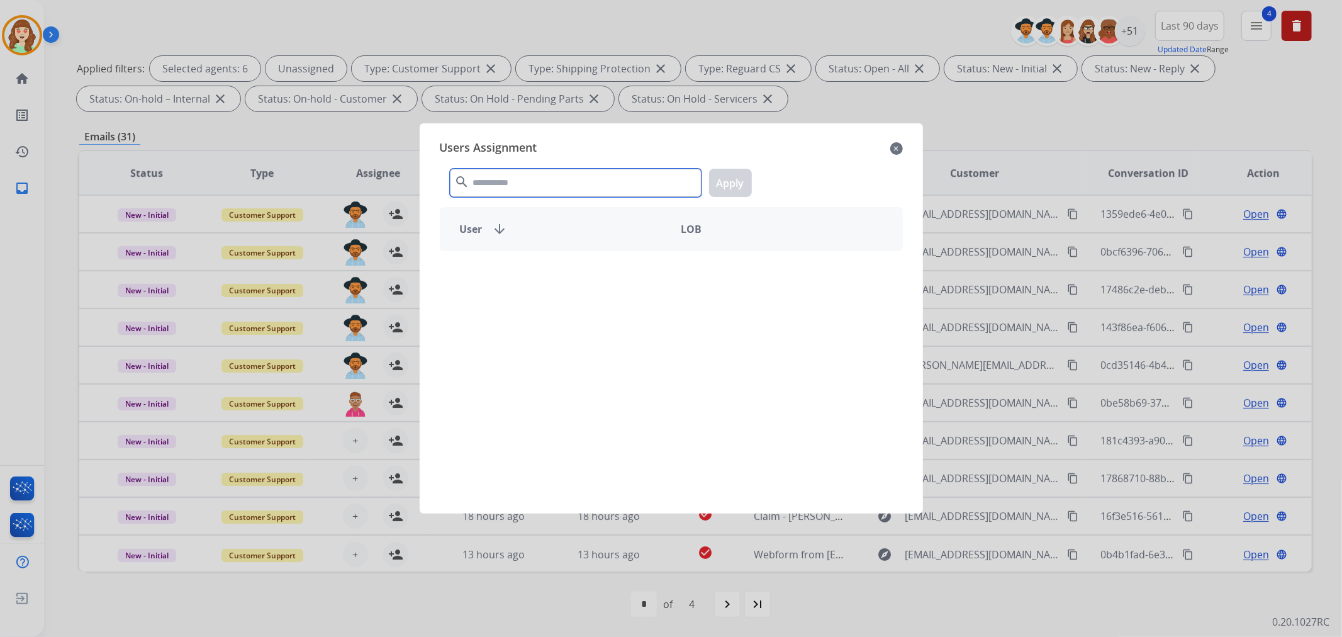
click at [557, 189] on input "text" at bounding box center [576, 183] width 252 height 28
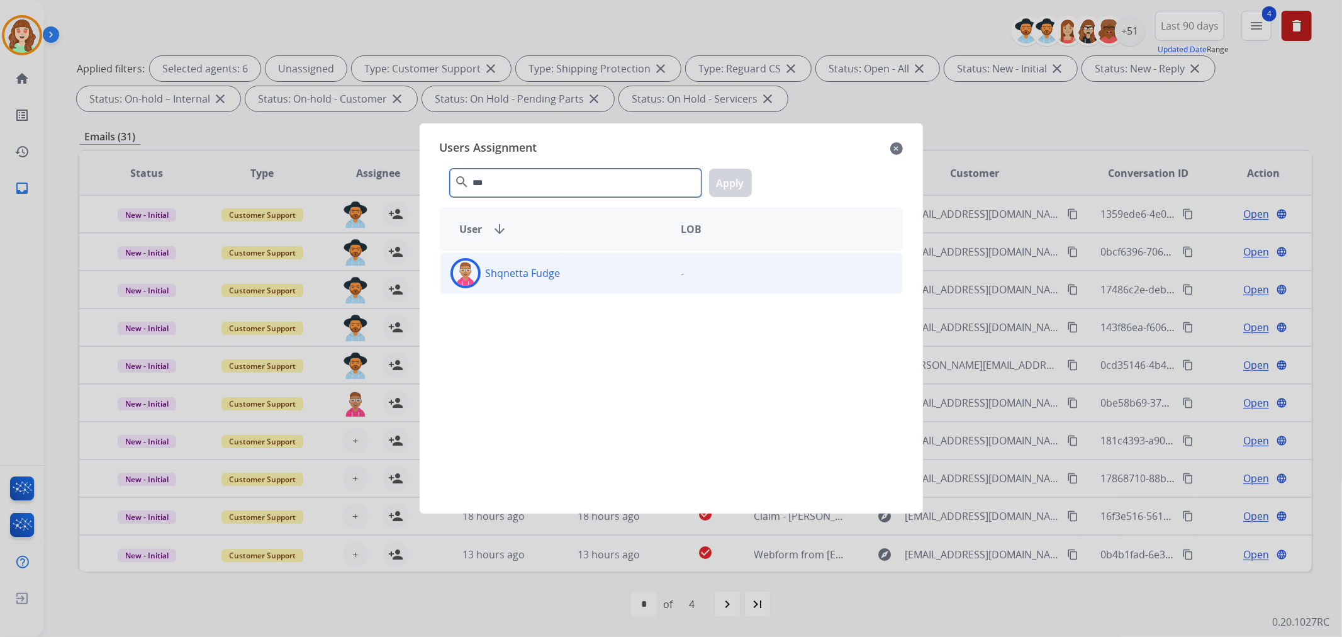
type input "***"
click at [582, 281] on div "Shqnetta Fudge" at bounding box center [555, 273] width 231 height 30
drag, startPoint x: 740, startPoint y: 178, endPoint x: 353, endPoint y: 504, distance: 506.2
click at [738, 179] on button "Apply" at bounding box center [730, 183] width 43 height 28
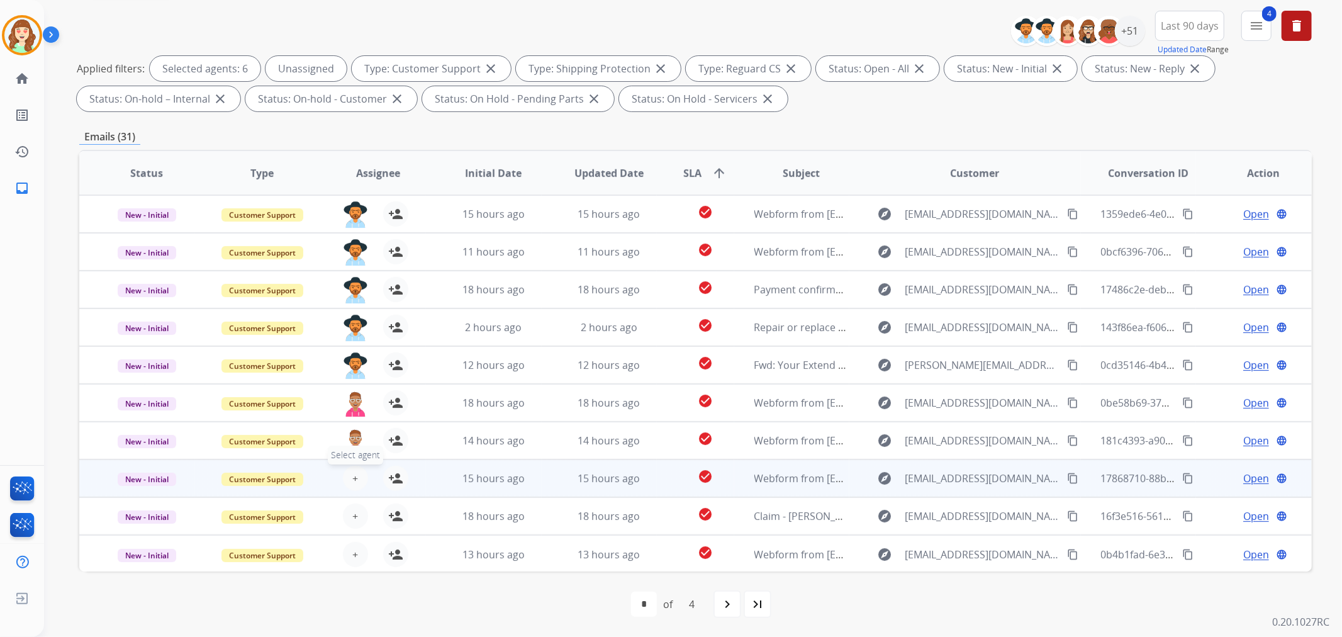
click at [349, 479] on button "+ Select agent" at bounding box center [355, 477] width 25 height 25
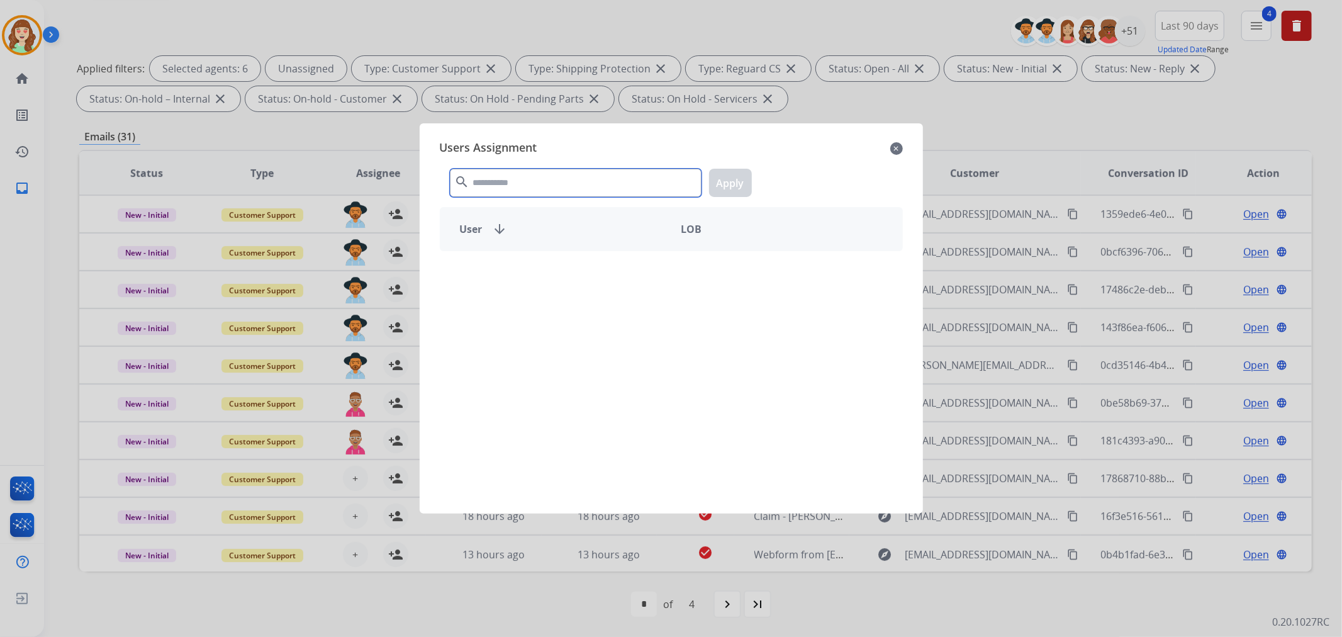
click at [493, 182] on input "text" at bounding box center [576, 183] width 252 height 28
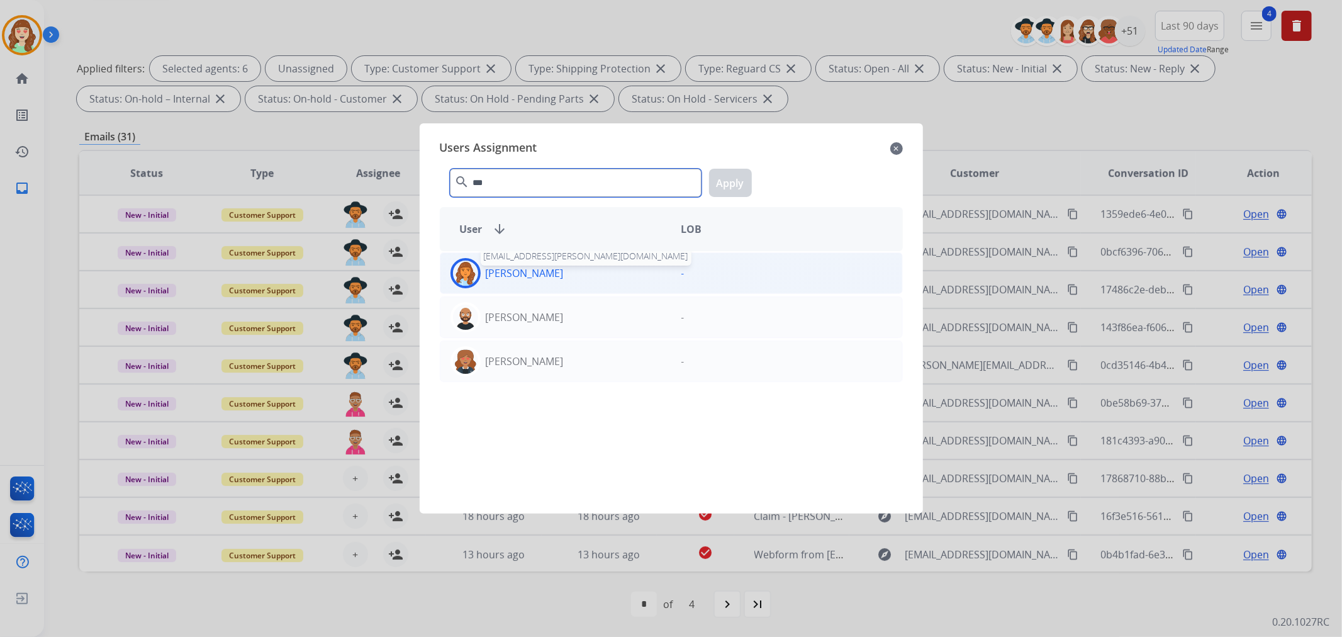
type input "***"
click at [570, 277] on div "Deambrana Smith deambrana.smith@eccogroupusa.com" at bounding box center [555, 273] width 231 height 30
click at [719, 186] on button "Apply" at bounding box center [730, 183] width 43 height 28
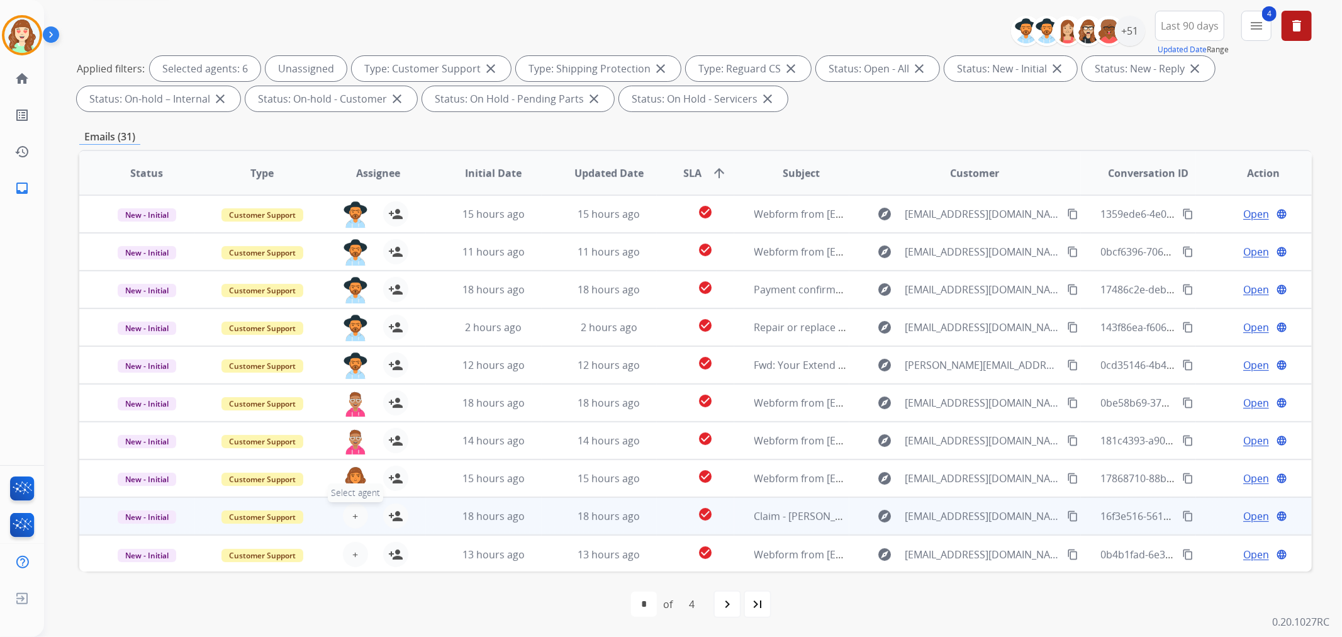
click at [354, 514] on span "+" at bounding box center [355, 515] width 6 height 15
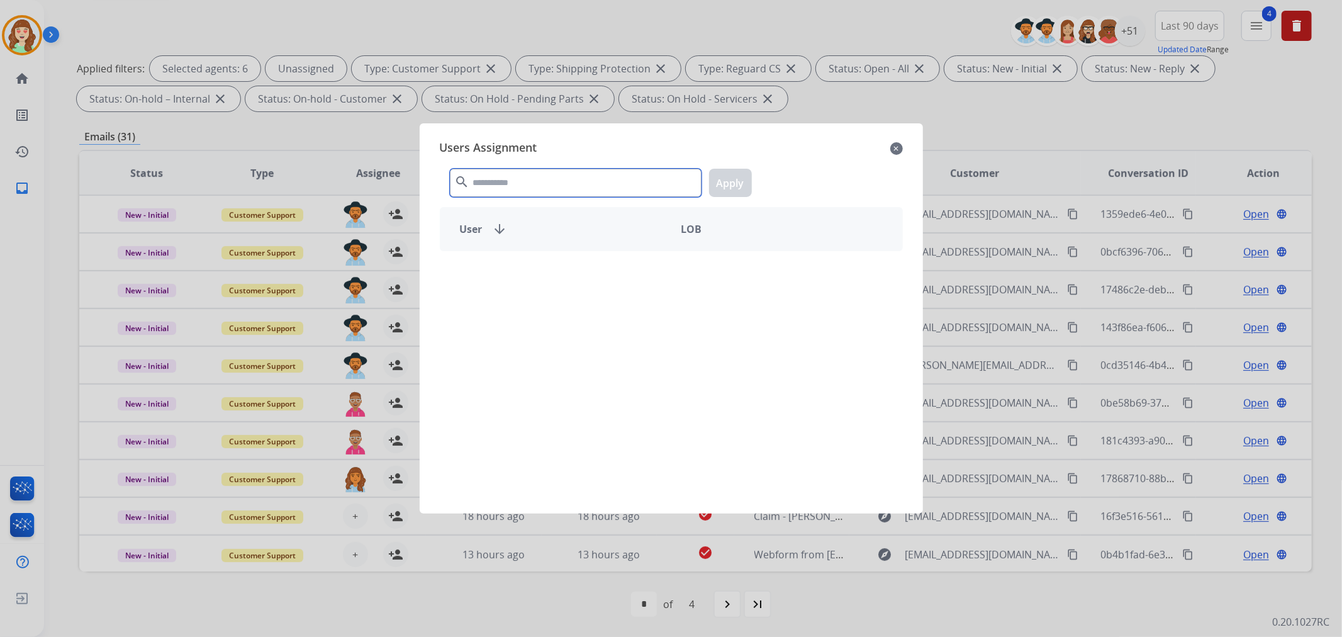
click at [526, 189] on input "text" at bounding box center [576, 183] width 252 height 28
type input "***"
click at [564, 275] on p "[PERSON_NAME]" at bounding box center [525, 272] width 78 height 15
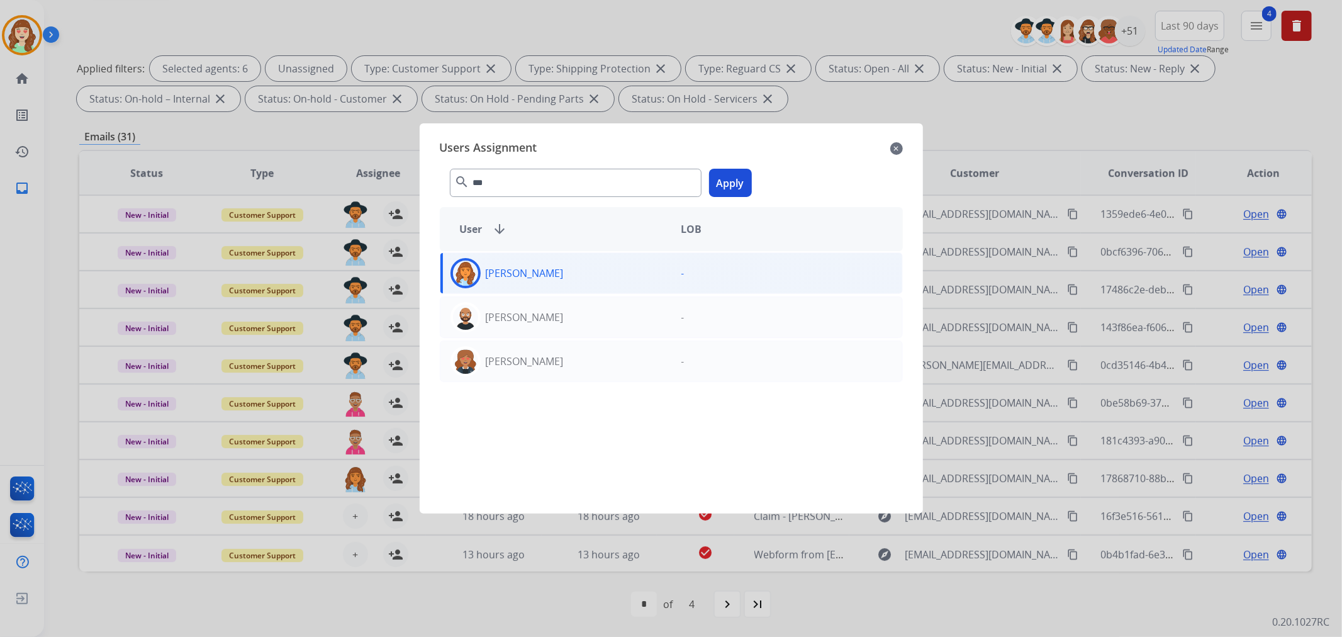
click at [726, 184] on button "Apply" at bounding box center [730, 183] width 43 height 28
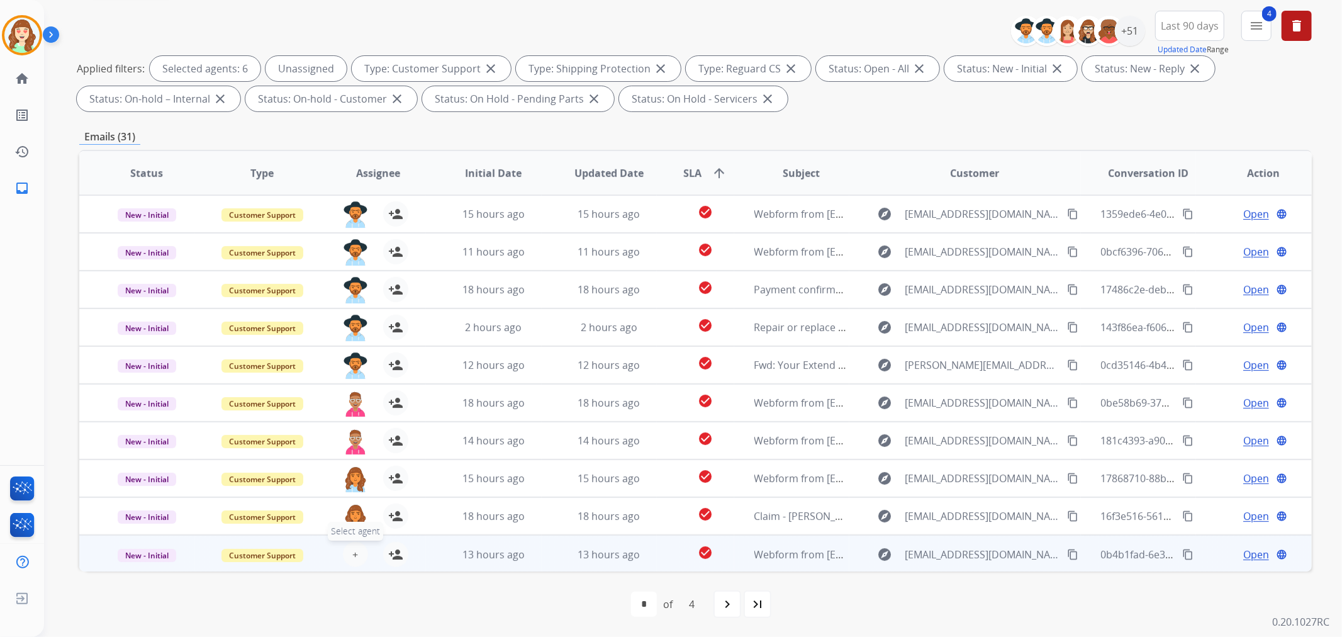
click at [352, 552] on span "+" at bounding box center [355, 554] width 6 height 15
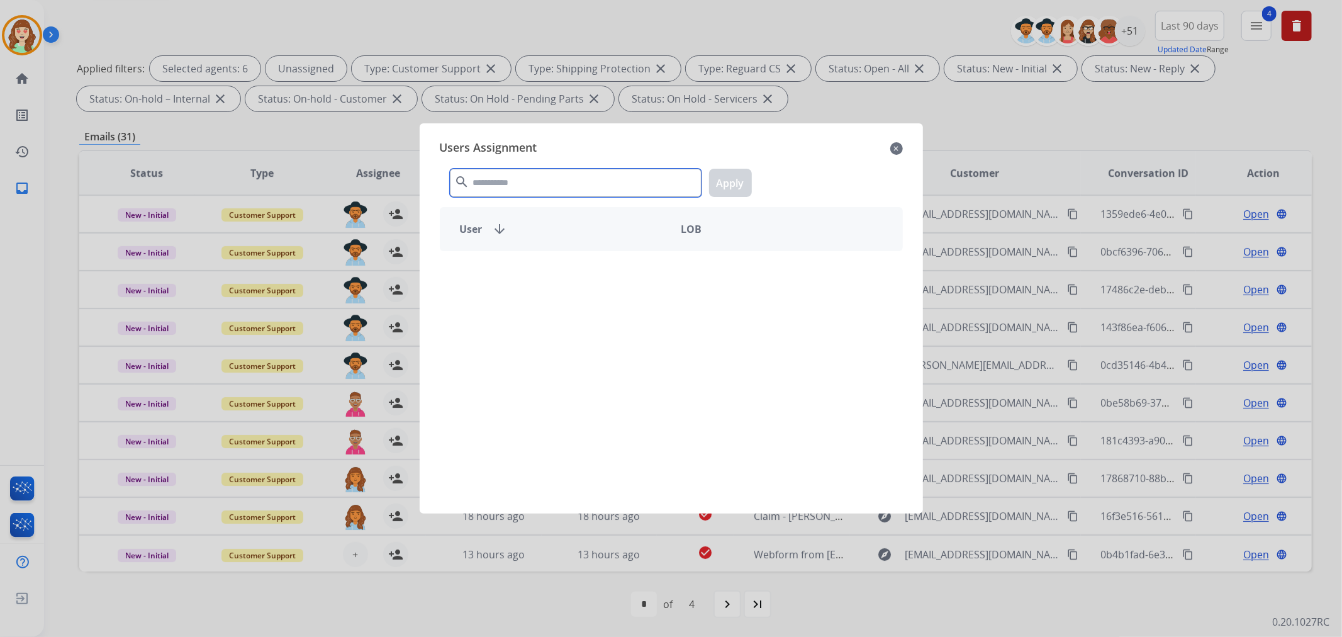
click at [552, 195] on input "text" at bounding box center [576, 183] width 252 height 28
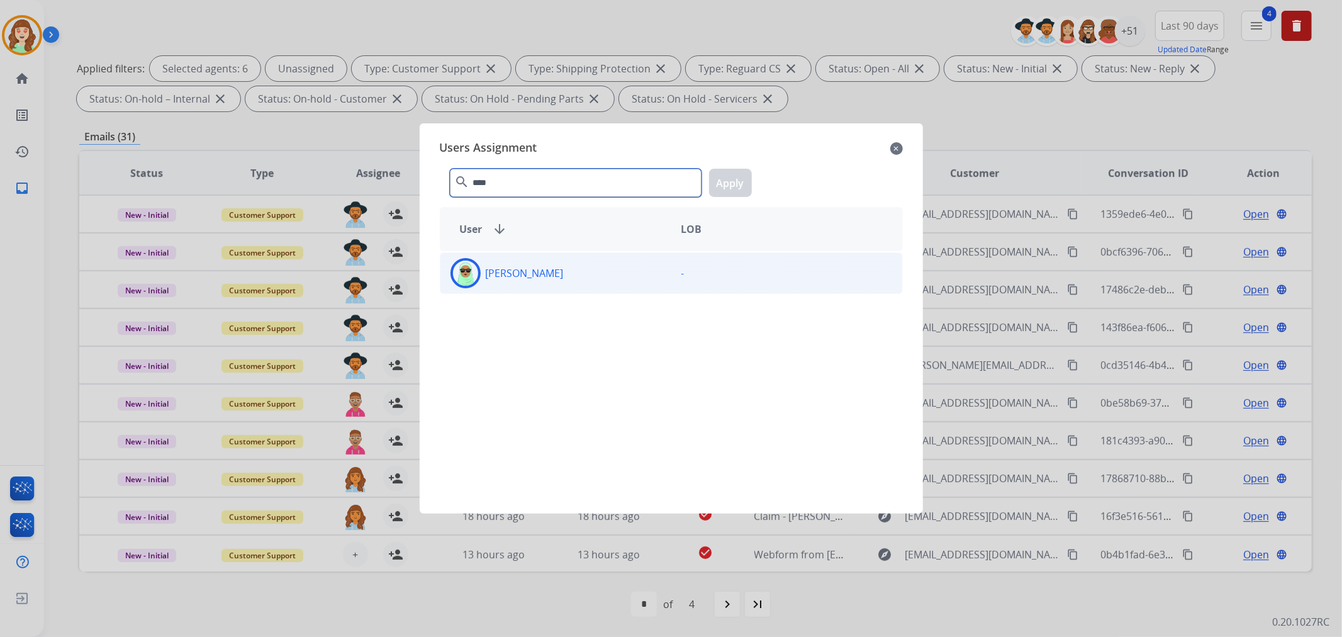
type input "****"
click at [572, 278] on div "[PERSON_NAME]" at bounding box center [555, 273] width 231 height 30
click at [723, 180] on button "Apply" at bounding box center [730, 183] width 43 height 28
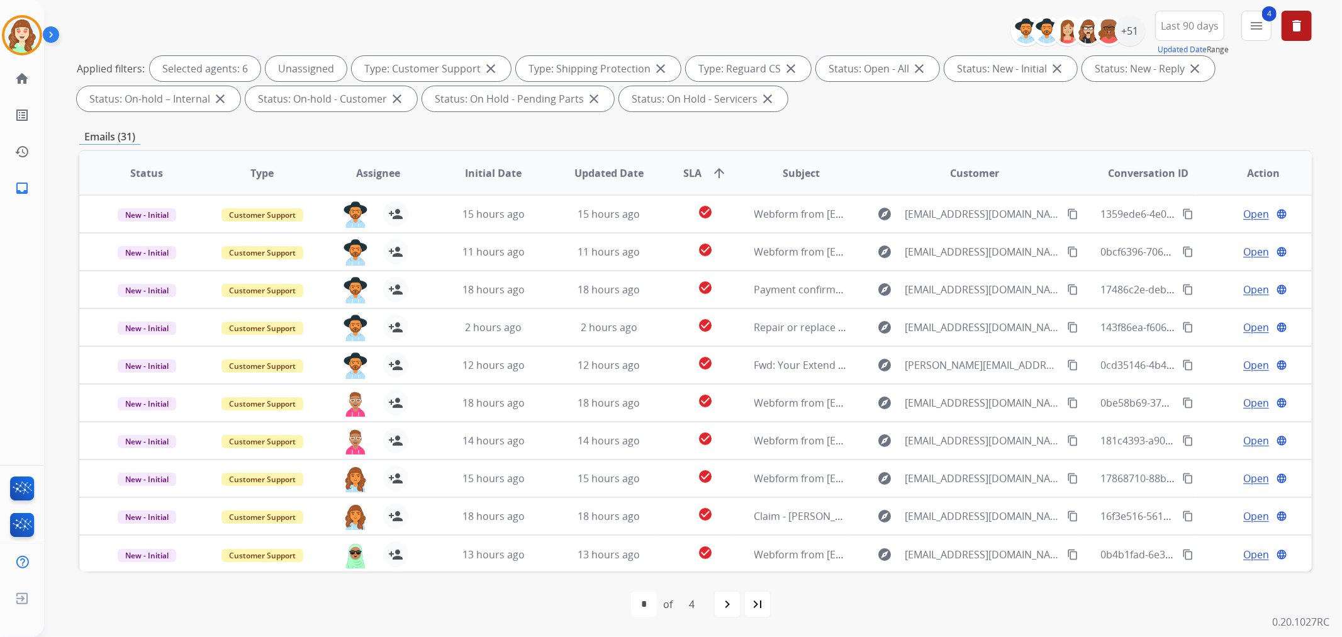
drag, startPoint x: 720, startPoint y: 605, endPoint x: 555, endPoint y: 390, distance: 271.0
click at [724, 605] on mat-icon "navigate_next" at bounding box center [727, 603] width 15 height 15
select select "*"
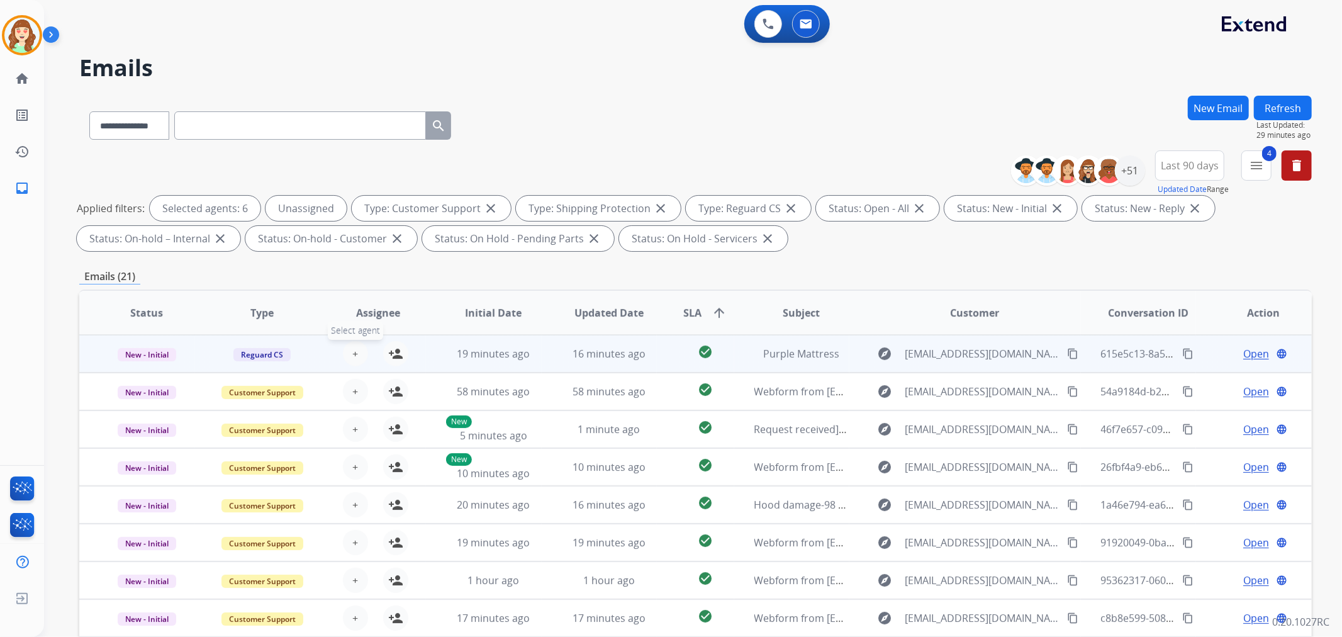
click at [353, 353] on span "+" at bounding box center [355, 353] width 6 height 15
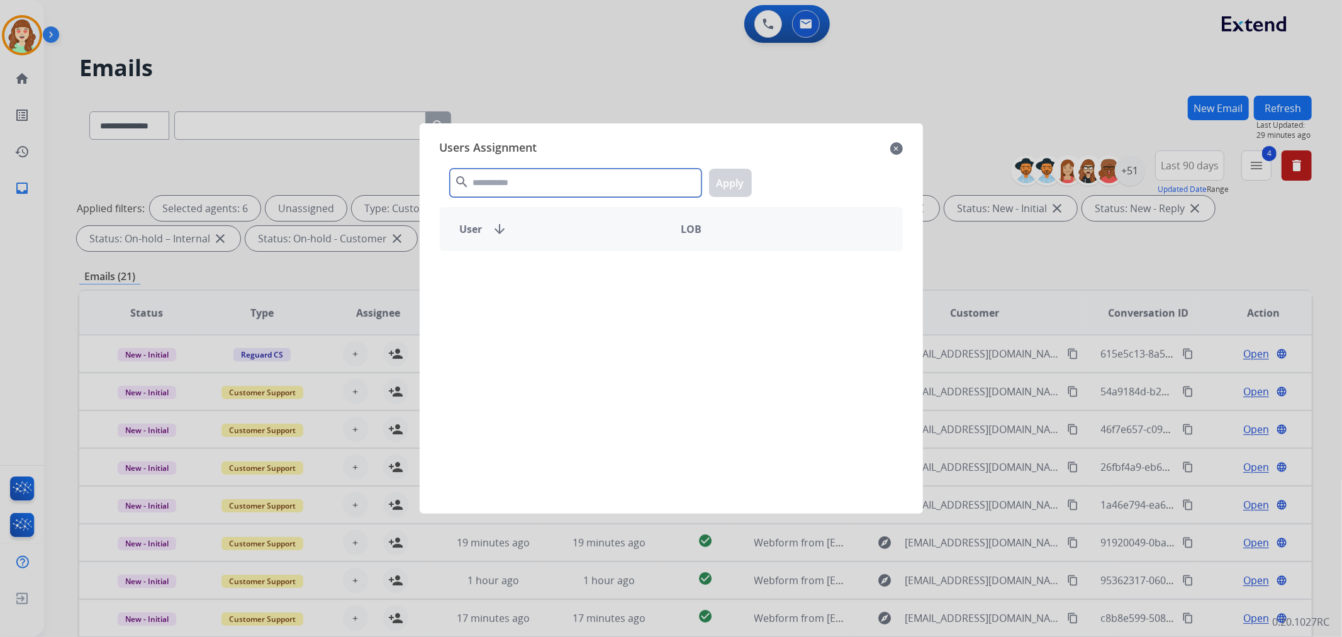
click at [532, 179] on input "text" at bounding box center [576, 183] width 252 height 28
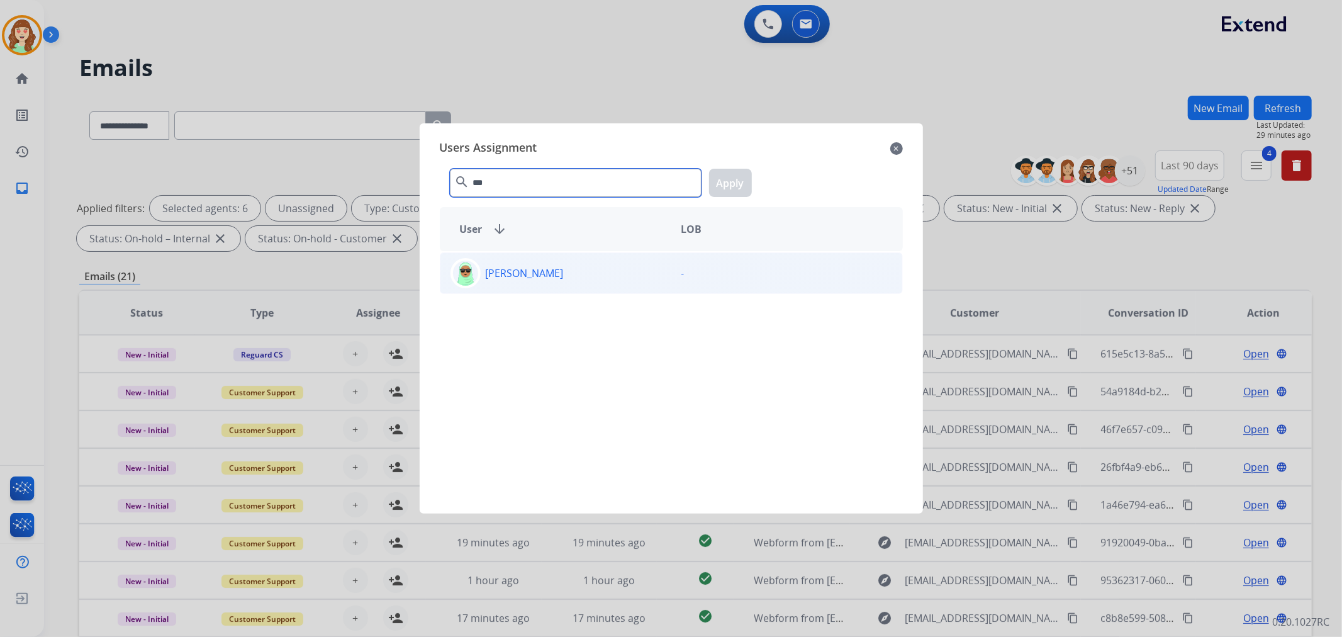
type input "***"
click at [526, 271] on p "[PERSON_NAME]" at bounding box center [525, 272] width 78 height 15
drag, startPoint x: 728, startPoint y: 187, endPoint x: 371, endPoint y: 393, distance: 411.7
click at [728, 187] on button "Apply" at bounding box center [730, 183] width 43 height 28
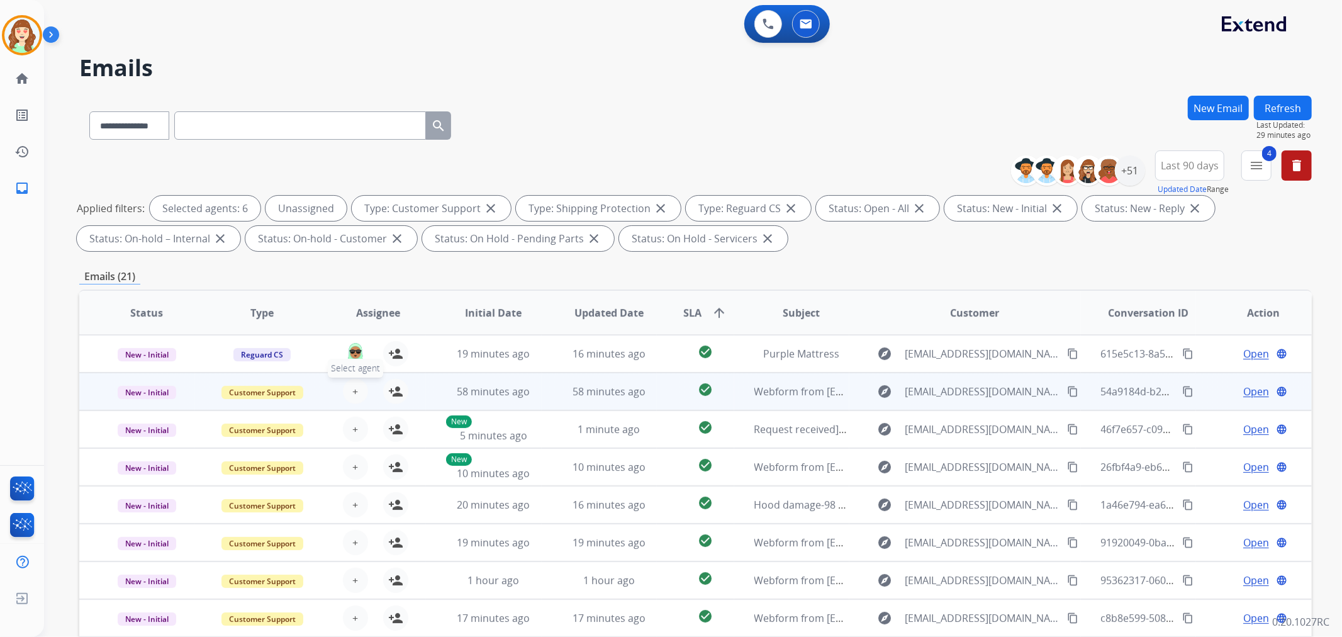
click at [361, 392] on button "+ Select agent" at bounding box center [355, 391] width 25 height 25
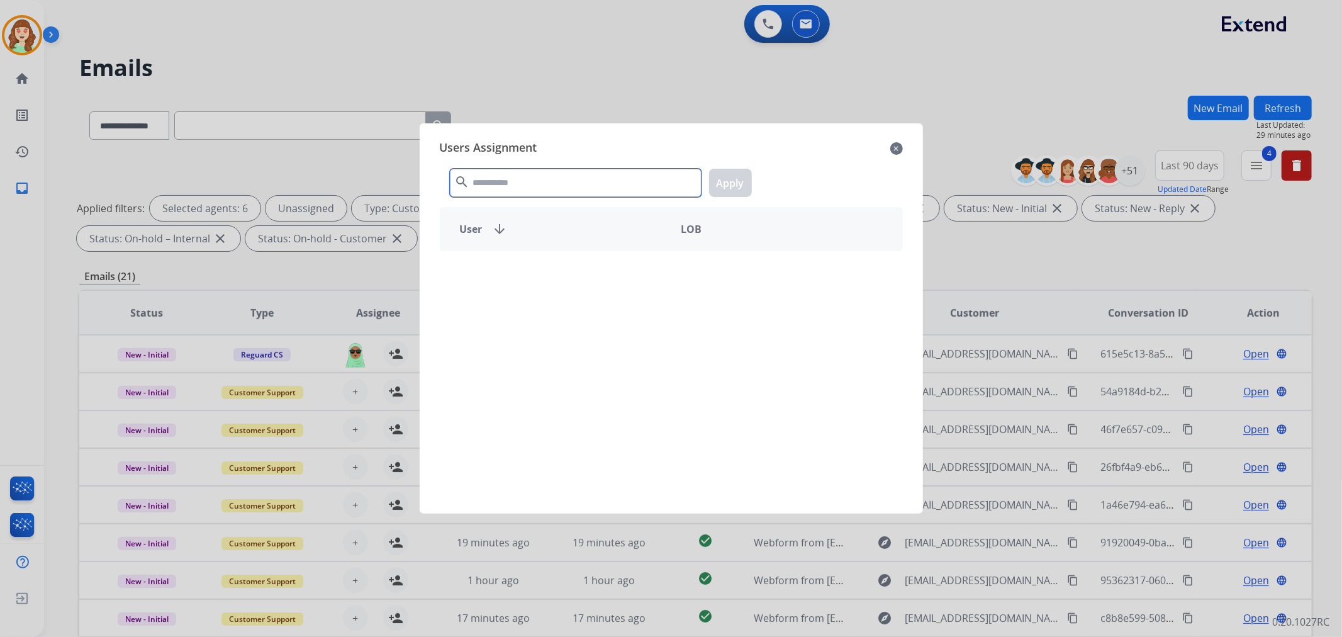
click at [510, 186] on input "text" at bounding box center [576, 183] width 252 height 28
type input "****"
click at [542, 279] on p "[PERSON_NAME]" at bounding box center [525, 272] width 78 height 15
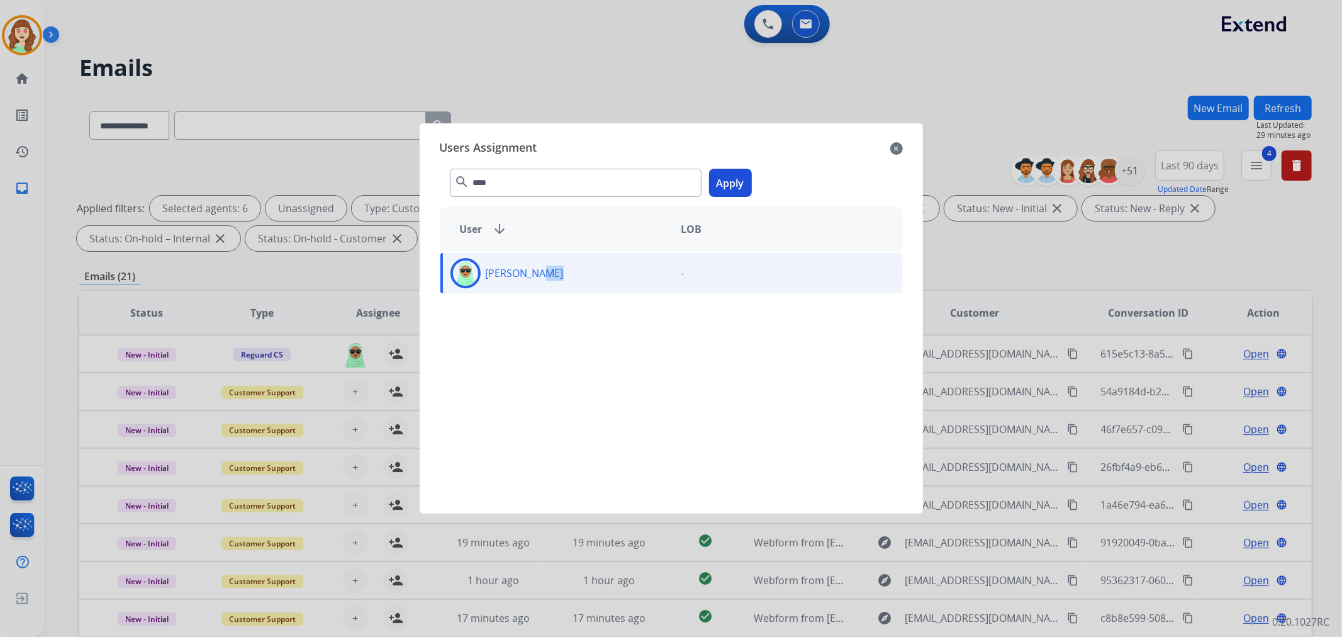
drag, startPoint x: 733, startPoint y: 182, endPoint x: 721, endPoint y: 203, distance: 23.4
click at [733, 183] on button "Apply" at bounding box center [730, 183] width 43 height 28
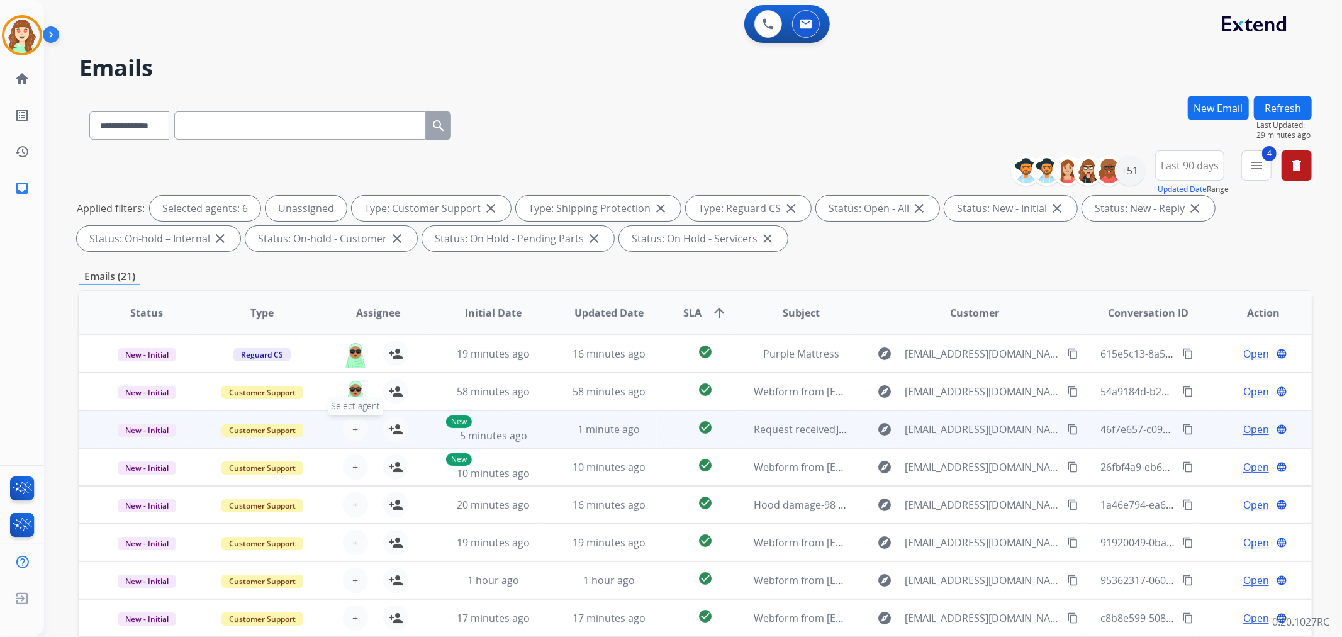
click at [355, 423] on span "+" at bounding box center [355, 428] width 6 height 15
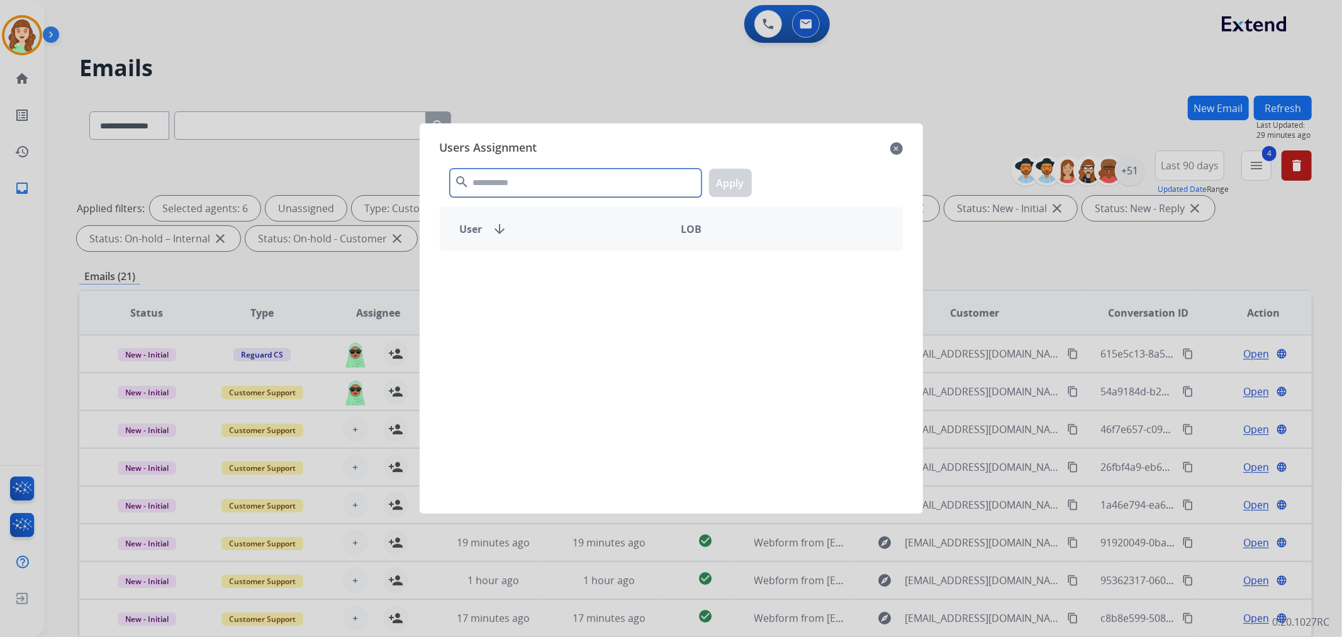
click at [576, 183] on input "text" at bounding box center [576, 183] width 252 height 28
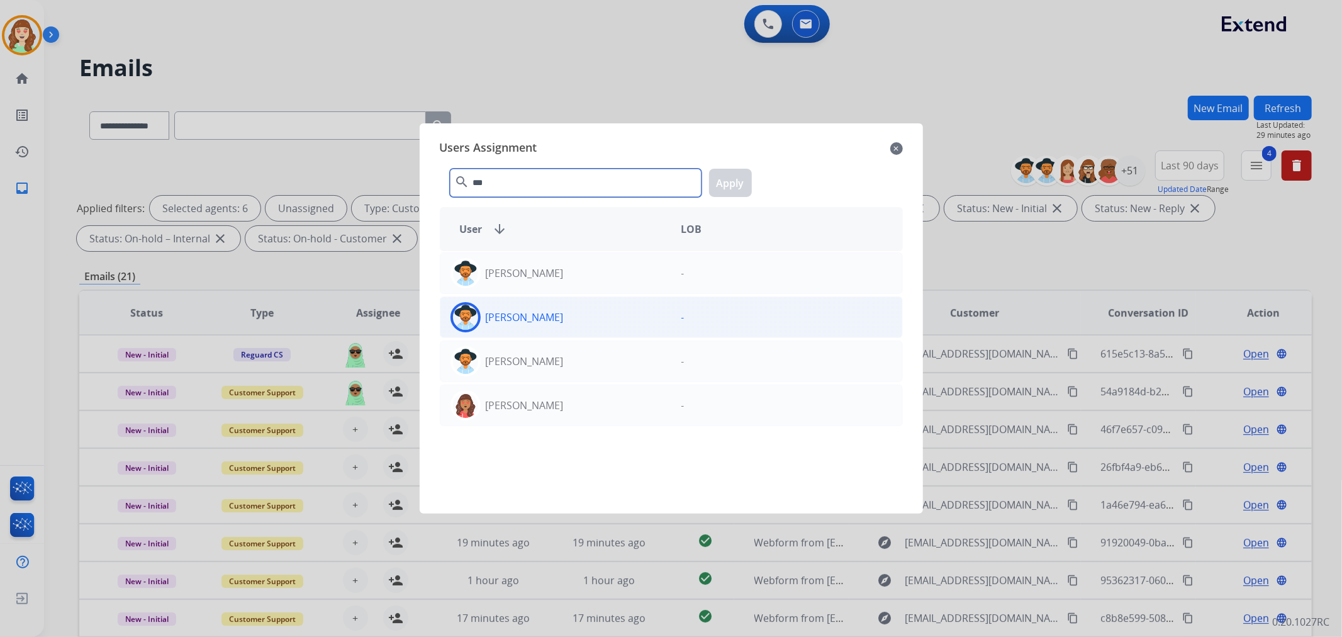
type input "***"
click at [570, 314] on div "[PERSON_NAME]" at bounding box center [555, 317] width 231 height 30
click at [736, 182] on button "Apply" at bounding box center [730, 183] width 43 height 28
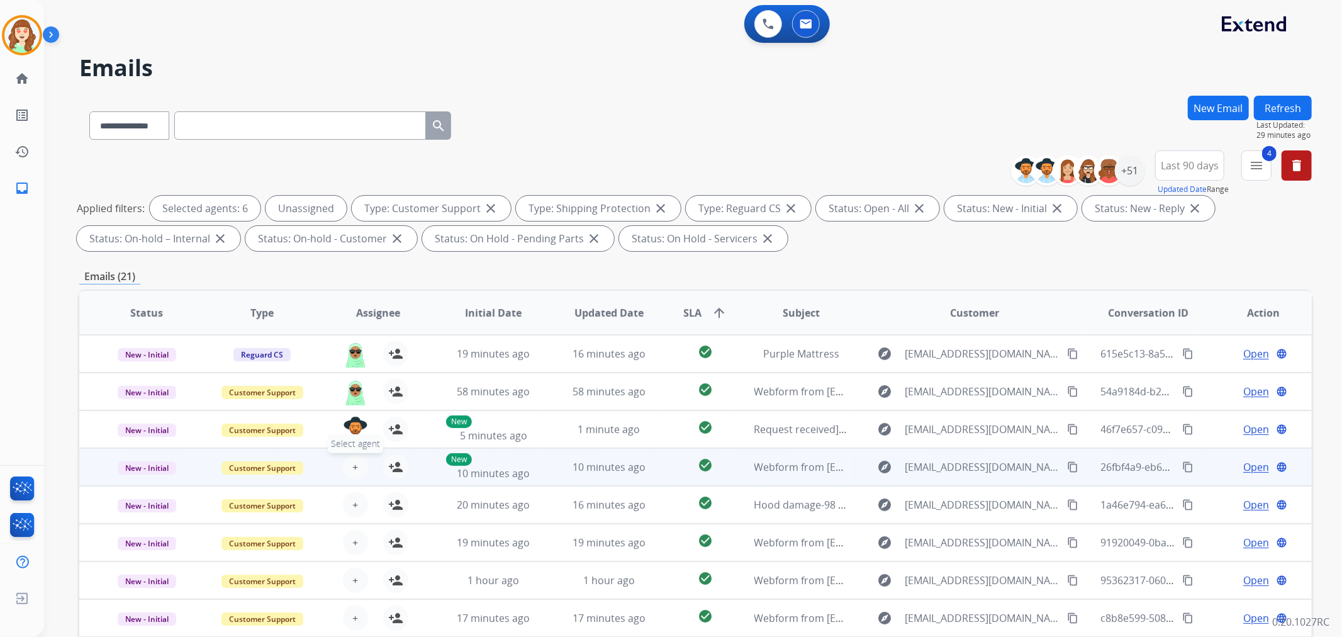
click at [360, 465] on button "+ Select agent" at bounding box center [355, 466] width 25 height 25
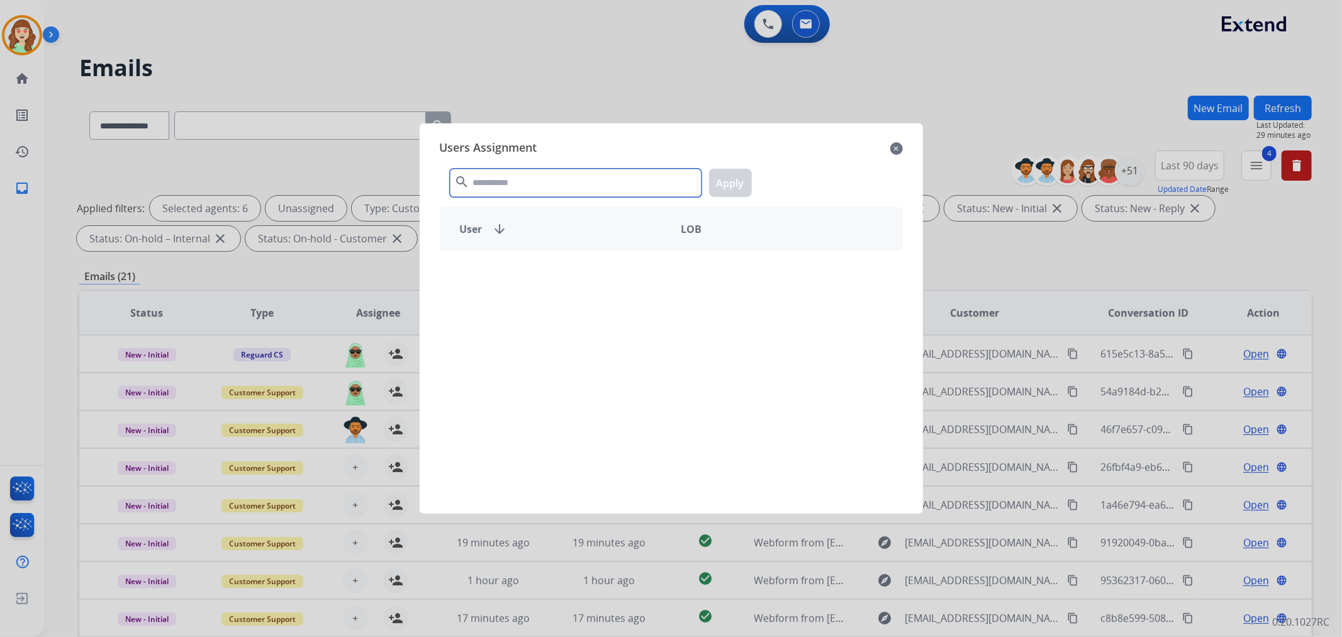
click at [588, 187] on input "text" at bounding box center [576, 183] width 252 height 28
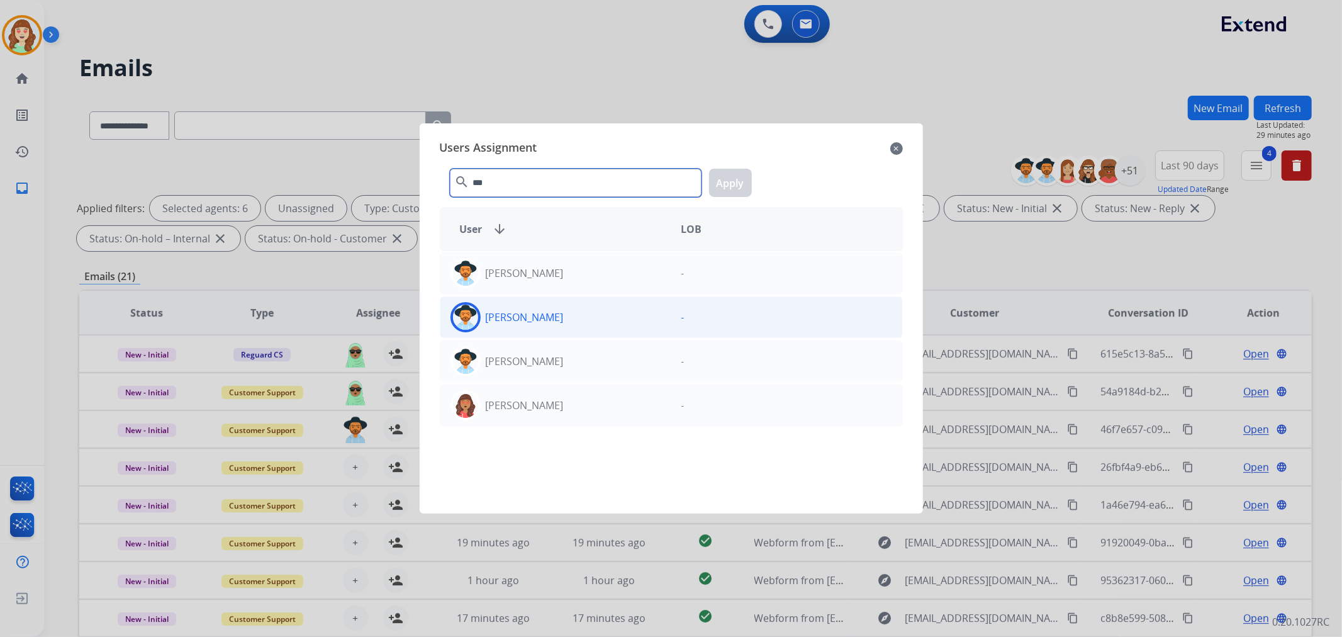
type input "***"
drag, startPoint x: 575, startPoint y: 321, endPoint x: 699, endPoint y: 197, distance: 175.2
click at [575, 321] on div "[PERSON_NAME]" at bounding box center [555, 317] width 231 height 30
click at [721, 180] on button "Apply" at bounding box center [730, 183] width 43 height 28
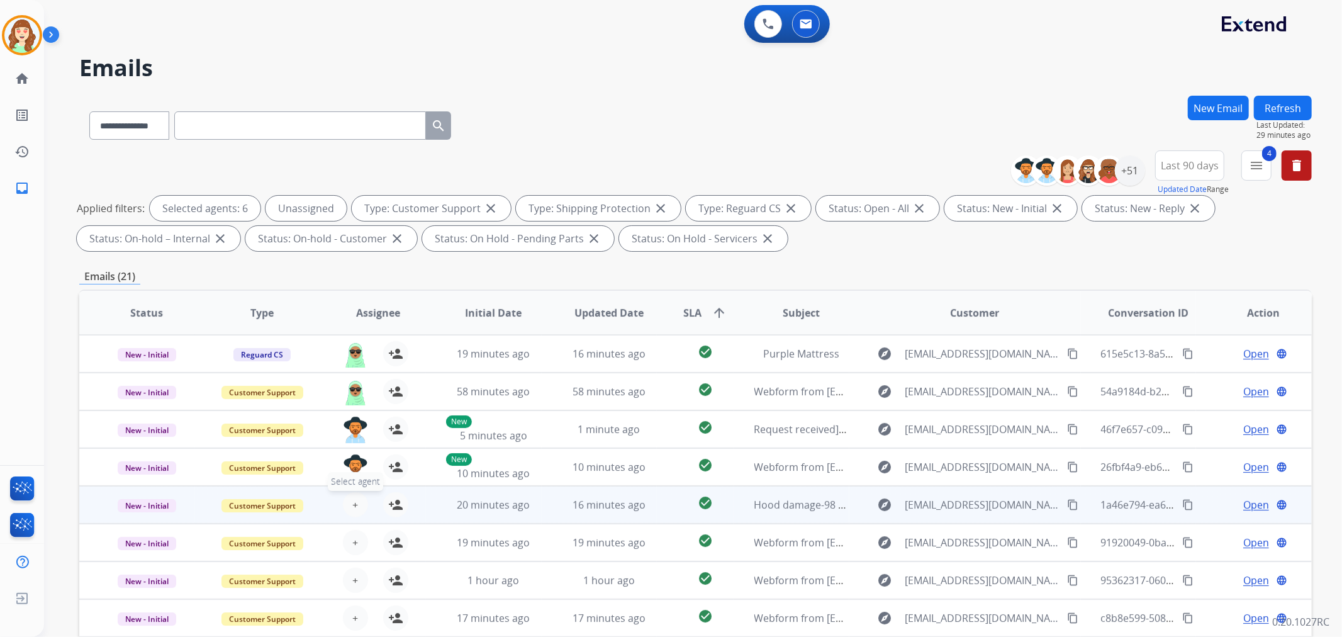
click at [352, 501] on span "+" at bounding box center [355, 504] width 6 height 15
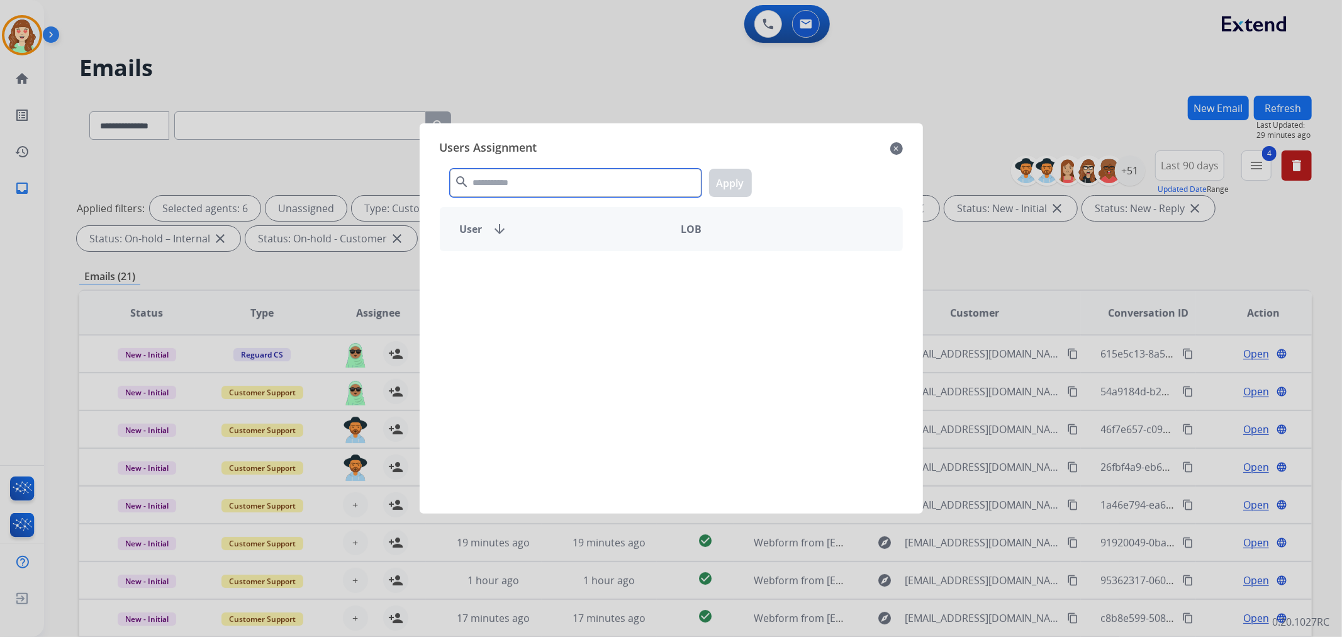
click at [539, 189] on input "text" at bounding box center [576, 183] width 252 height 28
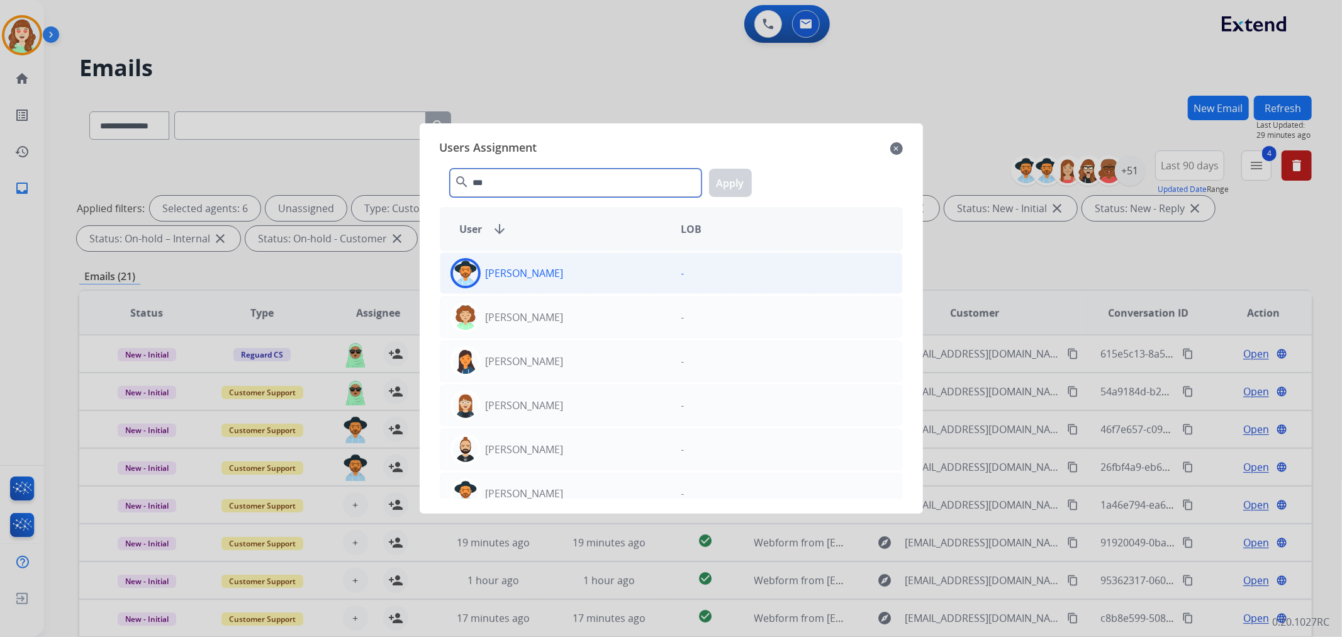
type input "***"
drag, startPoint x: 556, startPoint y: 274, endPoint x: 657, endPoint y: 235, distance: 107.7
click at [558, 273] on div "[PERSON_NAME]" at bounding box center [555, 273] width 231 height 30
click at [733, 187] on button "Apply" at bounding box center [730, 183] width 43 height 28
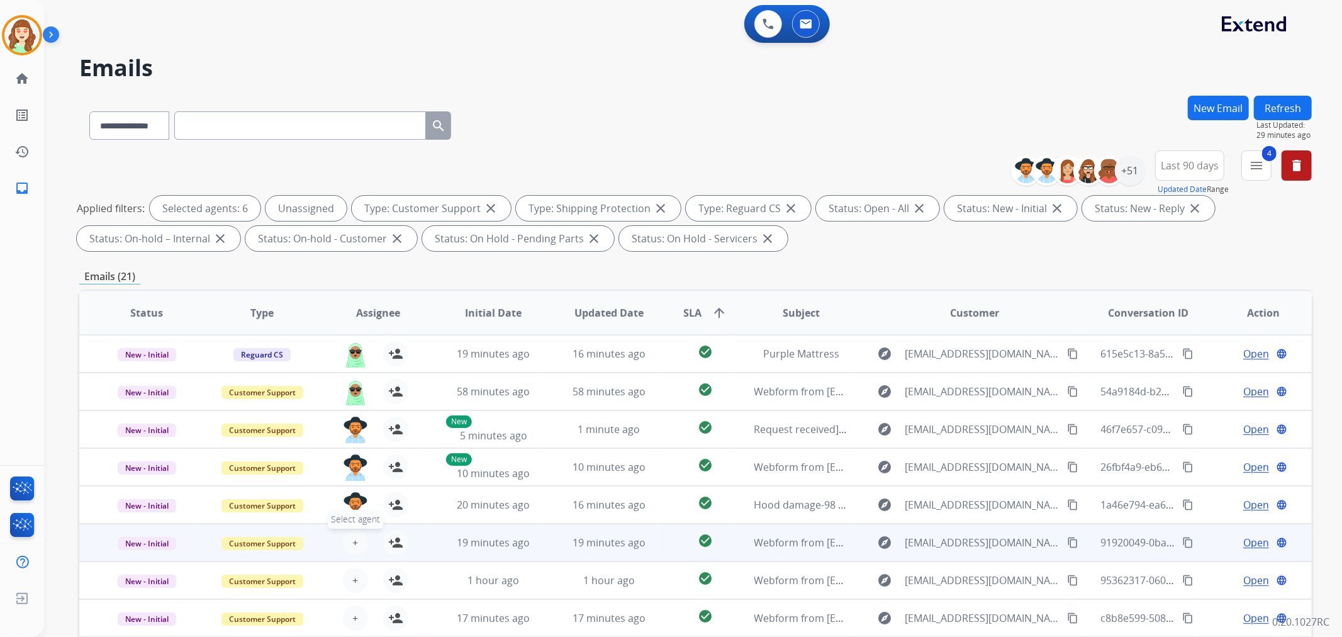
click at [354, 532] on button "+ Select agent" at bounding box center [355, 542] width 25 height 25
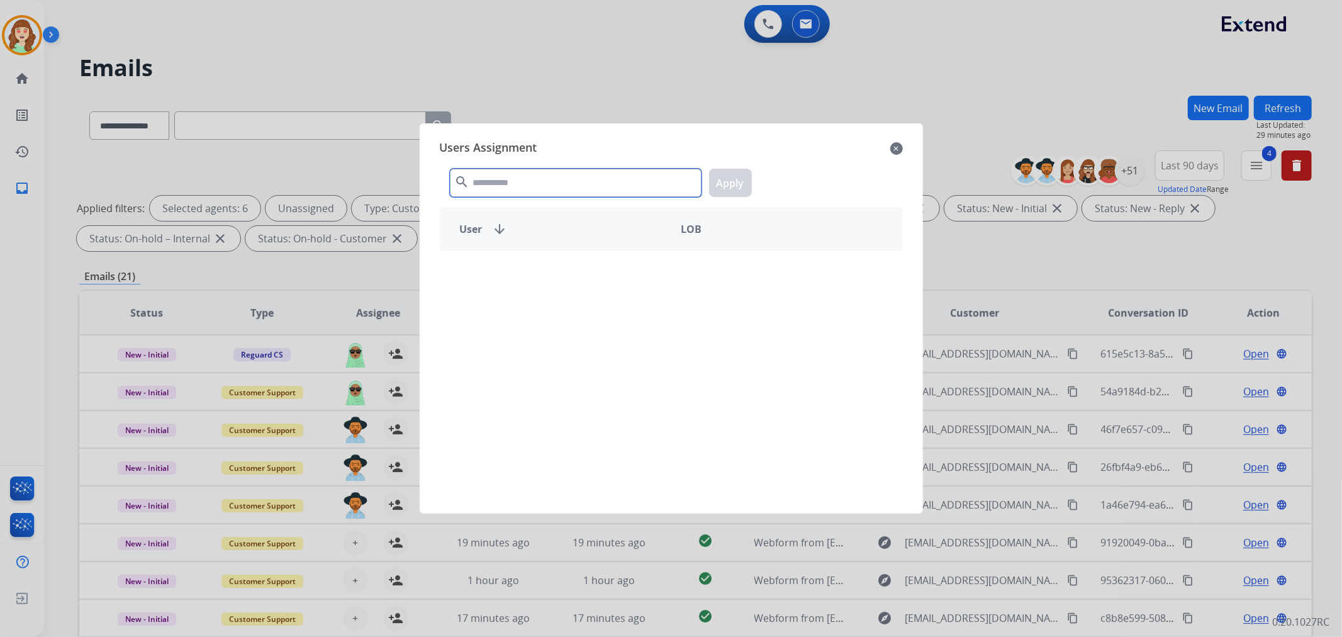
click at [564, 182] on input "text" at bounding box center [576, 183] width 252 height 28
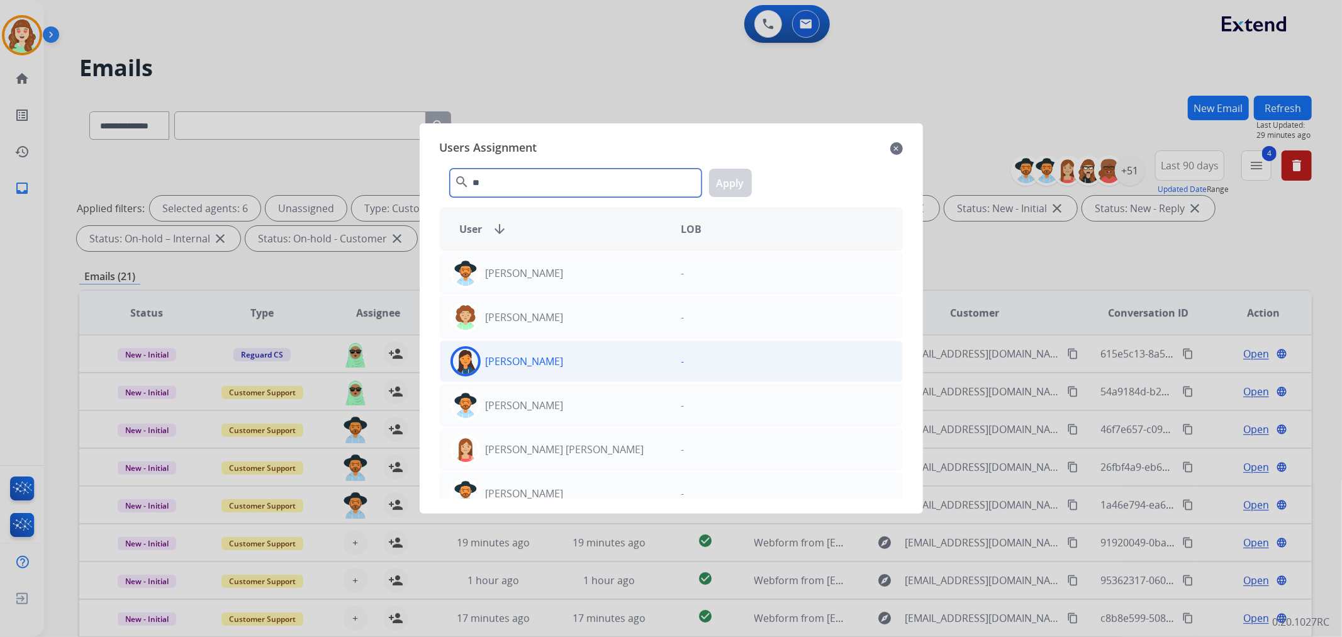
type input "***"
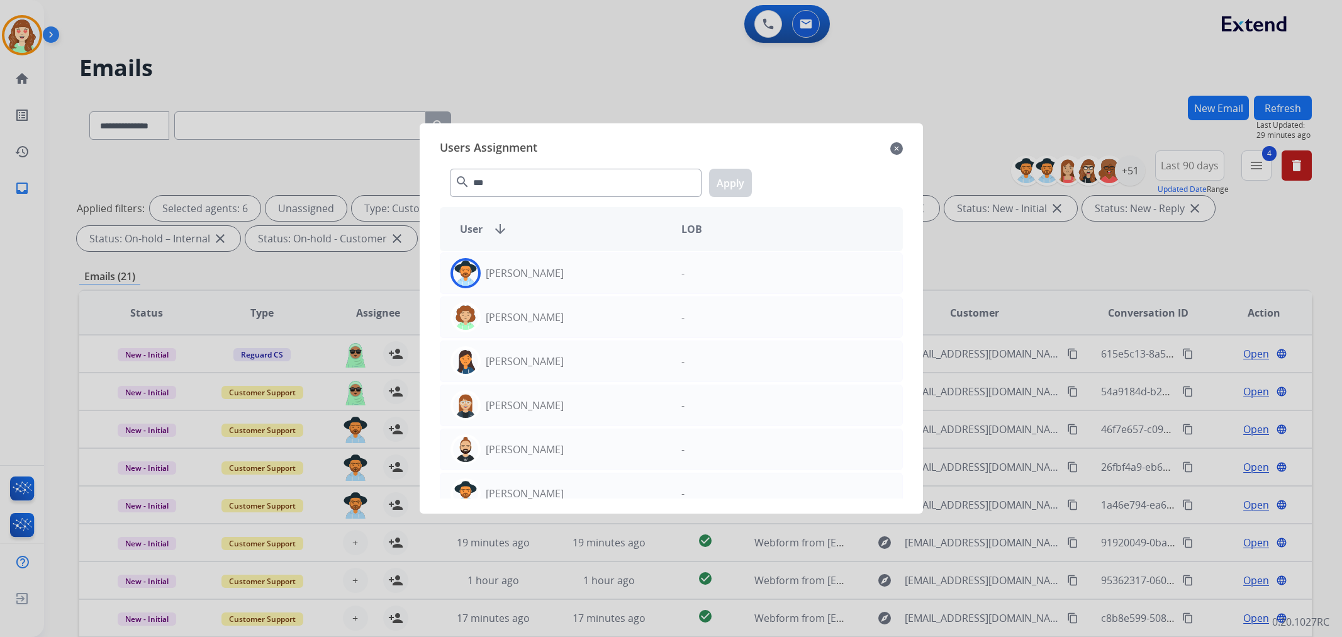
select select "**********"
select select "*"
type input "***"
click at [582, 270] on div "[PERSON_NAME]" at bounding box center [555, 273] width 231 height 30
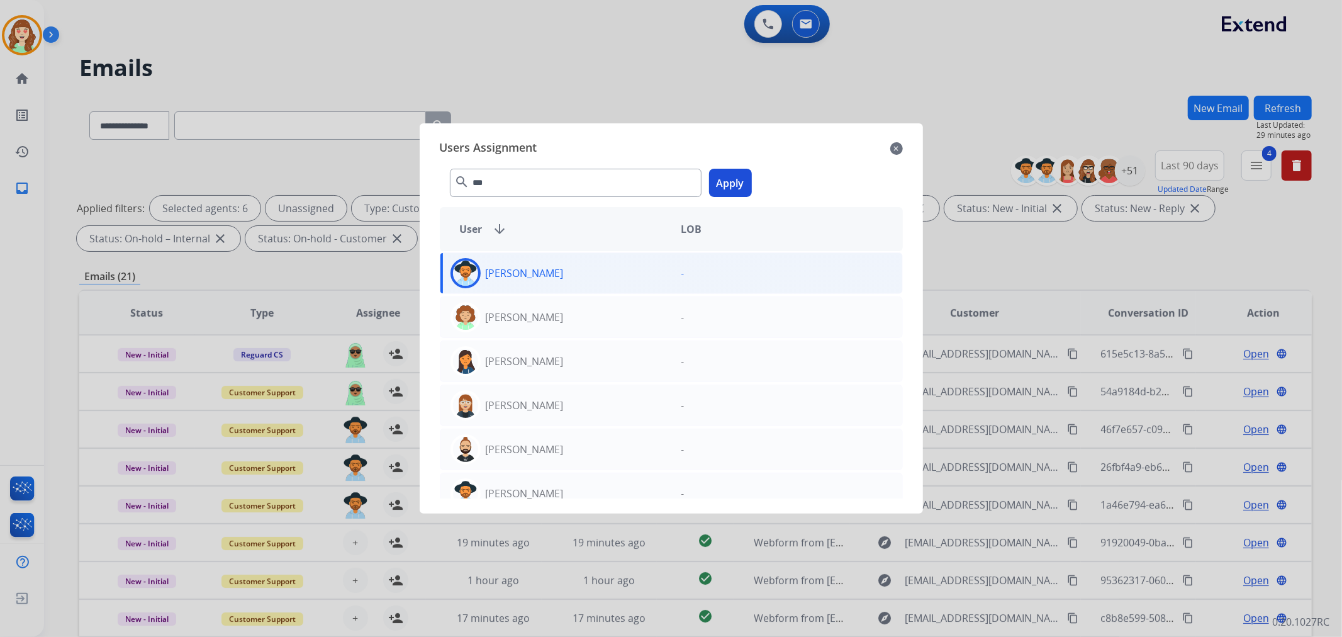
click at [739, 177] on button "Apply" at bounding box center [730, 183] width 43 height 28
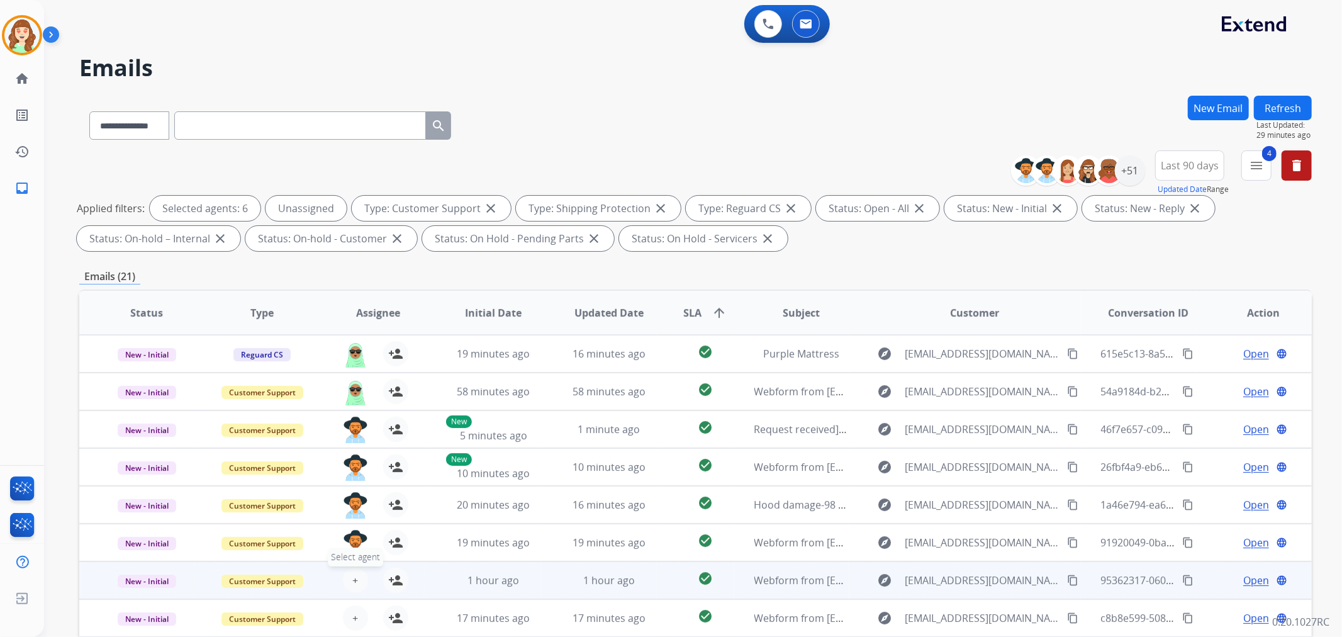
click at [352, 575] on span "+" at bounding box center [355, 579] width 6 height 15
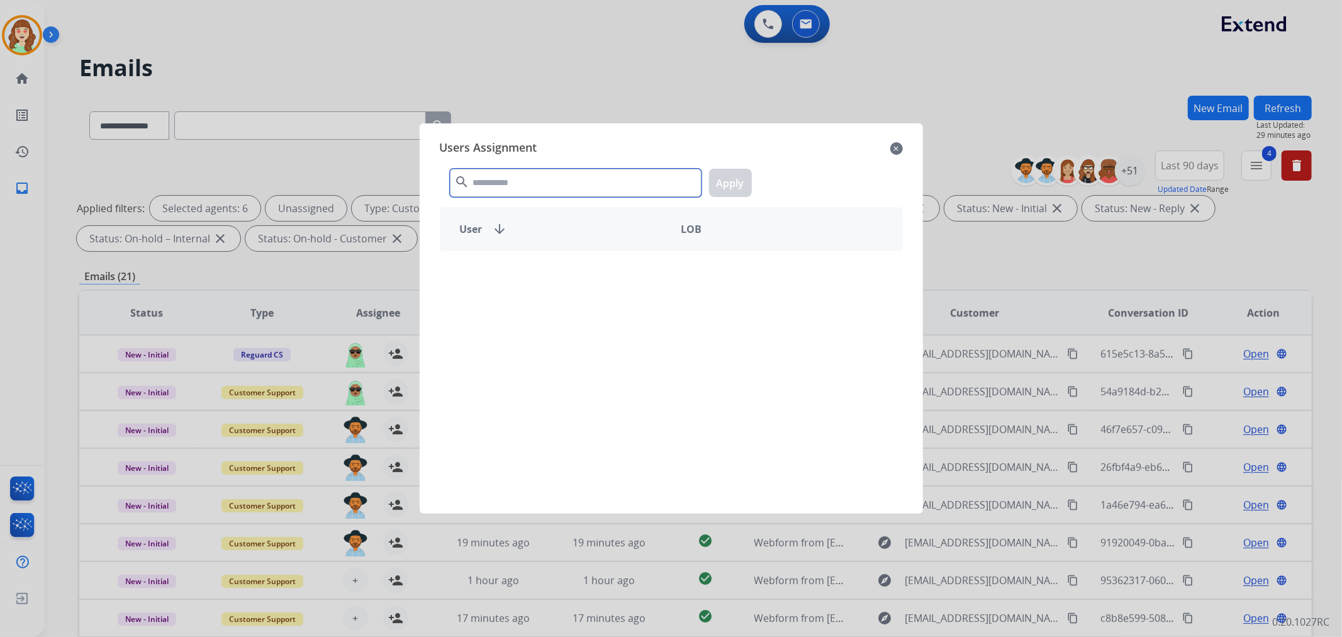
click at [518, 184] on input "text" at bounding box center [576, 183] width 252 height 28
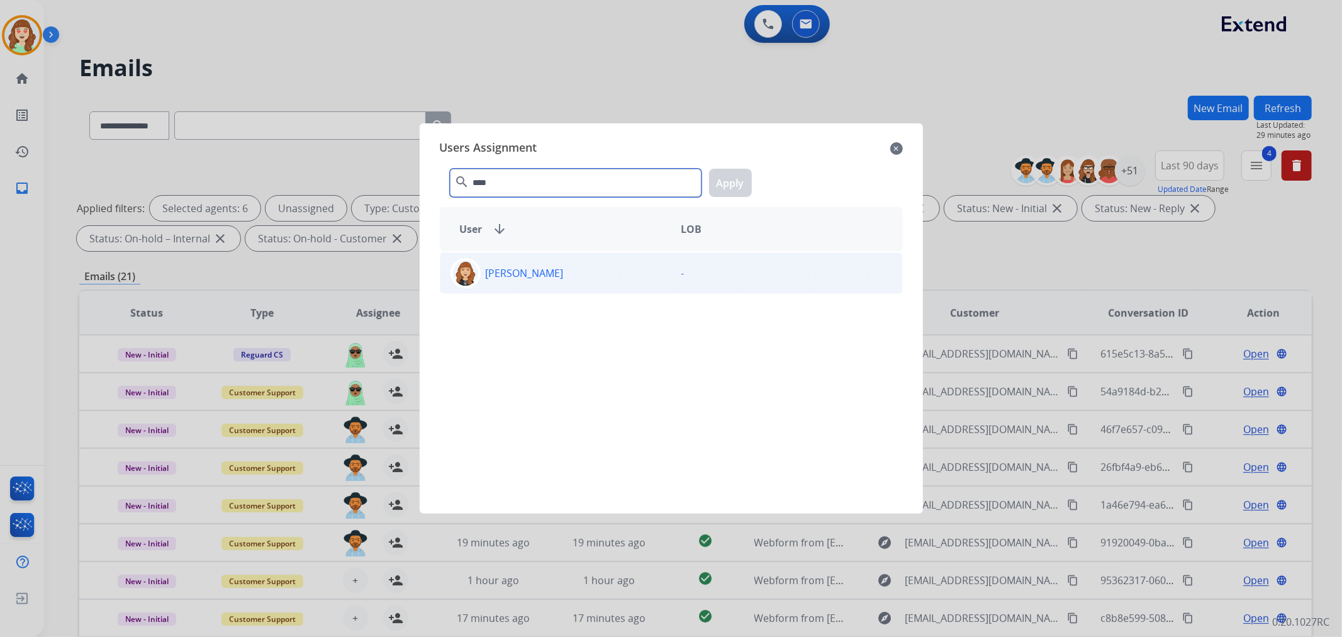
type input "****"
drag, startPoint x: 568, startPoint y: 277, endPoint x: 704, endPoint y: 198, distance: 157.8
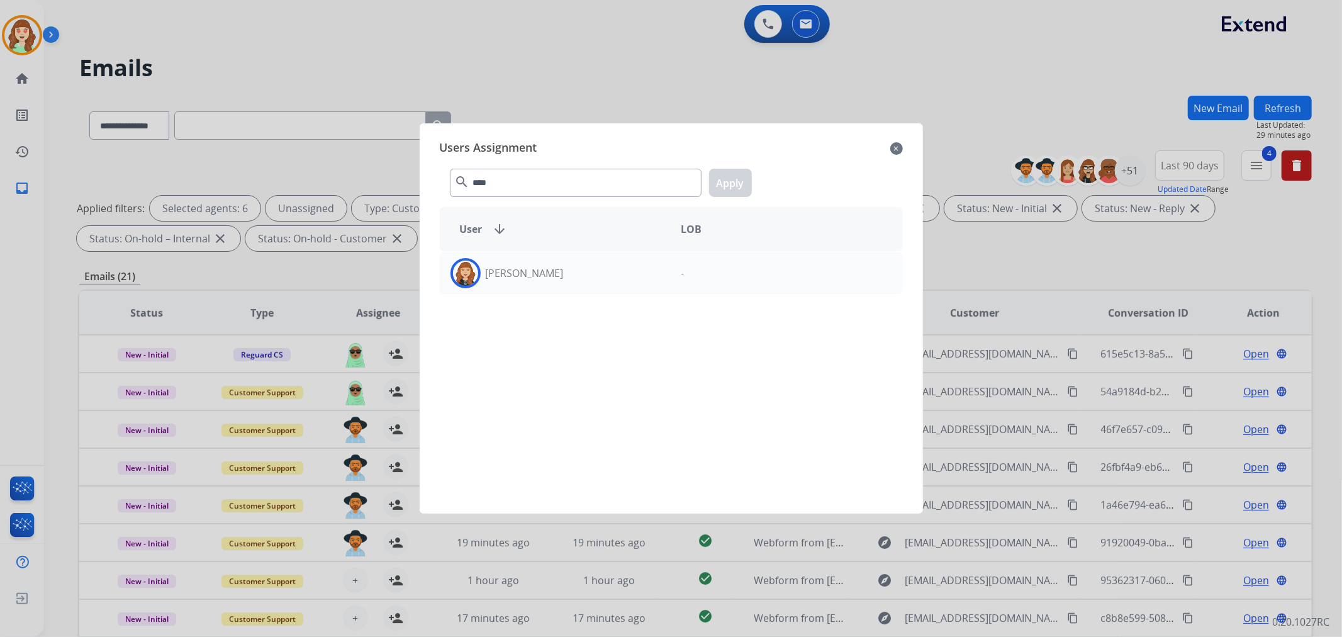
click at [577, 275] on div "[PERSON_NAME]" at bounding box center [555, 273] width 231 height 30
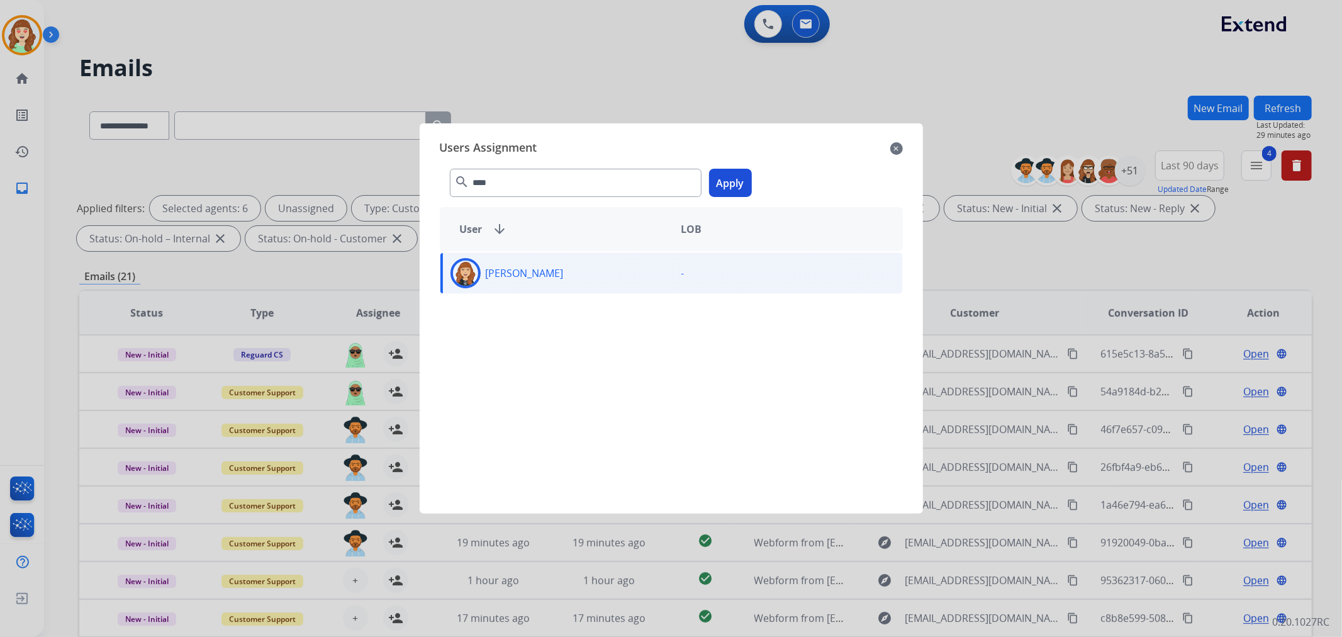
drag, startPoint x: 724, startPoint y: 181, endPoint x: 552, endPoint y: 290, distance: 203.3
click at [724, 182] on button "Apply" at bounding box center [730, 183] width 43 height 28
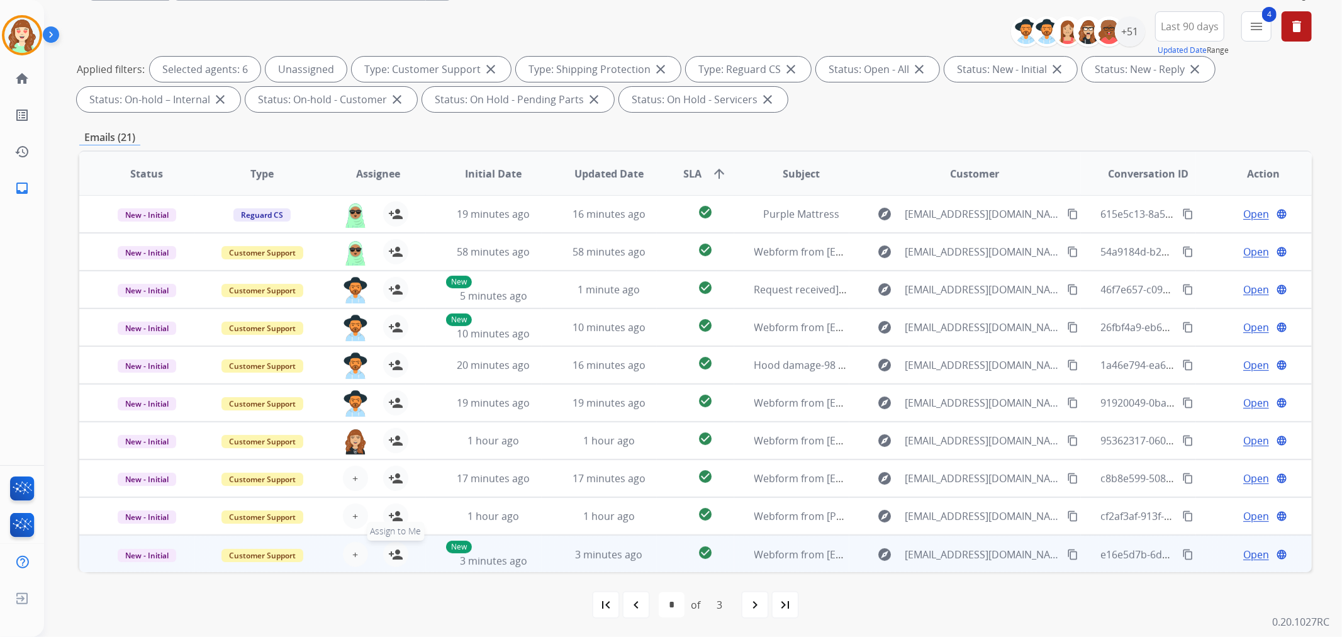
scroll to position [140, 0]
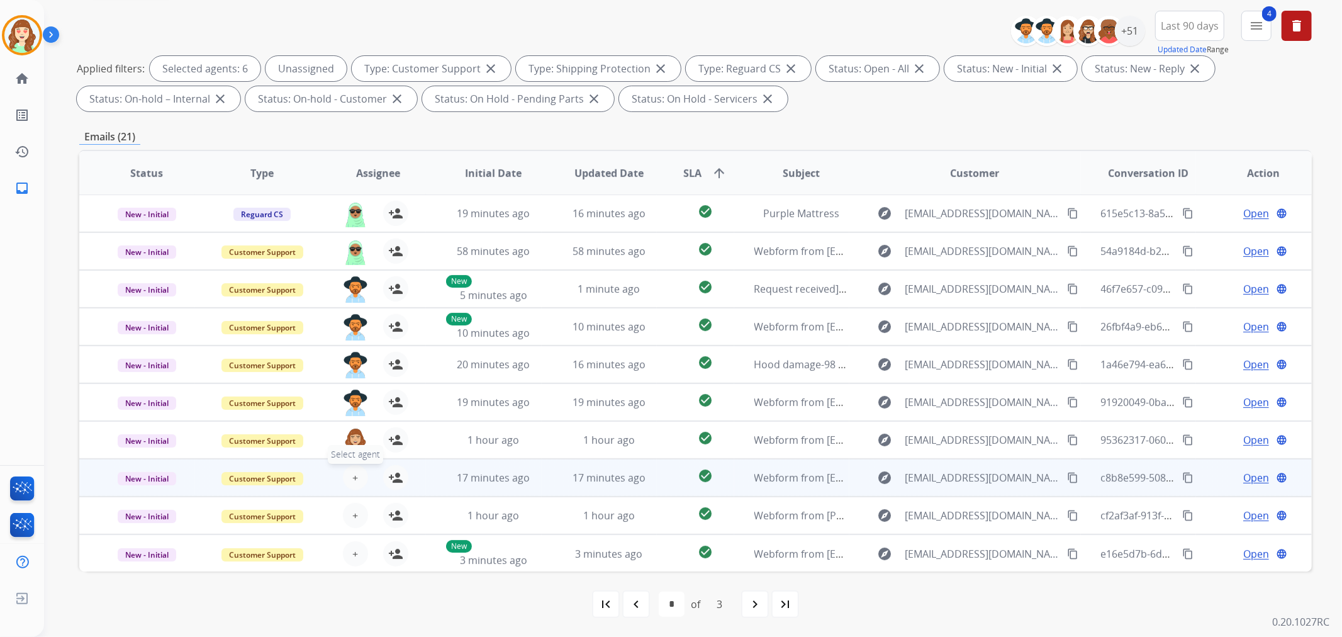
click at [348, 475] on button "+ Select agent" at bounding box center [355, 477] width 25 height 25
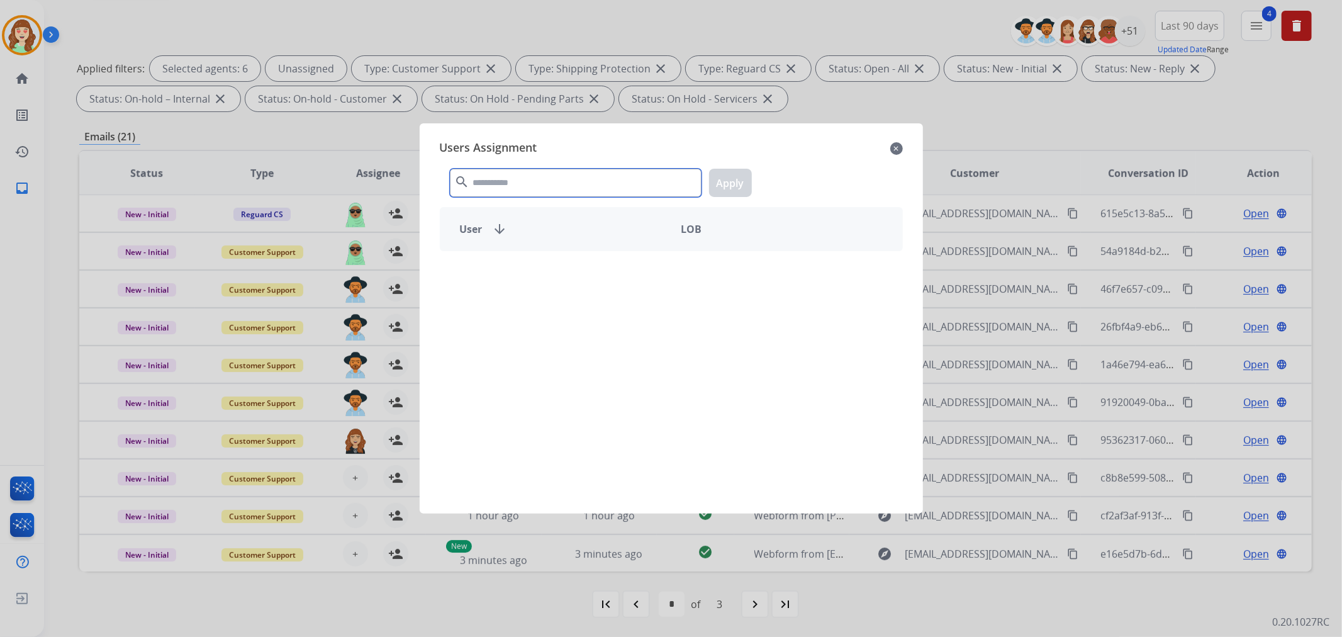
click at [519, 186] on input "text" at bounding box center [576, 183] width 252 height 28
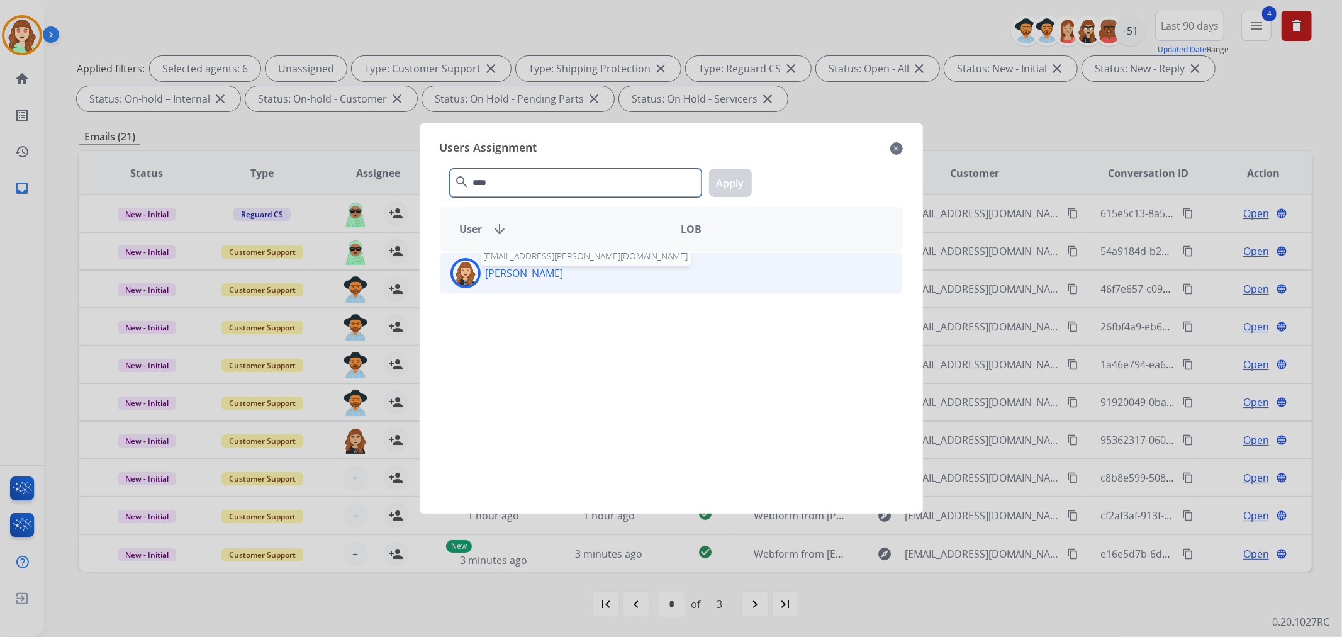
type input "****"
click at [560, 273] on div "[PERSON_NAME]" at bounding box center [555, 273] width 231 height 30
click at [726, 183] on button "Apply" at bounding box center [730, 183] width 43 height 28
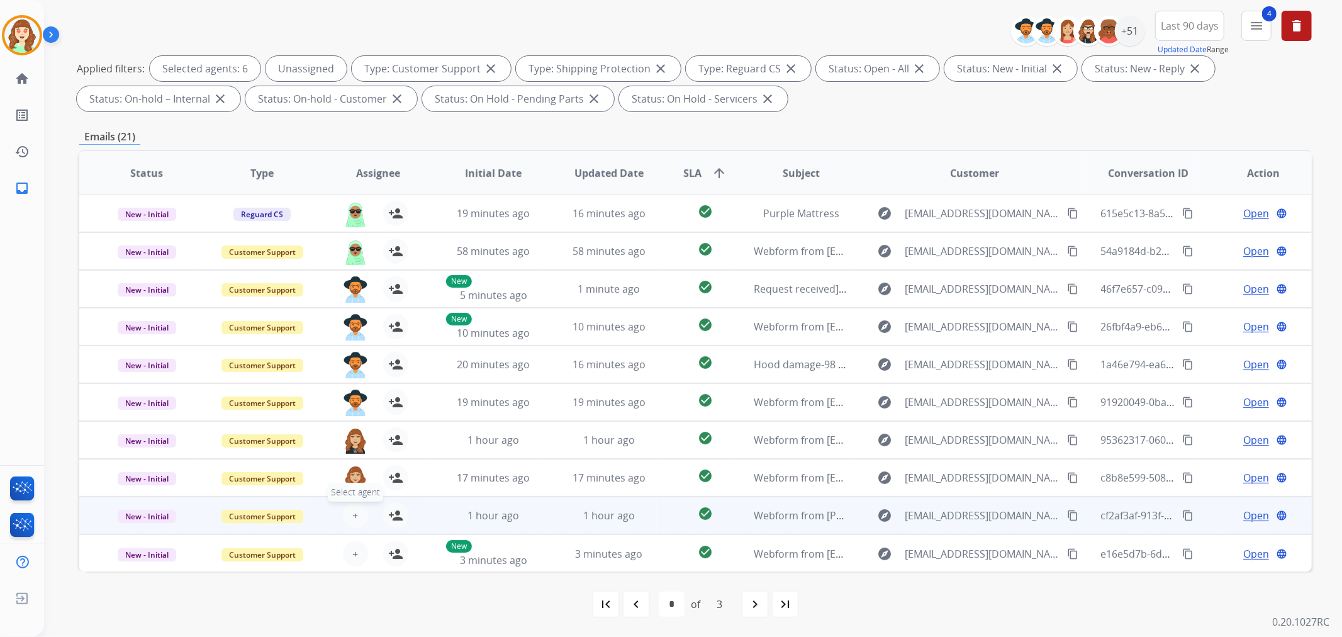
click at [356, 513] on button "+ Select agent" at bounding box center [355, 515] width 25 height 25
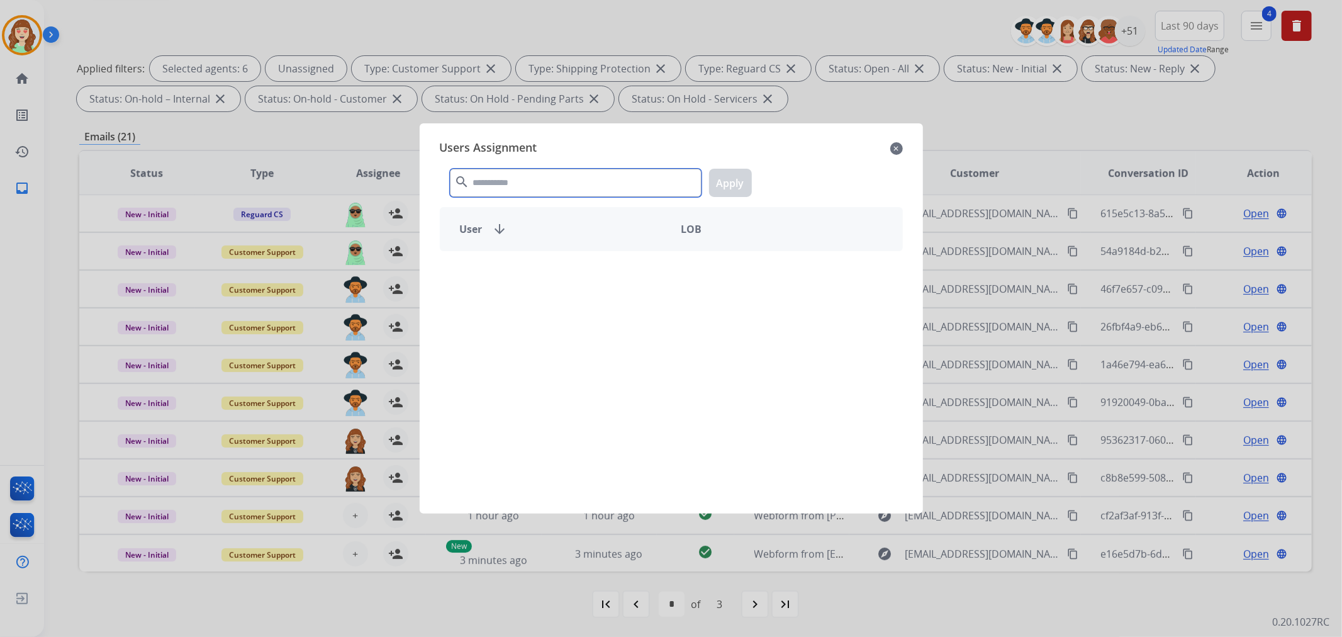
click at [574, 179] on input "text" at bounding box center [576, 183] width 252 height 28
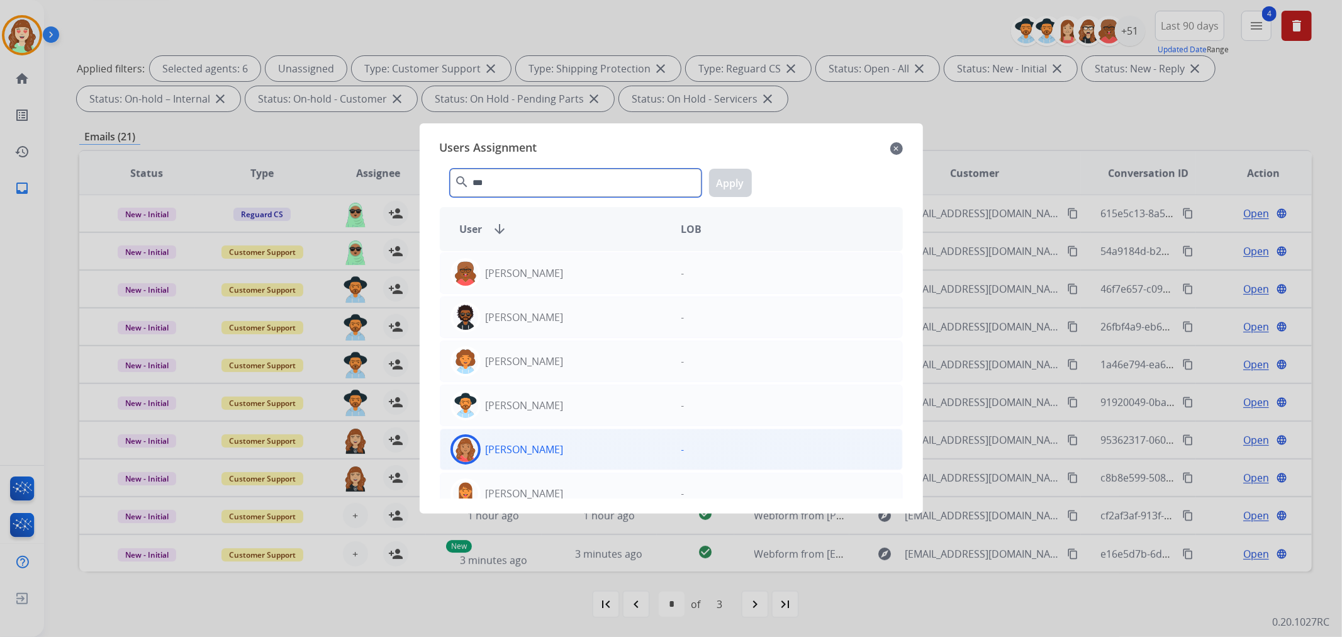
type input "***"
click at [581, 447] on div "[PERSON_NAME]" at bounding box center [555, 449] width 231 height 30
click at [731, 186] on button "Apply" at bounding box center [730, 183] width 43 height 28
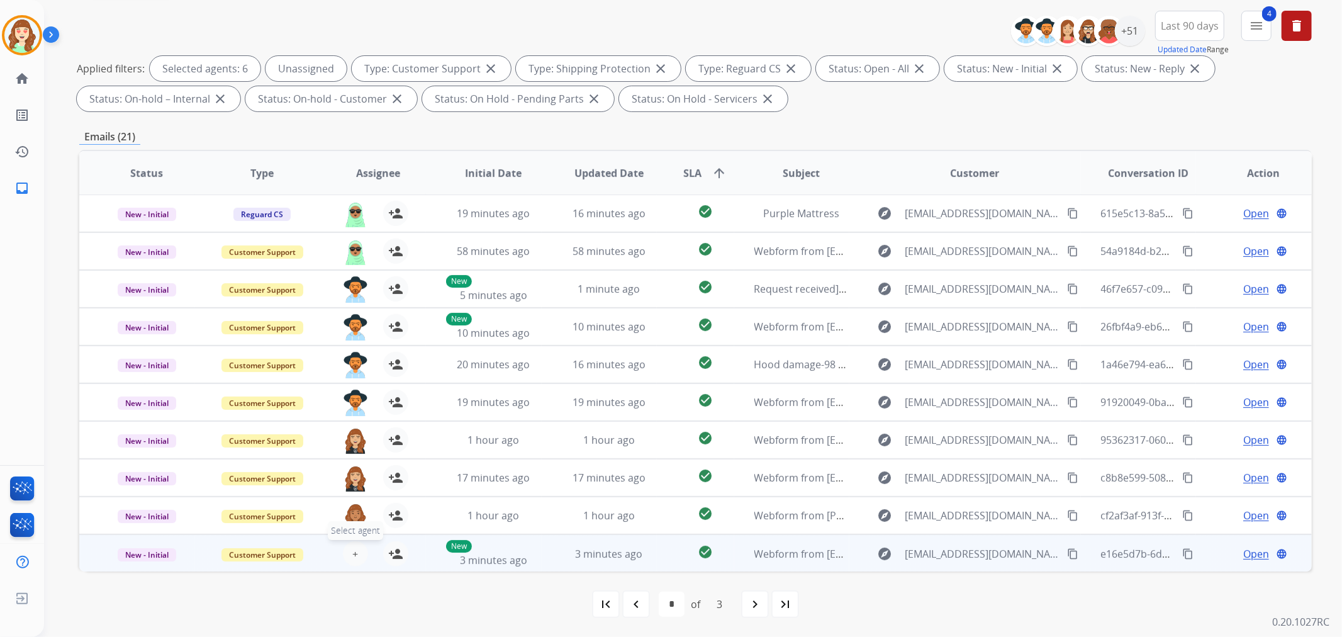
click at [352, 548] on span "+" at bounding box center [355, 553] width 6 height 15
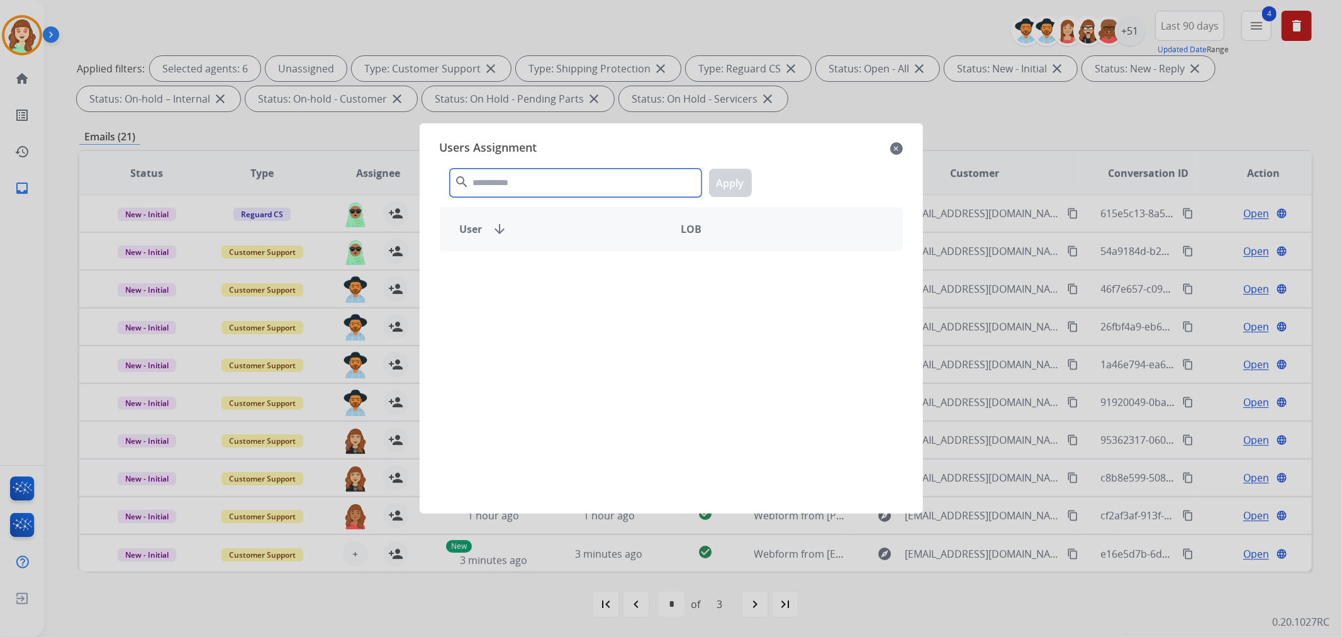
click at [514, 174] on input "text" at bounding box center [576, 183] width 252 height 28
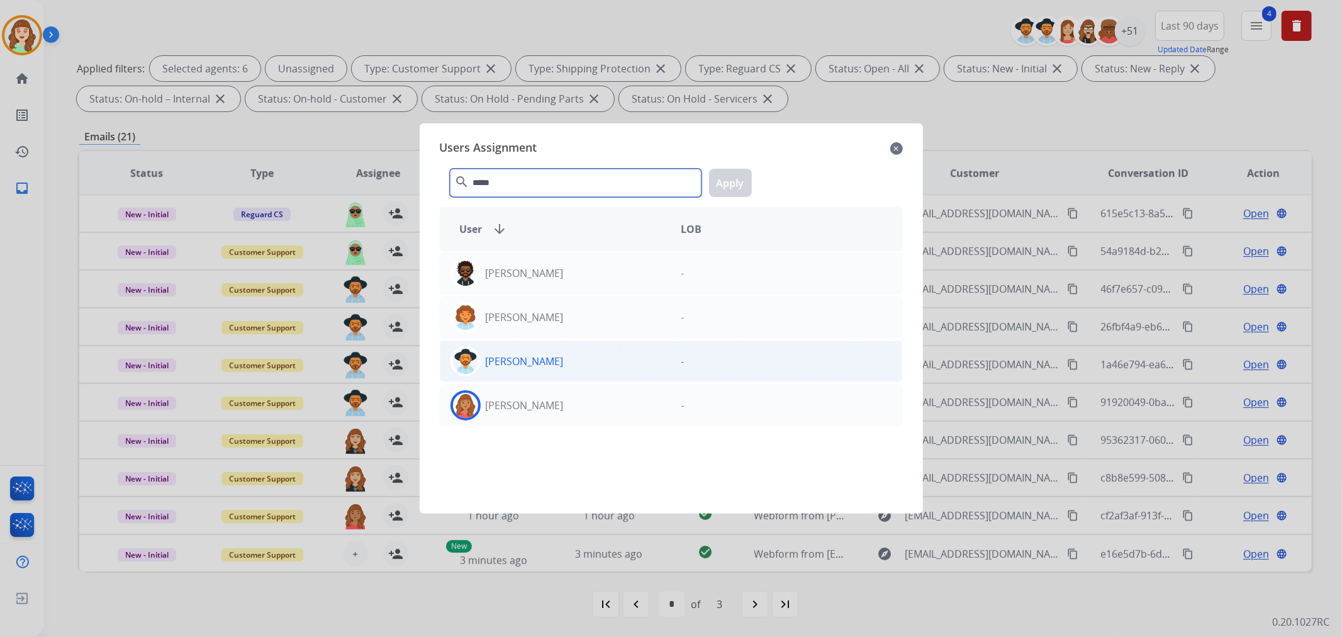
type input "*****"
click at [561, 406] on div "[PERSON_NAME]" at bounding box center [555, 405] width 231 height 30
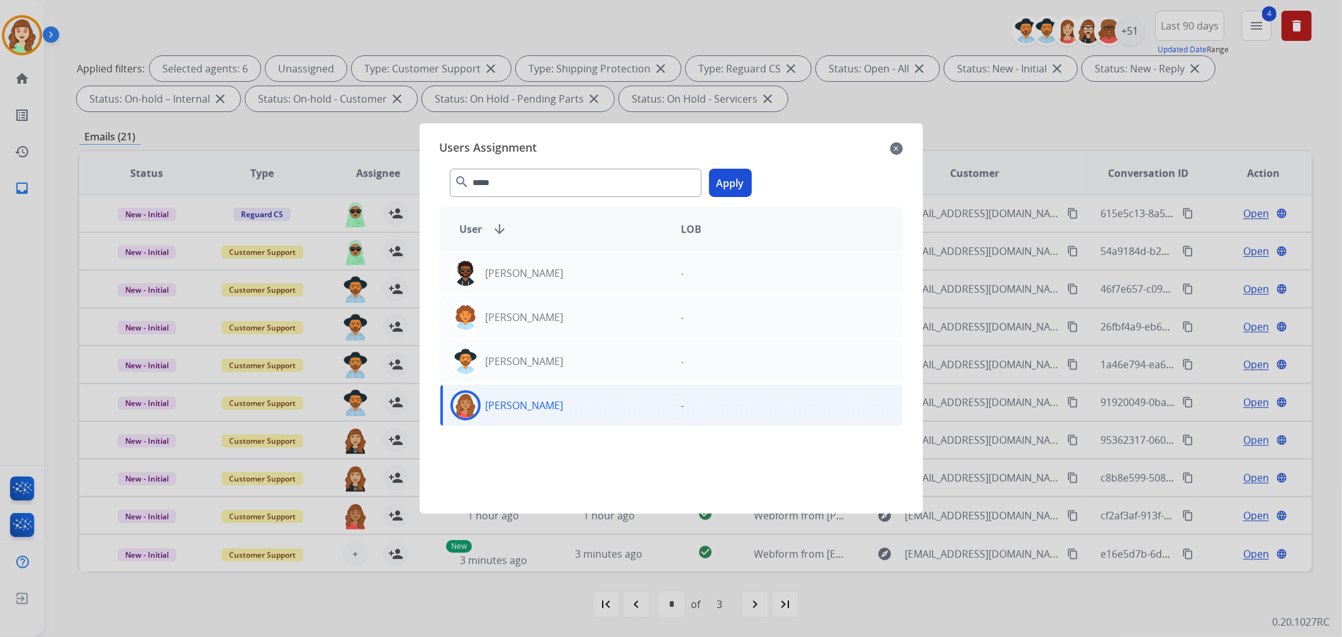
click at [728, 182] on button "Apply" at bounding box center [730, 183] width 43 height 28
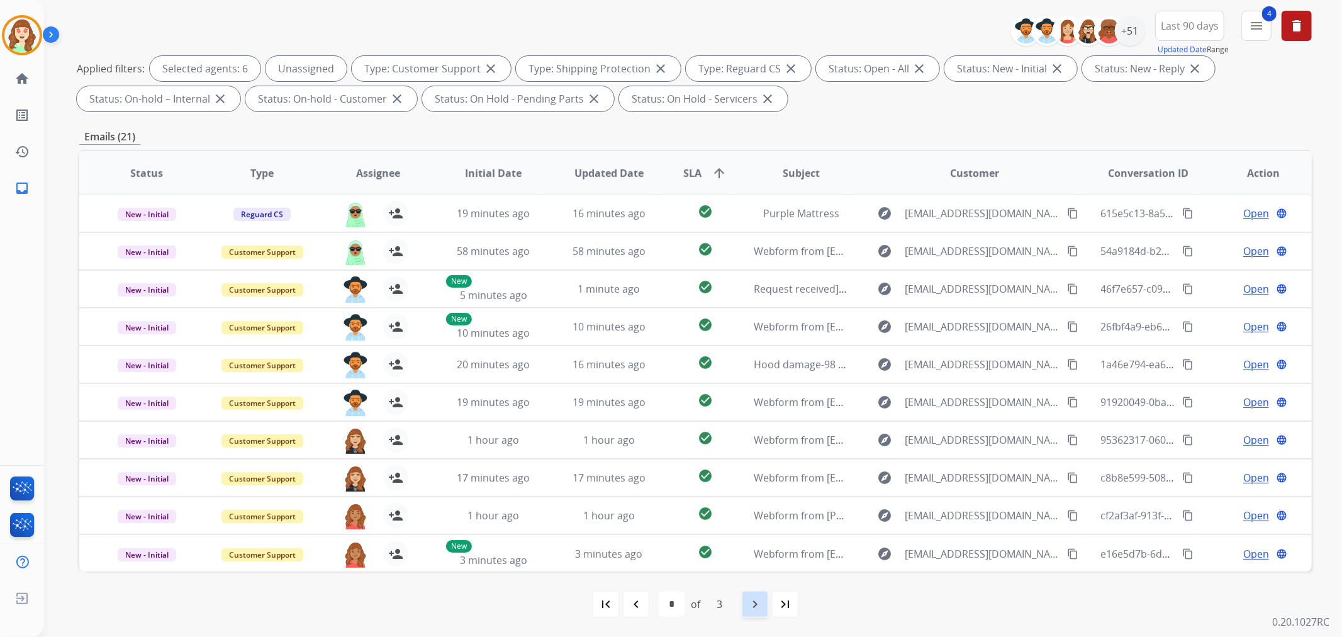
click at [756, 603] on mat-icon "navigate_next" at bounding box center [754, 603] width 15 height 15
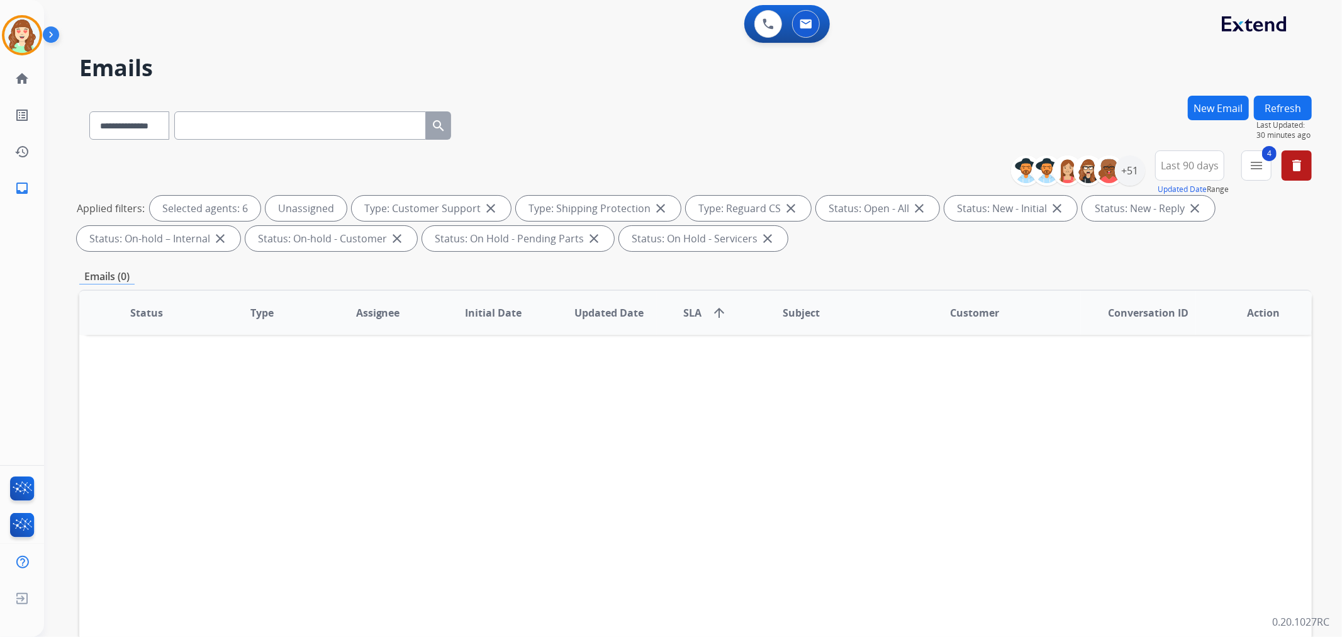
scroll to position [0, 0]
drag, startPoint x: 1126, startPoint y: 172, endPoint x: 1135, endPoint y: 181, distance: 12.0
click at [1129, 172] on div "+51" at bounding box center [1130, 170] width 30 height 30
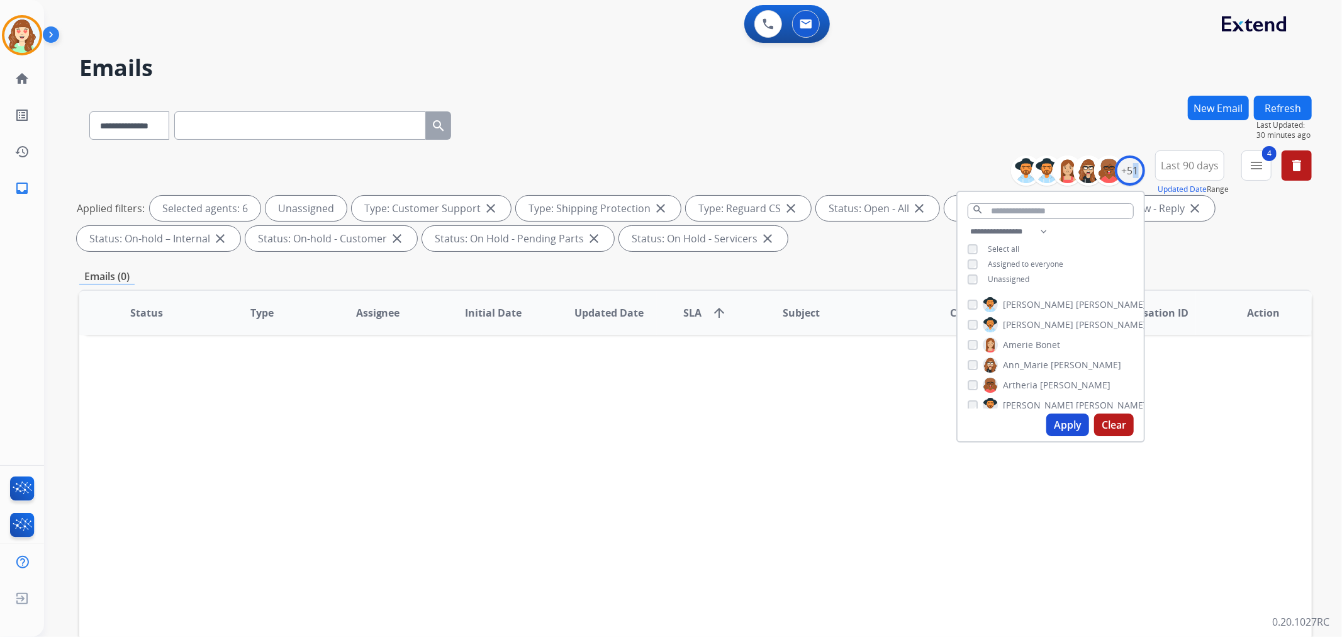
click at [1057, 425] on button "Apply" at bounding box center [1067, 424] width 43 height 23
select select "*"
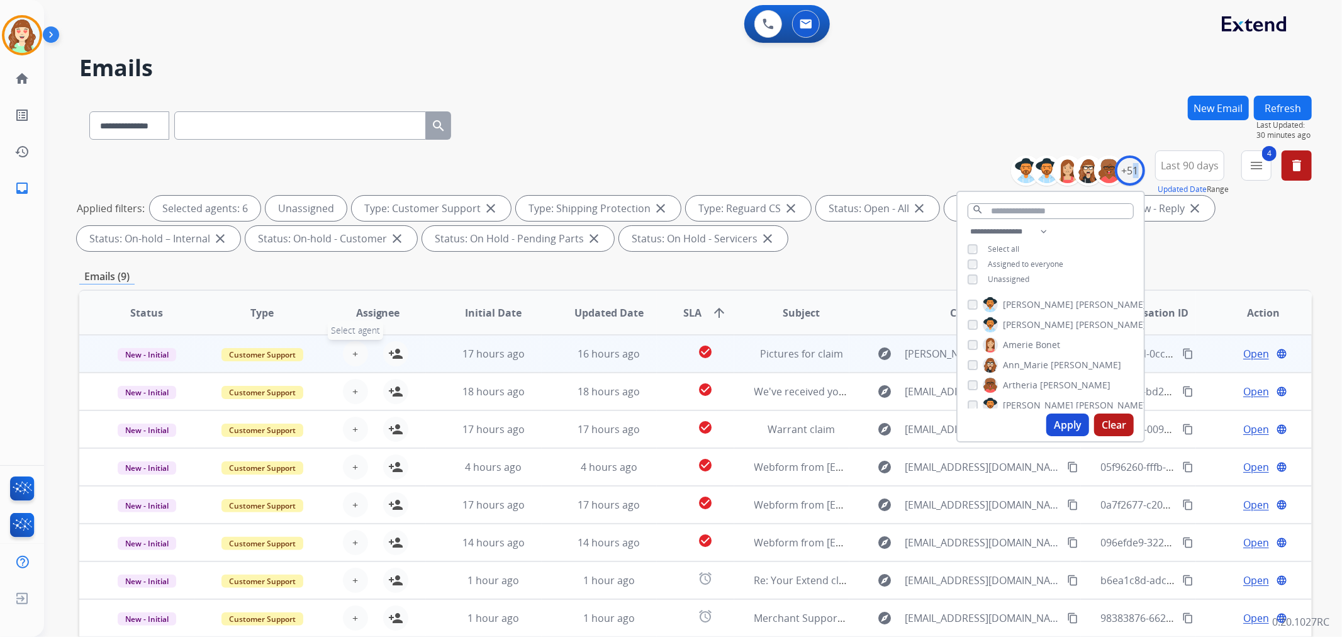
click at [348, 355] on button "+ Select agent" at bounding box center [355, 353] width 25 height 25
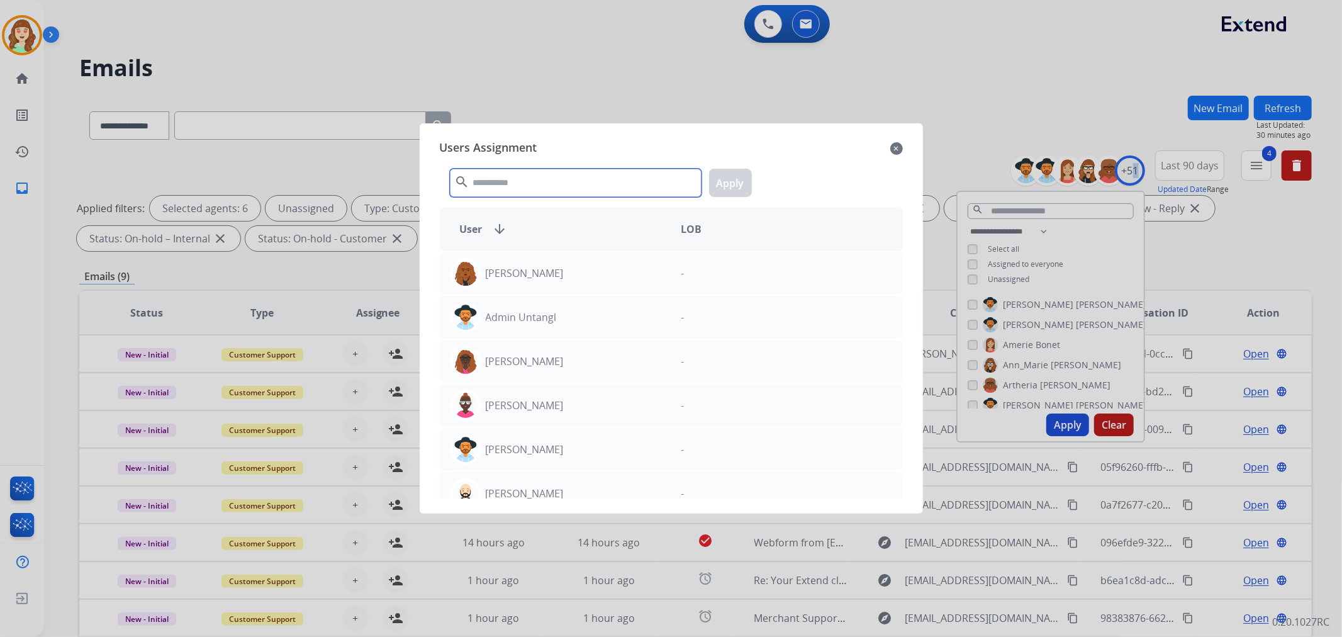
click at [513, 181] on input "text" at bounding box center [576, 183] width 252 height 28
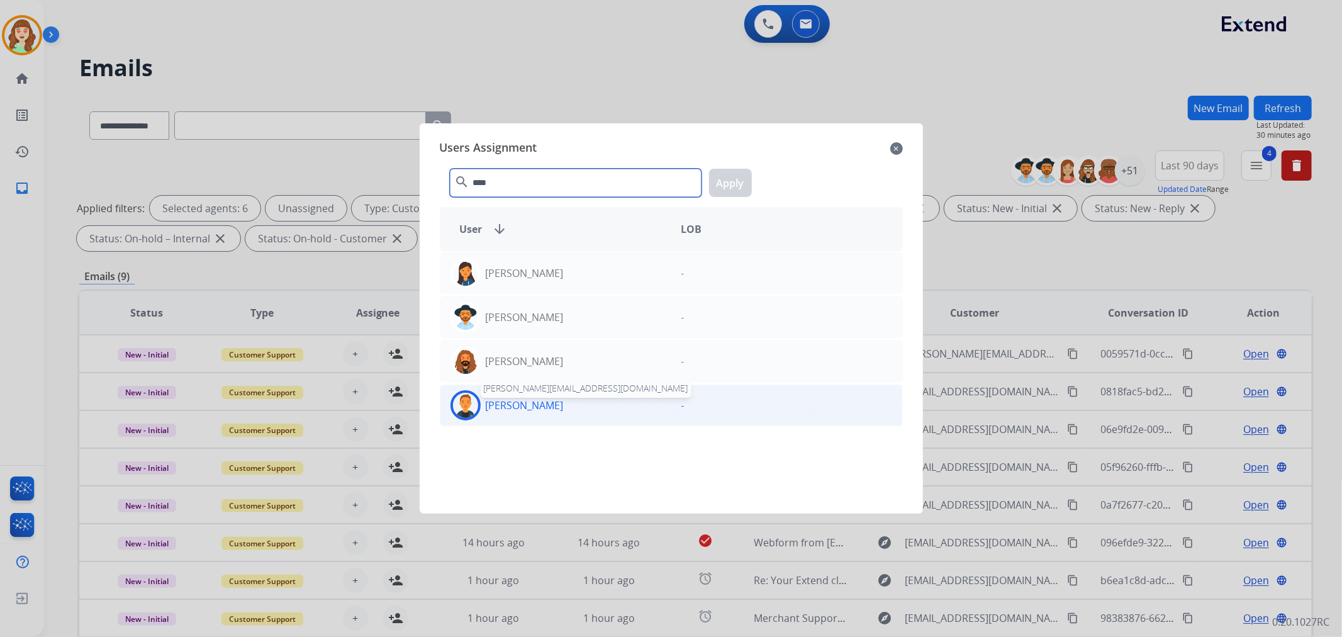
type input "****"
drag, startPoint x: 539, startPoint y: 401, endPoint x: 739, endPoint y: 184, distance: 294.6
click at [538, 400] on p "[PERSON_NAME]" at bounding box center [525, 404] width 78 height 15
click at [734, 183] on button "Apply" at bounding box center [730, 183] width 43 height 28
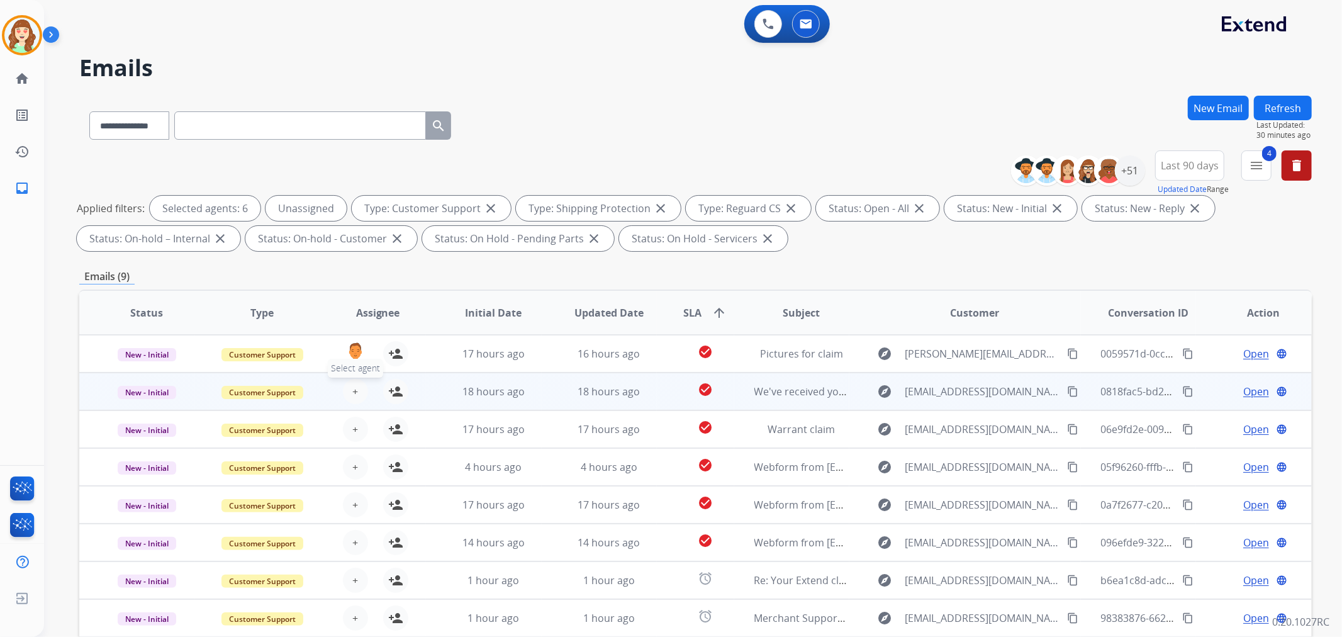
click at [352, 389] on span "+" at bounding box center [355, 391] width 6 height 15
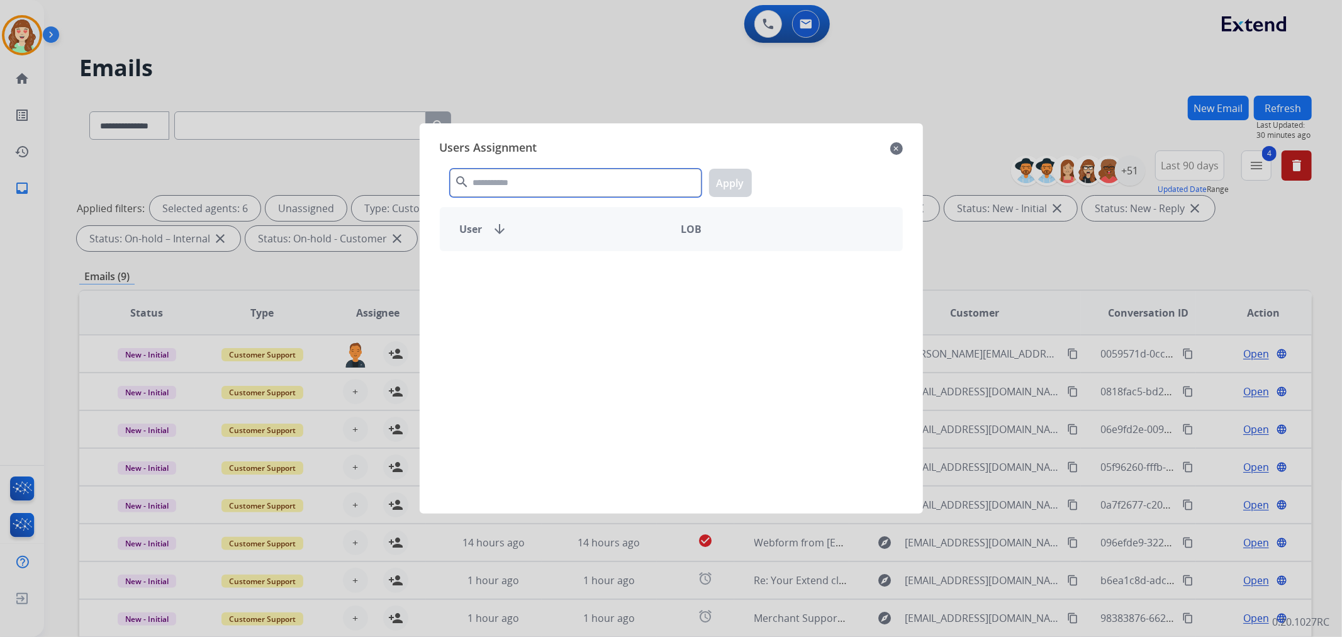
click at [522, 186] on input "text" at bounding box center [576, 183] width 252 height 28
type input "****"
click at [561, 279] on div "Farah Bois" at bounding box center [555, 273] width 231 height 30
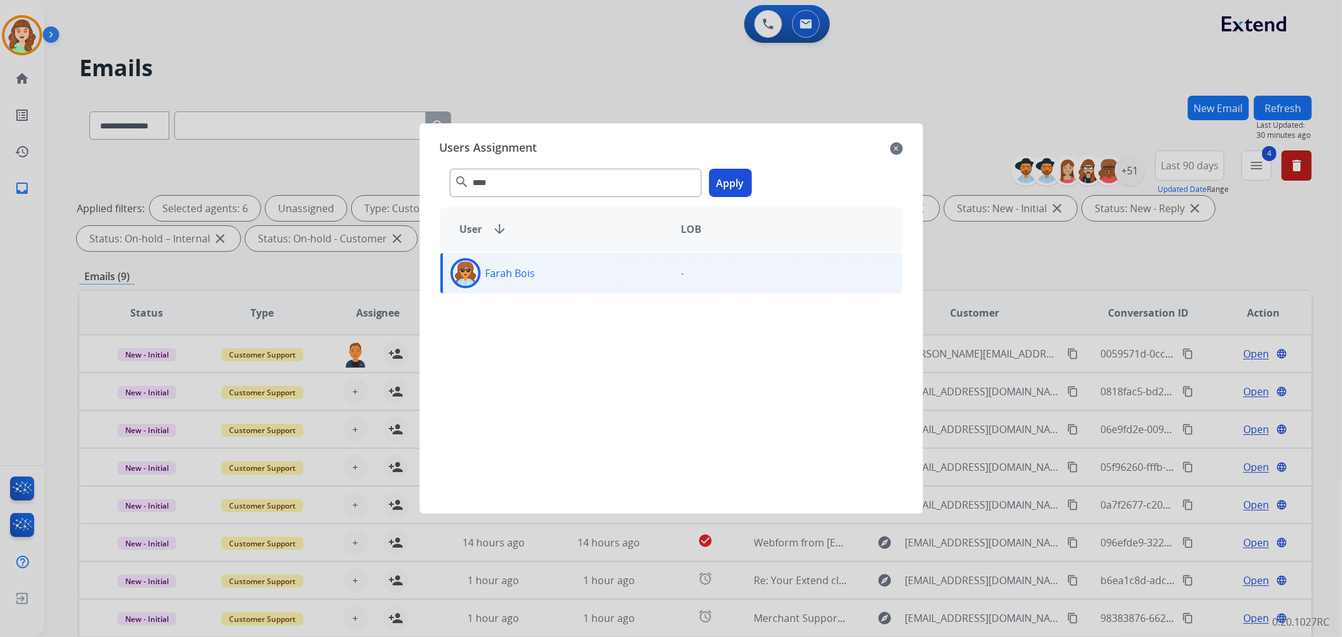
click at [733, 181] on button "Apply" at bounding box center [730, 183] width 43 height 28
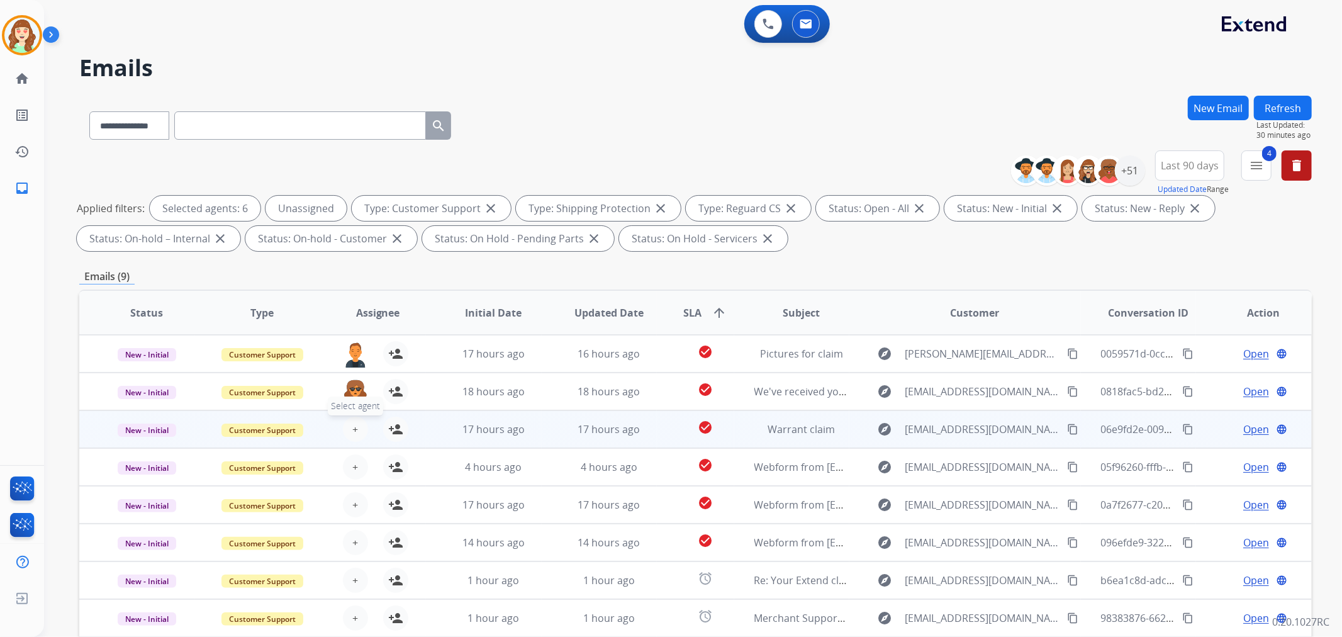
click at [349, 425] on button "+ Select agent" at bounding box center [355, 428] width 25 height 25
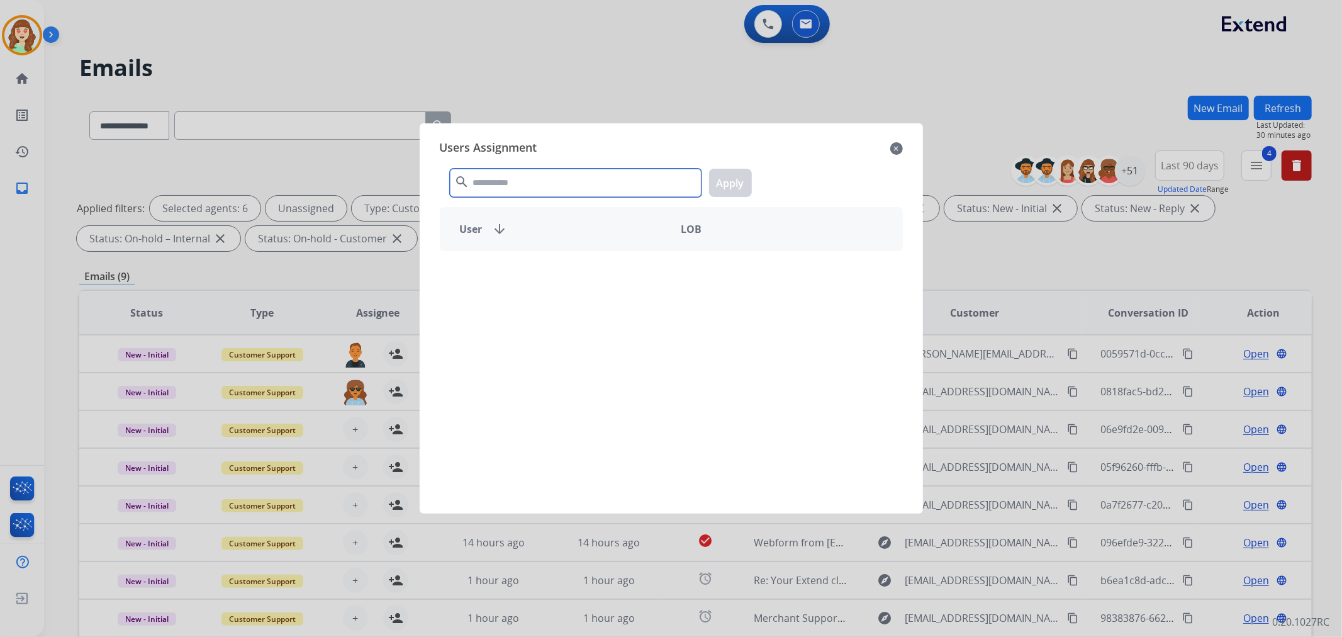
click at [533, 189] on input "text" at bounding box center [576, 183] width 252 height 28
type input "****"
click at [567, 277] on div "Farah Bois" at bounding box center [555, 273] width 231 height 30
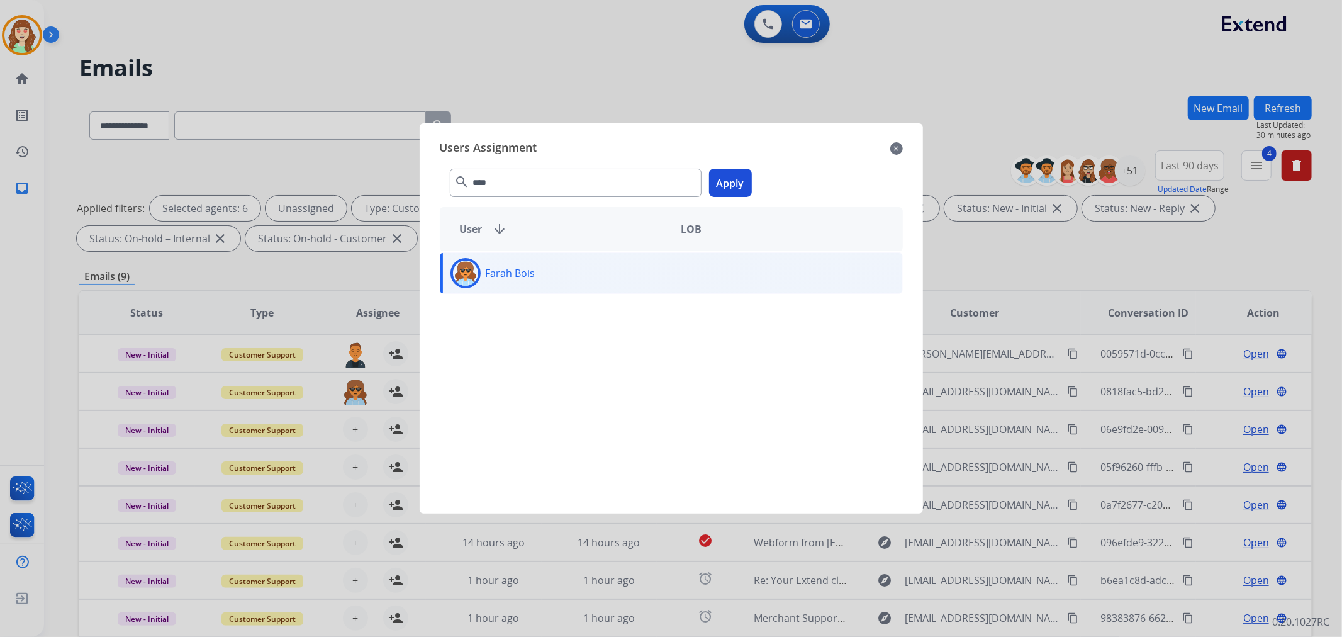
click at [738, 179] on button "Apply" at bounding box center [730, 183] width 43 height 28
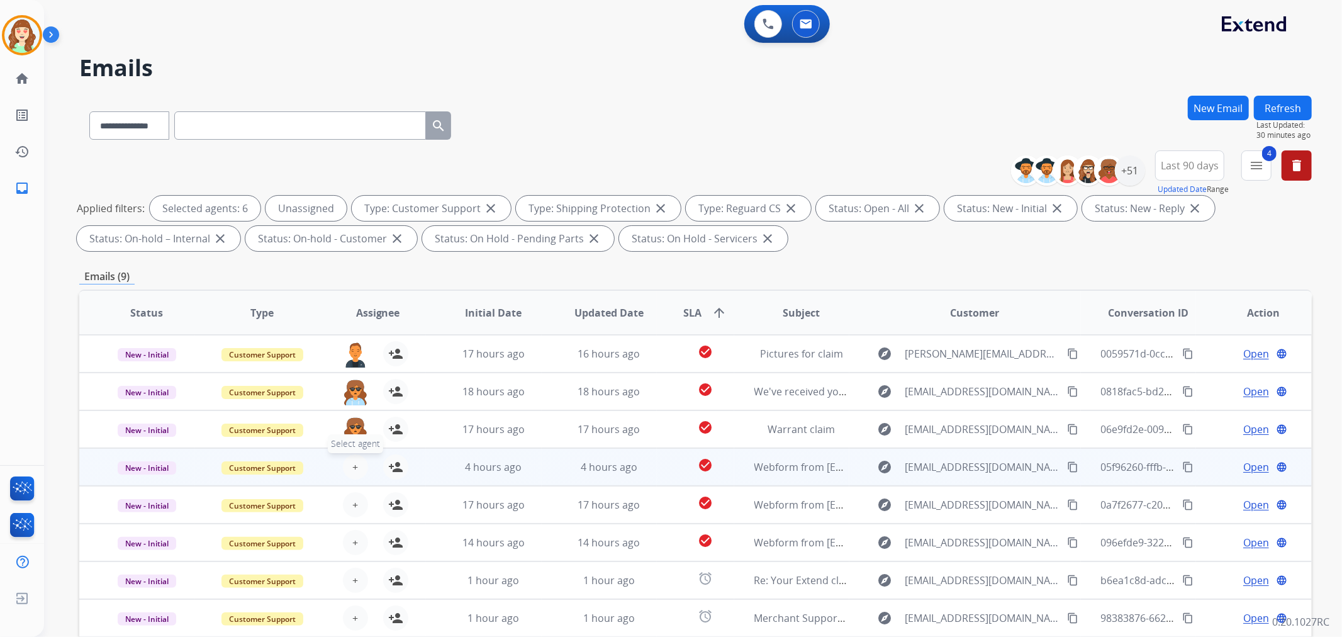
click at [348, 469] on button "+ Select agent" at bounding box center [355, 466] width 25 height 25
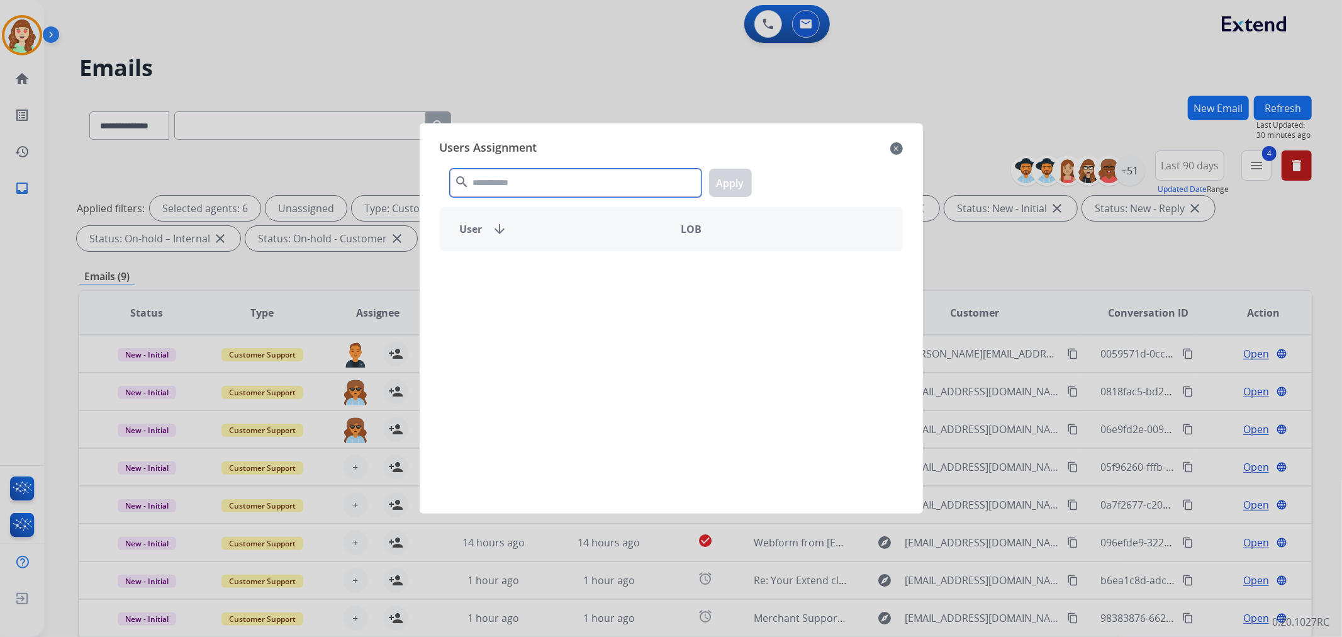
click at [526, 190] on input "text" at bounding box center [576, 183] width 252 height 28
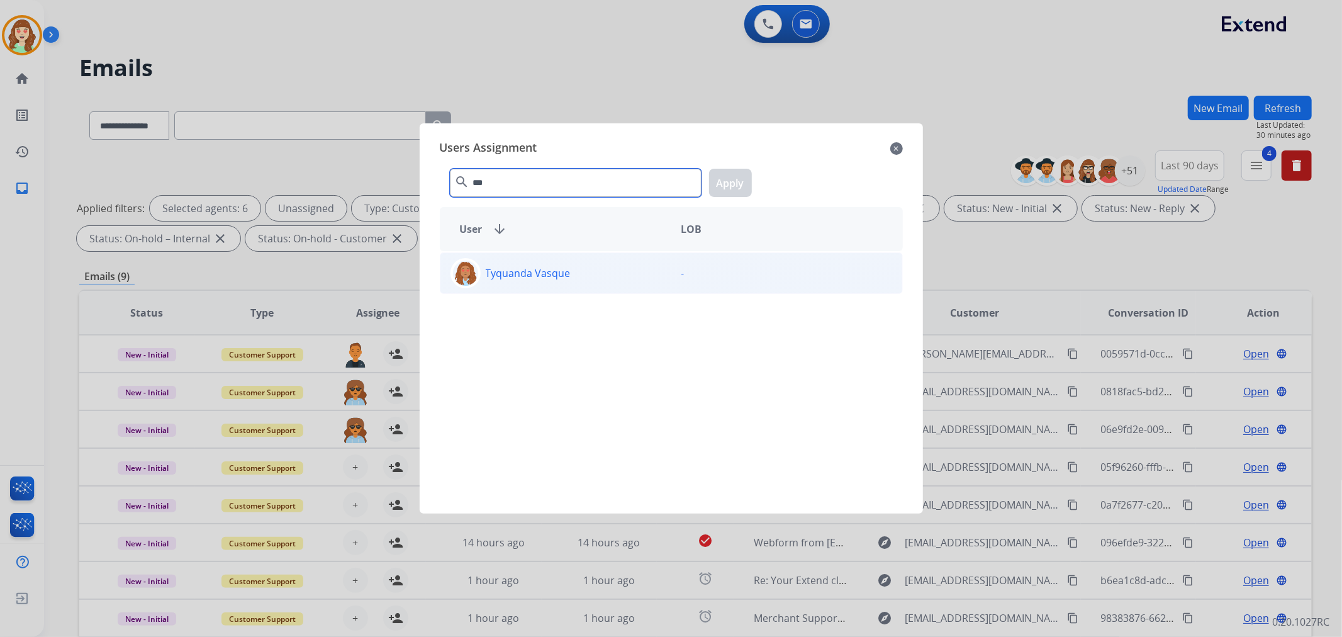
type input "***"
click at [583, 278] on div "Tyquanda Vasque" at bounding box center [555, 273] width 231 height 30
click at [728, 179] on button "Apply" at bounding box center [730, 183] width 43 height 28
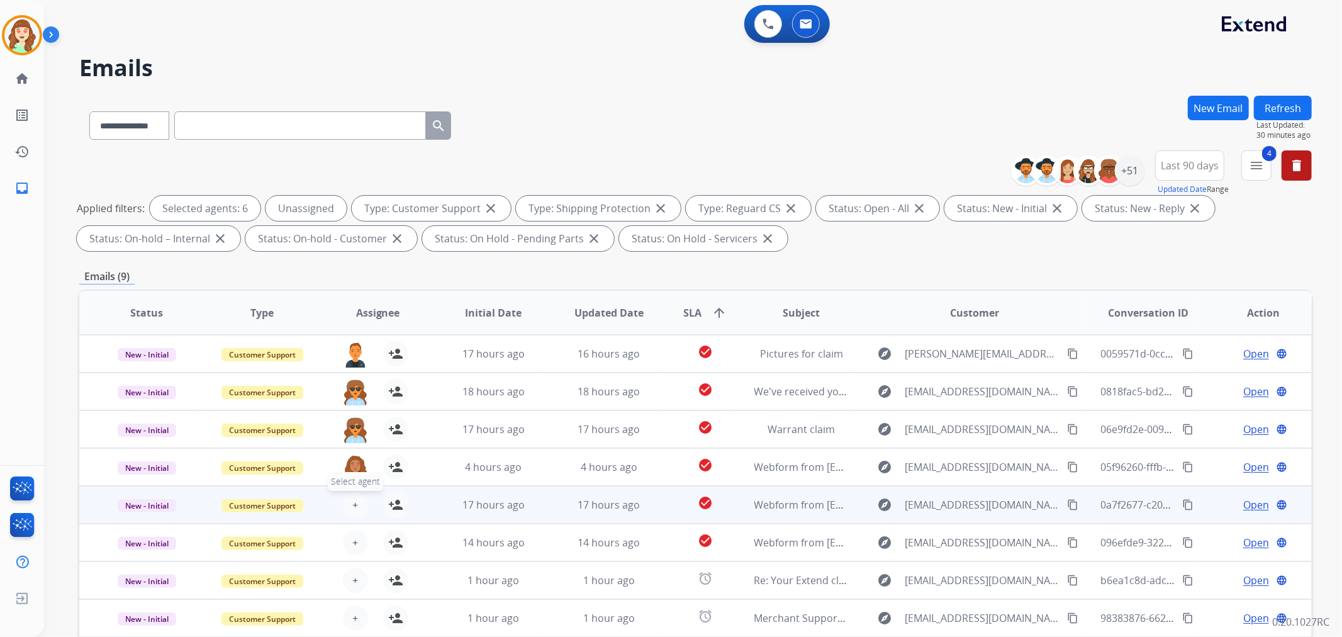
click at [355, 509] on button "+ Select agent" at bounding box center [355, 504] width 25 height 25
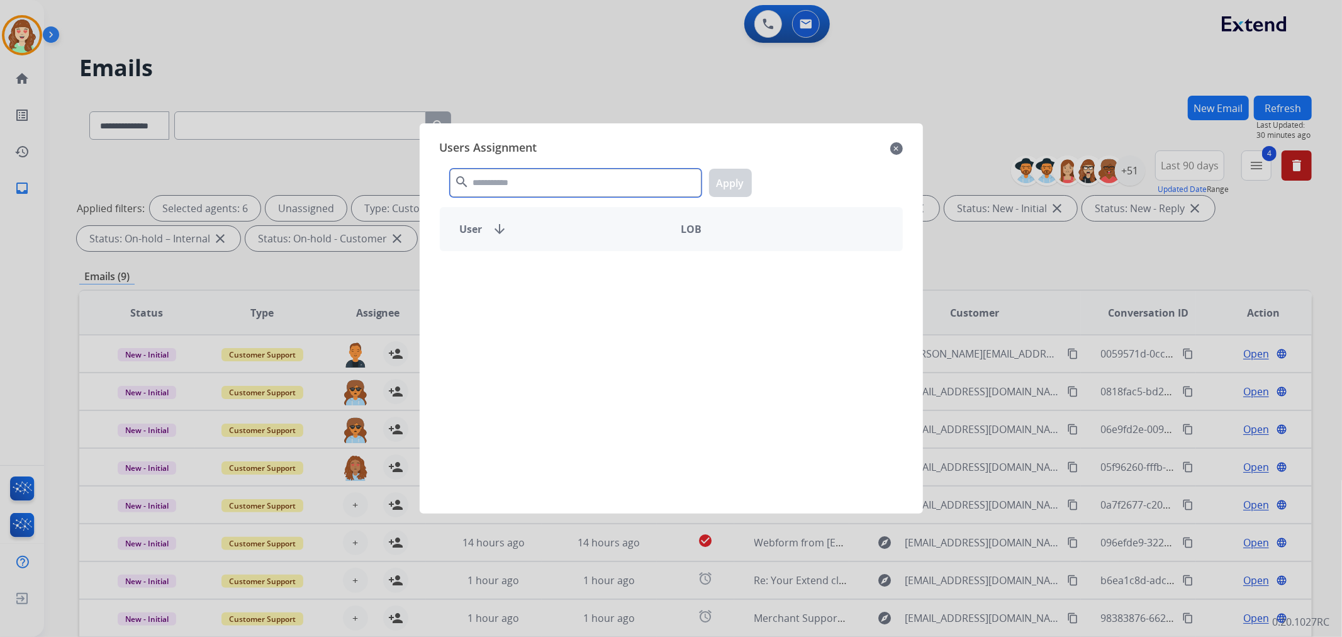
drag, startPoint x: 520, startPoint y: 186, endPoint x: 511, endPoint y: 189, distance: 10.2
click at [519, 187] on input "text" at bounding box center [576, 183] width 252 height 28
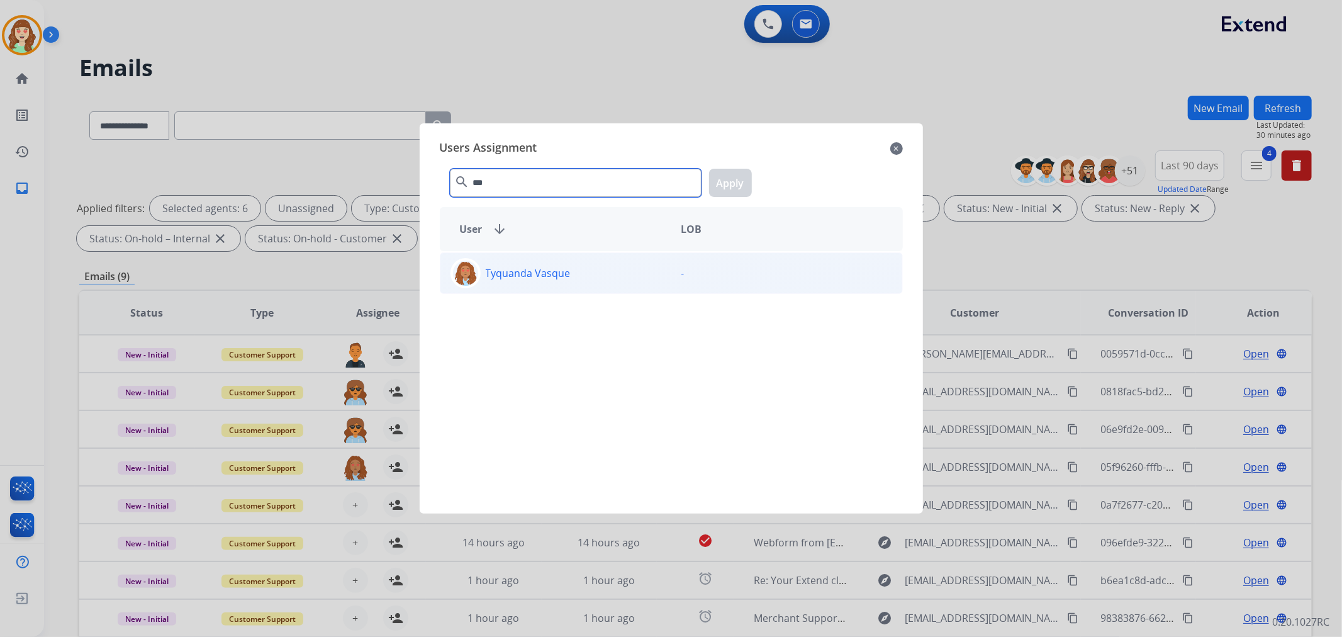
type input "***"
click at [606, 279] on div "Tyquanda Vasque" at bounding box center [555, 273] width 231 height 30
click at [726, 179] on button "Apply" at bounding box center [730, 183] width 43 height 28
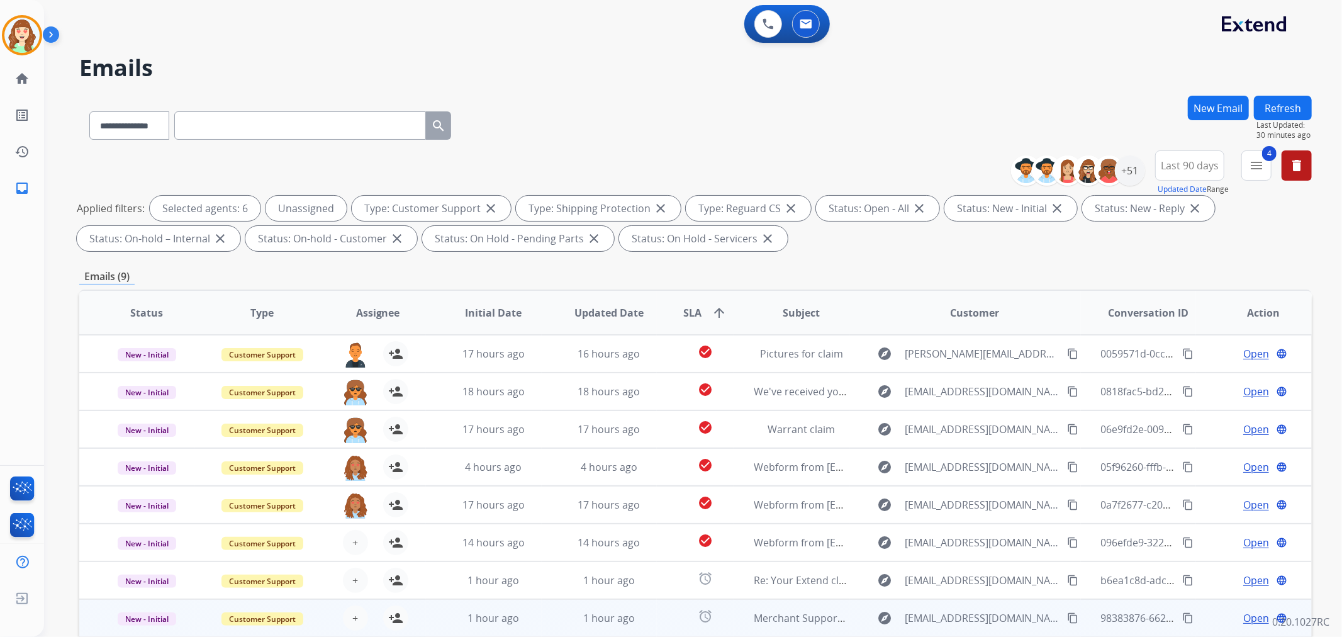
scroll to position [140, 0]
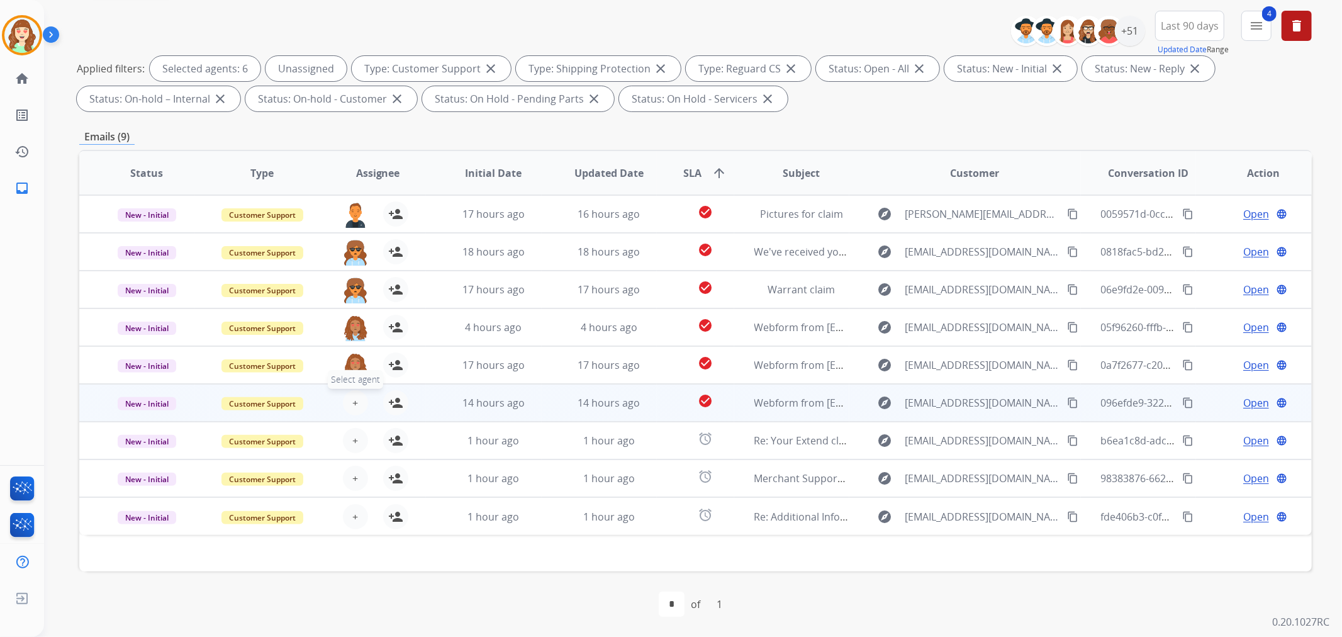
click at [345, 397] on button "+ Select agent" at bounding box center [355, 402] width 25 height 25
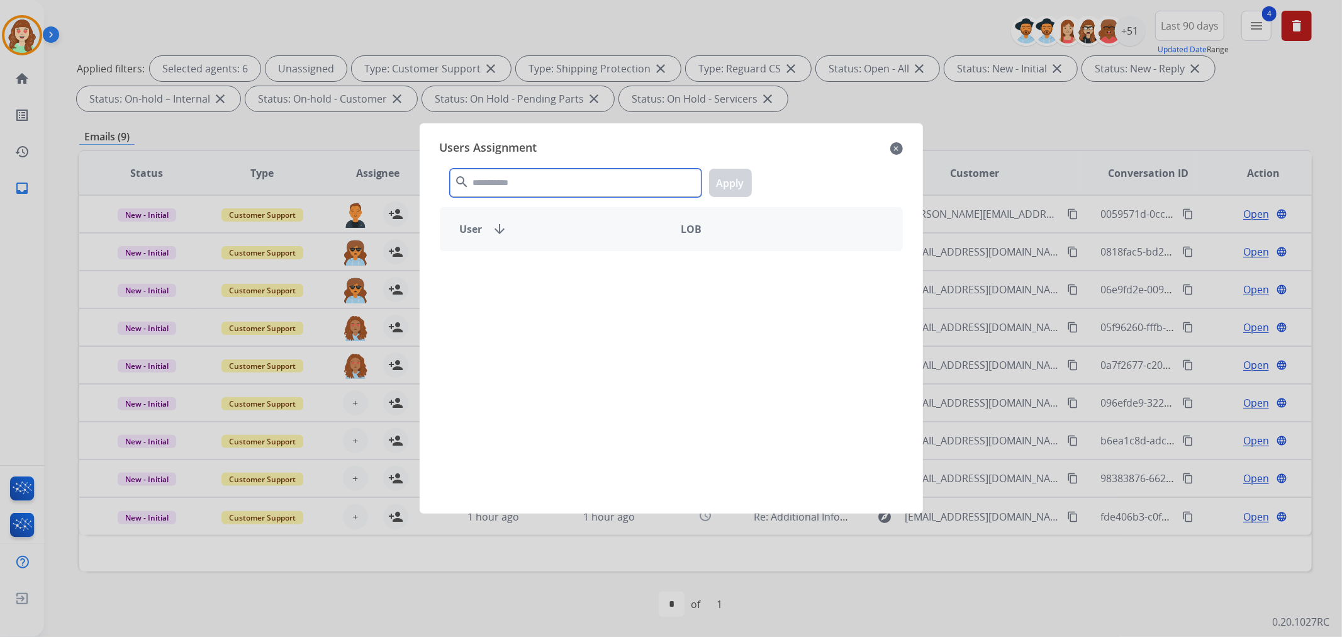
click at [557, 184] on input "text" at bounding box center [576, 183] width 252 height 28
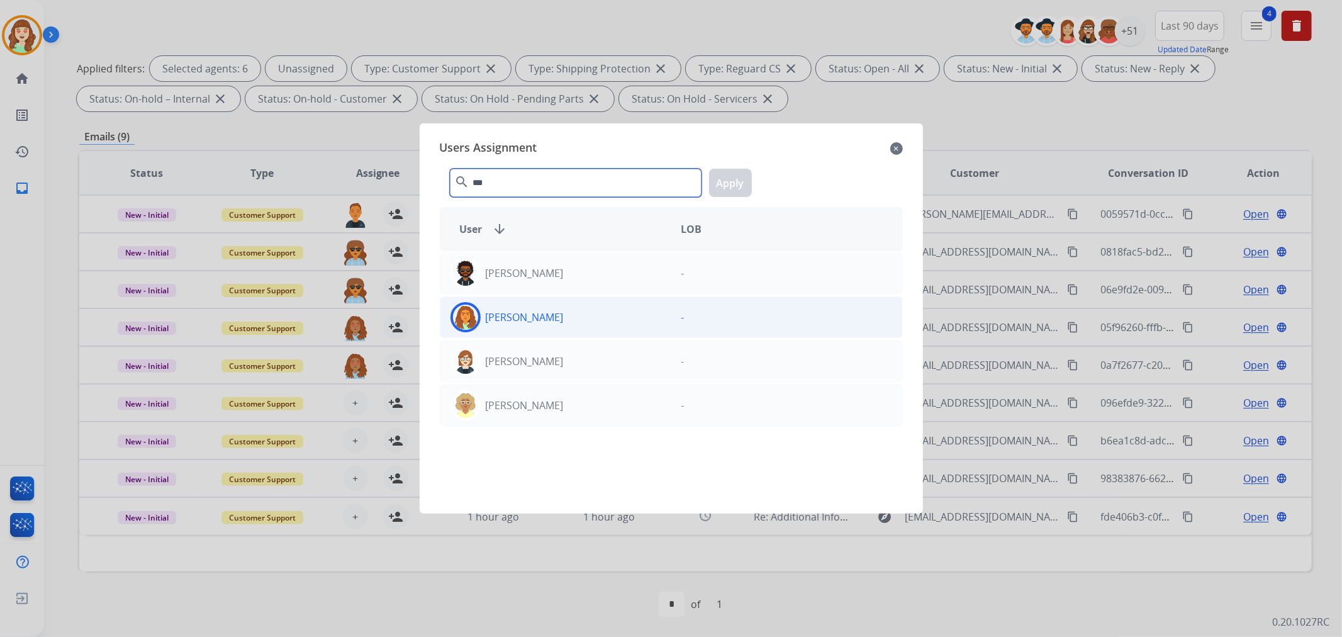
type input "***"
click at [608, 315] on div "[PERSON_NAME]" at bounding box center [555, 317] width 231 height 30
click at [730, 184] on button "Apply" at bounding box center [730, 183] width 43 height 28
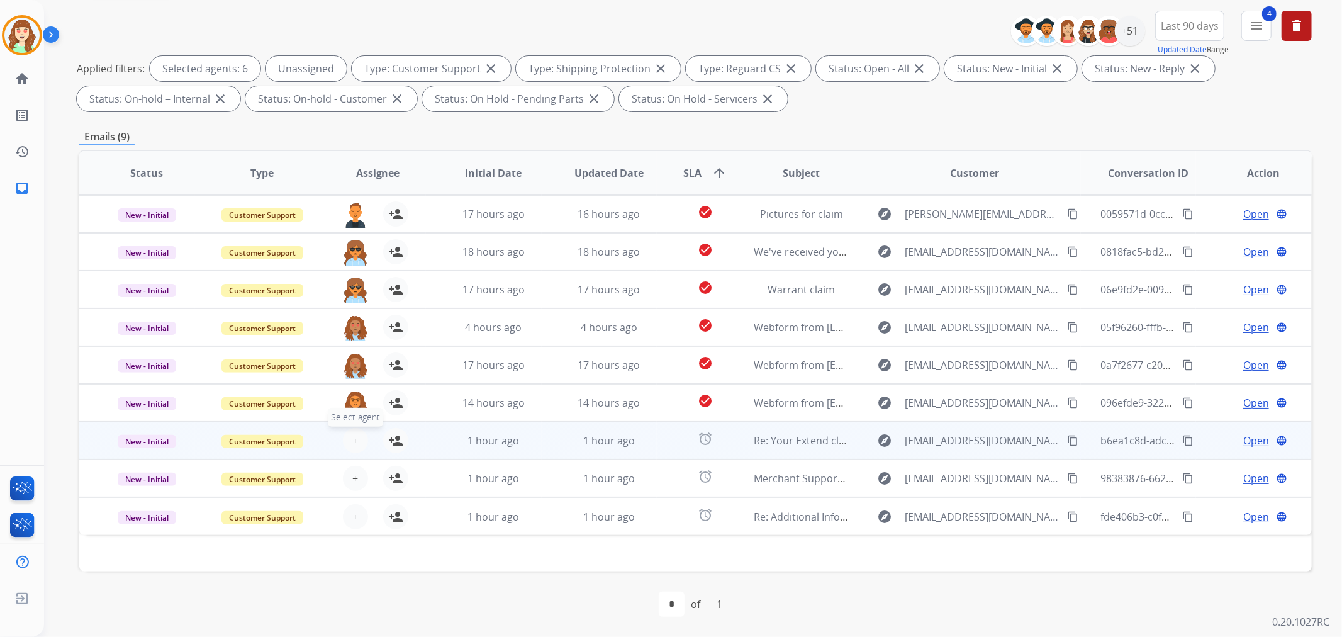
click at [354, 435] on span "+" at bounding box center [355, 440] width 6 height 15
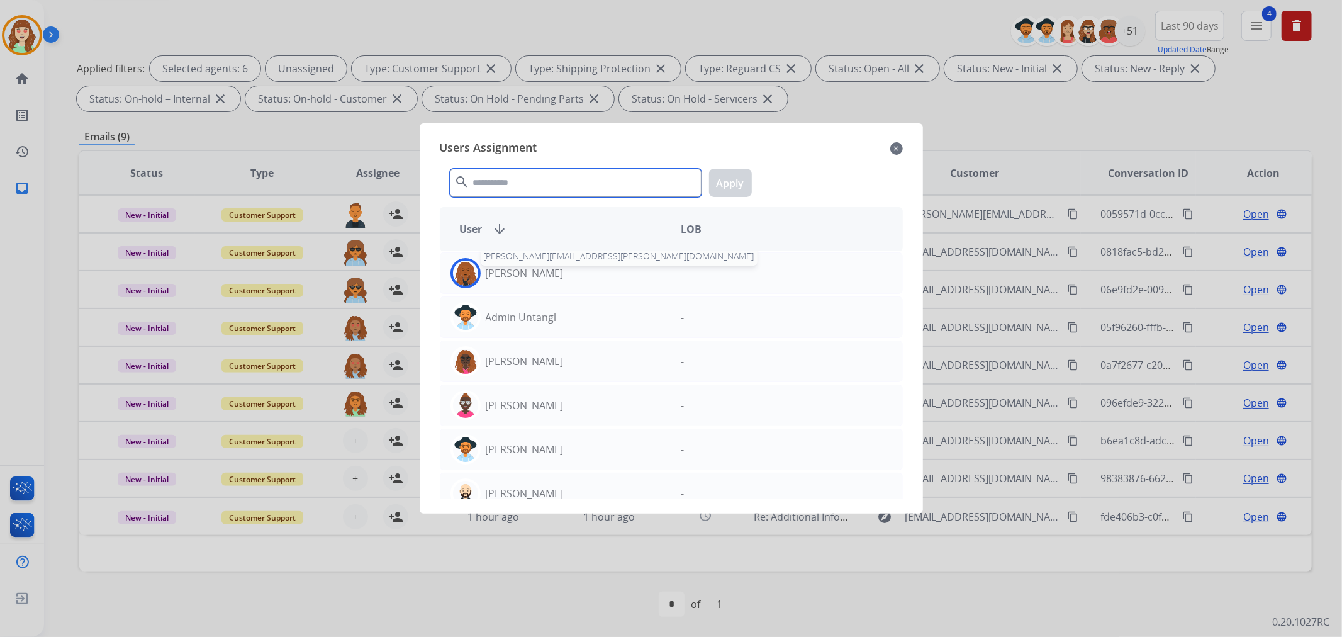
click at [538, 177] on input "text" at bounding box center [576, 183] width 252 height 28
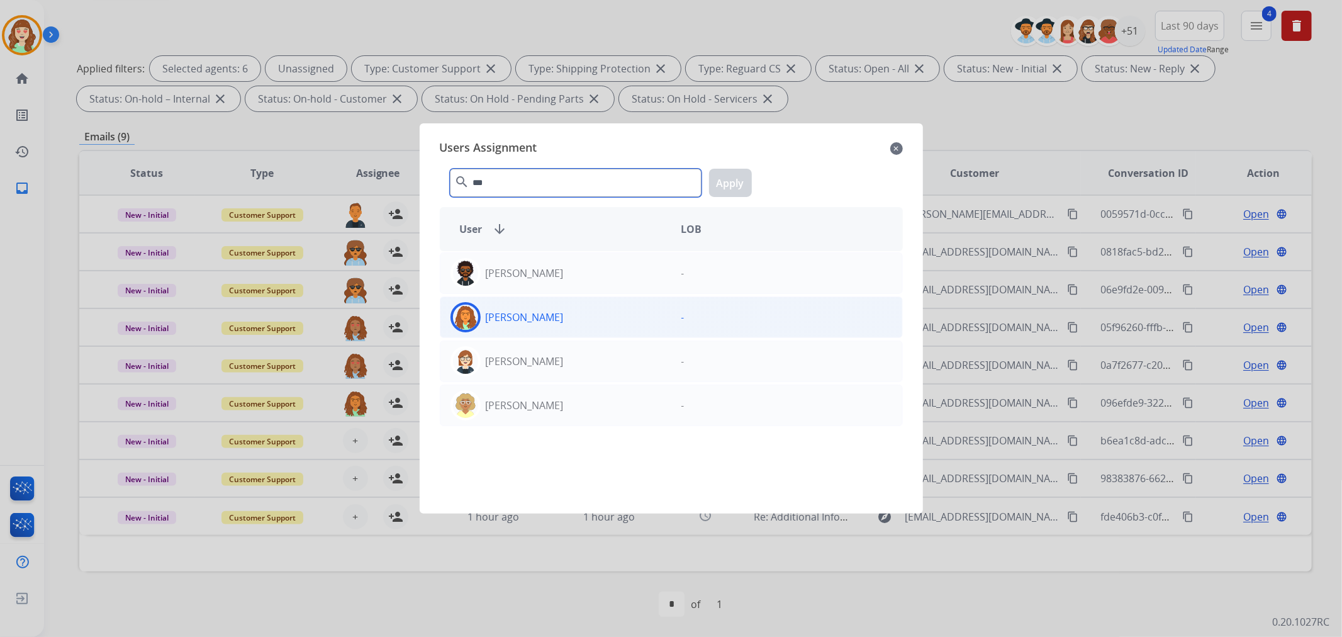
type input "***"
click at [603, 318] on div "[PERSON_NAME]" at bounding box center [555, 317] width 231 height 30
click at [725, 186] on button "Apply" at bounding box center [730, 183] width 43 height 28
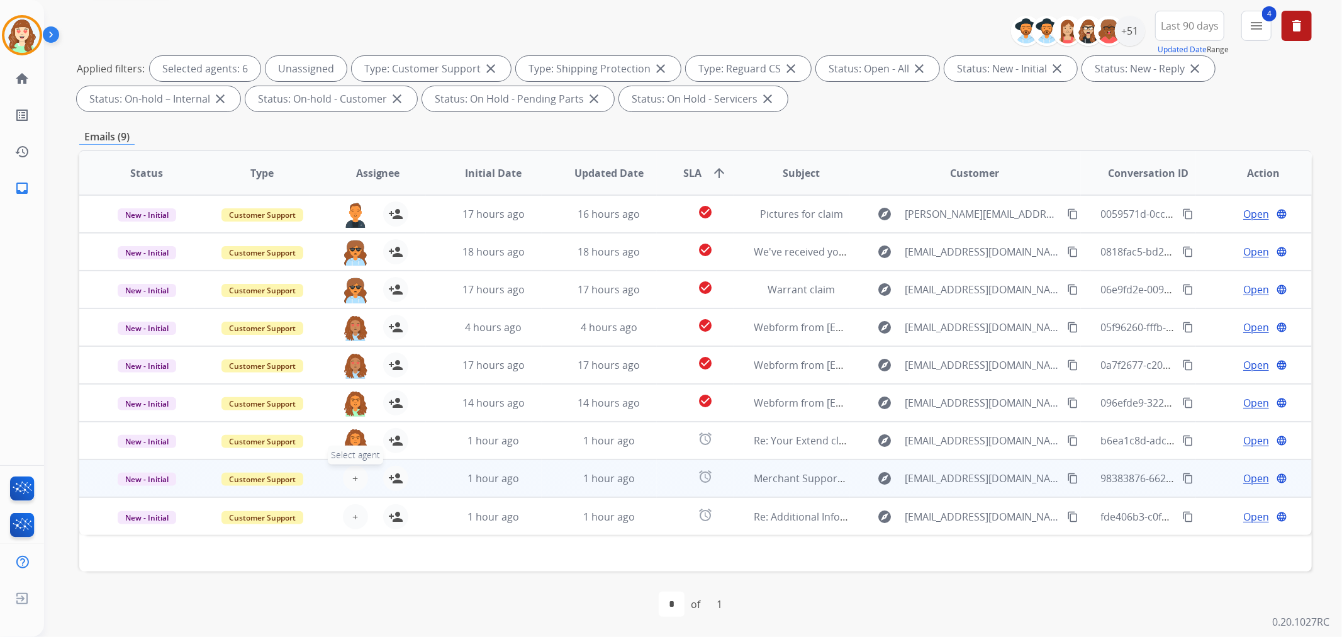
click at [354, 475] on span "+" at bounding box center [355, 477] width 6 height 15
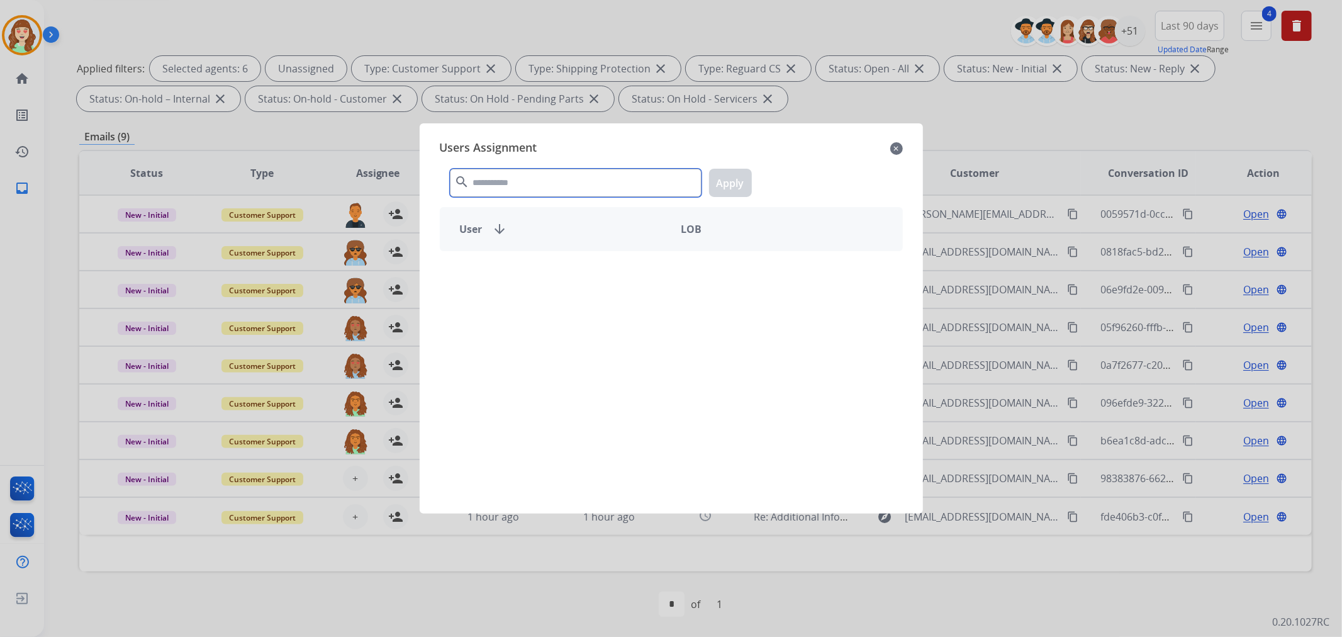
click at [536, 187] on input "text" at bounding box center [576, 183] width 252 height 28
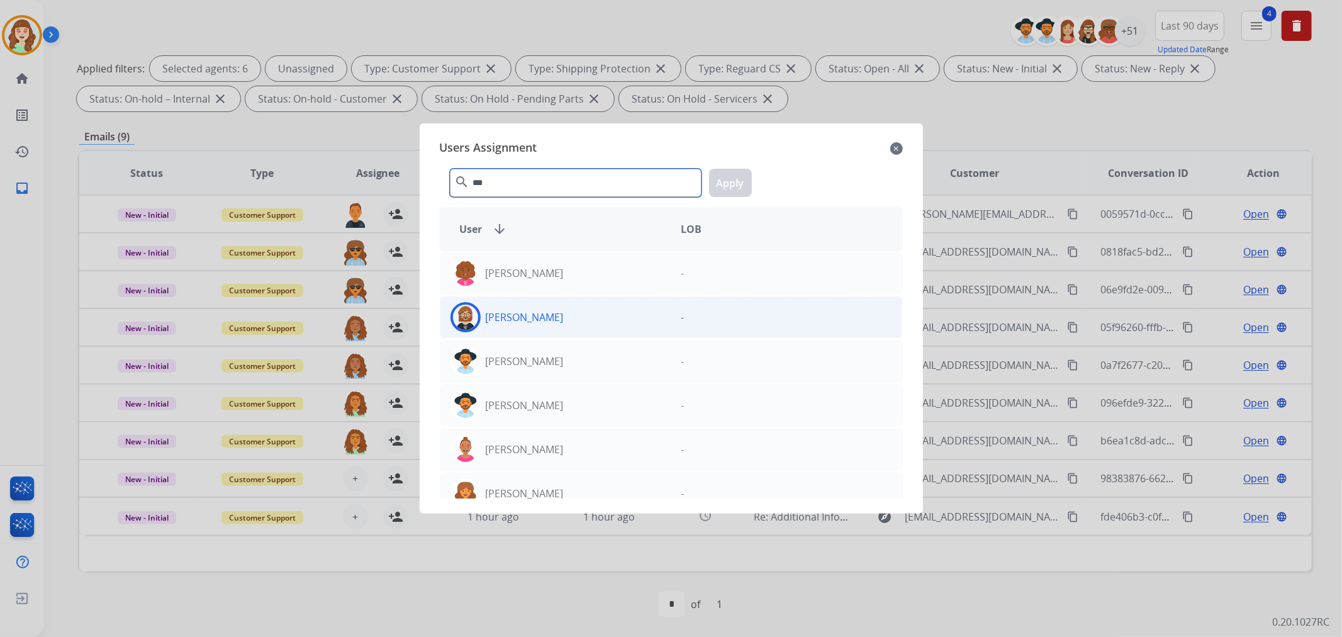
type input "***"
click at [577, 317] on div "[PERSON_NAME]" at bounding box center [555, 317] width 231 height 30
click at [727, 180] on button "Apply" at bounding box center [730, 183] width 43 height 28
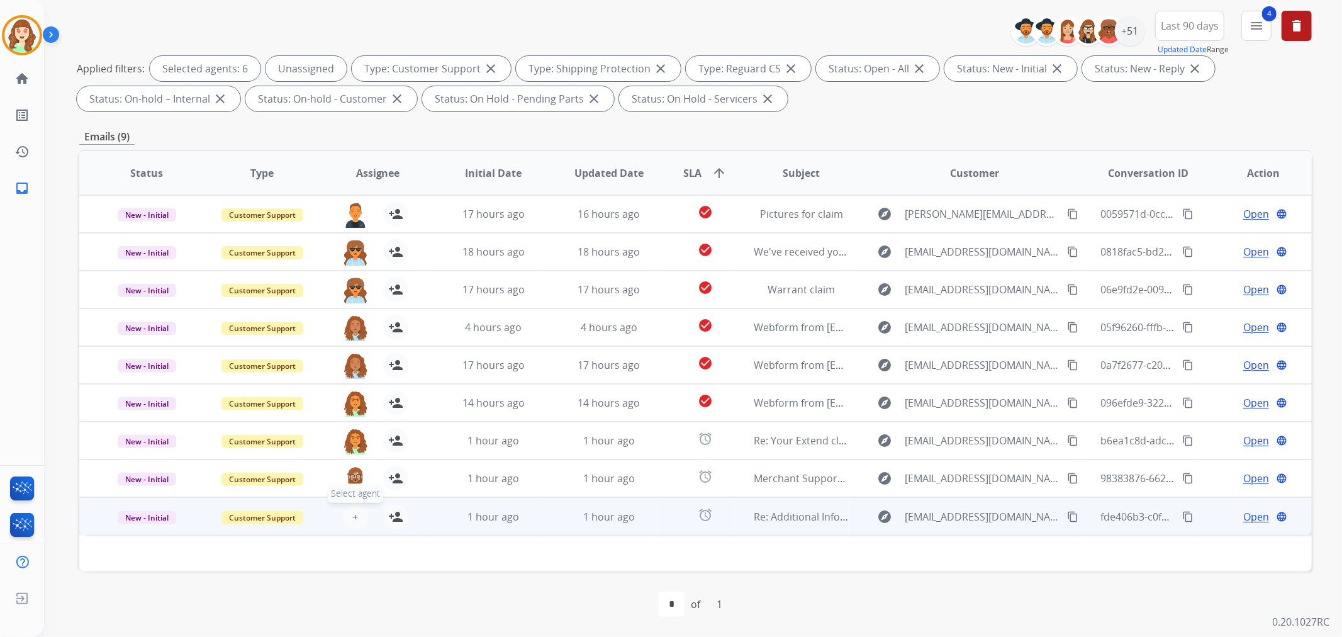
click at [349, 513] on button "+ Select agent" at bounding box center [355, 516] width 25 height 25
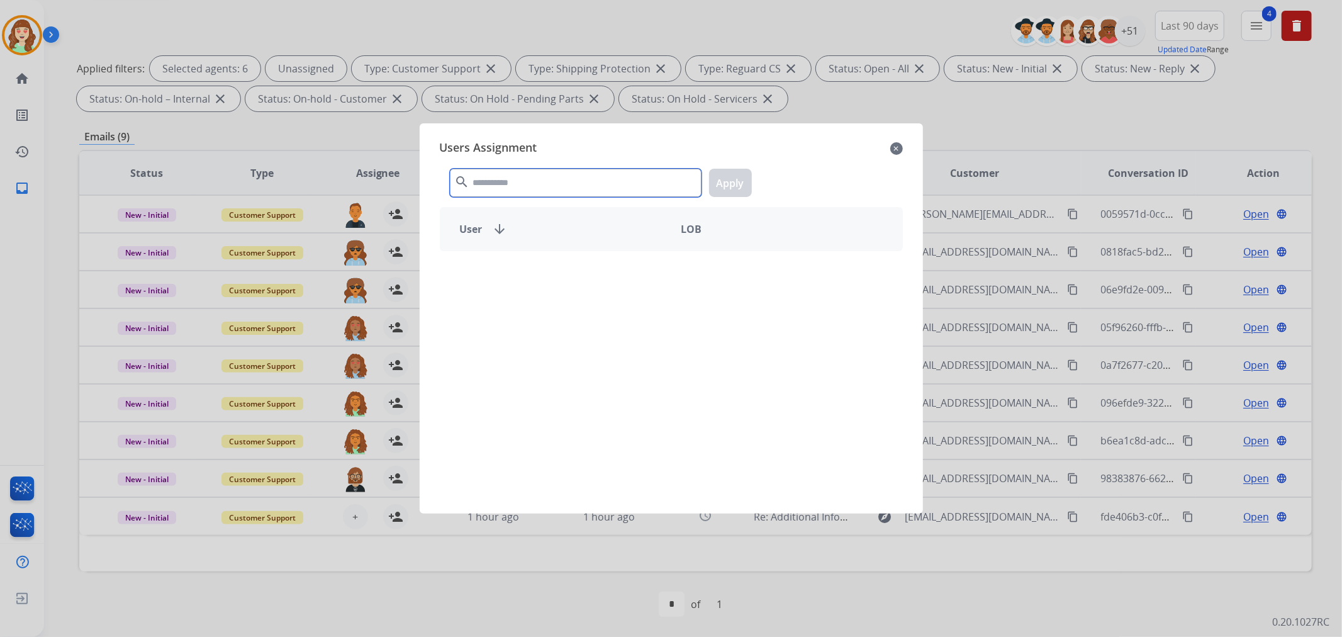
click at [562, 181] on input "text" at bounding box center [576, 183] width 252 height 28
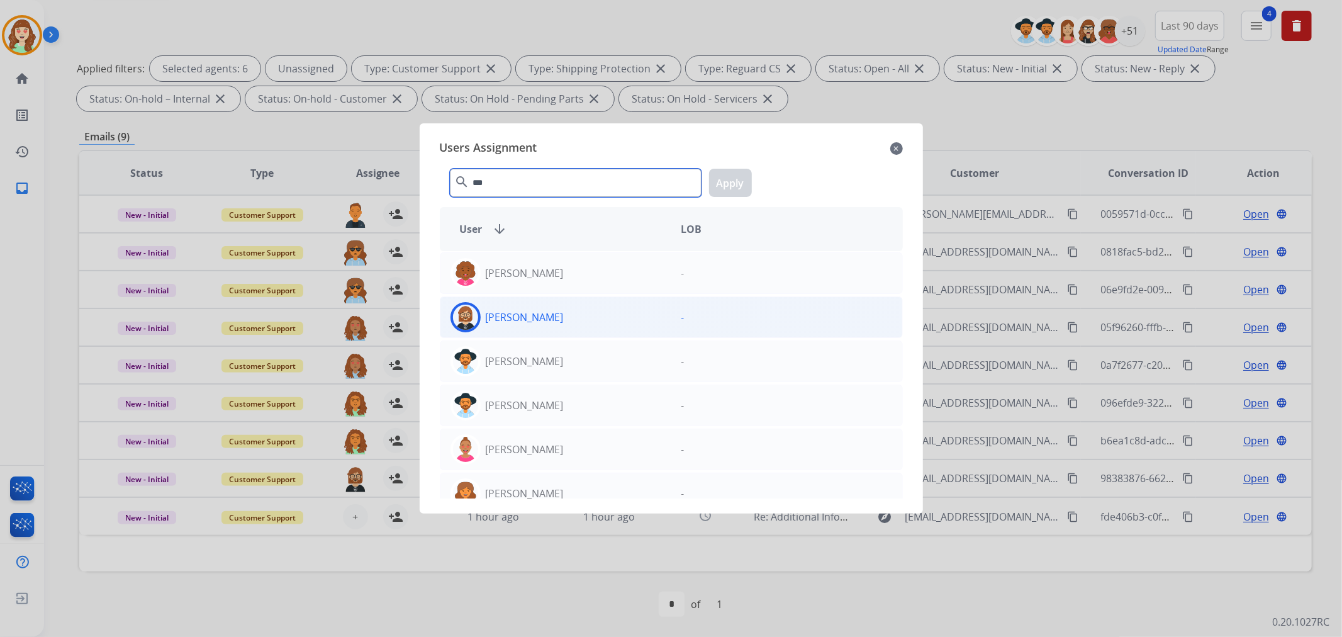
type input "***"
click at [567, 321] on div "[PERSON_NAME]" at bounding box center [555, 317] width 231 height 30
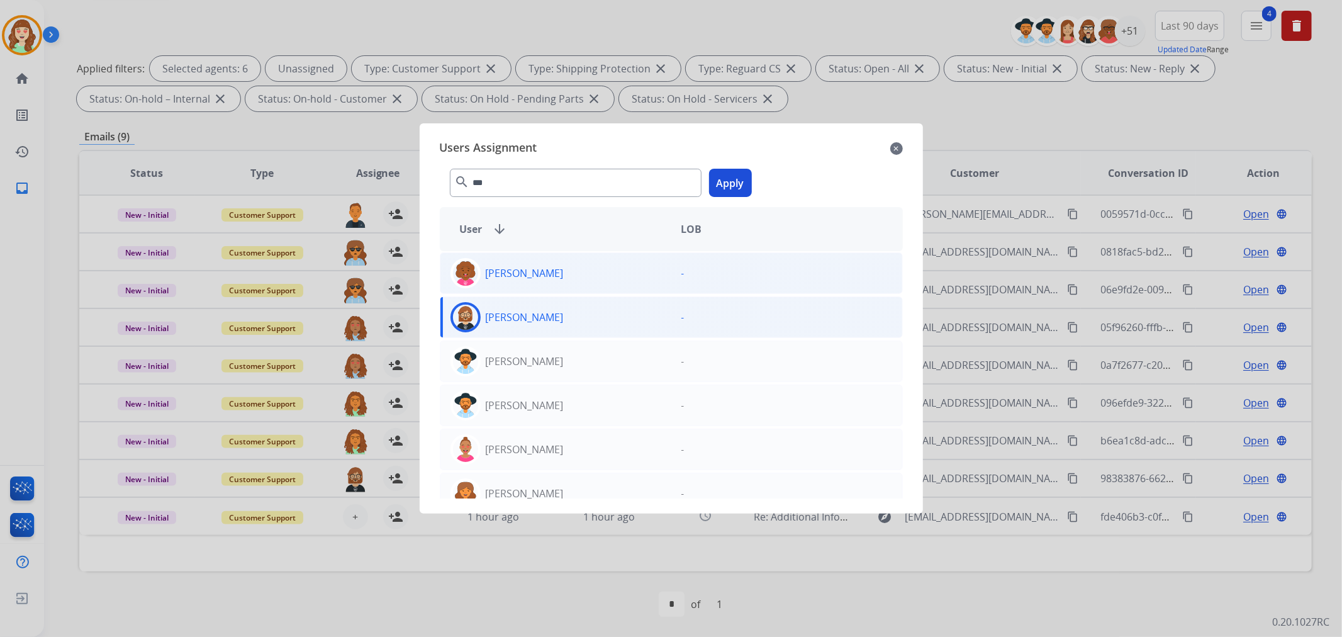
drag, startPoint x: 736, startPoint y: 195, endPoint x: 787, endPoint y: 269, distance: 90.0
click at [735, 195] on button "Apply" at bounding box center [730, 183] width 43 height 28
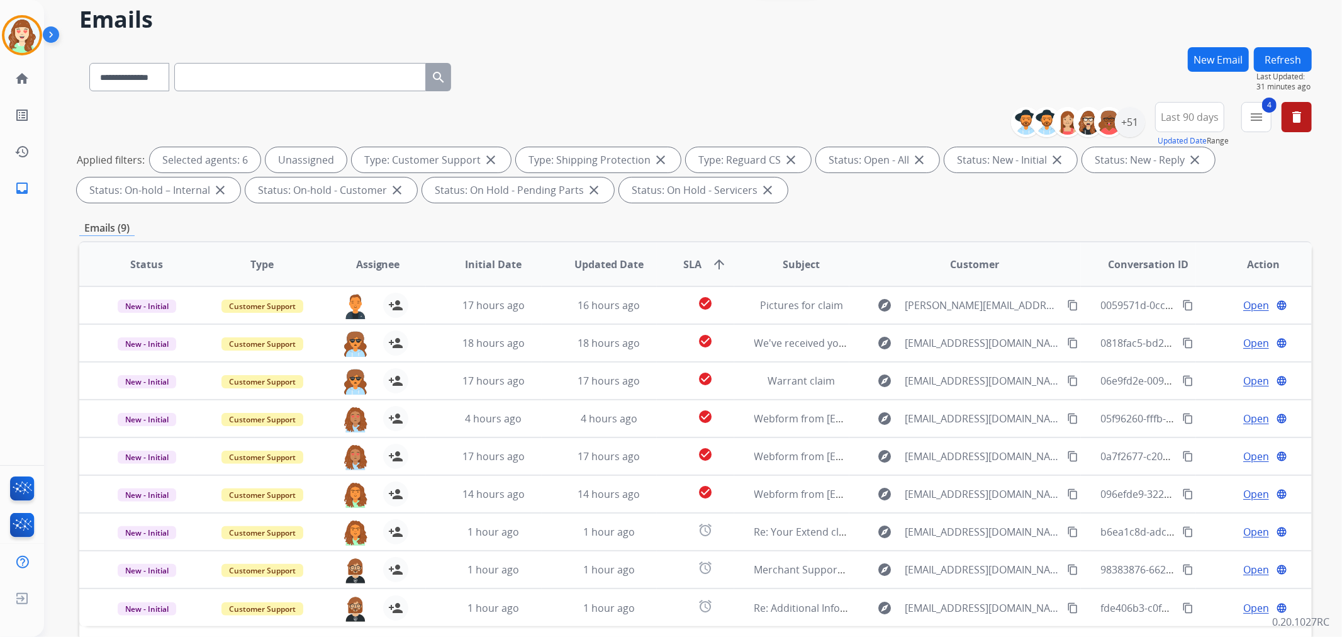
scroll to position [0, 0]
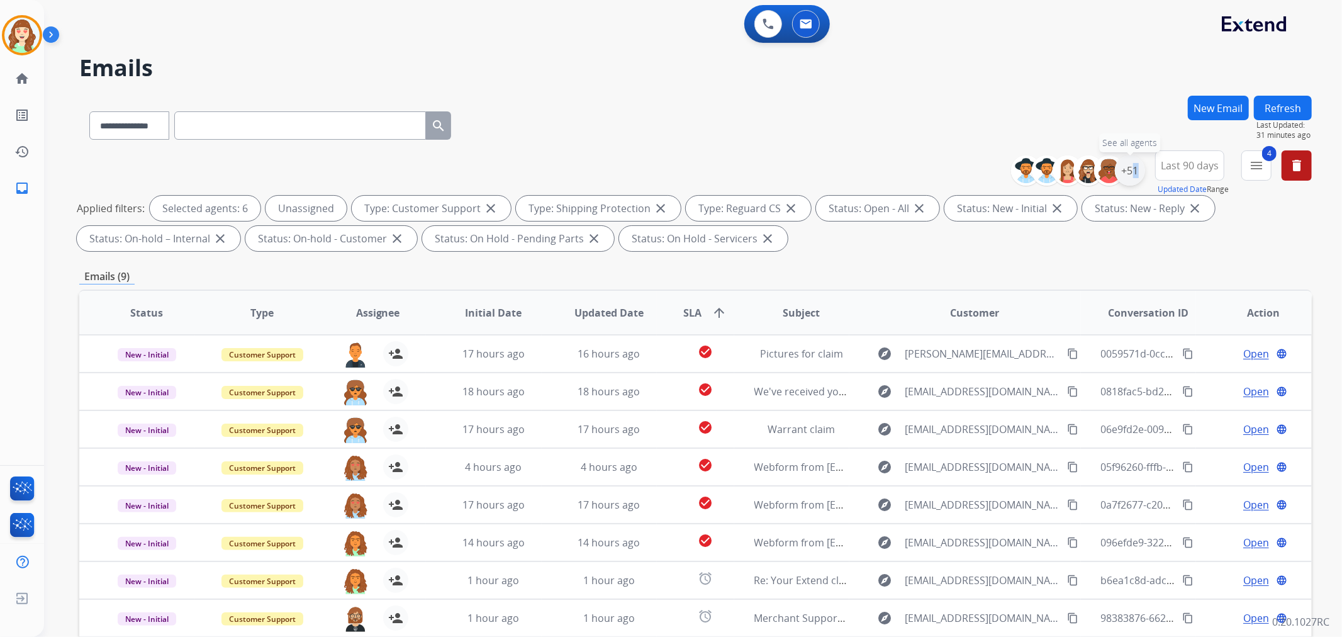
click at [1126, 181] on div "+51" at bounding box center [1130, 170] width 30 height 30
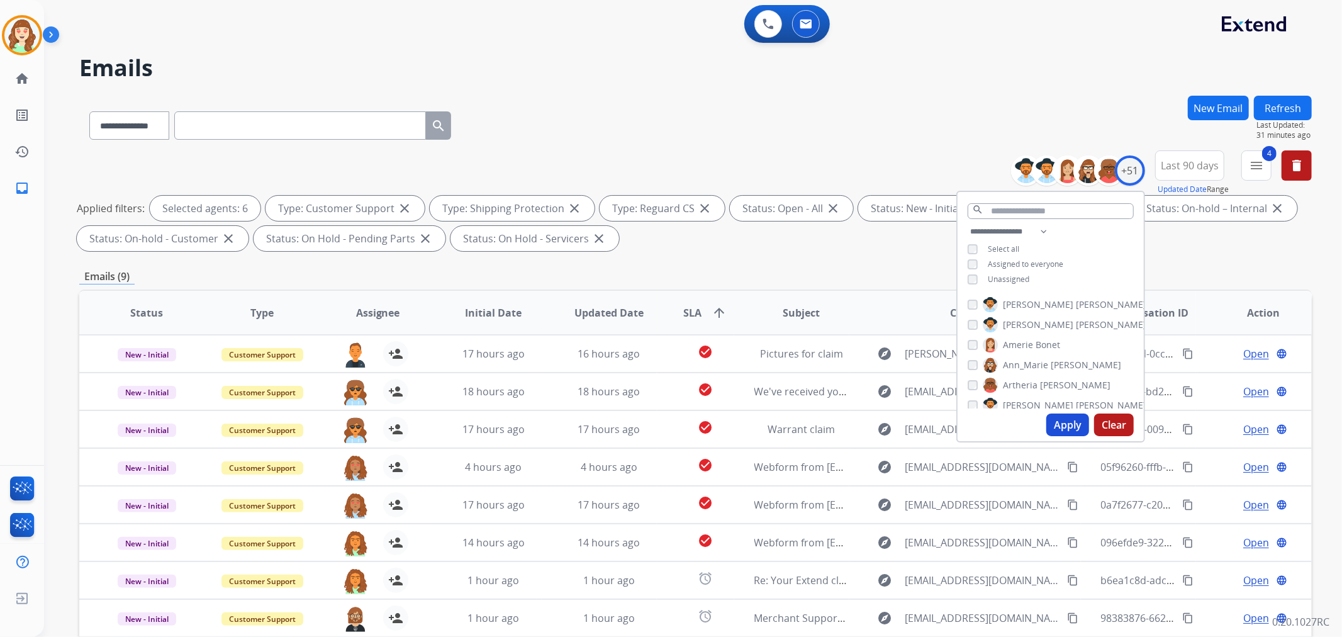
click at [967, 285] on div "**********" at bounding box center [1050, 256] width 186 height 65
drag, startPoint x: 1077, startPoint y: 420, endPoint x: 1065, endPoint y: 386, distance: 35.4
click at [1072, 417] on button "Apply" at bounding box center [1067, 424] width 43 height 23
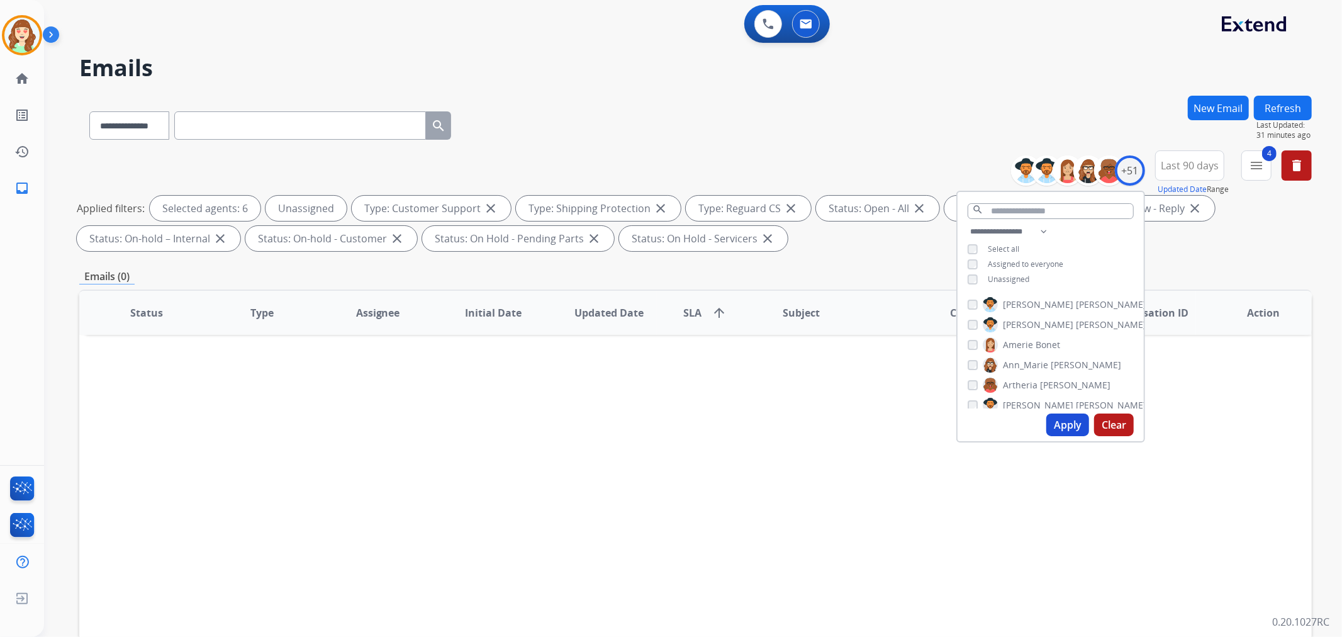
drag, startPoint x: 799, startPoint y: 521, endPoint x: 799, endPoint y: 513, distance: 7.5
click at [799, 520] on div "Status Type Assignee Initial Date Updated Date SLA arrow_upward Subject Custome…" at bounding box center [695, 499] width 1232 height 421
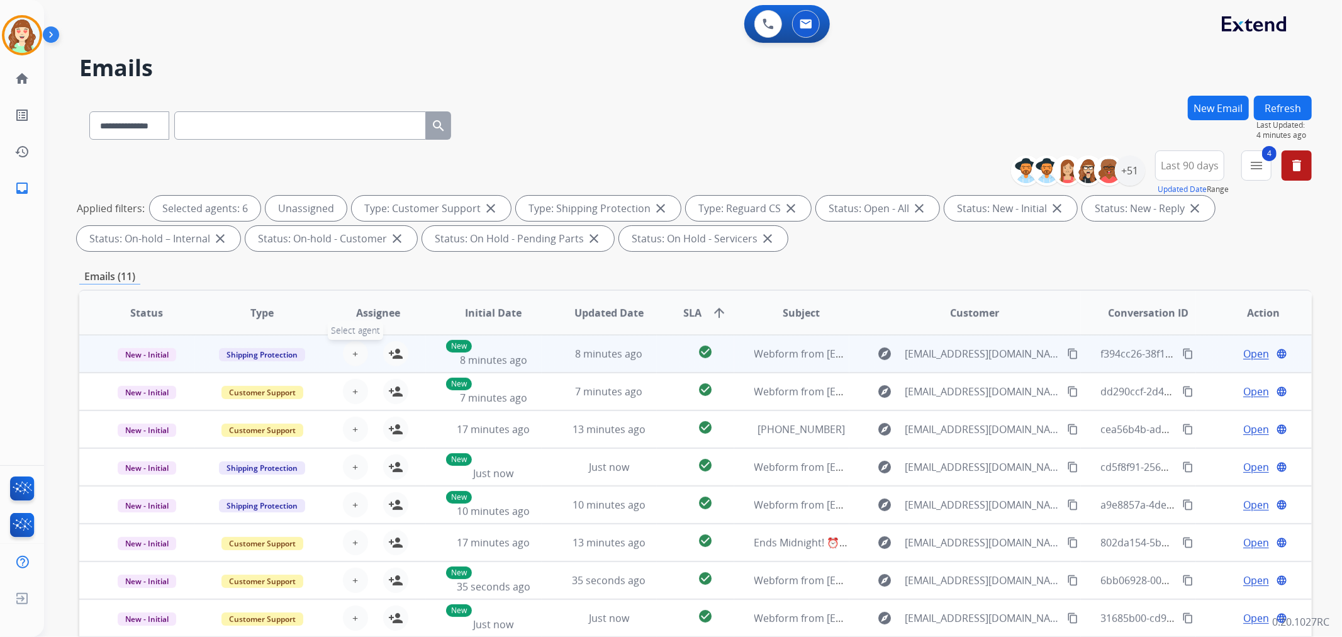
click at [352, 348] on span "+" at bounding box center [355, 353] width 6 height 15
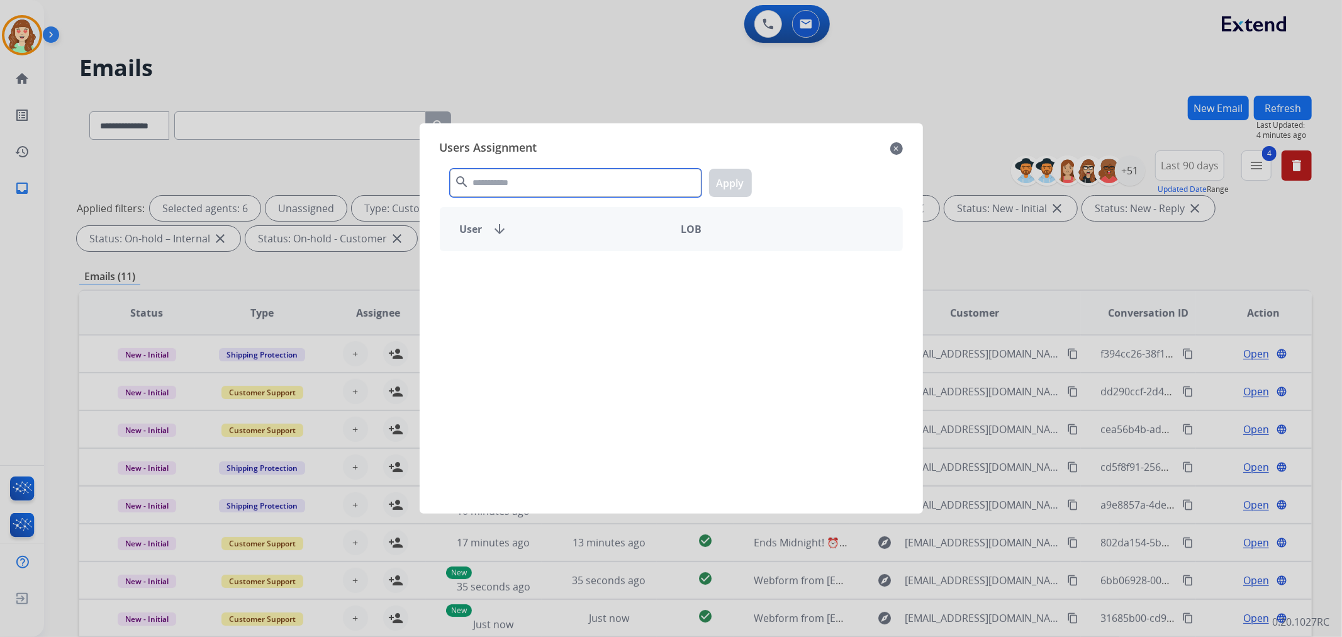
click at [501, 183] on input "text" at bounding box center [576, 183] width 252 height 28
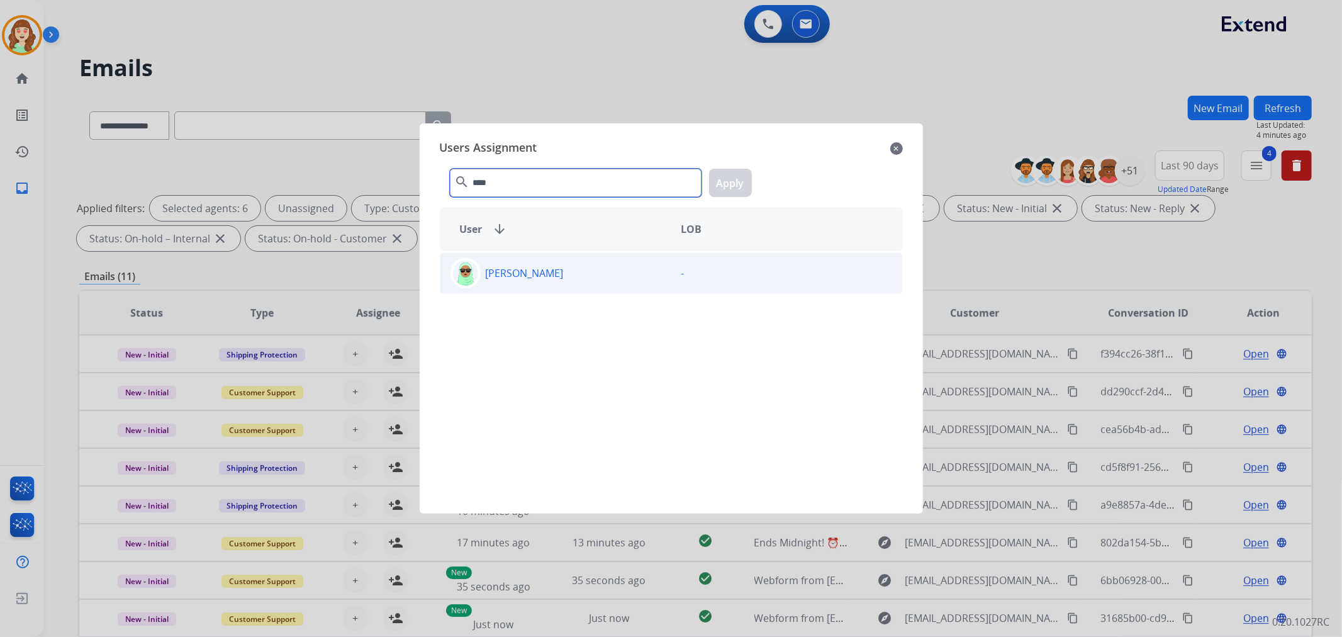
type input "****"
click at [569, 267] on div "[PERSON_NAME]" at bounding box center [555, 273] width 231 height 30
drag, startPoint x: 728, startPoint y: 187, endPoint x: 421, endPoint y: 435, distance: 394.0
click at [728, 187] on button "Apply" at bounding box center [730, 183] width 43 height 28
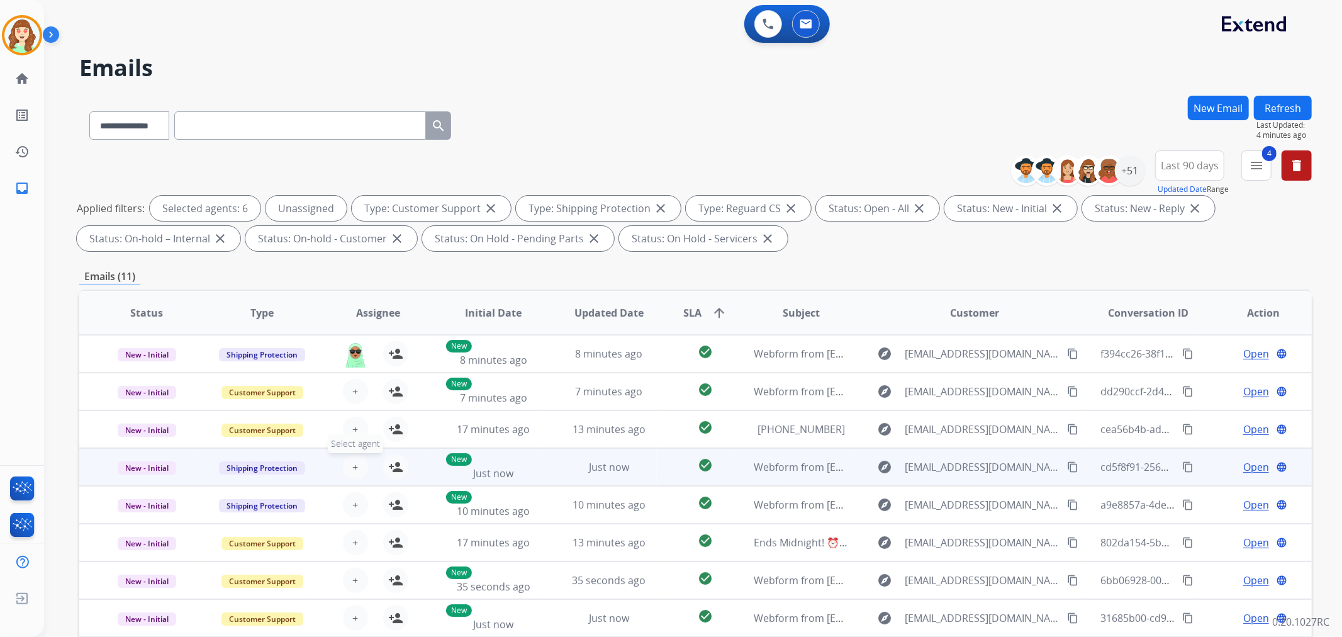
click at [352, 467] on span "+" at bounding box center [355, 466] width 6 height 15
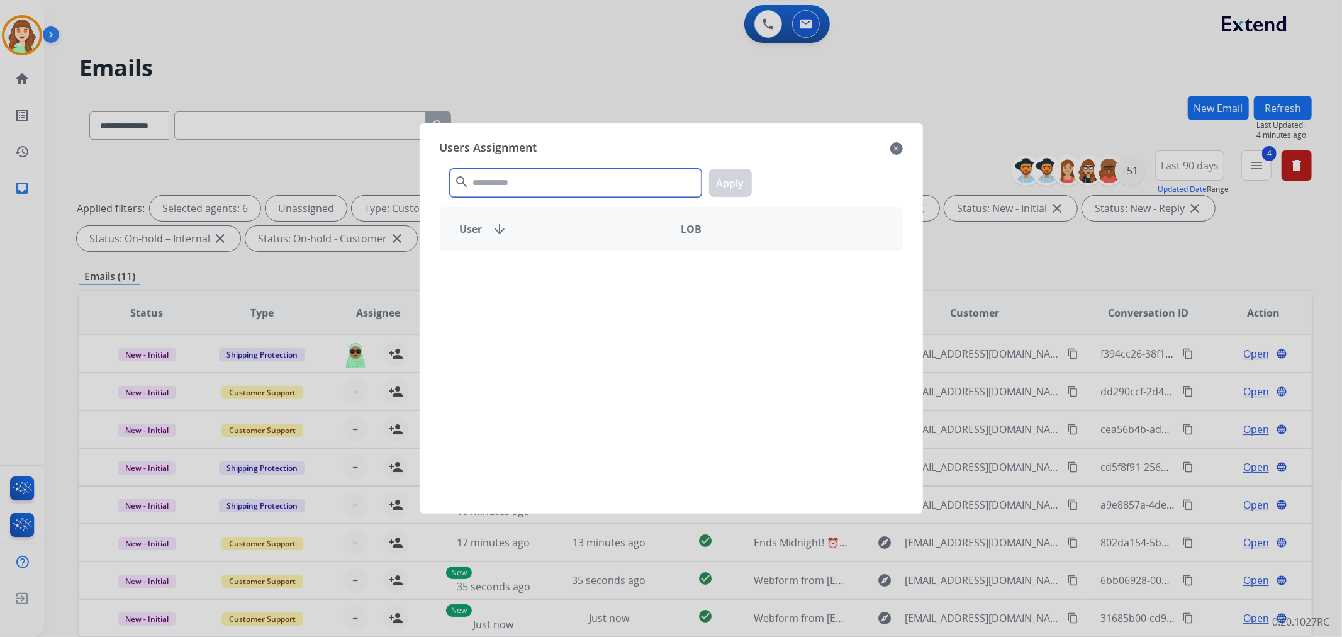
click at [512, 189] on input "text" at bounding box center [576, 183] width 252 height 28
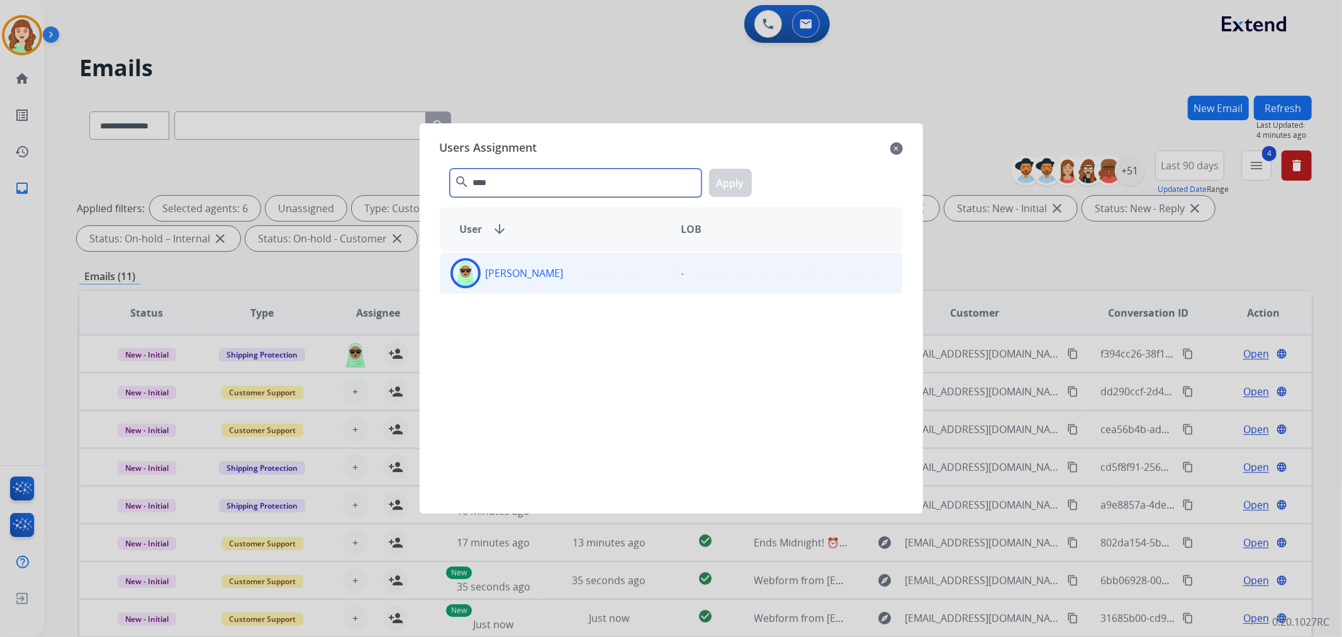
type input "****"
drag, startPoint x: 618, startPoint y: 284, endPoint x: 653, endPoint y: 259, distance: 42.9
click at [617, 284] on div "[PERSON_NAME]" at bounding box center [555, 273] width 231 height 30
click at [730, 182] on button "Apply" at bounding box center [730, 183] width 43 height 28
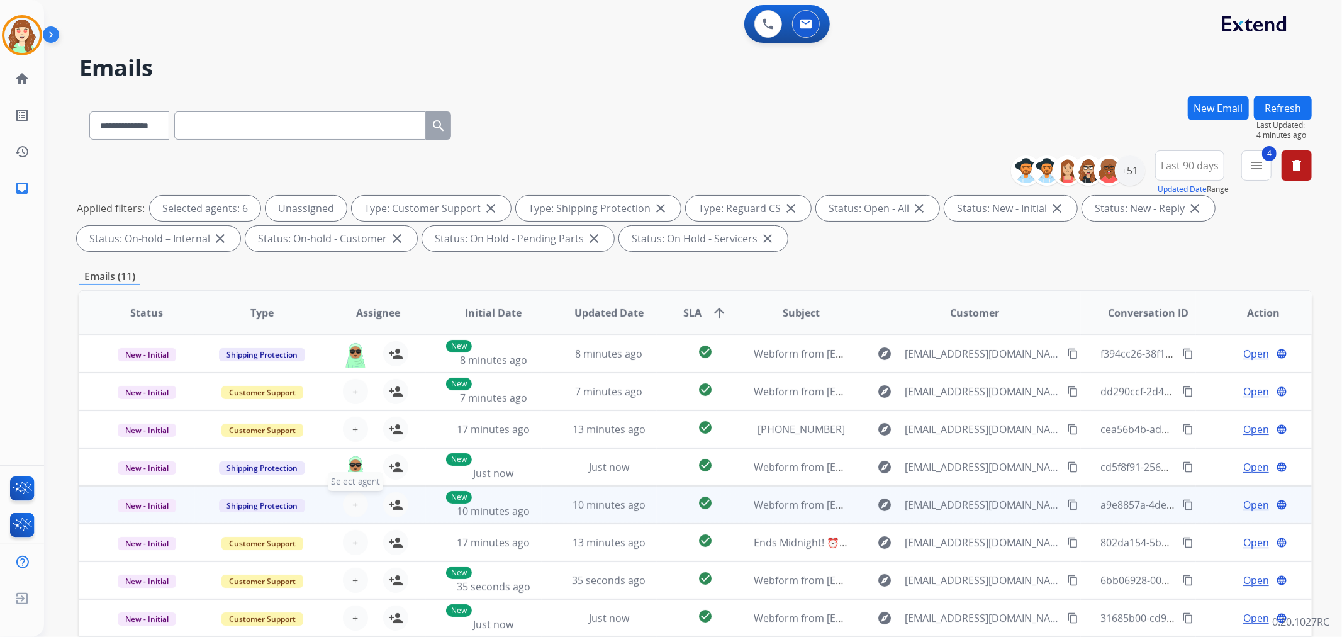
click at [348, 505] on button "+ Select agent" at bounding box center [355, 504] width 25 height 25
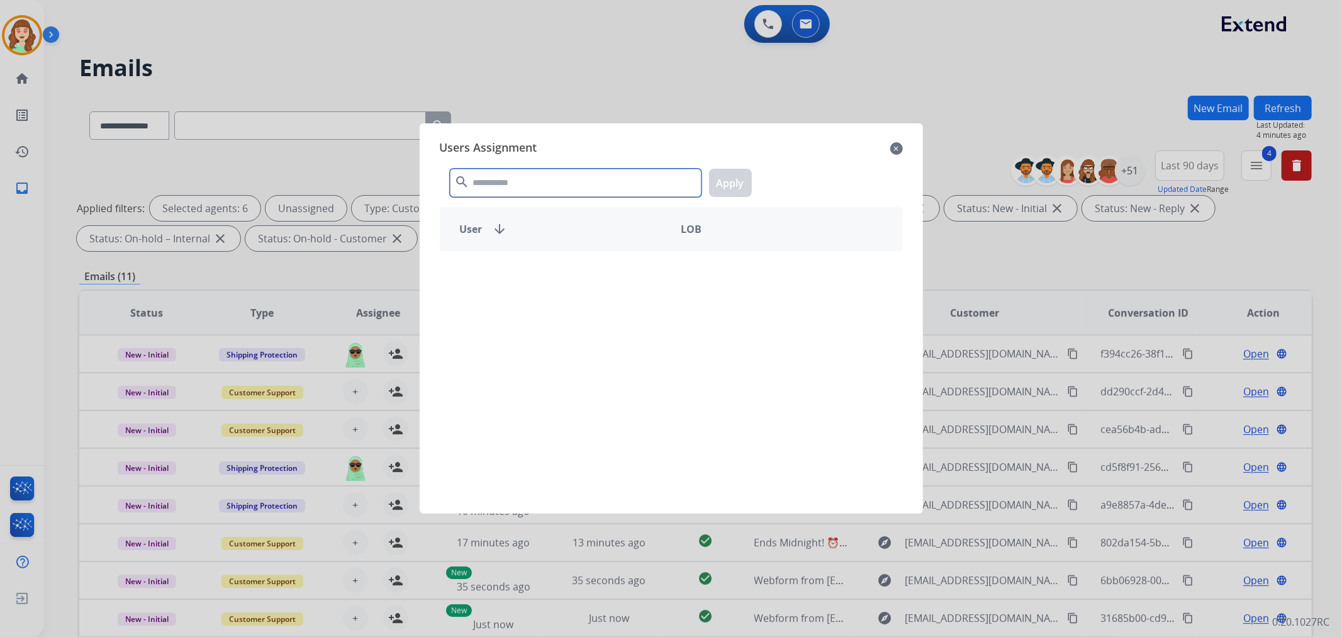
click at [495, 186] on input "text" at bounding box center [576, 183] width 252 height 28
type input "******"
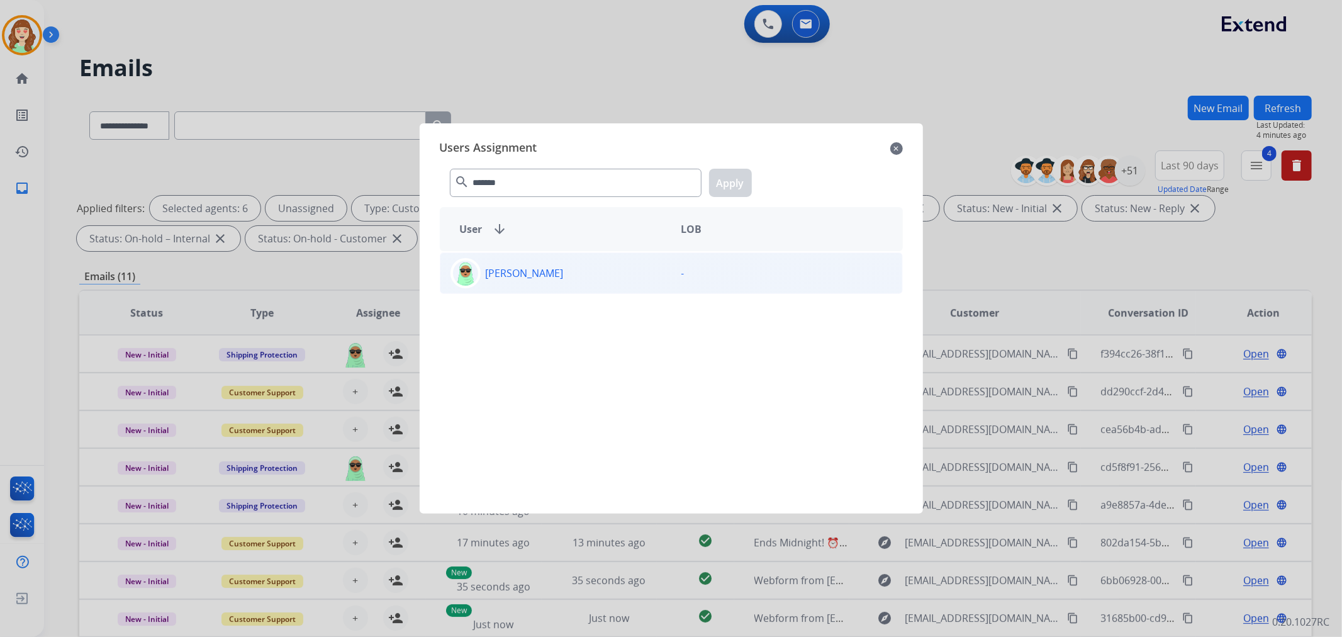
drag, startPoint x: 598, startPoint y: 294, endPoint x: 608, endPoint y: 274, distance: 22.8
click at [600, 287] on div "Raujon Davis -" at bounding box center [671, 374] width 463 height 247
click at [608, 274] on div "[PERSON_NAME]" at bounding box center [555, 273] width 231 height 30
click at [730, 177] on button "Apply" at bounding box center [730, 183] width 43 height 28
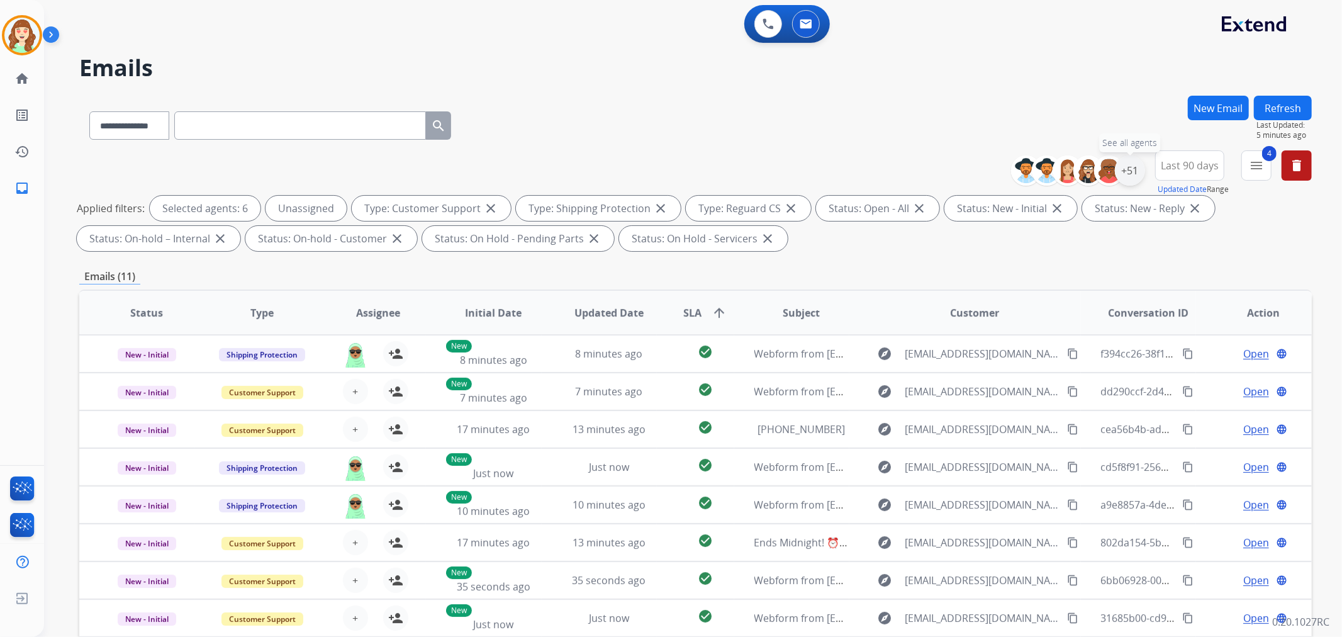
click at [1130, 168] on div "+51" at bounding box center [1130, 170] width 30 height 30
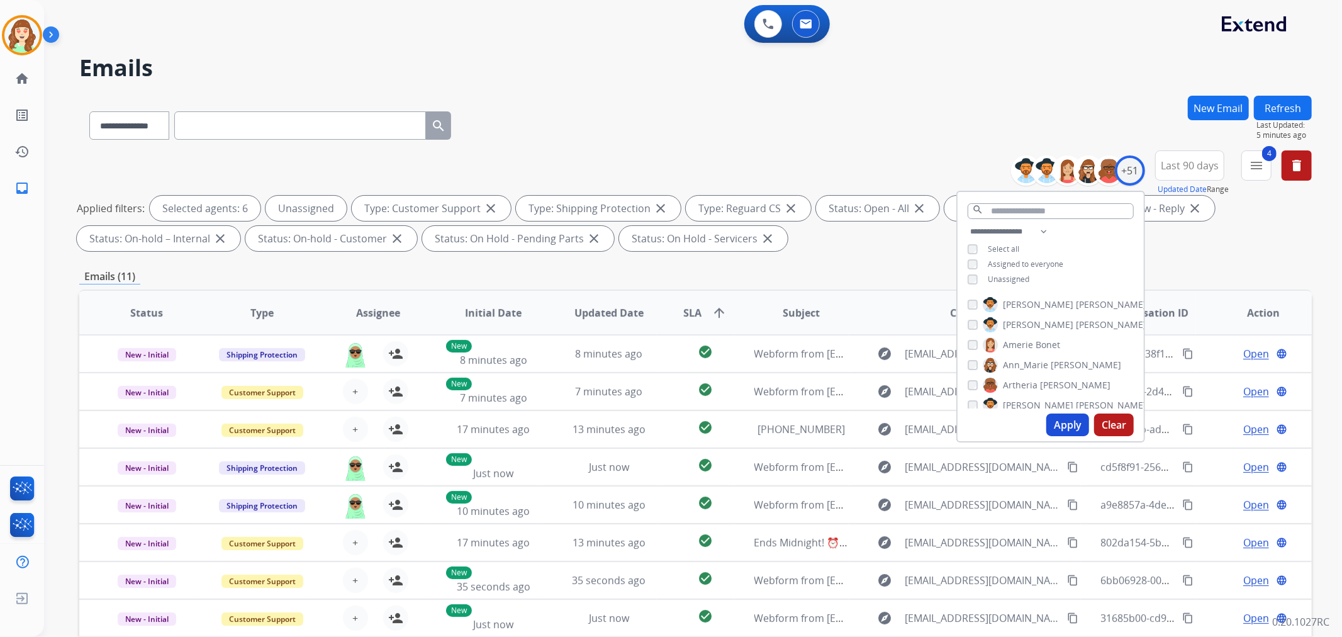
click at [807, 106] on div "**********" at bounding box center [695, 123] width 1232 height 55
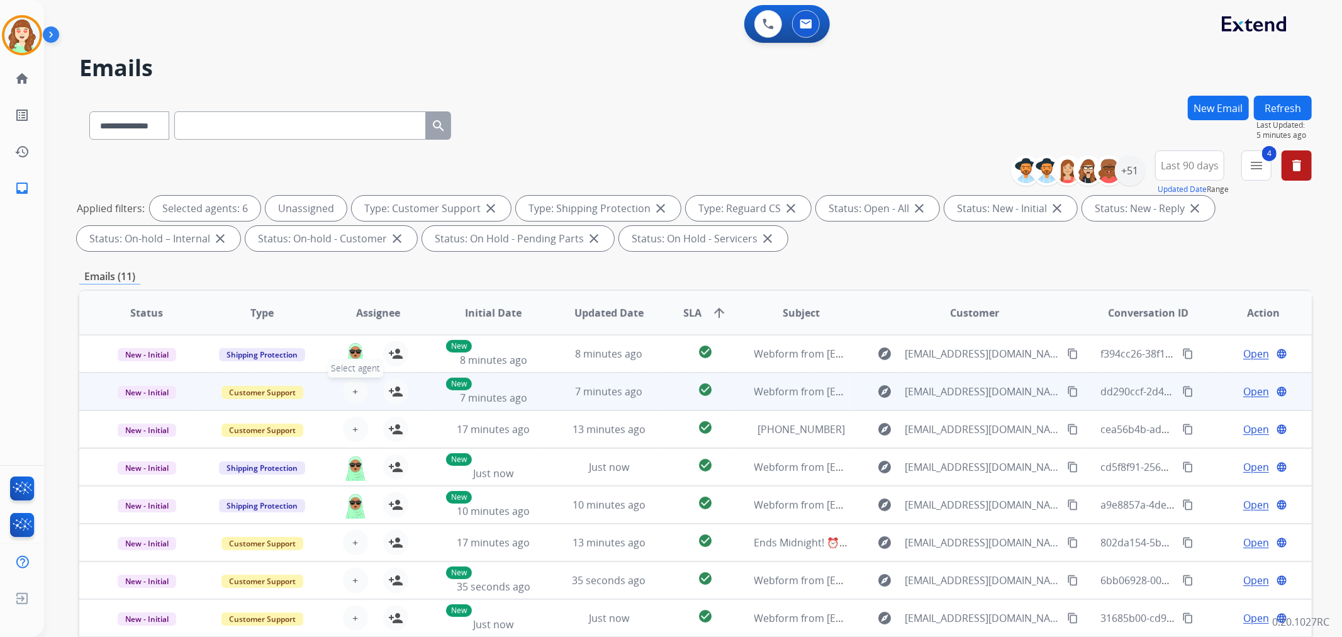
click at [355, 386] on button "+ Select agent" at bounding box center [355, 391] width 25 height 25
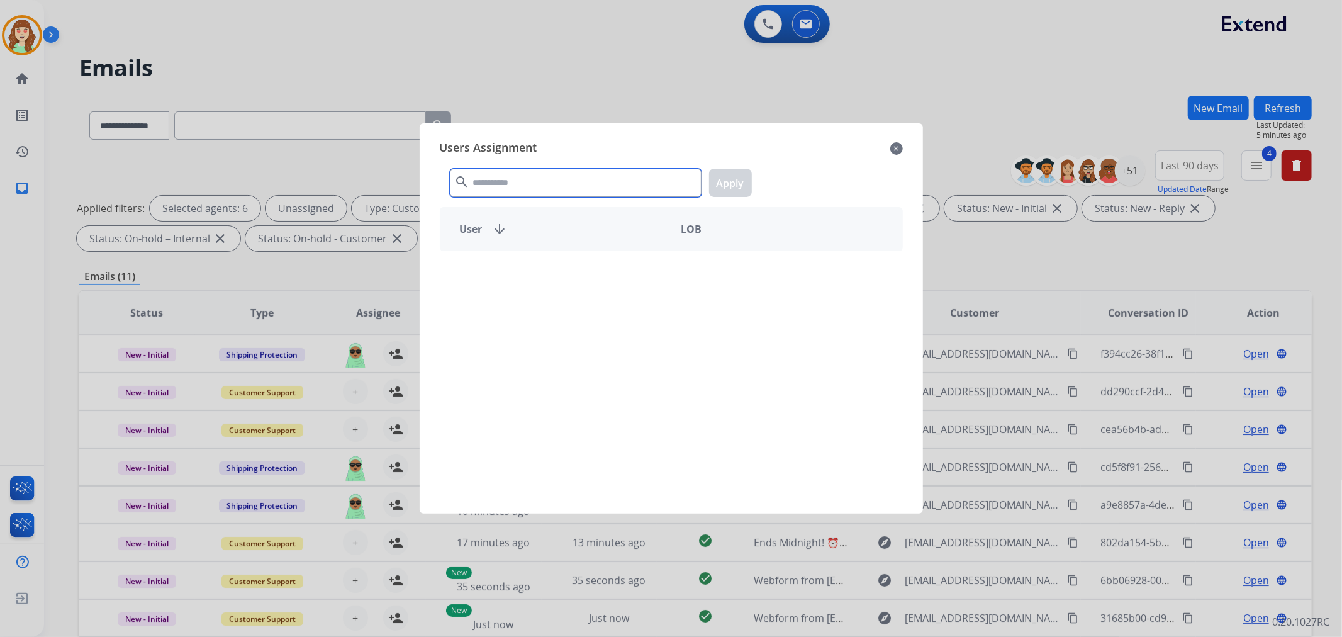
click at [528, 189] on input "text" at bounding box center [576, 183] width 252 height 28
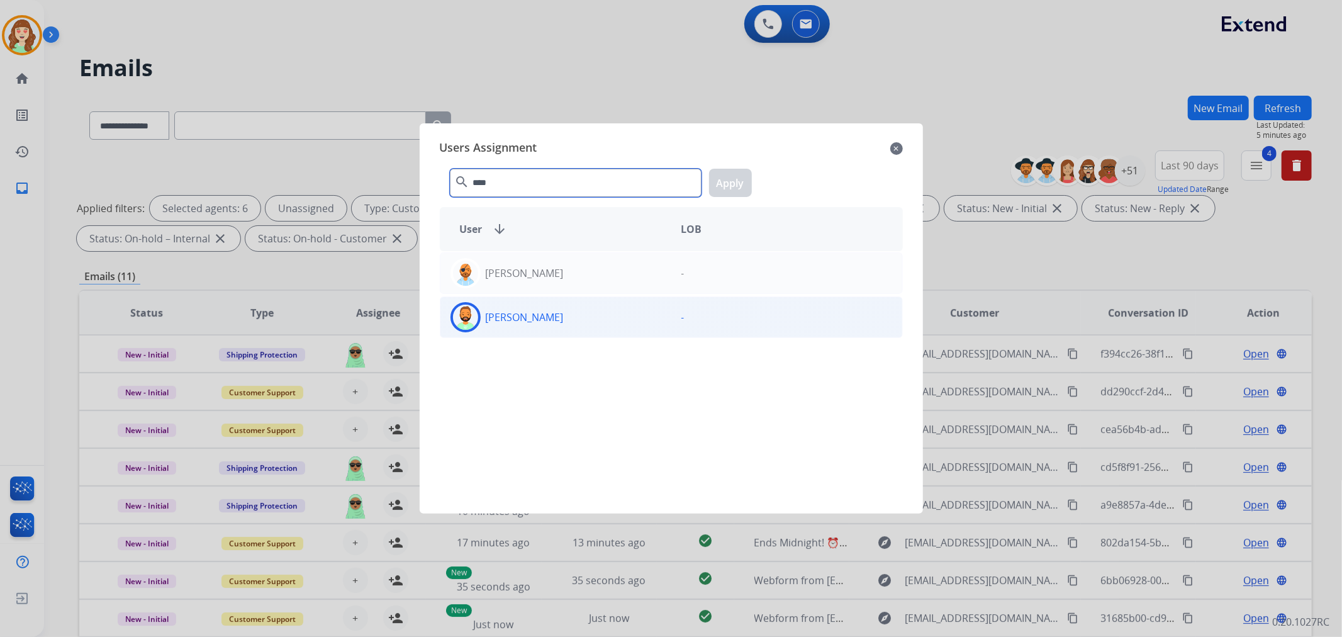
type input "****"
click at [620, 321] on div "[PERSON_NAME]" at bounding box center [555, 317] width 231 height 30
click at [732, 176] on button "Apply" at bounding box center [730, 183] width 43 height 28
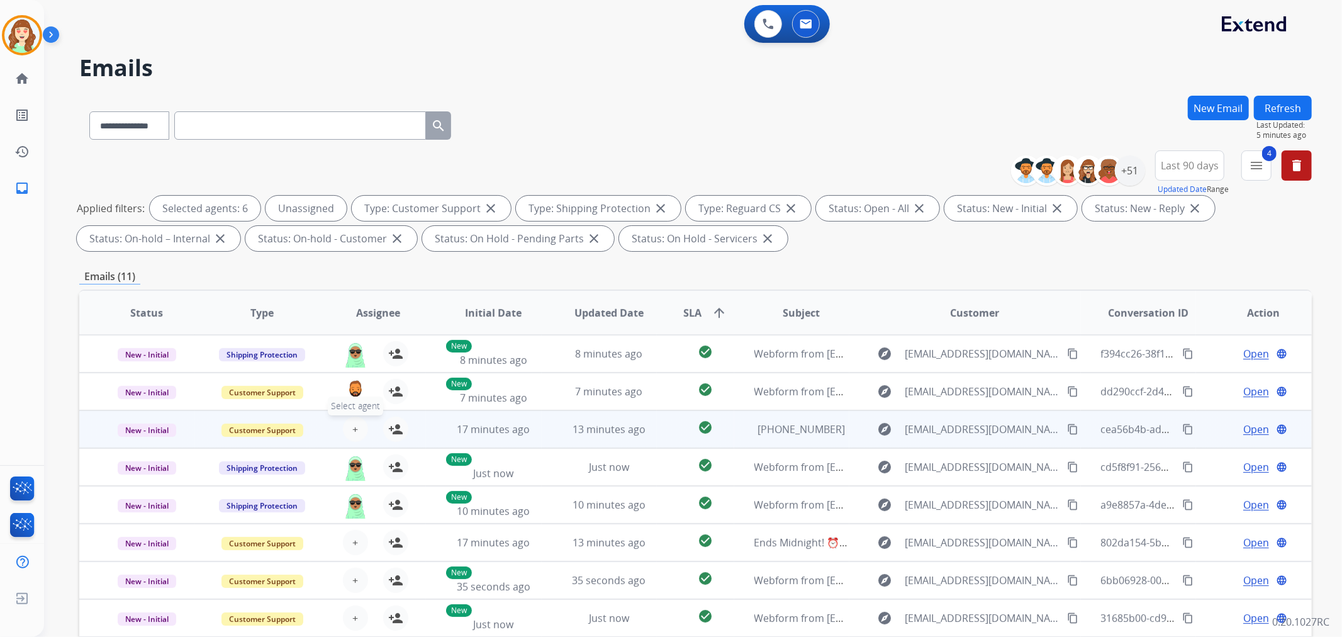
click at [349, 430] on button "+ Select agent" at bounding box center [355, 428] width 25 height 25
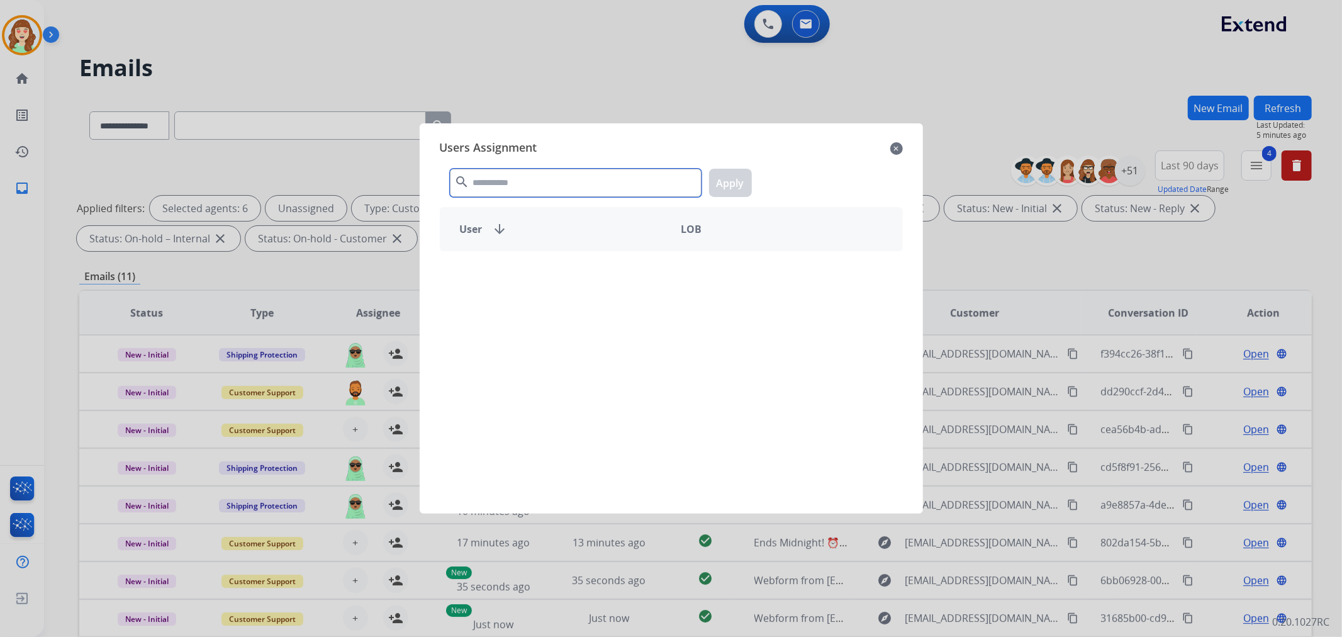
click at [493, 174] on input "text" at bounding box center [576, 183] width 252 height 28
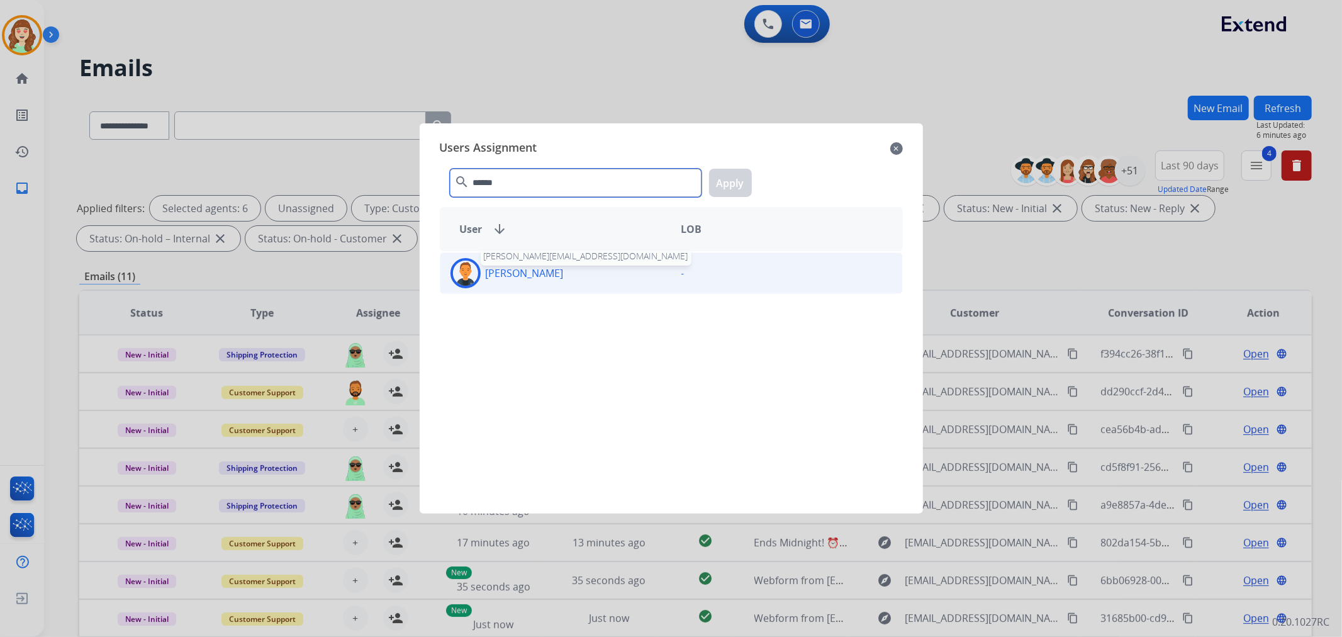
type input "******"
drag, startPoint x: 533, startPoint y: 272, endPoint x: 555, endPoint y: 270, distance: 22.7
click at [535, 272] on p "[PERSON_NAME]" at bounding box center [525, 272] width 78 height 15
click at [738, 184] on button "Apply" at bounding box center [730, 183] width 43 height 28
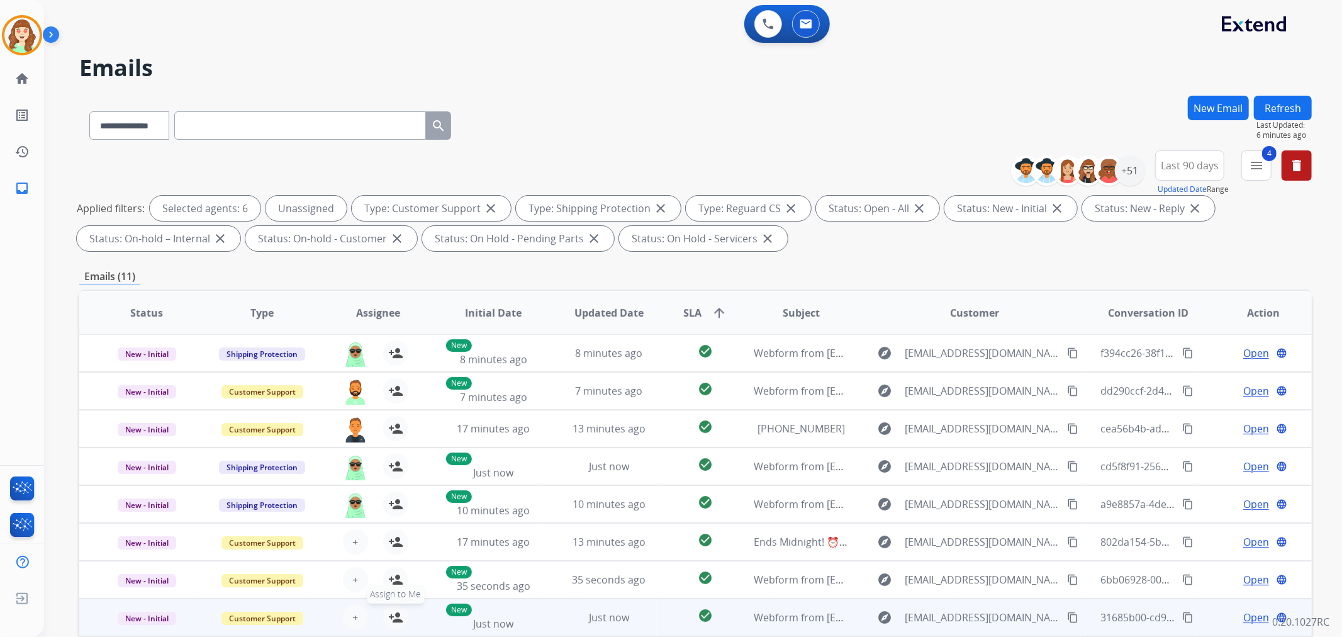
scroll to position [140, 0]
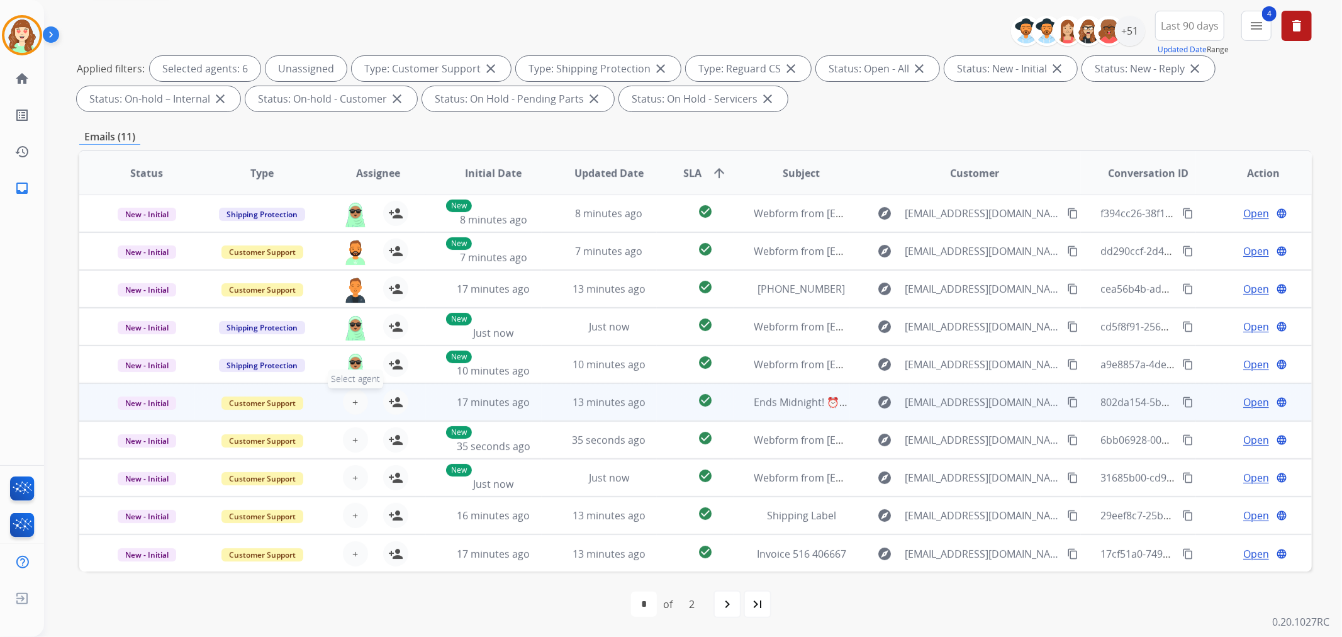
click at [354, 398] on span "+" at bounding box center [355, 401] width 6 height 15
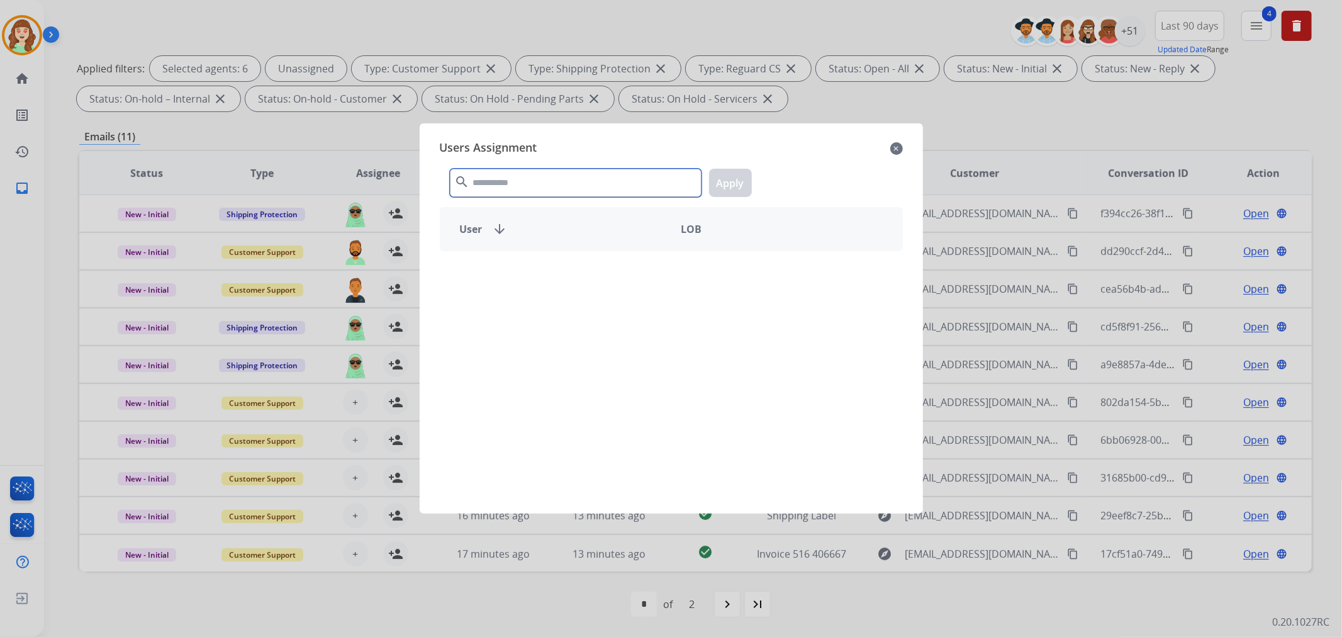
click at [495, 179] on input "text" at bounding box center [576, 183] width 252 height 28
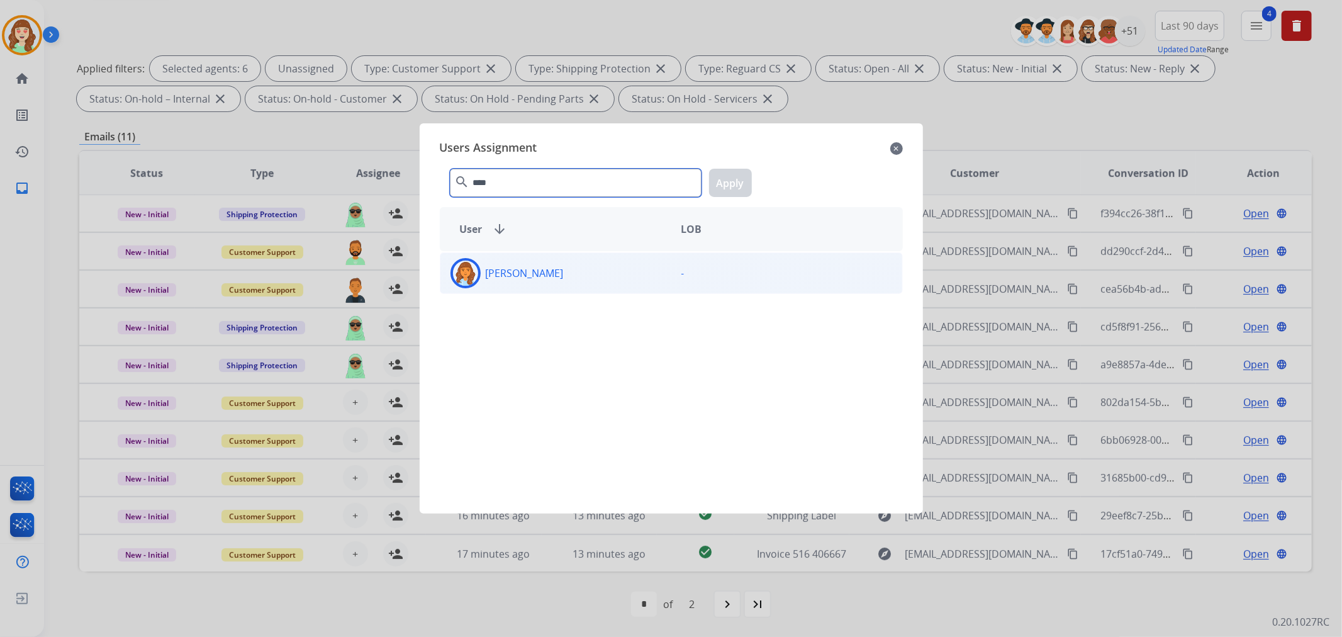
type input "****"
click at [564, 278] on p "[PERSON_NAME]" at bounding box center [525, 272] width 78 height 15
click at [733, 184] on button "Apply" at bounding box center [730, 183] width 43 height 28
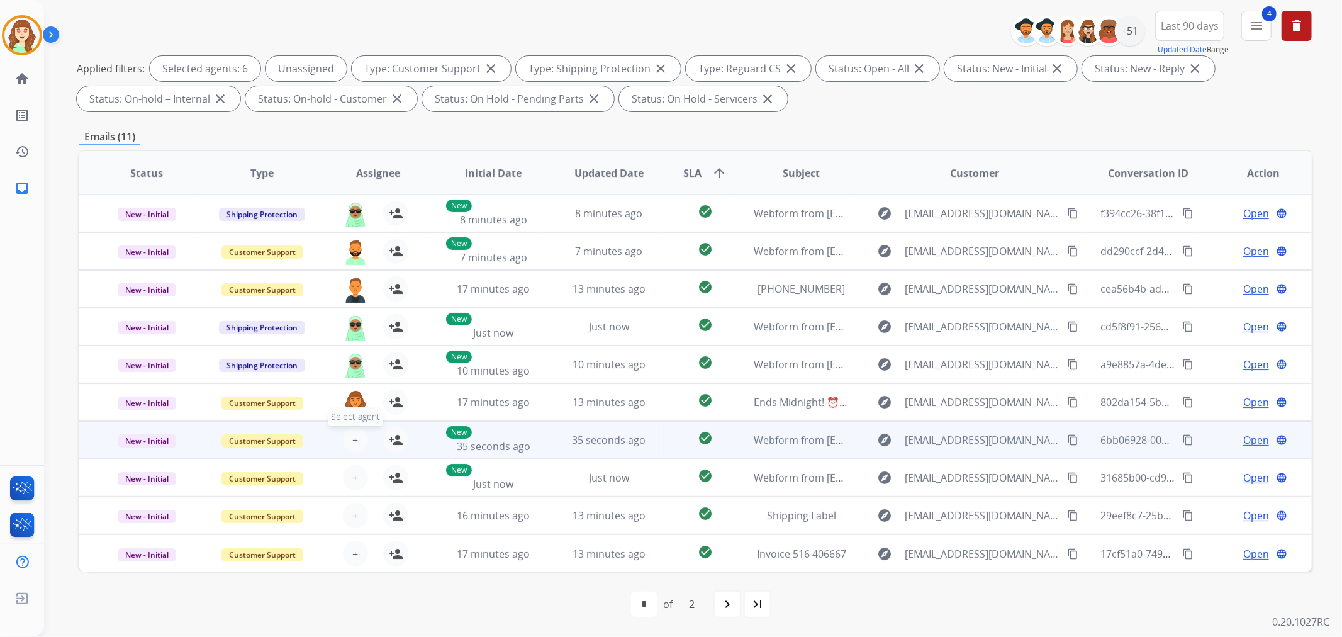
click at [349, 439] on button "+ Select agent" at bounding box center [355, 439] width 25 height 25
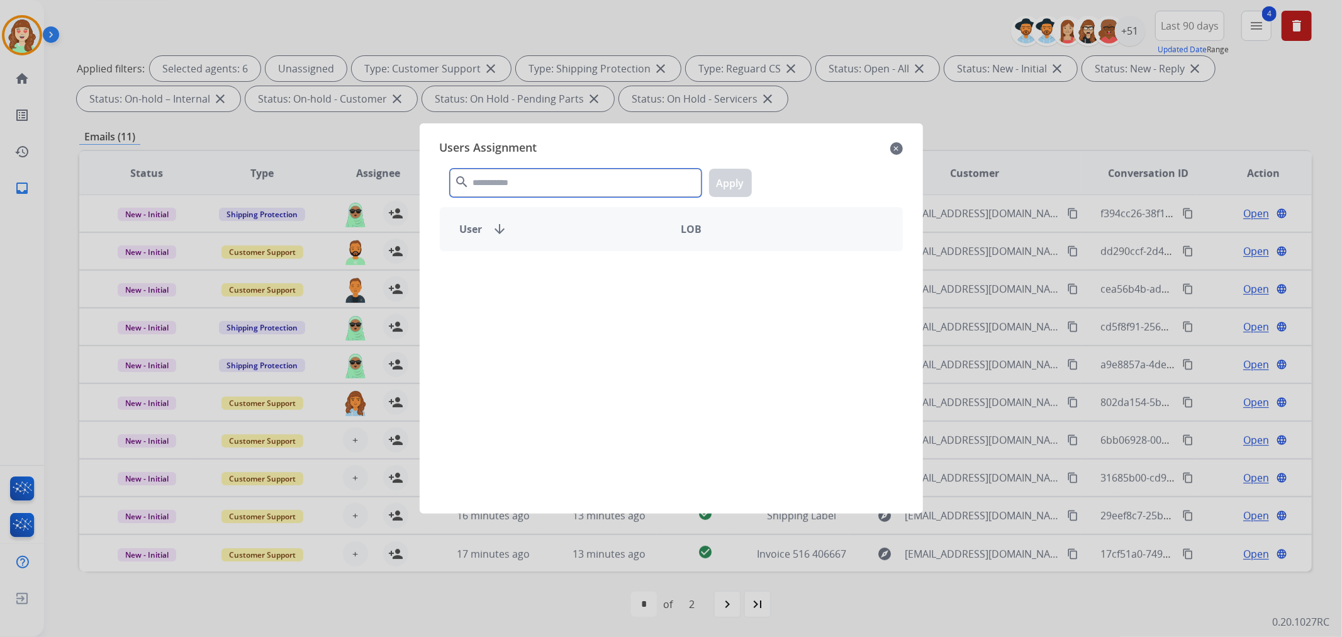
click at [476, 184] on input "text" at bounding box center [576, 183] width 252 height 28
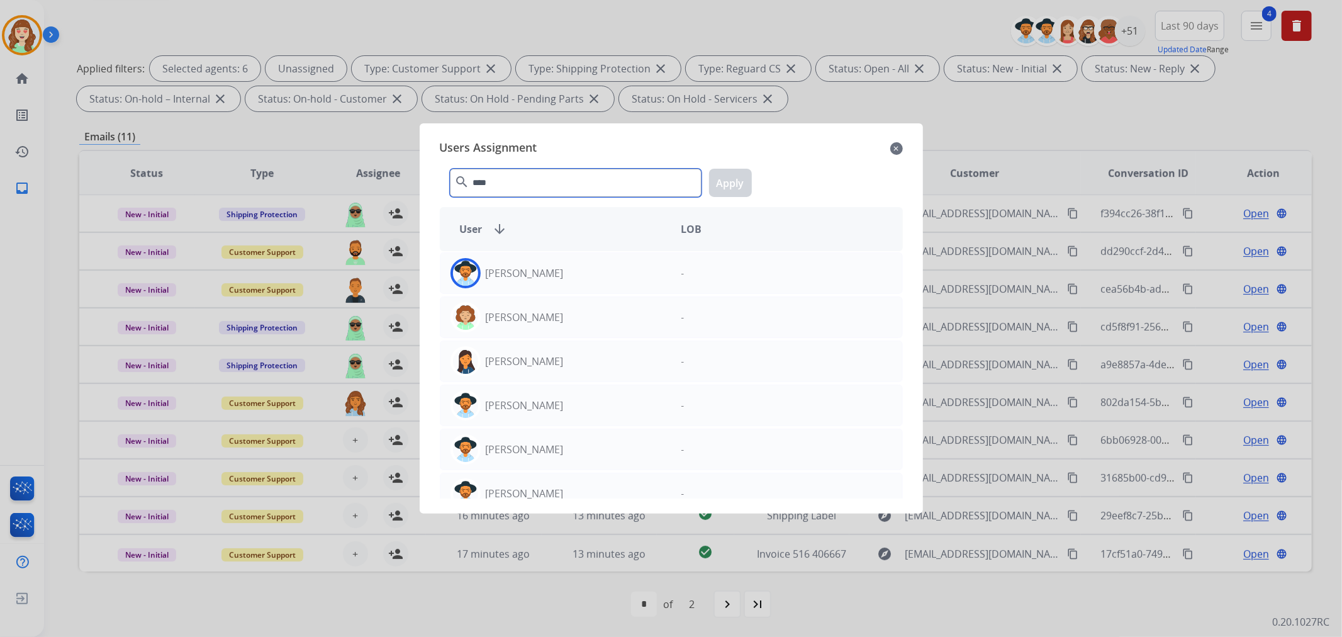
type input "****"
click at [585, 281] on div "[PERSON_NAME]" at bounding box center [555, 273] width 231 height 30
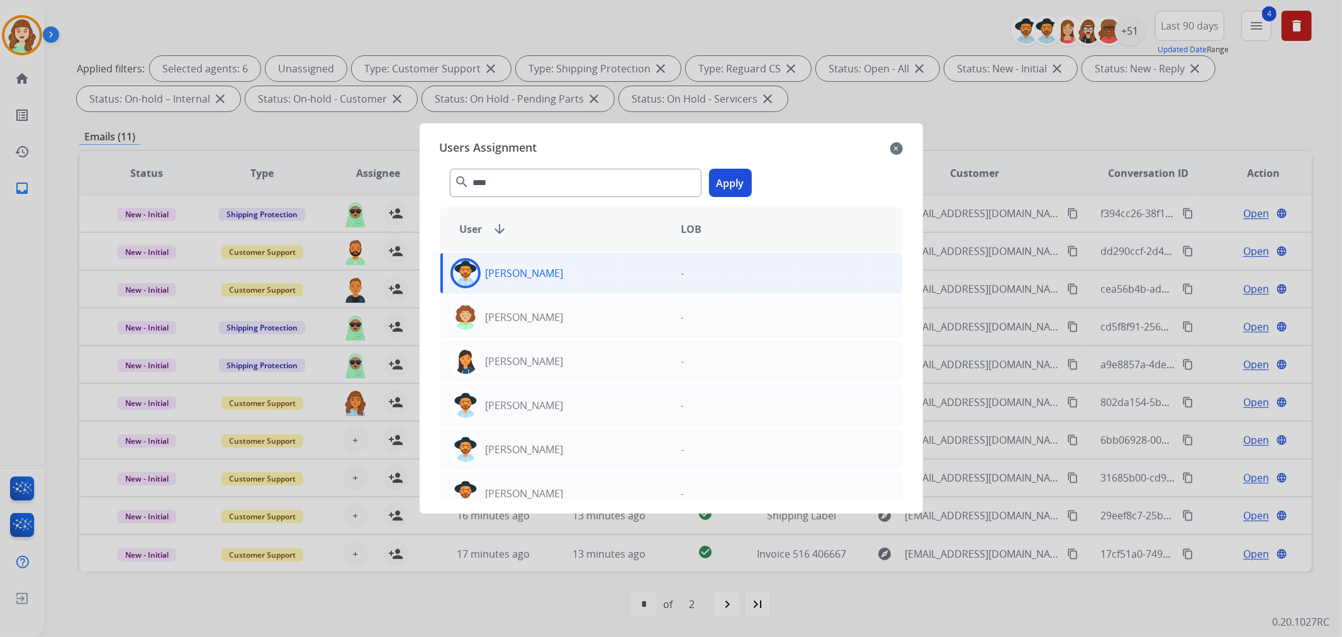
click at [727, 183] on button "Apply" at bounding box center [730, 183] width 43 height 28
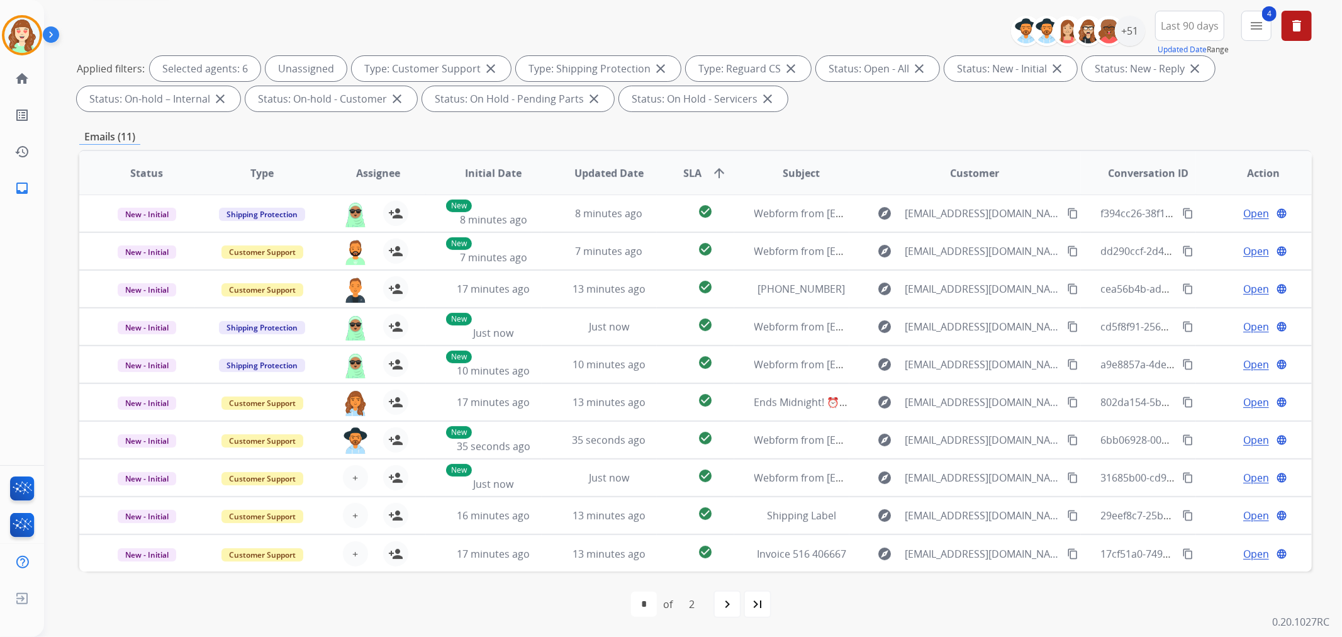
click at [349, 476] on button "+ Select agent" at bounding box center [355, 477] width 25 height 25
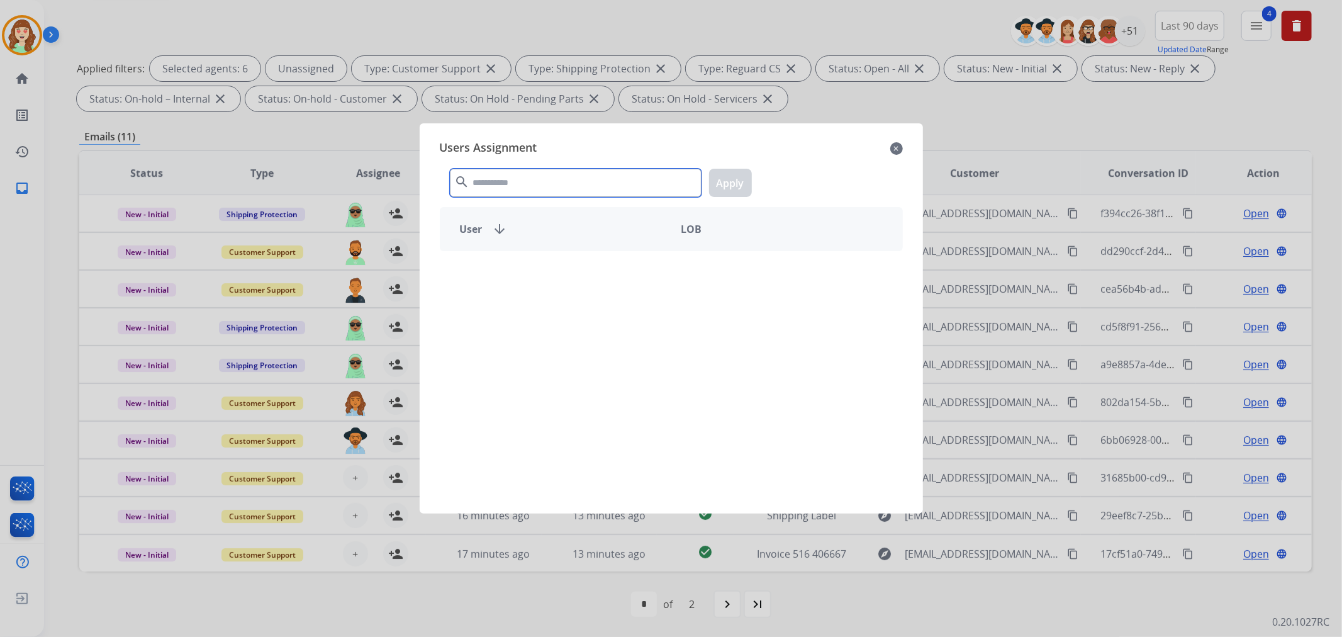
click at [569, 182] on input "text" at bounding box center [576, 183] width 252 height 28
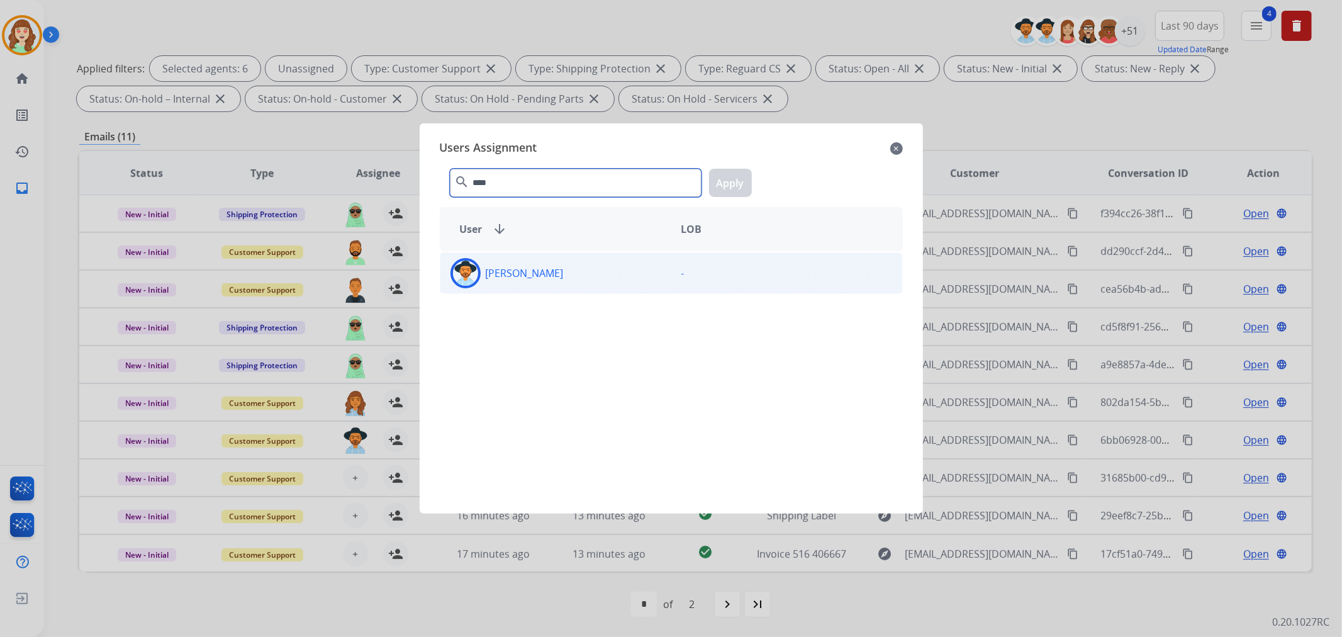
type input "****"
drag, startPoint x: 599, startPoint y: 281, endPoint x: 736, endPoint y: 211, distance: 153.9
click at [600, 281] on div "[PERSON_NAME]" at bounding box center [555, 273] width 231 height 30
click at [735, 186] on button "Apply" at bounding box center [730, 183] width 43 height 28
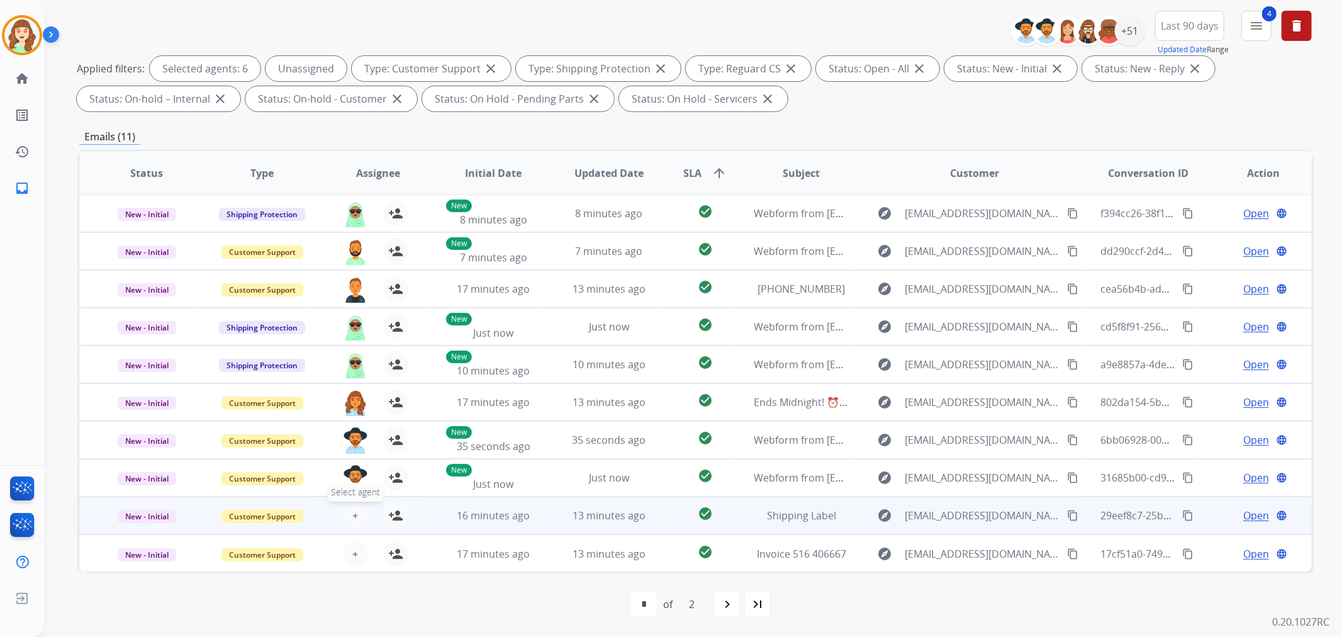
click at [353, 510] on span "+" at bounding box center [355, 515] width 6 height 15
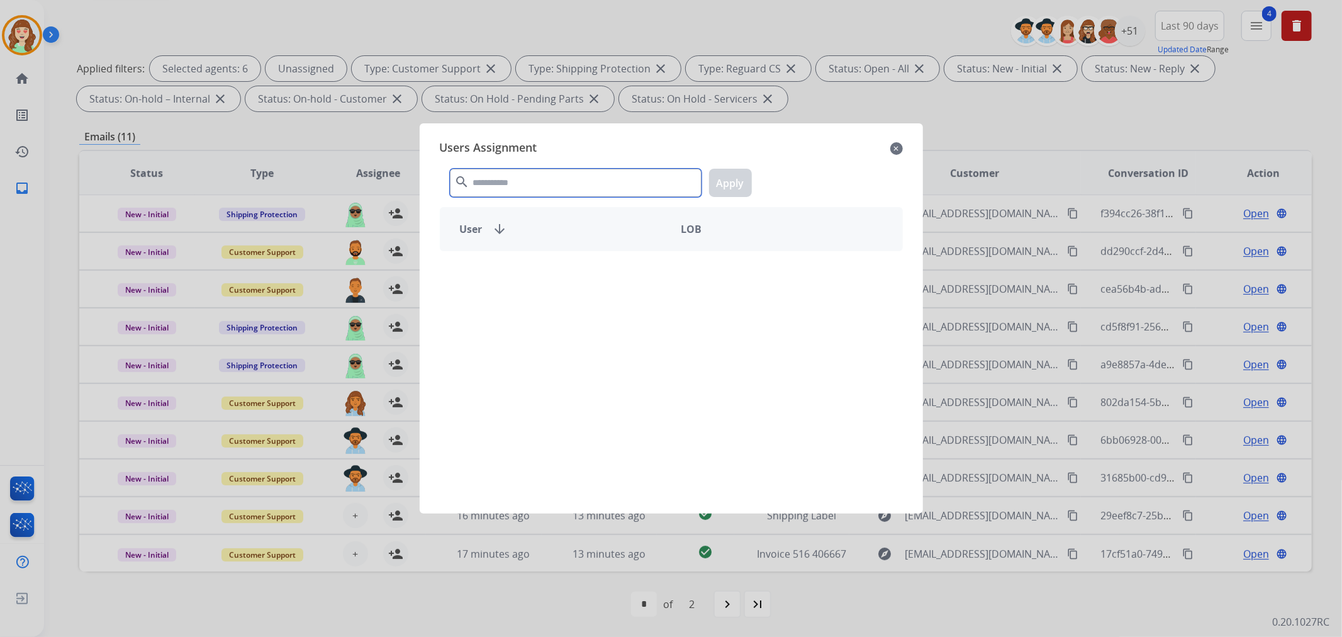
click at [513, 181] on input "text" at bounding box center [576, 183] width 252 height 28
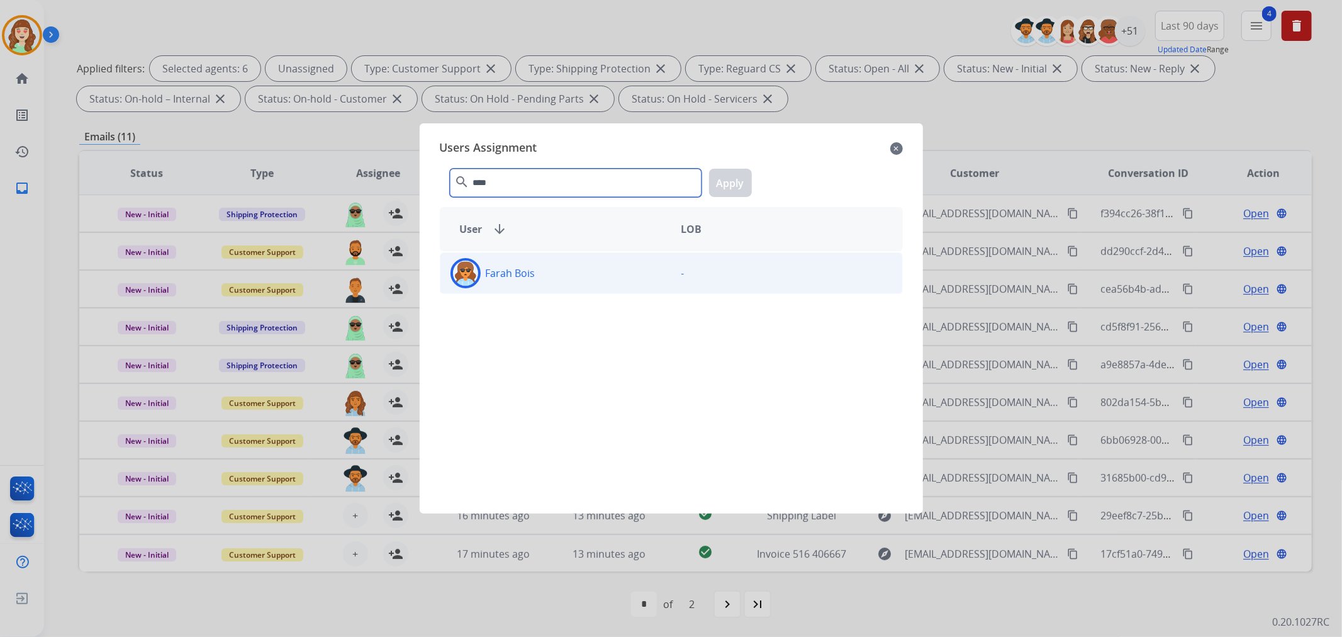
type input "****"
click at [594, 270] on div "Farah Bois" at bounding box center [555, 273] width 231 height 30
click at [726, 183] on button "Apply" at bounding box center [730, 183] width 43 height 28
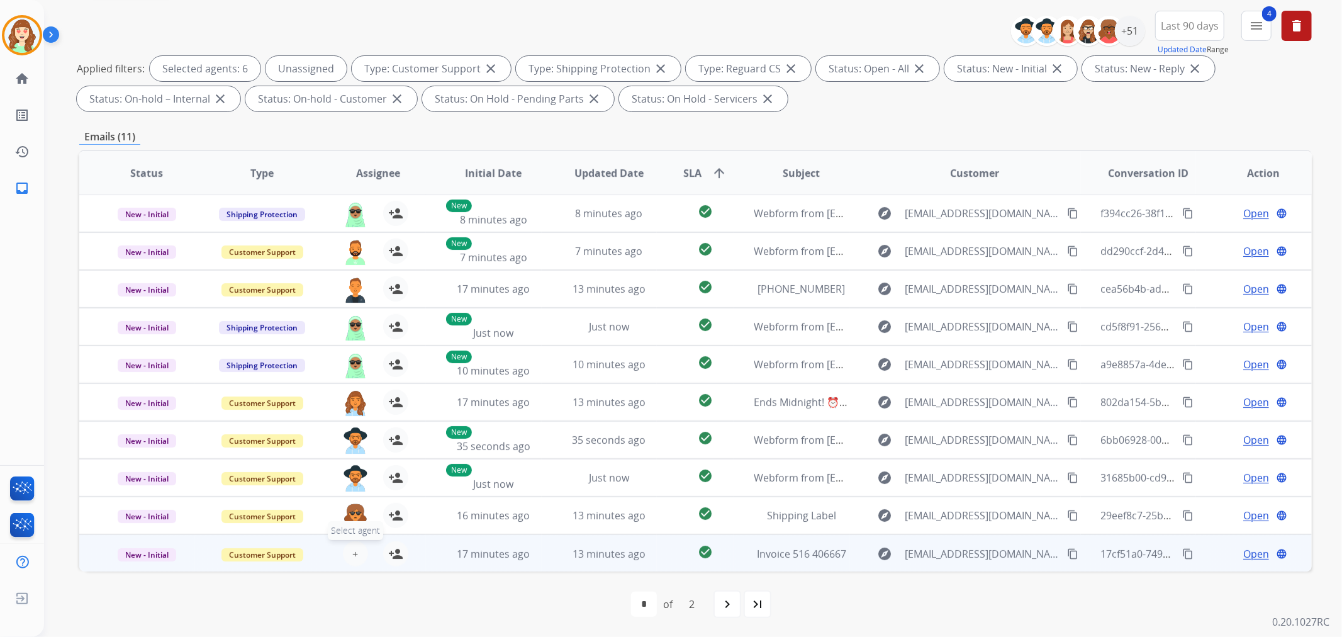
click at [348, 543] on button "+ Select agent" at bounding box center [355, 553] width 25 height 25
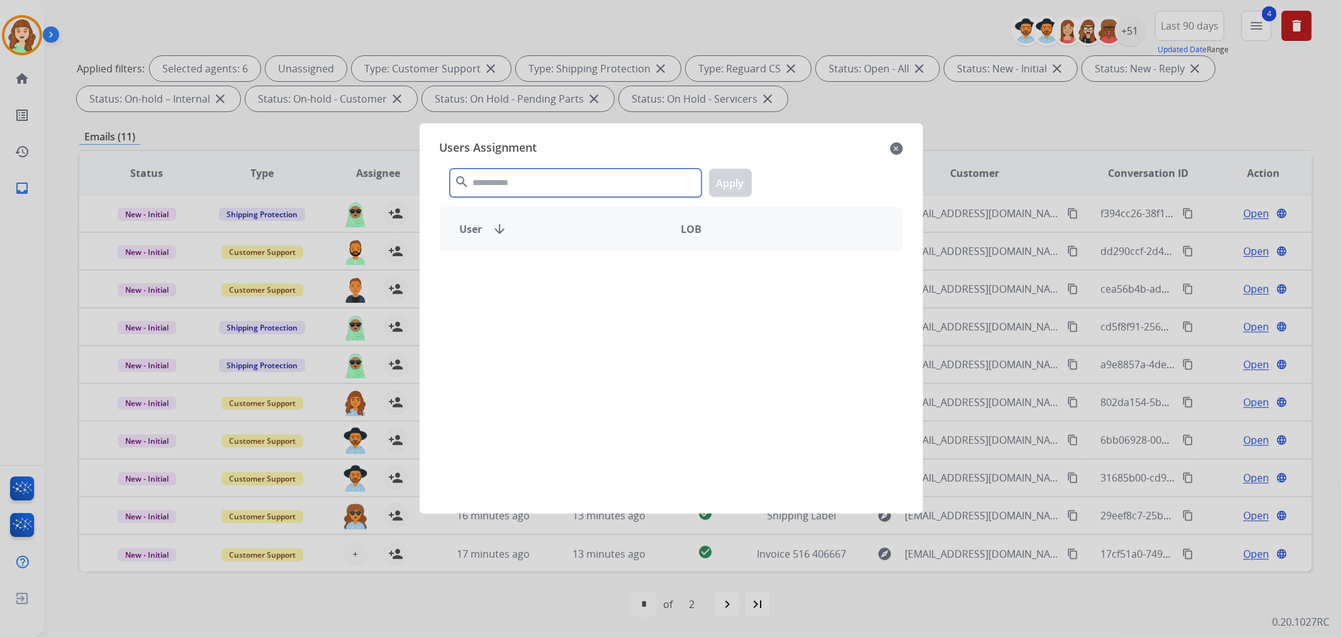
drag, startPoint x: 532, startPoint y: 184, endPoint x: 542, endPoint y: 174, distance: 14.3
click at [532, 178] on input "text" at bounding box center [576, 183] width 252 height 28
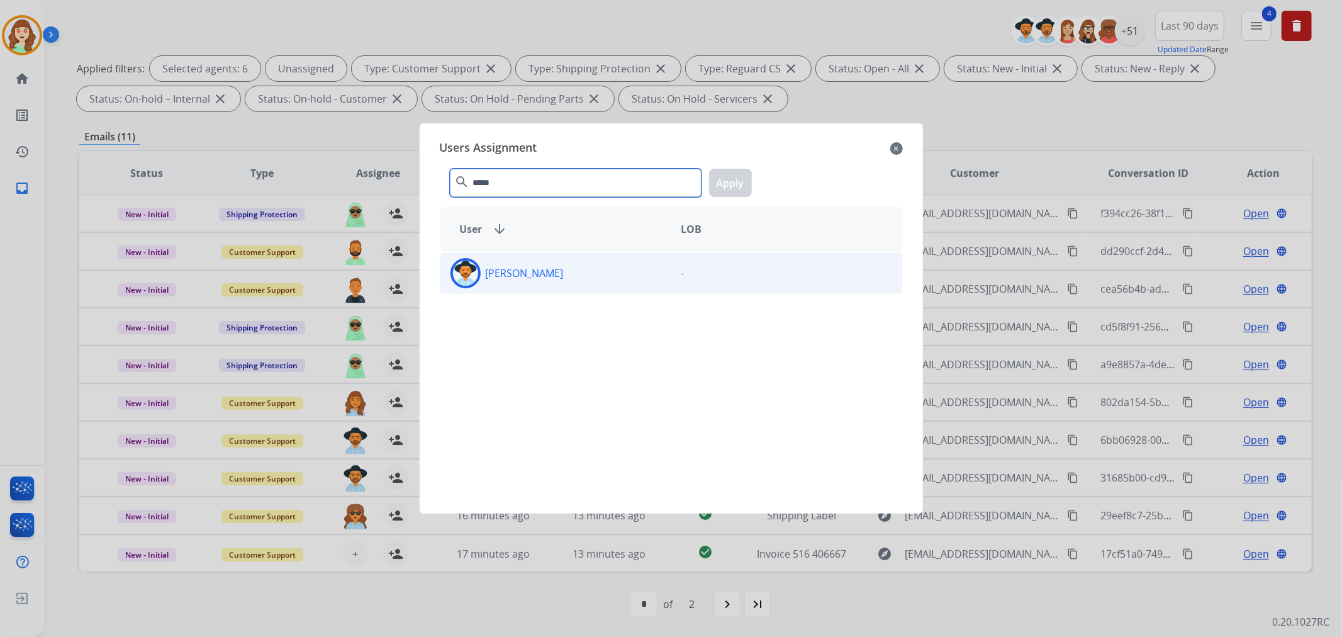
type input "*****"
click at [594, 277] on div "[PERSON_NAME]" at bounding box center [555, 273] width 231 height 30
click at [731, 180] on button "Apply" at bounding box center [730, 183] width 43 height 28
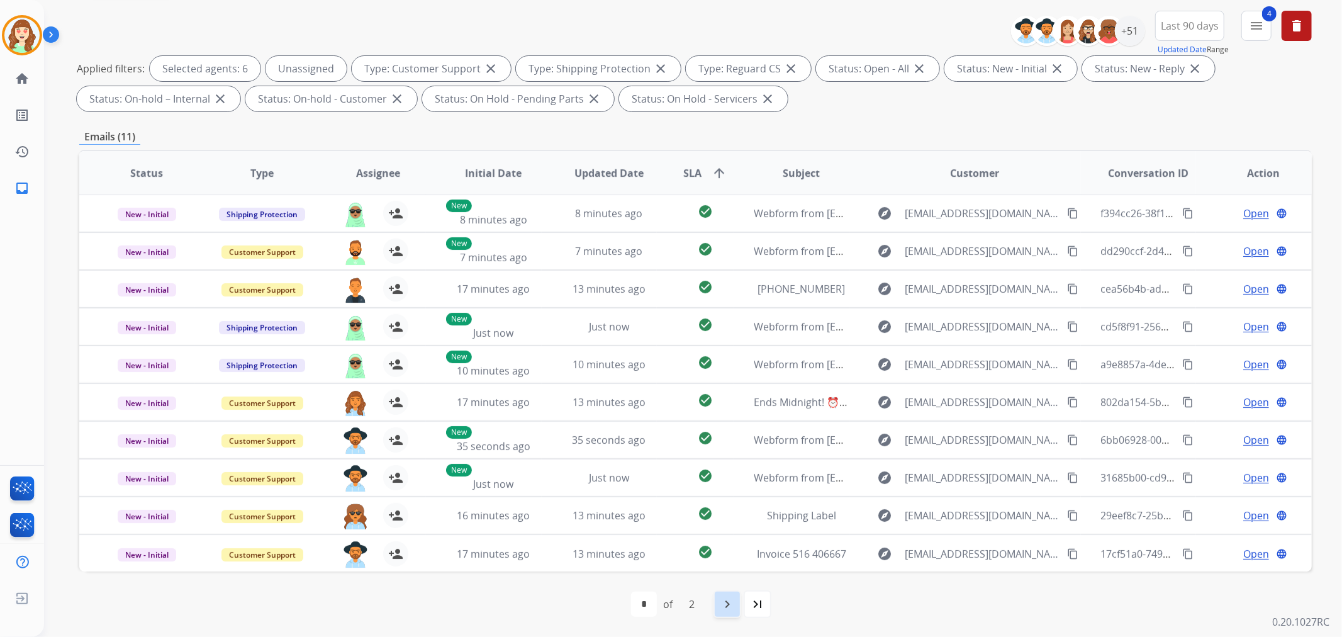
click at [738, 604] on div "navigate_next" at bounding box center [727, 604] width 28 height 28
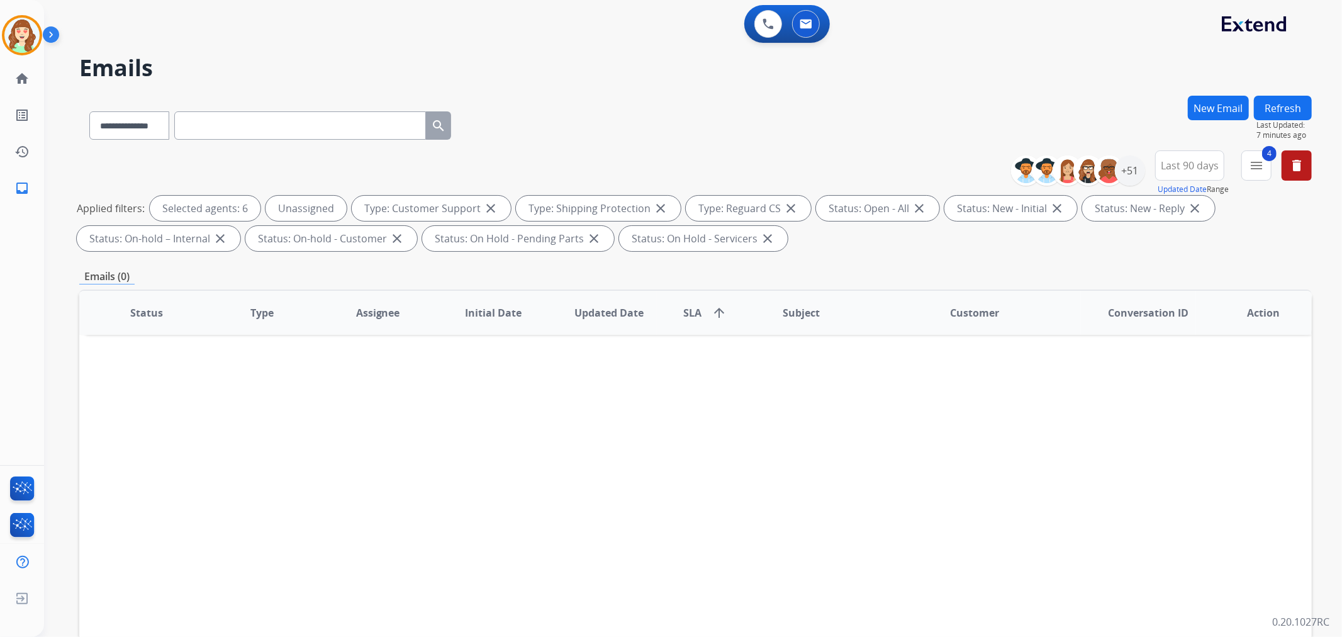
scroll to position [0, 0]
select select "*"
